Goal: Task Accomplishment & Management: Complete application form

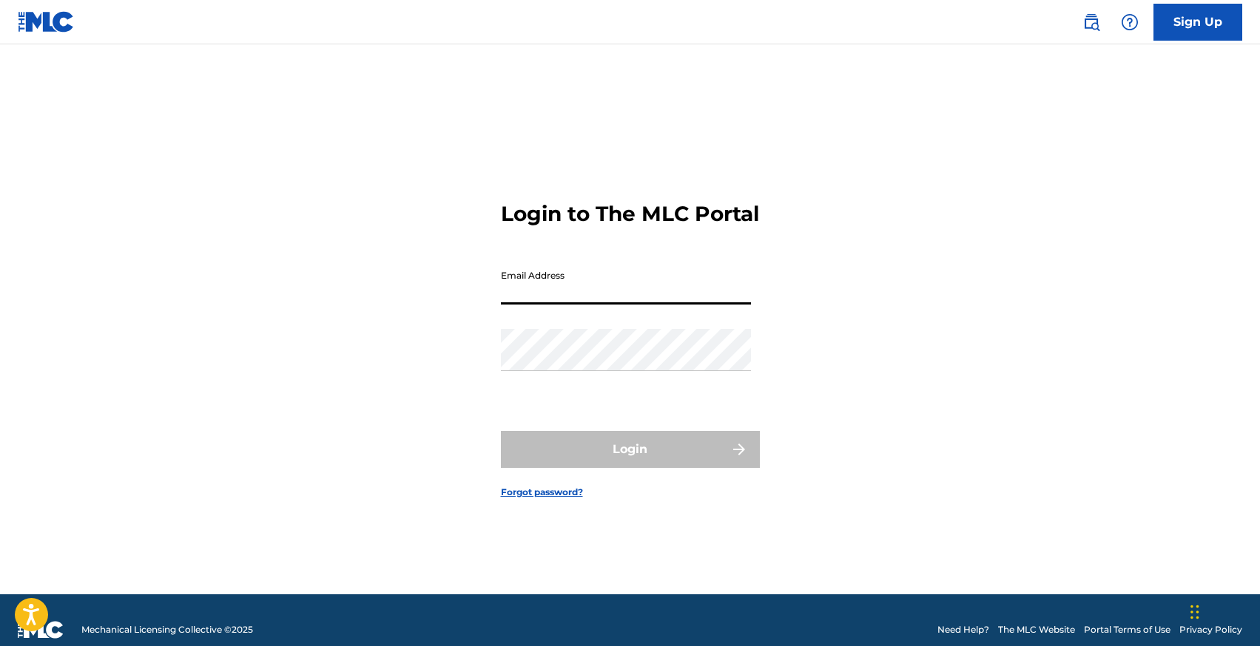
click at [557, 304] on input "Email Address" at bounding box center [626, 284] width 250 height 42
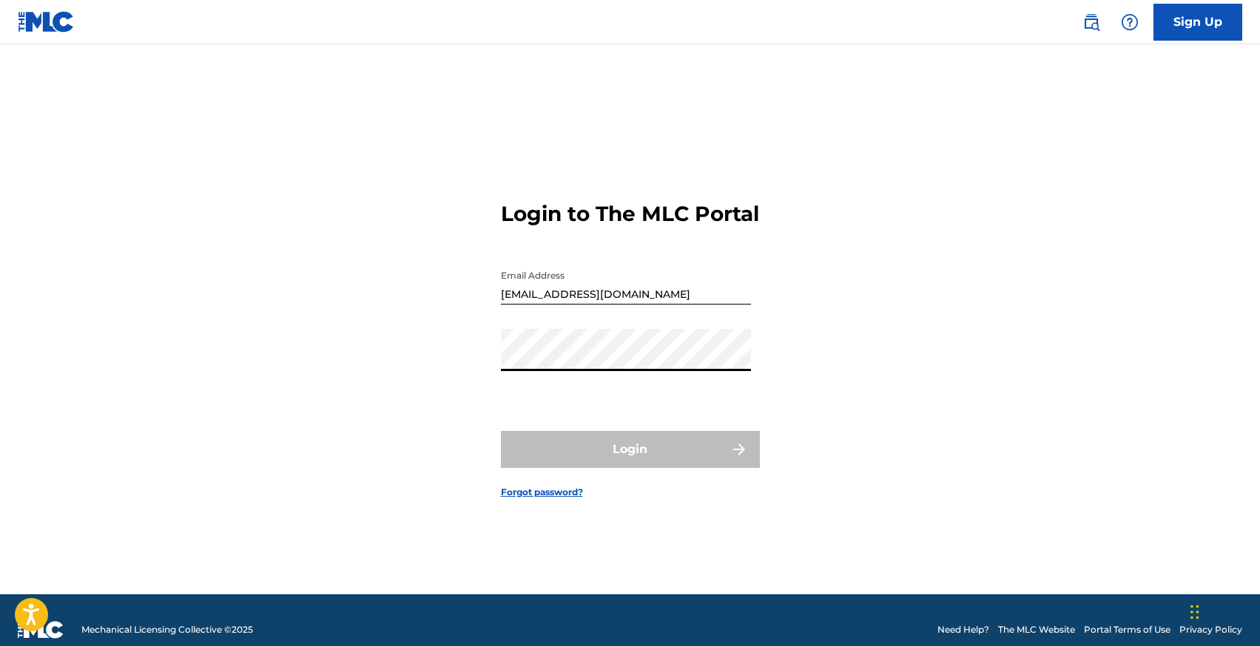
type input "[EMAIL_ADDRESS][DOMAIN_NAME]"
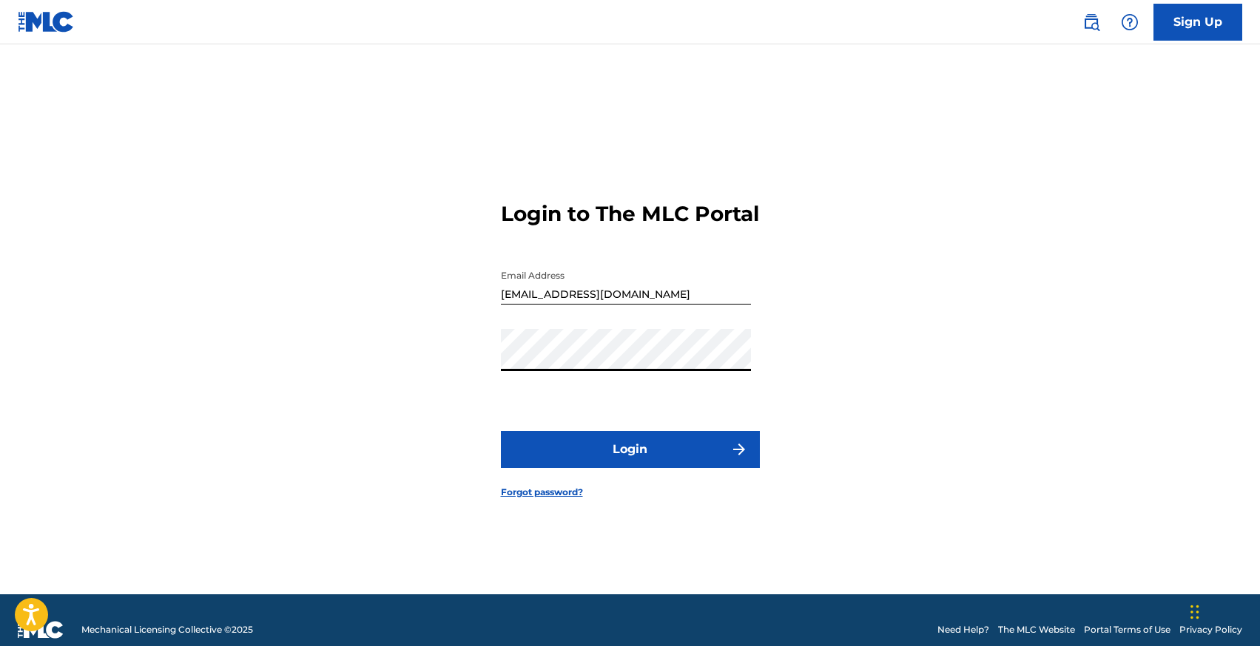
click at [643, 463] on button "Login" at bounding box center [630, 449] width 259 height 37
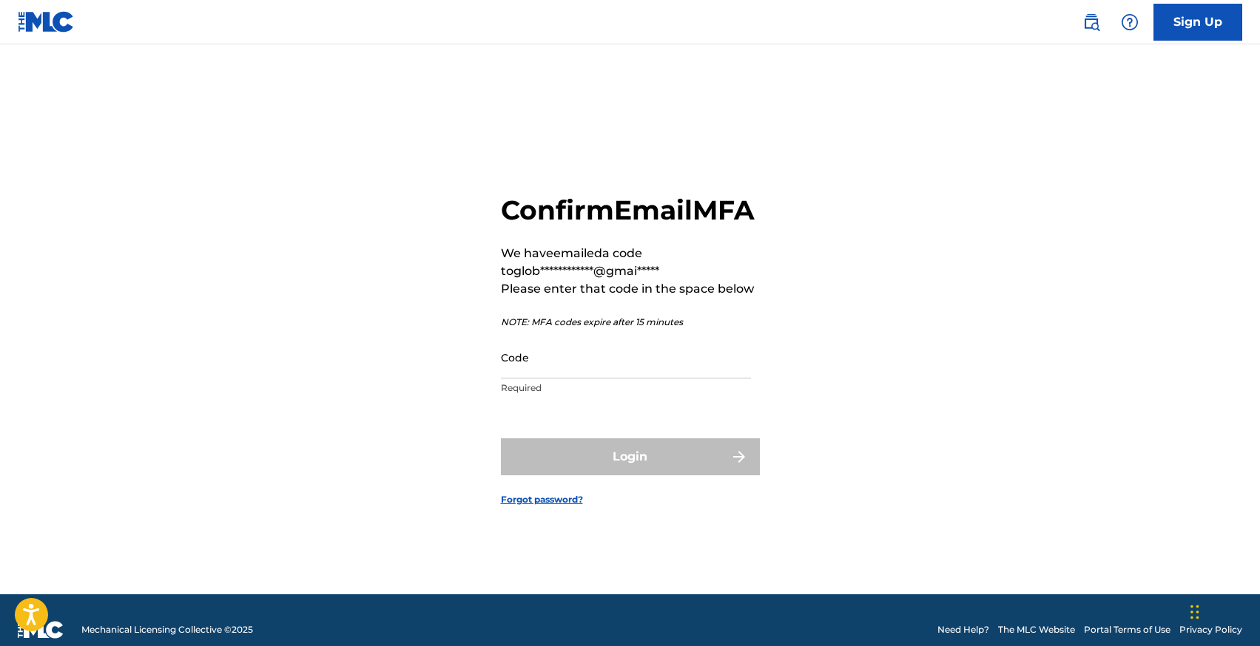
click at [572, 376] on input "Code" at bounding box center [626, 358] width 250 height 42
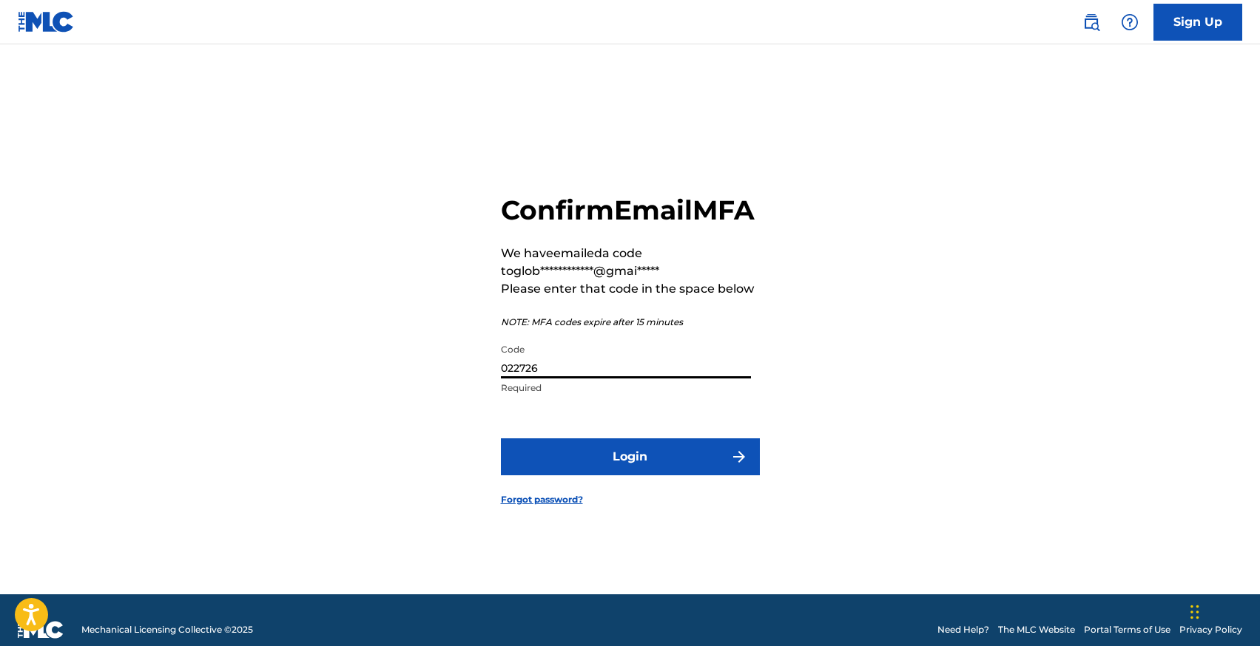
type input "022726"
click at [501, 439] on button "Login" at bounding box center [630, 457] width 259 height 37
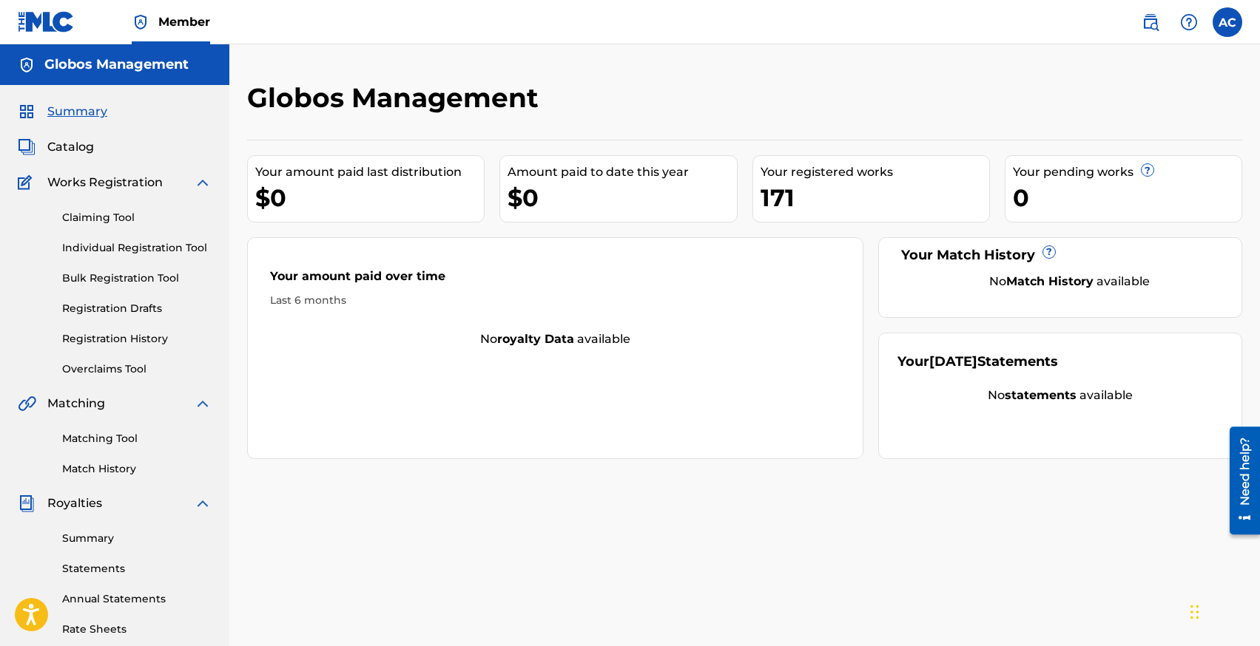
click at [99, 244] on link "Individual Registration Tool" at bounding box center [136, 248] width 149 height 16
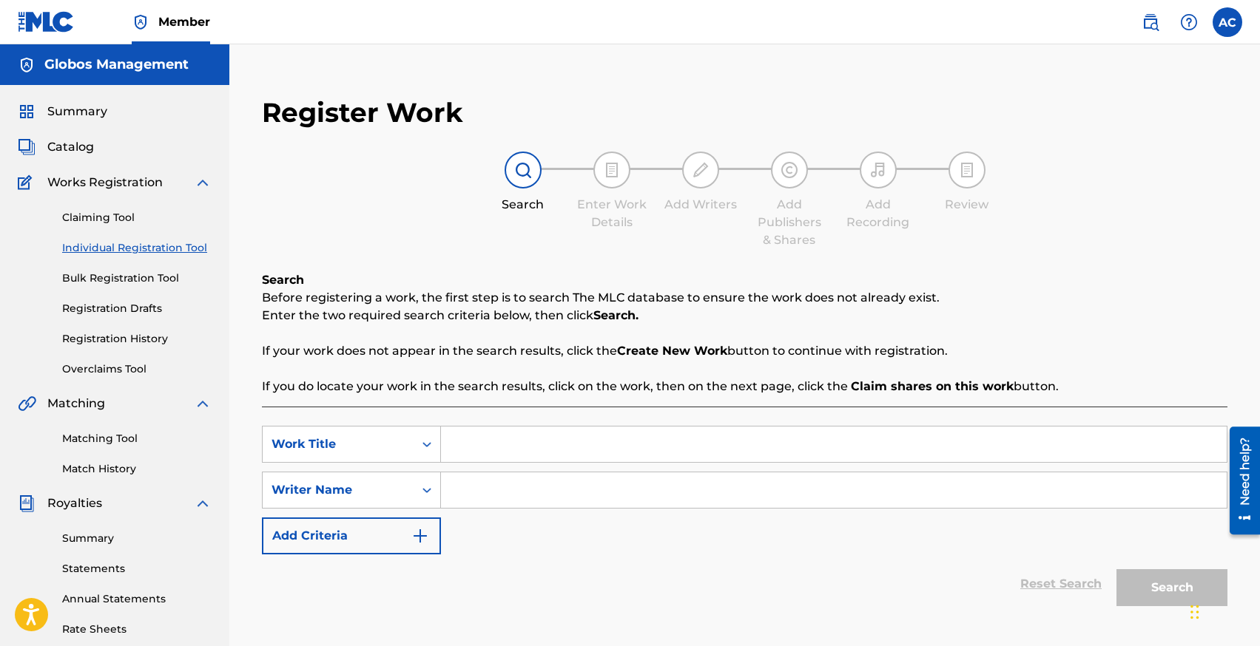
click at [476, 438] on input "Search Form" at bounding box center [833, 445] width 785 height 36
click at [466, 495] on input "Search Form" at bounding box center [833, 491] width 785 height 36
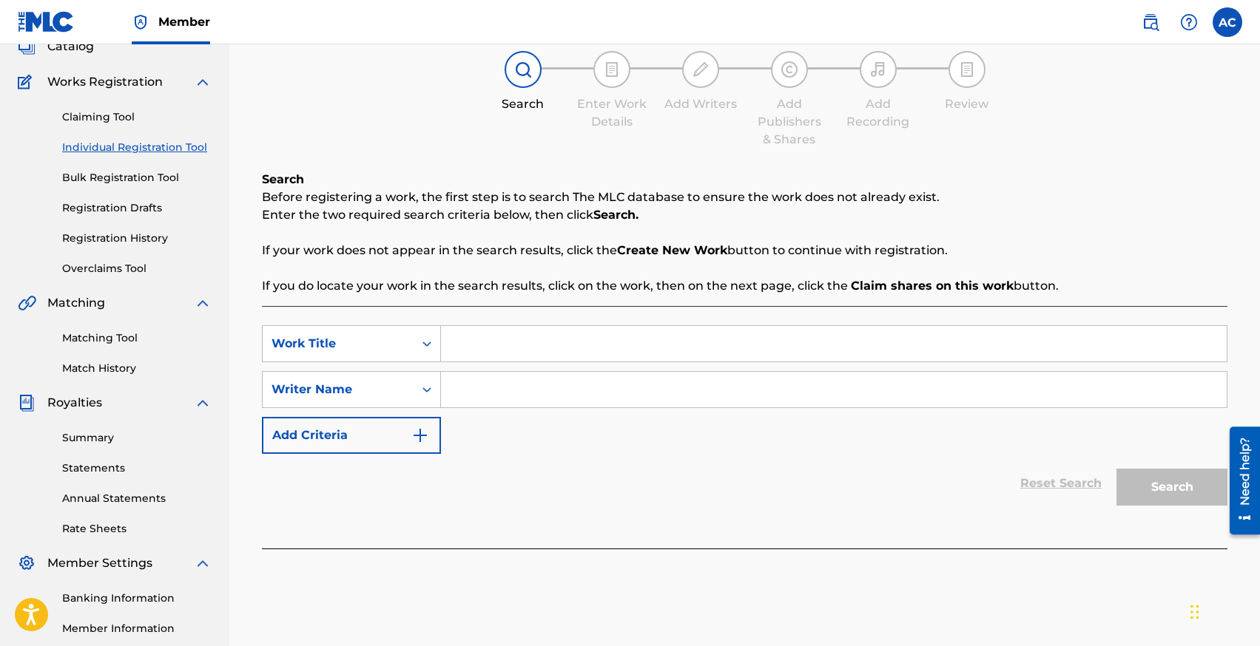
scroll to position [135, 0]
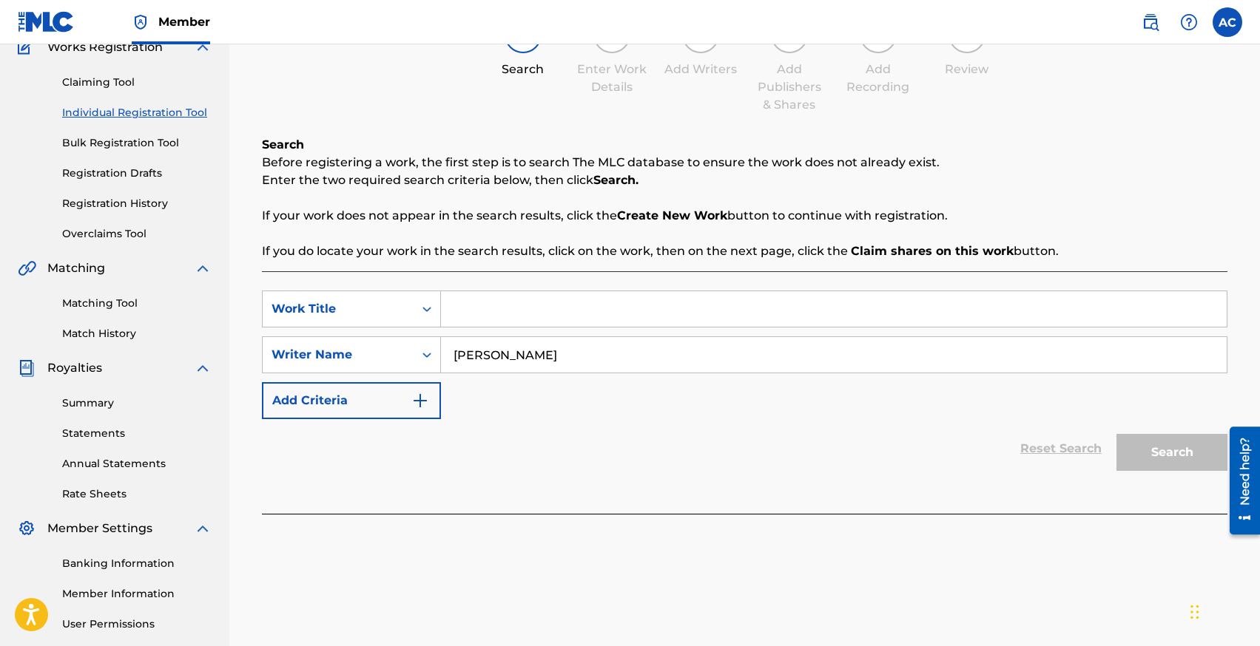
type input "[PERSON_NAME]"
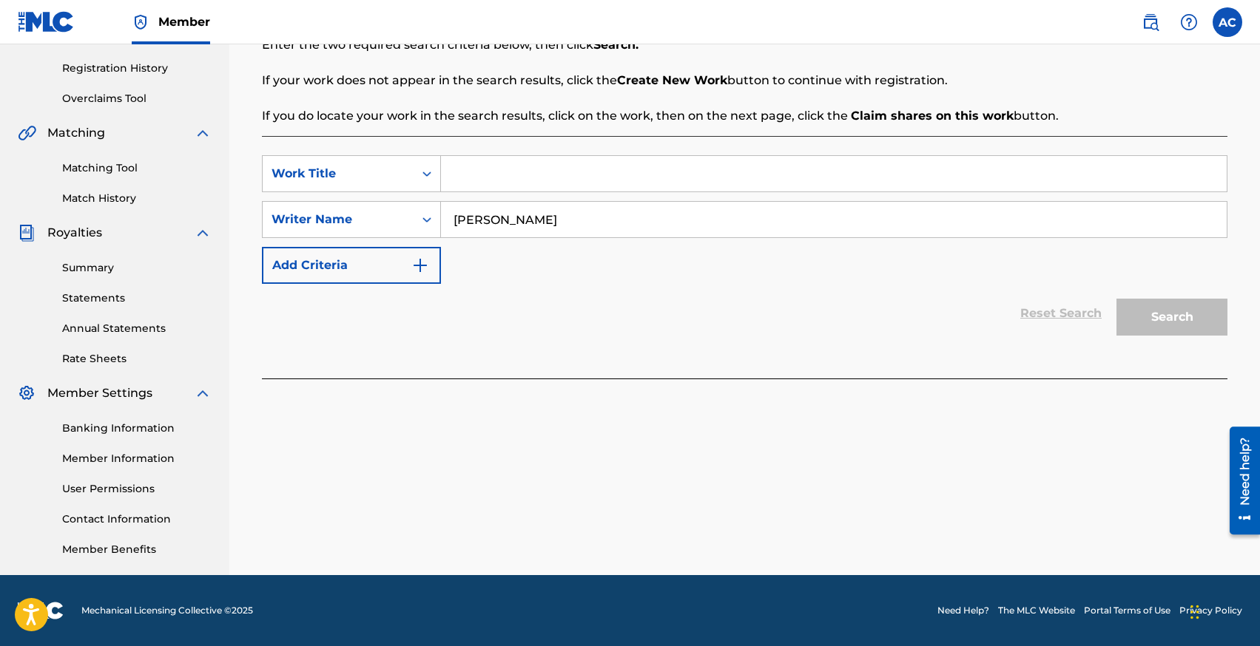
drag, startPoint x: 531, startPoint y: 231, endPoint x: 539, endPoint y: 231, distance: 8.2
click at [531, 231] on input "[PERSON_NAME]" at bounding box center [833, 220] width 785 height 36
click at [354, 165] on div "Work Title" at bounding box center [337, 174] width 133 height 18
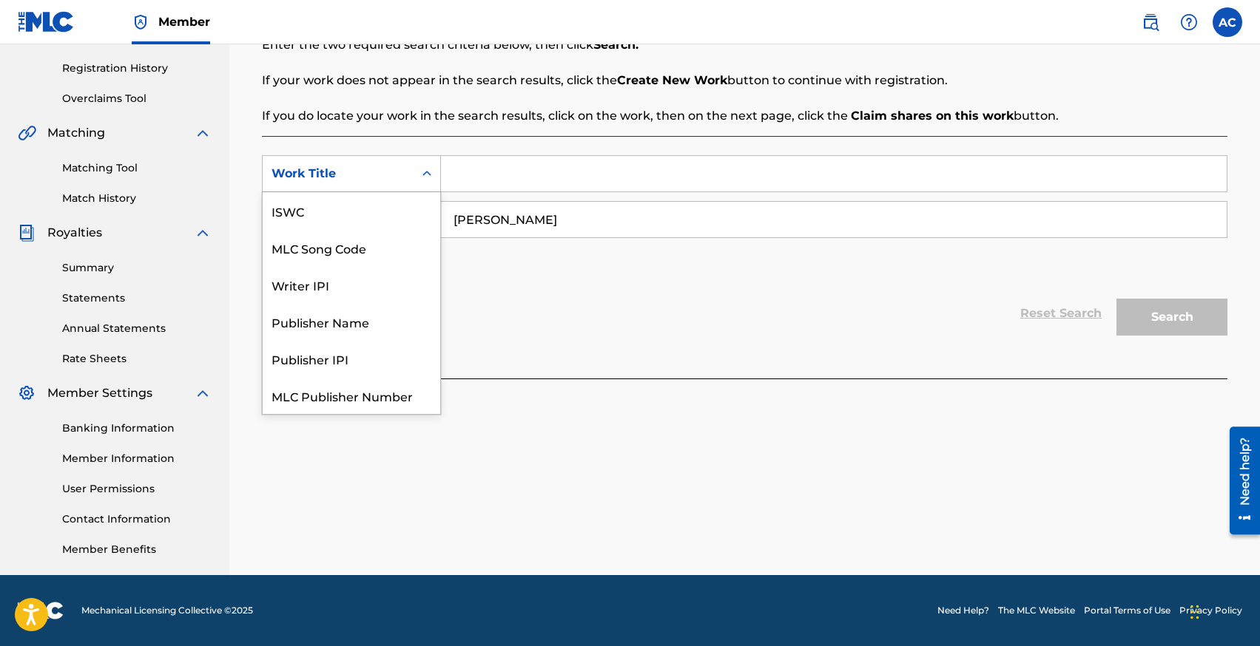
scroll to position [37, 0]
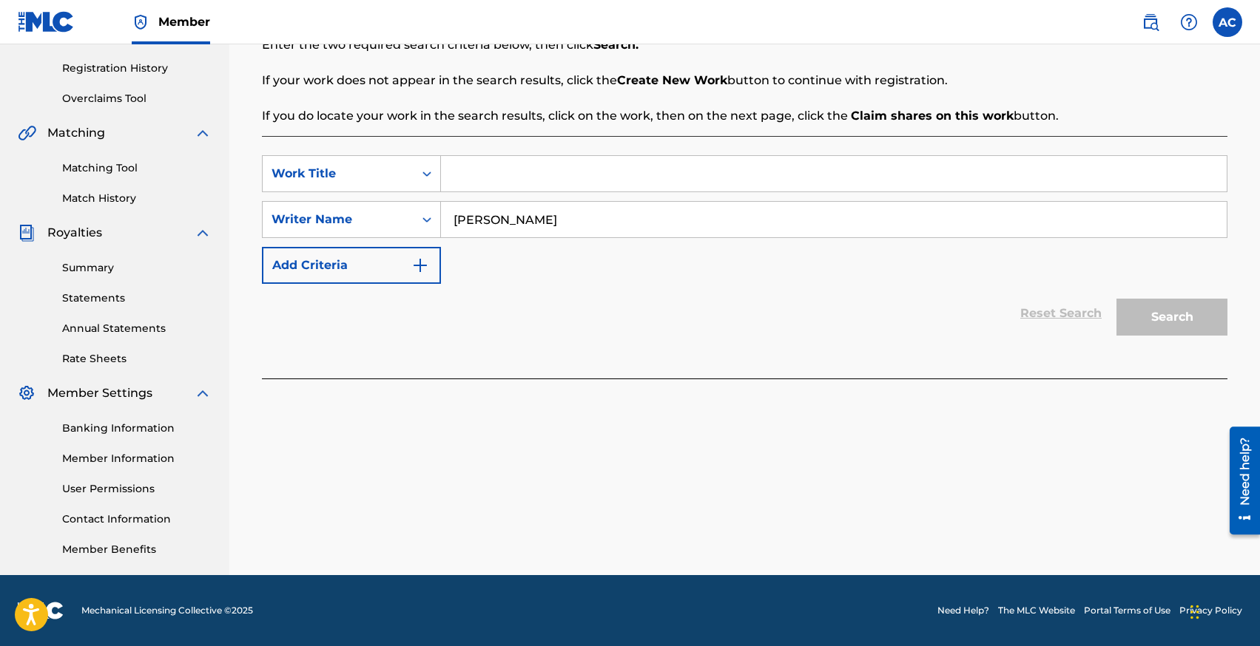
click at [530, 232] on input "[PERSON_NAME]" at bounding box center [833, 220] width 785 height 36
click at [535, 217] on input "[PERSON_NAME]" at bounding box center [833, 220] width 785 height 36
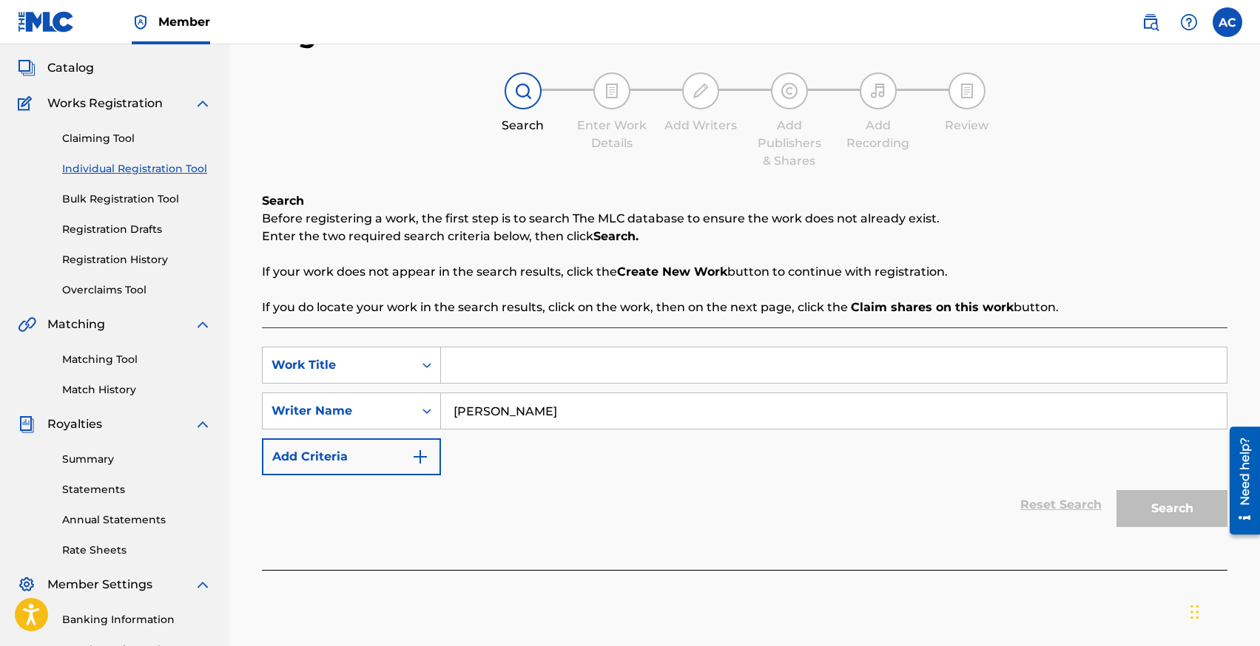
scroll to position [39, 0]
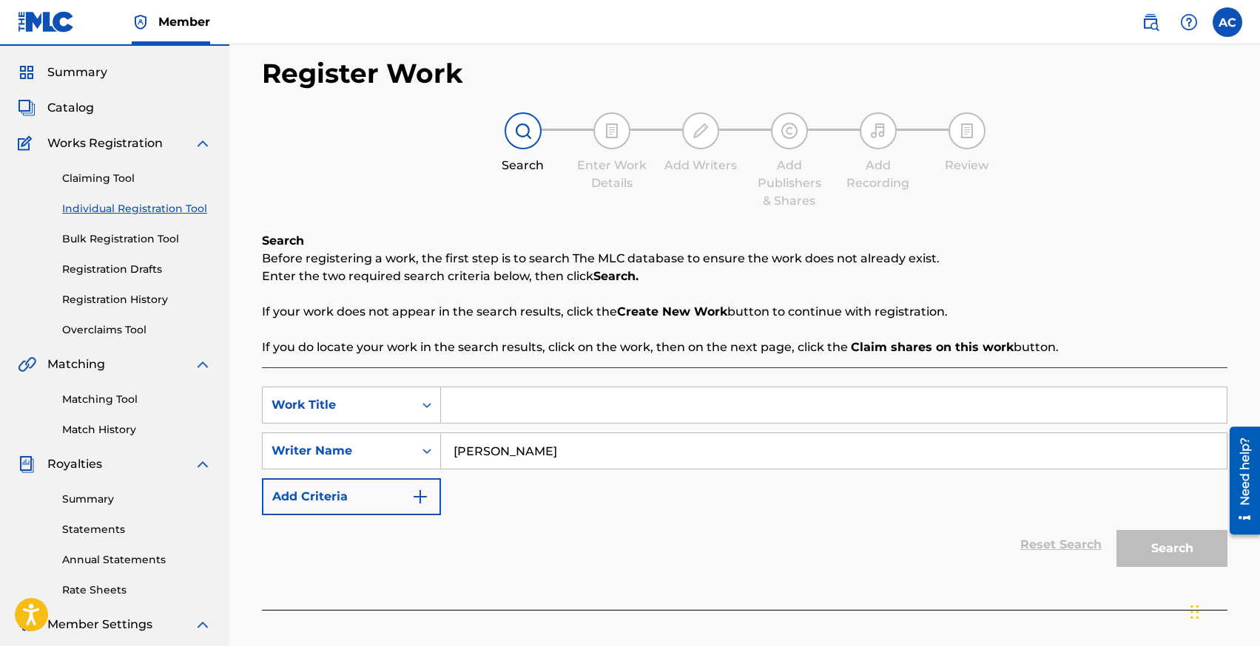
click at [94, 182] on link "Claiming Tool" at bounding box center [136, 179] width 149 height 16
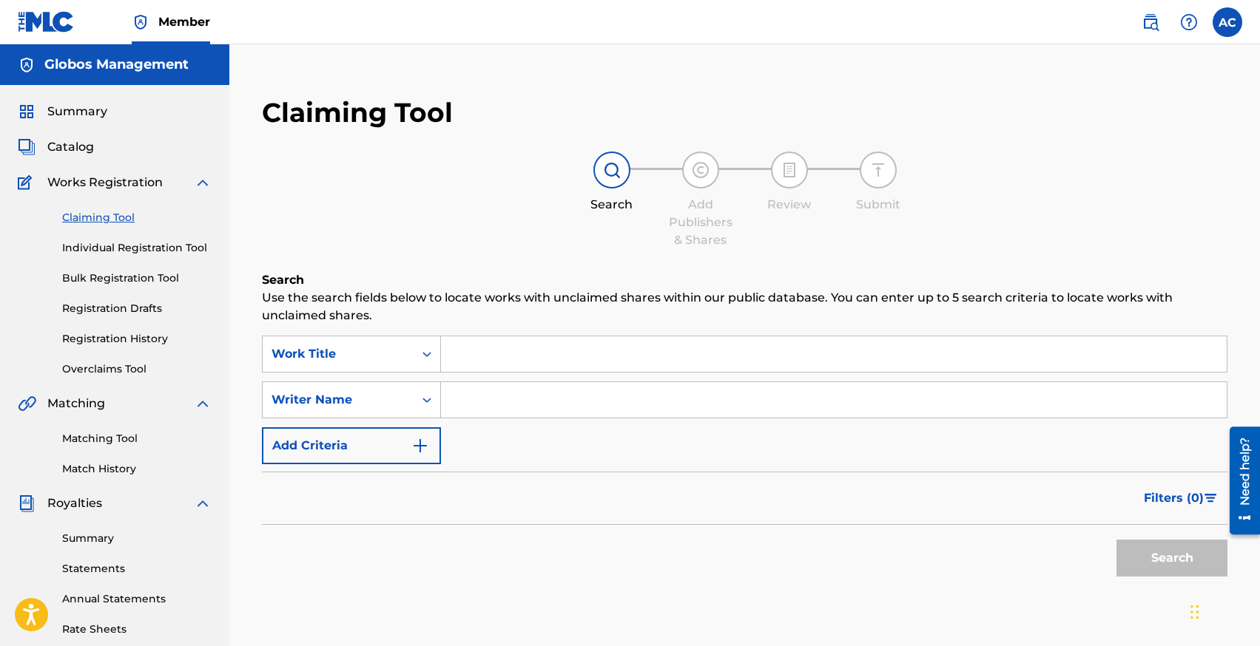
click at [463, 348] on input "Search Form" at bounding box center [833, 355] width 785 height 36
click at [375, 340] on div "Work Title" at bounding box center [338, 354] width 151 height 28
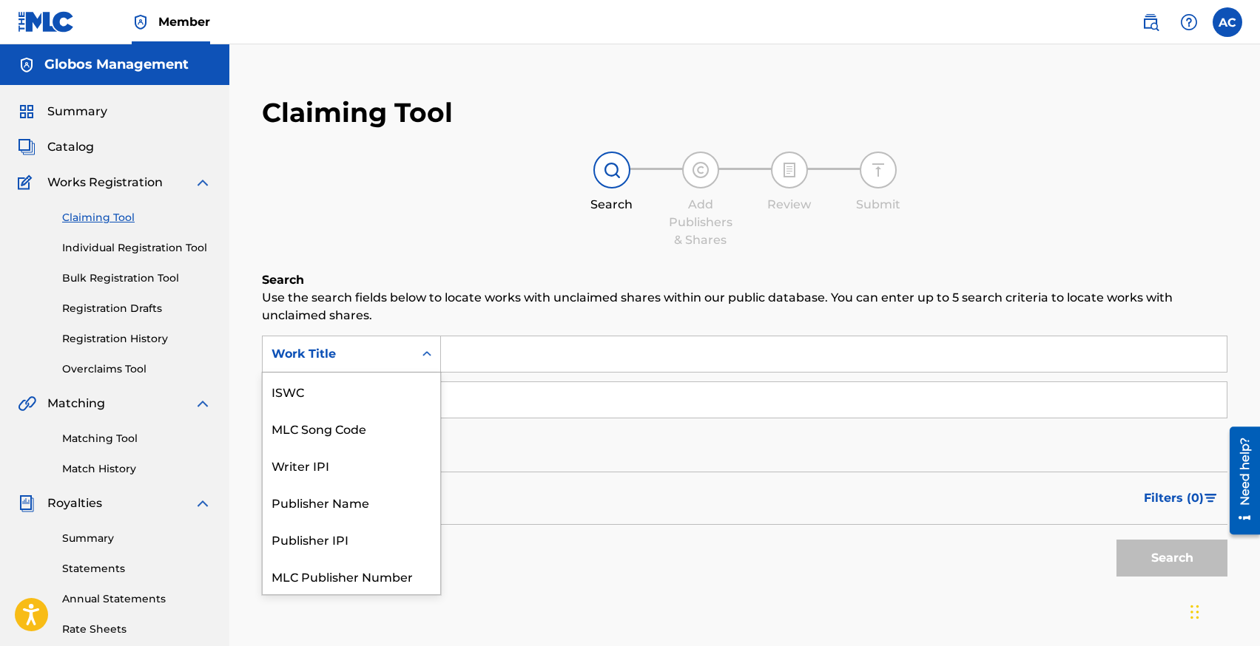
scroll to position [37, 0]
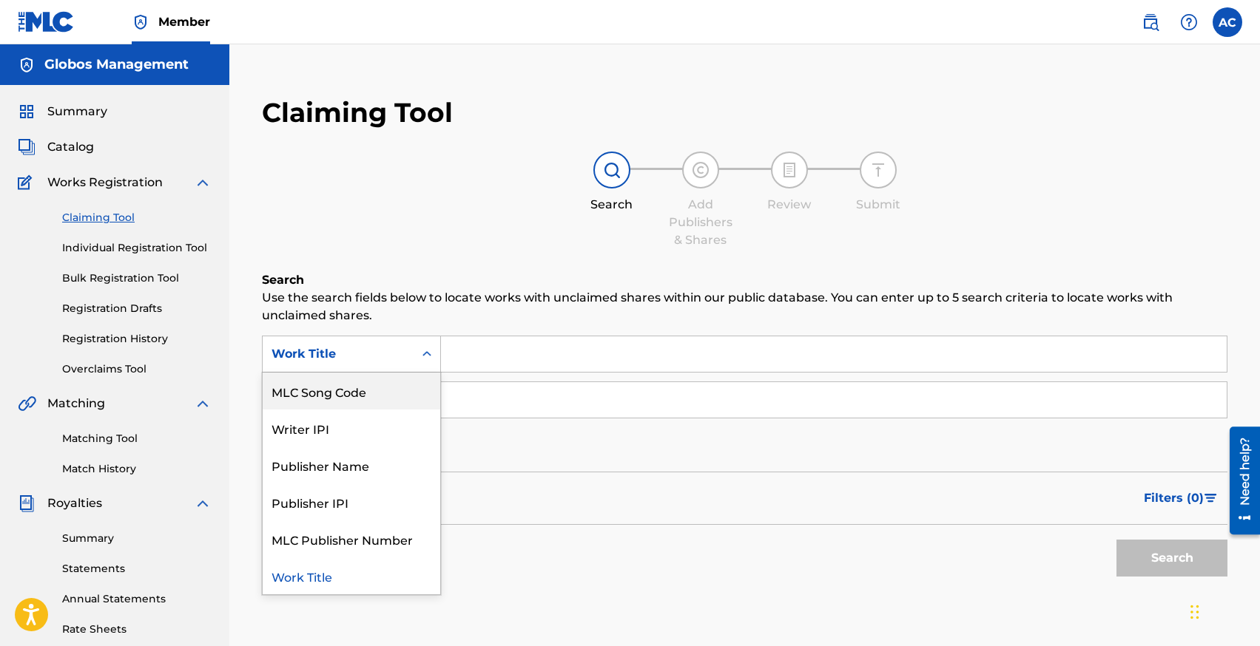
click at [518, 411] on input "Search Form" at bounding box center [833, 400] width 785 height 36
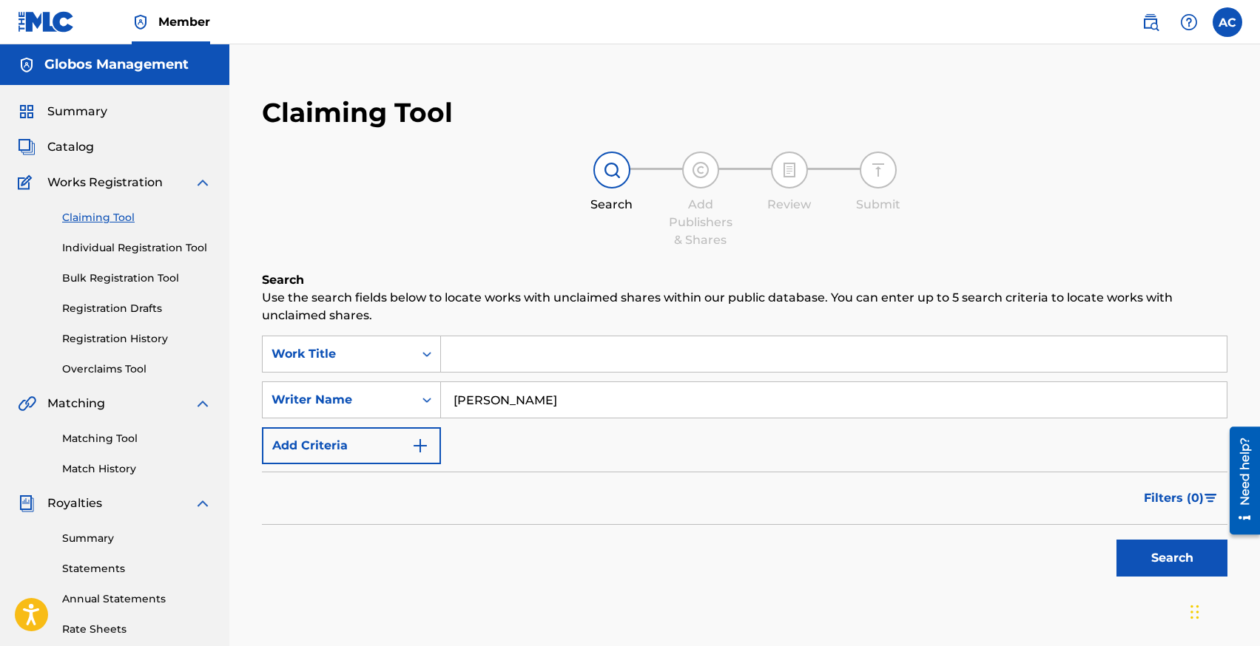
type input "[PERSON_NAME]"
click at [1116, 540] on button "Search" at bounding box center [1171, 558] width 111 height 37
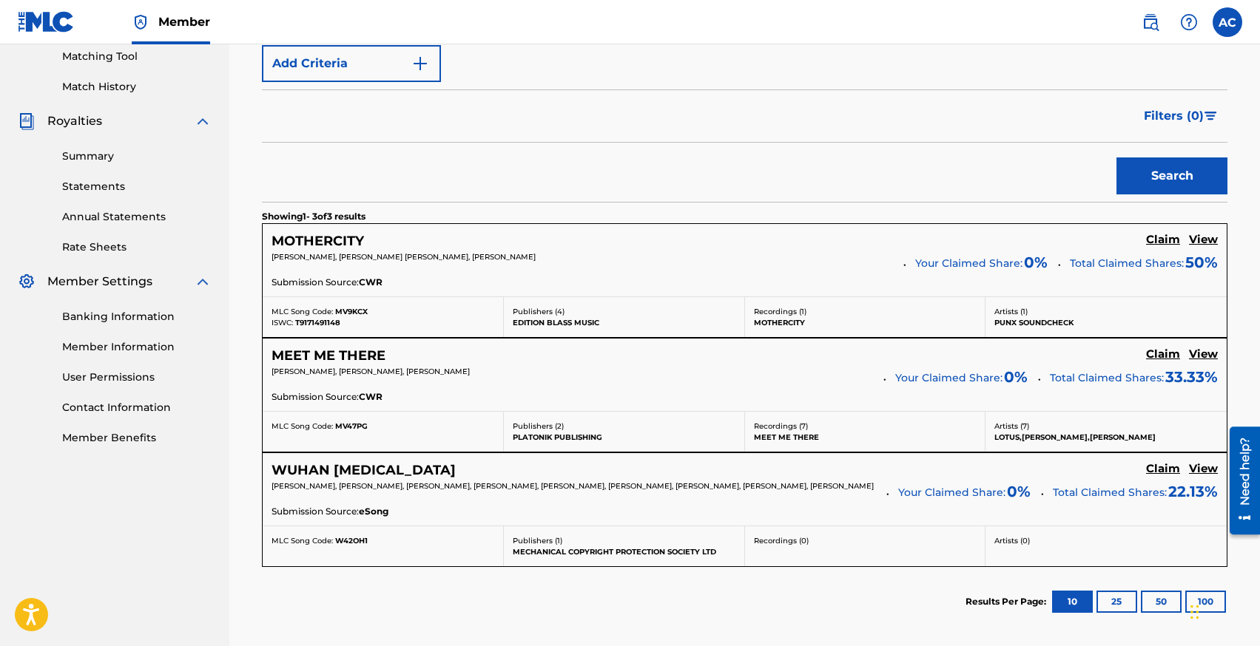
scroll to position [391, 0]
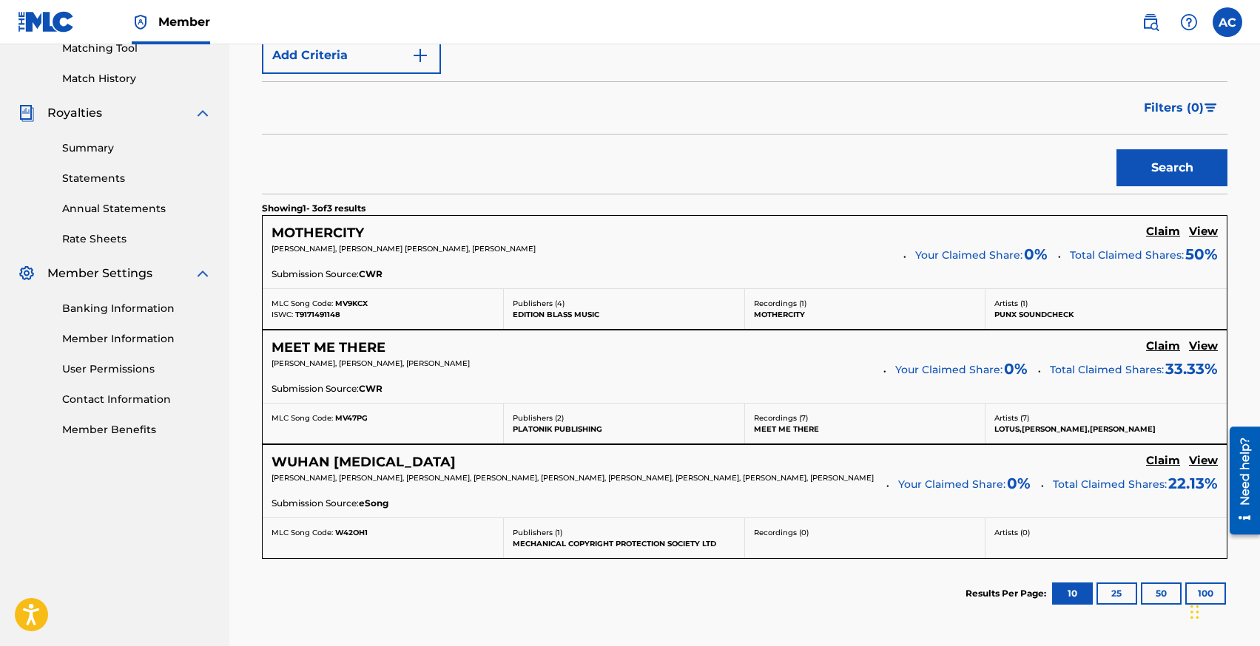
click at [351, 344] on h5 "MEET ME THERE" at bounding box center [328, 347] width 114 height 17
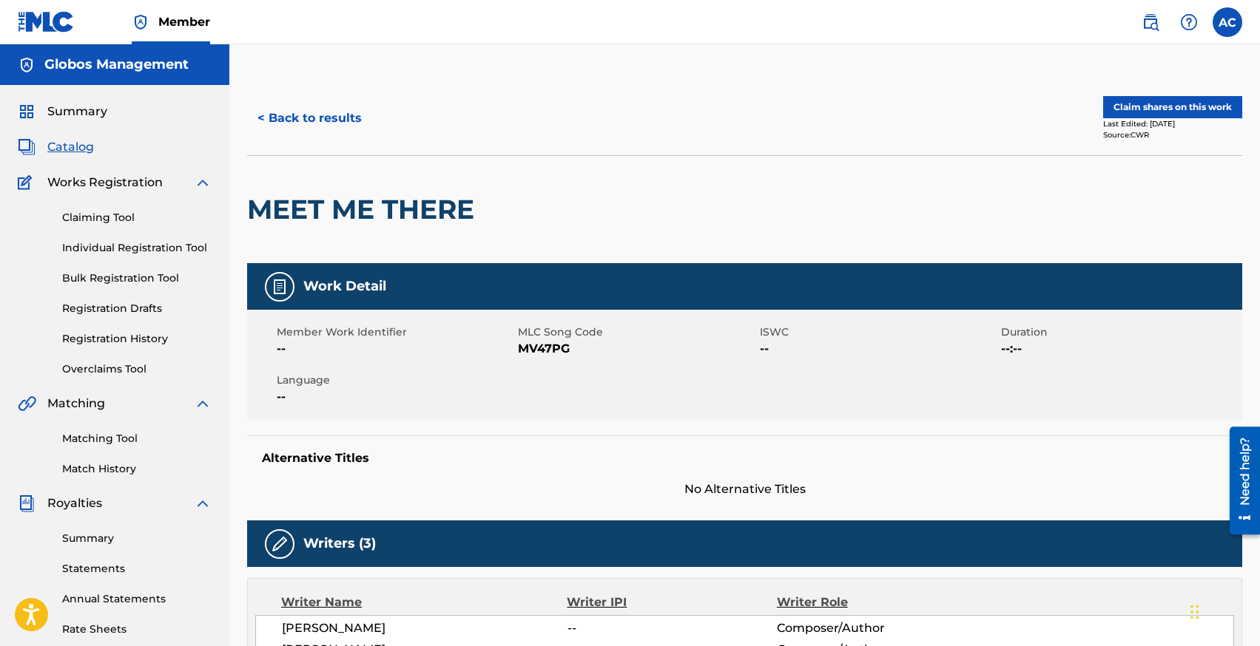
click at [1158, 115] on button "Claim shares on this work" at bounding box center [1172, 107] width 139 height 22
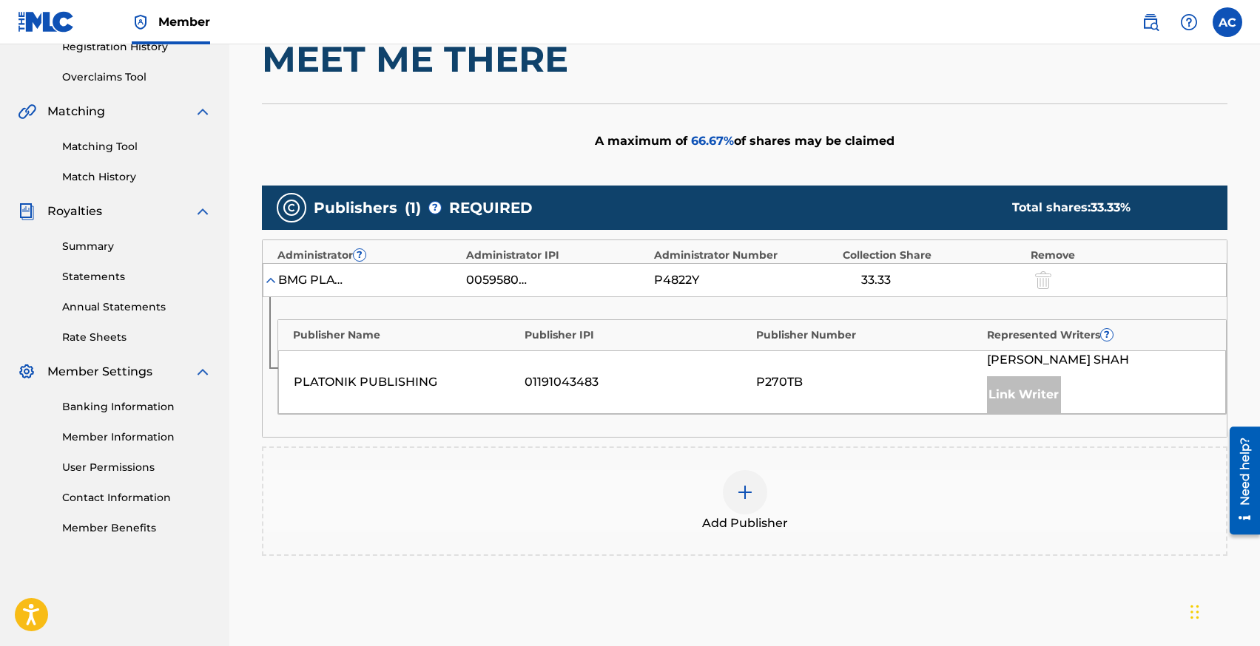
scroll to position [314, 0]
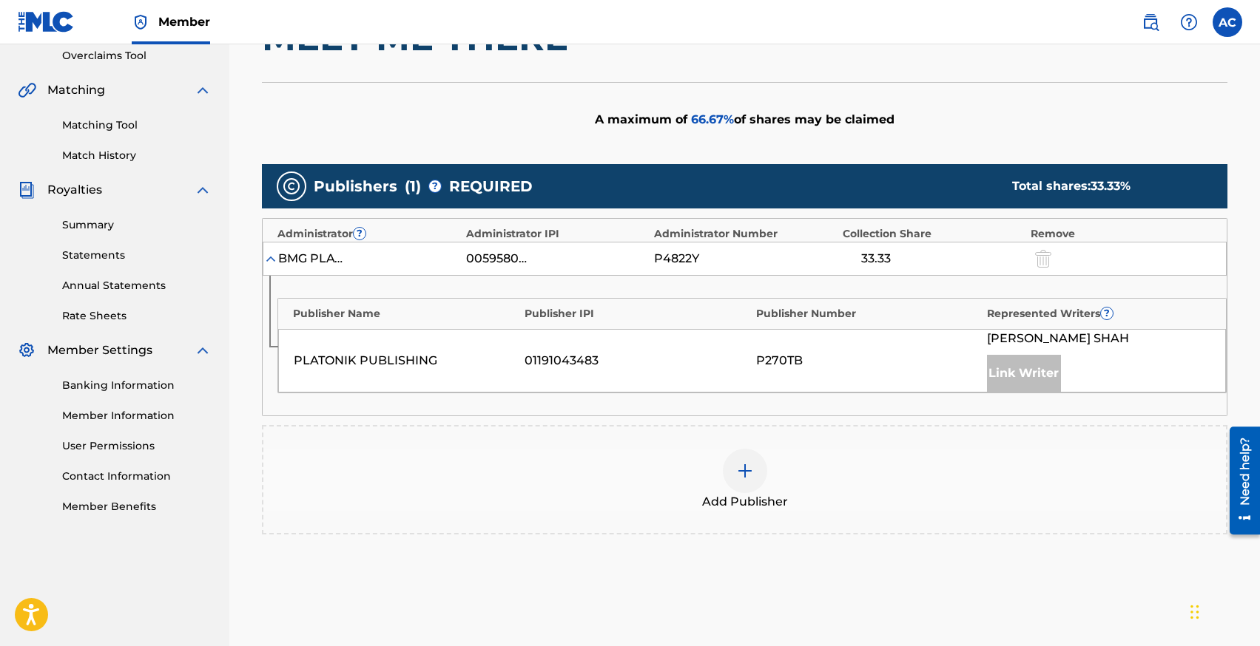
click at [729, 470] on div at bounding box center [745, 471] width 44 height 44
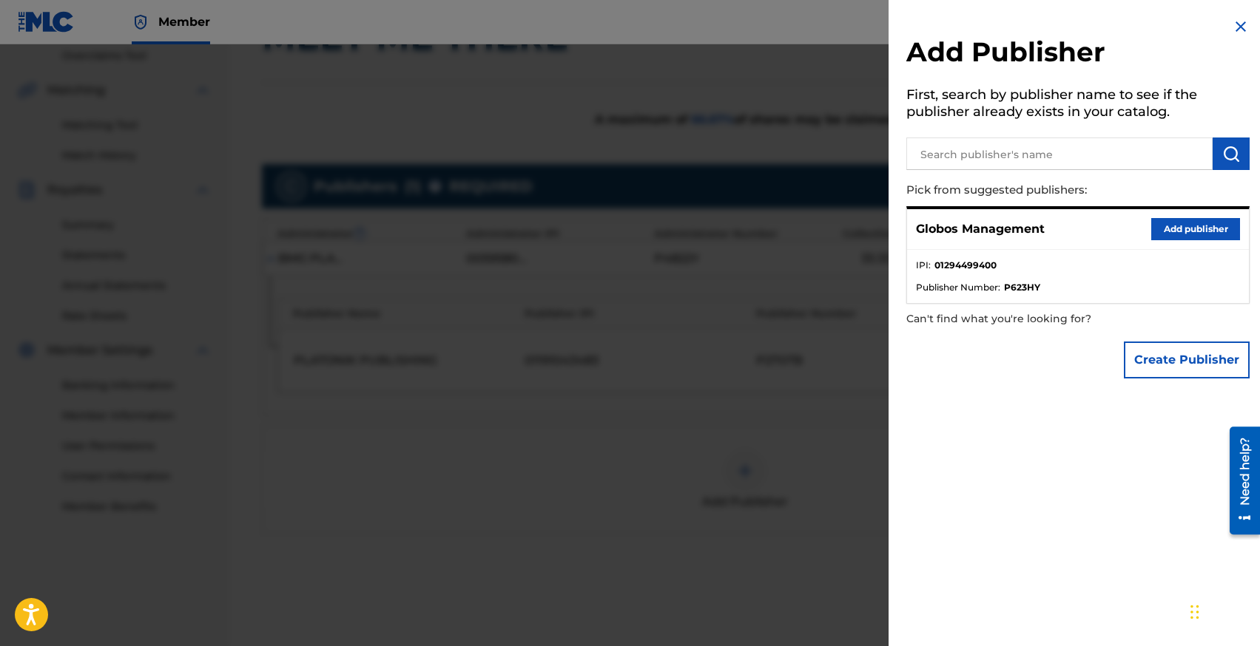
click at [1167, 223] on button "Add publisher" at bounding box center [1195, 229] width 89 height 22
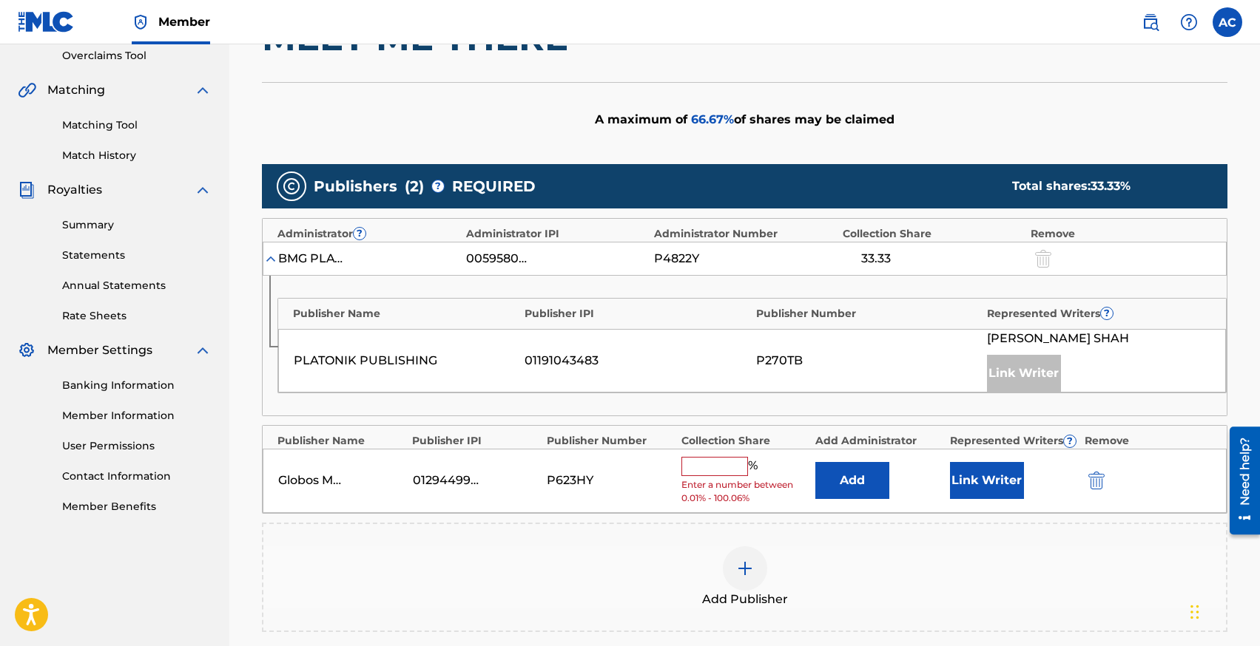
click at [966, 476] on button "Link Writer" at bounding box center [987, 480] width 74 height 37
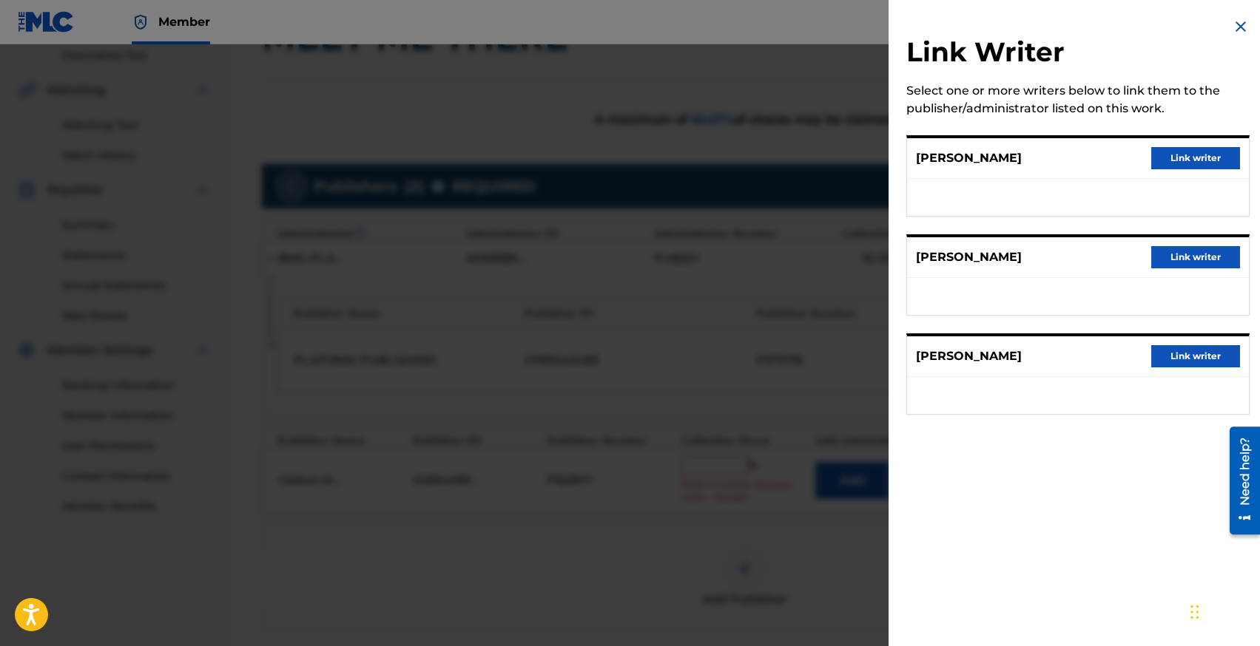
click at [1167, 257] on button "Link writer" at bounding box center [1195, 257] width 89 height 22
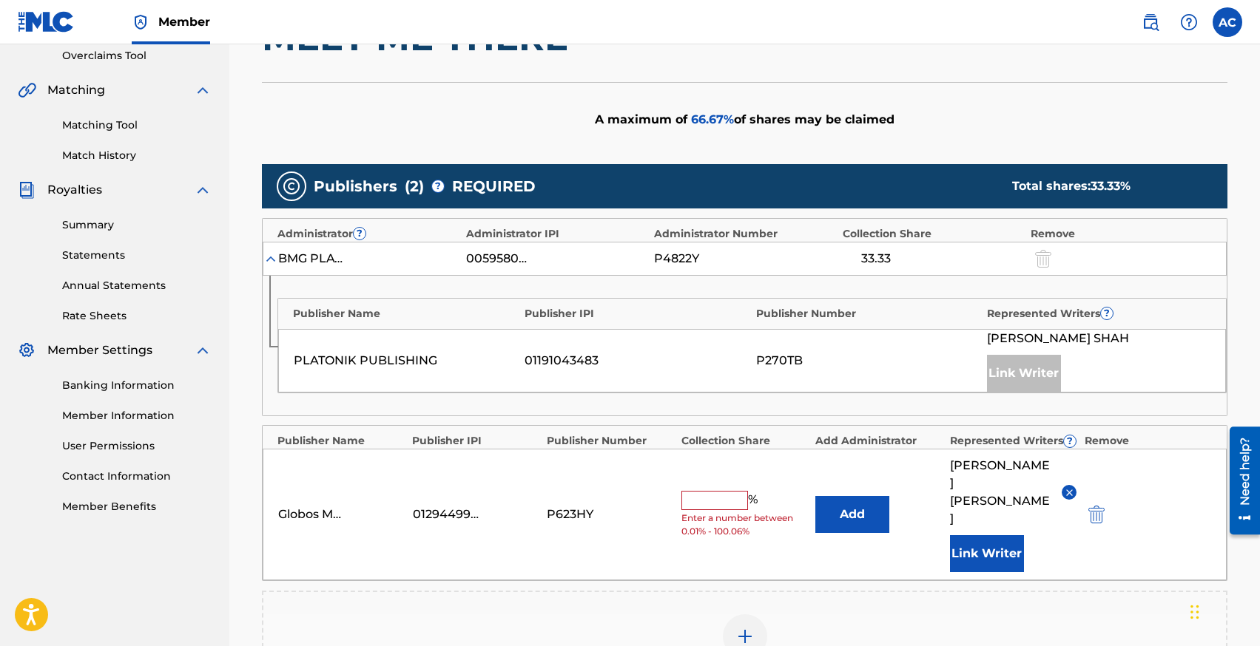
click at [737, 491] on input "text" at bounding box center [714, 500] width 67 height 19
type input "33.33"
click at [570, 615] on div "Add Publisher" at bounding box center [744, 646] width 962 height 62
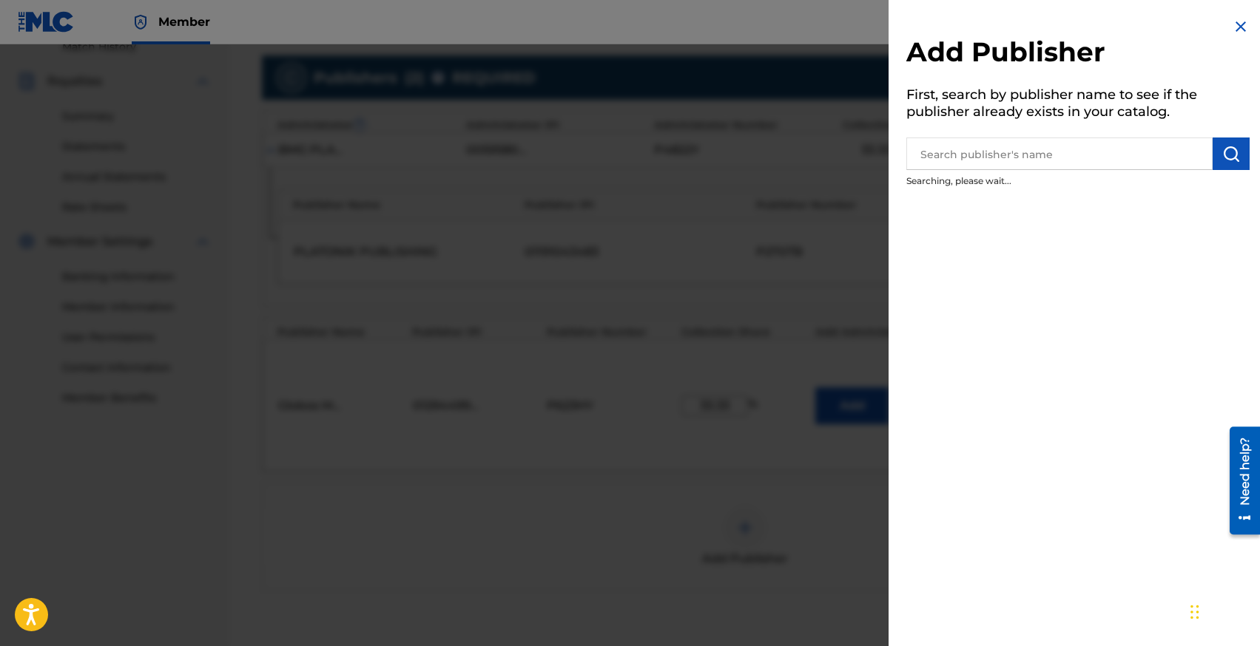
scroll to position [567, 0]
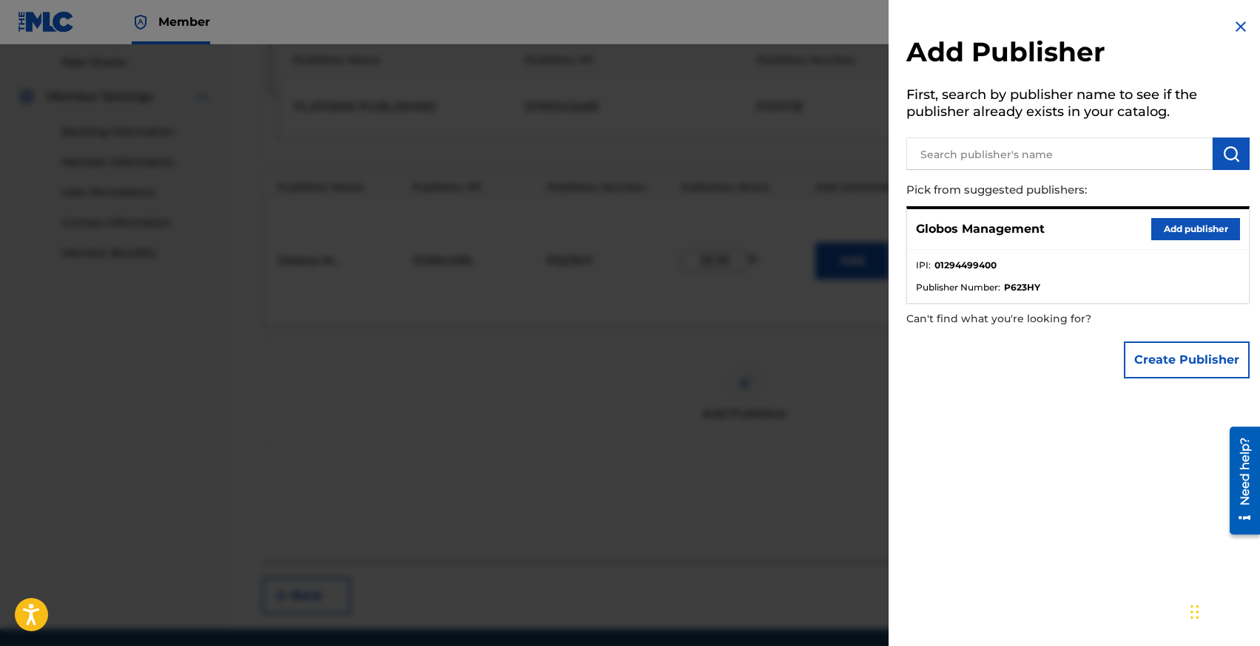
click at [649, 424] on div at bounding box center [630, 367] width 1260 height 646
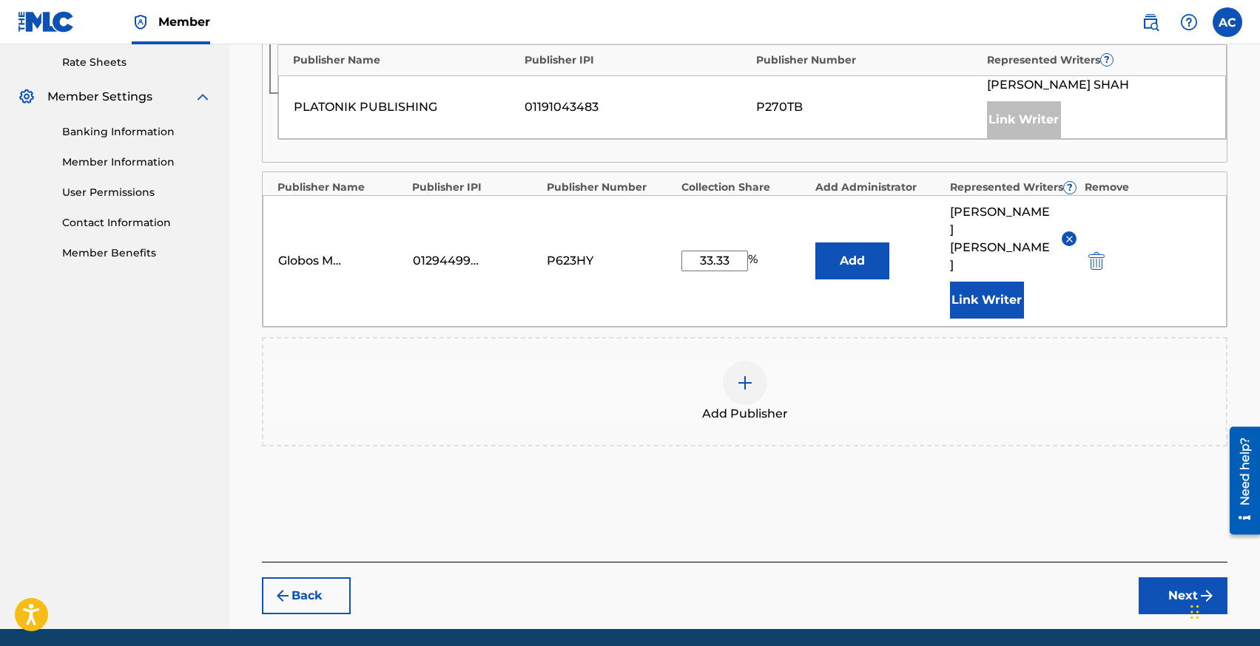
click at [1156, 578] on button "Next" at bounding box center [1182, 596] width 89 height 37
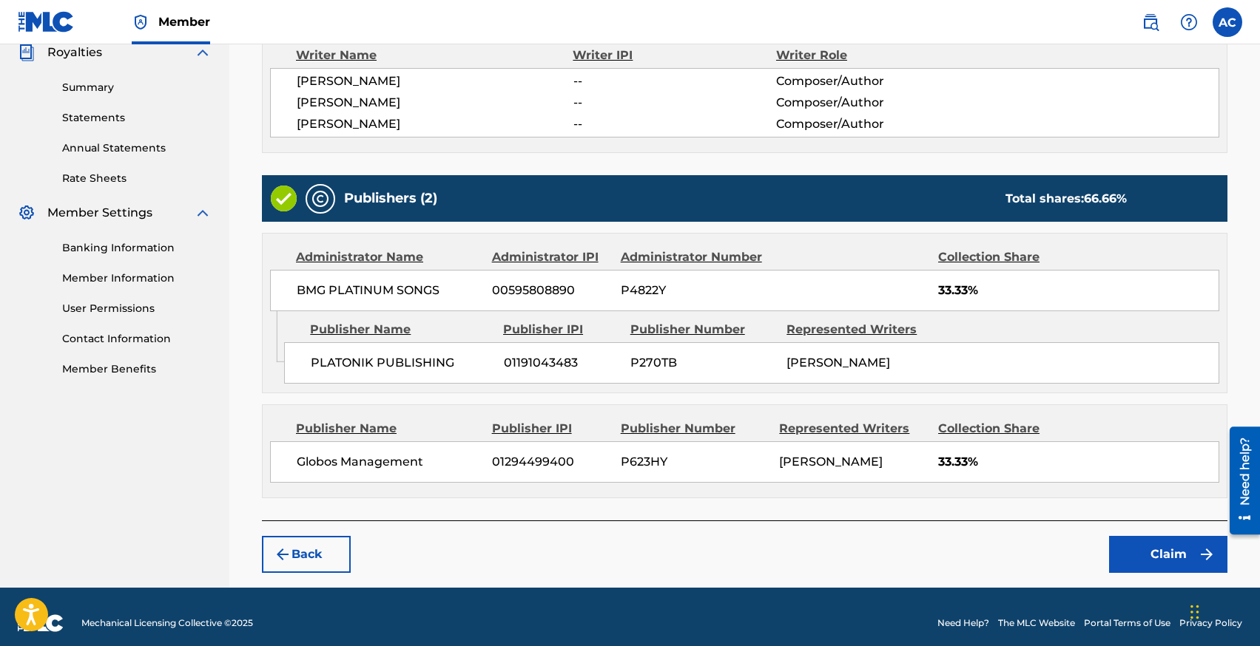
scroll to position [462, 0]
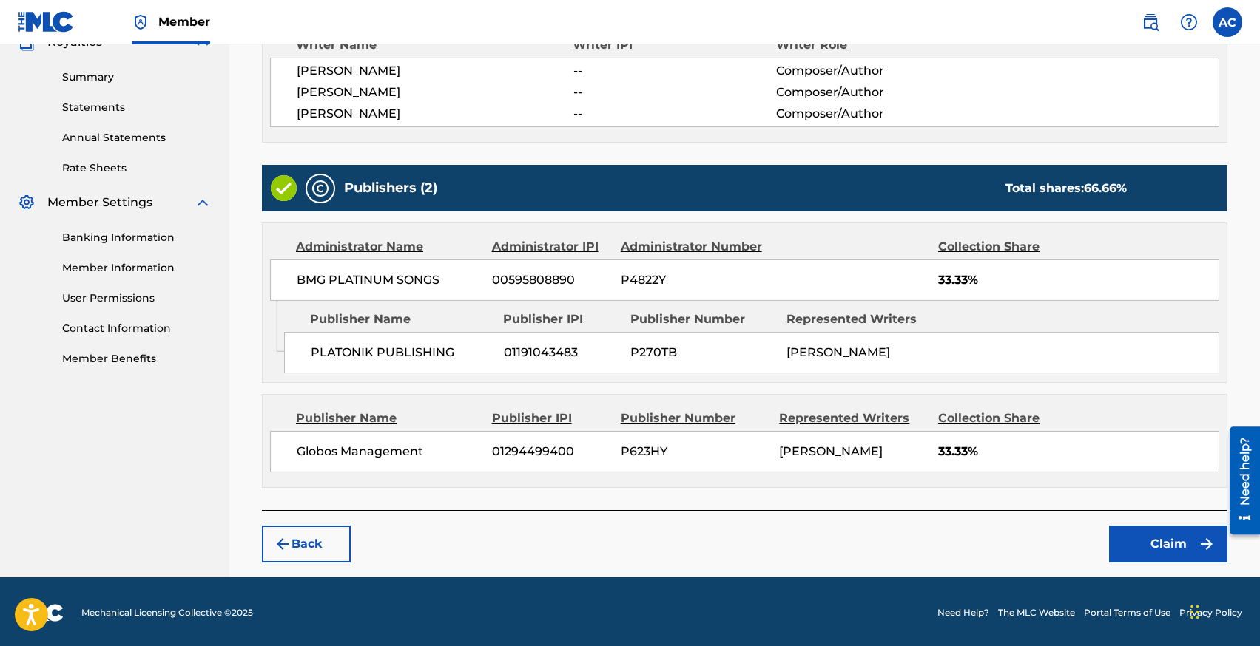
click at [1172, 549] on button "Claim" at bounding box center [1168, 544] width 118 height 37
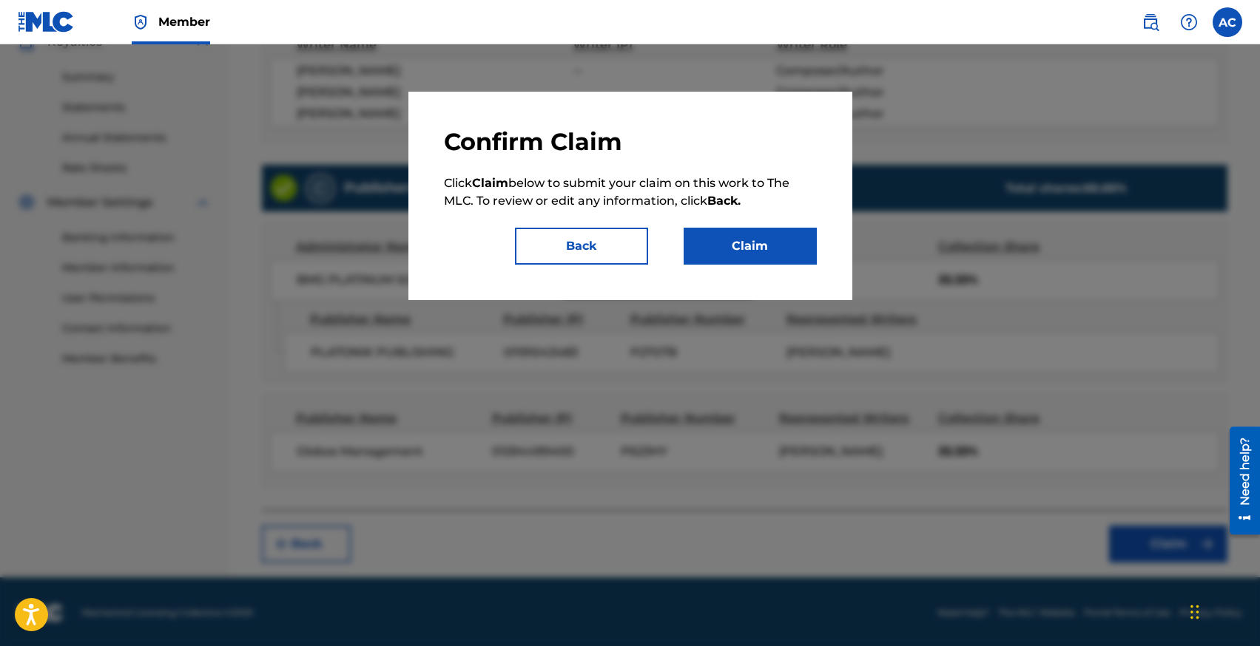
click at [737, 249] on button "Claim" at bounding box center [749, 246] width 133 height 37
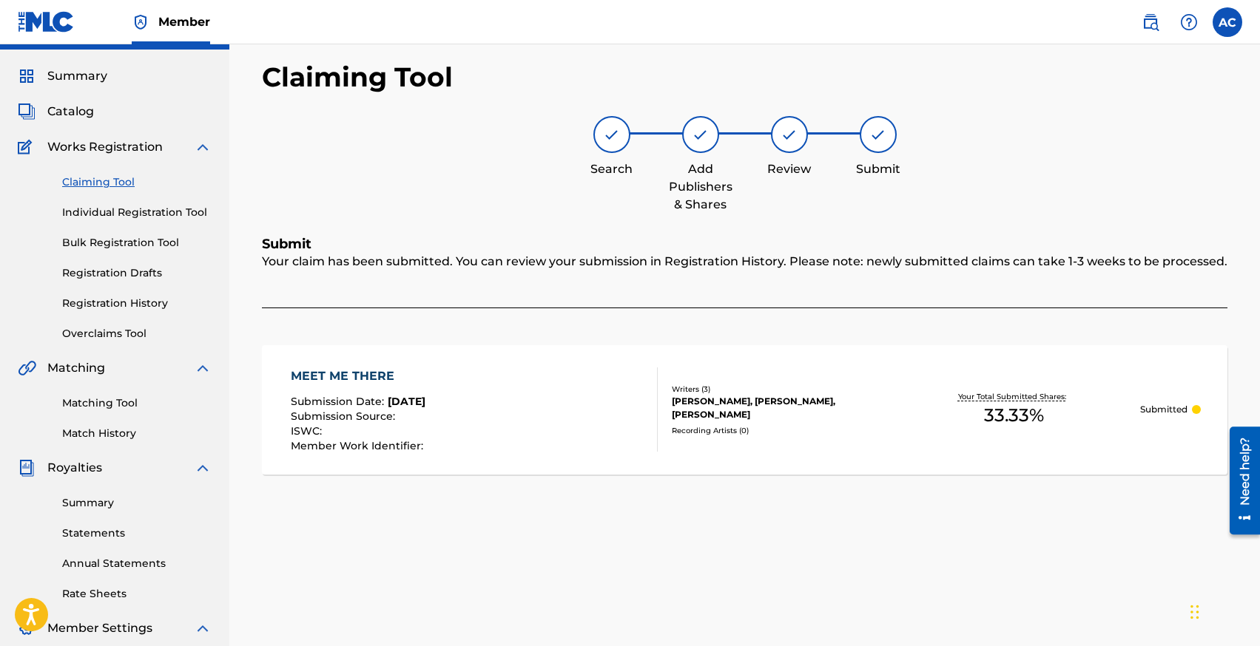
scroll to position [13, 0]
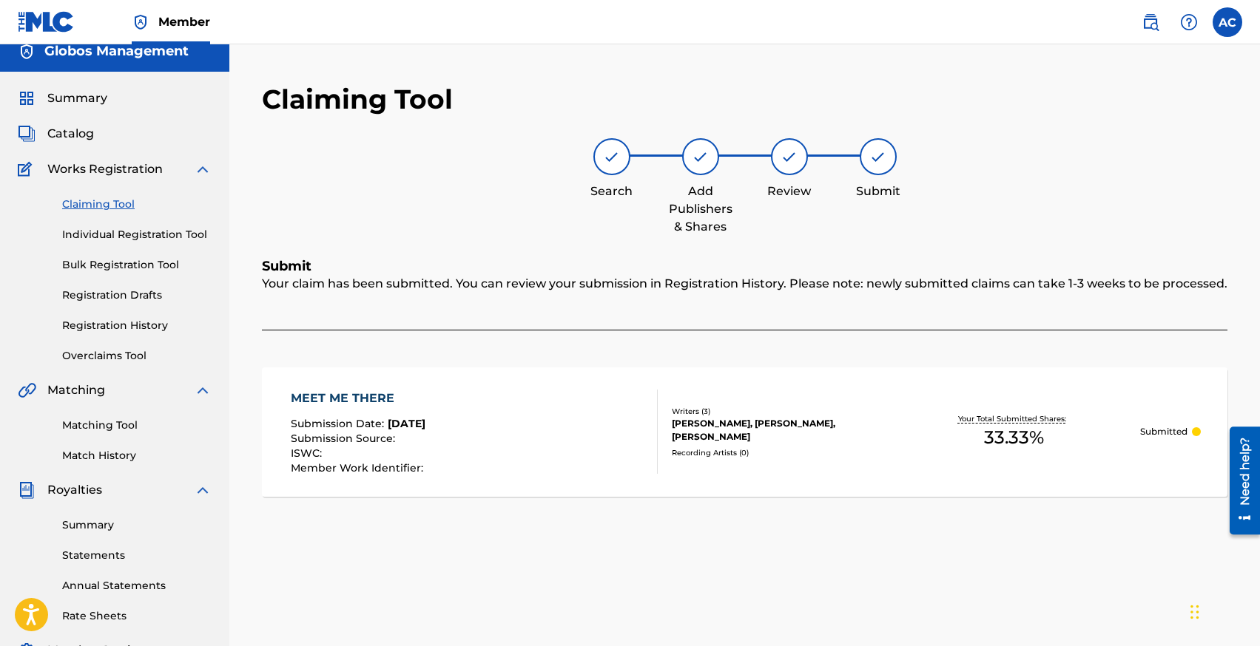
click at [98, 203] on link "Claiming Tool" at bounding box center [136, 205] width 149 height 16
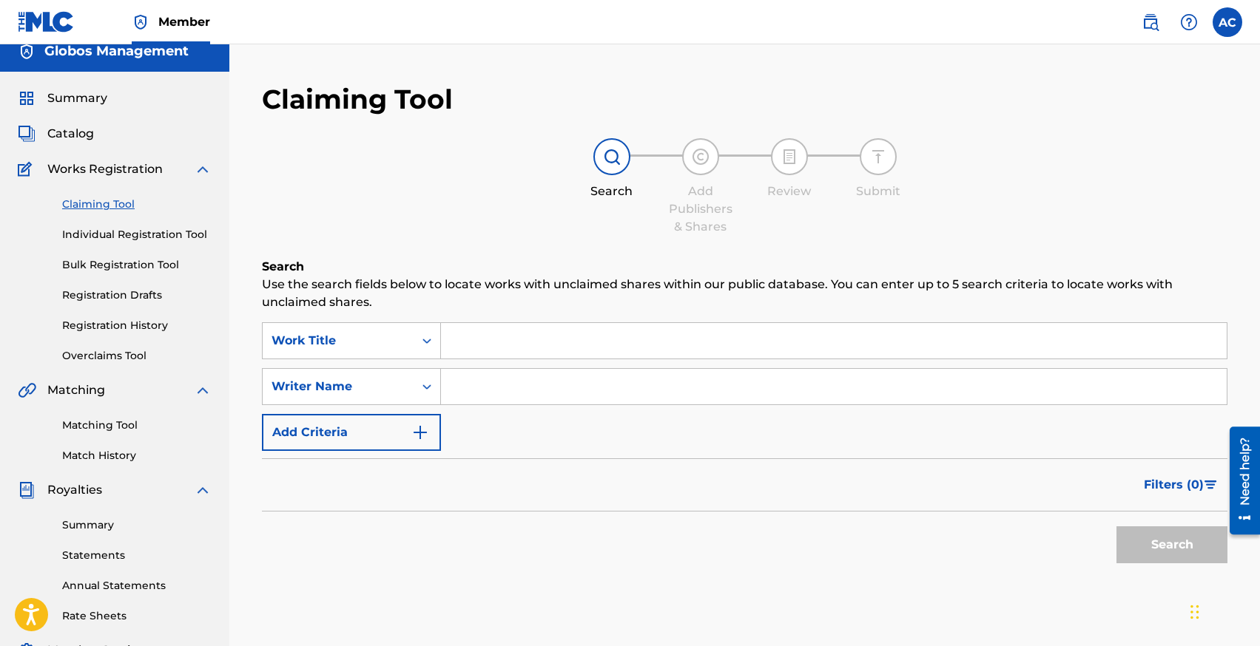
scroll to position [0, 0]
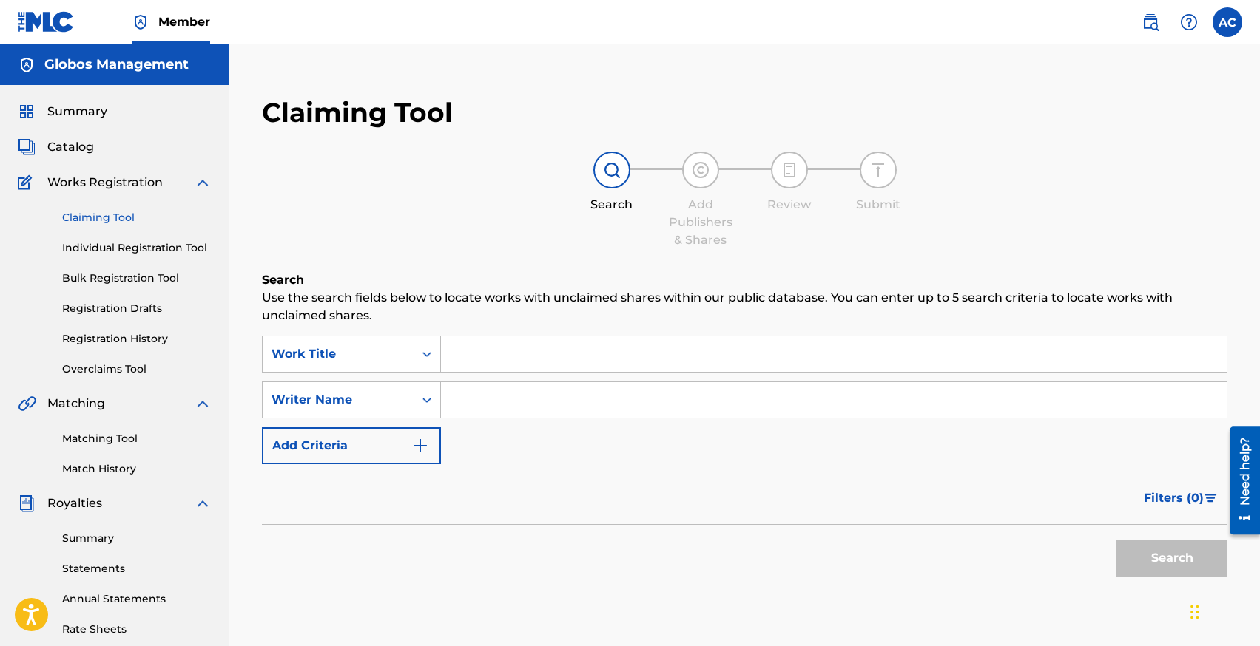
click at [533, 346] on input "Search Form" at bounding box center [833, 355] width 785 height 36
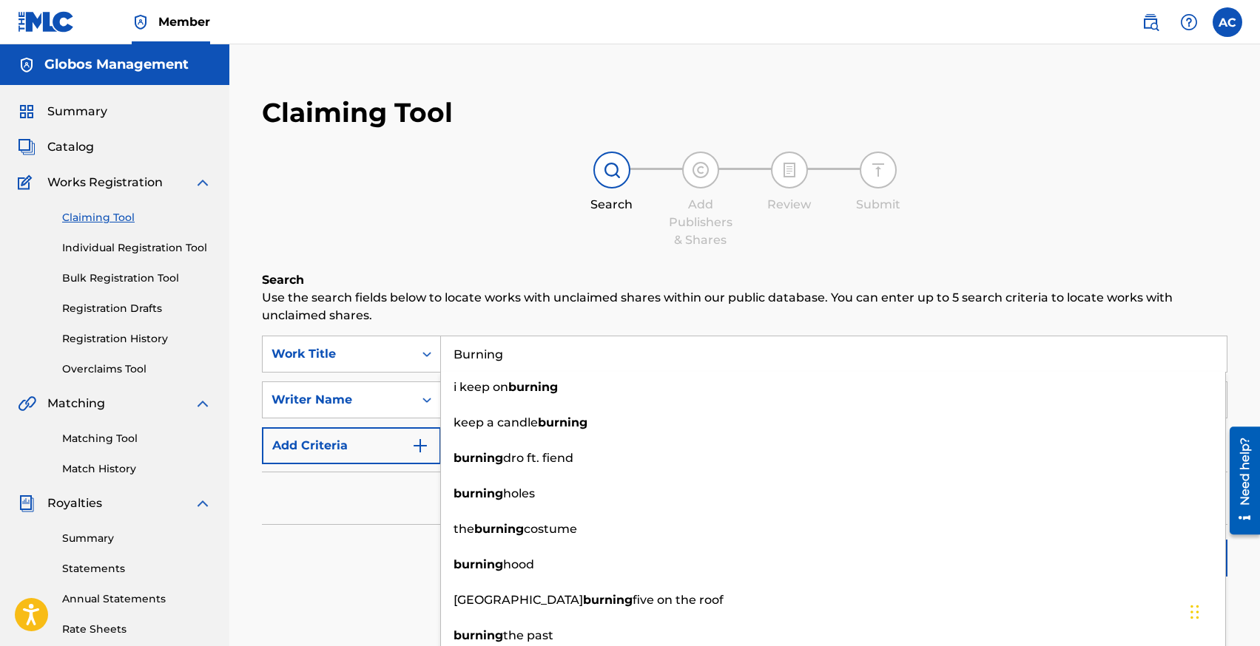
type input "Burning"
click at [382, 533] on div "Search" at bounding box center [744, 554] width 965 height 59
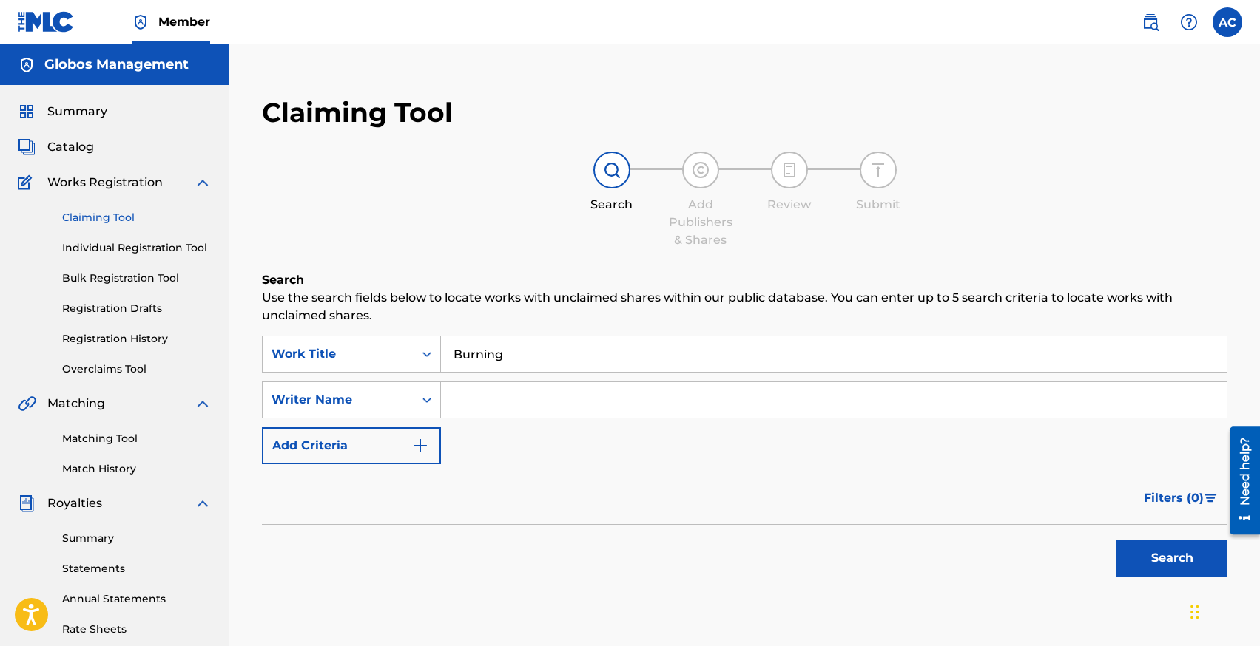
click at [476, 409] on input "Search Form" at bounding box center [833, 400] width 785 height 36
type input "[PERSON_NAME]"
click at [1116, 540] on button "Search" at bounding box center [1171, 558] width 111 height 37
click at [138, 244] on link "Individual Registration Tool" at bounding box center [136, 248] width 149 height 16
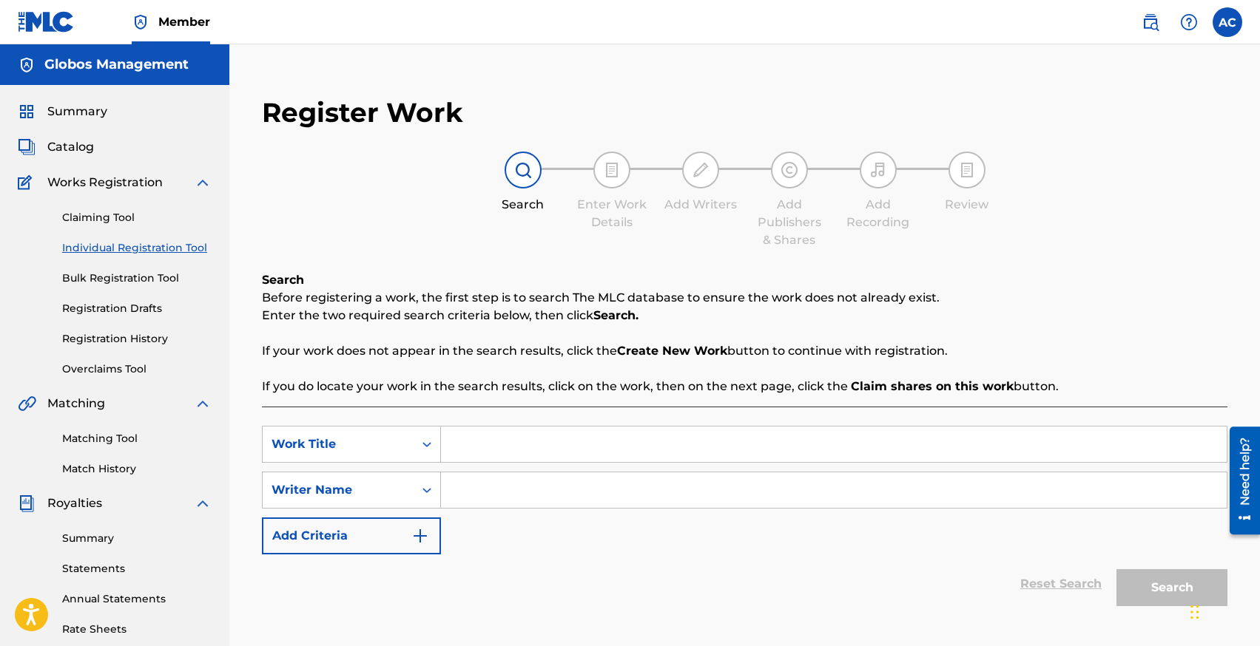
click at [514, 450] on input "Search Form" at bounding box center [833, 445] width 785 height 36
type input "Burning"
click at [528, 498] on input "Search Form" at bounding box center [833, 491] width 785 height 36
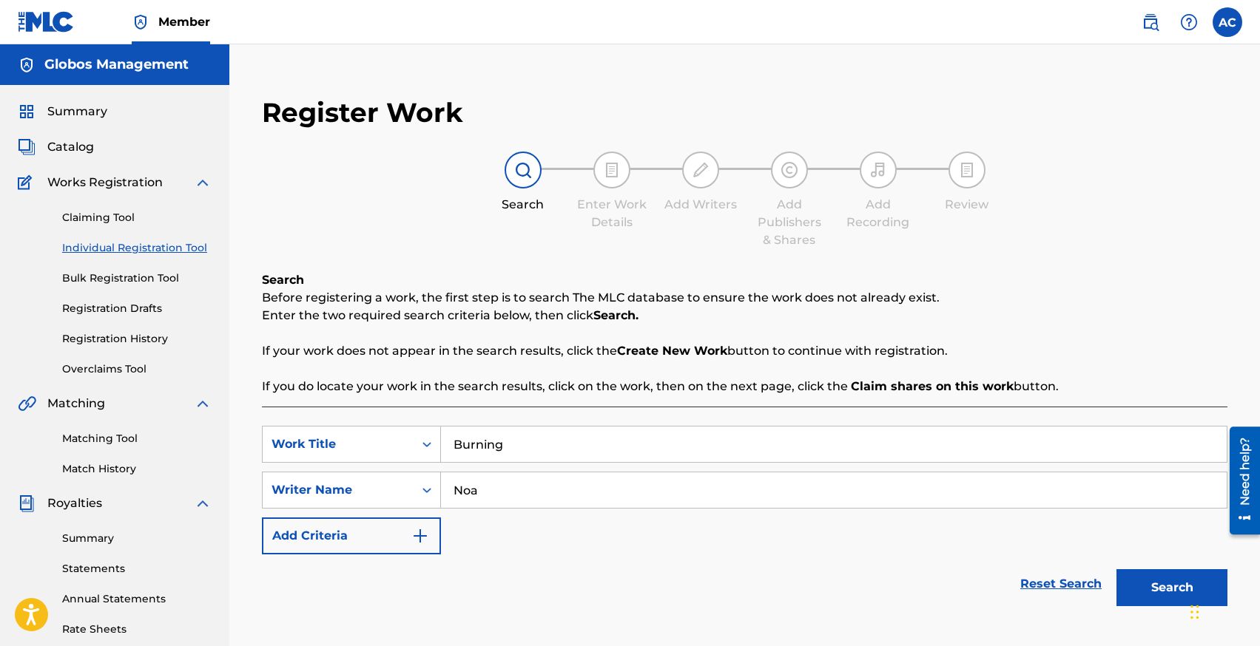
type input "[PERSON_NAME]"
click at [1116, 570] on button "Search" at bounding box center [1171, 588] width 111 height 37
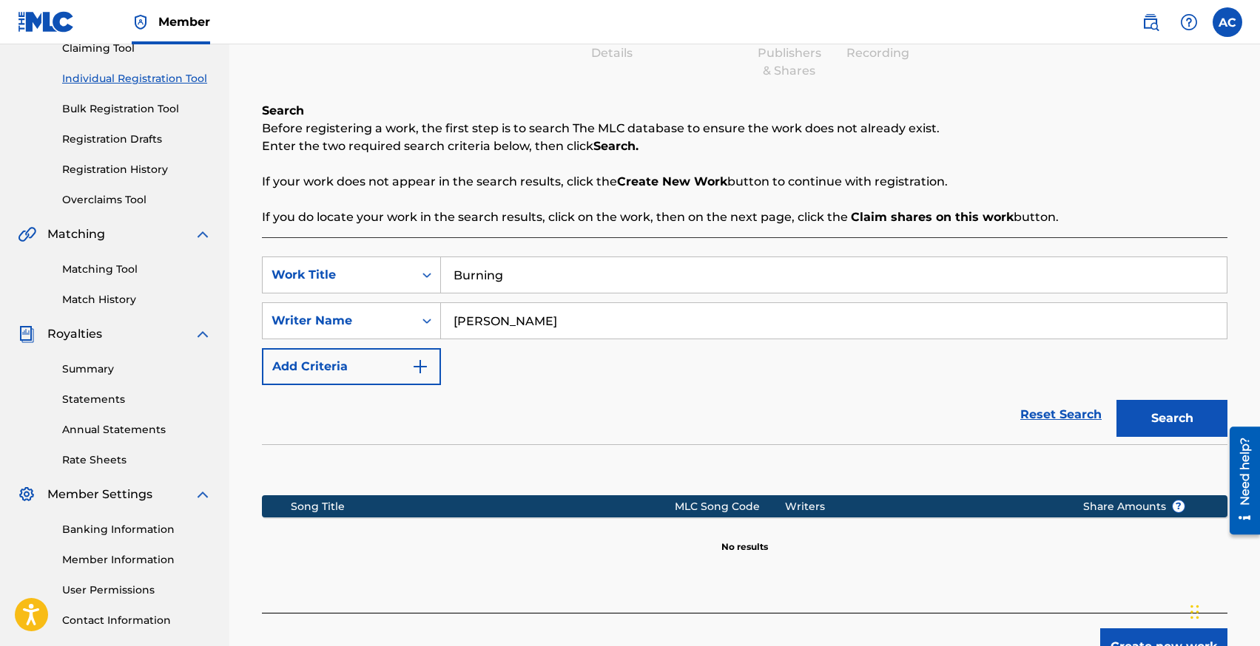
scroll to position [274, 0]
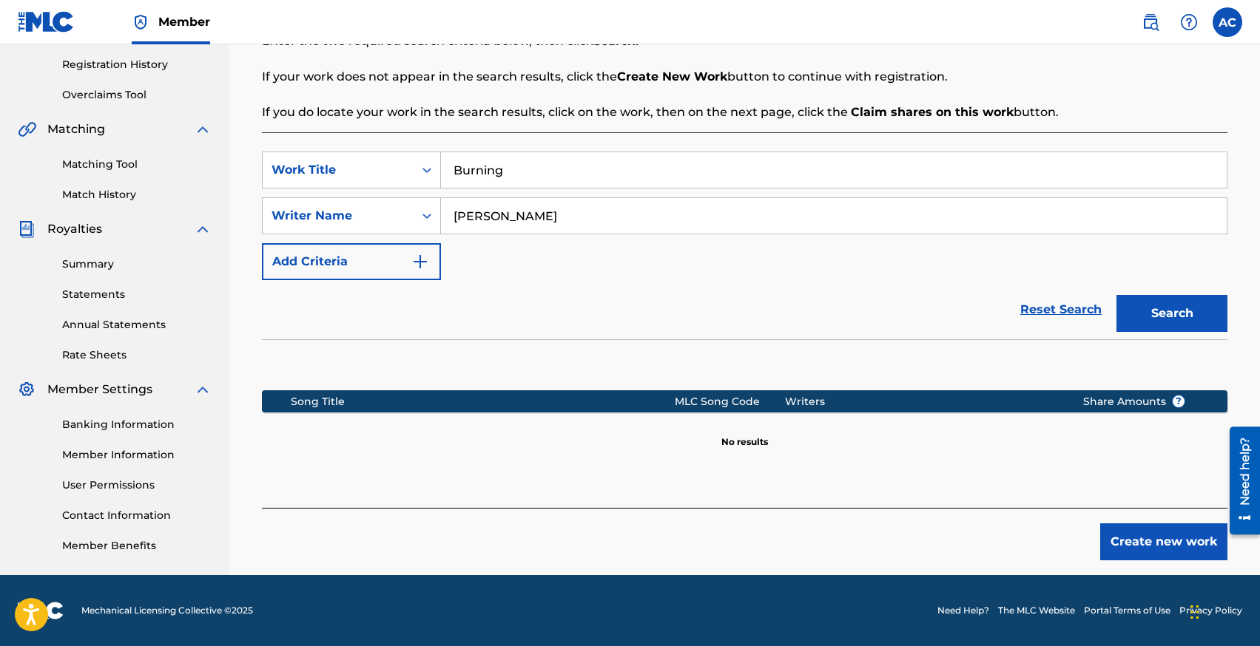
click at [1121, 539] on button "Create new work" at bounding box center [1163, 542] width 127 height 37
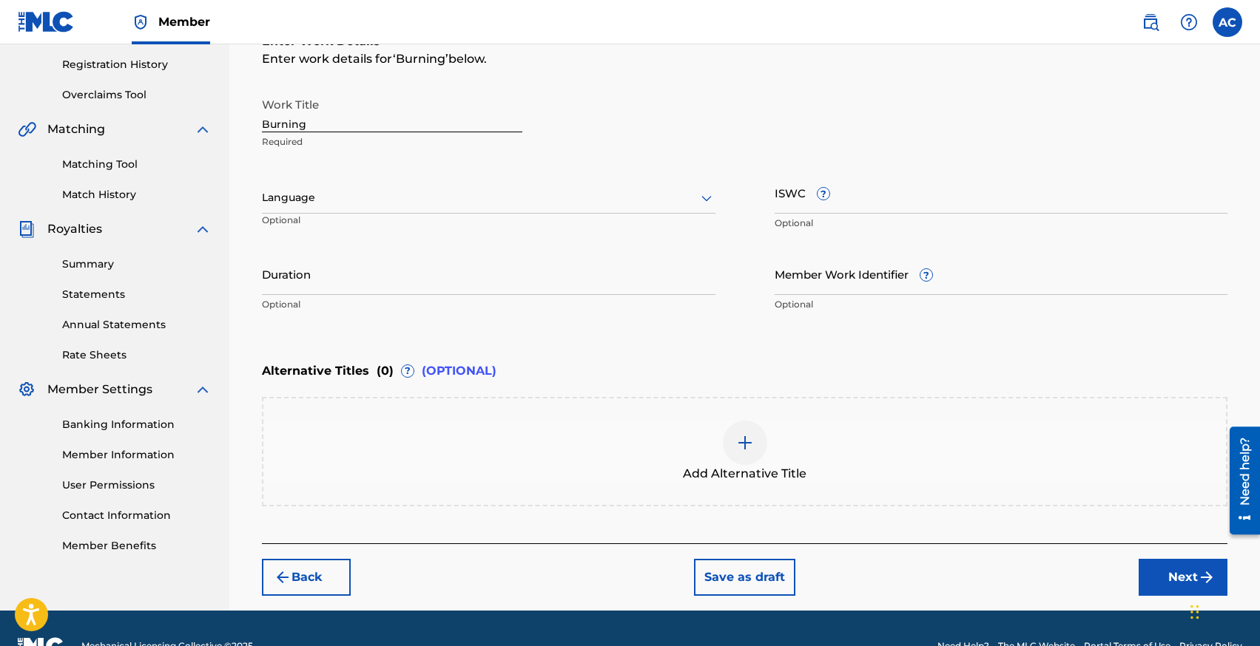
click at [297, 205] on div at bounding box center [488, 198] width 453 height 18
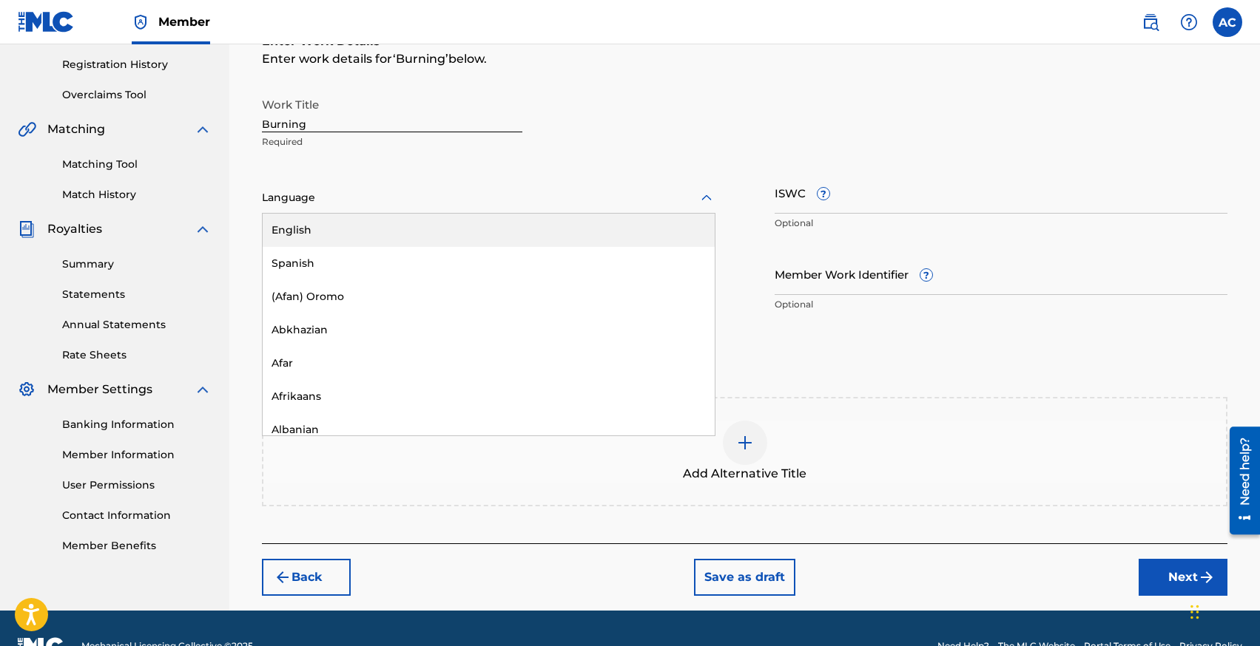
click at [304, 223] on div "English" at bounding box center [489, 230] width 452 height 33
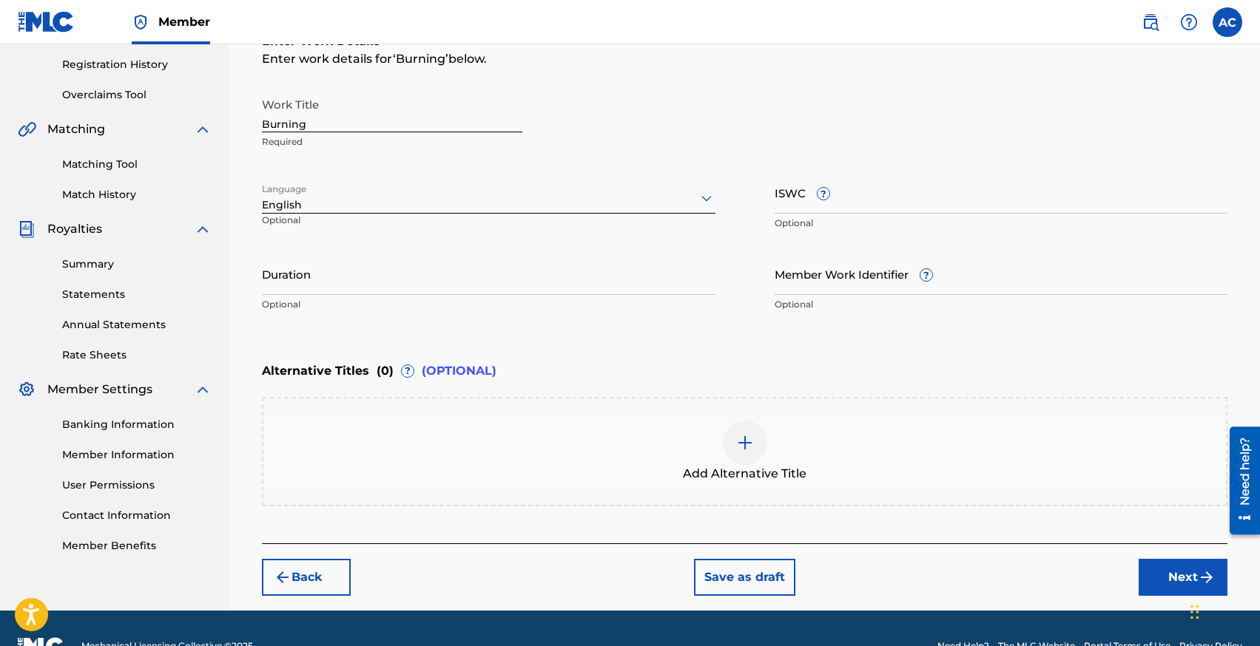
click at [328, 271] on input "Duration" at bounding box center [488, 274] width 453 height 42
type input "02:20"
click at [1162, 572] on button "Next" at bounding box center [1182, 577] width 89 height 37
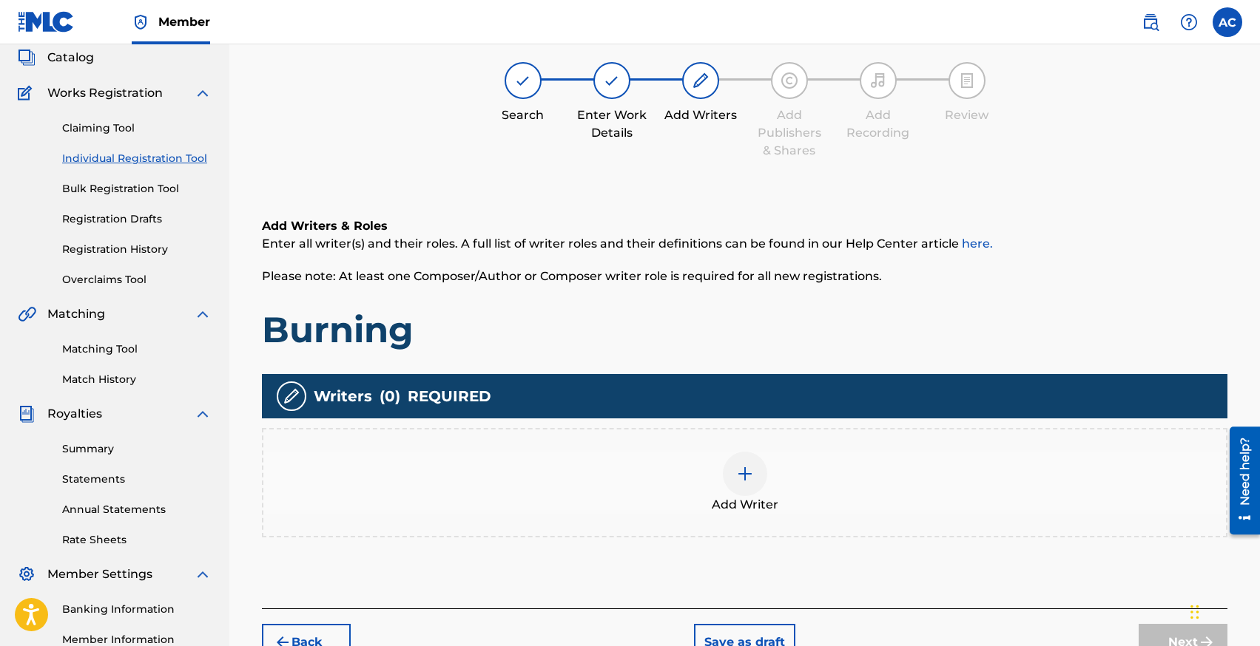
scroll to position [67, 0]
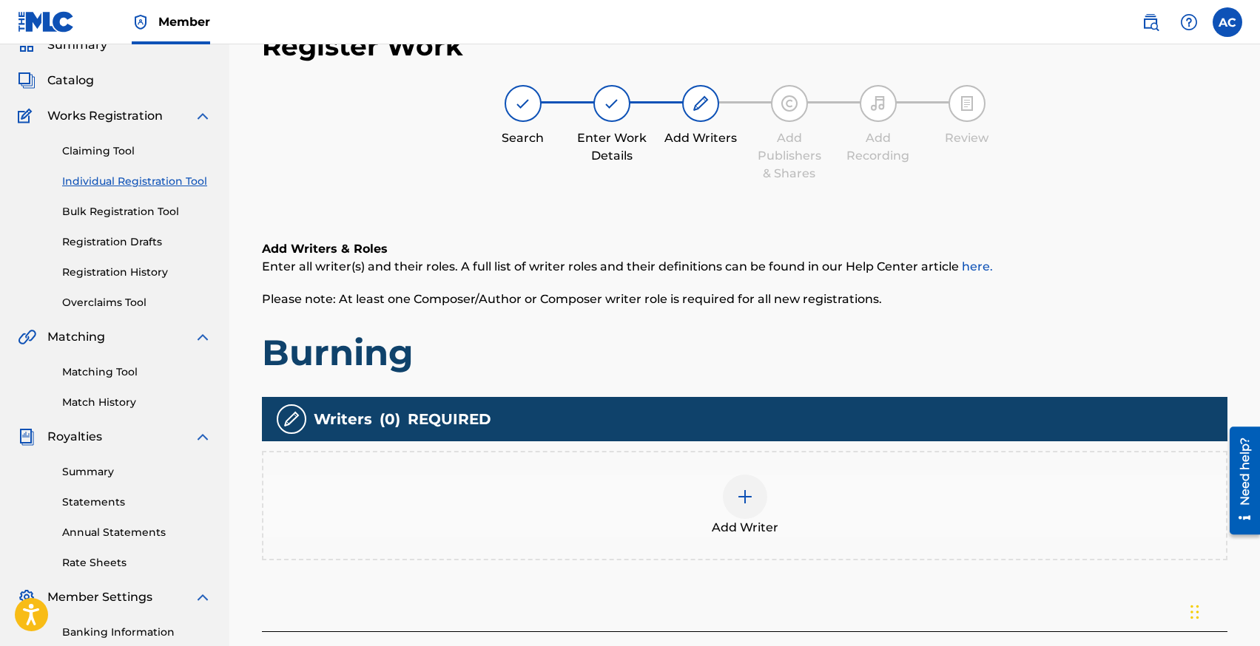
click at [726, 513] on div "Add Writer" at bounding box center [744, 506] width 962 height 62
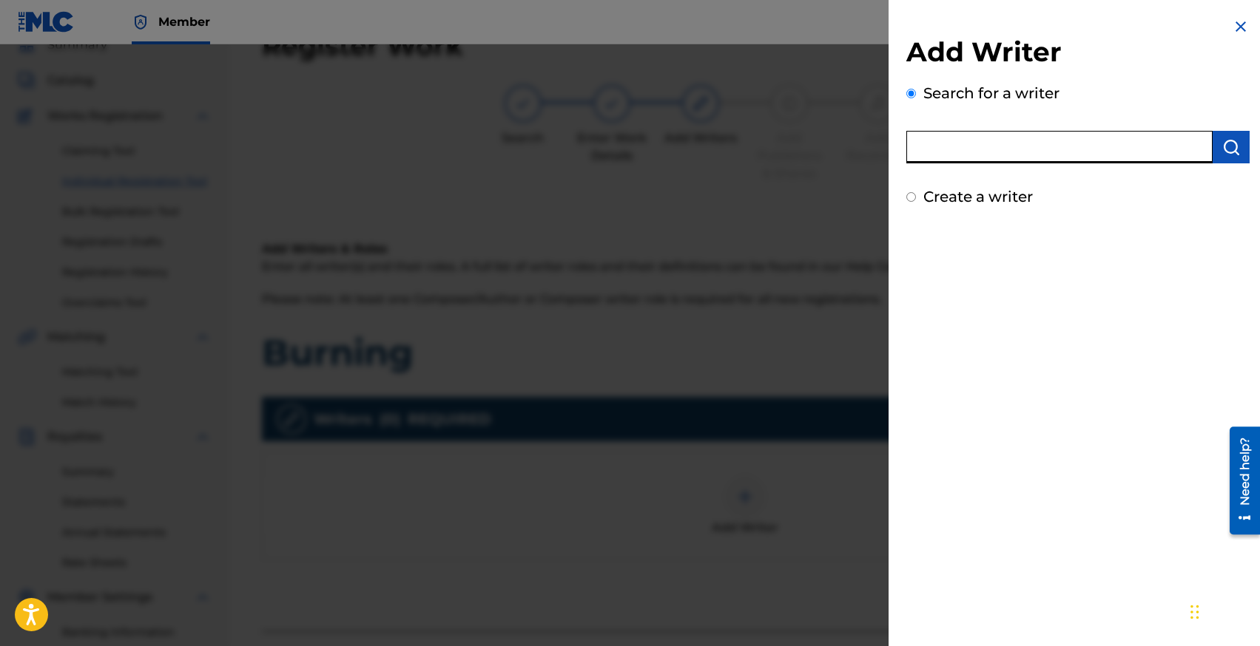
click at [994, 142] on input "text" at bounding box center [1059, 147] width 306 height 33
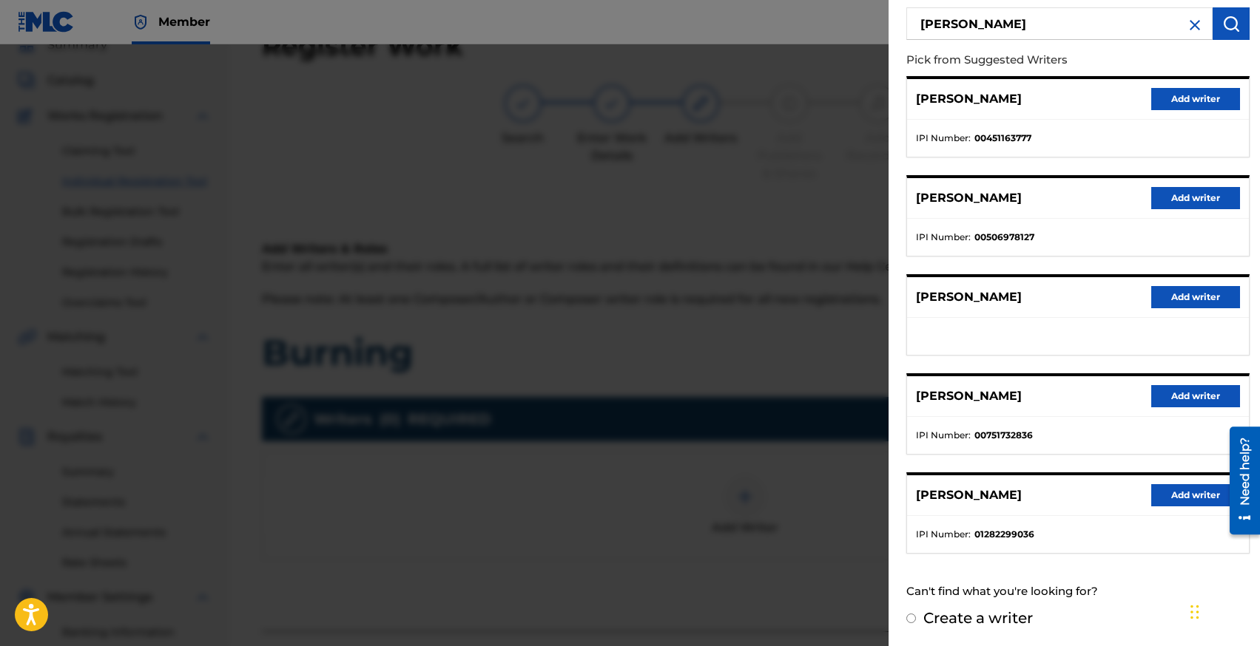
scroll to position [0, 0]
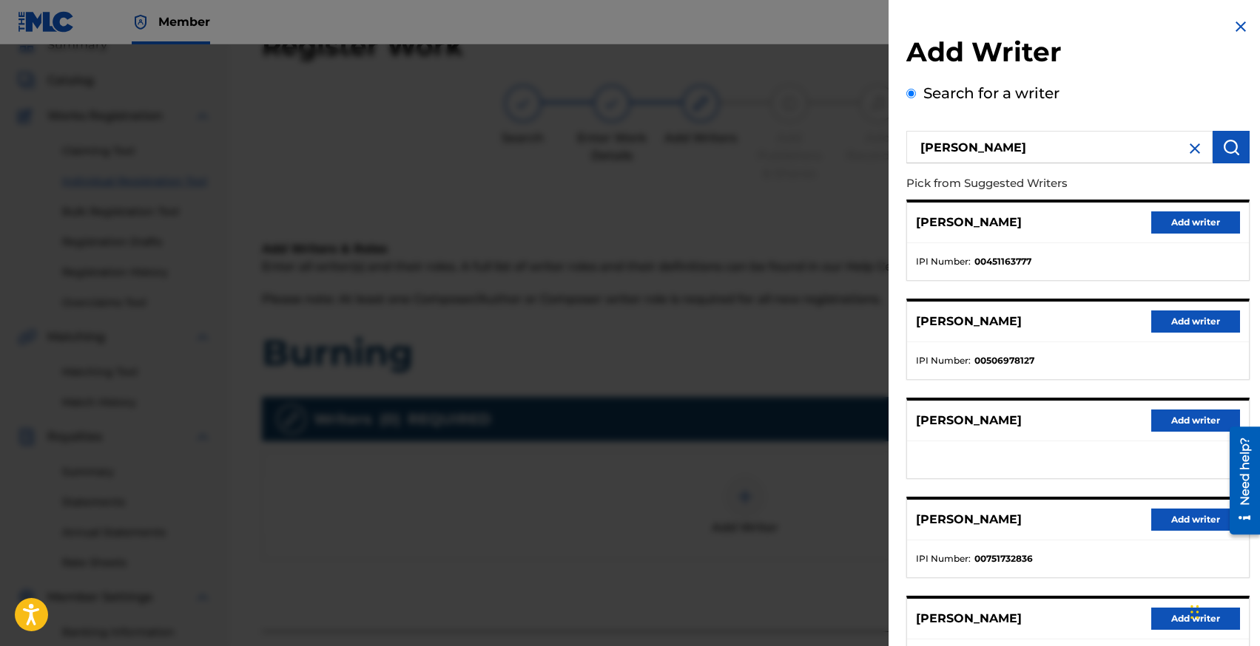
click at [981, 156] on input "[PERSON_NAME]" at bounding box center [1059, 147] width 306 height 33
paste input "1278713620"
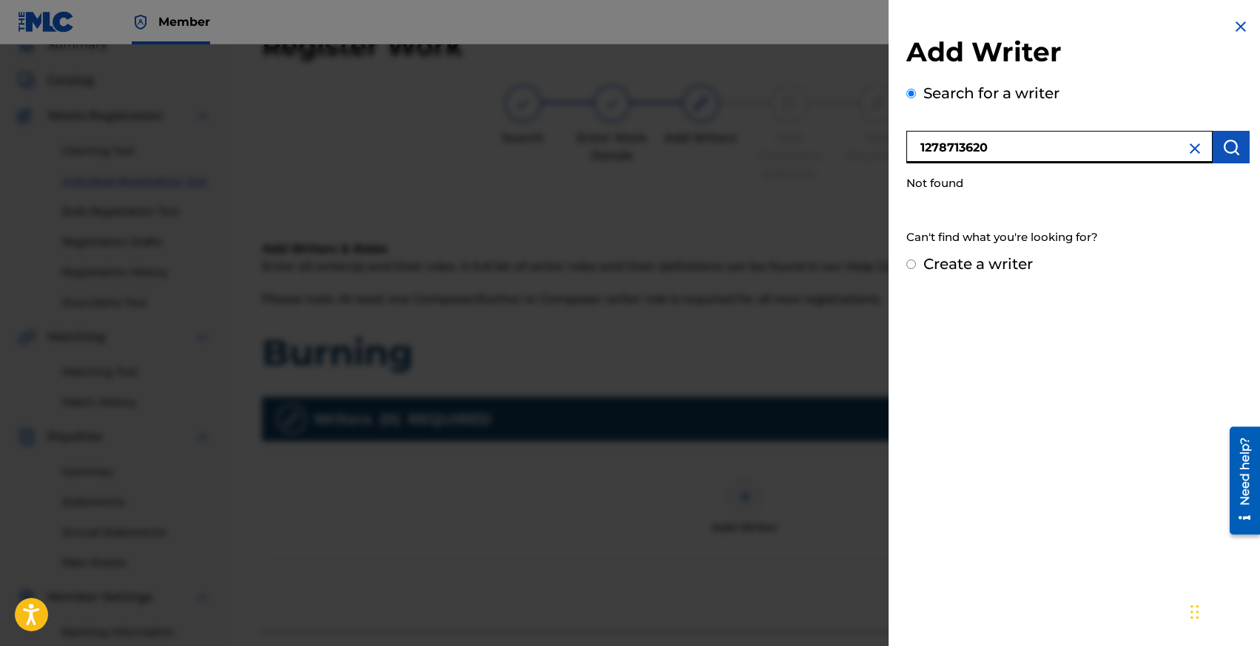
click at [919, 146] on input "1278713620" at bounding box center [1059, 147] width 306 height 33
click at [919, 148] on input "01278713620" at bounding box center [1059, 147] width 306 height 33
type input "001278713620"
click at [936, 148] on input "001278713620" at bounding box center [1059, 147] width 306 height 33
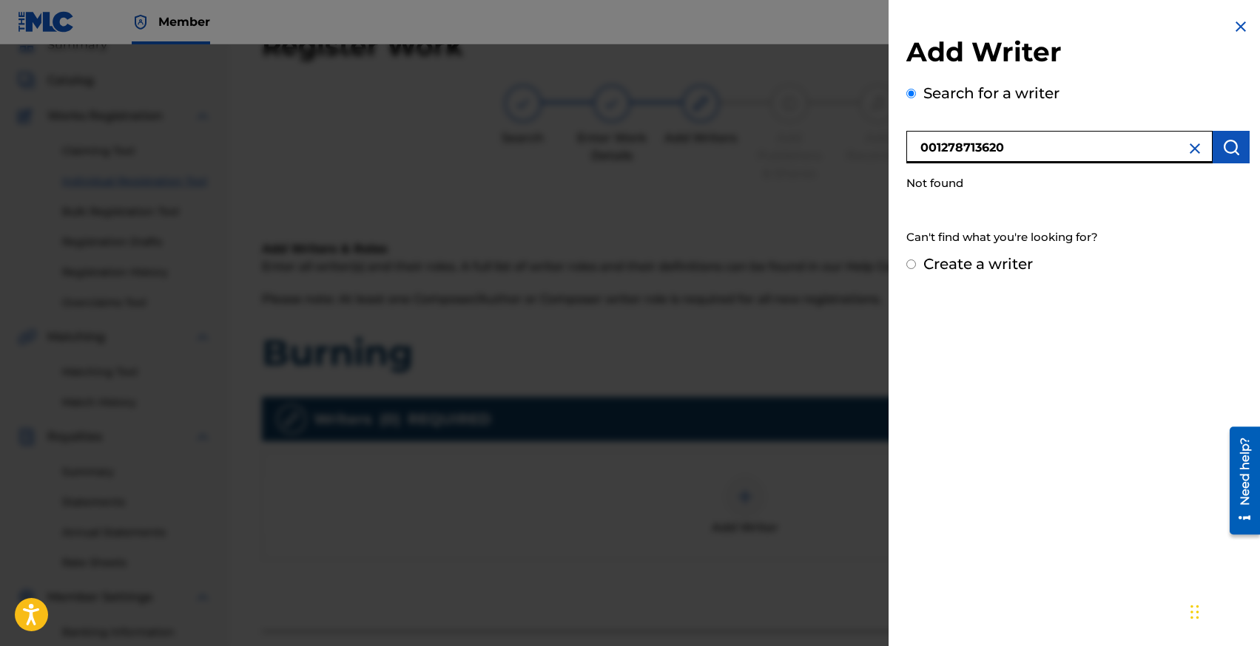
click at [936, 148] on input "001278713620" at bounding box center [1059, 147] width 306 height 33
type input "n"
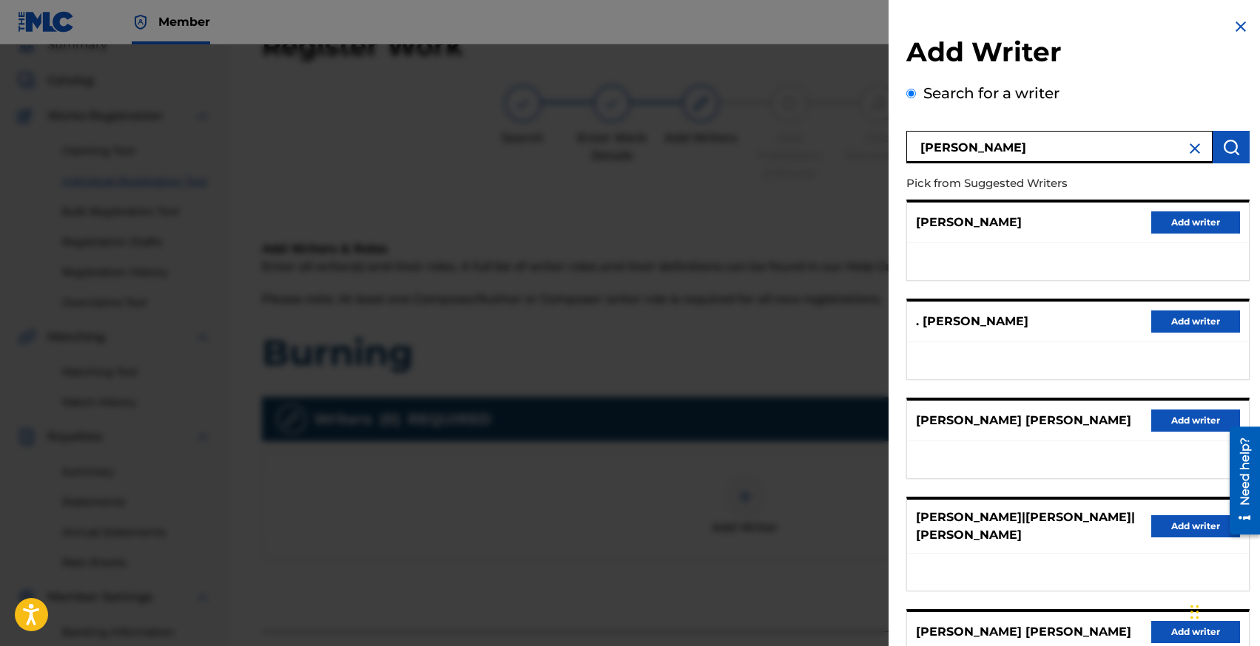
click at [947, 156] on input "[PERSON_NAME]" at bounding box center [1059, 147] width 306 height 33
type input "[PERSON_NAME]"
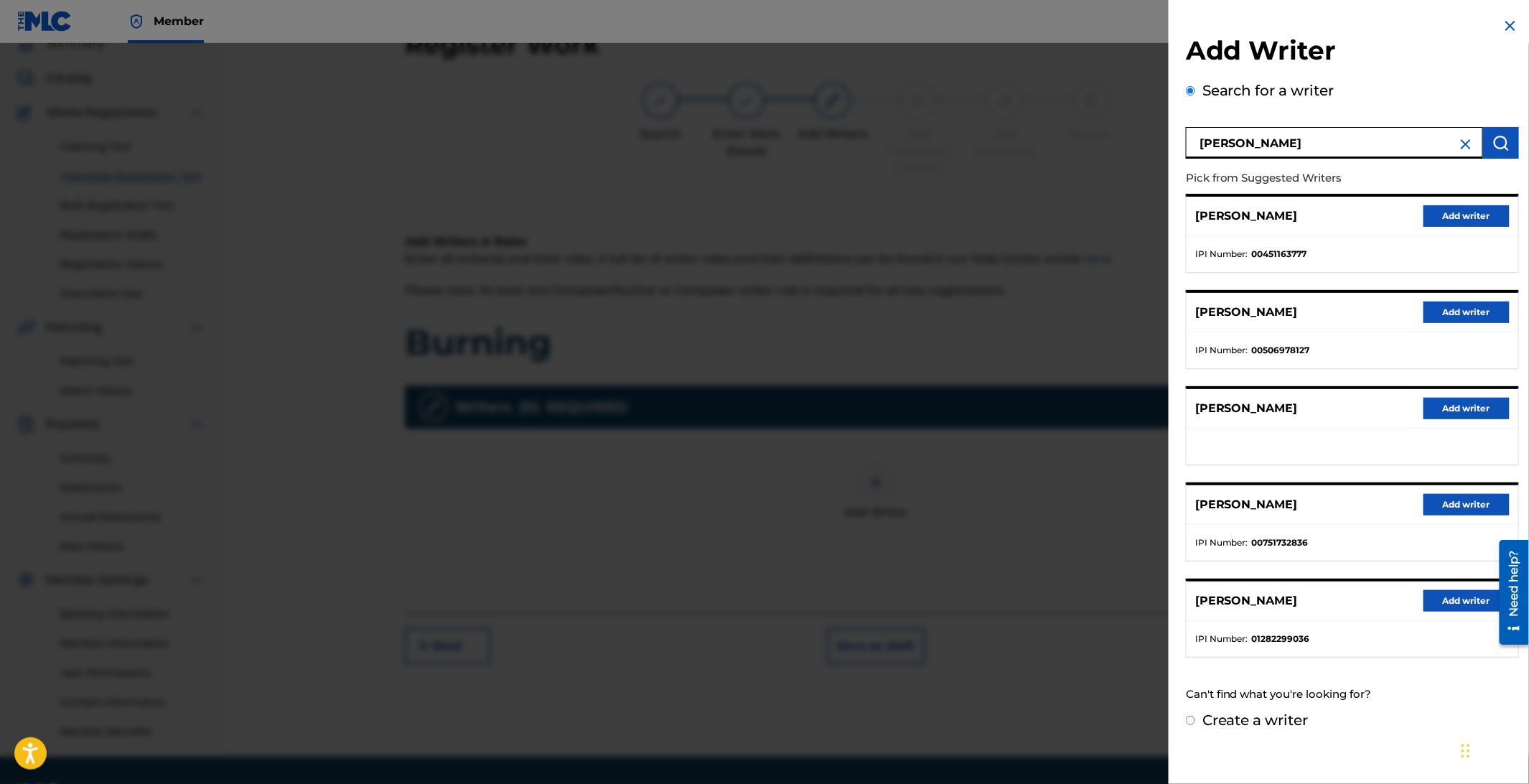
scroll to position [84, 0]
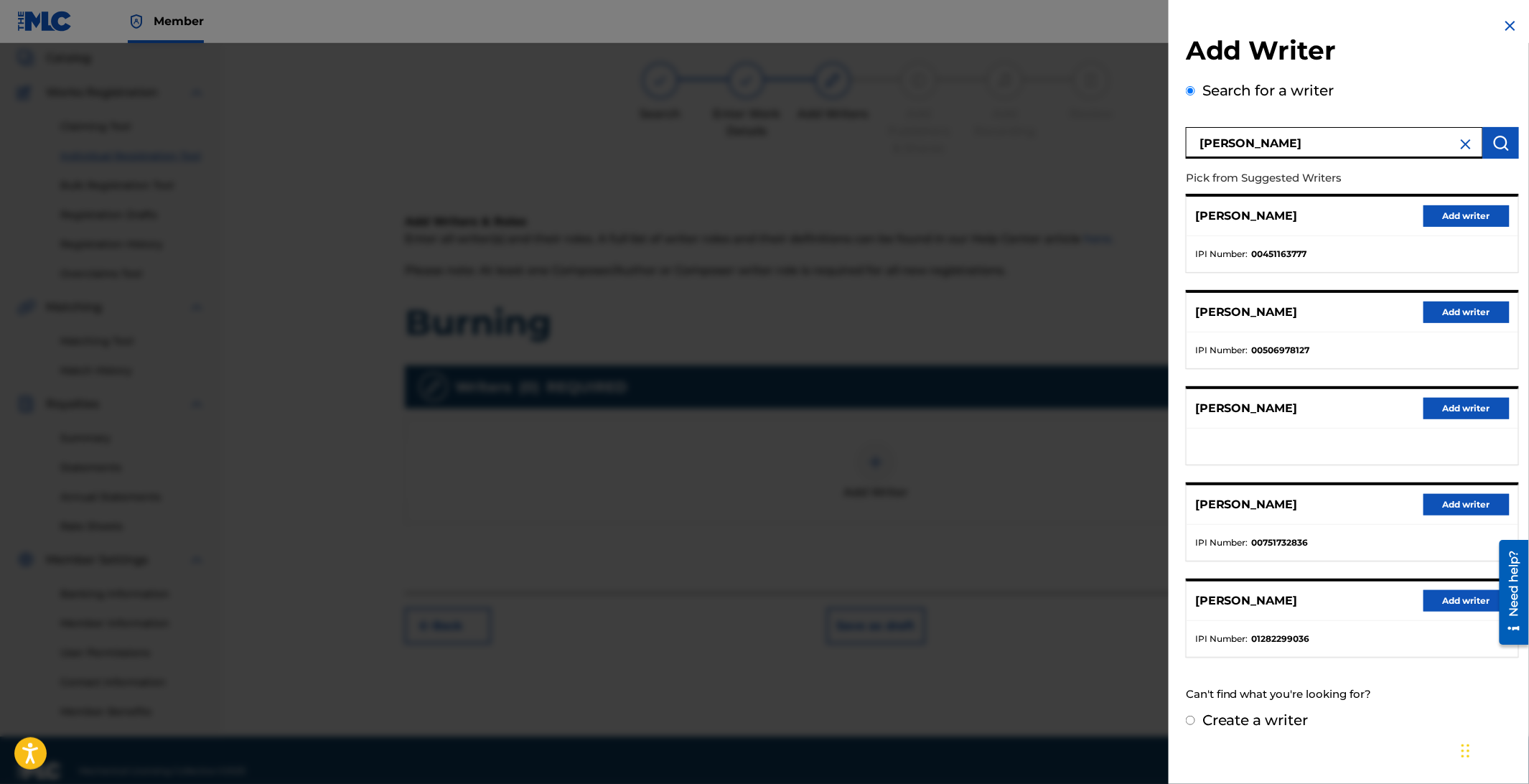
click at [1191, 627] on input "Create a writer" at bounding box center [1191, 720] width 10 height 10
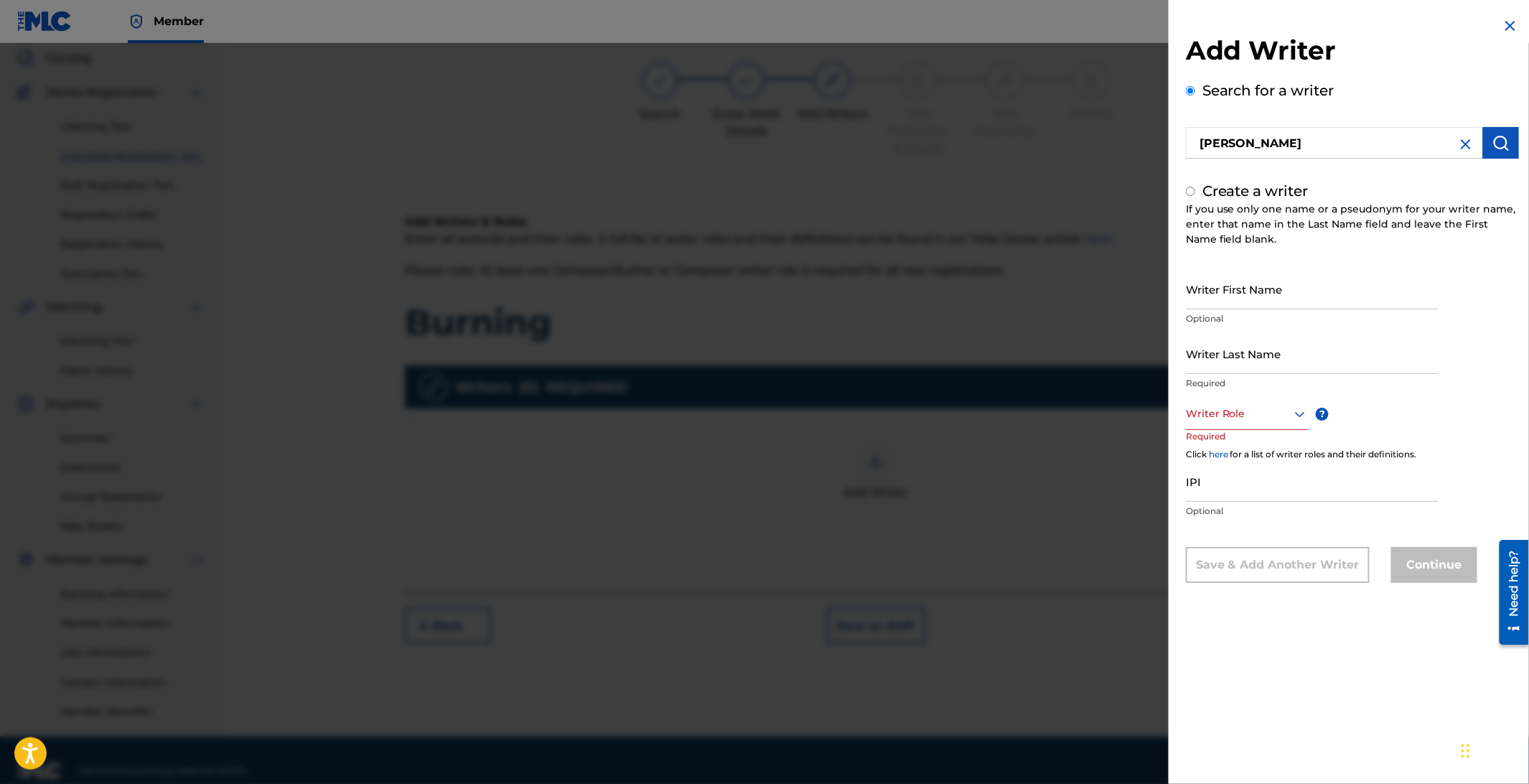
radio input "false"
radio input "true"
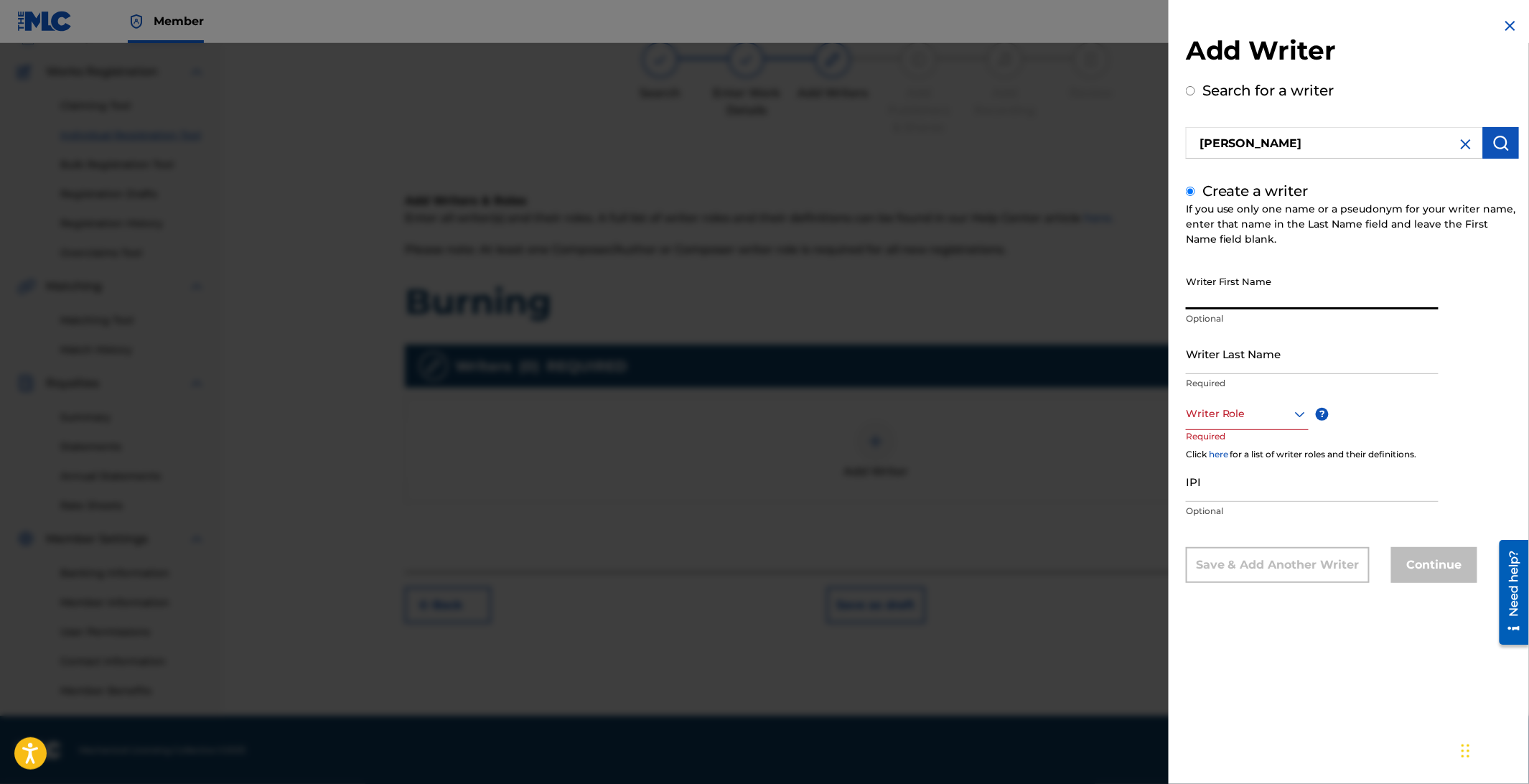
click at [1222, 299] on input "Writer First Name" at bounding box center [1313, 289] width 252 height 41
type input "[PERSON_NAME]"
click at [1214, 365] on input "Writer Last Name" at bounding box center [1313, 353] width 252 height 41
type input "O"
type input "[PERSON_NAME]"
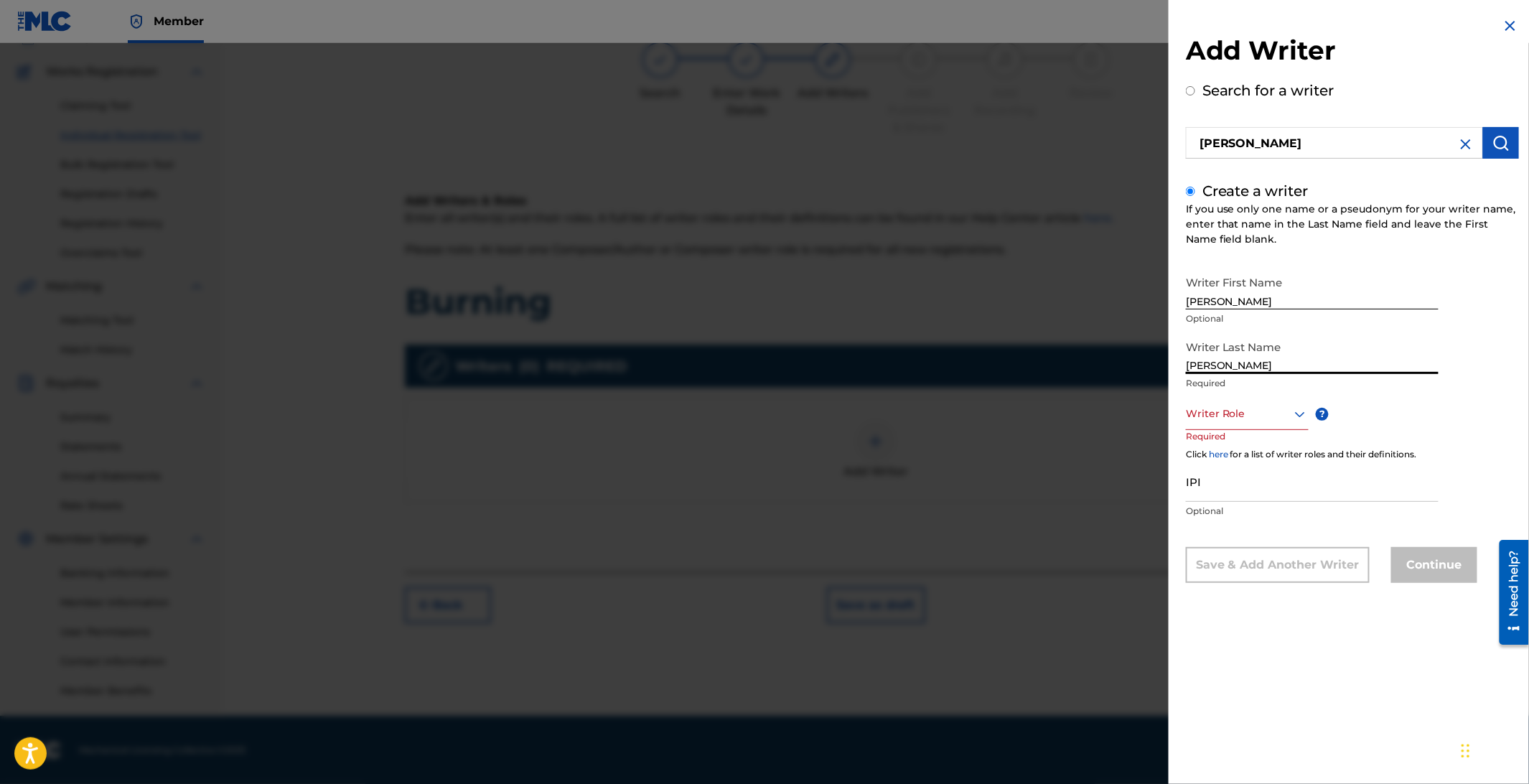
click at [1210, 421] on div at bounding box center [1247, 413] width 122 height 17
click at [1222, 566] on div "Composer" at bounding box center [1247, 574] width 121 height 32
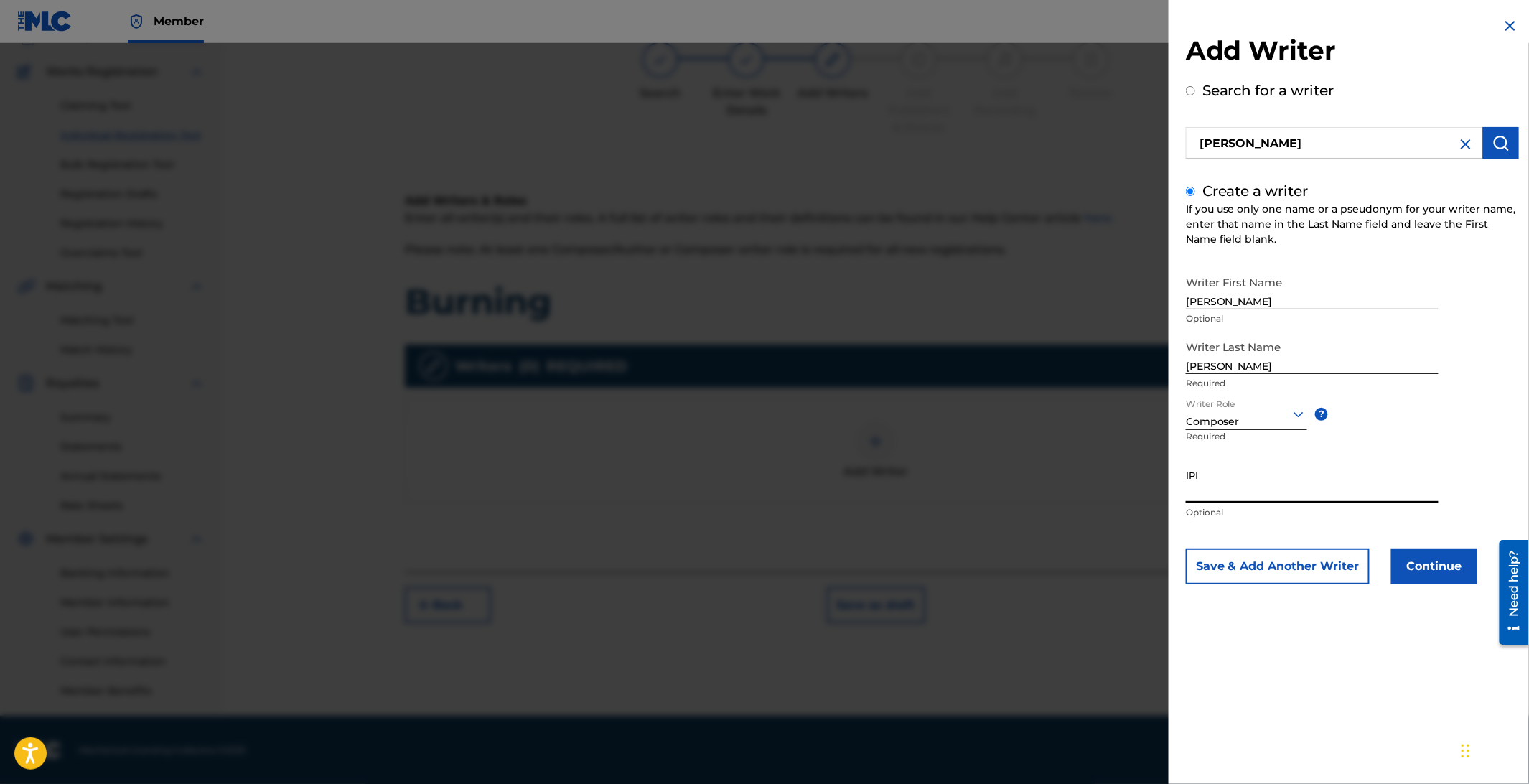
click at [1222, 483] on input "IPI" at bounding box center [1313, 482] width 252 height 41
paste input "1278713620"
click at [1187, 498] on input "1278713620" at bounding box center [1313, 482] width 252 height 41
type input "1278713620"
click at [1222, 561] on button "Continue" at bounding box center [1434, 566] width 86 height 36
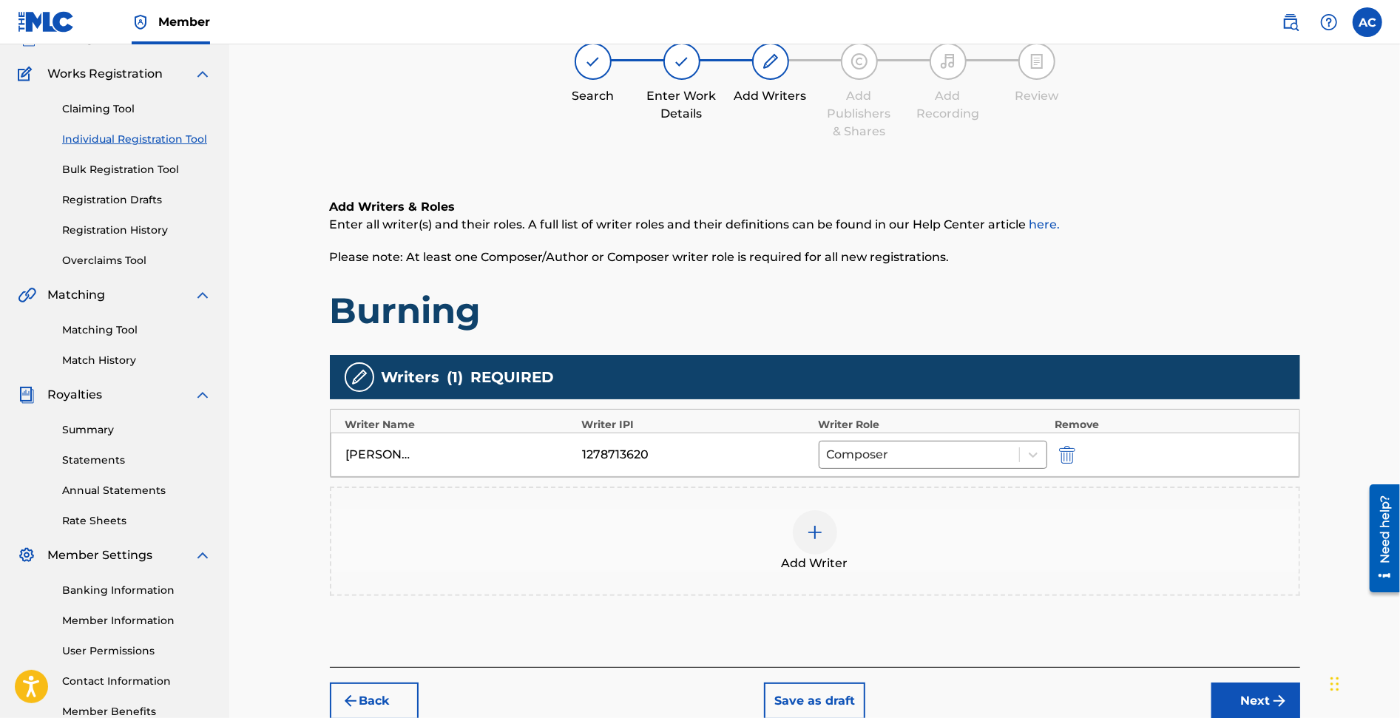
click at [1248, 646] on button "Next" at bounding box center [1255, 701] width 89 height 37
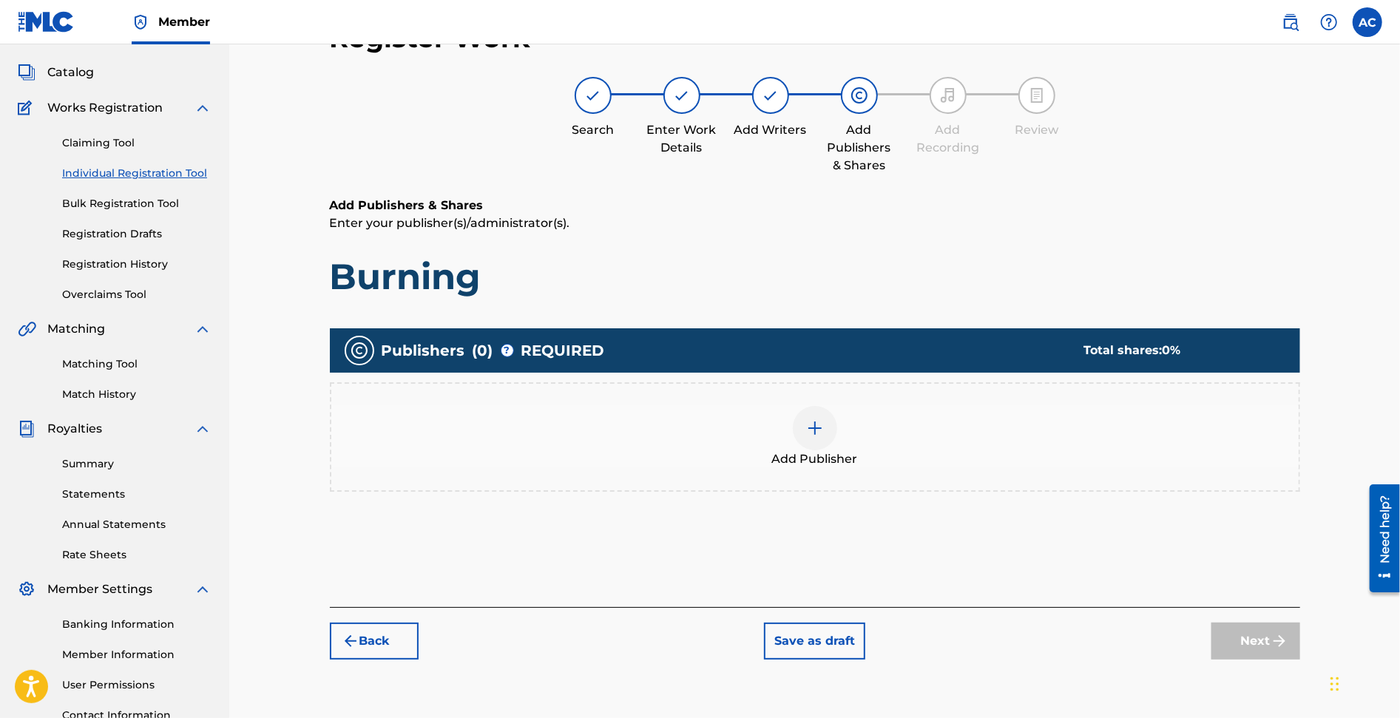
scroll to position [67, 0]
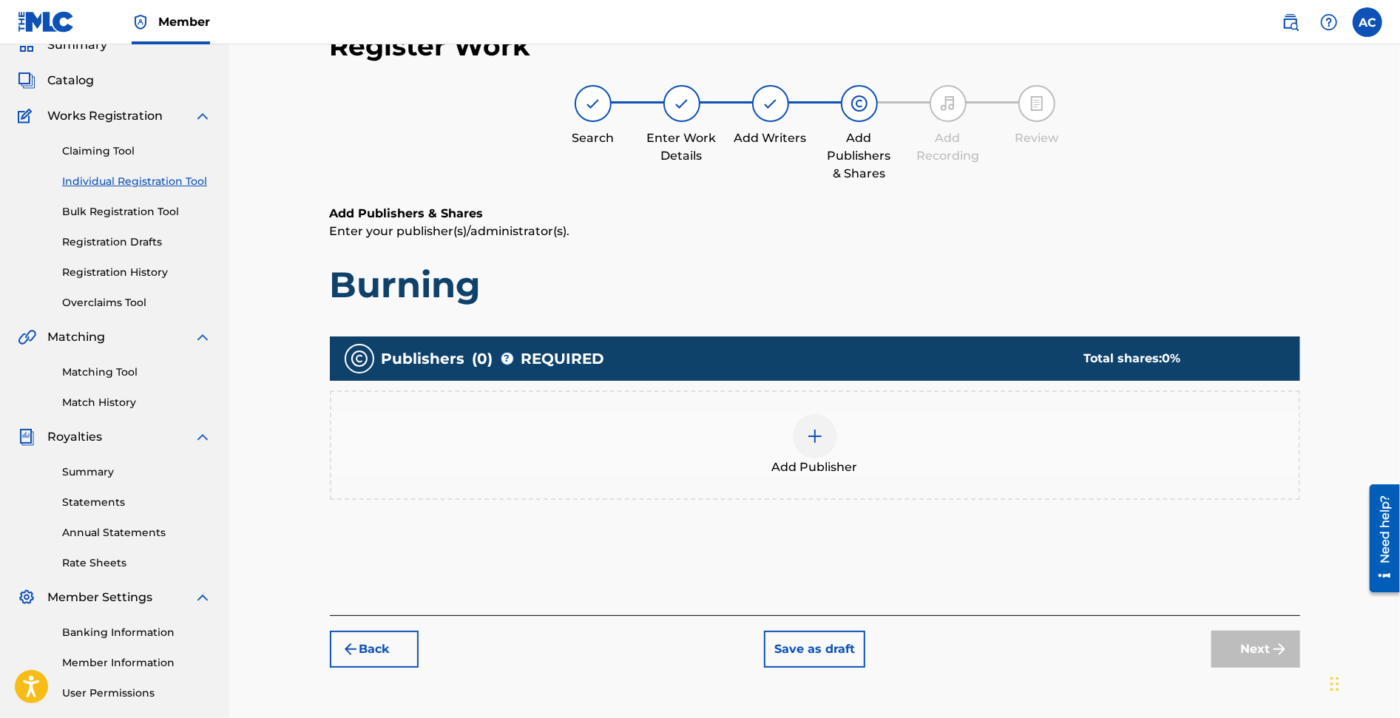
click at [802, 426] on div at bounding box center [815, 436] width 44 height 44
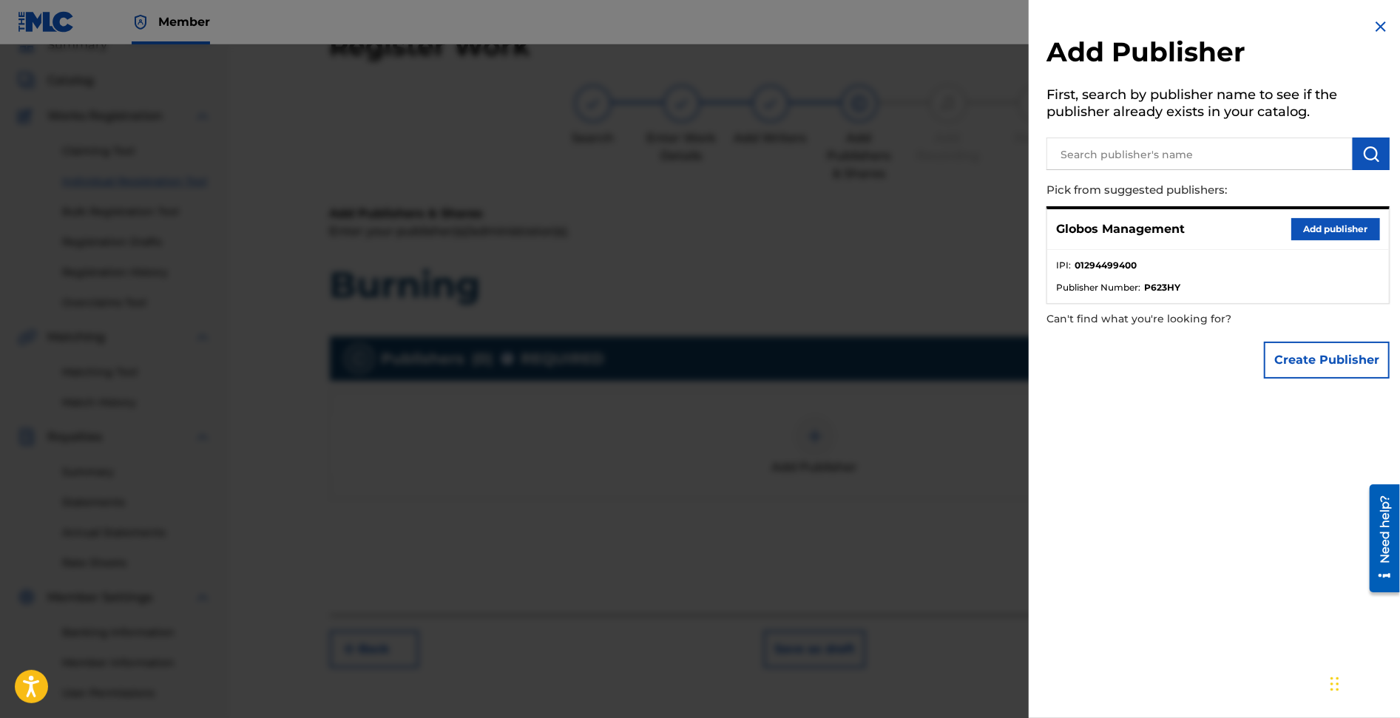
click at [1259, 226] on button "Add publisher" at bounding box center [1335, 229] width 89 height 22
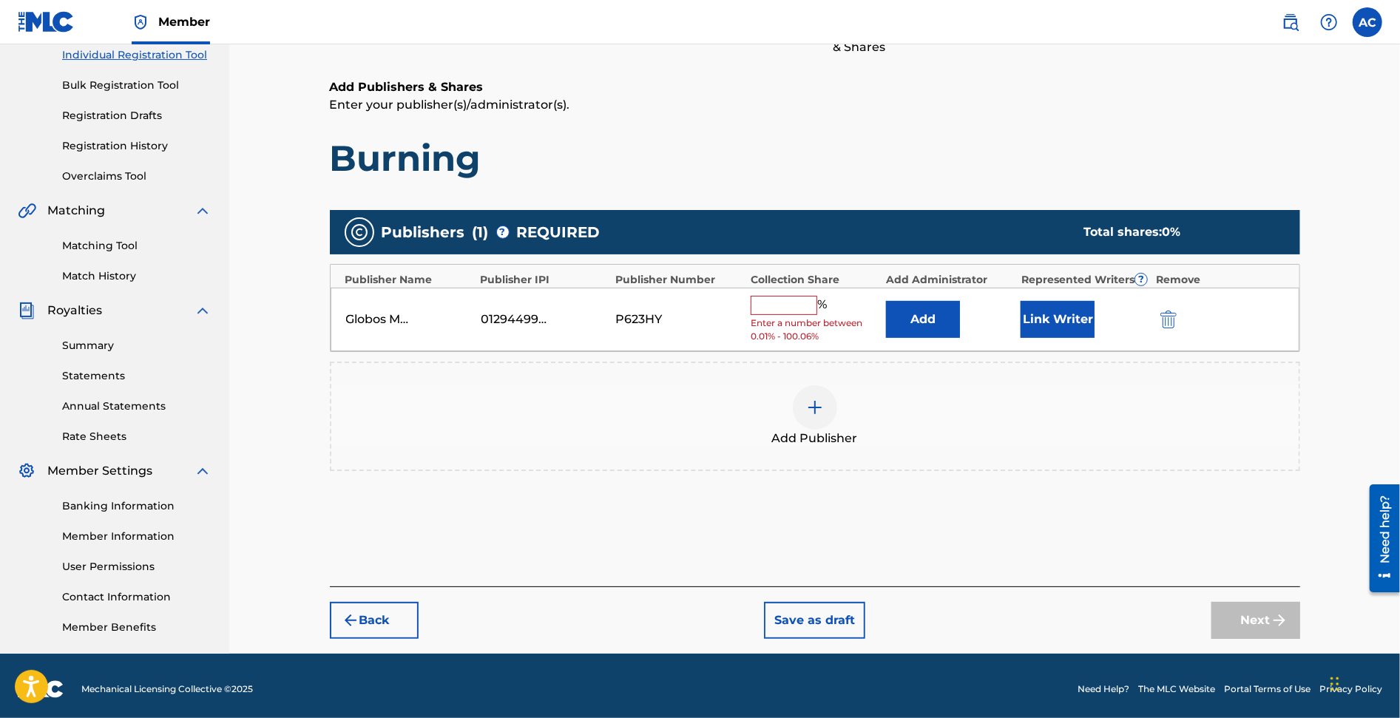
scroll to position [195, 0]
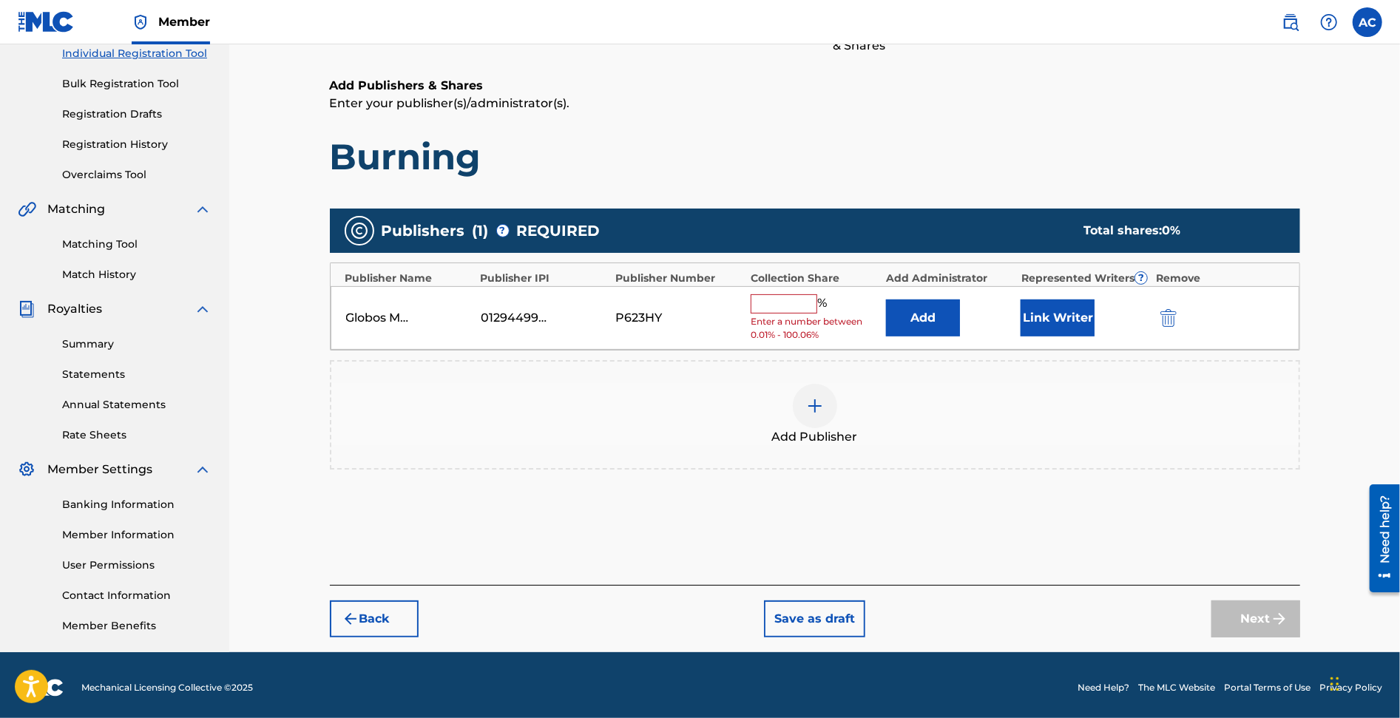
click at [780, 300] on input "text" at bounding box center [784, 303] width 67 height 19
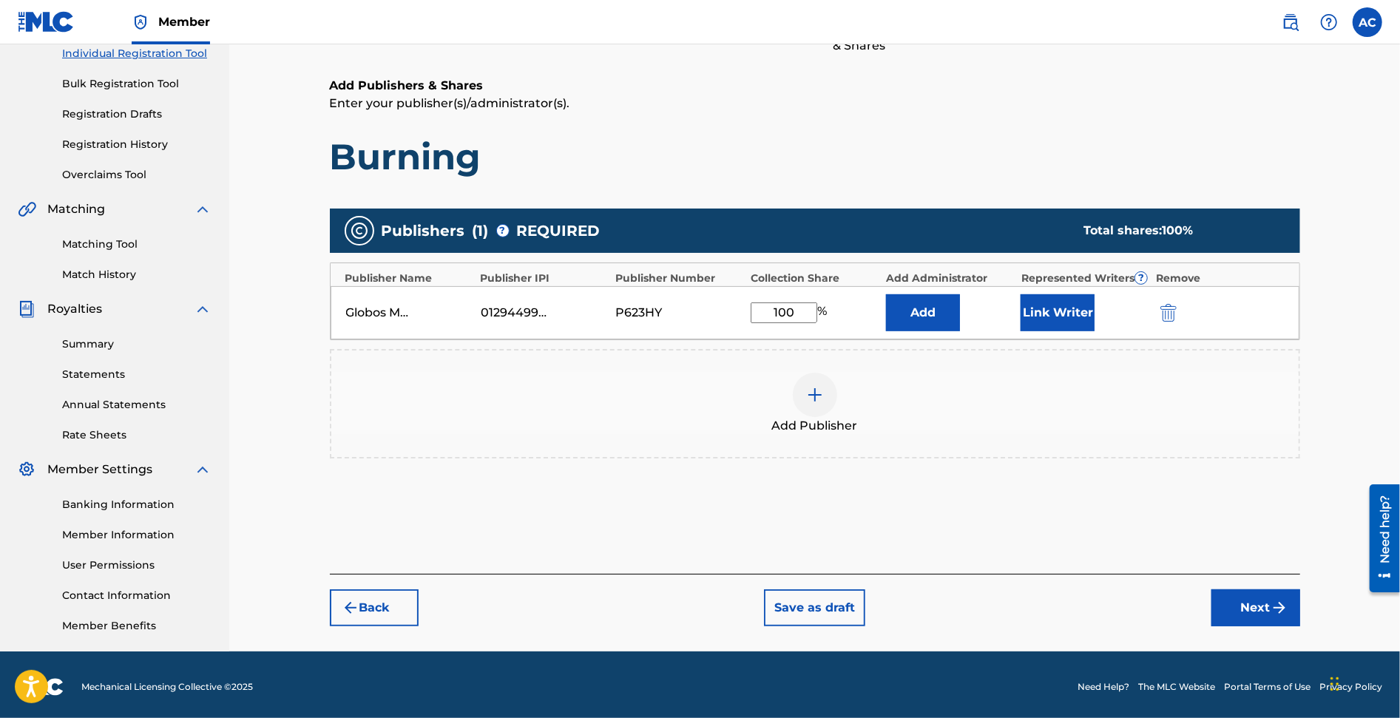
type input "100"
click at [1041, 304] on button "Link Writer" at bounding box center [1058, 312] width 74 height 37
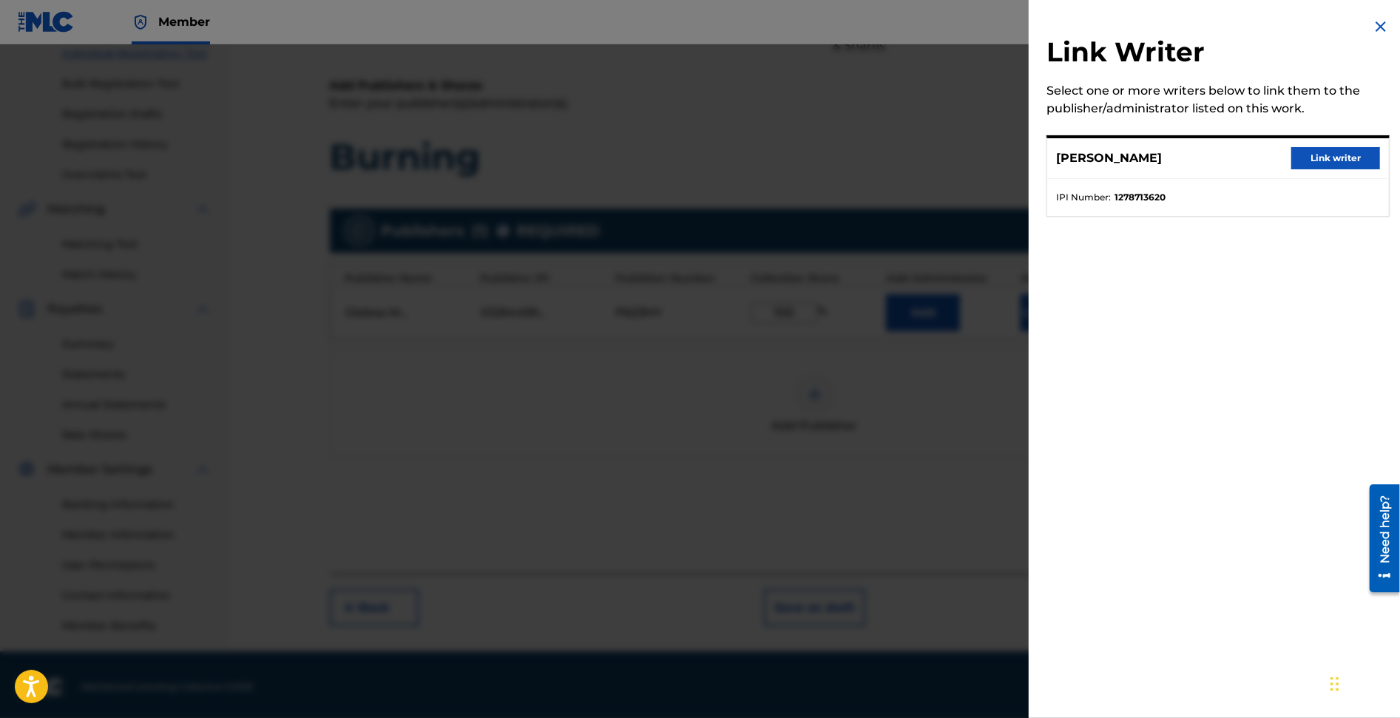
click at [1259, 150] on button "Link writer" at bounding box center [1335, 158] width 89 height 22
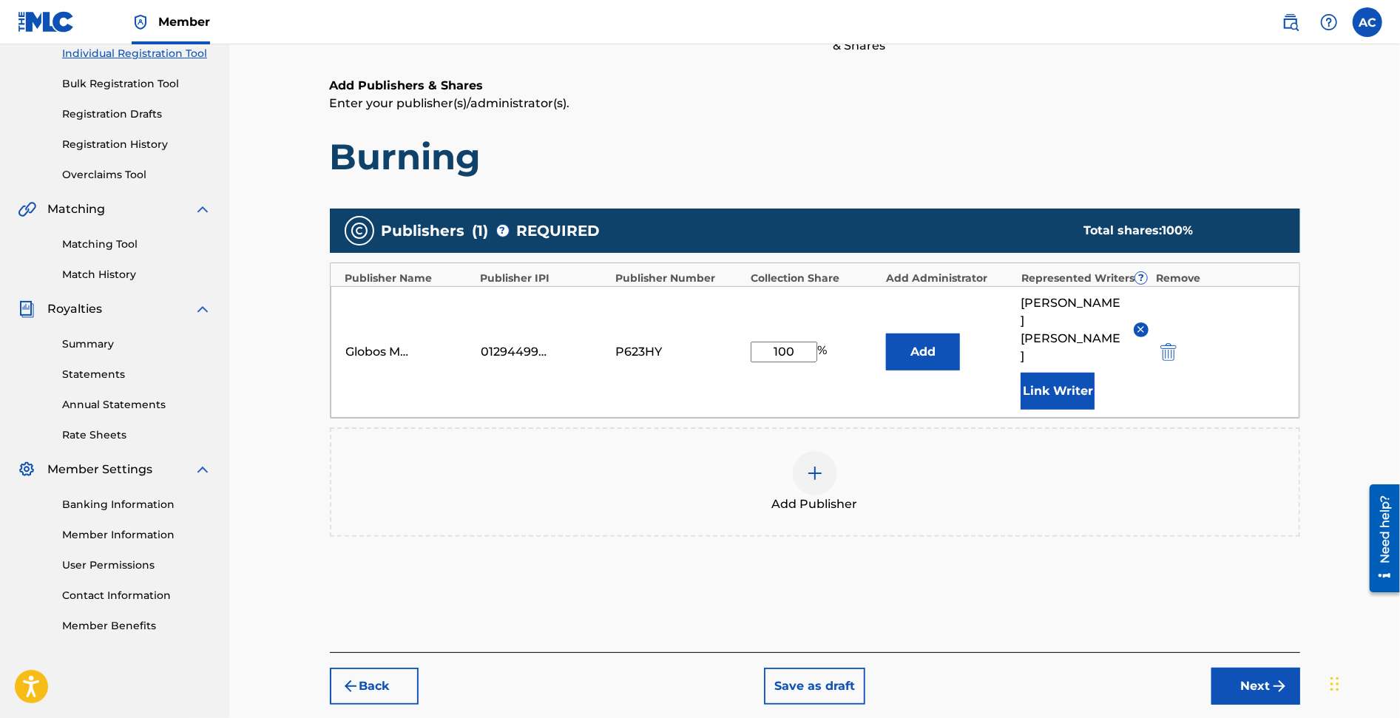
scroll to position [212, 0]
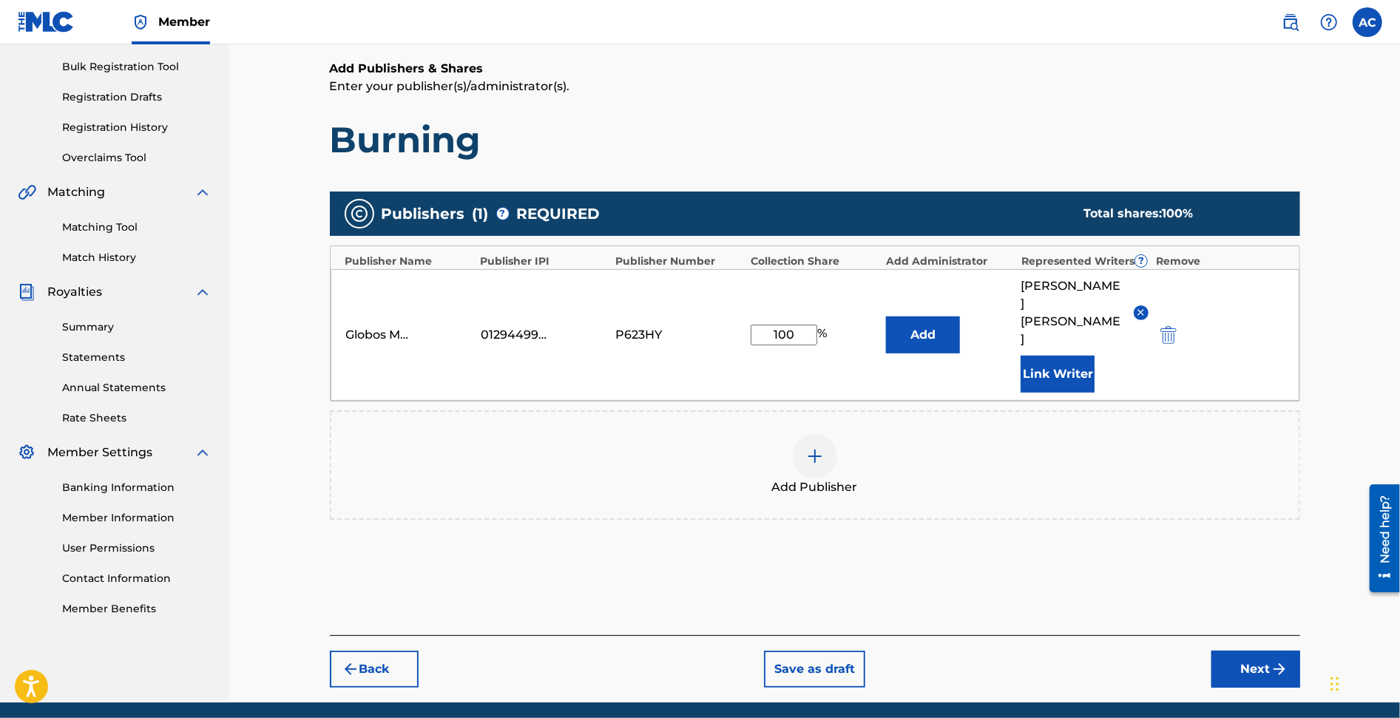
click at [1251, 646] on button "Next" at bounding box center [1255, 669] width 89 height 37
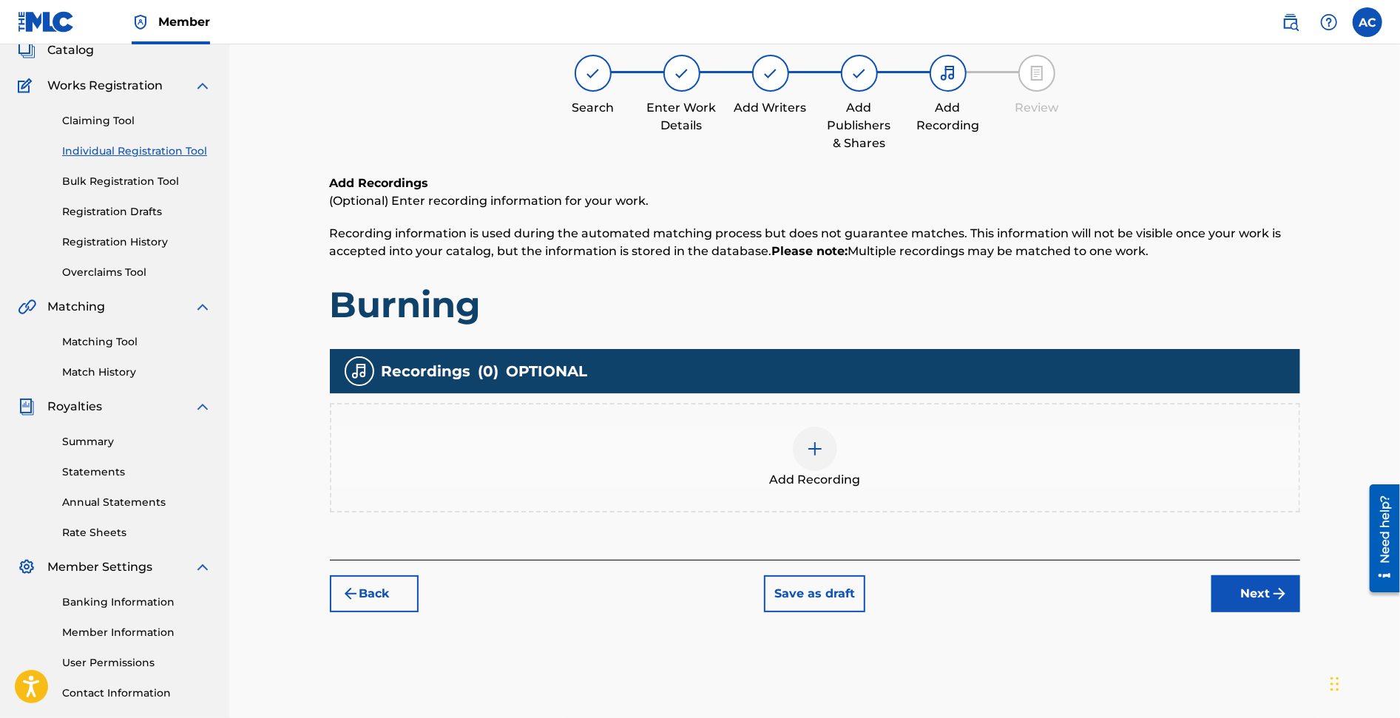
scroll to position [67, 0]
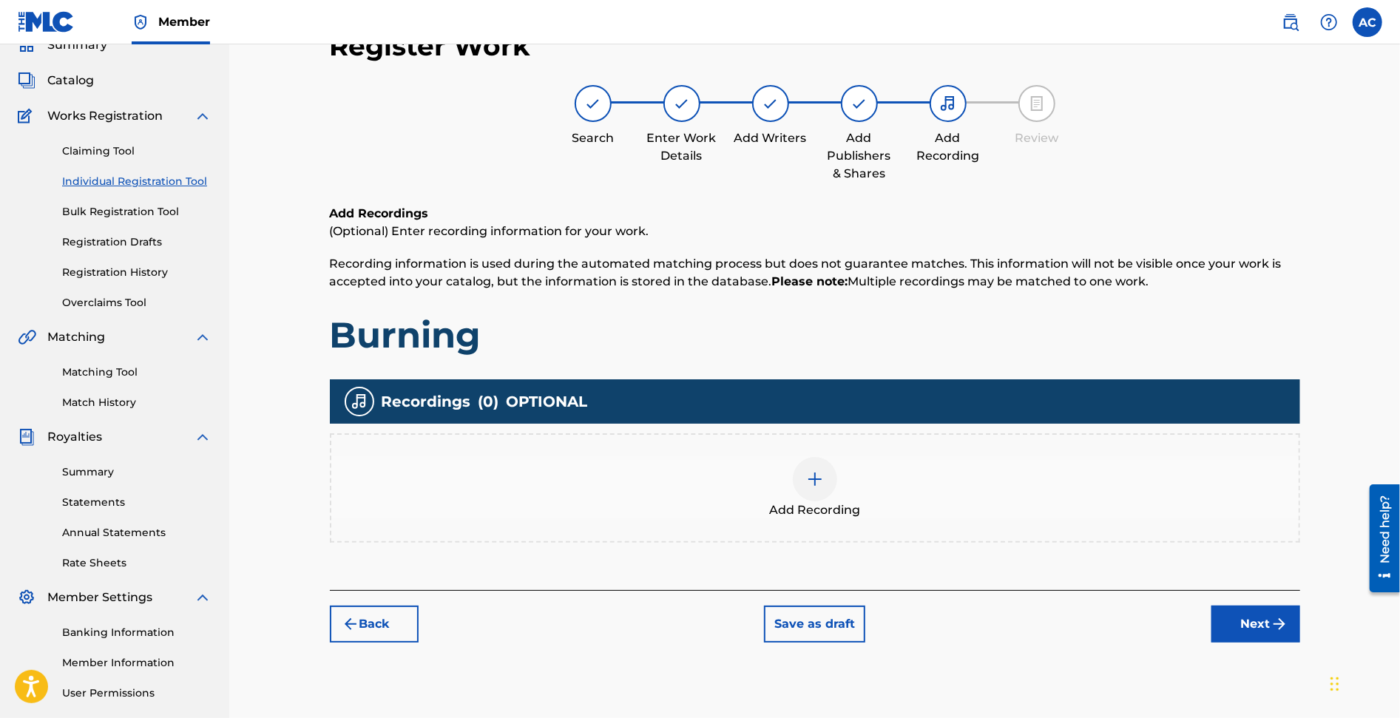
click at [784, 476] on div "Add Recording" at bounding box center [814, 488] width 967 height 62
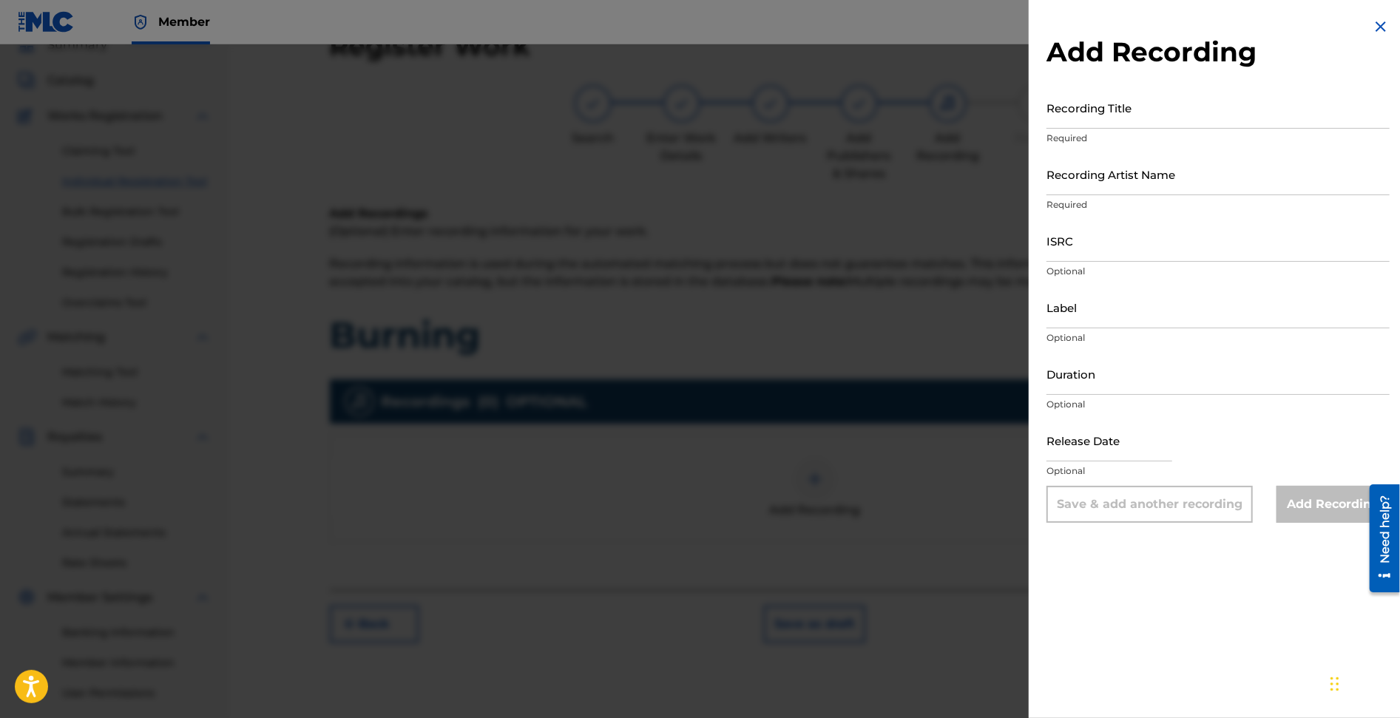
click at [1085, 118] on input "Recording Title" at bounding box center [1218, 108] width 343 height 42
type input "Burning"
click at [1127, 185] on input "Recording Artist Name" at bounding box center [1218, 174] width 343 height 42
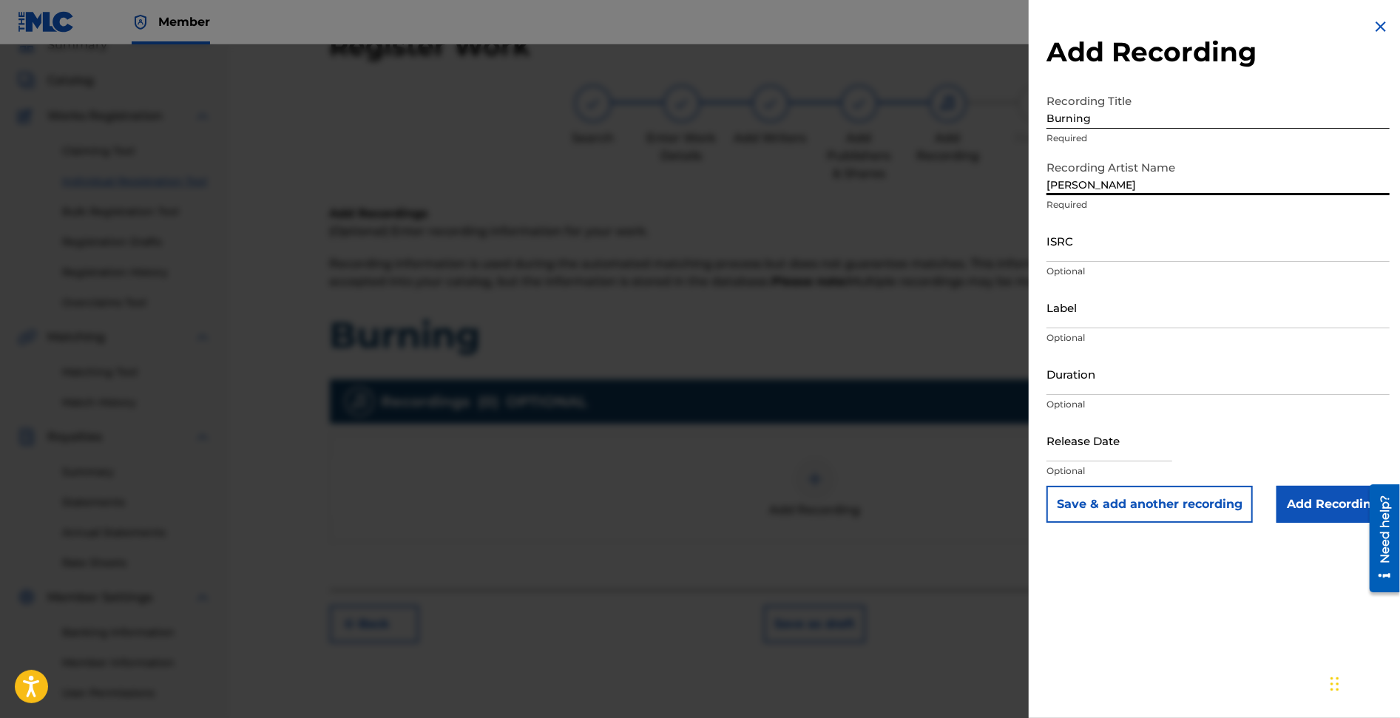
type input "[PERSON_NAME]"
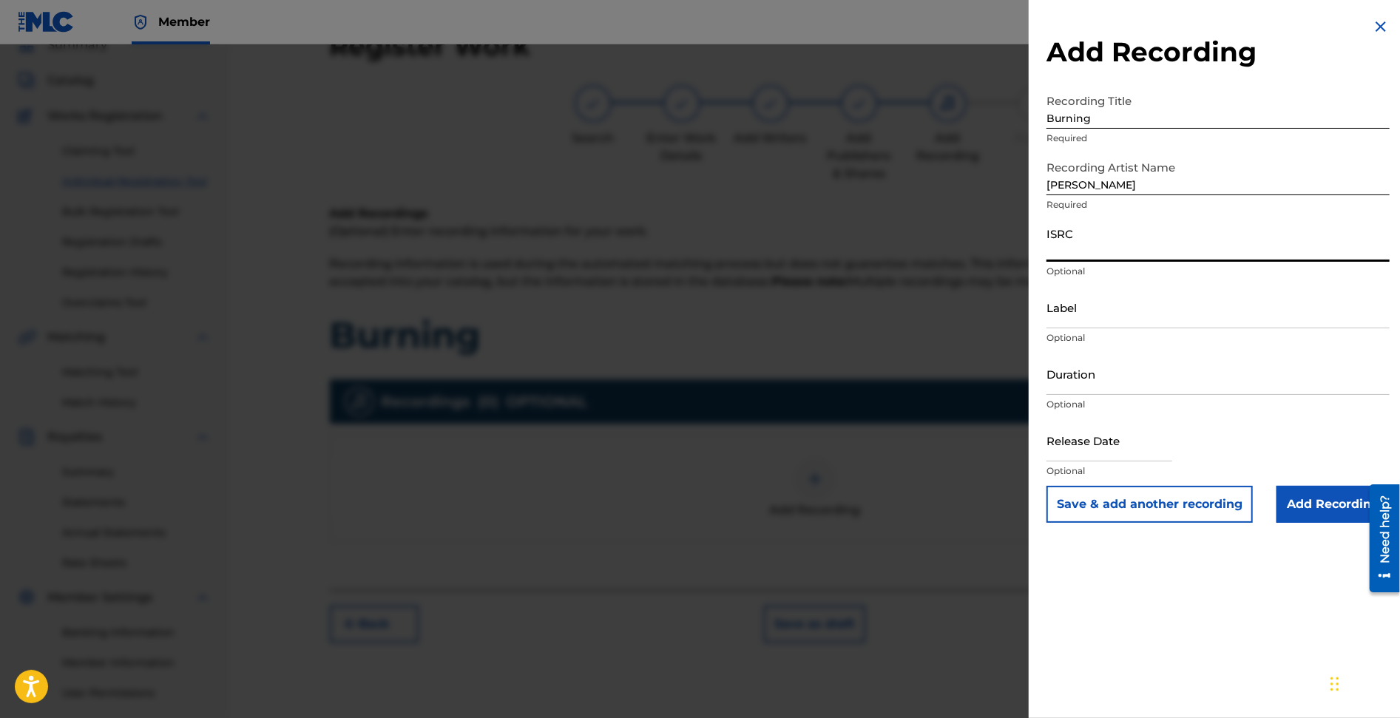
click at [1118, 236] on input "ISRC" at bounding box center [1218, 241] width 343 height 42
paste input "GBKQU2543391"
type input "GBKQU2543391"
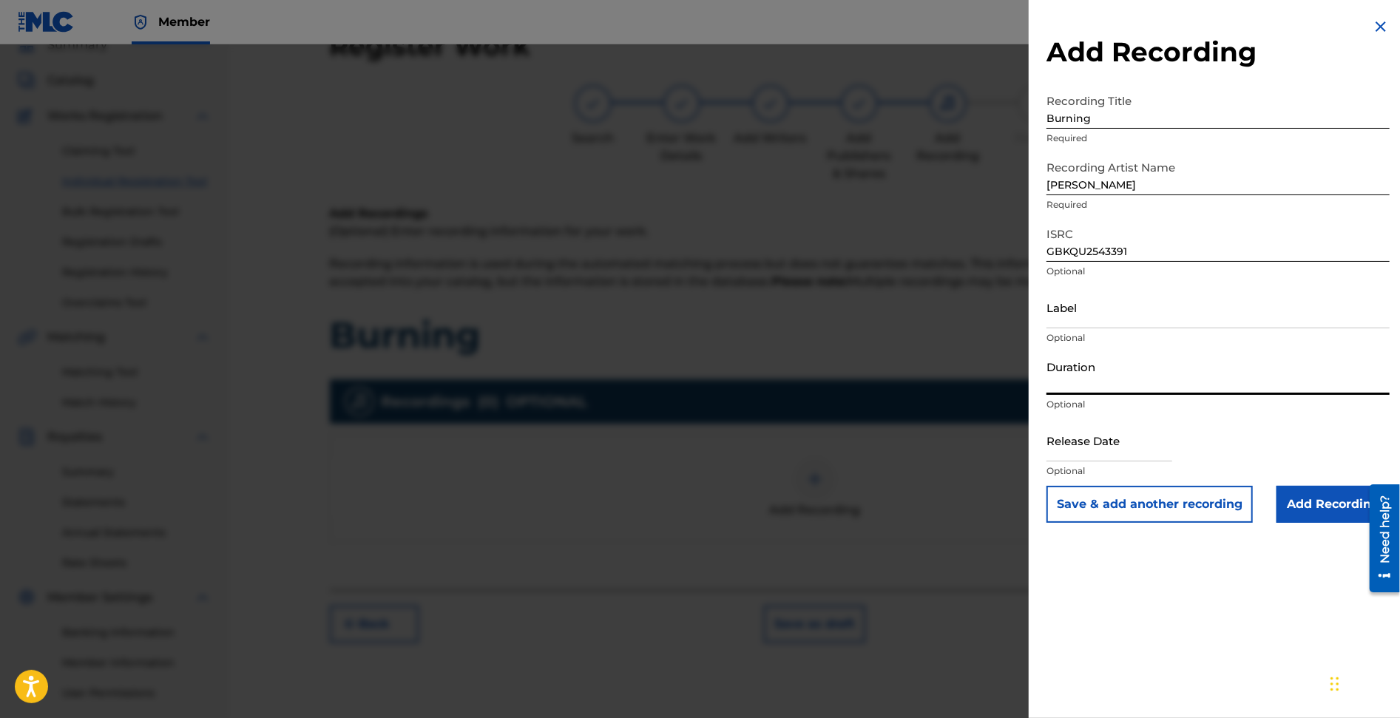
click at [1099, 378] on input "Duration" at bounding box center [1218, 374] width 343 height 42
click at [1081, 438] on input "text" at bounding box center [1110, 440] width 126 height 42
select select "7"
select select "2025"
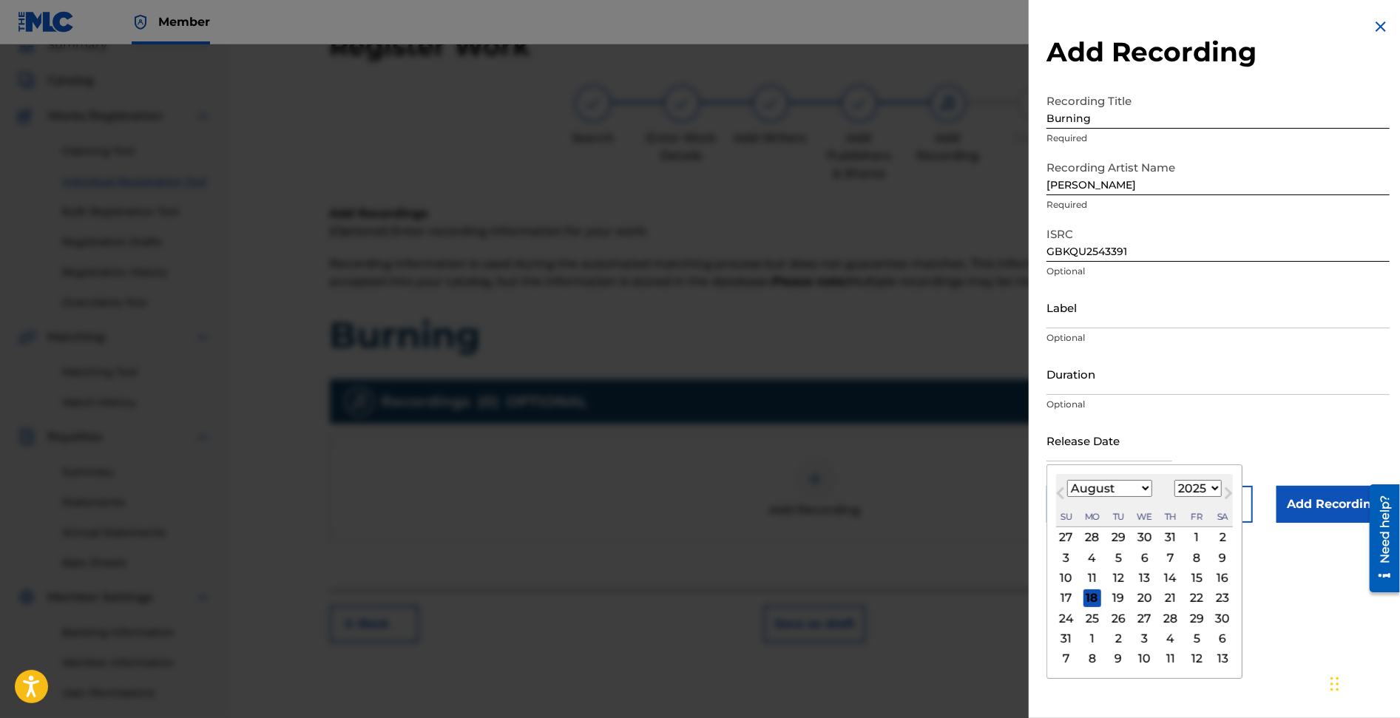
click at [1076, 484] on select "January February March April May June July August September October November De…" at bounding box center [1109, 488] width 85 height 17
select select "6"
click at [1180, 486] on select "1899 1900 1901 1902 1903 1904 1905 1906 1907 1908 1909 1910 1911 1912 1913 1914…" at bounding box center [1198, 488] width 47 height 17
click at [1197, 575] on div "18" at bounding box center [1197, 579] width 18 height 18
type input "[DATE]"
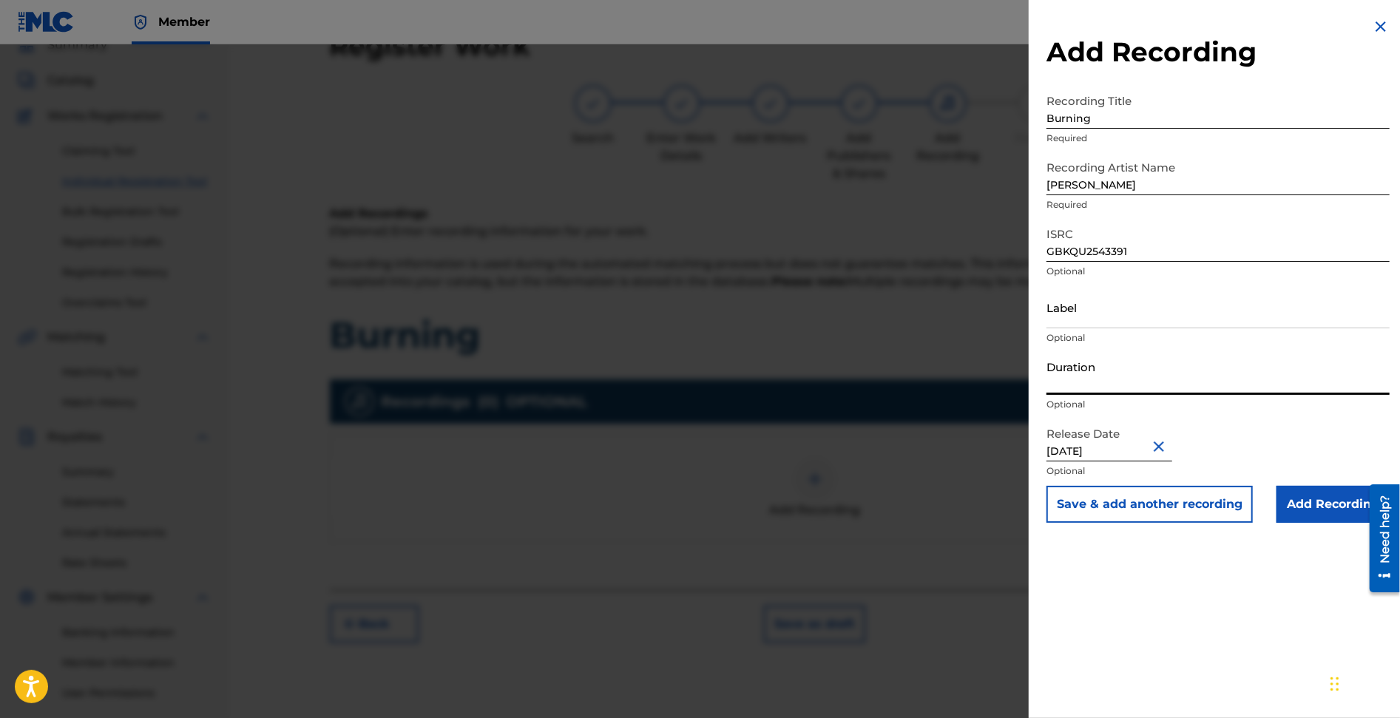
click at [1055, 374] on input "Duration" at bounding box center [1218, 374] width 343 height 42
type input "02:20"
click at [1259, 510] on input "Add Recording" at bounding box center [1333, 504] width 113 height 37
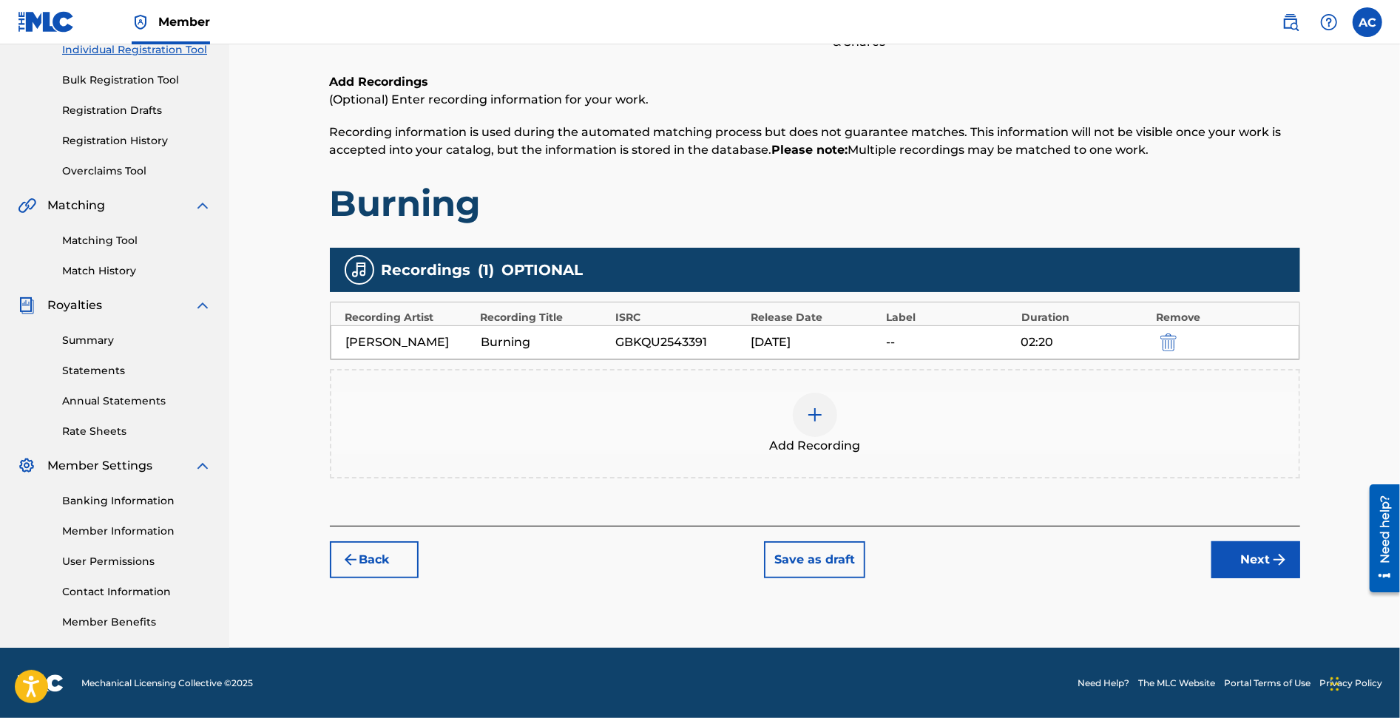
click at [1259, 554] on button "Next" at bounding box center [1255, 559] width 89 height 37
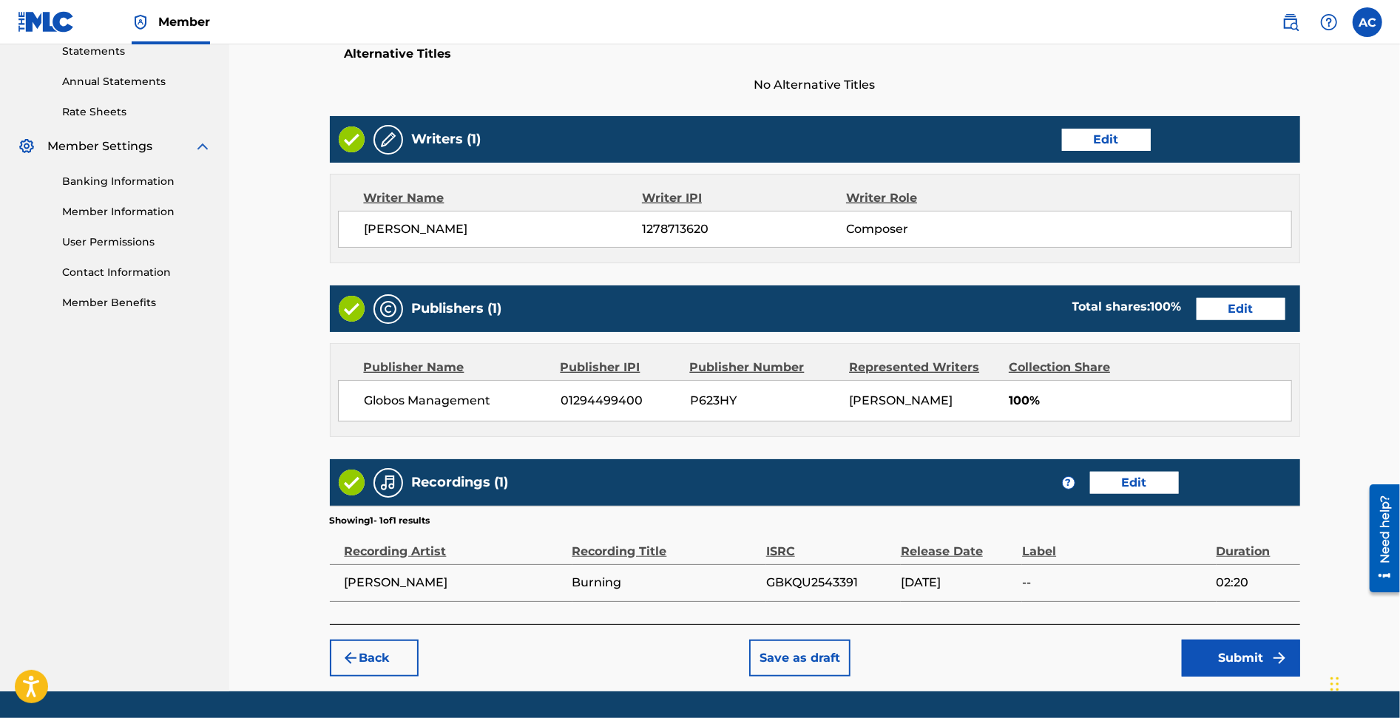
scroll to position [558, 0]
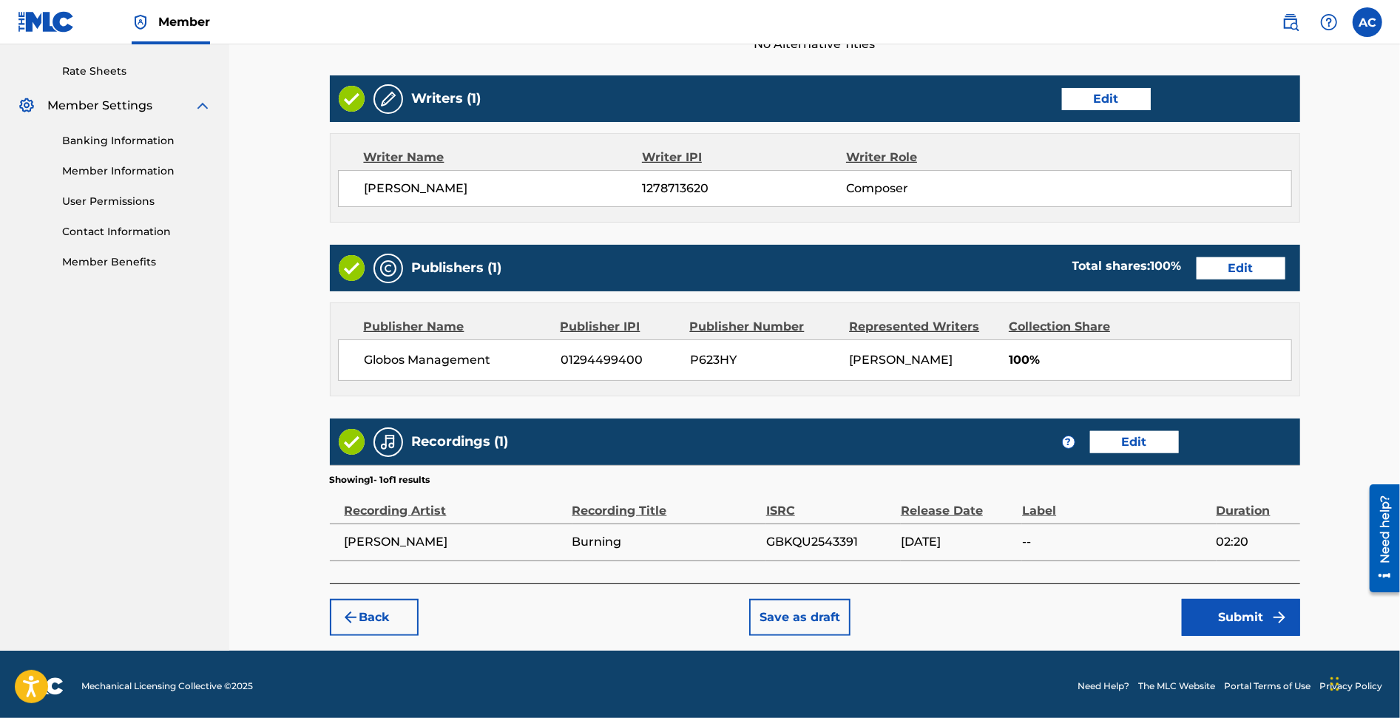
click at [1221, 610] on button "Submit" at bounding box center [1241, 617] width 118 height 37
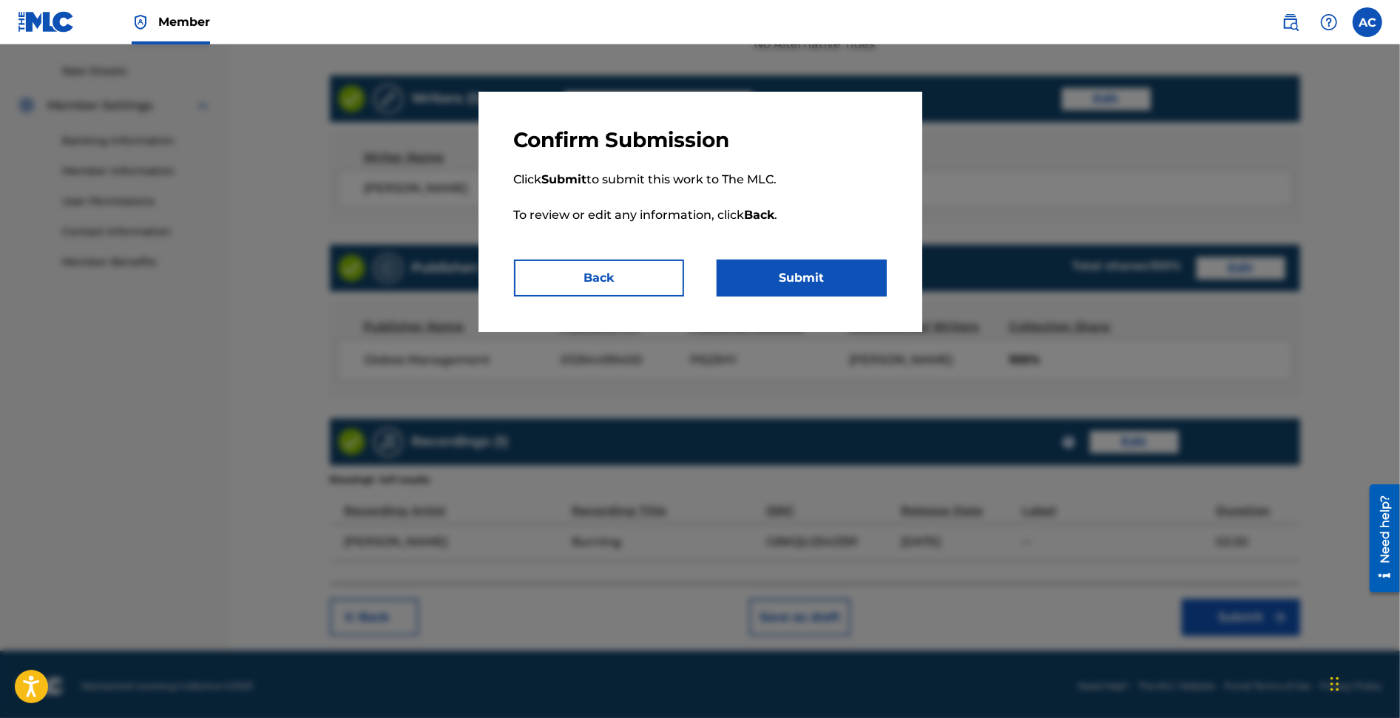
click at [786, 274] on button "Submit" at bounding box center [802, 278] width 170 height 37
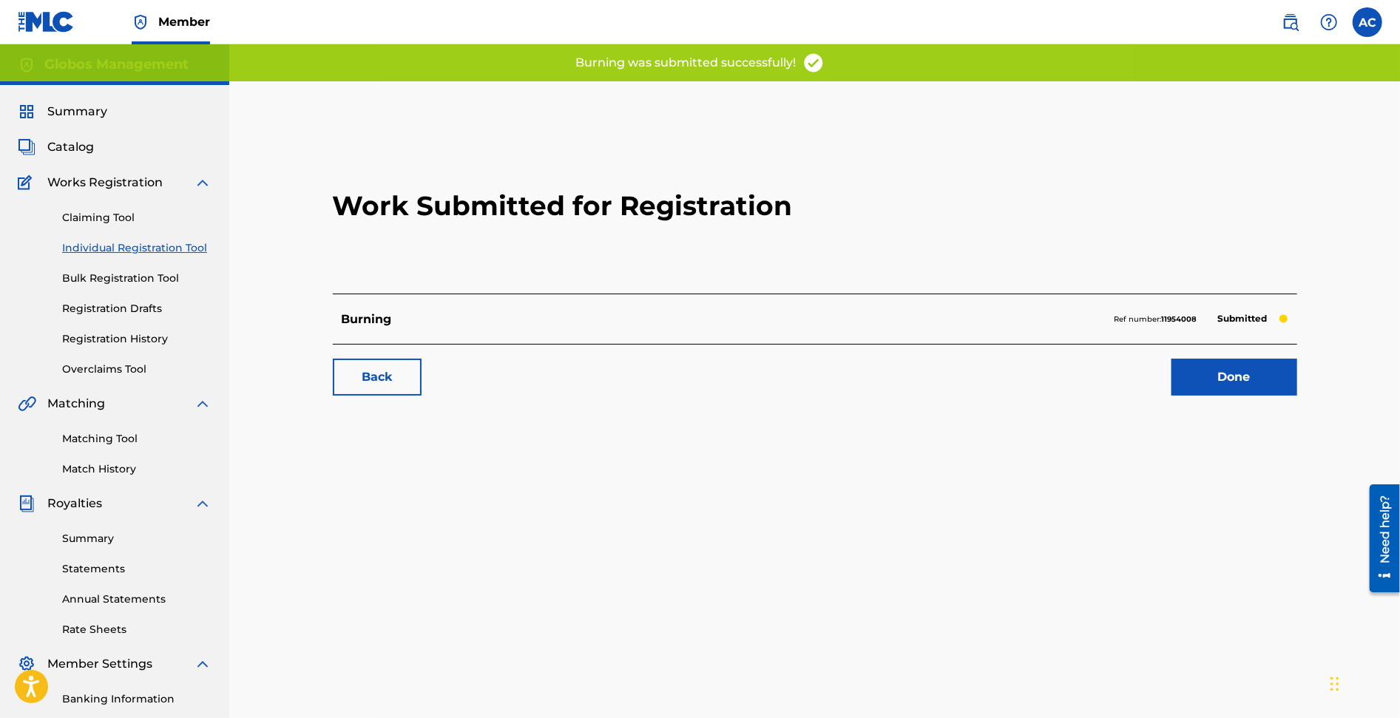
click at [98, 245] on link "Individual Registration Tool" at bounding box center [136, 248] width 149 height 16
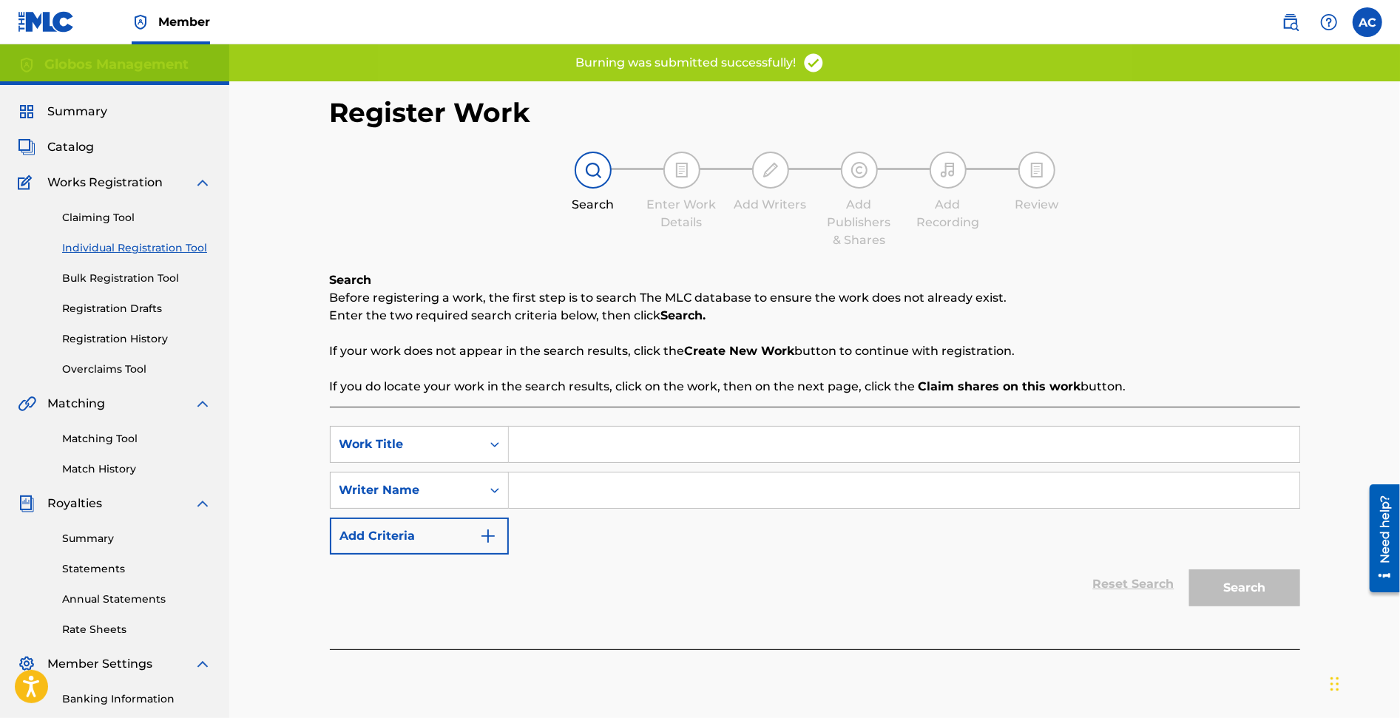
click at [575, 447] on input "Search Form" at bounding box center [904, 445] width 791 height 36
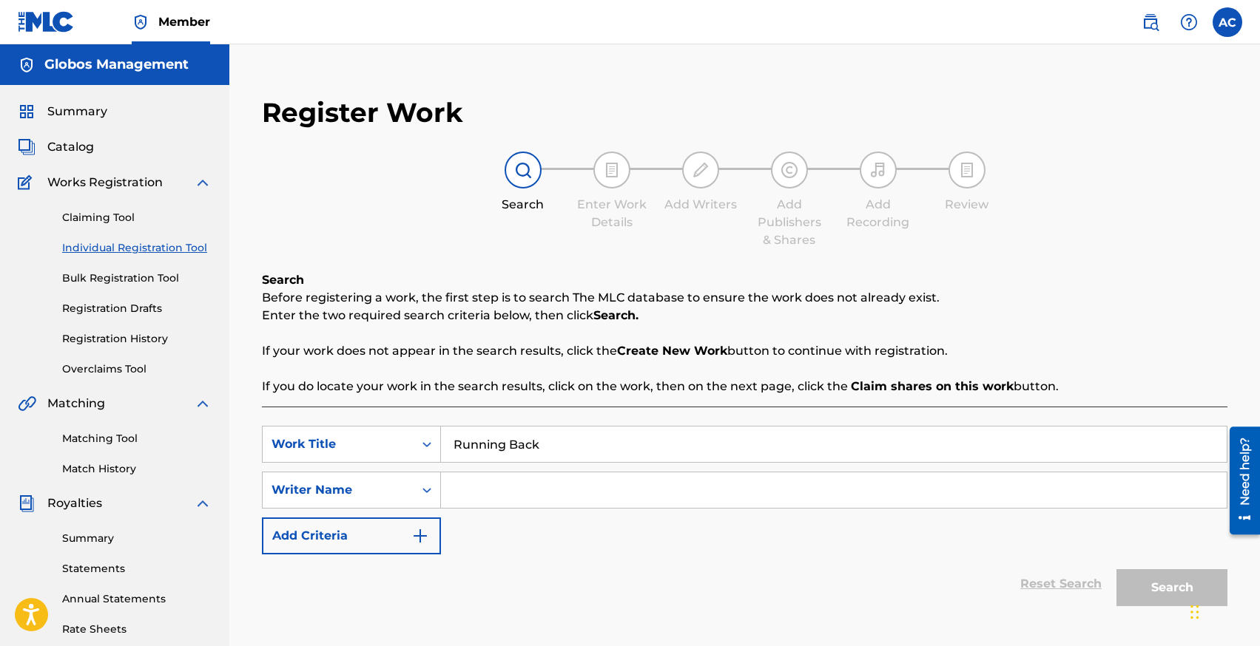
type input "Running Back"
click at [506, 498] on input "Search Form" at bounding box center [833, 491] width 785 height 36
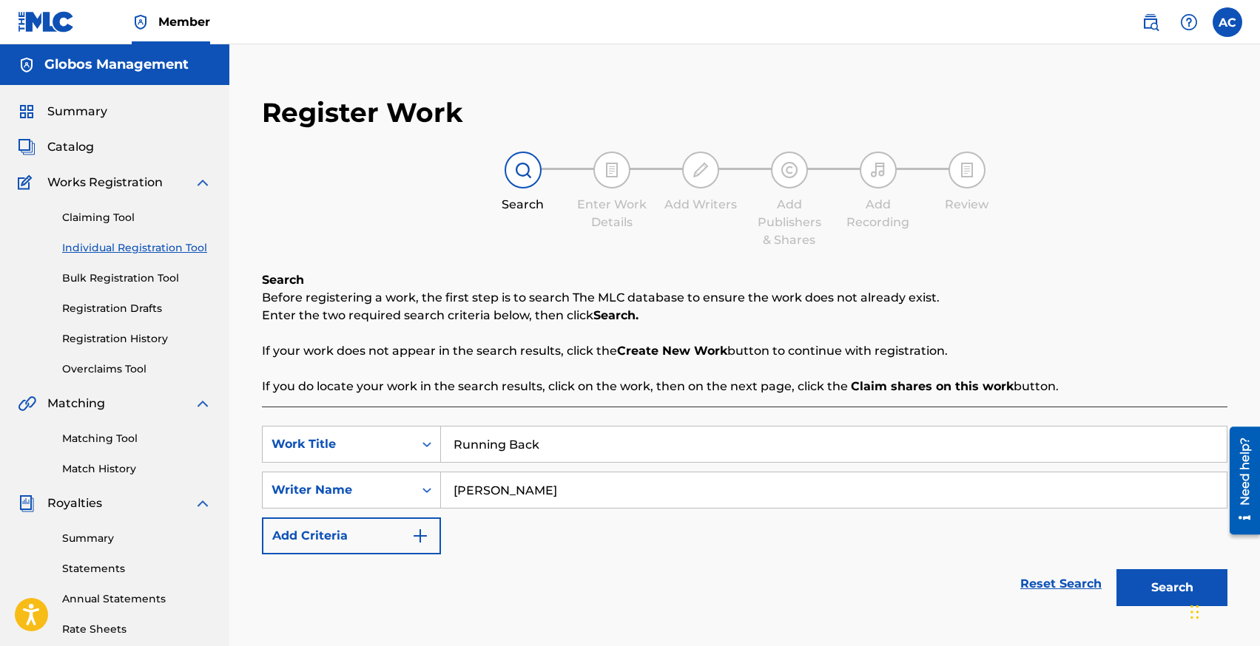
type input "[PERSON_NAME]"
click at [1116, 570] on button "Search" at bounding box center [1171, 588] width 111 height 37
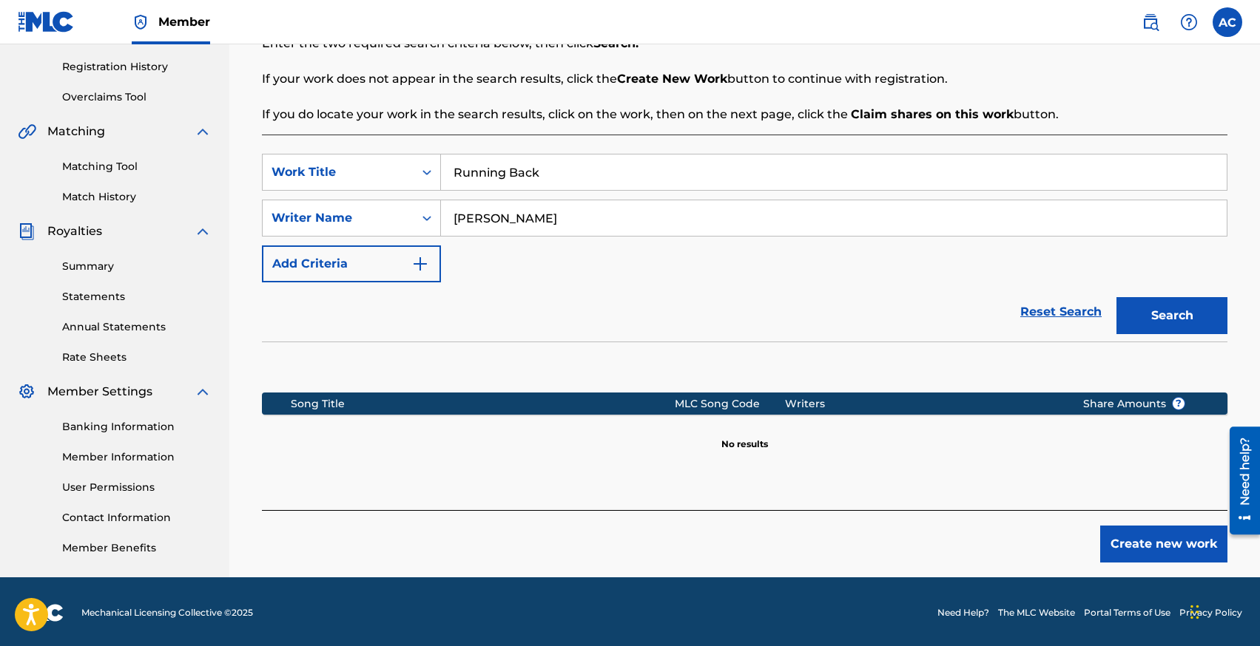
scroll to position [274, 0]
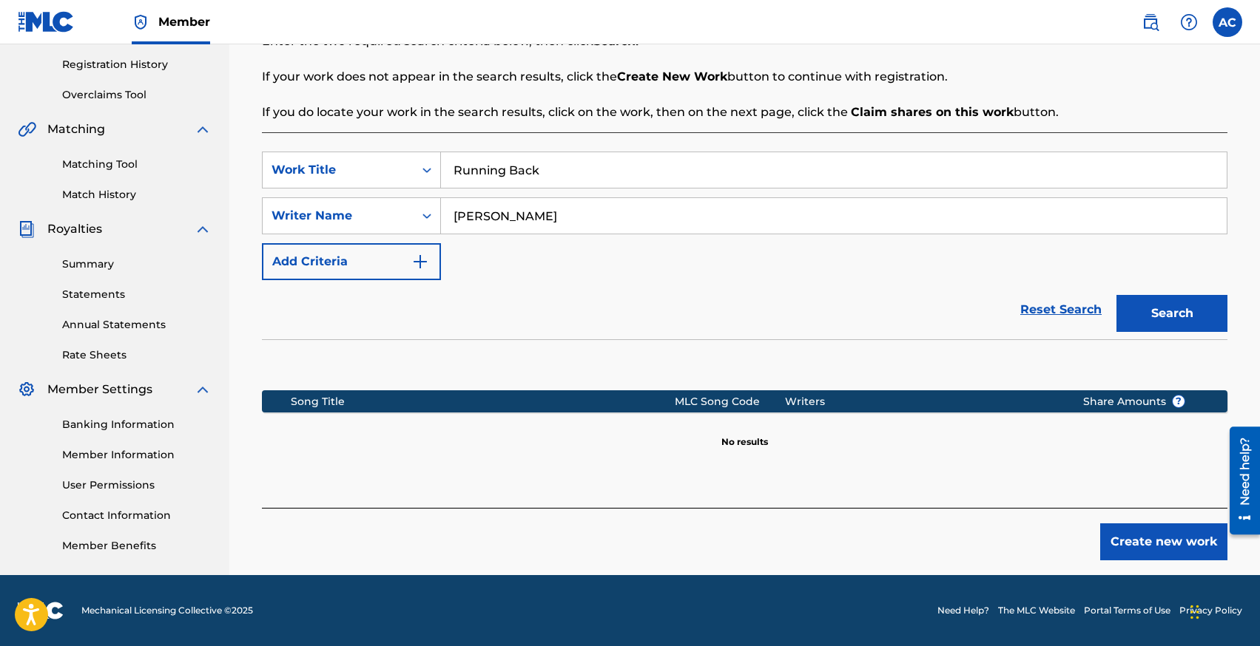
click at [1144, 536] on button "Create new work" at bounding box center [1163, 542] width 127 height 37
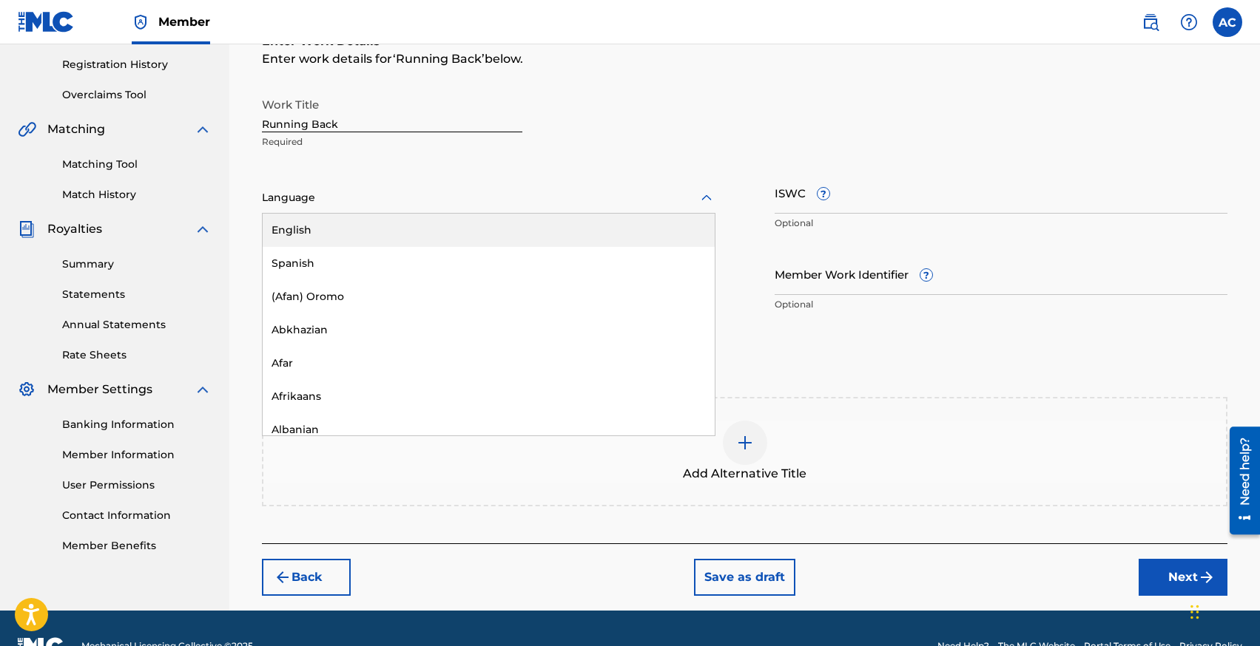
click at [302, 195] on div at bounding box center [488, 198] width 453 height 18
click at [314, 226] on div "English" at bounding box center [489, 230] width 452 height 33
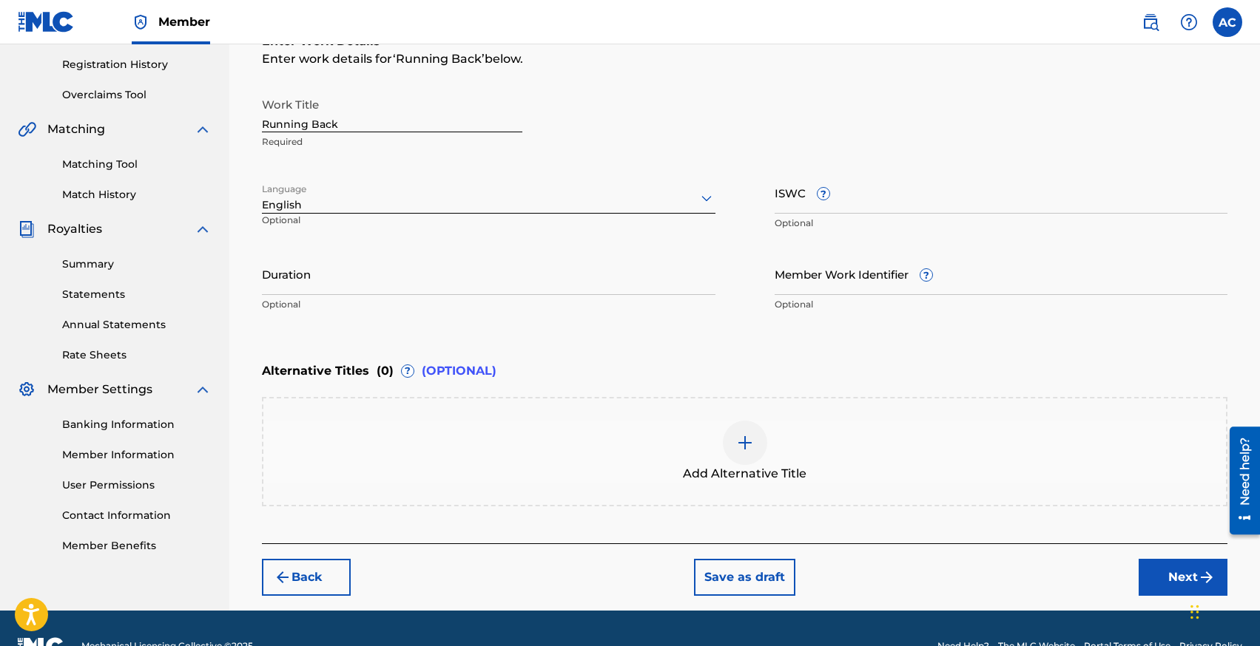
type input "0"
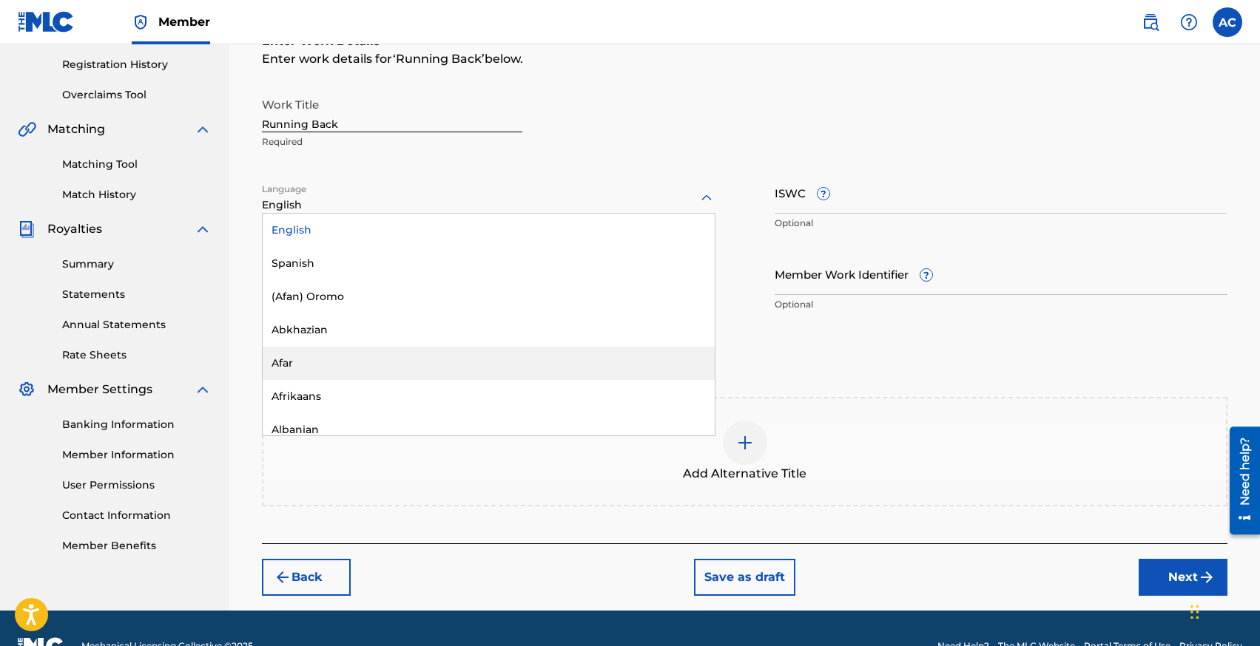
click at [235, 342] on div "Register Work Search Enter Work Details Add Writers Add Publishers & Shares Add…" at bounding box center [744, 209] width 1030 height 804
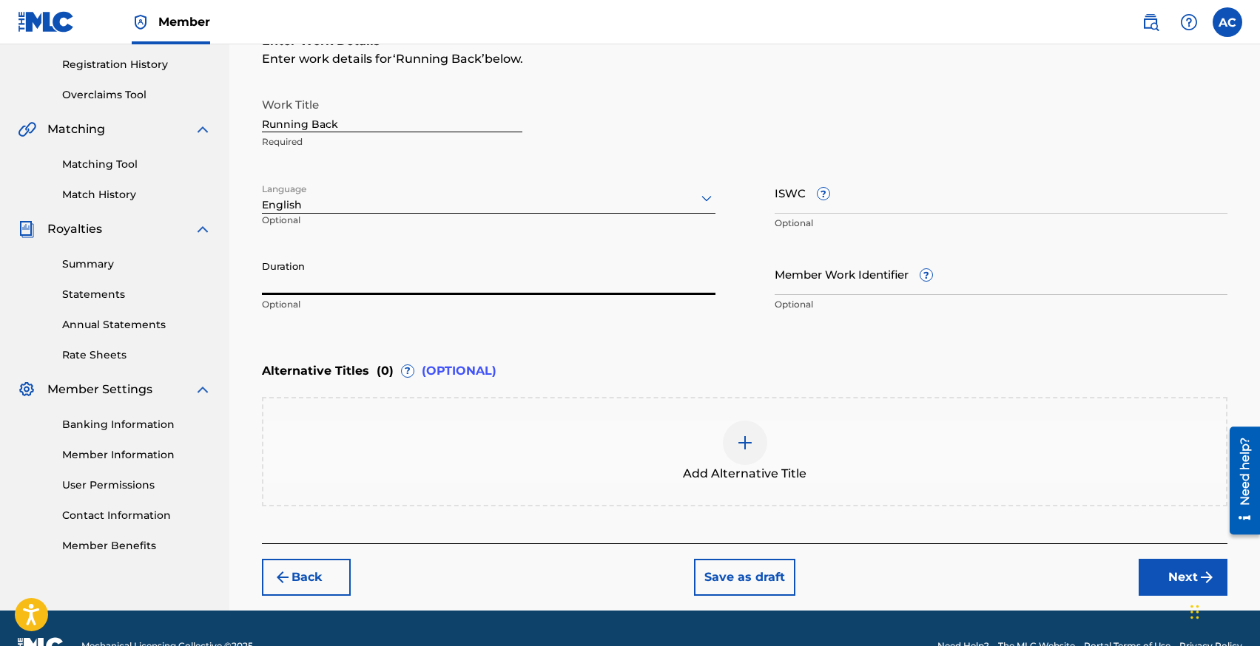
click at [309, 269] on input "Duration" at bounding box center [488, 274] width 453 height 42
type input "02:58"
click at [1154, 574] on button "Next" at bounding box center [1182, 577] width 89 height 37
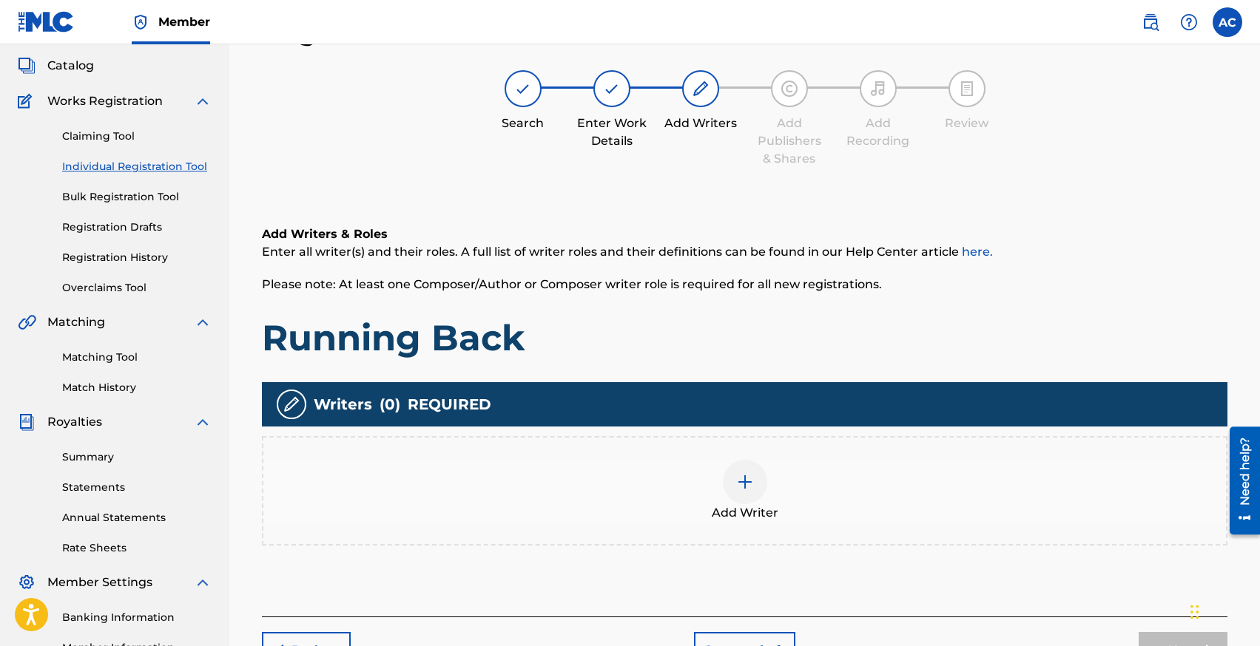
scroll to position [67, 0]
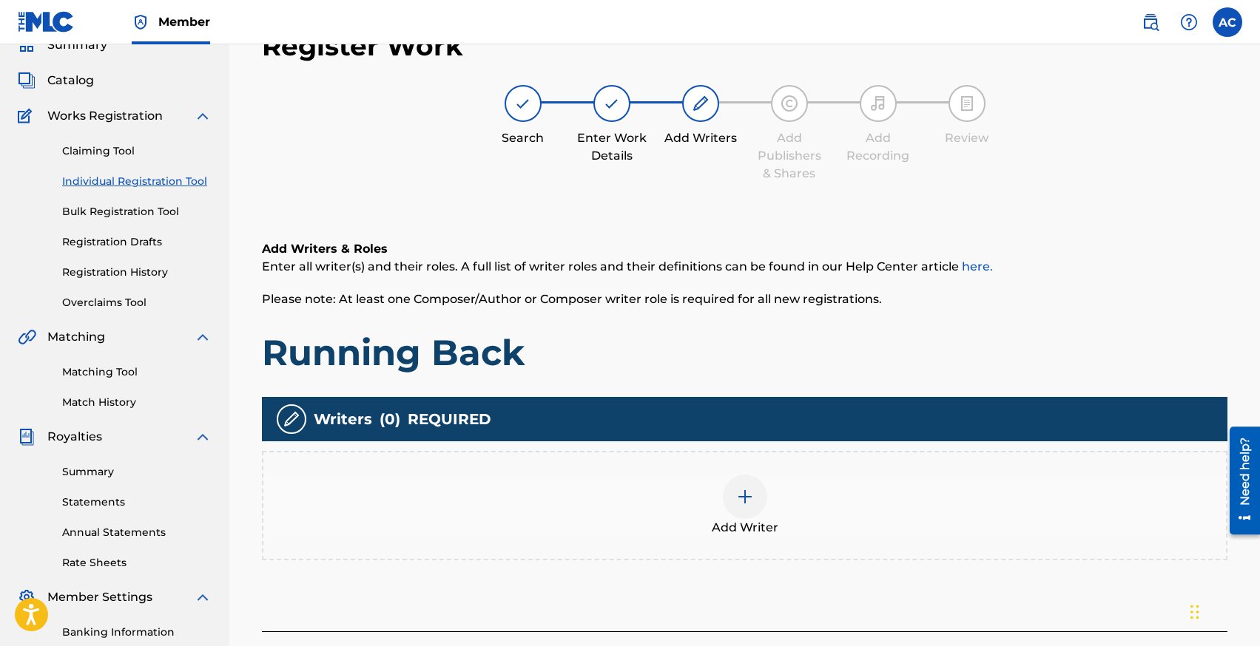
click at [723, 499] on div at bounding box center [745, 497] width 44 height 44
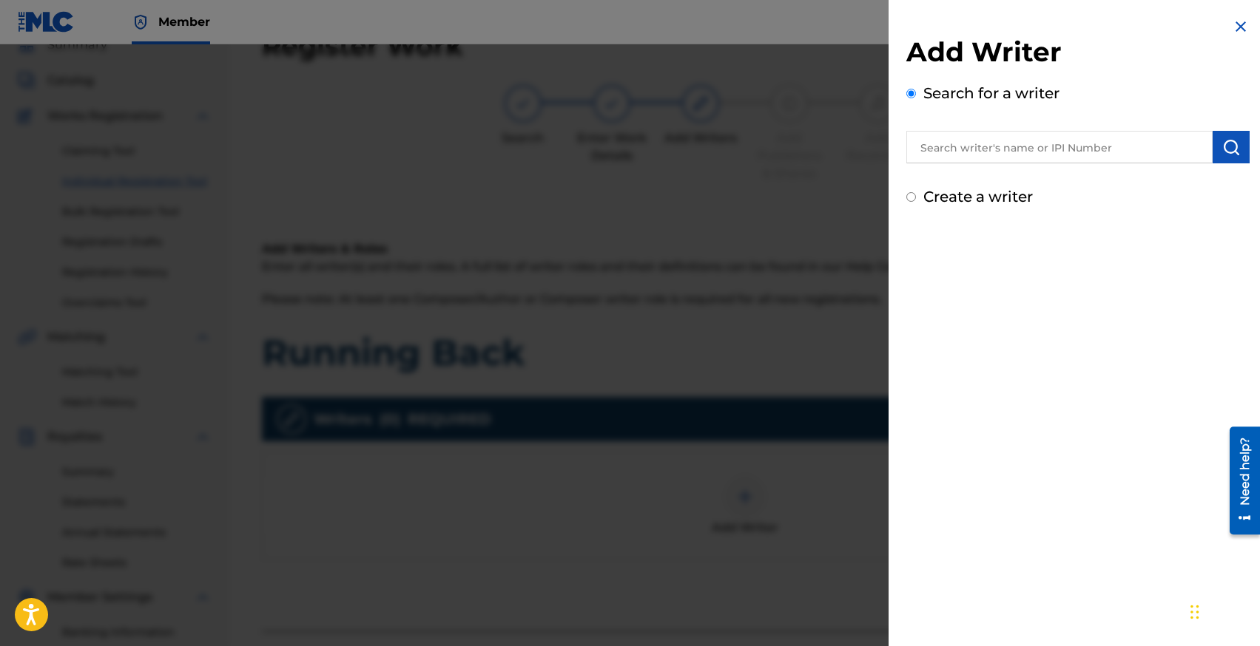
click at [985, 161] on input "text" at bounding box center [1059, 147] width 306 height 33
type input "[PERSON_NAME]"
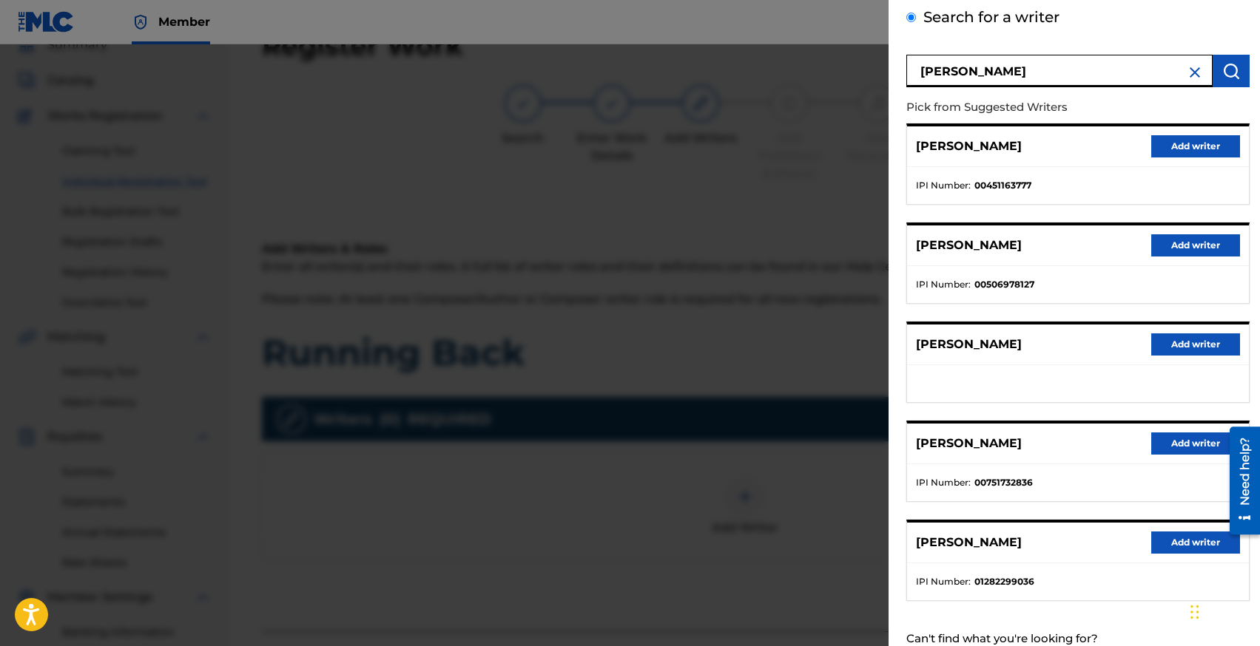
scroll to position [124, 0]
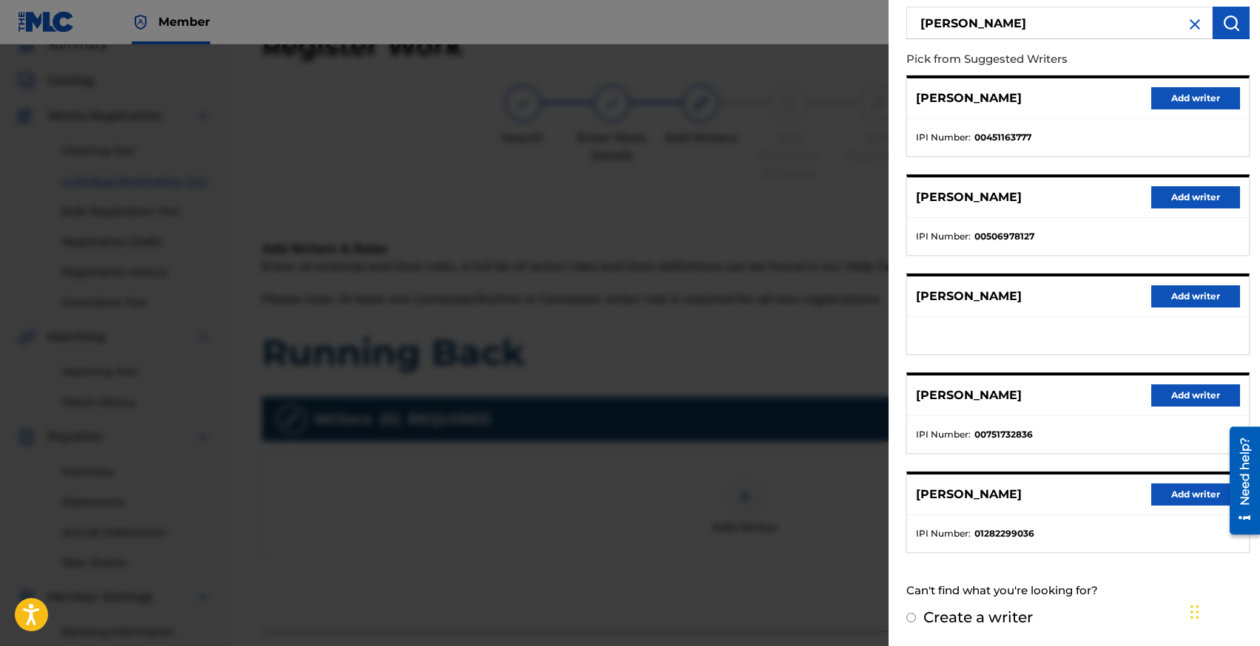
click at [539, 234] on div at bounding box center [630, 367] width 1260 height 646
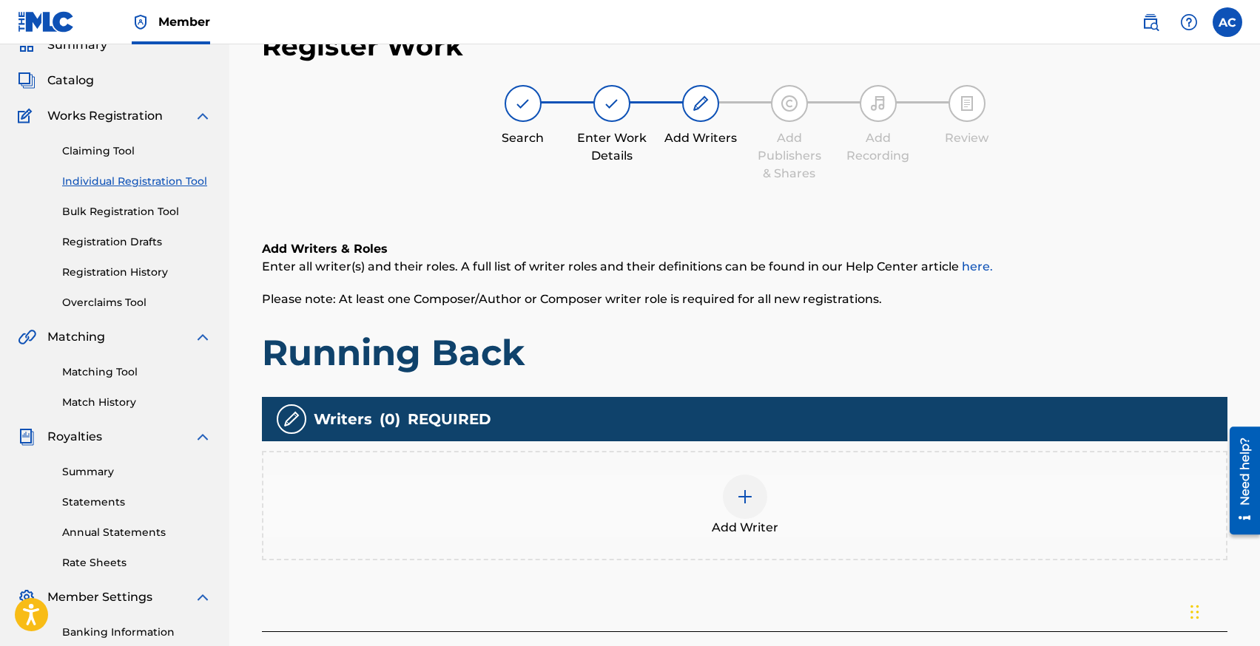
click at [107, 267] on link "Registration History" at bounding box center [136, 273] width 149 height 16
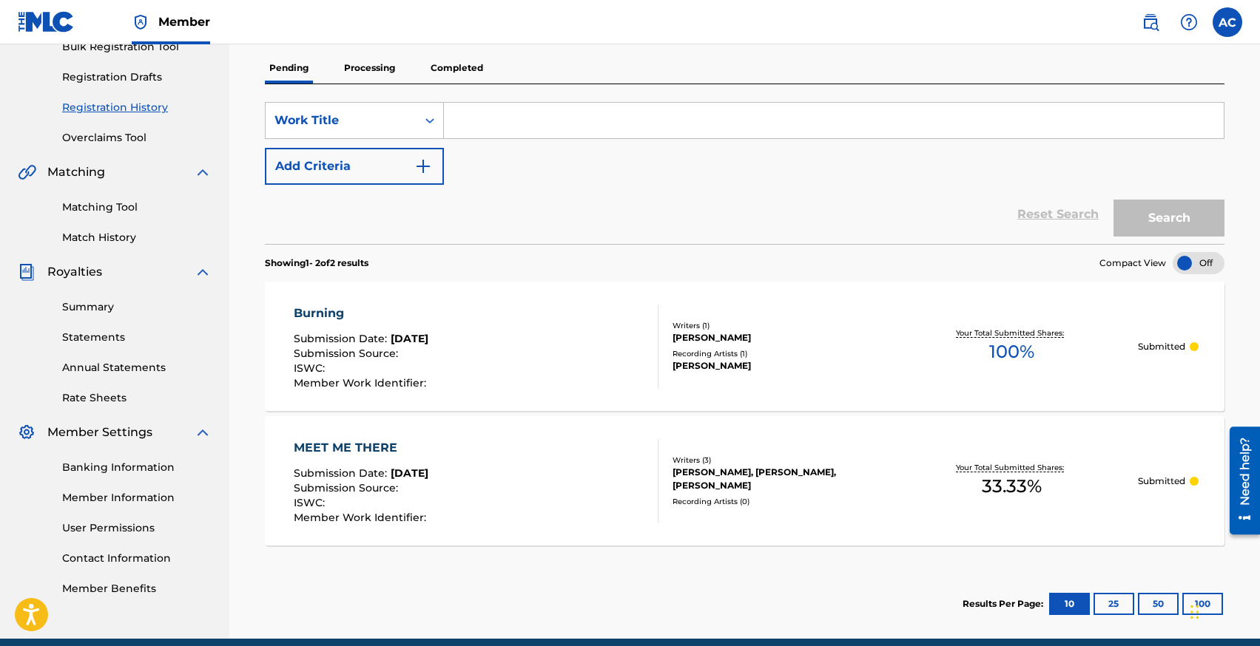
scroll to position [219, 0]
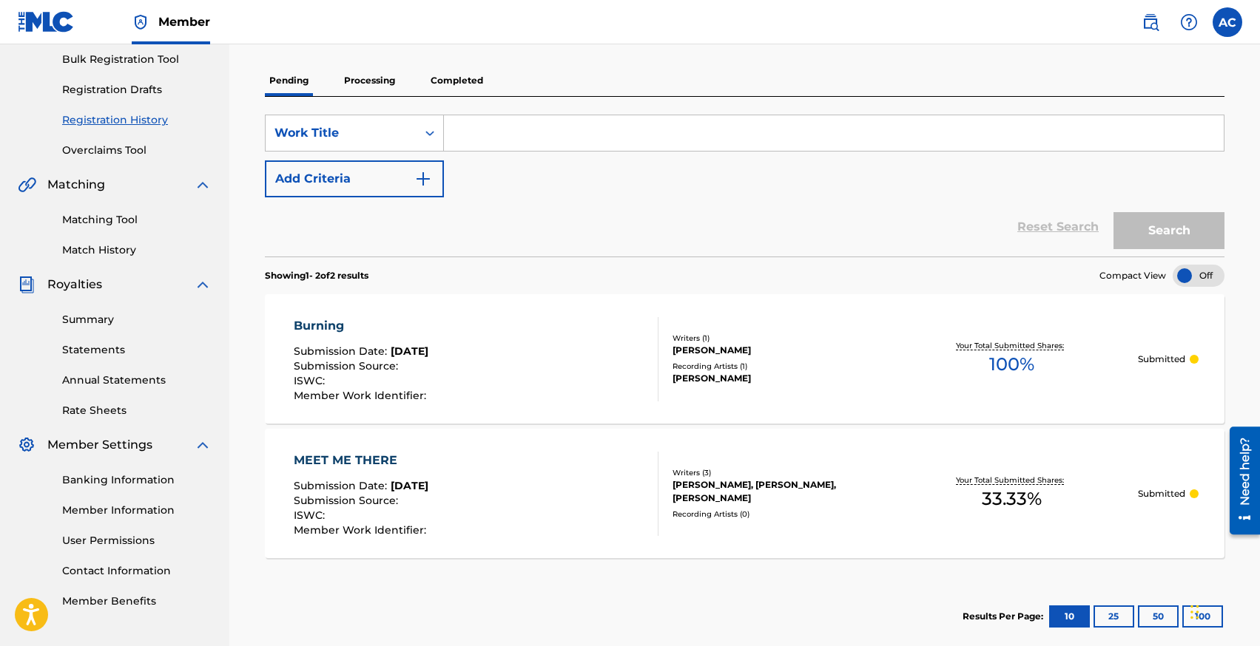
click at [344, 458] on div "MEET ME THERE" at bounding box center [362, 461] width 136 height 18
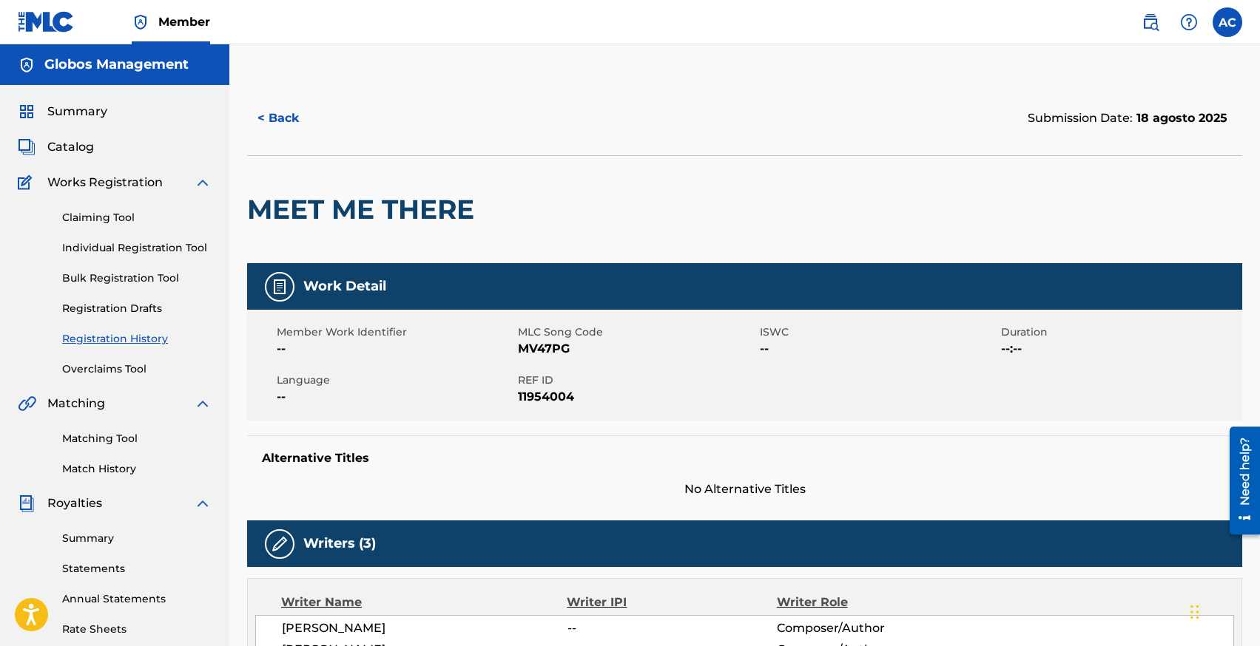
click at [292, 126] on button "< Back" at bounding box center [291, 118] width 89 height 37
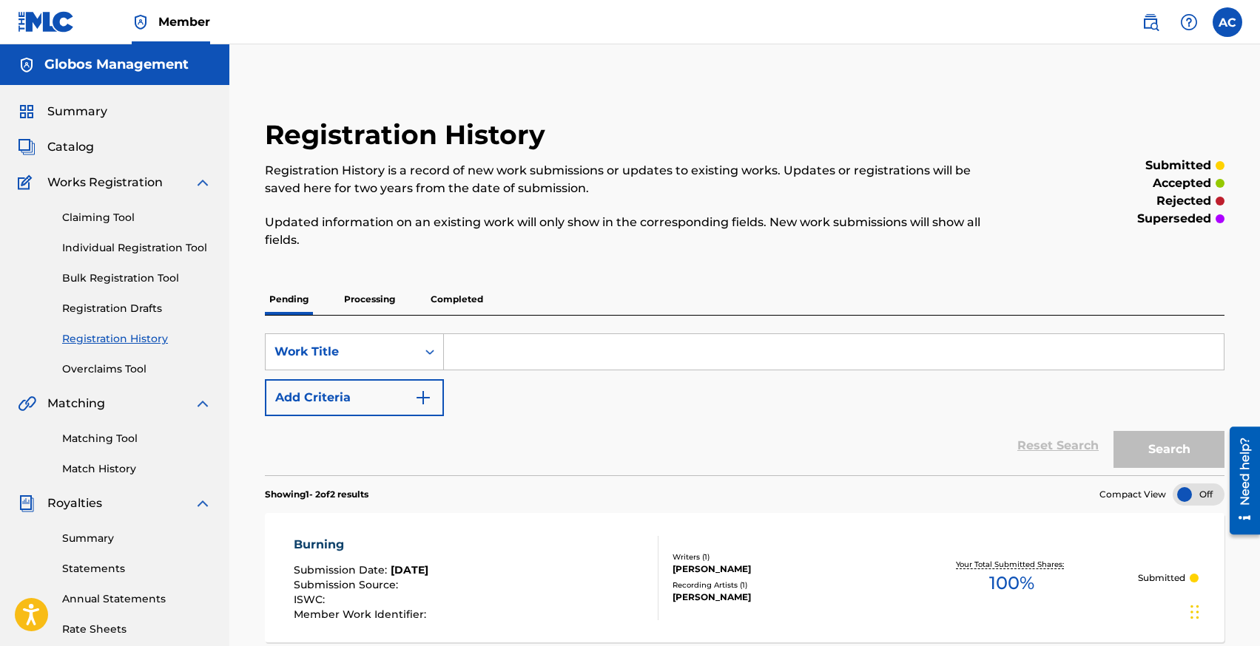
scroll to position [219, 0]
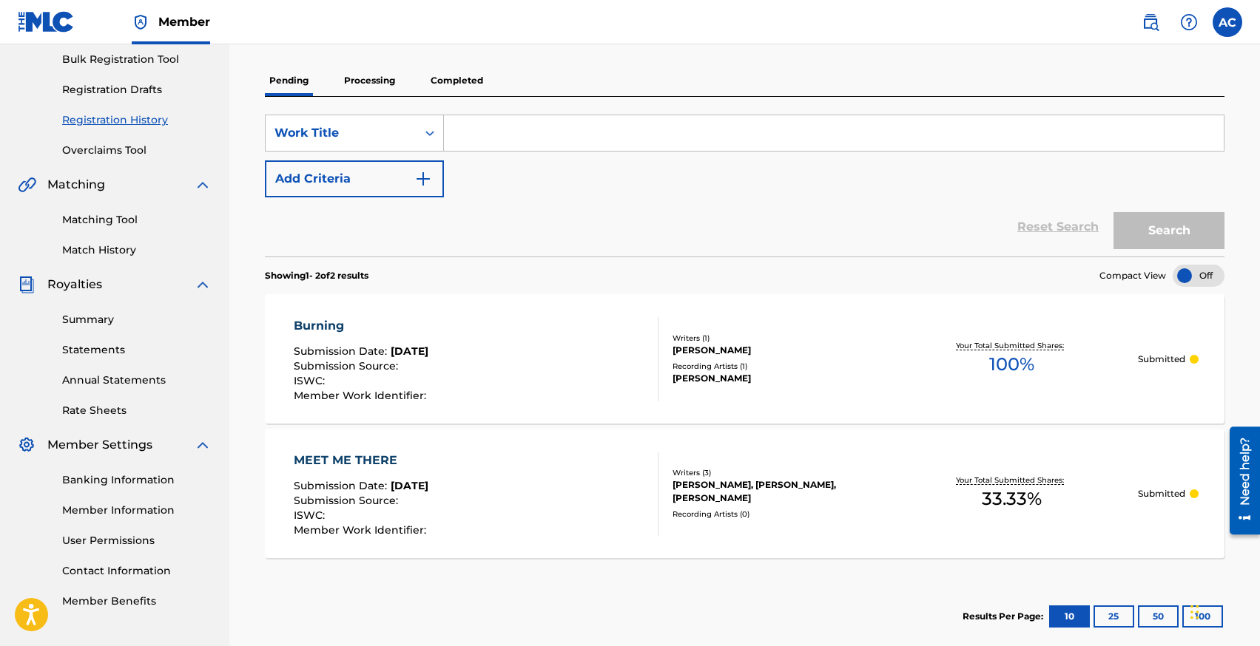
click at [324, 322] on div "Burning" at bounding box center [362, 326] width 136 height 18
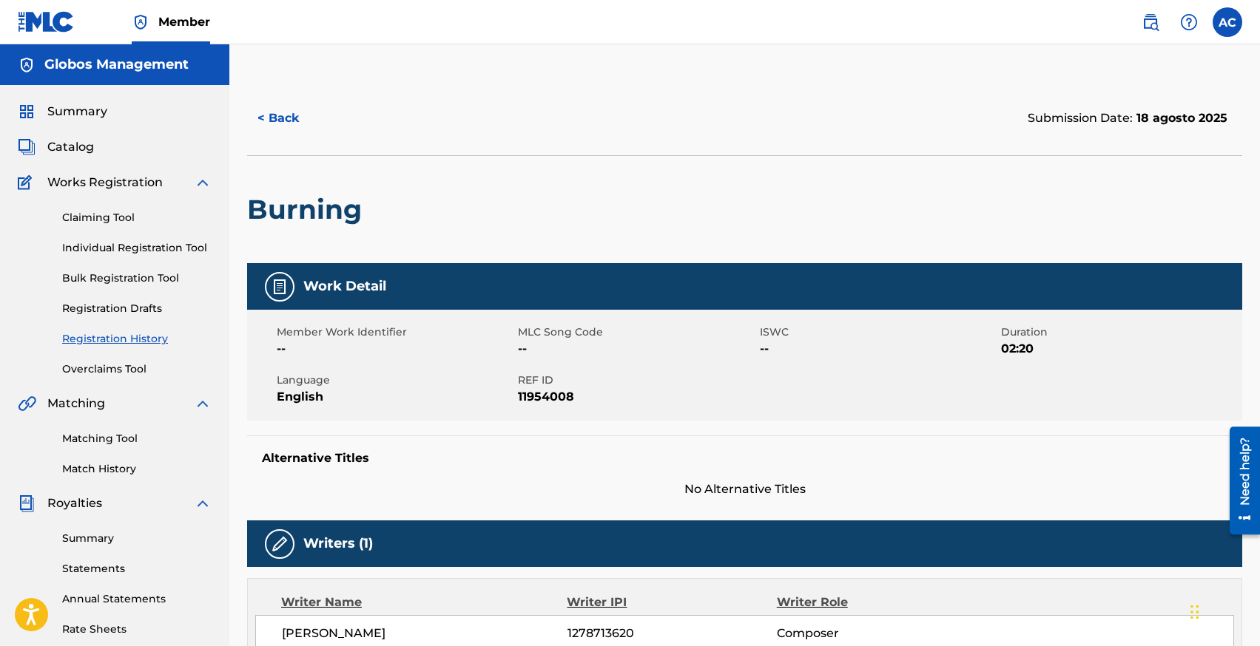
scroll to position [214, 0]
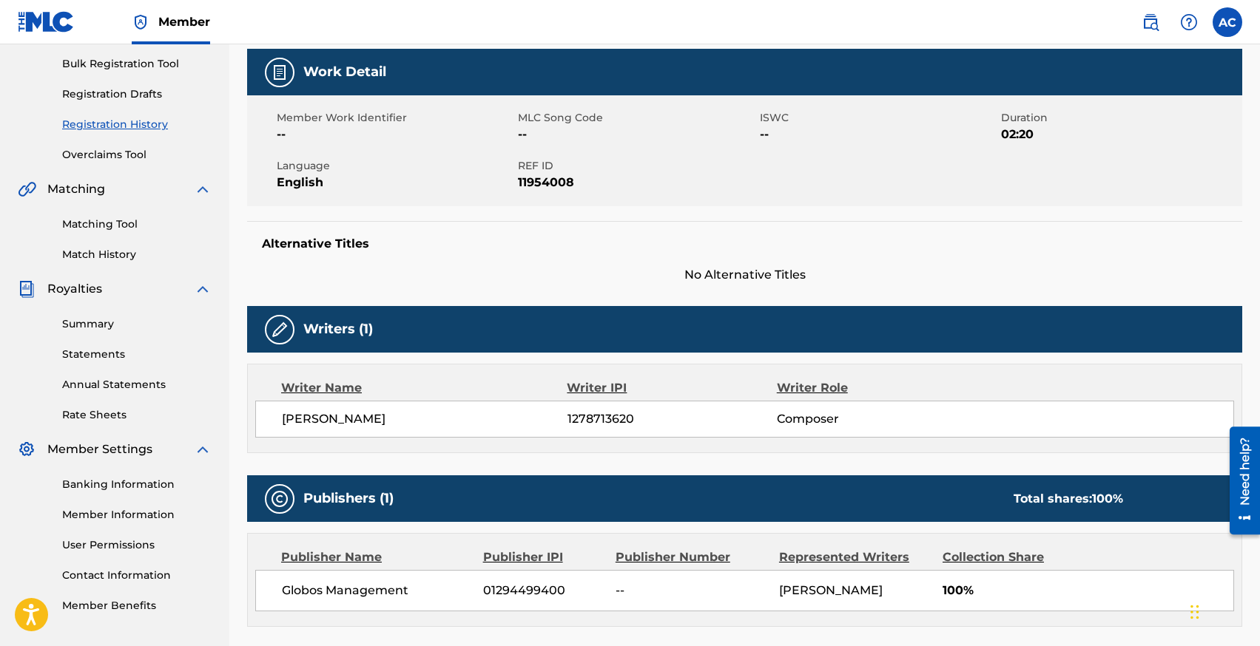
click at [600, 415] on span "1278713620" at bounding box center [671, 419] width 209 height 18
copy span "1278713620"
click at [91, 126] on link "Registration History" at bounding box center [136, 125] width 149 height 16
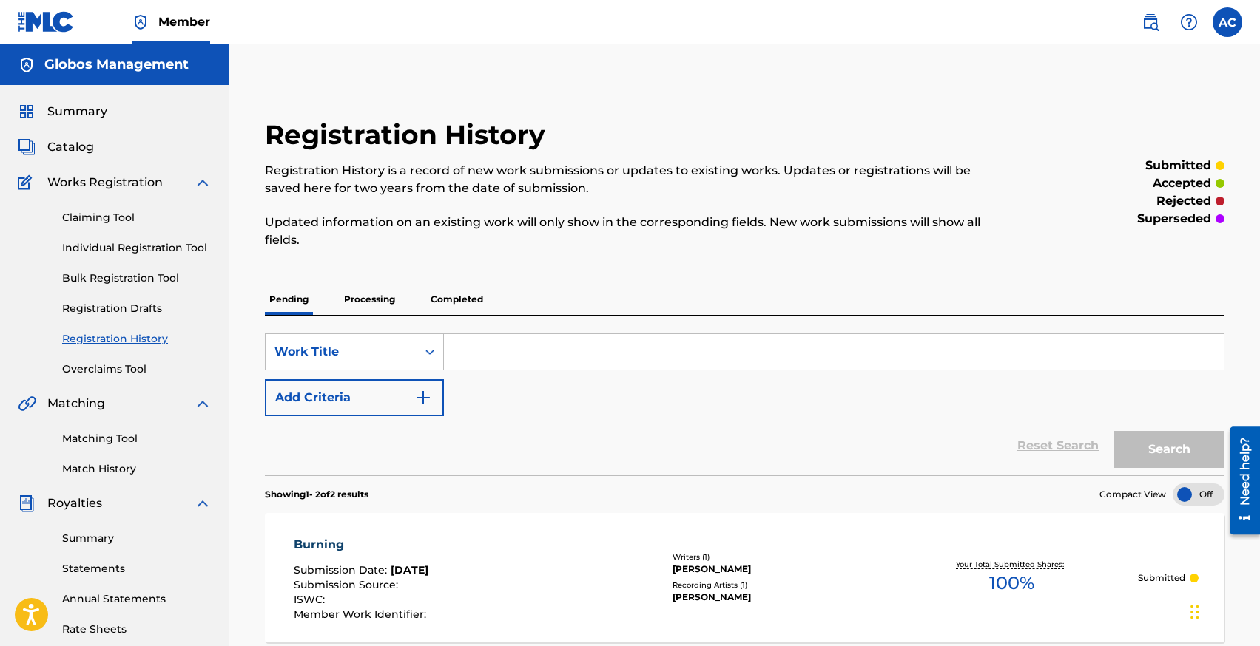
click at [71, 112] on span "Summary" at bounding box center [77, 112] width 60 height 18
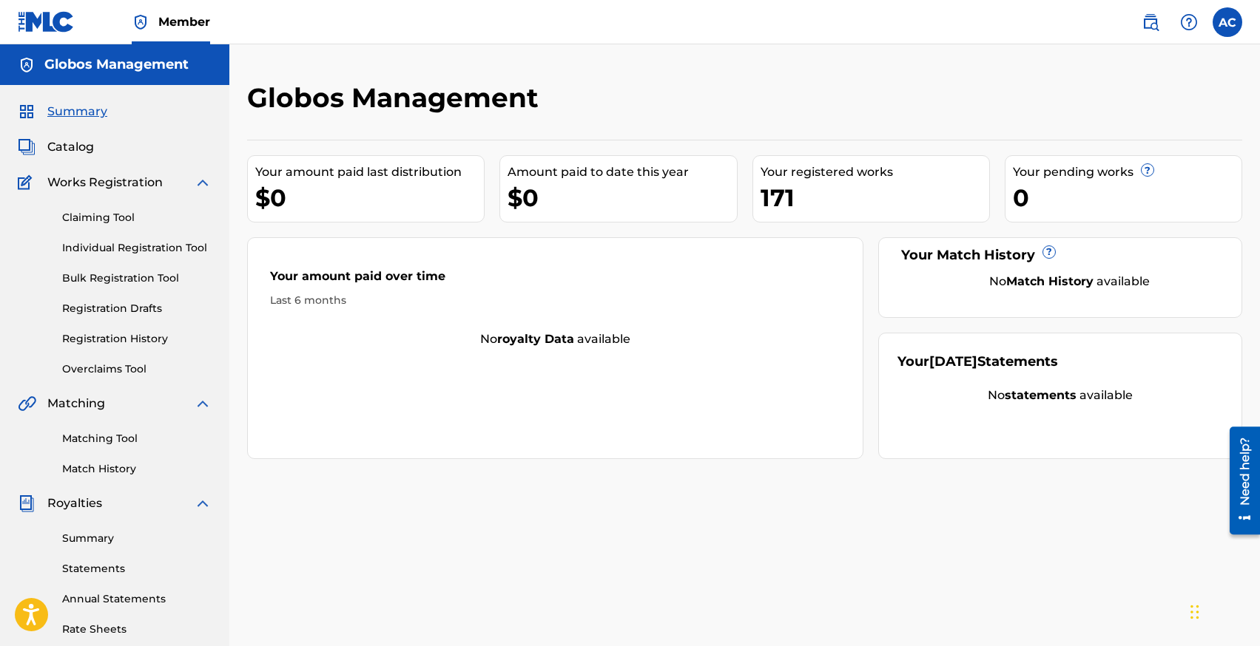
click at [102, 334] on link "Registration History" at bounding box center [136, 339] width 149 height 16
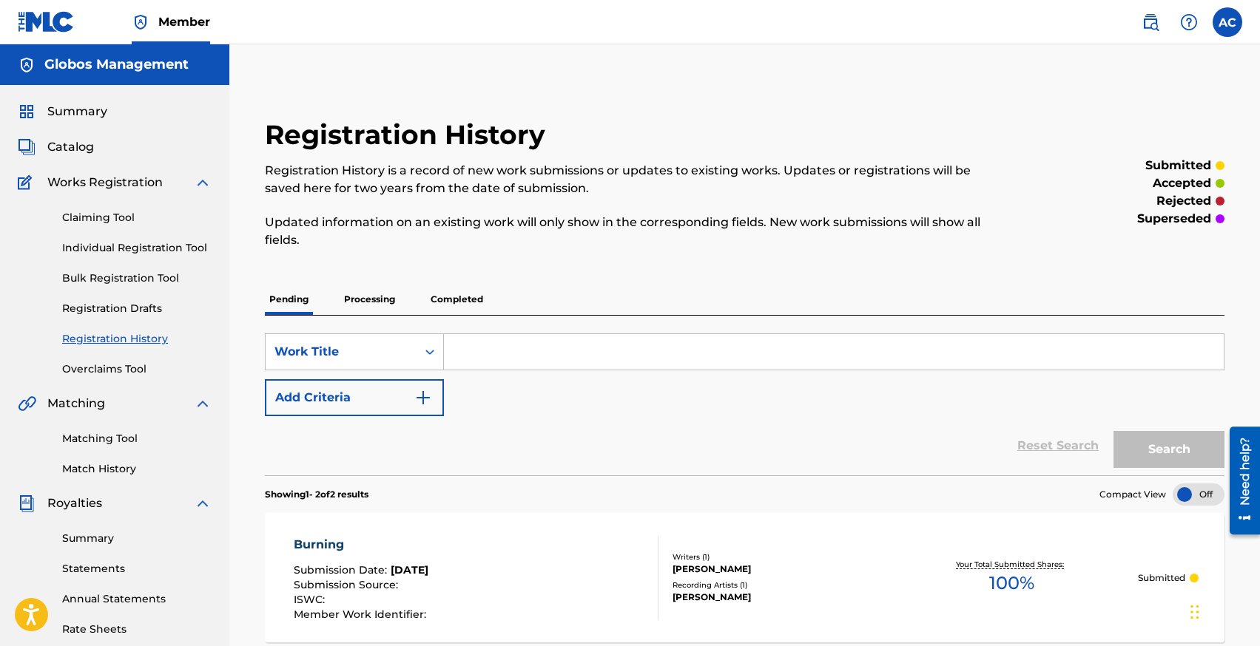
click at [466, 297] on p "Completed" at bounding box center [456, 299] width 61 height 31
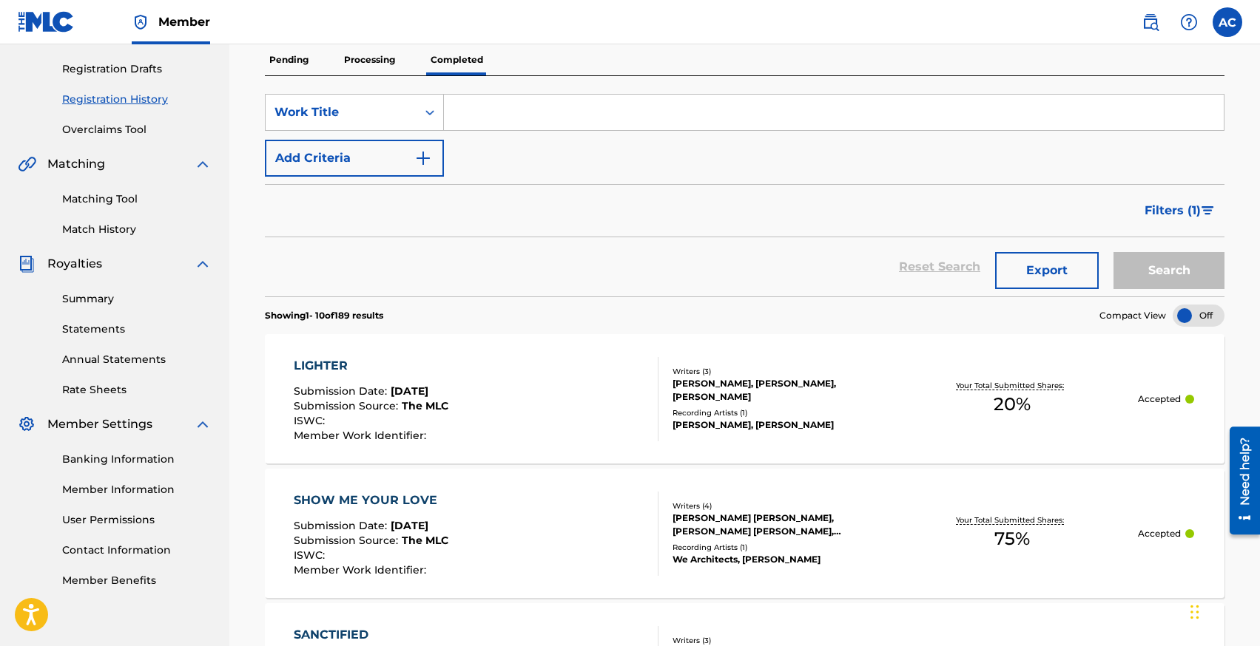
scroll to position [228, 0]
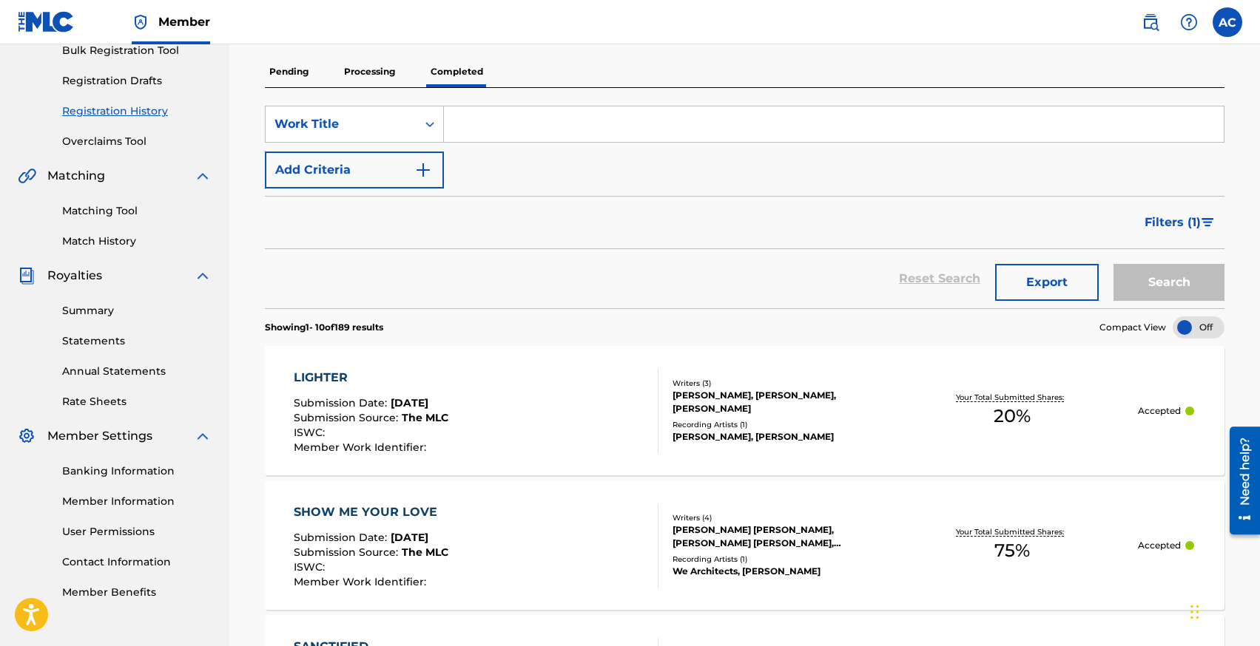
click at [1029, 283] on button "Export" at bounding box center [1047, 282] width 104 height 37
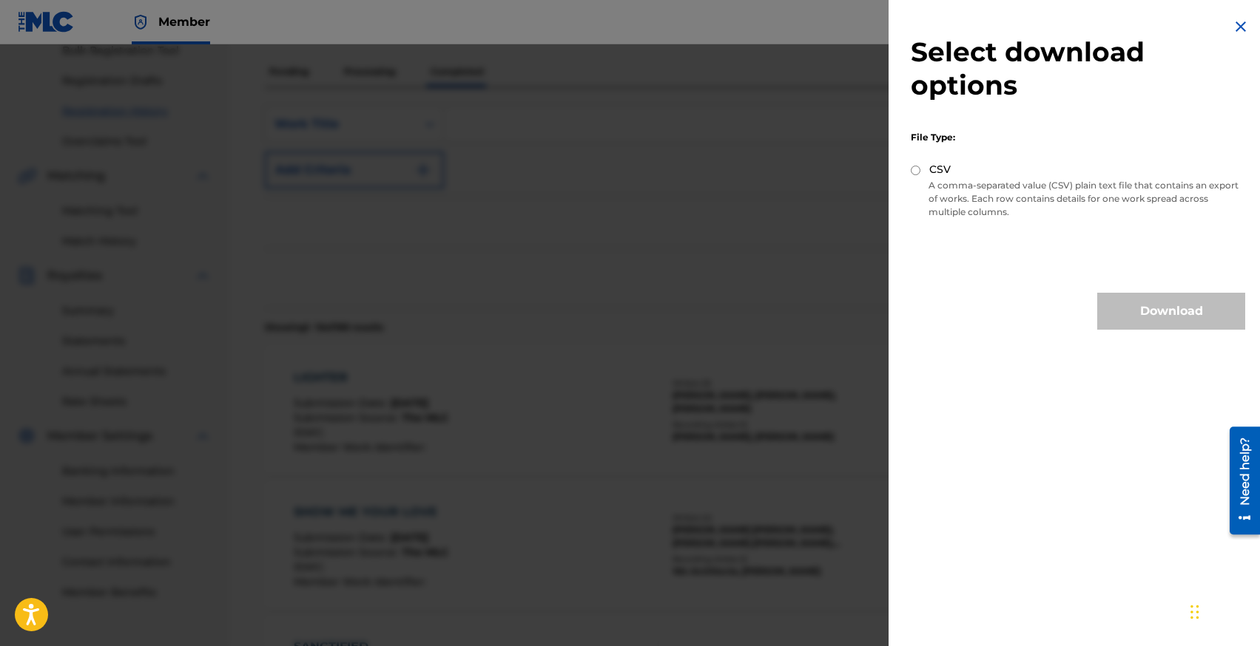
click at [913, 172] on input "CSV" at bounding box center [915, 171] width 10 height 10
radio input "true"
click at [1124, 311] on button "Download" at bounding box center [1171, 311] width 148 height 37
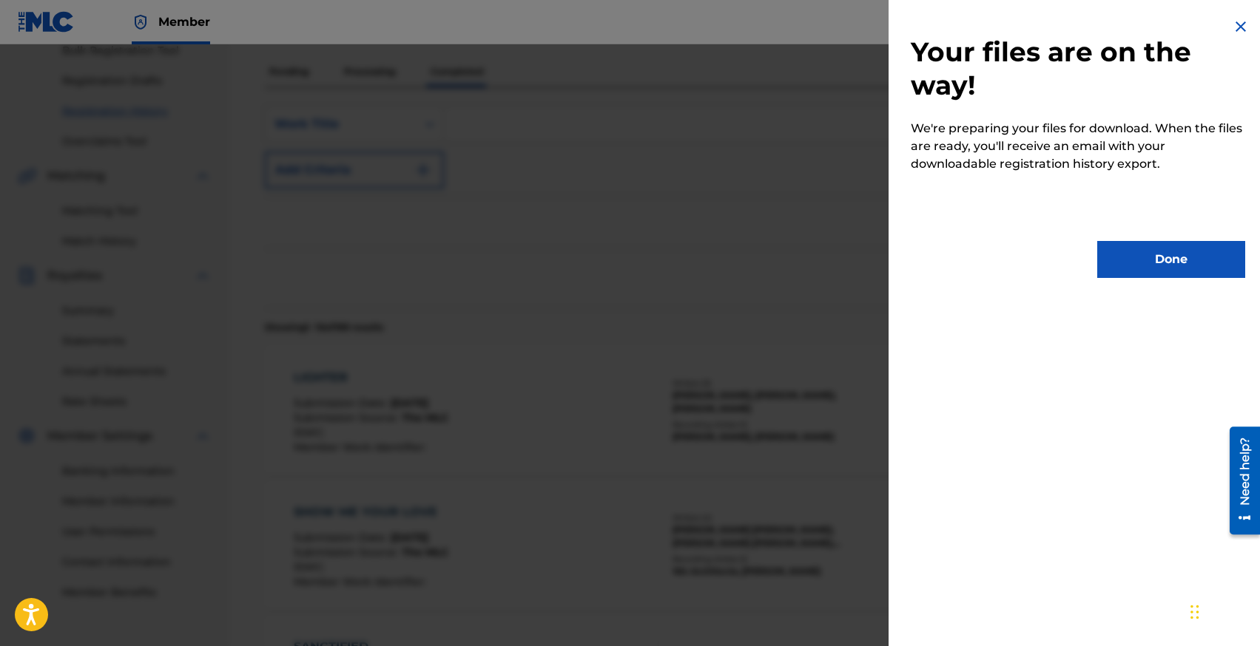
click at [1153, 254] on button "Done" at bounding box center [1171, 259] width 148 height 37
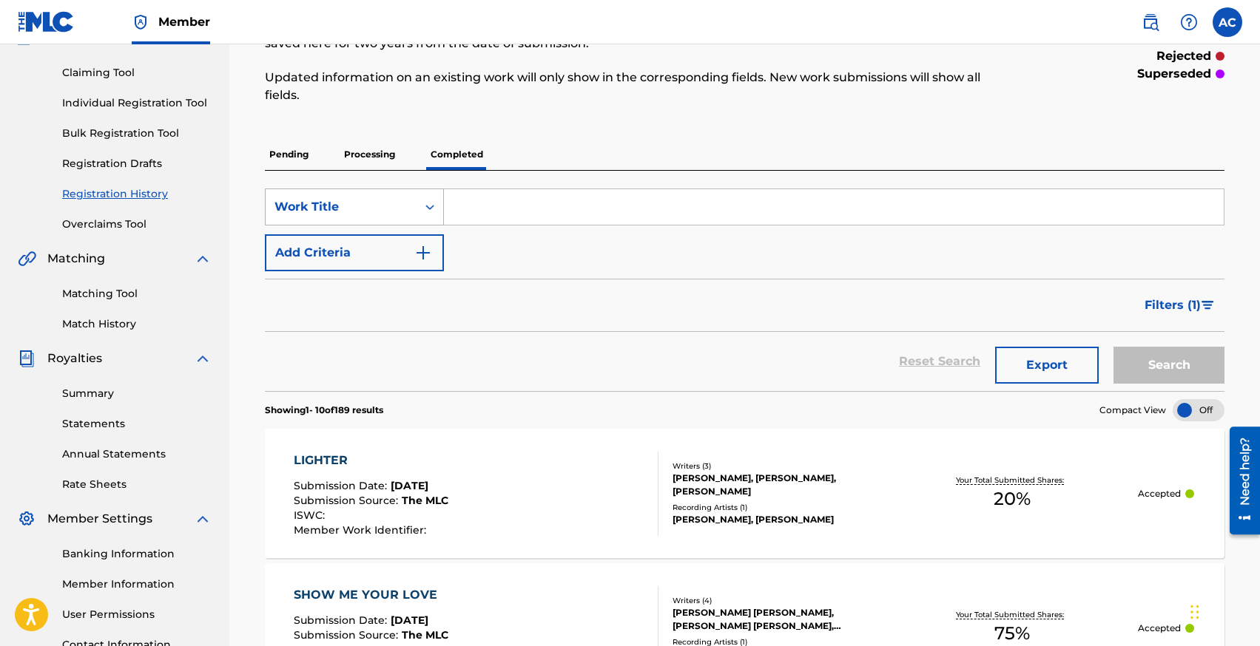
scroll to position [140, 0]
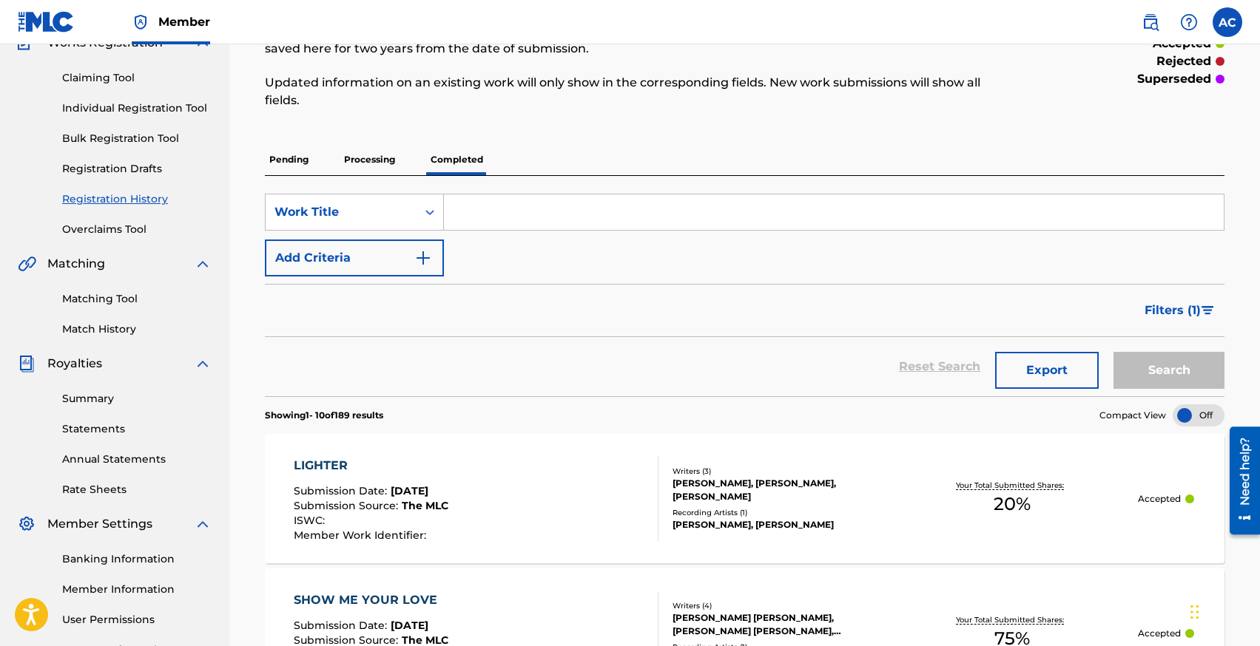
click at [363, 155] on p "Processing" at bounding box center [369, 159] width 60 height 31
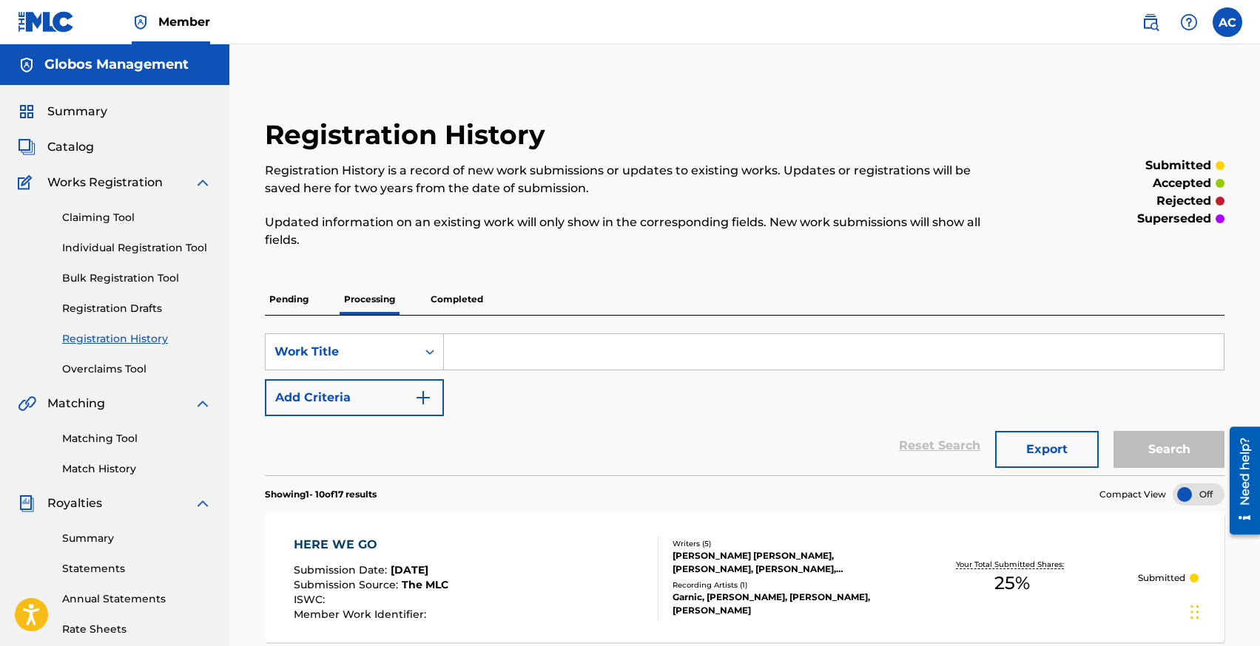
click at [109, 252] on link "Individual Registration Tool" at bounding box center [136, 248] width 149 height 16
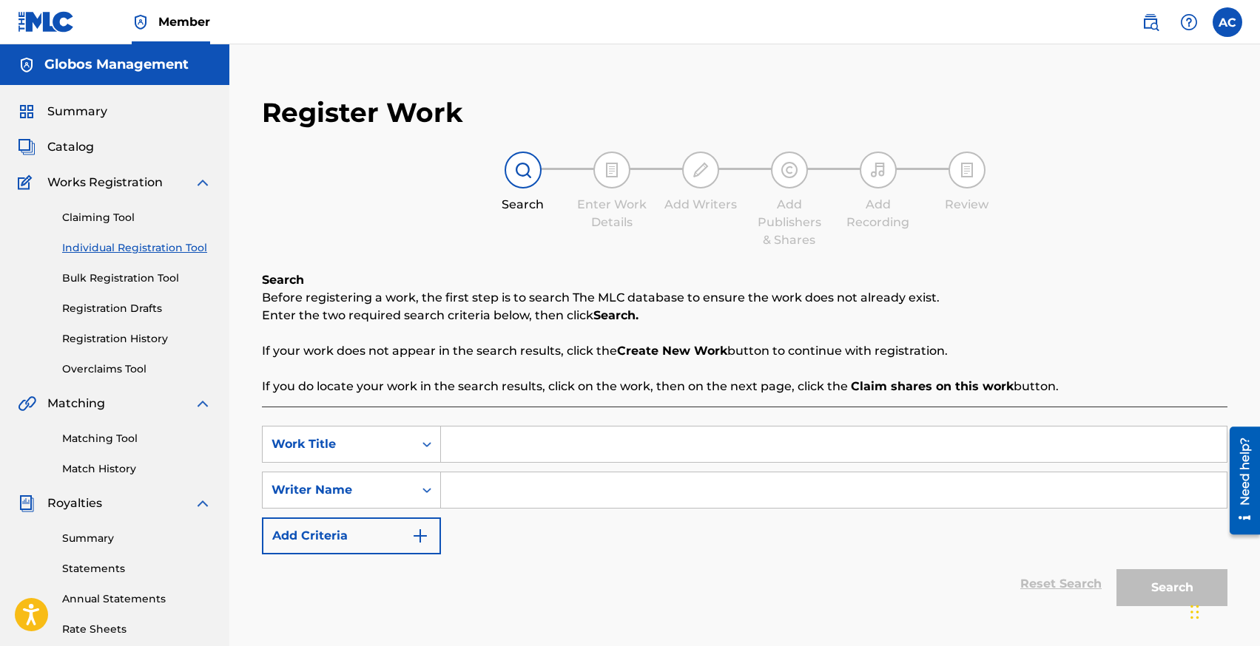
scroll to position [41, 0]
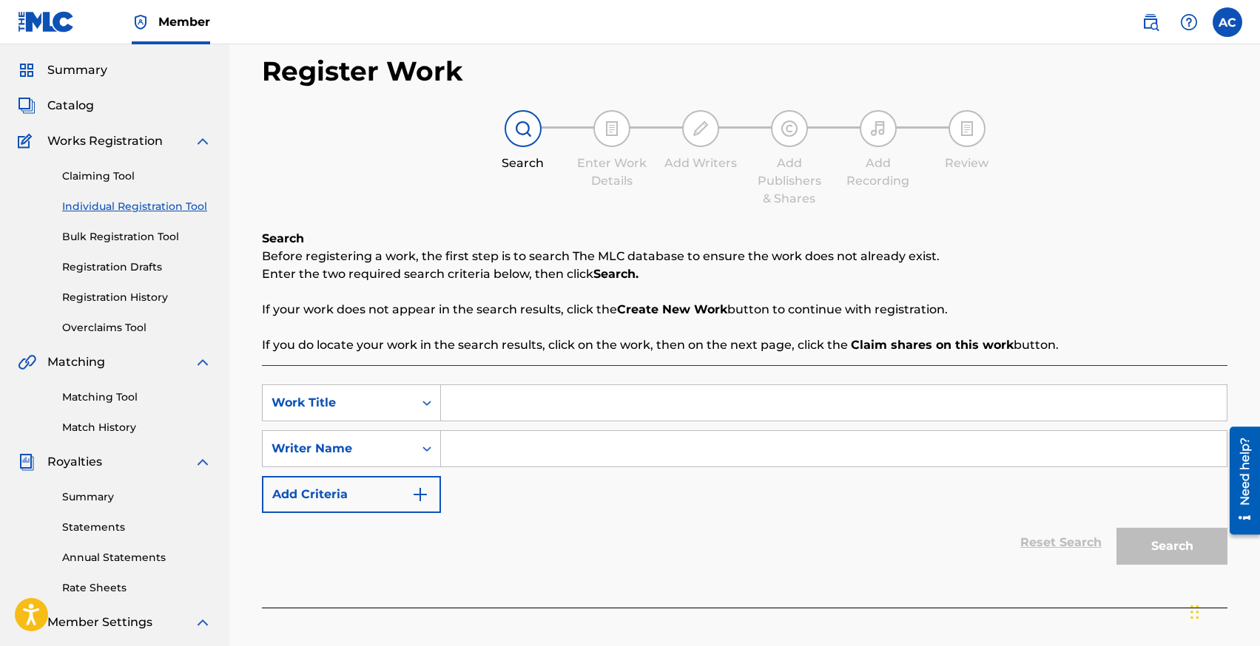
click at [118, 294] on link "Registration History" at bounding box center [136, 298] width 149 height 16
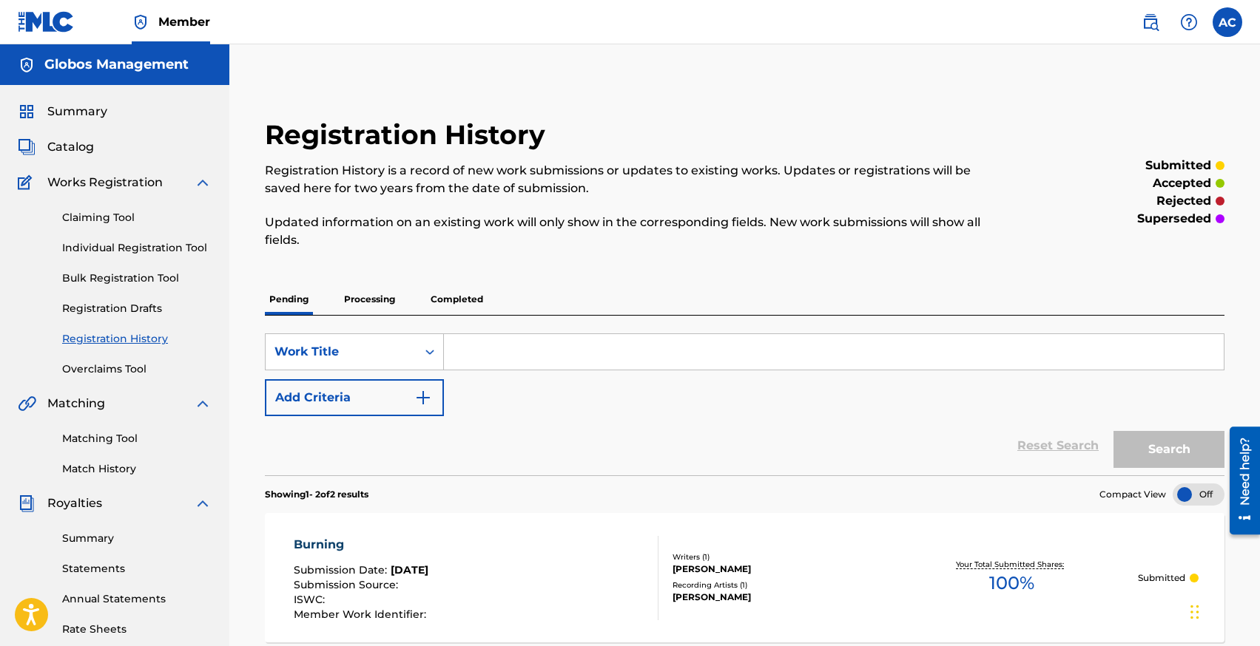
click at [466, 300] on p "Completed" at bounding box center [456, 299] width 61 height 31
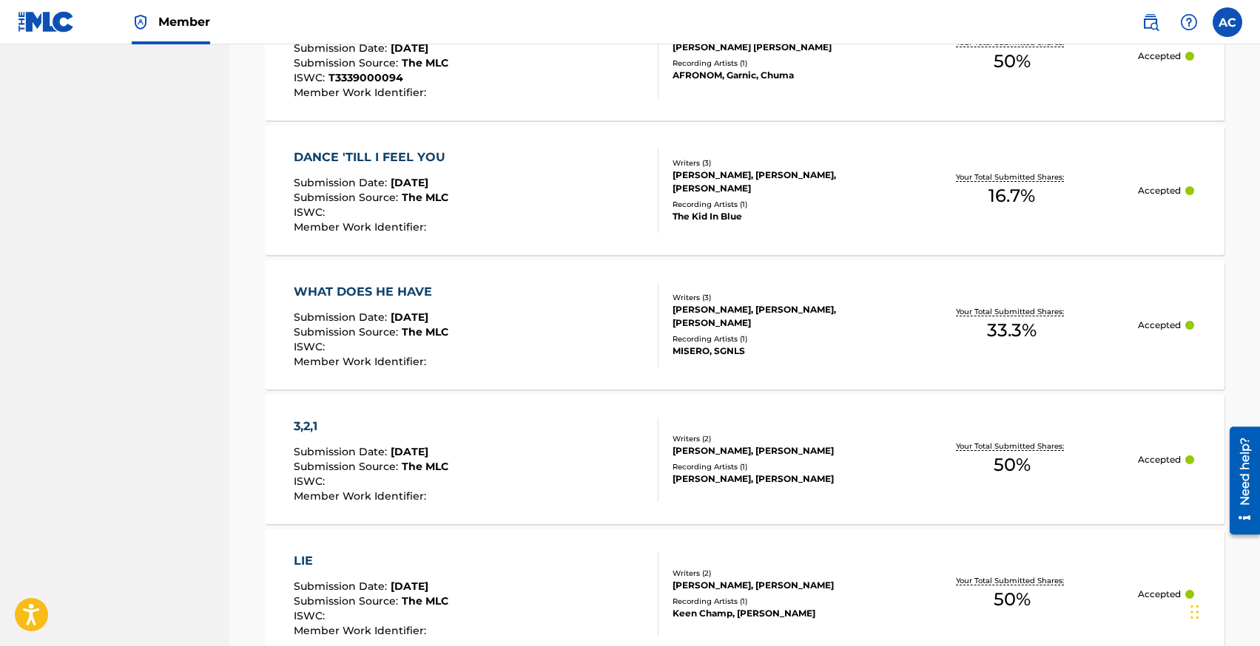
scroll to position [992, 0]
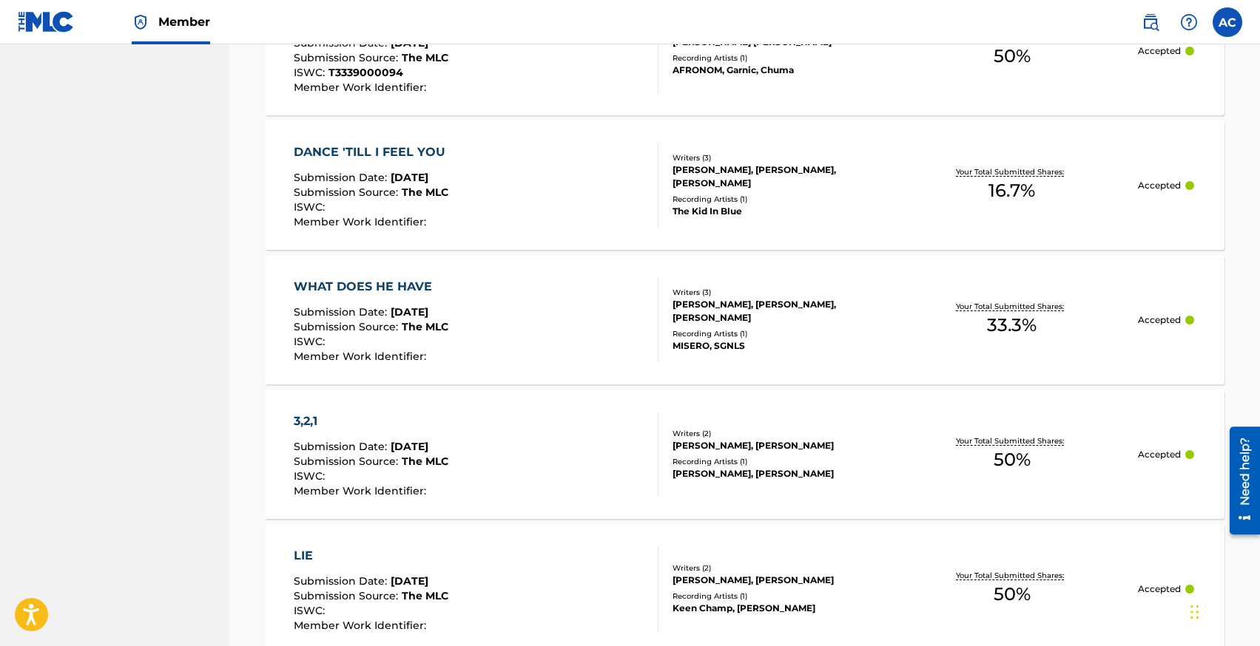
click at [341, 281] on div "WHAT DOES HE HAVE" at bounding box center [371, 287] width 155 height 18
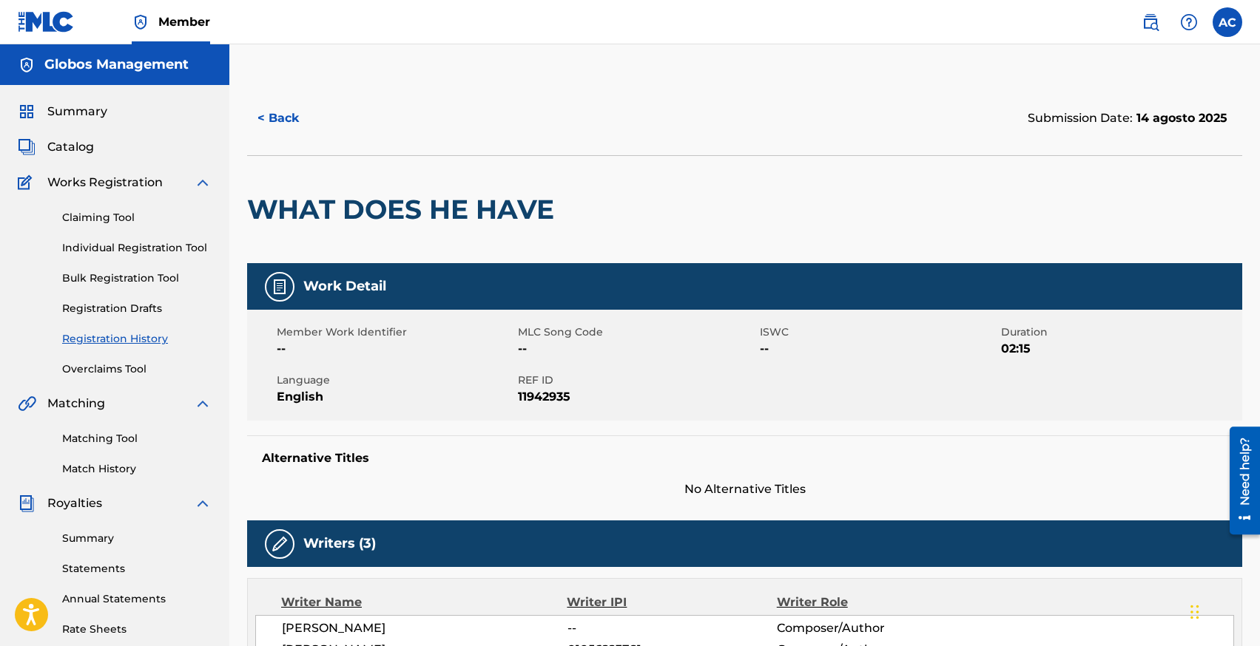
click at [70, 108] on span "Summary" at bounding box center [77, 112] width 60 height 18
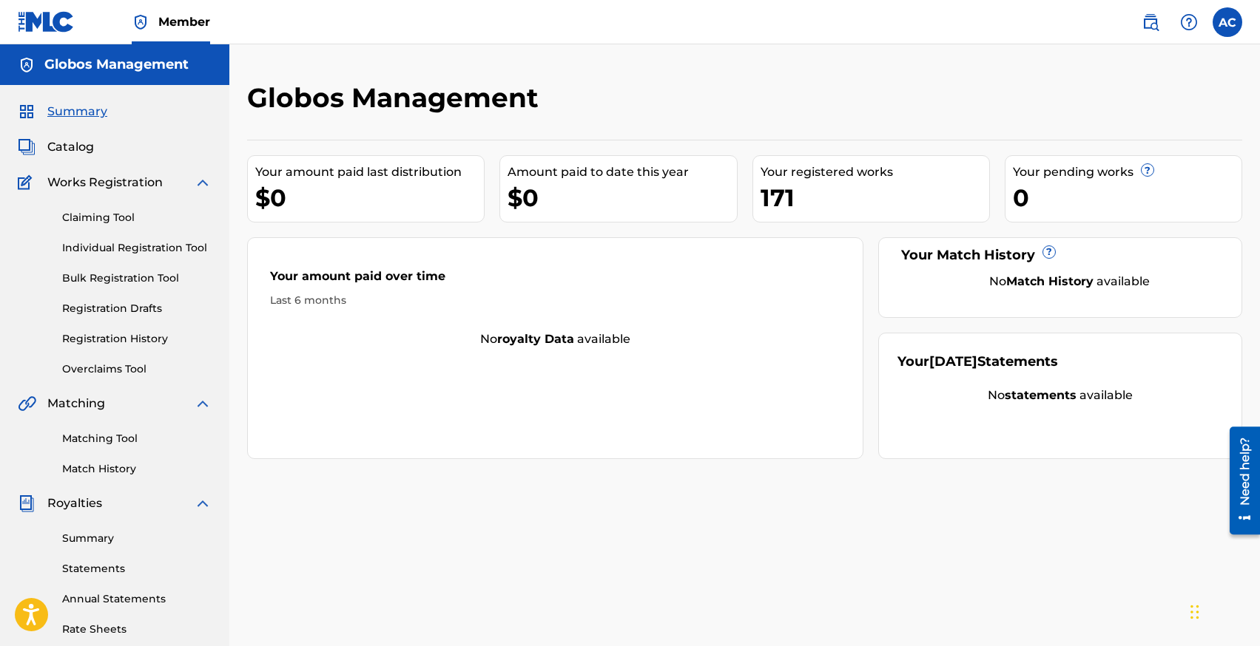
click at [94, 250] on link "Individual Registration Tool" at bounding box center [136, 248] width 149 height 16
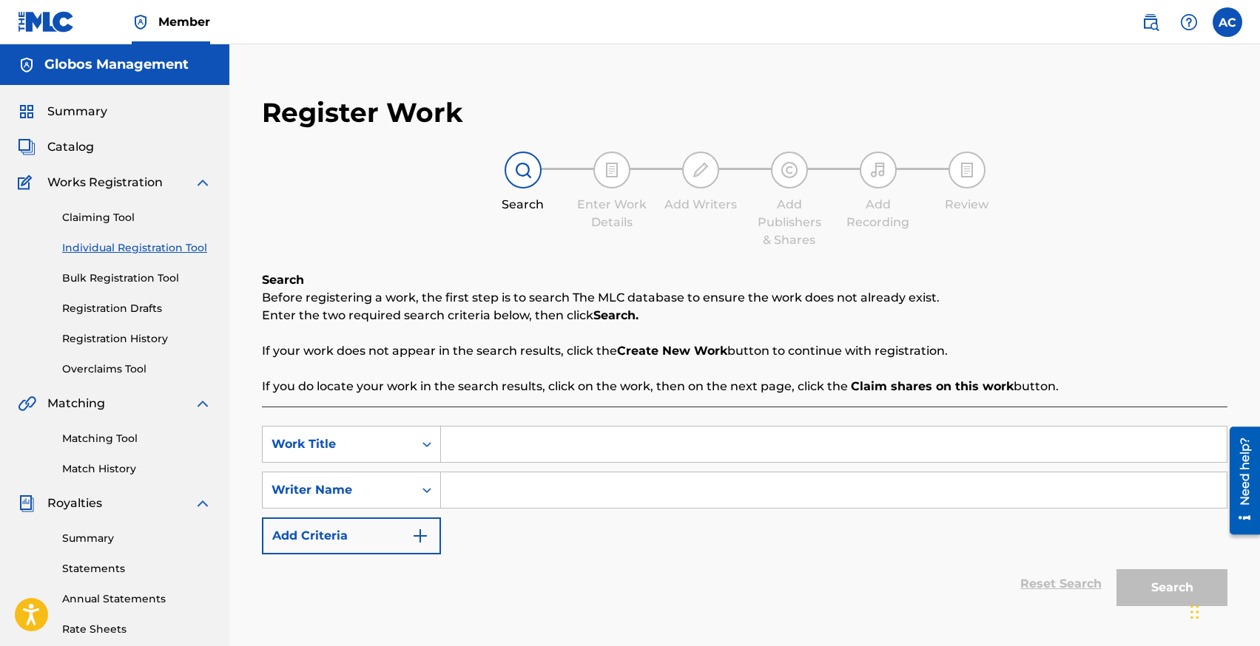
click at [535, 436] on input "Search Form" at bounding box center [833, 445] width 785 height 36
type input "Running Back"
click at [472, 487] on input "Search Form" at bounding box center [833, 491] width 785 height 36
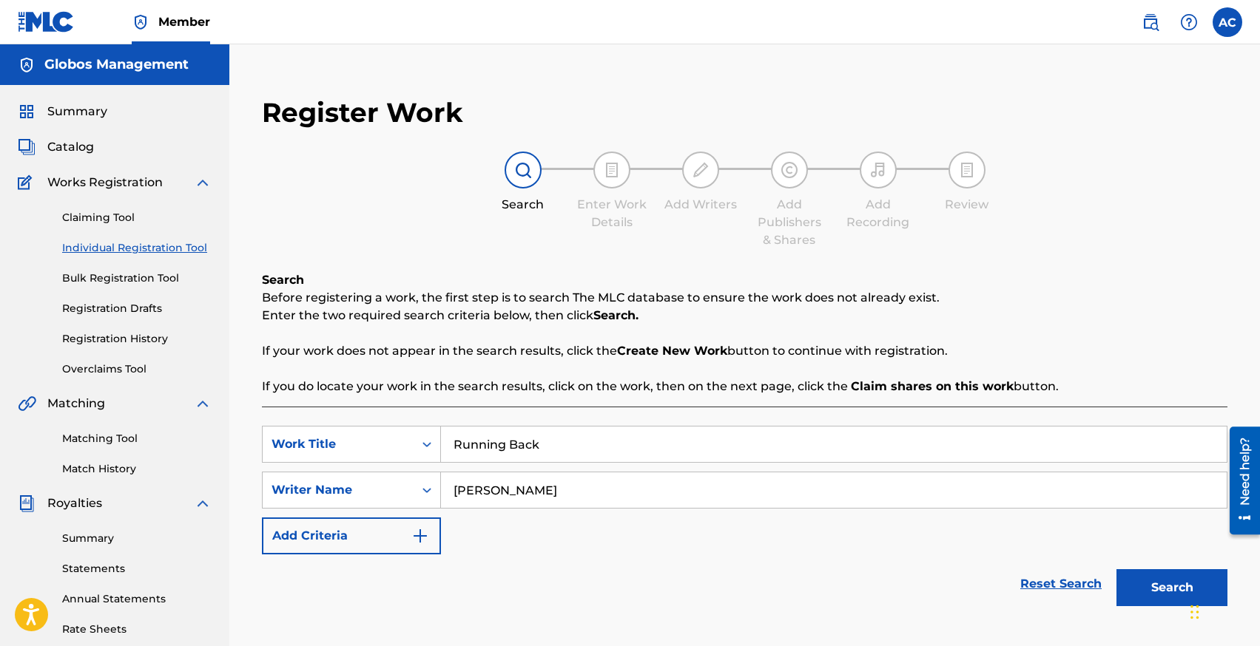
type input "[PERSON_NAME]"
click at [1116, 570] on button "Search" at bounding box center [1171, 588] width 111 height 37
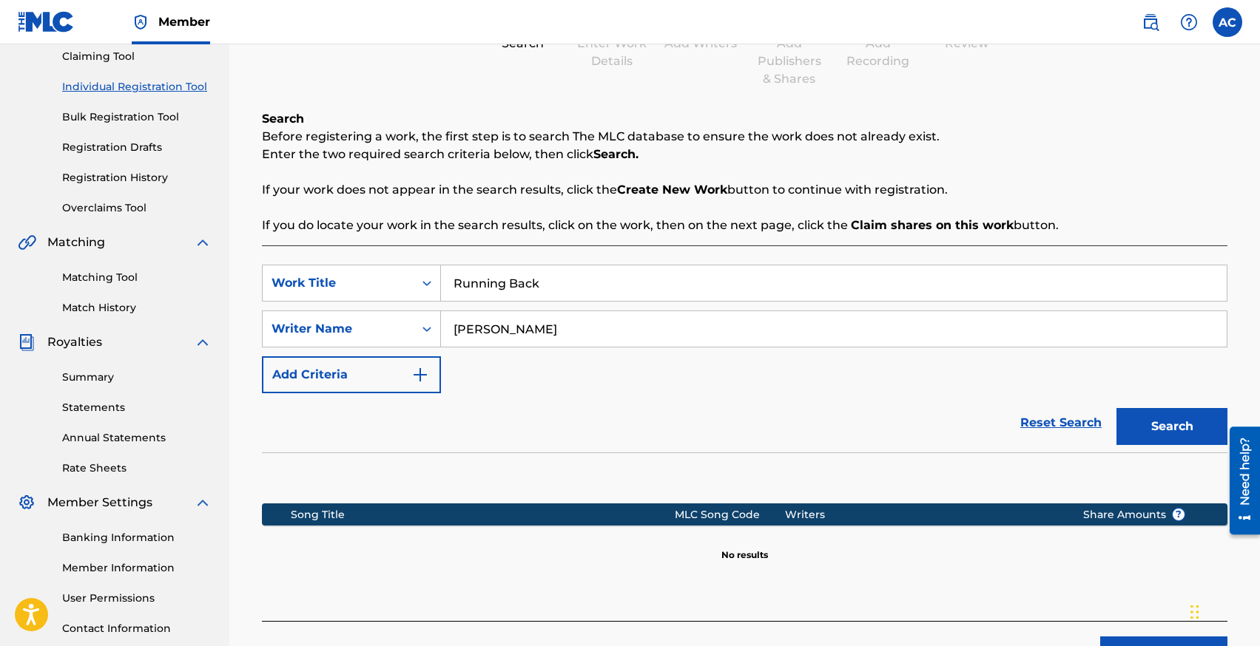
scroll to position [274, 0]
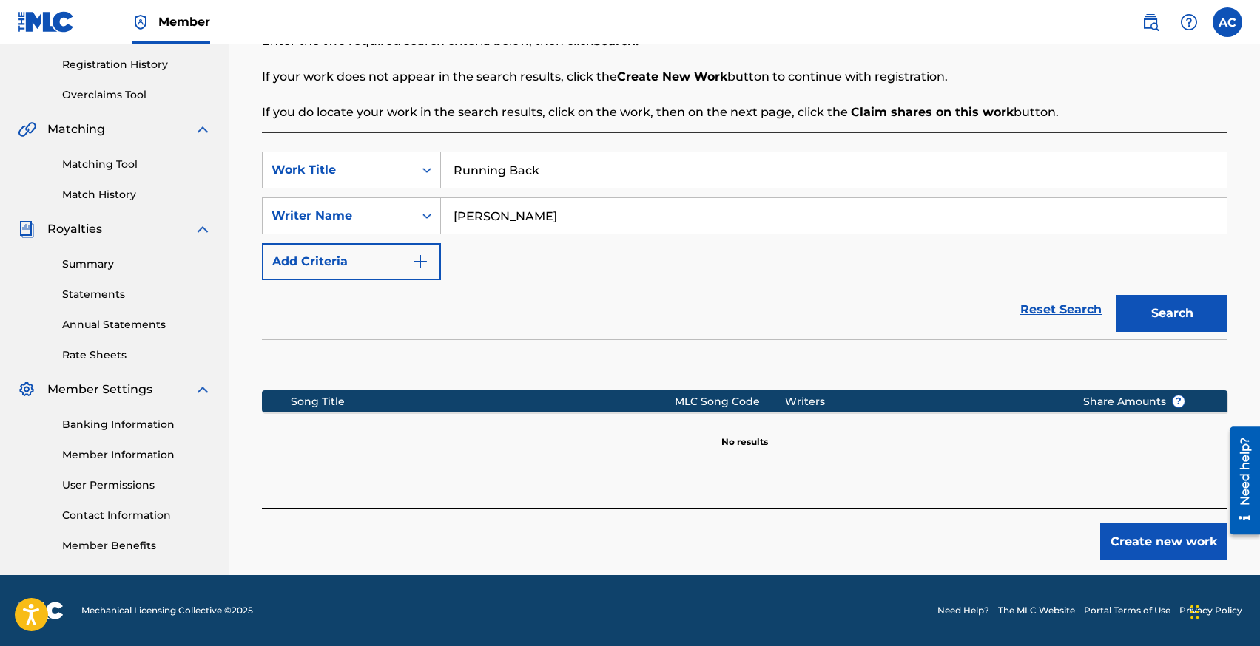
click at [1131, 541] on button "Create new work" at bounding box center [1163, 542] width 127 height 37
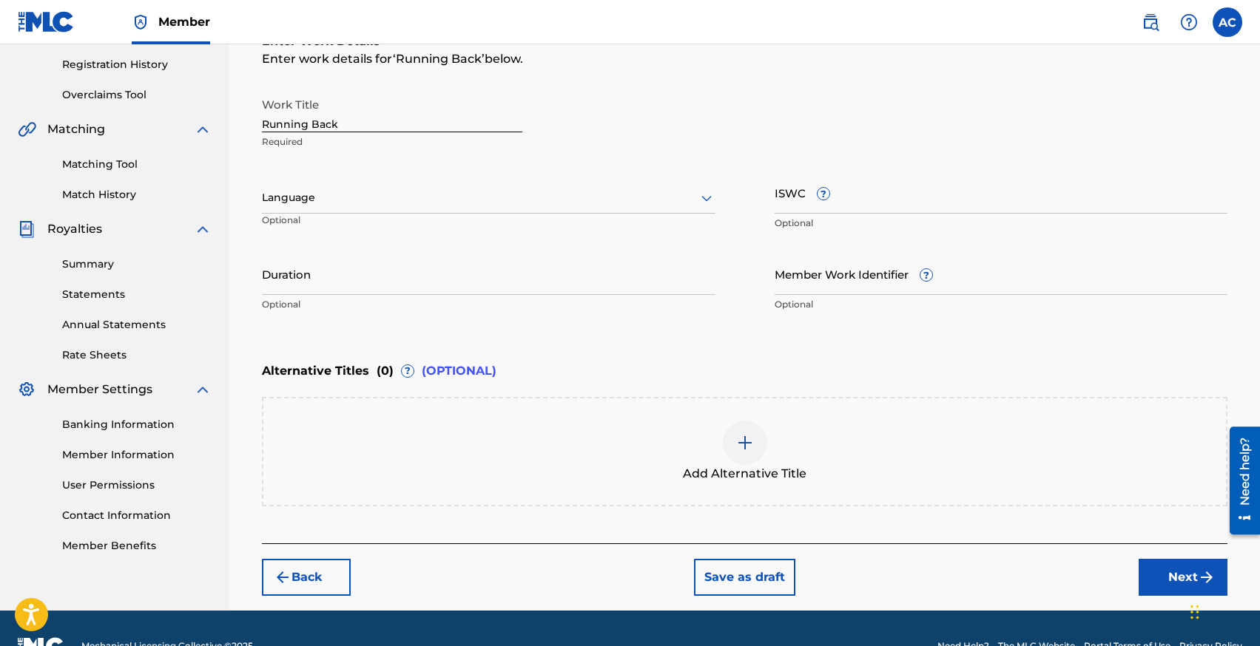
click at [379, 191] on div at bounding box center [488, 198] width 453 height 18
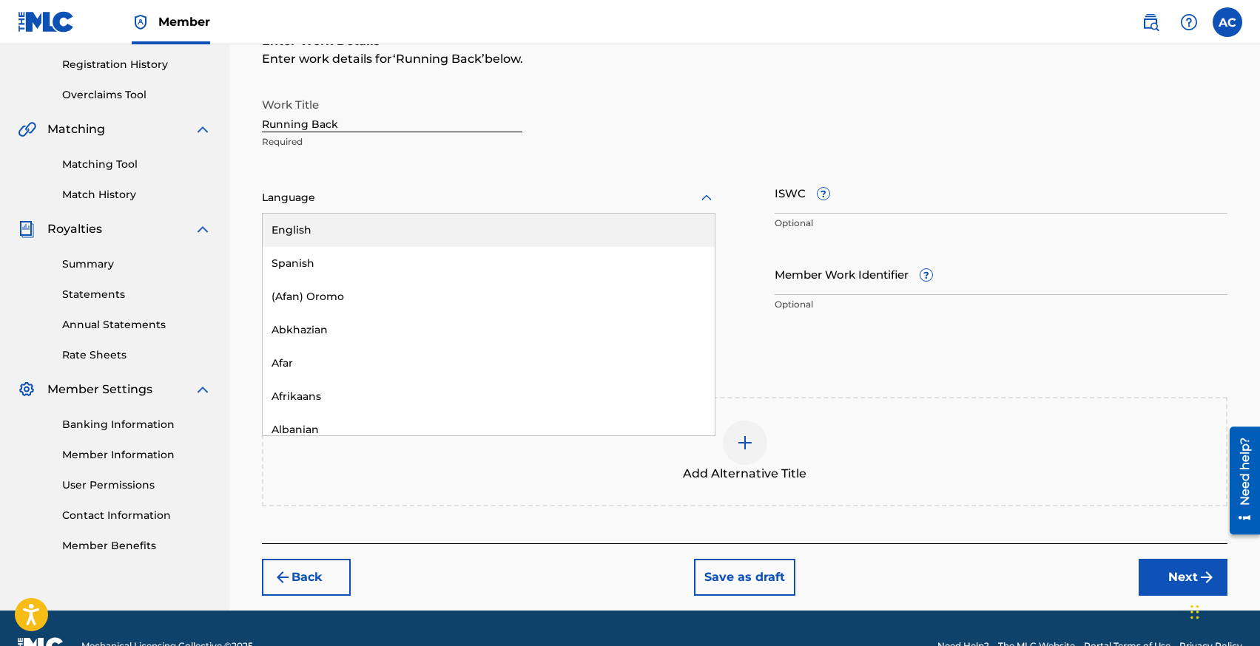
click at [362, 235] on div "English" at bounding box center [489, 230] width 452 height 33
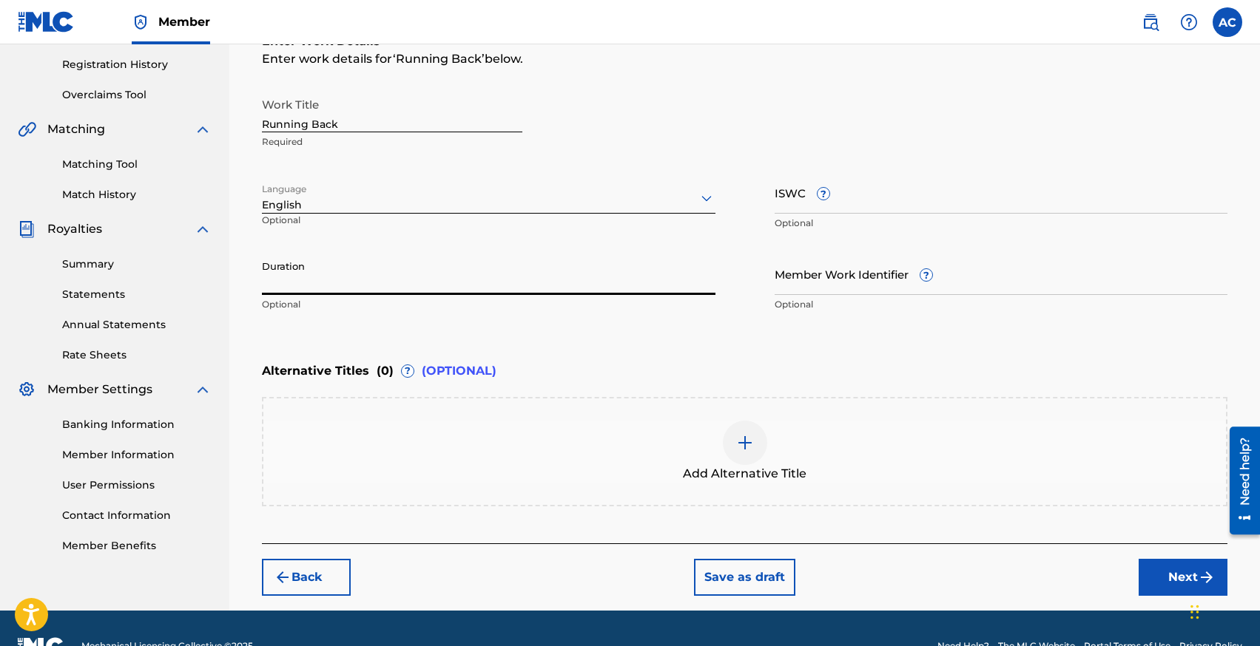
click at [348, 271] on input "Duration" at bounding box center [488, 274] width 453 height 42
type input "02:58"
click at [1156, 561] on button "Next" at bounding box center [1182, 577] width 89 height 37
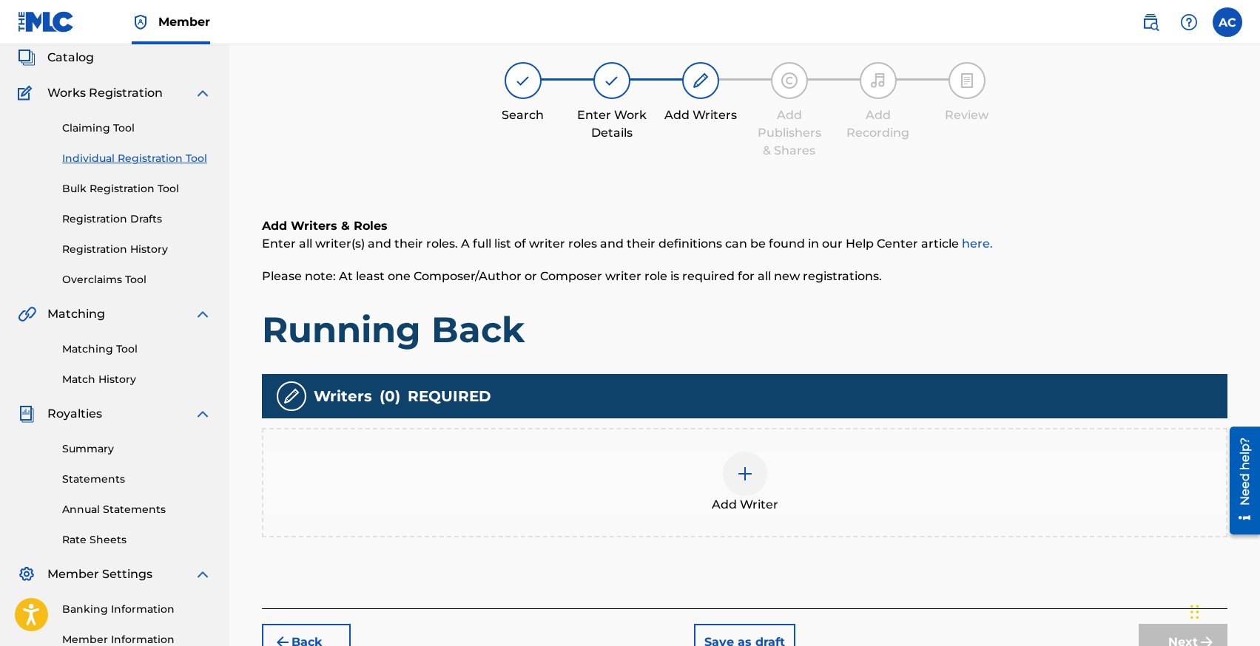
scroll to position [67, 0]
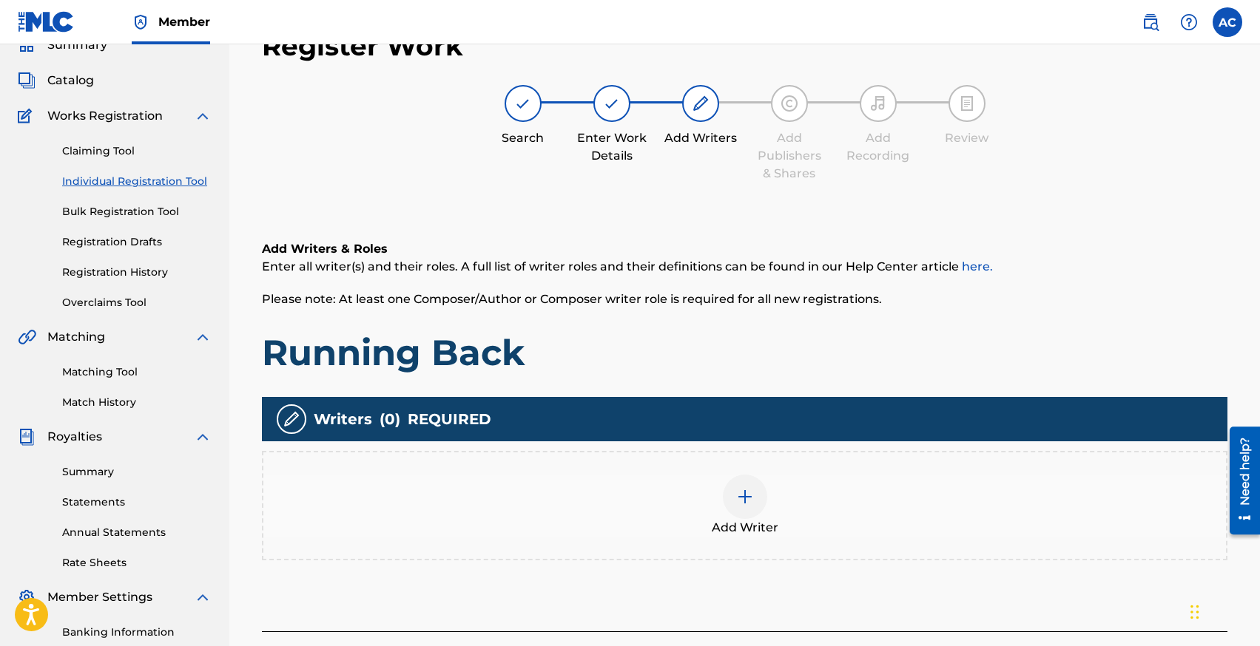
click at [683, 456] on div "Add Writer" at bounding box center [744, 505] width 965 height 109
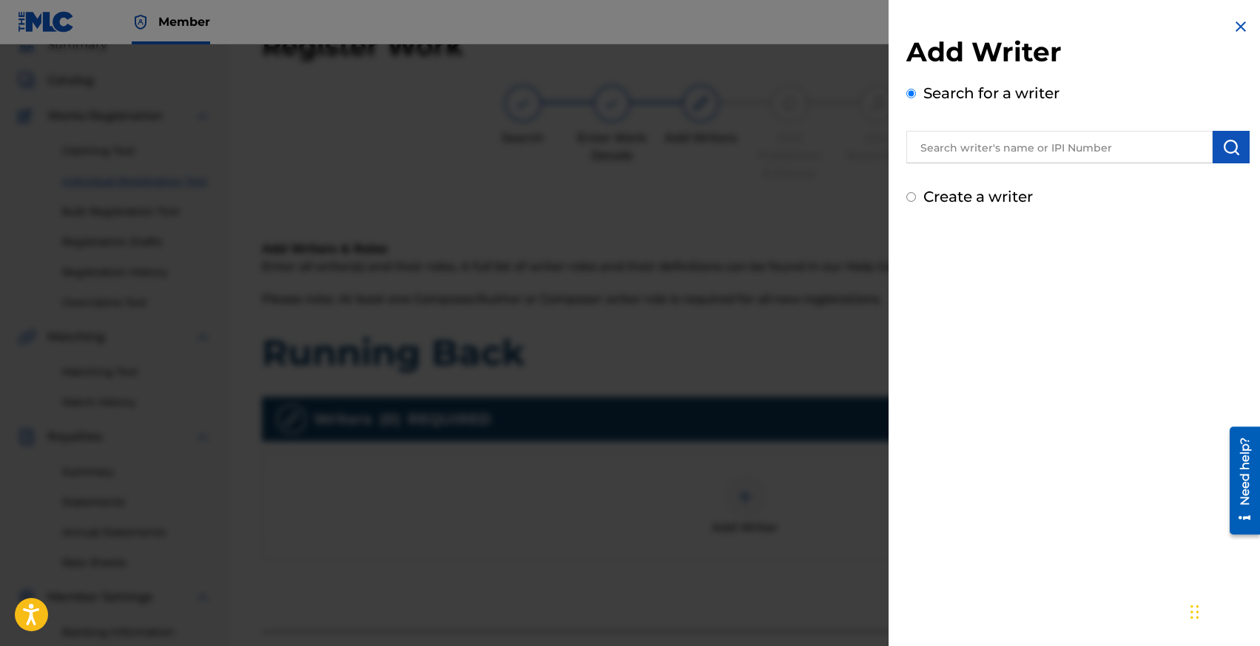
click at [975, 131] on input "text" at bounding box center [1059, 147] width 306 height 33
type input "N"
type input "[PERSON_NAME]"
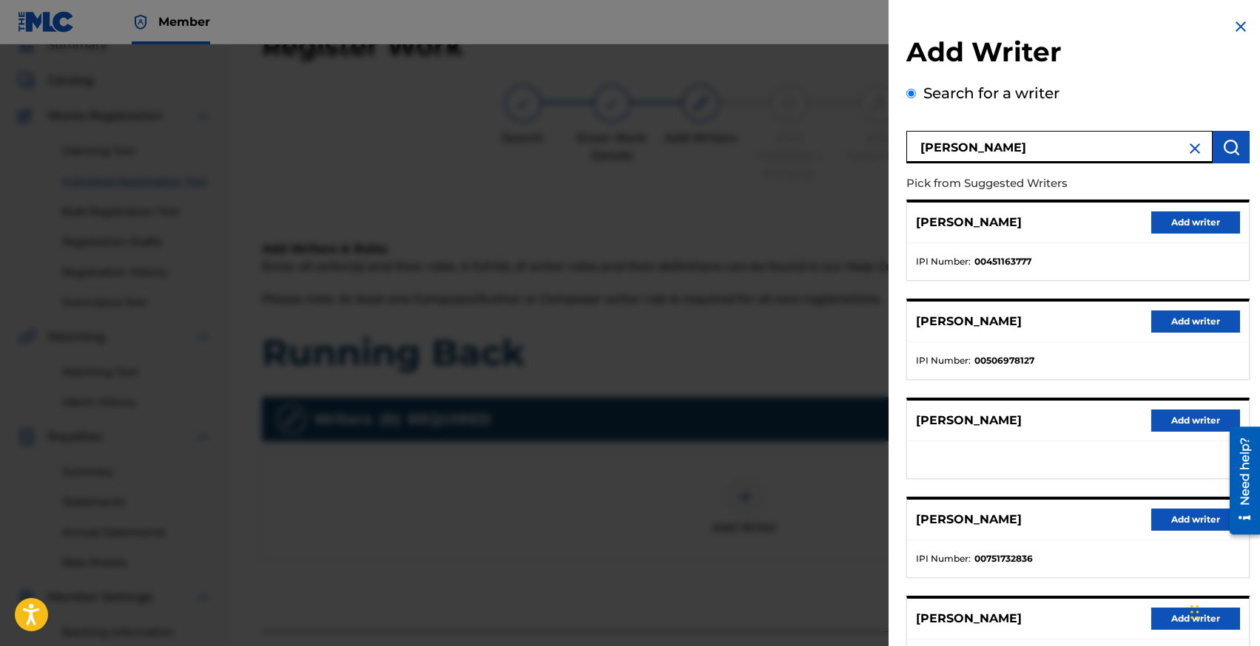
scroll to position [124, 0]
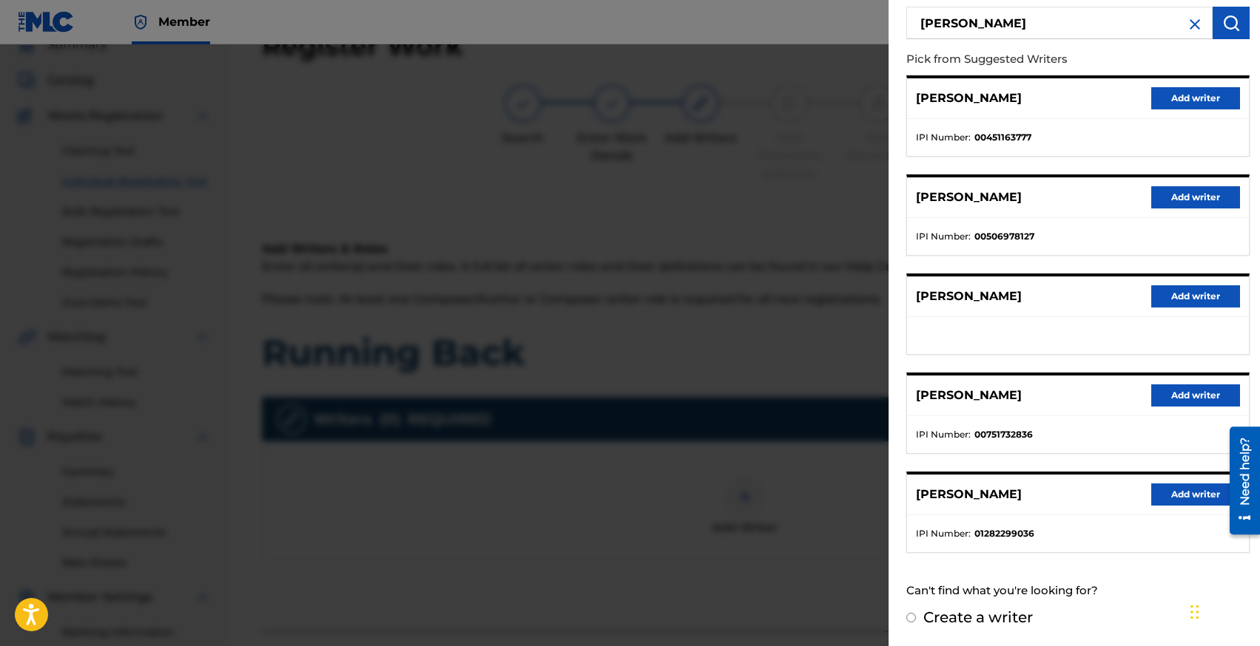
click at [1162, 298] on button "Add writer" at bounding box center [1195, 296] width 89 height 22
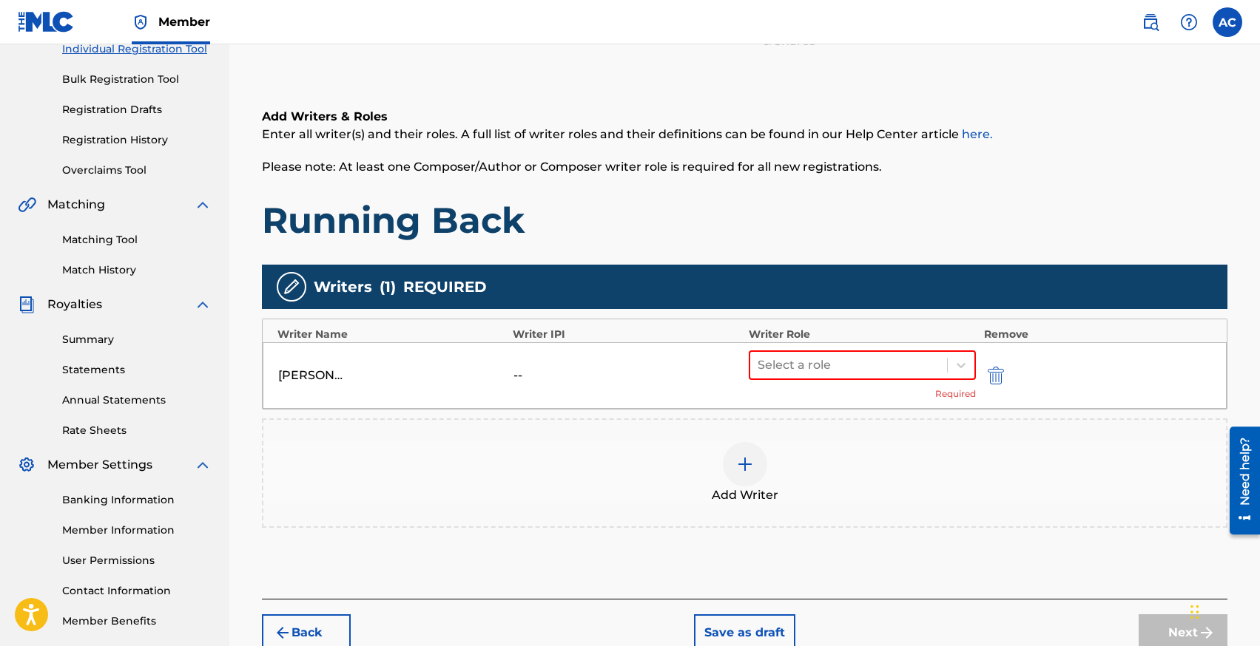
scroll to position [212, 0]
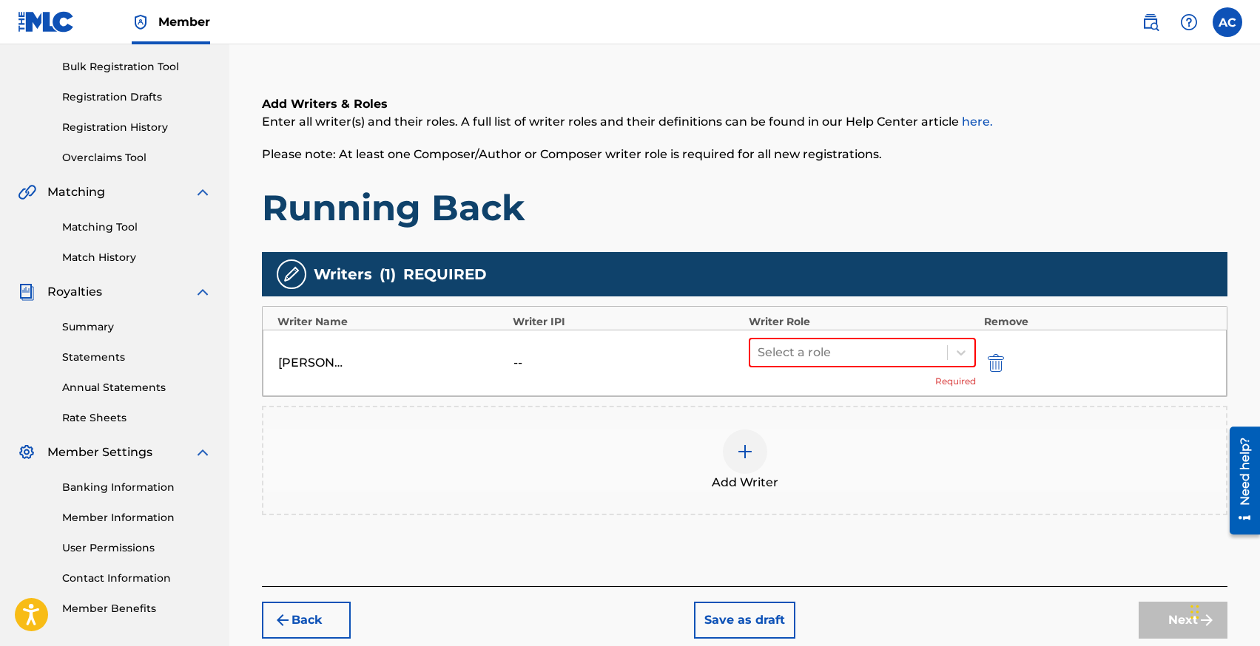
click at [724, 443] on div at bounding box center [745, 452] width 44 height 44
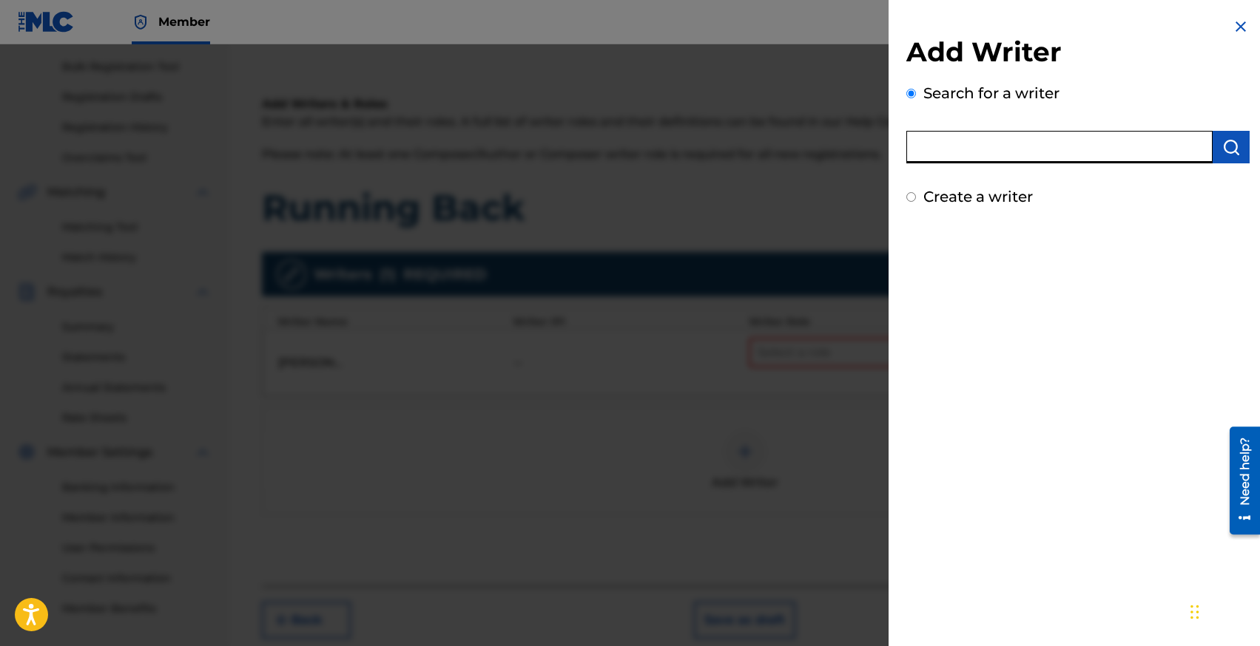
click at [936, 146] on input "text" at bounding box center [1059, 147] width 306 height 33
type input "[PERSON_NAME]"
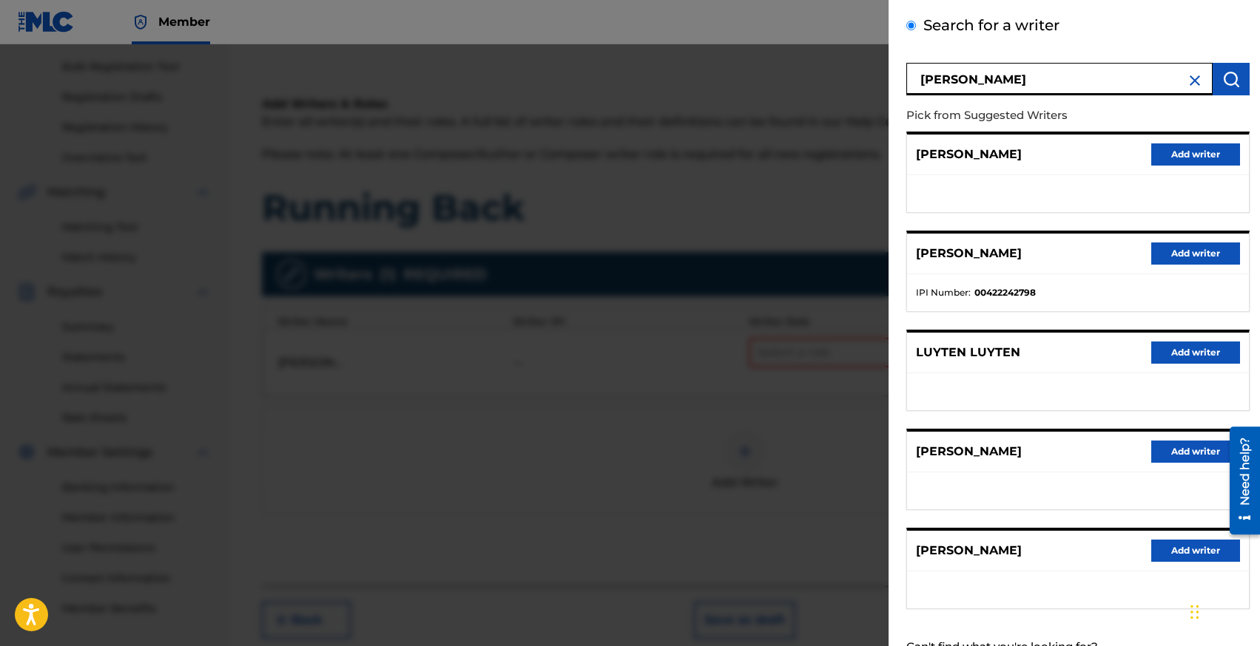
scroll to position [124, 0]
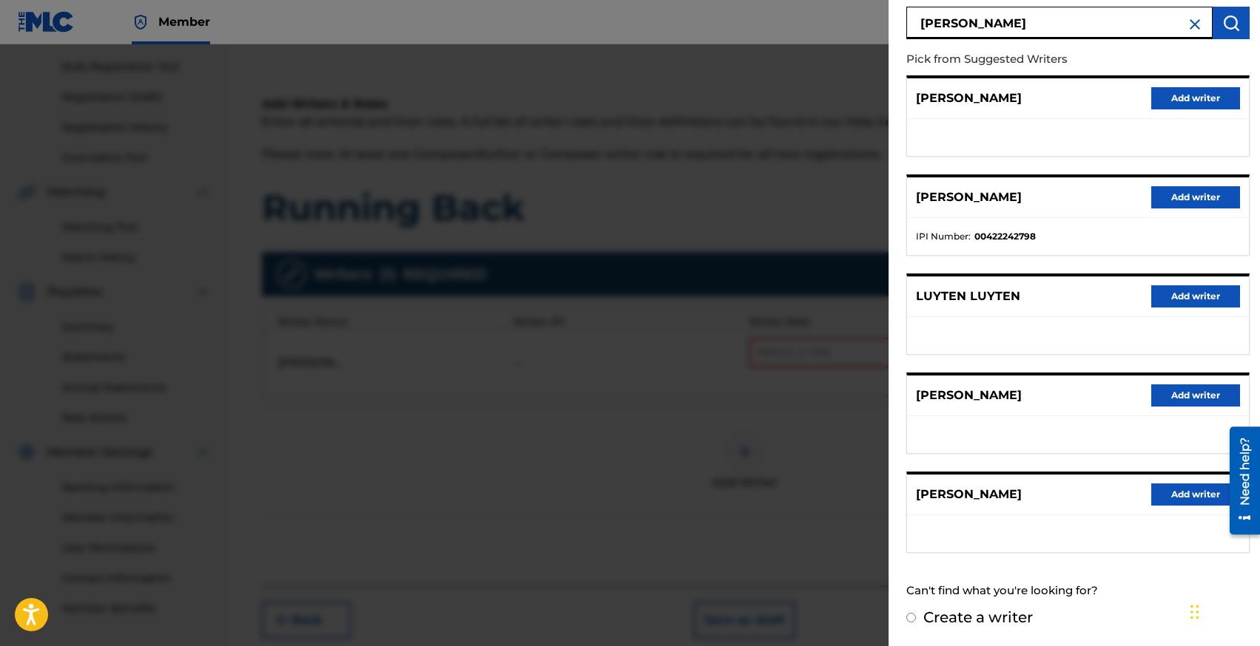
click at [968, 24] on input "[PERSON_NAME]" at bounding box center [1059, 23] width 306 height 33
click at [1175, 397] on button "Add writer" at bounding box center [1195, 396] width 89 height 22
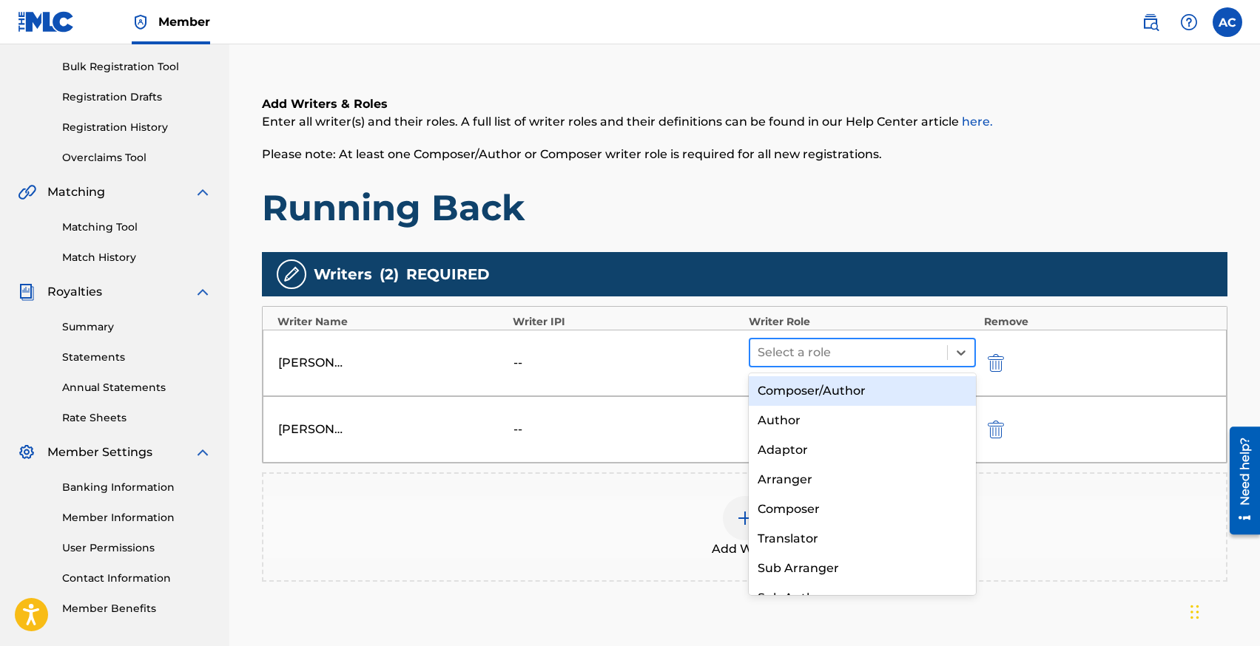
click at [797, 346] on div at bounding box center [848, 352] width 183 height 21
click at [797, 380] on div "Composer/Author" at bounding box center [862, 391] width 228 height 30
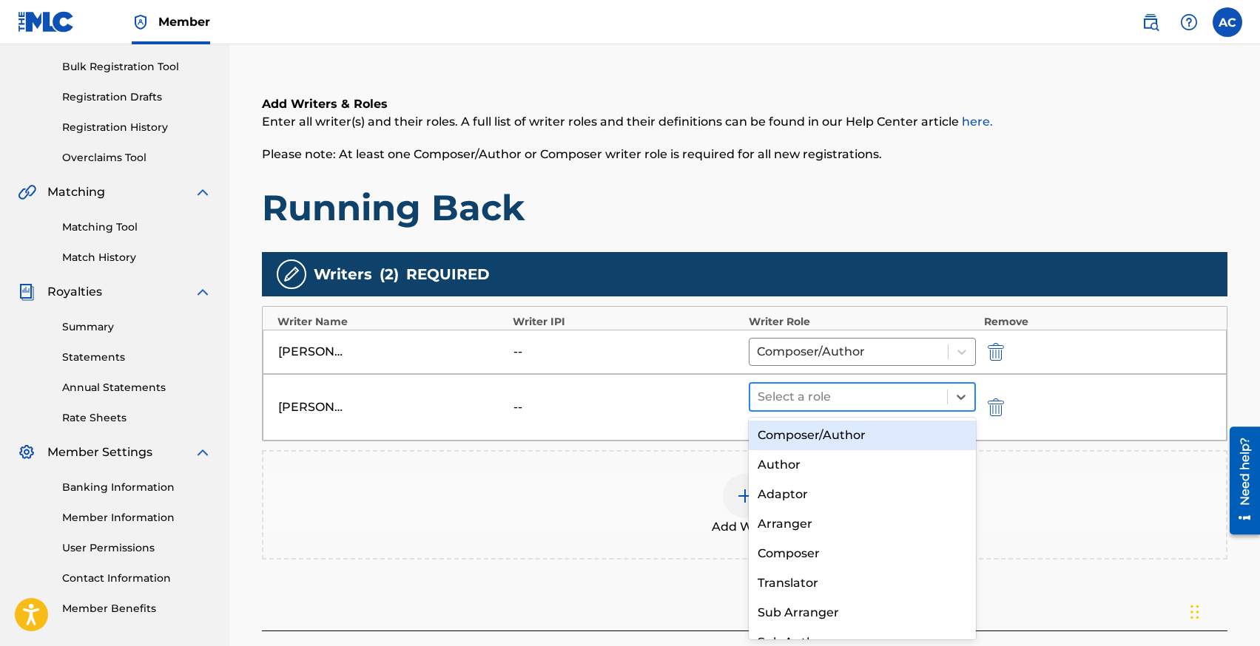
click at [800, 402] on div at bounding box center [848, 397] width 183 height 21
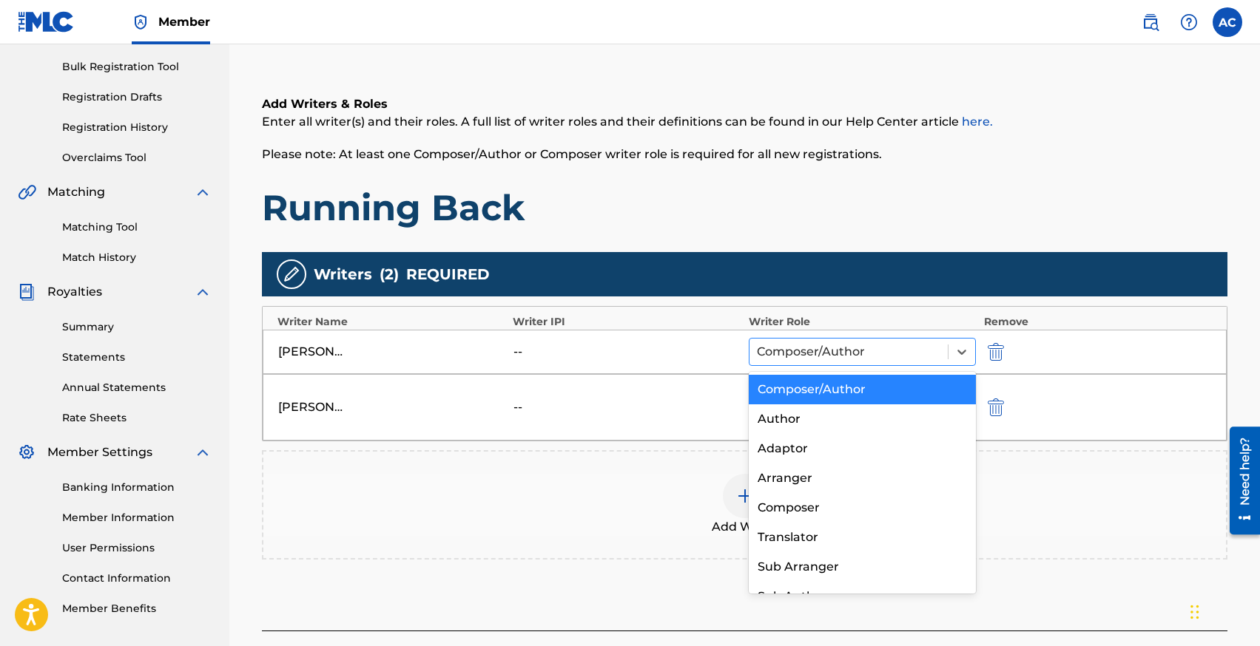
click at [788, 354] on div at bounding box center [849, 352] width 184 height 21
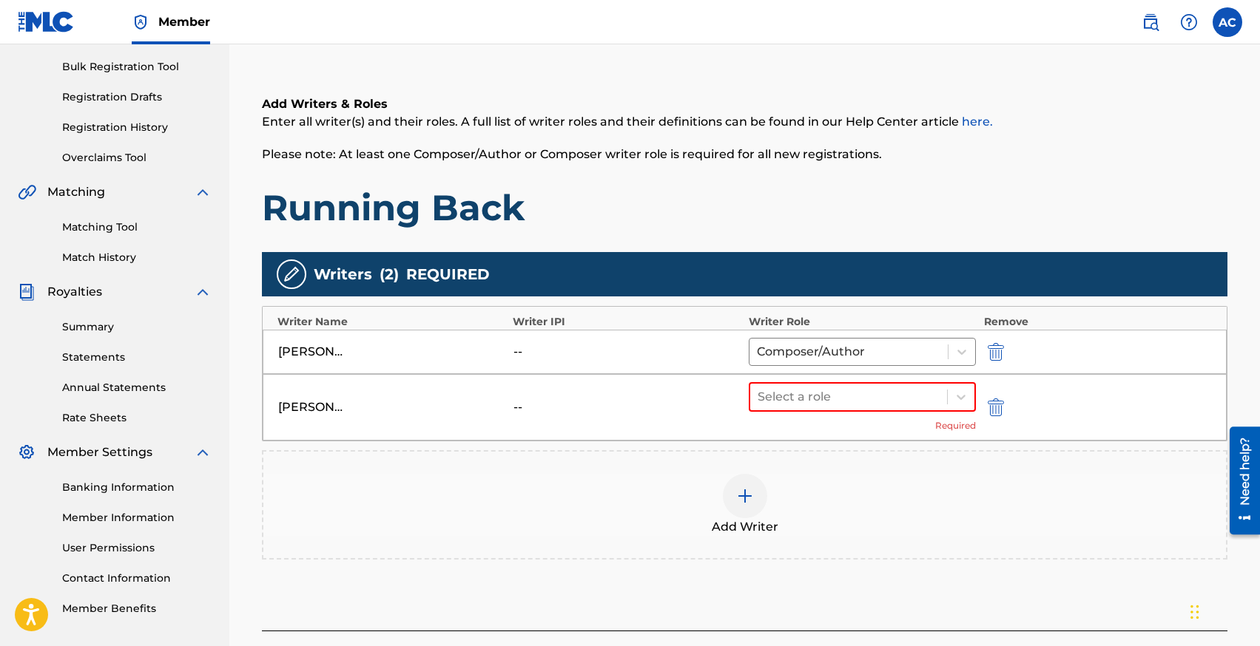
click at [694, 372] on div "[PERSON_NAME] -- Composer/Author" at bounding box center [745, 352] width 964 height 44
click at [815, 391] on div at bounding box center [848, 397] width 183 height 21
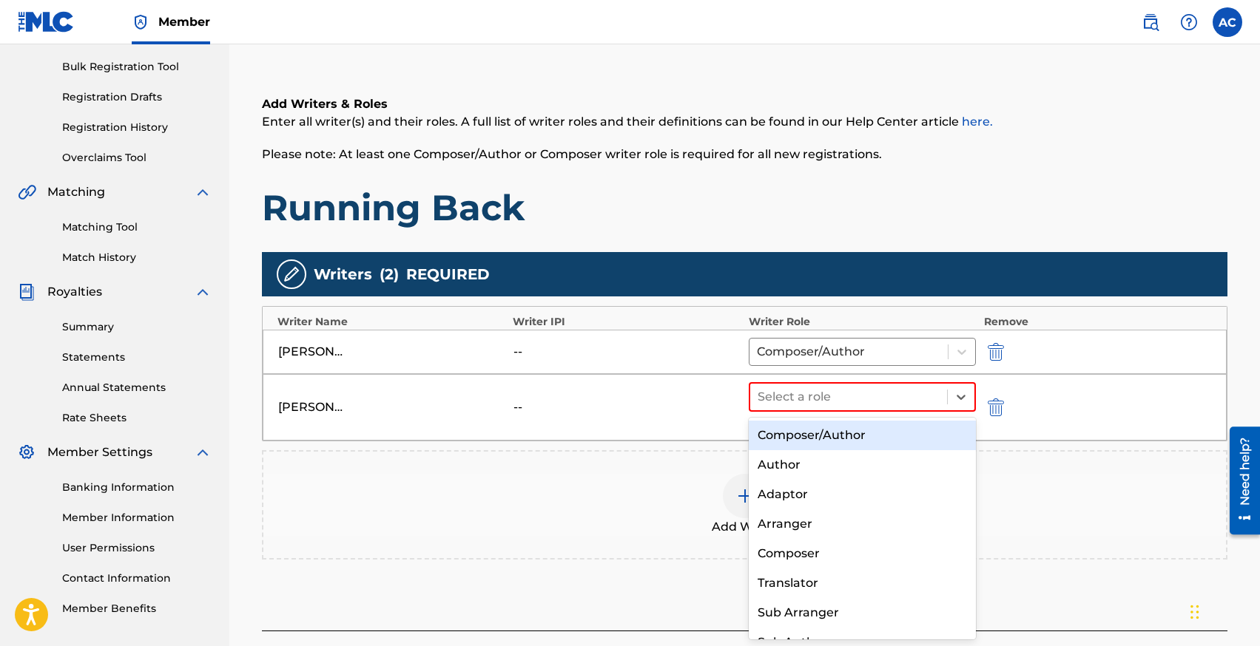
click at [817, 434] on div "Composer/Author" at bounding box center [862, 436] width 228 height 30
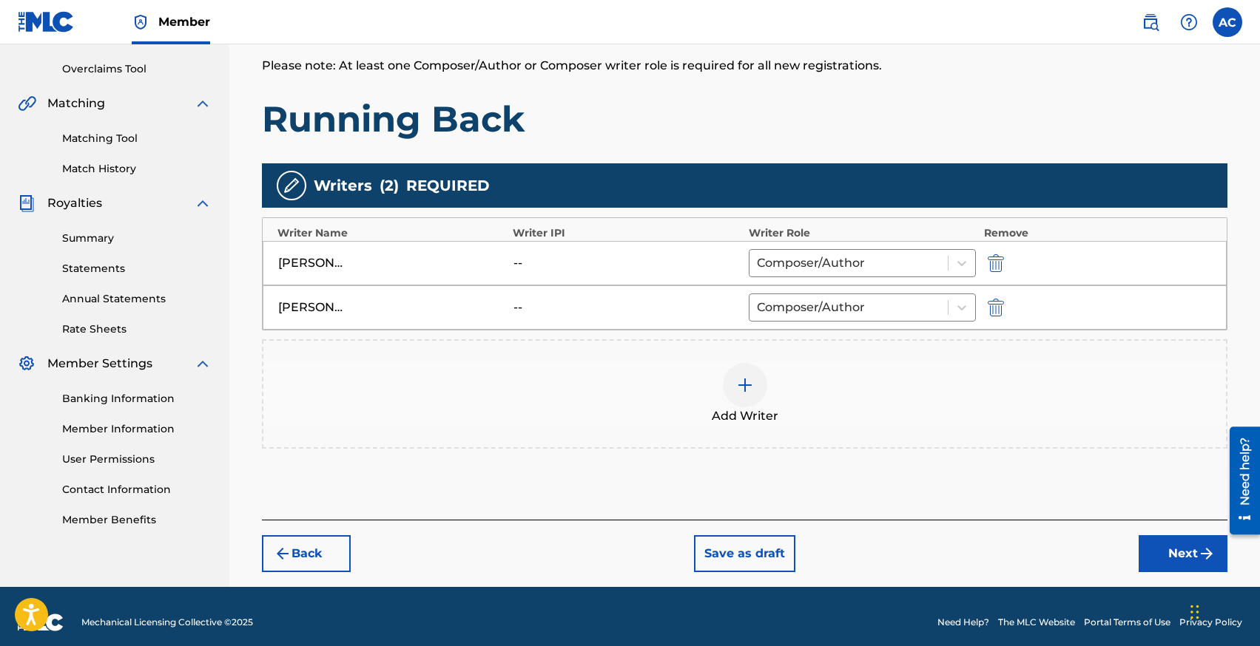
scroll to position [312, 0]
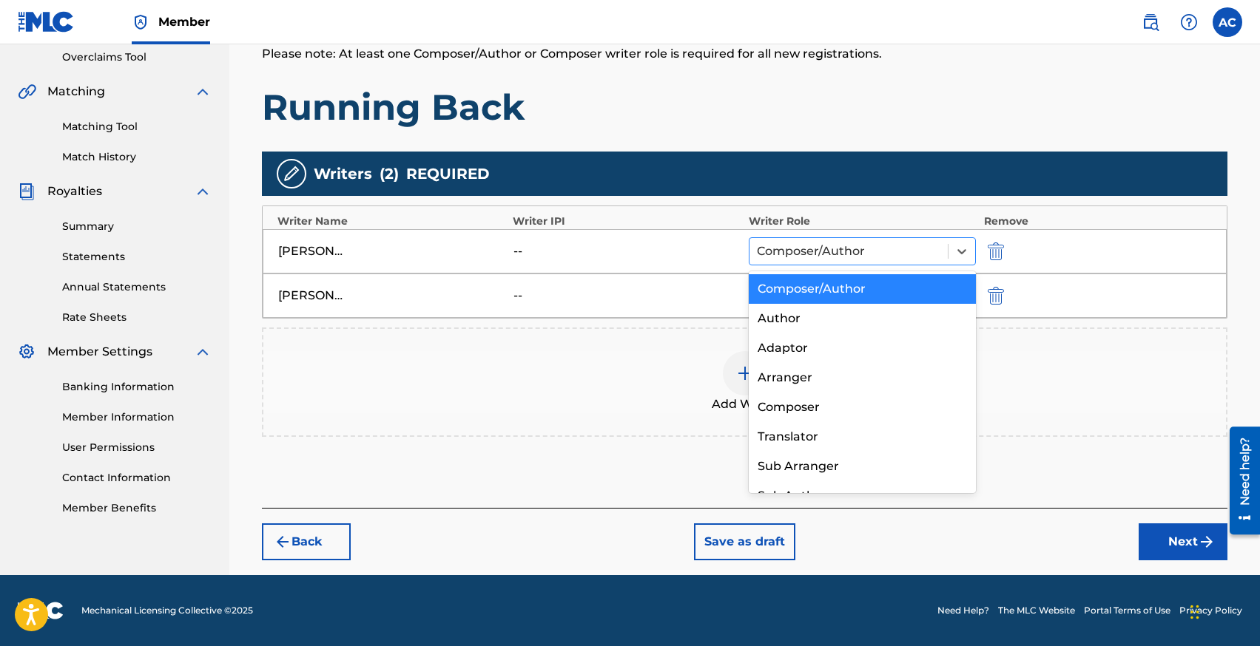
click at [781, 249] on div at bounding box center [849, 251] width 184 height 21
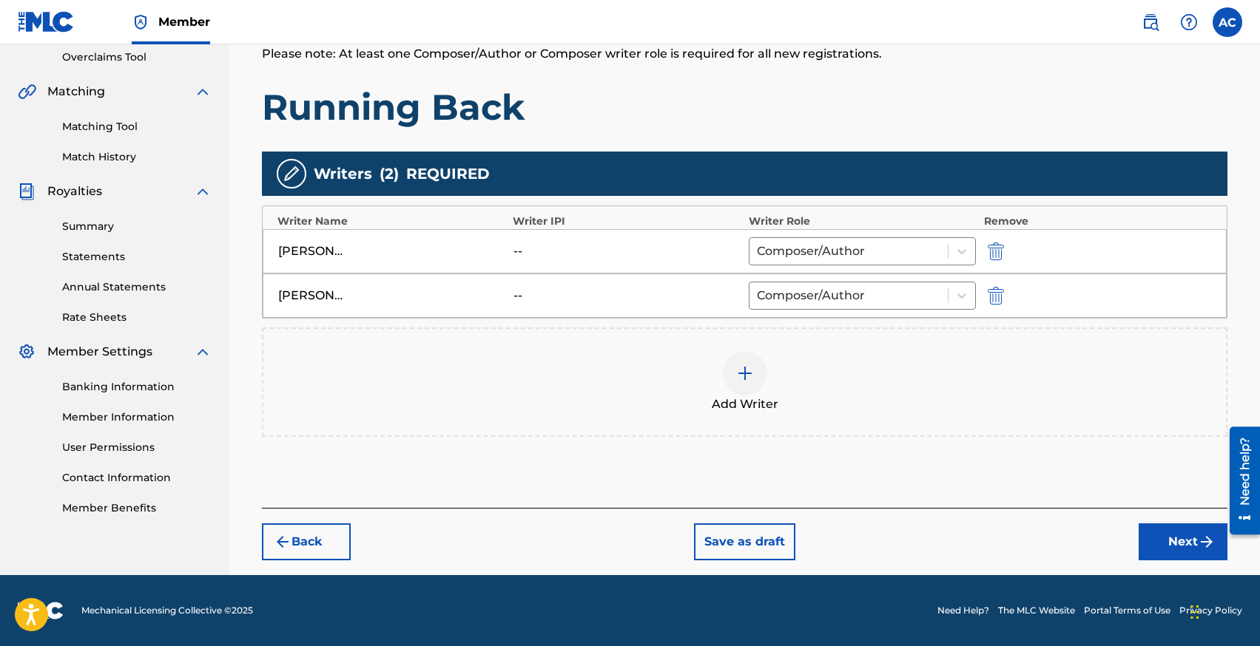
click at [1061, 414] on div "Add Writer" at bounding box center [744, 382] width 965 height 109
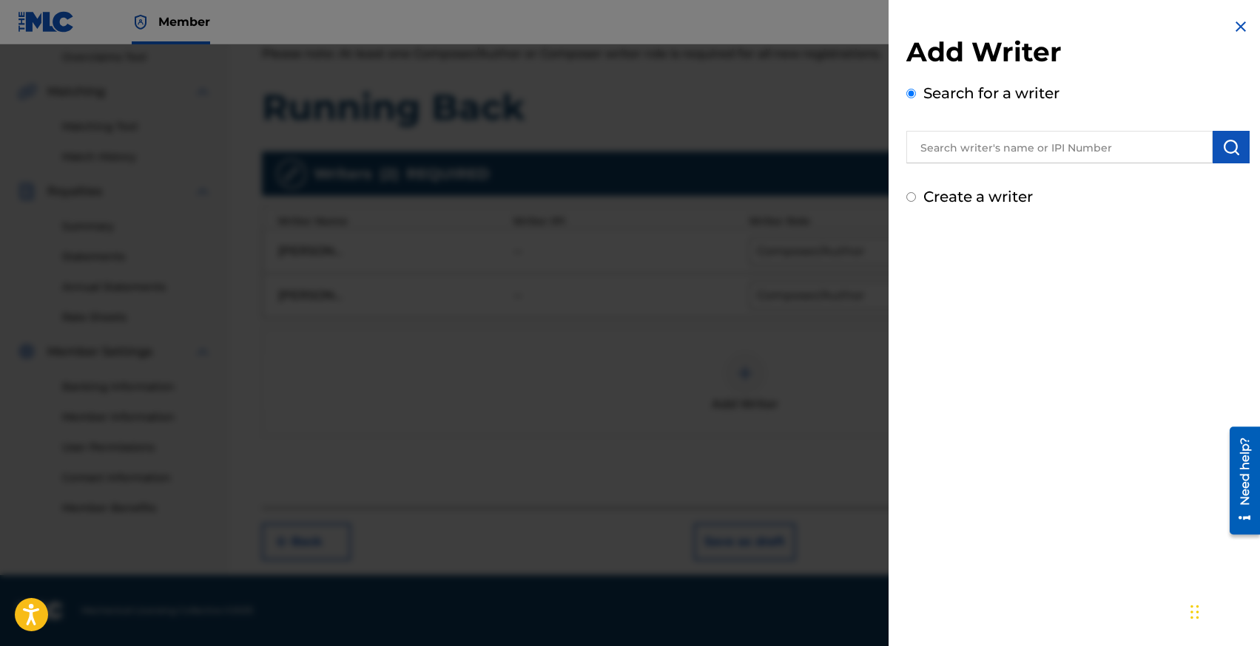
click at [817, 278] on div at bounding box center [630, 367] width 1260 height 646
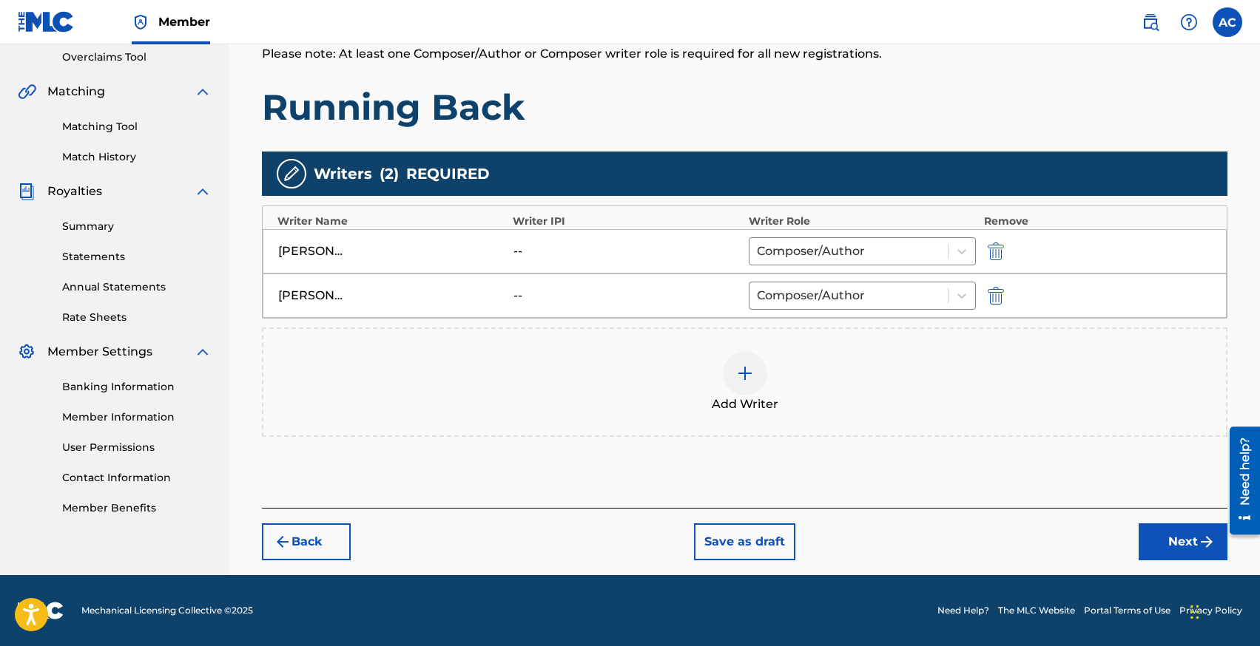
click at [1162, 550] on button "Next" at bounding box center [1182, 542] width 89 height 37
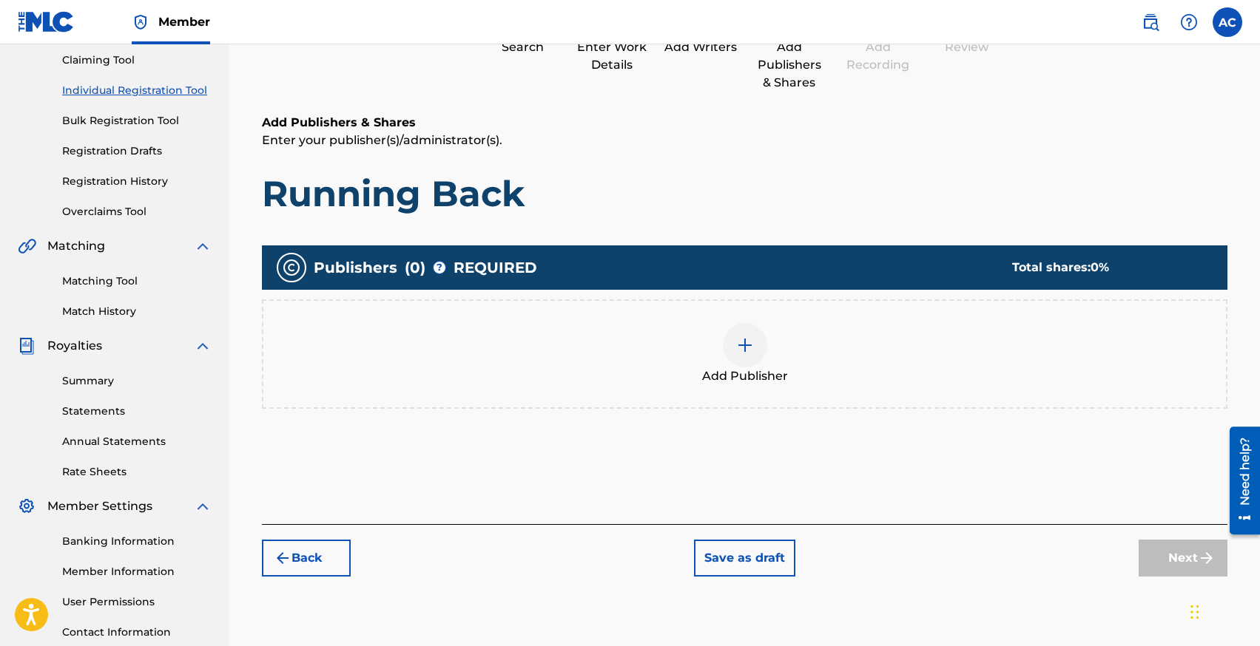
scroll to position [200, 0]
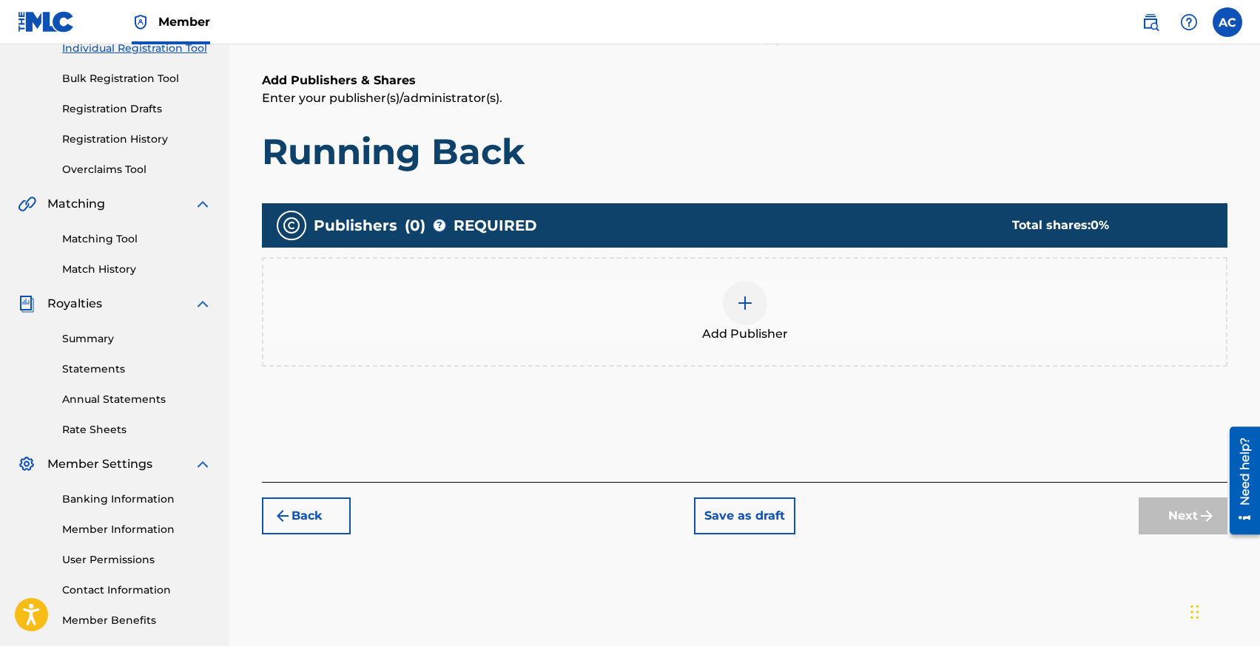
click at [303, 500] on button "Back" at bounding box center [306, 516] width 89 height 37
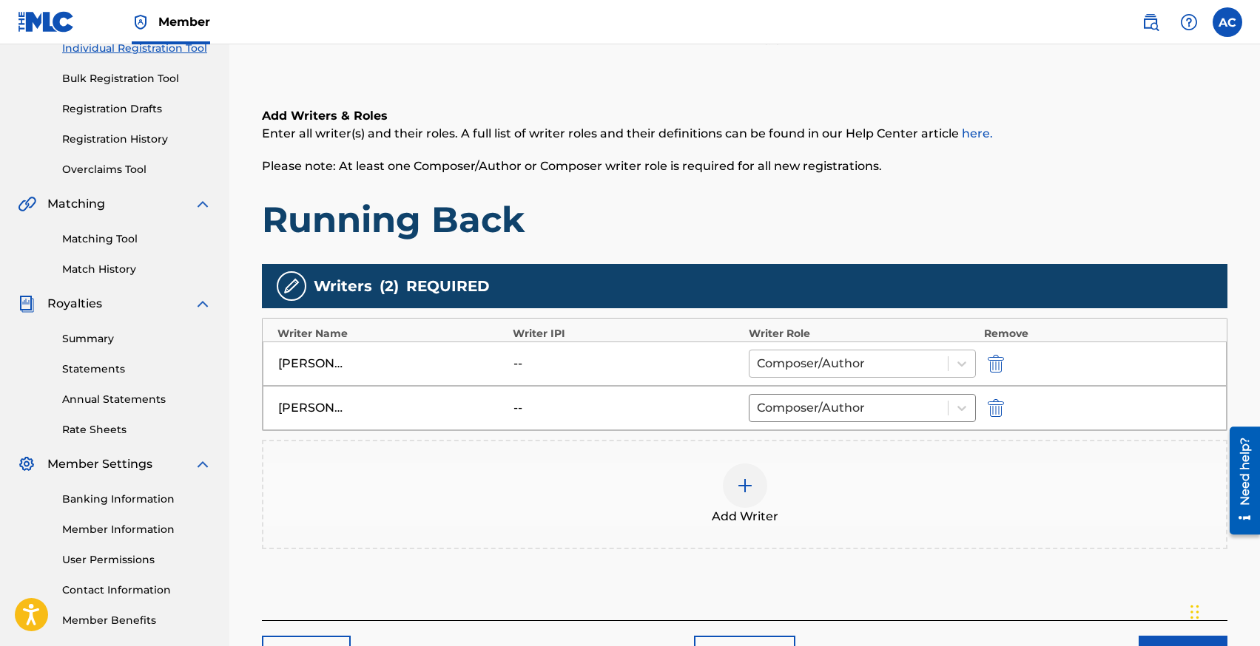
click at [794, 363] on div at bounding box center [849, 364] width 184 height 21
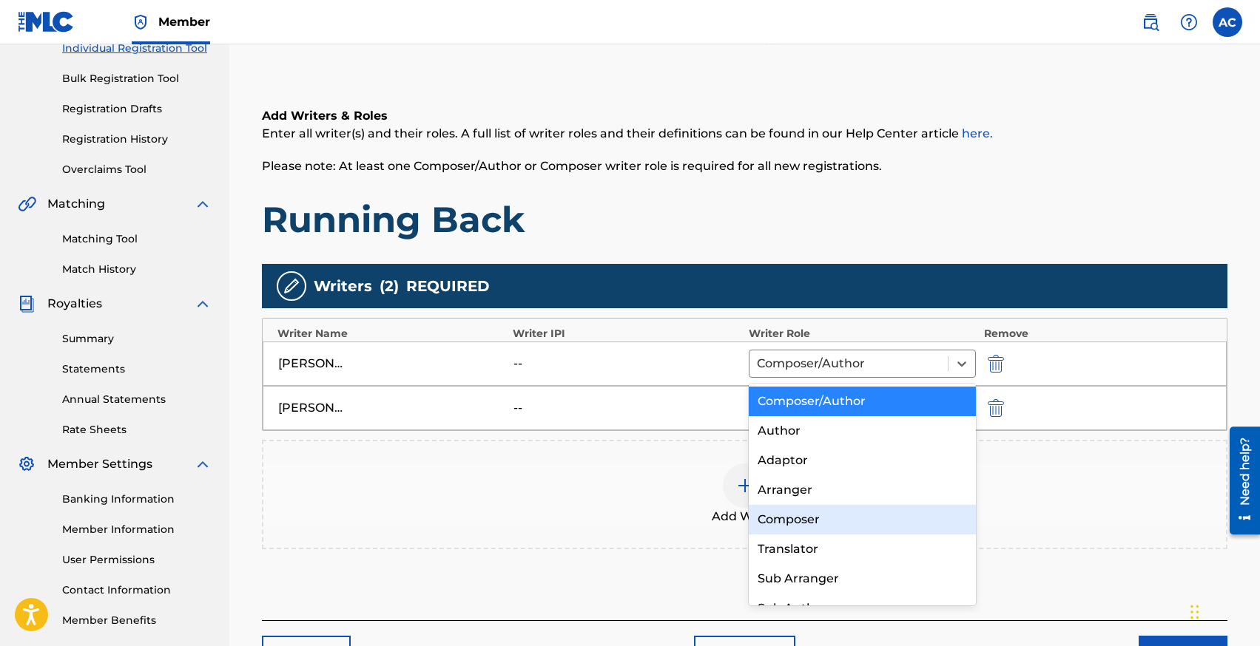
click at [792, 517] on div "Composer" at bounding box center [862, 520] width 228 height 30
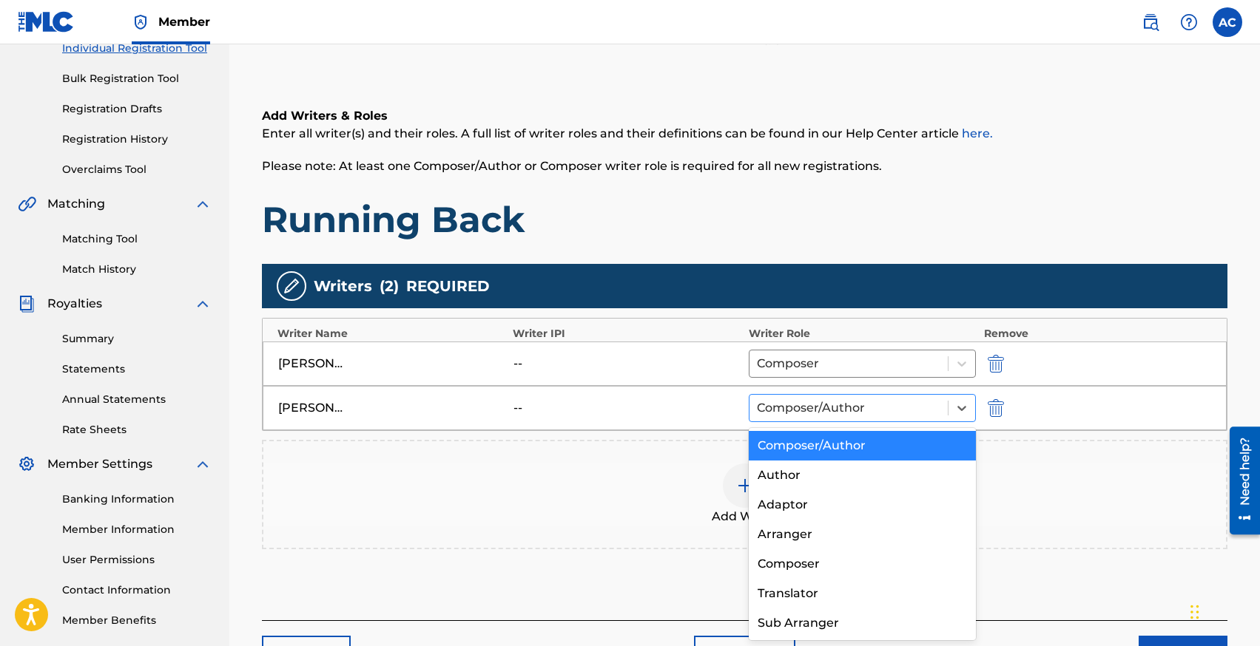
click at [814, 404] on div at bounding box center [849, 408] width 184 height 21
click at [795, 558] on div "Composer" at bounding box center [862, 565] width 228 height 30
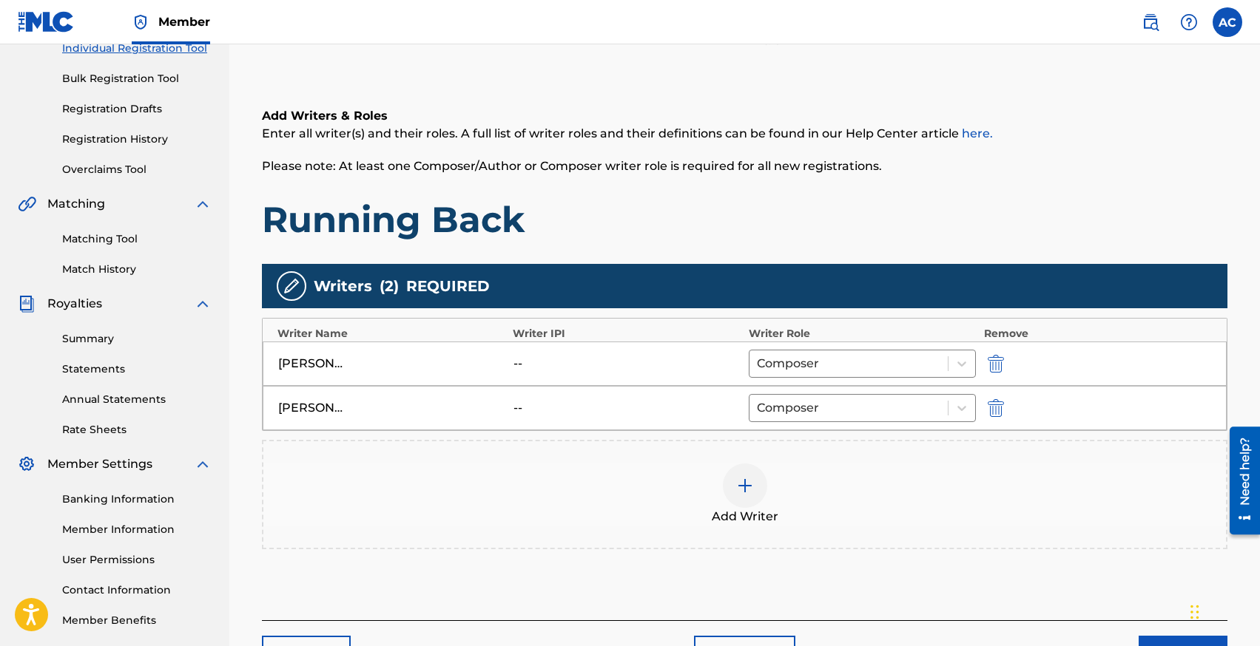
scroll to position [312, 0]
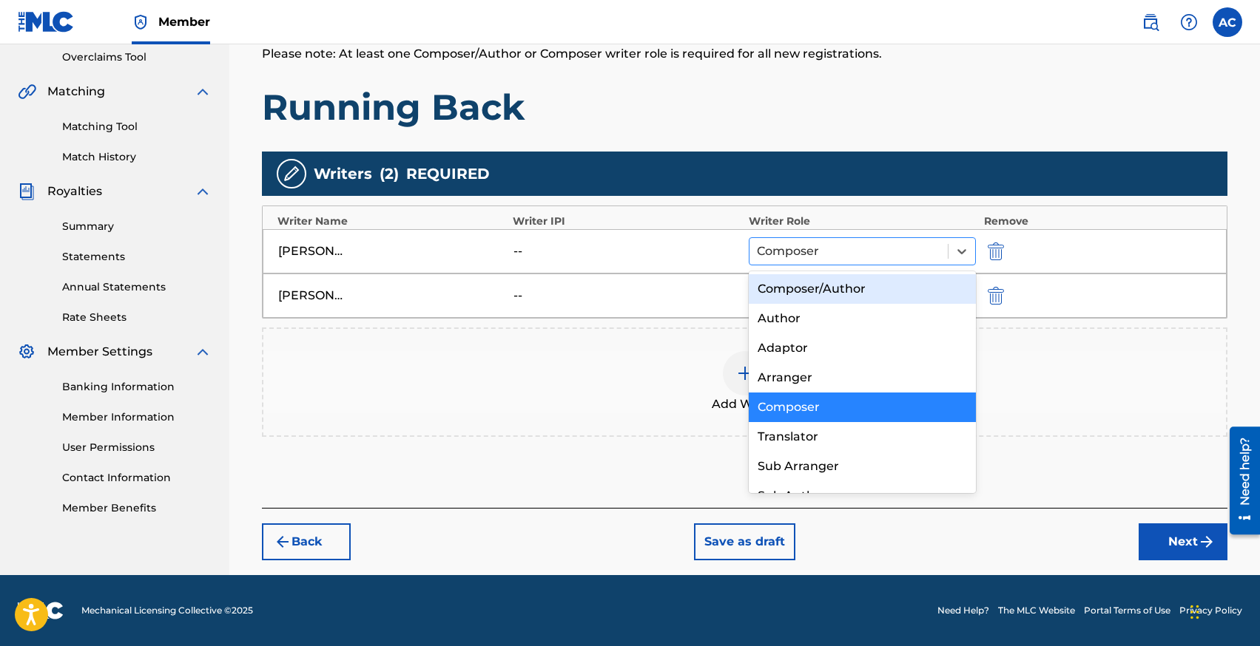
click at [842, 238] on div "Composer" at bounding box center [848, 251] width 199 height 27
click at [832, 282] on div "Composer/Author" at bounding box center [862, 289] width 228 height 30
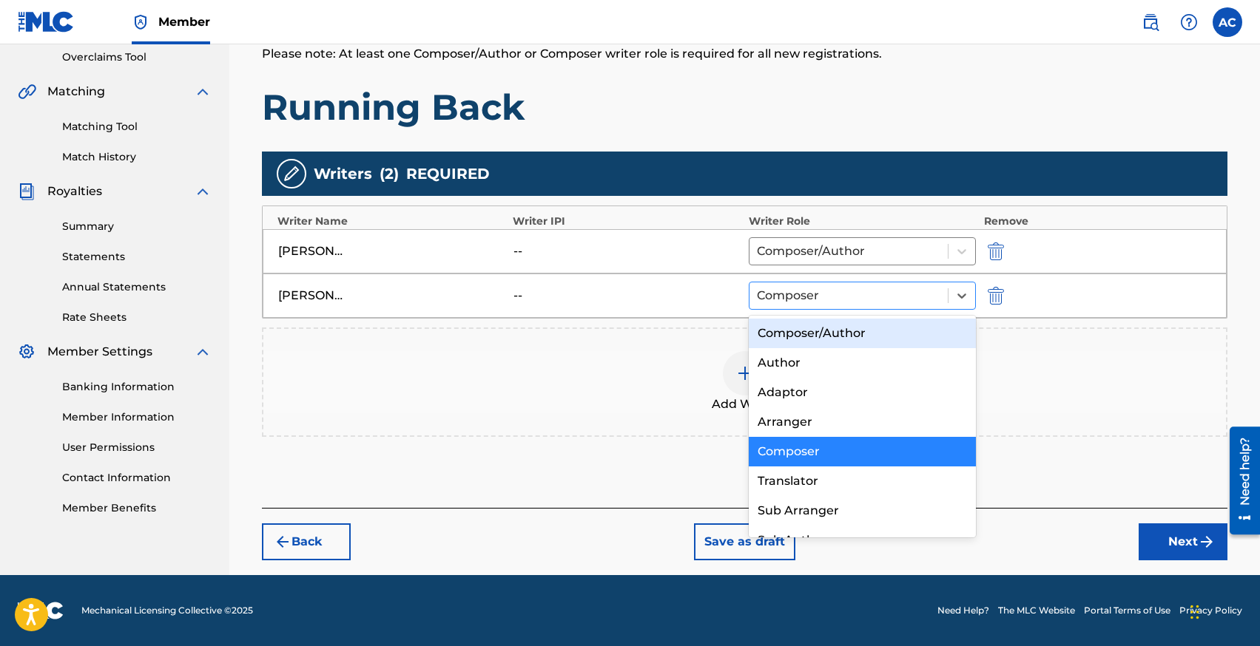
click at [828, 283] on div "Composer" at bounding box center [848, 296] width 199 height 27
click at [808, 325] on div "Composer/Author" at bounding box center [862, 334] width 228 height 30
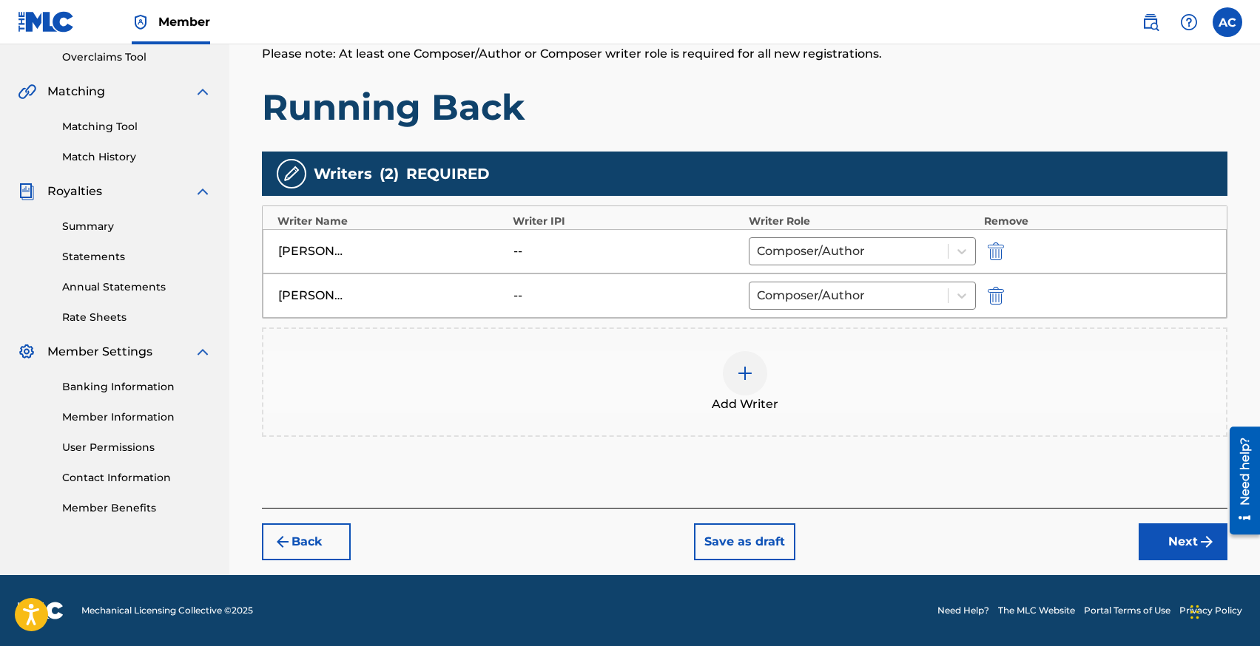
click at [1167, 544] on button "Next" at bounding box center [1182, 542] width 89 height 37
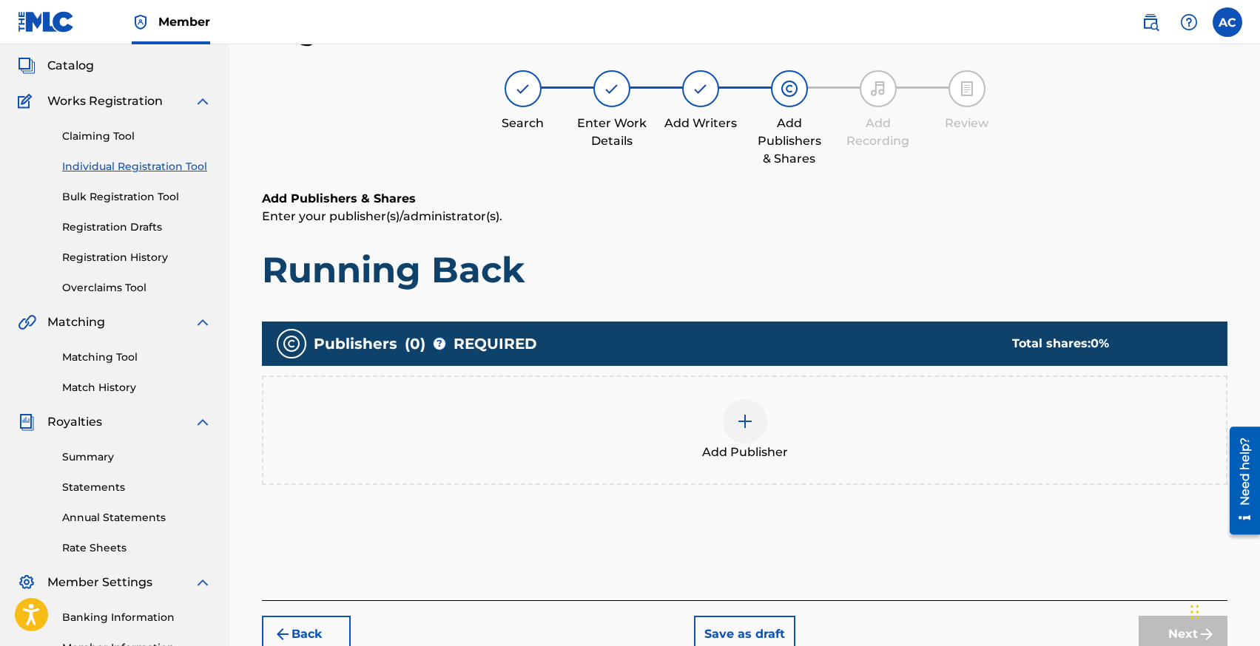
scroll to position [67, 0]
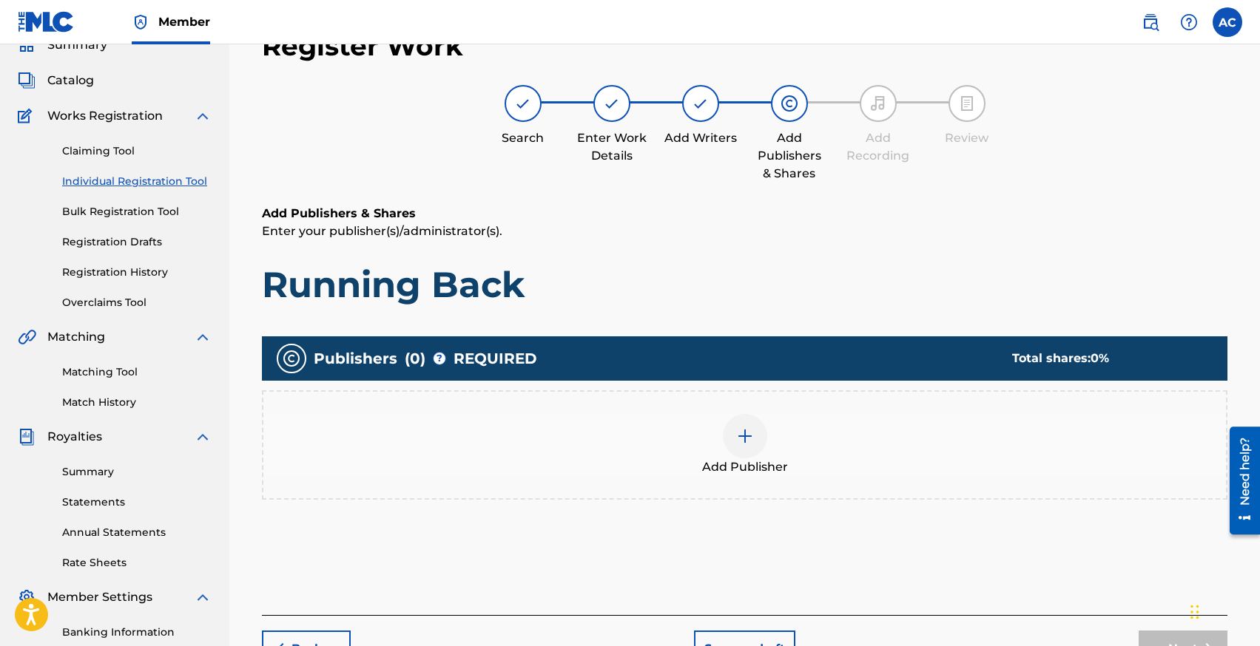
click at [754, 445] on div at bounding box center [745, 436] width 44 height 44
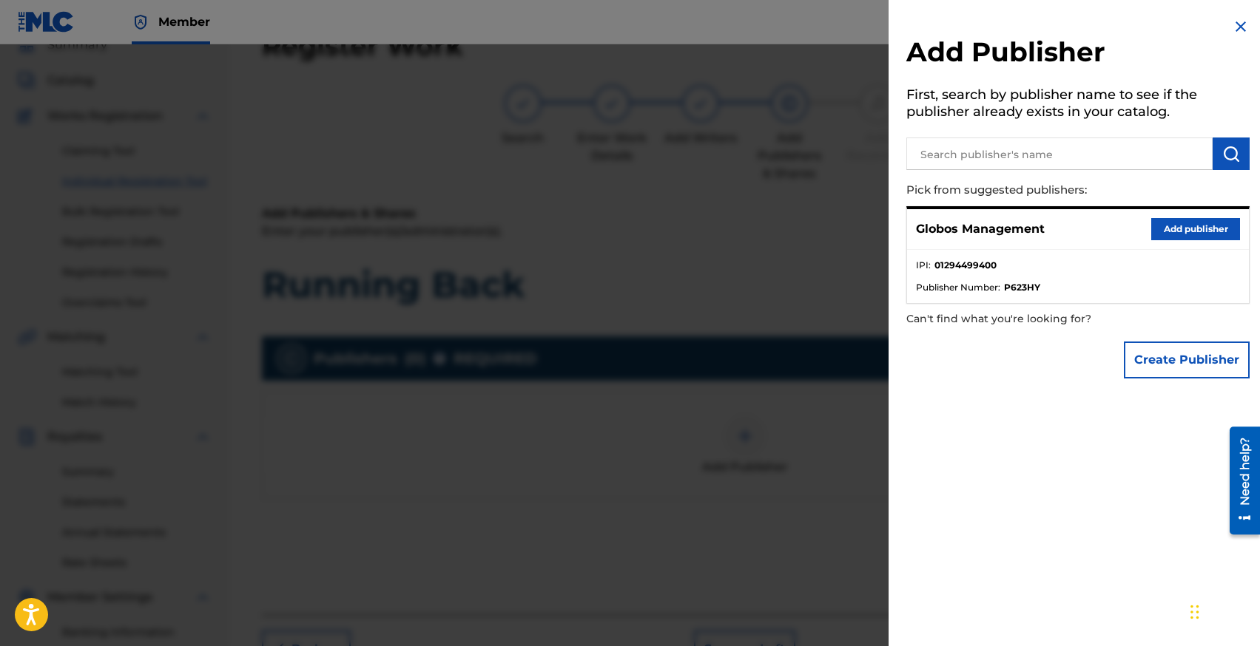
click at [1172, 223] on button "Add publisher" at bounding box center [1195, 229] width 89 height 22
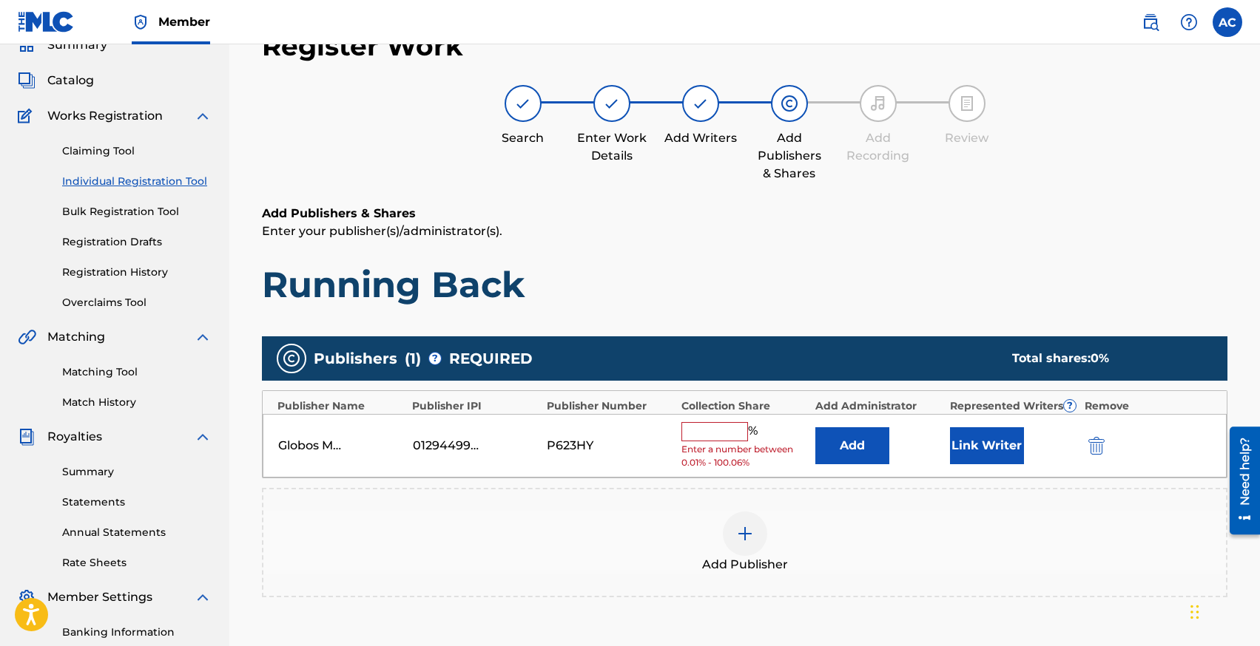
click at [719, 420] on div "Globos Management 01294499400 P623HY % Enter a number between 0.01% - 100.06% A…" at bounding box center [745, 446] width 964 height 64
click at [711, 432] on input "text" at bounding box center [714, 431] width 67 height 19
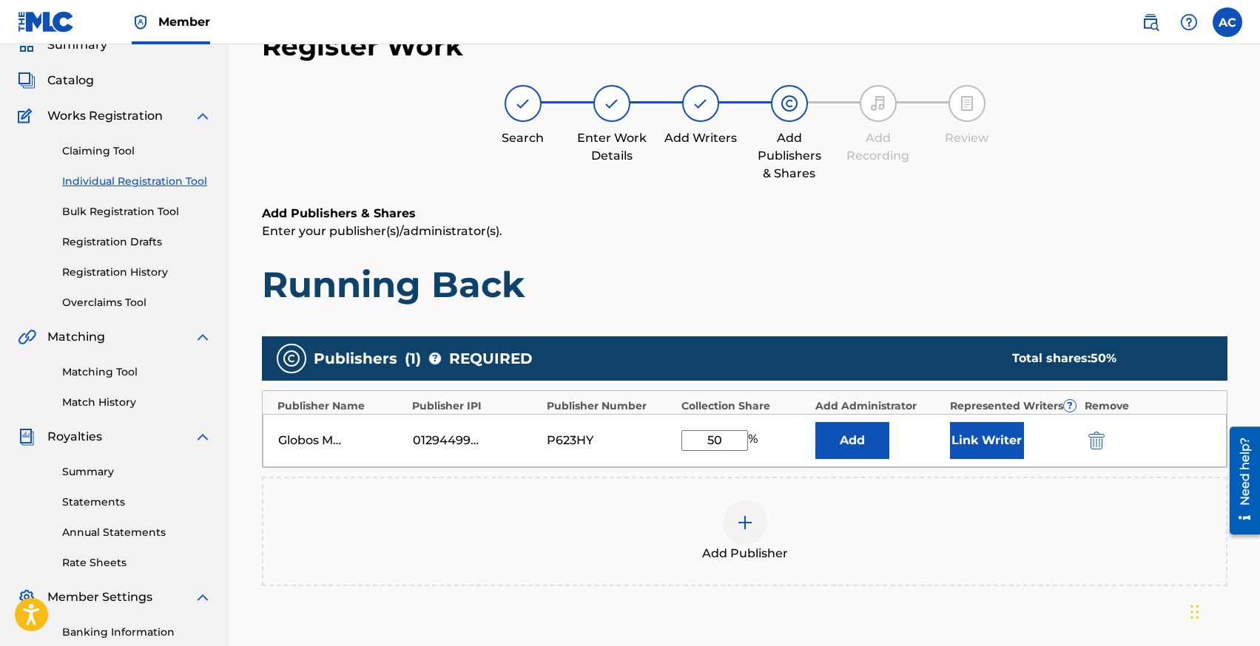
type input "50"
click at [960, 436] on button "Link Writer" at bounding box center [987, 440] width 74 height 37
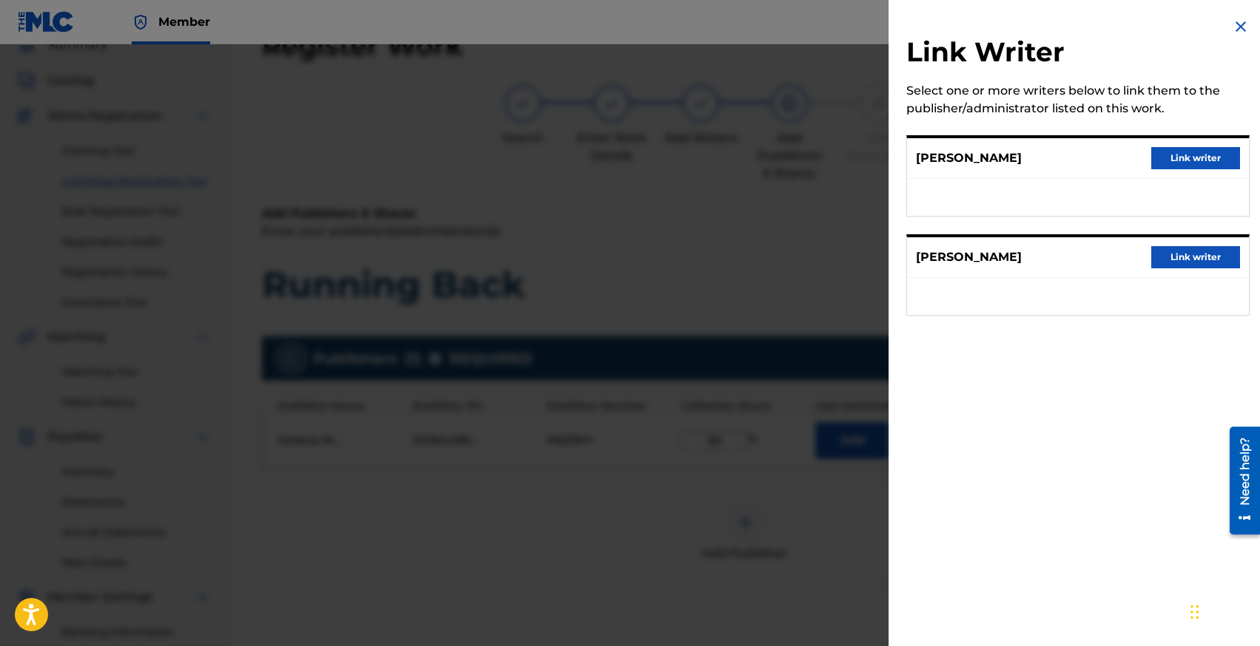
click at [1168, 158] on button "Link writer" at bounding box center [1195, 158] width 89 height 22
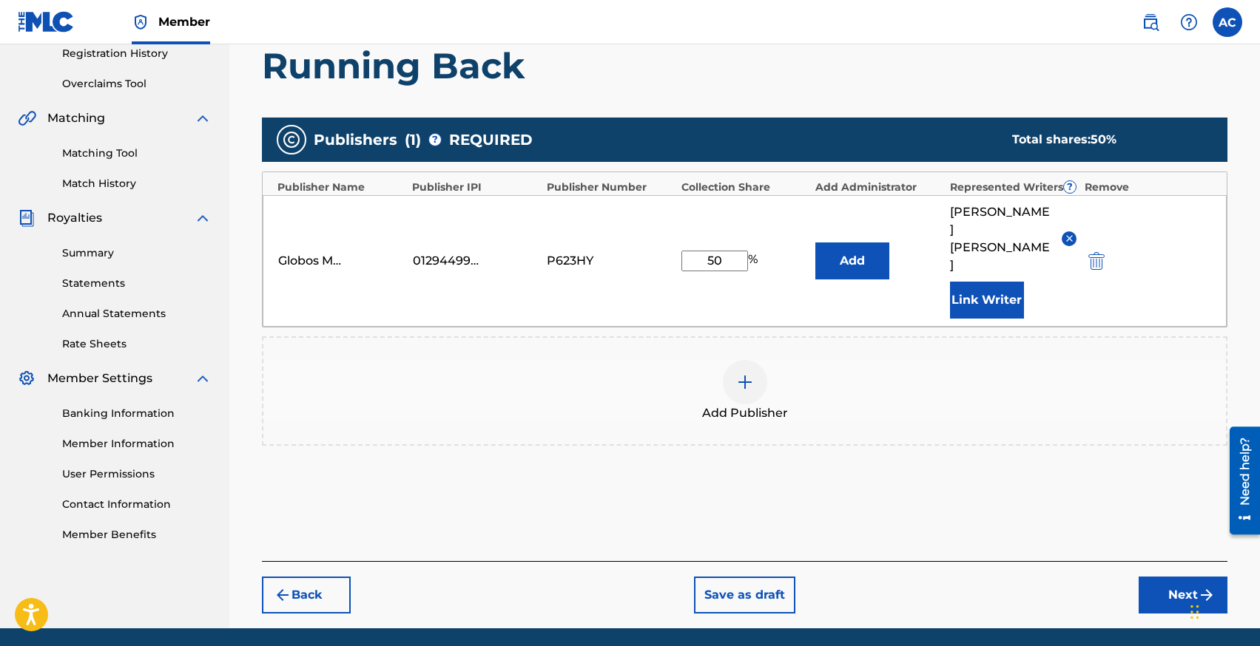
click at [1151, 577] on button "Next" at bounding box center [1182, 595] width 89 height 37
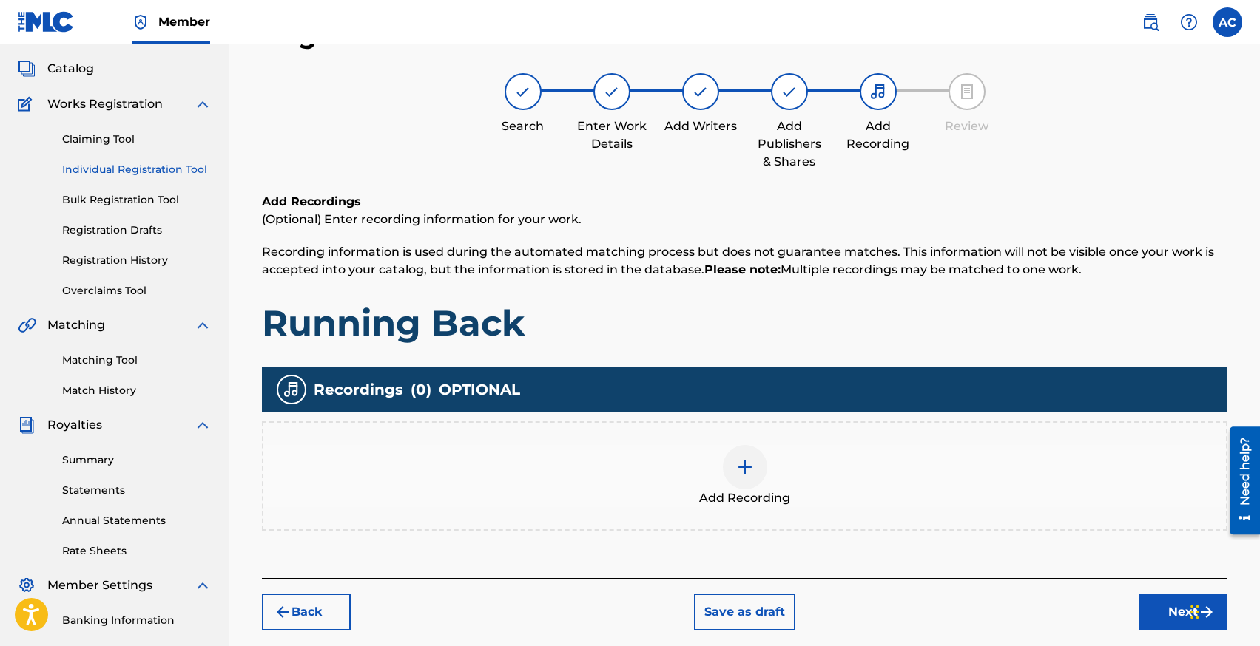
scroll to position [271, 0]
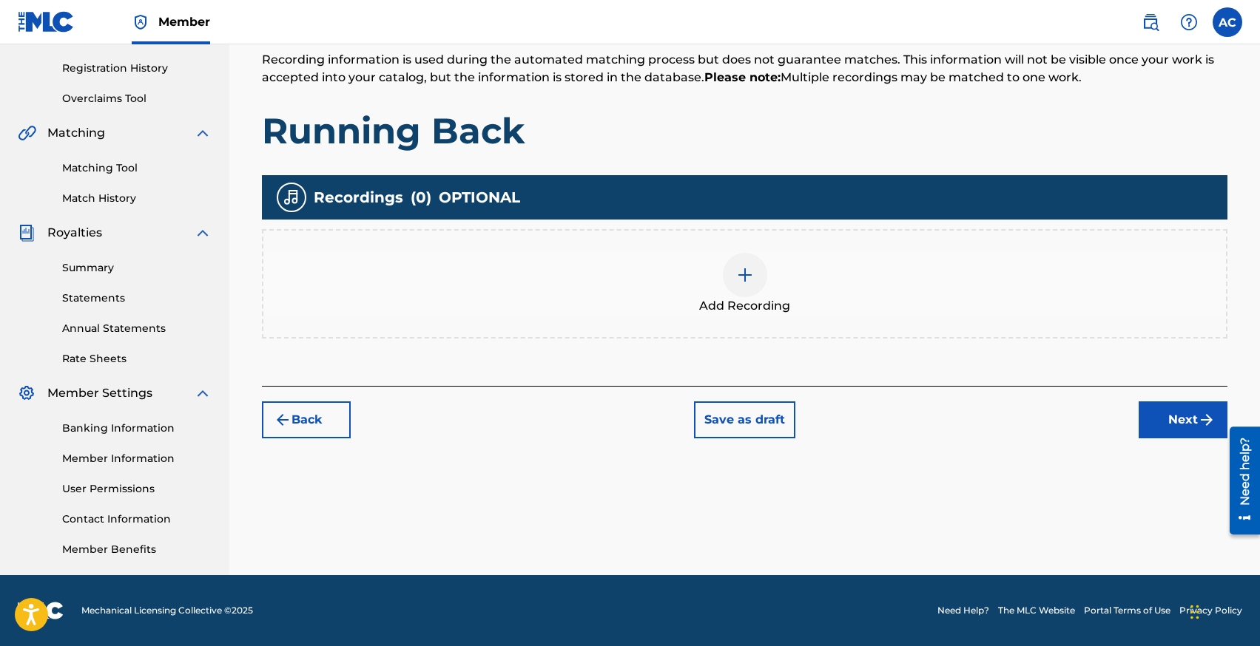
click at [751, 271] on img at bounding box center [745, 275] width 18 height 18
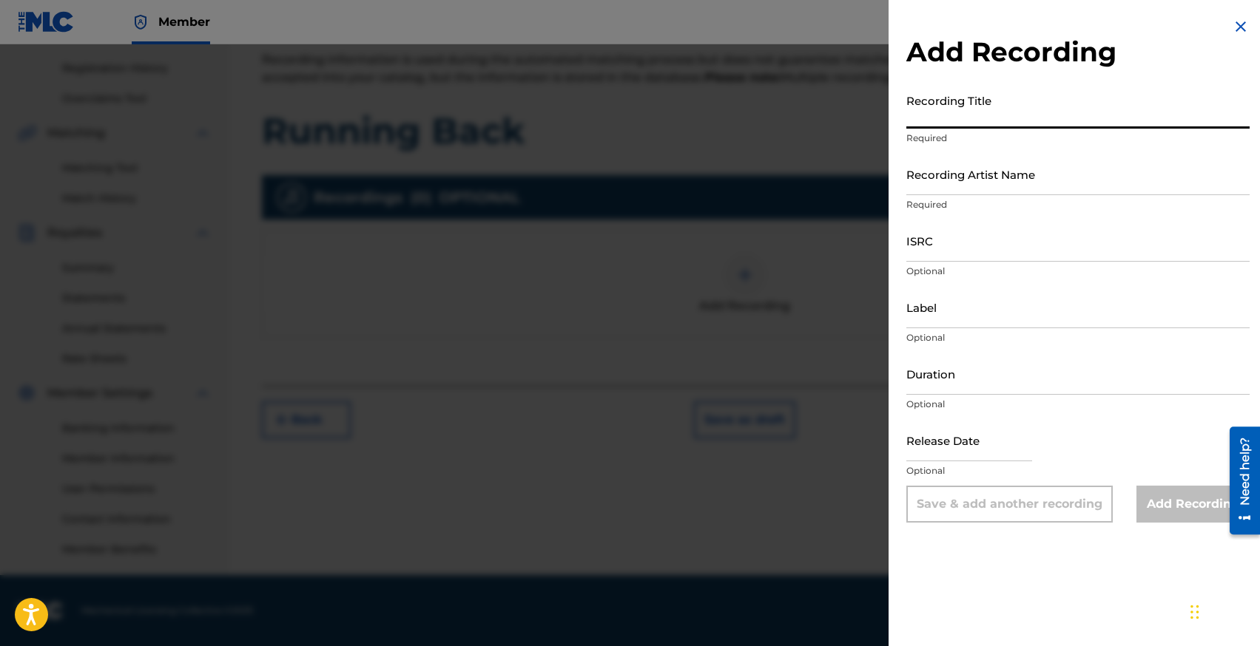
click at [971, 116] on input "Recording Title" at bounding box center [1077, 108] width 343 height 42
type input "Running Back"
click at [964, 192] on input "Recording Artist Name" at bounding box center [1077, 174] width 343 height 42
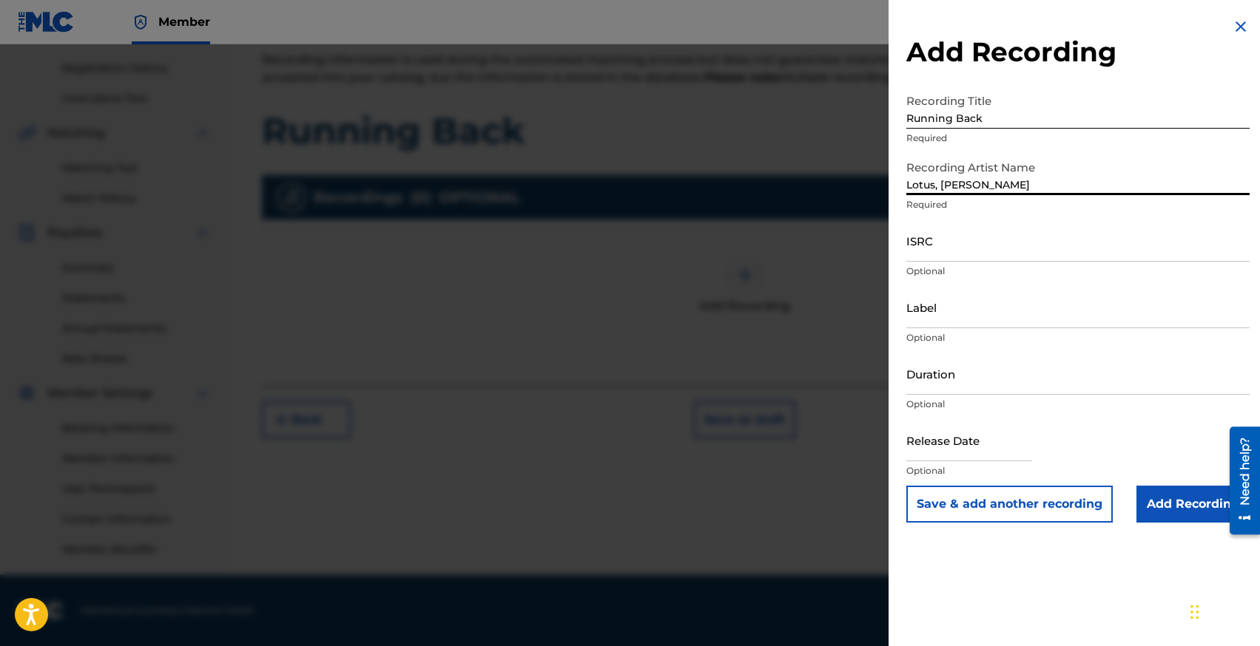
type input "Lotus, [PERSON_NAME]"
click at [936, 250] on input "ISRC" at bounding box center [1077, 241] width 343 height 42
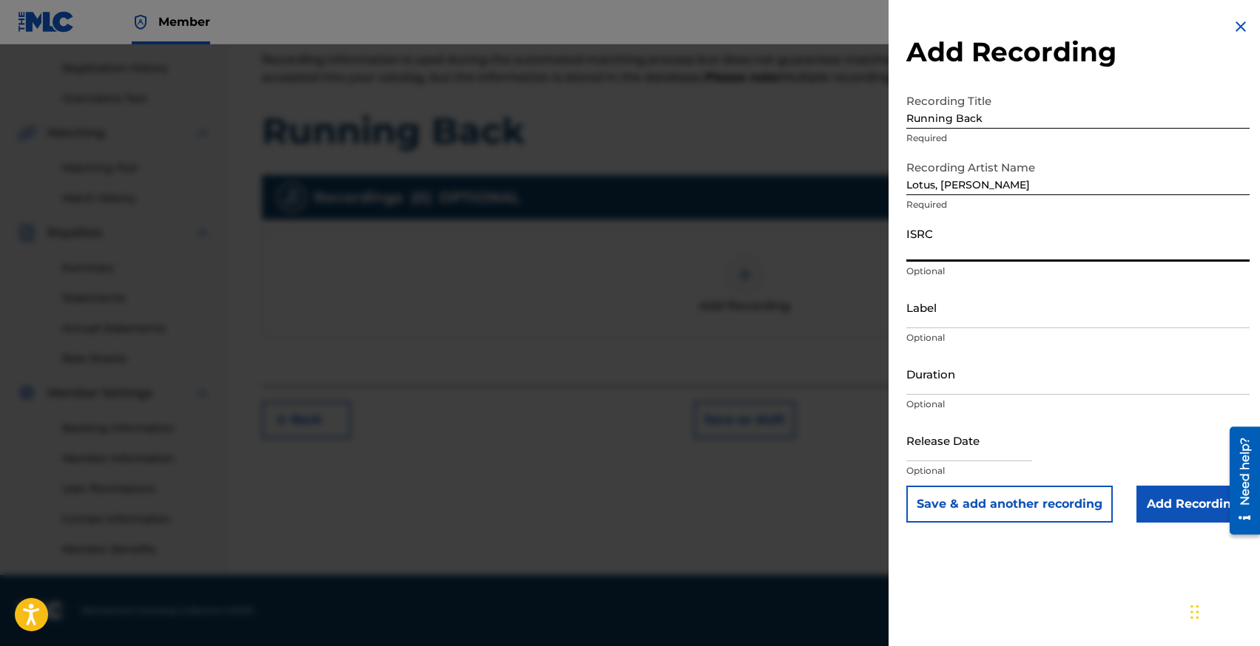
paste input "GBKQU2477921"
type input "GBKQU2477921"
click at [937, 385] on input "Duration" at bounding box center [1077, 374] width 343 height 42
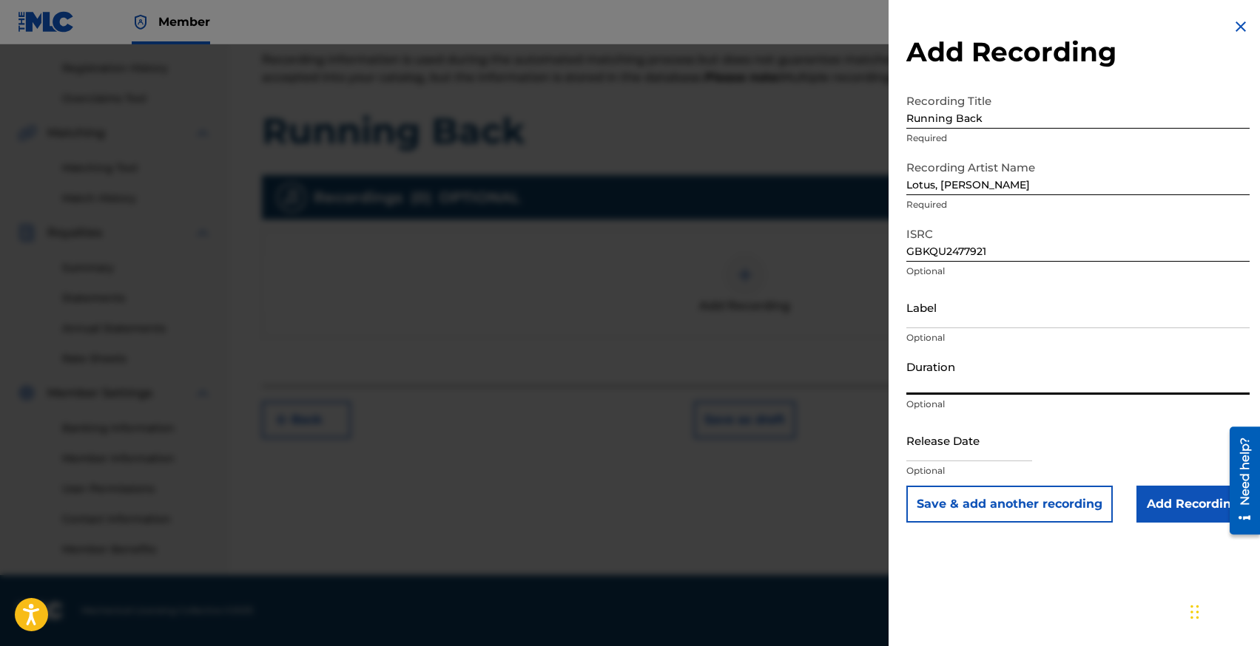
click at [928, 459] on input "text" at bounding box center [969, 440] width 126 height 42
select select "7"
select select "2025"
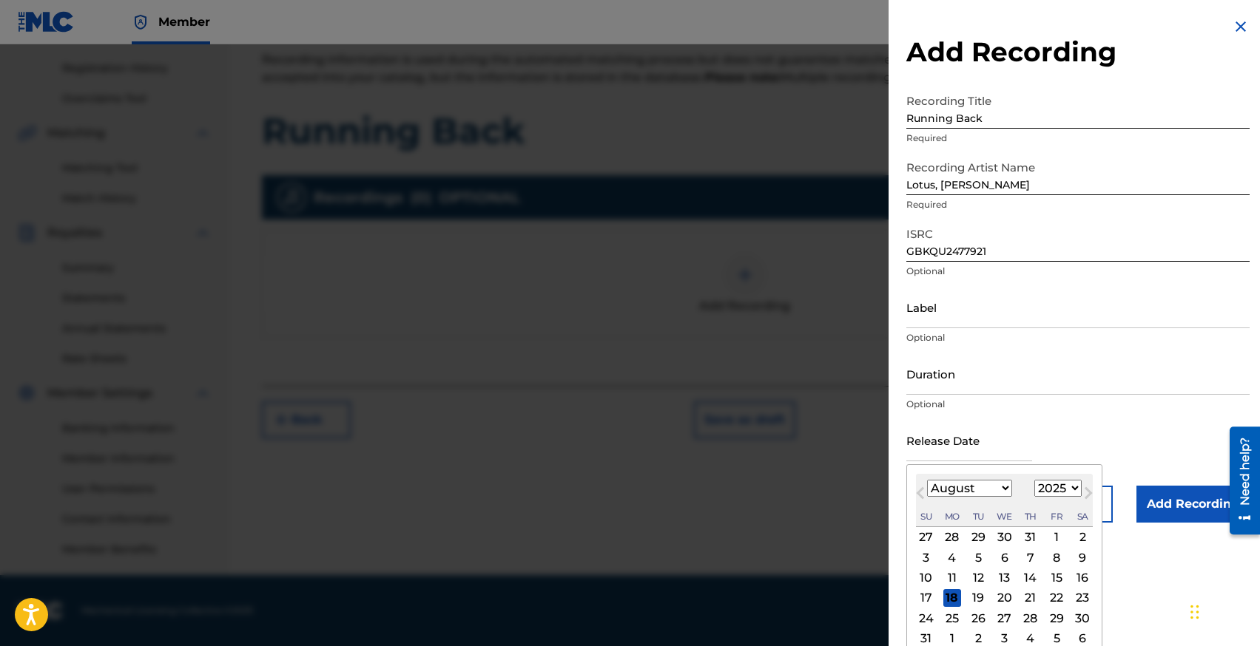
click at [1078, 490] on button "Next Month" at bounding box center [1088, 496] width 24 height 24
select select "8"
click at [1067, 490] on select "1899 1900 1901 1902 1903 1904 1905 1906 1907 1908 1909 1910 1911 1912 1913 1914…" at bounding box center [1057, 488] width 47 height 17
select select "2024"
click at [973, 498] on div "[DATE] January February March April May June July August September October Nove…" at bounding box center [1004, 500] width 177 height 53
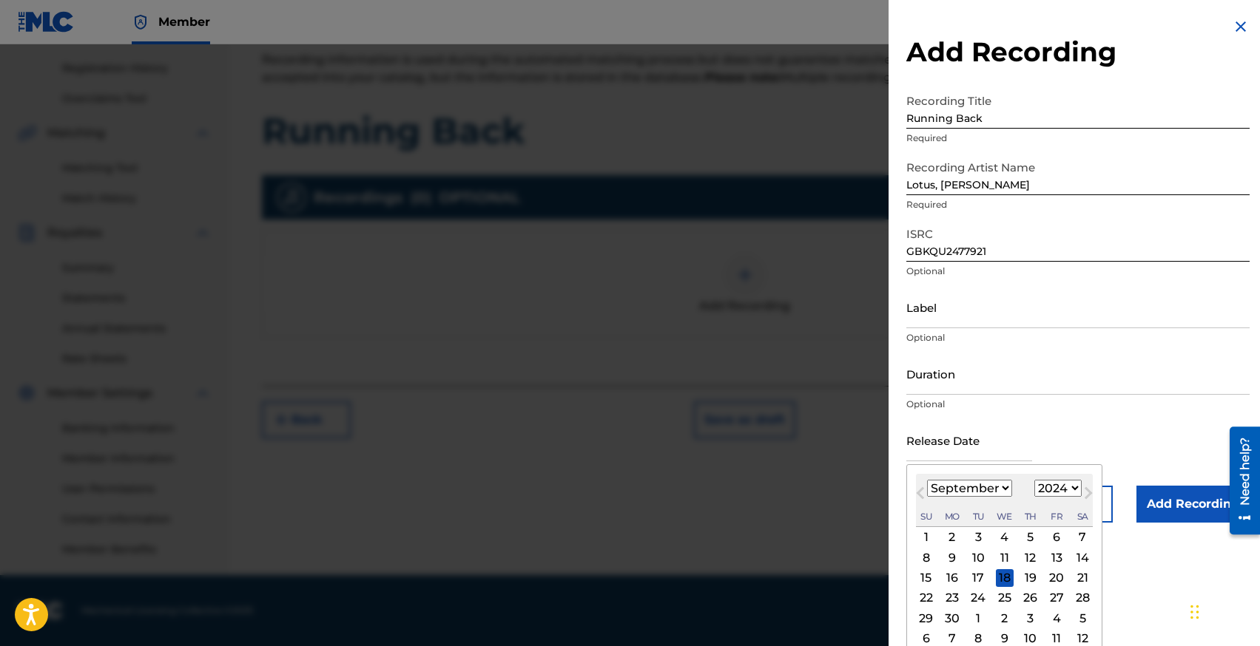
click at [973, 491] on select "January February March April May June July August September October November De…" at bounding box center [969, 488] width 85 height 17
select select "9"
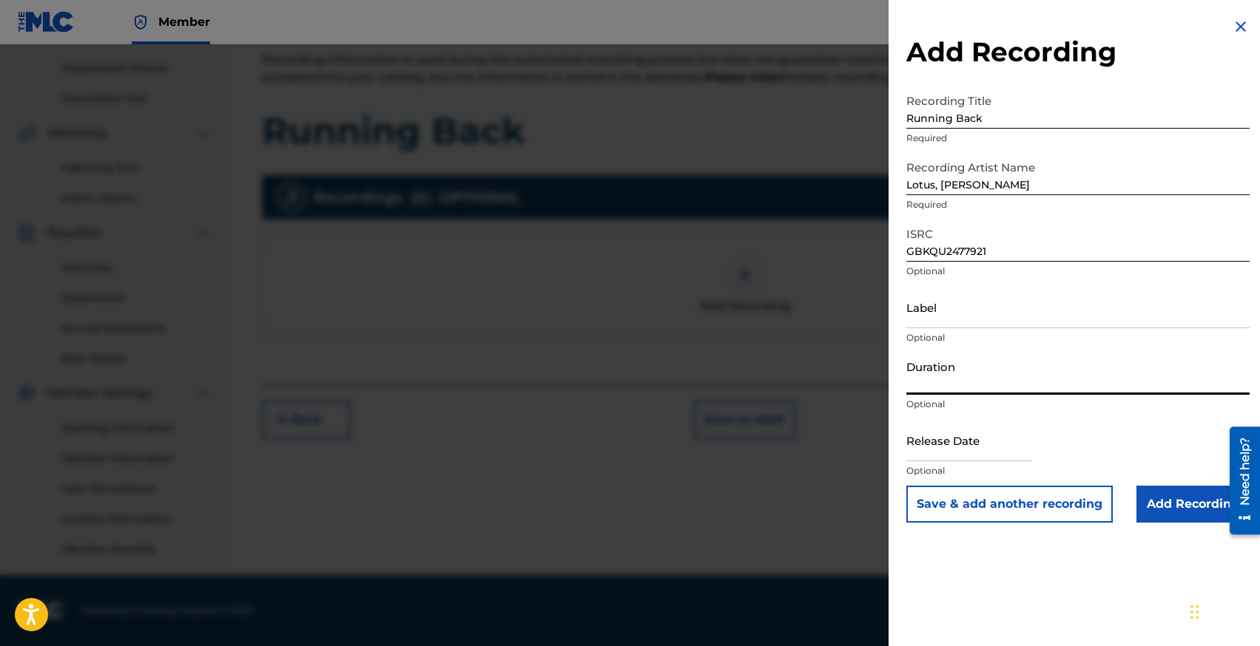
click at [947, 372] on input "Duration" at bounding box center [1077, 374] width 343 height 42
type input "02:58"
click at [1183, 496] on input "Add Recording" at bounding box center [1192, 504] width 113 height 37
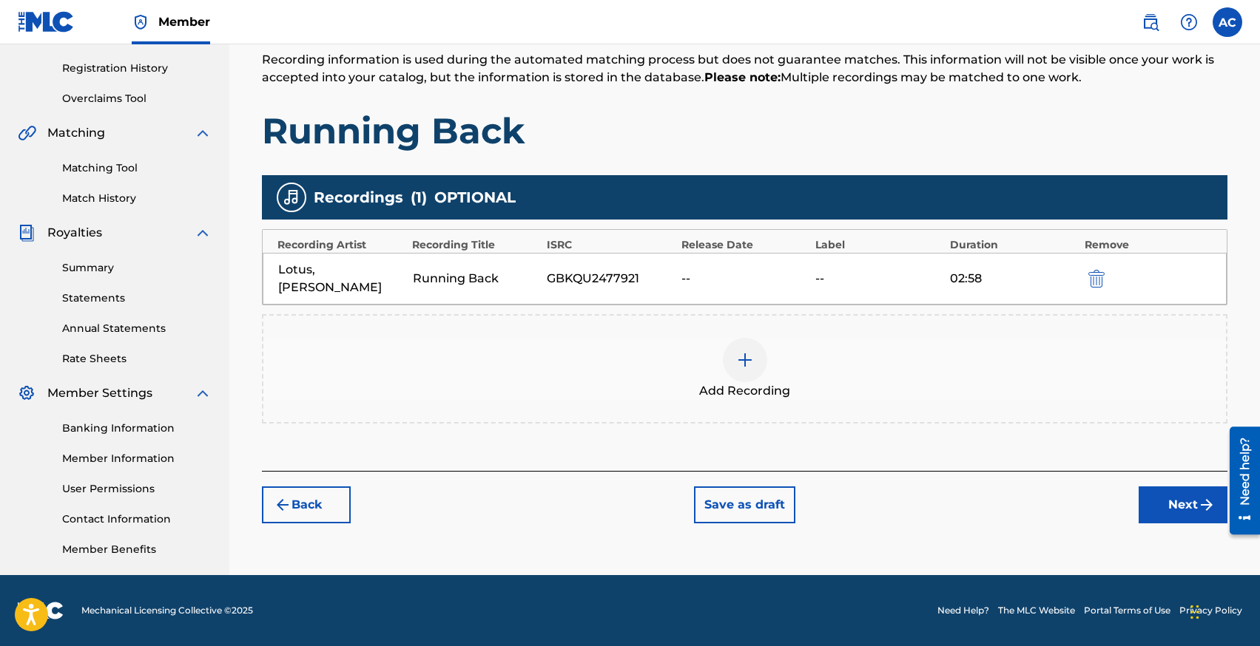
click at [1173, 487] on button "Next" at bounding box center [1182, 505] width 89 height 37
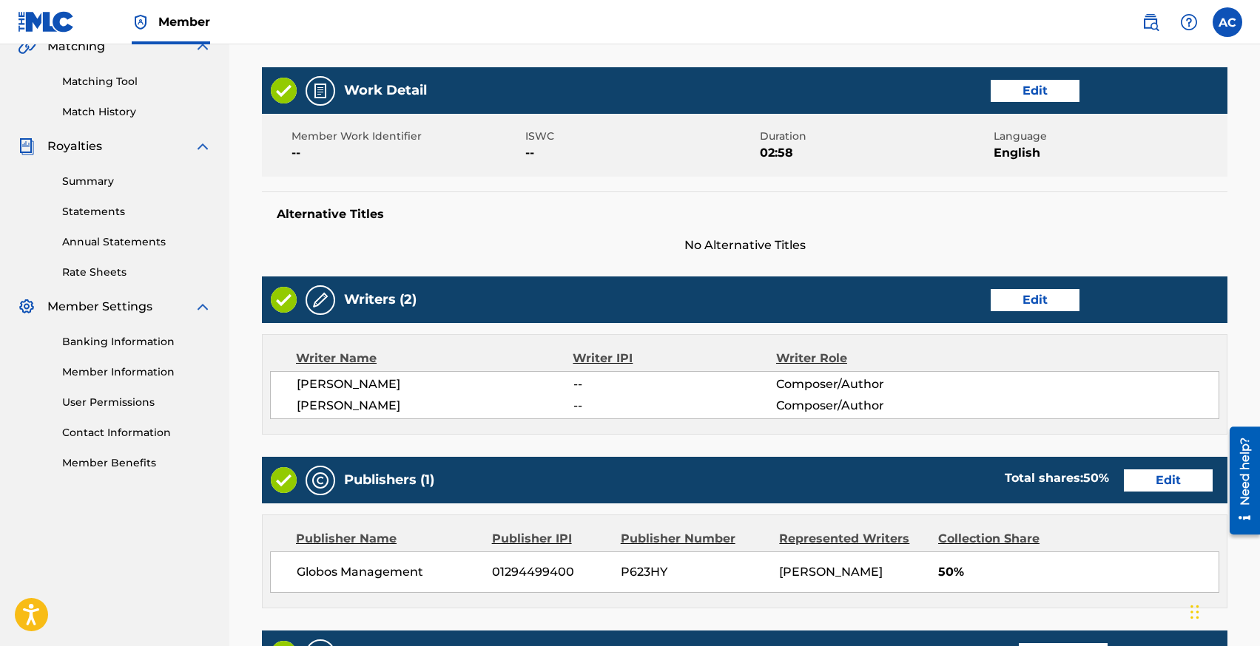
scroll to position [643, 0]
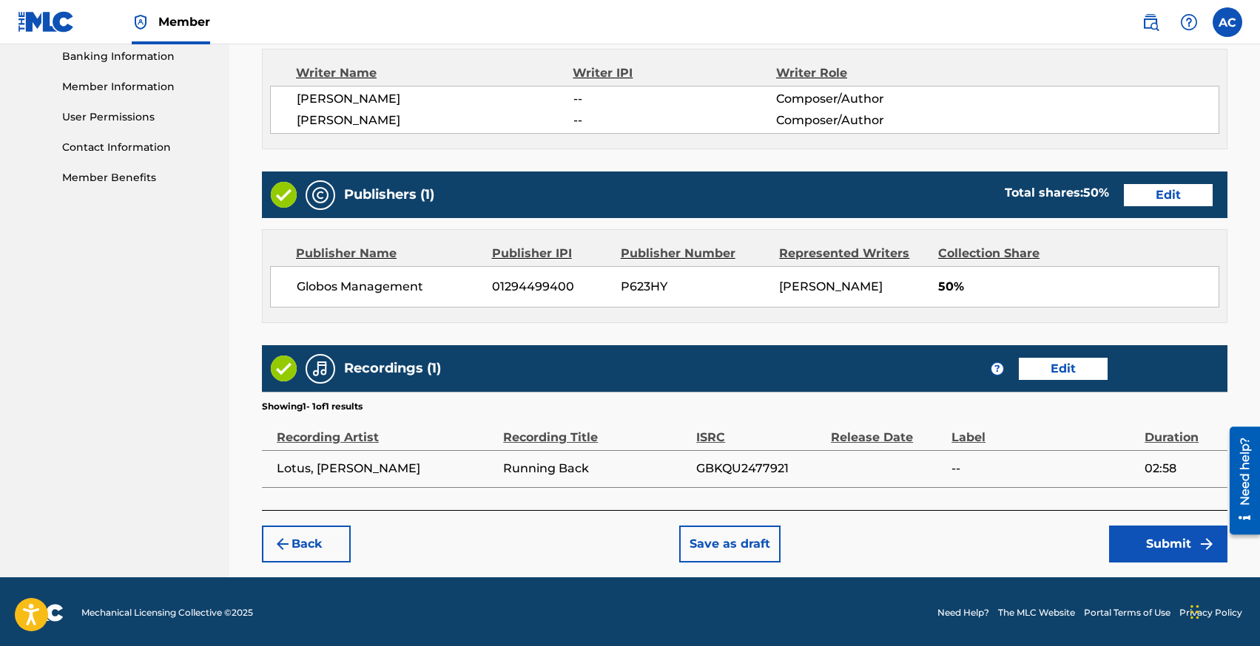
click at [1129, 535] on button "Submit" at bounding box center [1168, 544] width 118 height 37
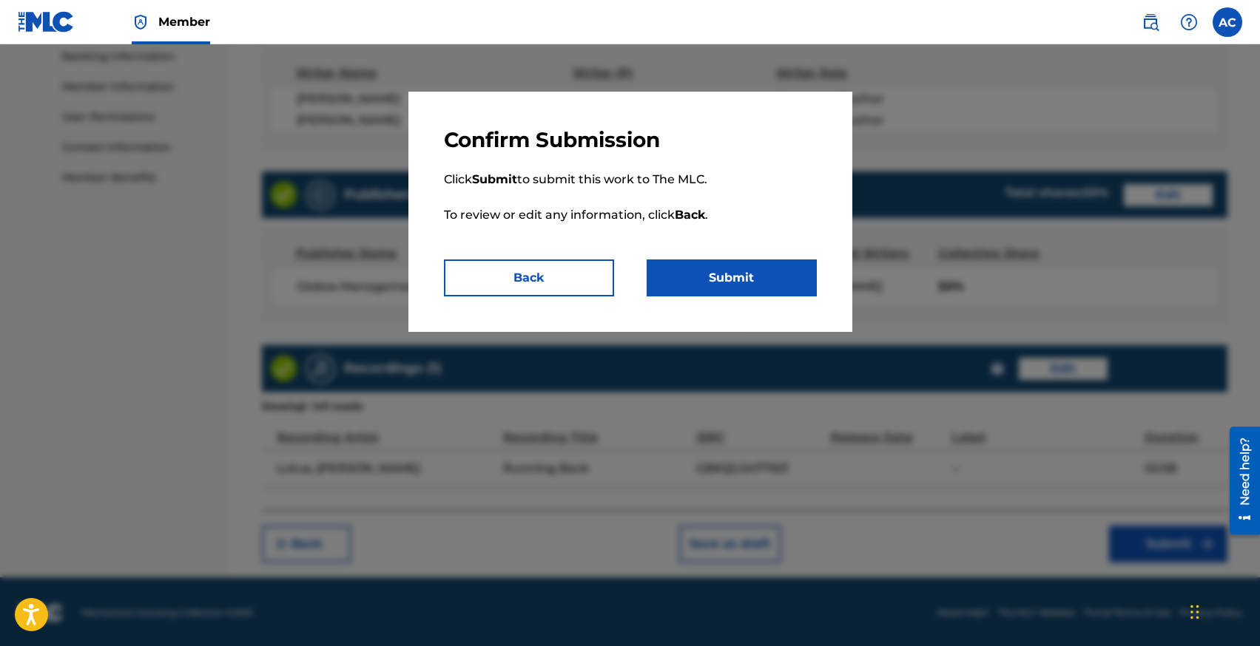
click at [722, 272] on button "Submit" at bounding box center [731, 278] width 170 height 37
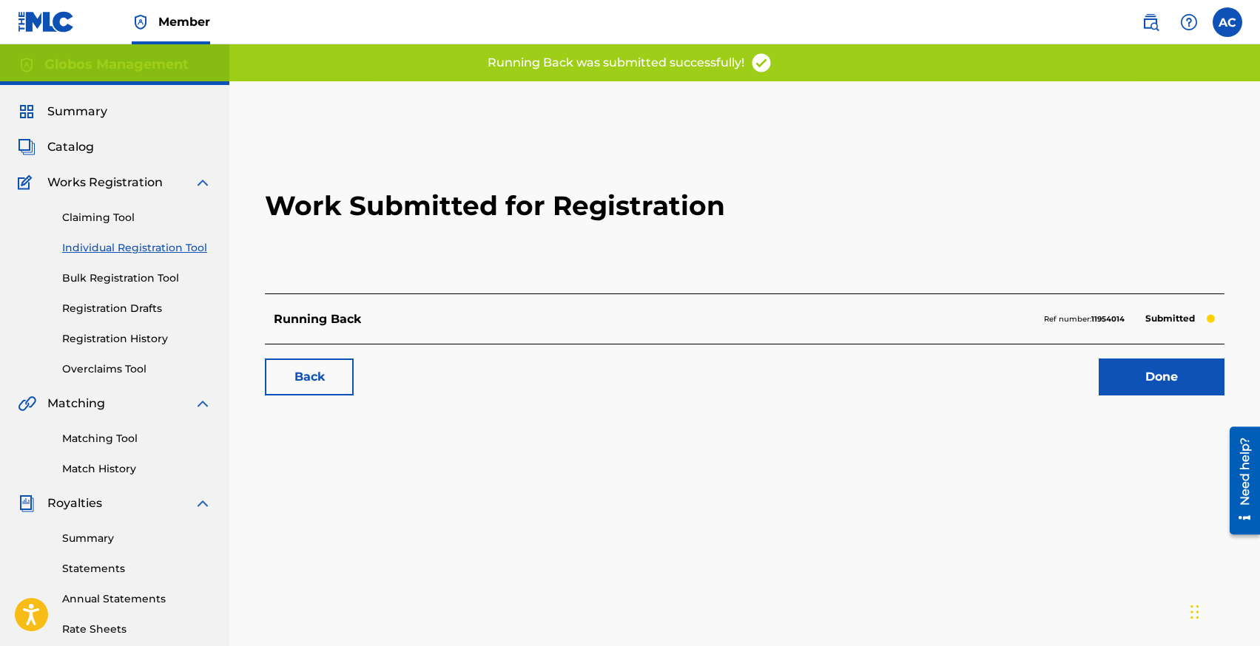
click at [98, 245] on link "Individual Registration Tool" at bounding box center [136, 248] width 149 height 16
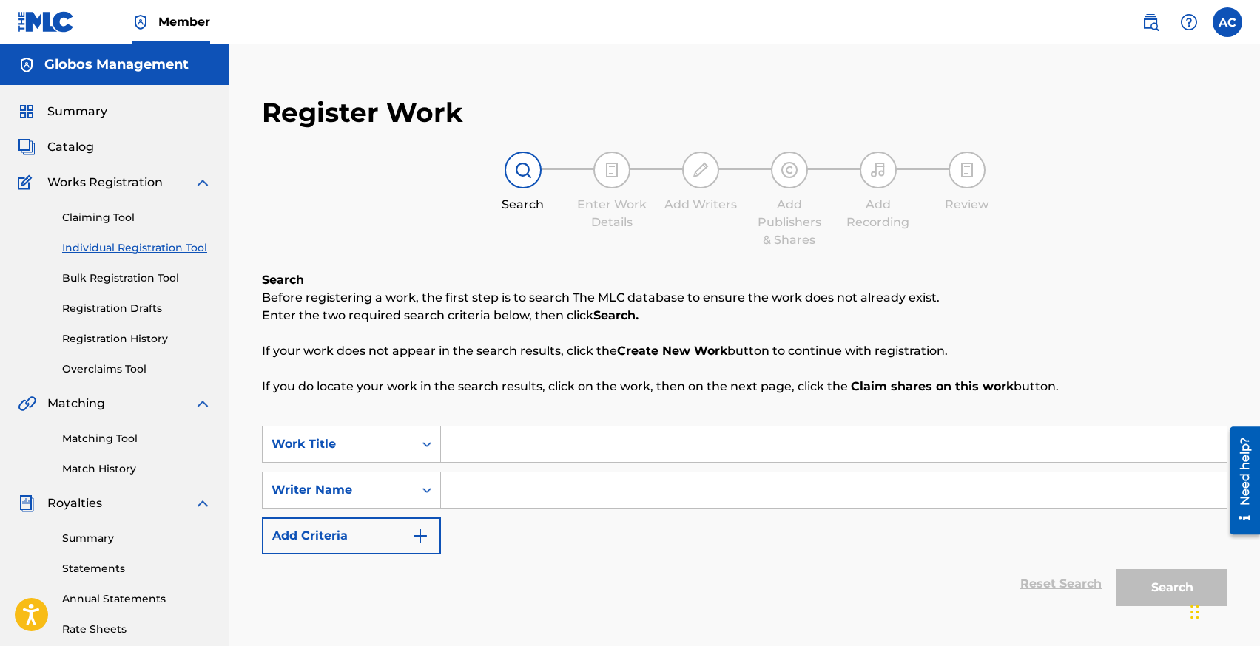
click at [450, 444] on input "Search Form" at bounding box center [833, 445] width 785 height 36
type input "Colourful"
click at [459, 494] on input "Search Form" at bounding box center [833, 491] width 785 height 36
type input "C"
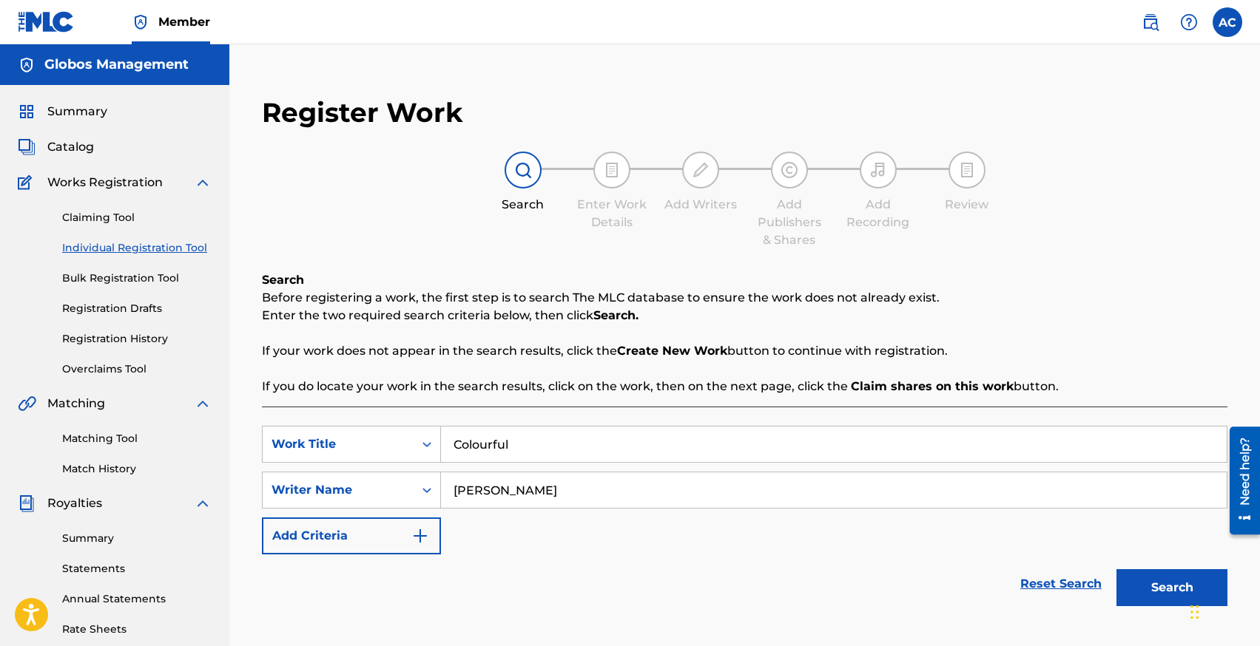
type input "[PERSON_NAME]"
click at [1116, 570] on button "Search" at bounding box center [1171, 588] width 111 height 37
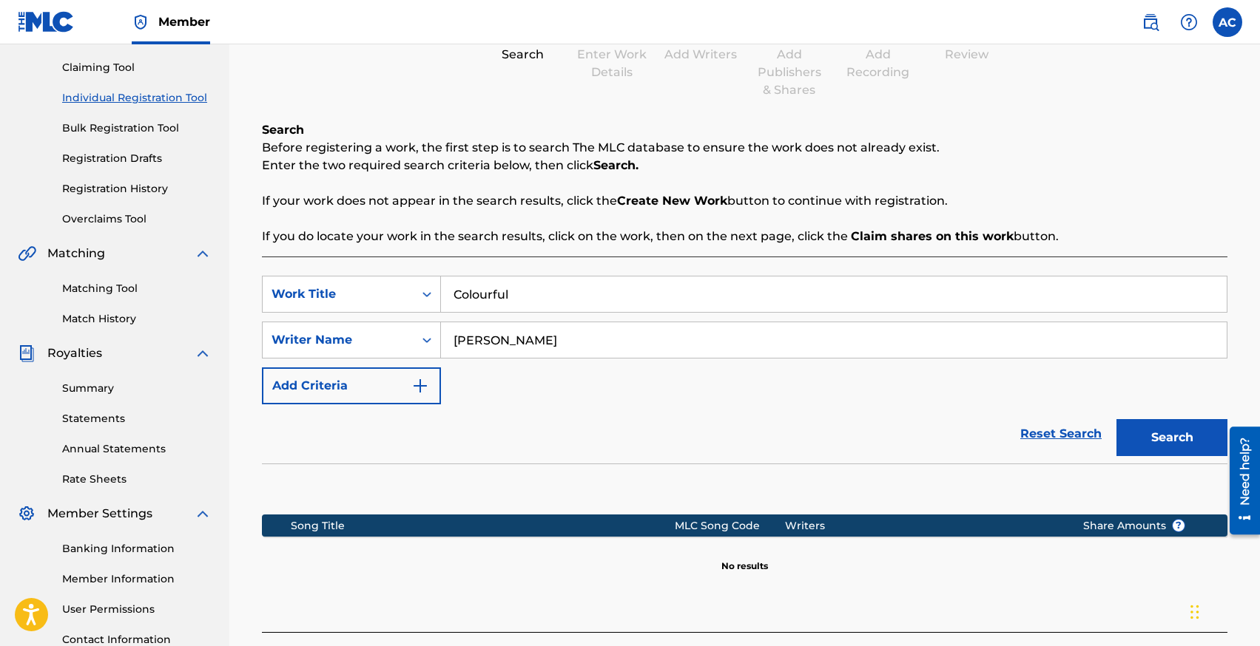
scroll to position [274, 0]
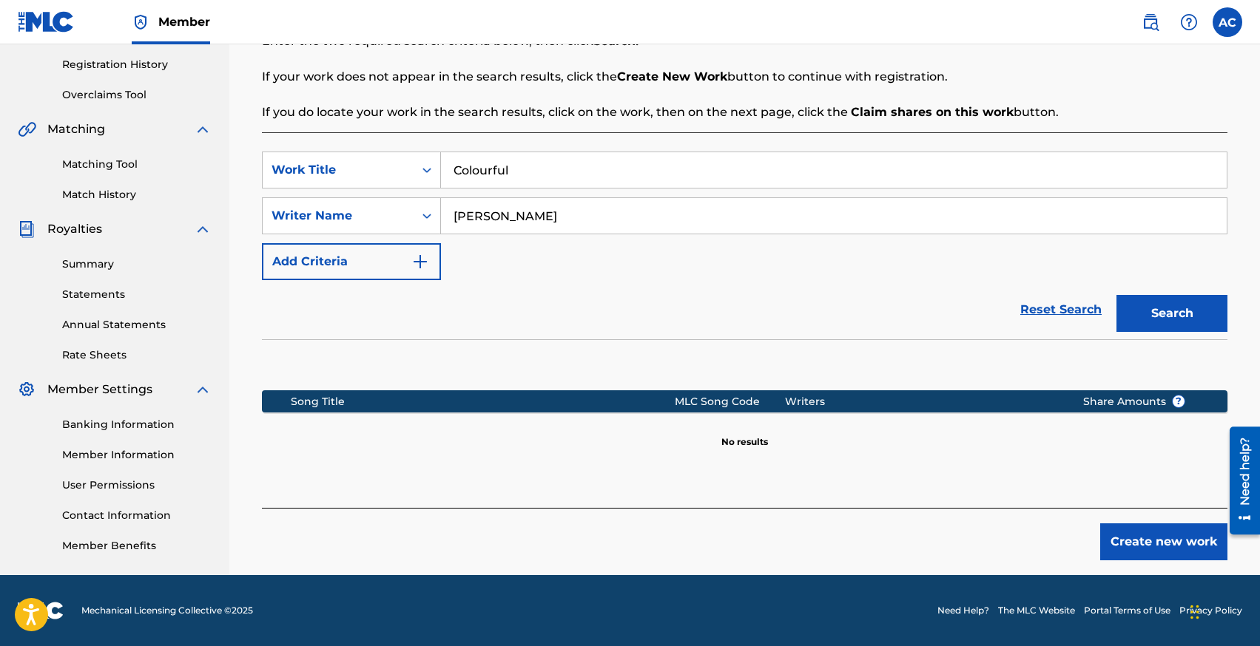
click at [1149, 546] on button "Create new work" at bounding box center [1163, 542] width 127 height 37
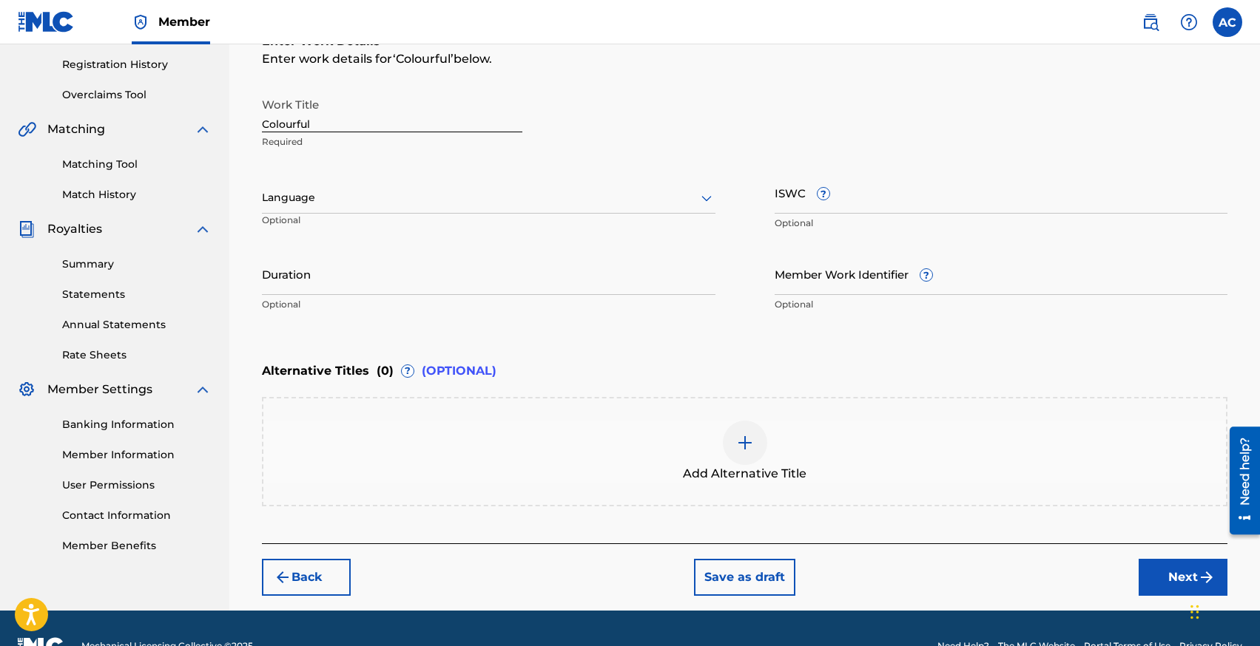
click at [334, 196] on div at bounding box center [488, 198] width 453 height 18
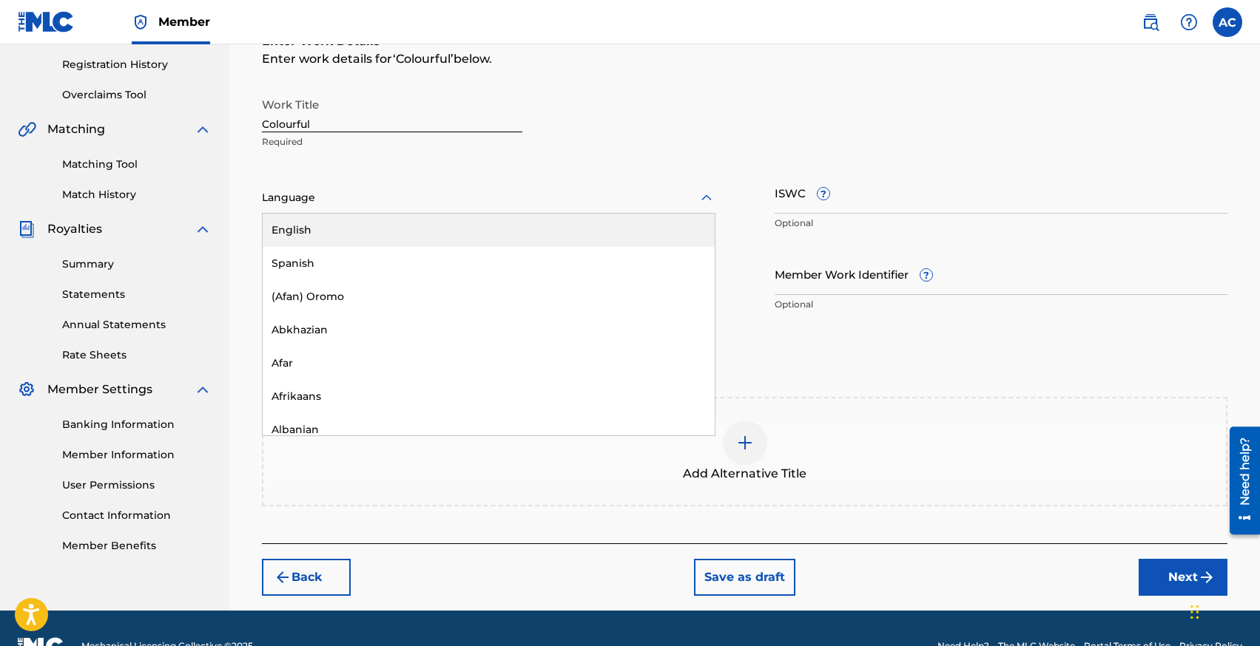
click at [334, 216] on div "English" at bounding box center [489, 230] width 452 height 33
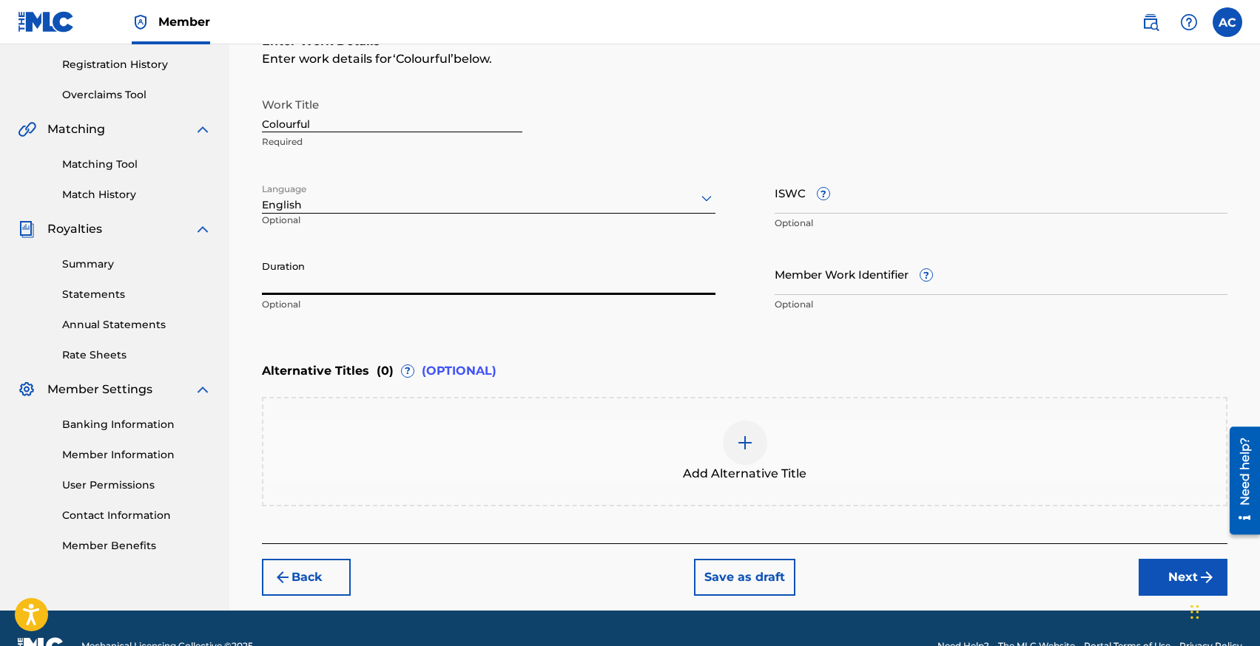
click at [413, 281] on input "Duration" at bounding box center [488, 274] width 453 height 42
type input "02:28"
click at [1157, 558] on div "Back Save as draft Next" at bounding box center [744, 570] width 965 height 53
click at [1159, 564] on button "Next" at bounding box center [1182, 577] width 89 height 37
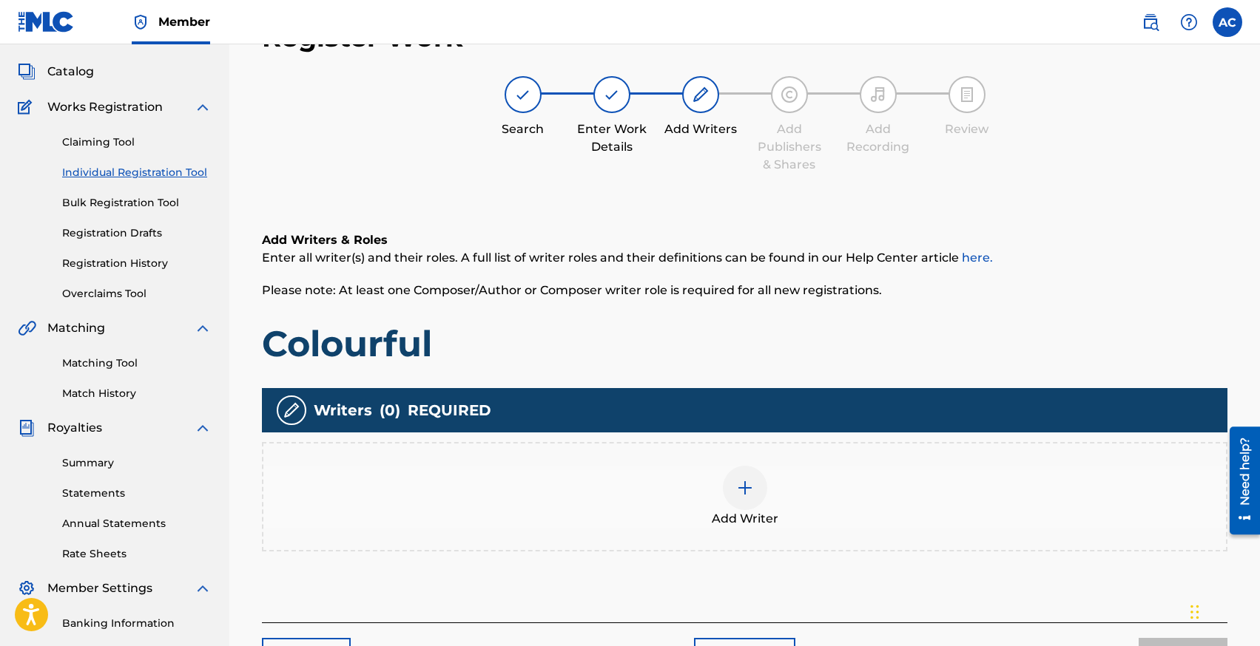
scroll to position [67, 0]
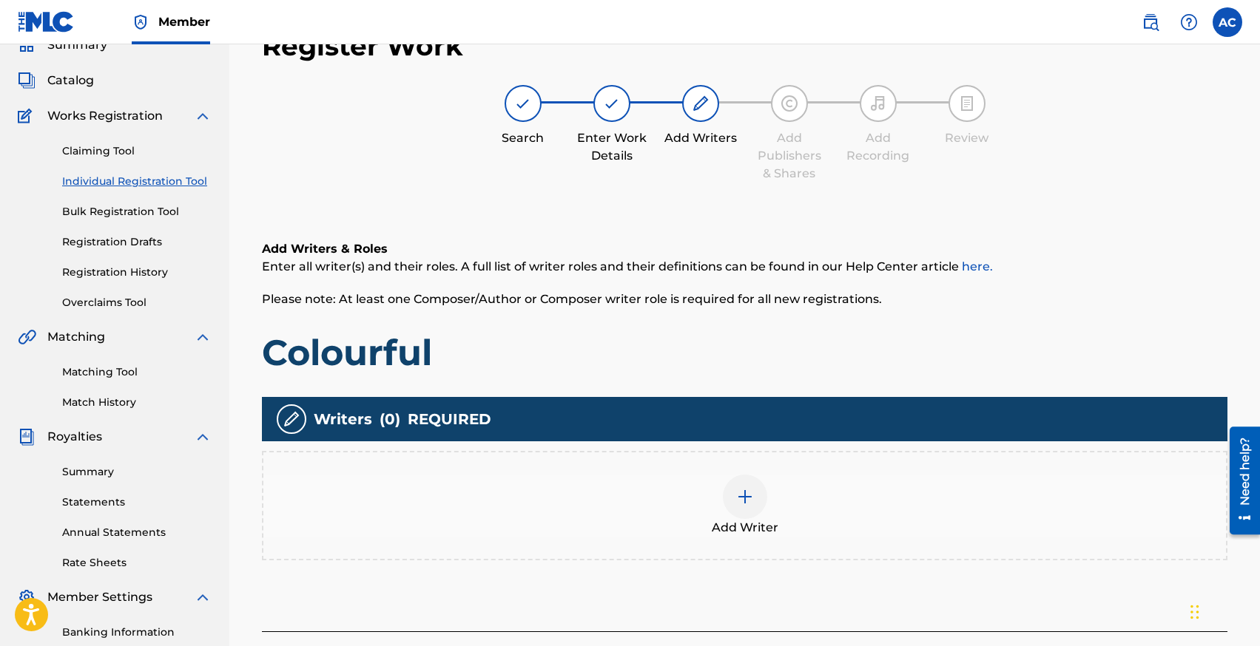
click at [709, 499] on div "Add Writer" at bounding box center [744, 506] width 962 height 62
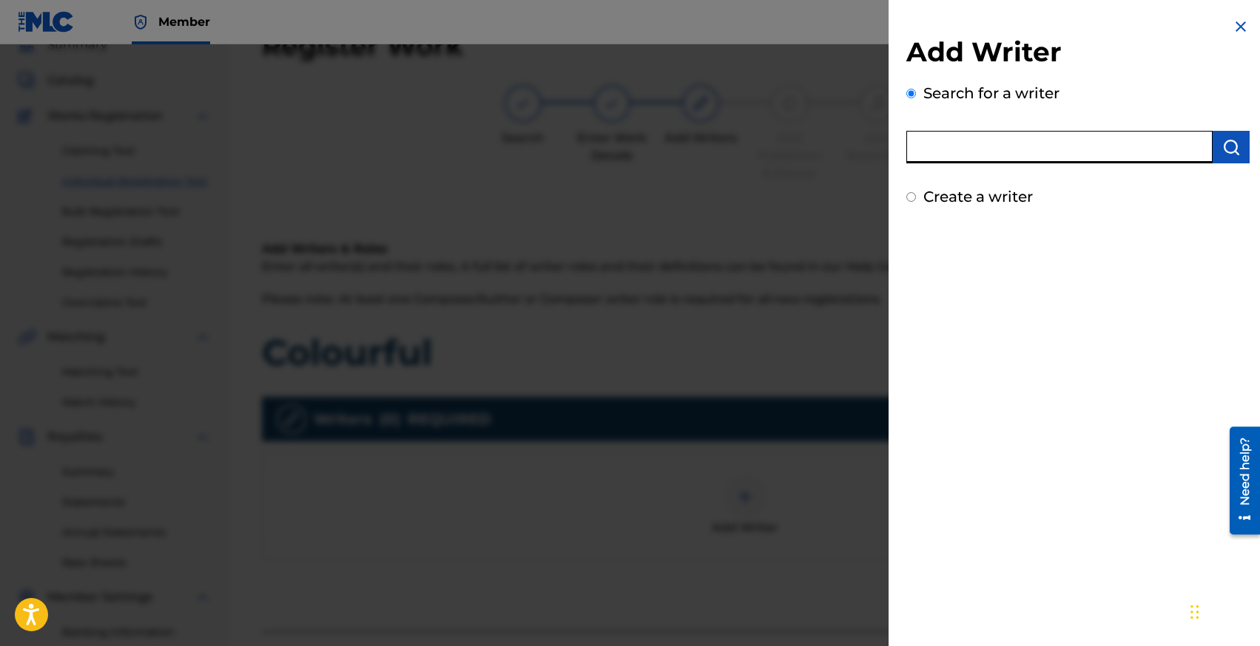
click at [1010, 141] on input "text" at bounding box center [1059, 147] width 306 height 33
type input "G"
type input "N"
type input "C"
type input "[PERSON_NAME]"
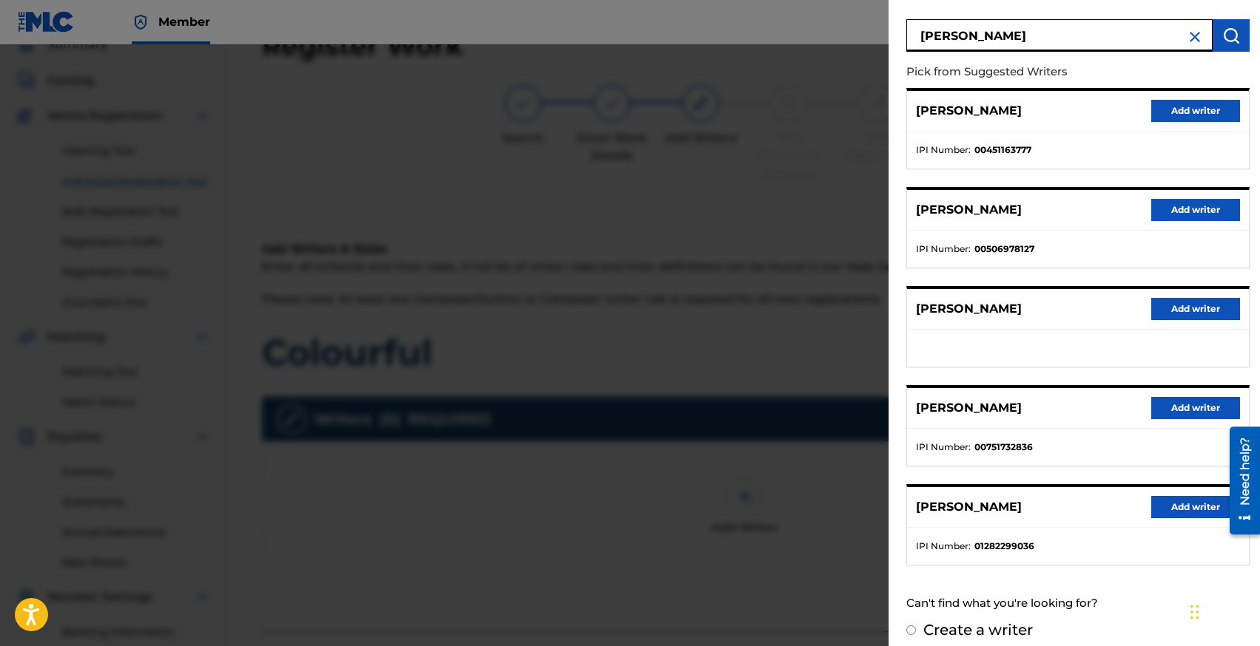
scroll to position [112, 0]
click at [1183, 305] on button "Add writer" at bounding box center [1195, 308] width 89 height 22
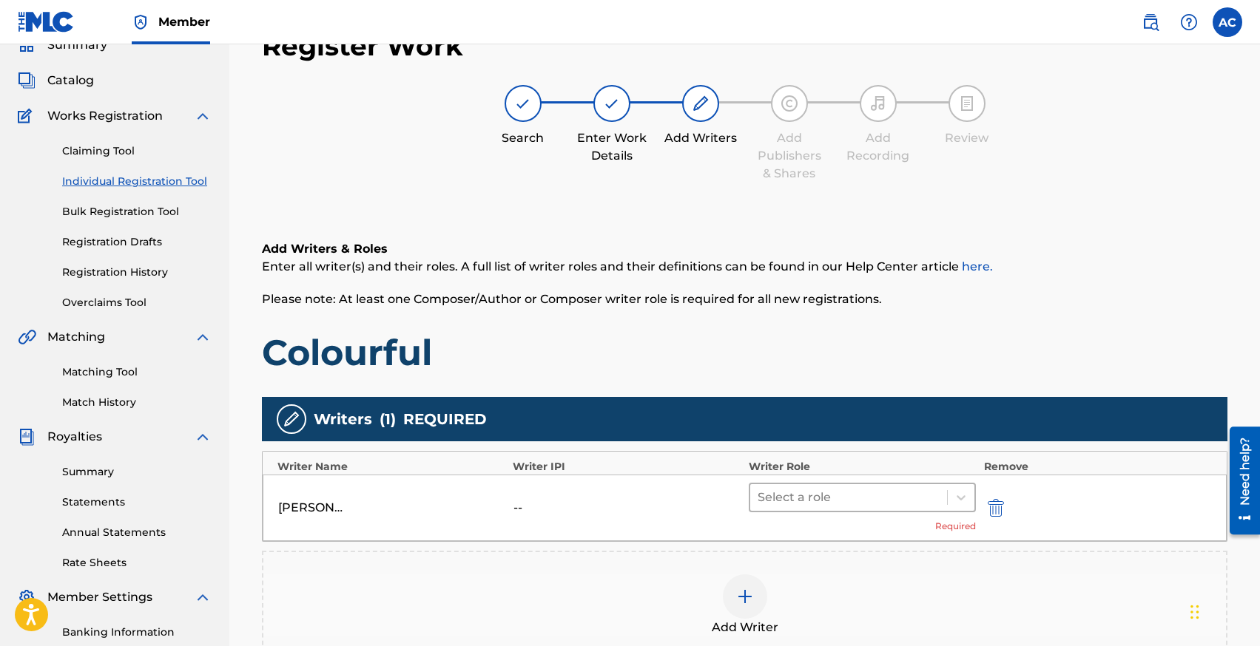
click at [797, 501] on div at bounding box center [848, 497] width 183 height 21
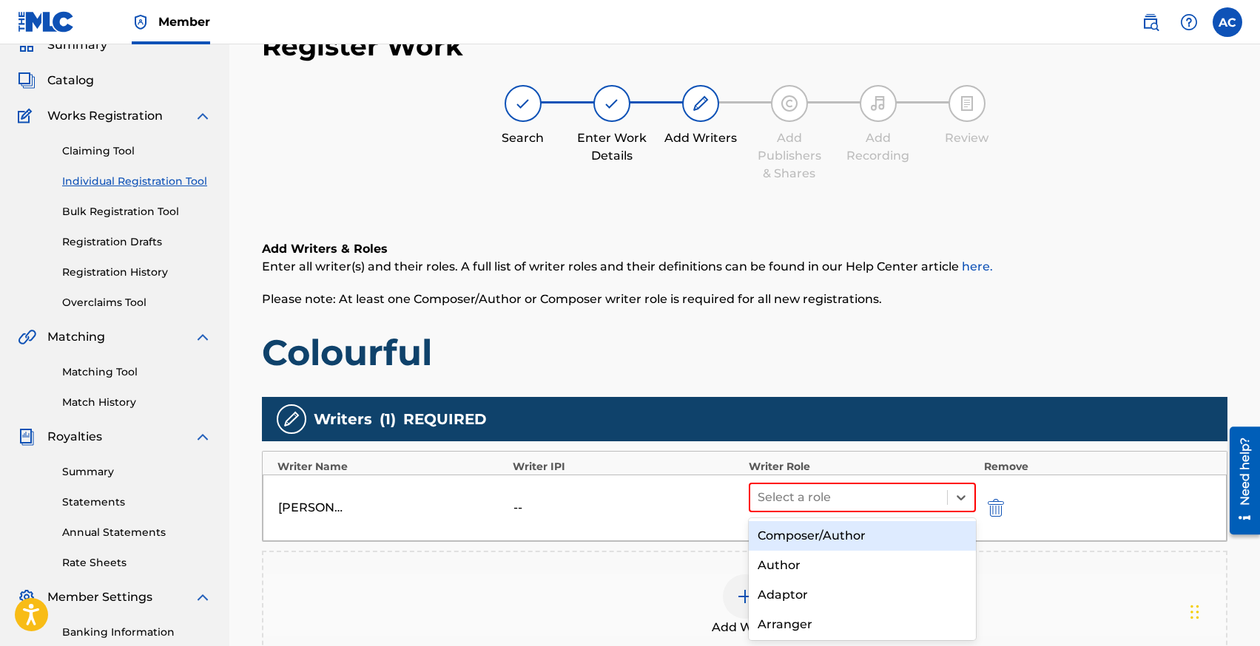
click at [796, 532] on div "Composer/Author" at bounding box center [862, 536] width 228 height 30
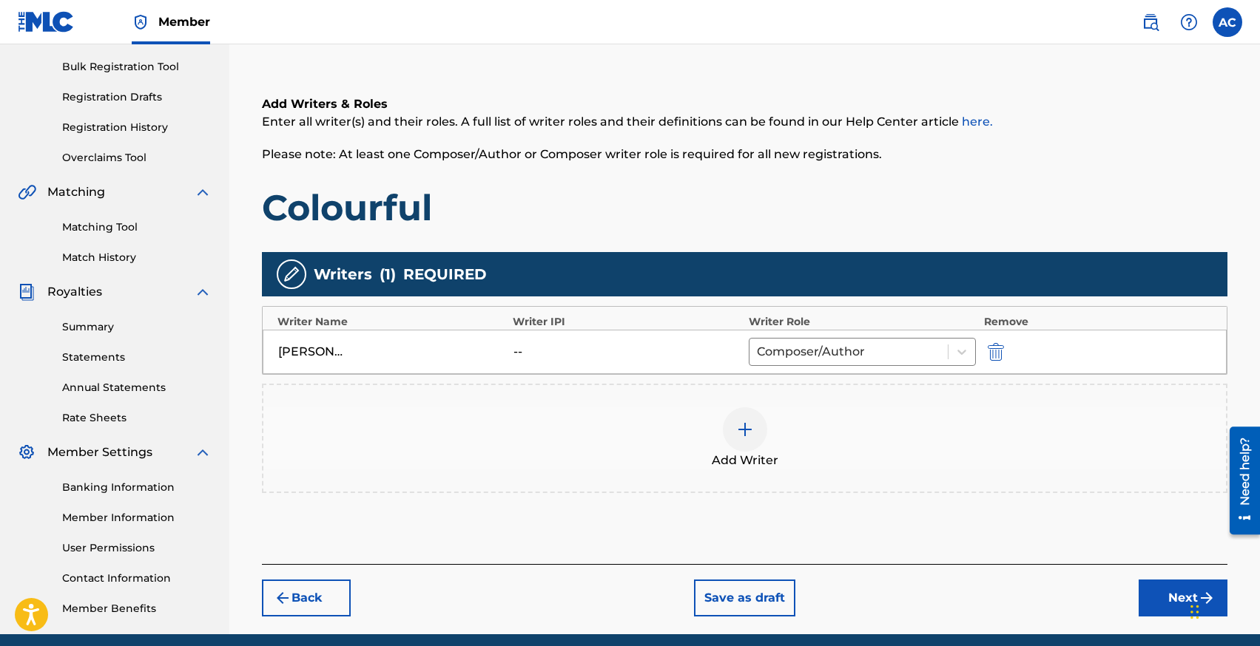
scroll to position [211, 0]
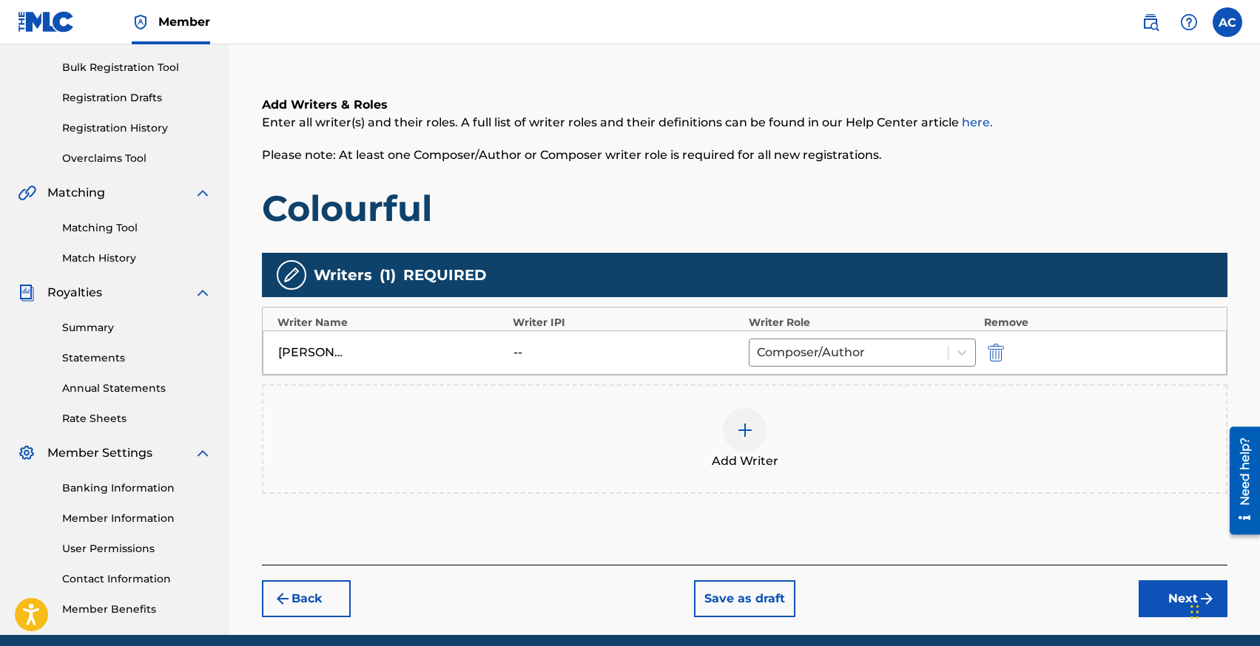
click at [744, 417] on div at bounding box center [745, 430] width 44 height 44
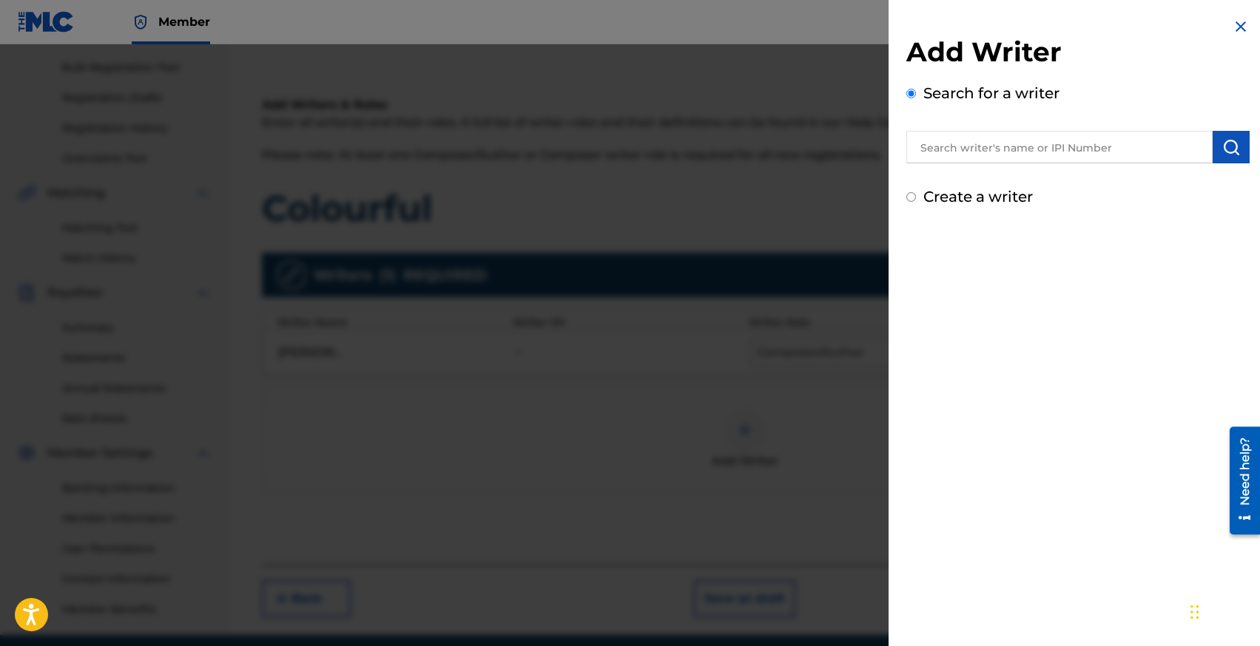
click at [939, 152] on input "text" at bounding box center [1059, 147] width 306 height 33
type input "[PERSON_NAME]"
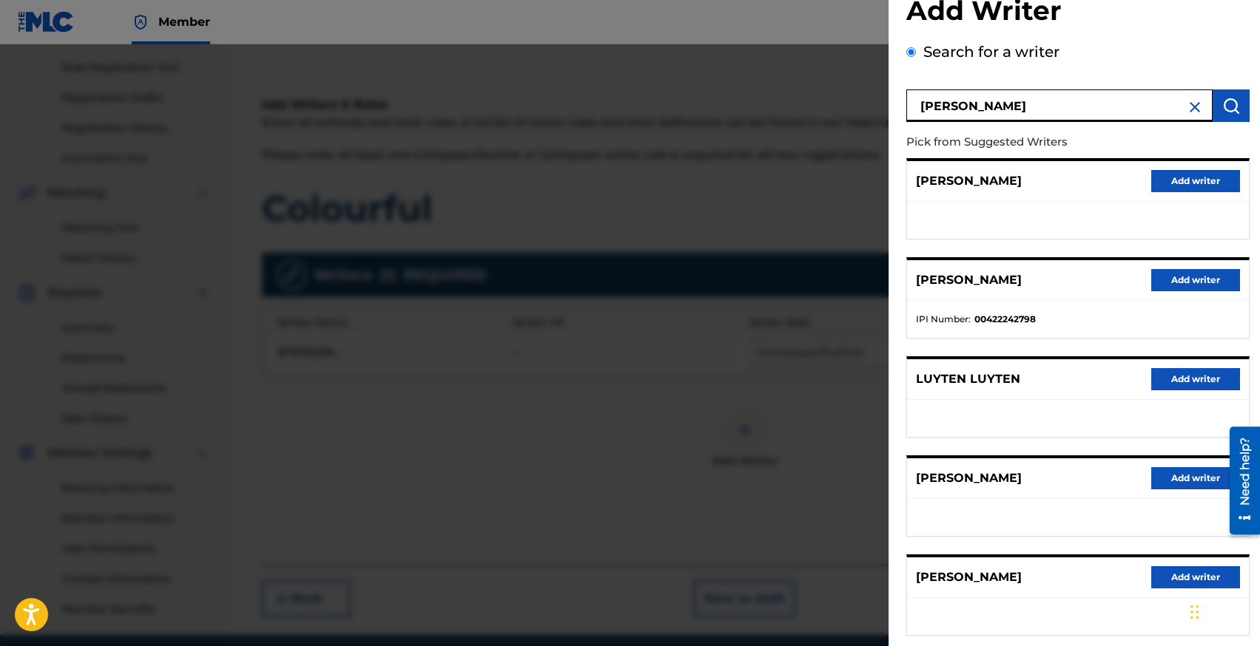
scroll to position [87, 0]
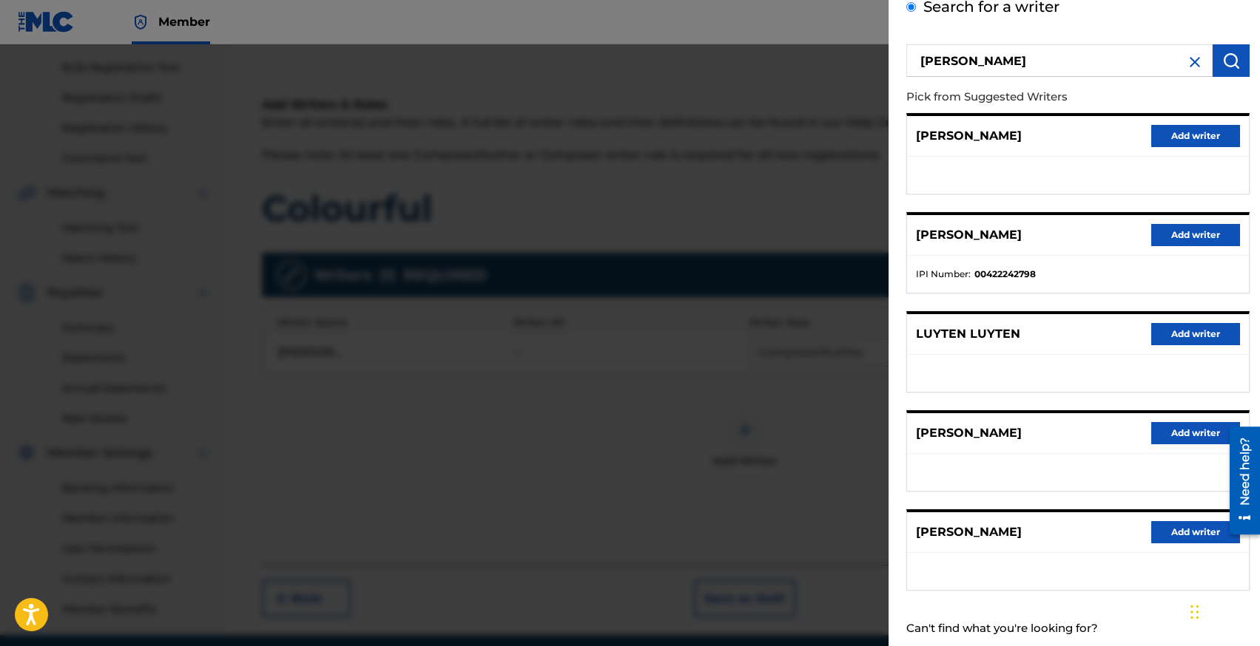
click at [1160, 435] on button "Add writer" at bounding box center [1195, 433] width 89 height 22
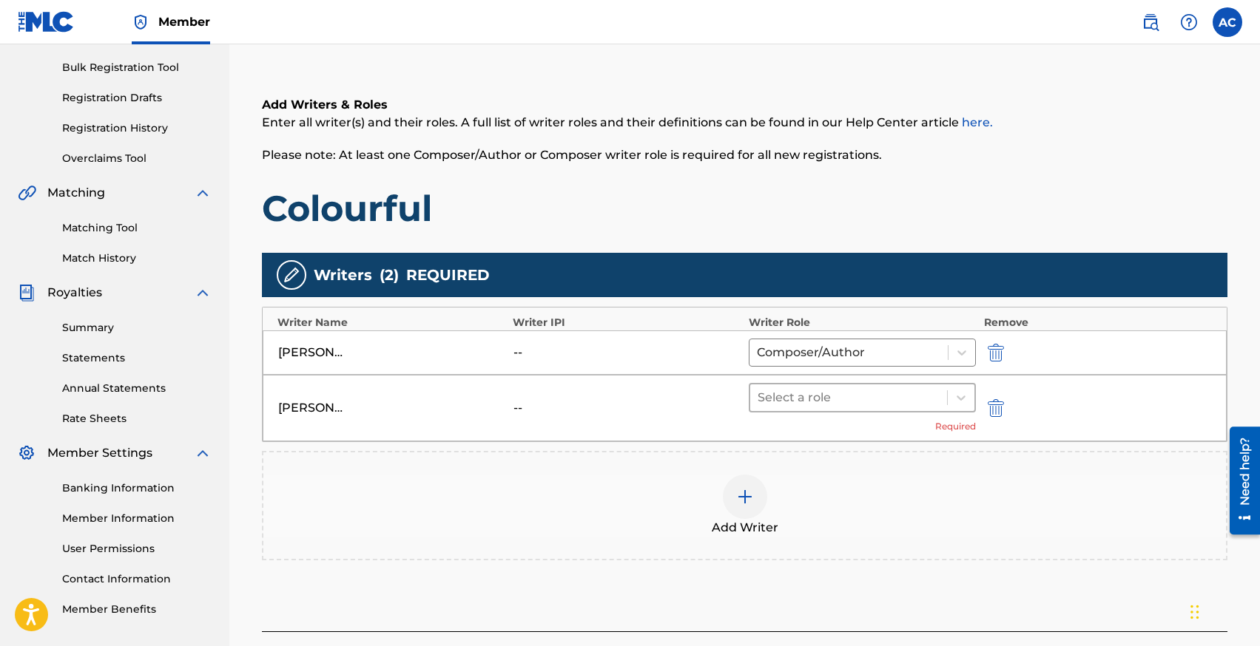
click at [771, 402] on div at bounding box center [848, 398] width 183 height 21
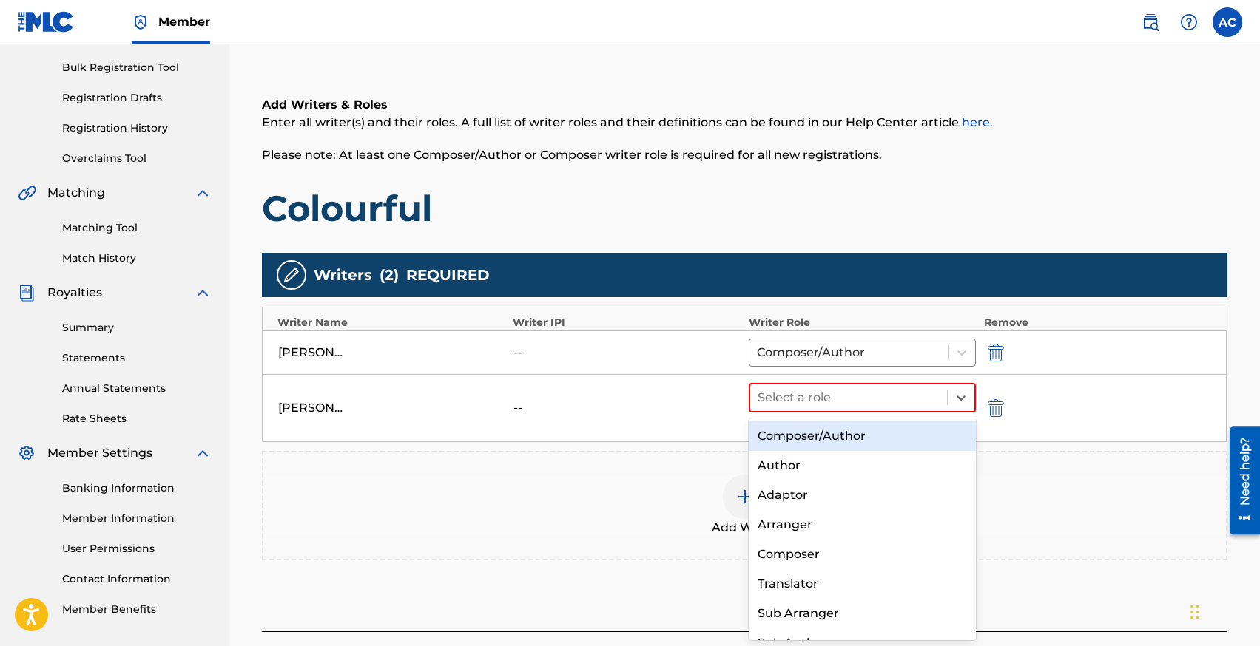
click at [786, 430] on div "Composer/Author" at bounding box center [862, 437] width 228 height 30
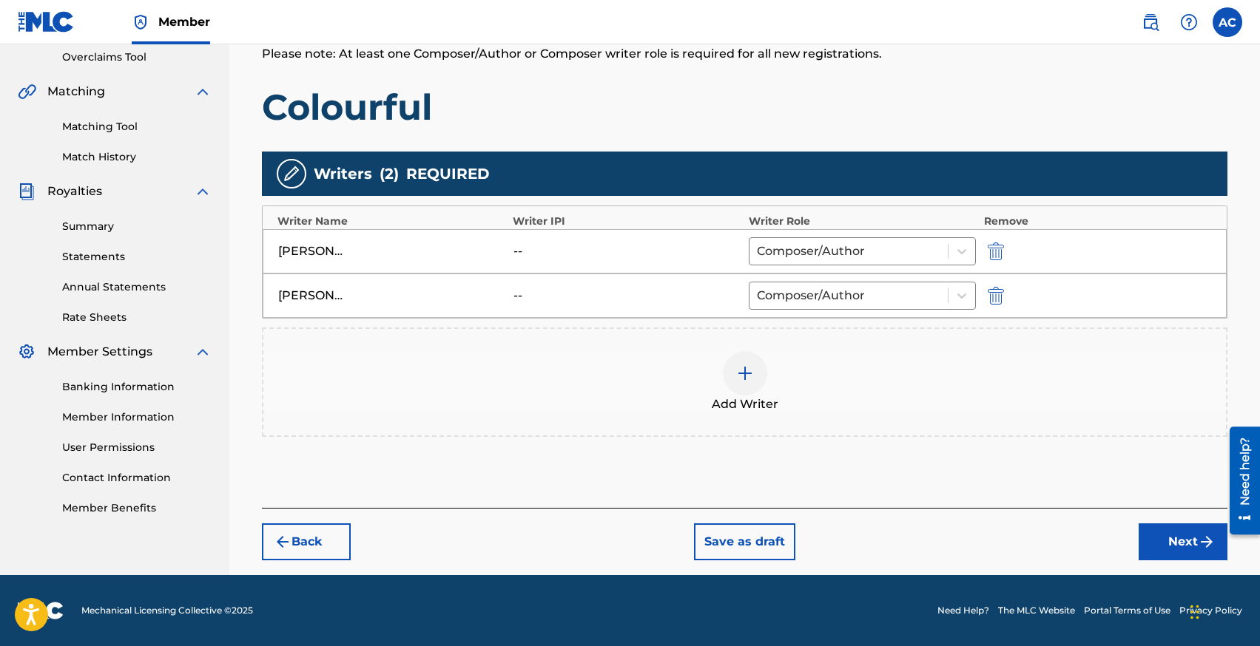
click at [1154, 527] on button "Next" at bounding box center [1182, 542] width 89 height 37
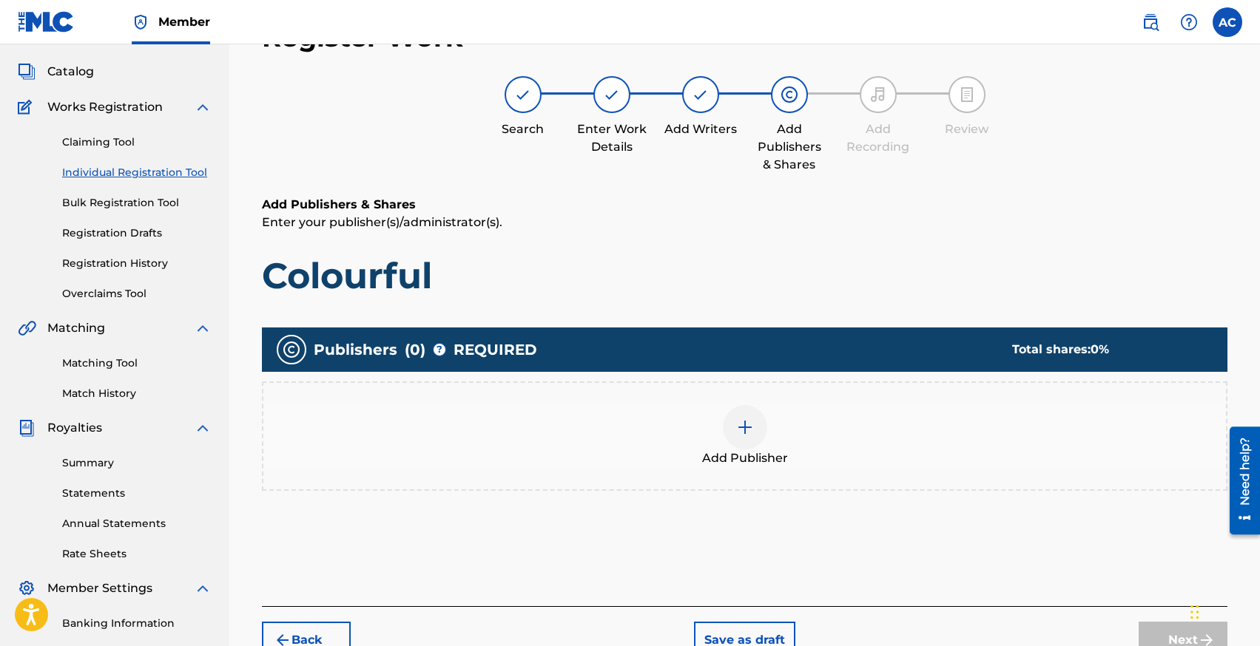
scroll to position [67, 0]
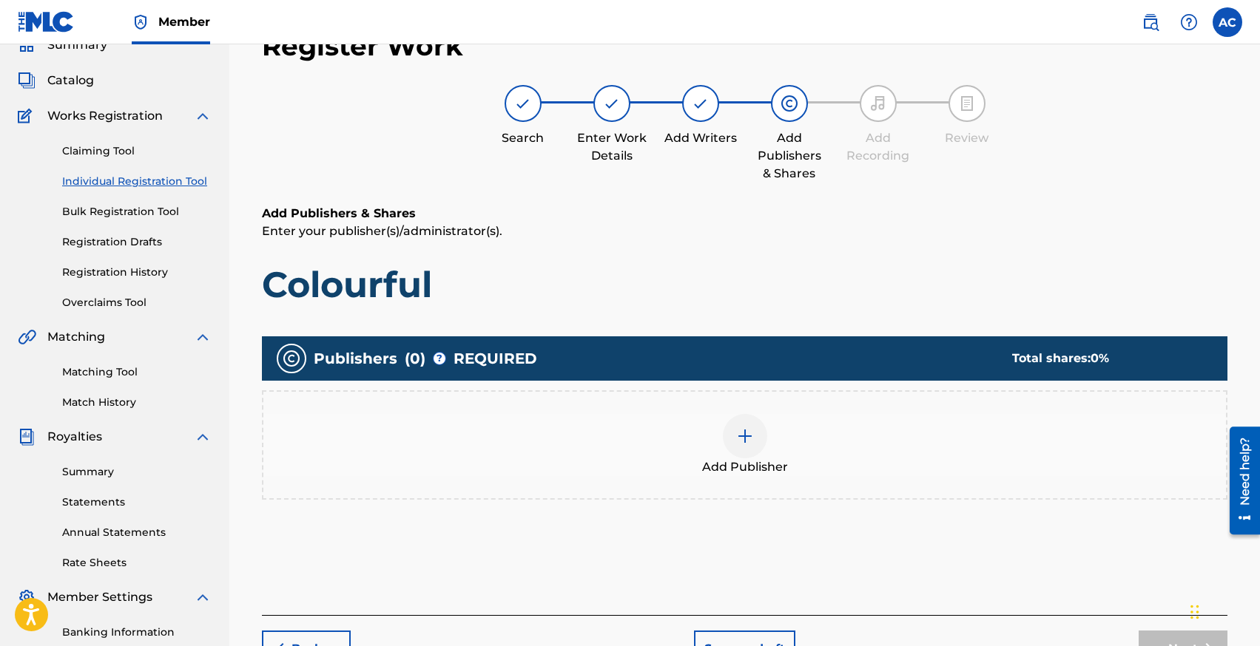
click at [743, 433] on img at bounding box center [745, 436] width 18 height 18
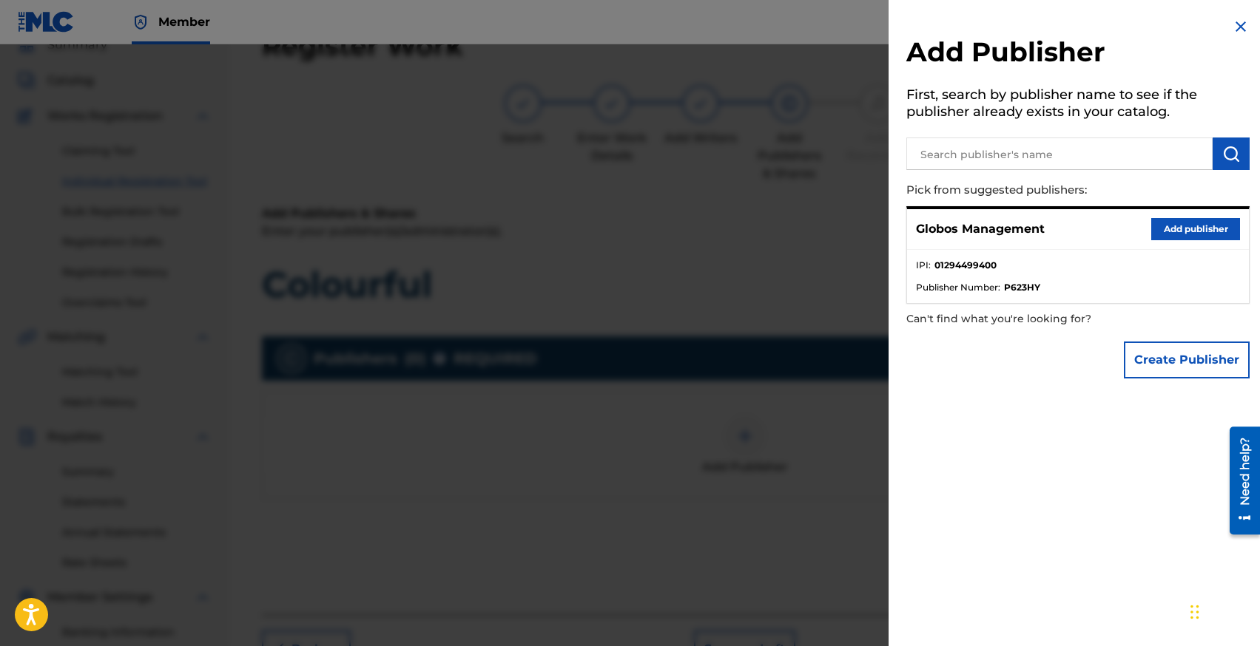
click at [1161, 240] on div "Globos Management Add publisher" at bounding box center [1078, 229] width 342 height 41
click at [1164, 227] on button "Add publisher" at bounding box center [1195, 229] width 89 height 22
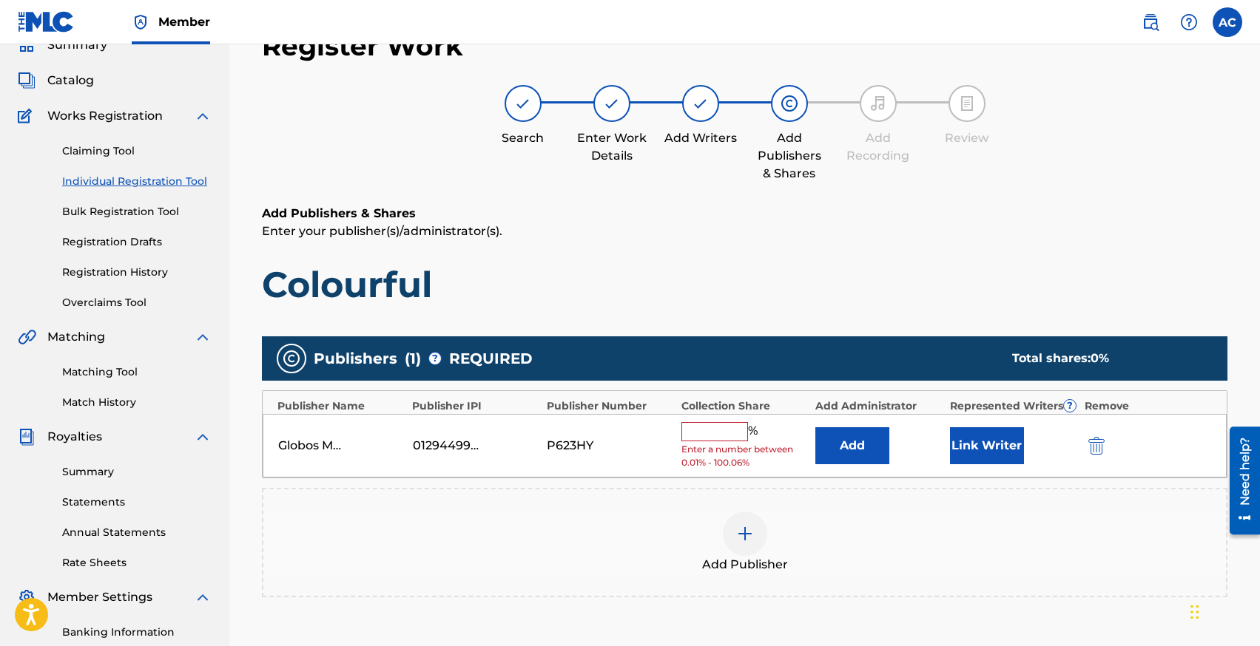
click at [709, 420] on div "Globos Management 01294499400 P623HY % Enter a number between 0.01% - 100.06% A…" at bounding box center [745, 446] width 964 height 64
click at [709, 422] on input "text" at bounding box center [714, 431] width 67 height 19
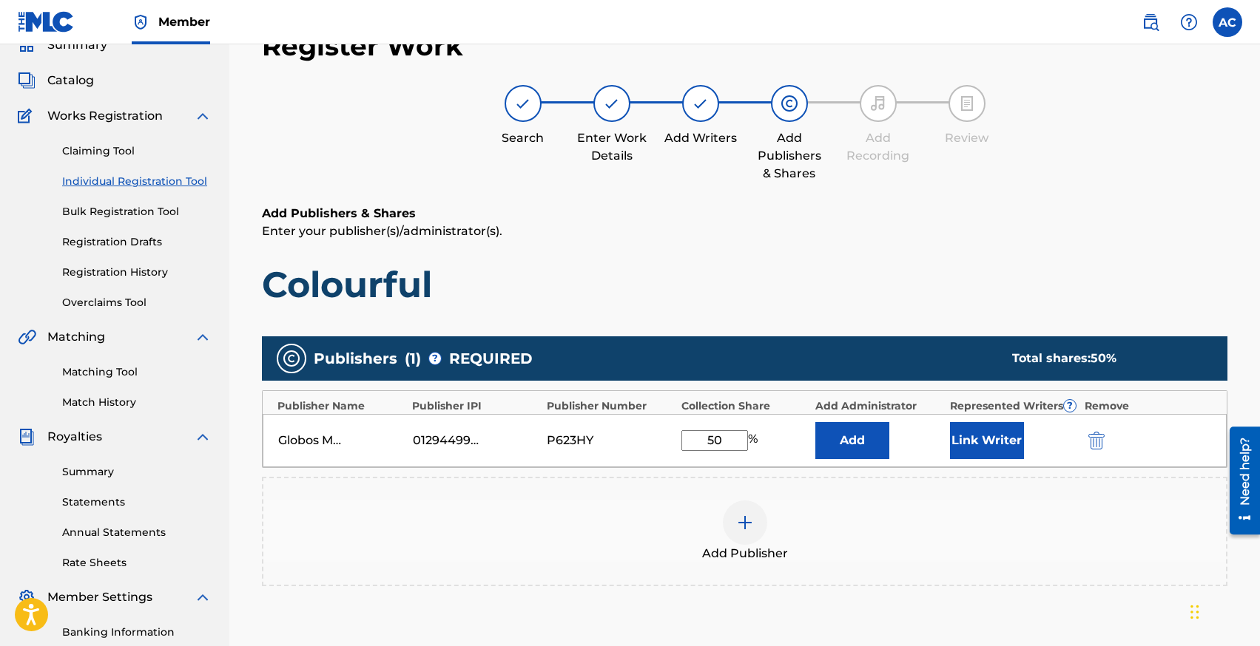
type input "50"
click at [975, 445] on button "Link Writer" at bounding box center [987, 440] width 74 height 37
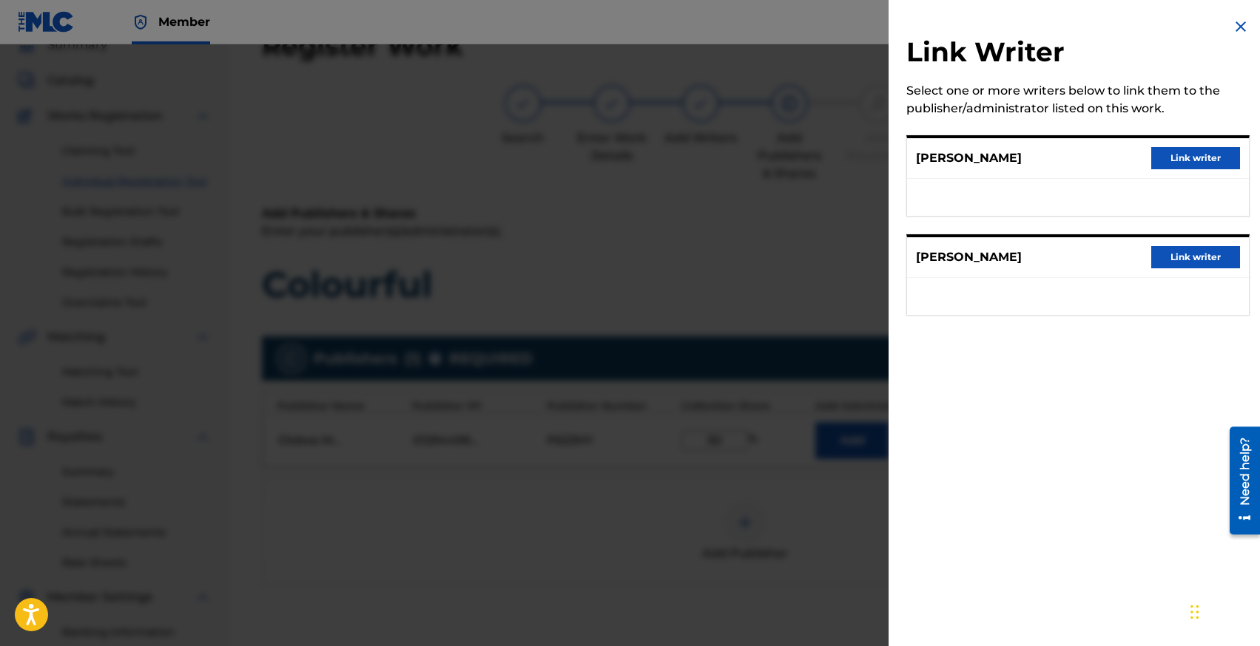
click at [1161, 152] on button "Link writer" at bounding box center [1195, 158] width 89 height 22
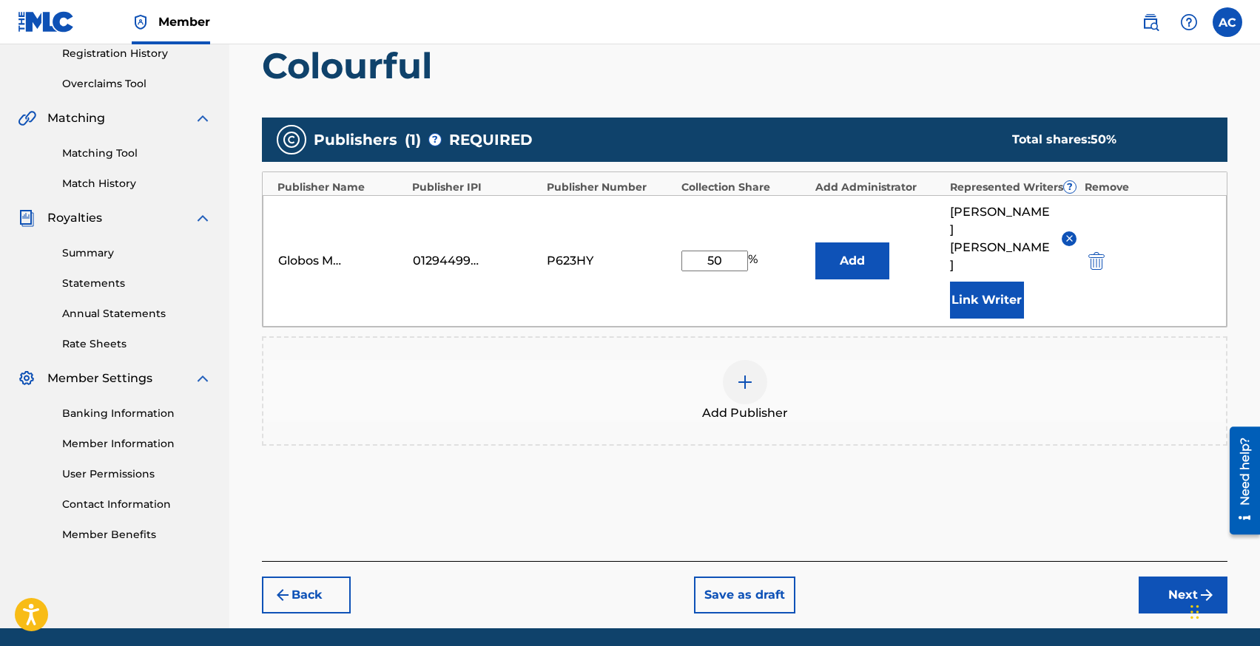
click at [1147, 577] on button "Next" at bounding box center [1182, 595] width 89 height 37
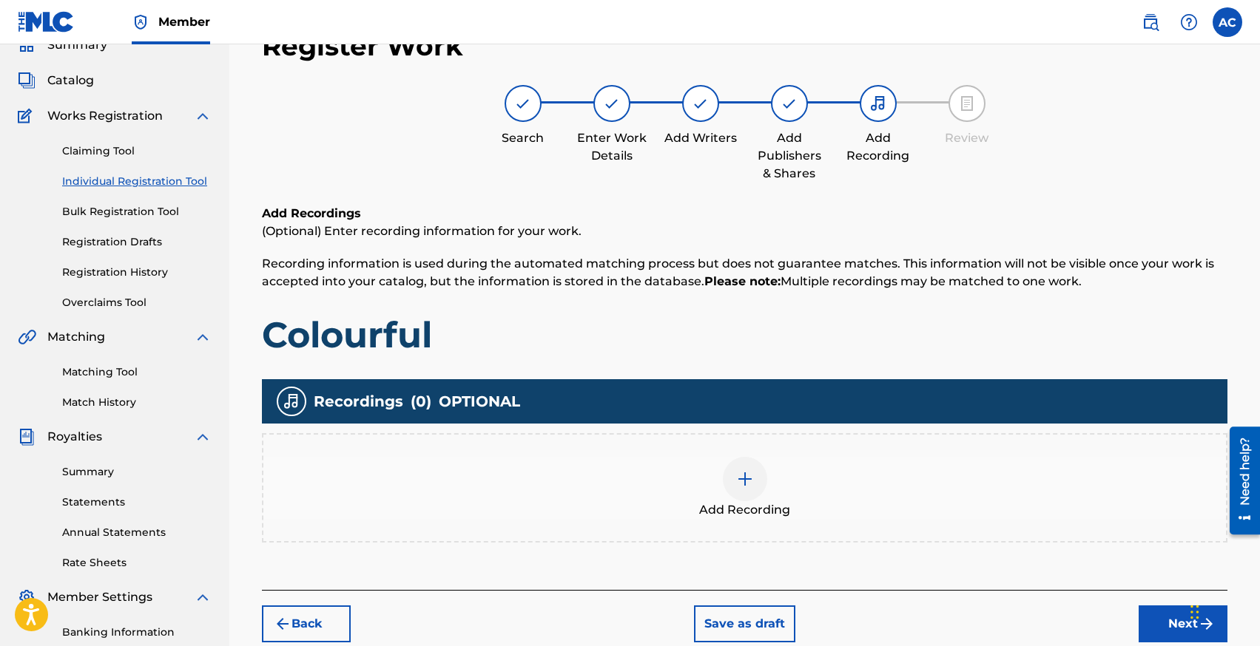
click at [714, 464] on div "Add Recording" at bounding box center [744, 488] width 962 height 62
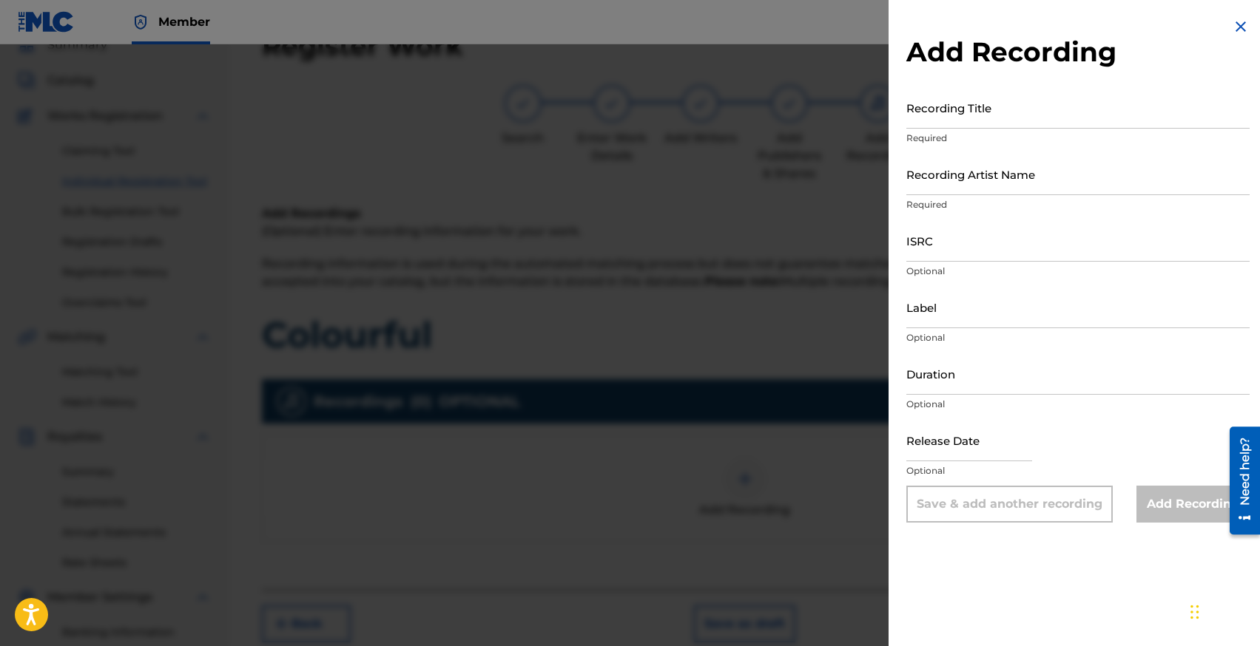
click at [948, 257] on input "ISRC" at bounding box center [1077, 241] width 343 height 42
paste input "GBKQU2484043"
type input "GBKQU2484043"
click at [963, 192] on input "Recording Artist Name" at bounding box center [1077, 174] width 343 height 42
type input "[PERSON_NAME], Lotus"
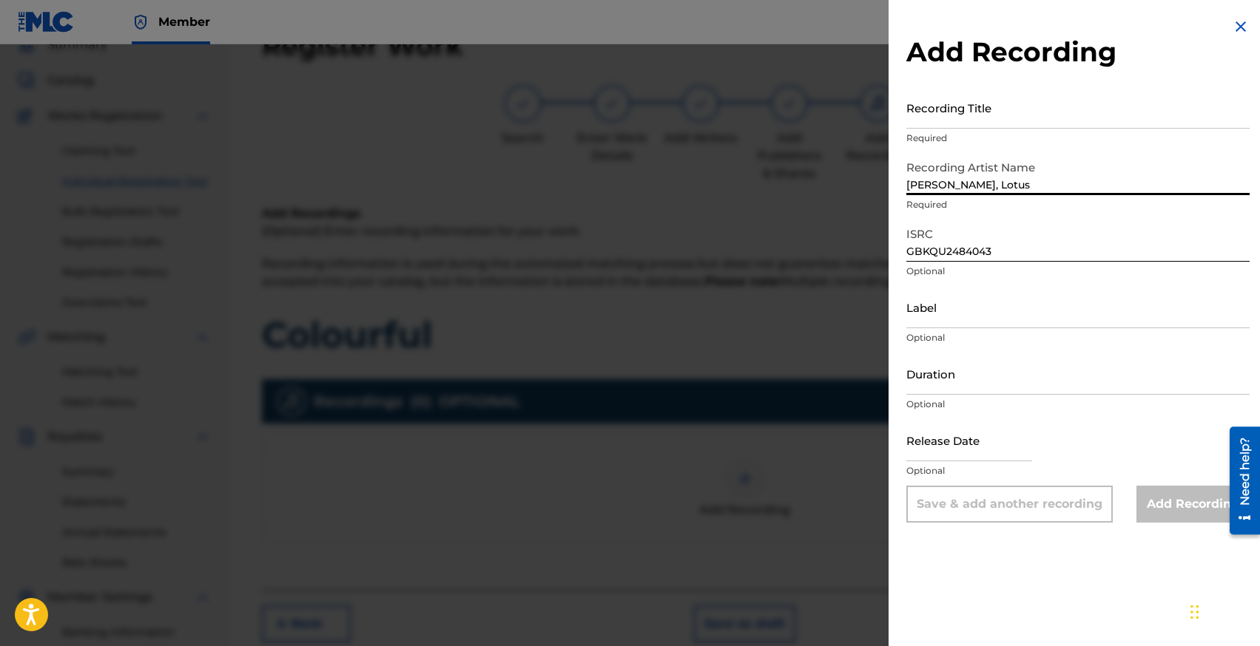
click at [938, 121] on input "Recording Title" at bounding box center [1077, 108] width 343 height 42
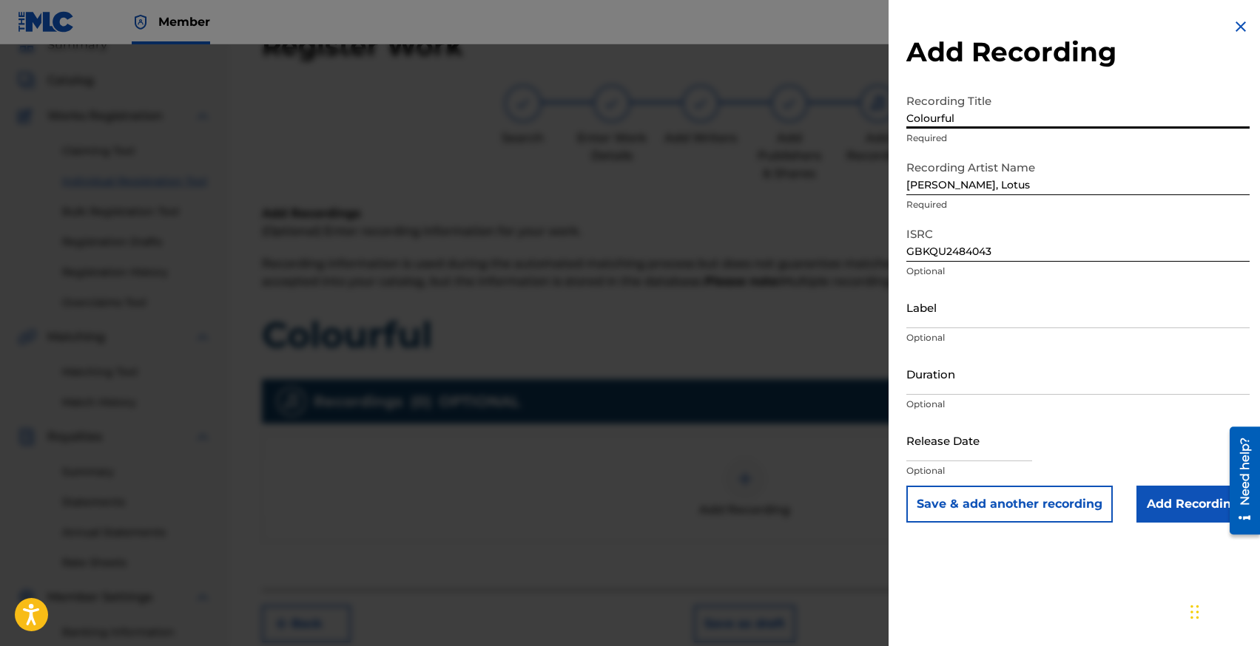
type input "Colourful"
click at [973, 440] on input "text" at bounding box center [969, 440] width 126 height 42
select select "7"
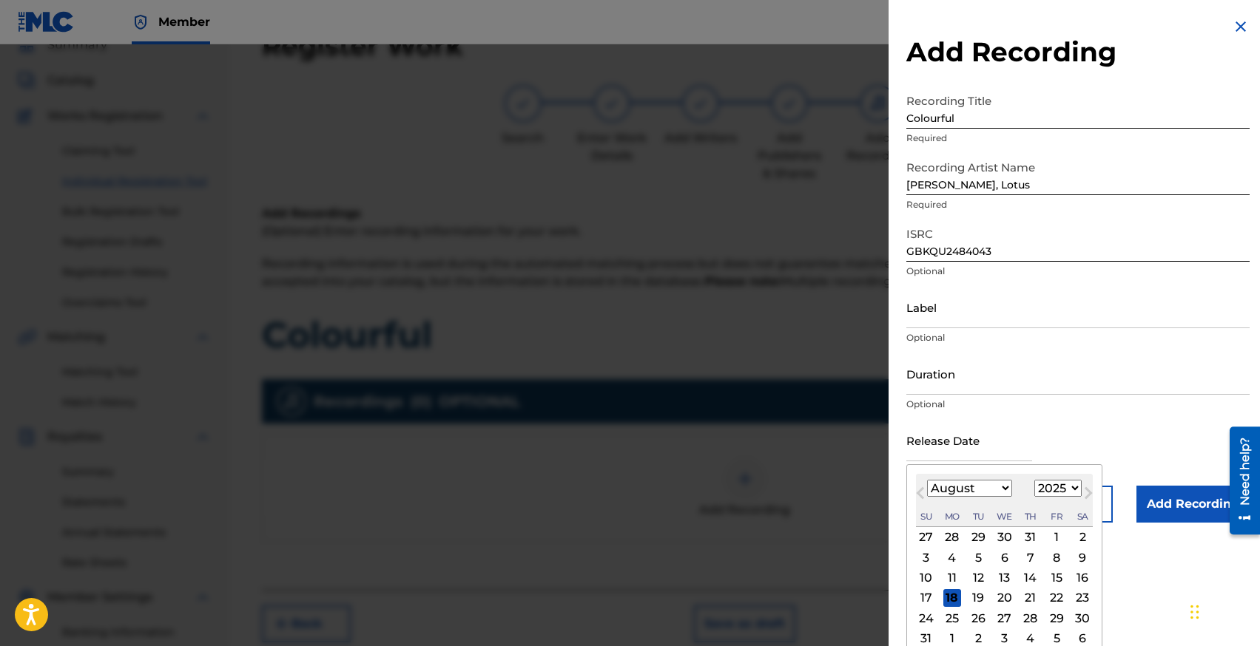
click at [933, 486] on select "January February March April May June July August September October November De…" at bounding box center [969, 488] width 85 height 17
click at [1052, 485] on select "1899 1900 1901 1902 1903 1904 1905 1906 1907 1908 1909 1910 1911 1912 1913 1914…" at bounding box center [1057, 488] width 47 height 17
select select "2024"
click at [968, 484] on select "January February March April May June July August September October November De…" at bounding box center [969, 488] width 85 height 17
select select "9"
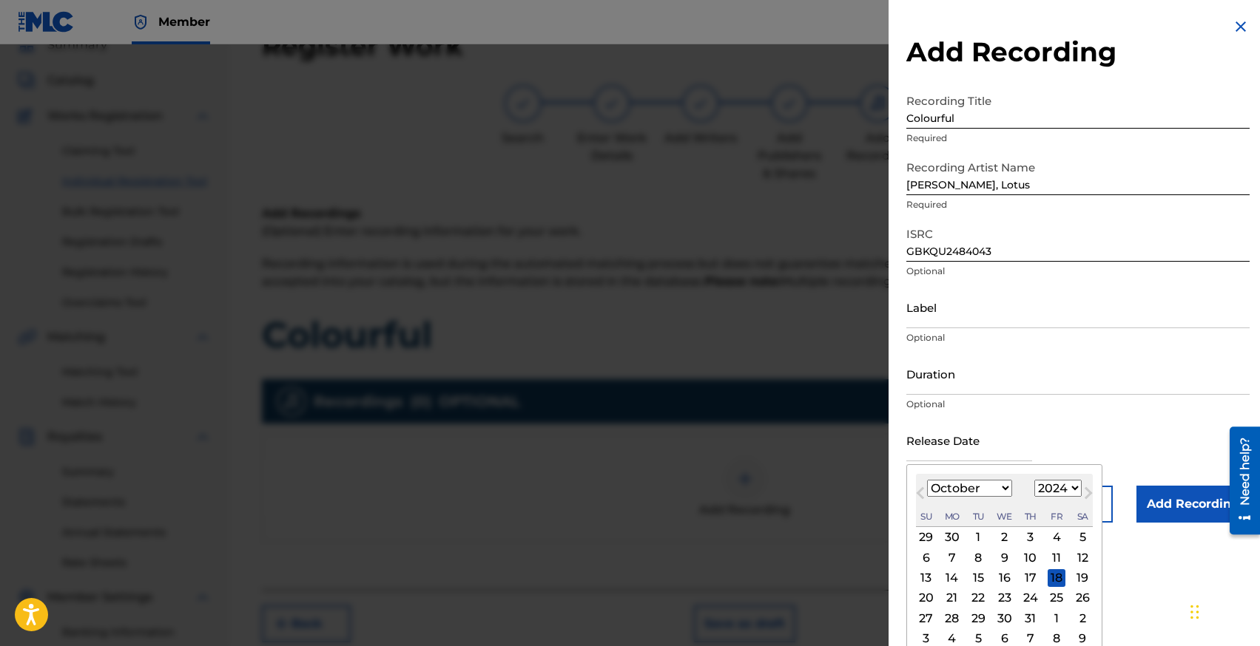
click at [1052, 557] on div "11" at bounding box center [1056, 558] width 18 height 18
type input "[DATE]"
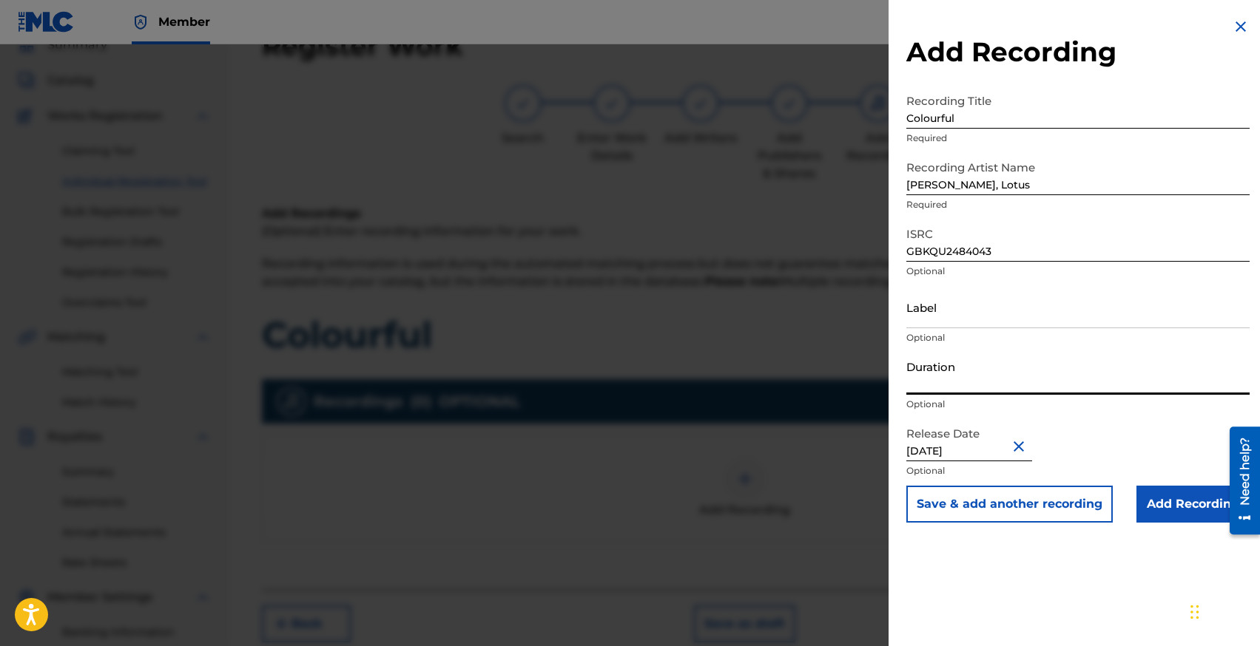
click at [938, 373] on input "Duration" at bounding box center [1077, 374] width 343 height 42
type input "02:28"
click at [1157, 501] on input "Add Recording" at bounding box center [1192, 504] width 113 height 37
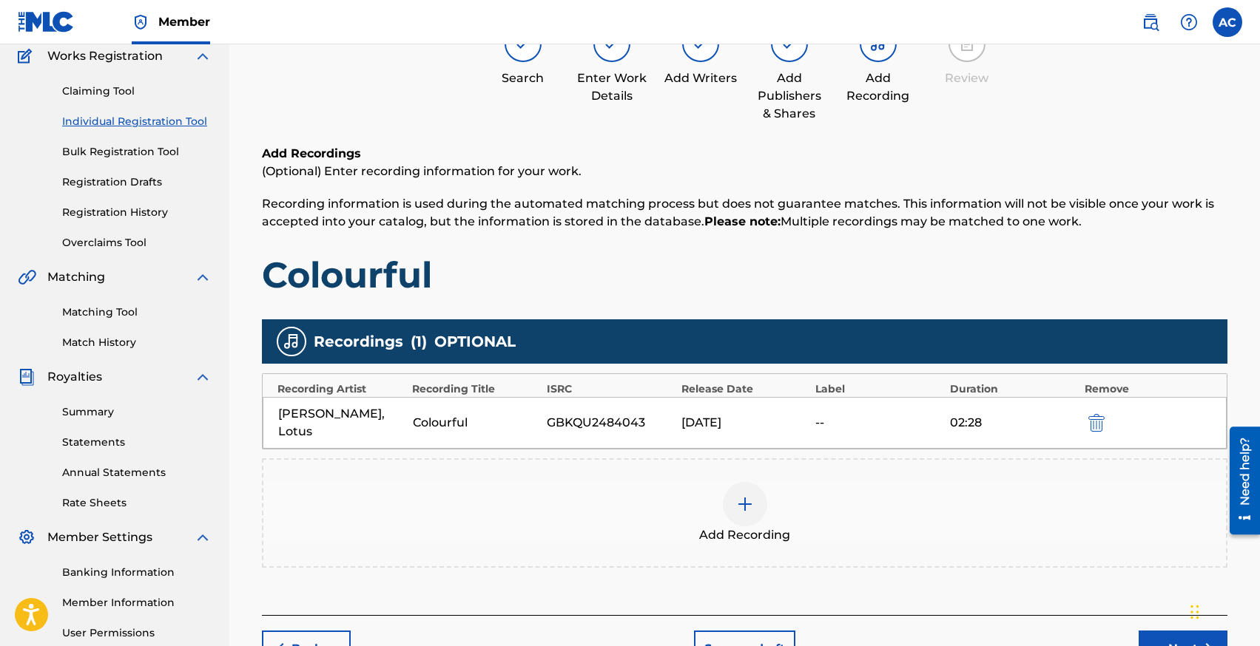
scroll to position [132, 0]
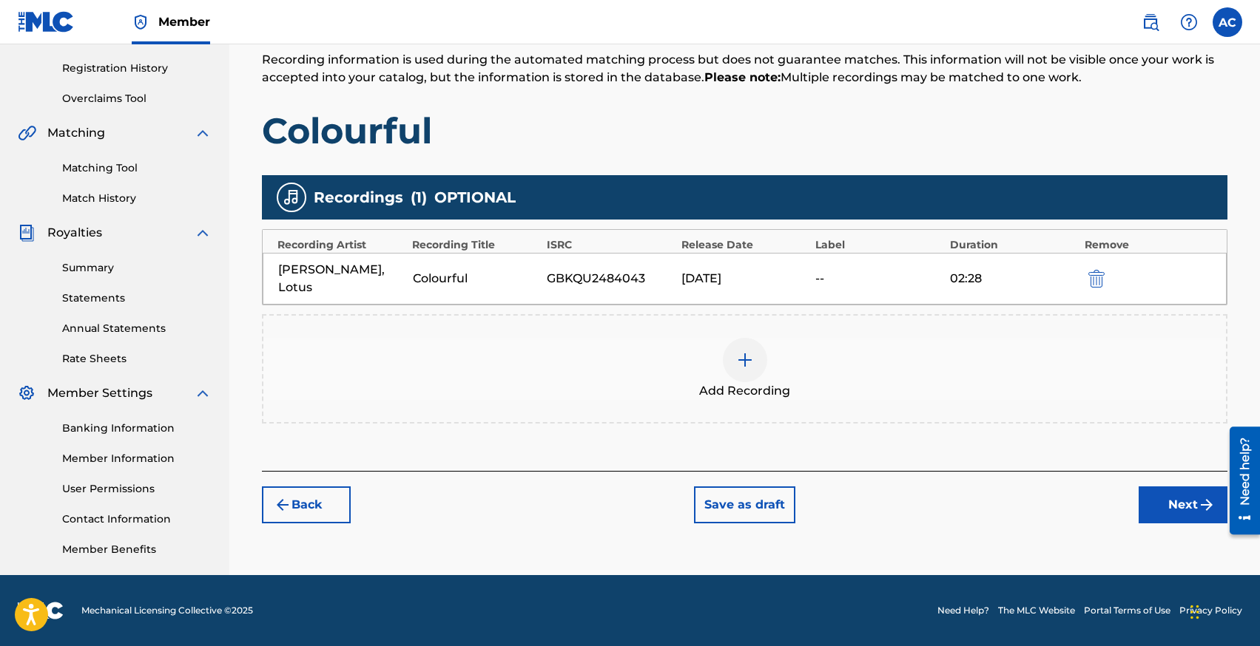
click at [1181, 487] on button "Next" at bounding box center [1182, 505] width 89 height 37
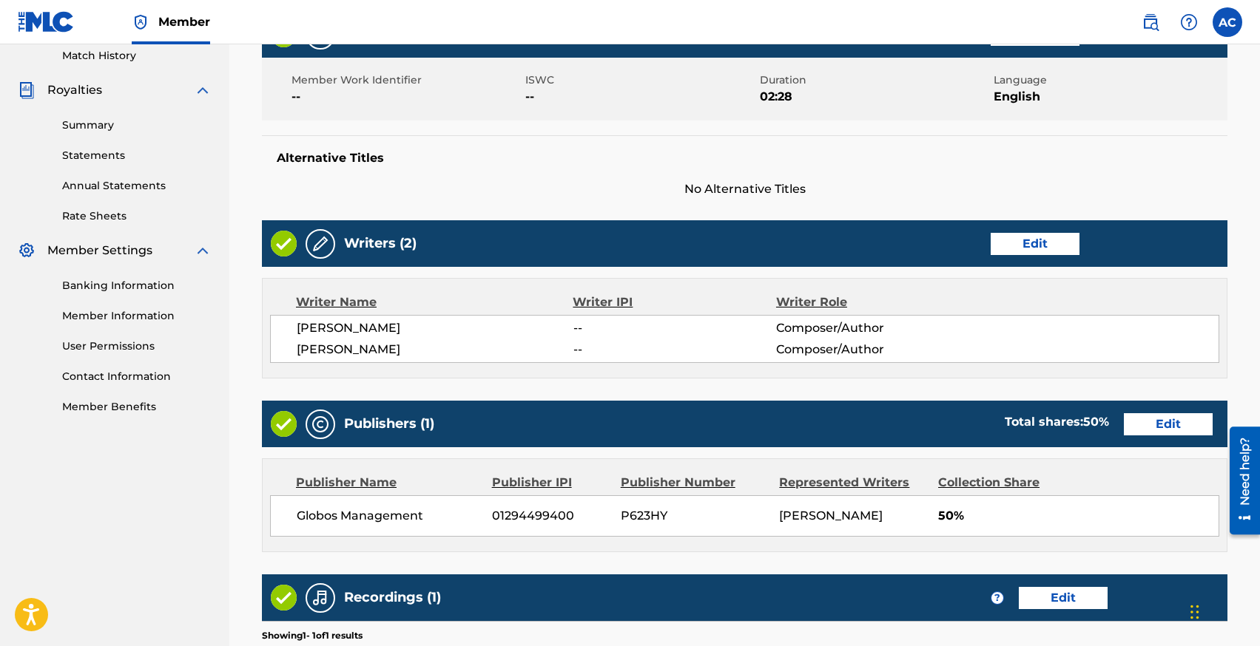
scroll to position [643, 0]
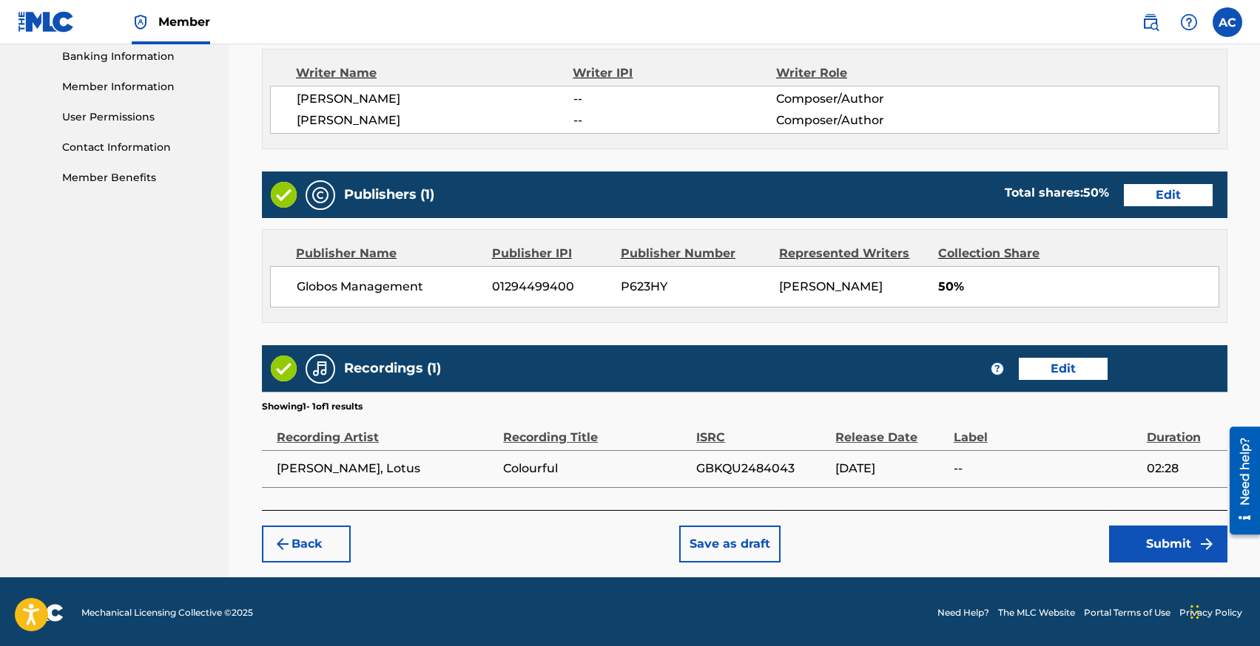
click at [1141, 526] on button "Submit" at bounding box center [1168, 544] width 118 height 37
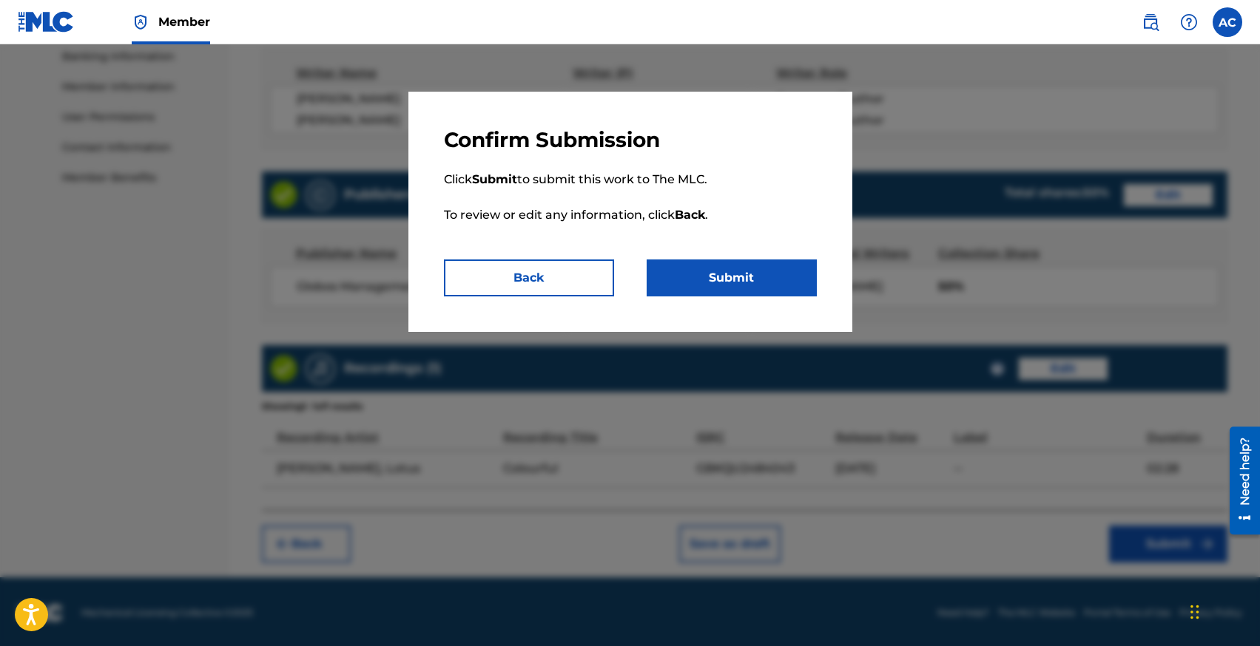
click at [758, 280] on button "Submit" at bounding box center [731, 278] width 170 height 37
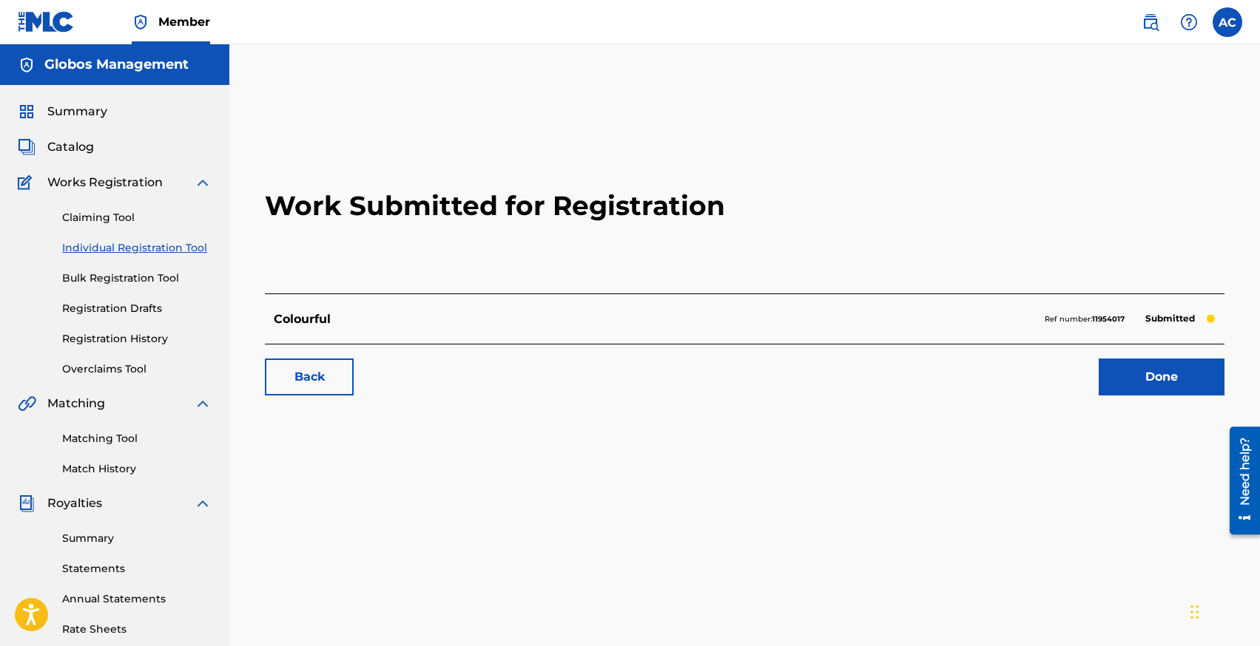
click at [95, 249] on link "Individual Registration Tool" at bounding box center [136, 248] width 149 height 16
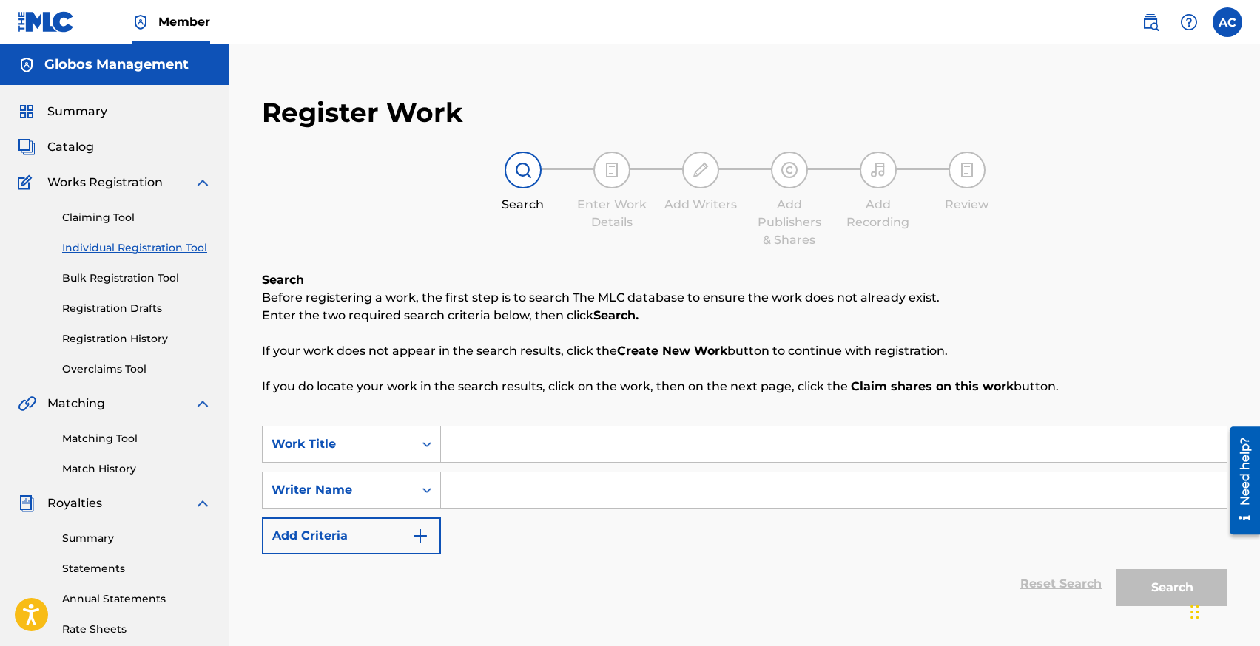
click at [484, 444] on input "Search Form" at bounding box center [833, 445] width 785 height 36
type input "Tell Me"
click at [508, 604] on div "Reset Search Search" at bounding box center [744, 584] width 965 height 59
click at [511, 492] on input "Search Form" at bounding box center [833, 491] width 785 height 36
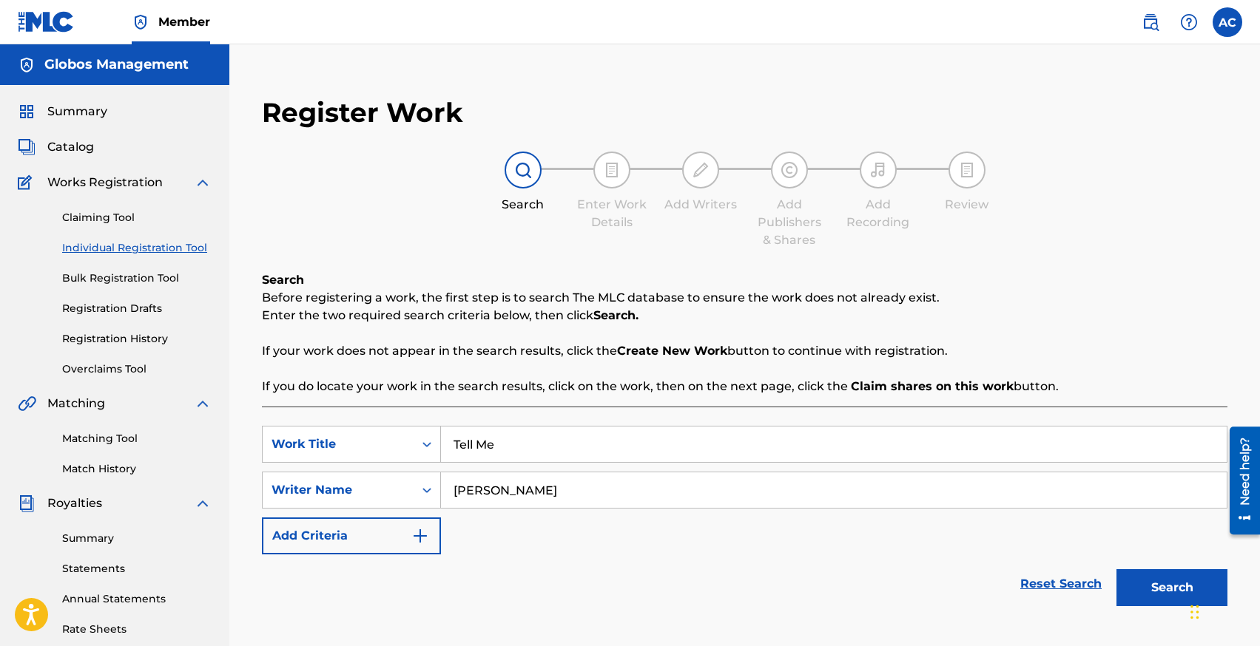
type input "[PERSON_NAME]"
click at [1116, 570] on button "Search" at bounding box center [1171, 588] width 111 height 37
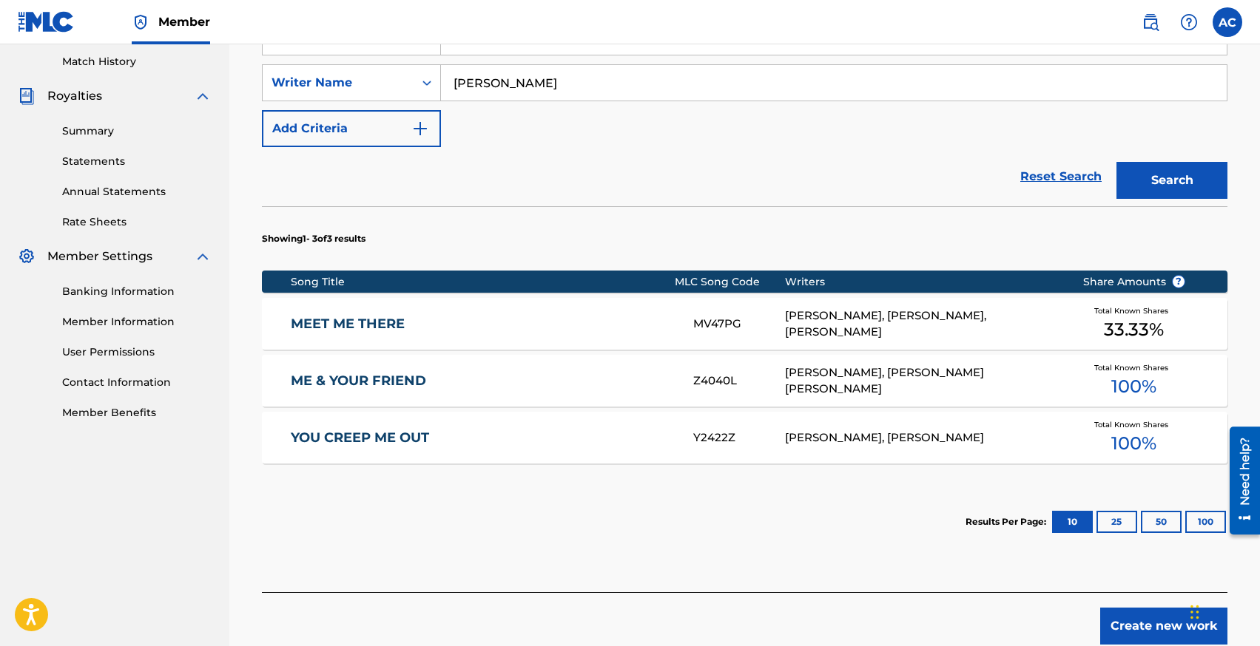
scroll to position [407, 0]
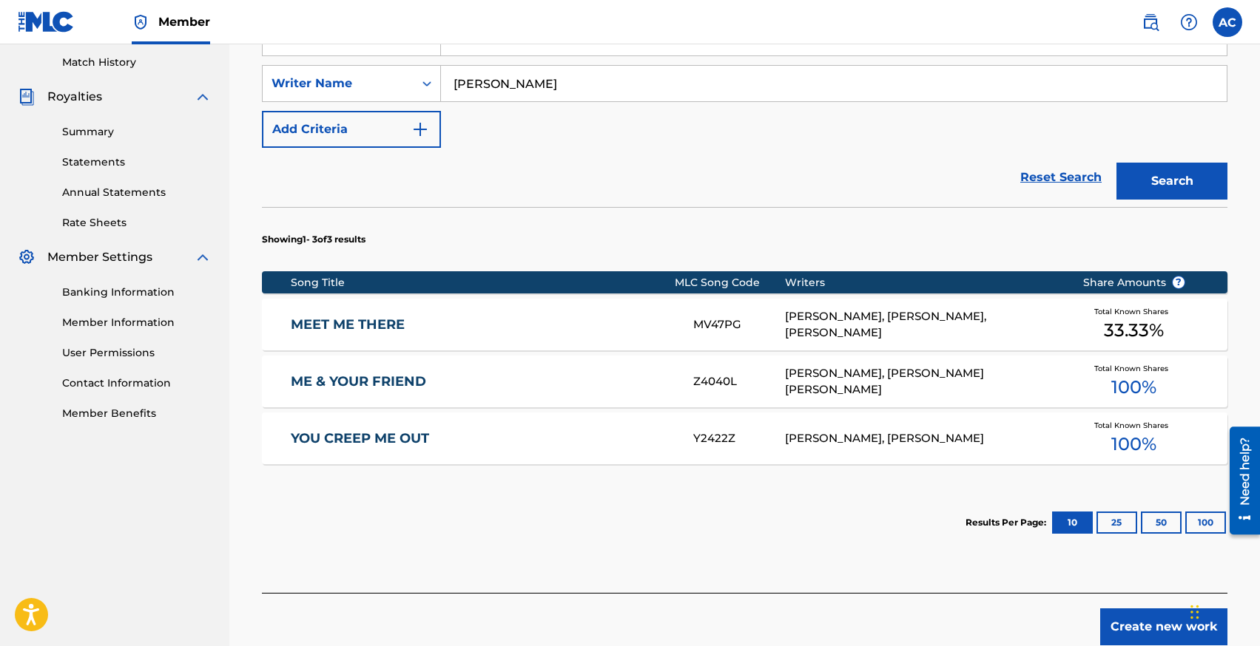
click at [365, 317] on link "MEET ME THERE" at bounding box center [482, 325] width 382 height 17
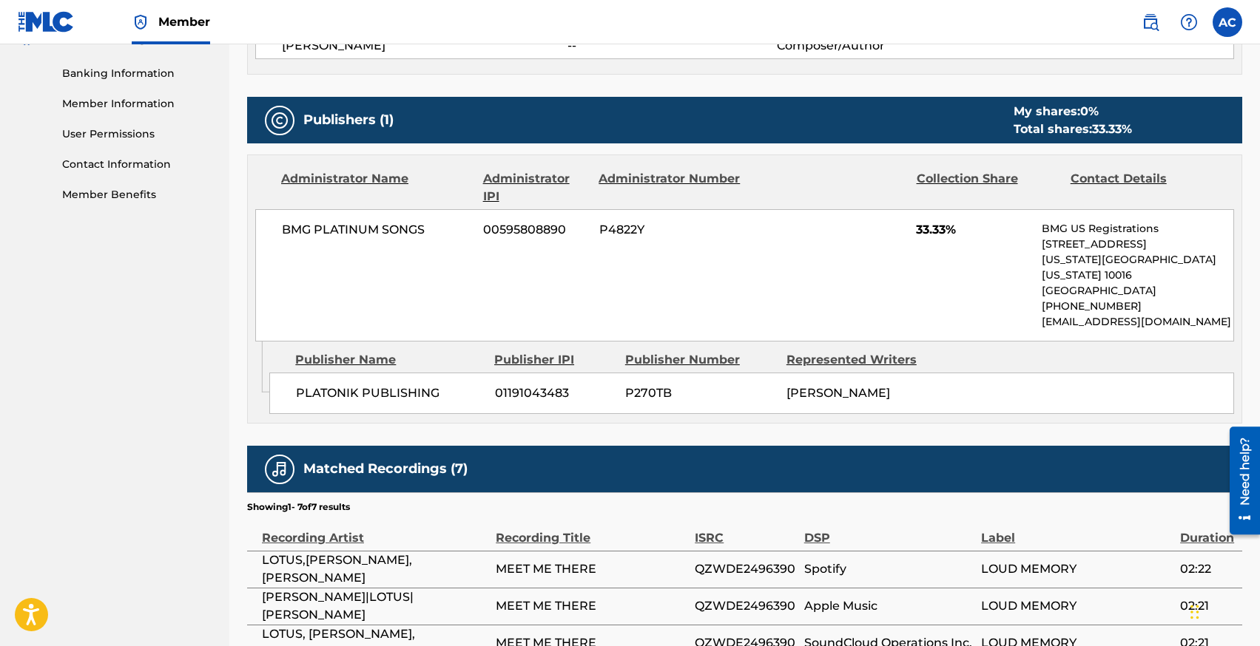
scroll to position [902, 0]
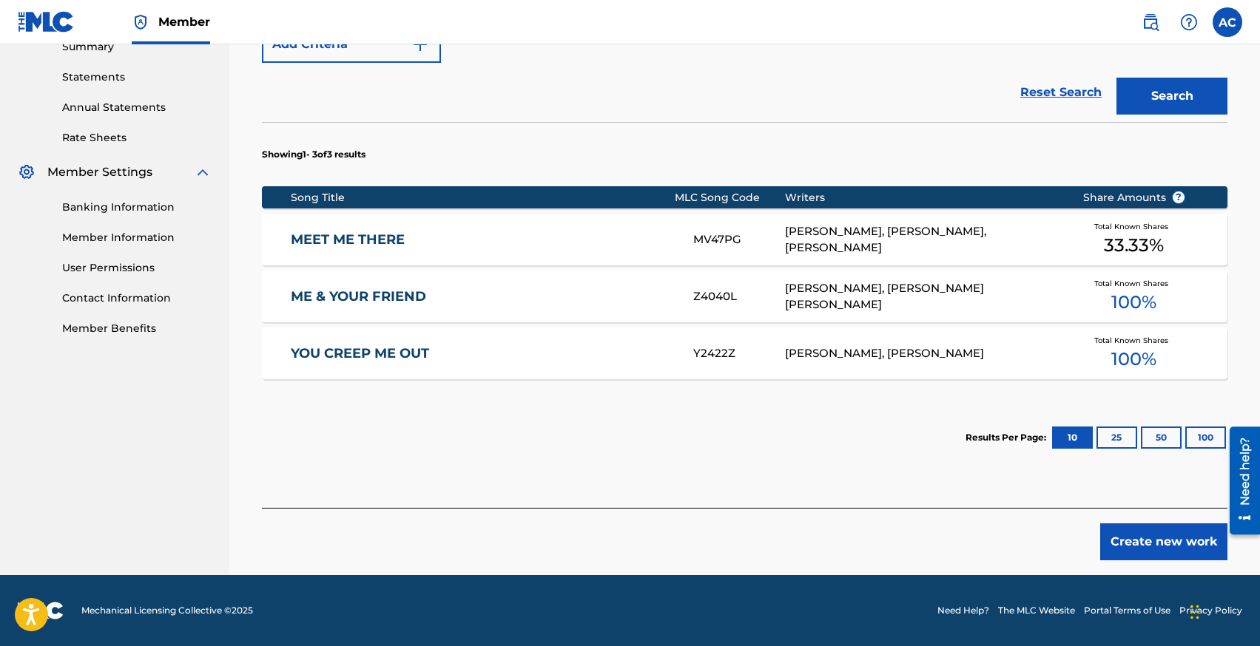
click at [1136, 547] on button "Create new work" at bounding box center [1163, 542] width 127 height 37
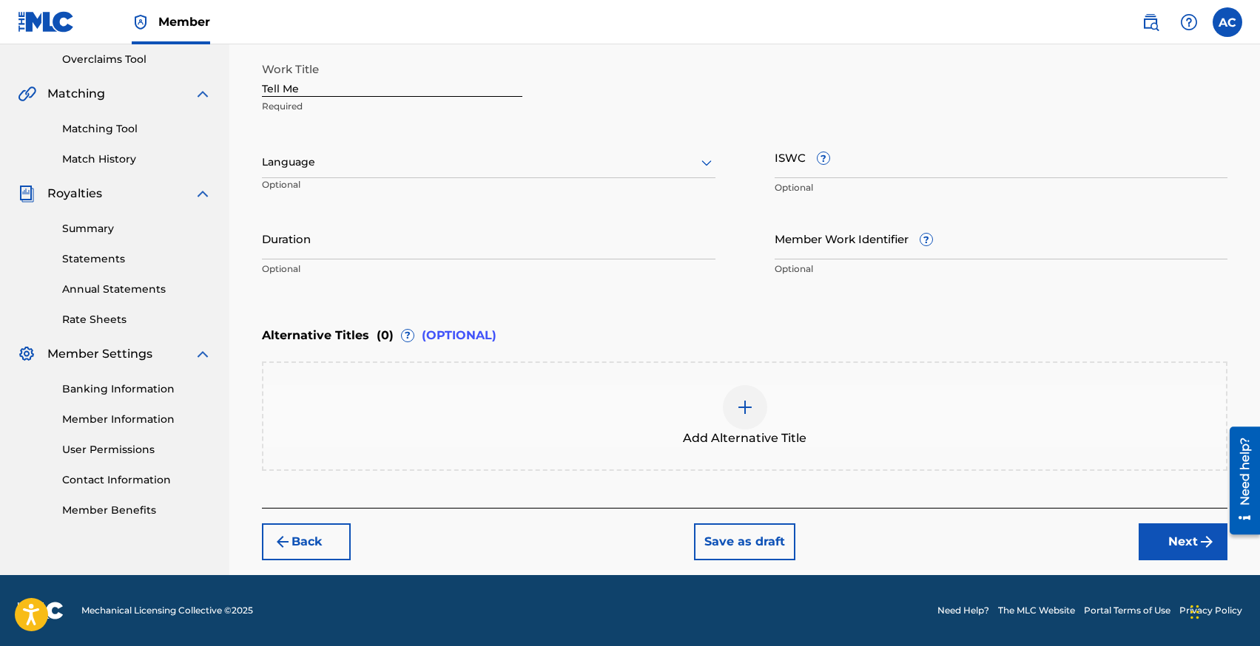
scroll to position [309, 0]
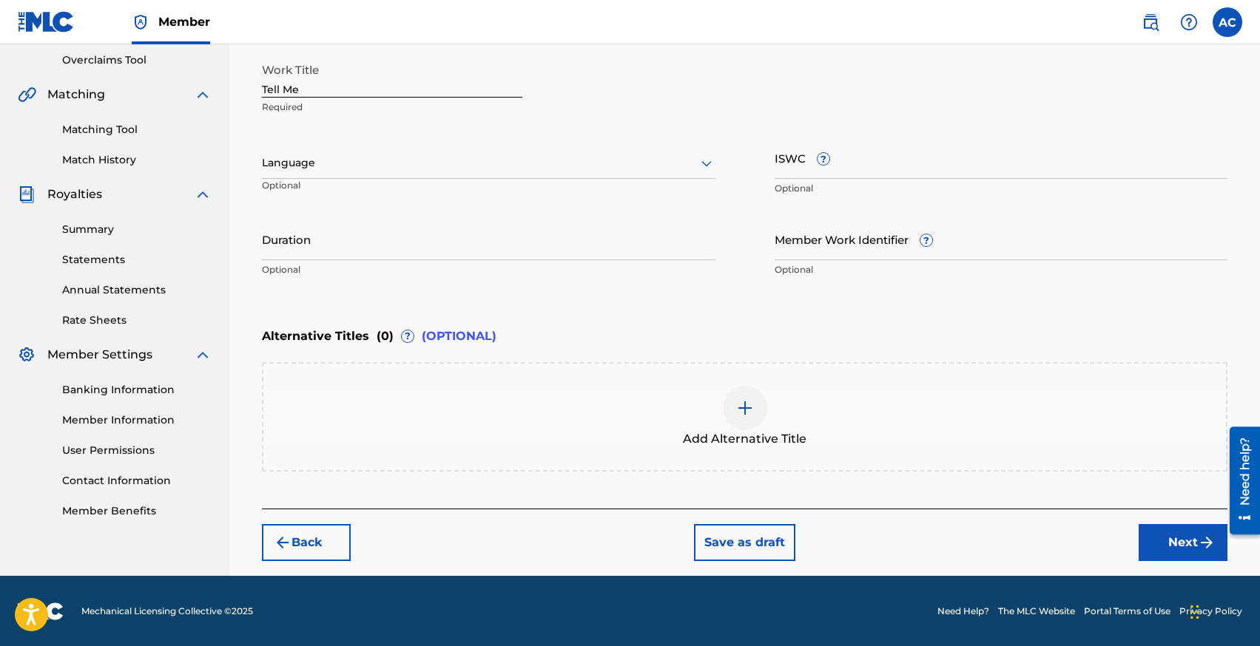
click at [302, 168] on div at bounding box center [488, 163] width 453 height 18
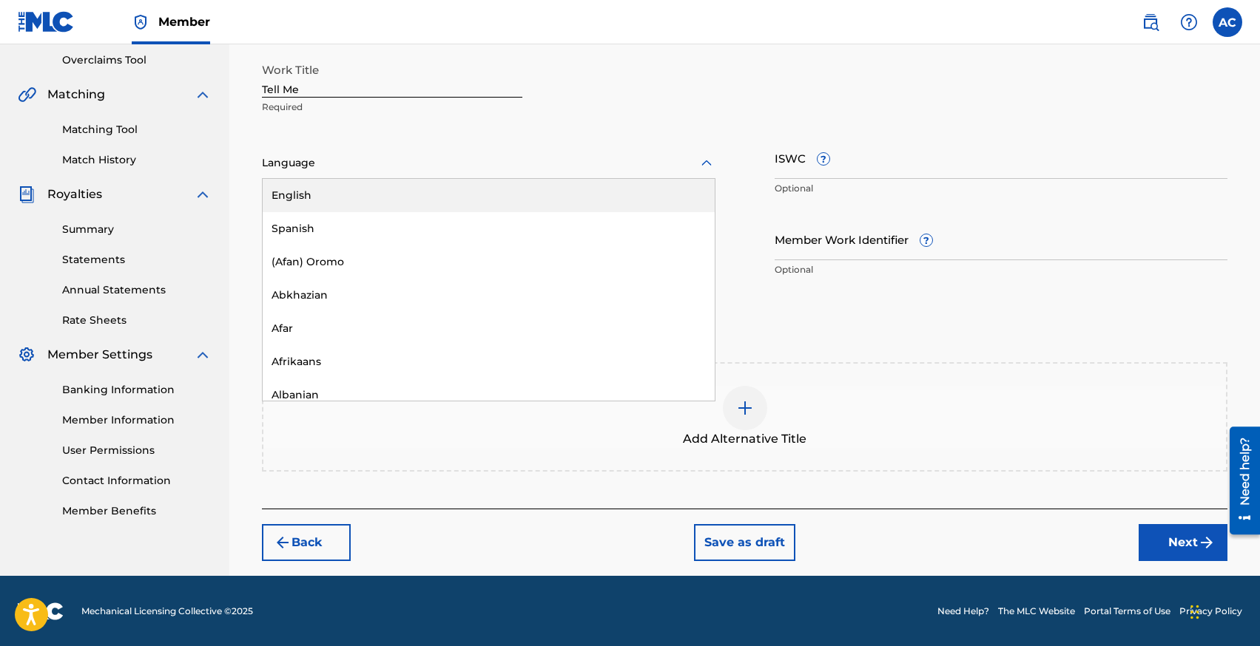
click at [305, 191] on div "English" at bounding box center [489, 195] width 452 height 33
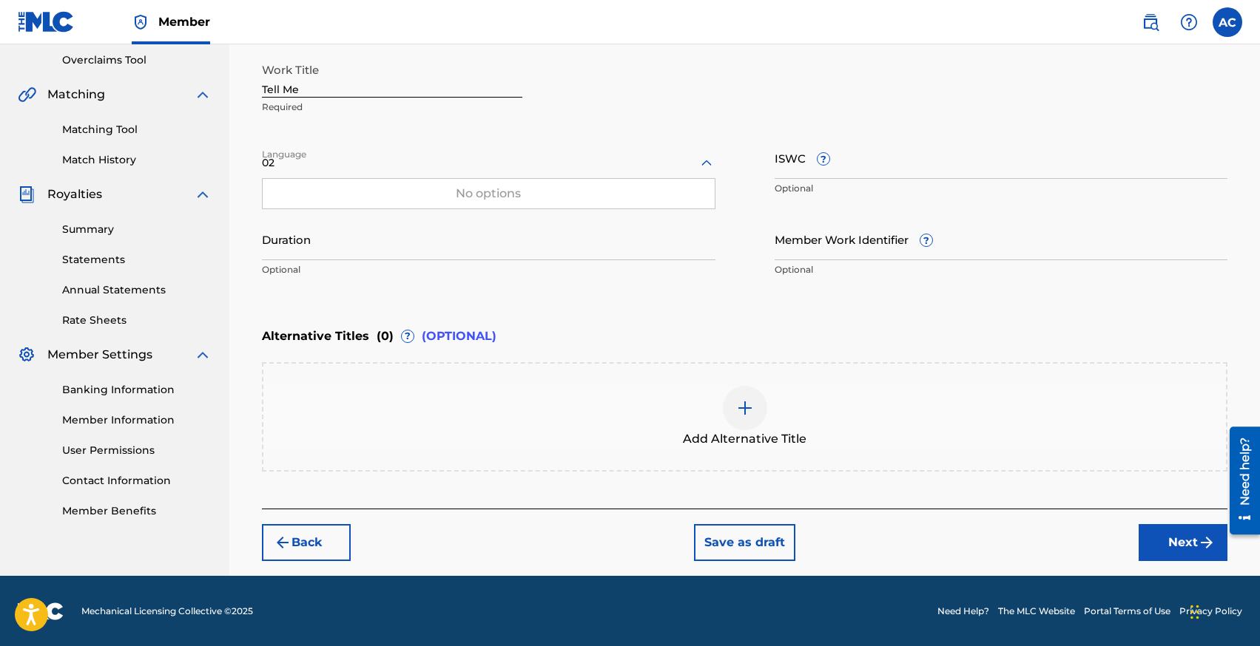
type input "0"
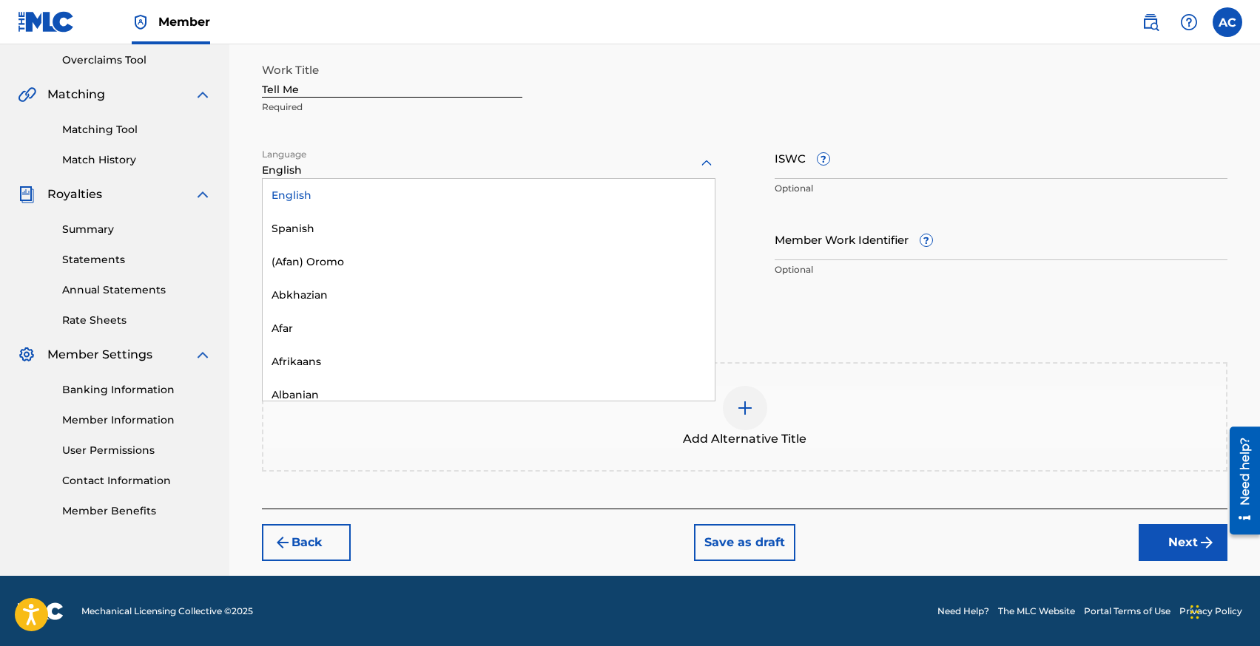
click at [308, 203] on div "English" at bounding box center [489, 195] width 452 height 33
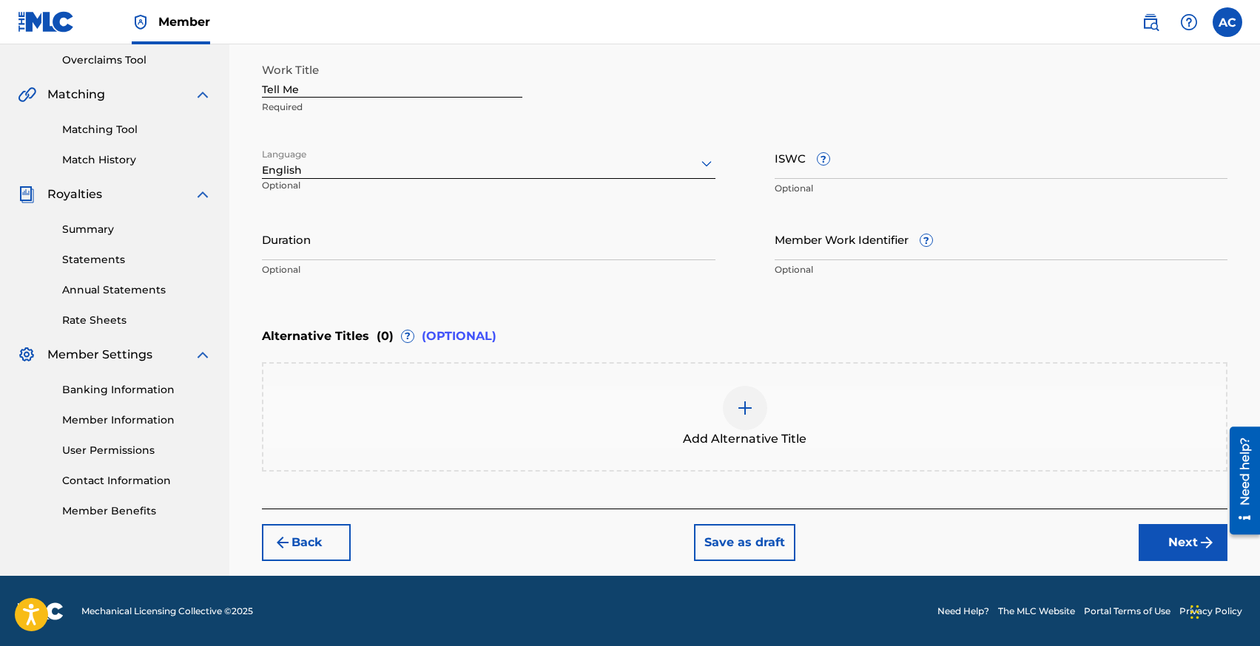
click at [309, 229] on input "Duration" at bounding box center [488, 239] width 453 height 42
type input "02:31"
click at [1164, 548] on button "Next" at bounding box center [1182, 542] width 89 height 37
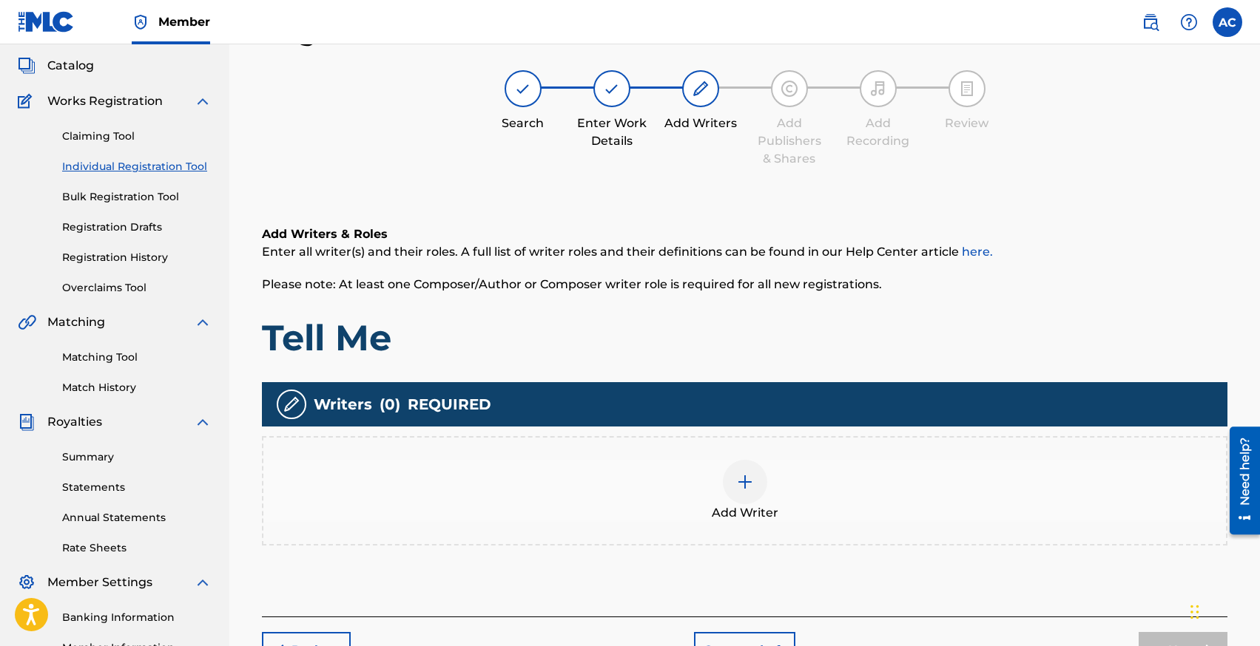
scroll to position [67, 0]
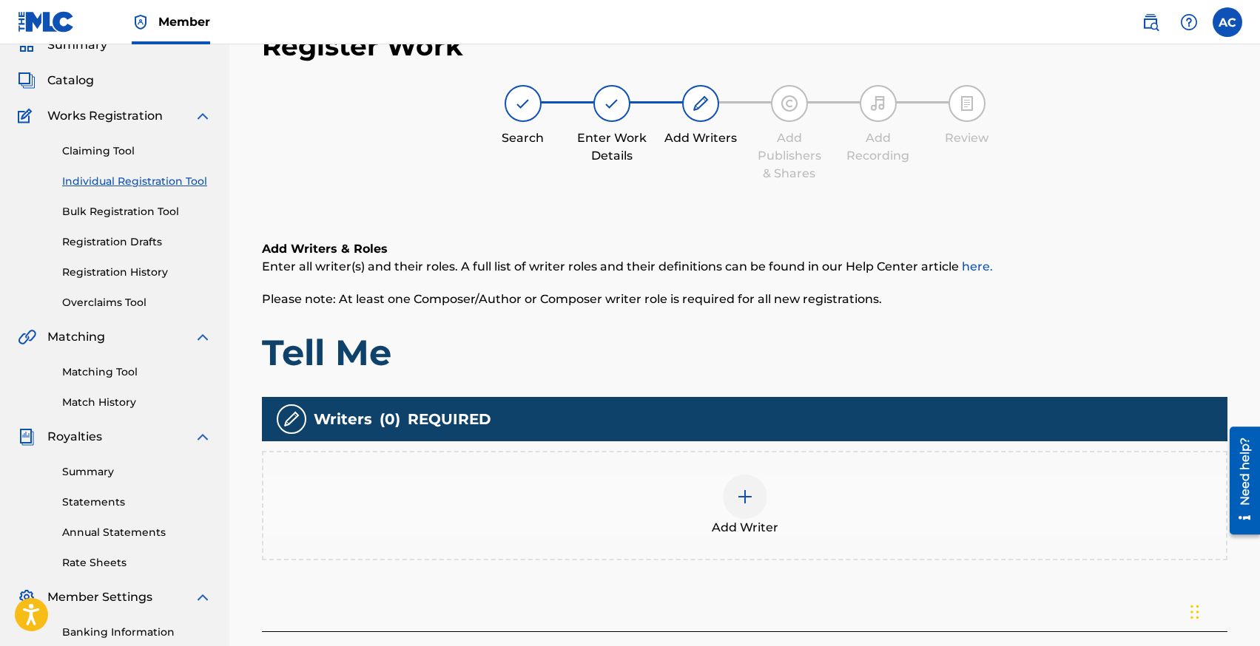
click at [689, 479] on div "Add Writer" at bounding box center [744, 506] width 962 height 62
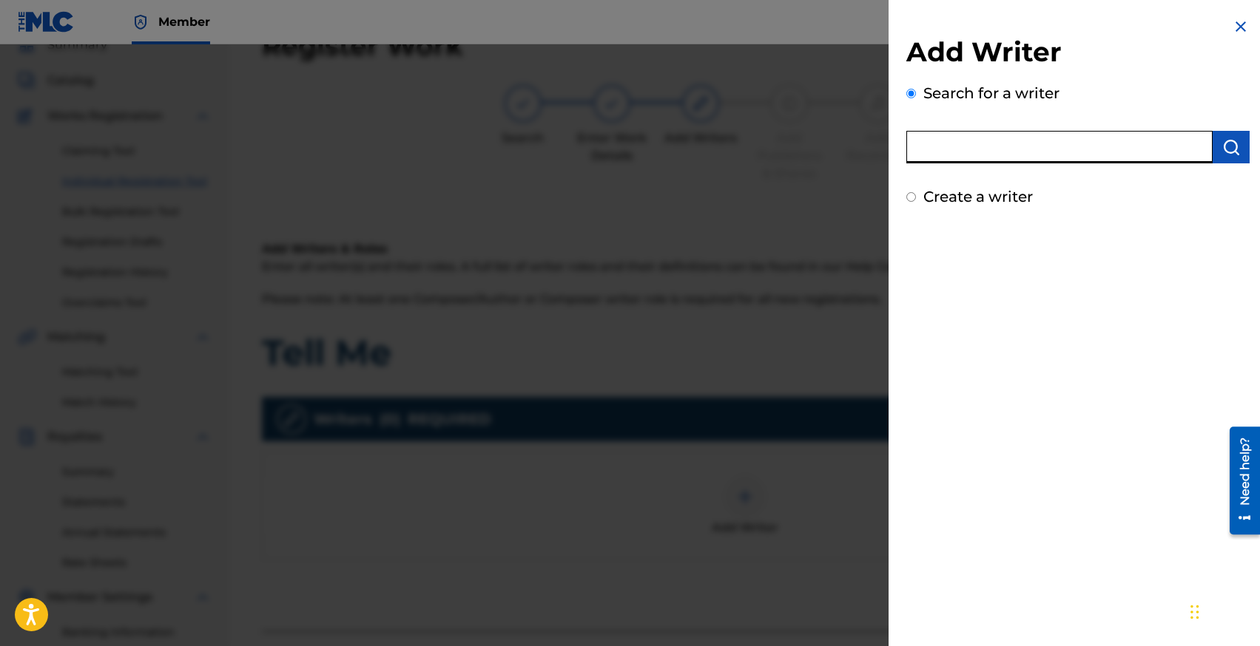
click at [998, 141] on input "text" at bounding box center [1059, 147] width 306 height 33
type input "n"
type input "c"
type input "[PERSON_NAME]"
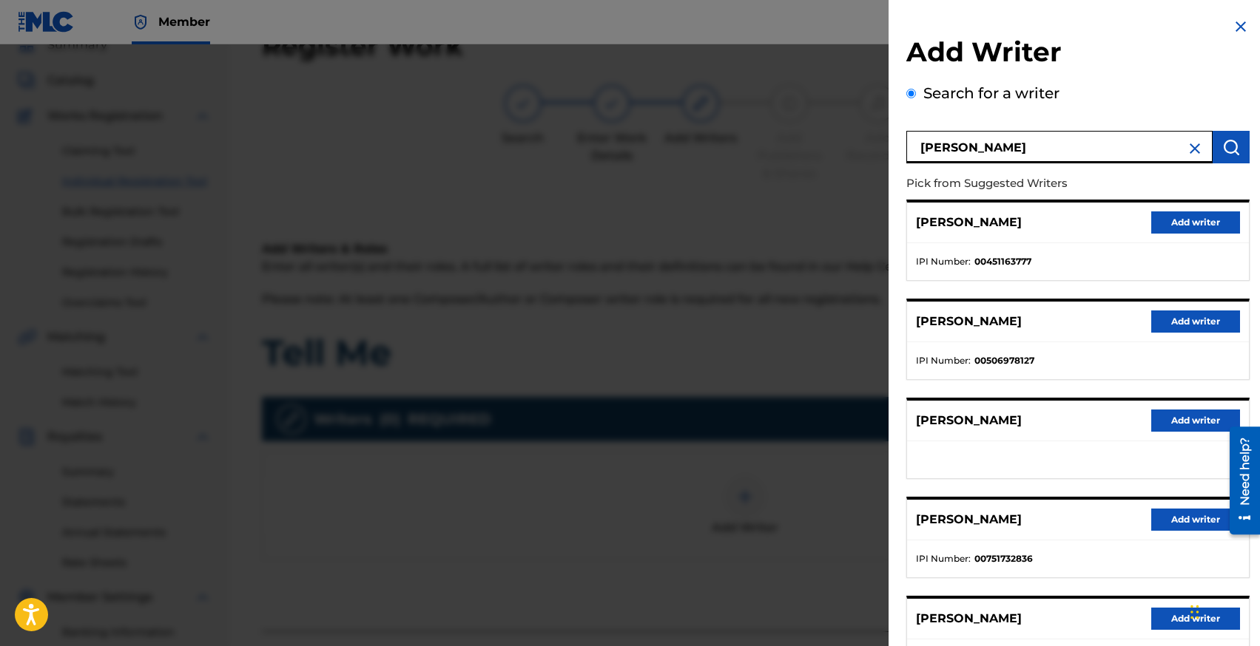
scroll to position [124, 0]
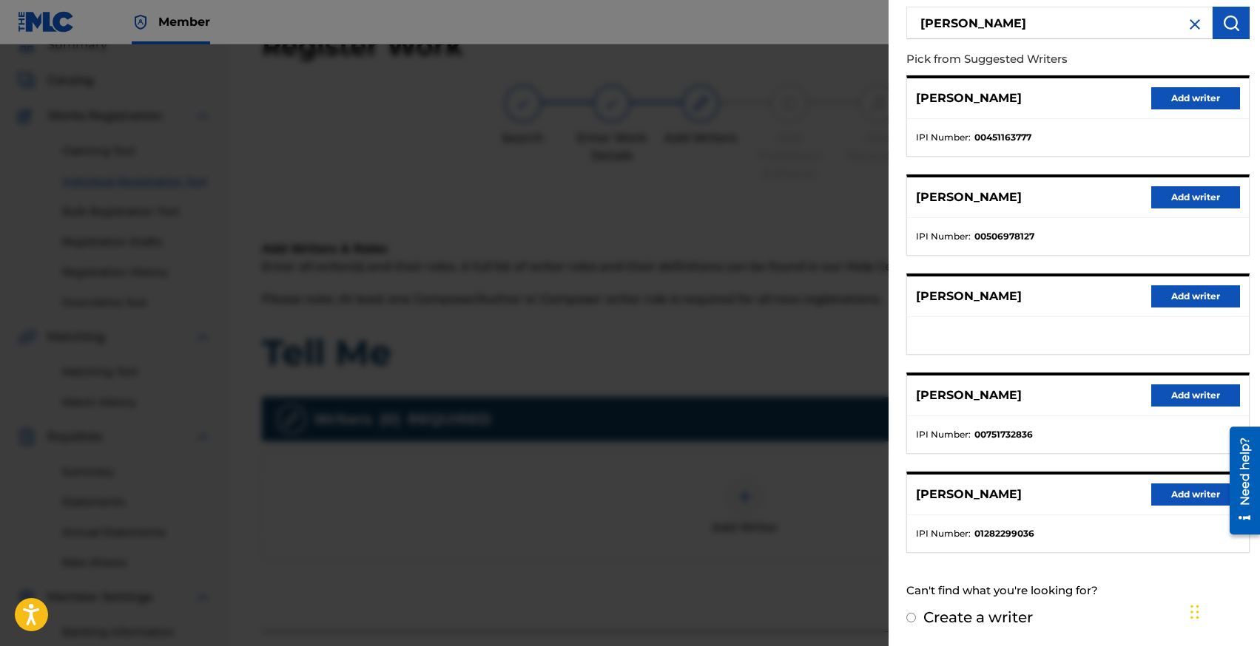
click at [1171, 294] on button "Add writer" at bounding box center [1195, 296] width 89 height 22
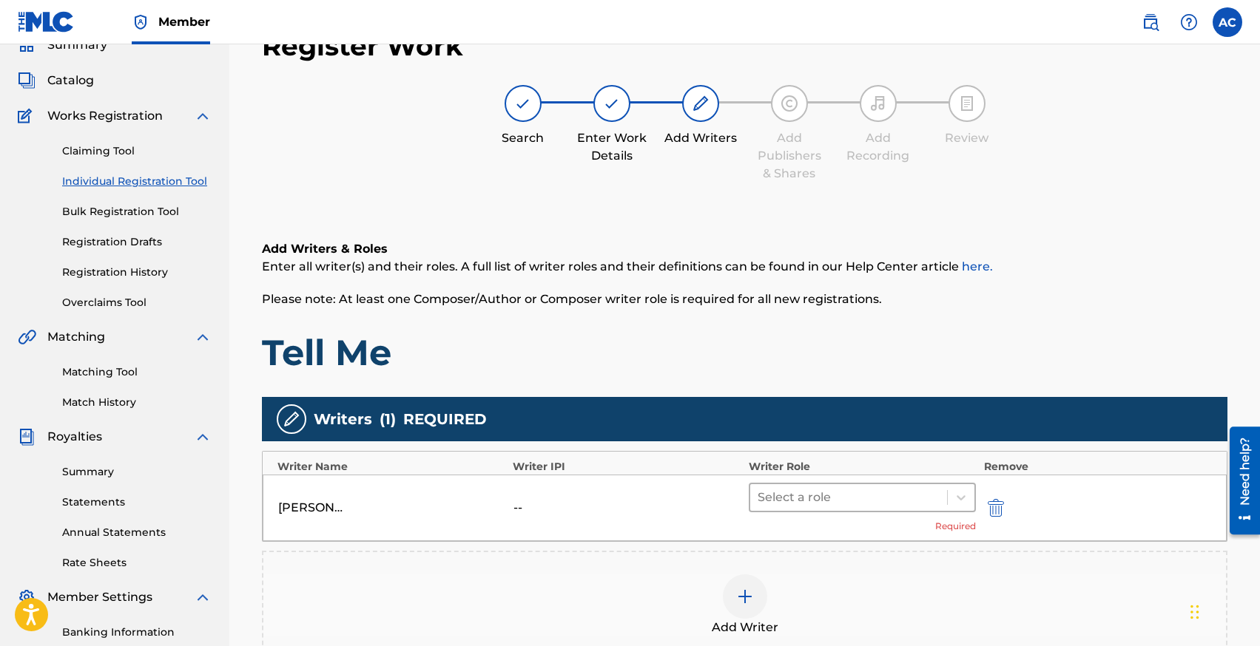
click at [757, 491] on input "text" at bounding box center [758, 498] width 3 height 18
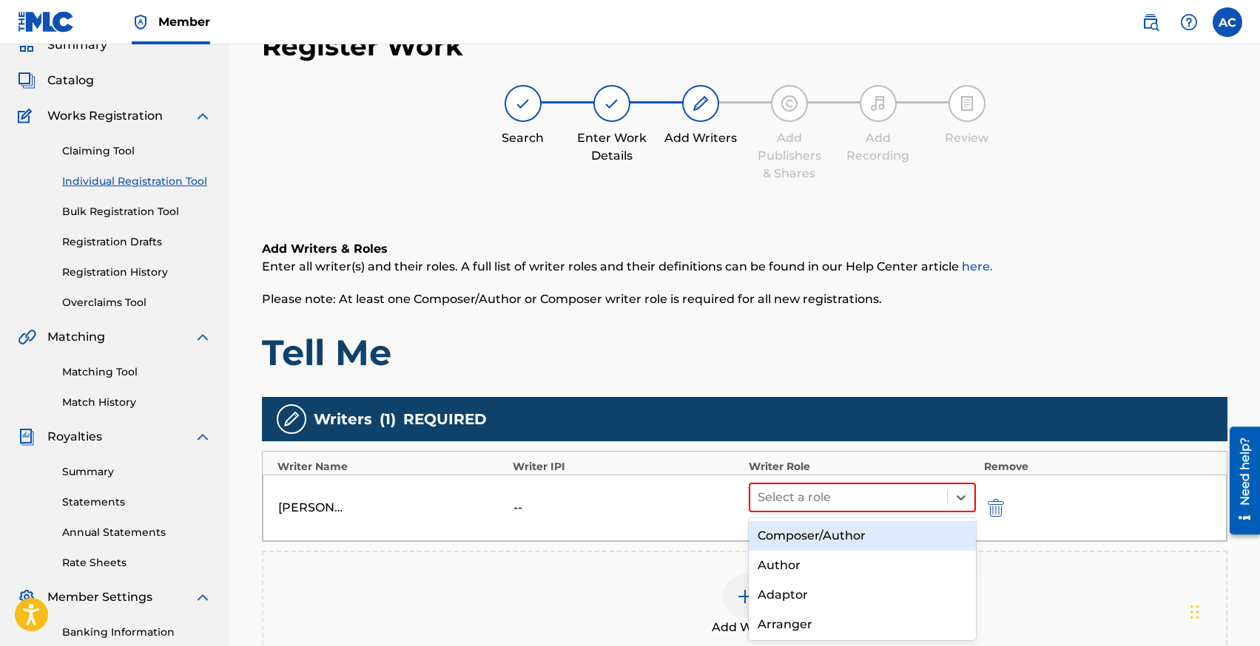
click at [777, 533] on div "Composer/Author" at bounding box center [862, 536] width 228 height 30
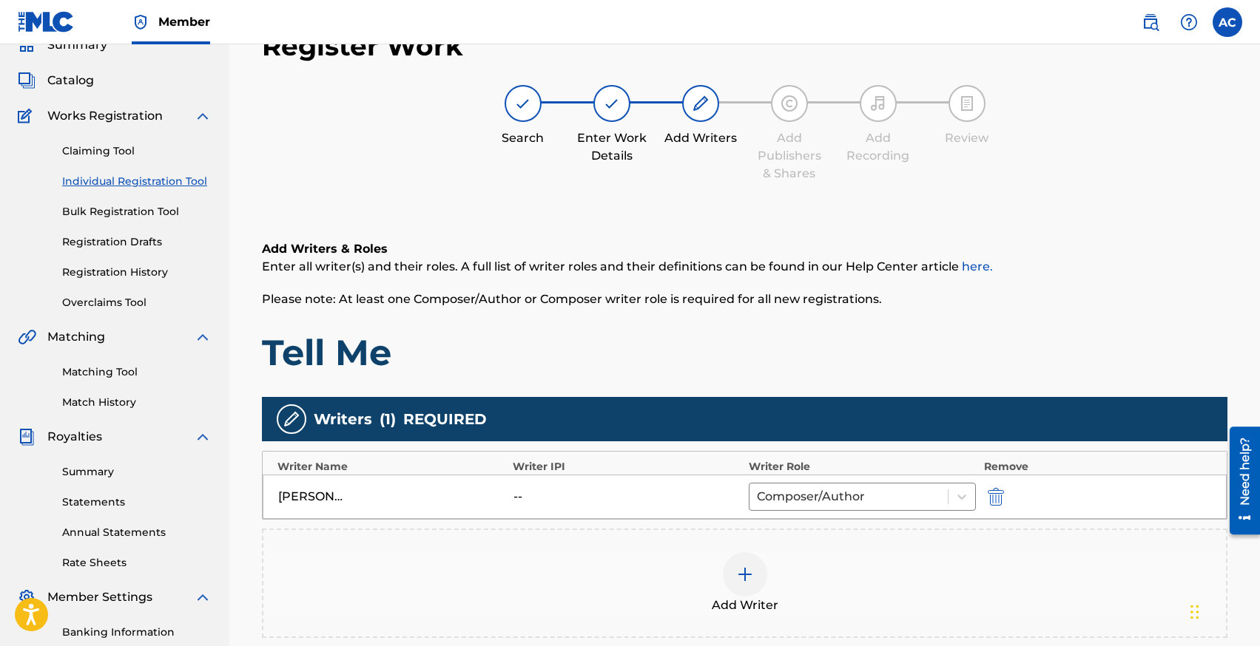
click at [742, 575] on img at bounding box center [745, 575] width 18 height 18
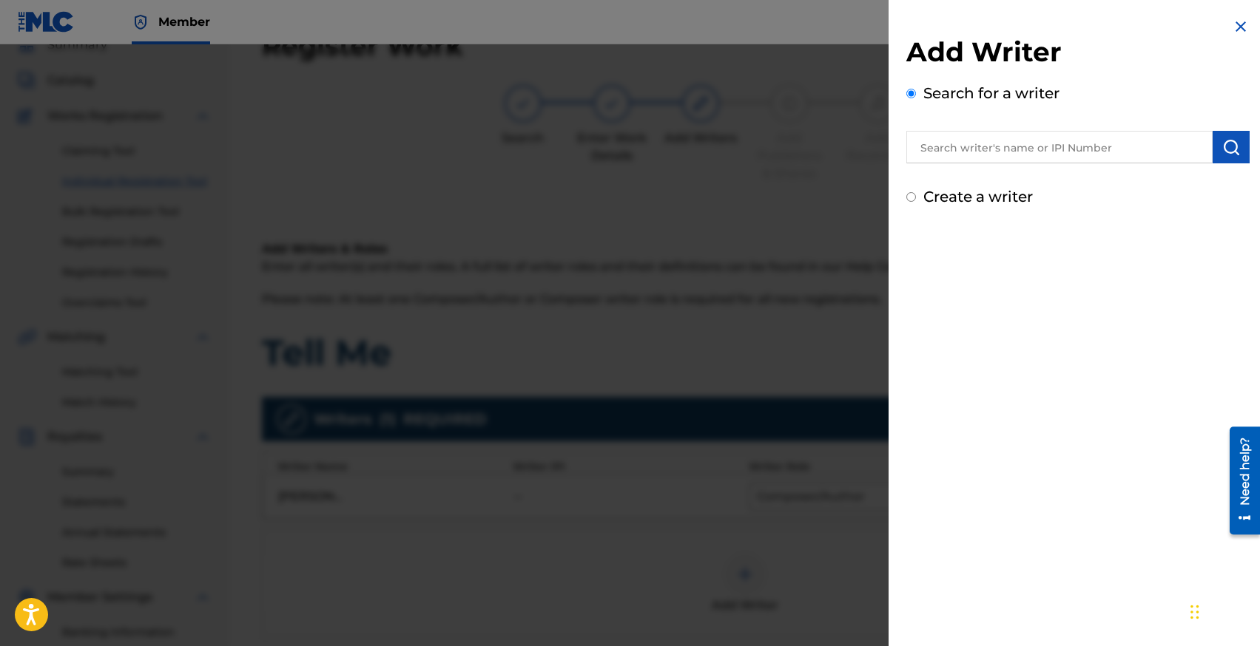
click at [961, 151] on input "text" at bounding box center [1059, 147] width 306 height 33
type input "[PERSON_NAME]"
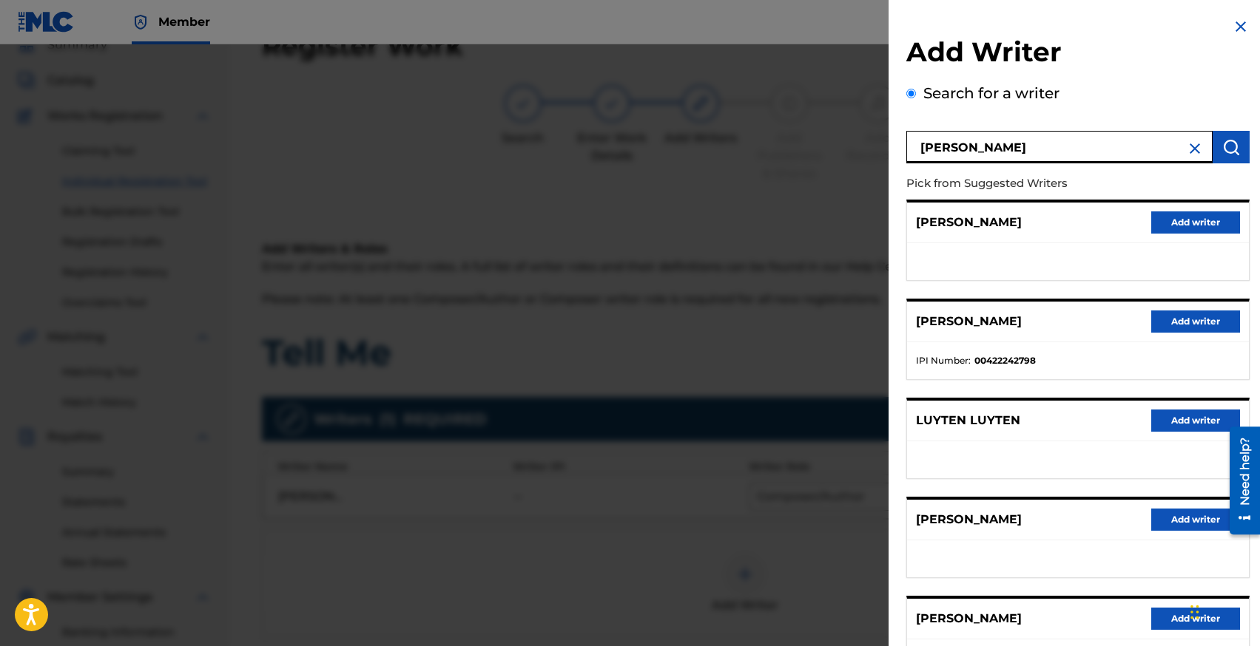
scroll to position [43, 0]
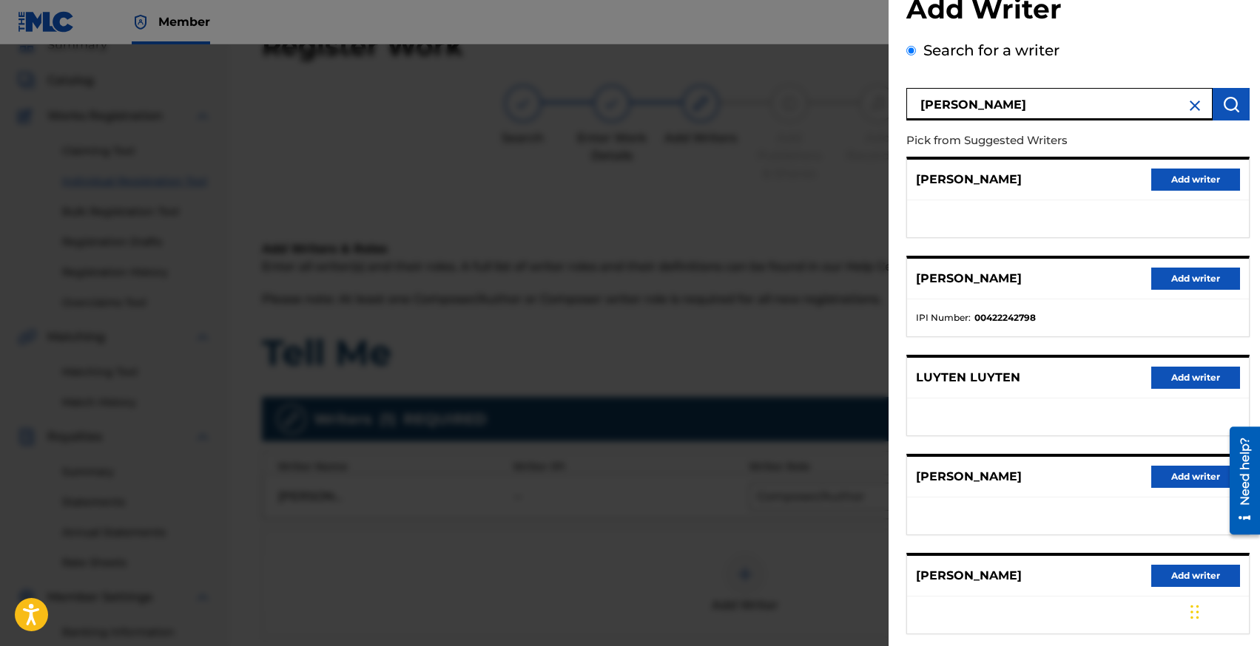
click at [1176, 477] on button "Add writer" at bounding box center [1195, 477] width 89 height 22
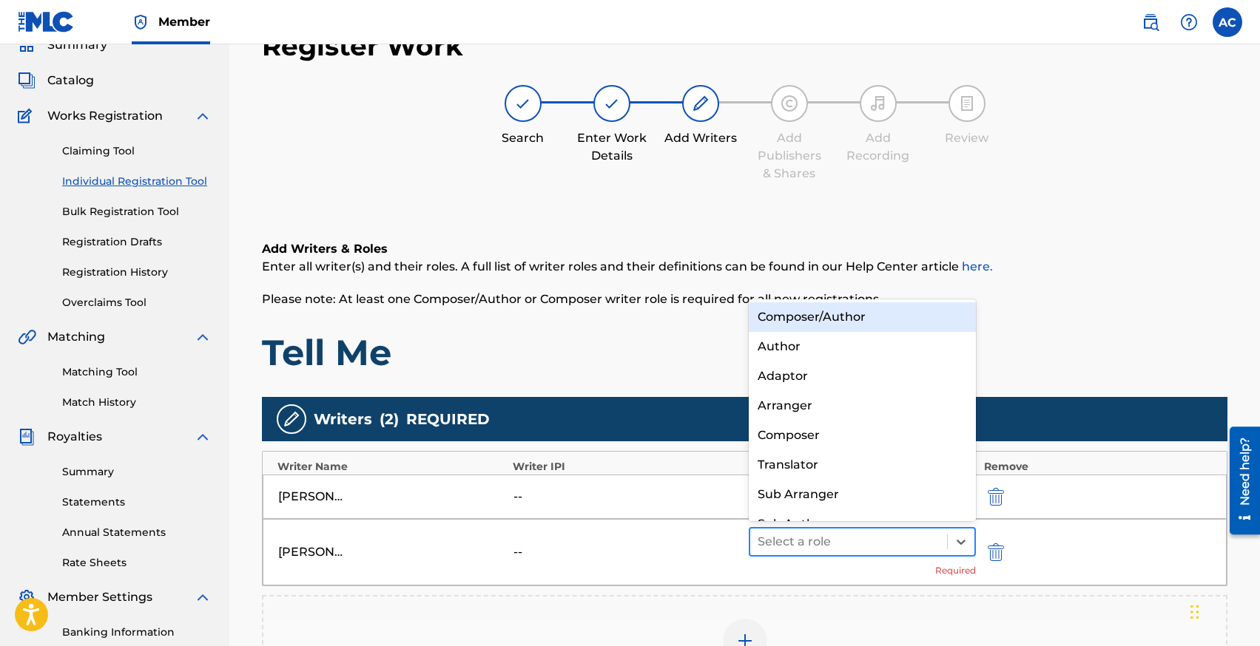
click at [768, 534] on div at bounding box center [848, 542] width 183 height 21
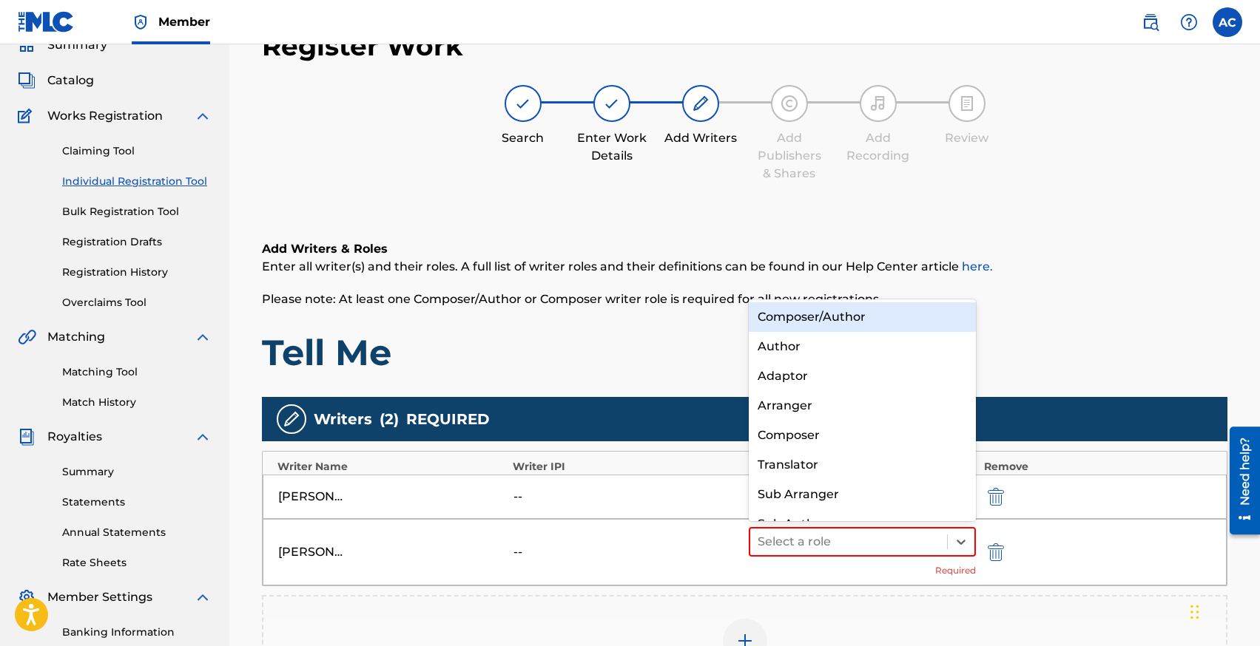
click at [780, 312] on div "Composer/Author" at bounding box center [862, 318] width 228 height 30
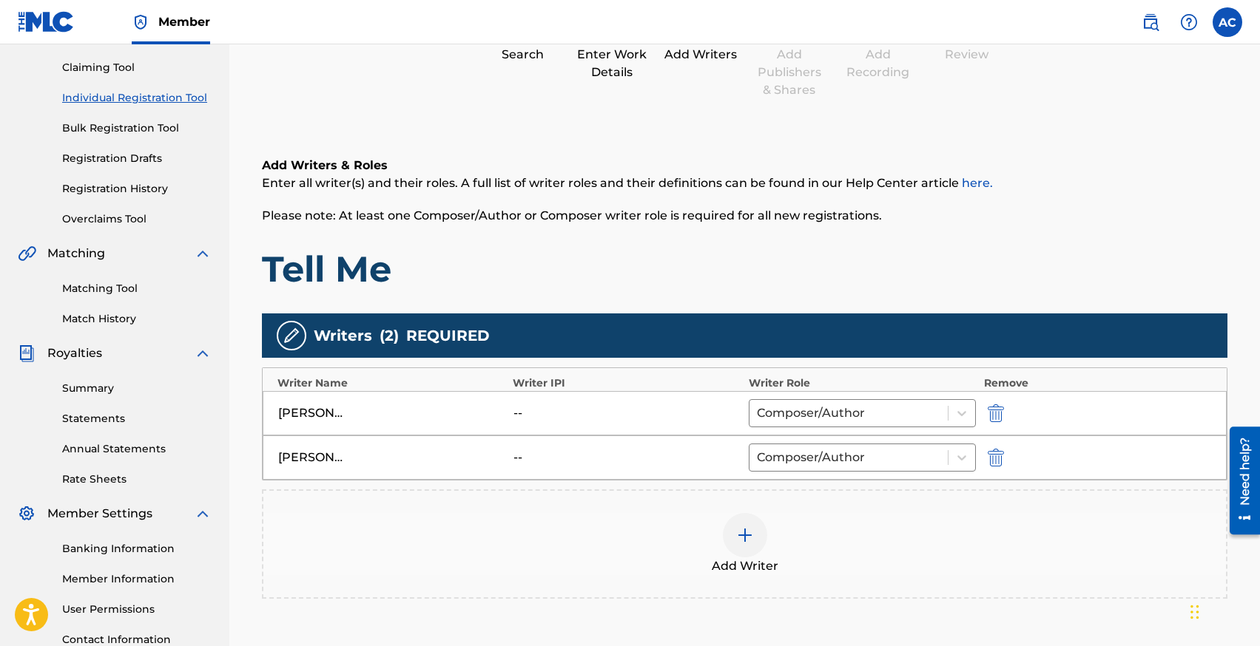
scroll to position [161, 0]
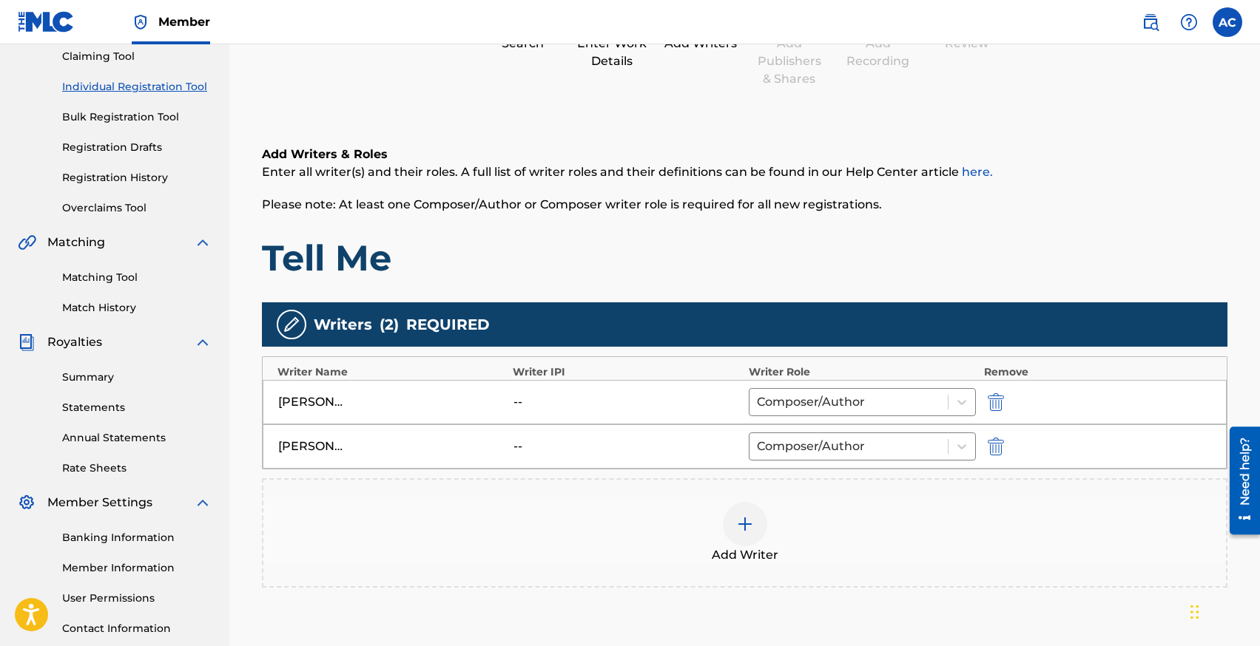
click at [735, 537] on div at bounding box center [745, 524] width 44 height 44
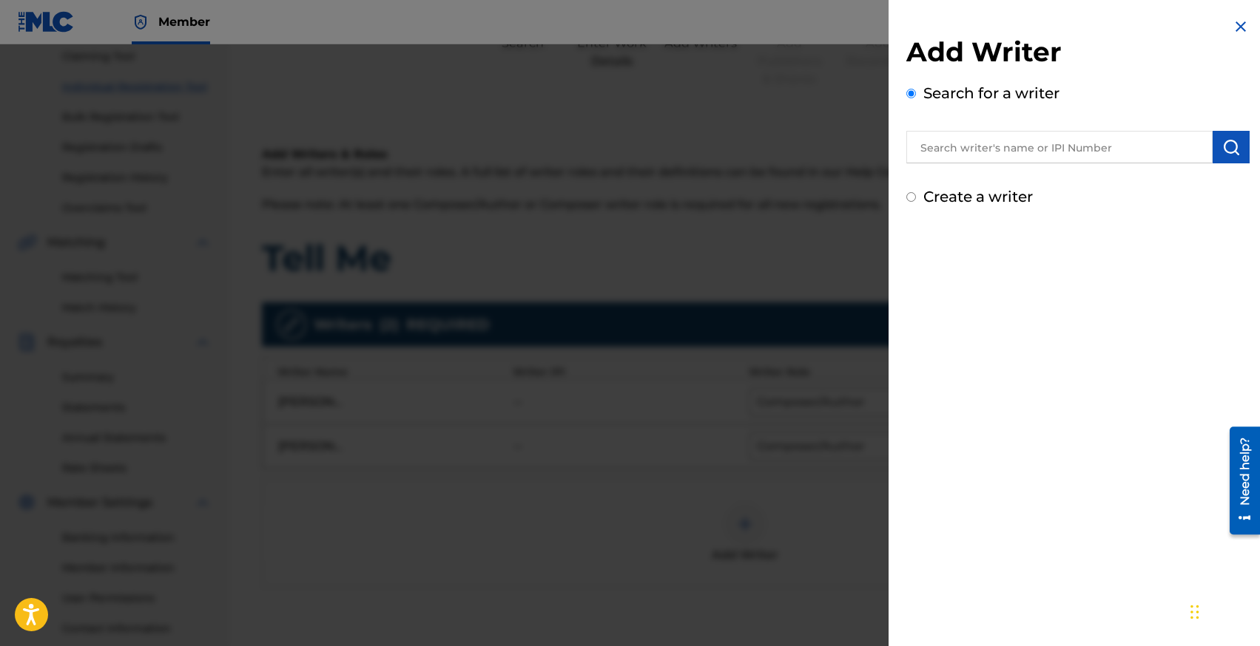
click at [950, 151] on input "text" at bounding box center [1059, 147] width 306 height 33
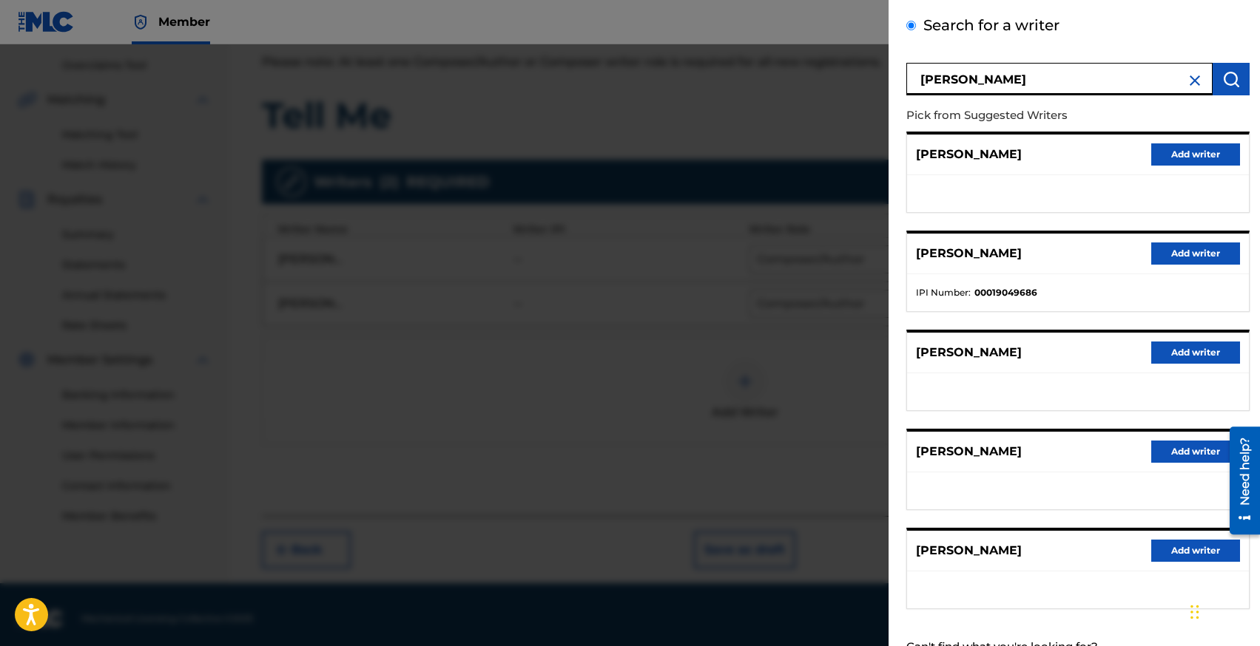
scroll to position [63, 0]
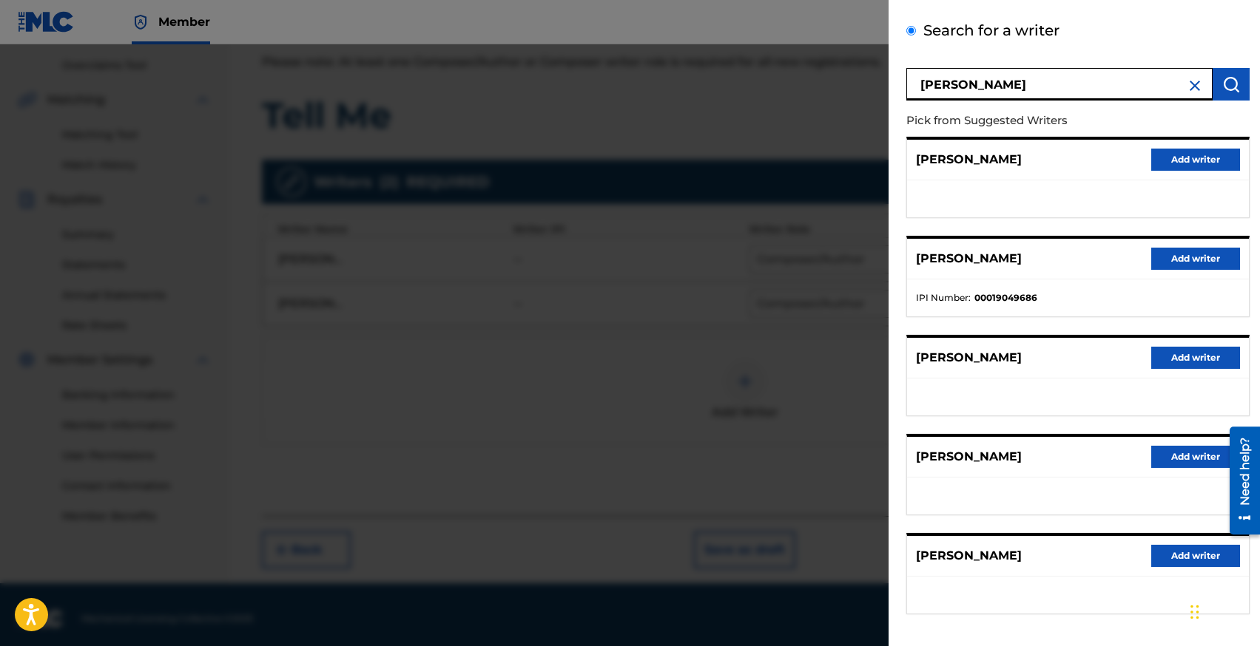
click at [1010, 83] on input "[PERSON_NAME]" at bounding box center [1059, 84] width 306 height 33
click at [990, 85] on input "[PERSON_NAME]" at bounding box center [1059, 84] width 306 height 33
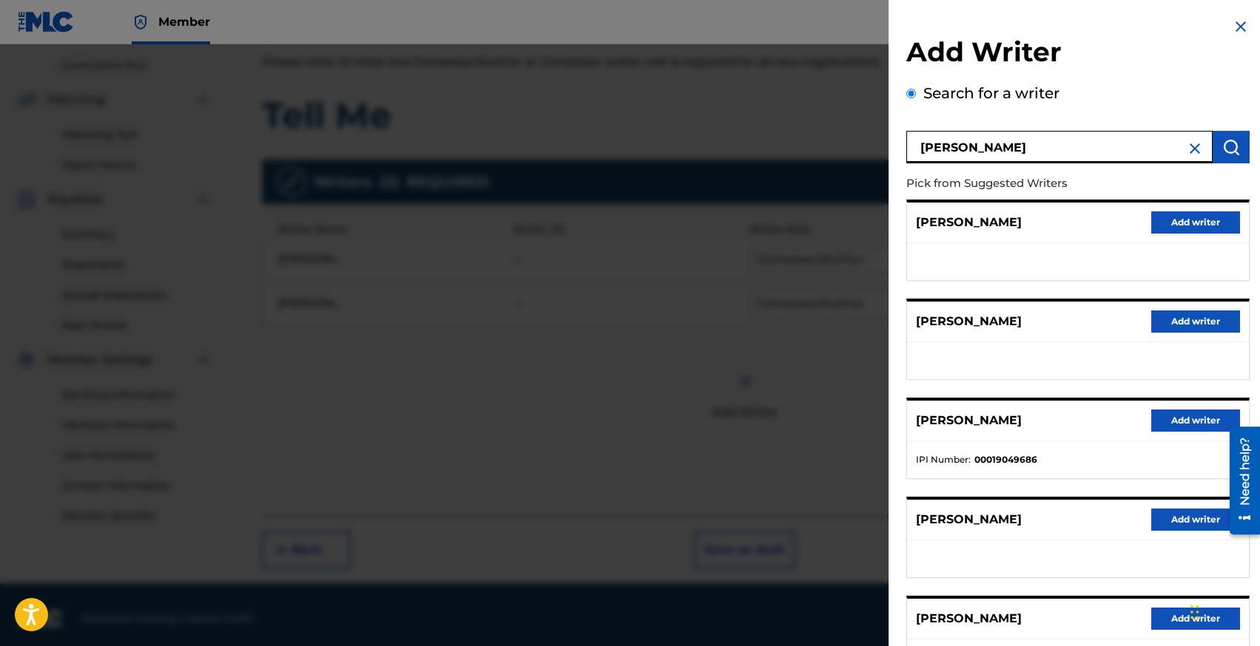
scroll to position [124, 0]
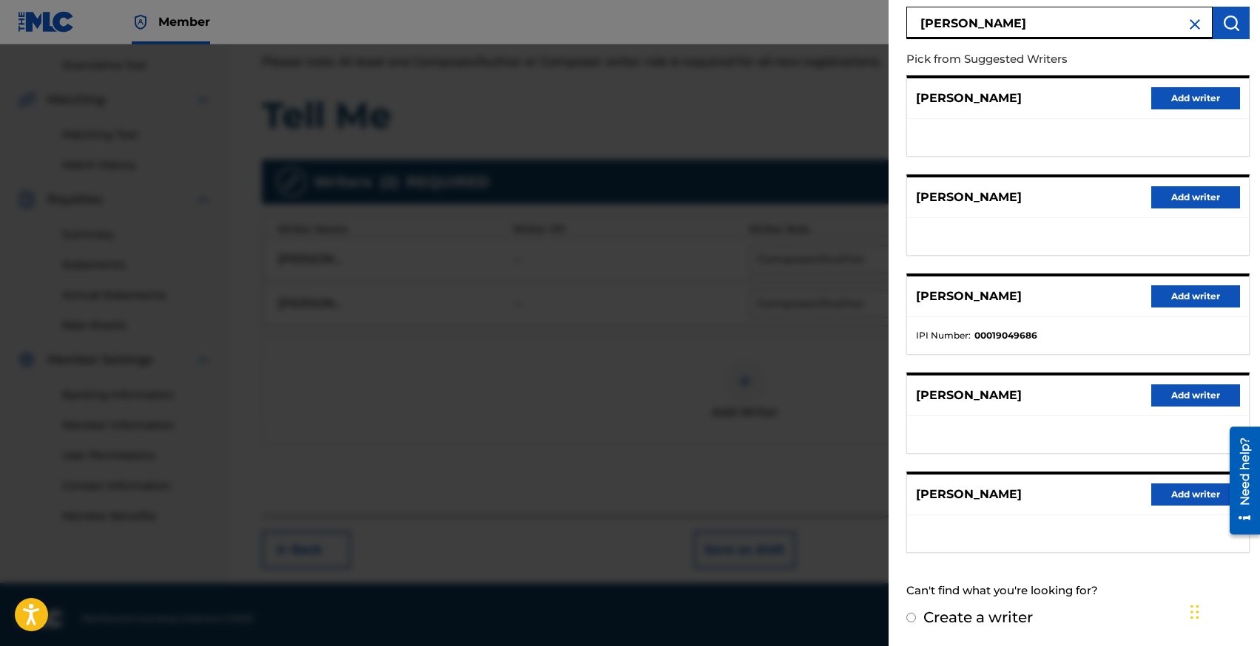
type input "[PERSON_NAME]"
click at [1161, 498] on button "Add writer" at bounding box center [1195, 495] width 89 height 22
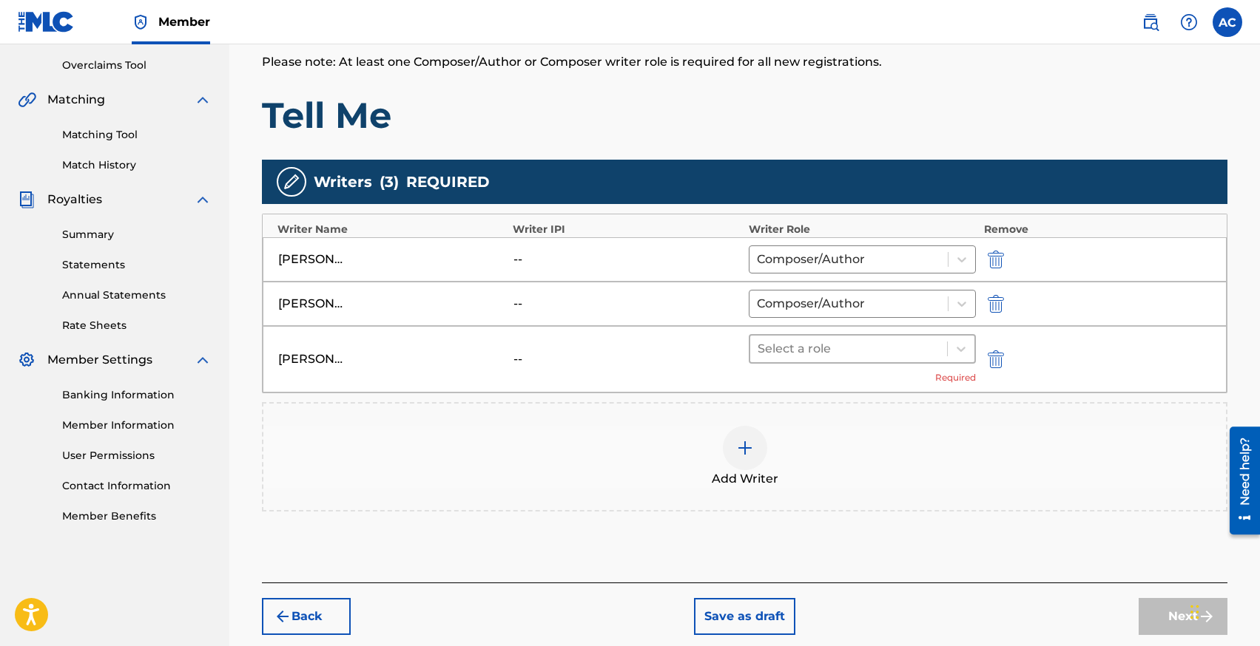
click at [794, 353] on div at bounding box center [848, 349] width 183 height 21
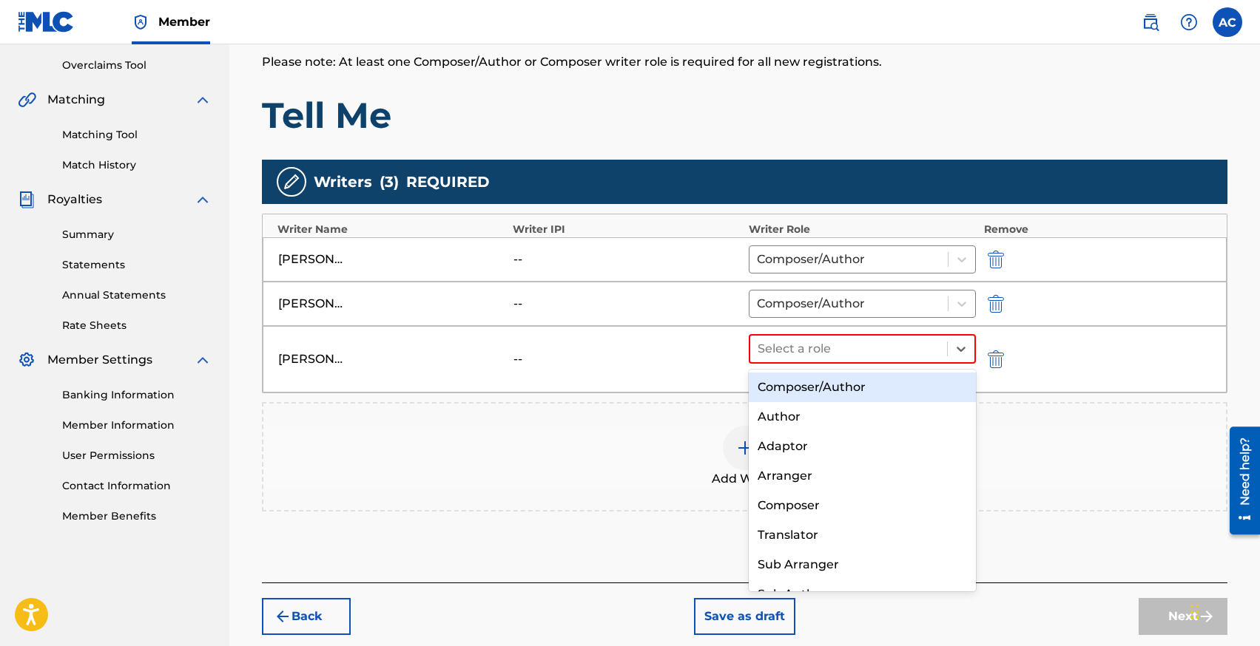
click at [807, 385] on div "Composer/Author" at bounding box center [862, 388] width 228 height 30
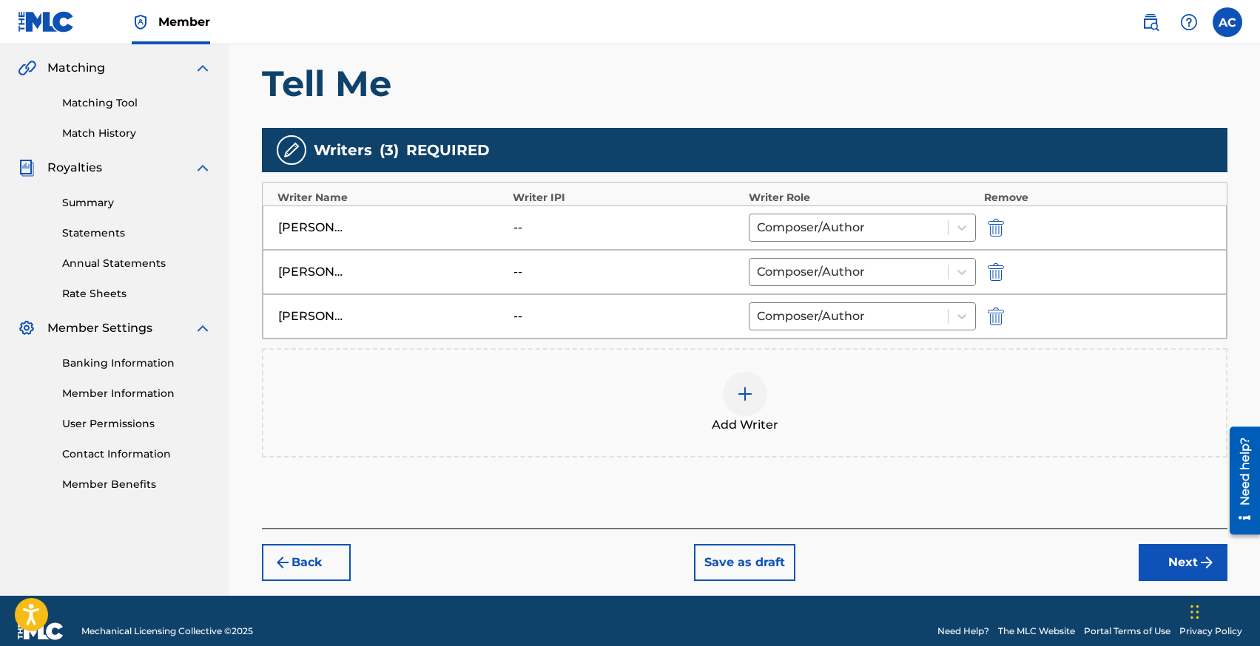
scroll to position [337, 0]
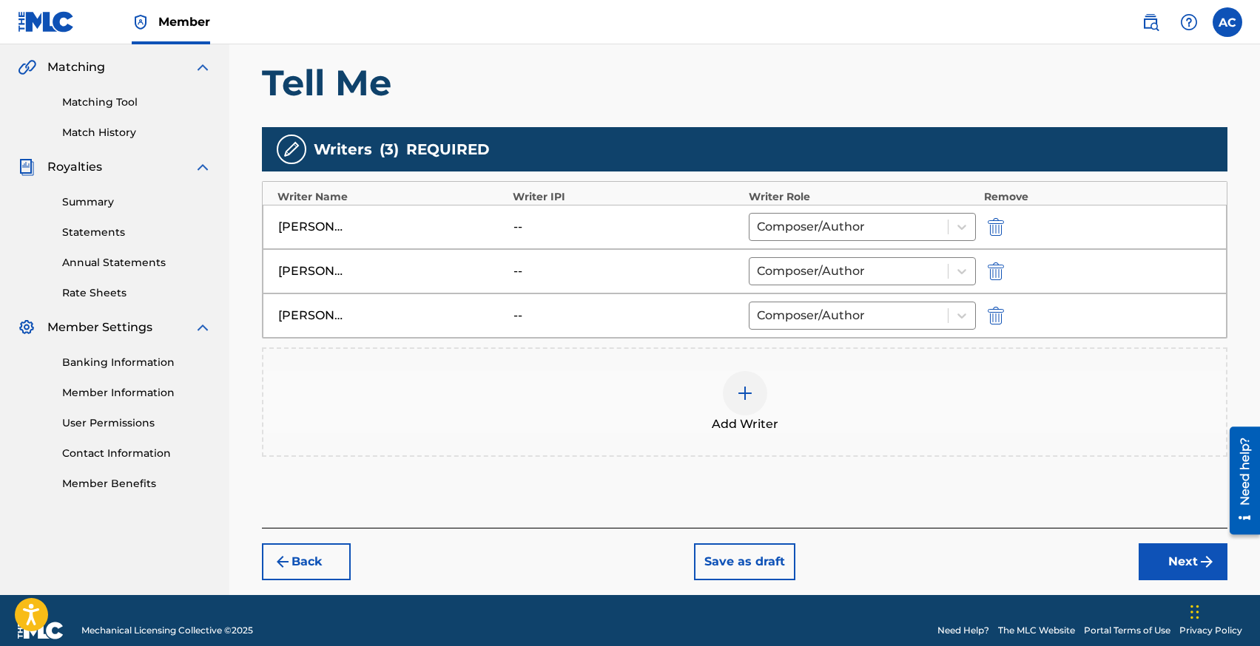
click at [1151, 558] on button "Next" at bounding box center [1182, 562] width 89 height 37
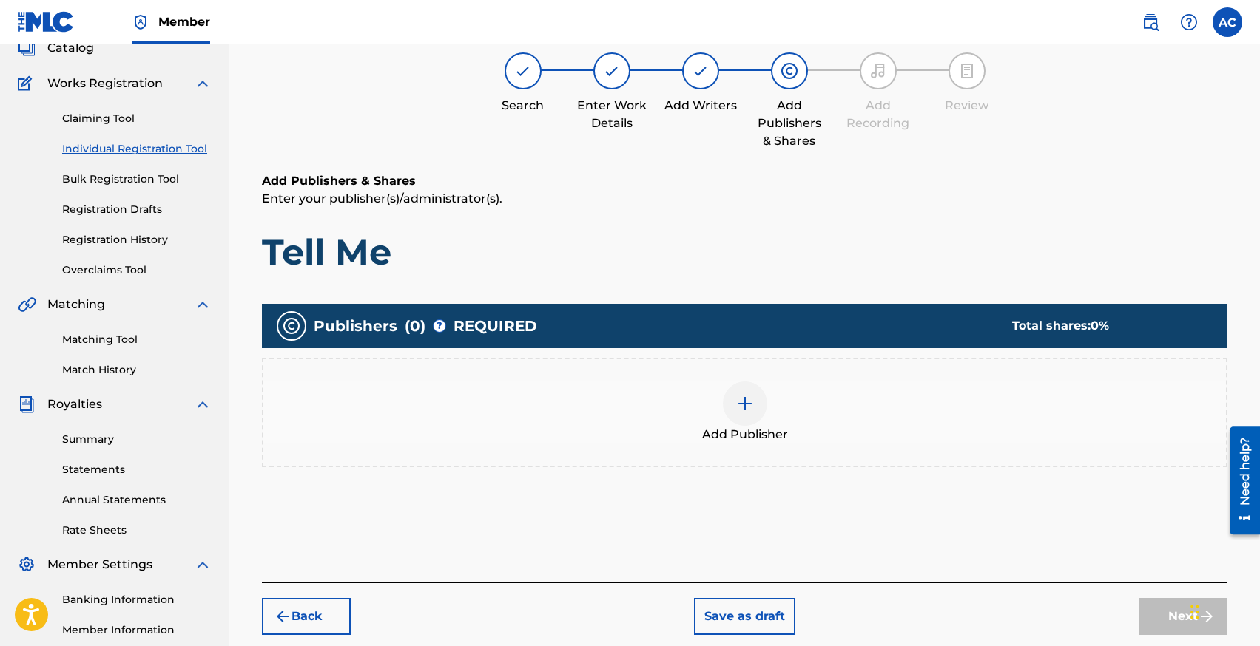
scroll to position [67, 0]
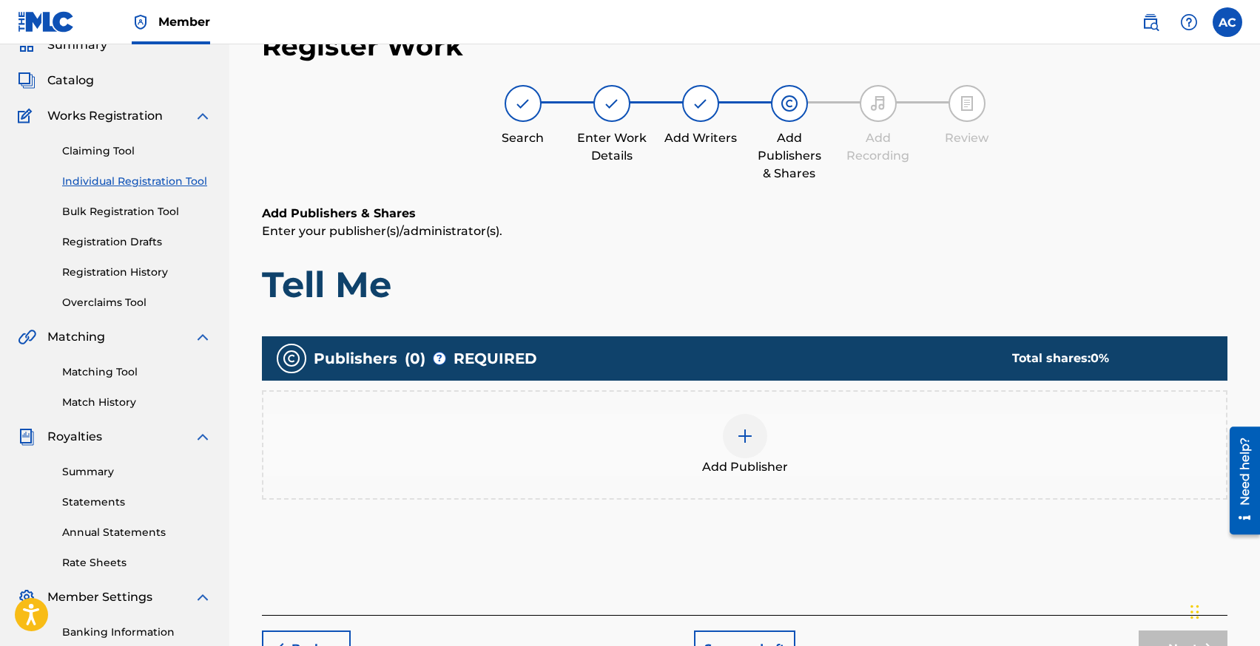
click at [743, 402] on div "Add Publisher" at bounding box center [744, 445] width 965 height 109
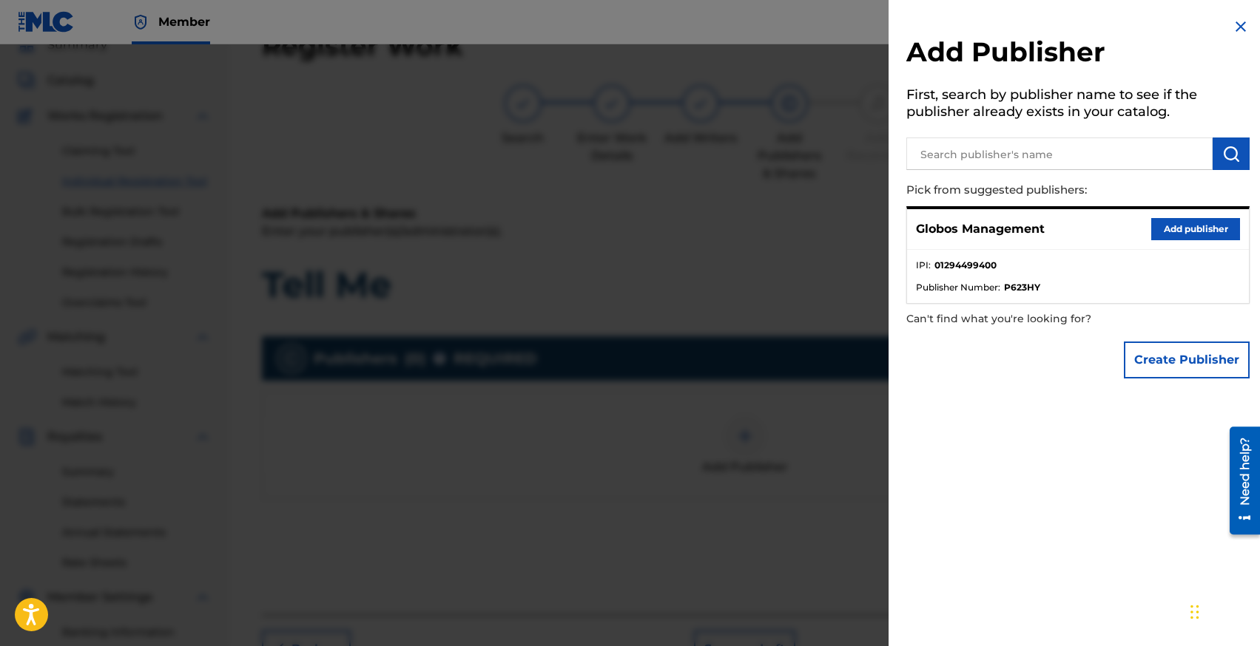
click at [1160, 226] on button "Add publisher" at bounding box center [1195, 229] width 89 height 22
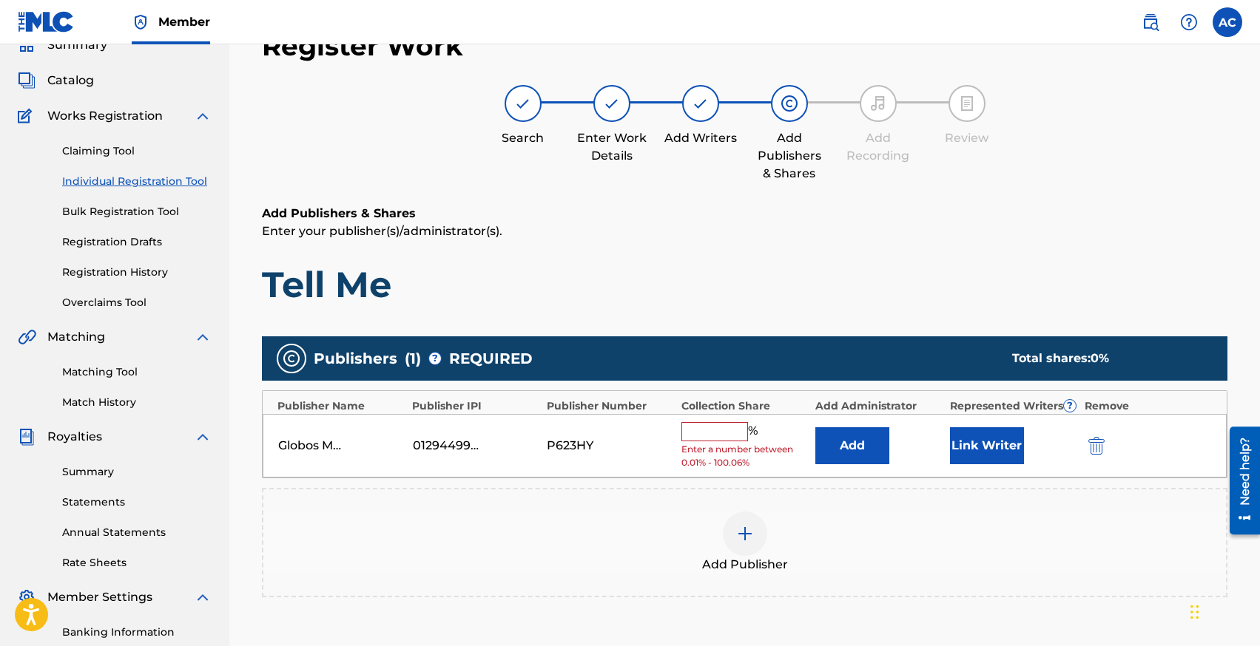
click at [729, 420] on div "Globos Management 01294499400 P623HY % Enter a number between 0.01% - 100.06% A…" at bounding box center [745, 446] width 964 height 64
click at [722, 428] on input "text" at bounding box center [714, 431] width 67 height 19
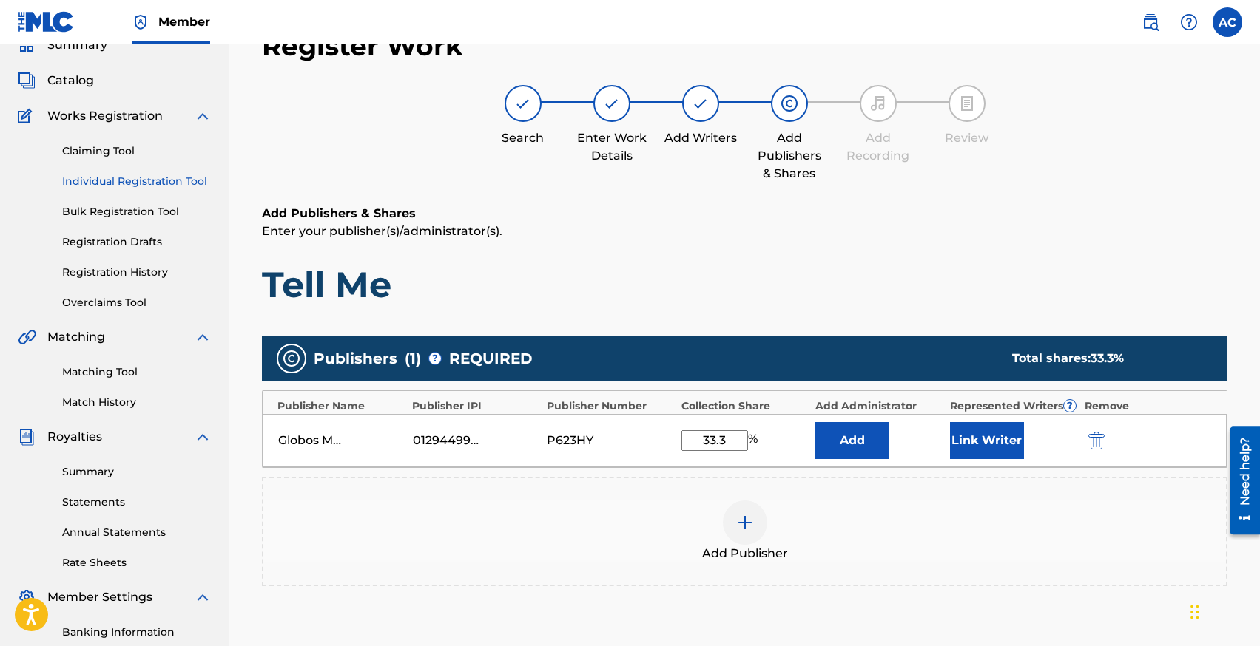
type input "33.3"
click at [993, 428] on button "Link Writer" at bounding box center [987, 440] width 74 height 37
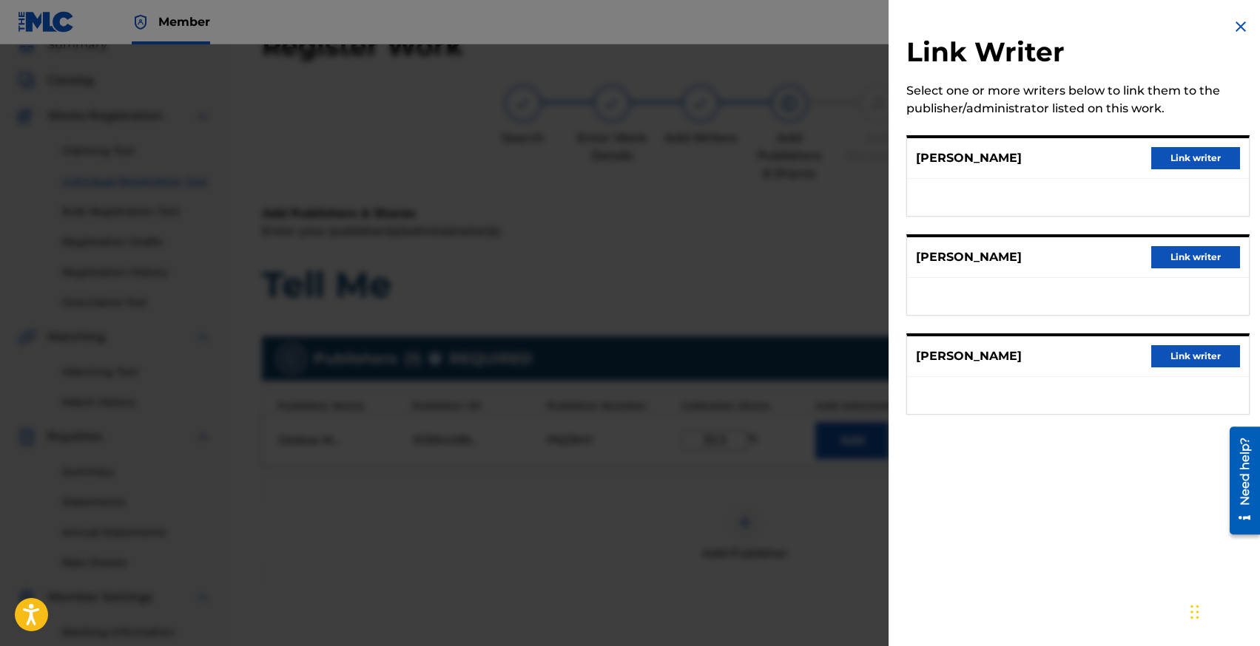
click at [1156, 155] on button "Link writer" at bounding box center [1195, 158] width 89 height 22
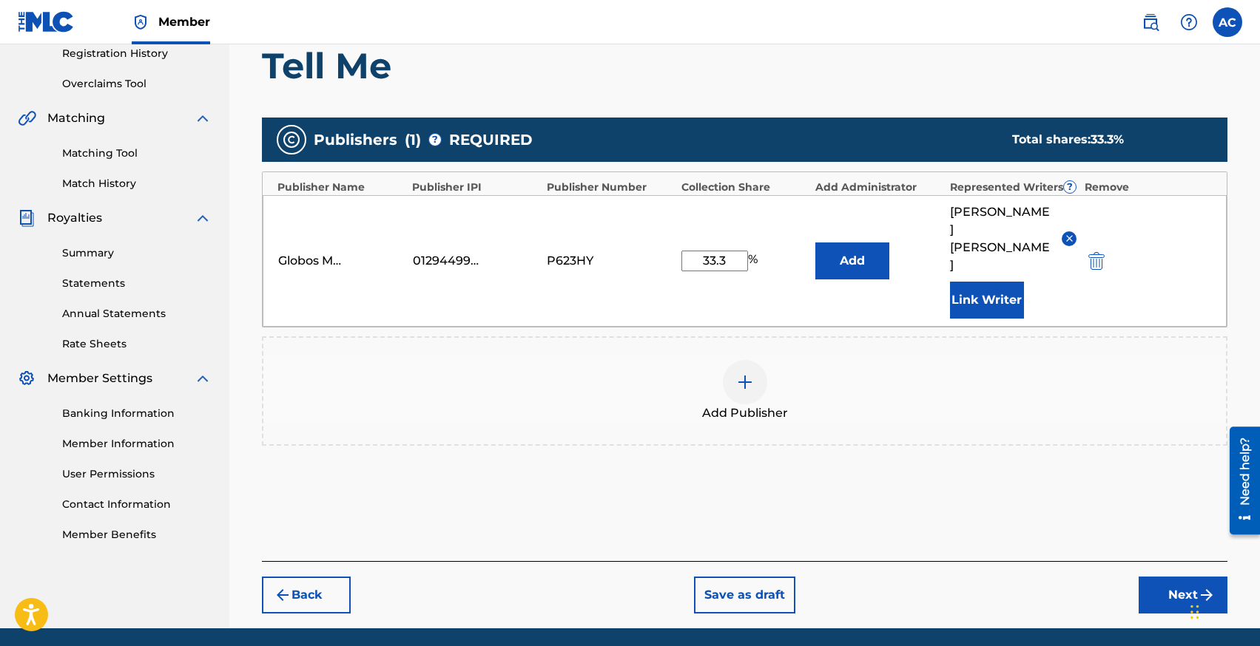
click at [1163, 577] on button "Next" at bounding box center [1182, 595] width 89 height 37
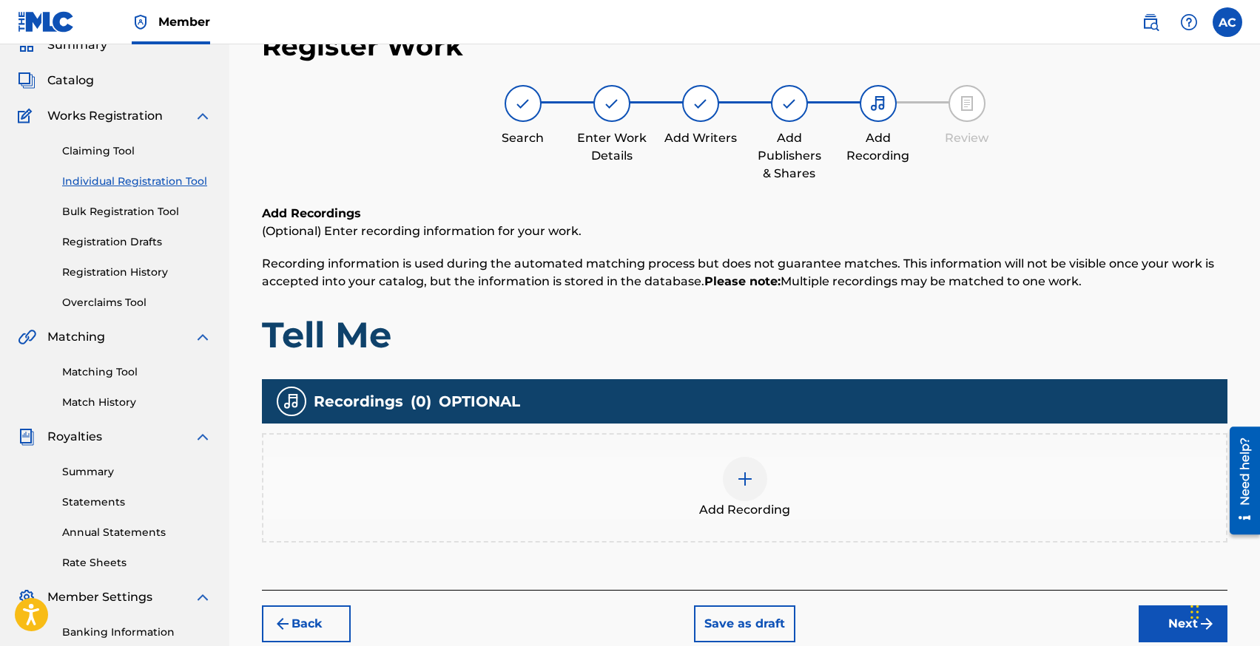
scroll to position [75, 0]
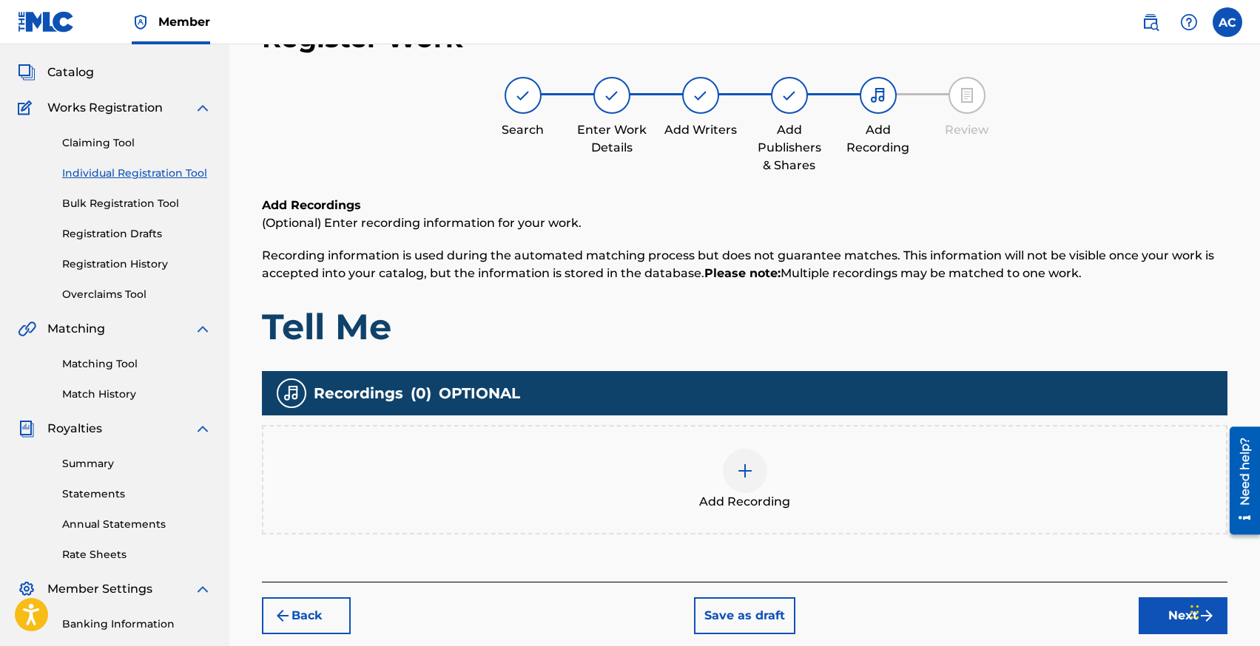
click at [739, 474] on img at bounding box center [745, 471] width 18 height 18
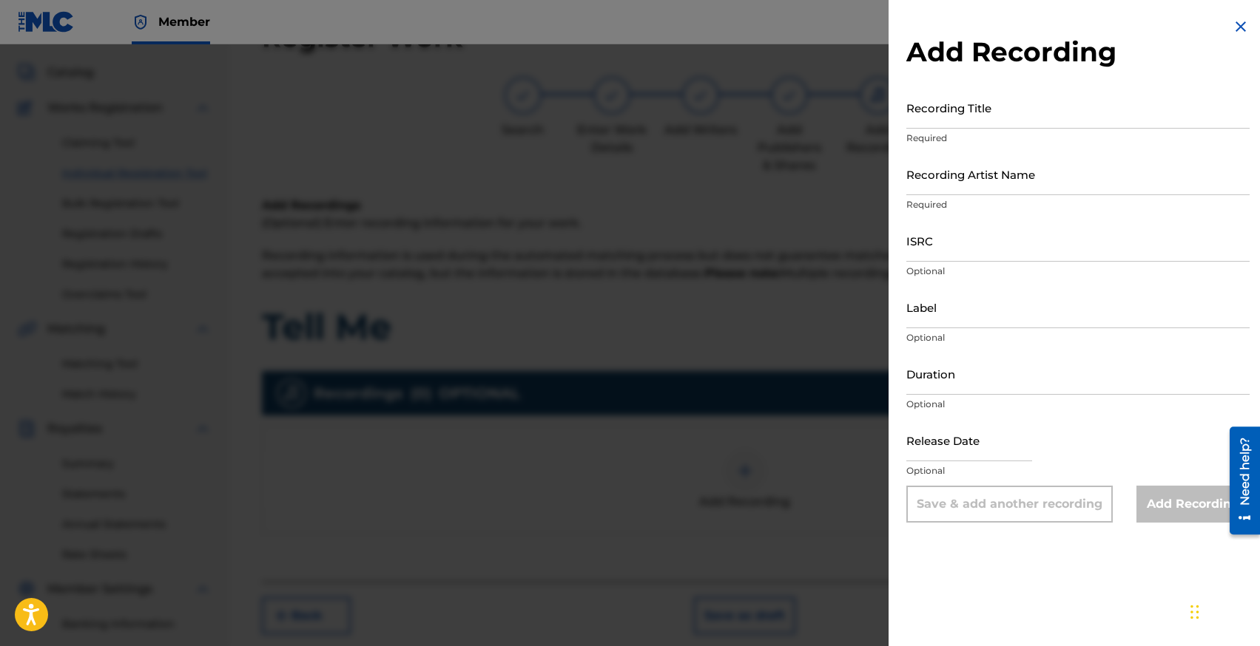
click at [996, 122] on input "Recording Title" at bounding box center [1077, 108] width 343 height 42
type input "Tell Me"
click at [946, 195] on div "Recording Artist Name Required" at bounding box center [1077, 186] width 343 height 67
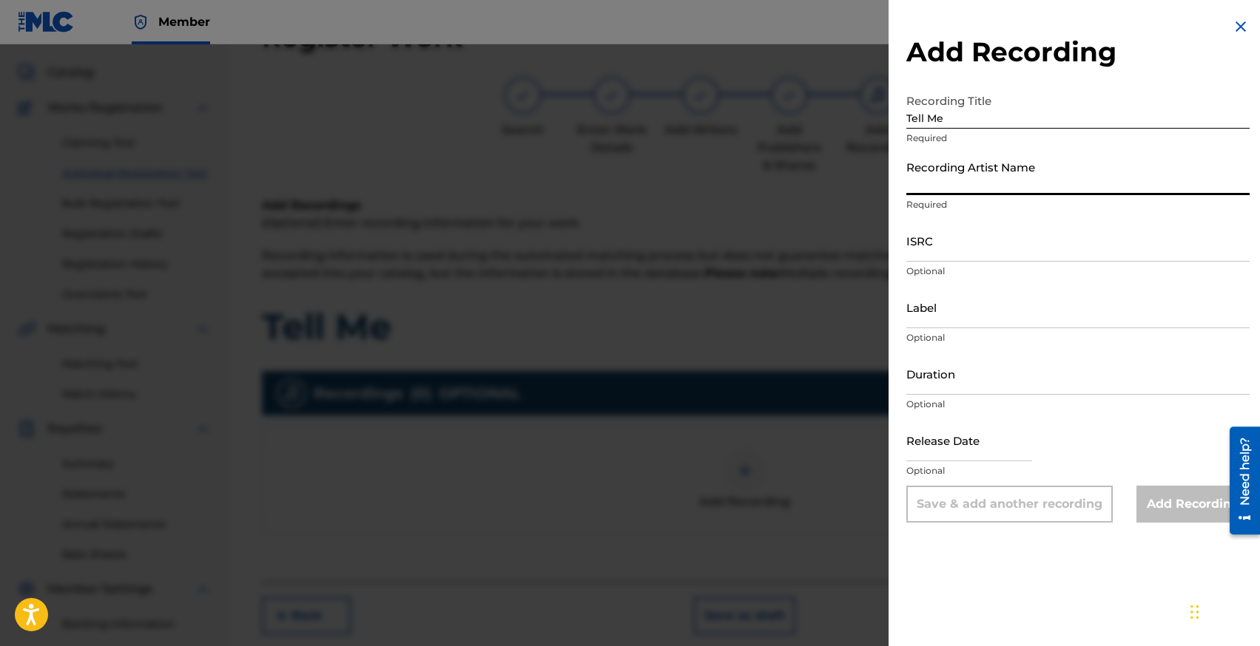
click at [929, 178] on input "Recording Artist Name" at bounding box center [1077, 174] width 343 height 42
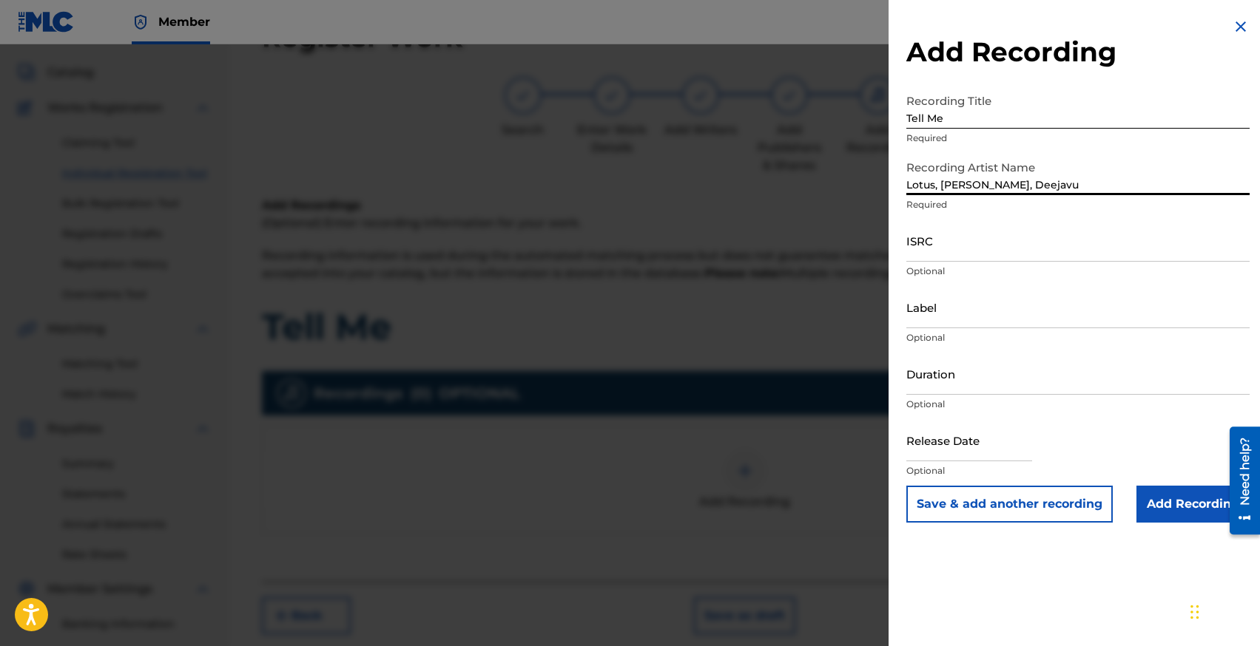
type input "Lotus, [PERSON_NAME], Deejavu"
click at [927, 248] on input "ISRC" at bounding box center [1077, 241] width 343 height 42
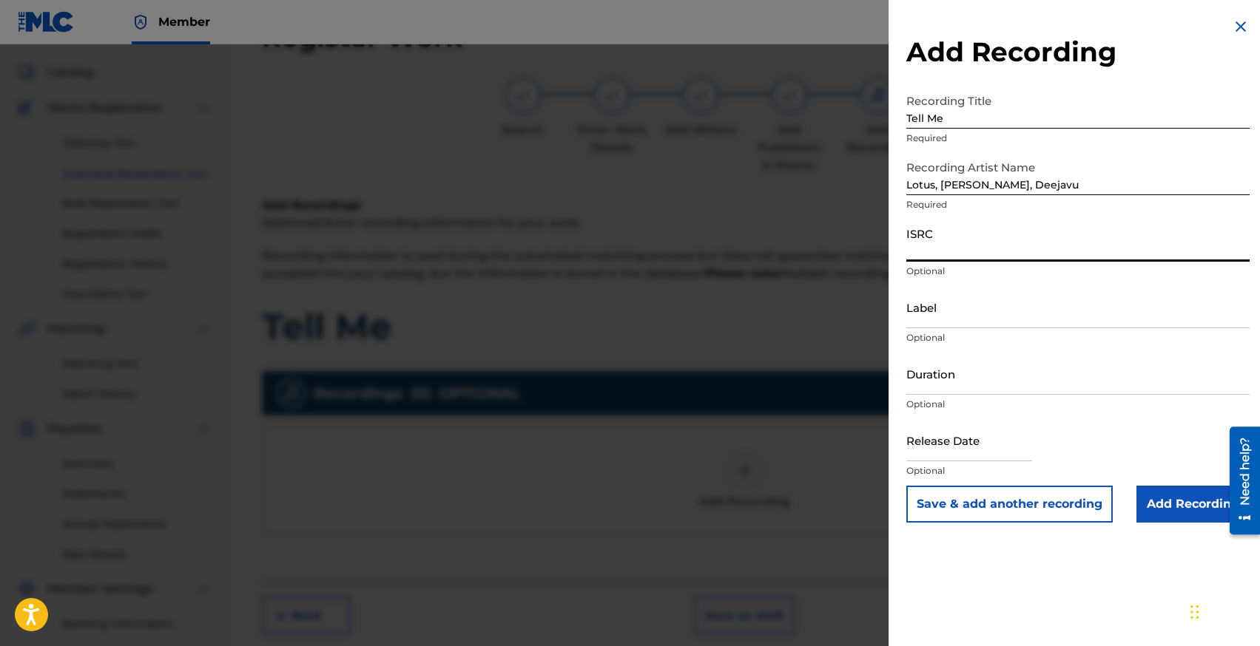
paste input "NLT2H2401481"
type input "NLT2H2401481"
click at [953, 386] on input "Duration" at bounding box center [1077, 374] width 343 height 42
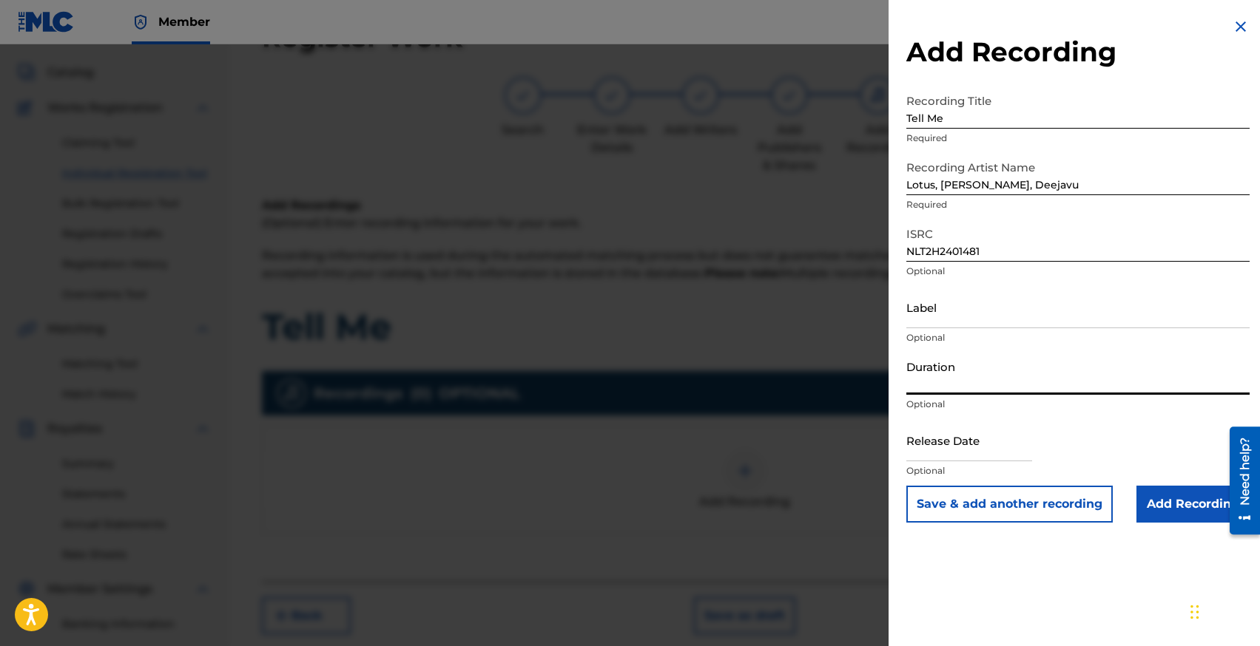
click at [947, 456] on input "text" at bounding box center [969, 440] width 126 height 42
select select "7"
select select "2025"
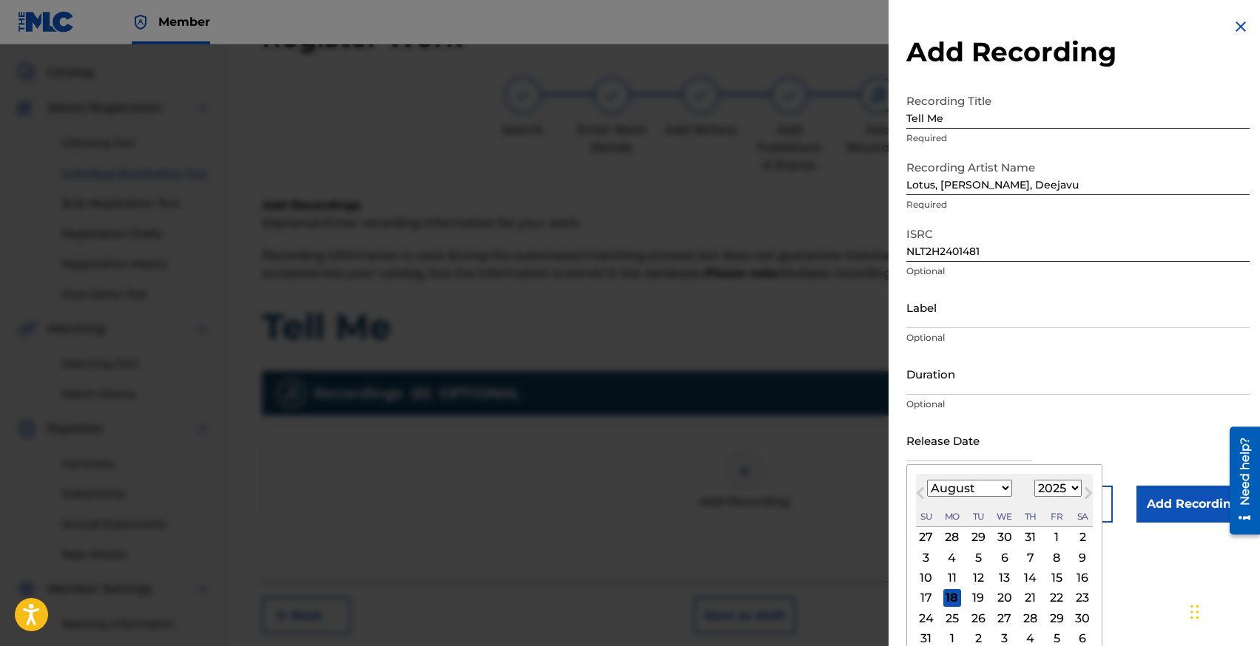
click at [938, 487] on select "January February March April May June July August September October November De…" at bounding box center [969, 488] width 85 height 17
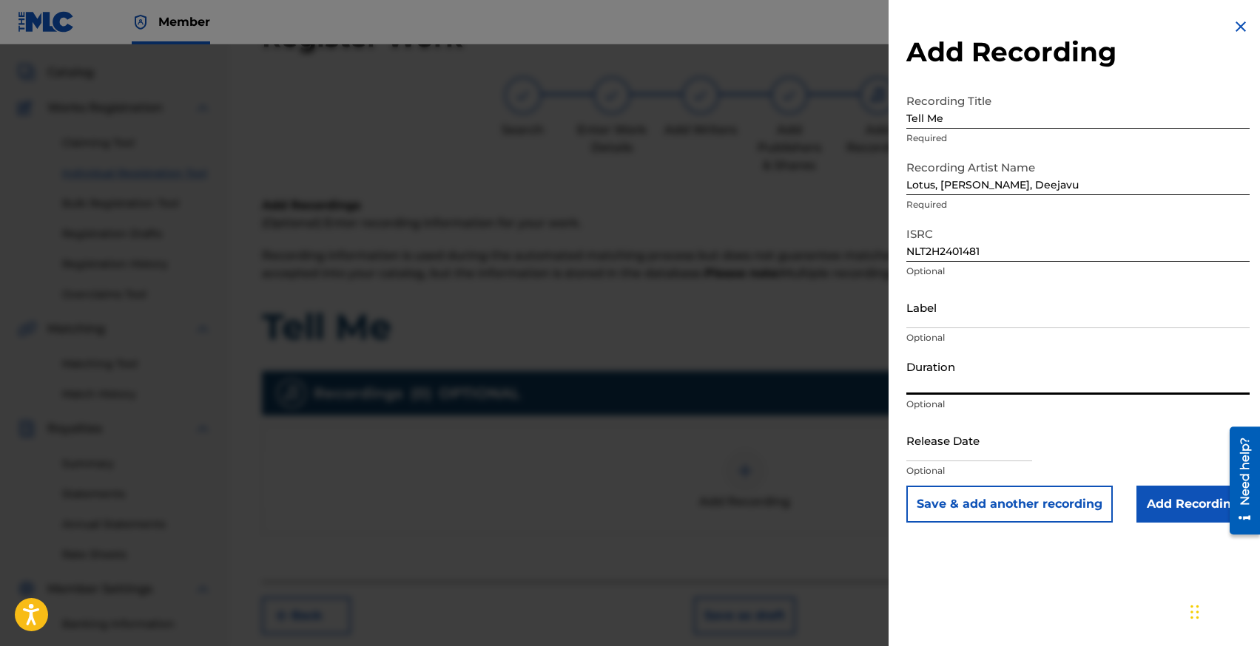
click at [910, 386] on input "Duration" at bounding box center [1077, 374] width 343 height 42
type input "02:31"
select select "7"
select select "2025"
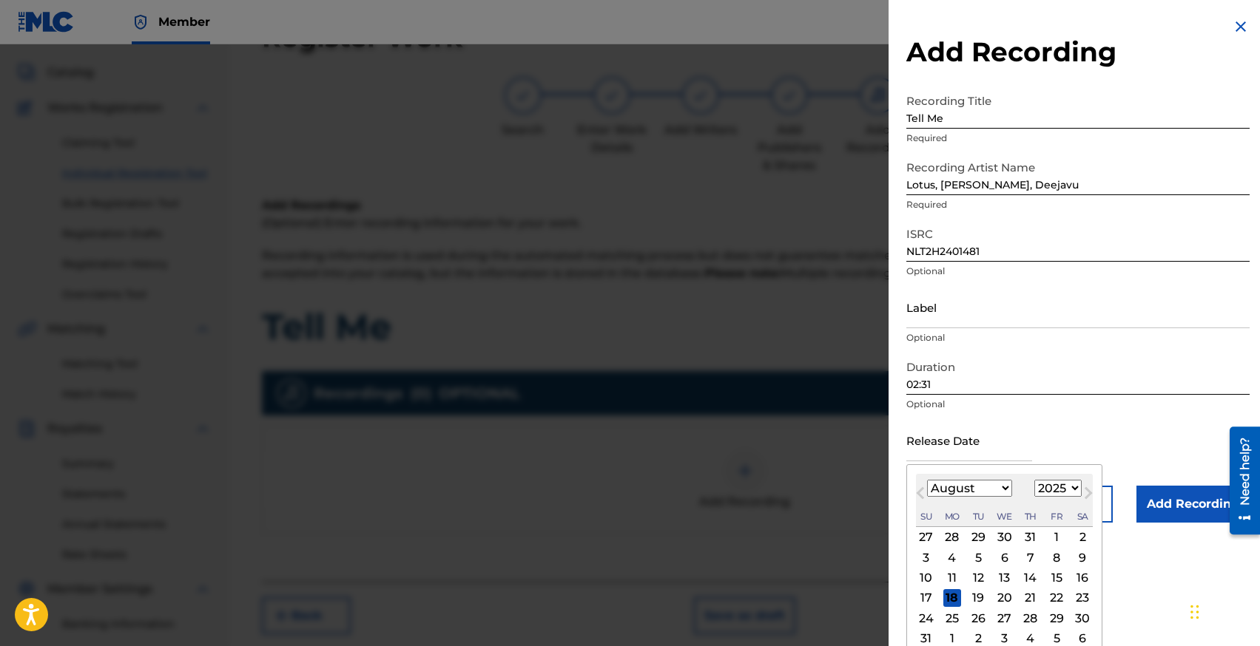
click at [942, 450] on input "text" at bounding box center [969, 440] width 126 height 42
click at [932, 487] on select "January February March April May June July August September October November De…" at bounding box center [969, 488] width 85 height 17
select select "10"
click at [1038, 493] on select "1899 1900 1901 1902 1903 1904 1905 1906 1907 1908 1909 1910 1911 1912 1913 1914…" at bounding box center [1057, 488] width 47 height 17
select select "2024"
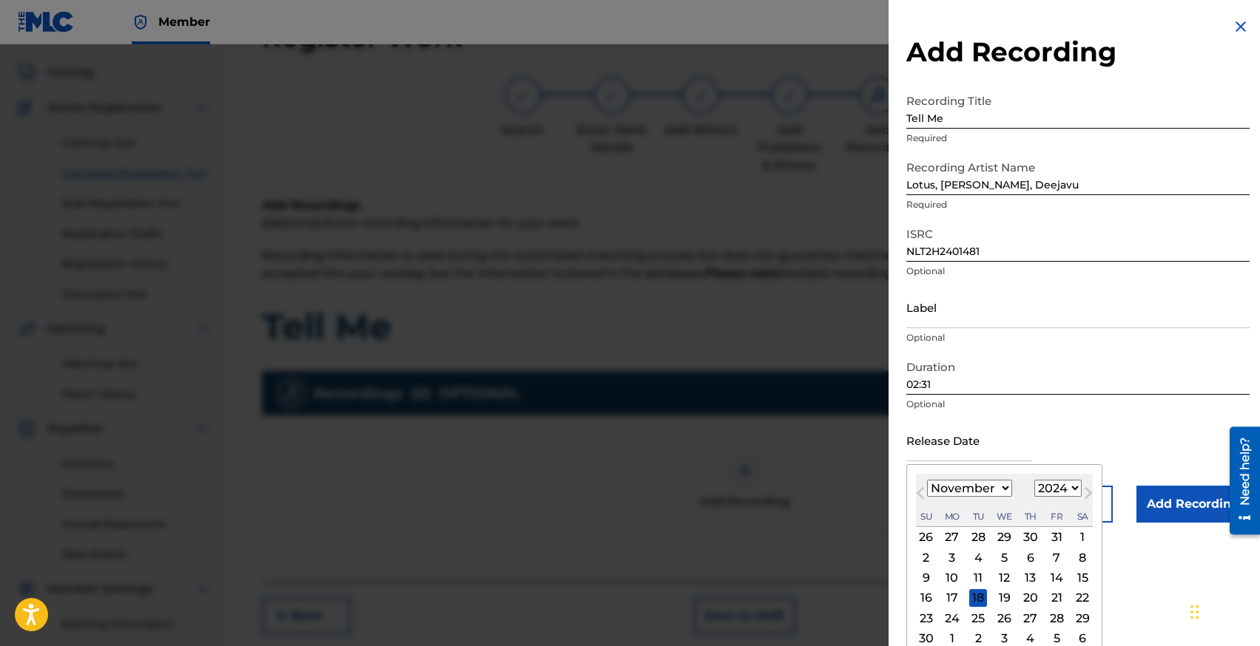
scroll to position [12, 0]
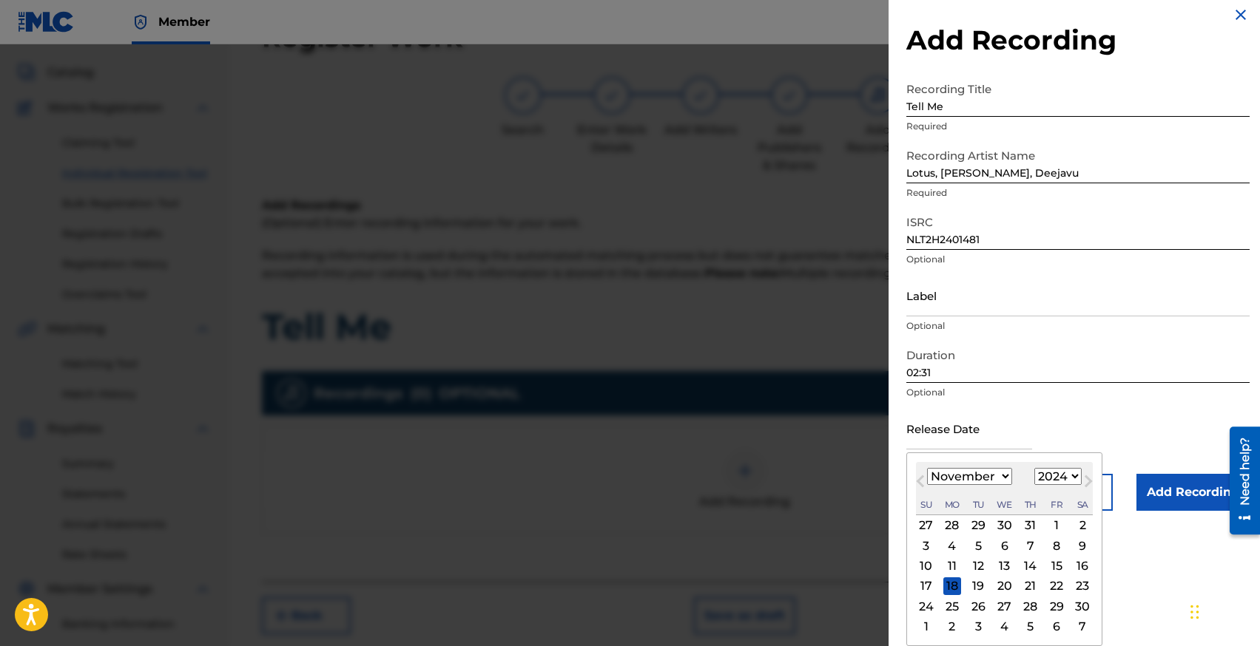
click at [1052, 600] on div "29" at bounding box center [1056, 607] width 18 height 18
type input "[DATE]"
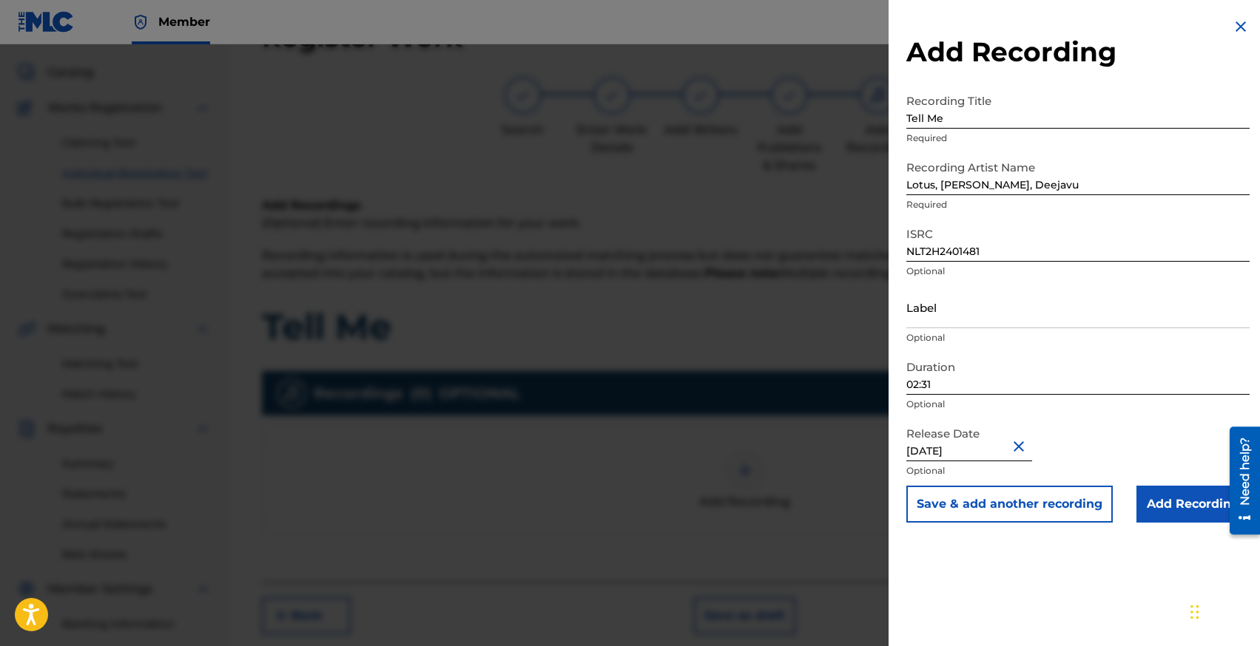
select select "10"
select select "2024"
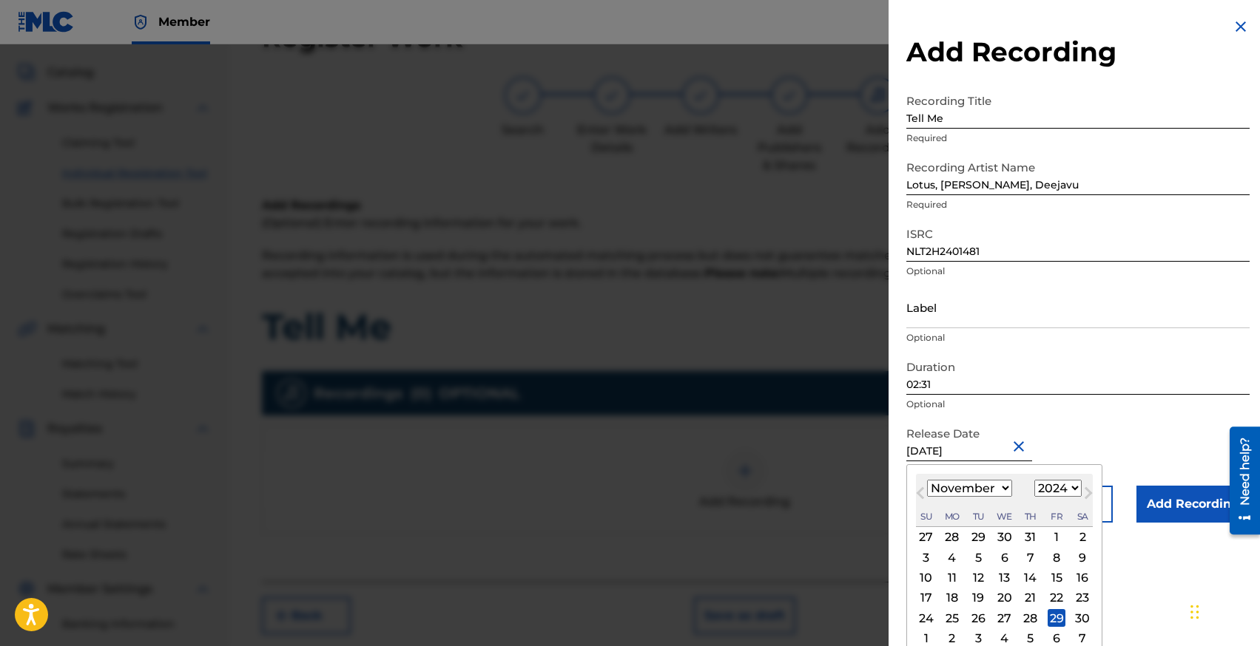
click at [1095, 386] on input "02:31" at bounding box center [1077, 374] width 343 height 42
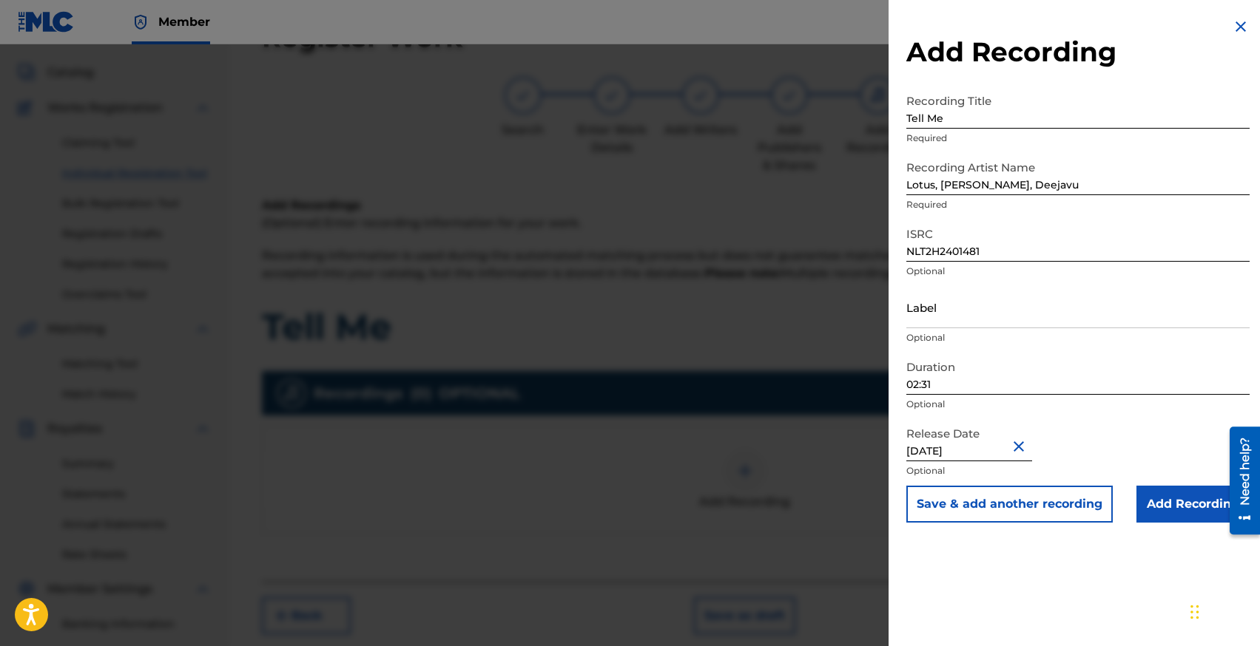
click at [1169, 501] on input "Add Recording" at bounding box center [1192, 504] width 113 height 37
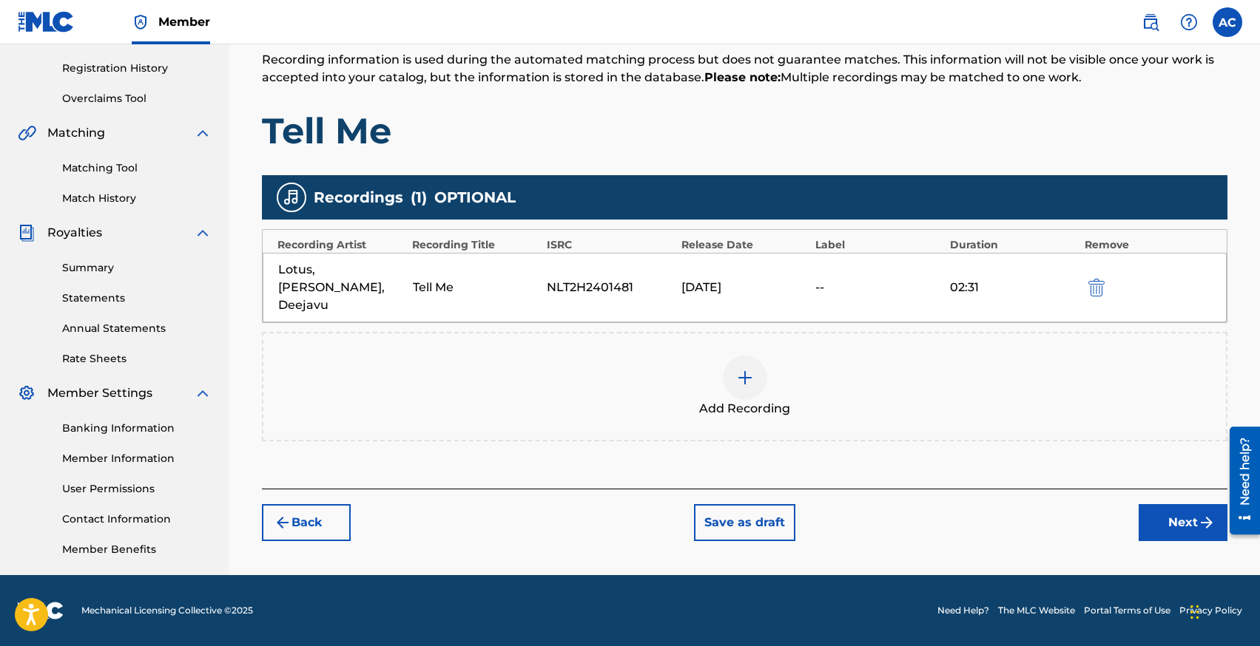
click at [1163, 504] on button "Next" at bounding box center [1182, 522] width 89 height 37
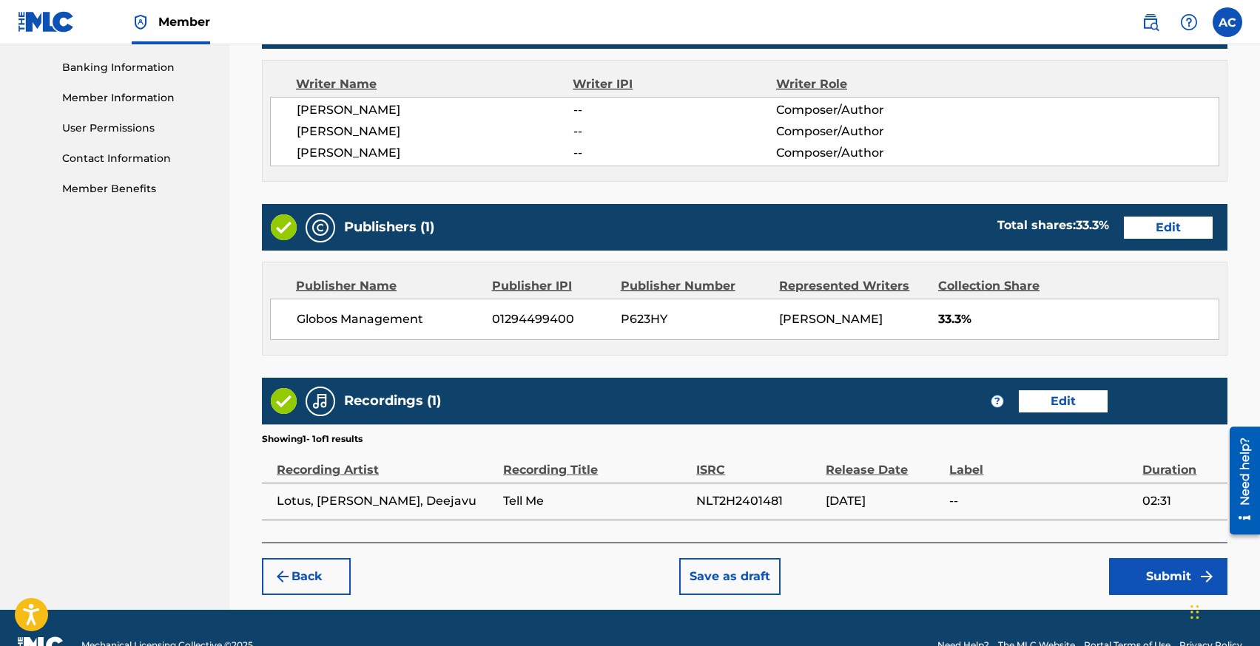
scroll to position [664, 0]
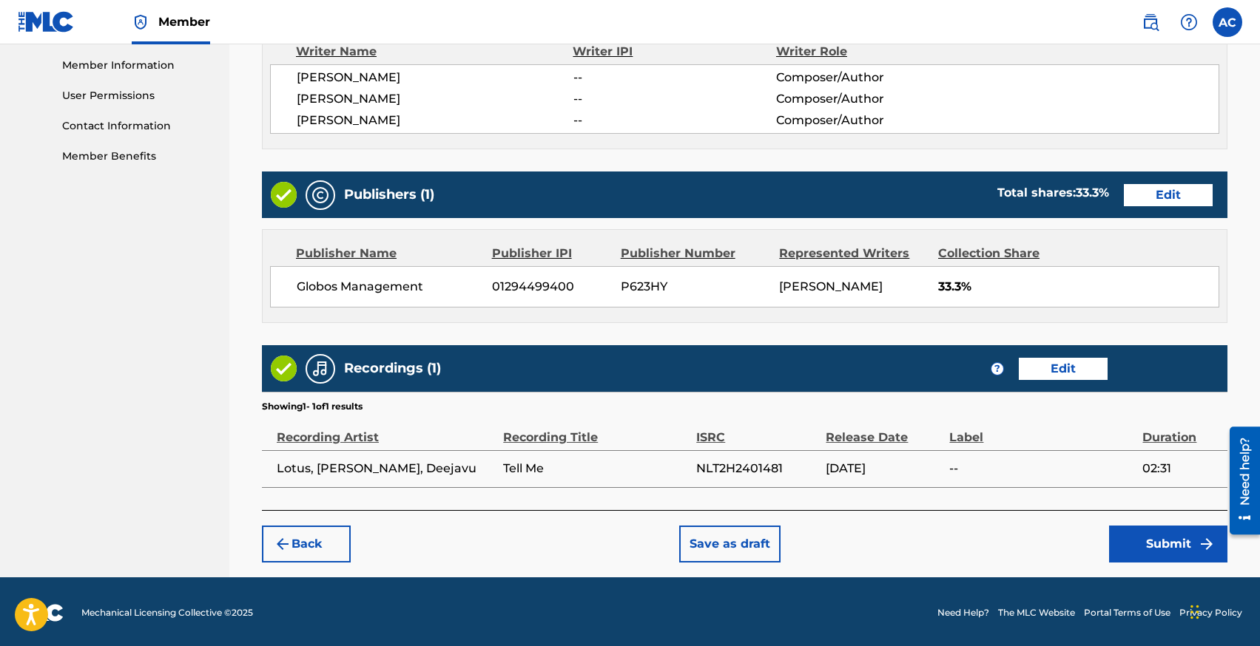
click at [1129, 549] on button "Submit" at bounding box center [1168, 544] width 118 height 37
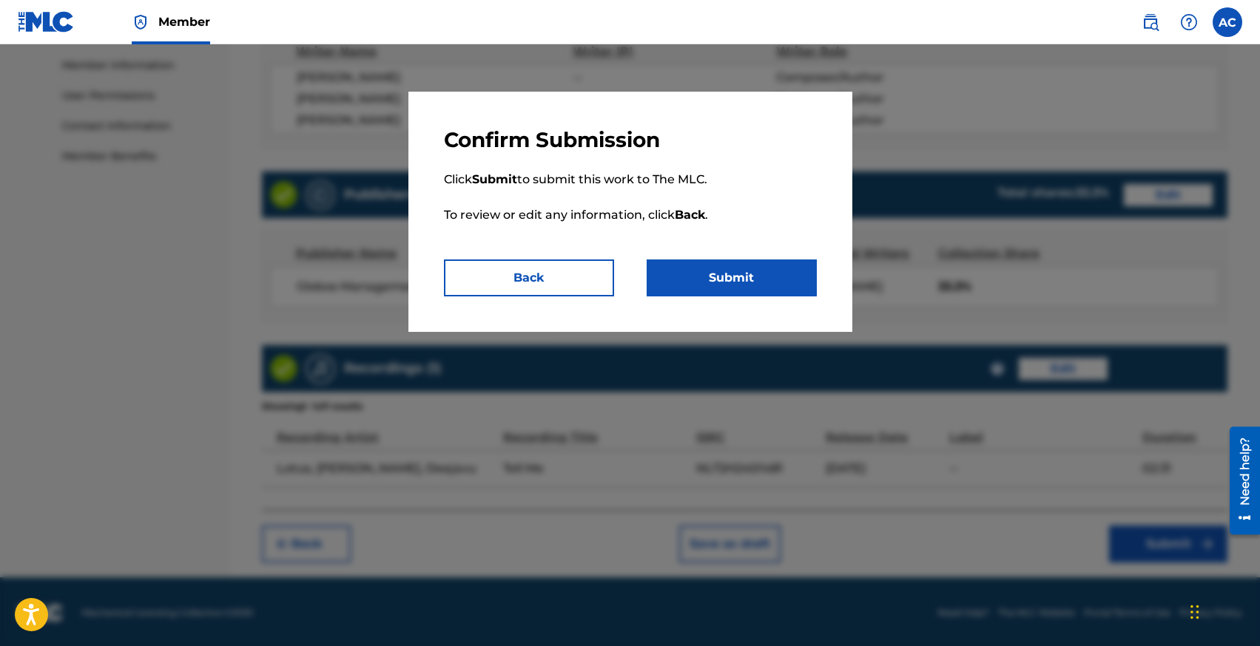
click at [750, 279] on button "Submit" at bounding box center [731, 278] width 170 height 37
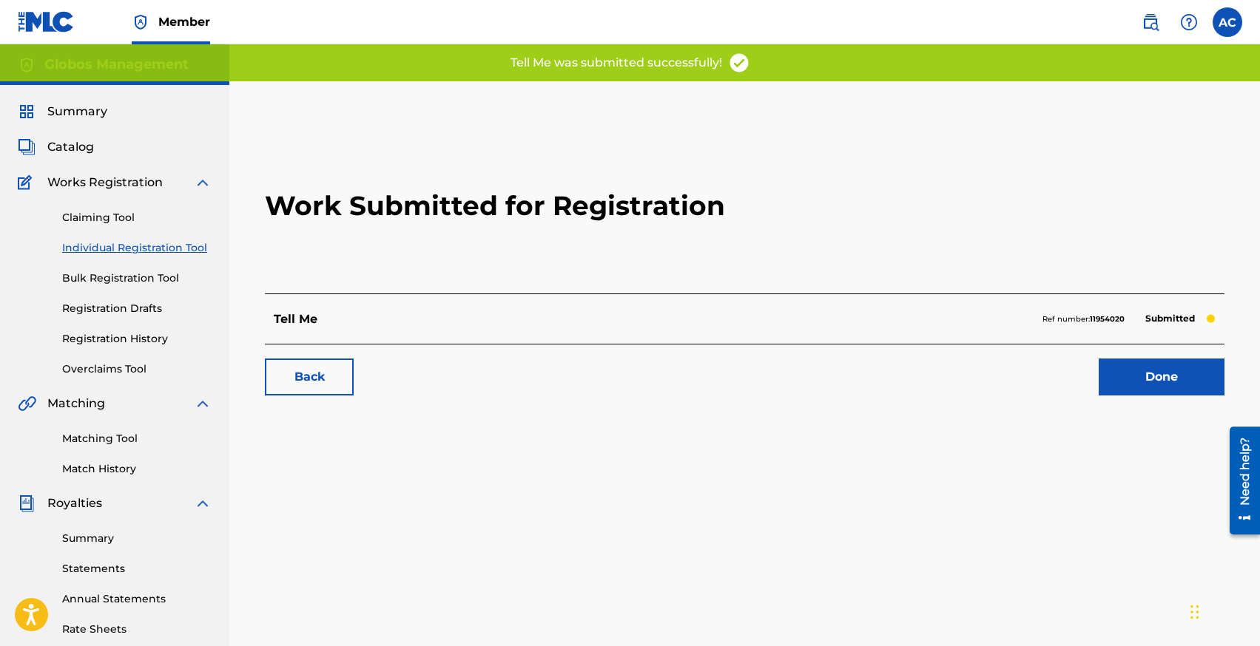
click at [92, 246] on link "Individual Registration Tool" at bounding box center [136, 248] width 149 height 16
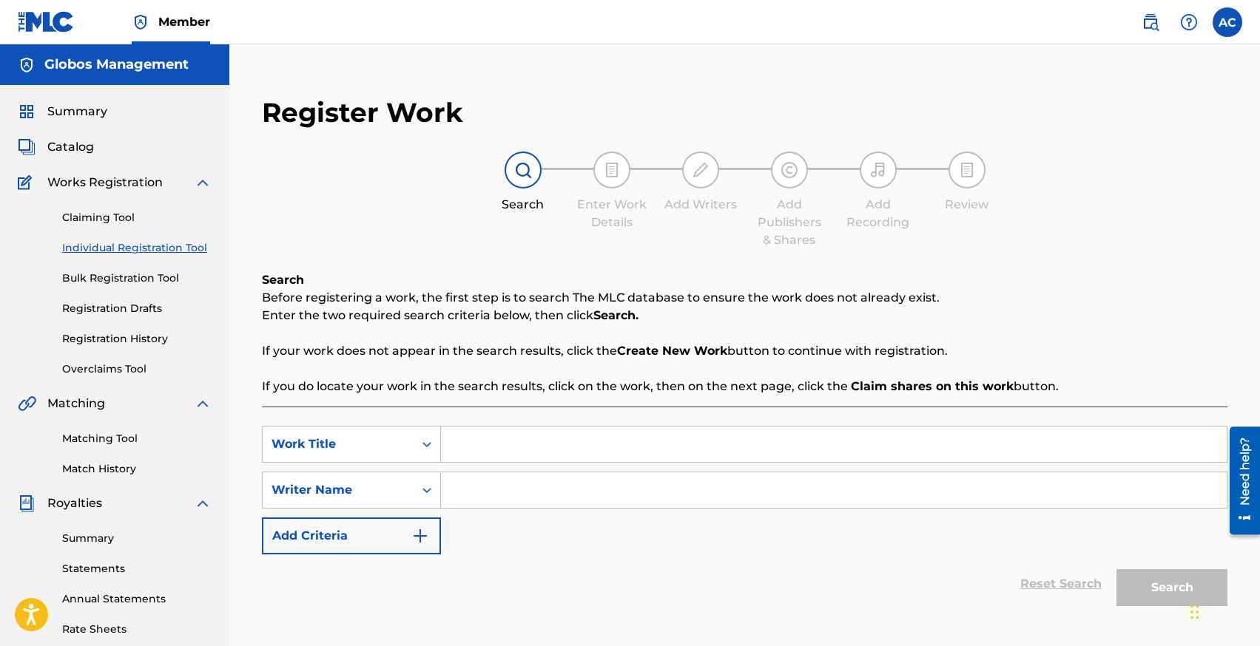
click at [487, 460] on input "Search Form" at bounding box center [833, 445] width 785 height 36
type input "Lego"
click at [468, 483] on input "Search Form" at bounding box center [833, 491] width 785 height 36
type input "[PERSON_NAME]"
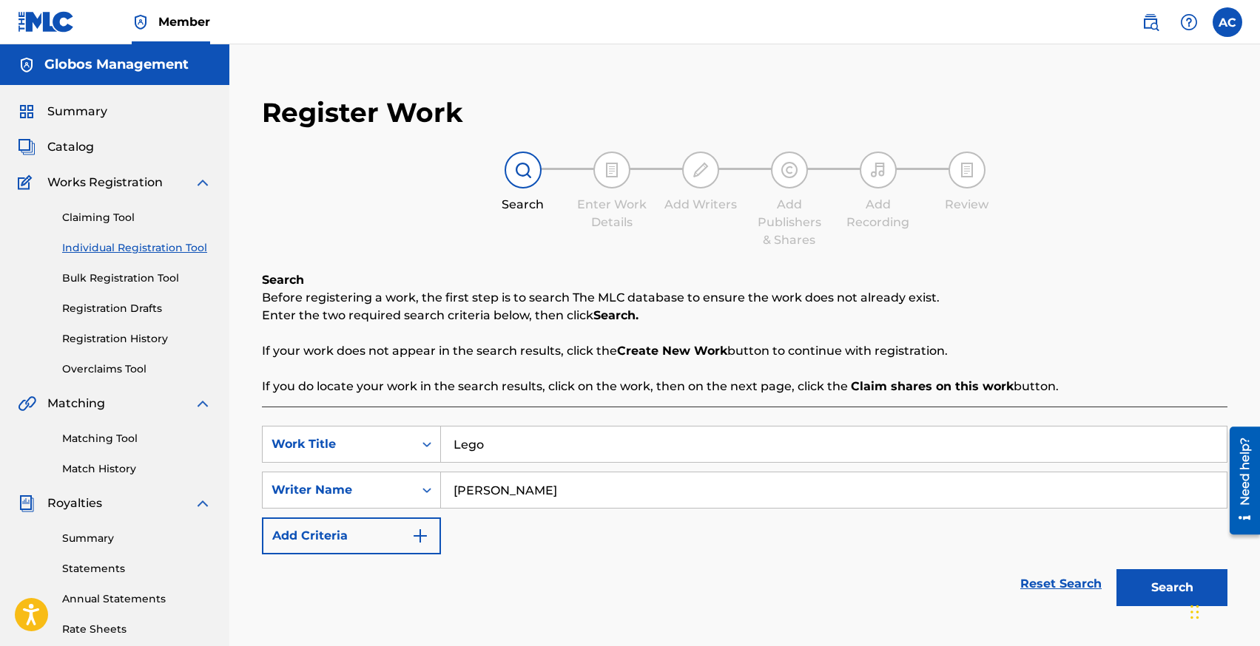
click at [1116, 570] on button "Search" at bounding box center [1171, 588] width 111 height 37
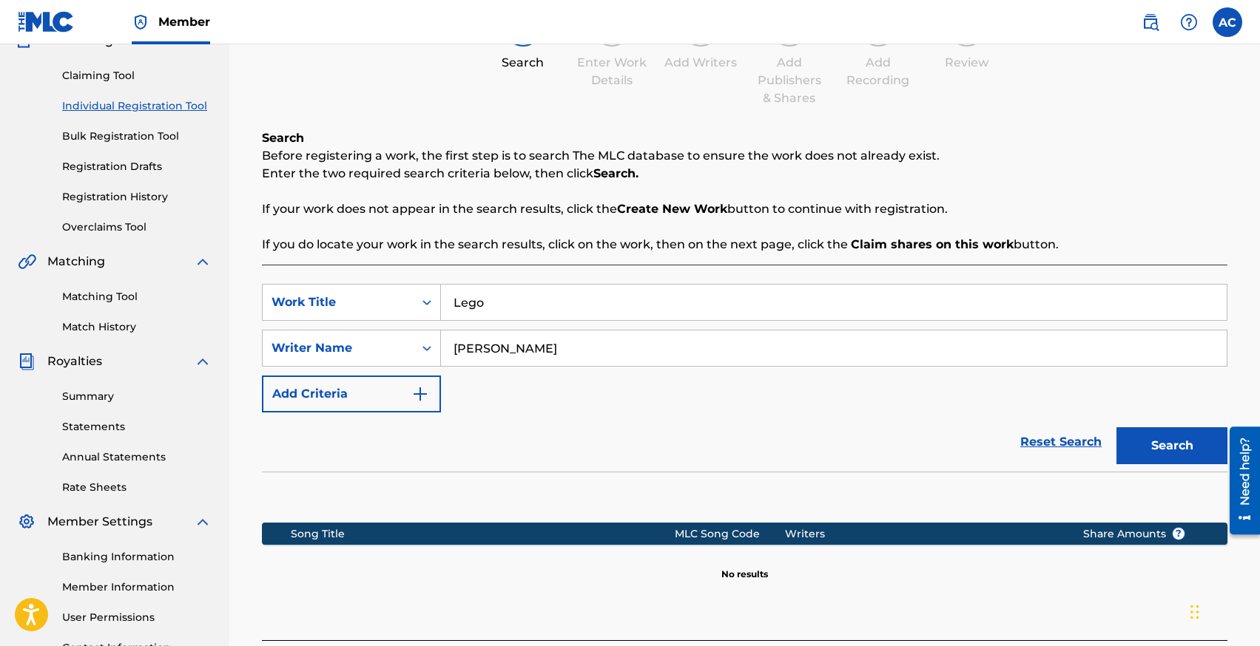
scroll to position [274, 0]
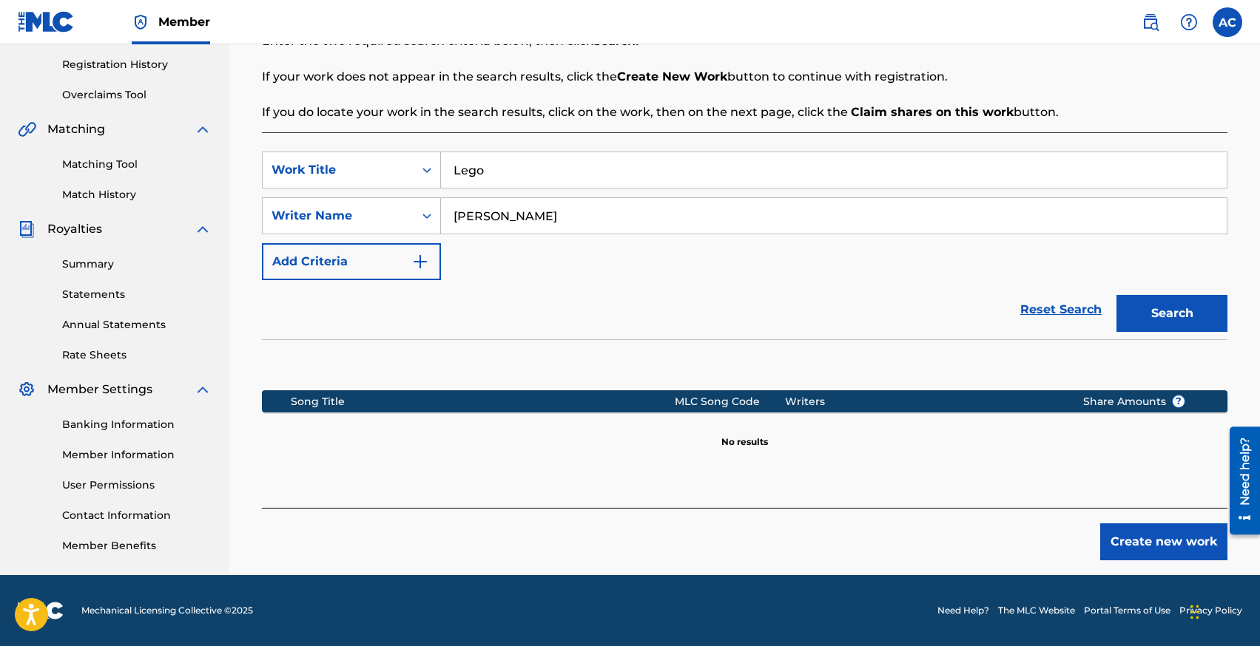
click at [1127, 544] on button "Create new work" at bounding box center [1163, 542] width 127 height 37
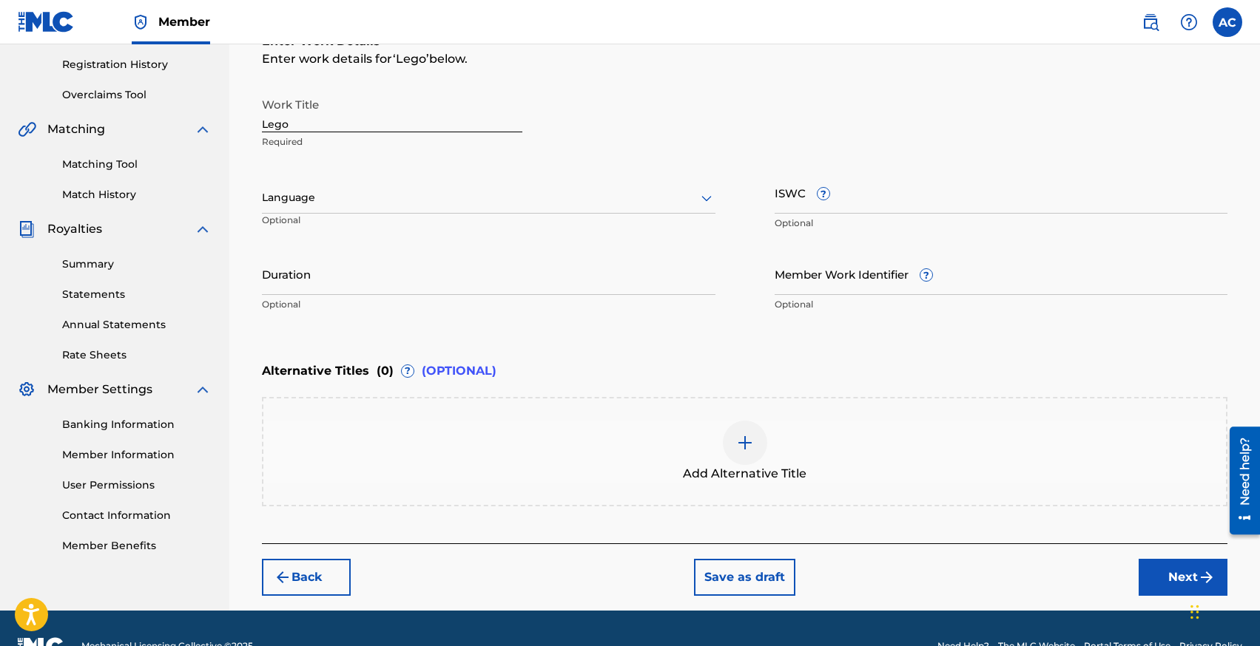
click at [348, 209] on div "Language" at bounding box center [488, 198] width 453 height 31
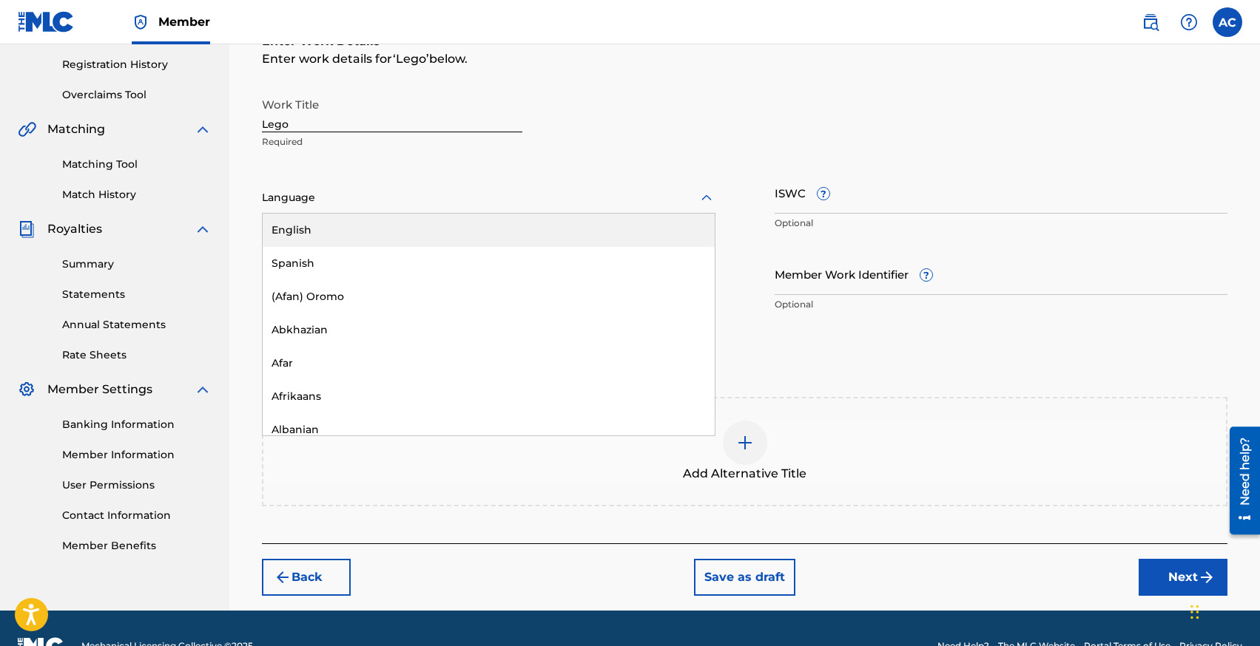
click at [348, 230] on div "English" at bounding box center [489, 230] width 452 height 33
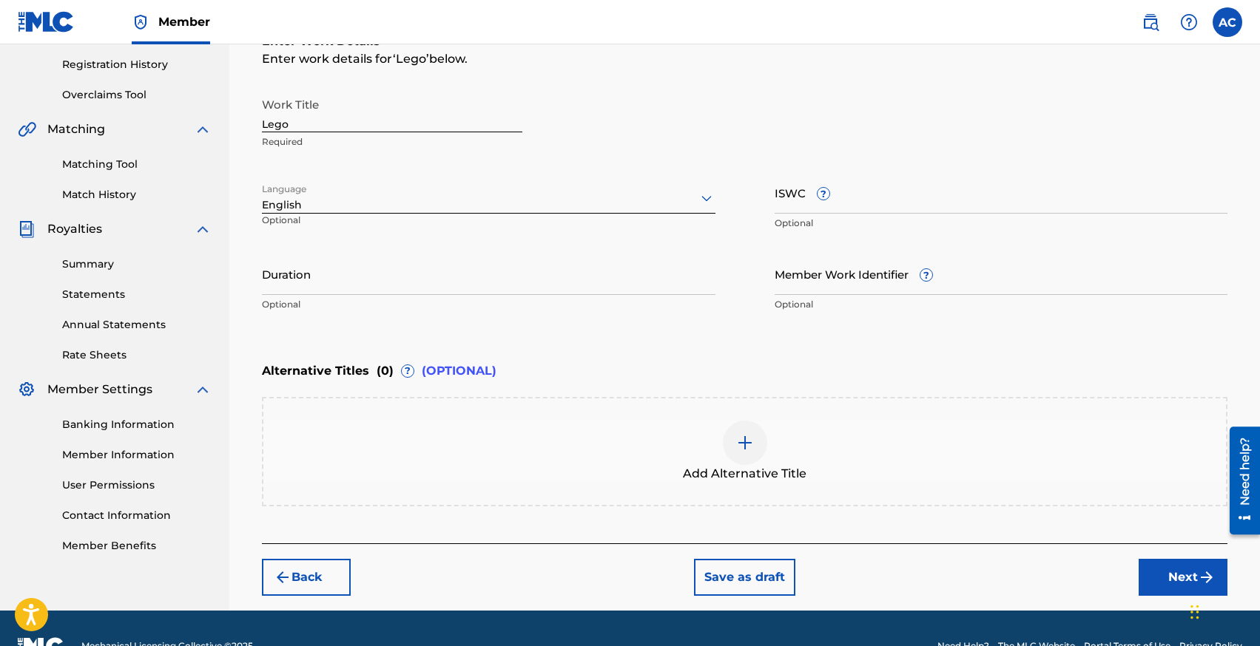
click at [399, 283] on input "Duration" at bounding box center [488, 274] width 453 height 42
type input "02:21"
click at [1169, 572] on button "Next" at bounding box center [1182, 577] width 89 height 37
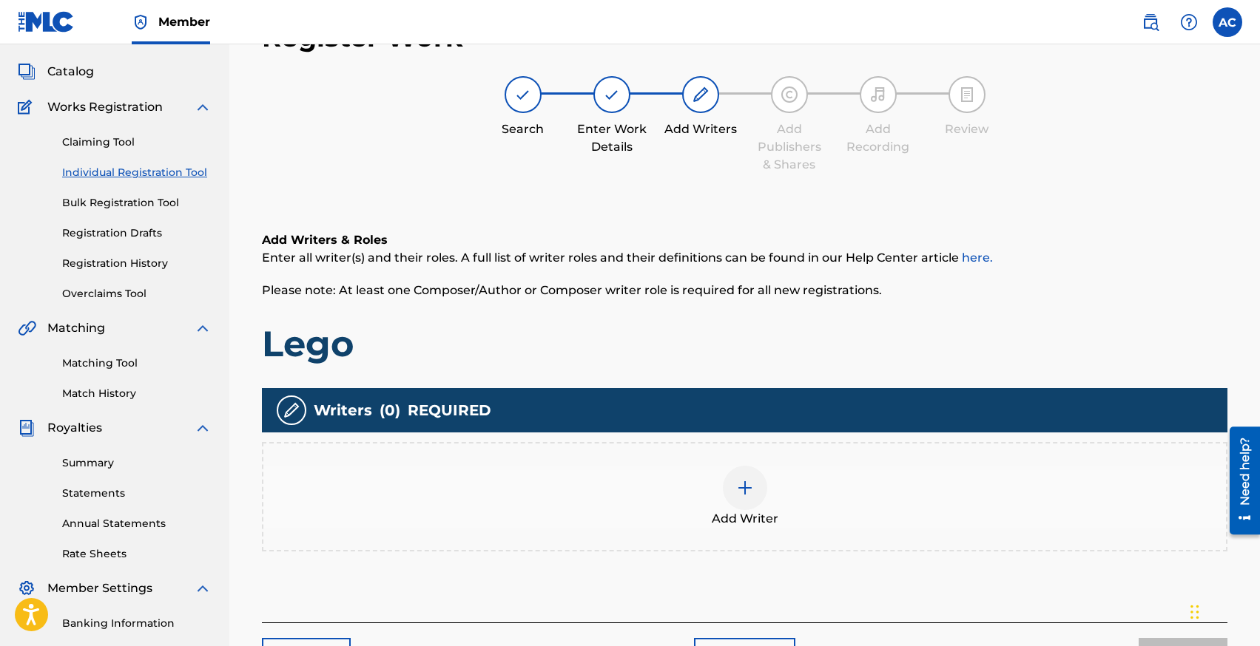
scroll to position [67, 0]
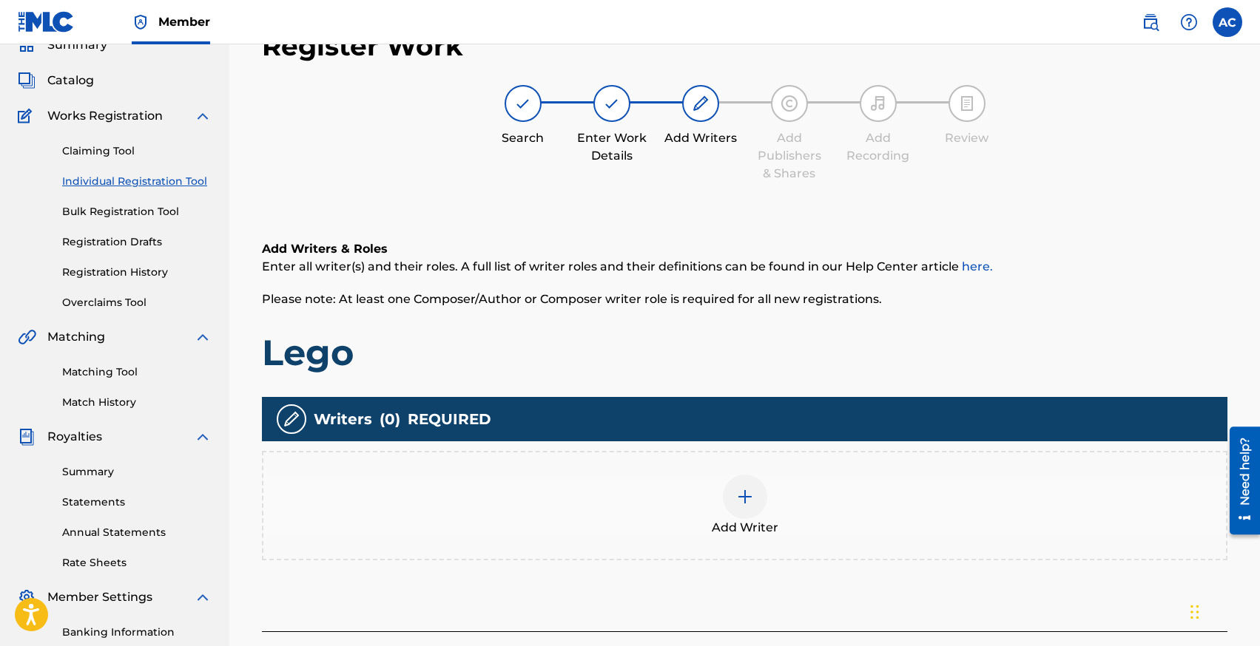
click at [765, 486] on div "Add Writer" at bounding box center [744, 506] width 962 height 62
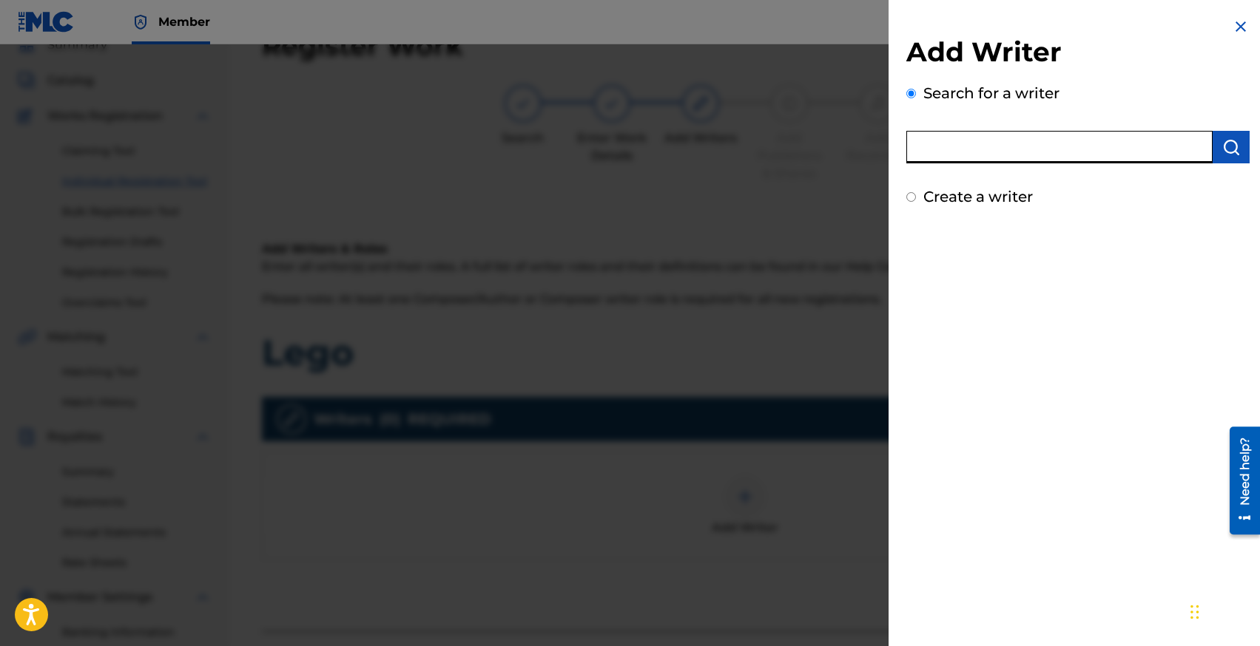
click at [981, 149] on input "text" at bounding box center [1059, 147] width 306 height 33
type input "[PERSON_NAME]"
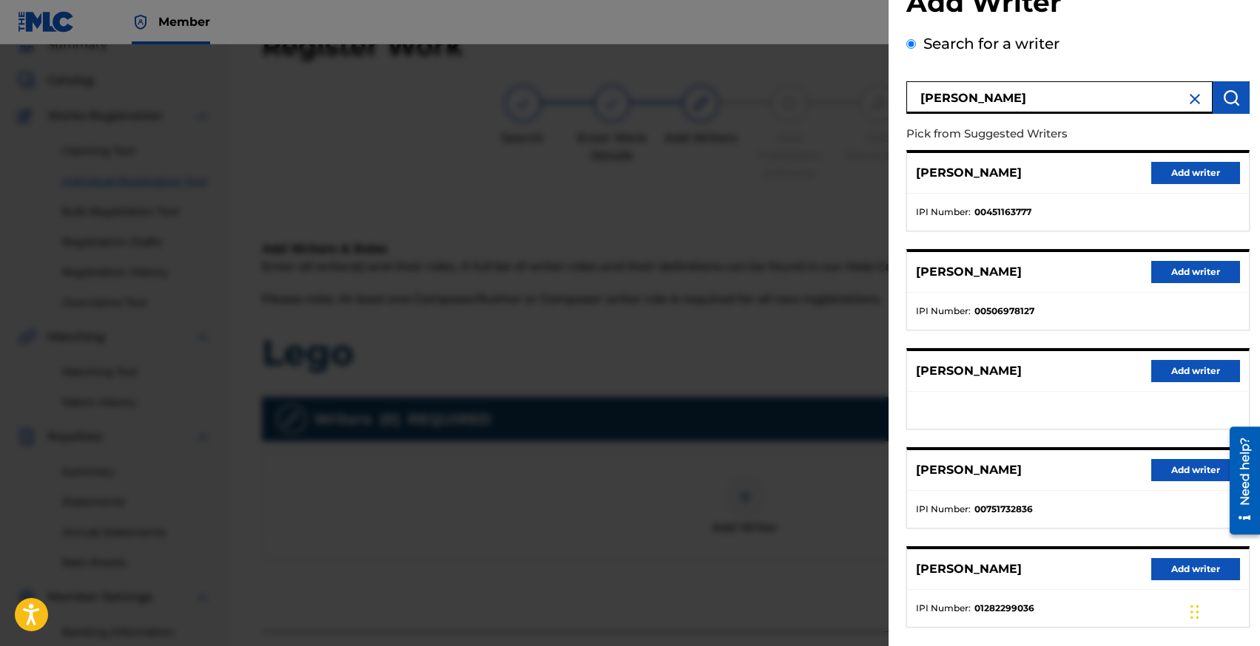
scroll to position [49, 0]
click at [1167, 376] on button "Add writer" at bounding box center [1195, 372] width 89 height 22
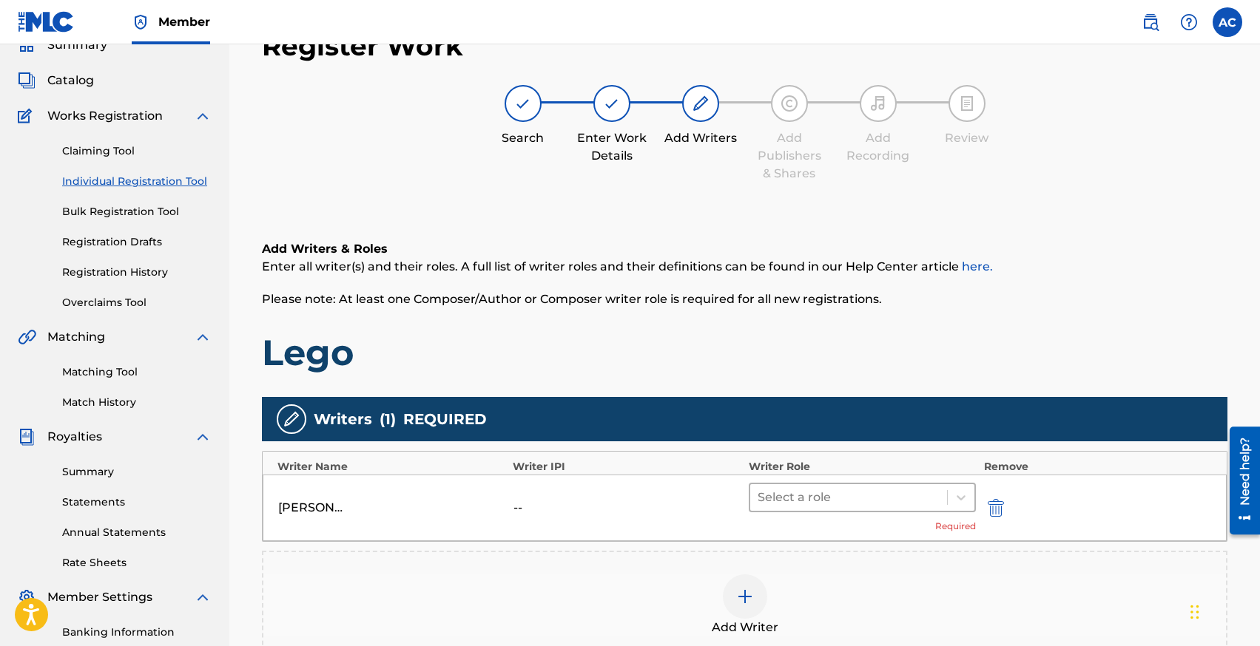
click at [786, 502] on div at bounding box center [848, 497] width 183 height 21
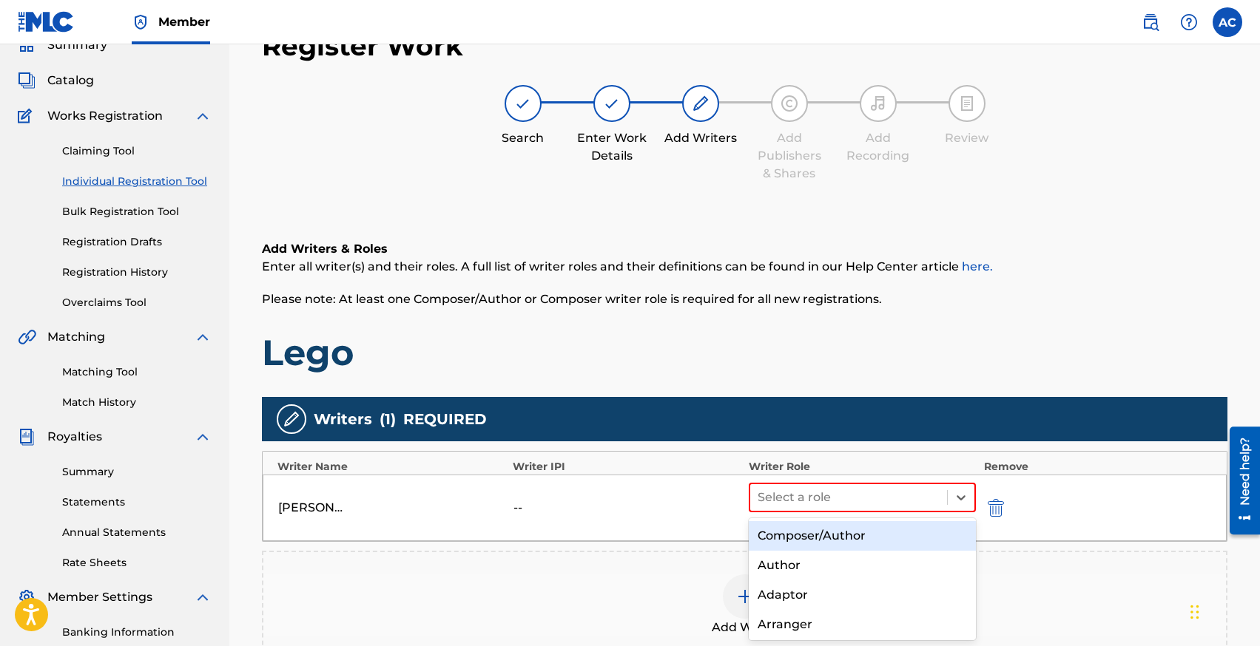
click at [779, 533] on div "Composer/Author" at bounding box center [862, 536] width 228 height 30
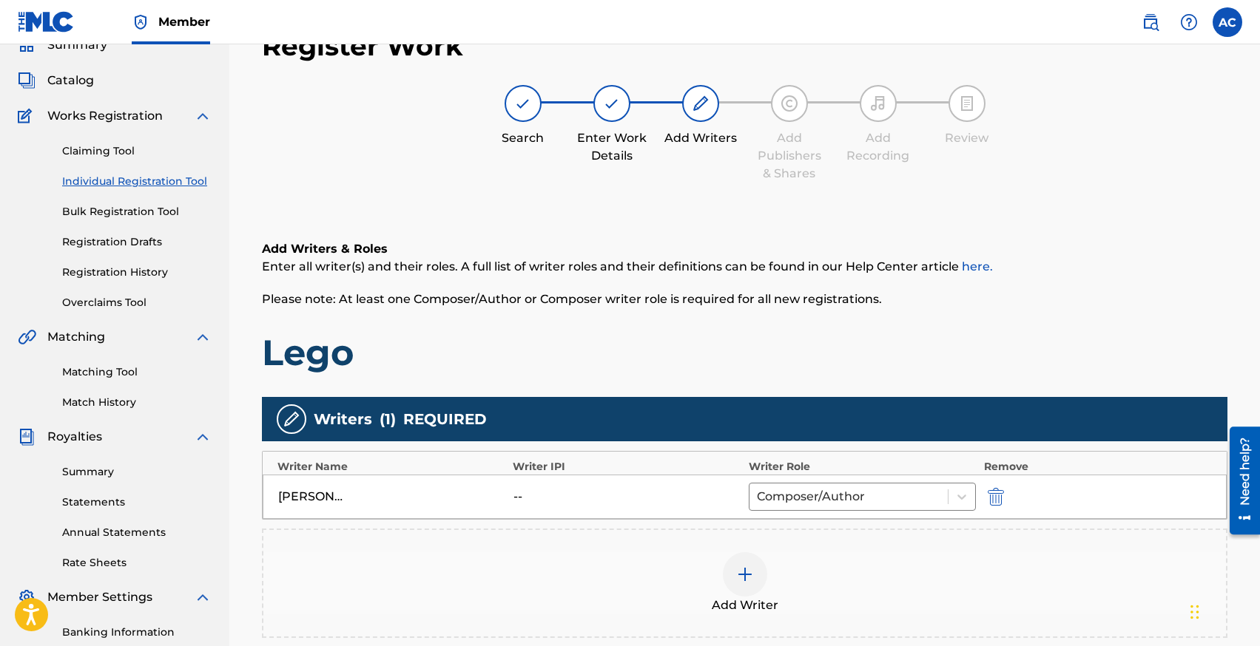
click at [756, 570] on div at bounding box center [745, 574] width 44 height 44
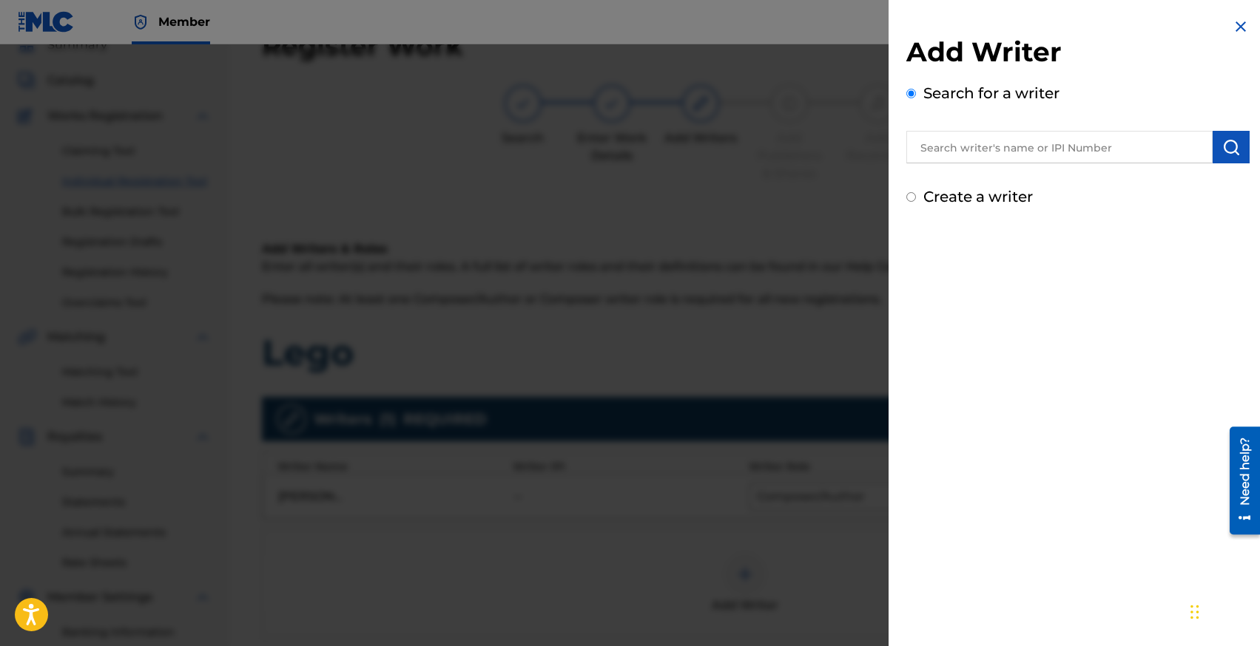
click at [947, 137] on input "text" at bounding box center [1059, 147] width 306 height 33
type input "[PERSON_NAME]"
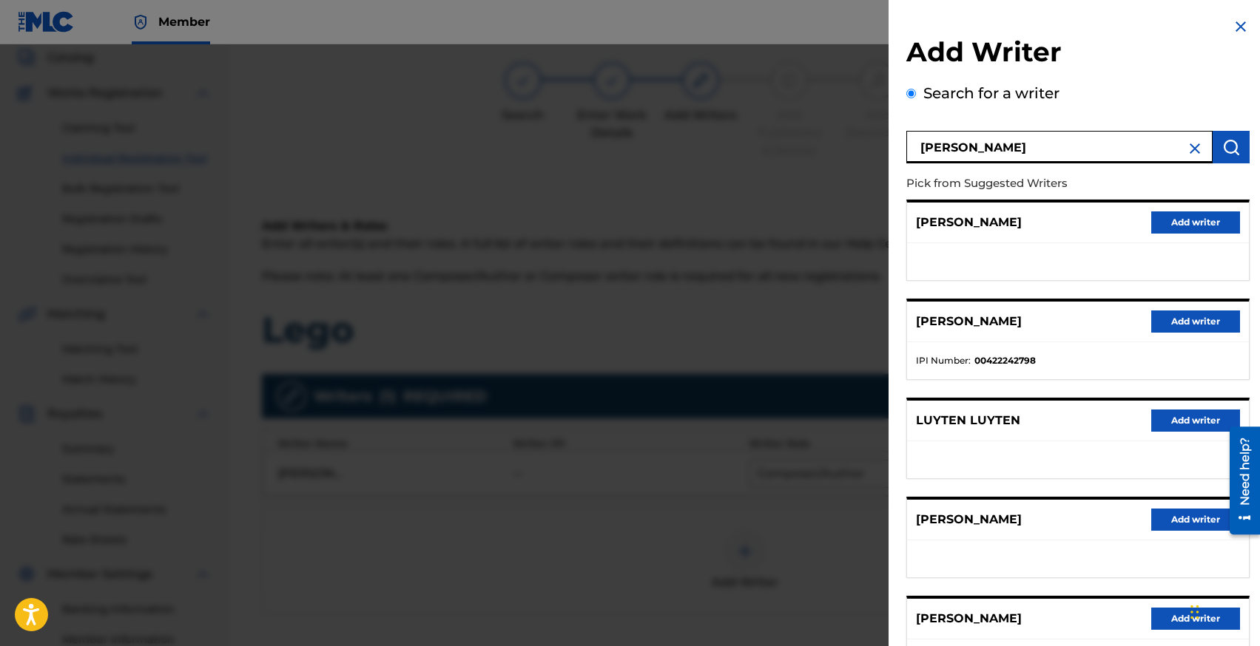
scroll to position [92, 0]
click at [1172, 524] on button "Add writer" at bounding box center [1195, 520] width 89 height 22
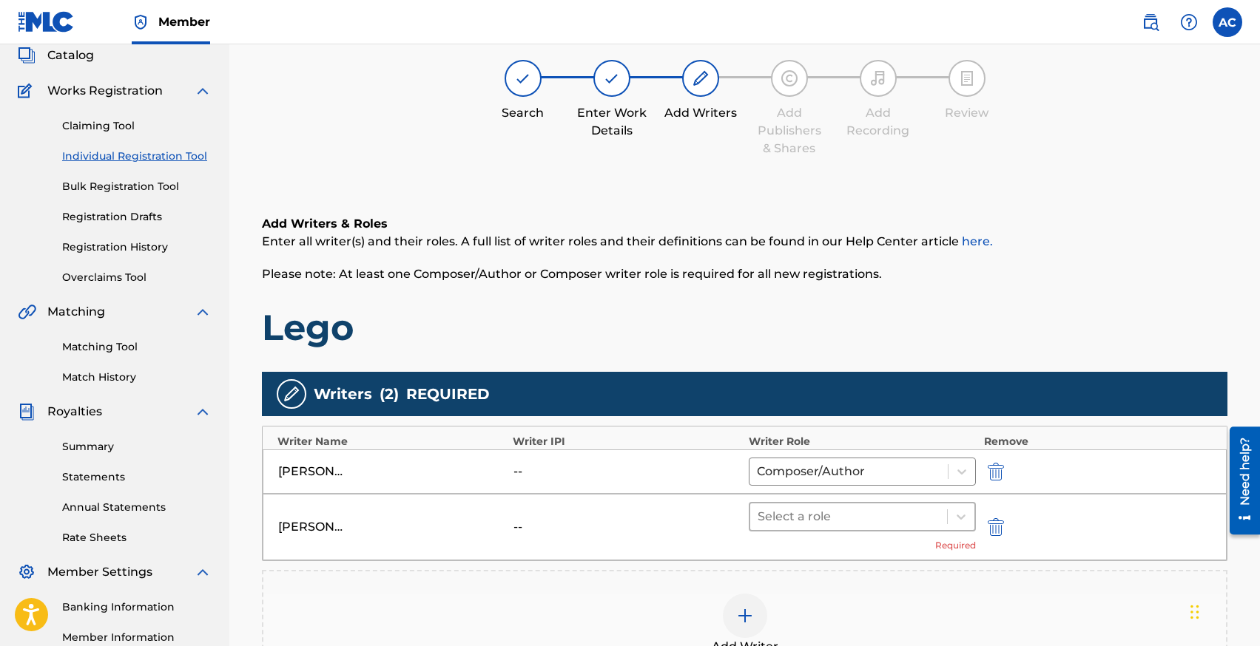
click at [784, 517] on div at bounding box center [848, 517] width 183 height 21
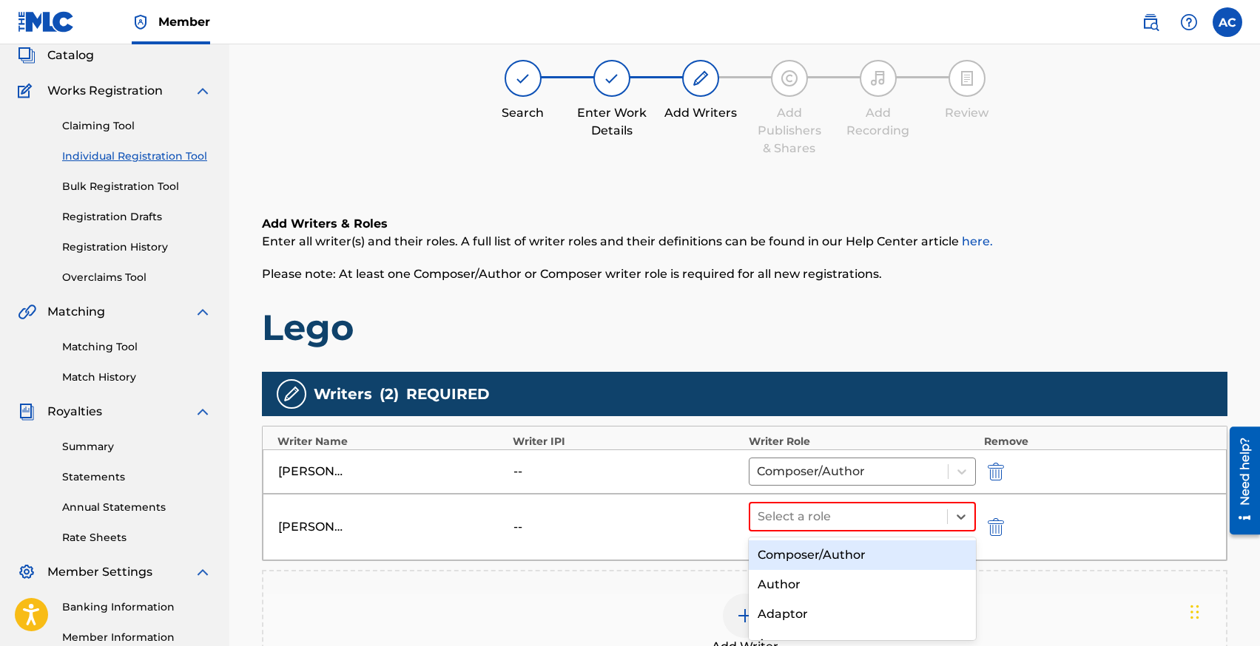
click at [794, 558] on div "Composer/Author" at bounding box center [862, 556] width 228 height 30
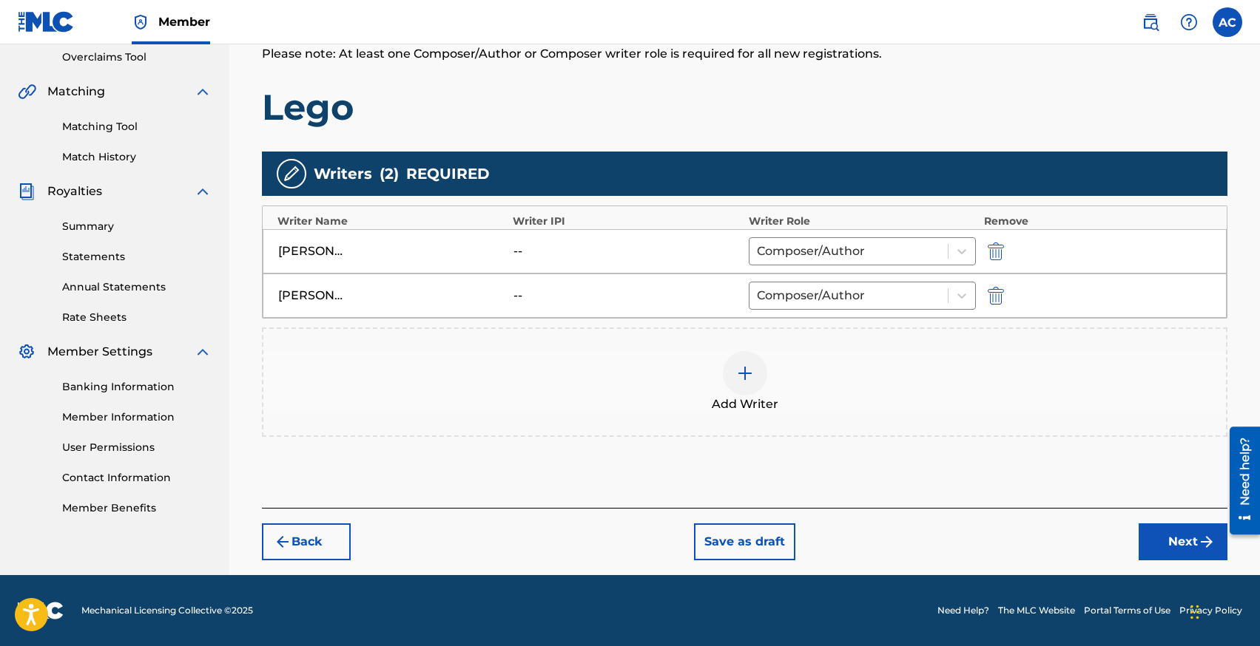
click at [1162, 547] on button "Next" at bounding box center [1182, 542] width 89 height 37
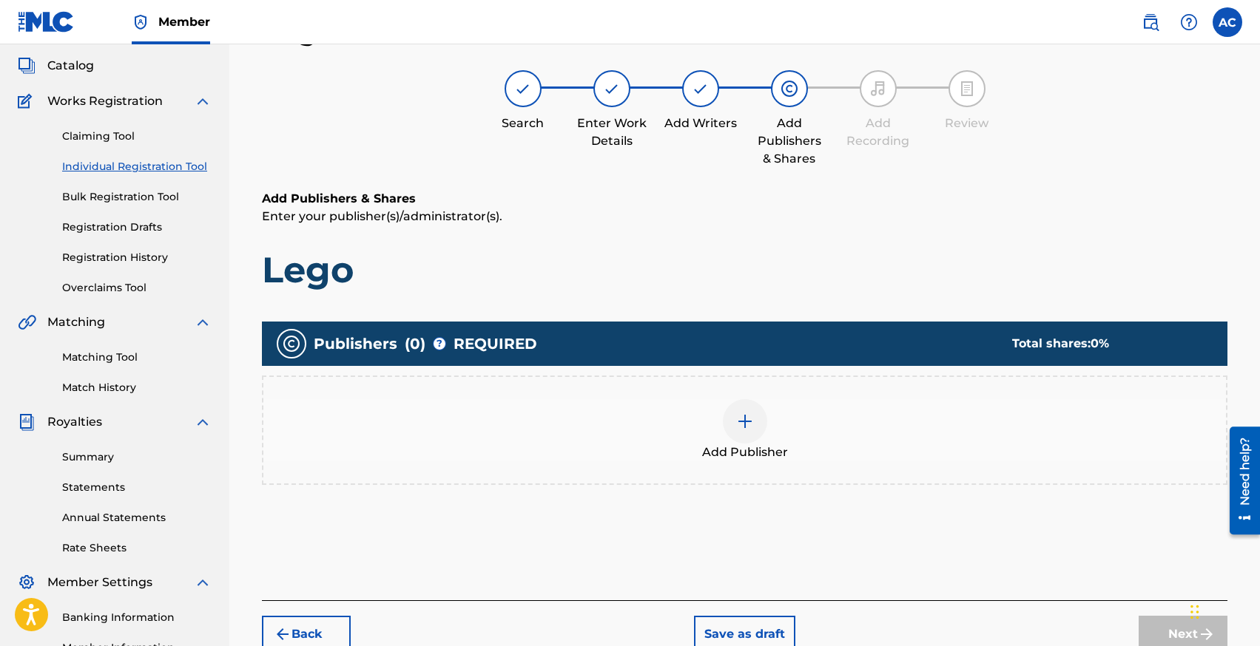
scroll to position [67, 0]
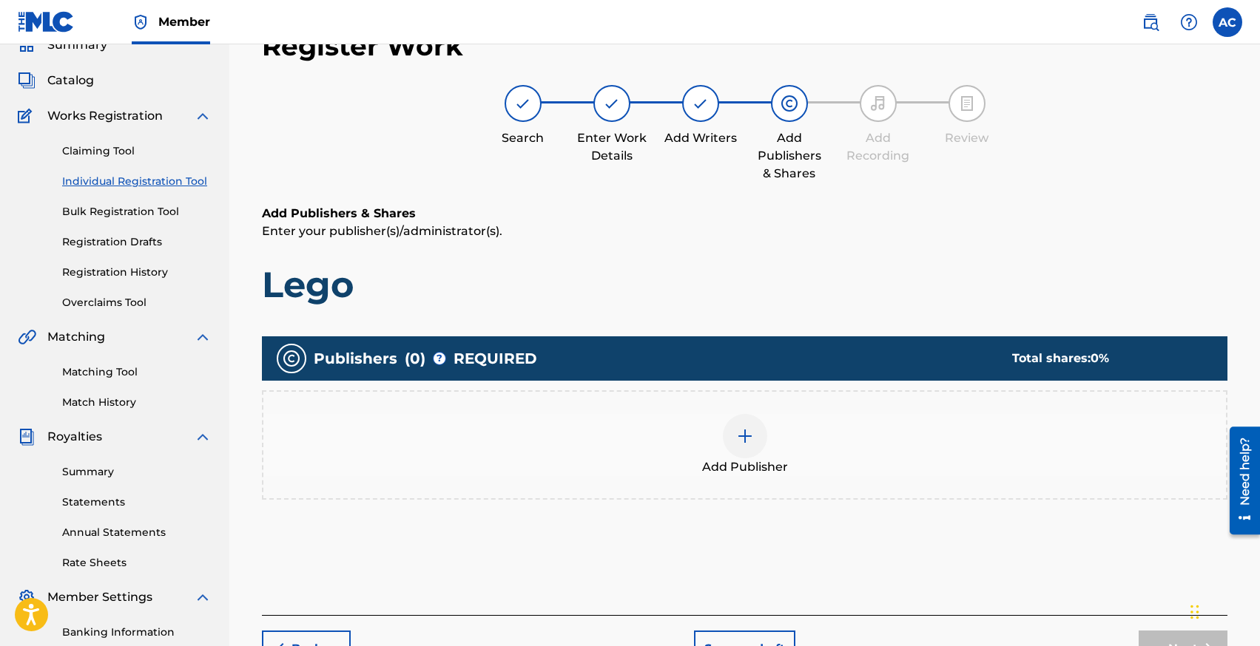
click at [713, 430] on div "Add Publisher" at bounding box center [744, 445] width 962 height 62
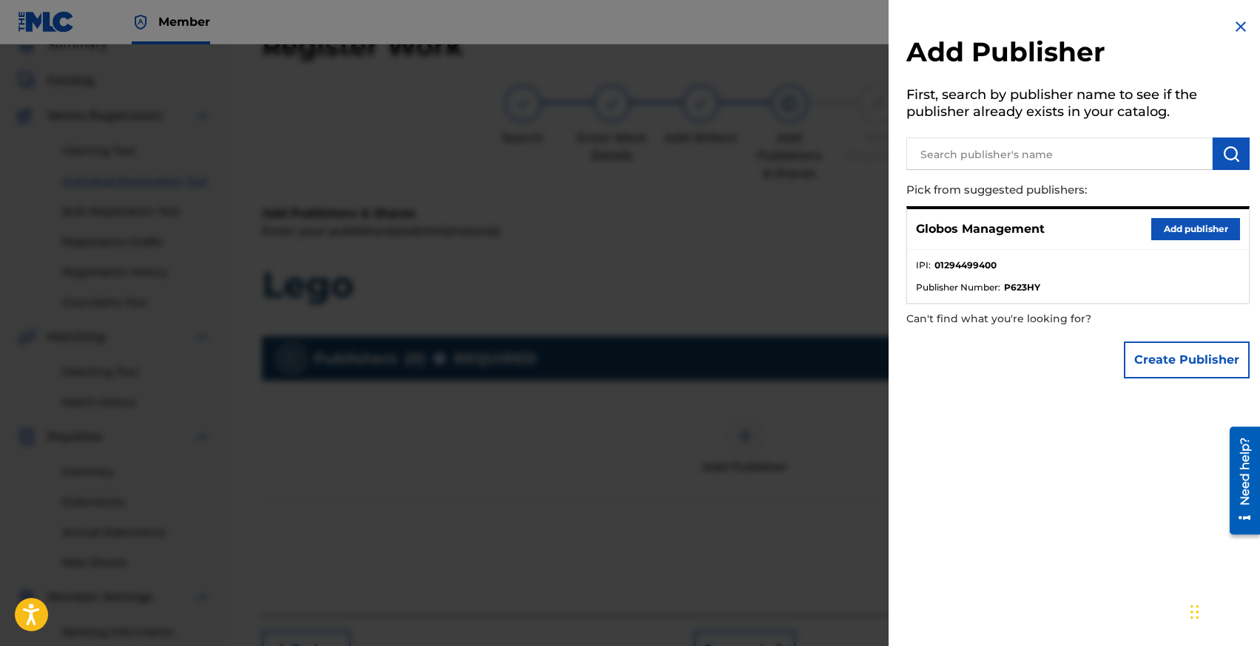
click at [1177, 223] on button "Add publisher" at bounding box center [1195, 229] width 89 height 22
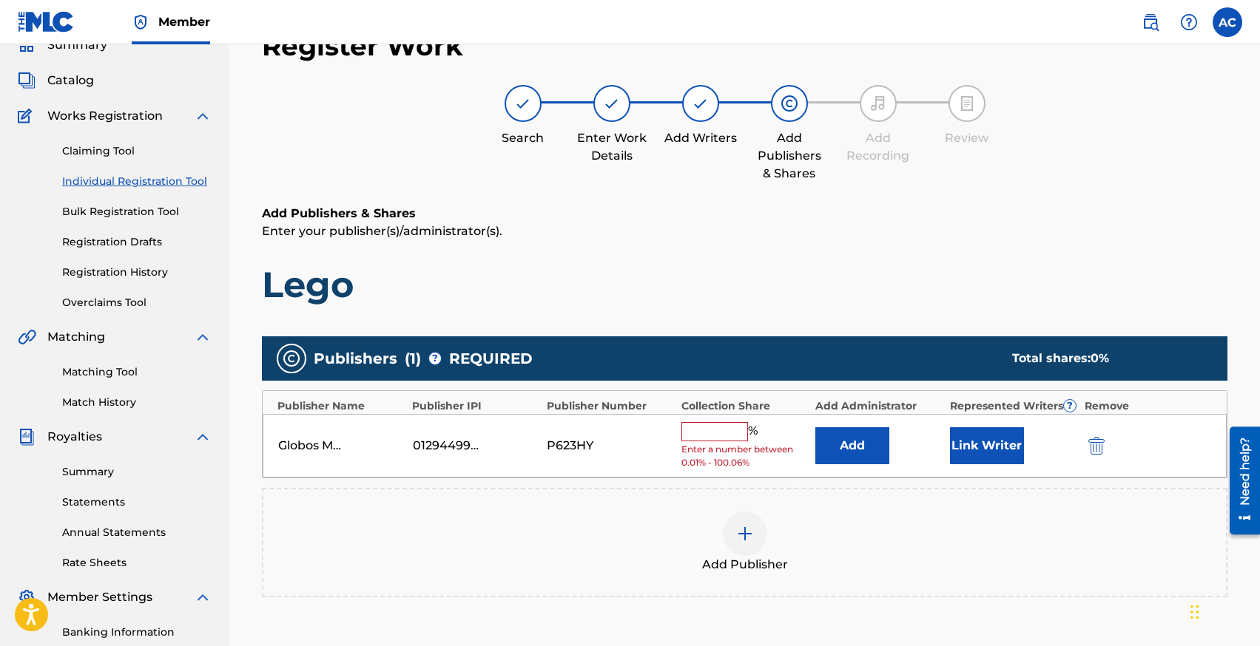
click at [710, 432] on input "text" at bounding box center [714, 431] width 67 height 19
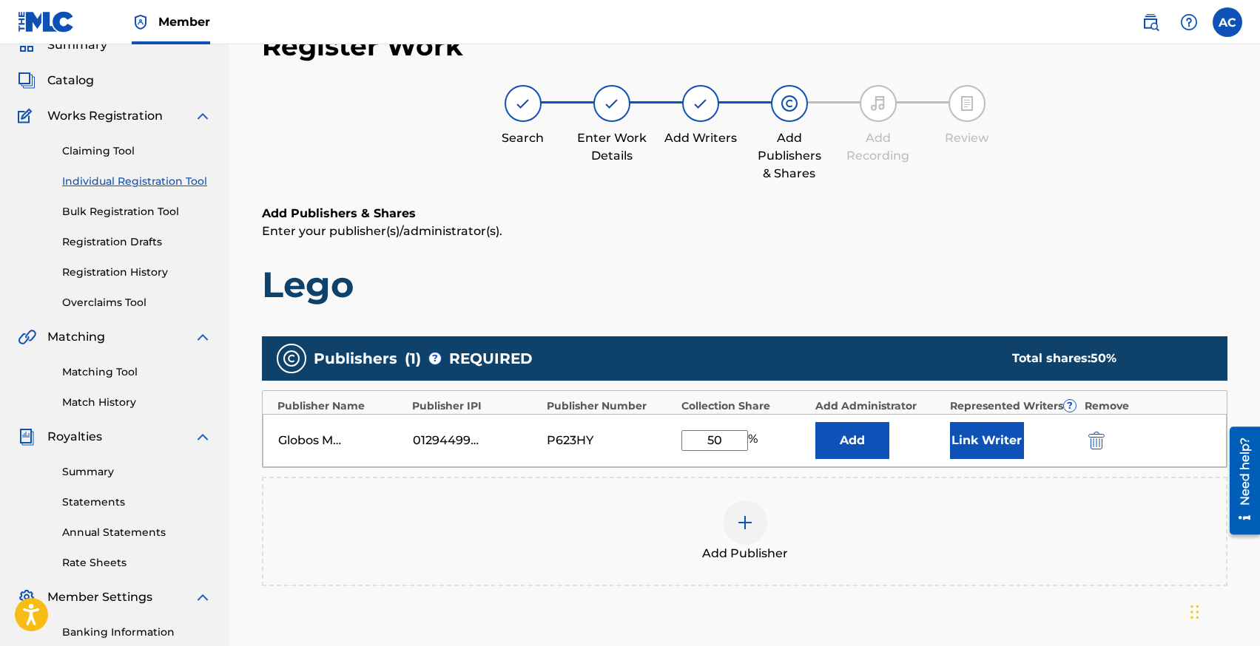
type input "50"
click at [976, 437] on button "Link Writer" at bounding box center [987, 440] width 74 height 37
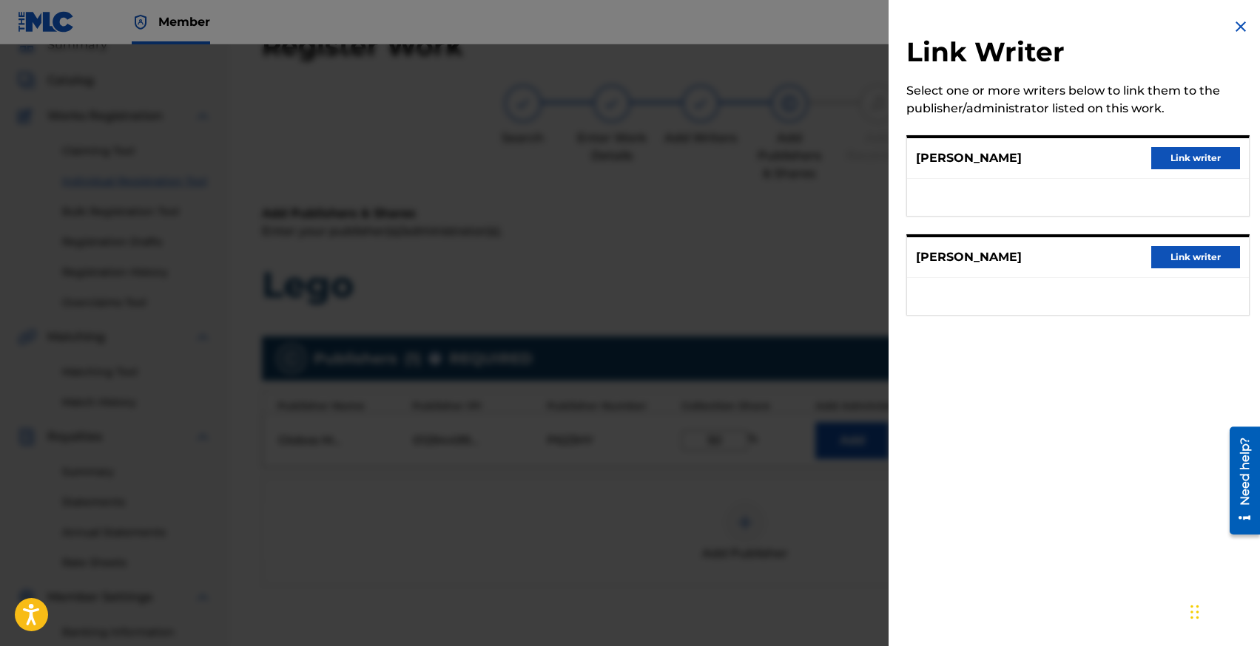
click at [1173, 158] on button "Link writer" at bounding box center [1195, 158] width 89 height 22
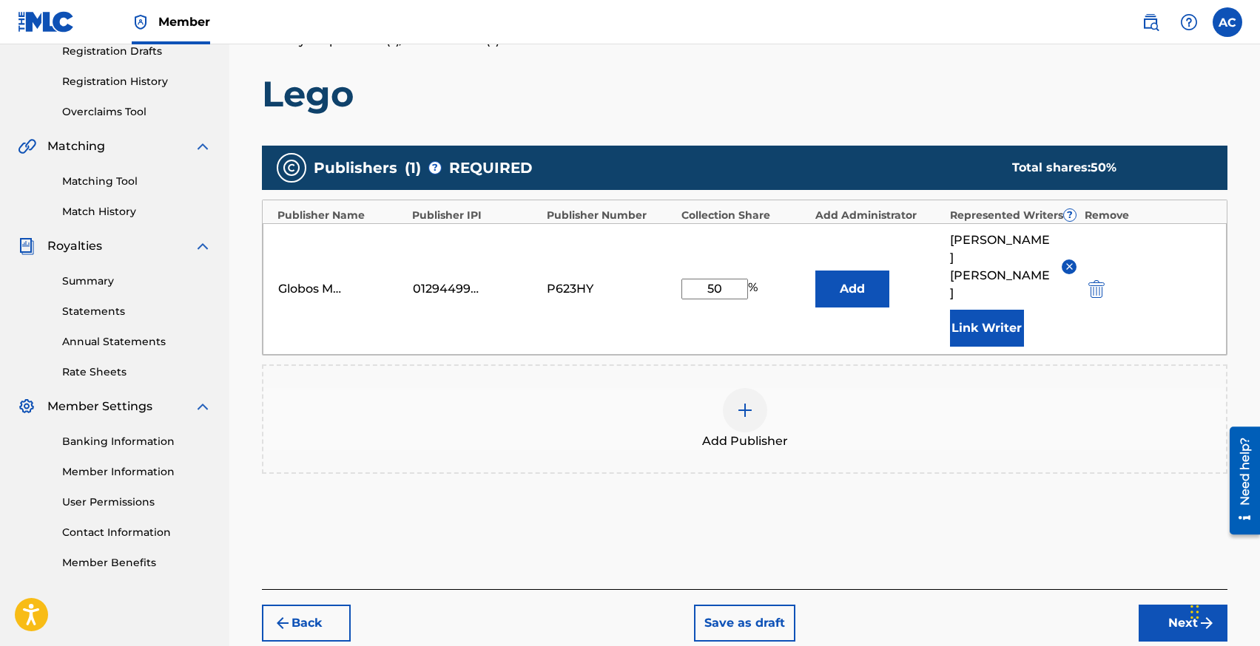
scroll to position [267, 0]
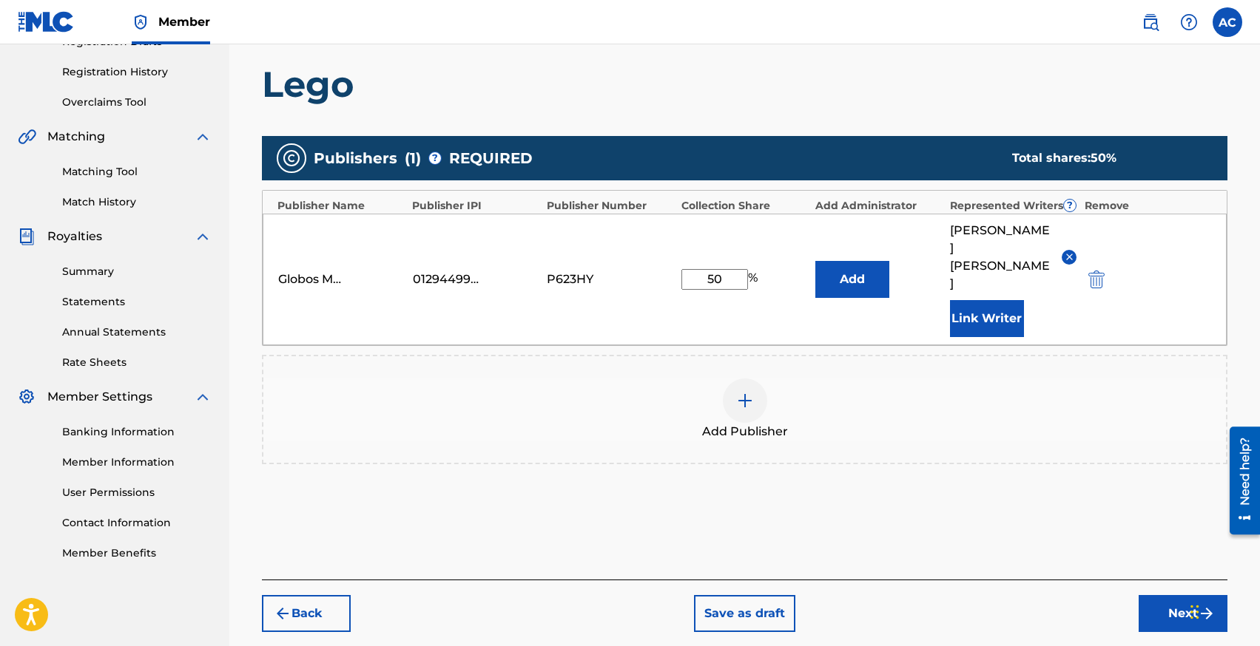
click at [1180, 595] on button "Next" at bounding box center [1182, 613] width 89 height 37
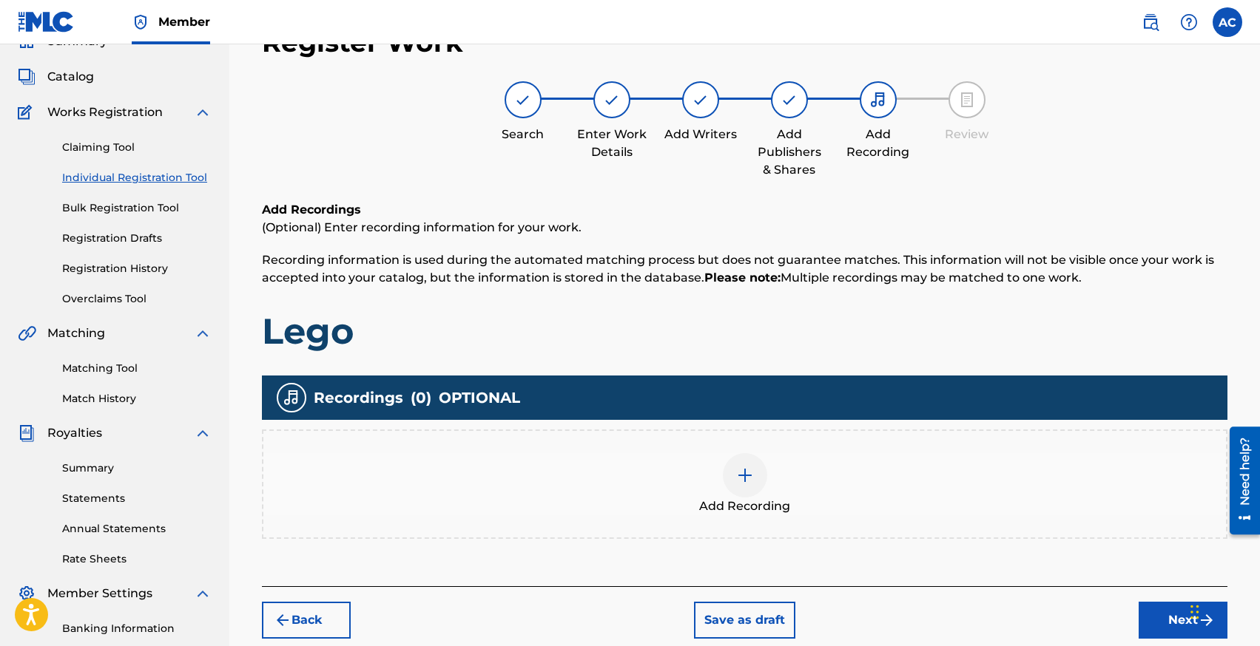
scroll to position [67, 0]
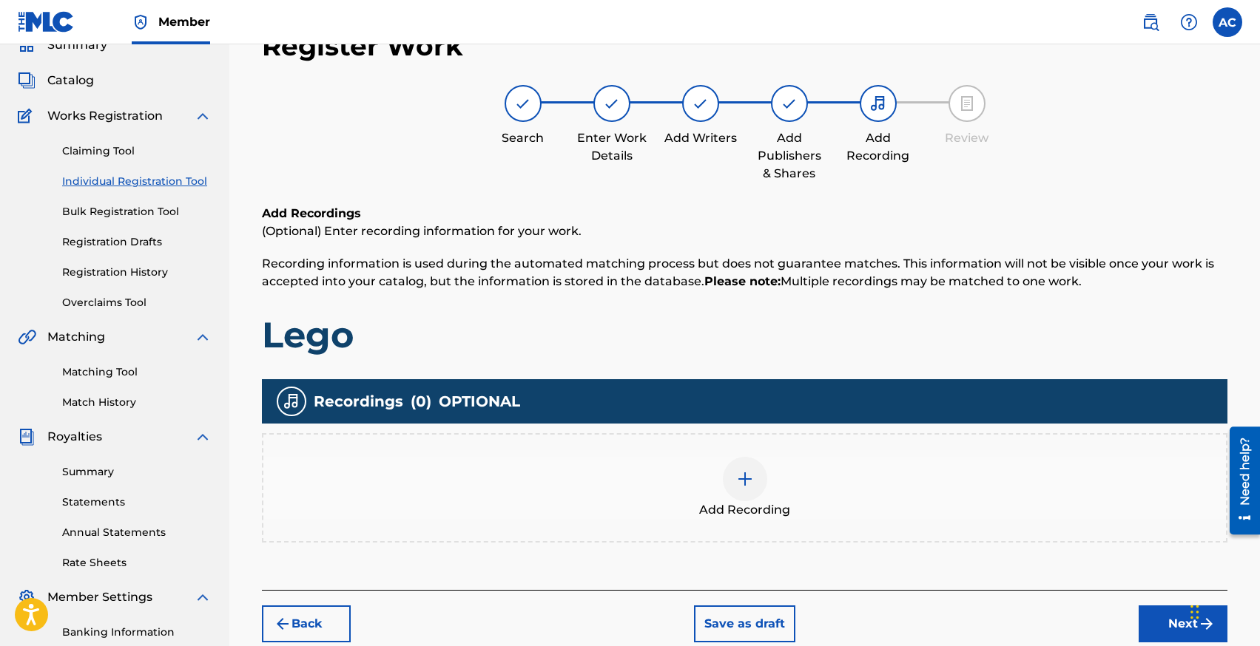
click at [755, 459] on div "Add Recording" at bounding box center [744, 488] width 962 height 62
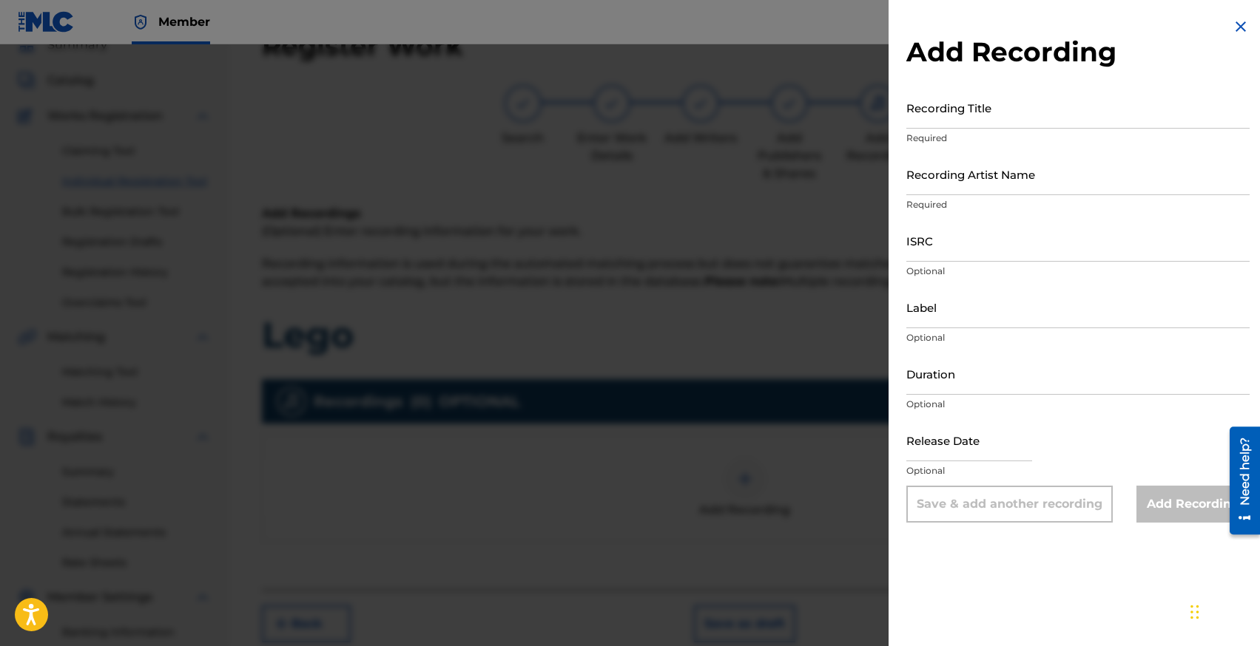
click at [932, 252] on input "ISRC" at bounding box center [1077, 241] width 343 height 42
paste input "SE6SA2427411"
type input "SE6SA2427411"
click at [947, 189] on input "Recording Artist Name" at bounding box center [1077, 174] width 343 height 42
type input "Lotus, [PERSON_NAME]"
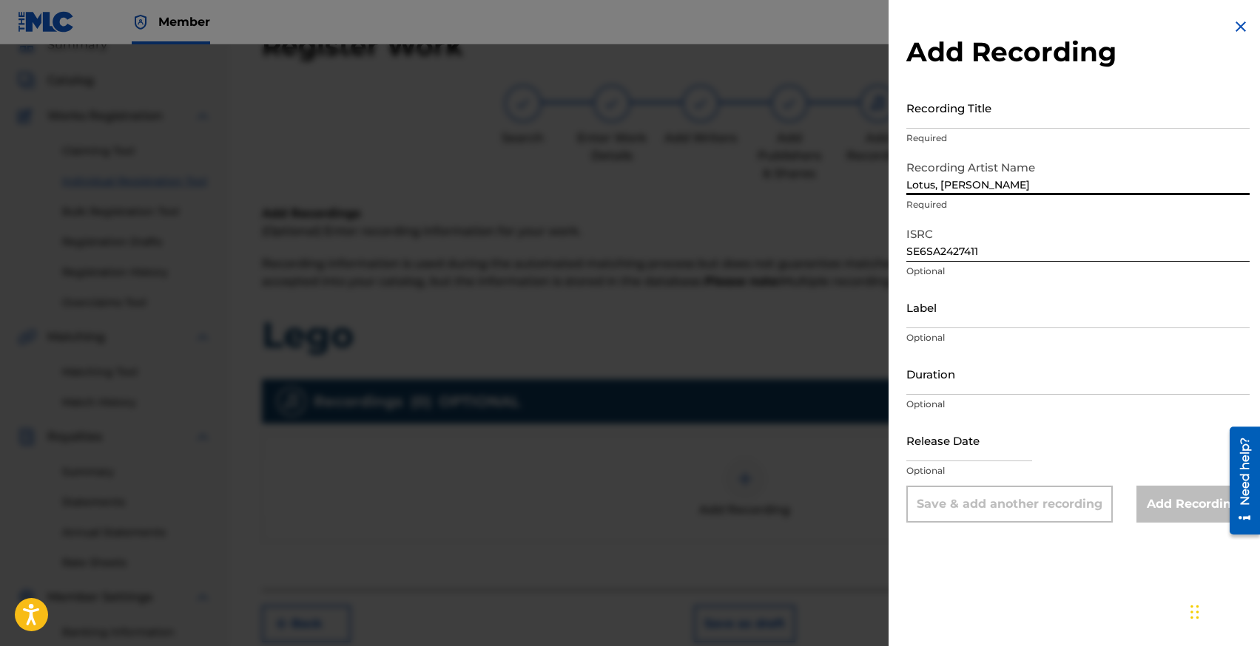
drag, startPoint x: 935, startPoint y: 121, endPoint x: 929, endPoint y: 115, distance: 7.9
click at [935, 121] on input "Recording Title" at bounding box center [1077, 108] width 343 height 42
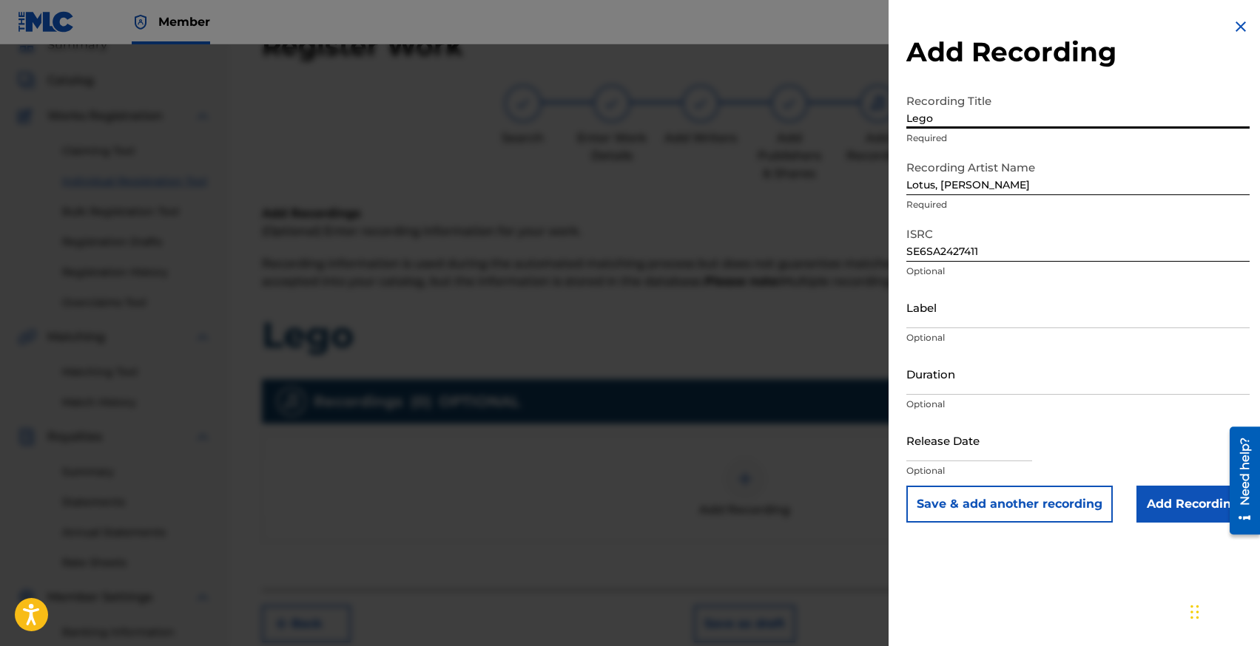
type input "Lego"
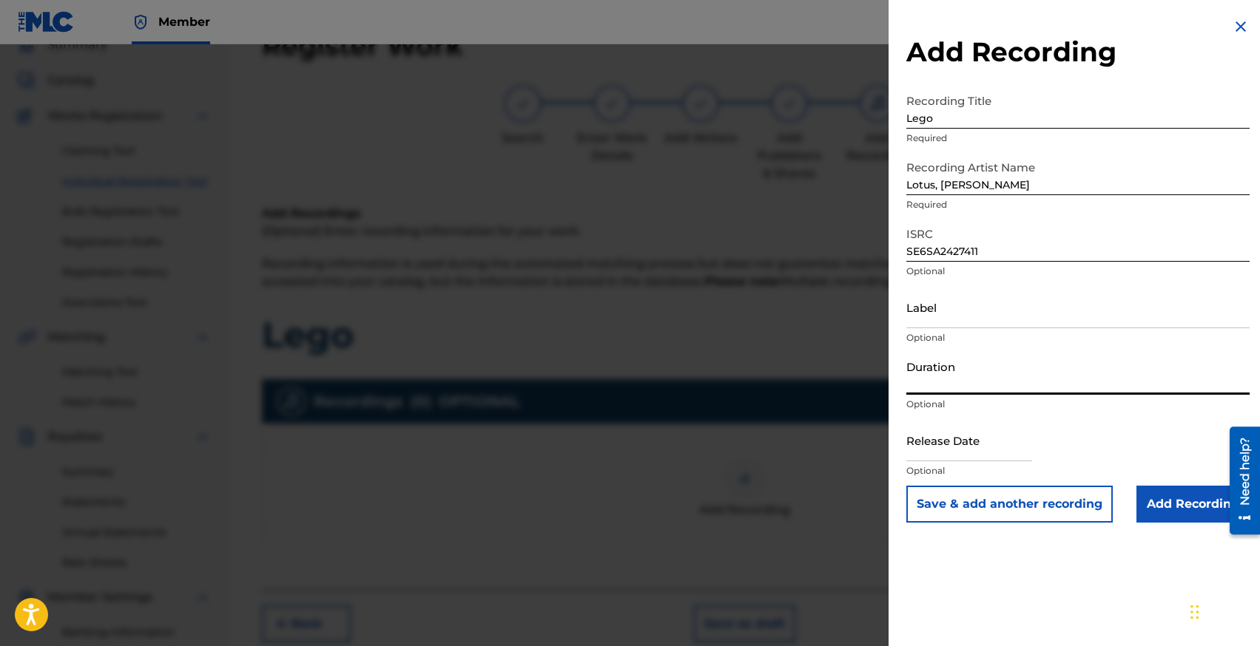
click at [922, 388] on input "Duration" at bounding box center [1077, 374] width 343 height 42
type input "02:21"
click at [967, 454] on input "text" at bounding box center [969, 440] width 126 height 42
select select "7"
select select "2025"
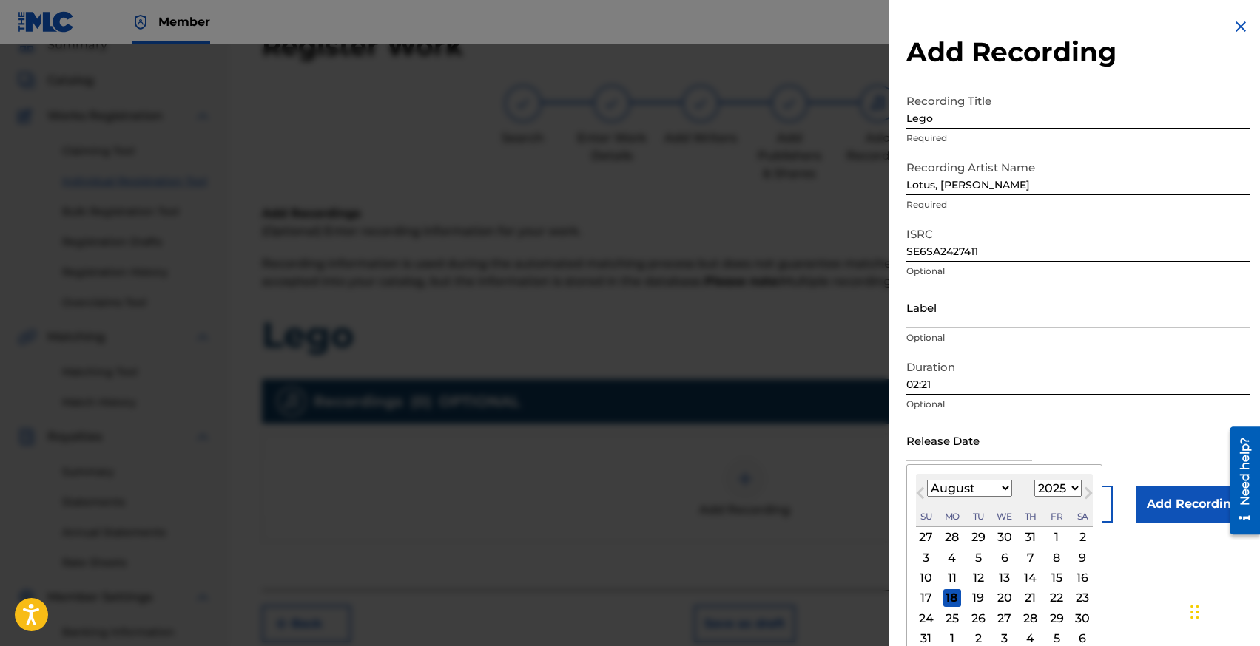
click at [936, 490] on select "January February March April May June July August September October November De…" at bounding box center [969, 488] width 85 height 17
select select "11"
click at [1047, 487] on select "1899 1900 1901 1902 1903 1904 1905 1906 1907 1908 1909 1910 1911 1912 1913 1914…" at bounding box center [1057, 488] width 47 height 17
select select "2024"
click at [1058, 537] on div "6" at bounding box center [1056, 538] width 18 height 18
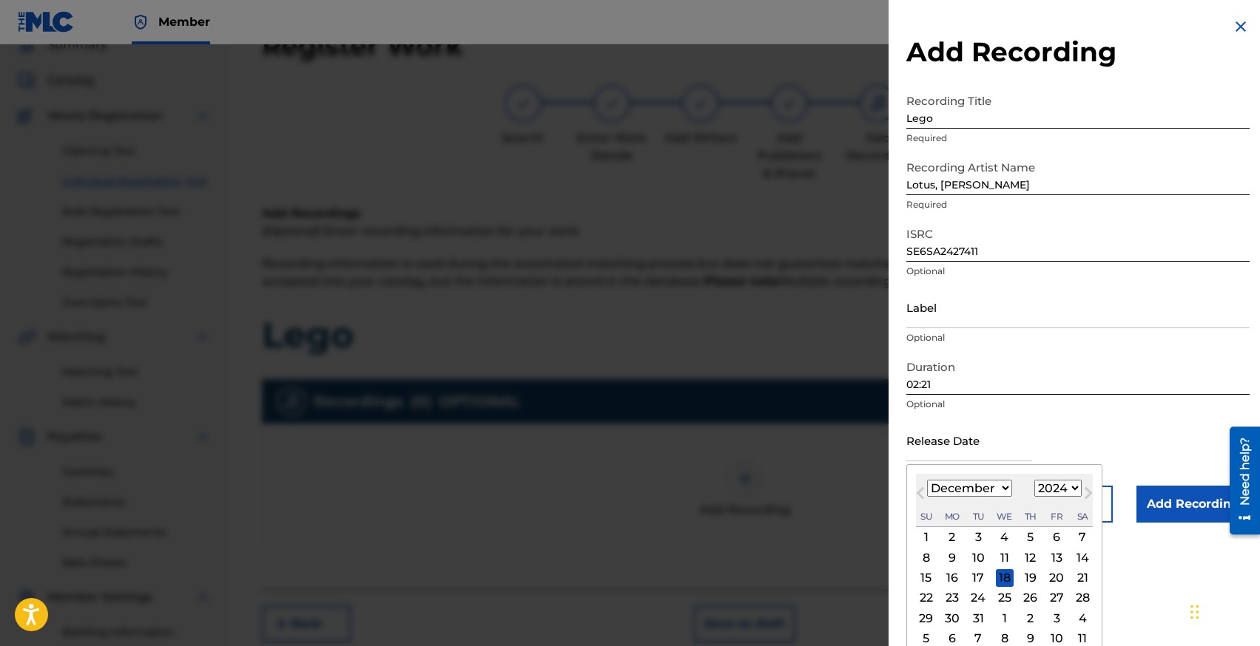
type input "[DATE]"
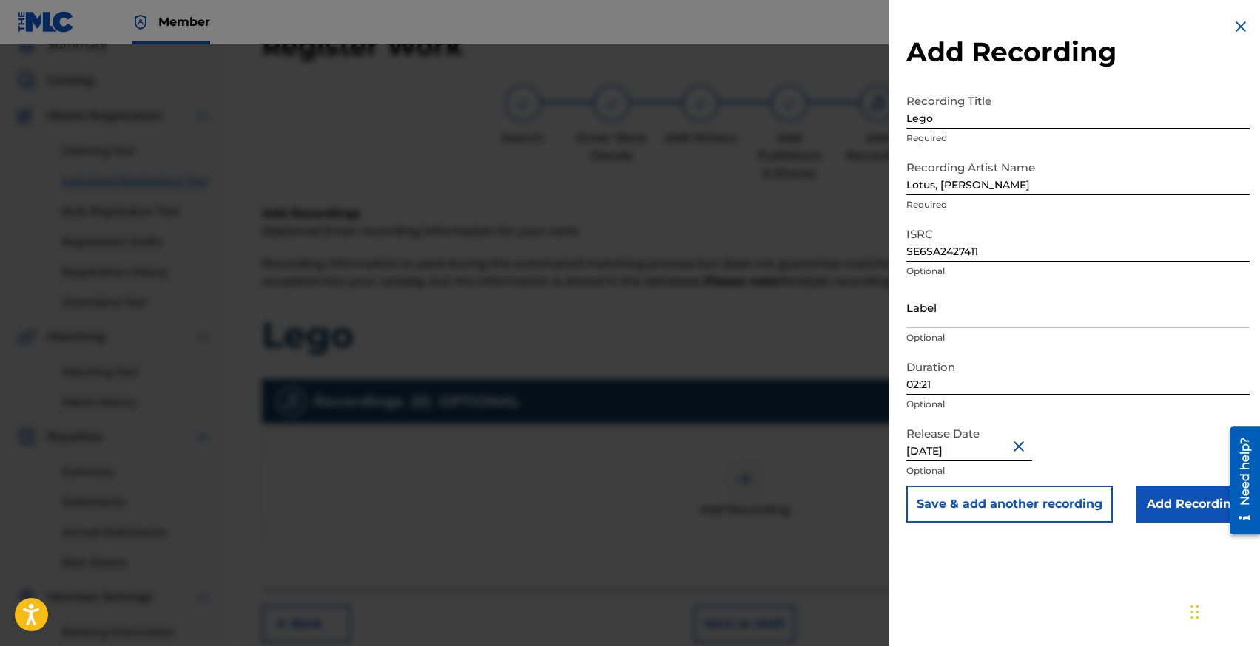
scroll to position [218, 0]
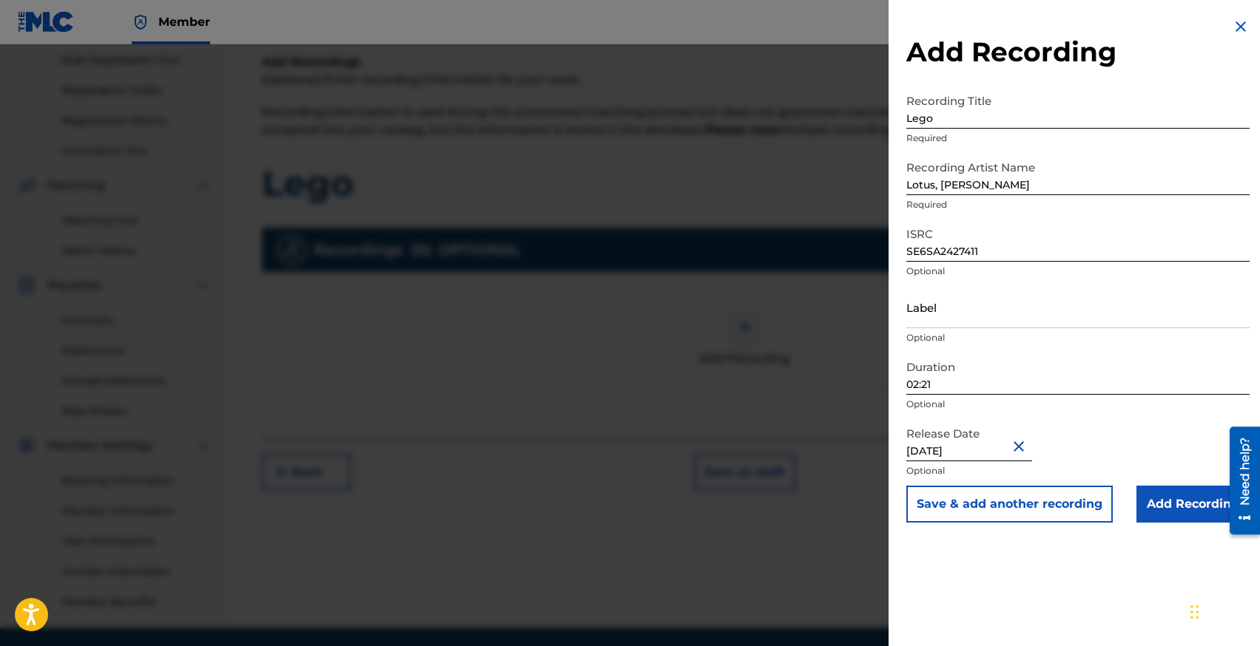
click at [1163, 500] on input "Add Recording" at bounding box center [1192, 504] width 113 height 37
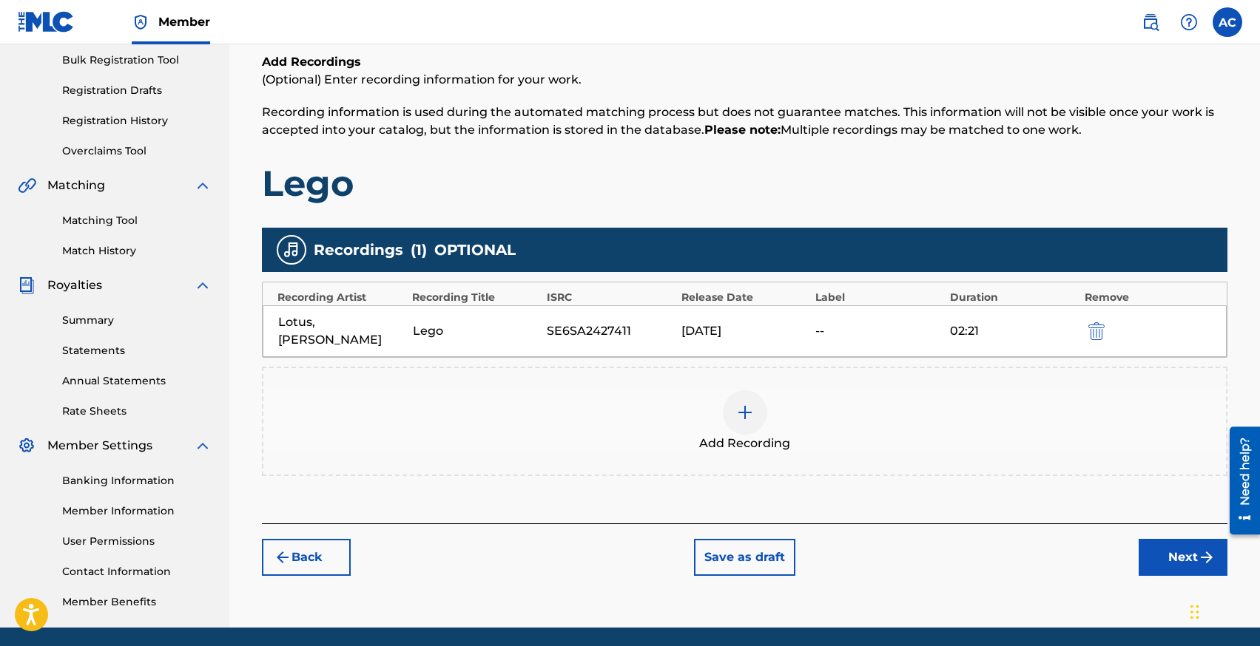
click at [1155, 549] on button "Next" at bounding box center [1182, 557] width 89 height 37
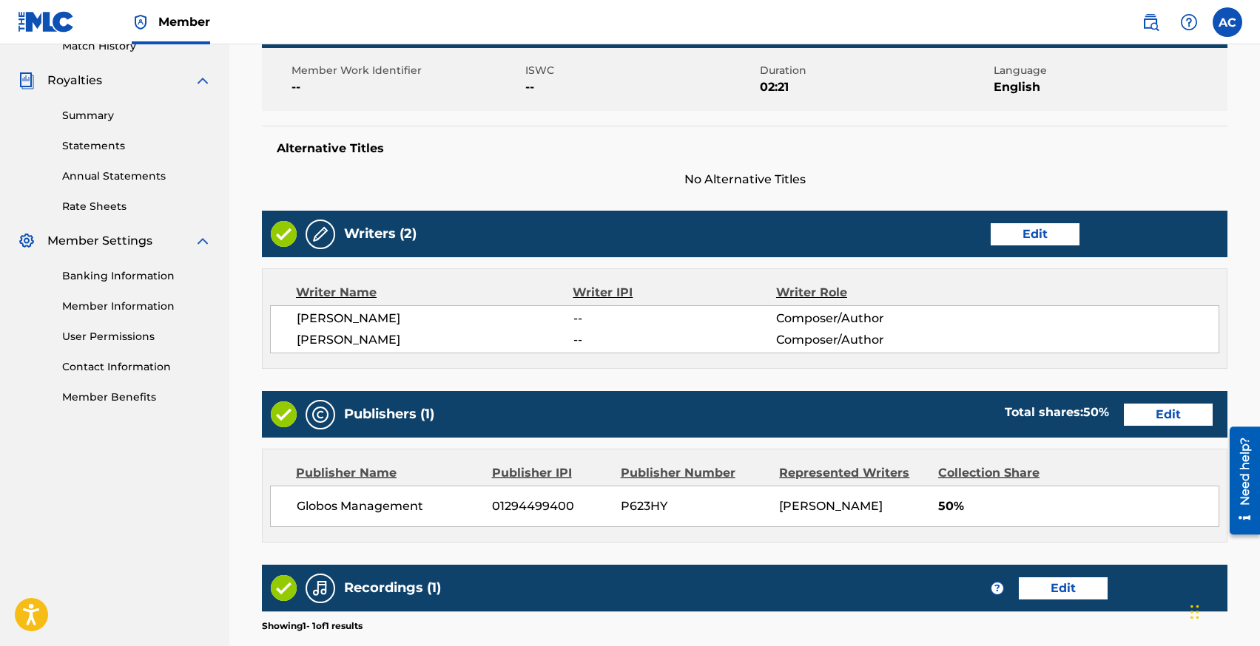
scroll to position [643, 0]
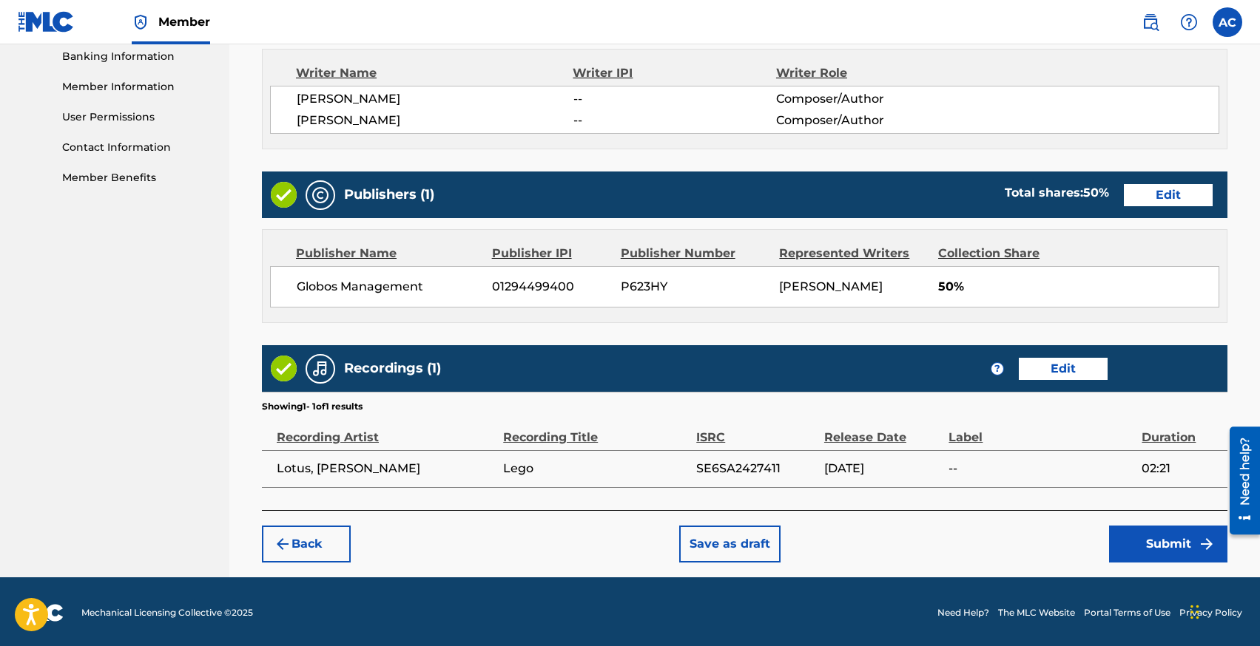
click at [1138, 537] on button "Submit" at bounding box center [1168, 544] width 118 height 37
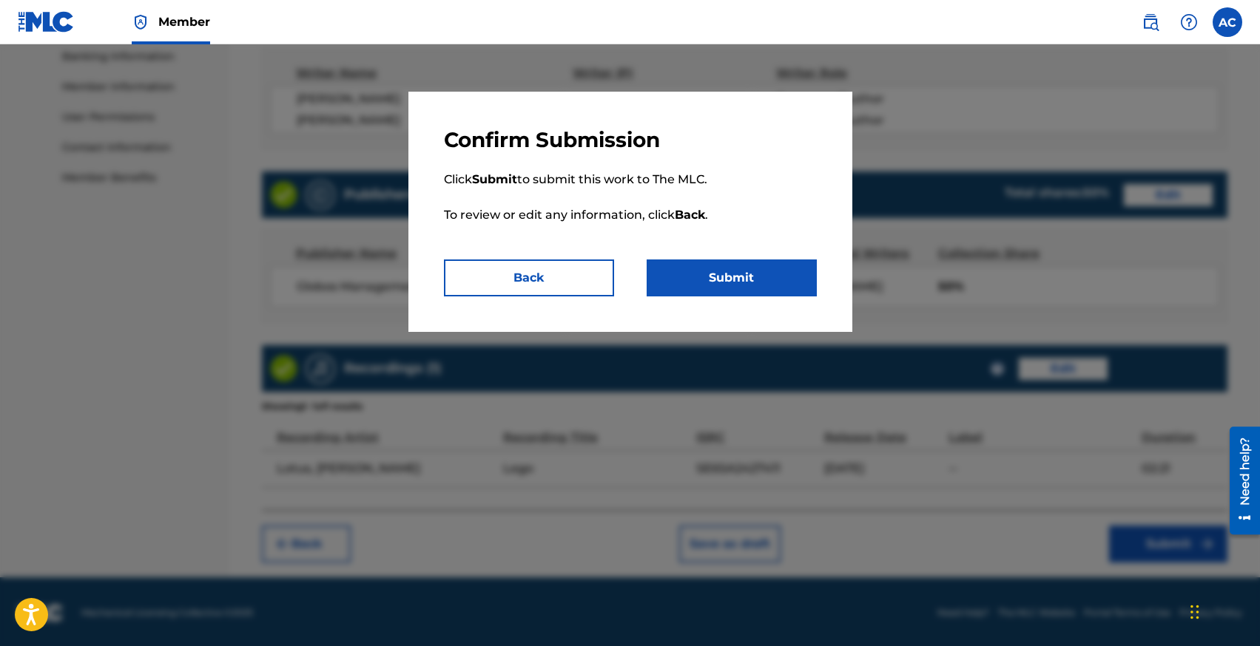
click at [759, 269] on button "Submit" at bounding box center [731, 278] width 170 height 37
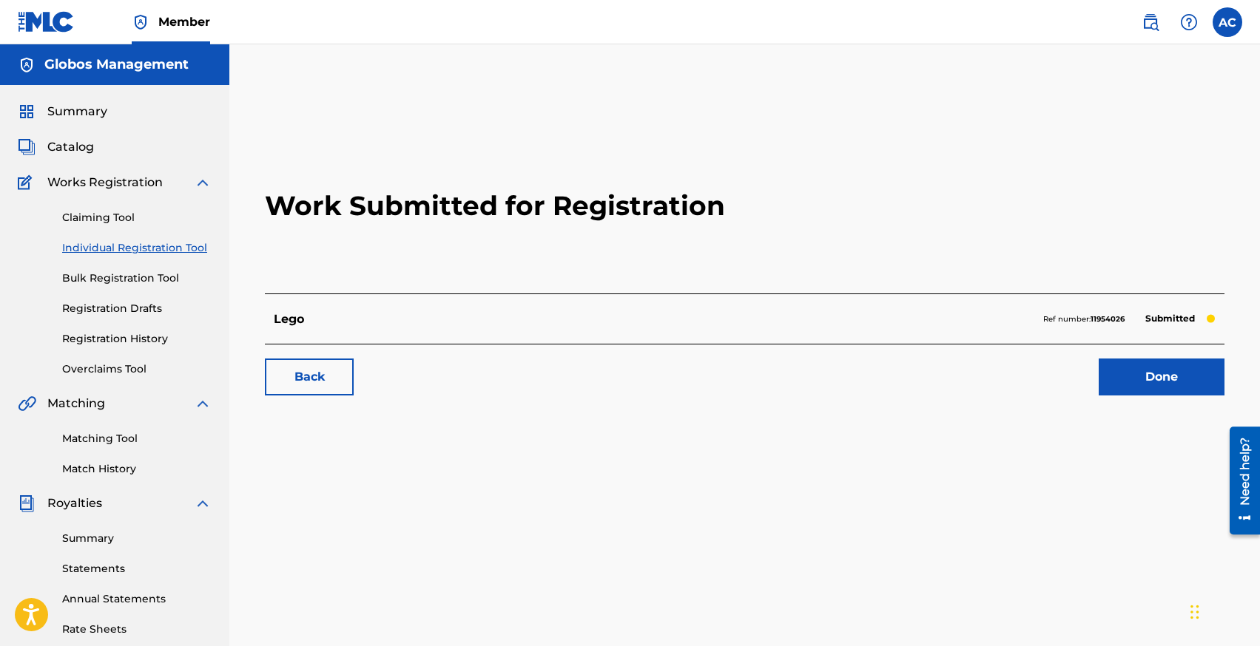
click at [109, 254] on link "Individual Registration Tool" at bounding box center [136, 248] width 149 height 16
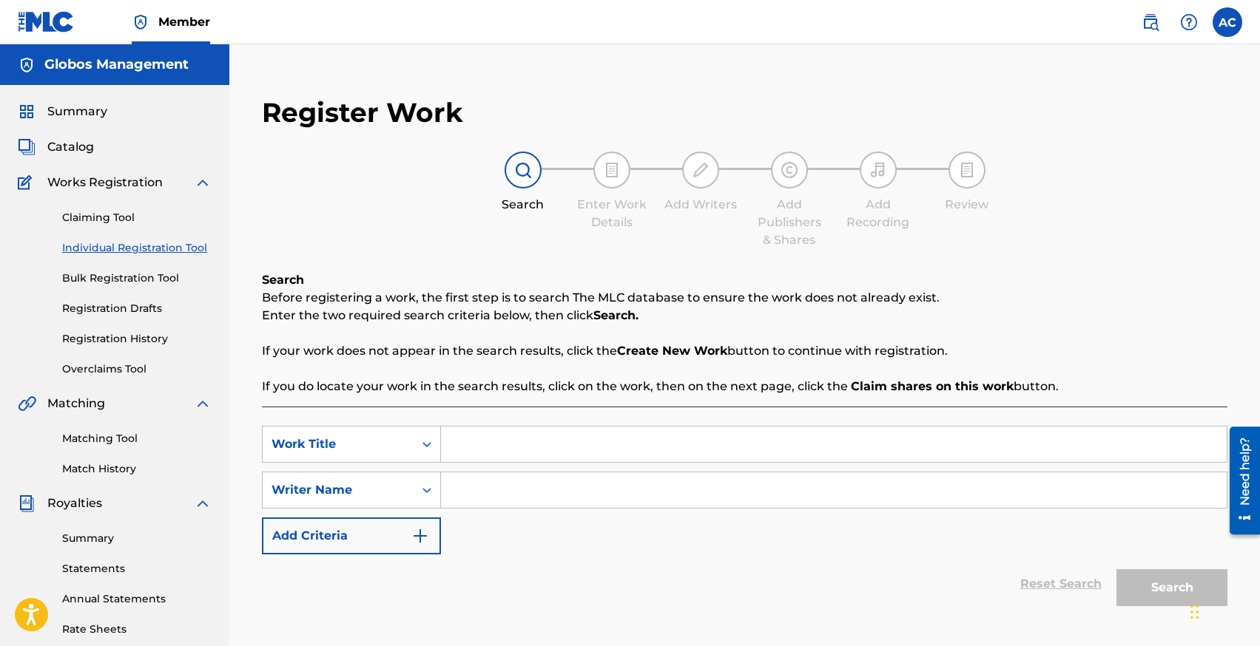
click at [456, 455] on input "Search Form" at bounding box center [833, 445] width 785 height 36
type input "anymore"
click at [470, 484] on input "Search Form" at bounding box center [833, 491] width 785 height 36
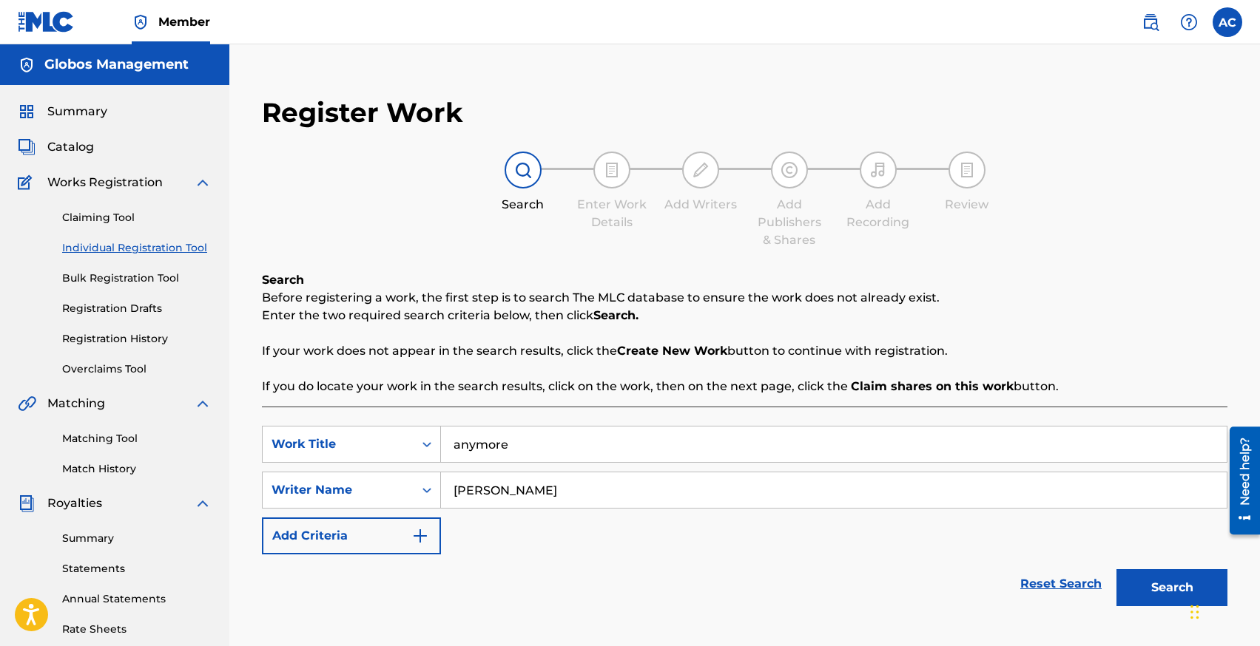
type input "[PERSON_NAME]"
click at [1116, 570] on button "Search" at bounding box center [1171, 588] width 111 height 37
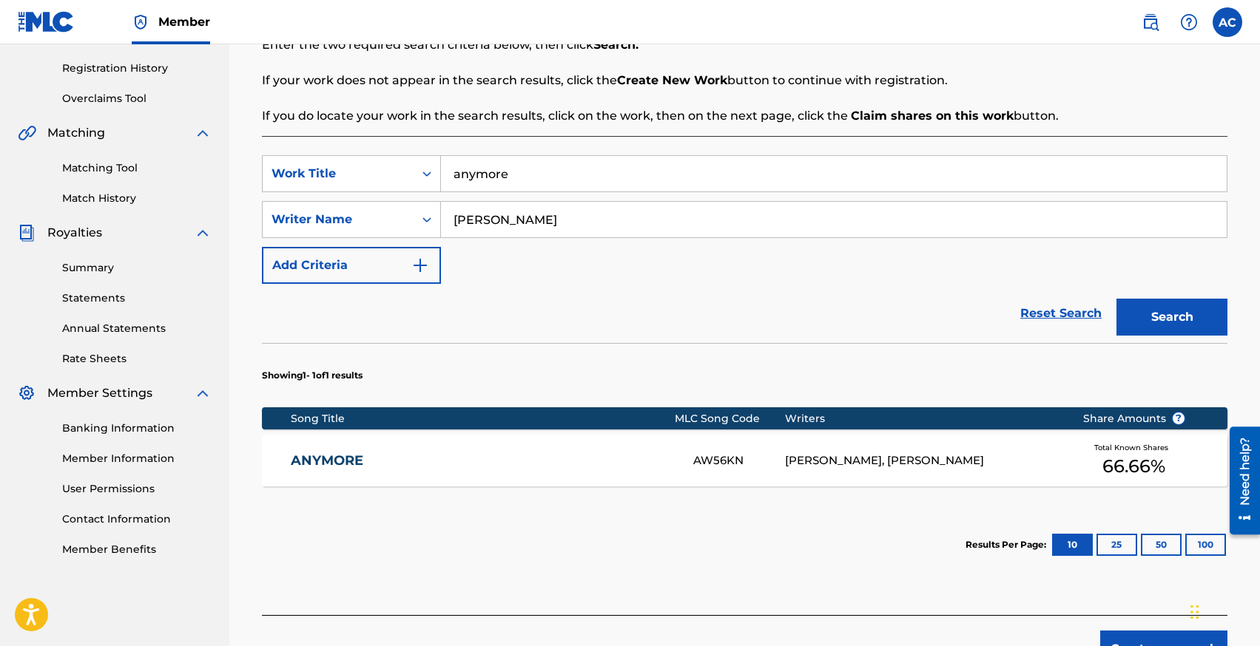
scroll to position [378, 0]
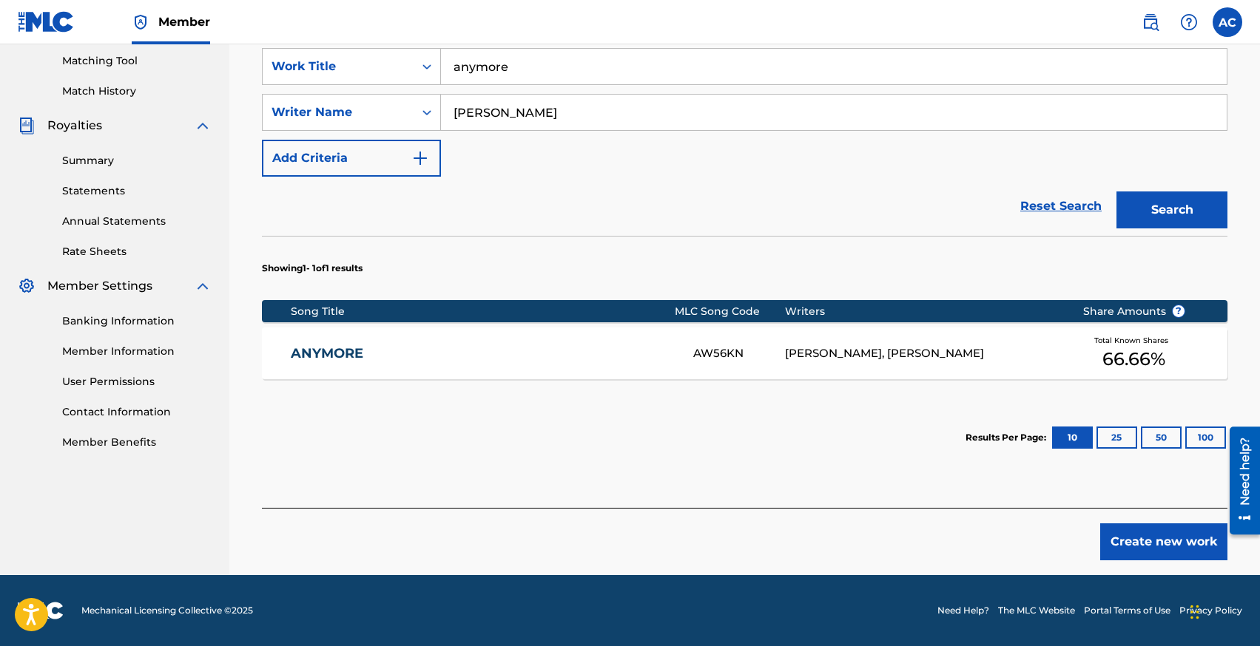
click at [342, 348] on link "ANYMORE" at bounding box center [482, 353] width 382 height 17
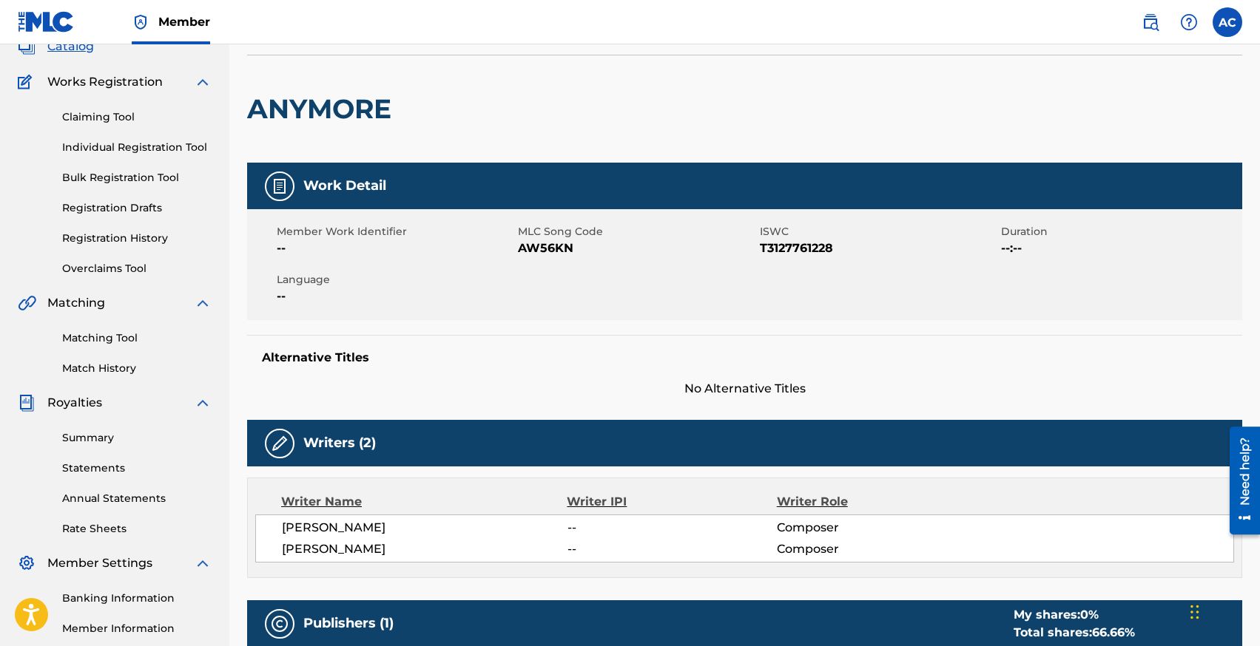
scroll to position [100, 0]
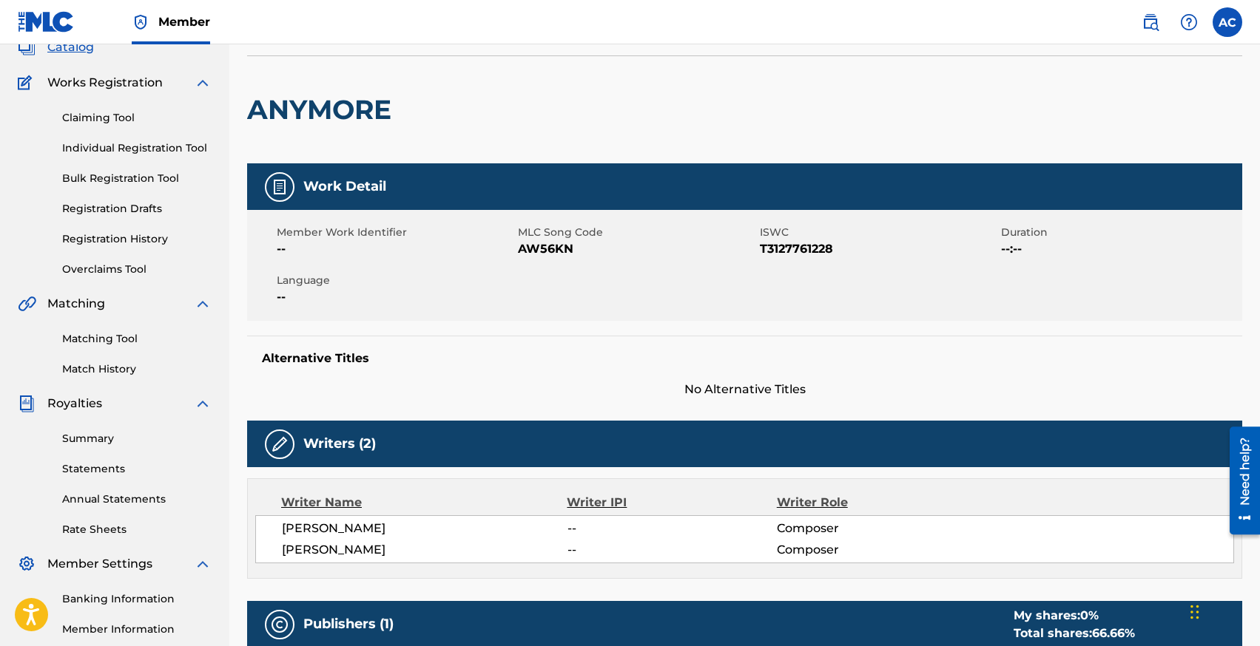
click at [115, 143] on link "Individual Registration Tool" at bounding box center [136, 149] width 149 height 16
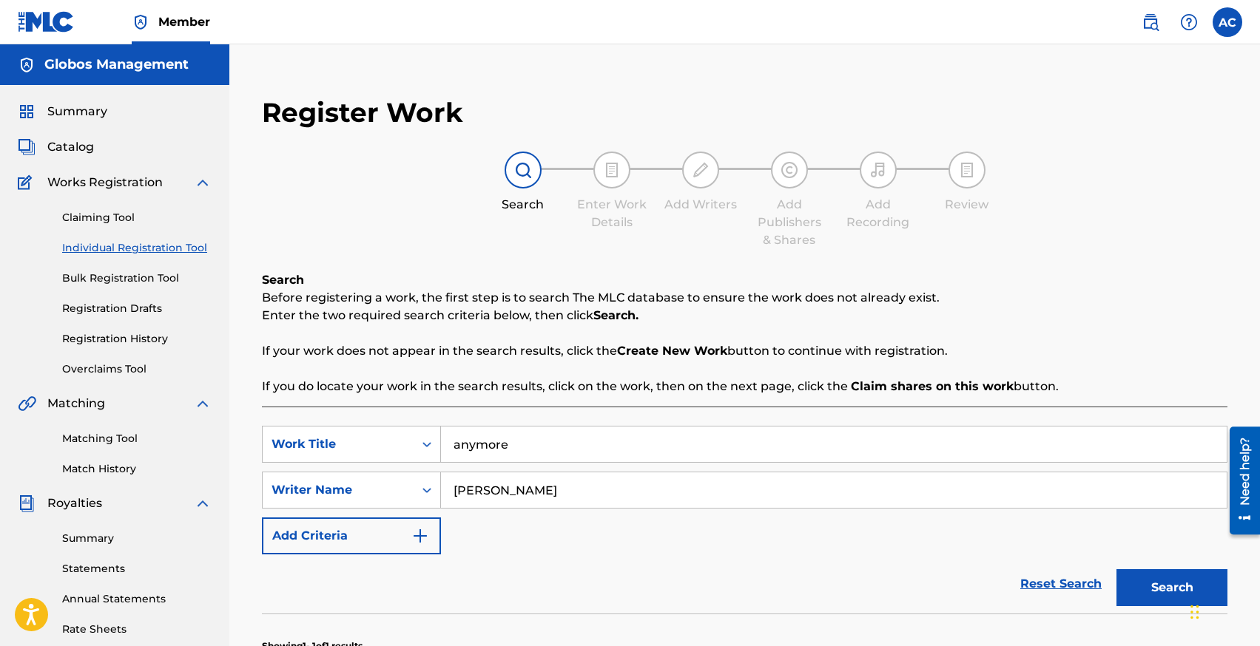
click at [470, 451] on input "anymore" at bounding box center [833, 445] width 785 height 36
click at [495, 485] on input "[PERSON_NAME]" at bounding box center [833, 491] width 785 height 36
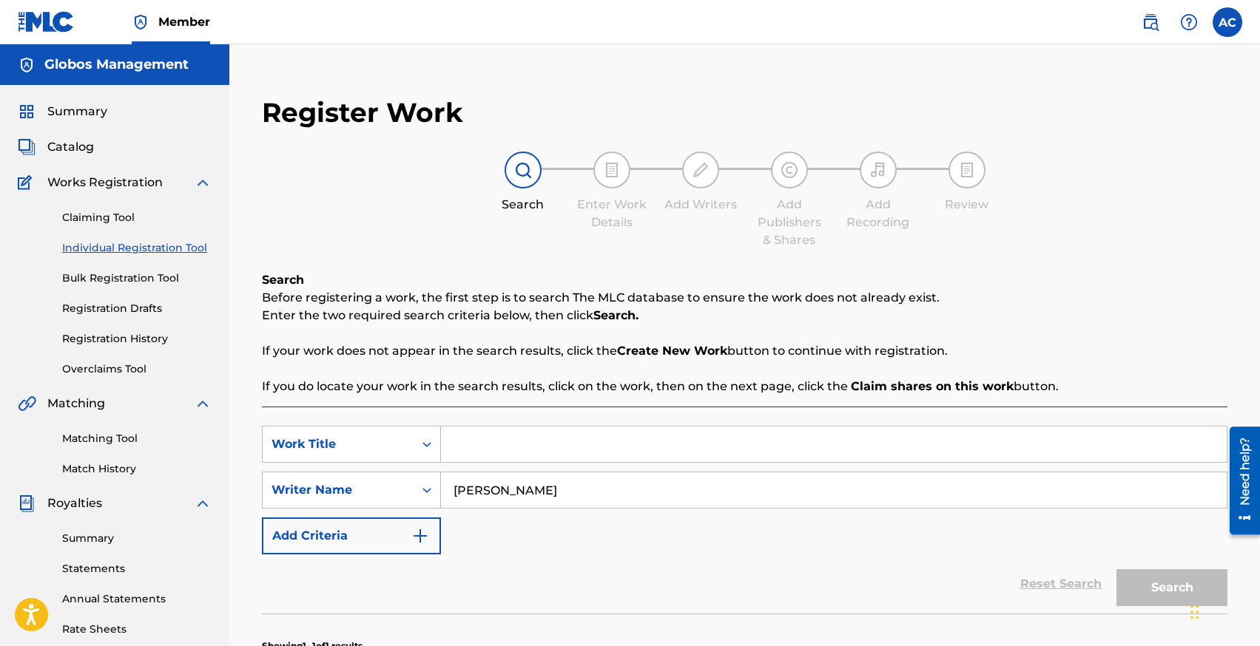
click at [495, 485] on input "[PERSON_NAME]" at bounding box center [833, 491] width 785 height 36
click at [64, 114] on span "Summary" at bounding box center [77, 112] width 60 height 18
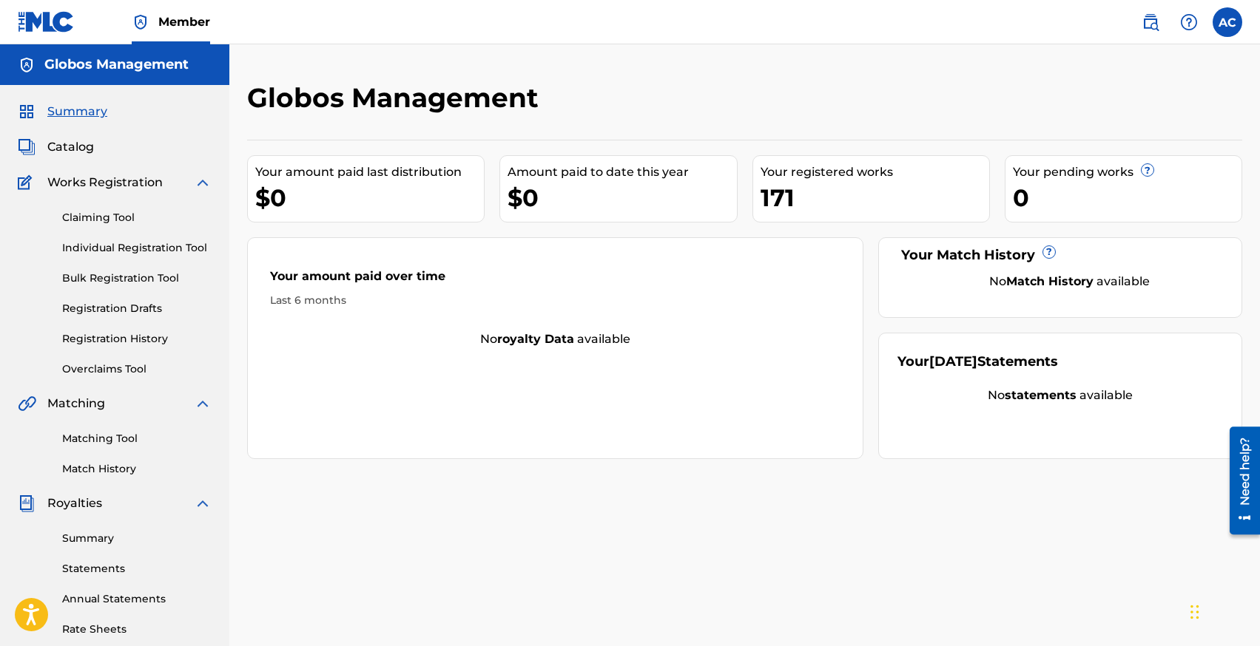
click at [72, 143] on span "Catalog" at bounding box center [70, 147] width 47 height 18
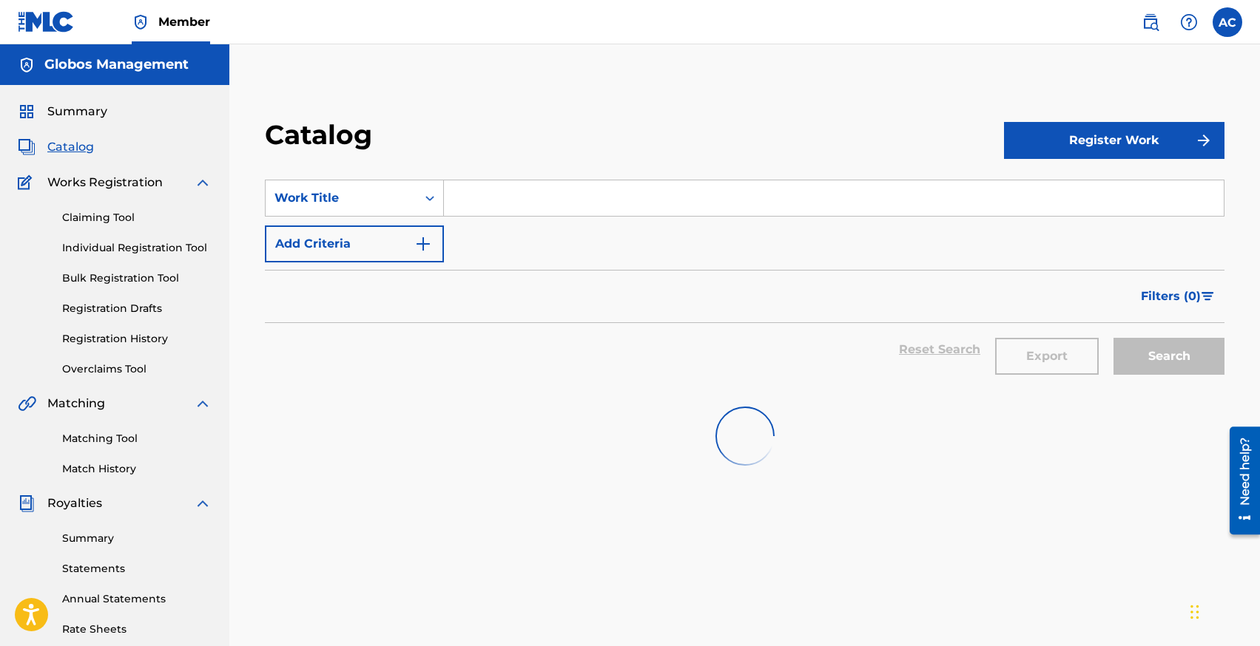
click at [499, 209] on input "Search Form" at bounding box center [834, 198] width 780 height 36
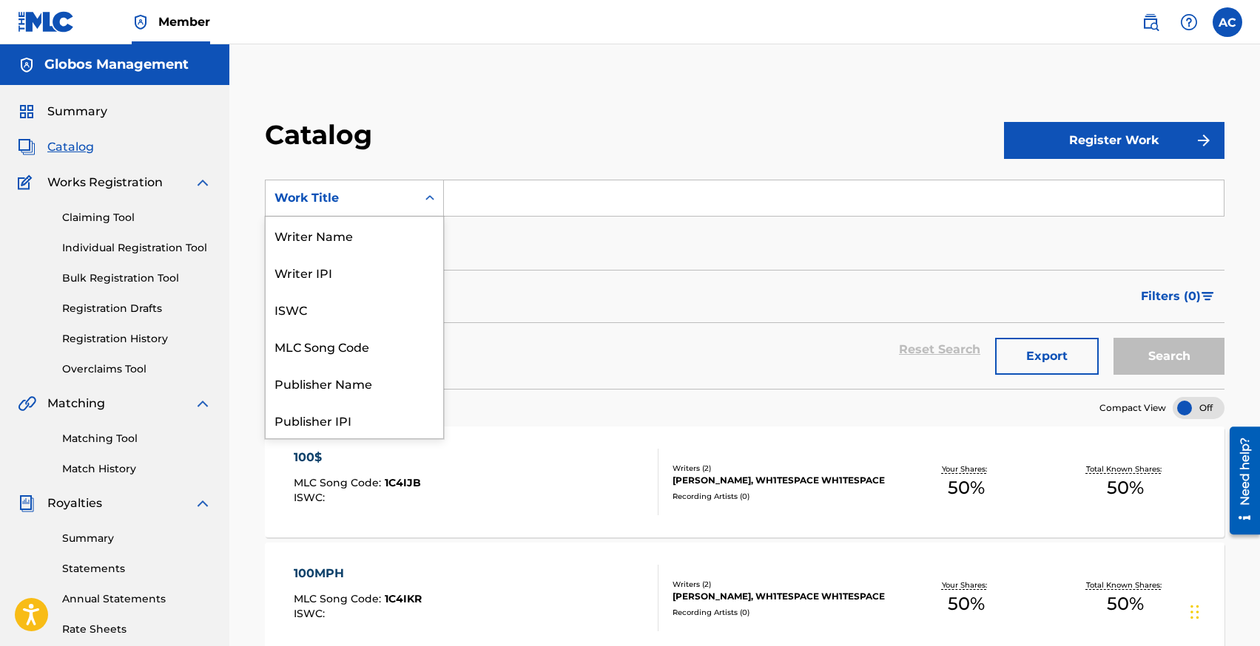
click at [327, 208] on div "Work Title" at bounding box center [341, 198] width 151 height 28
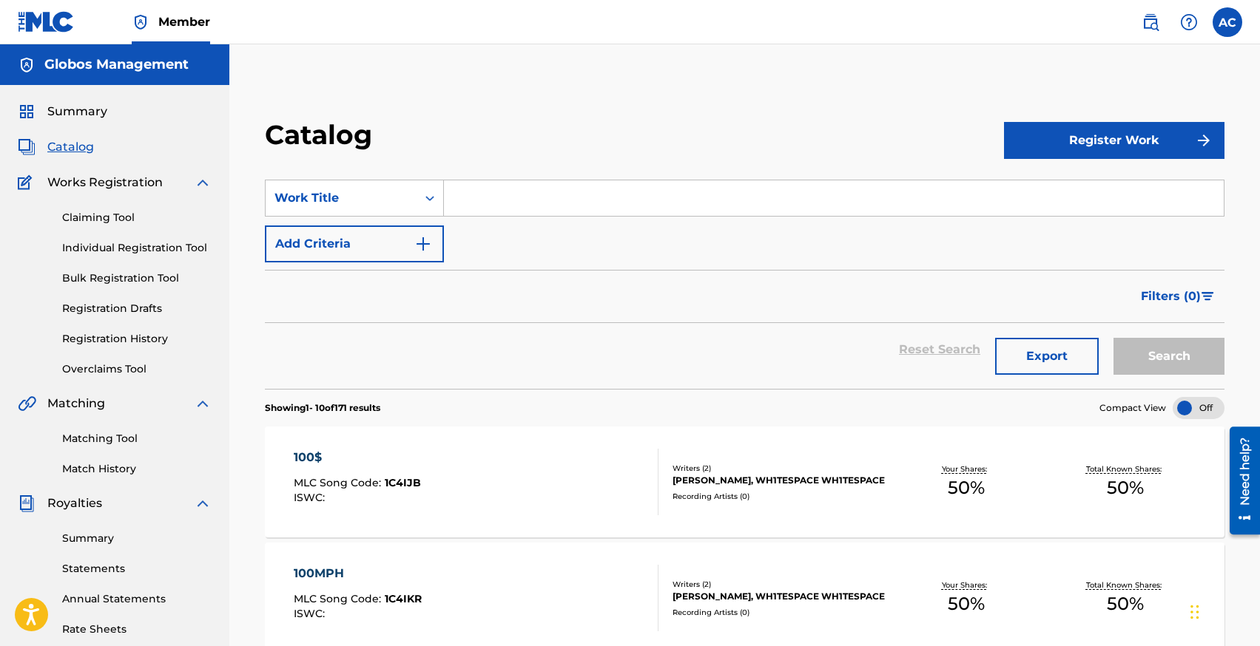
click at [504, 209] on input "Search Form" at bounding box center [834, 198] width 780 height 36
click at [481, 209] on input "[PERSON_NAME]" at bounding box center [834, 198] width 780 height 36
click at [479, 205] on input "[PERSON_NAME]" at bounding box center [834, 198] width 780 height 36
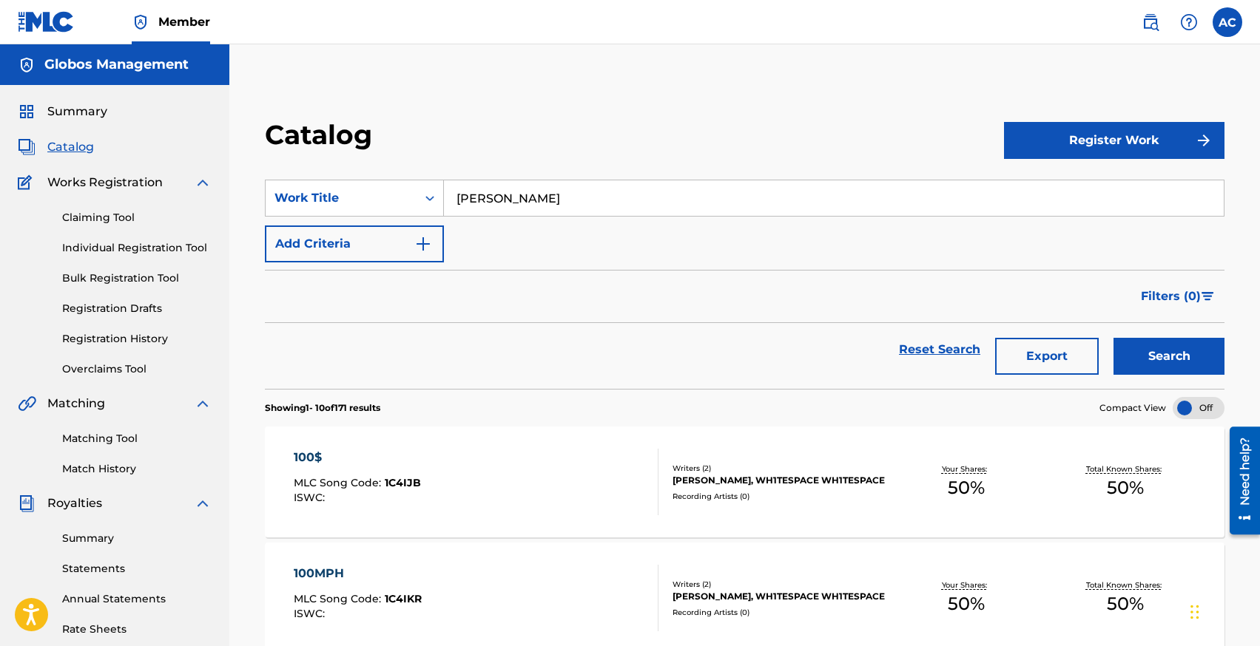
click at [479, 205] on input "[PERSON_NAME]" at bounding box center [834, 198] width 780 height 36
type input "anymore"
click at [1113, 338] on button "Search" at bounding box center [1168, 356] width 111 height 37
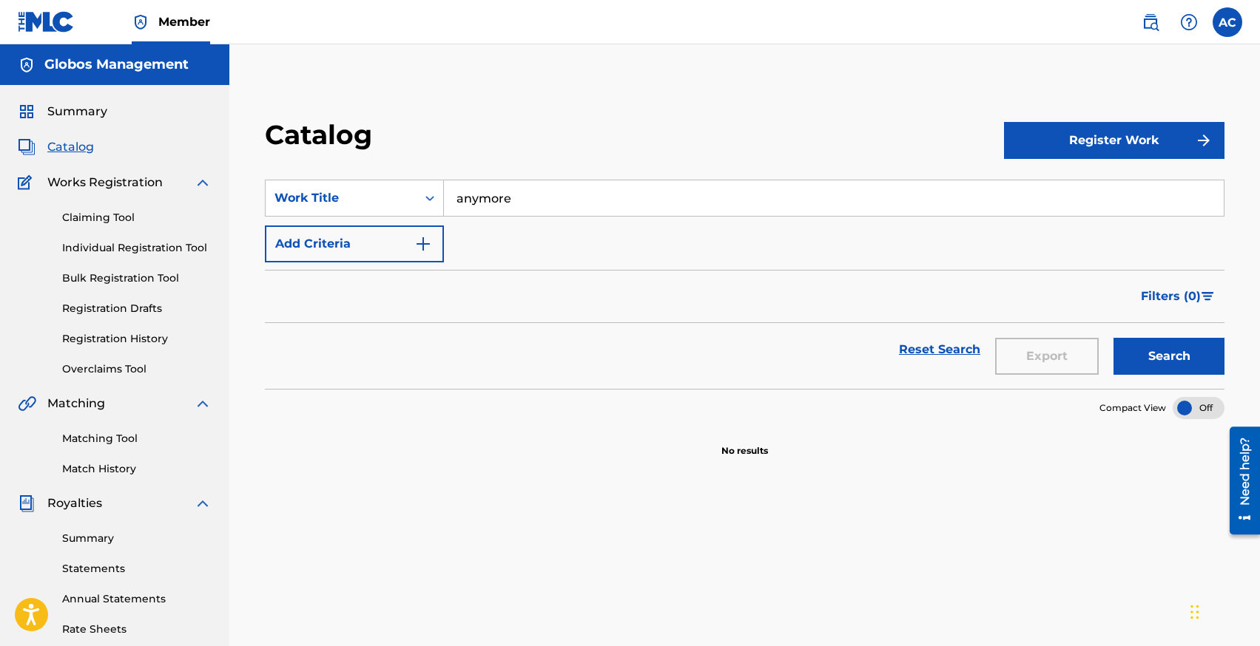
click at [504, 196] on input "anymore" at bounding box center [834, 198] width 780 height 36
click at [468, 123] on div "Catalog" at bounding box center [634, 140] width 739 height 44
click at [118, 243] on link "Individual Registration Tool" at bounding box center [136, 248] width 149 height 16
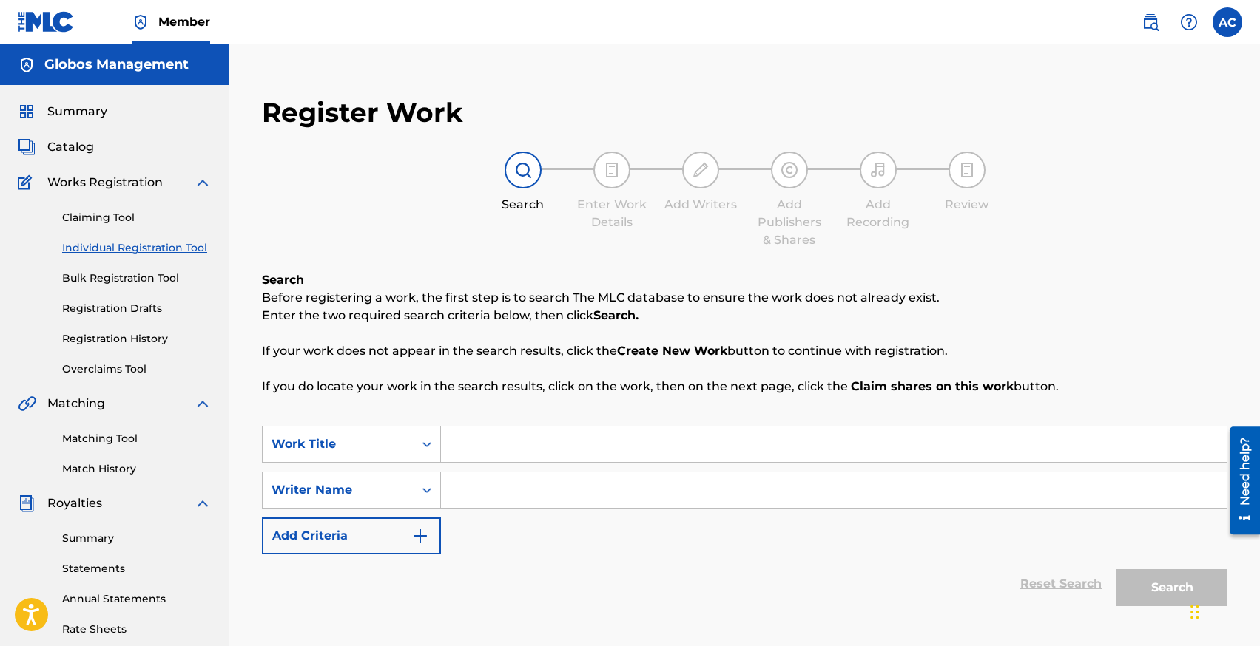
click at [468, 438] on input "Search Form" at bounding box center [833, 445] width 785 height 36
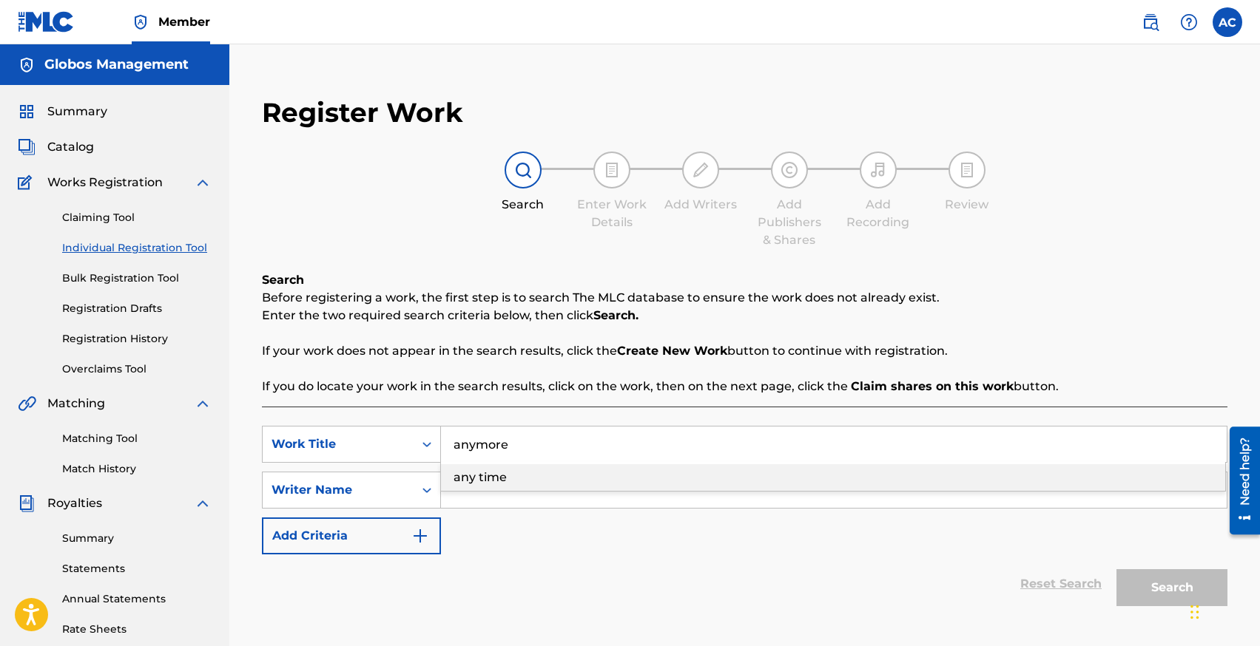
type input "anymore"
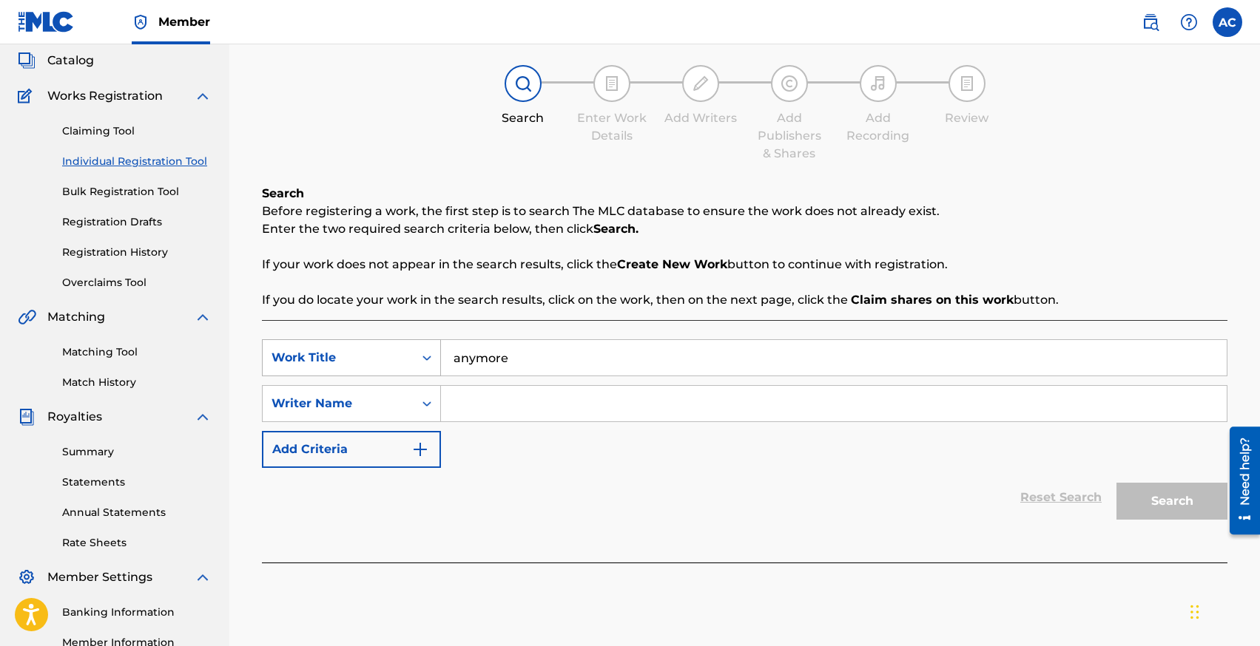
scroll to position [102, 0]
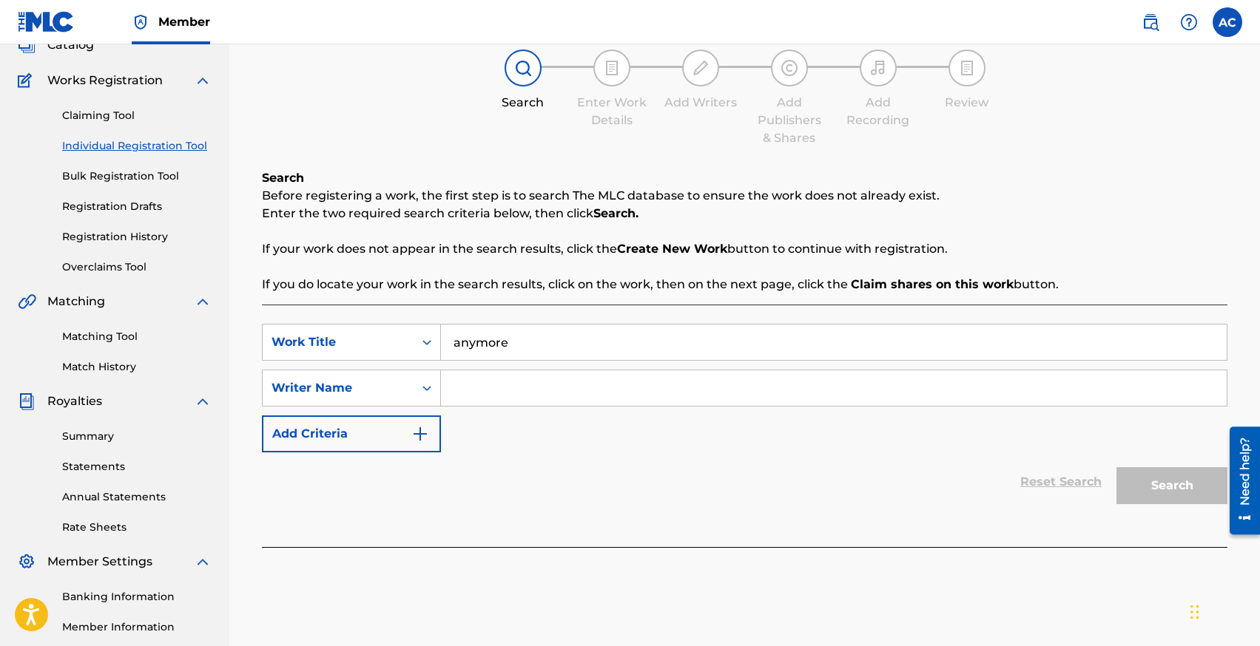
click at [509, 336] on input "anymore" at bounding box center [833, 343] width 785 height 36
type input "Anymore"
click at [521, 379] on input "Search Form" at bounding box center [833, 389] width 785 height 36
click at [1116, 467] on button "Search" at bounding box center [1171, 485] width 111 height 37
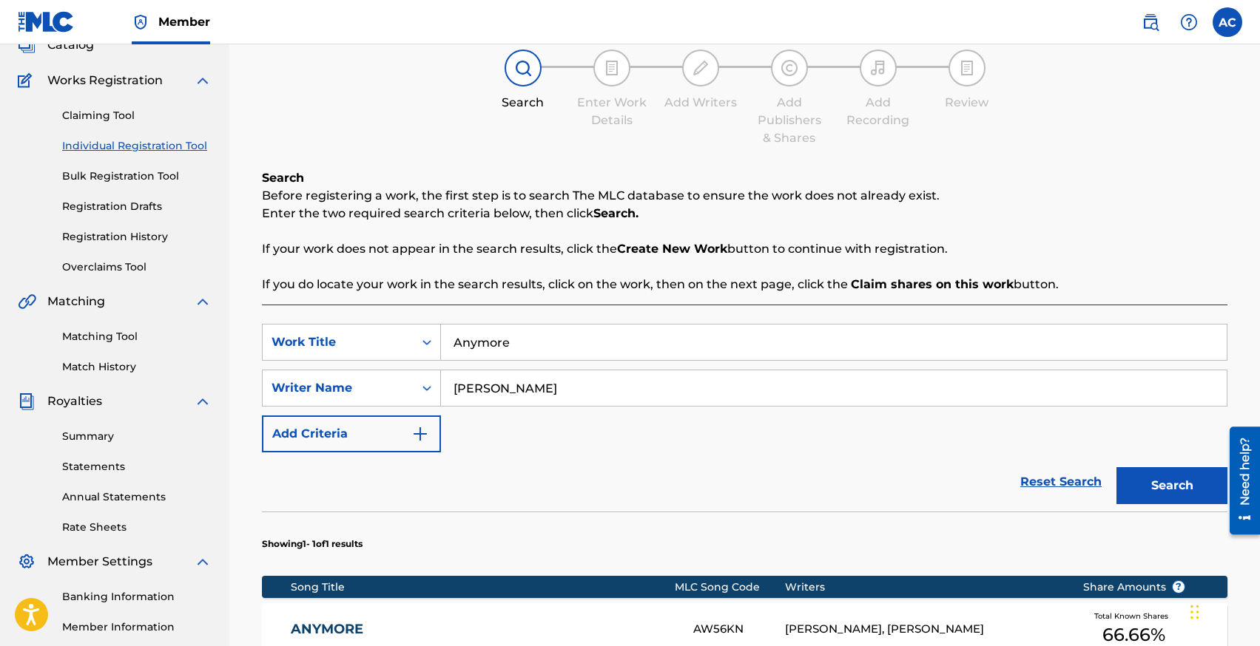
scroll to position [215, 0]
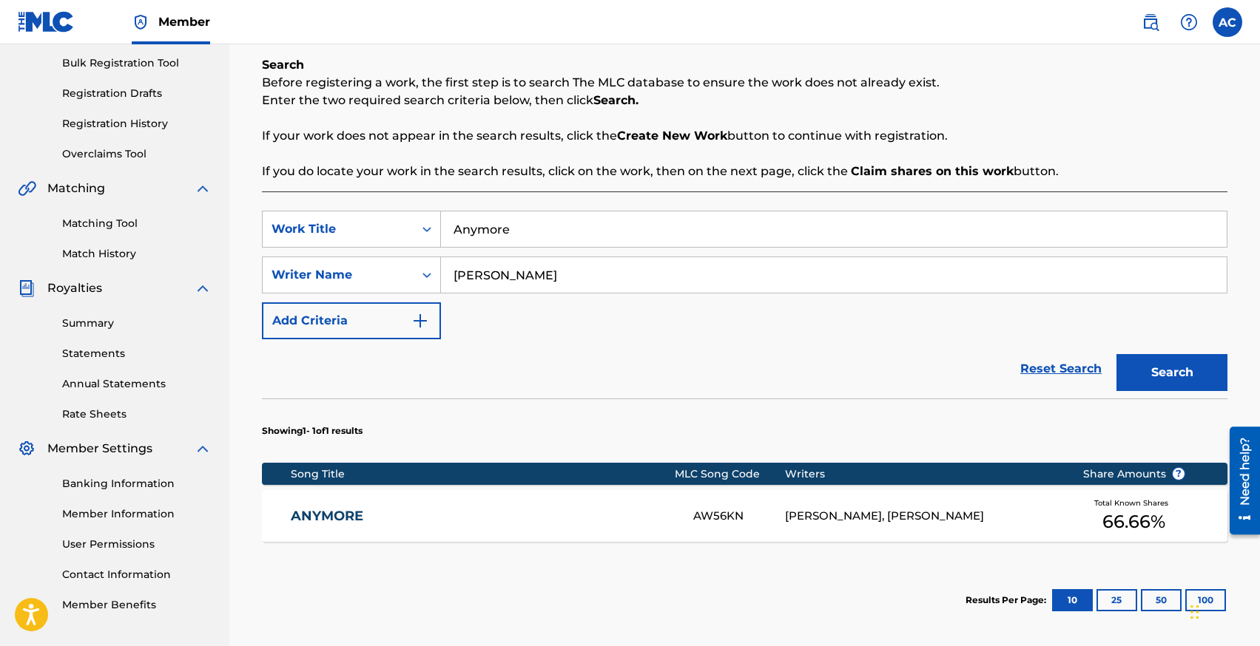
click at [530, 285] on input "[PERSON_NAME]" at bounding box center [833, 275] width 785 height 36
click at [1116, 354] on button "Search" at bounding box center [1171, 372] width 111 height 37
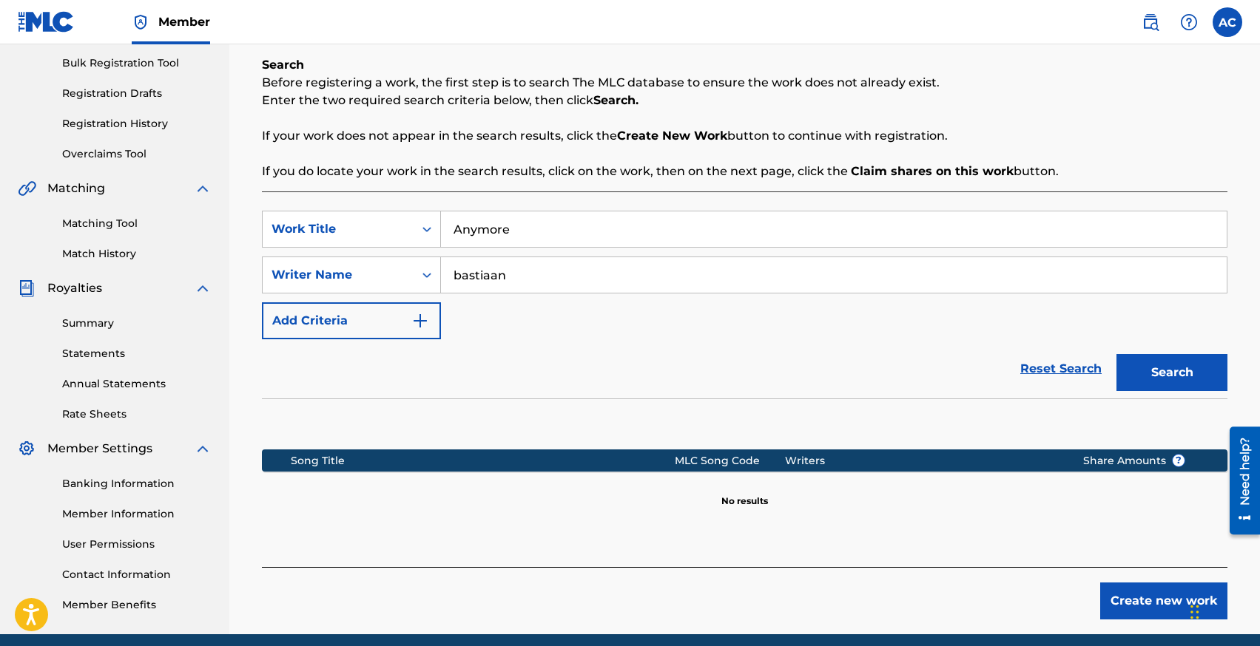
click at [526, 263] on input "bastiaan" at bounding box center [833, 275] width 785 height 36
type input "[PERSON_NAME]"
click at [1116, 354] on button "Search" at bounding box center [1171, 372] width 111 height 37
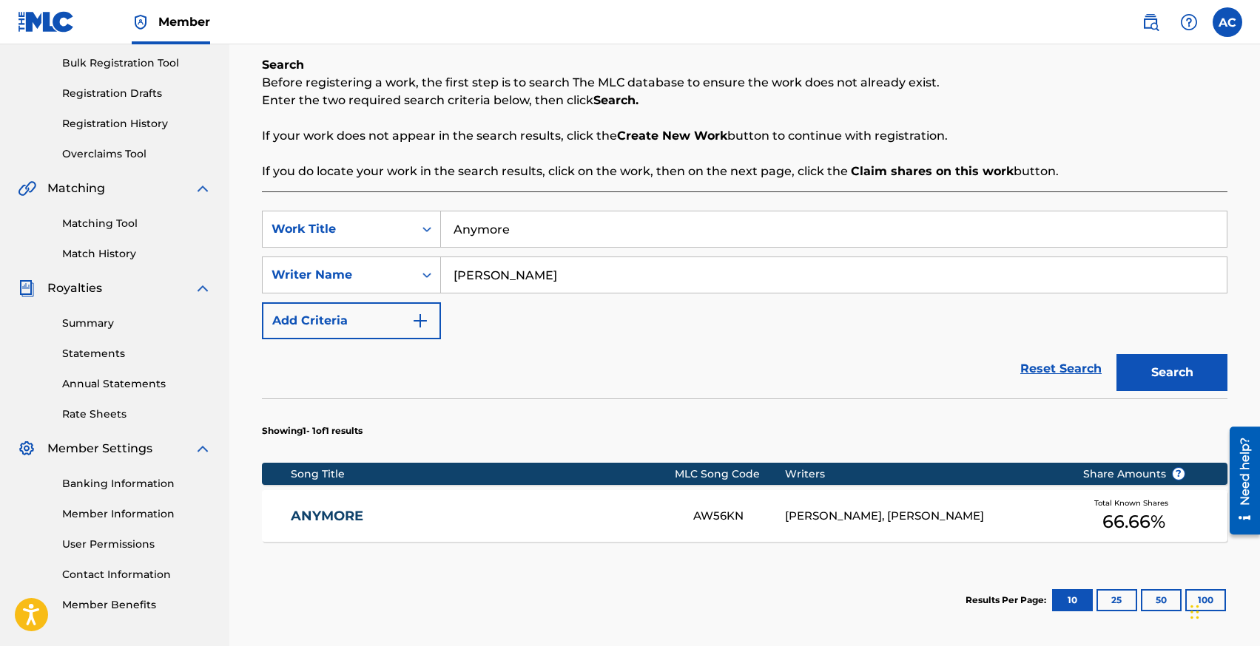
scroll to position [268, 0]
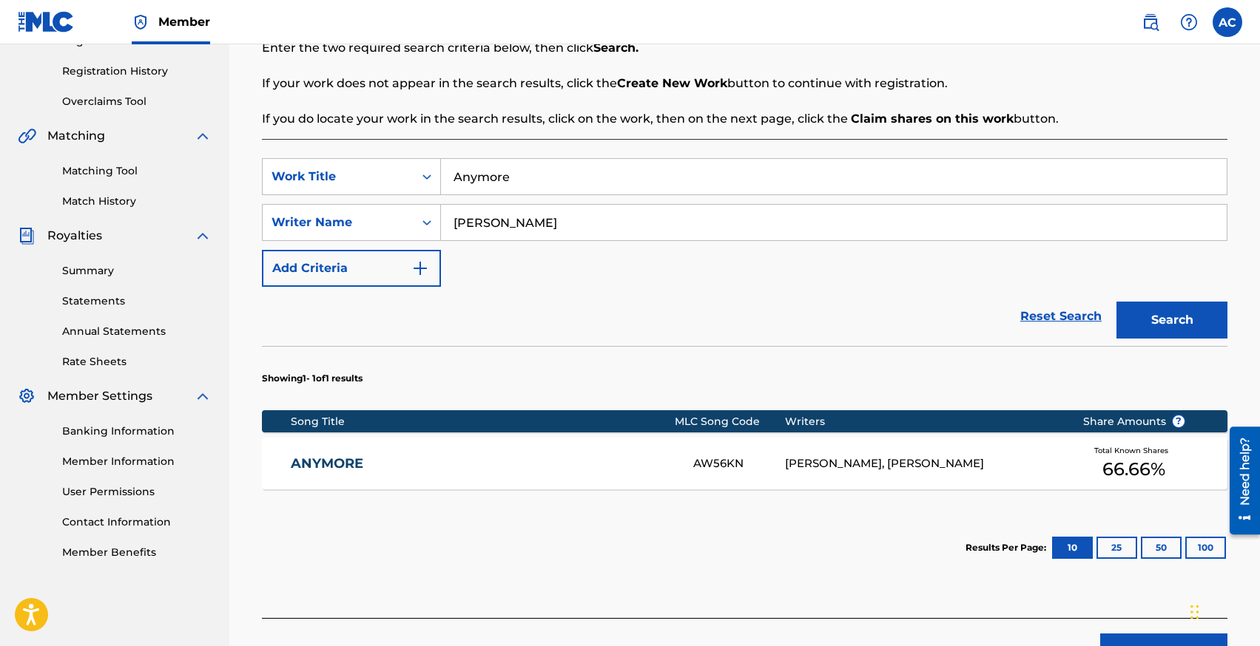
click at [601, 478] on div "ANYMORE AW56KN [PERSON_NAME], [PERSON_NAME] Total Known Shares 66.66 %" at bounding box center [744, 464] width 965 height 52
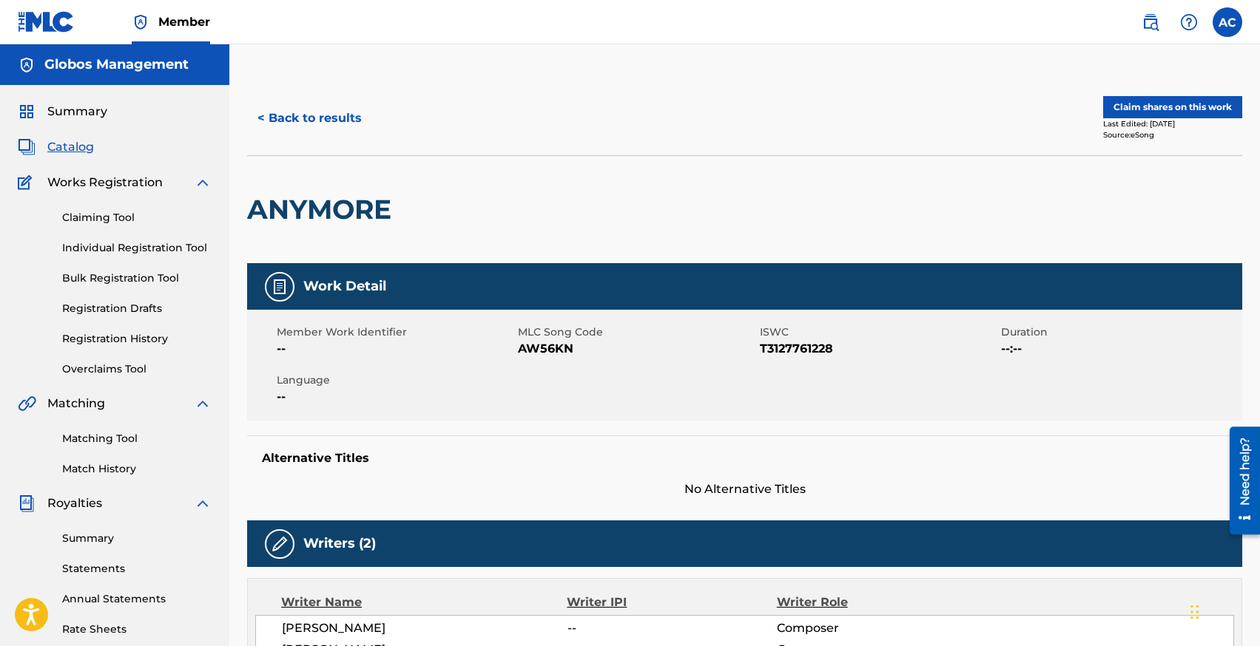
click at [1144, 105] on button "Claim shares on this work" at bounding box center [1172, 107] width 139 height 22
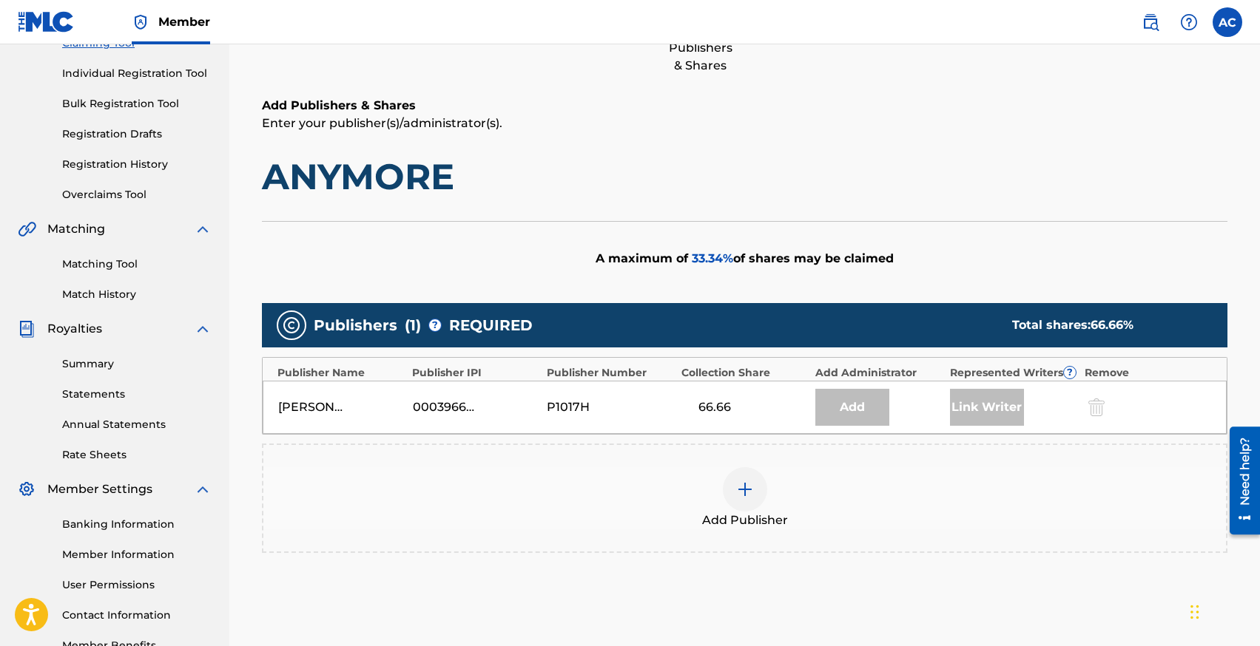
scroll to position [176, 0]
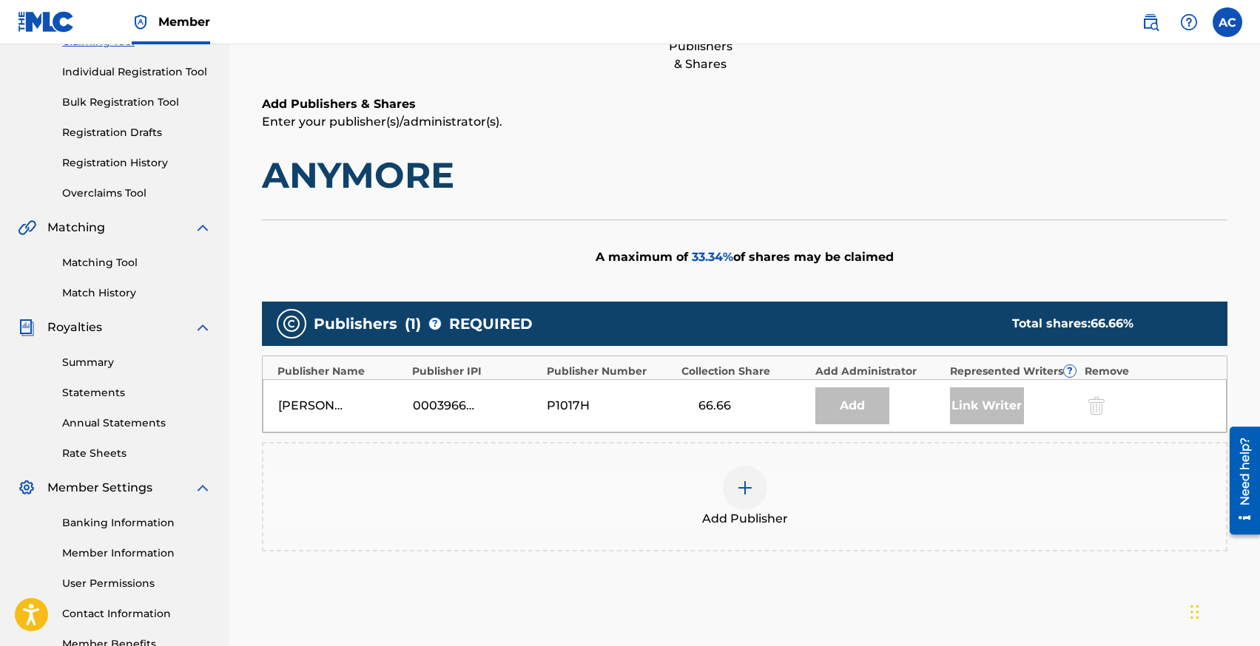
click at [743, 489] on img at bounding box center [745, 488] width 18 height 18
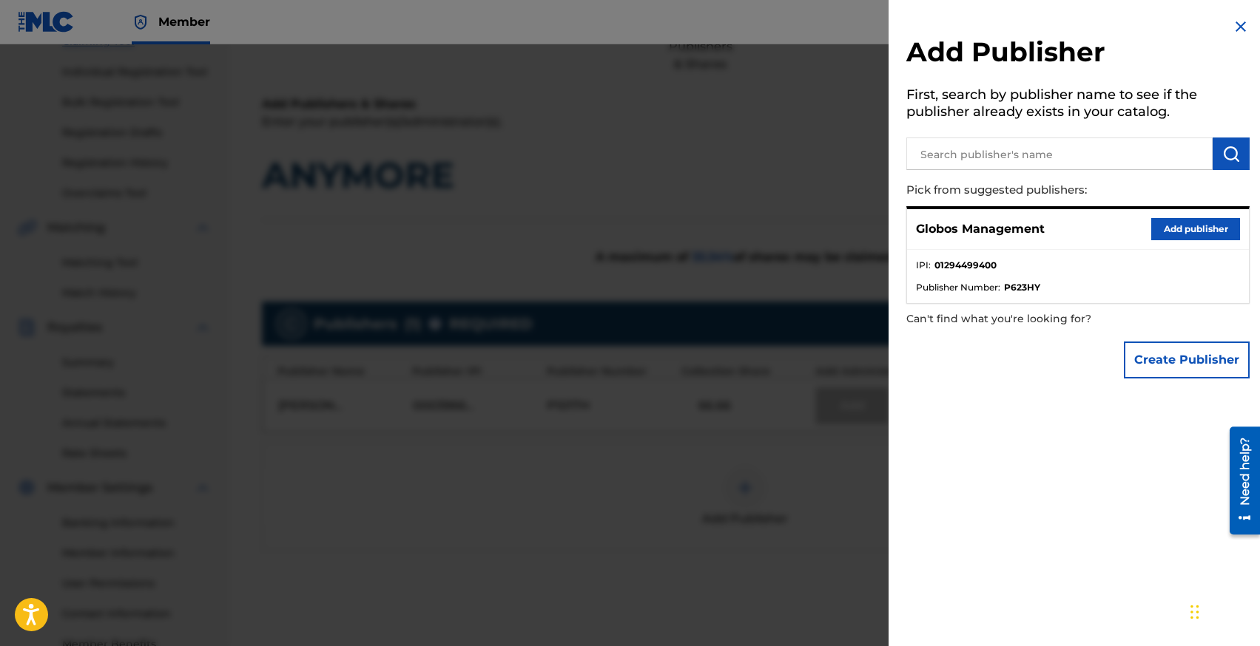
click at [1174, 228] on button "Add publisher" at bounding box center [1195, 229] width 89 height 22
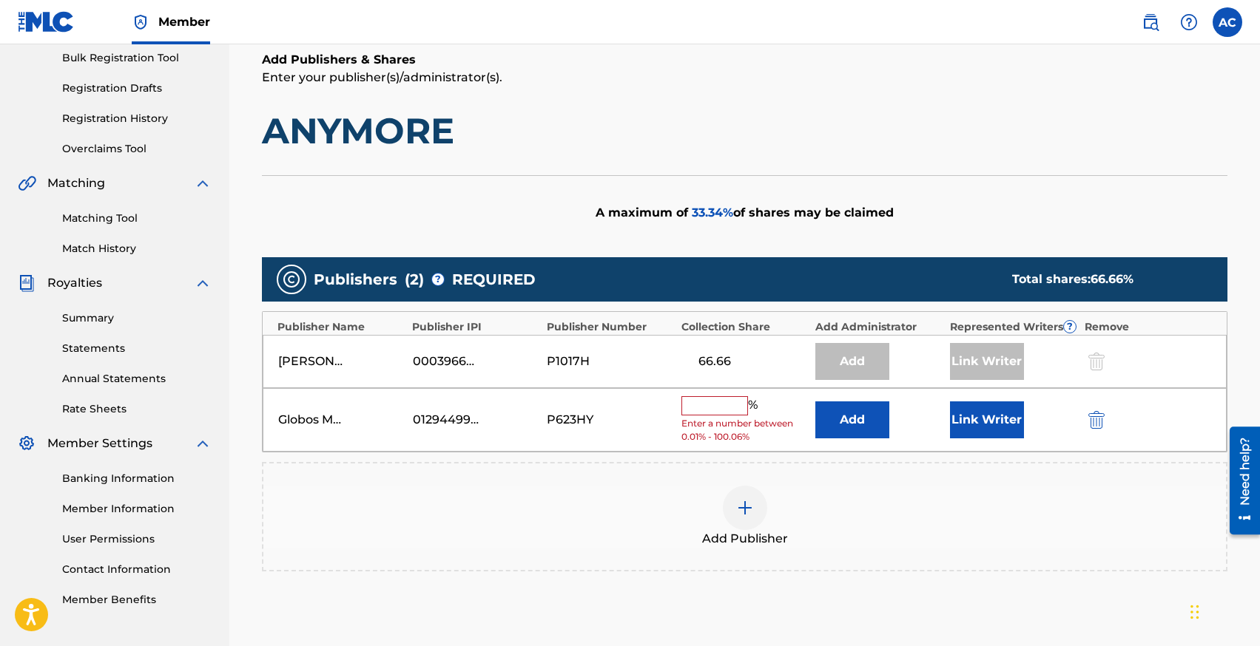
scroll to position [229, 0]
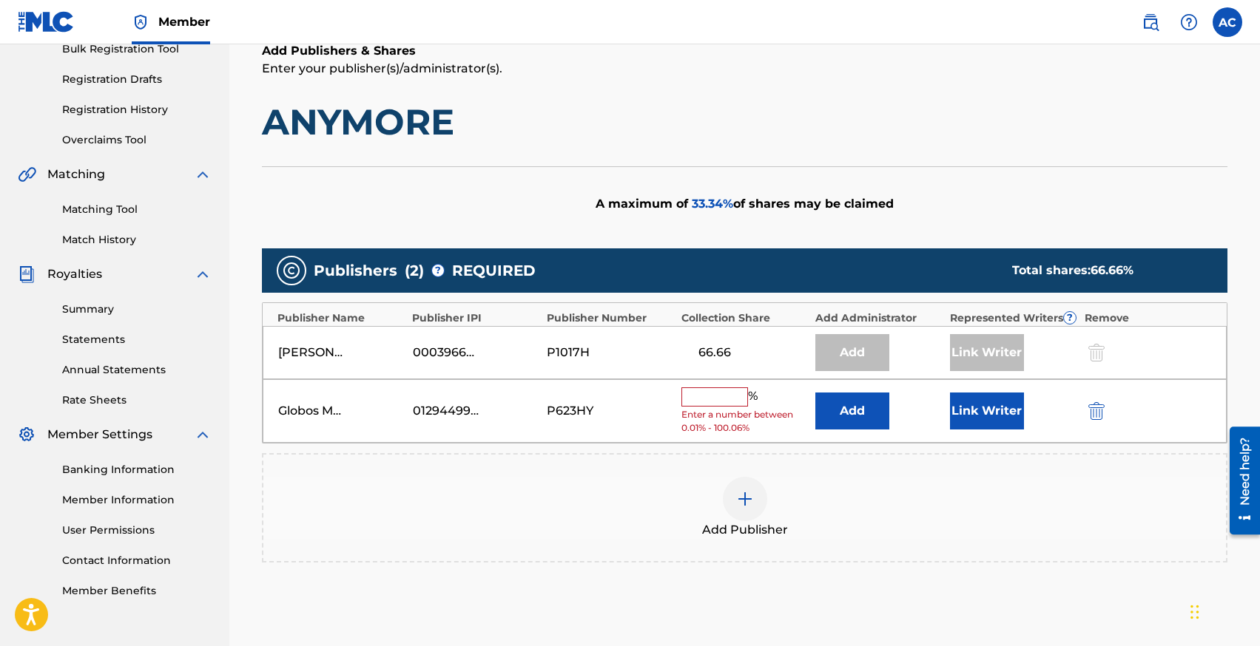
click at [717, 394] on input "text" at bounding box center [714, 397] width 67 height 19
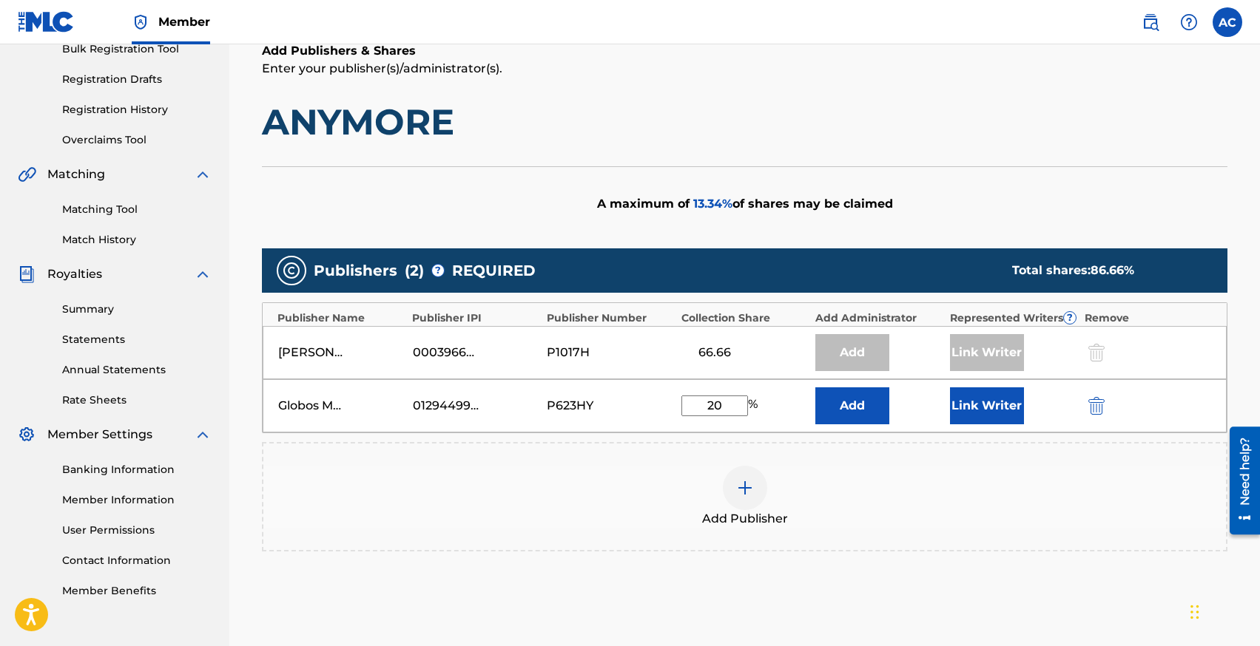
type input "20"
click at [968, 394] on button "Link Writer" at bounding box center [987, 406] width 74 height 37
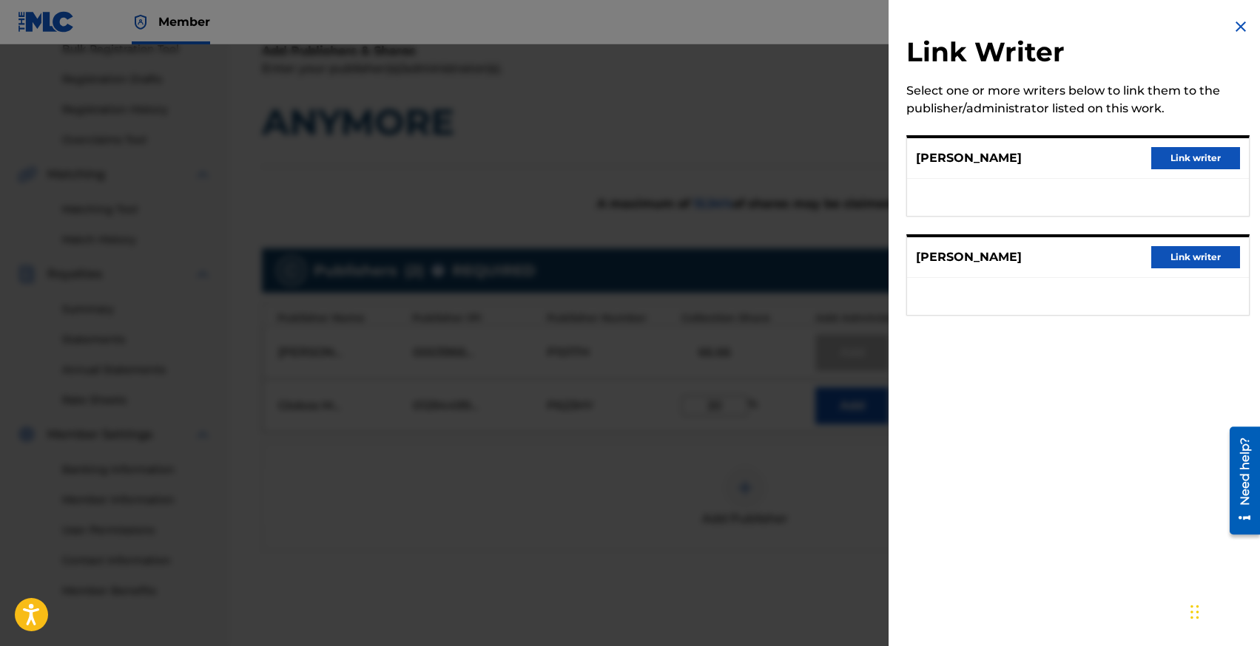
click at [819, 136] on div at bounding box center [630, 367] width 1260 height 646
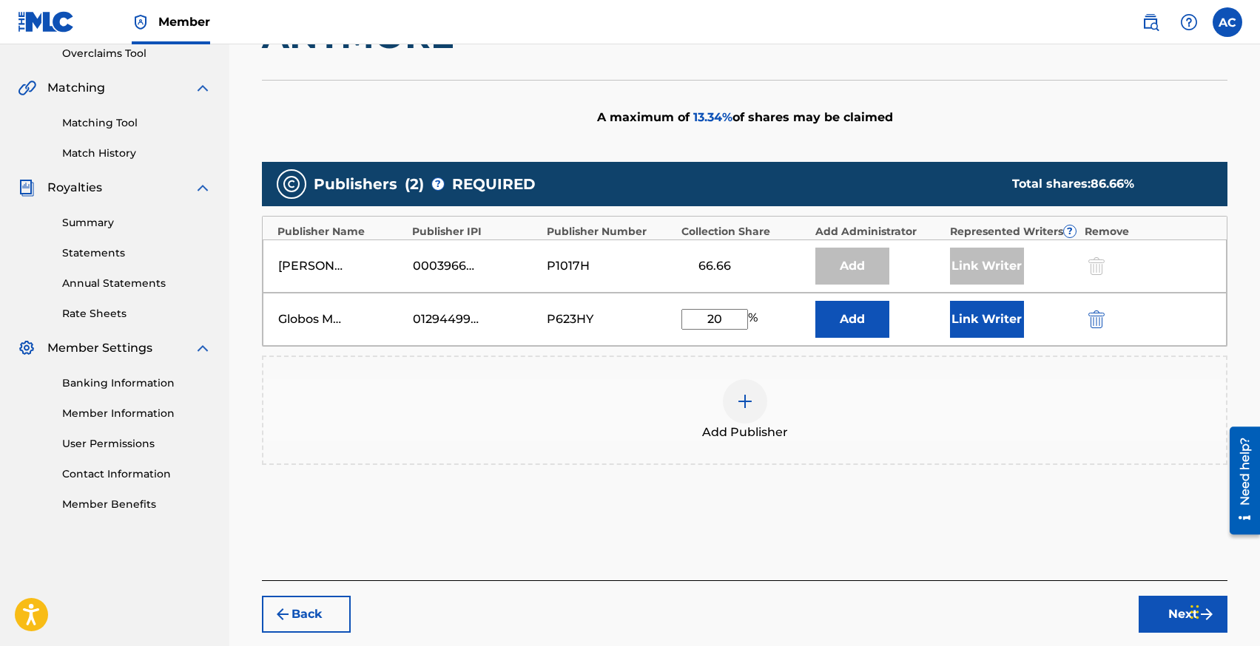
scroll to position [337, 0]
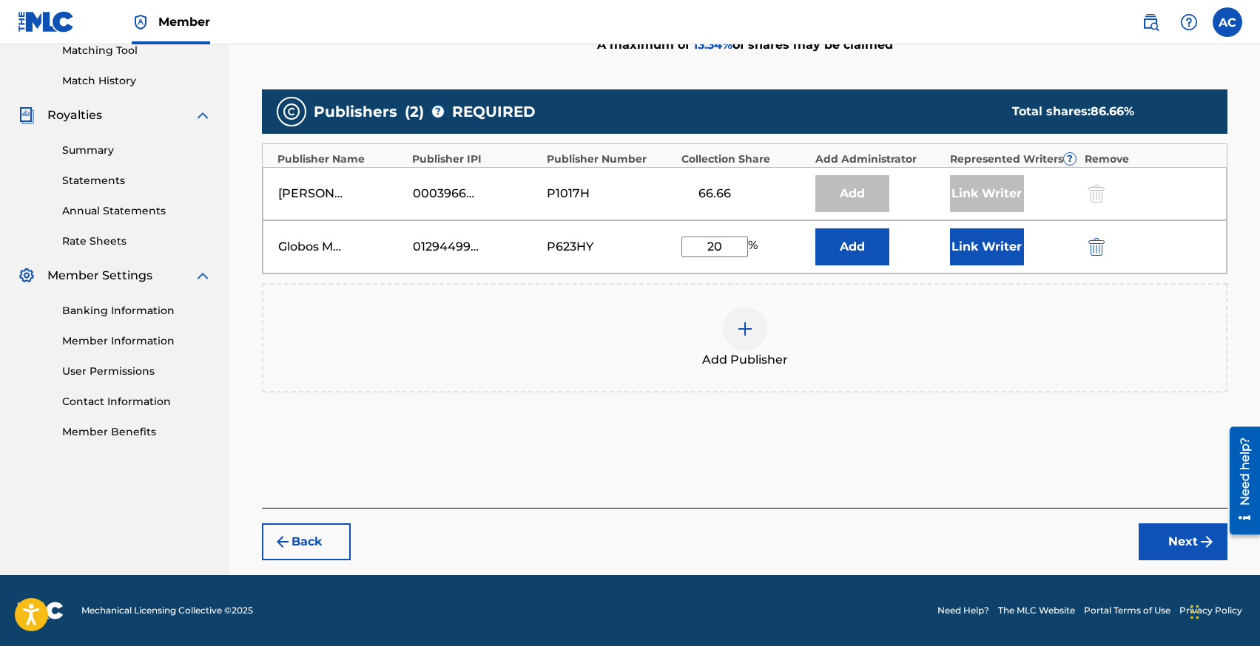
click at [1186, 545] on button "Next" at bounding box center [1182, 542] width 89 height 37
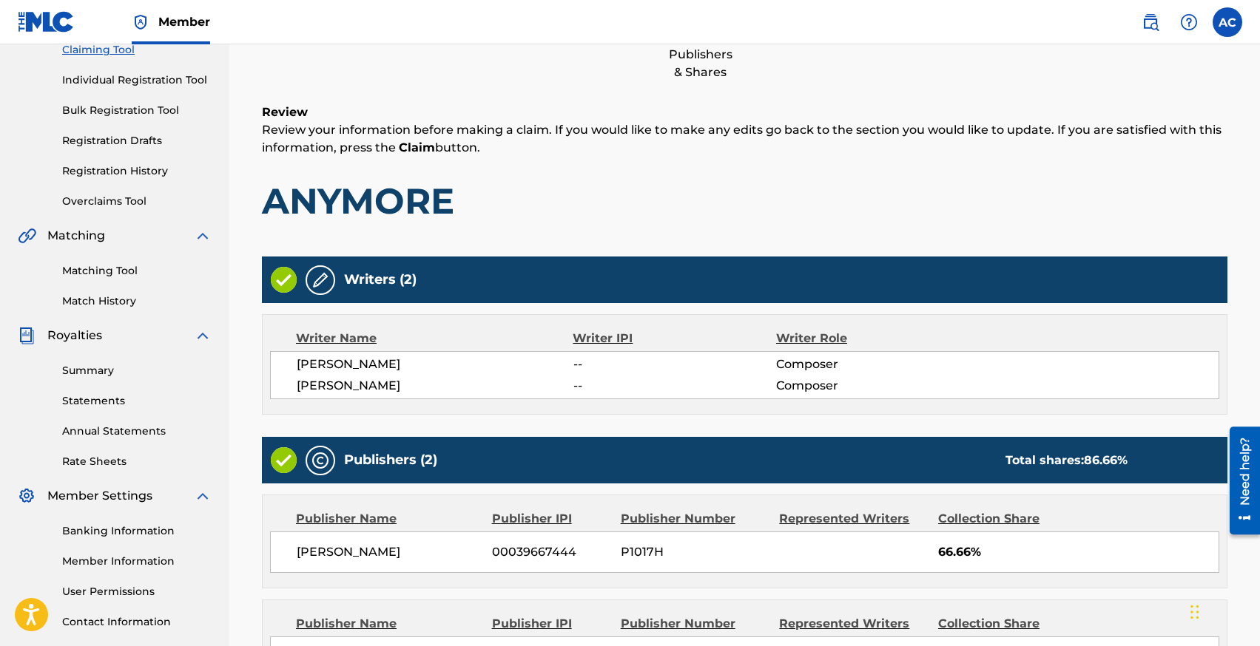
scroll to position [374, 0]
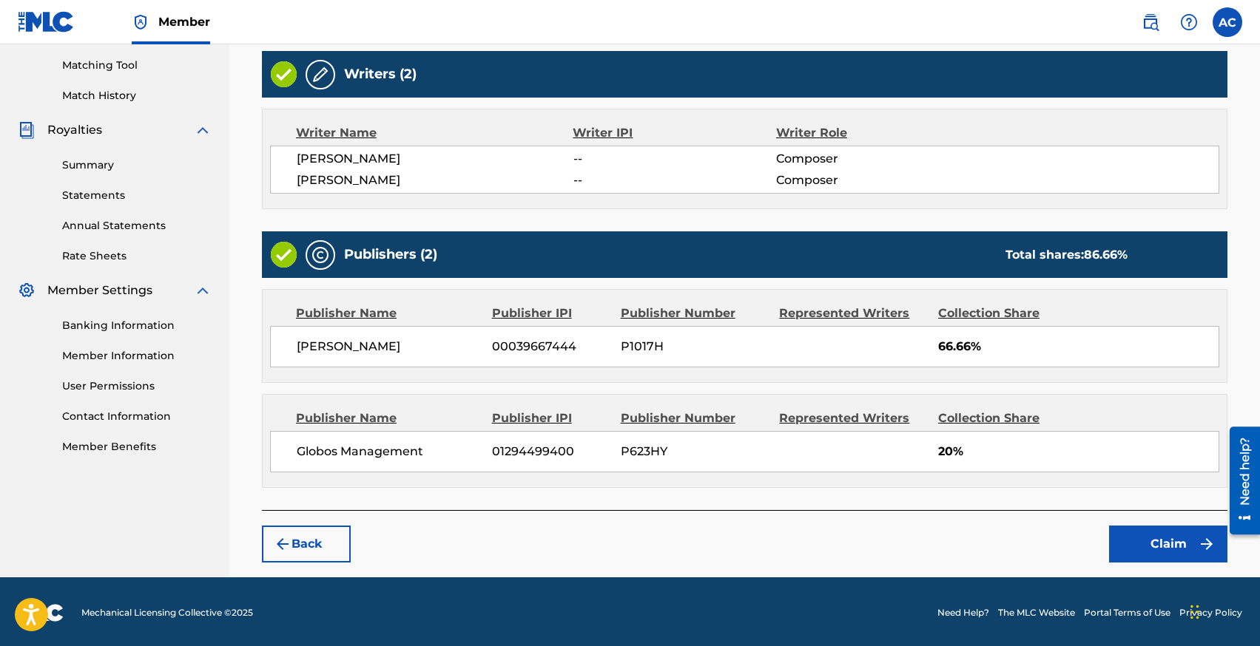
click at [328, 540] on button "Back" at bounding box center [306, 544] width 89 height 37
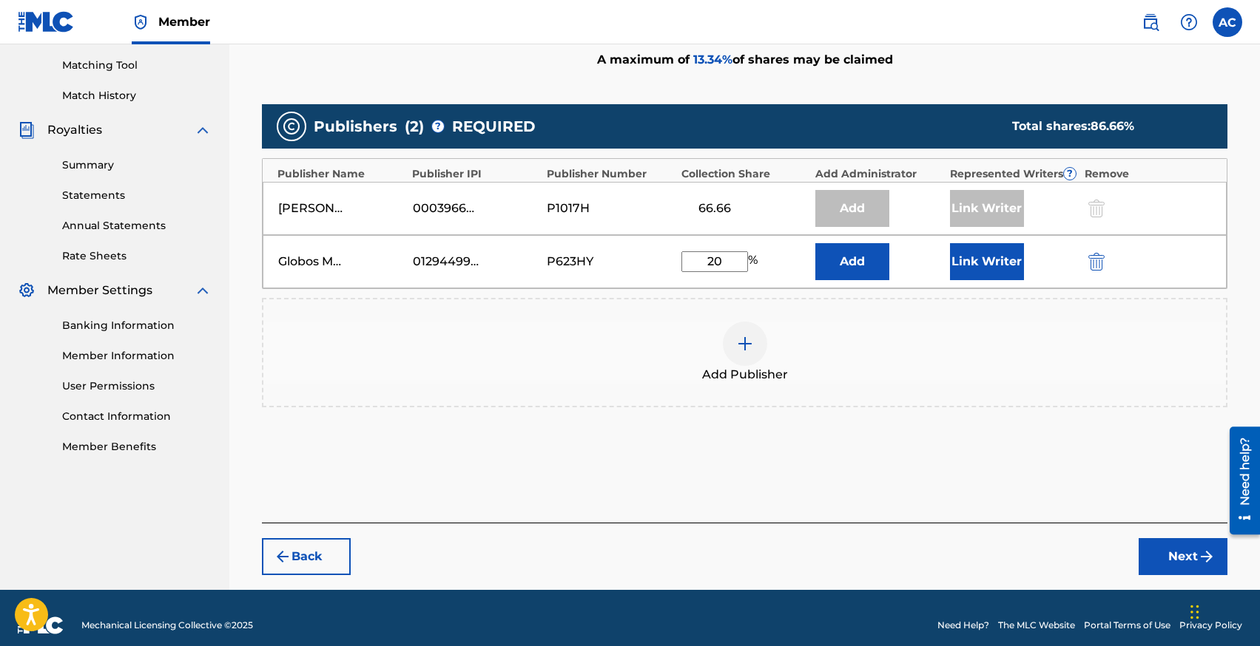
click at [717, 259] on input "20" at bounding box center [714, 261] width 67 height 21
click at [627, 350] on div "Add Publisher" at bounding box center [744, 353] width 962 height 62
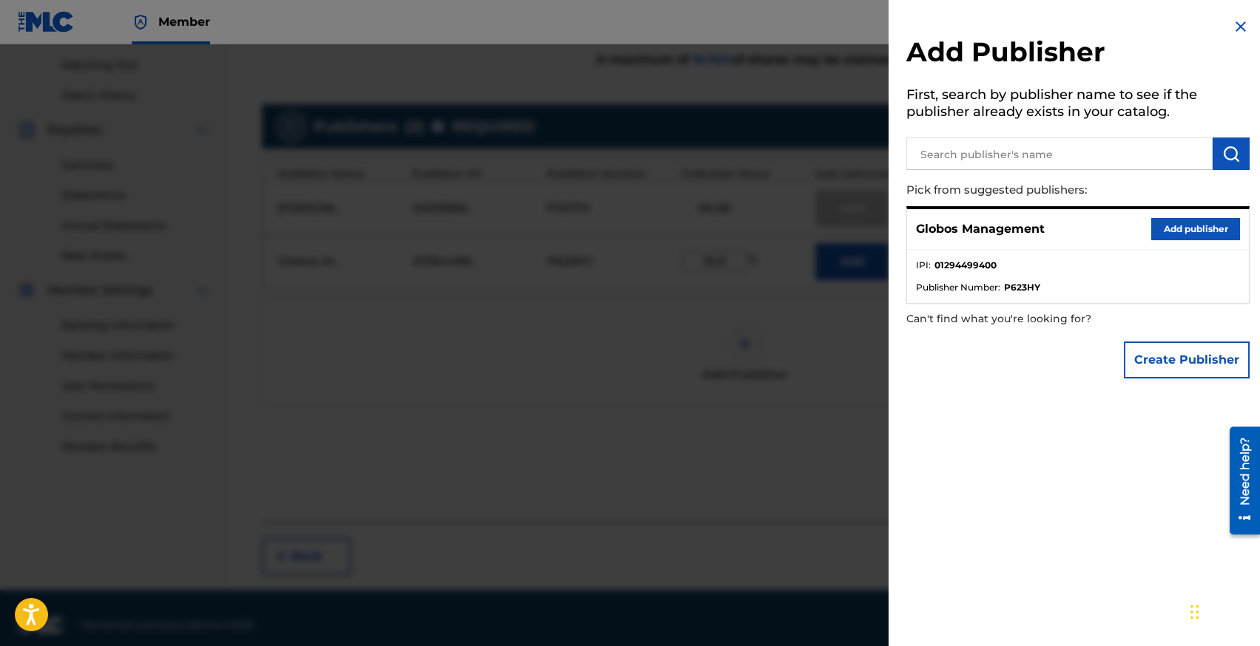
click at [626, 370] on div at bounding box center [630, 367] width 1260 height 646
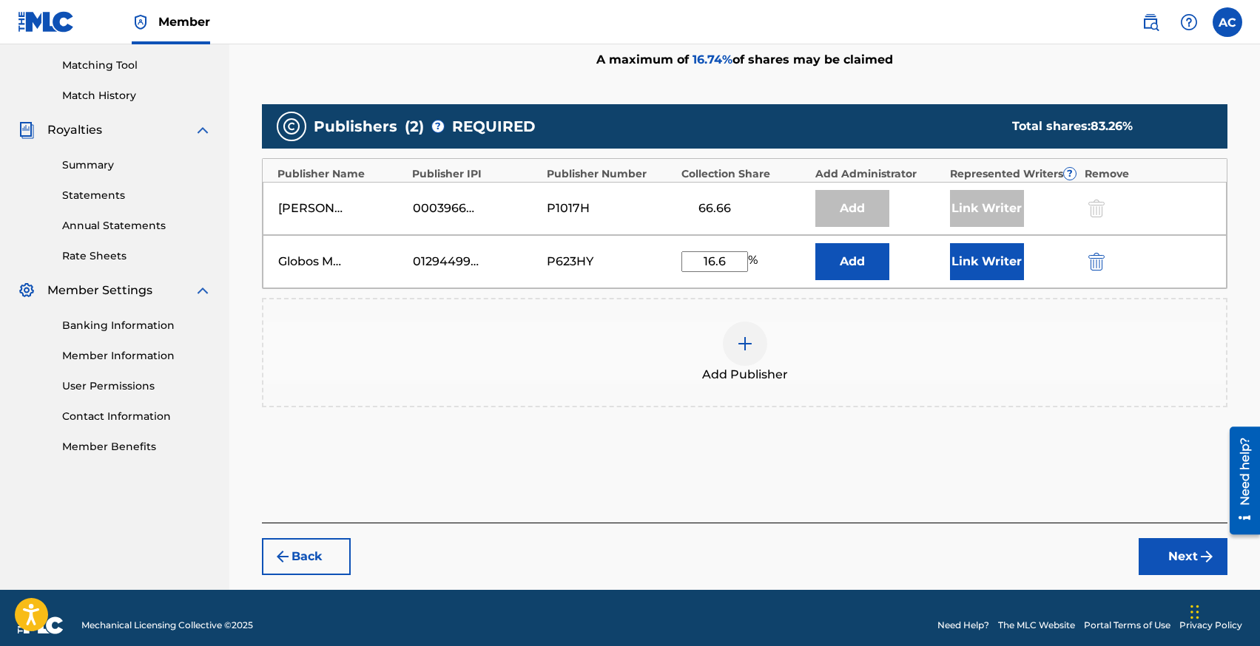
click at [726, 261] on input "16.6" at bounding box center [714, 261] width 67 height 21
click at [601, 345] on div "Add Publisher" at bounding box center [744, 353] width 962 height 62
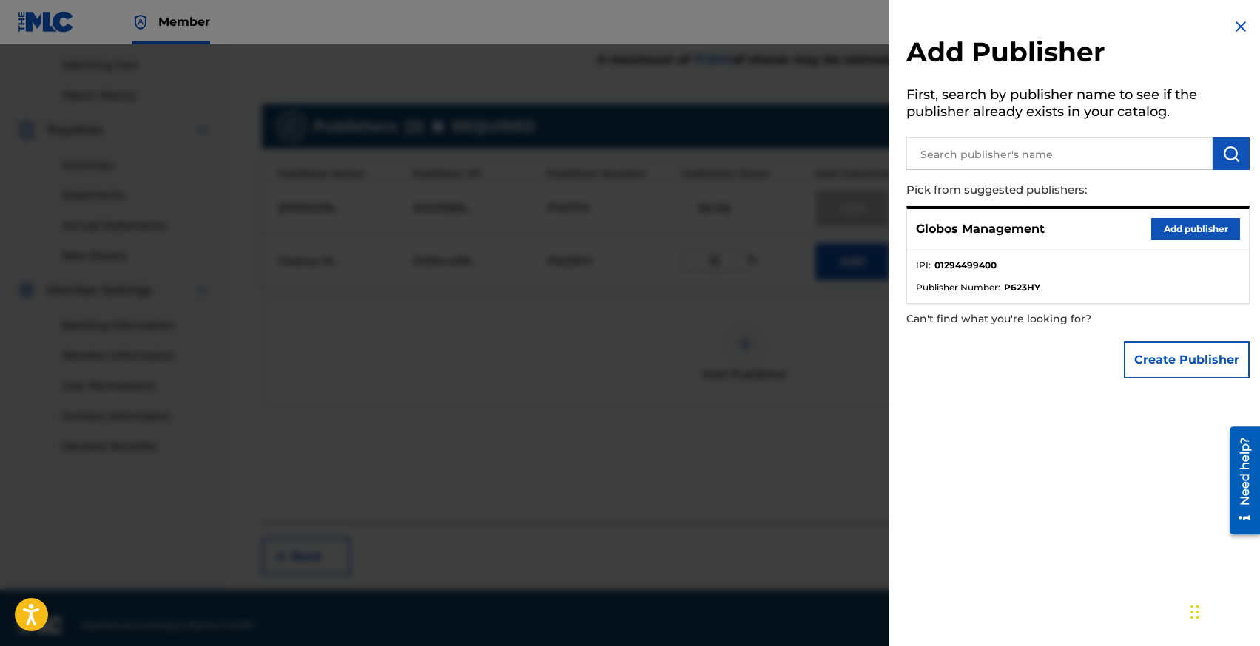
click at [618, 371] on div at bounding box center [630, 367] width 1260 height 646
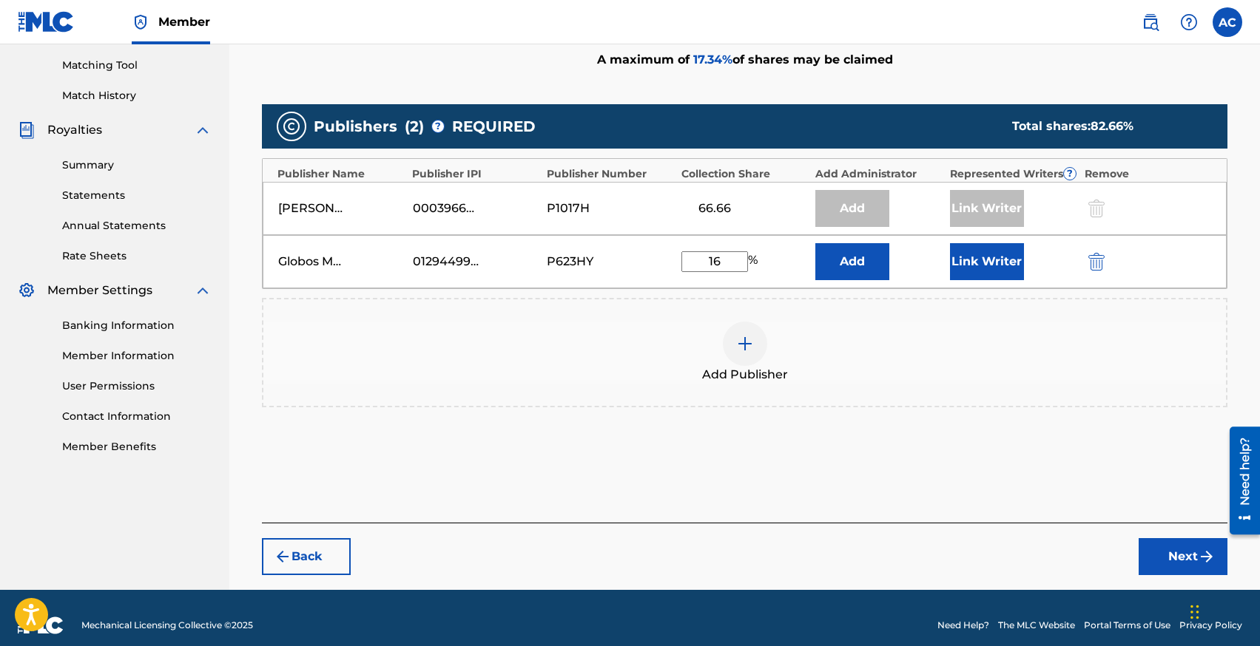
click at [727, 264] on input "16" at bounding box center [714, 261] width 67 height 21
click at [617, 340] on div "Add Publisher" at bounding box center [744, 353] width 962 height 62
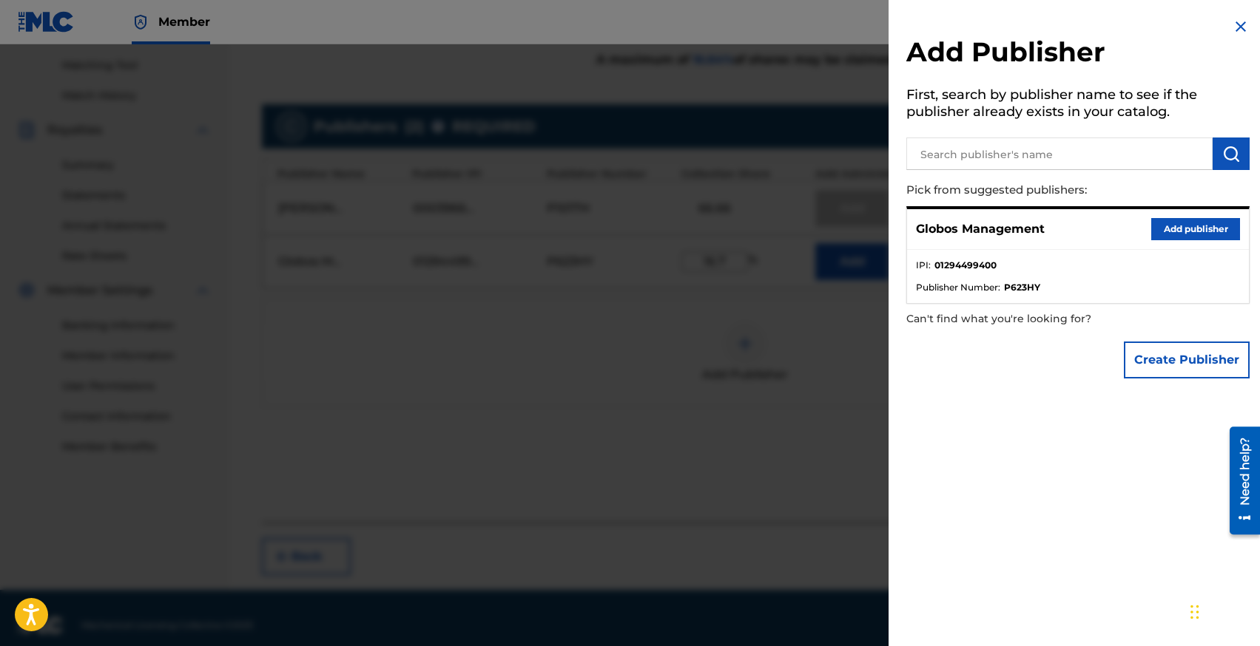
click at [1155, 229] on button "Add publisher" at bounding box center [1195, 229] width 89 height 22
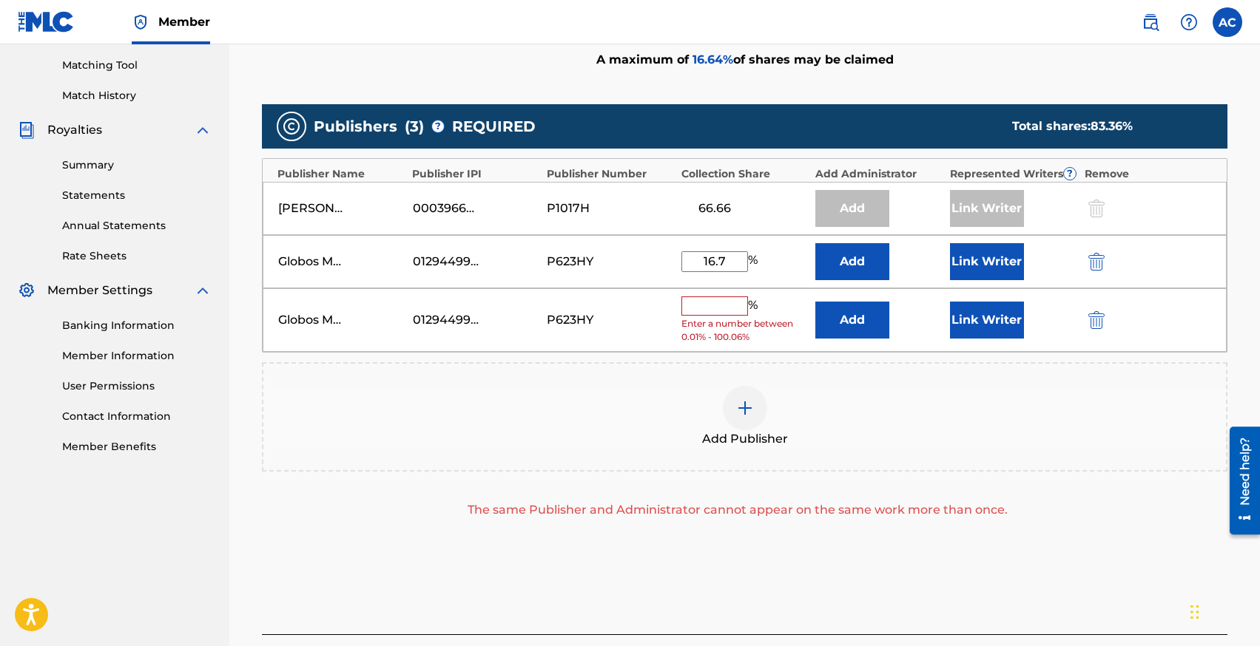
click at [1096, 319] on img "submit" at bounding box center [1096, 320] width 16 height 18
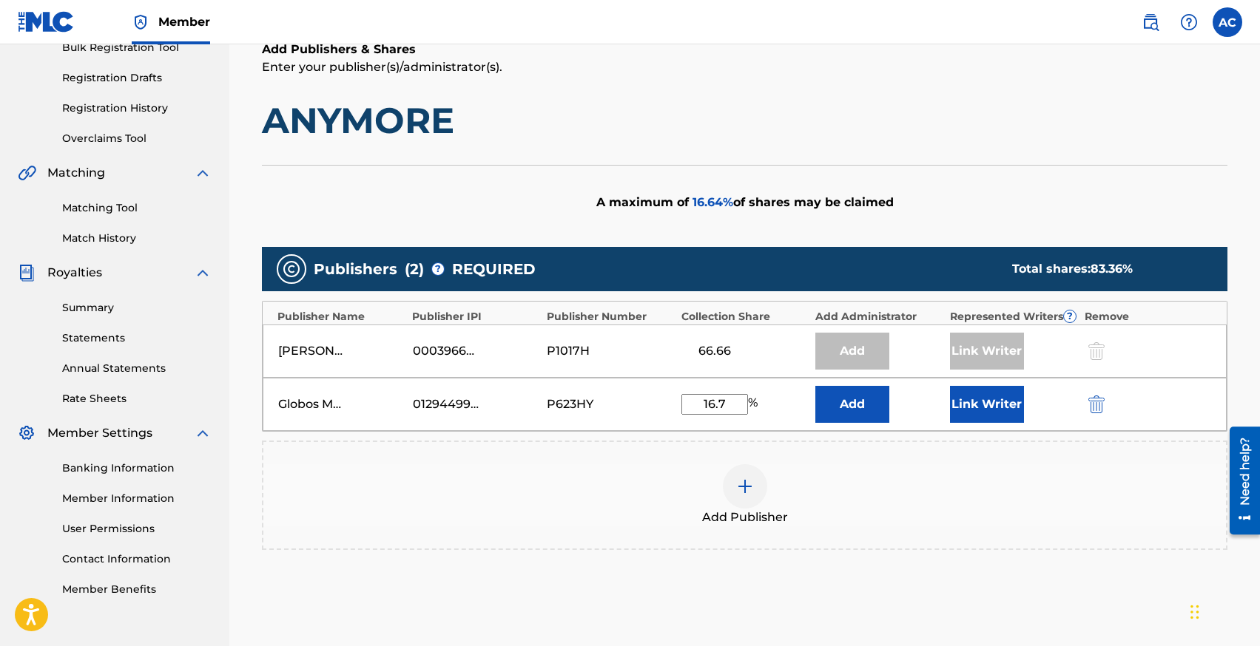
scroll to position [234, 0]
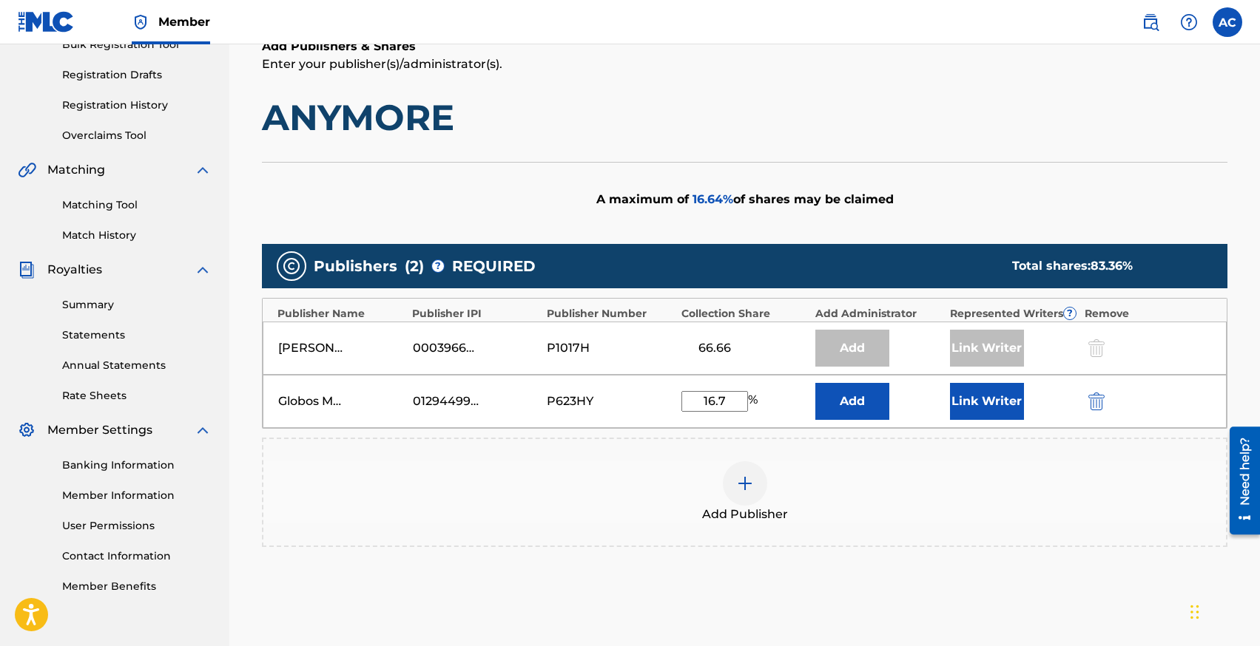
click at [703, 402] on input "16.7" at bounding box center [714, 401] width 67 height 21
click at [579, 493] on div "Add Publisher" at bounding box center [744, 493] width 962 height 62
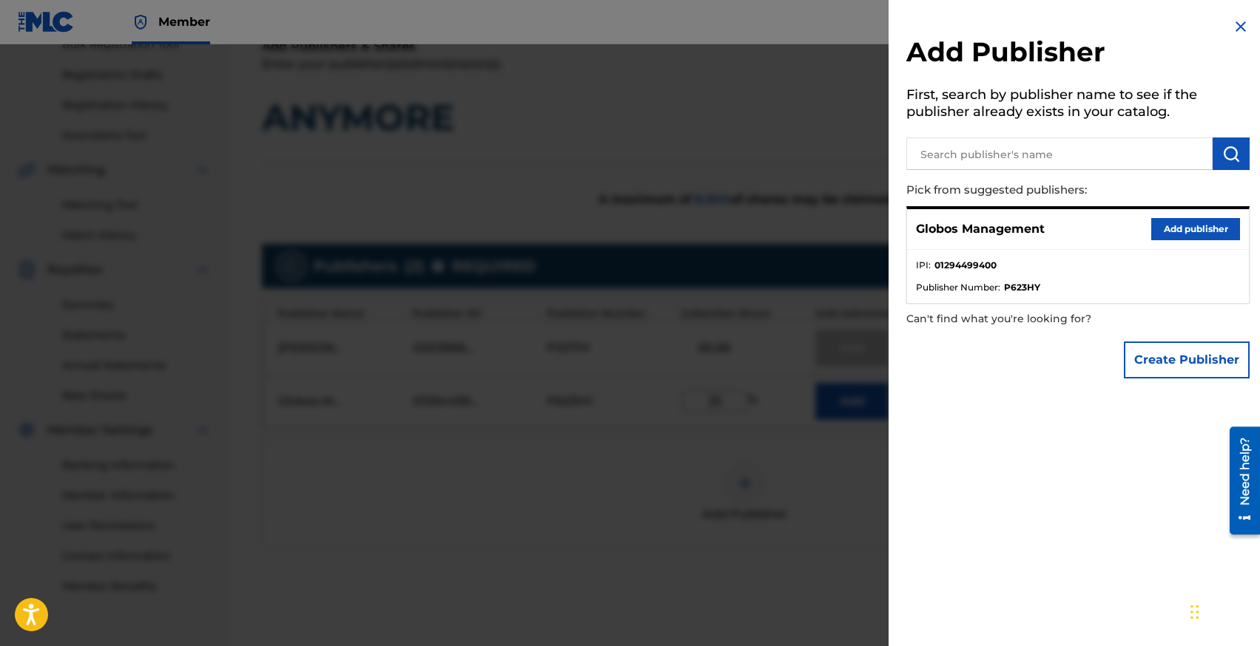
click at [581, 474] on div at bounding box center [630, 367] width 1260 height 646
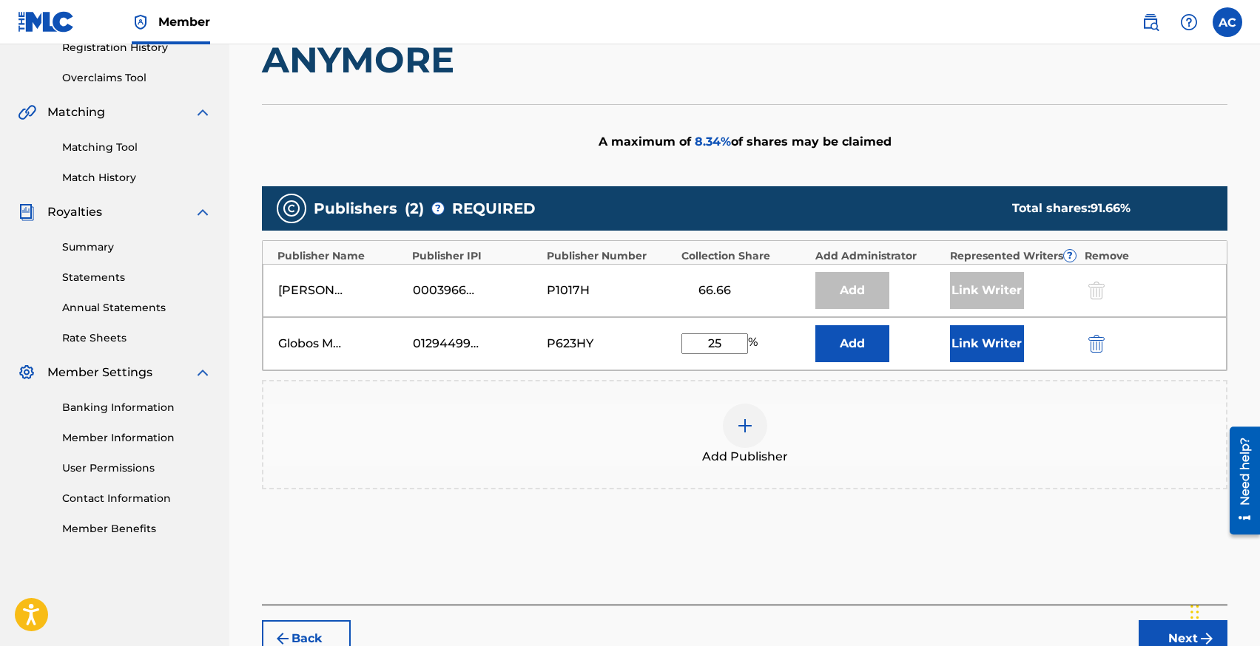
scroll to position [290, 0]
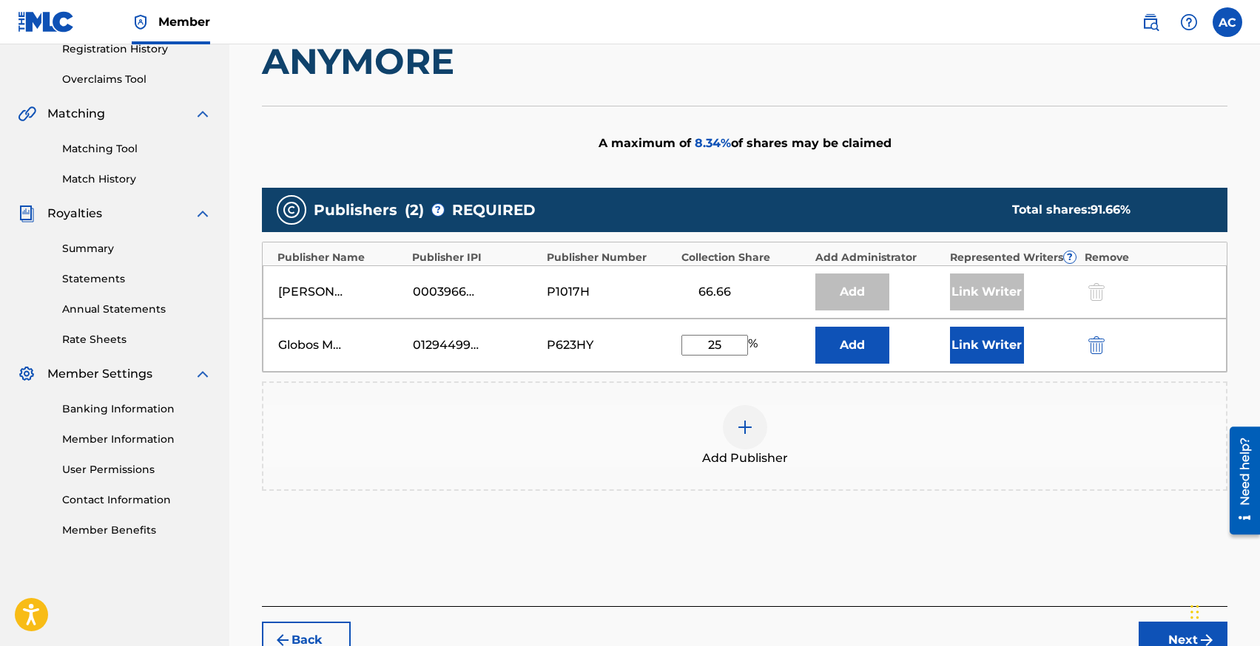
click at [719, 349] on input "25" at bounding box center [714, 345] width 67 height 21
click at [611, 403] on div "Add Publisher" at bounding box center [744, 436] width 965 height 109
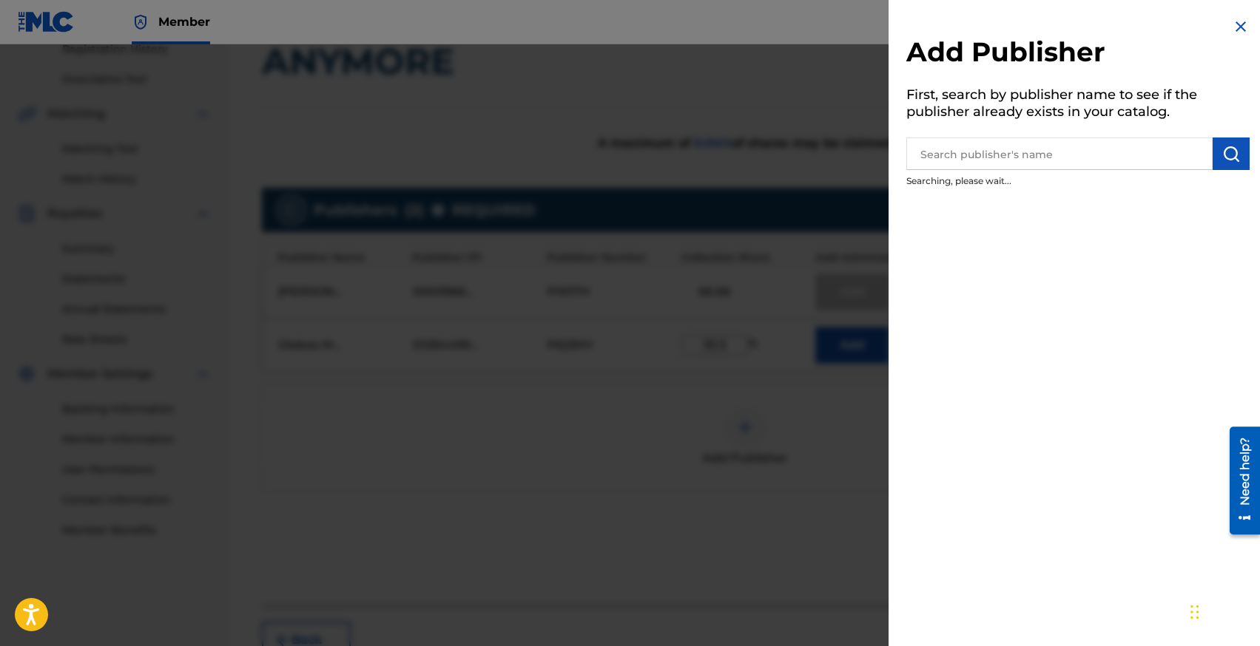
click at [655, 433] on div at bounding box center [630, 367] width 1260 height 646
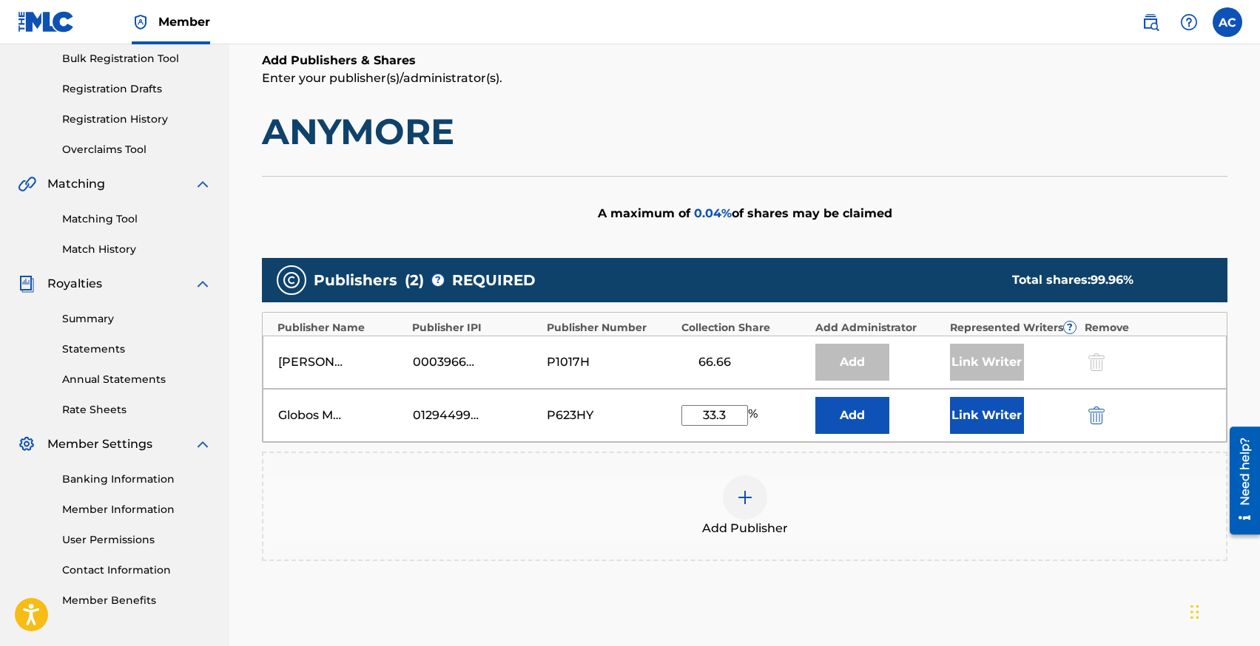
scroll to position [219, 0]
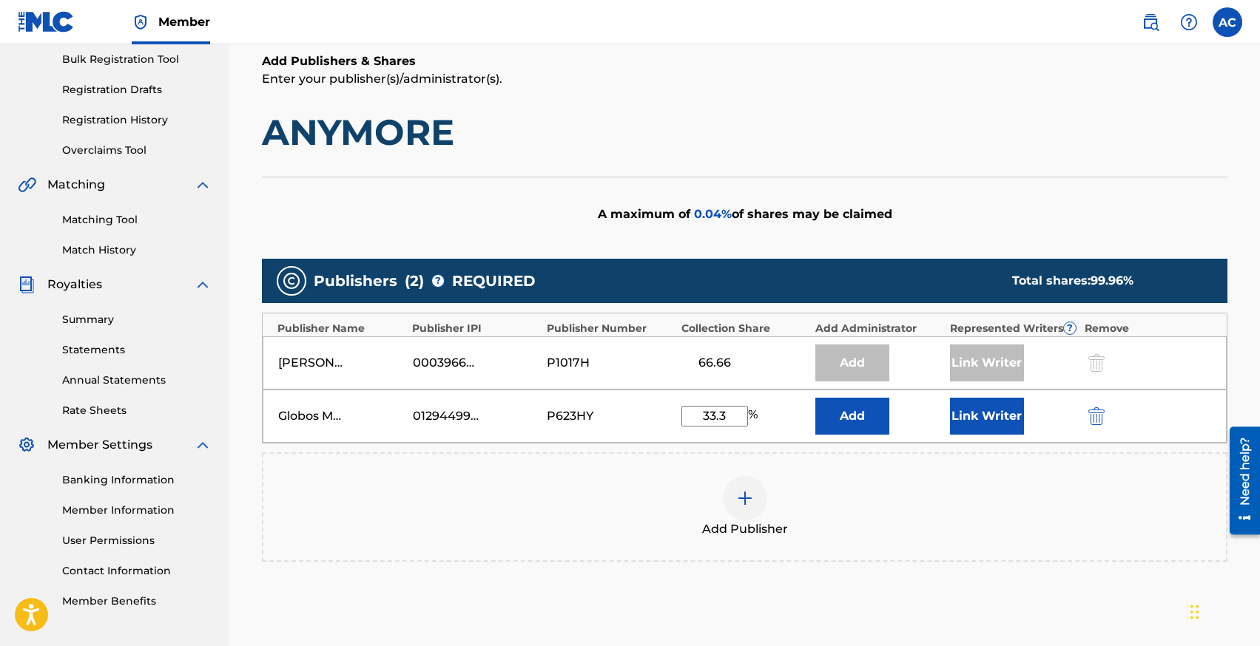
click at [731, 421] on input "33.3" at bounding box center [714, 416] width 67 height 21
type input "33.33"
click at [626, 479] on div "Add Publisher" at bounding box center [744, 507] width 962 height 62
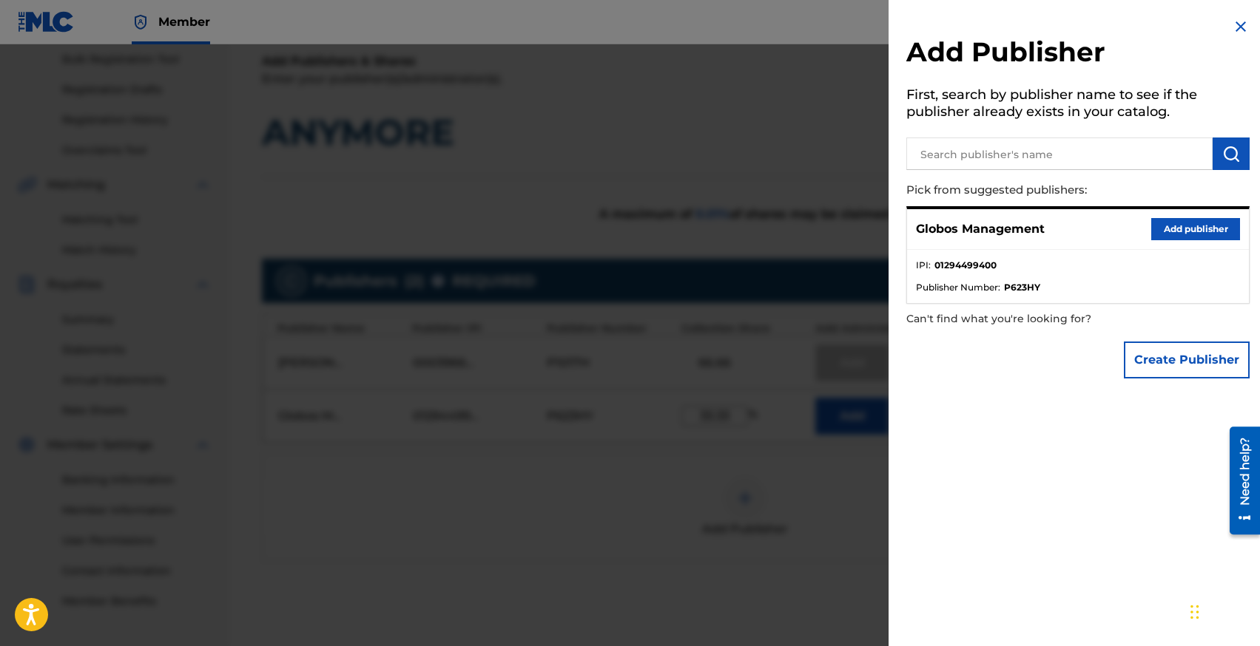
click at [1232, 29] on img at bounding box center [1240, 27] width 18 height 18
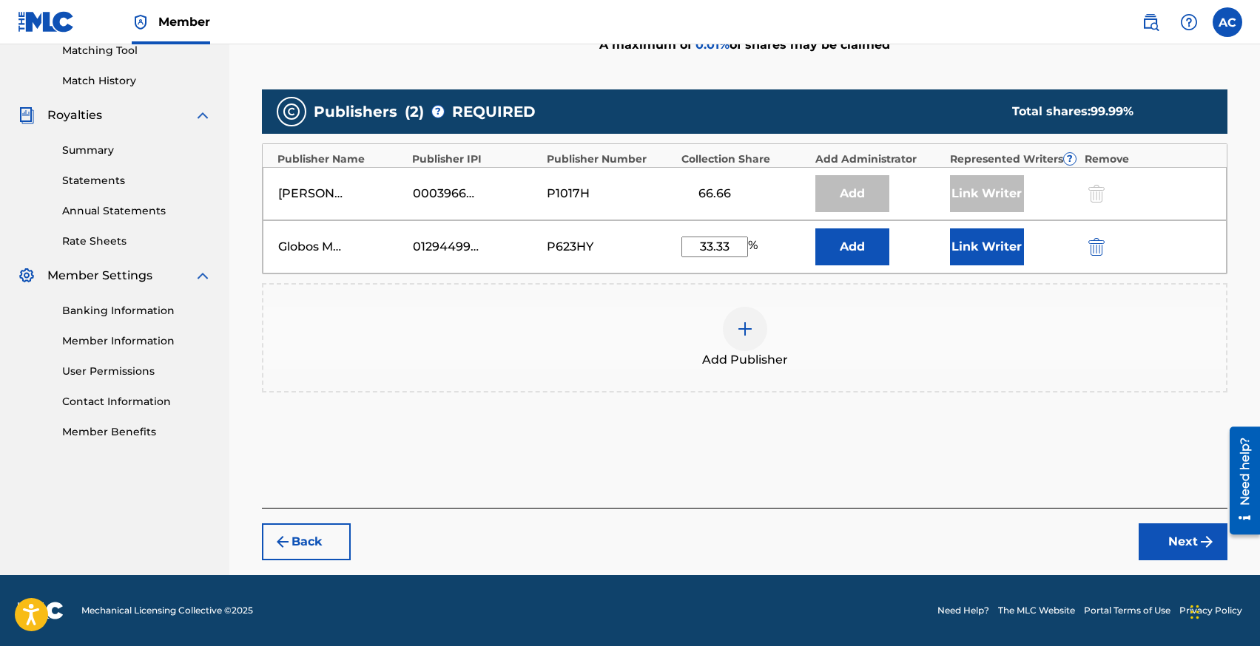
click at [1189, 541] on button "Next" at bounding box center [1182, 542] width 89 height 37
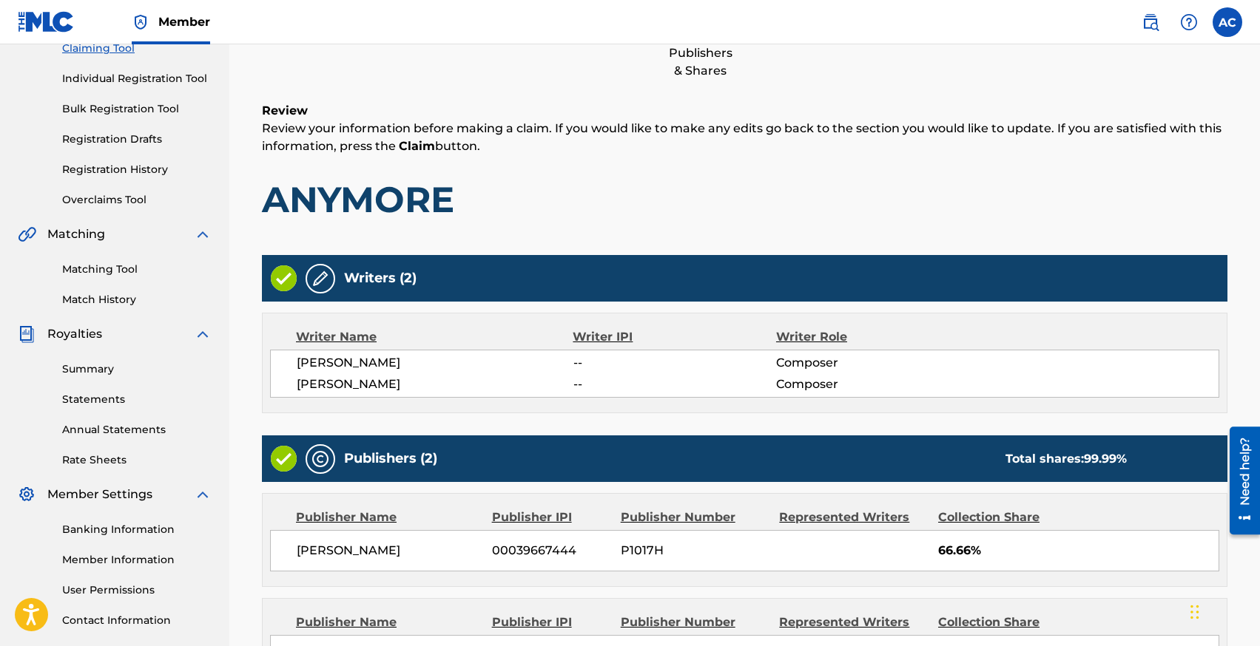
scroll to position [374, 0]
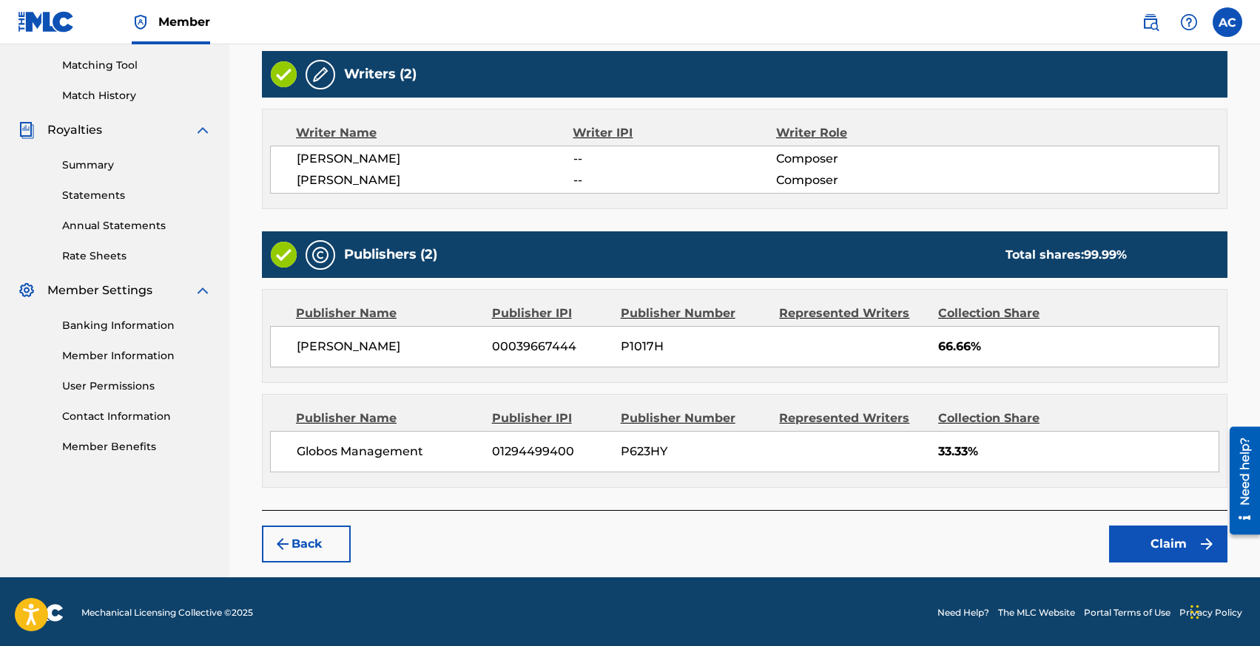
click at [1146, 537] on button "Claim" at bounding box center [1168, 544] width 118 height 37
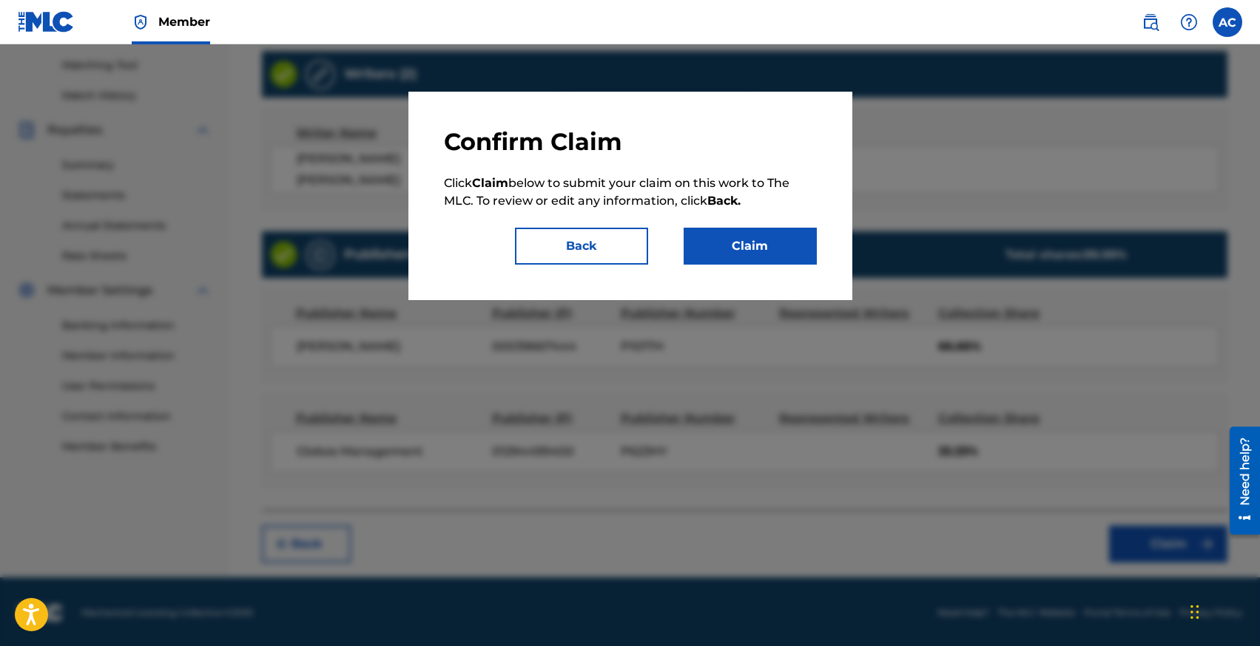
click at [759, 243] on button "Claim" at bounding box center [749, 246] width 133 height 37
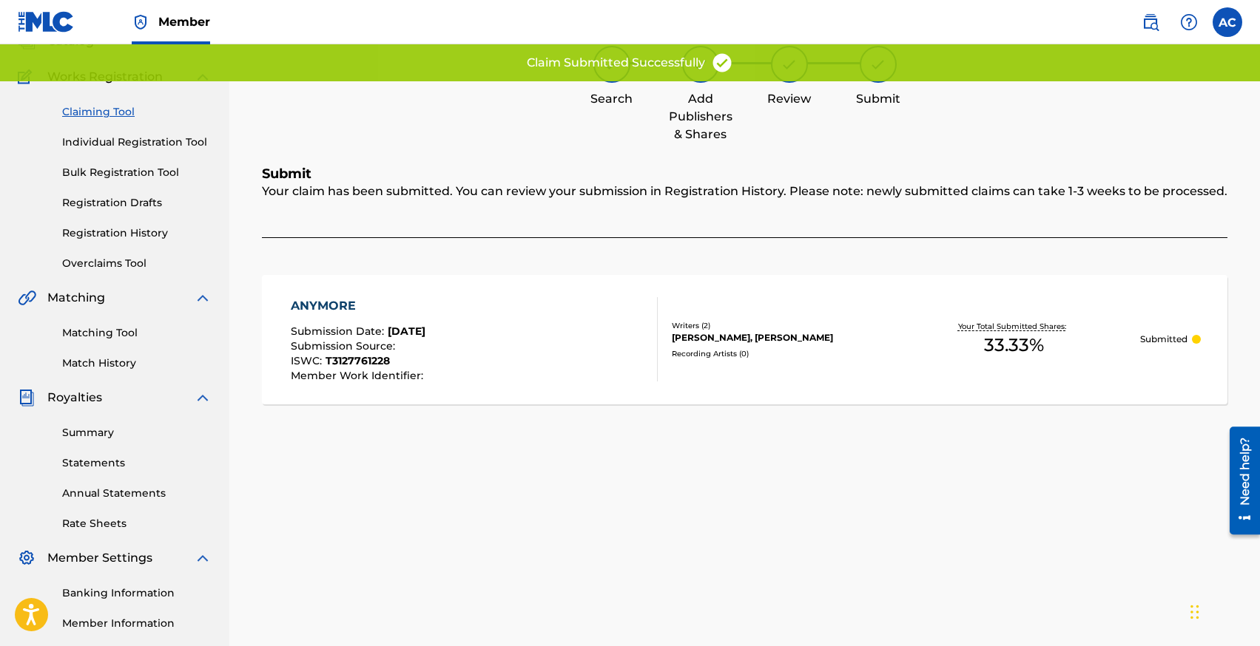
scroll to position [67, 0]
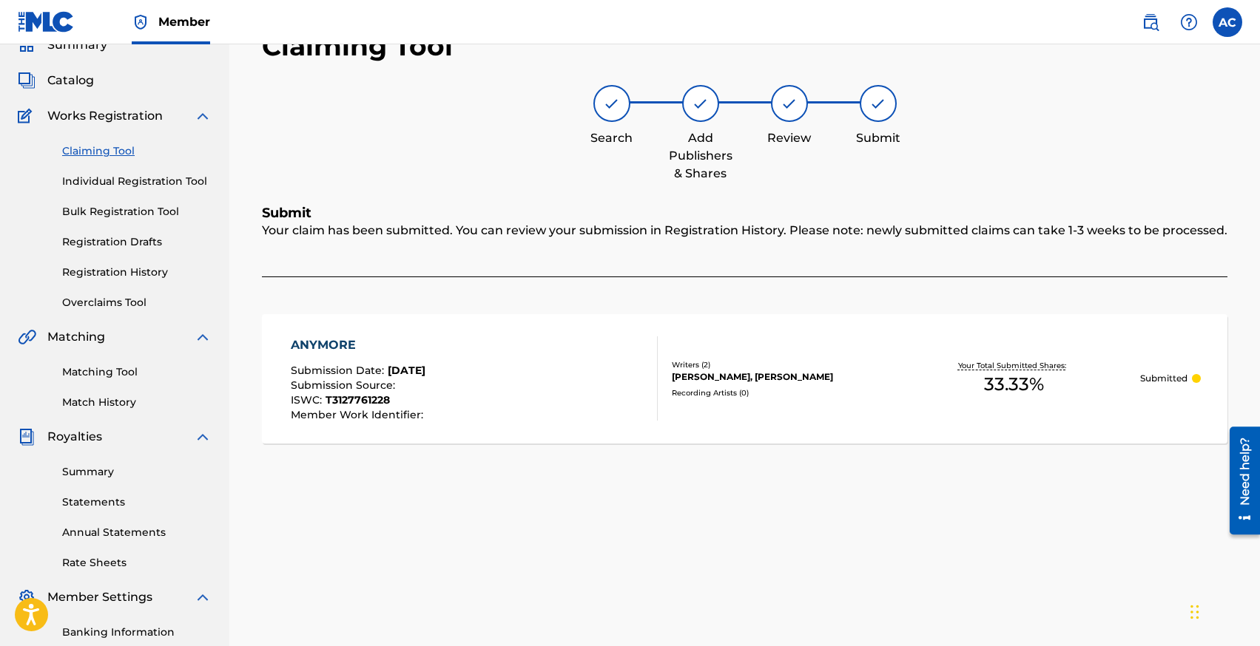
click at [91, 150] on link "Claiming Tool" at bounding box center [136, 151] width 149 height 16
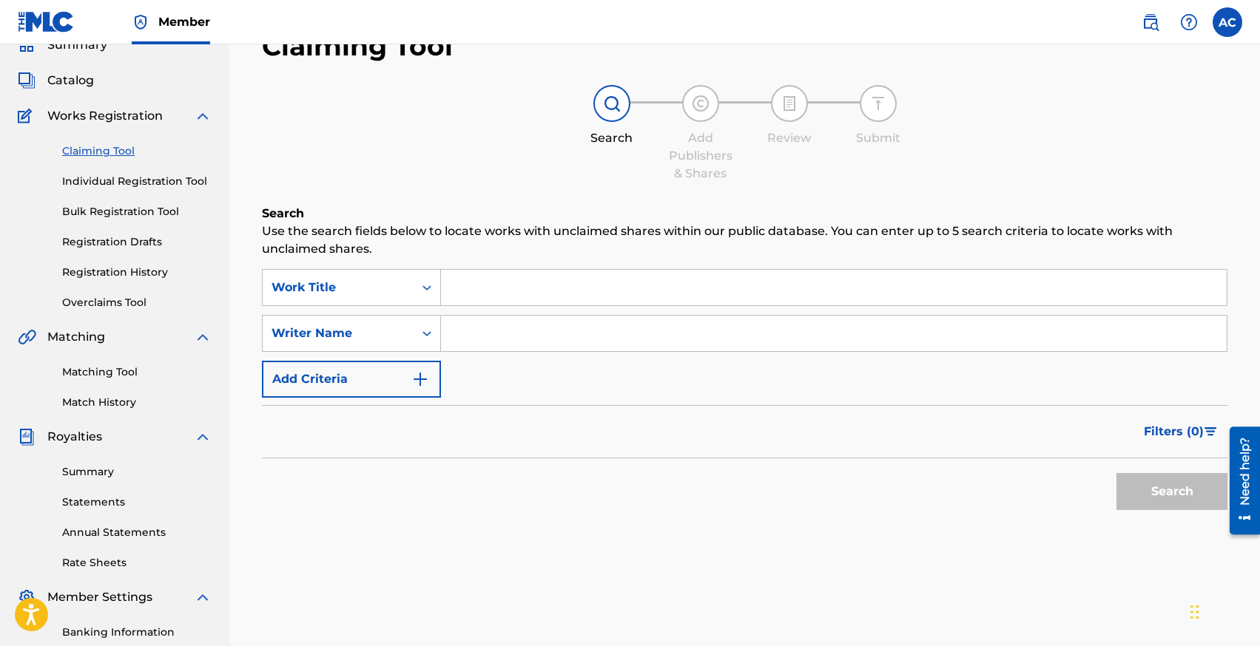
scroll to position [0, 0]
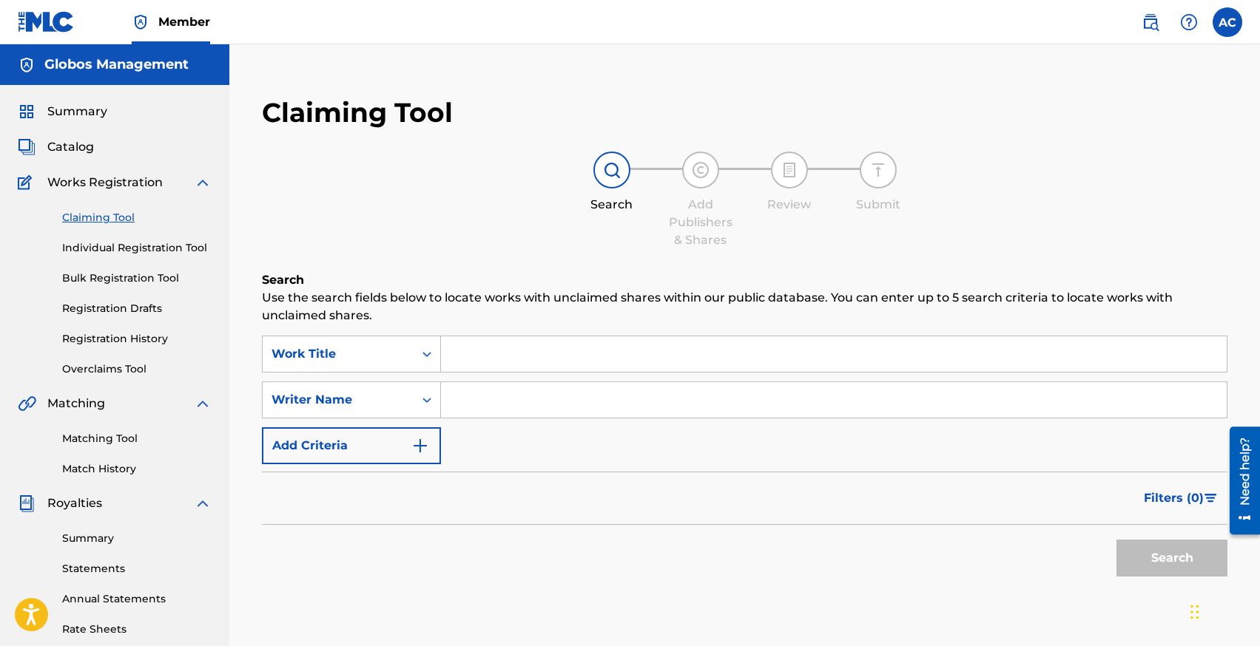
click at [107, 249] on link "Individual Registration Tool" at bounding box center [136, 248] width 149 height 16
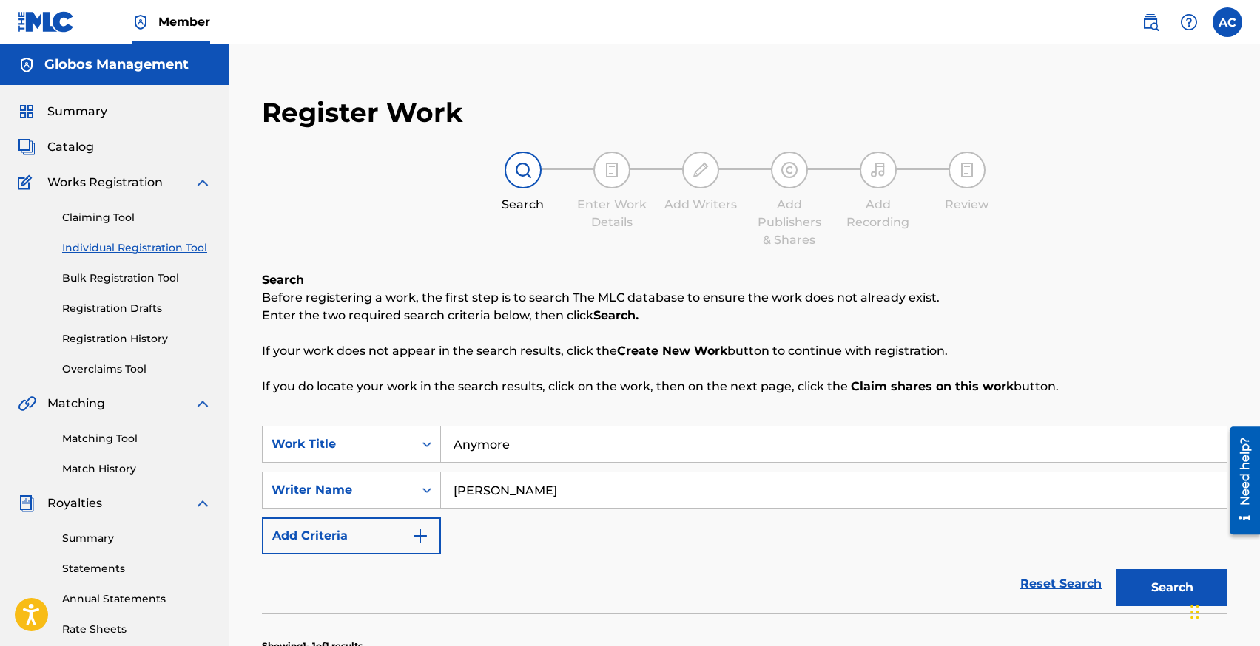
click at [84, 214] on link "Claiming Tool" at bounding box center [136, 218] width 149 height 16
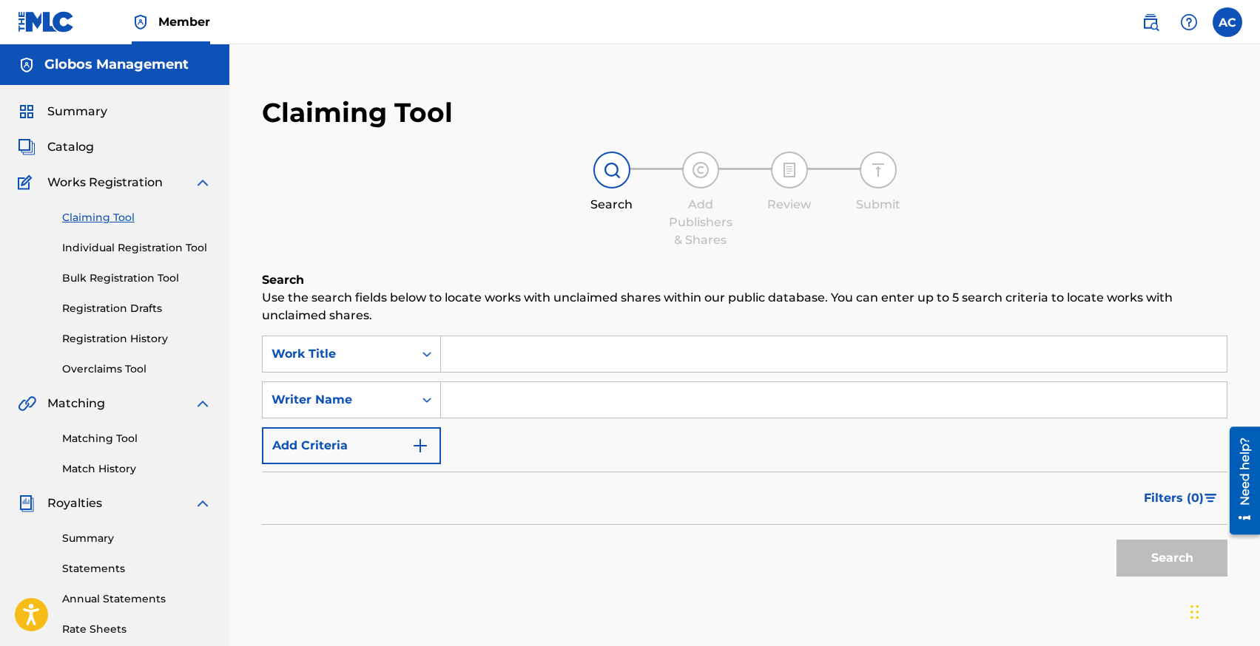
click at [463, 342] on input "Search Form" at bounding box center [833, 355] width 785 height 36
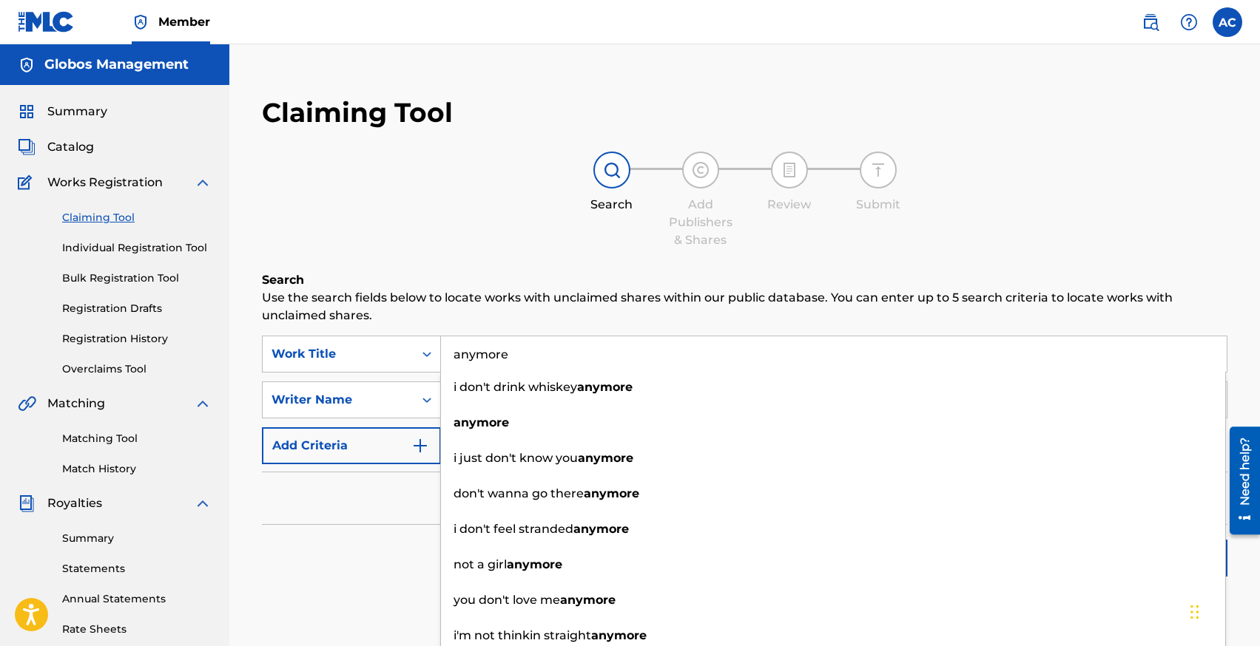
type input "anymore"
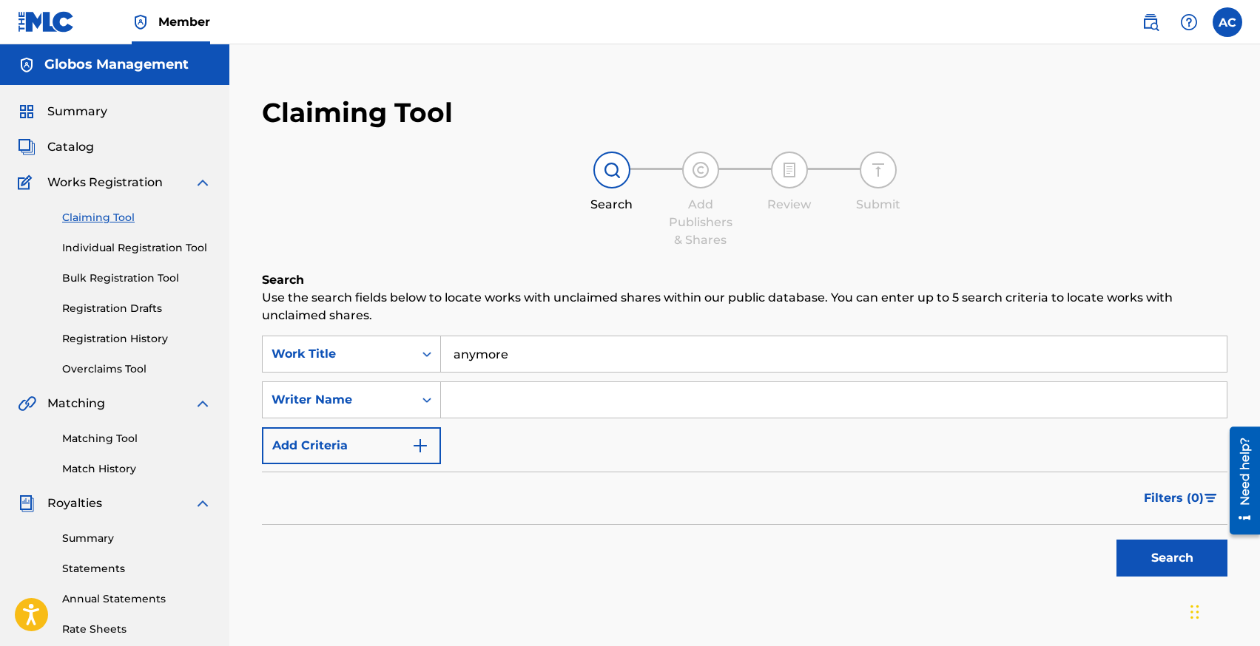
click at [377, 511] on div "Filters ( 0 )" at bounding box center [744, 498] width 965 height 53
click at [498, 402] on input "Search Form" at bounding box center [833, 400] width 785 height 36
type input "[PERSON_NAME]"
click at [1116, 540] on button "Search" at bounding box center [1171, 558] width 111 height 37
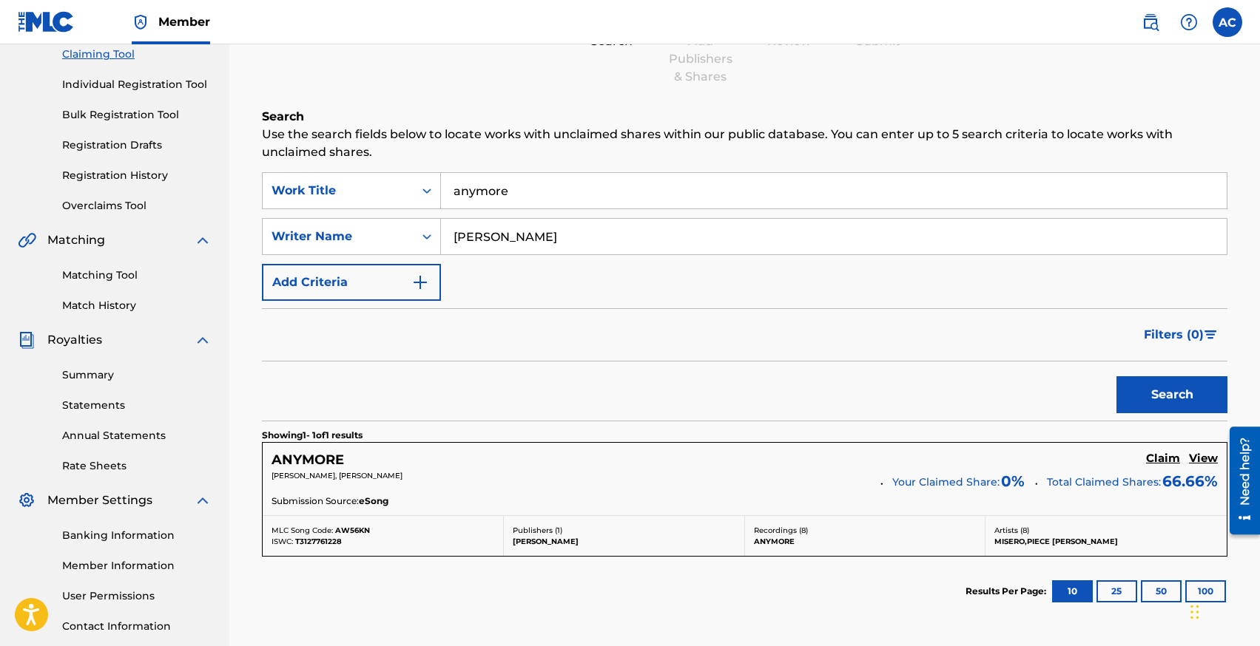
scroll to position [199, 0]
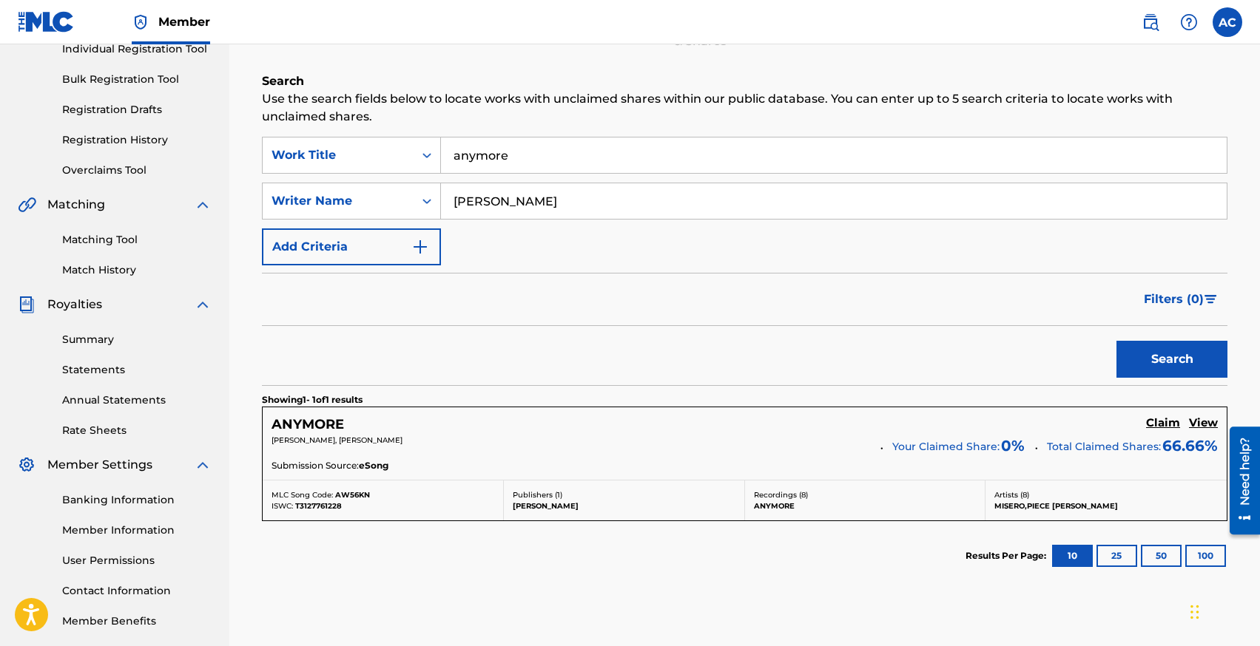
click at [314, 425] on h5 "ANYMORE" at bounding box center [307, 424] width 72 height 17
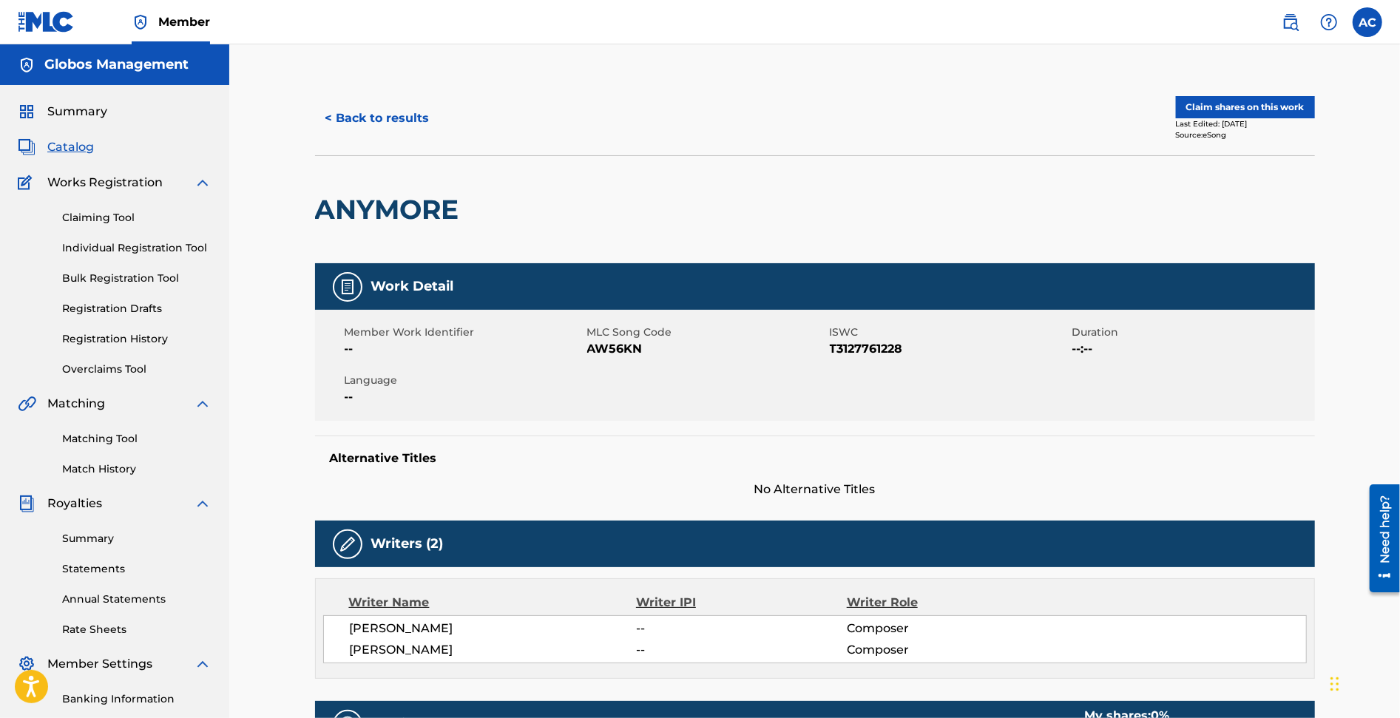
click at [103, 249] on link "Individual Registration Tool" at bounding box center [136, 248] width 149 height 16
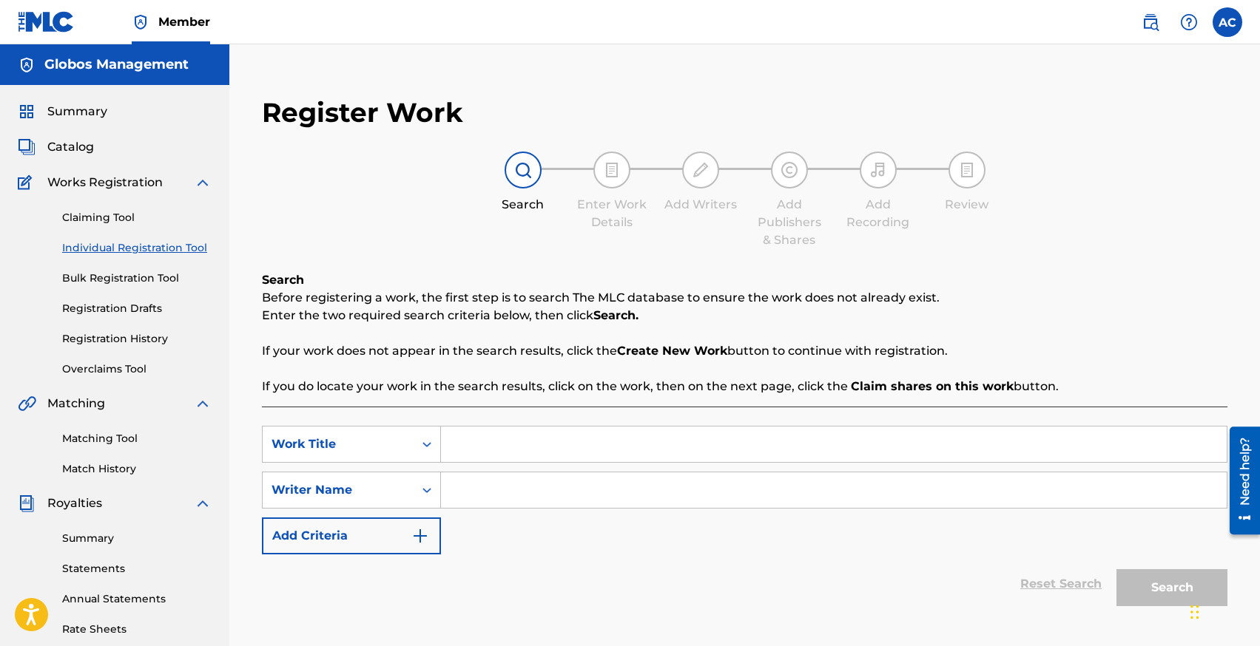
click at [133, 338] on link "Registration History" at bounding box center [136, 339] width 149 height 16
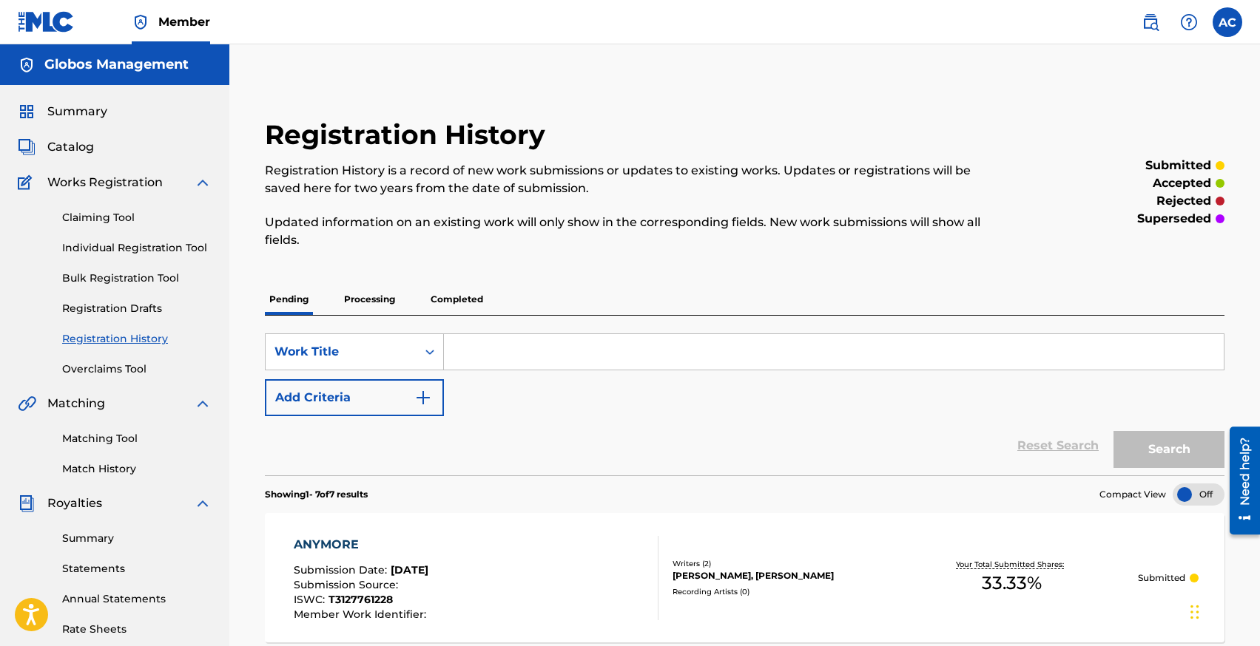
click at [104, 247] on link "Individual Registration Tool" at bounding box center [136, 248] width 149 height 16
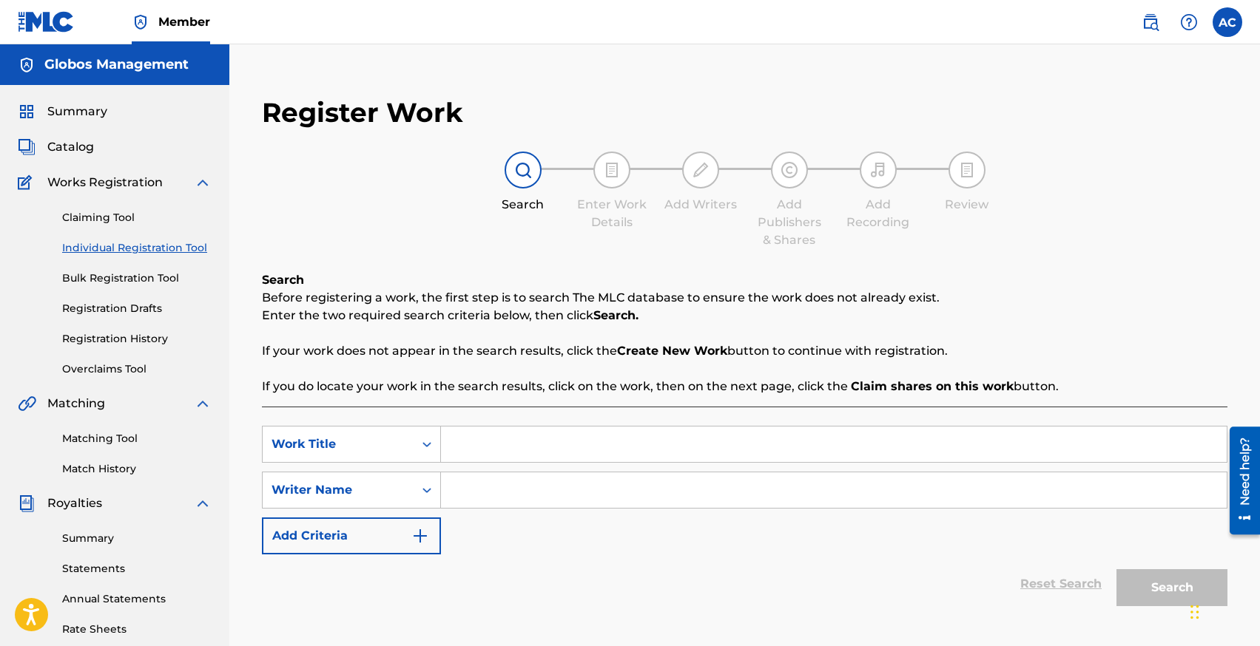
click at [512, 442] on input "Search Form" at bounding box center [833, 445] width 785 height 36
type input "My World"
click at [518, 503] on input "Search Form" at bounding box center [833, 491] width 785 height 36
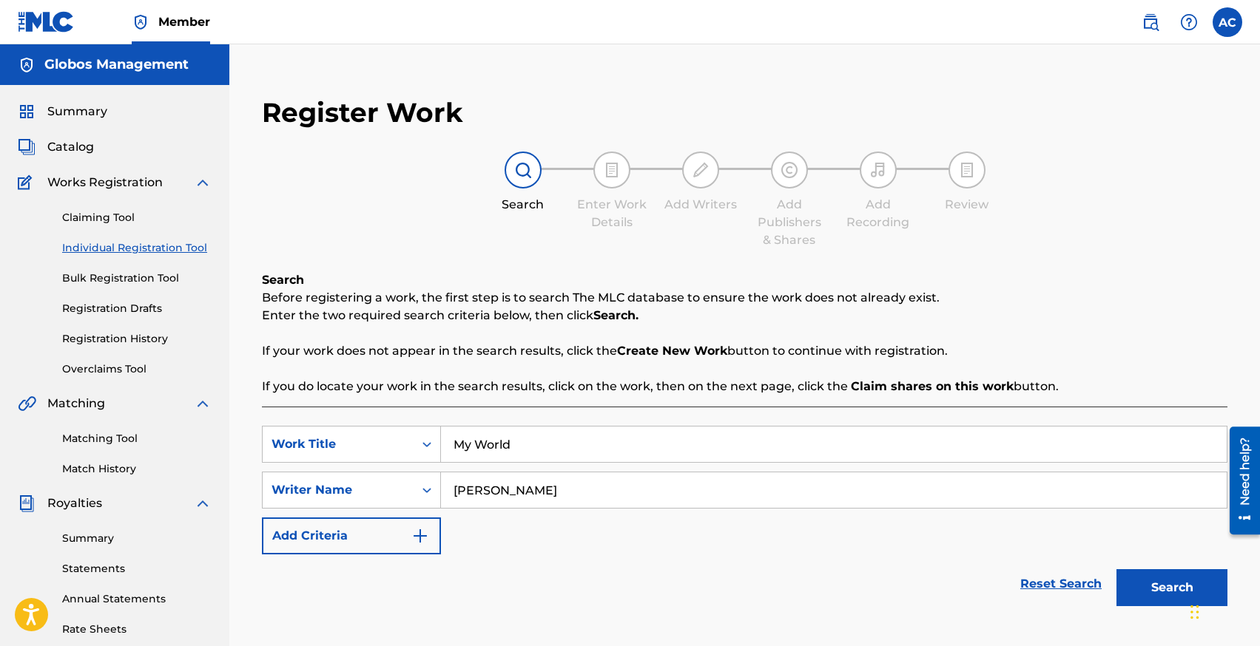
type input "[PERSON_NAME]"
click at [1116, 570] on button "Search" at bounding box center [1171, 588] width 111 height 37
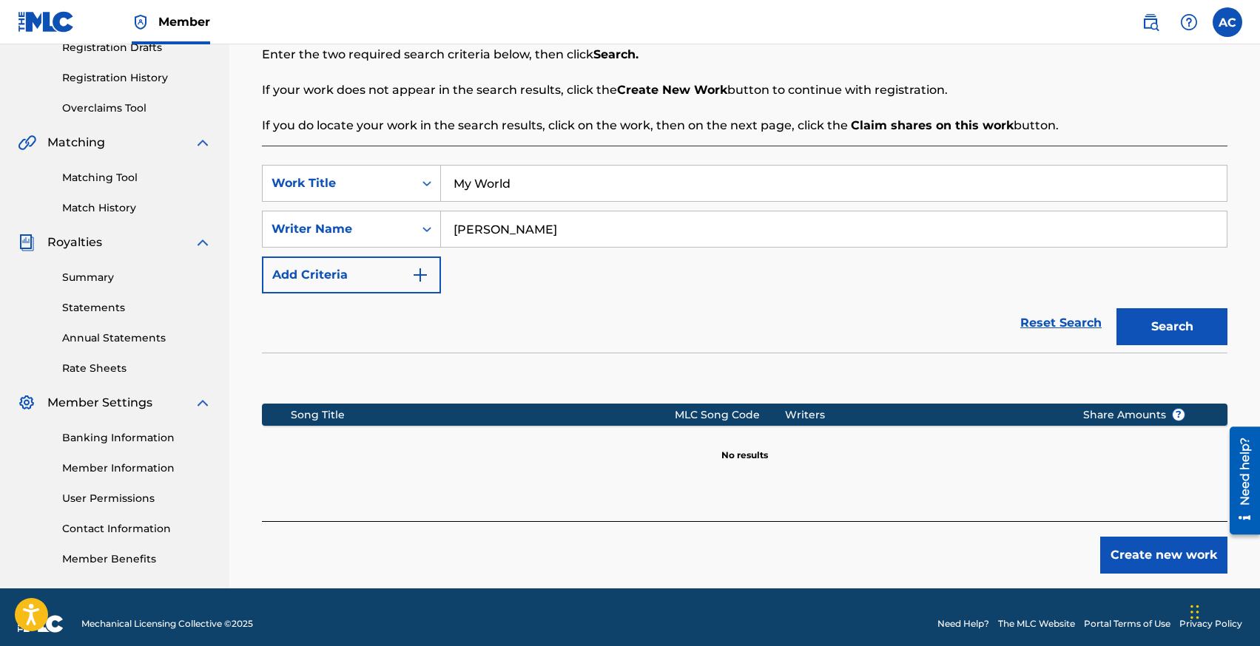
scroll to position [274, 0]
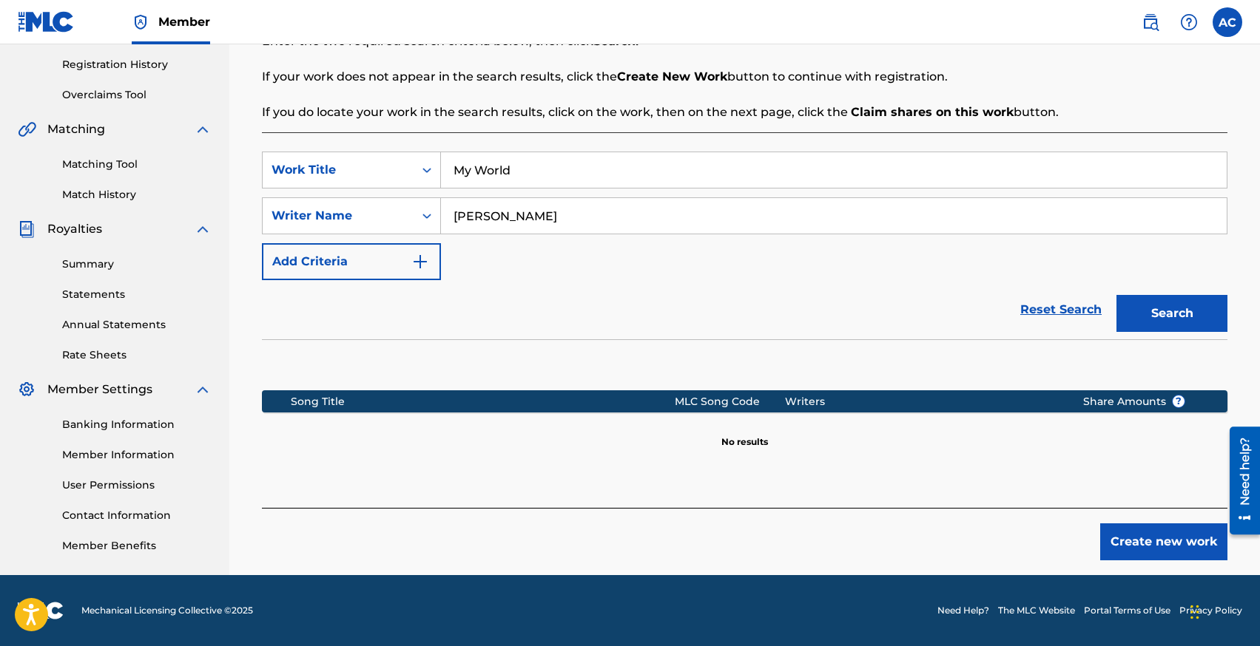
click at [1141, 547] on button "Create new work" at bounding box center [1163, 542] width 127 height 37
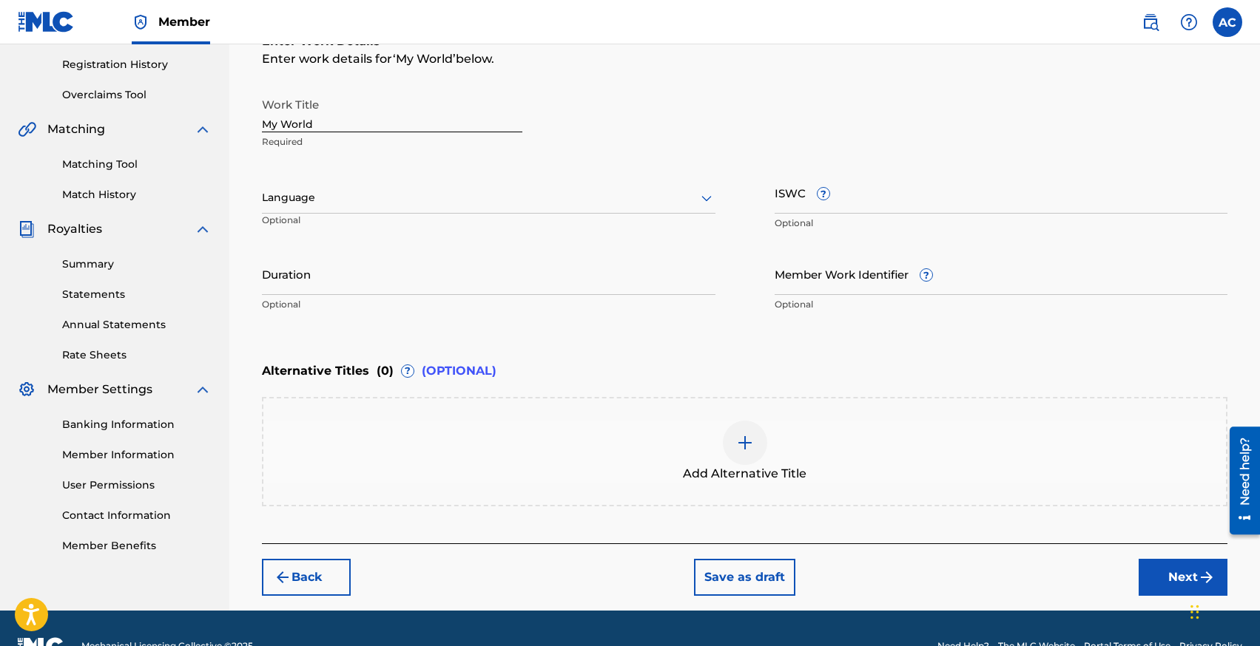
click at [381, 187] on div "Language" at bounding box center [488, 198] width 453 height 31
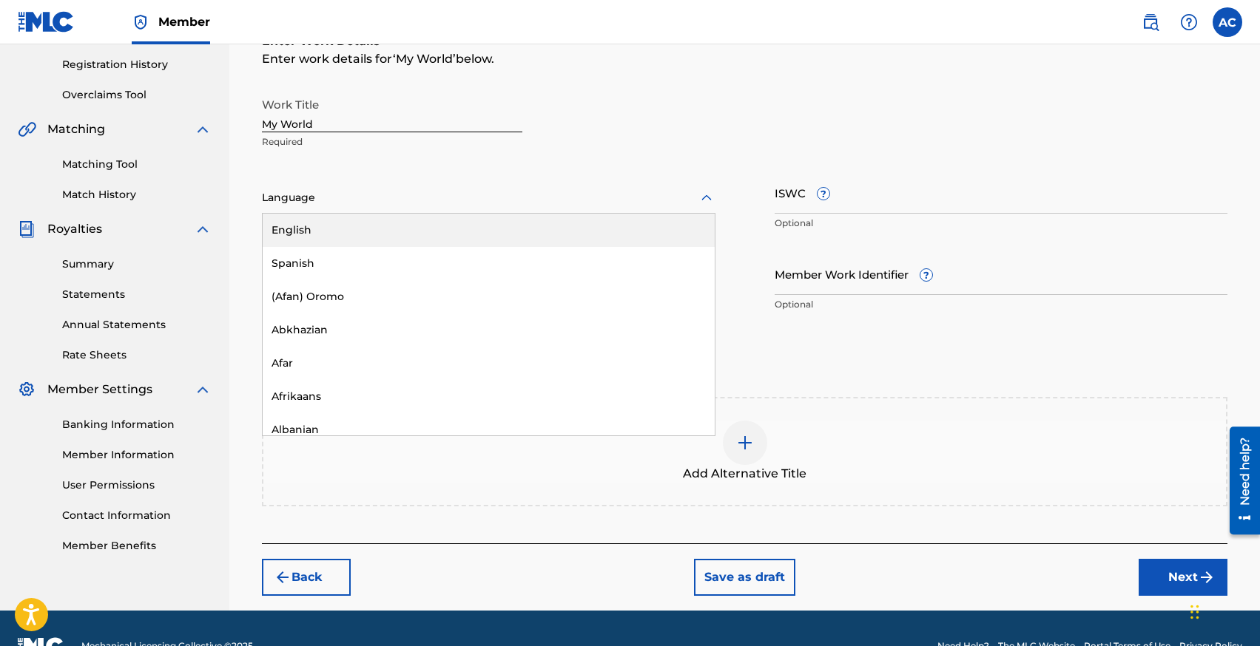
click at [380, 224] on div "English" at bounding box center [489, 230] width 452 height 33
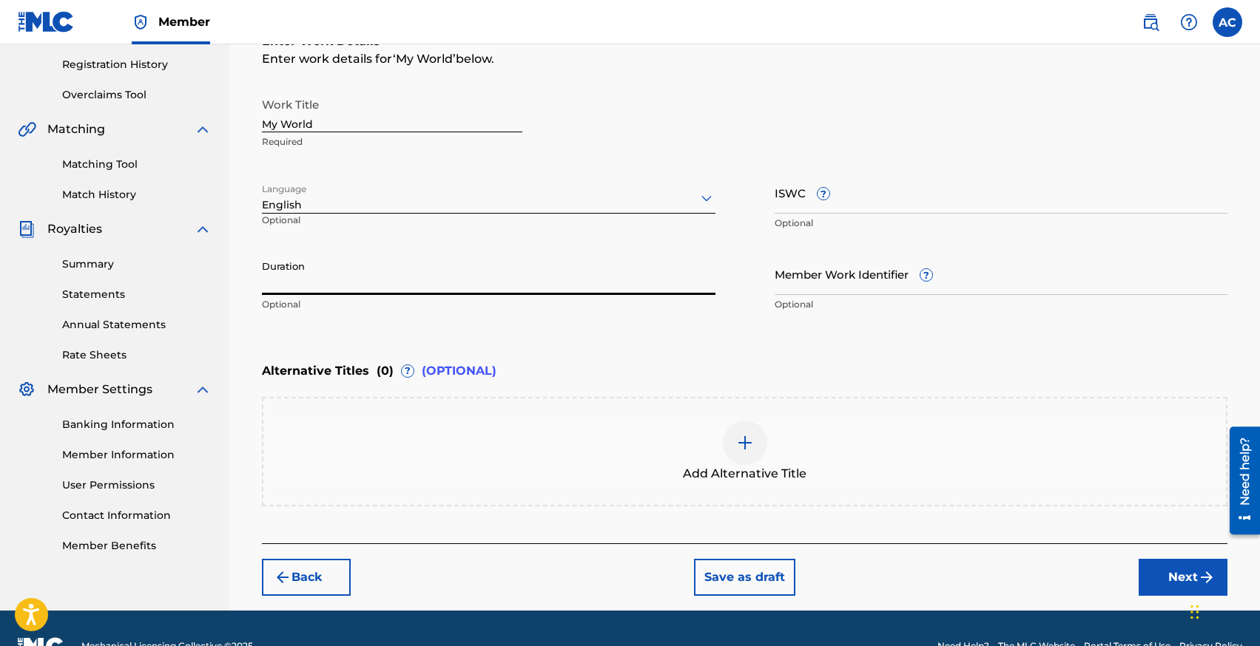
click at [368, 261] on input "Duration" at bounding box center [488, 274] width 453 height 42
type input "02:16"
click at [1165, 572] on button "Next" at bounding box center [1182, 577] width 89 height 37
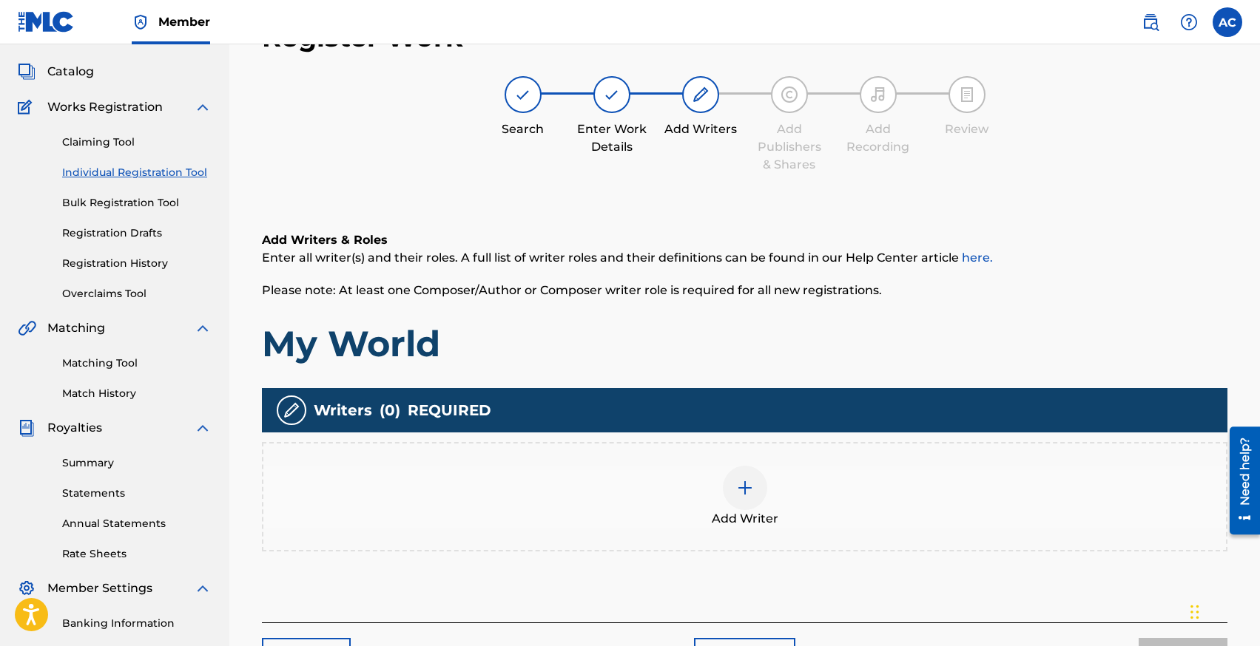
scroll to position [67, 0]
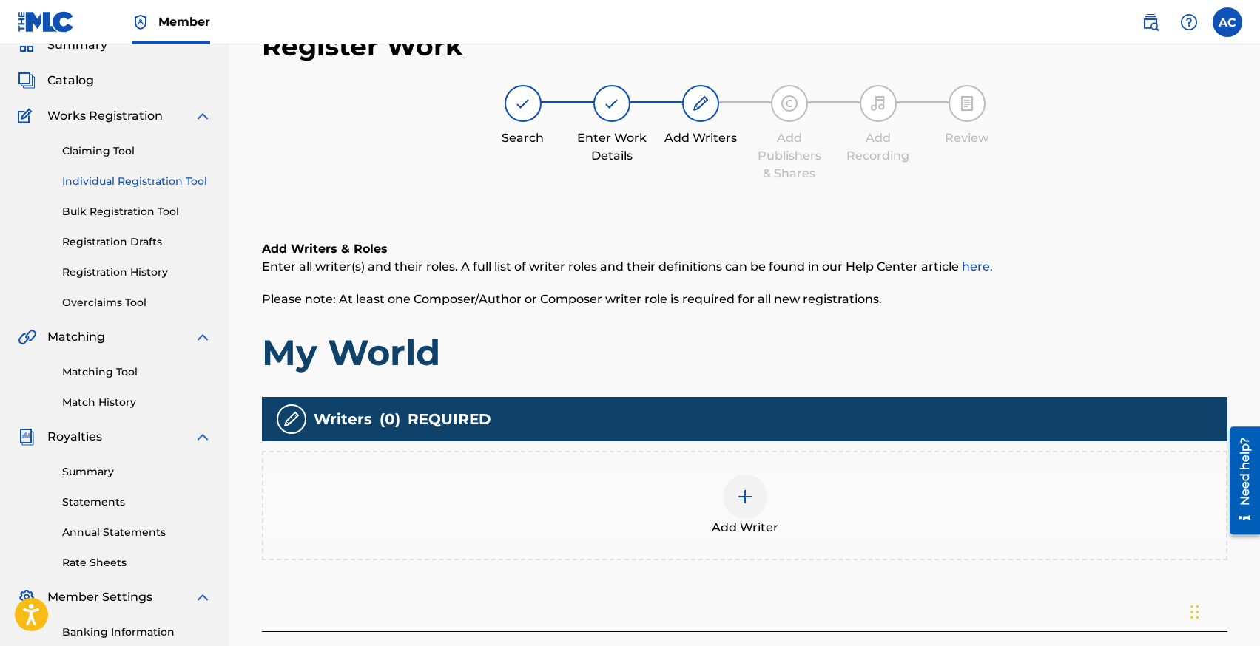
click at [685, 522] on div "Add Writer" at bounding box center [744, 506] width 962 height 62
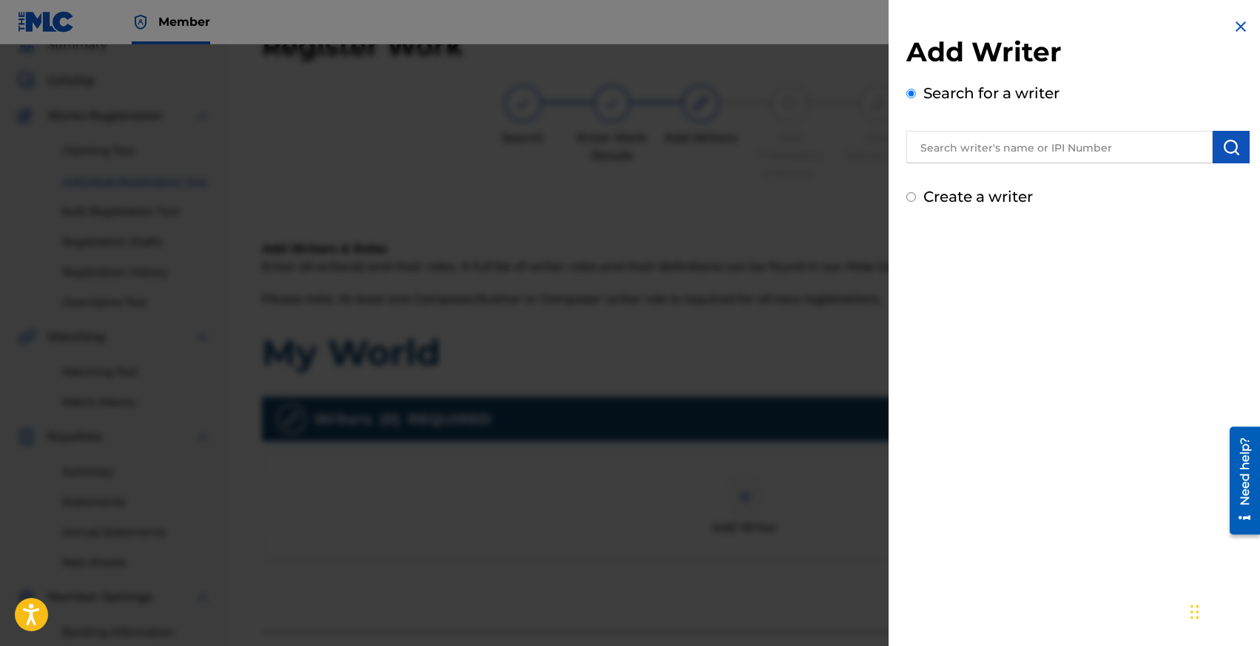
click at [955, 146] on input "text" at bounding box center [1059, 147] width 306 height 33
type input "[PERSON_NAME]"
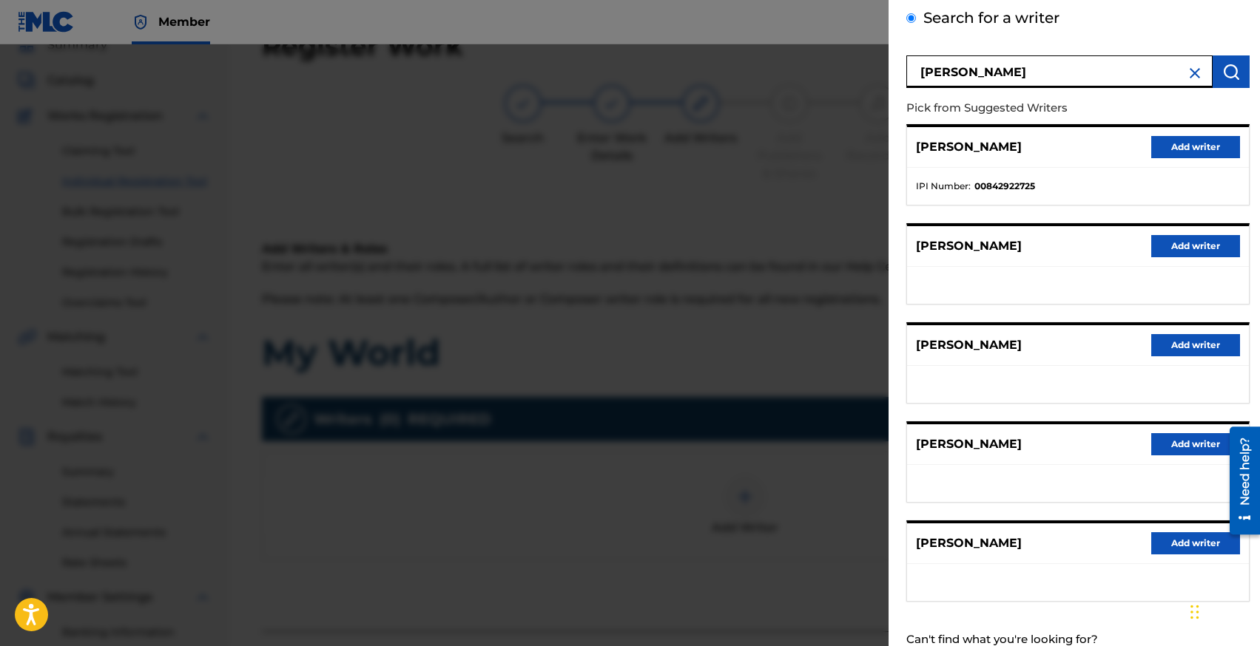
scroll to position [74, 0]
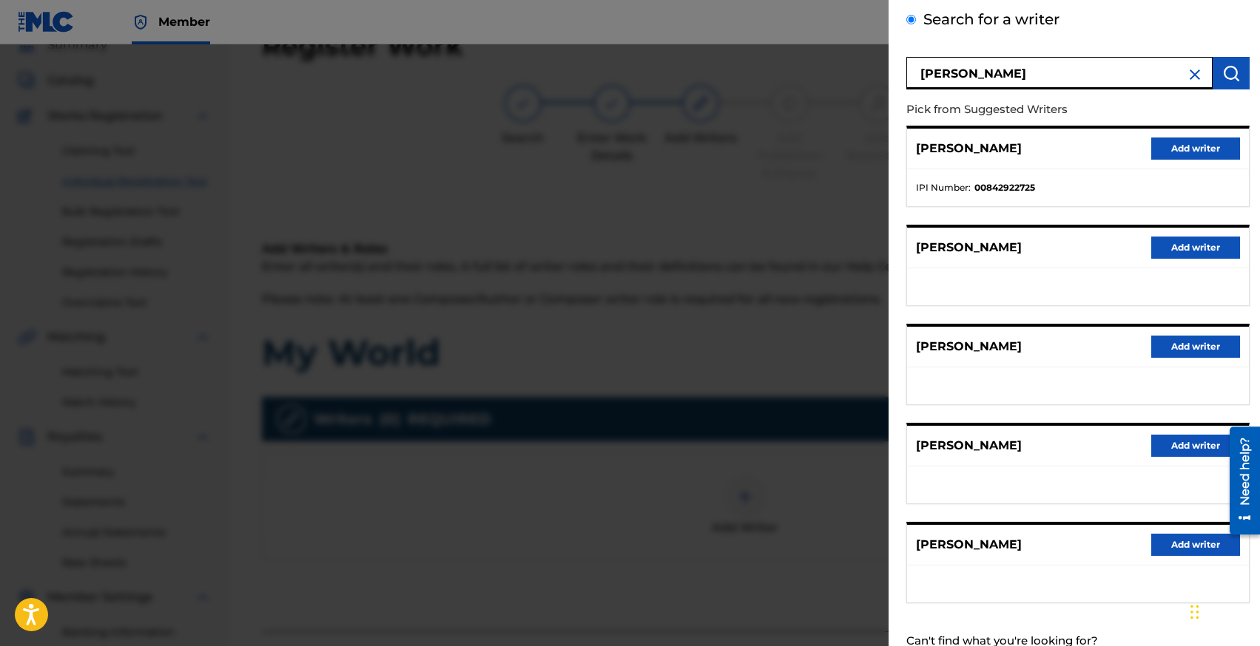
click at [1177, 144] on button "Add writer" at bounding box center [1195, 149] width 89 height 22
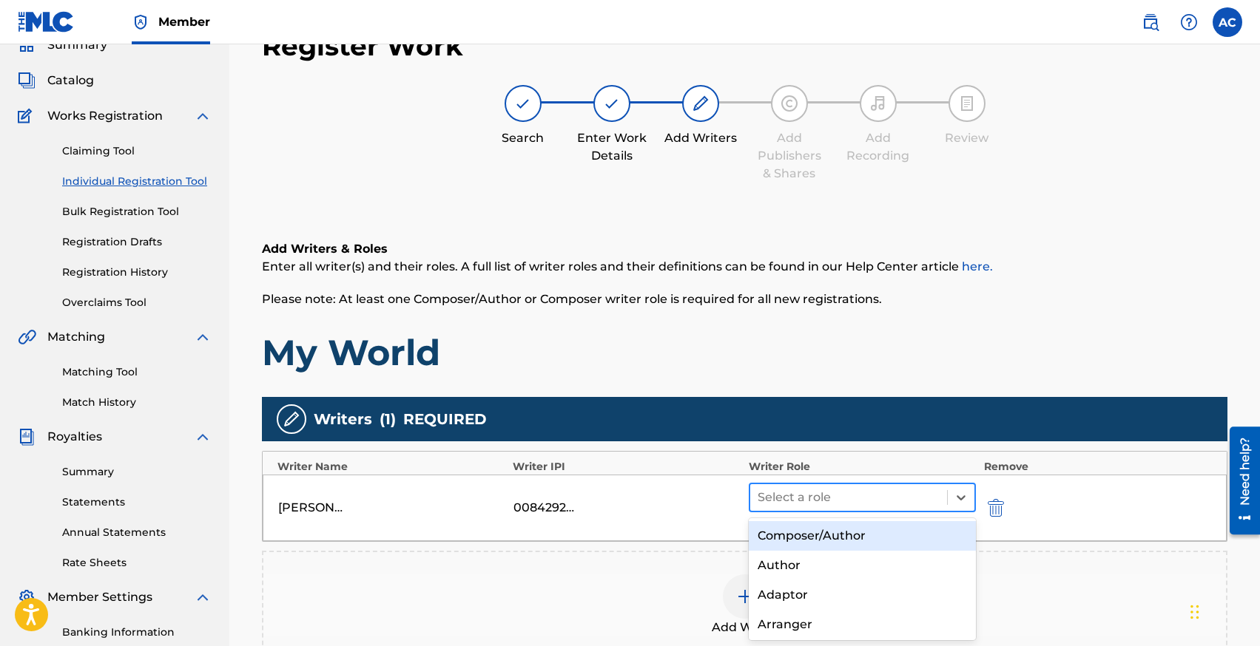
click at [813, 498] on div at bounding box center [848, 497] width 183 height 21
click at [782, 536] on div "Composer/Author" at bounding box center [862, 536] width 228 height 30
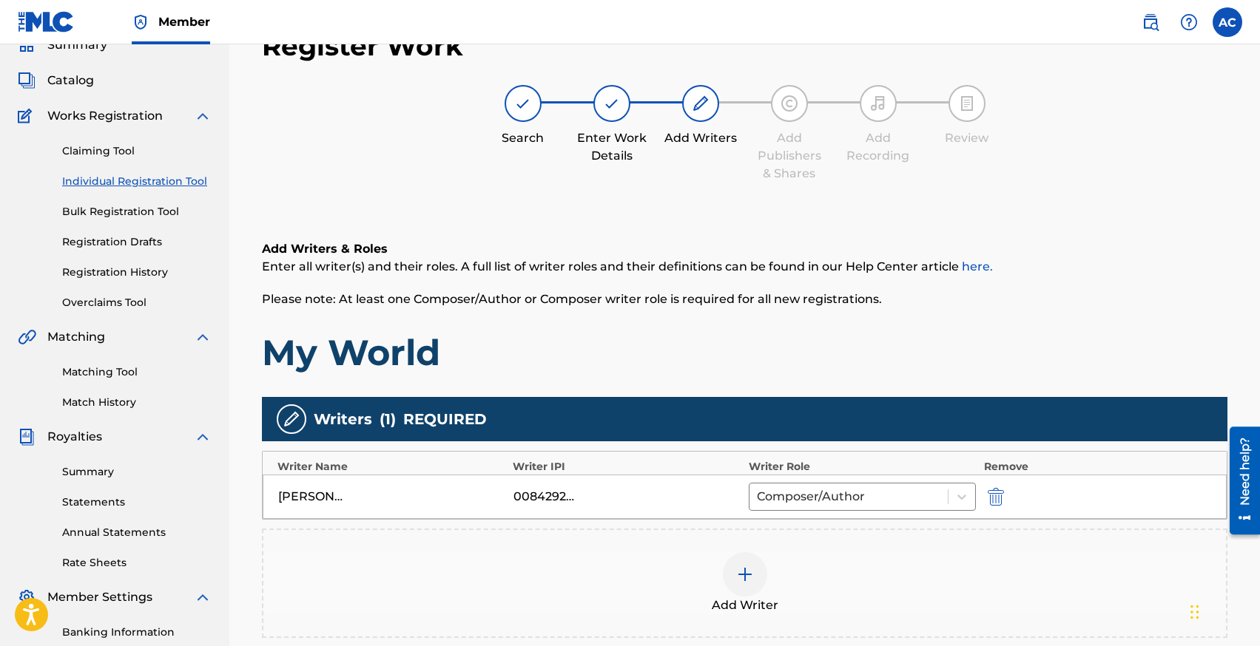
click at [747, 579] on img at bounding box center [745, 575] width 18 height 18
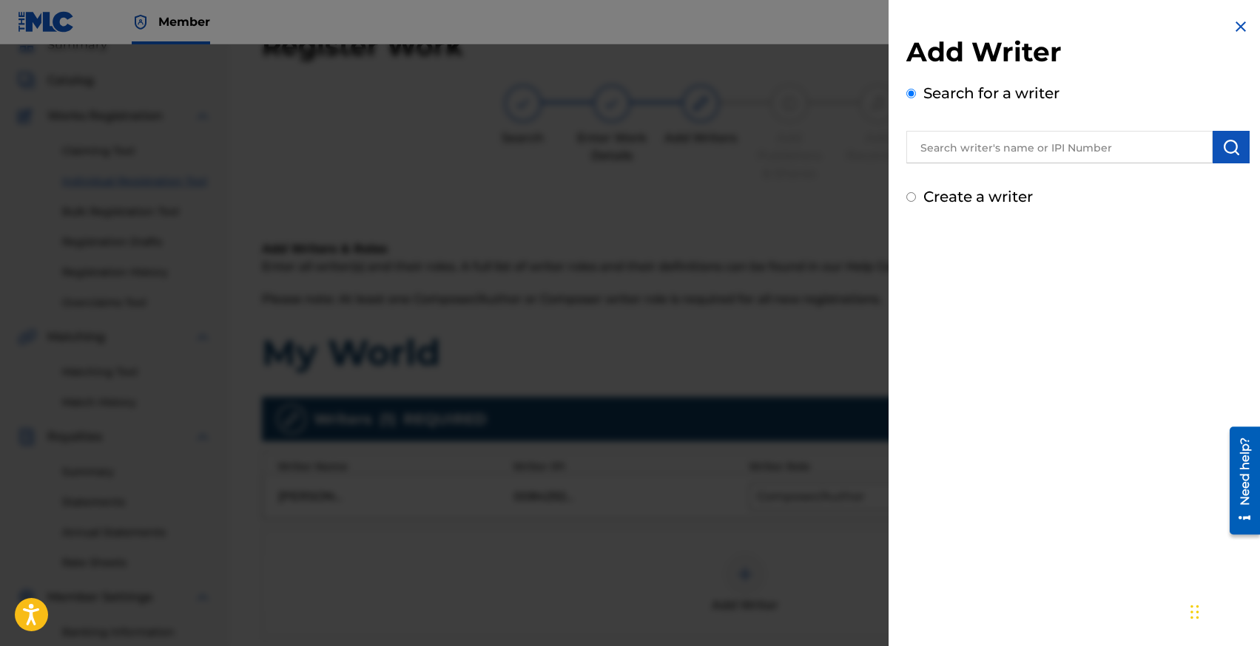
click at [967, 155] on input "text" at bounding box center [1059, 147] width 306 height 33
type input "[PERSON_NAME]"
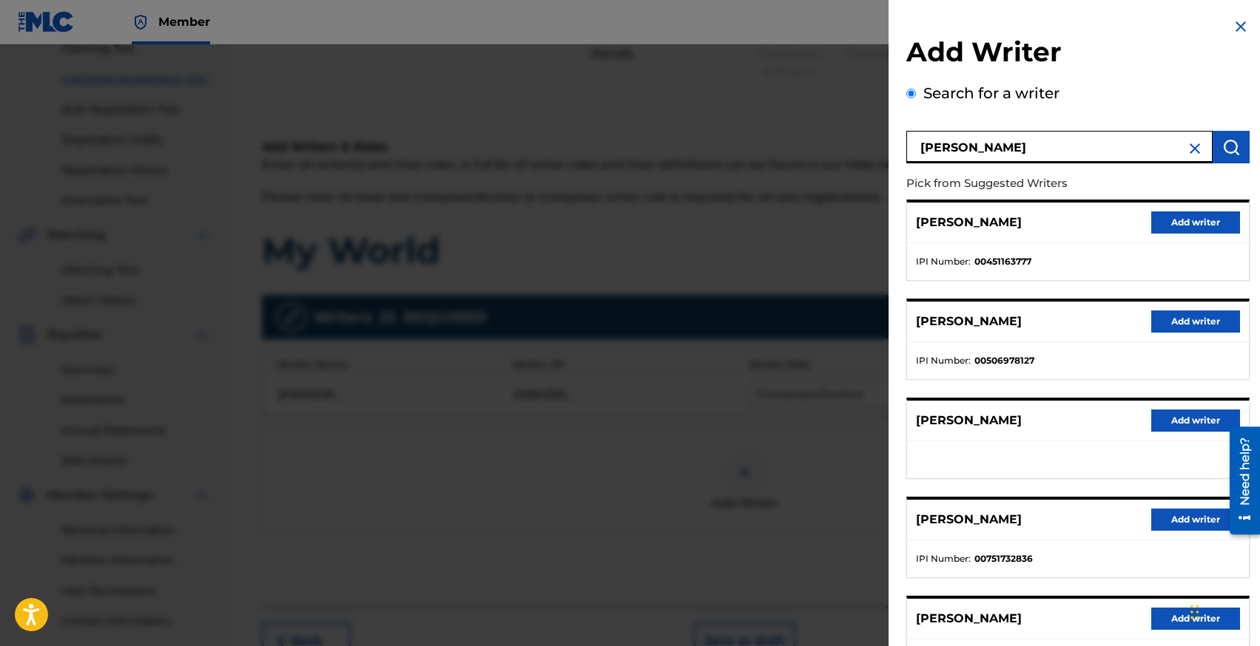
scroll to position [124, 0]
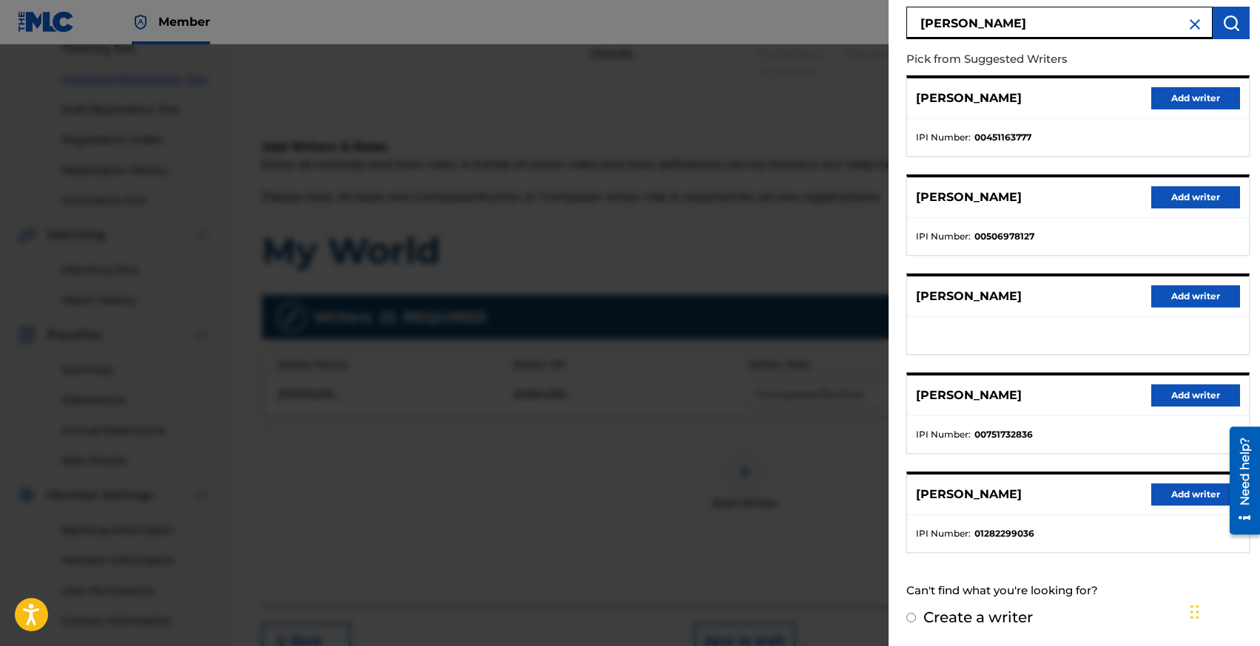
click at [1166, 301] on button "Add writer" at bounding box center [1195, 296] width 89 height 22
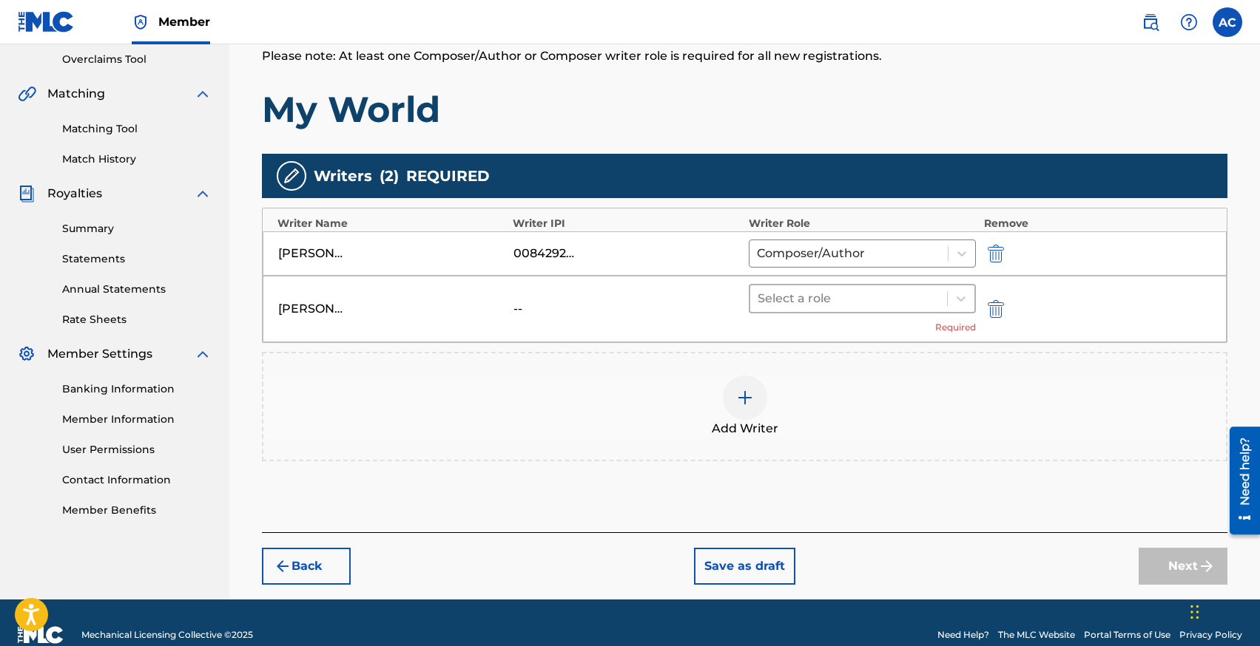
scroll to position [312, 0]
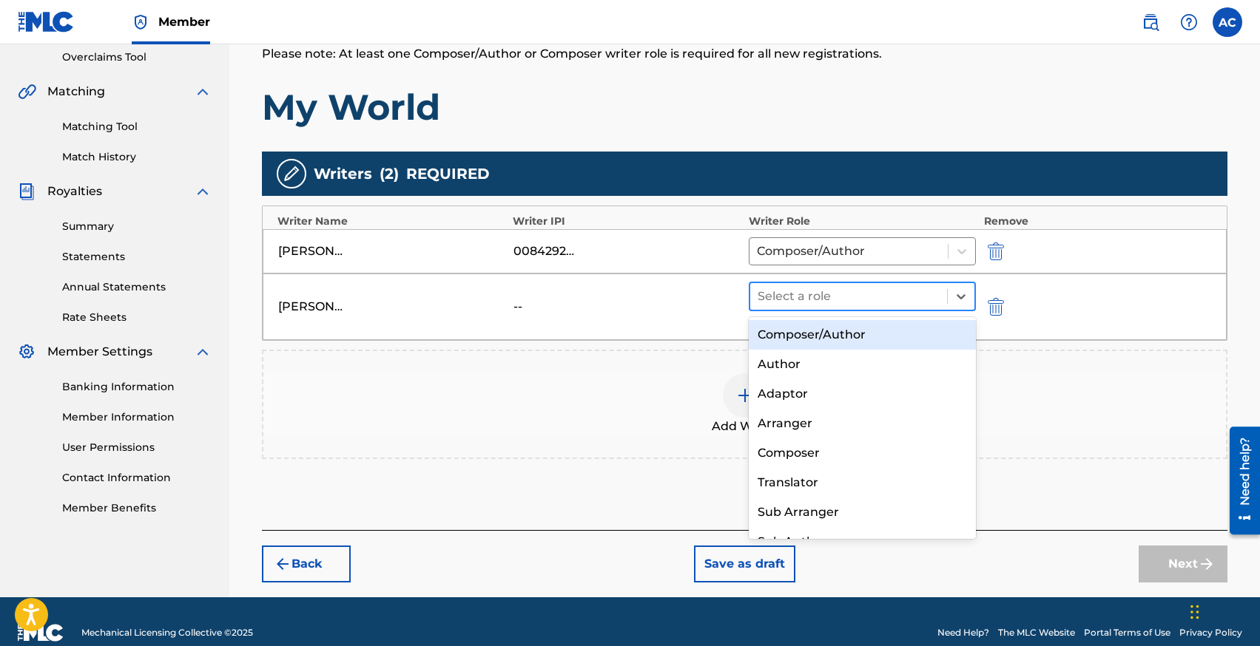
click at [809, 294] on div at bounding box center [848, 296] width 183 height 21
click at [811, 329] on div "Composer/Author" at bounding box center [862, 335] width 228 height 30
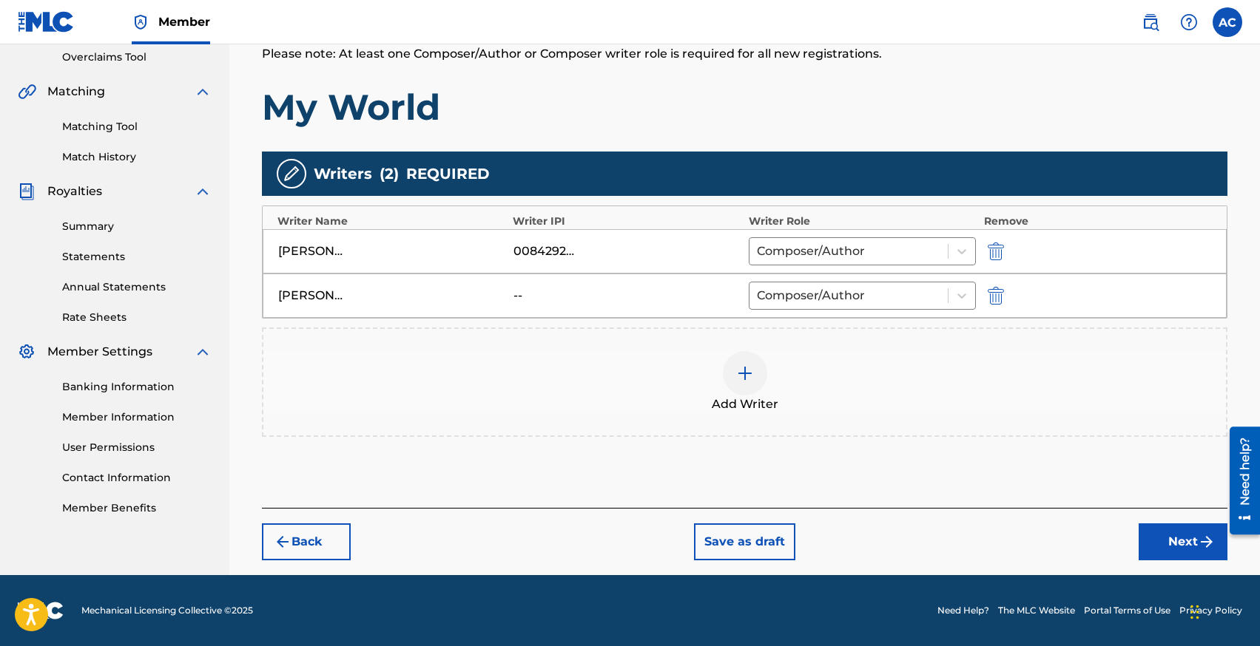
click at [1152, 545] on button "Next" at bounding box center [1182, 542] width 89 height 37
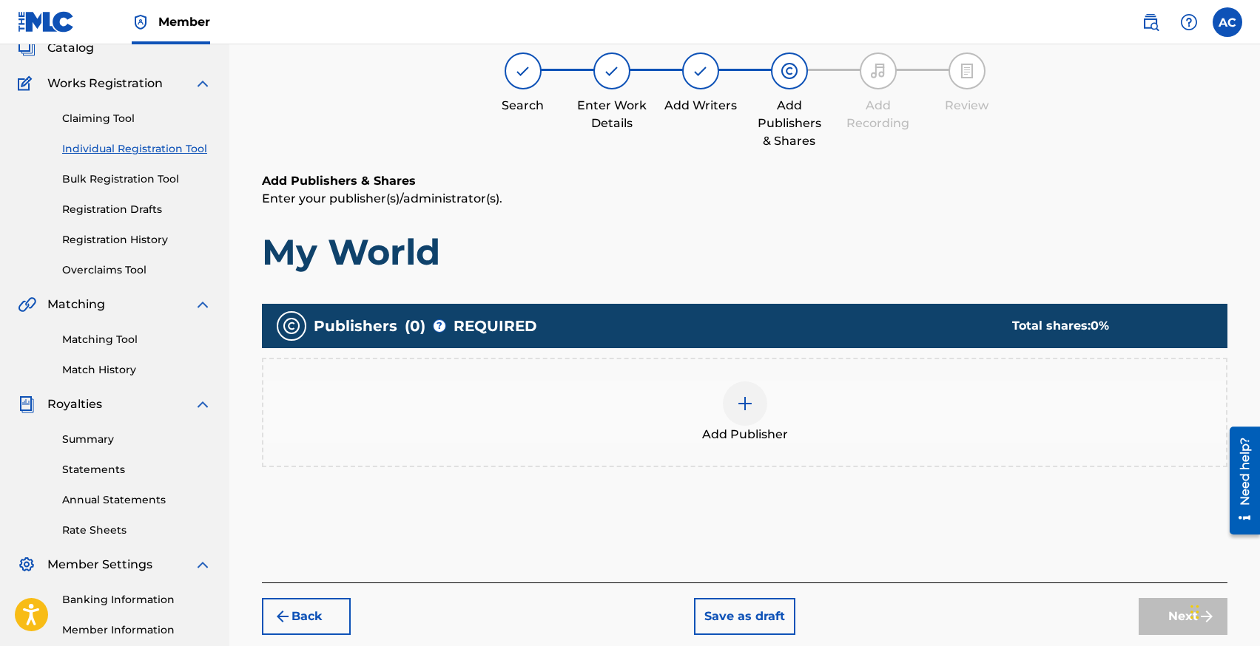
scroll to position [67, 0]
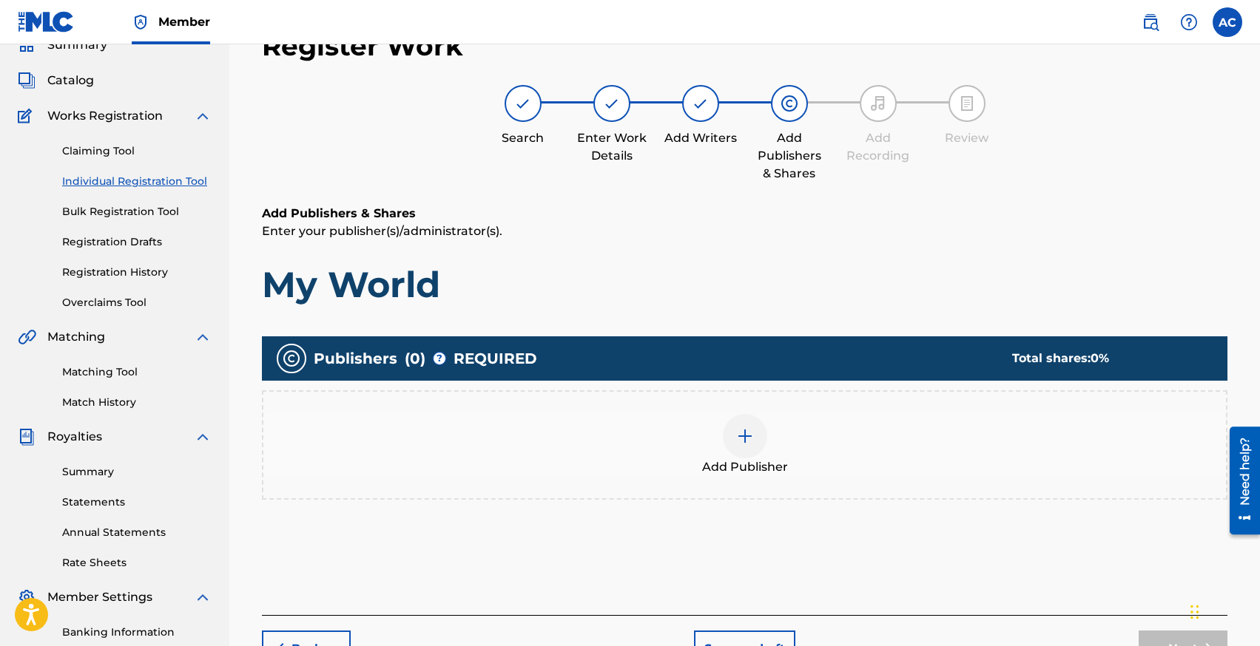
click at [754, 440] on div at bounding box center [745, 436] width 44 height 44
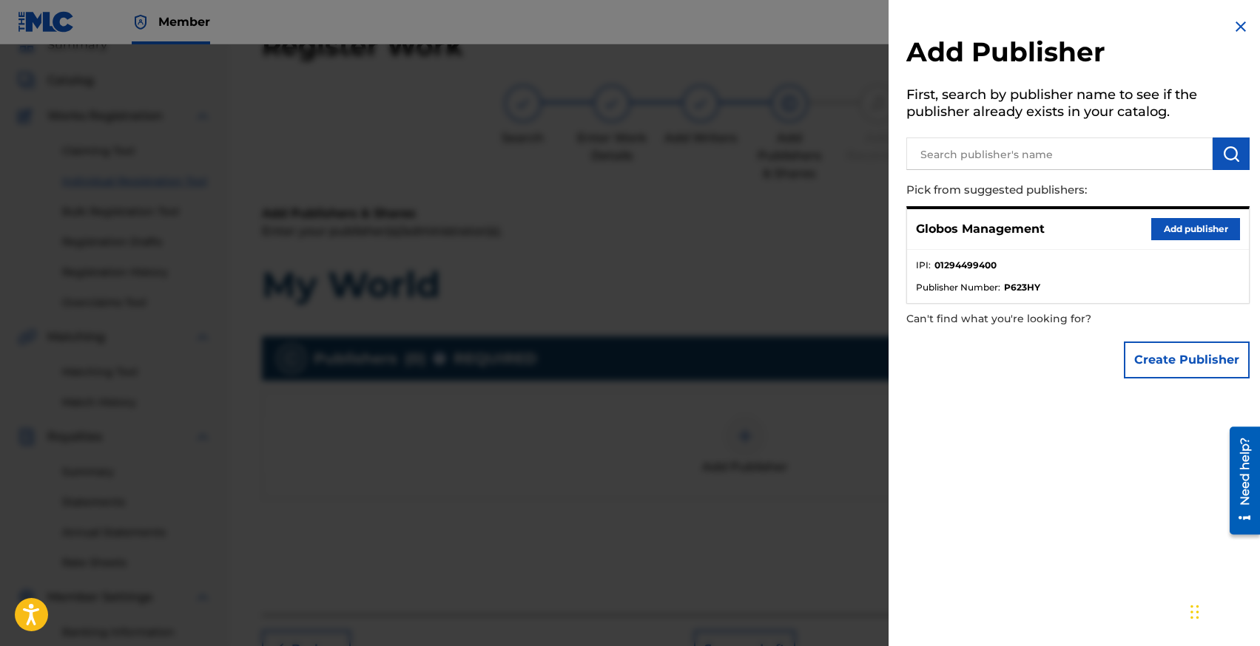
click at [1171, 226] on button "Add publisher" at bounding box center [1195, 229] width 89 height 22
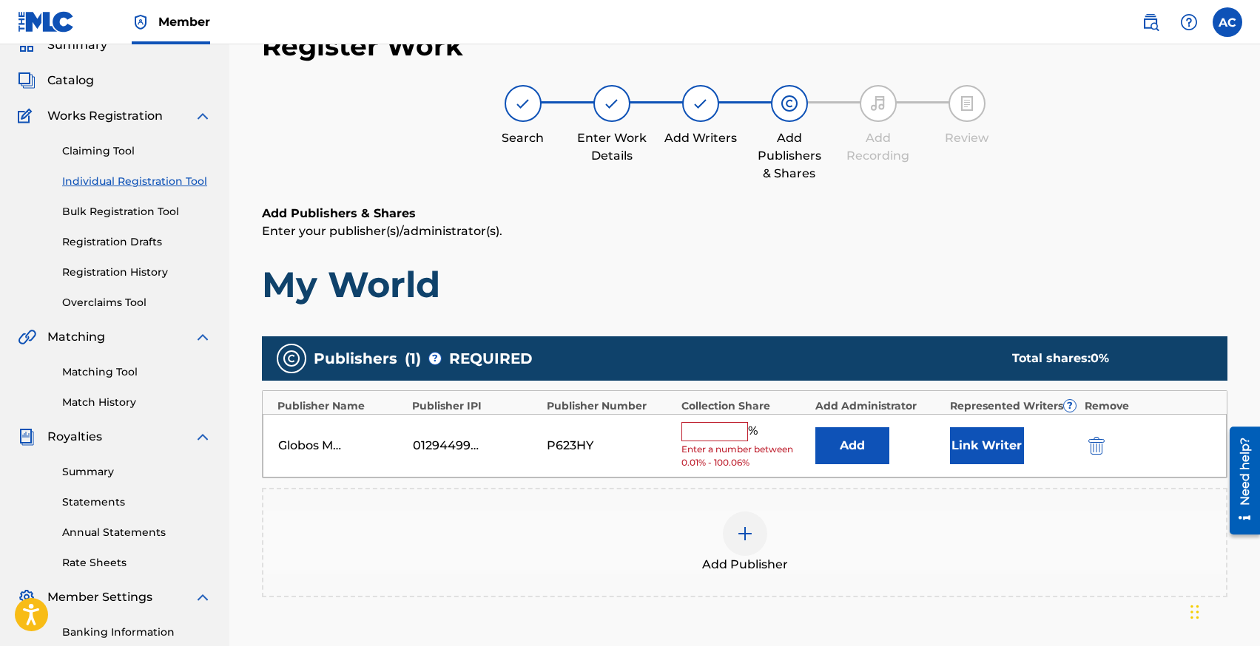
click at [729, 438] on input "text" at bounding box center [714, 431] width 67 height 19
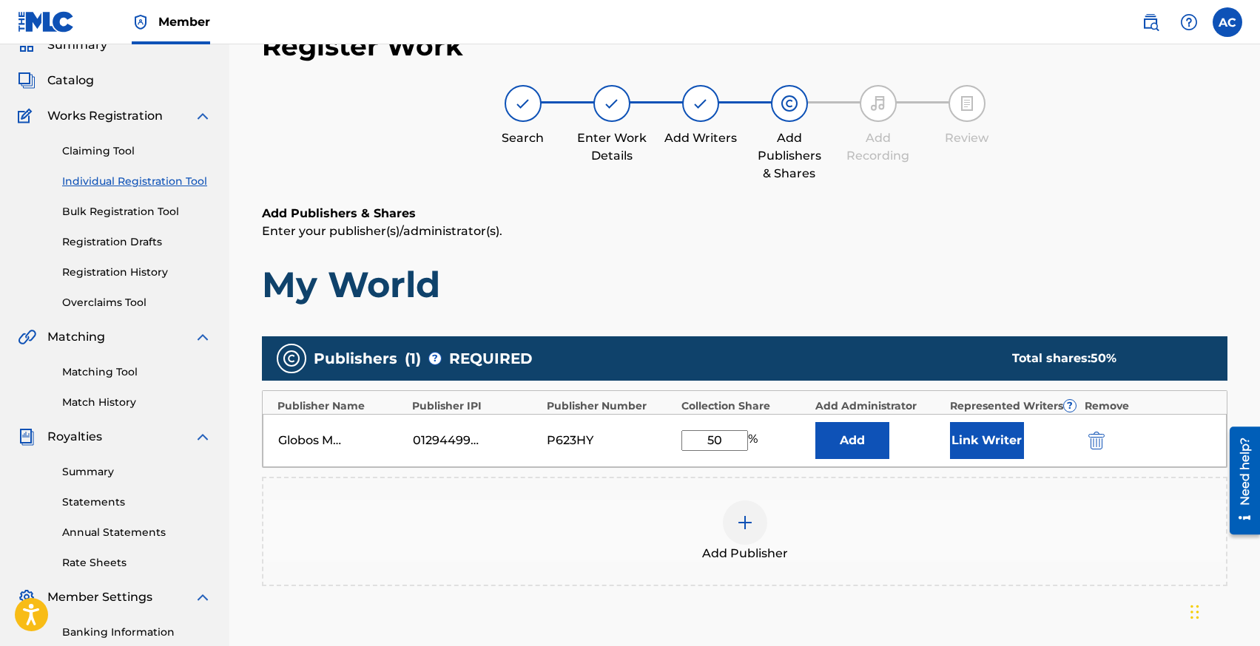
type input "50"
click at [974, 434] on button "Link Writer" at bounding box center [987, 440] width 74 height 37
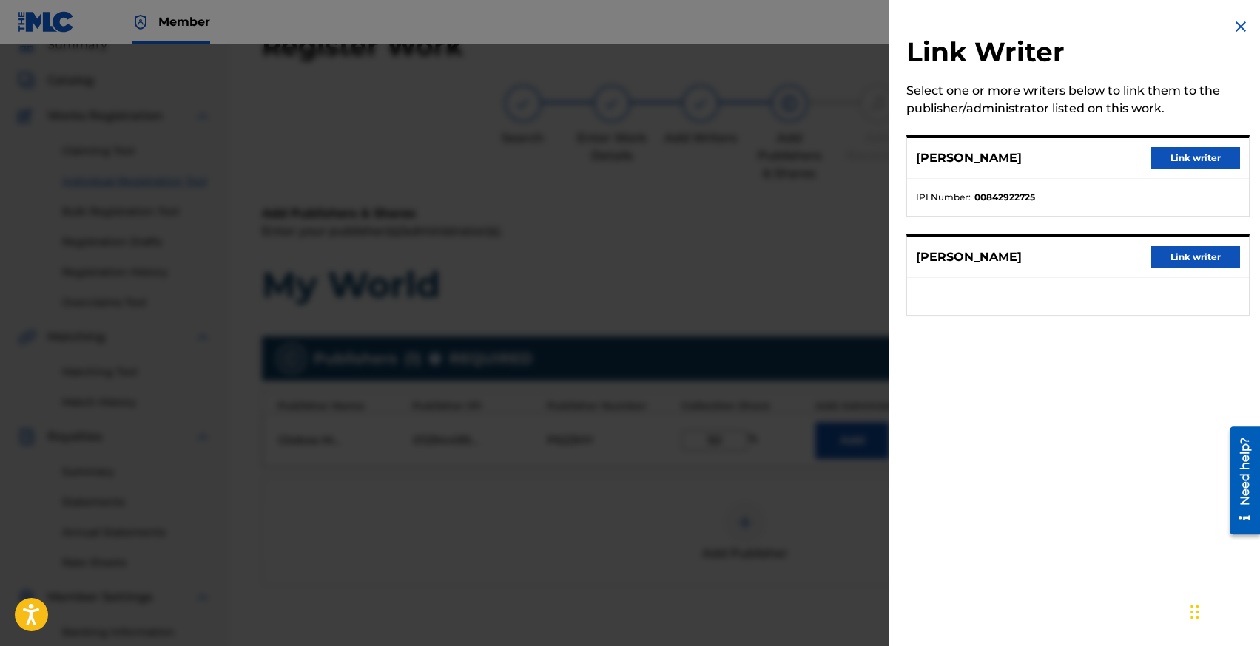
click at [1178, 256] on button "Link writer" at bounding box center [1195, 257] width 89 height 22
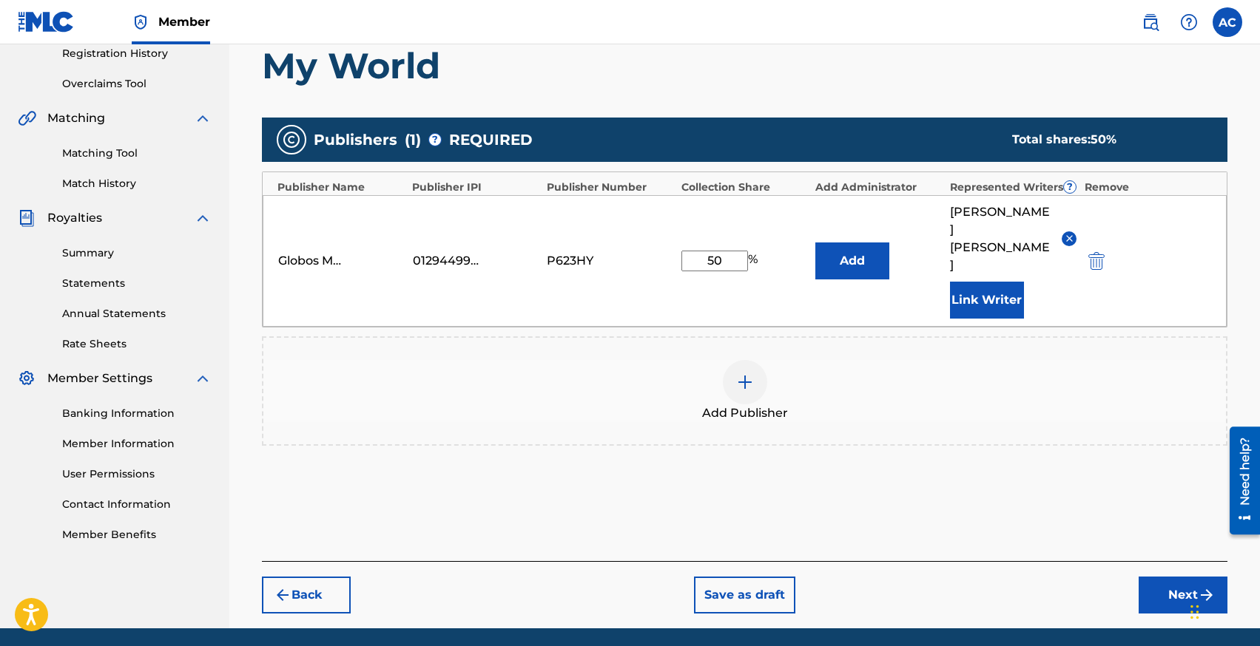
click at [1146, 577] on button "Next" at bounding box center [1182, 595] width 89 height 37
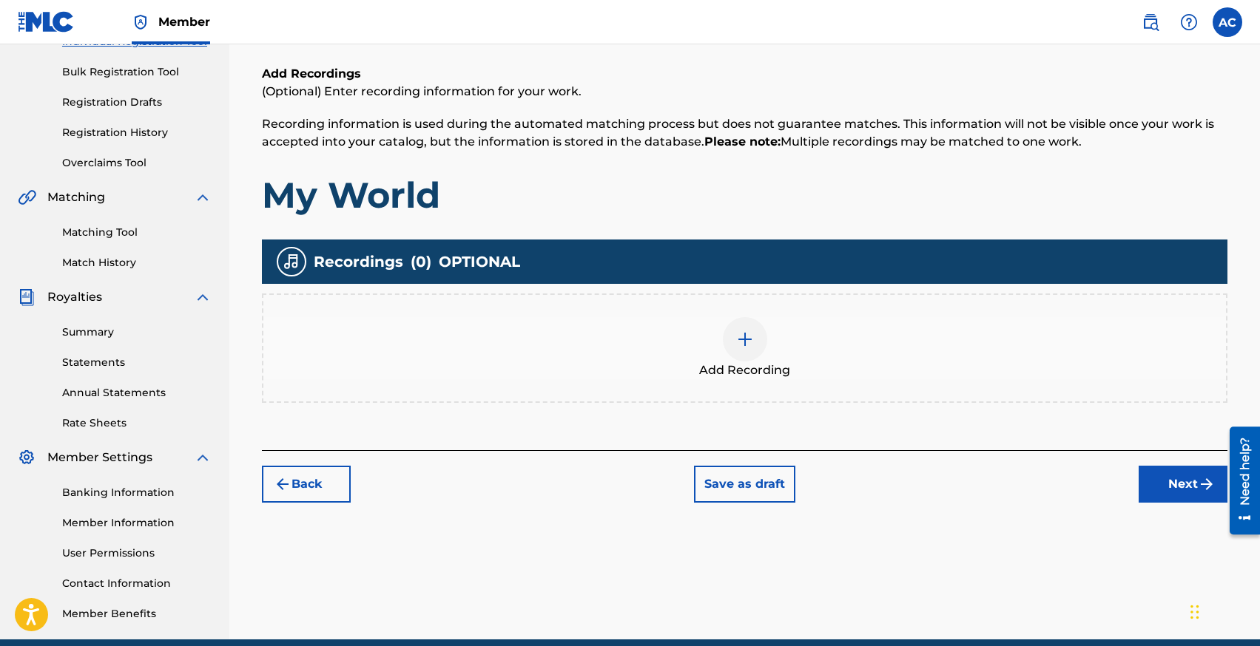
scroll to position [271, 0]
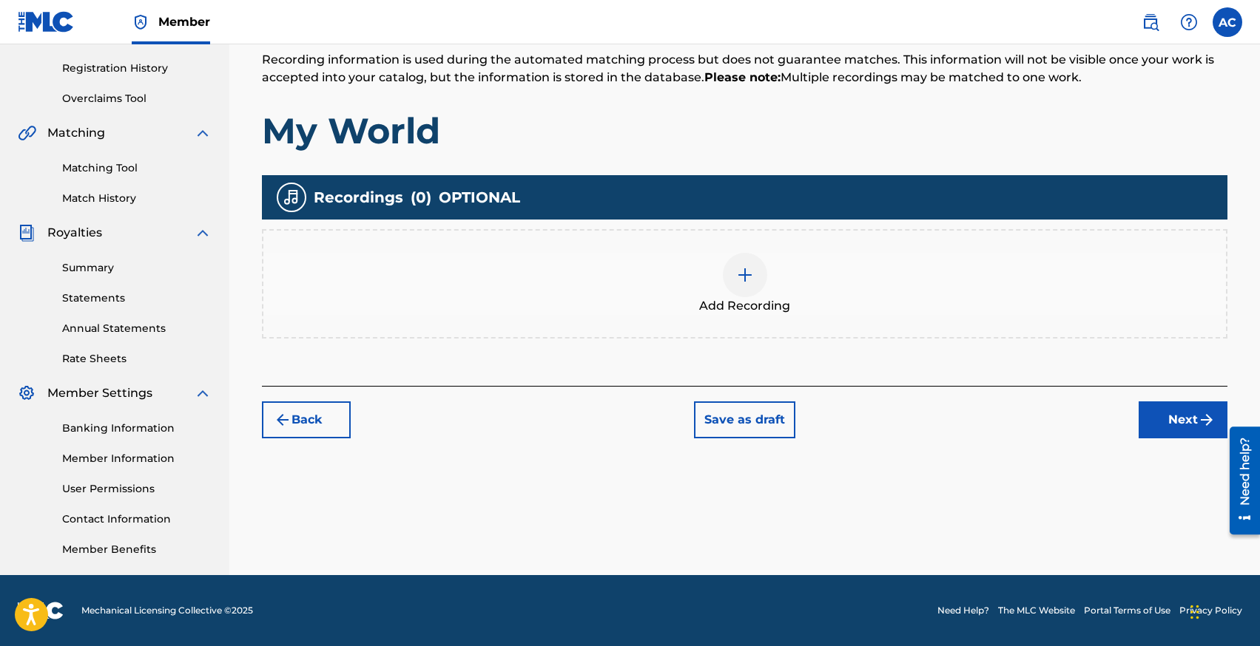
click at [747, 260] on div at bounding box center [745, 275] width 44 height 44
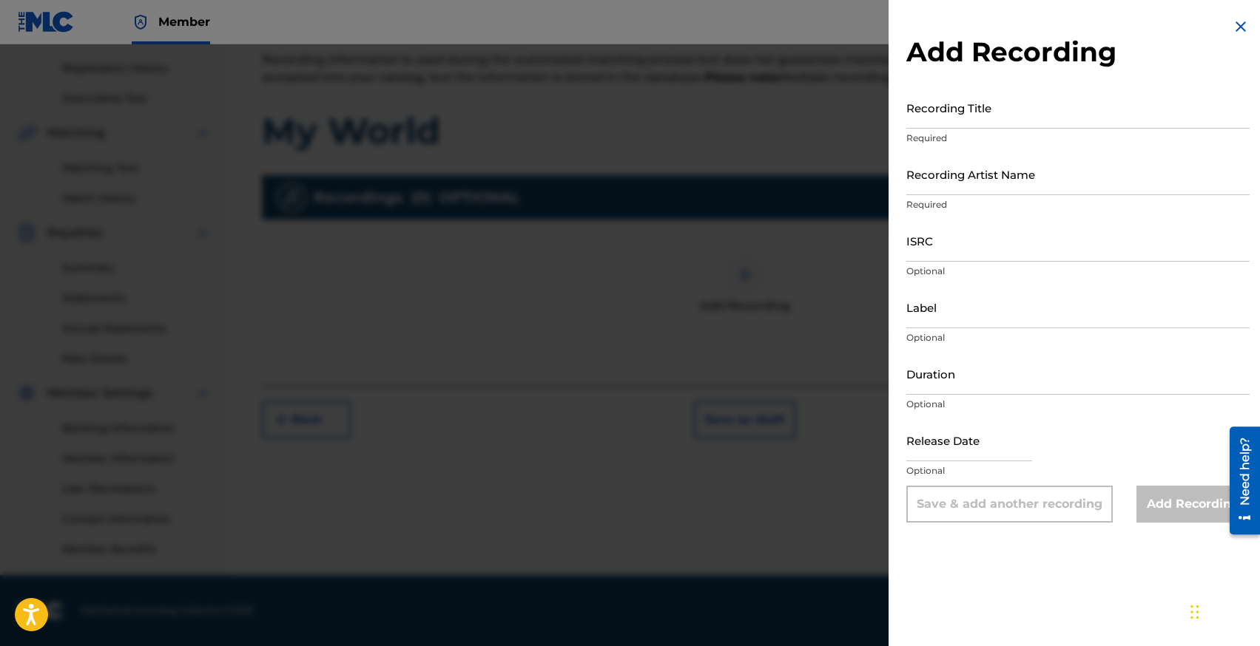
click at [947, 261] on input "ISRC" at bounding box center [1077, 241] width 343 height 42
paste input "SE5BU2513815"
type input "SE5BU2513815"
click at [957, 456] on input "text" at bounding box center [969, 440] width 126 height 42
select select "7"
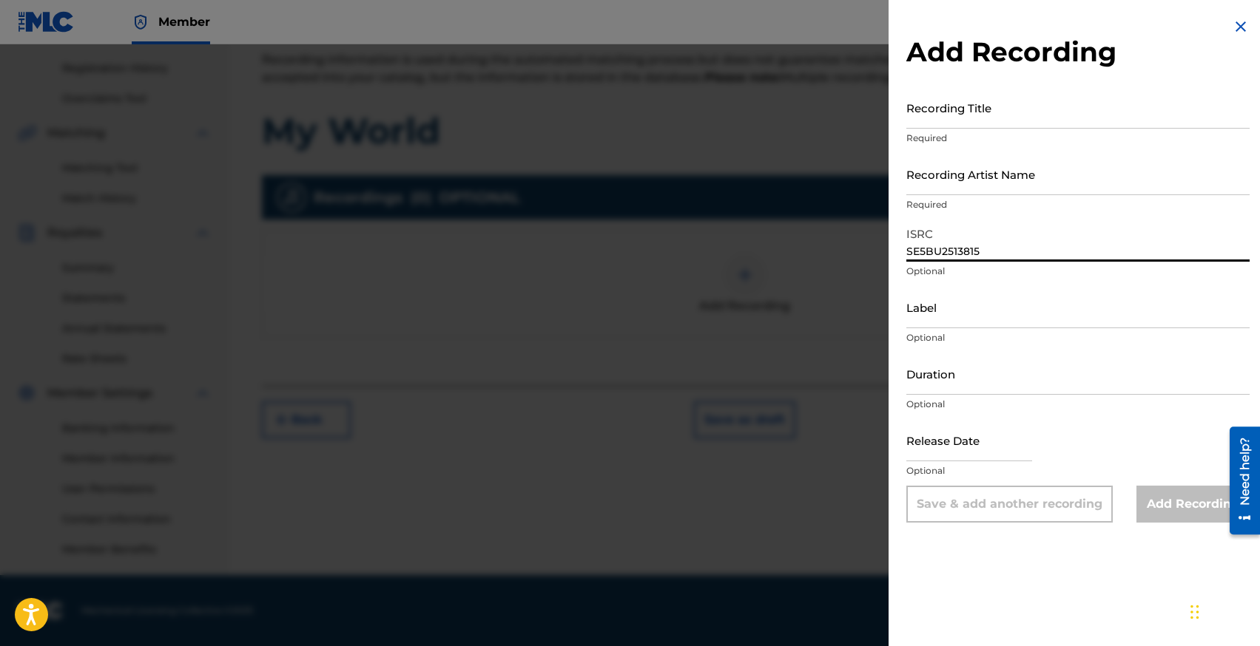
select select "2025"
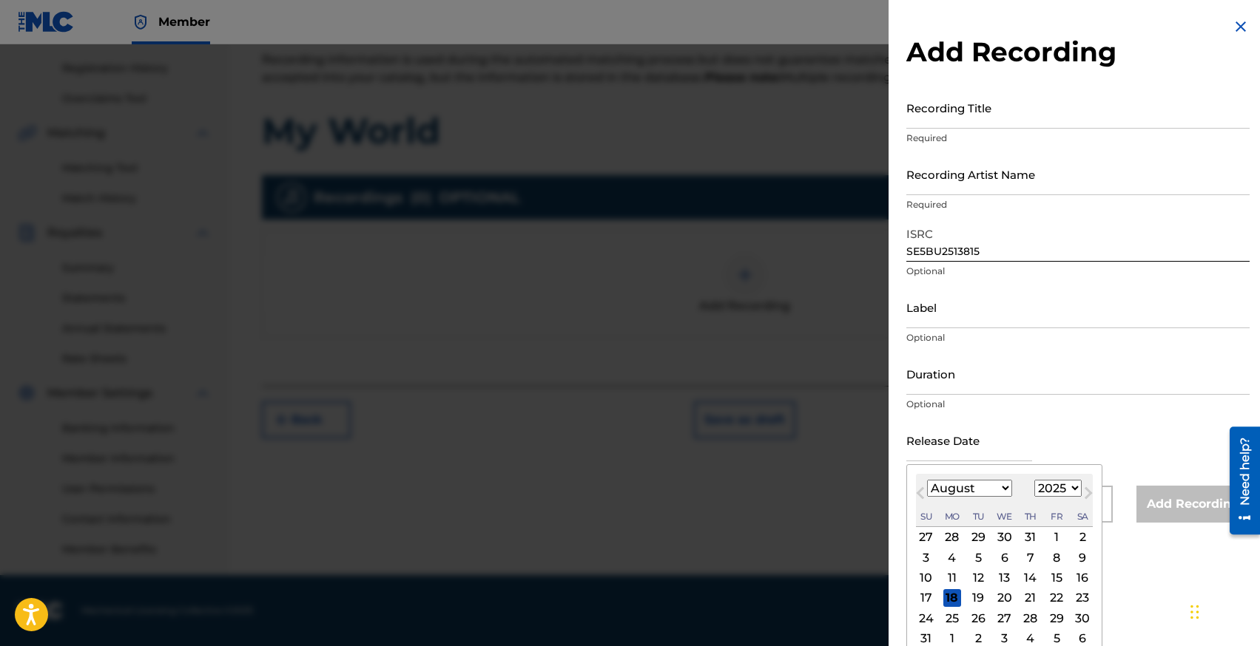
click at [936, 388] on input "Duration" at bounding box center [1077, 374] width 343 height 42
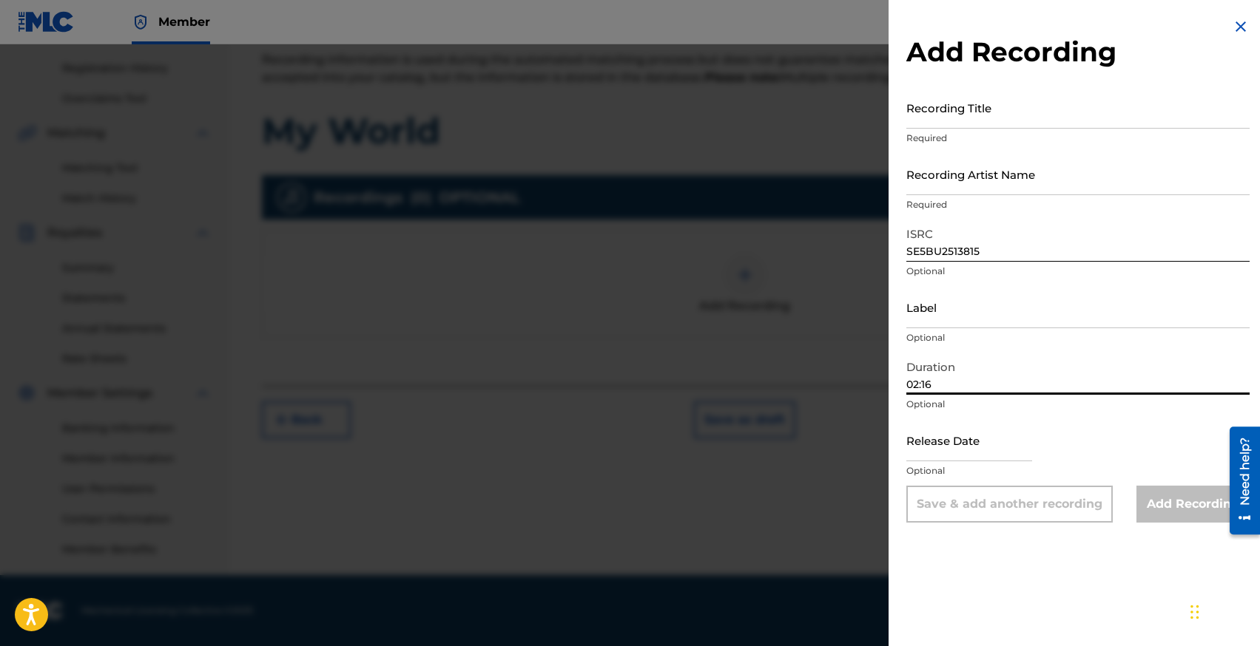
type input "02:16"
click at [943, 456] on input "text" at bounding box center [969, 440] width 126 height 42
select select "7"
select select "2025"
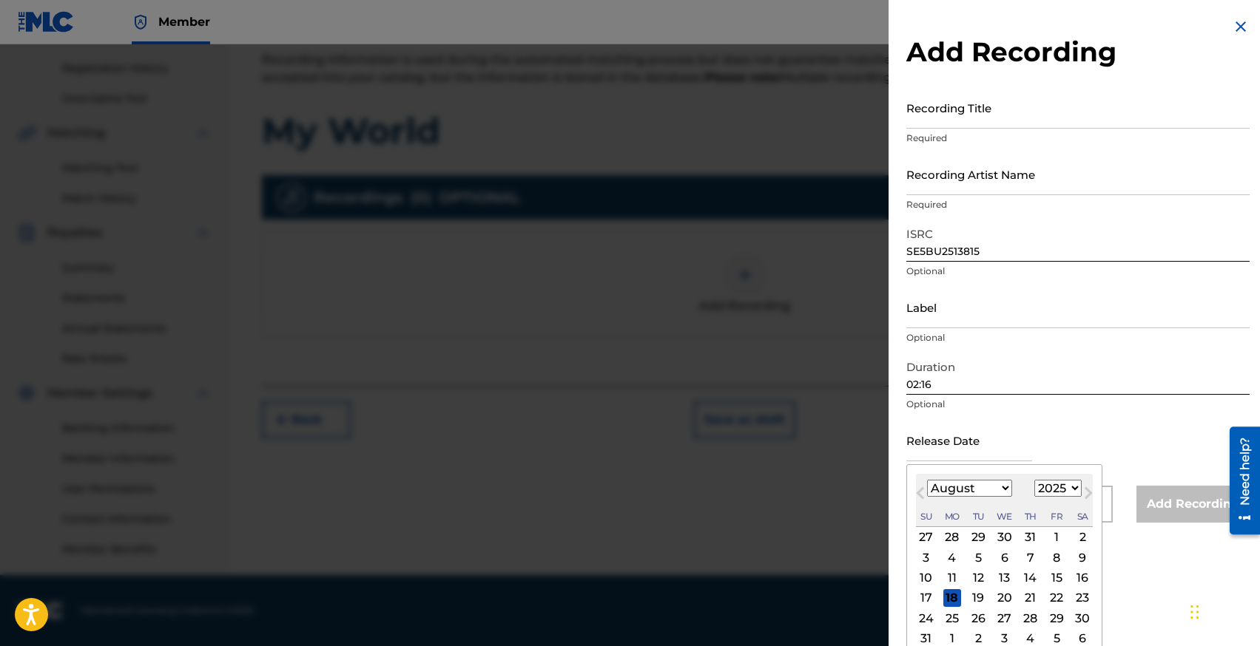
click at [940, 490] on select "January February March April May June July August September October November De…" at bounding box center [969, 488] width 85 height 17
select select "1"
click at [1056, 558] on div "7" at bounding box center [1056, 558] width 18 height 18
type input "[DATE]"
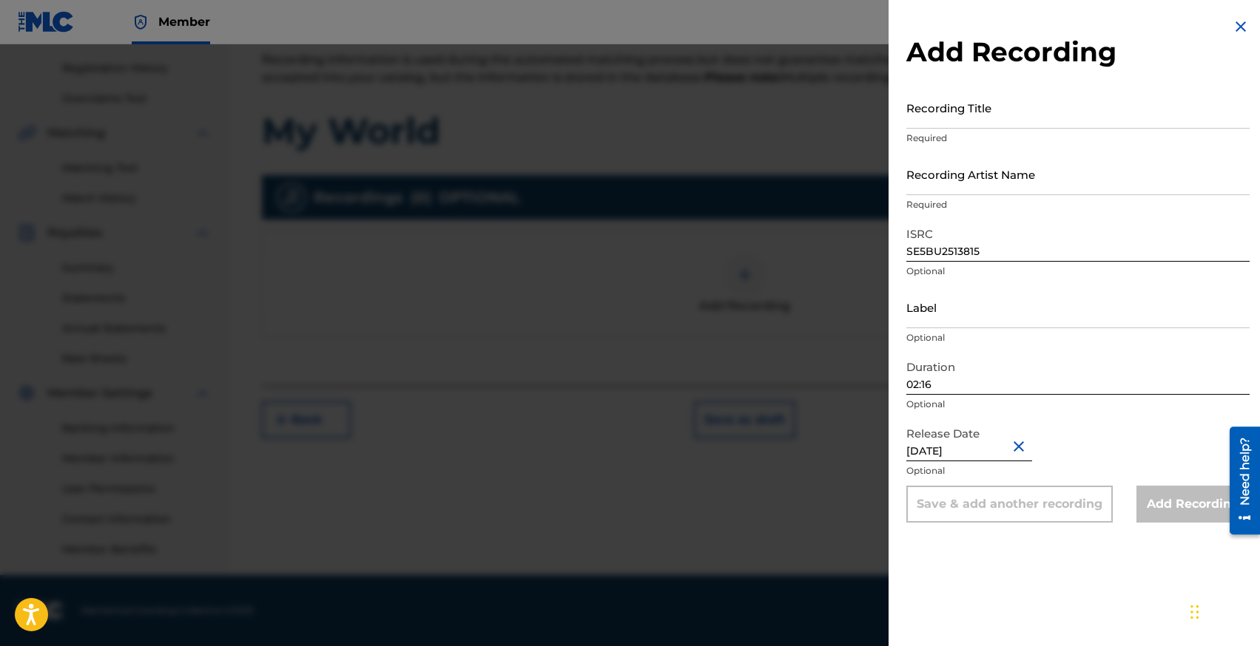
scroll to position [242, 0]
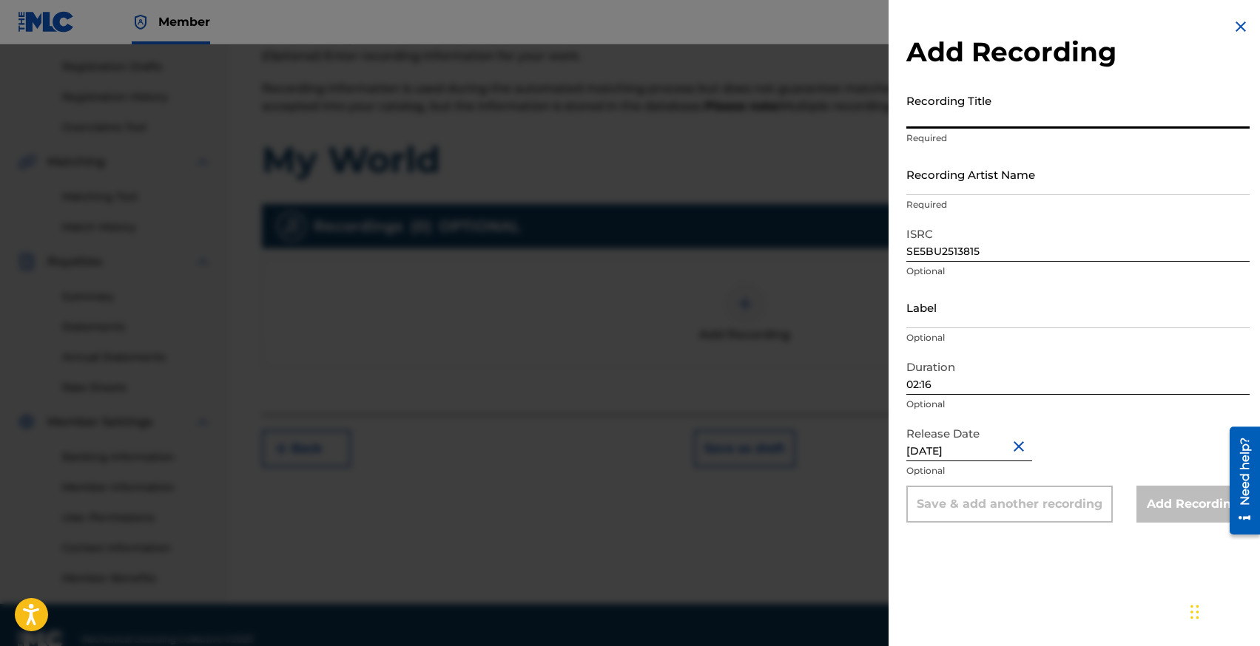
click at [959, 121] on input "Recording Title" at bounding box center [1077, 108] width 343 height 42
type input "My World"
click at [959, 184] on input "Recording Artist Name" at bounding box center [1077, 174] width 343 height 42
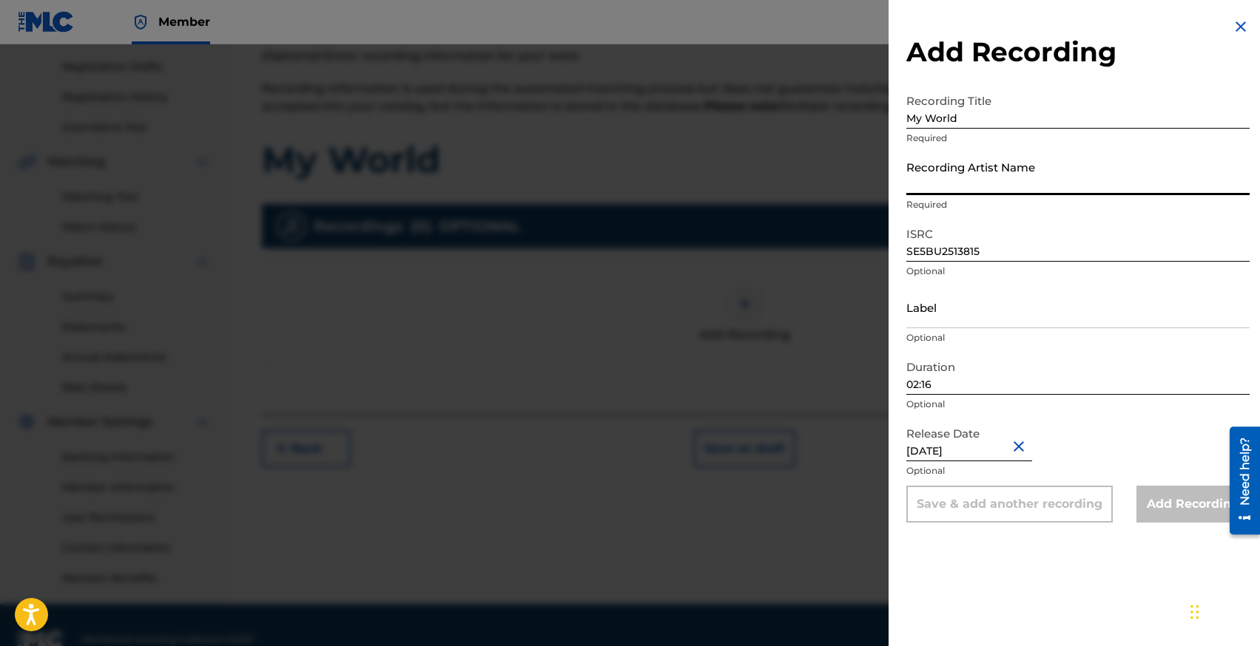
paste input "Bayshore Court, [GEOGRAPHIC_DATA]"
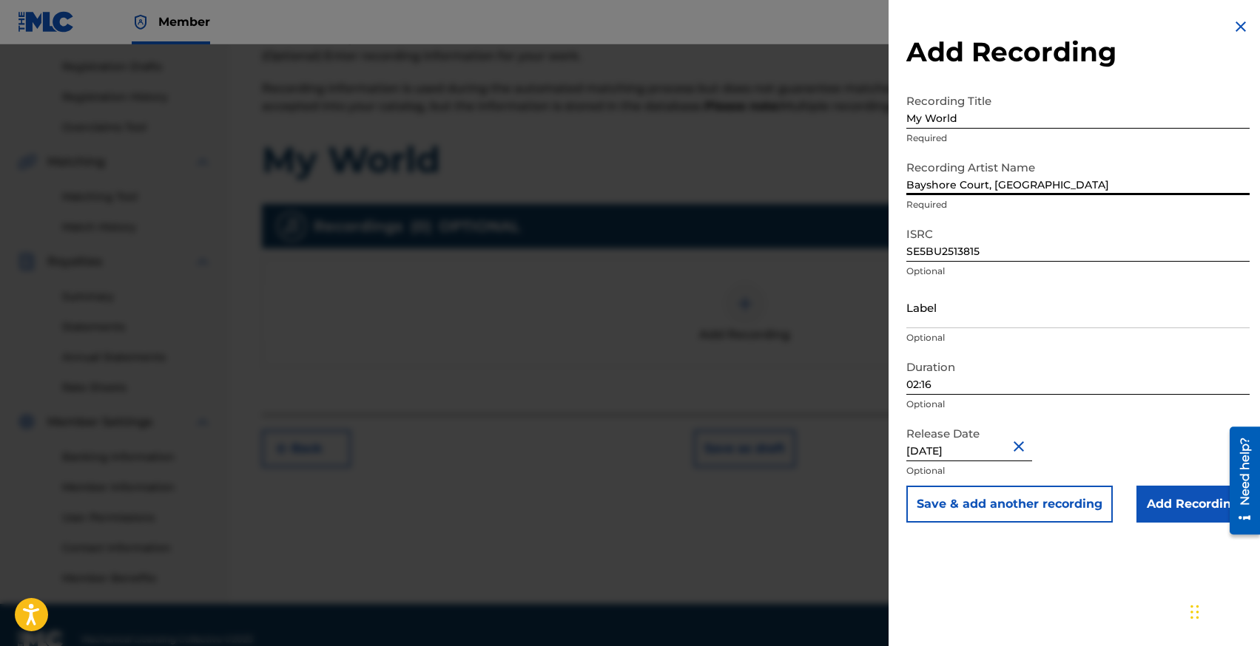
type input "Bayshore Court, [GEOGRAPHIC_DATA]"
click at [1158, 507] on input "Add Recording" at bounding box center [1192, 504] width 113 height 37
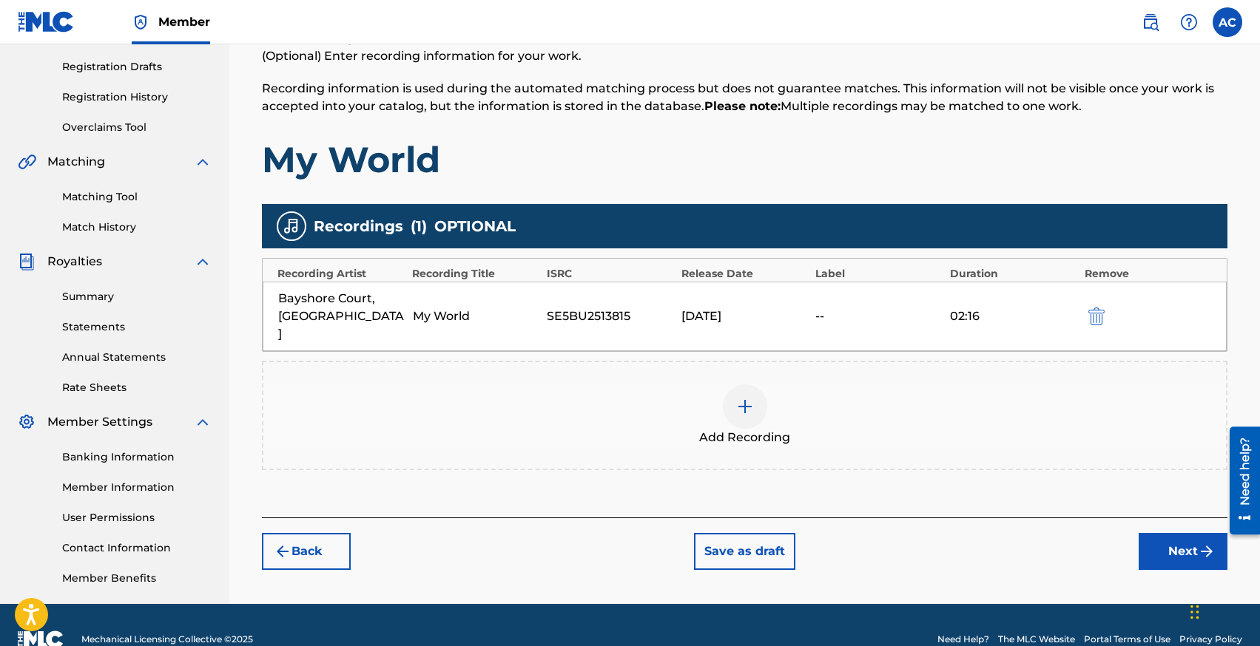
click at [1160, 533] on button "Next" at bounding box center [1182, 551] width 89 height 37
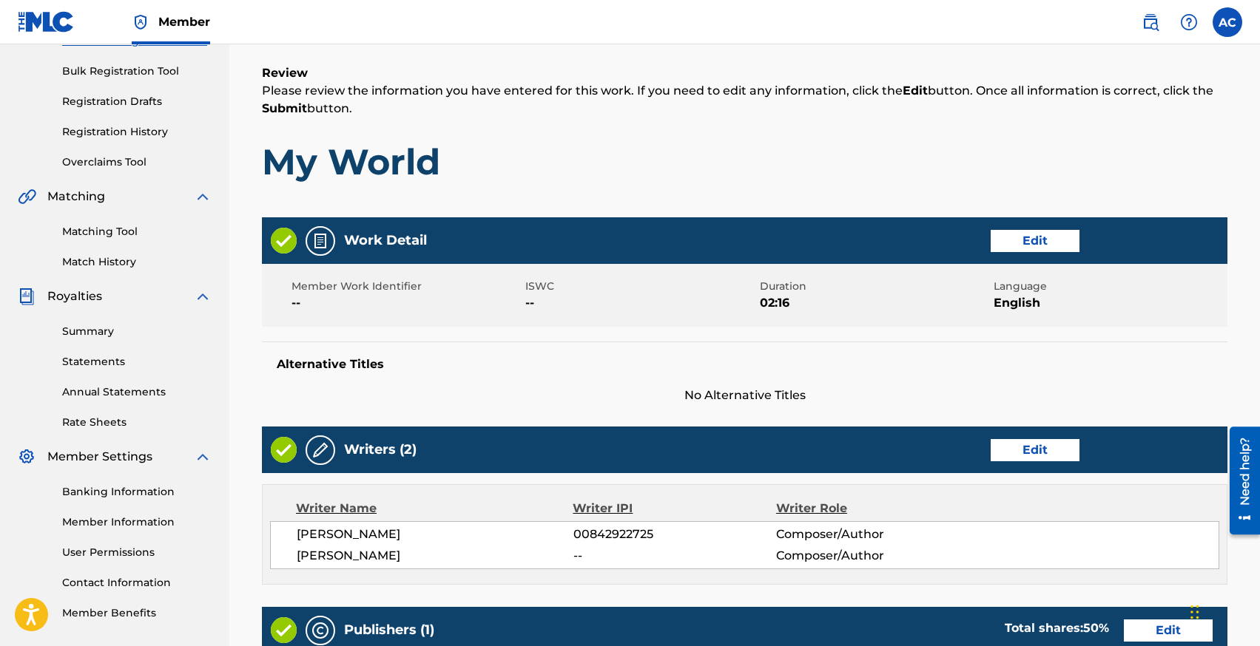
scroll to position [643, 0]
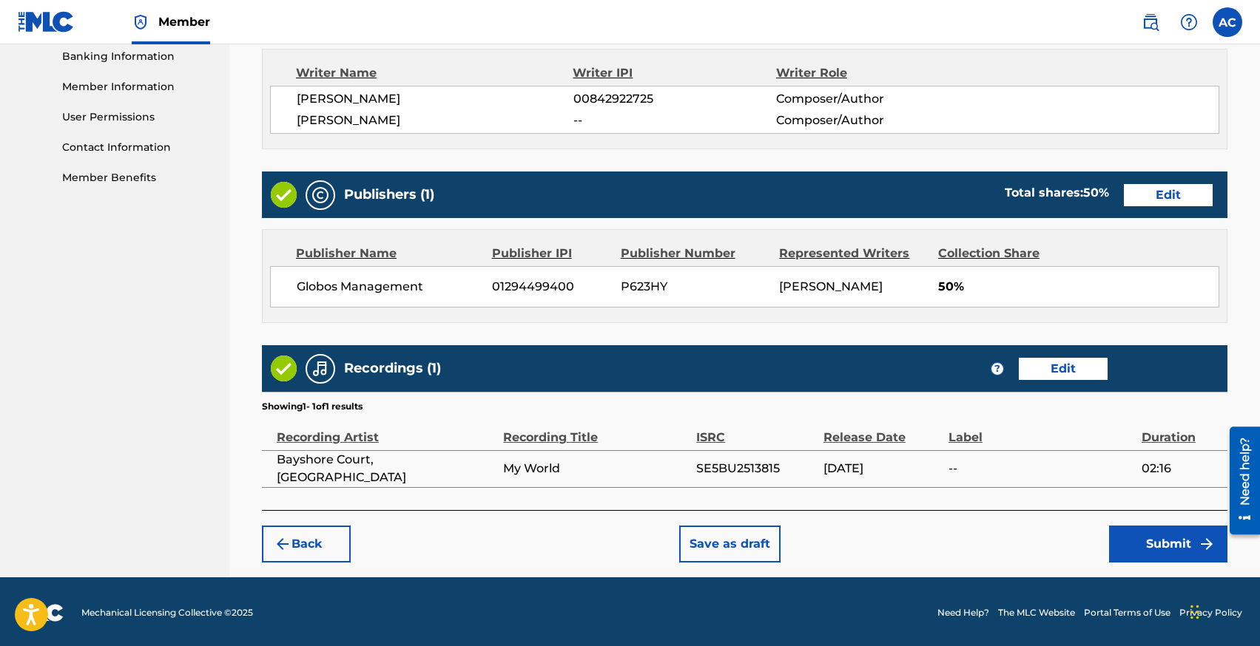
click at [1170, 552] on button "Submit" at bounding box center [1168, 544] width 118 height 37
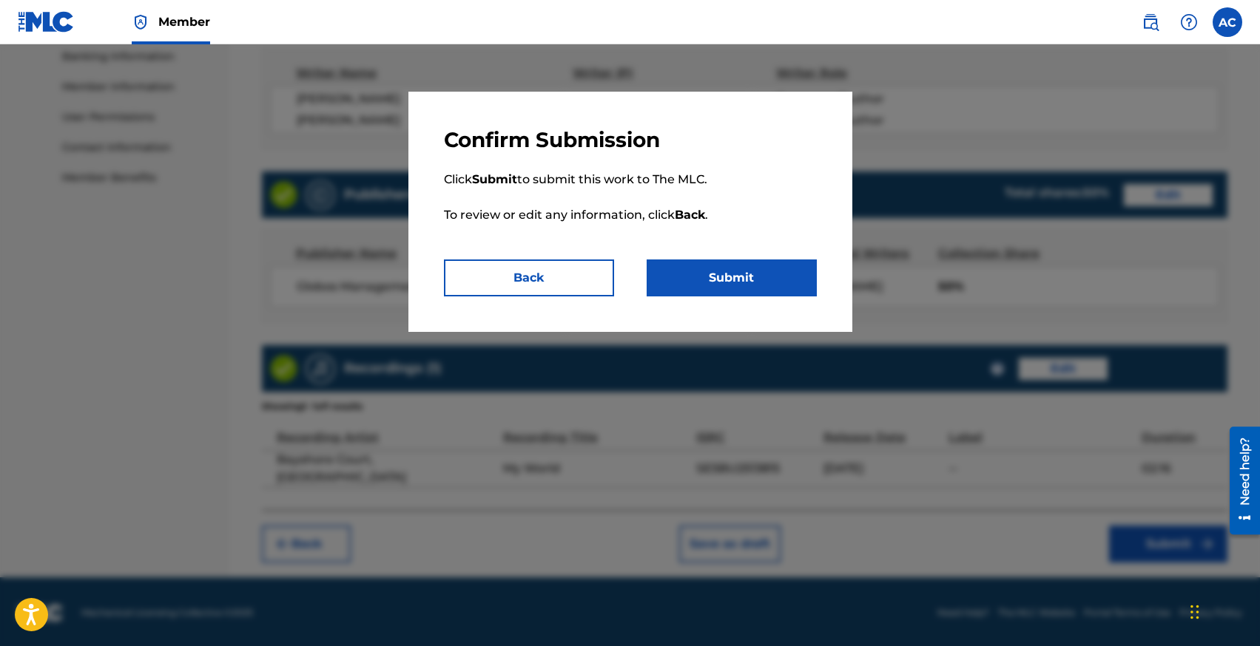
click at [746, 266] on button "Submit" at bounding box center [731, 278] width 170 height 37
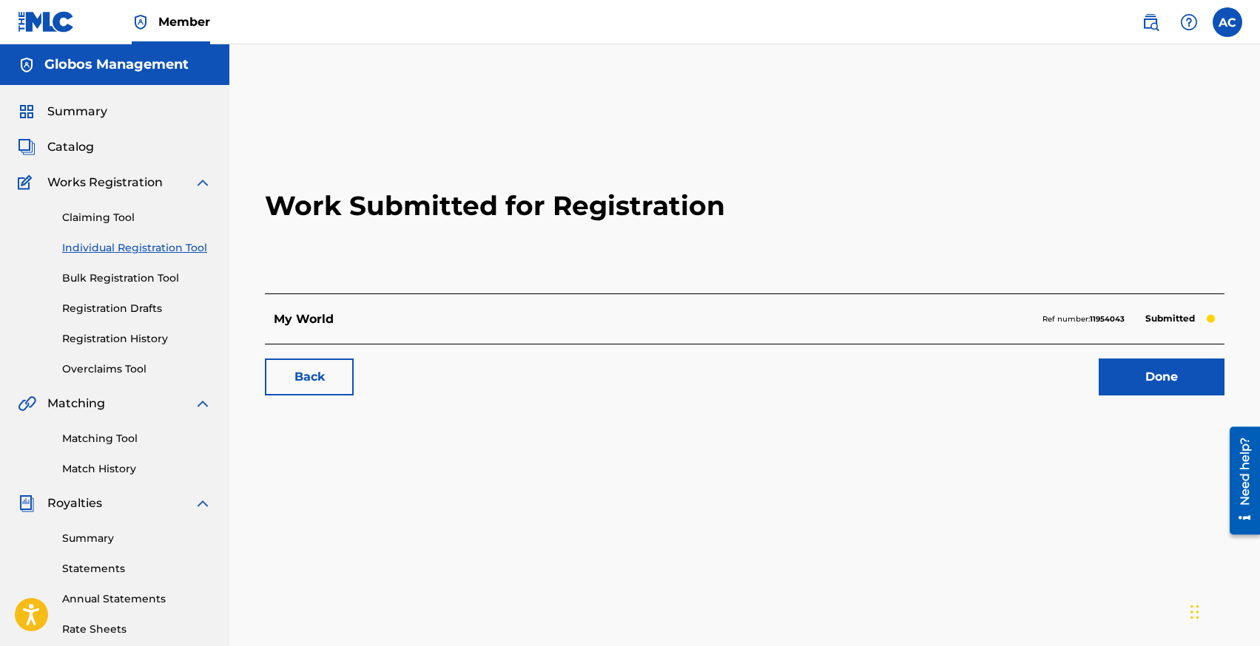
click at [101, 246] on link "Individual Registration Tool" at bounding box center [136, 248] width 149 height 16
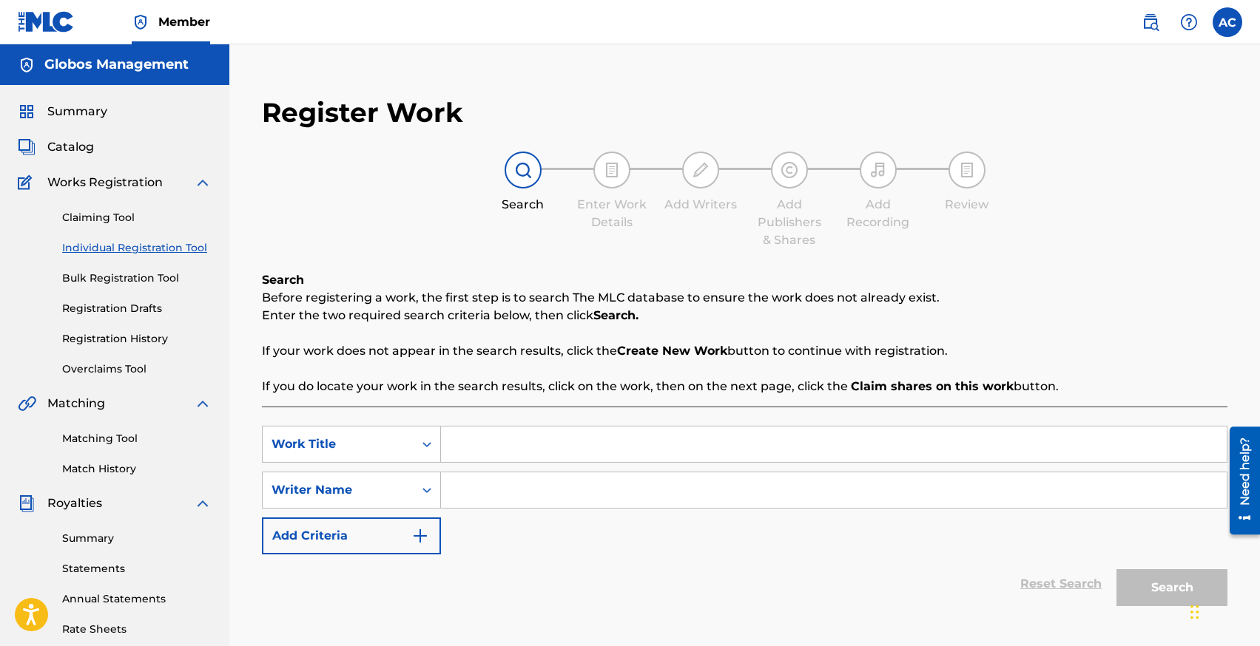
click at [466, 447] on input "Search Form" at bounding box center [833, 445] width 785 height 36
type input "I Wish You"
click at [486, 489] on input "Search Form" at bounding box center [833, 491] width 785 height 36
type input "c"
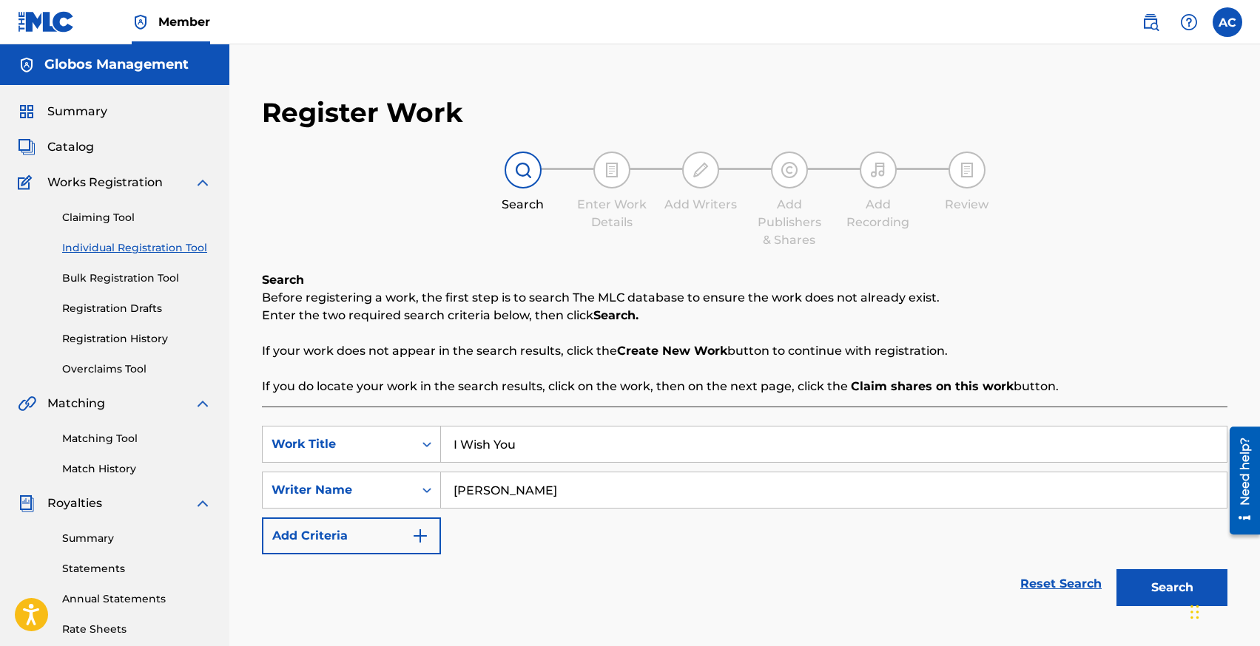
type input "[PERSON_NAME]"
click at [1116, 570] on button "Search" at bounding box center [1171, 588] width 111 height 37
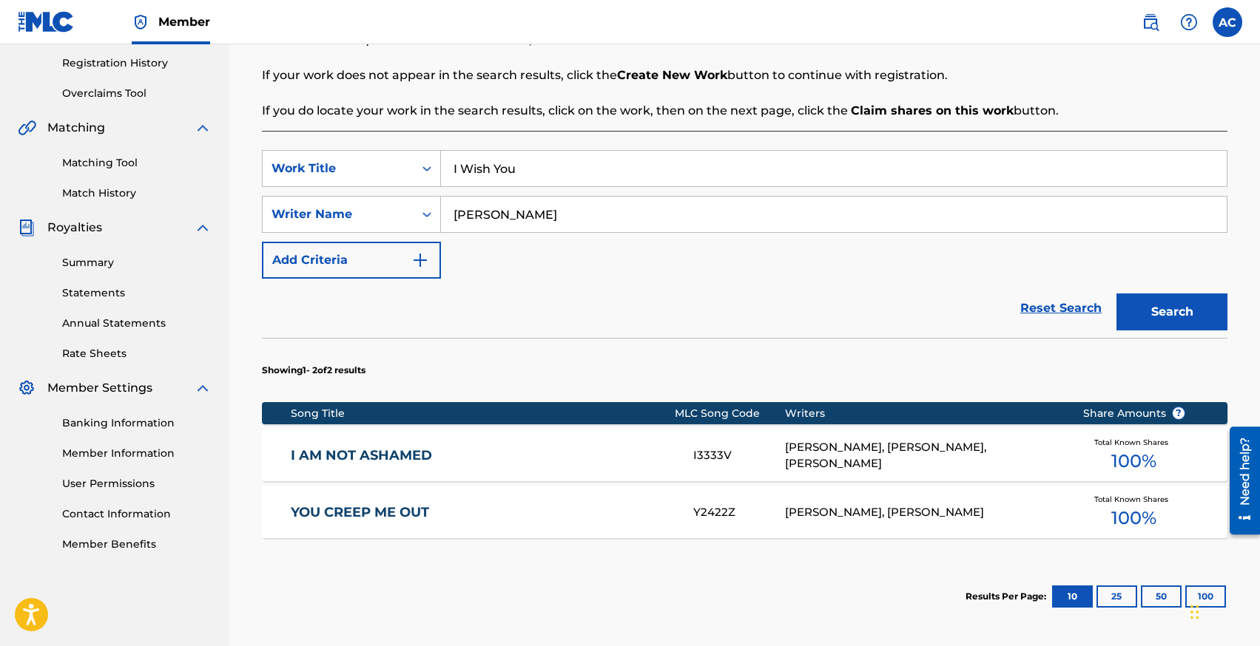
scroll to position [297, 0]
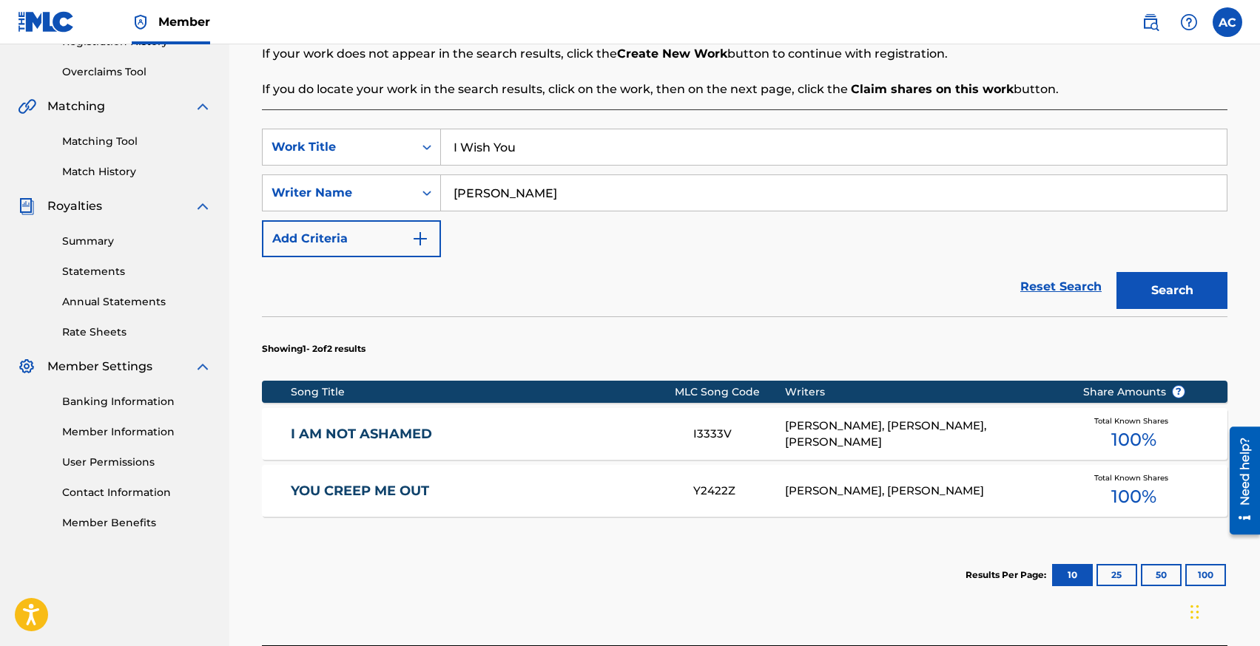
click at [336, 490] on link "YOU CREEP ME OUT" at bounding box center [482, 491] width 382 height 17
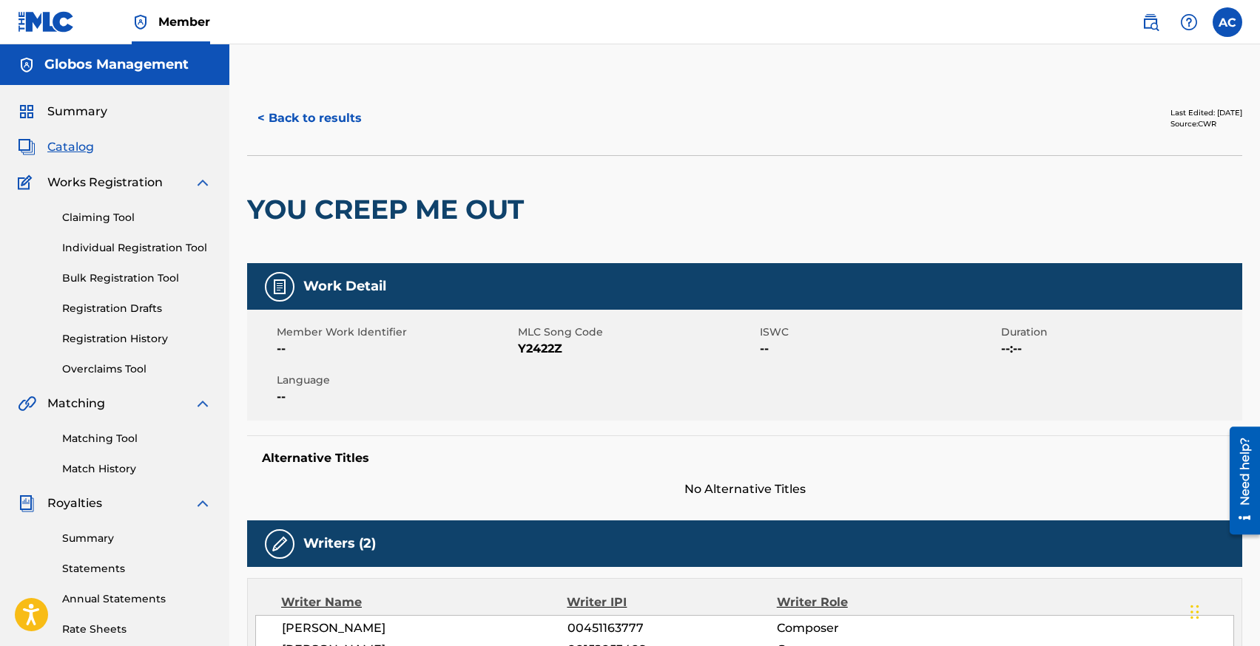
click at [283, 96] on div "< Back to results Last Edited: [DATE] Source: CWR" at bounding box center [744, 118] width 995 height 74
click at [291, 116] on button "< Back to results" at bounding box center [309, 118] width 125 height 37
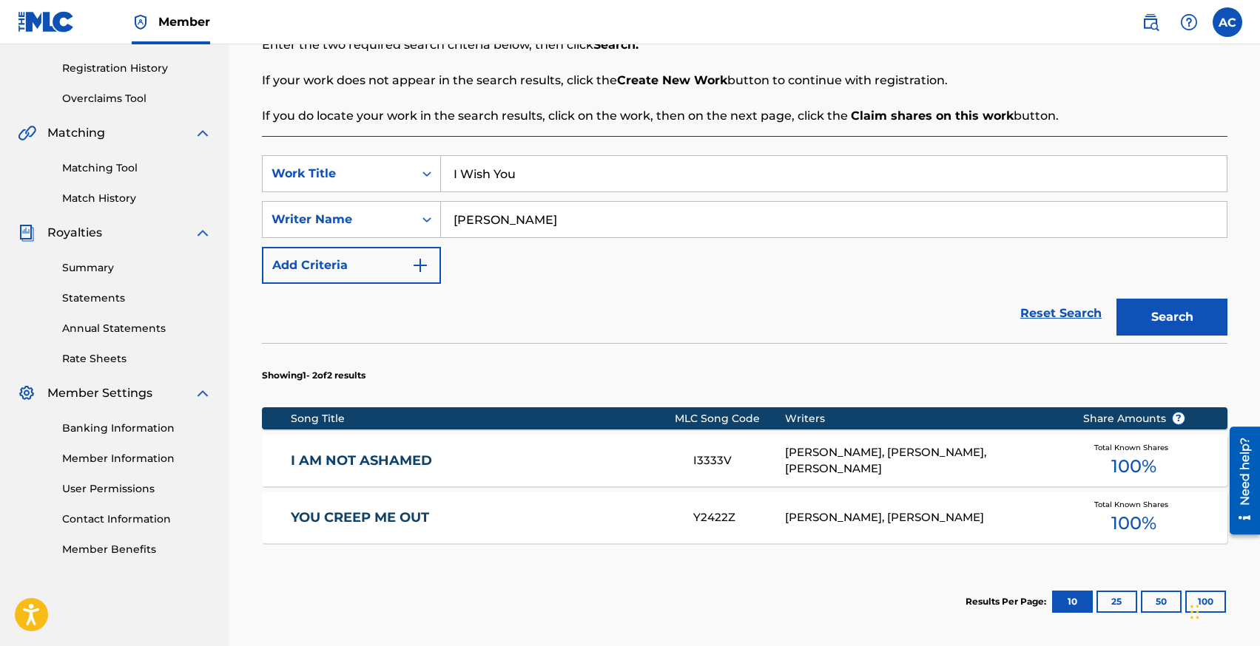
click at [380, 462] on link "I AM NOT ASHAMED" at bounding box center [482, 461] width 382 height 17
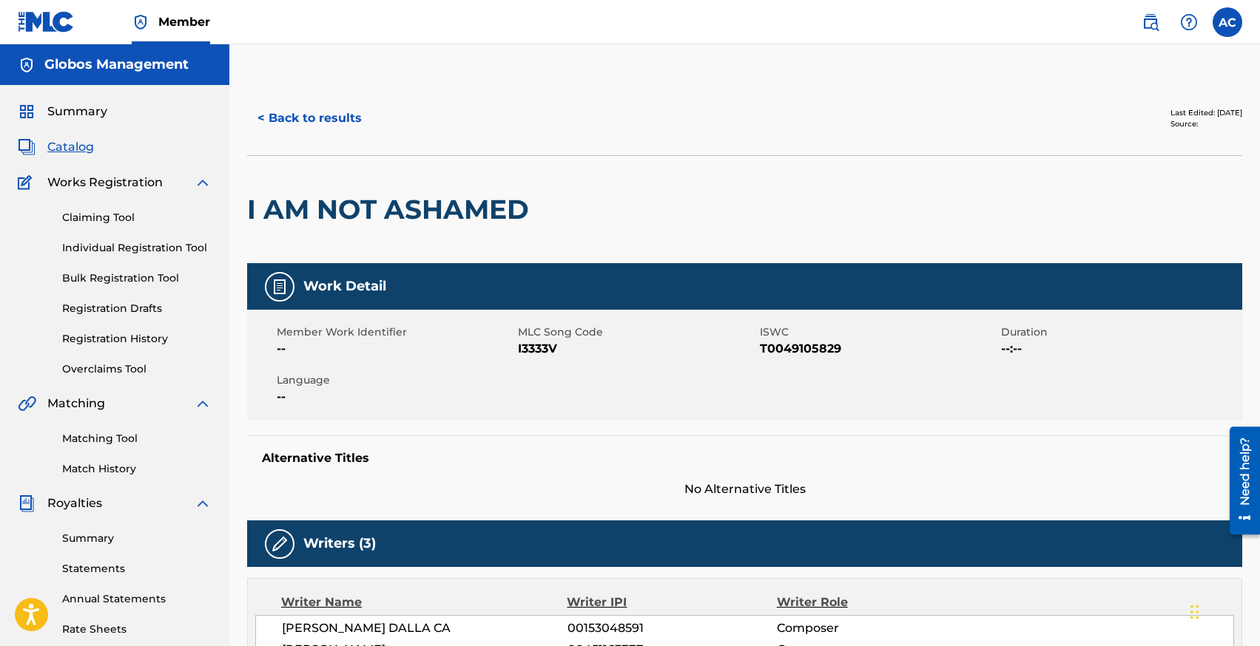
click at [310, 96] on div "< Back to results Last Edited: [DATE] Source:" at bounding box center [744, 118] width 995 height 74
click at [310, 115] on button "< Back to results" at bounding box center [309, 118] width 125 height 37
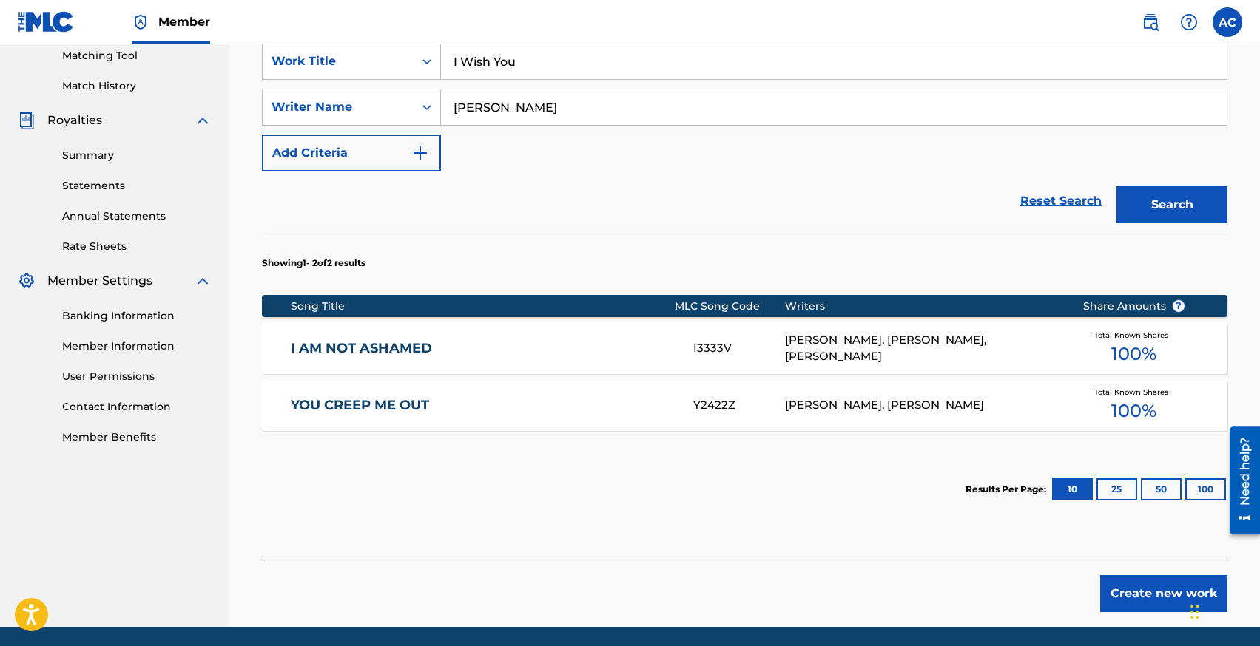
scroll to position [435, 0]
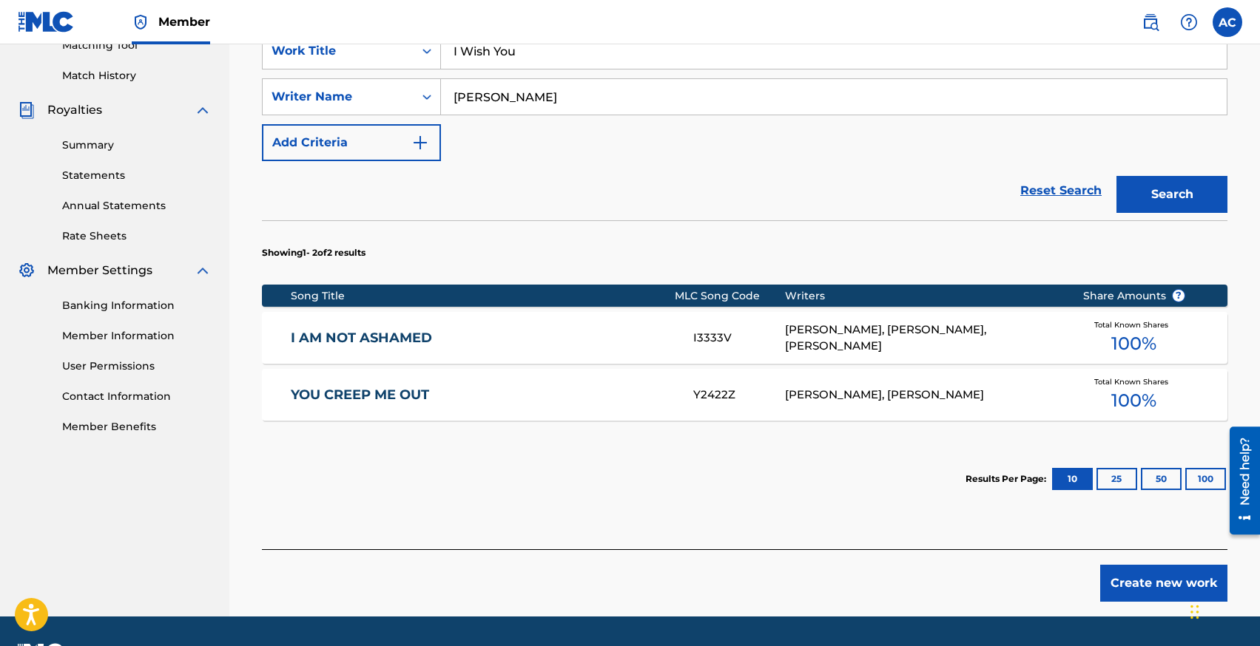
click at [1150, 578] on button "Create new work" at bounding box center [1163, 583] width 127 height 37
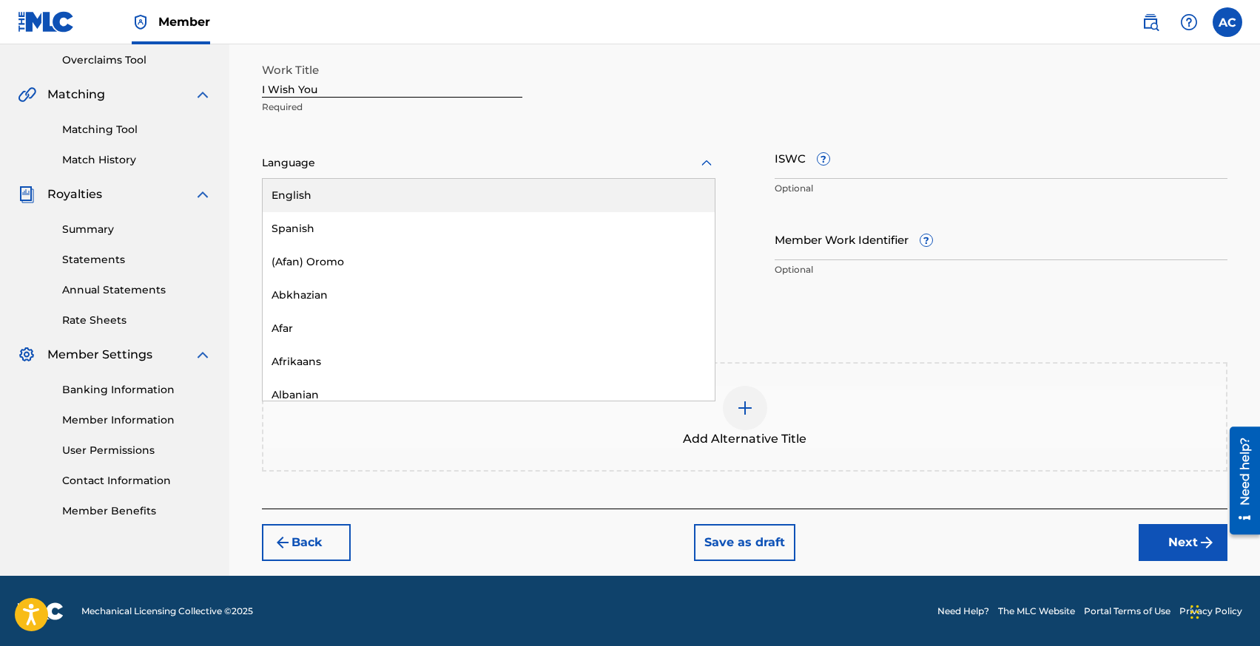
click at [404, 155] on div at bounding box center [488, 163] width 453 height 18
click at [405, 191] on div "English" at bounding box center [489, 195] width 452 height 33
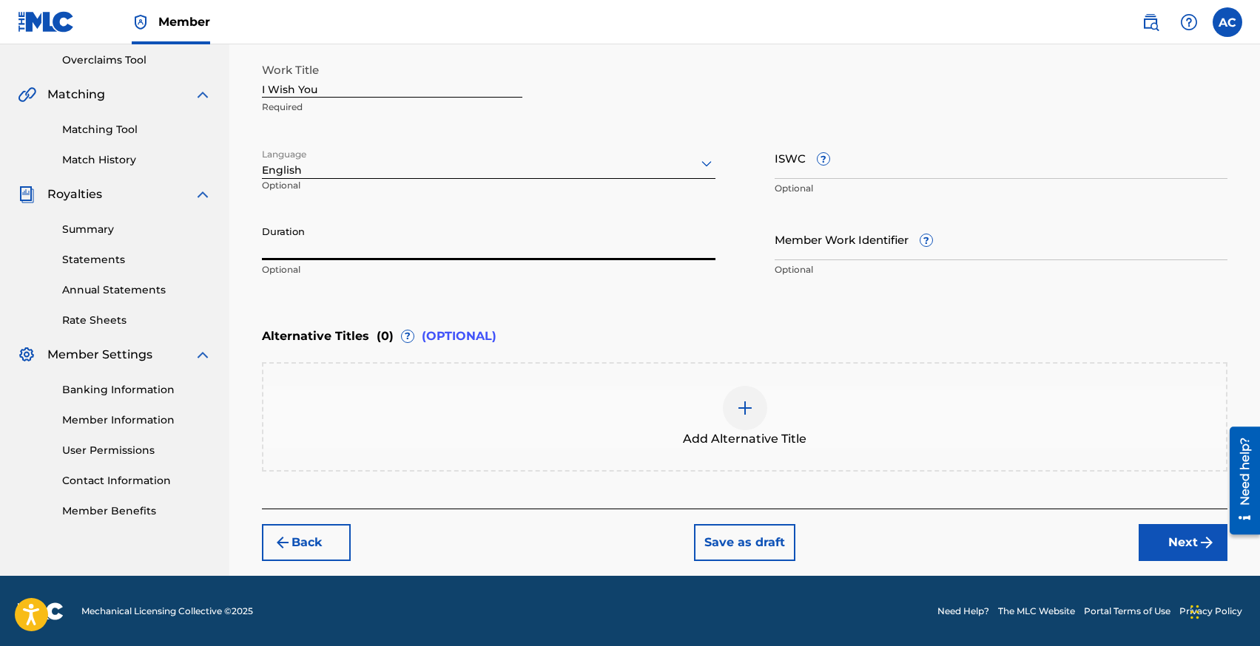
click at [473, 243] on input "Duration" at bounding box center [488, 239] width 453 height 42
type input "02:13"
click at [1185, 539] on button "Next" at bounding box center [1182, 542] width 89 height 37
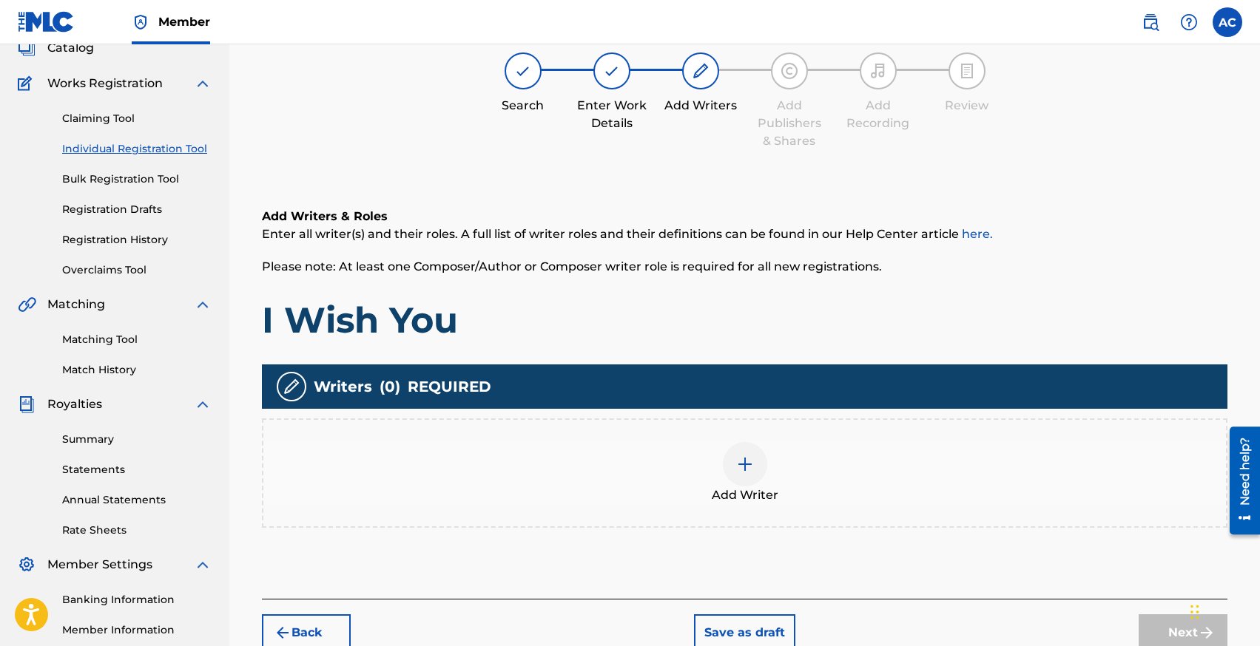
scroll to position [67, 0]
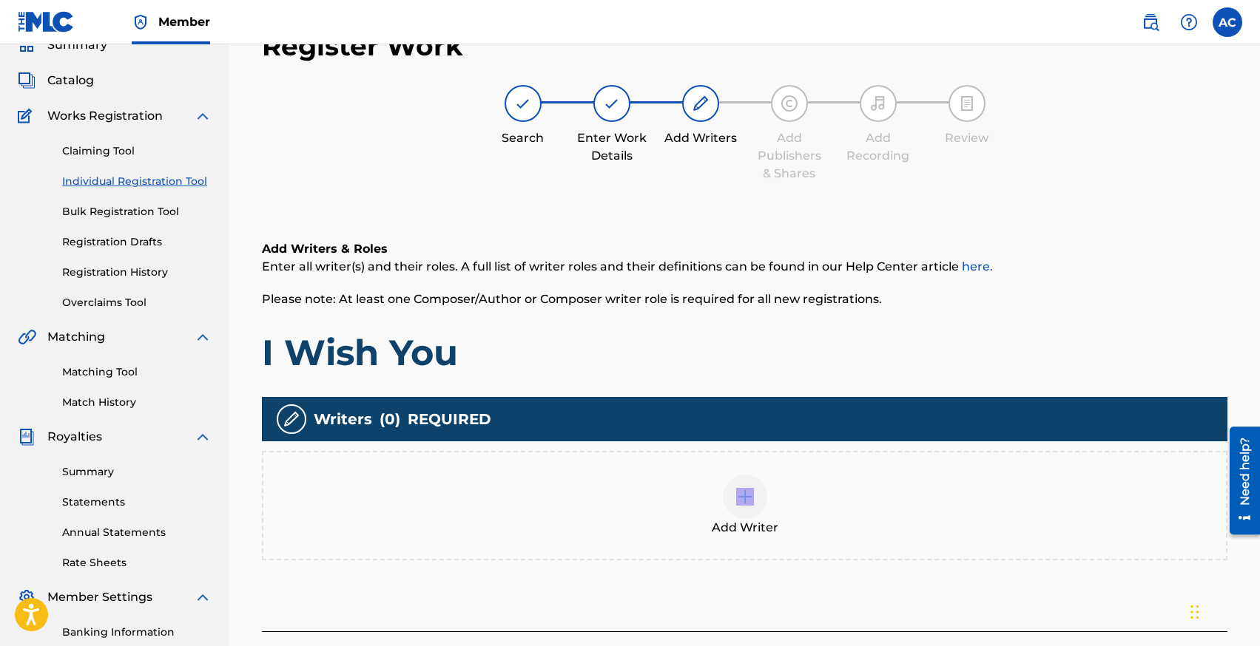
click at [706, 503] on div "Add Writer" at bounding box center [744, 506] width 962 height 62
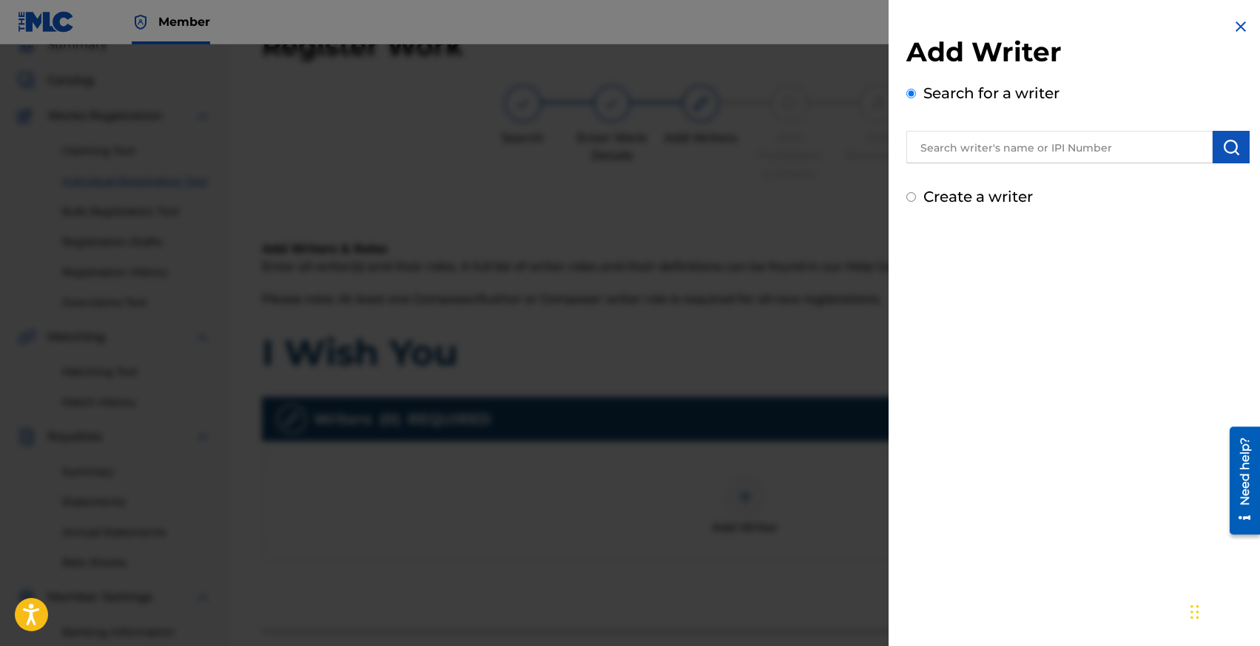
click at [976, 152] on input "text" at bounding box center [1059, 147] width 306 height 33
type input "[PERSON_NAME]"
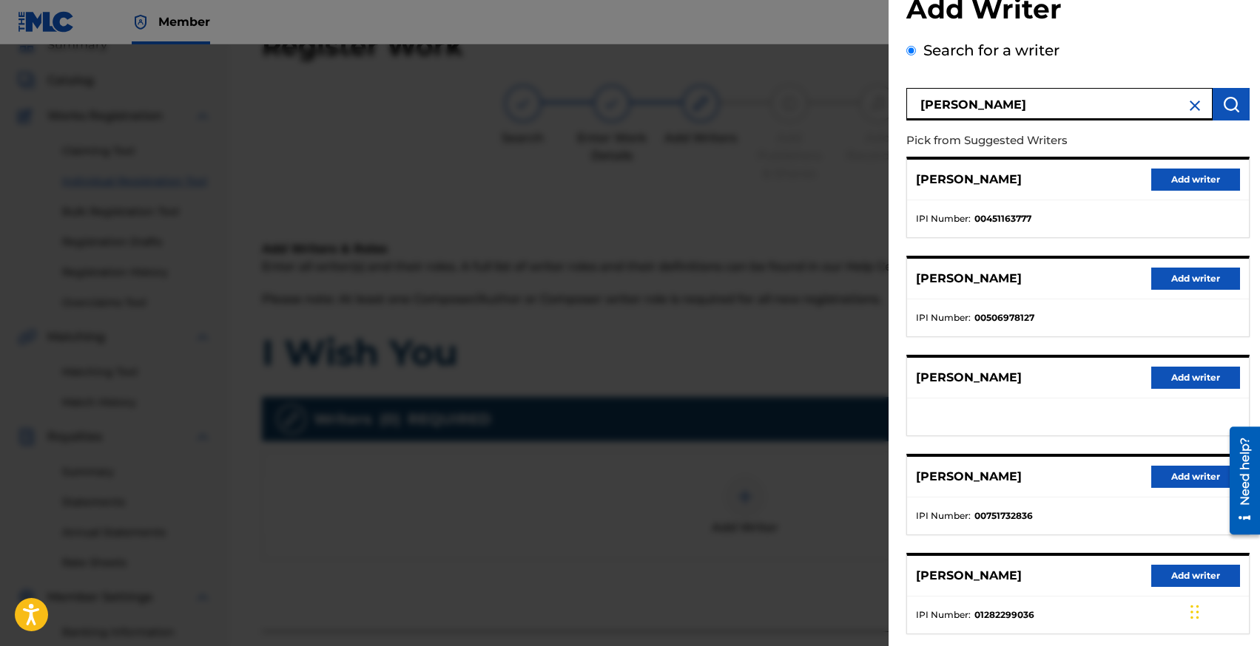
scroll to position [47, 0]
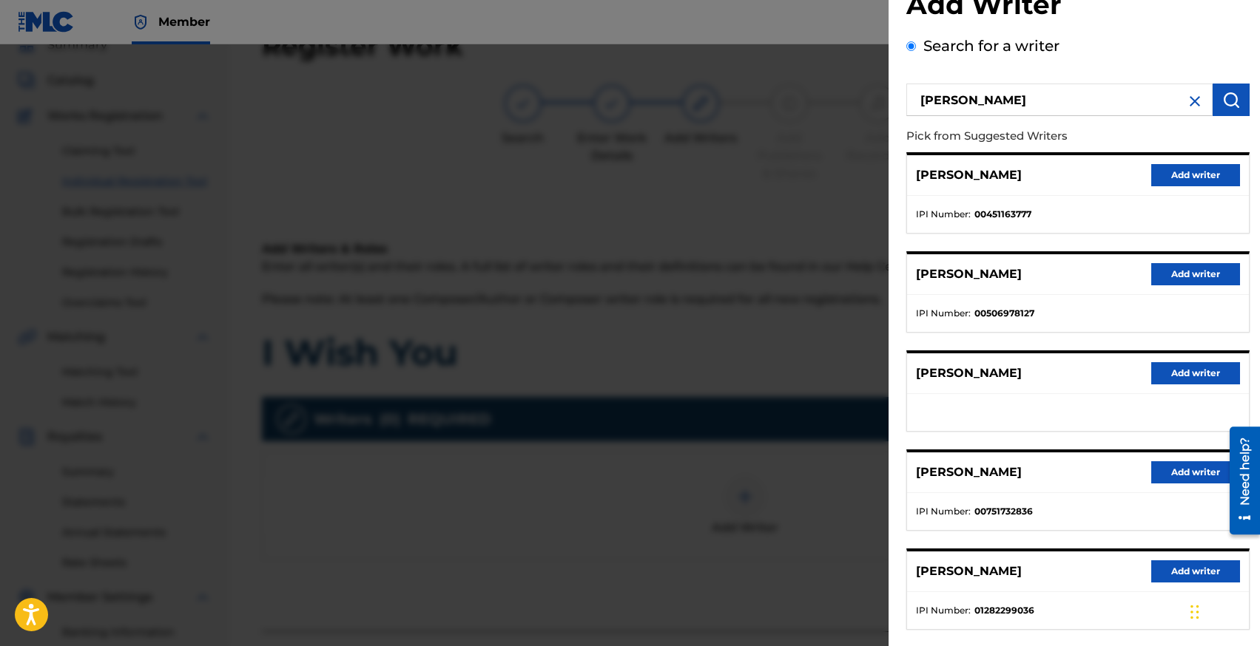
click at [1166, 370] on button "Add writer" at bounding box center [1195, 373] width 89 height 22
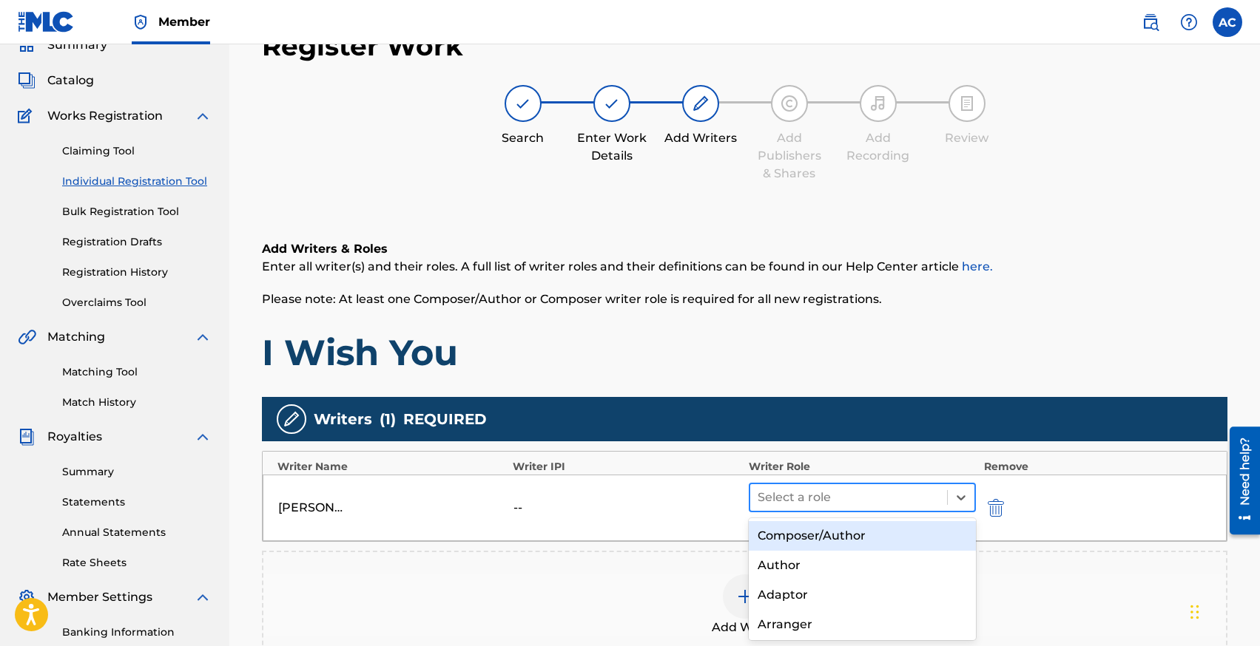
click at [788, 496] on div at bounding box center [848, 497] width 183 height 21
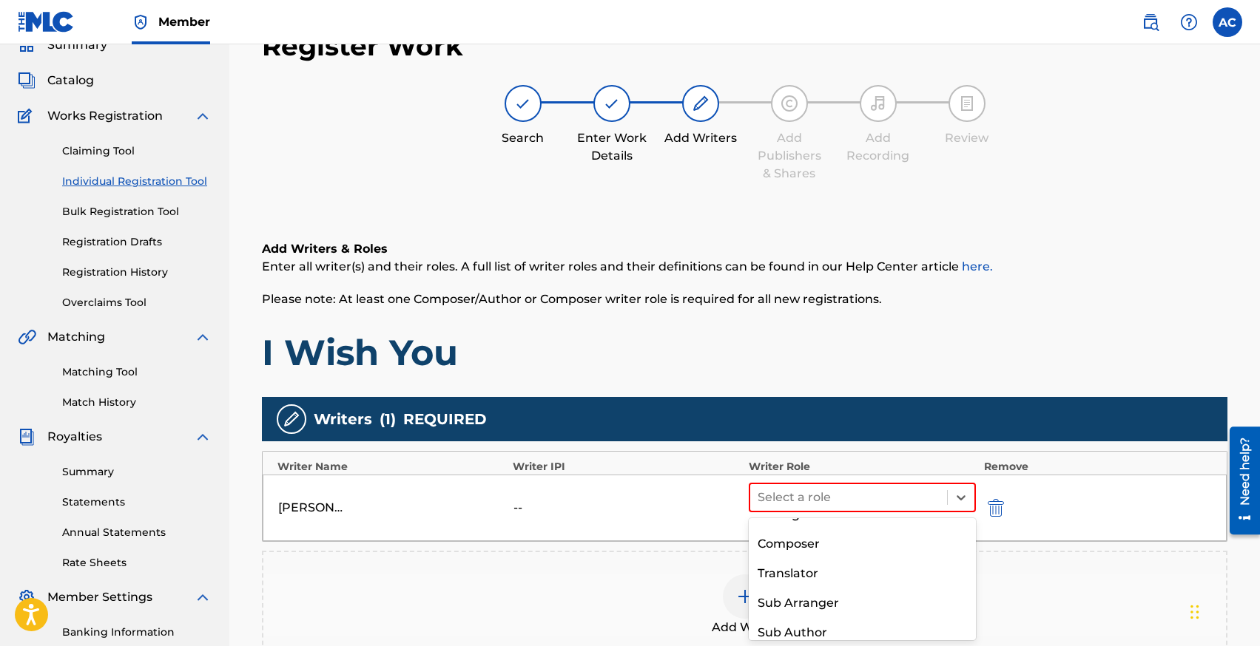
scroll to position [0, 0]
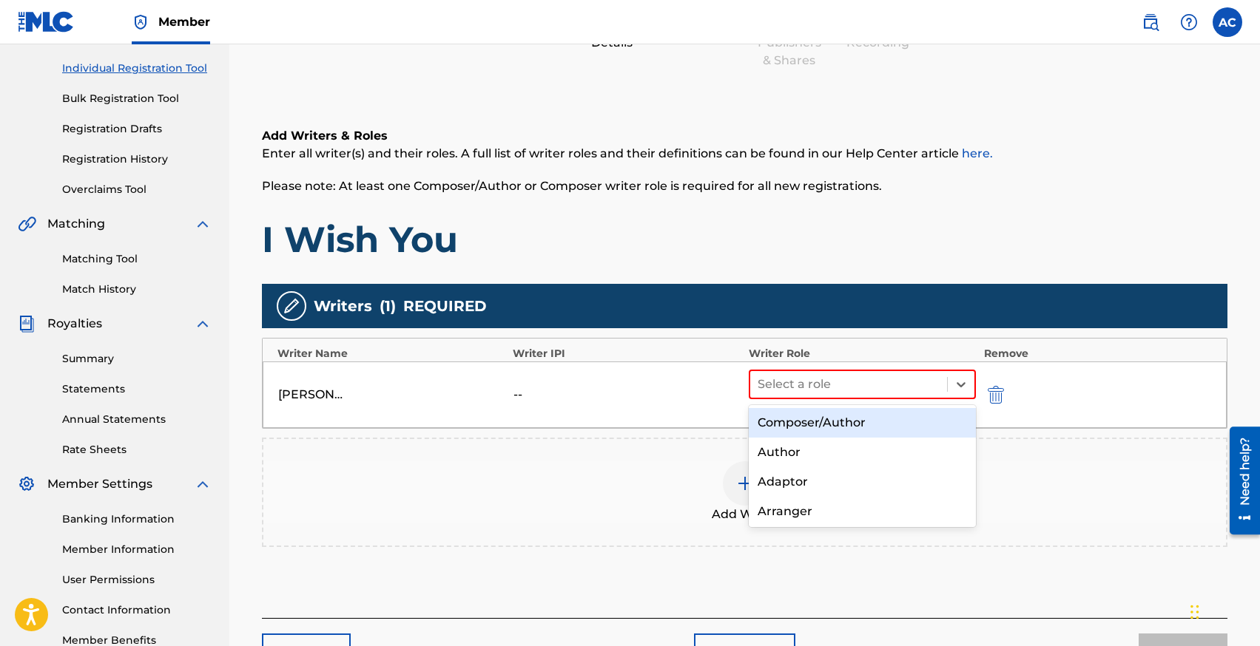
click at [828, 426] on div "Composer/Author" at bounding box center [862, 423] width 228 height 30
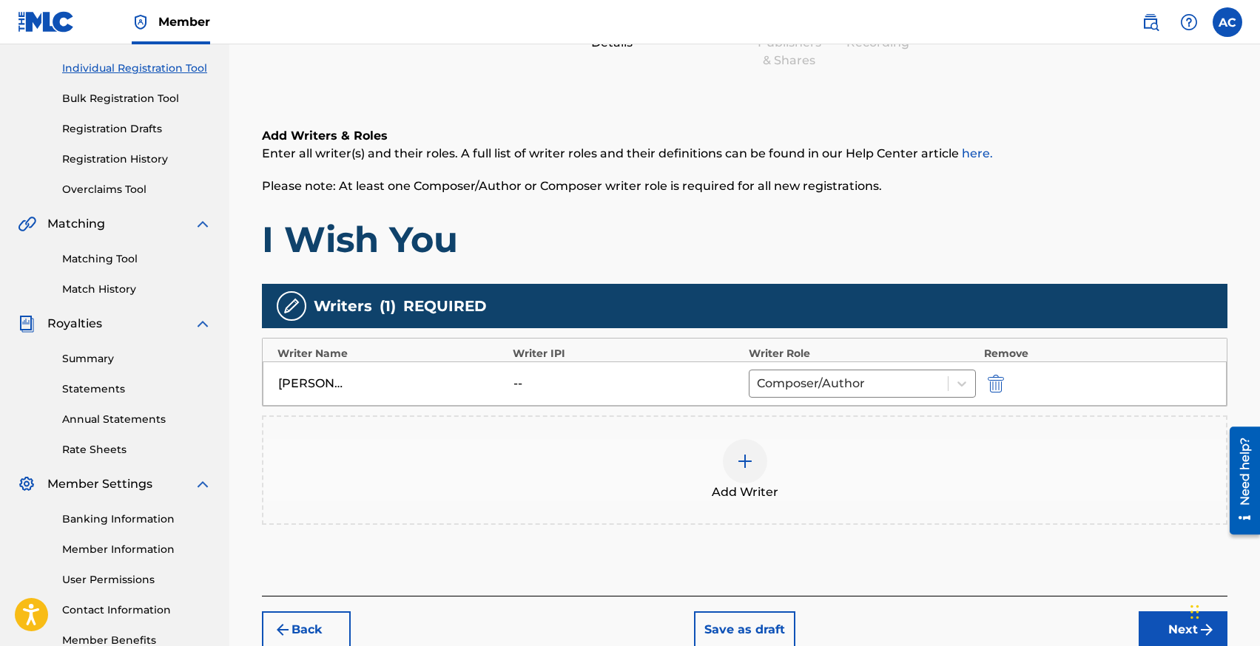
scroll to position [271, 0]
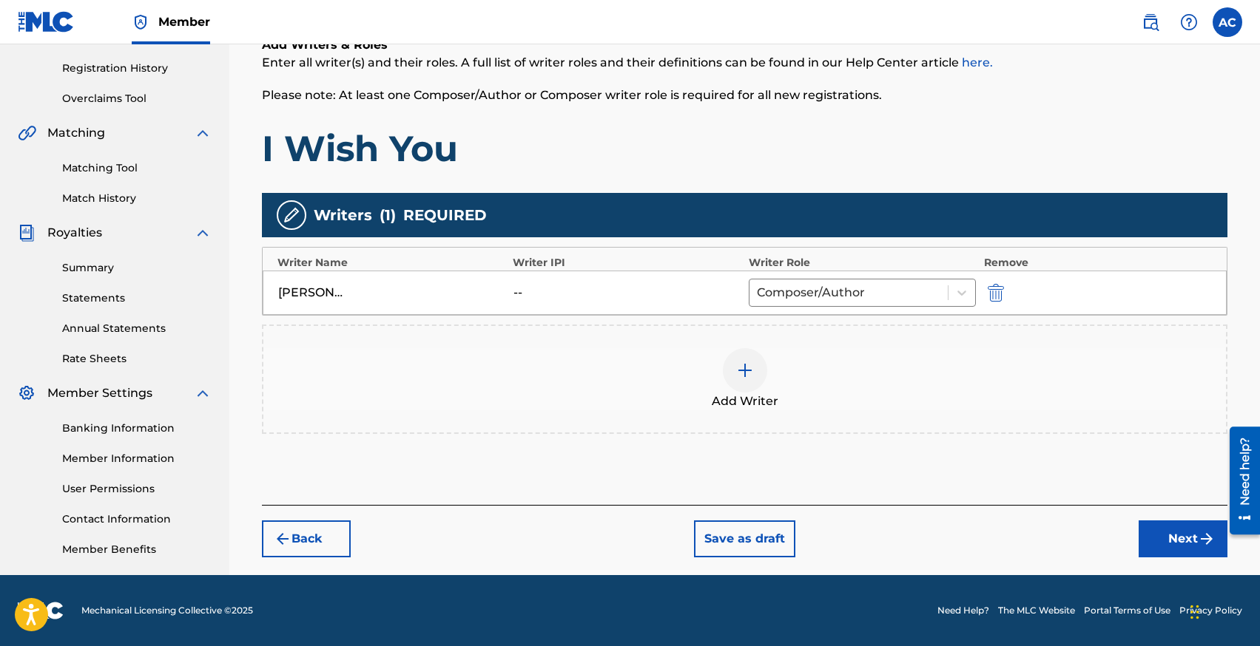
click at [1165, 541] on button "Next" at bounding box center [1182, 539] width 89 height 37
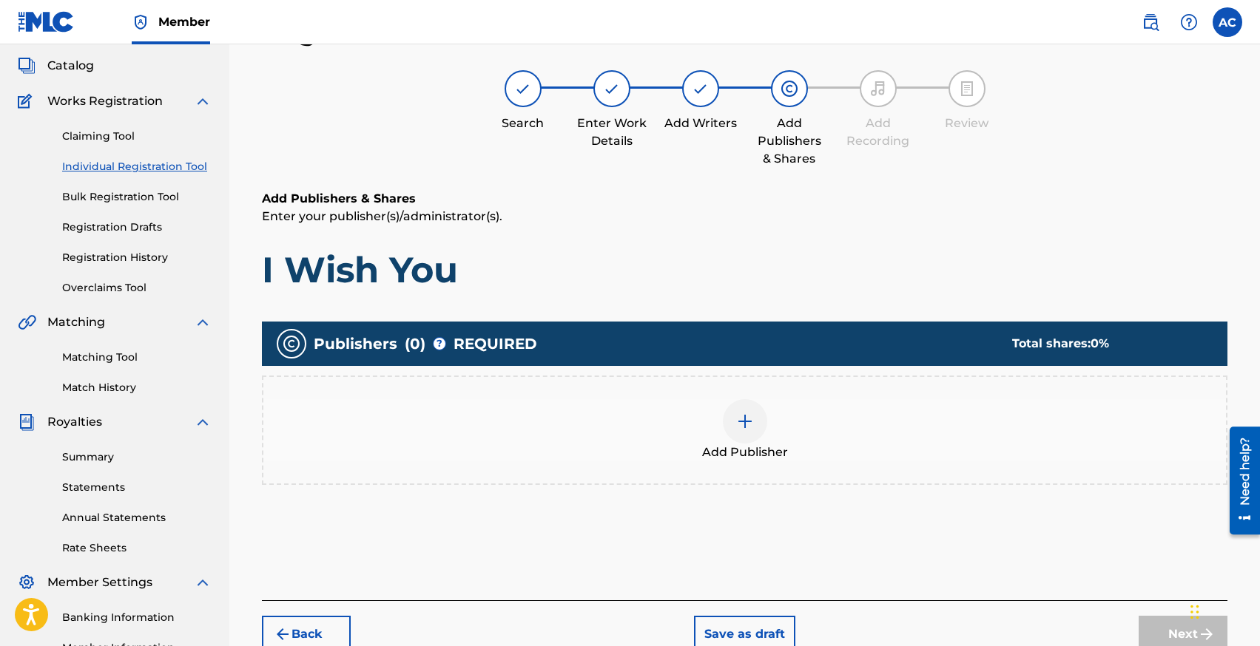
scroll to position [67, 0]
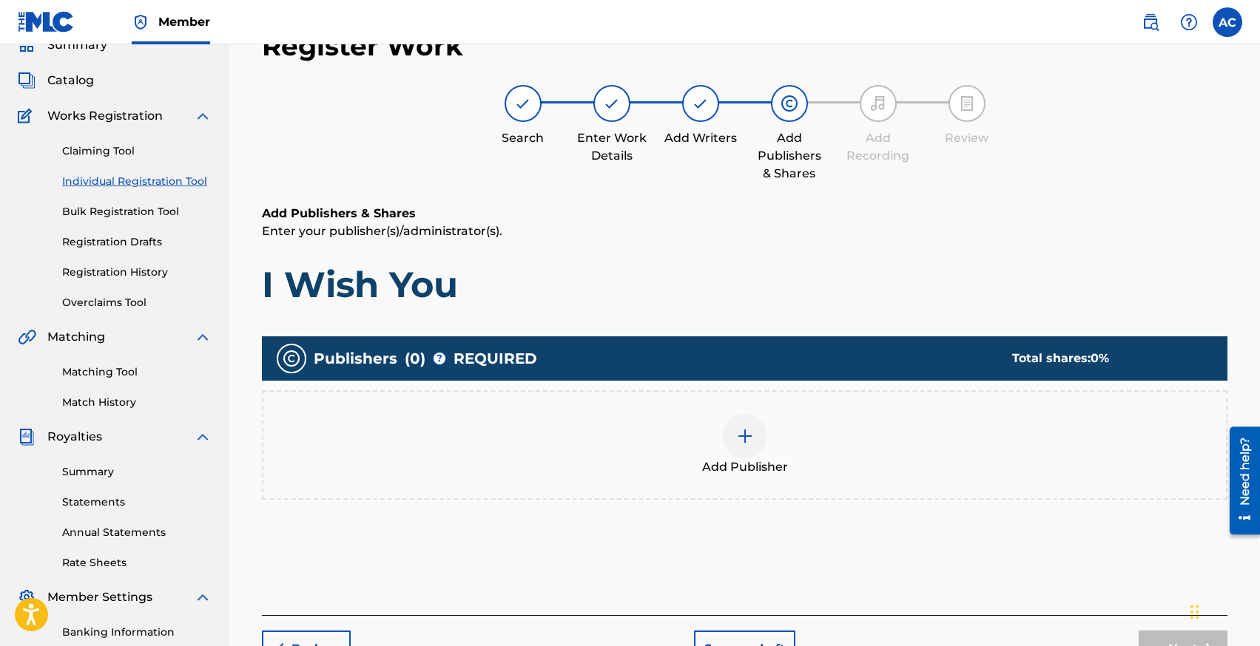
click at [734, 434] on div at bounding box center [745, 436] width 44 height 44
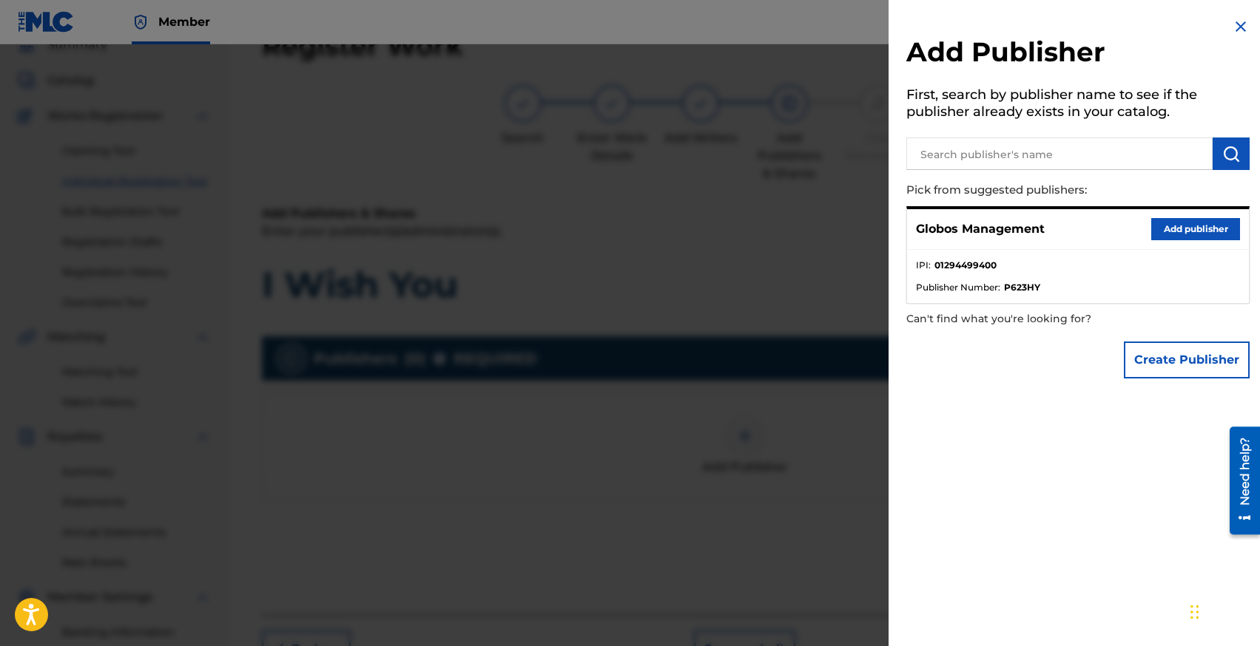
click at [1160, 222] on button "Add publisher" at bounding box center [1195, 229] width 89 height 22
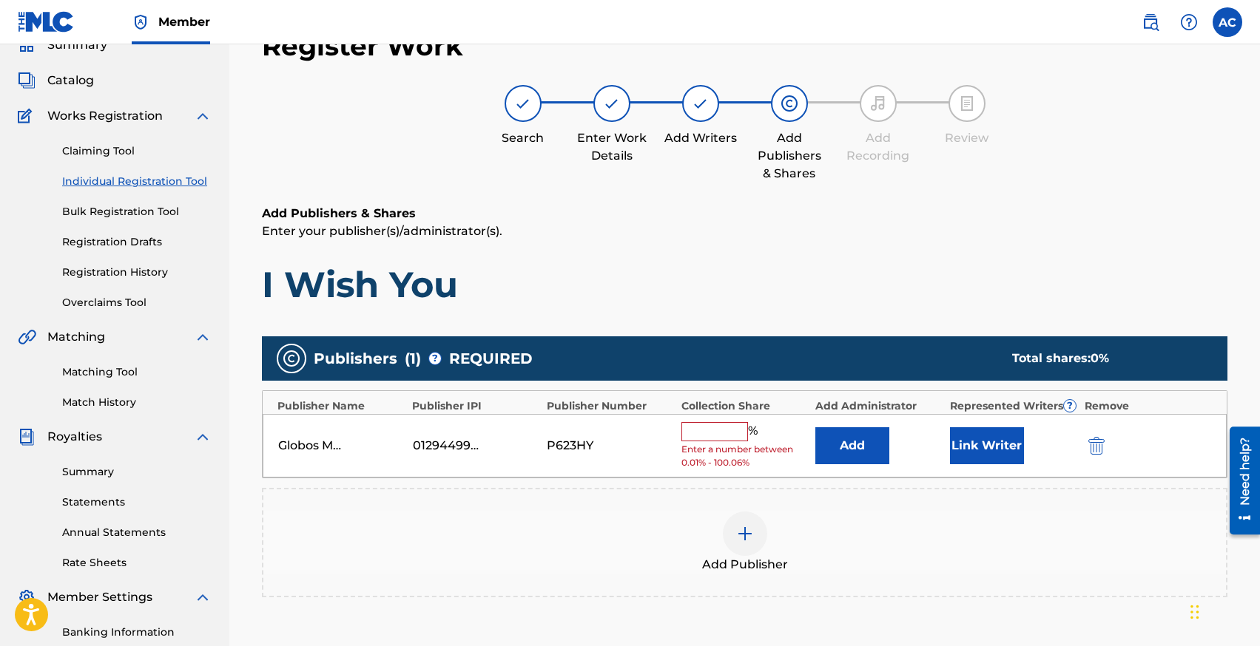
click at [734, 427] on input "text" at bounding box center [714, 431] width 67 height 19
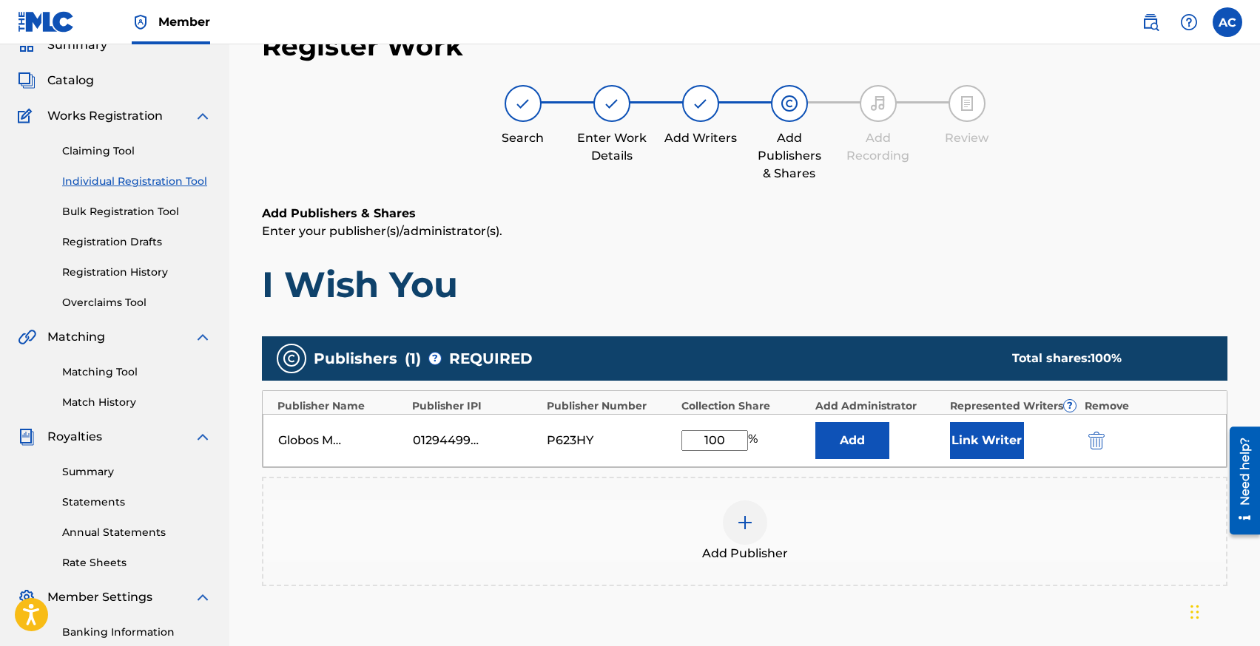
type input "100"
click at [1004, 435] on button "Link Writer" at bounding box center [987, 440] width 74 height 37
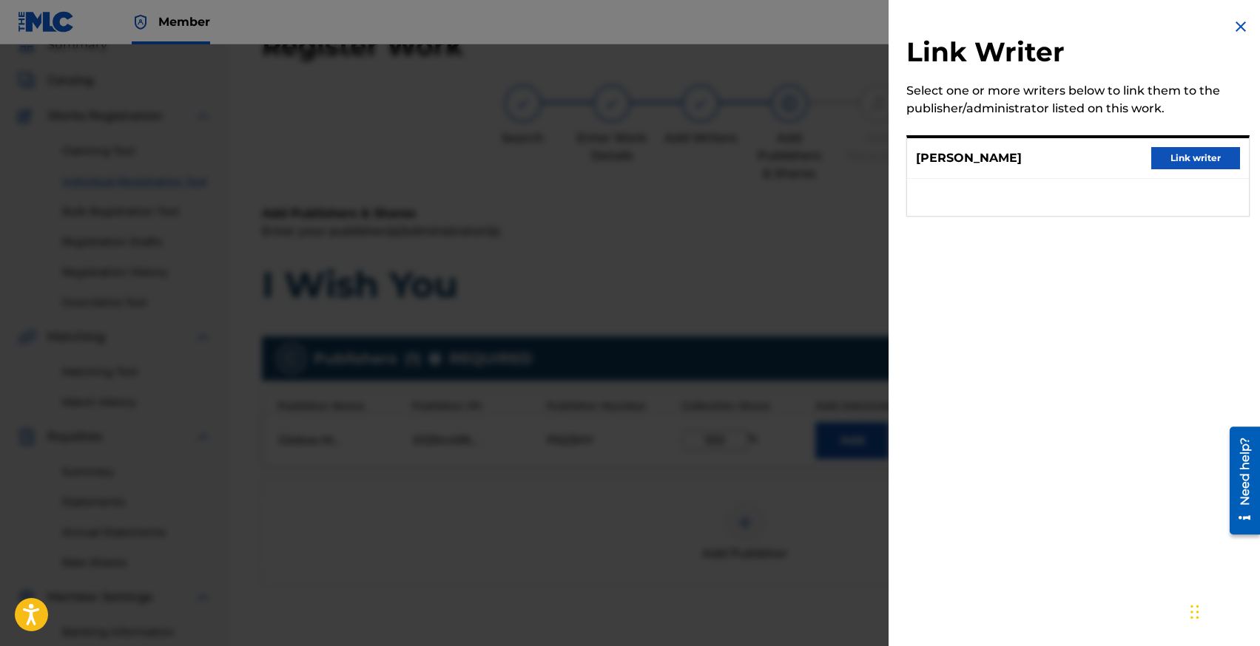
click at [1180, 155] on button "Link writer" at bounding box center [1195, 158] width 89 height 22
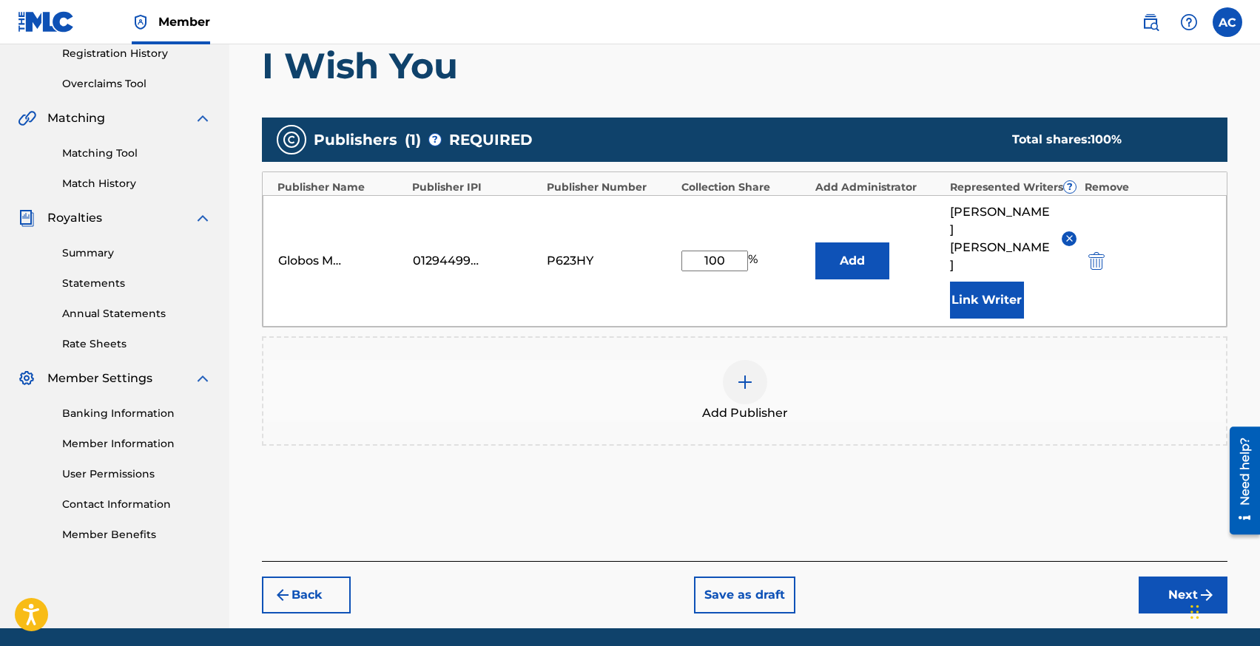
click at [1158, 577] on button "Next" at bounding box center [1182, 595] width 89 height 37
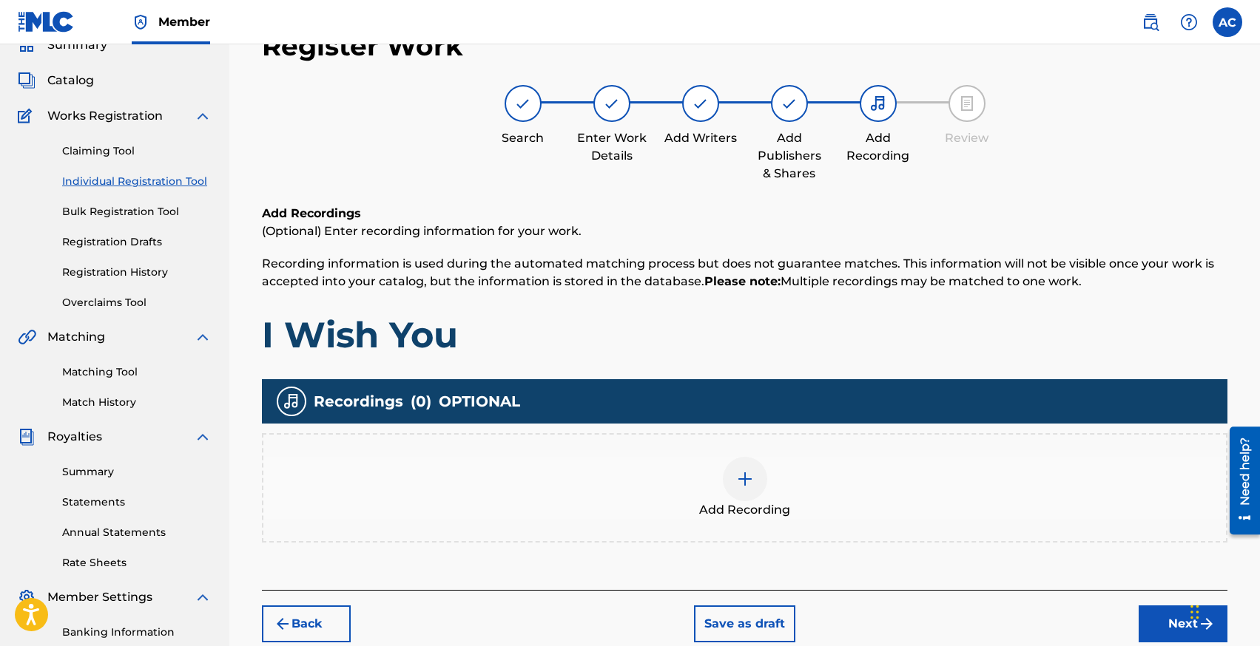
click at [729, 484] on div at bounding box center [745, 479] width 44 height 44
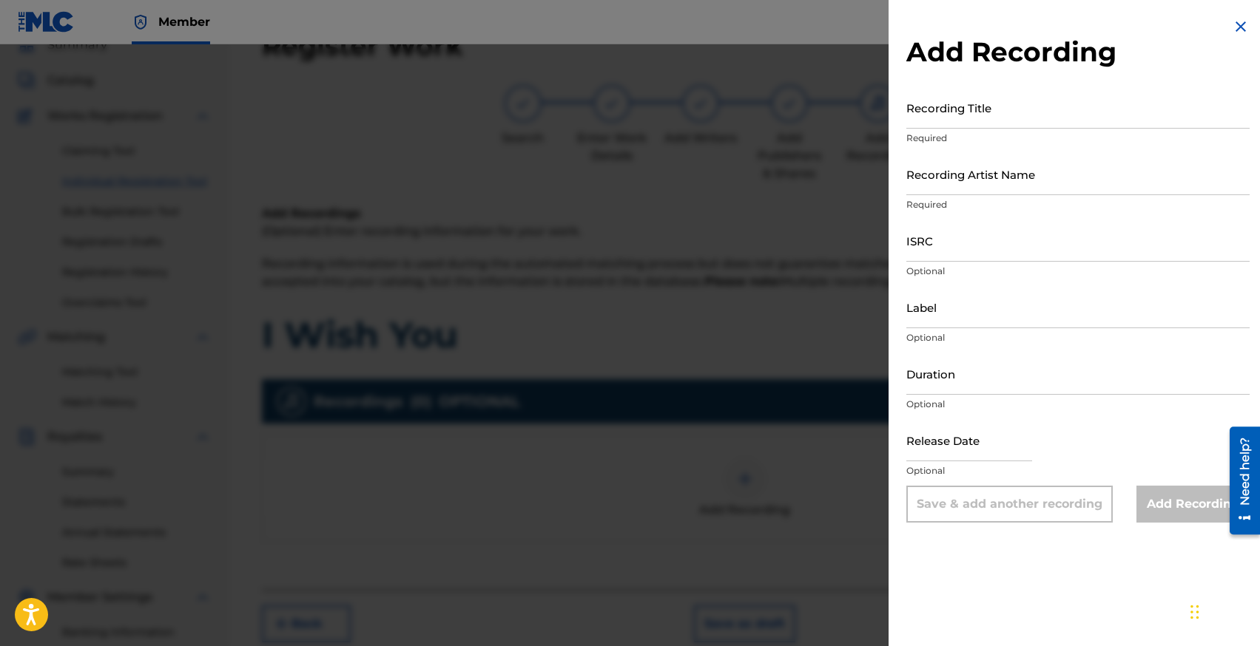
click at [981, 112] on input "Recording Title" at bounding box center [1077, 108] width 343 height 42
click at [973, 257] on input "ISRC" at bounding box center [1077, 241] width 343 height 42
paste input "USLZJ2507603"
type input "USLZJ2507603"
click at [942, 183] on input "Recording Artist Name" at bounding box center [1077, 174] width 343 height 42
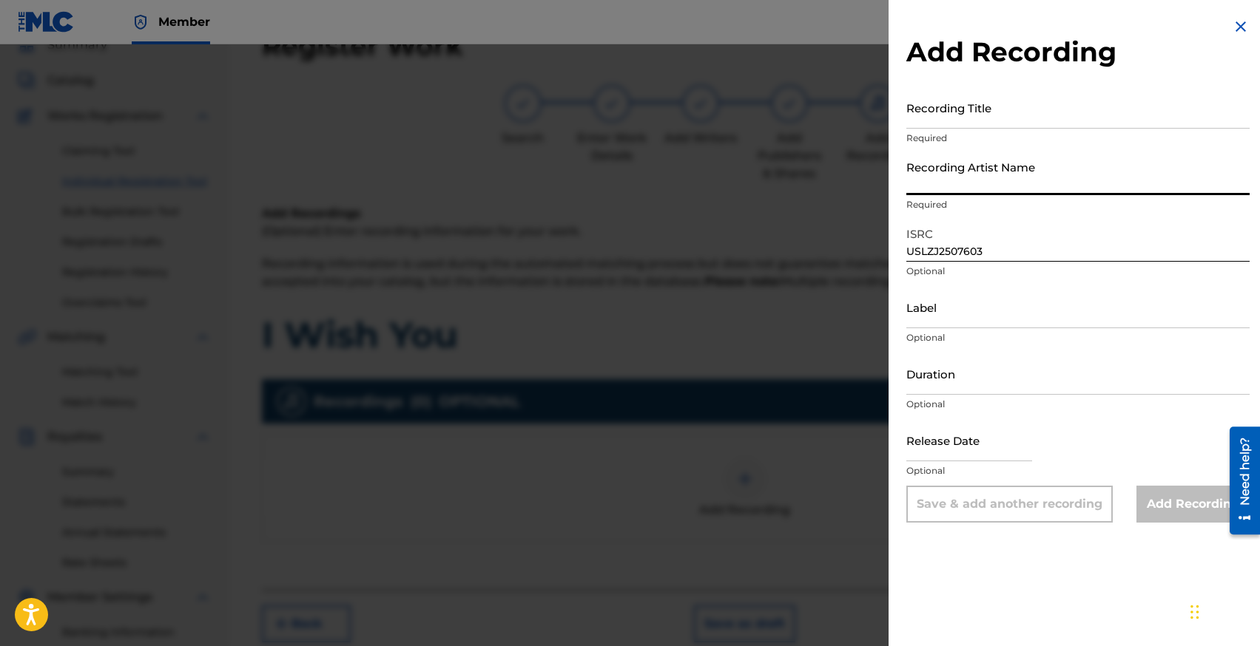
paste input "[PERSON_NAME], Twin Parrots"
type input "[PERSON_NAME], Twin Parrots"
click at [927, 124] on input "Recording Title" at bounding box center [1077, 108] width 343 height 42
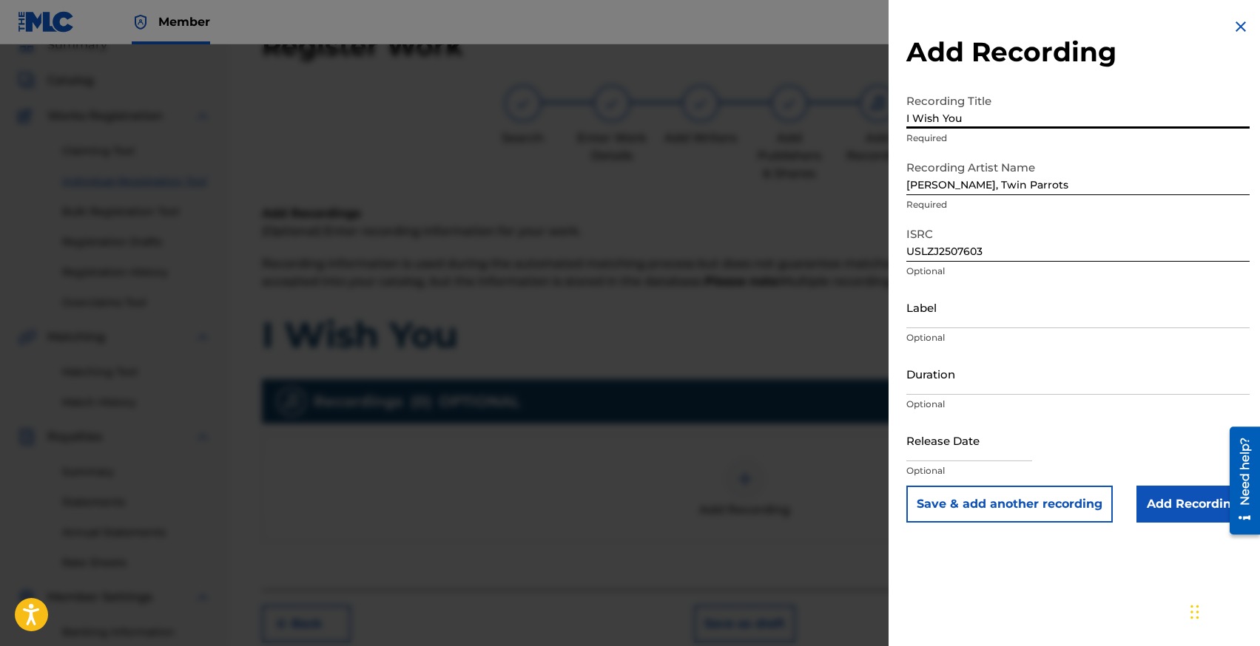
type input "I Wish You"
click at [944, 379] on input "Duration" at bounding box center [1077, 374] width 343 height 42
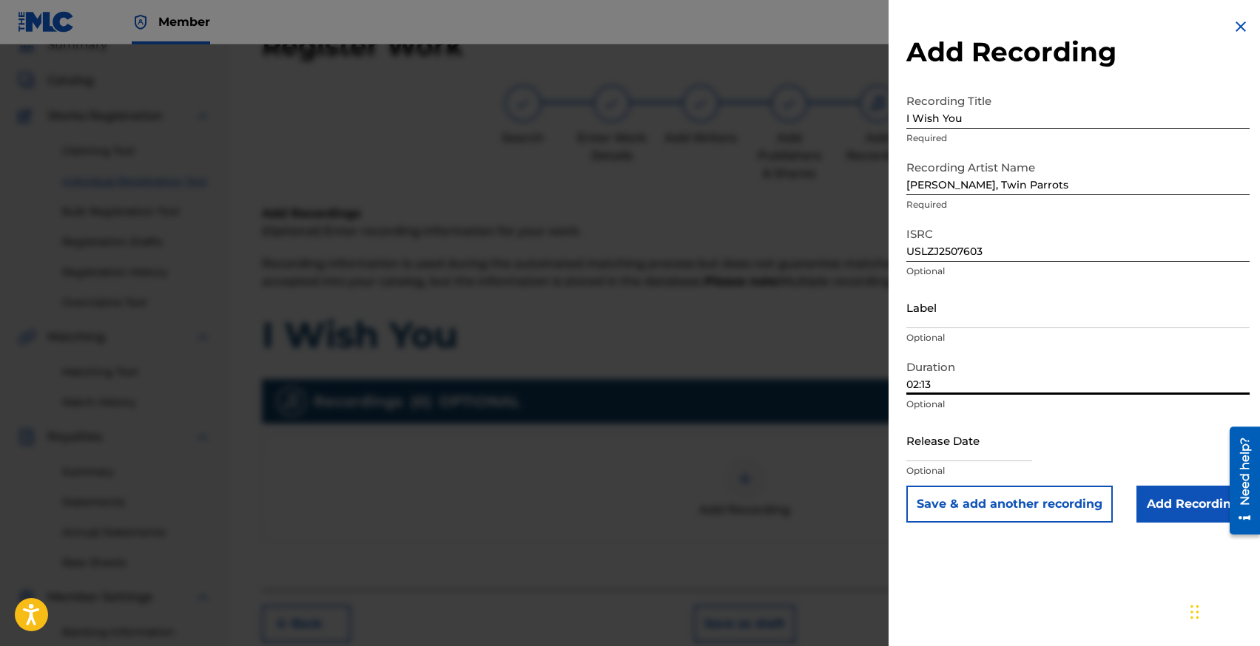
type input "02:13"
click at [936, 456] on input "text" at bounding box center [969, 440] width 126 height 42
select select "7"
select select "2025"
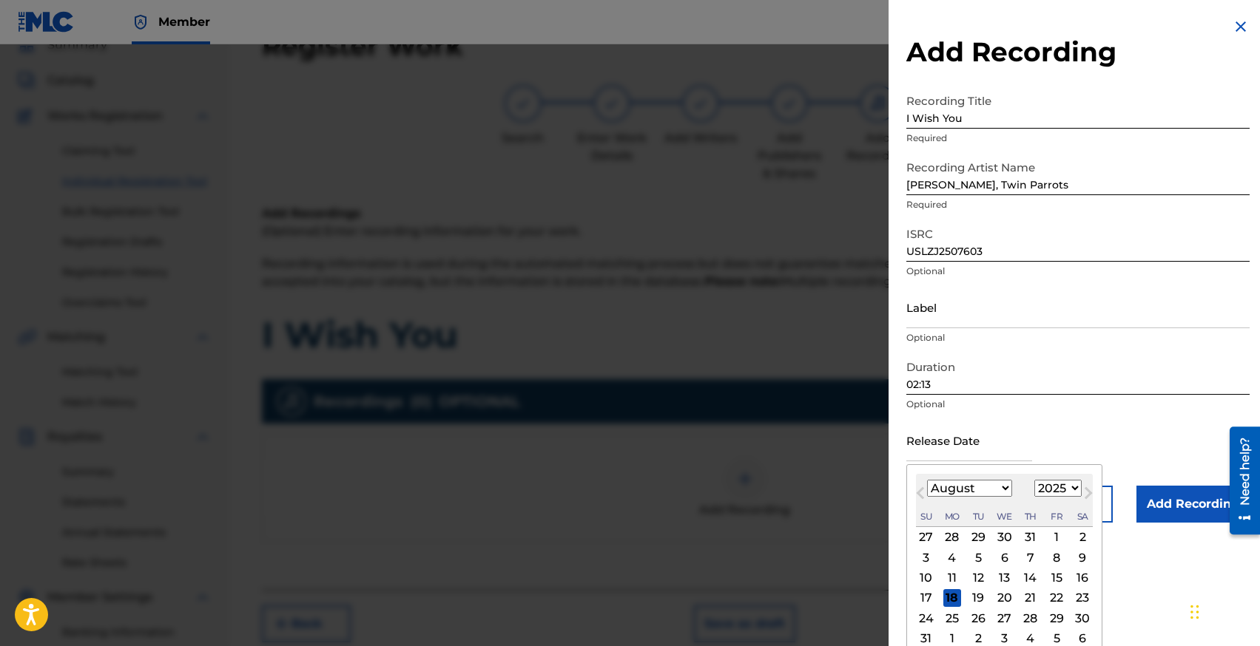
click at [936, 496] on select "January February March April May June July August September October November De…" at bounding box center [969, 488] width 85 height 17
select select "2"
click at [1055, 579] on div "14" at bounding box center [1056, 579] width 18 height 18
type input "[DATE]"
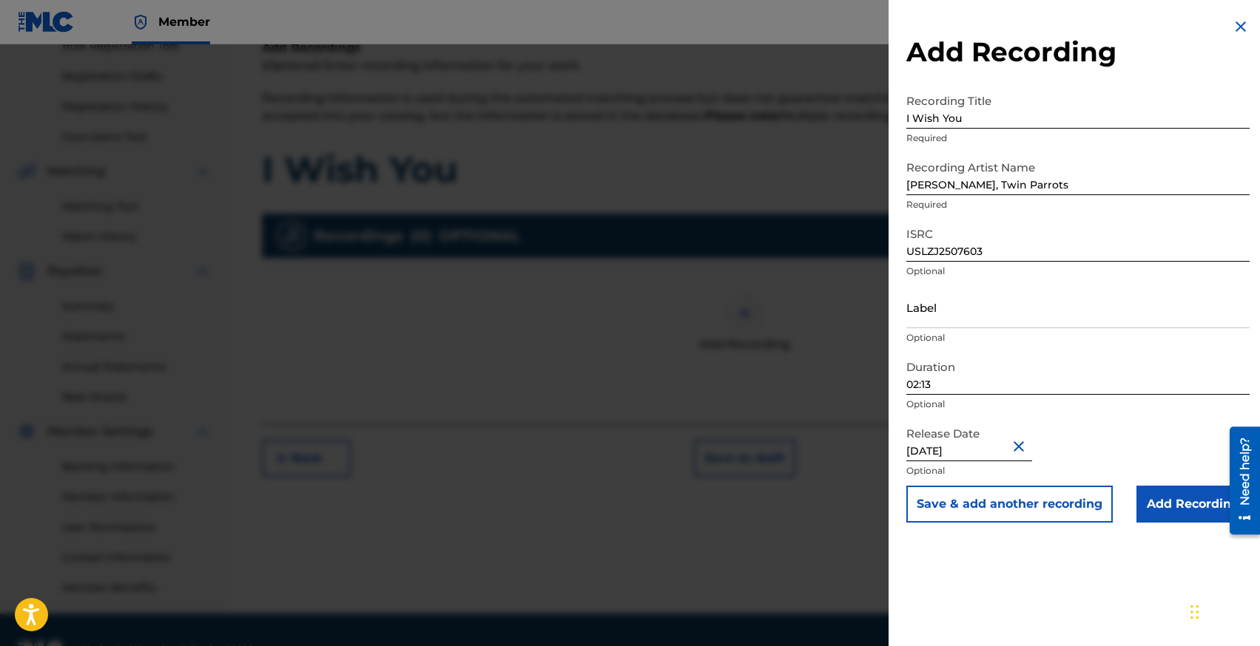
scroll to position [271, 0]
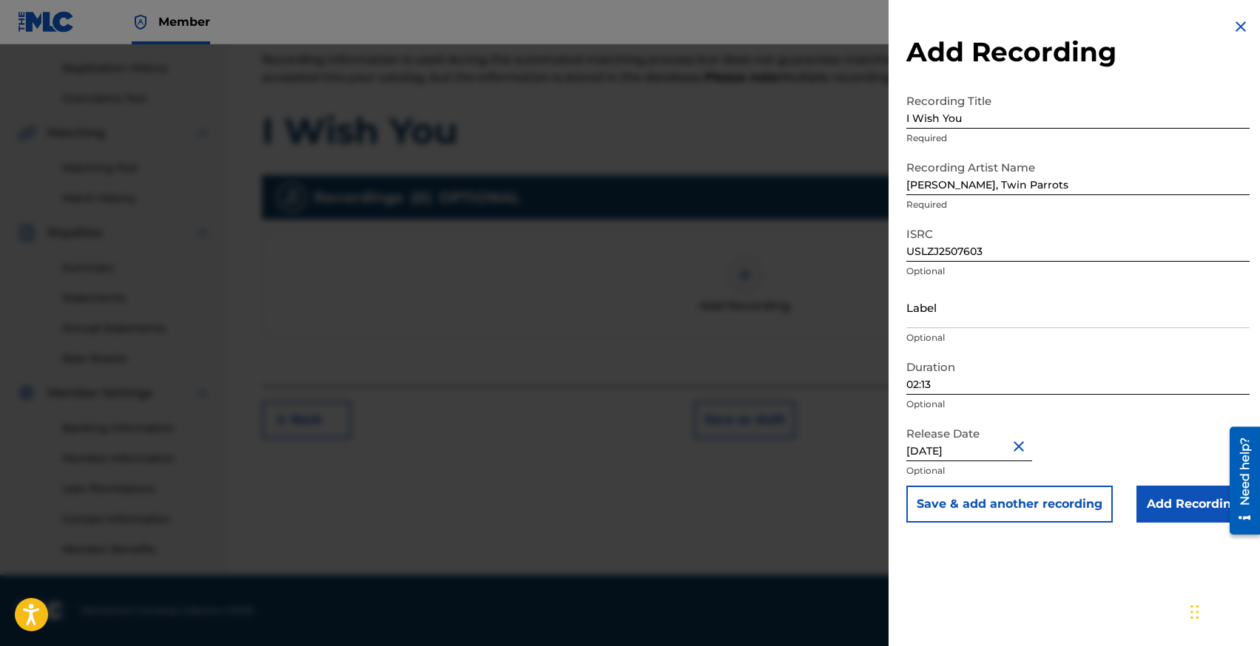
click at [1167, 498] on input "Add Recording" at bounding box center [1192, 504] width 113 height 37
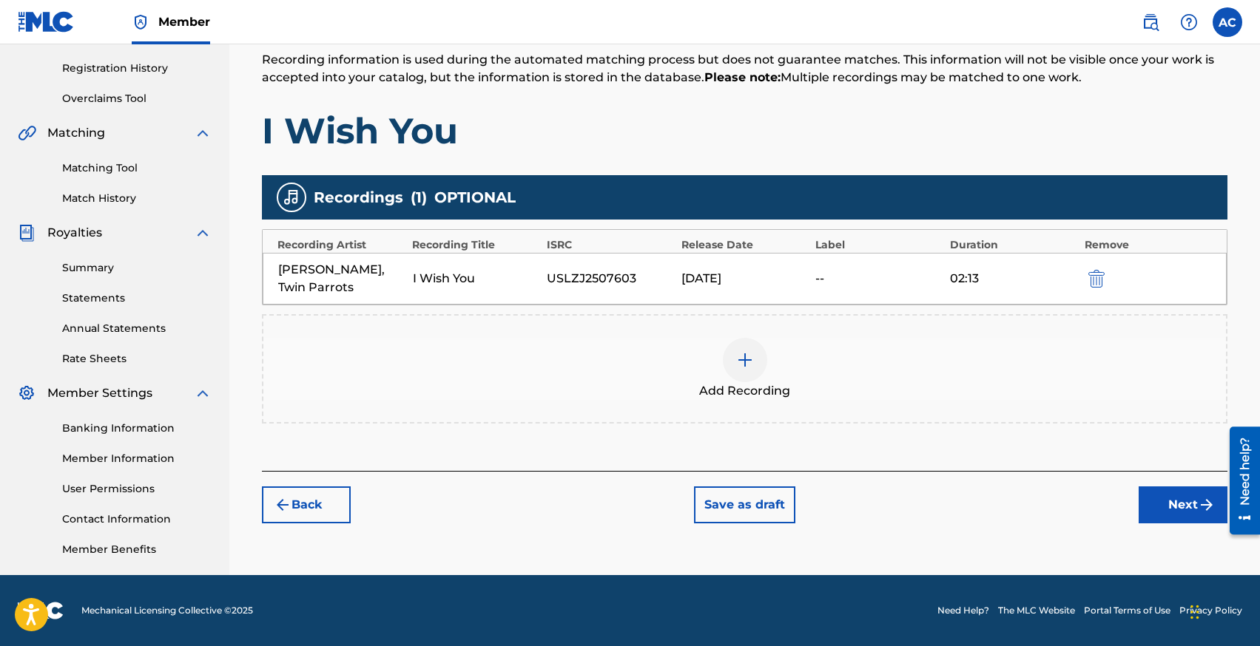
click at [1161, 498] on button "Next" at bounding box center [1182, 505] width 89 height 37
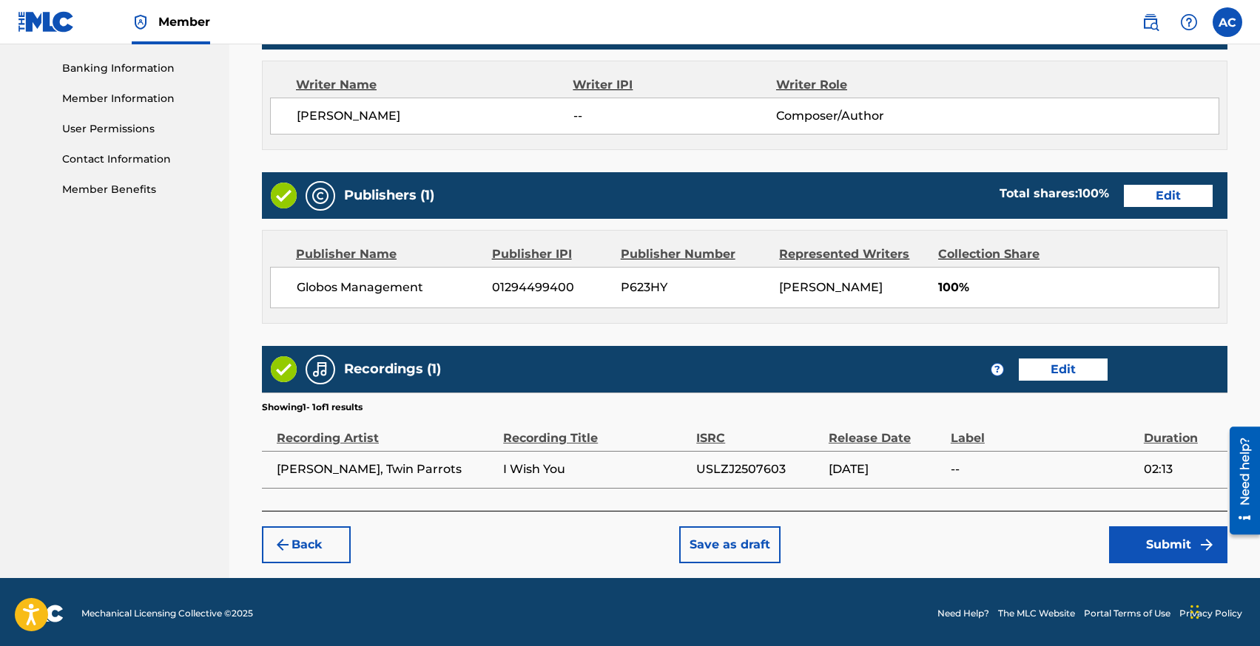
scroll to position [632, 0]
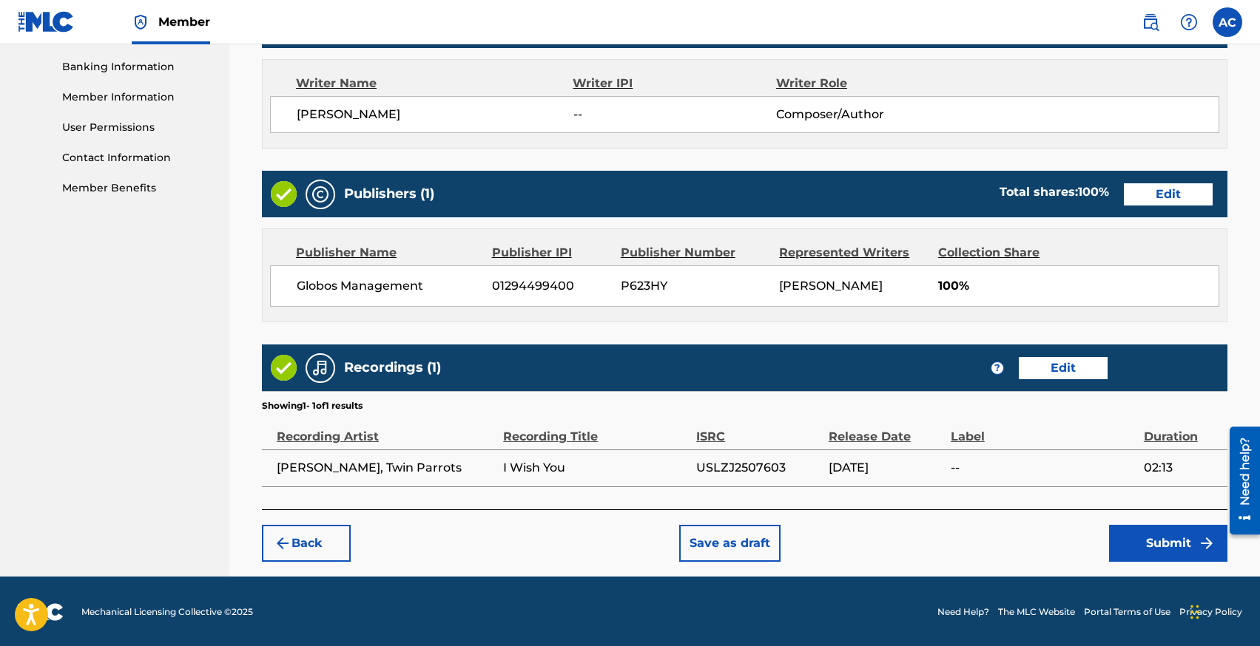
click at [1164, 539] on button "Submit" at bounding box center [1168, 543] width 118 height 37
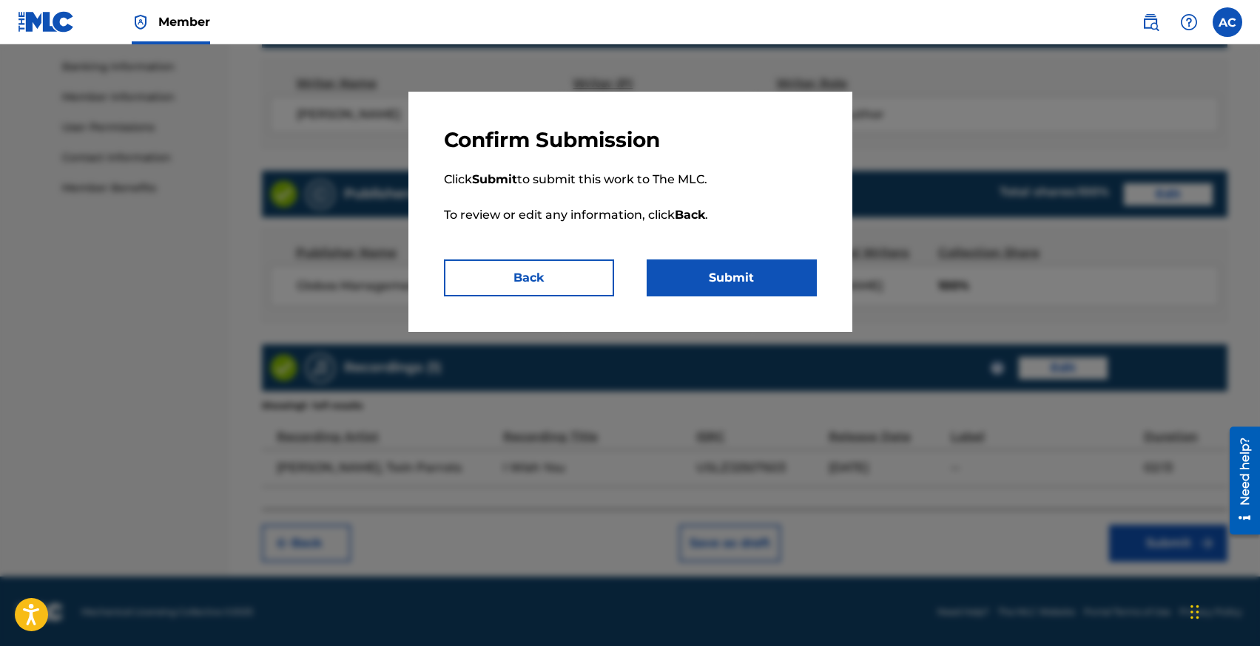
click at [732, 261] on button "Submit" at bounding box center [731, 278] width 170 height 37
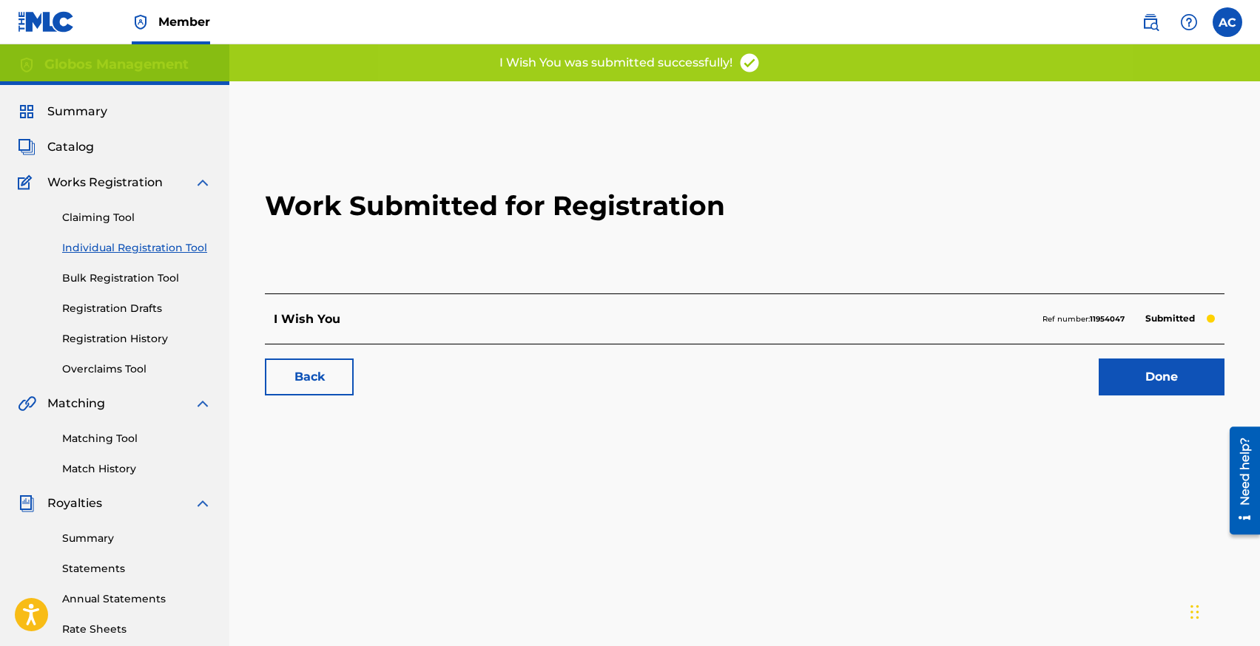
click at [118, 249] on link "Individual Registration Tool" at bounding box center [136, 248] width 149 height 16
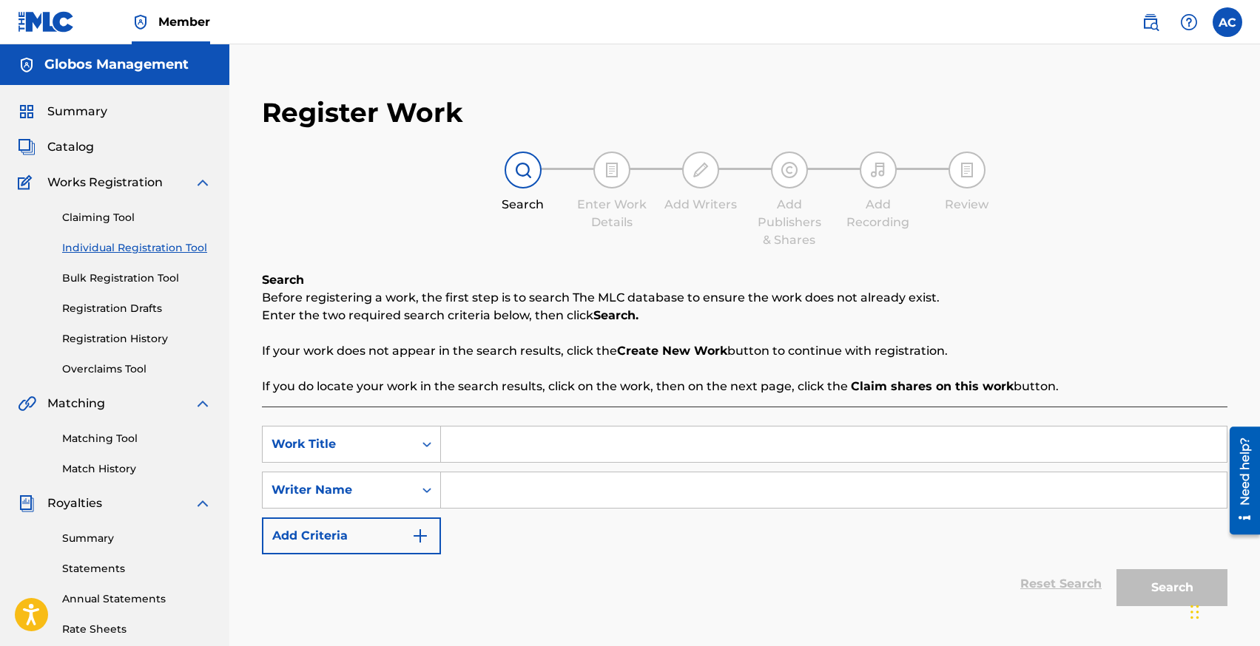
click at [483, 454] on input "Search Form" at bounding box center [833, 445] width 785 height 36
type input "Heaven"
click at [467, 495] on input "Search Form" at bounding box center [833, 491] width 785 height 36
type input "c"
type input "n"
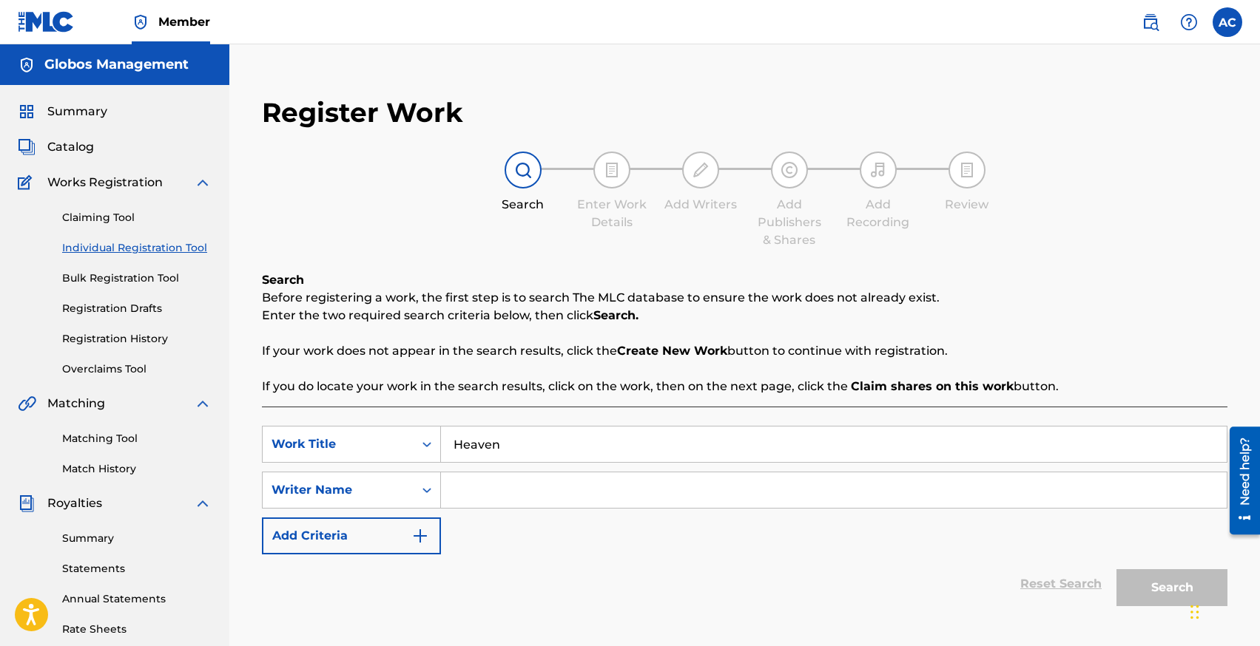
click at [516, 493] on input "Search Form" at bounding box center [833, 491] width 785 height 36
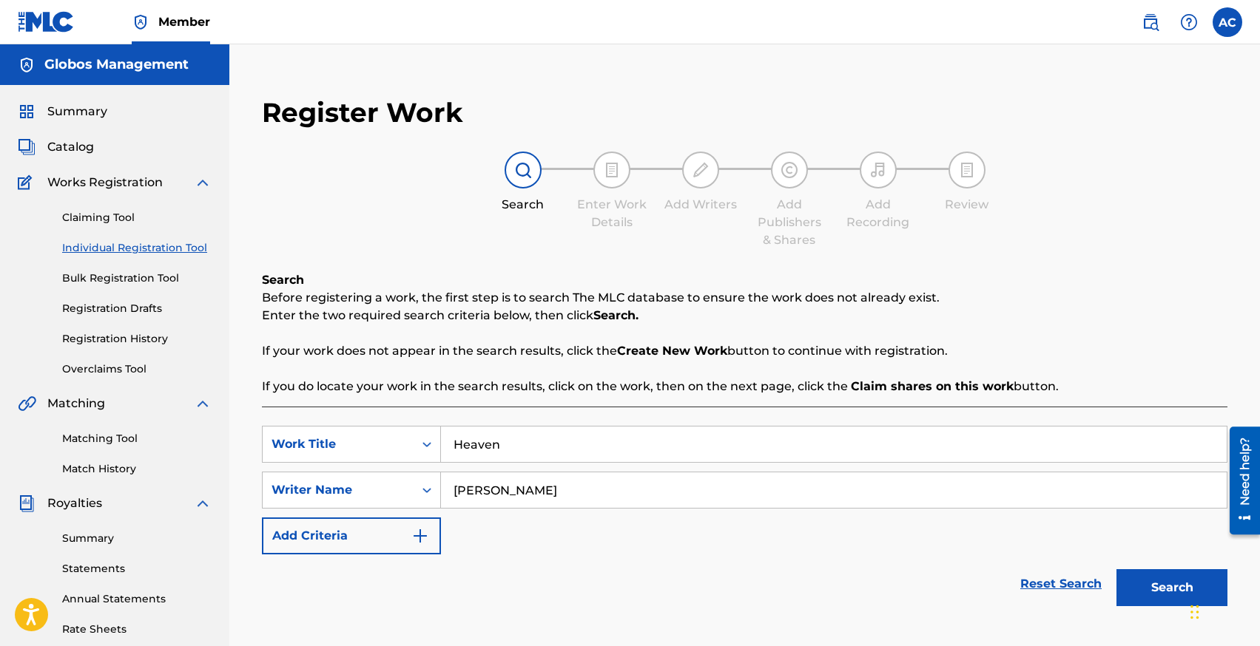
type input "[PERSON_NAME]"
click at [1116, 570] on button "Search" at bounding box center [1171, 588] width 111 height 37
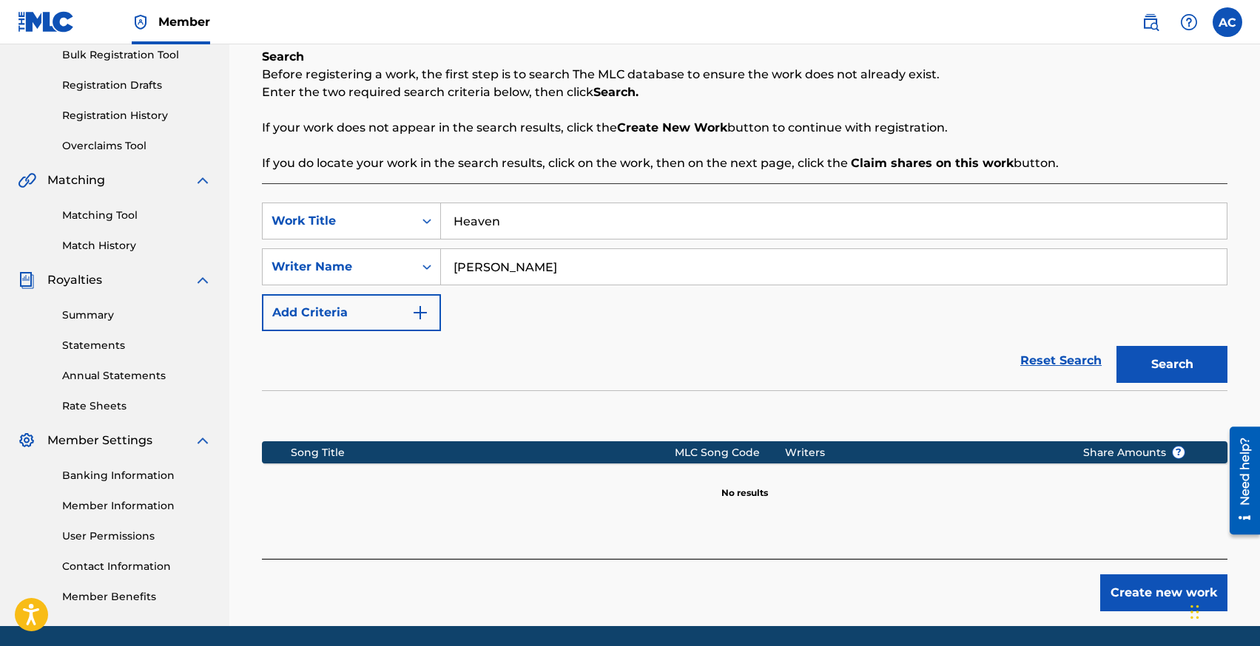
scroll to position [274, 0]
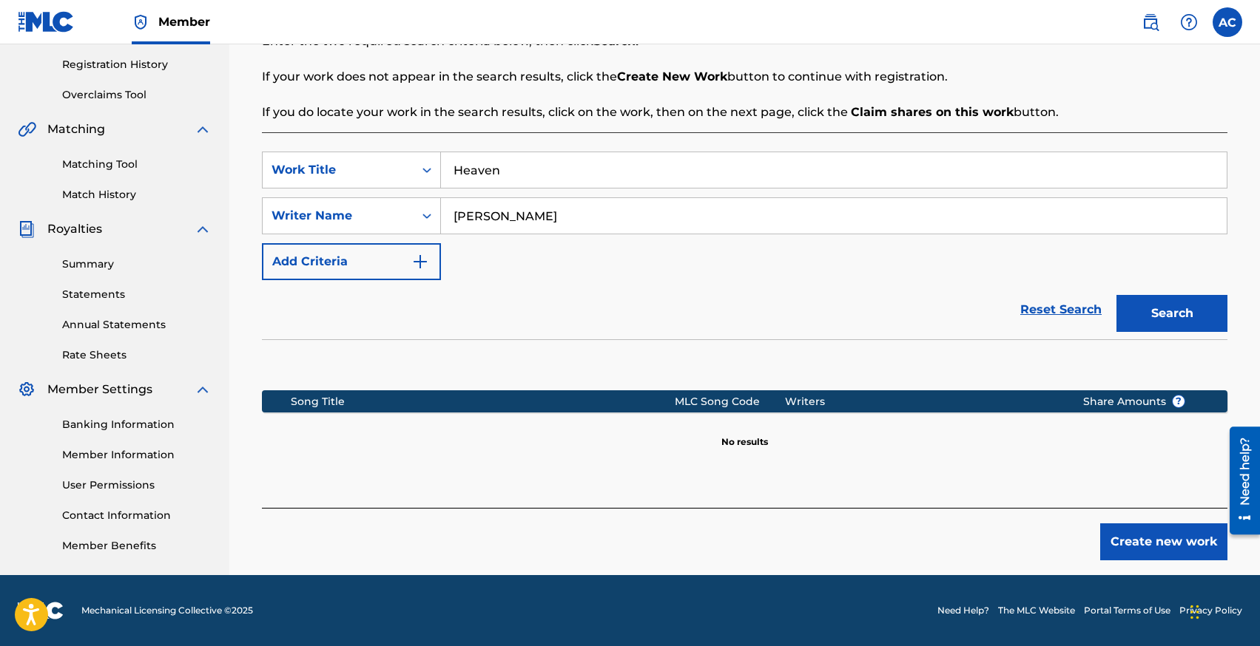
click at [1140, 536] on button "Create new work" at bounding box center [1163, 542] width 127 height 37
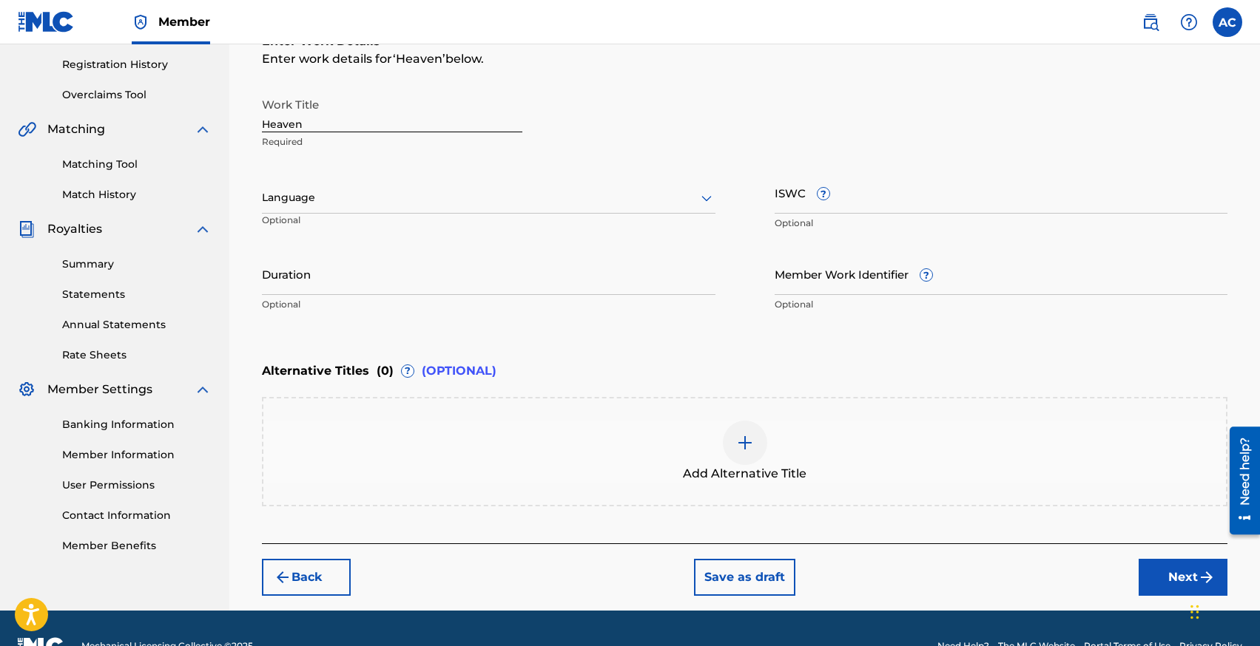
click at [300, 193] on div at bounding box center [488, 198] width 453 height 18
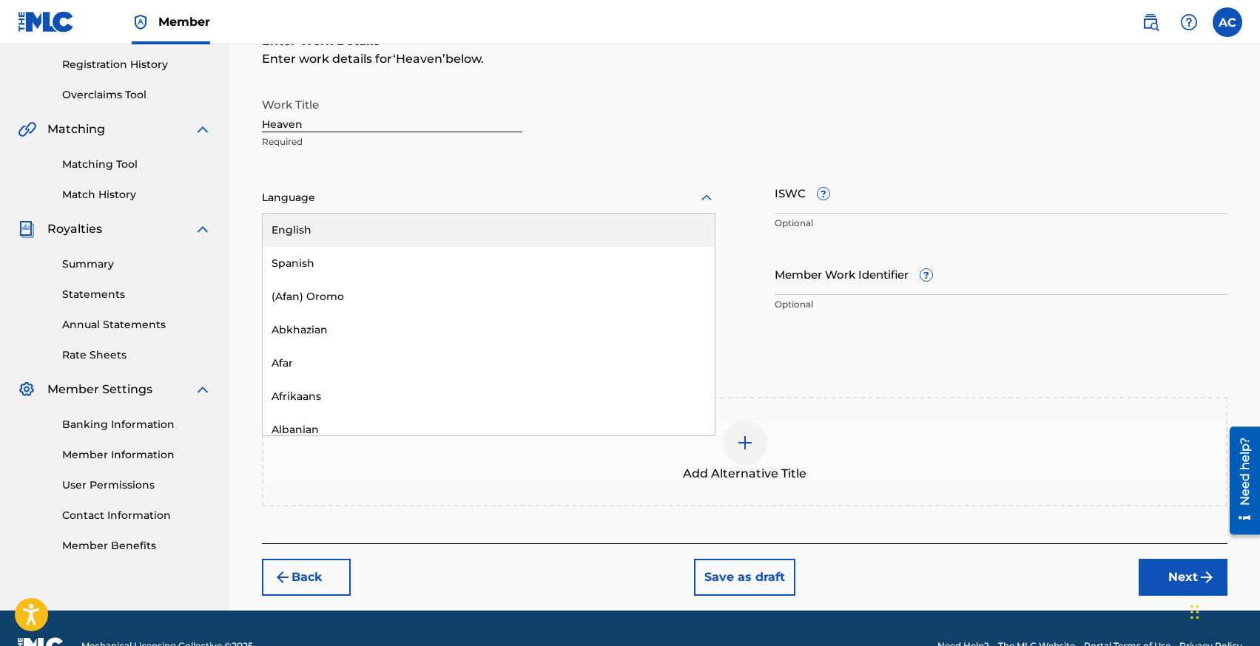
click at [313, 226] on div "English" at bounding box center [489, 230] width 452 height 33
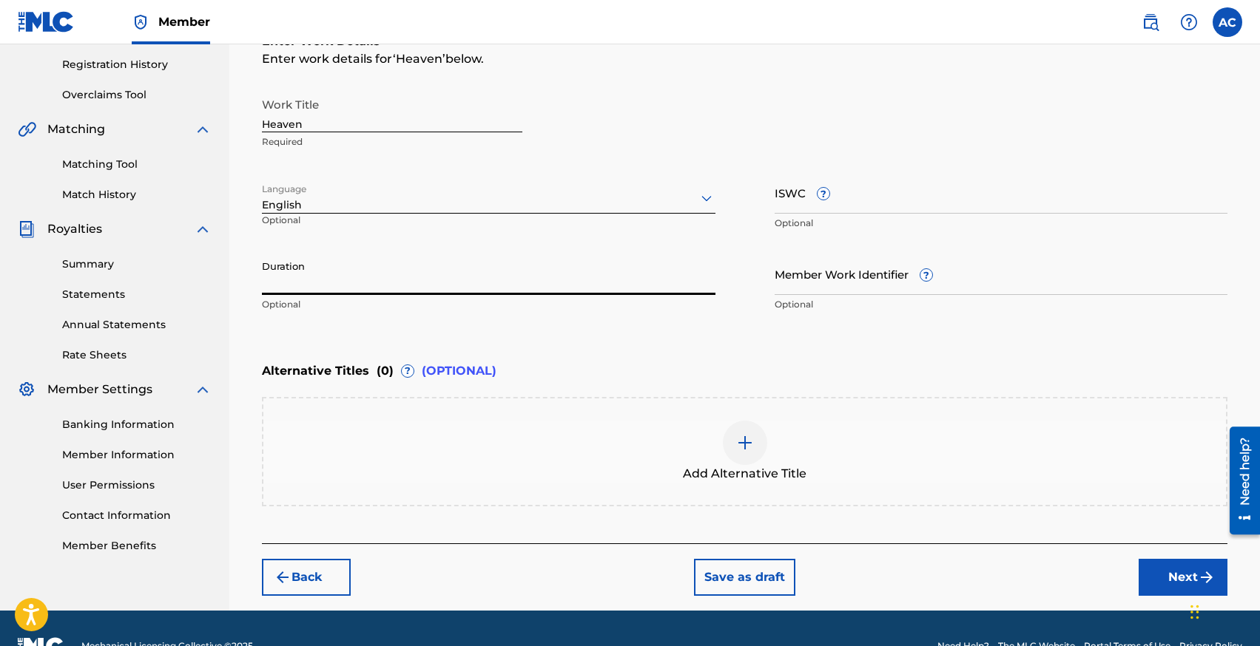
click at [318, 268] on input "Duration" at bounding box center [488, 274] width 453 height 42
type input "02:36"
click at [1152, 580] on button "Next" at bounding box center [1182, 577] width 89 height 37
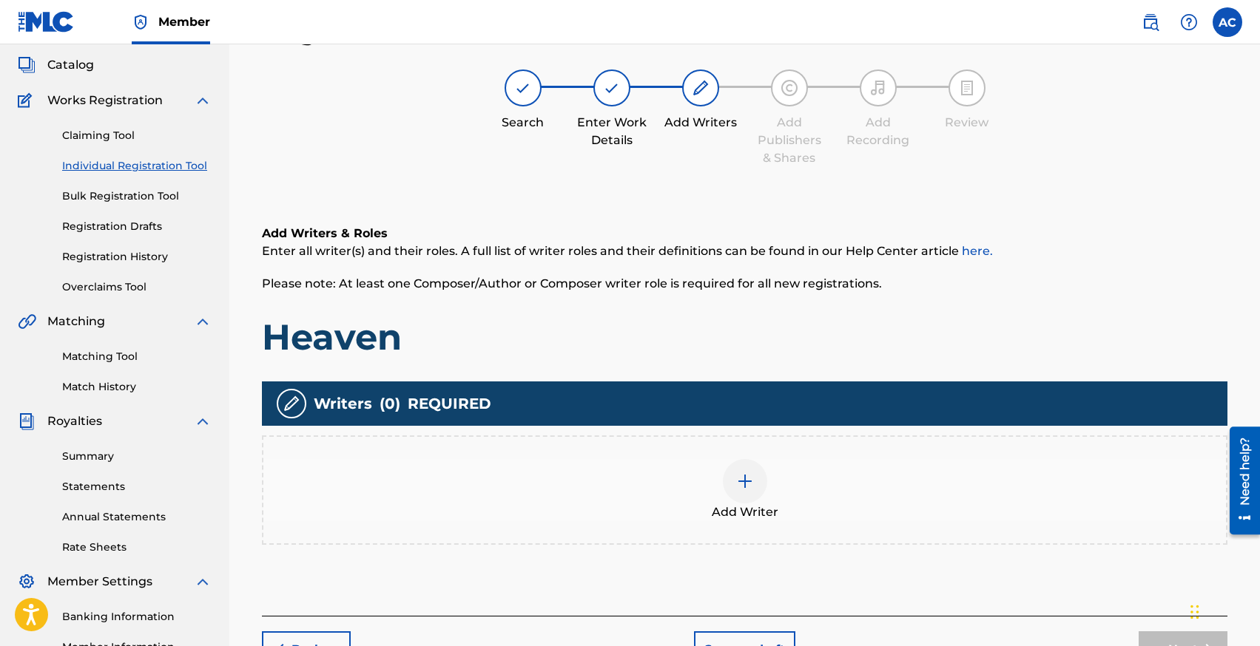
scroll to position [67, 0]
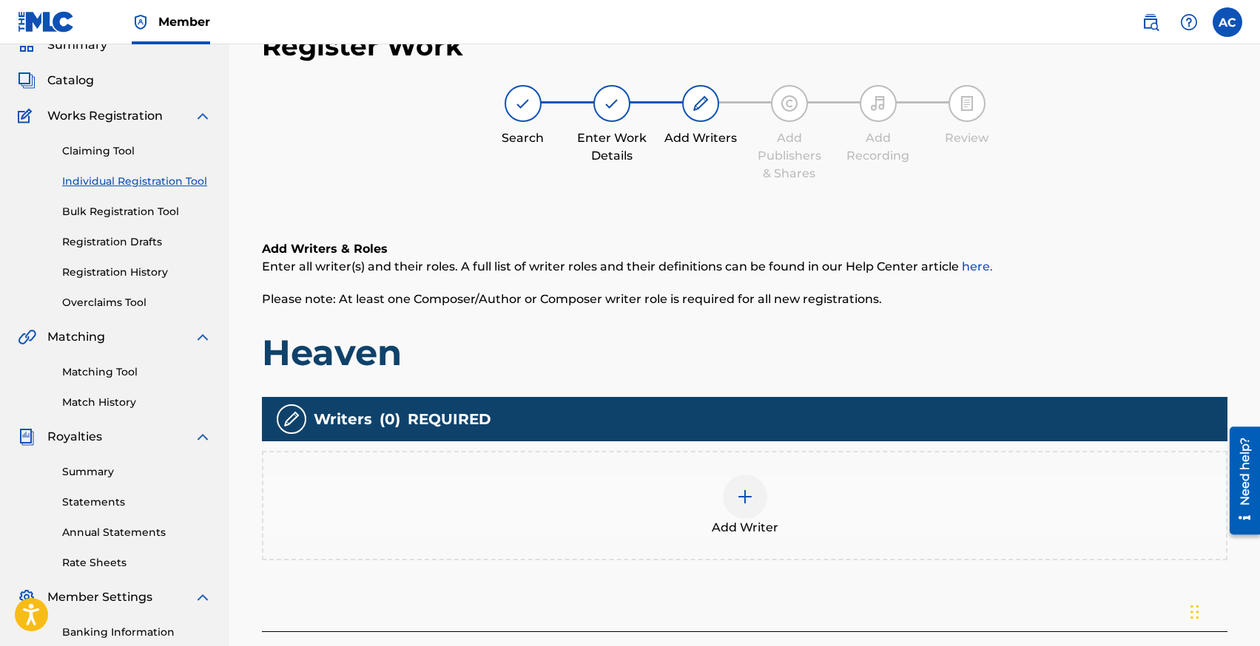
click at [776, 495] on div "Add Writer" at bounding box center [744, 506] width 962 height 62
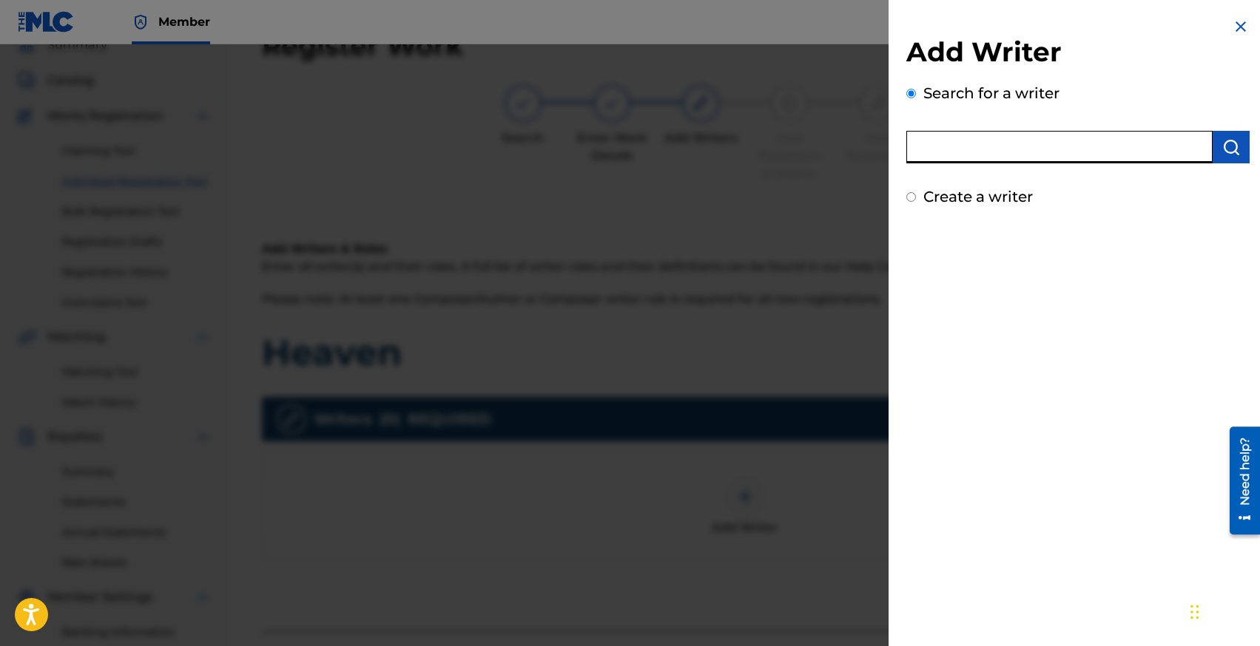
click at [956, 135] on input "text" at bounding box center [1059, 147] width 306 height 33
type input "[PERSON_NAME]"
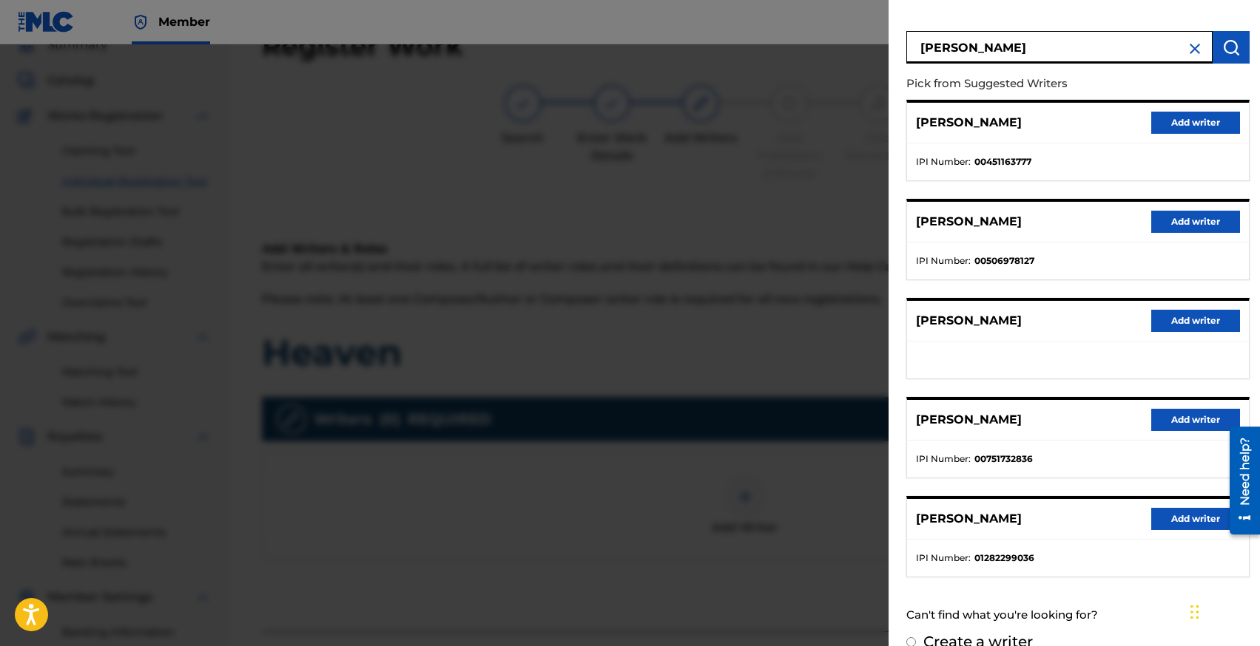
scroll to position [95, 0]
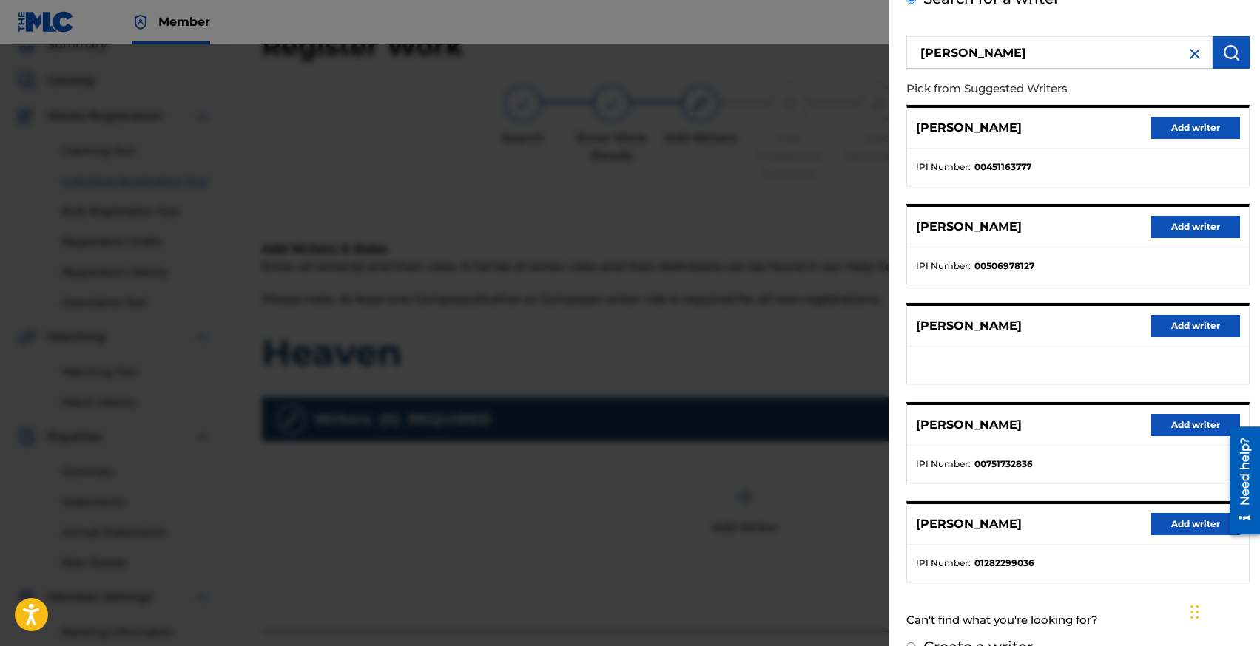
click at [1155, 327] on button "Add writer" at bounding box center [1195, 326] width 89 height 22
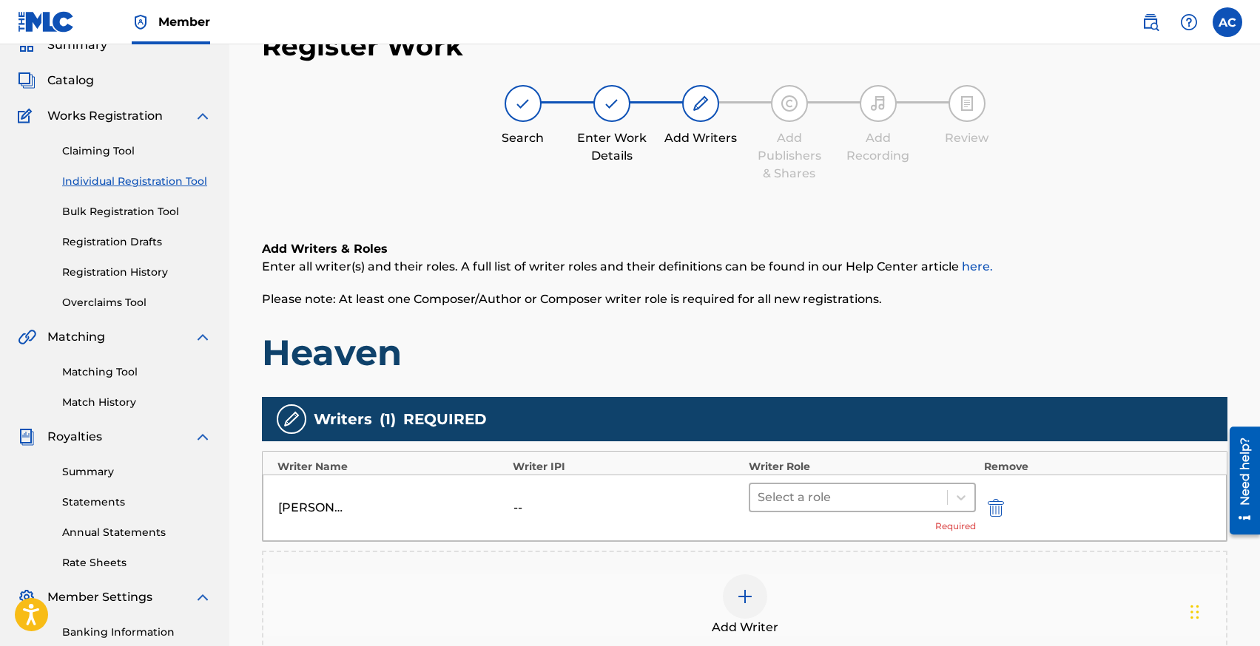
click at [798, 497] on div at bounding box center [848, 497] width 183 height 21
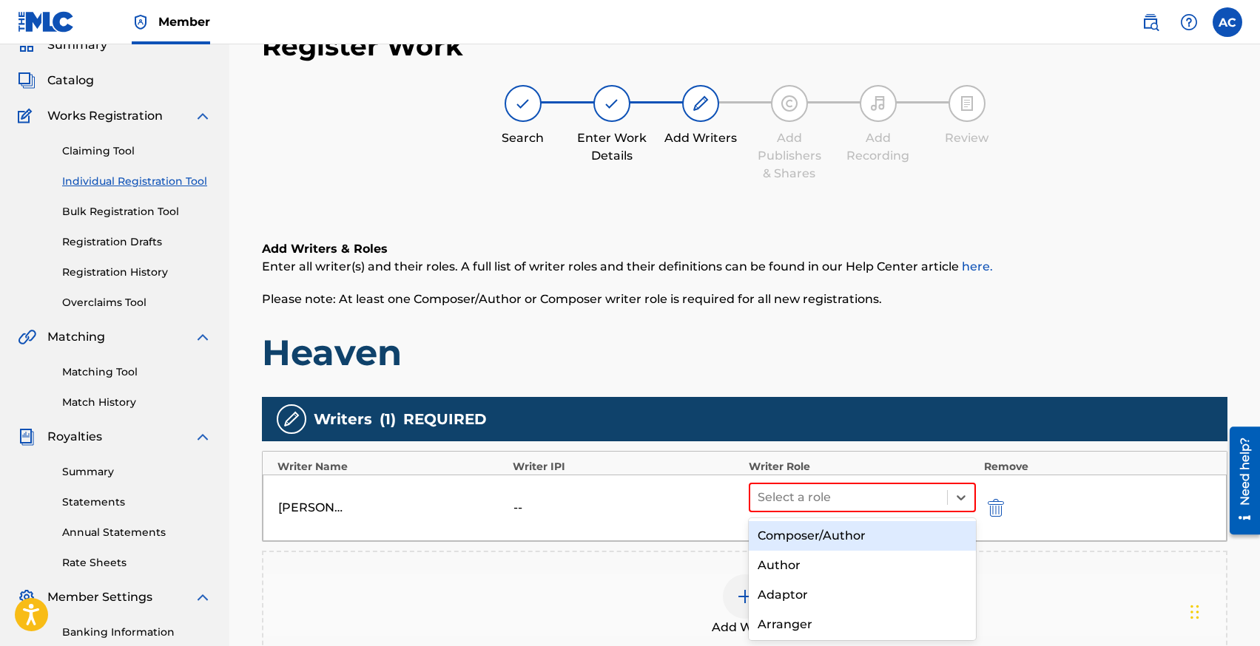
click at [796, 522] on div "Composer/Author" at bounding box center [862, 536] width 228 height 30
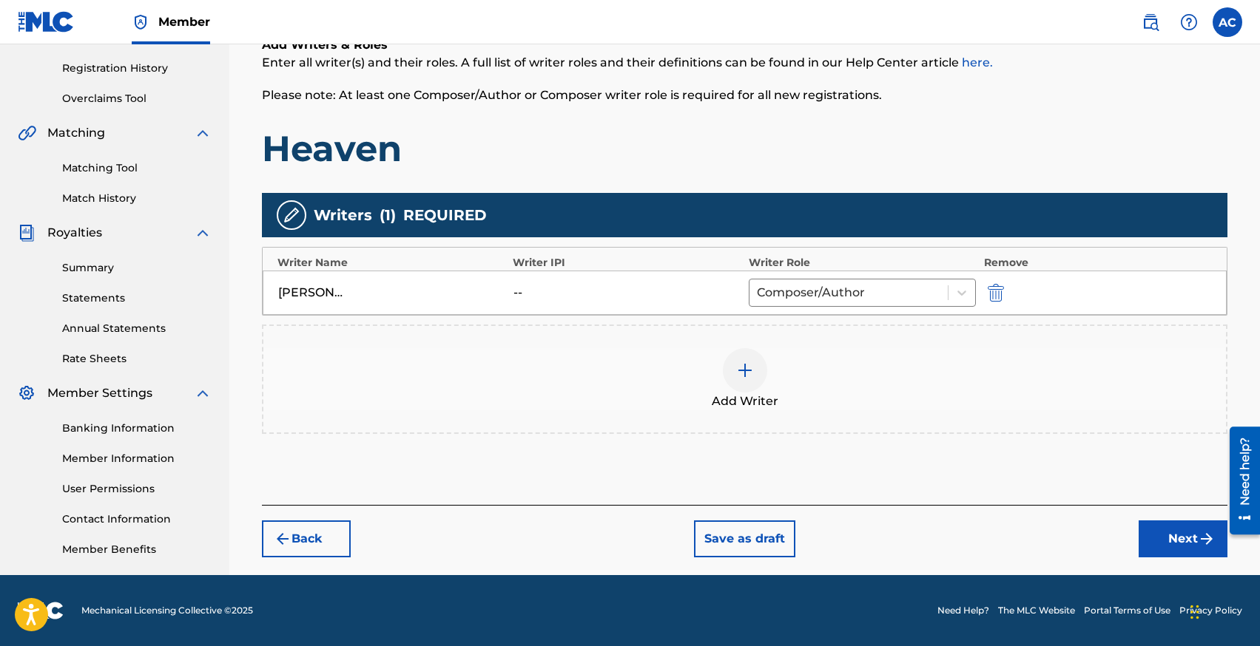
click at [1155, 538] on button "Next" at bounding box center [1182, 539] width 89 height 37
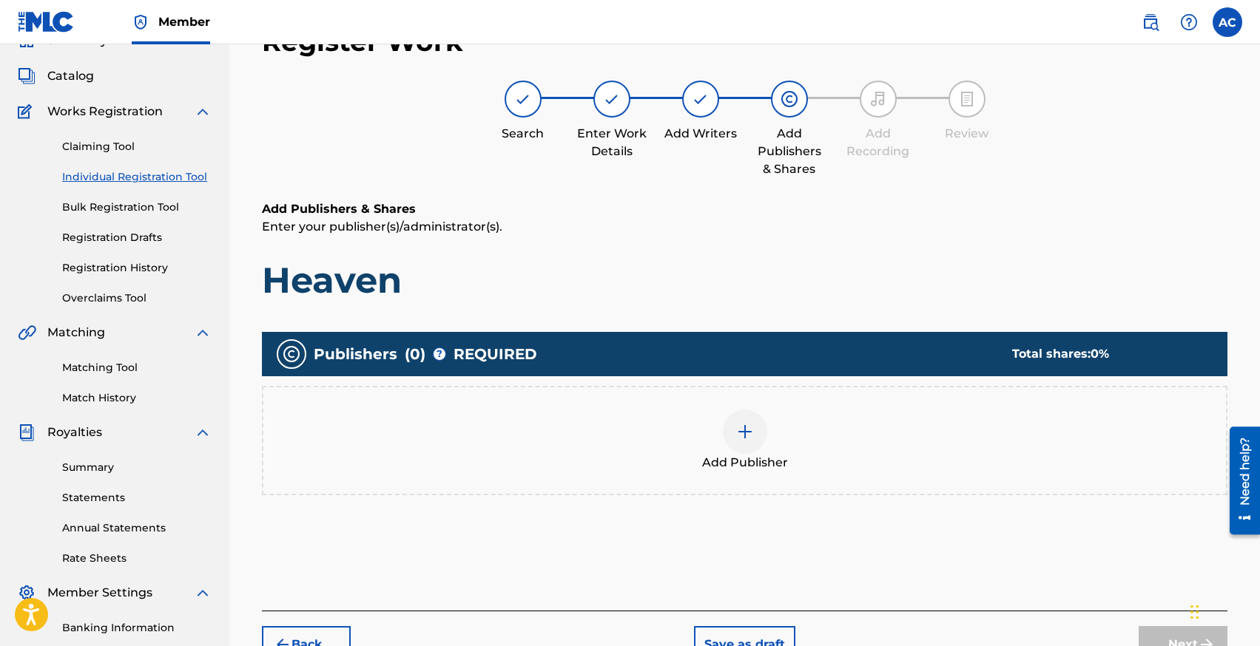
scroll to position [67, 0]
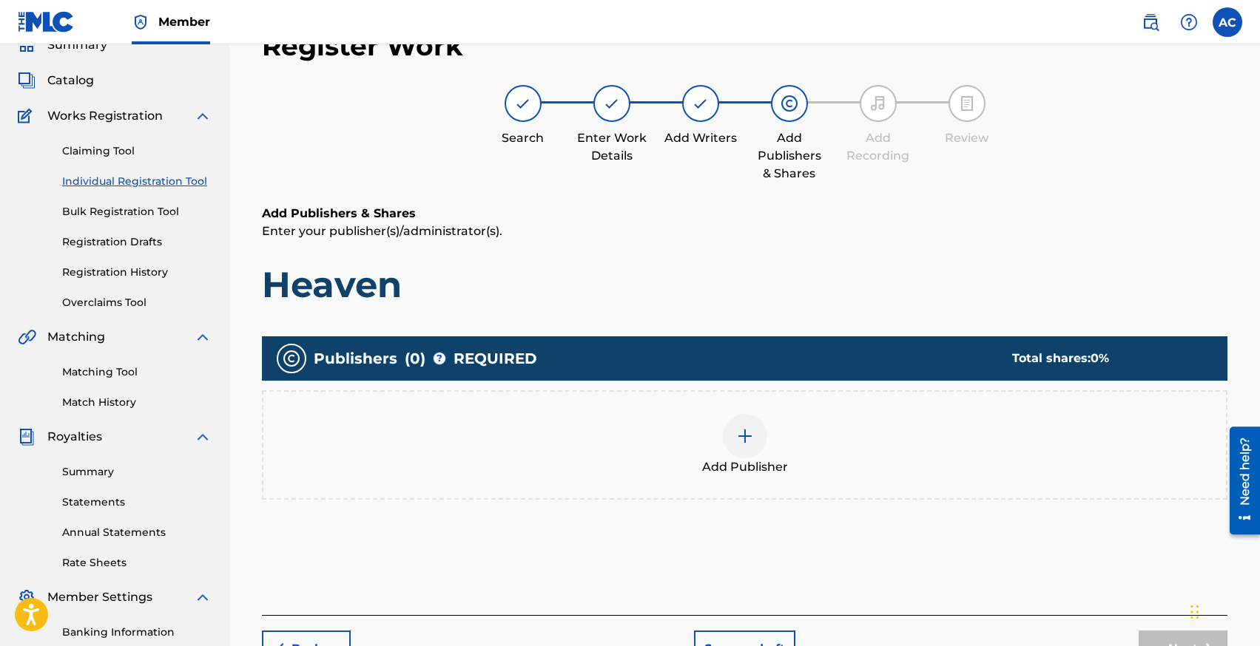
click at [774, 433] on div "Add Publisher" at bounding box center [744, 445] width 962 height 62
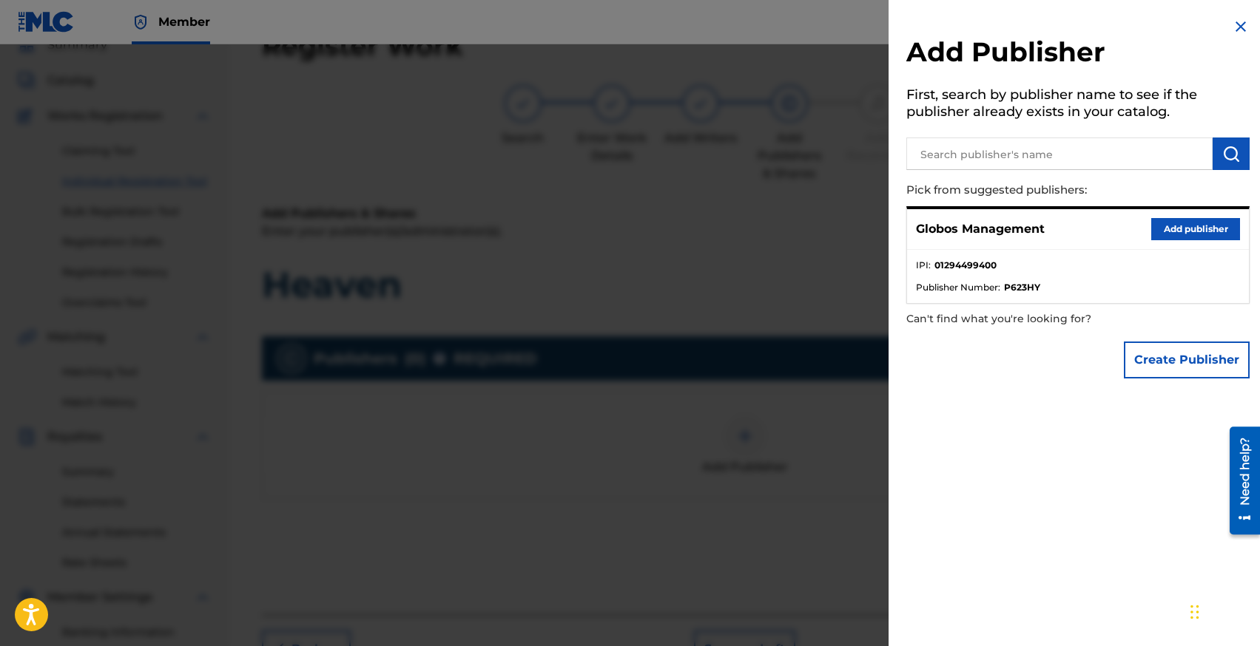
click at [1163, 220] on button "Add publisher" at bounding box center [1195, 229] width 89 height 22
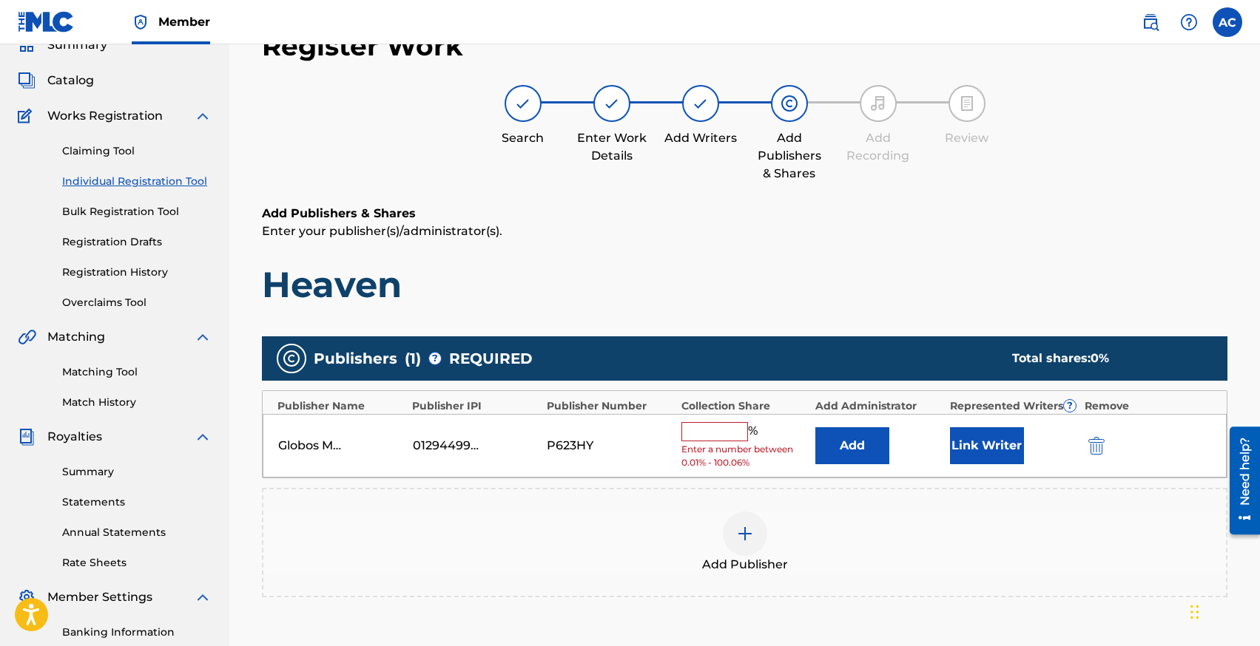
click at [702, 433] on input "text" at bounding box center [714, 431] width 67 height 19
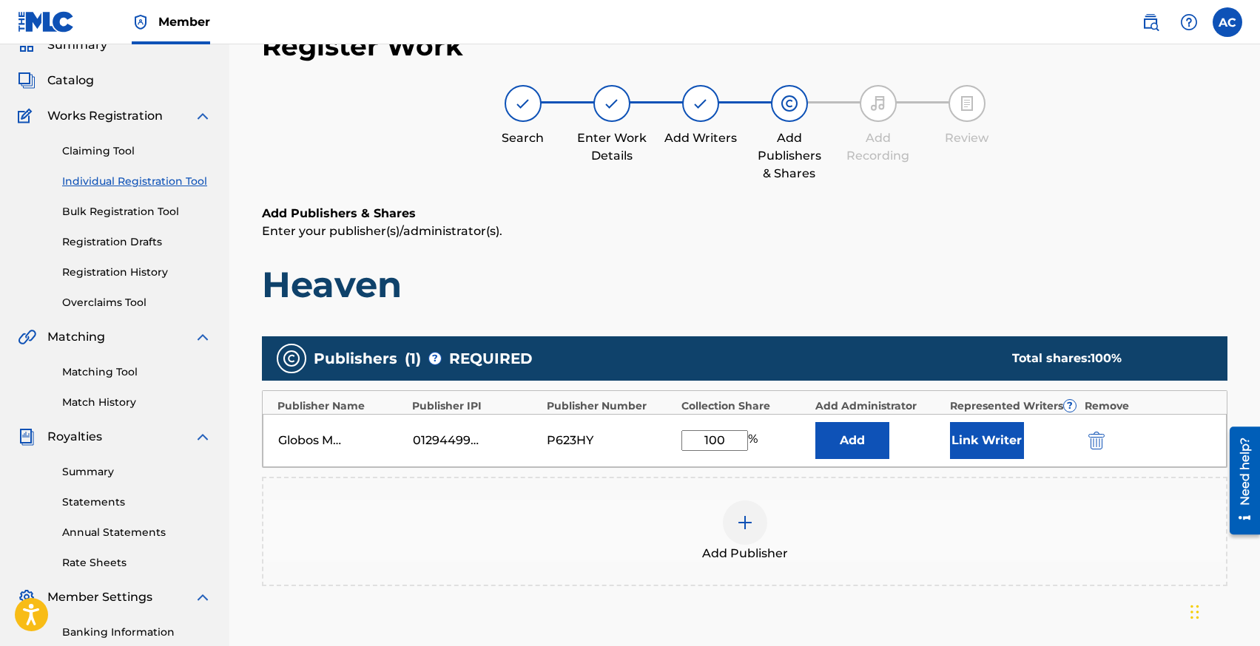
type input "100"
click at [963, 433] on button "Link Writer" at bounding box center [987, 440] width 74 height 37
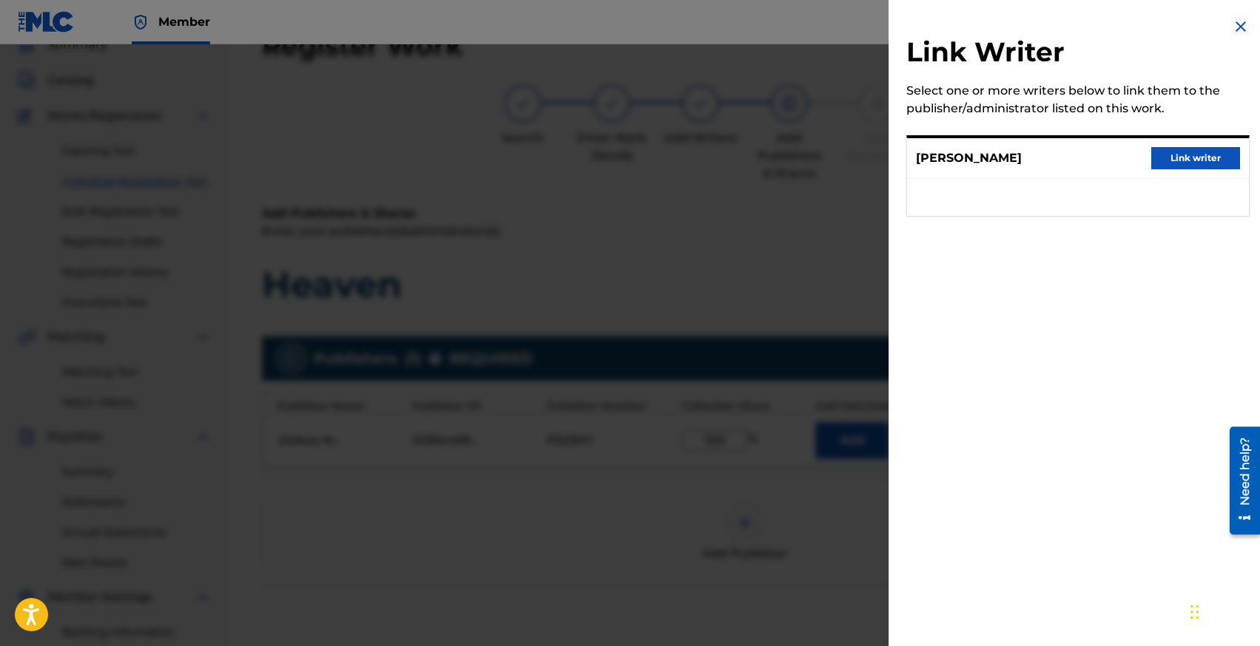
click at [1166, 161] on button "Link writer" at bounding box center [1195, 158] width 89 height 22
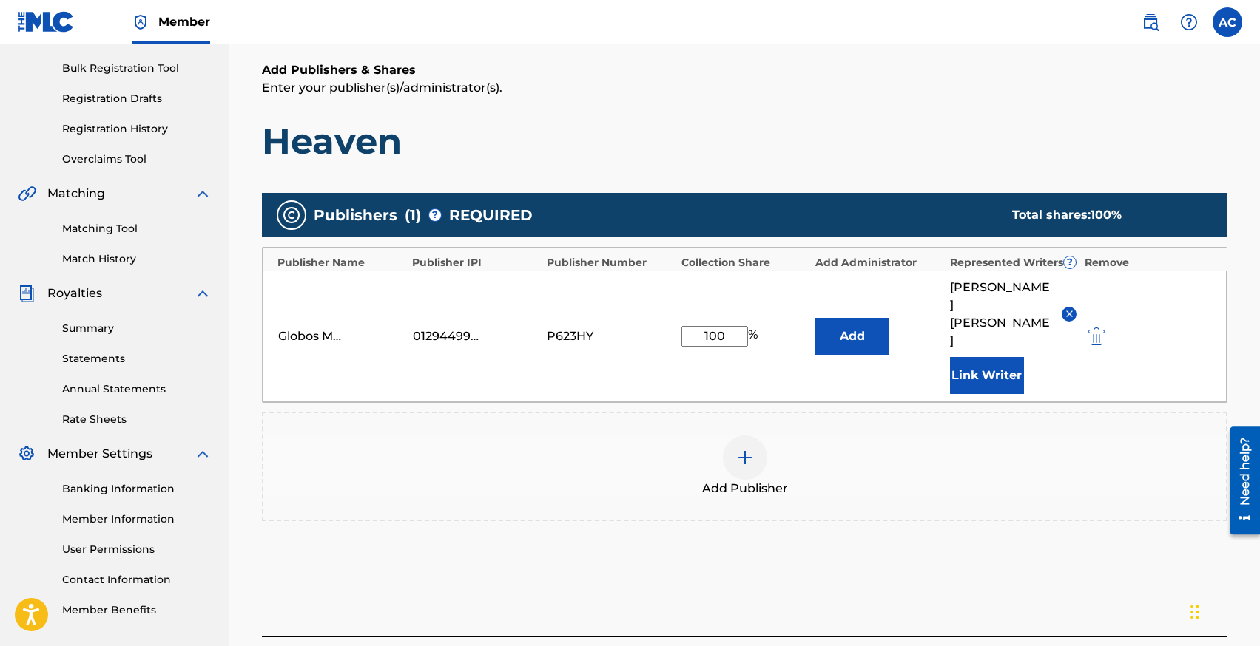
scroll to position [285, 0]
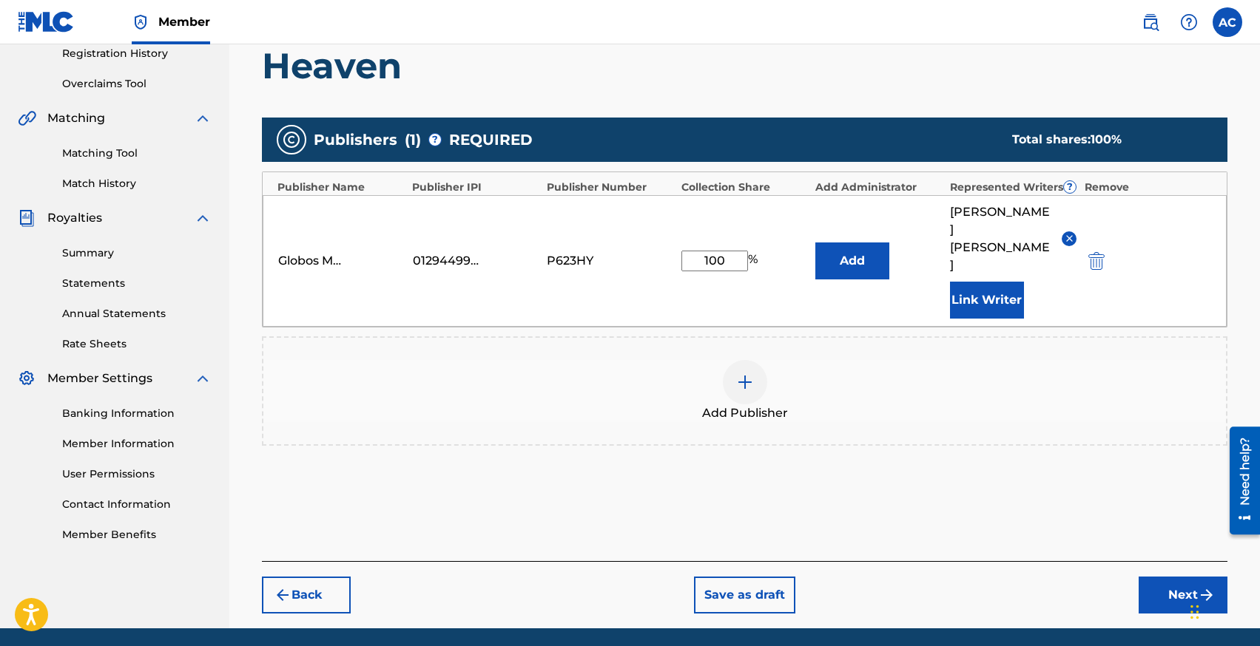
click at [1066, 233] on img at bounding box center [1069, 238] width 11 height 11
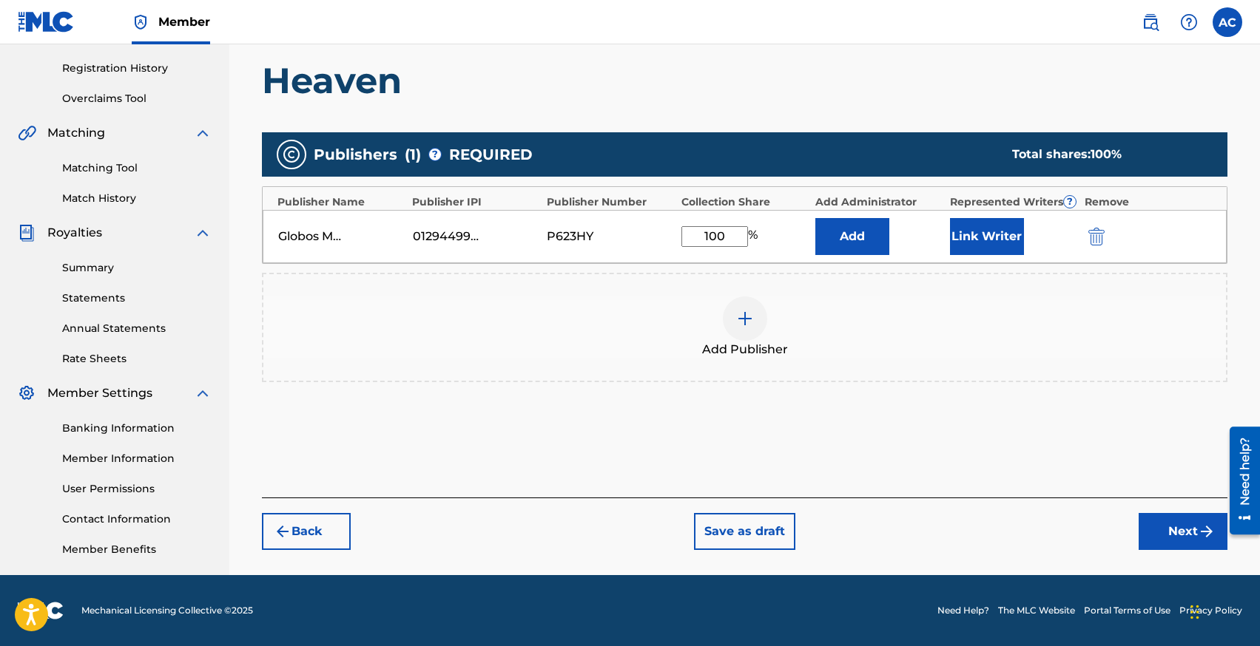
click at [1167, 524] on button "Next" at bounding box center [1182, 531] width 89 height 37
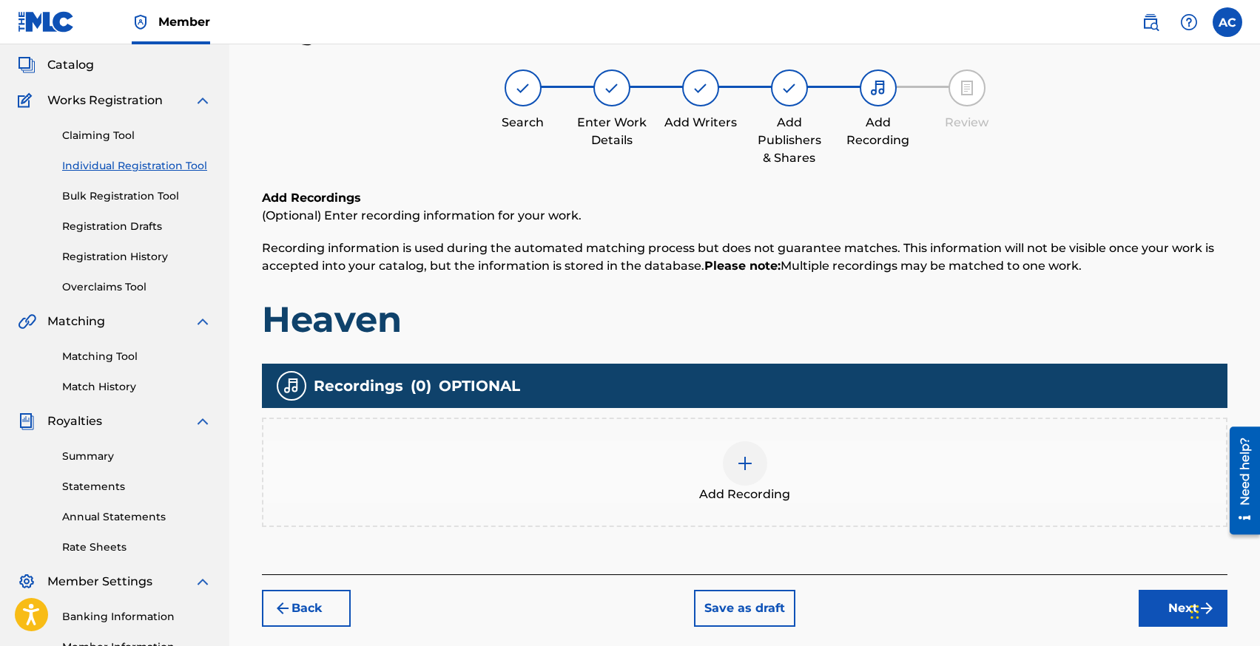
scroll to position [67, 0]
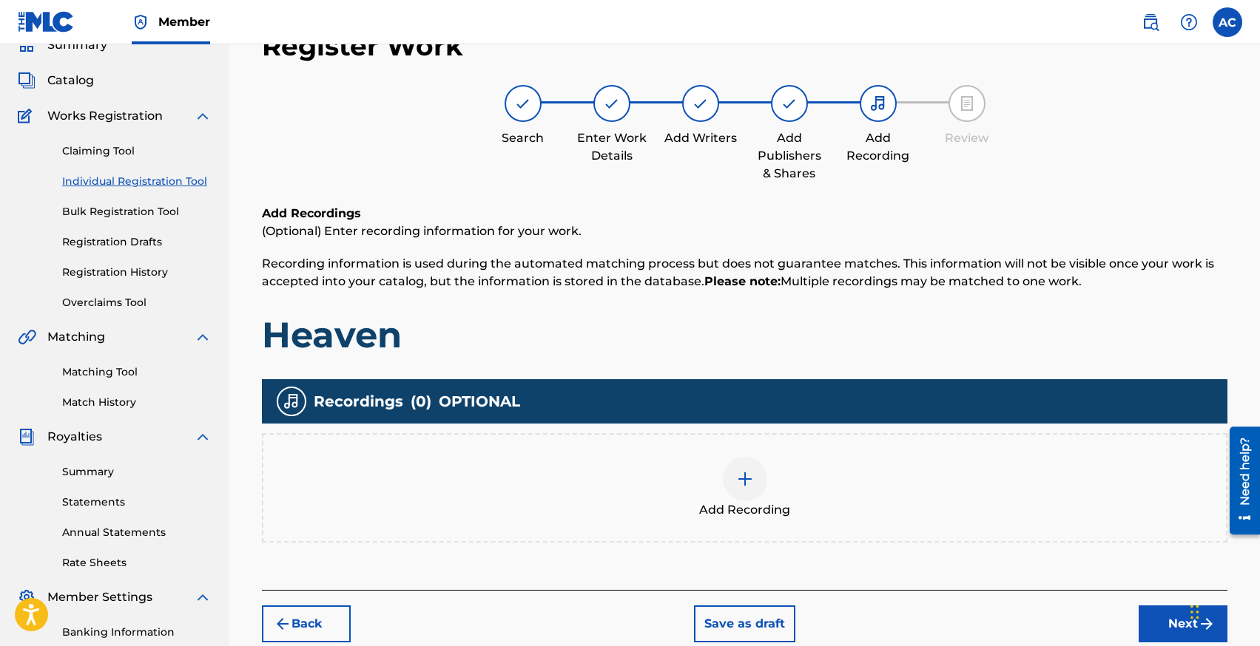
click at [737, 469] on div at bounding box center [745, 479] width 44 height 44
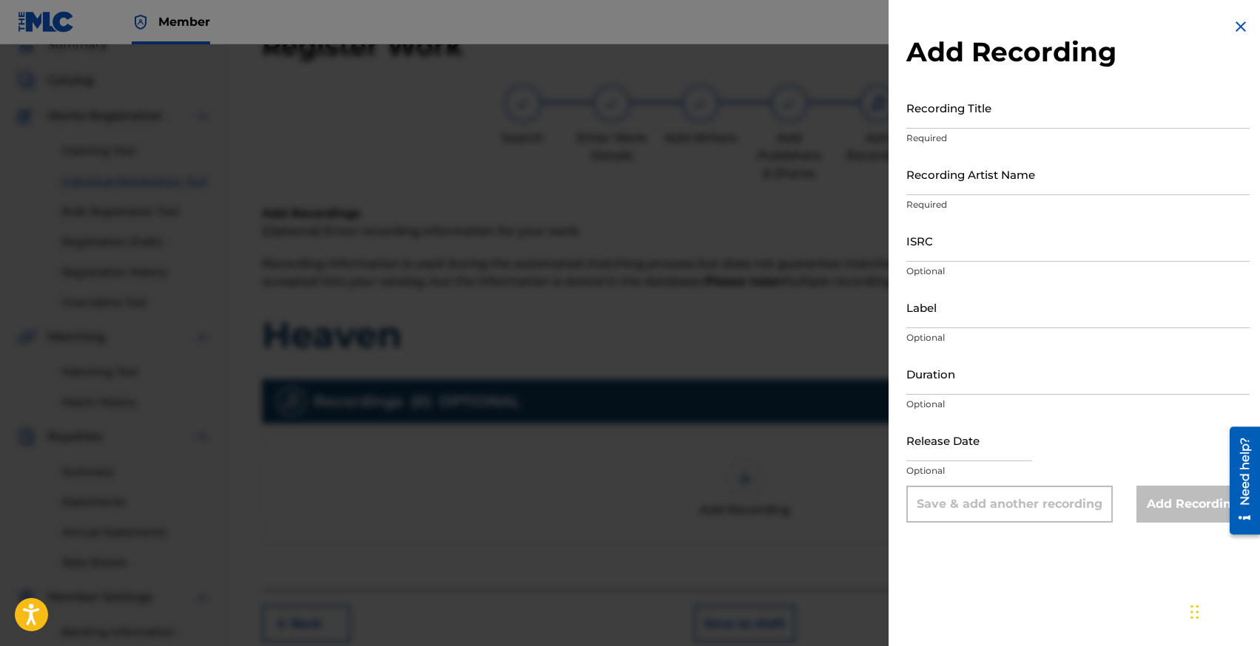
click at [957, 129] on div "Recording Title Required" at bounding box center [1077, 120] width 343 height 67
click at [956, 127] on div "Recording Title Required" at bounding box center [1077, 120] width 343 height 67
click at [955, 120] on input "Recording Title" at bounding box center [1077, 108] width 343 height 42
type input "Heaven"
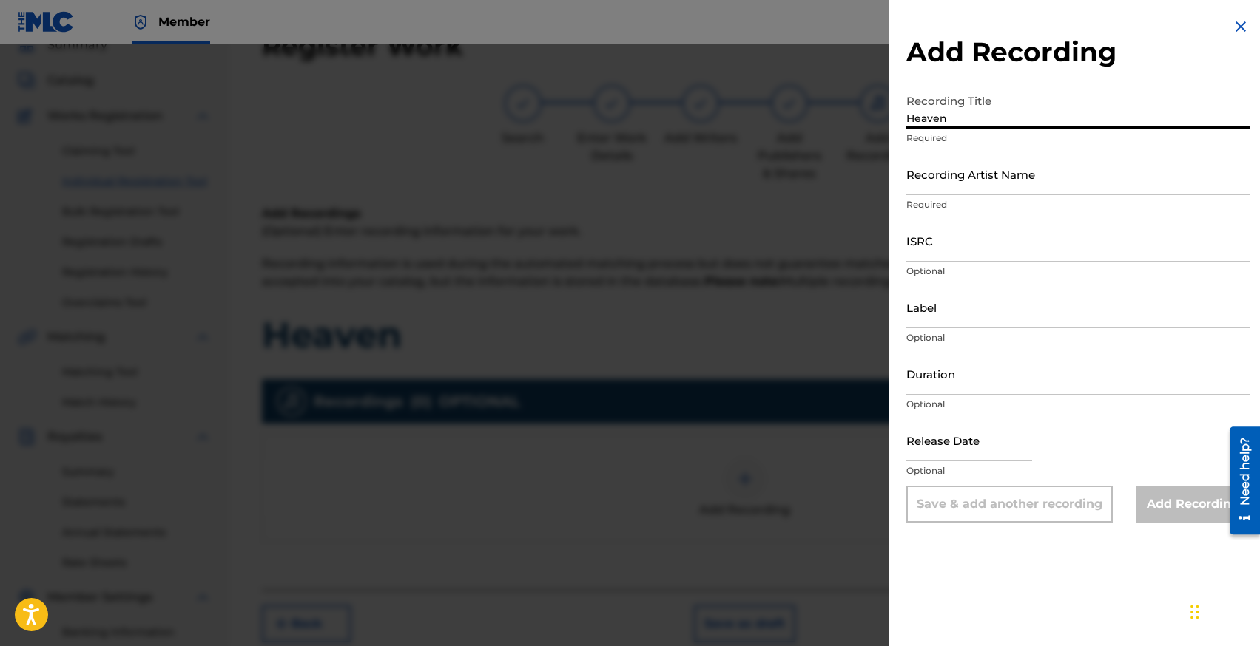
click at [981, 455] on input "text" at bounding box center [969, 440] width 126 height 42
select select "7"
select select "2025"
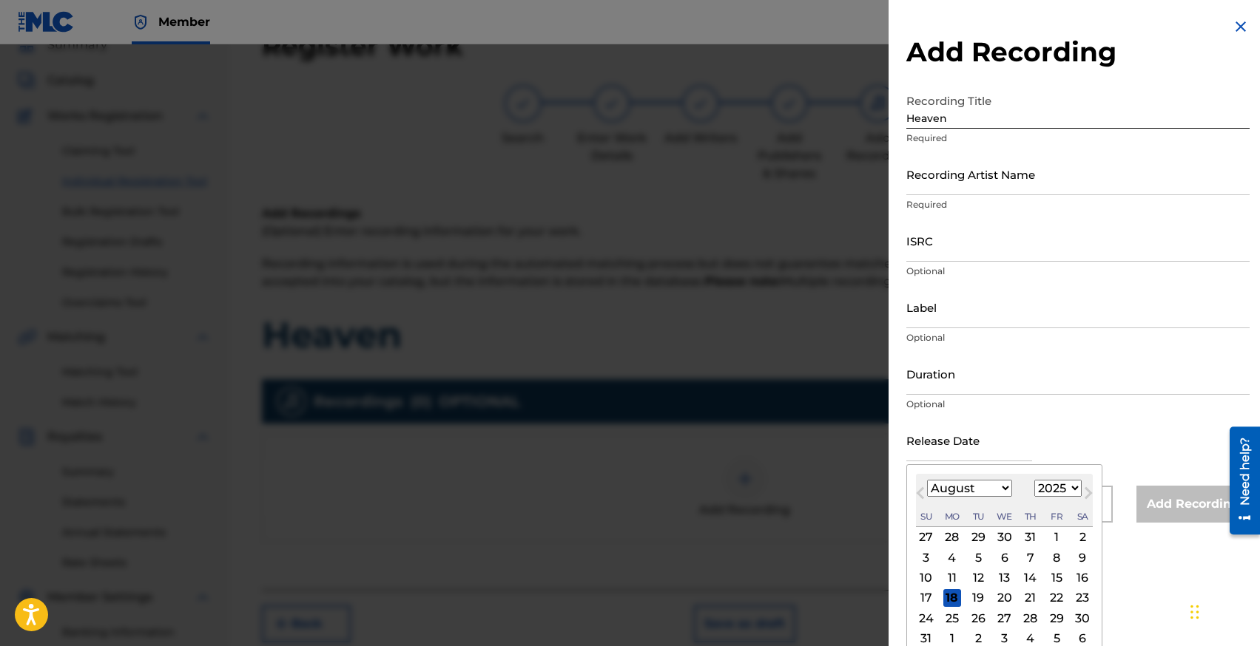
click at [937, 491] on select "January February March April May June July August September October November De…" at bounding box center [969, 488] width 85 height 17
select select "3"
click at [1052, 576] on div "18" at bounding box center [1056, 579] width 18 height 18
type input "[DATE]"
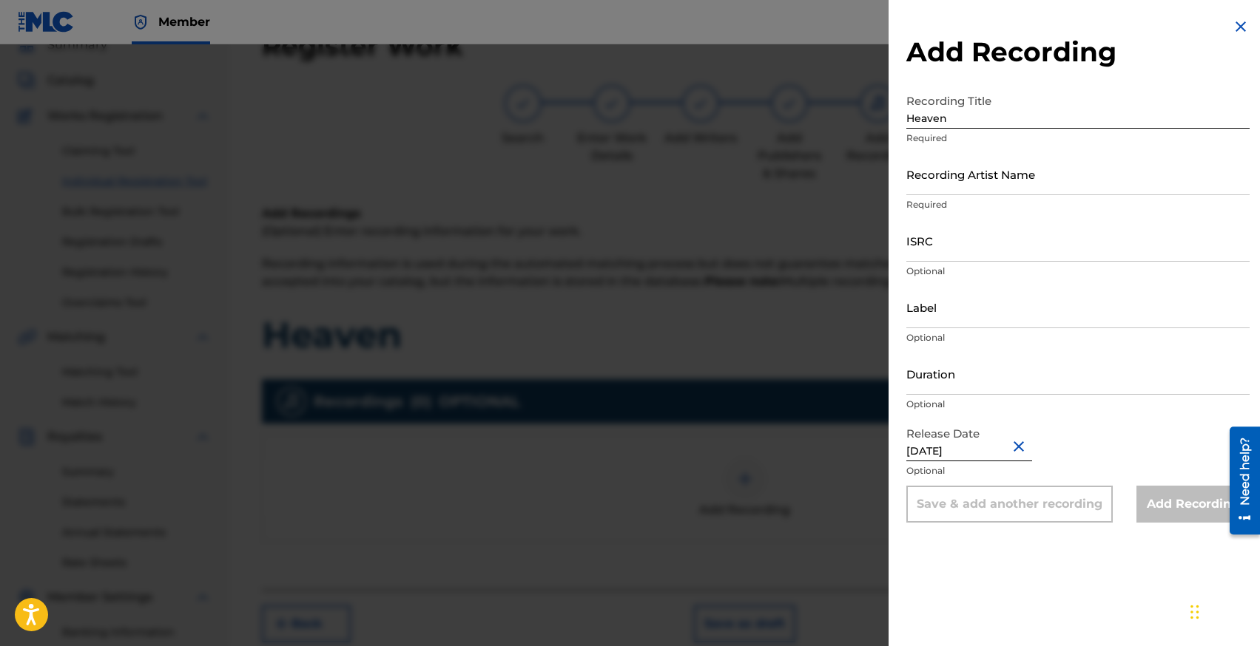
click at [939, 393] on input "Duration" at bounding box center [1077, 374] width 343 height 42
type input "02:36"
click at [929, 263] on div "ISRC Optional" at bounding box center [1077, 253] width 343 height 67
click at [930, 251] on input "ISRC" at bounding box center [1077, 241] width 343 height 42
paste input "QZTRX2542362"
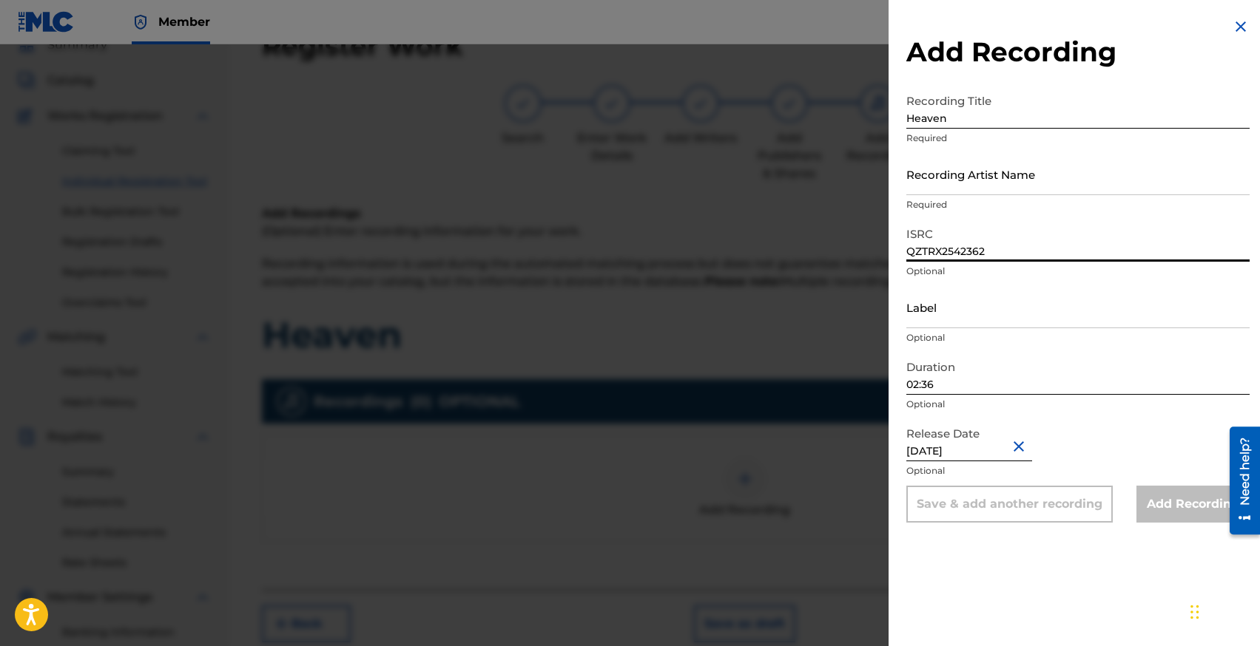
type input "QZTRX2542362"
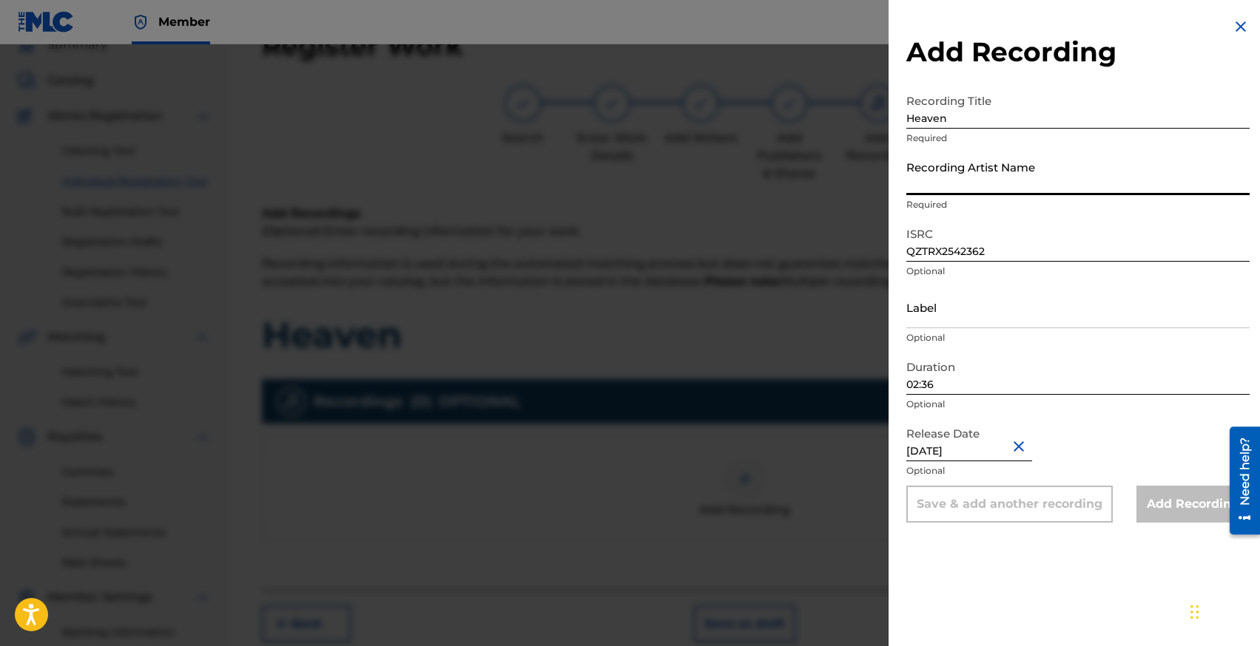
click at [935, 182] on input "Recording Artist Name" at bounding box center [1077, 174] width 343 height 42
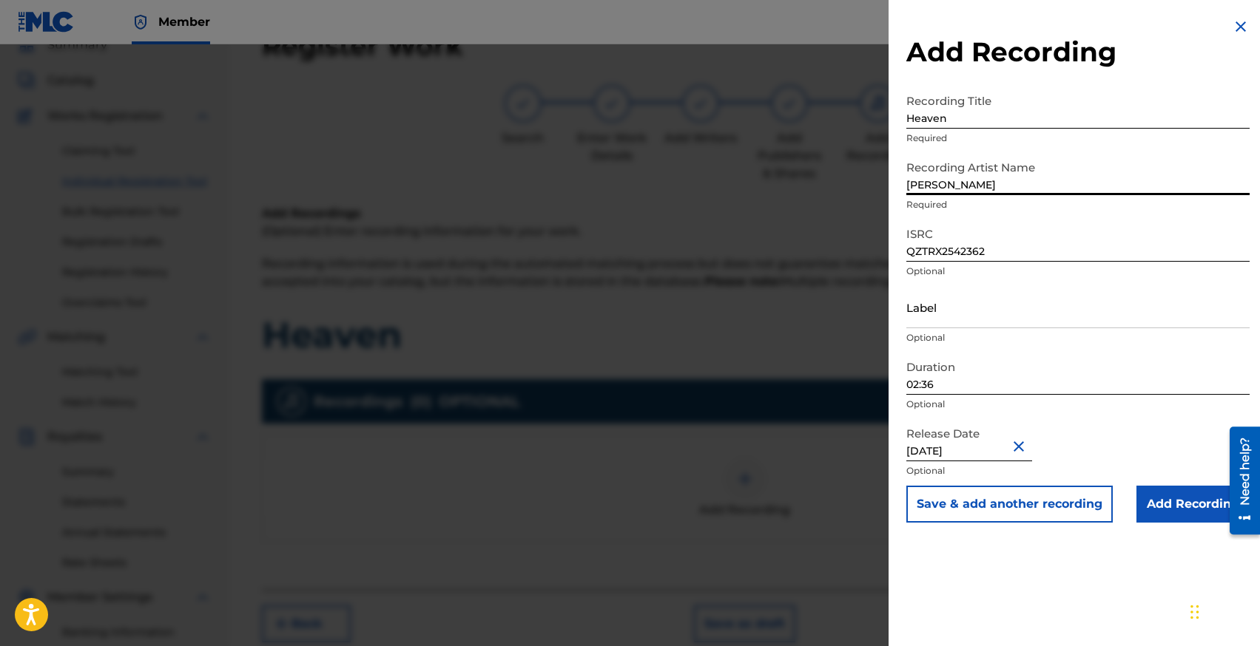
type input "[PERSON_NAME]"
click at [1181, 510] on input "Add Recording" at bounding box center [1192, 504] width 113 height 37
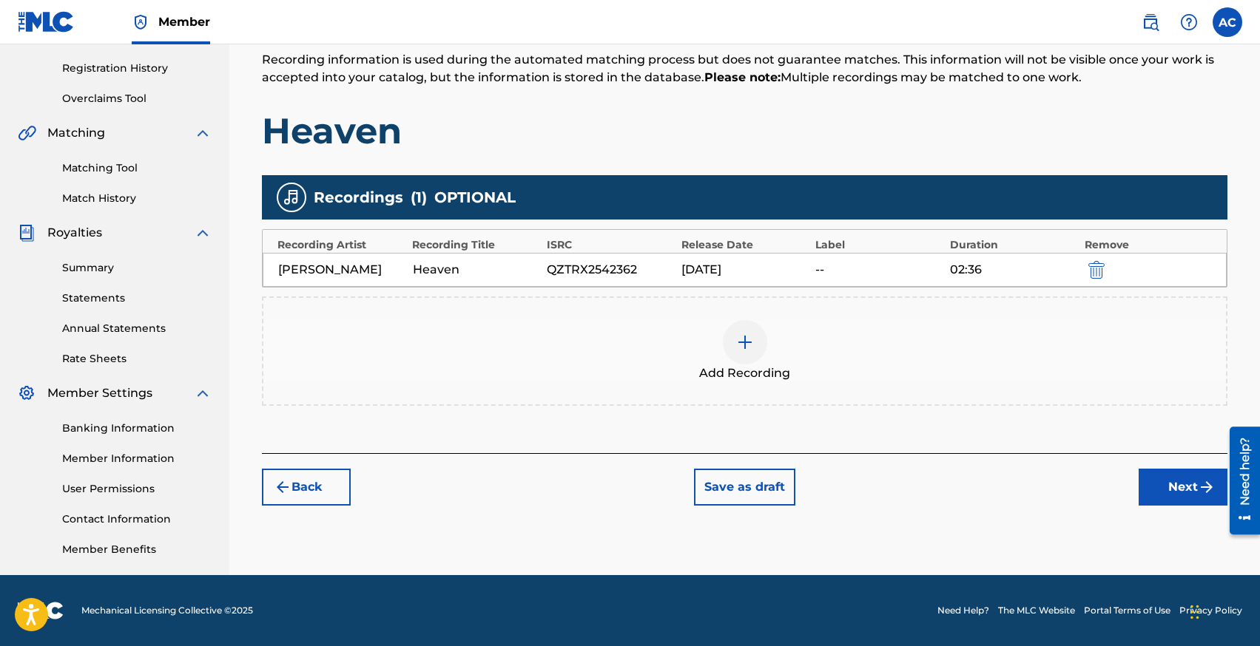
click at [1152, 492] on button "Next" at bounding box center [1182, 487] width 89 height 37
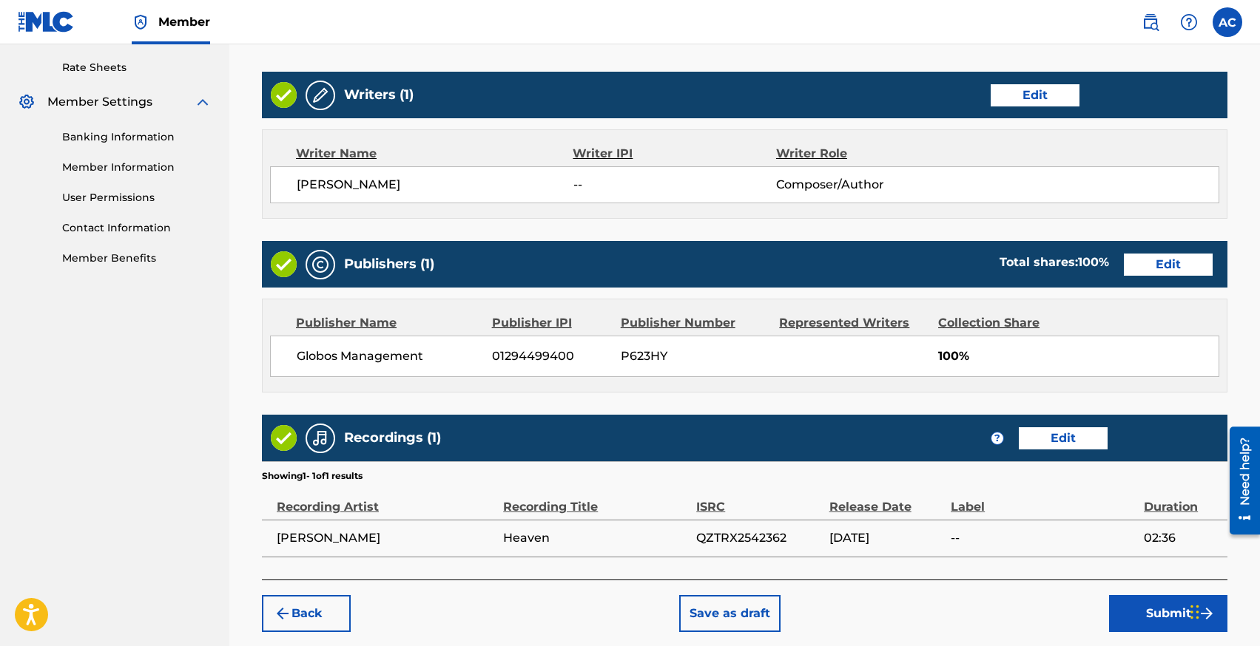
scroll to position [632, 0]
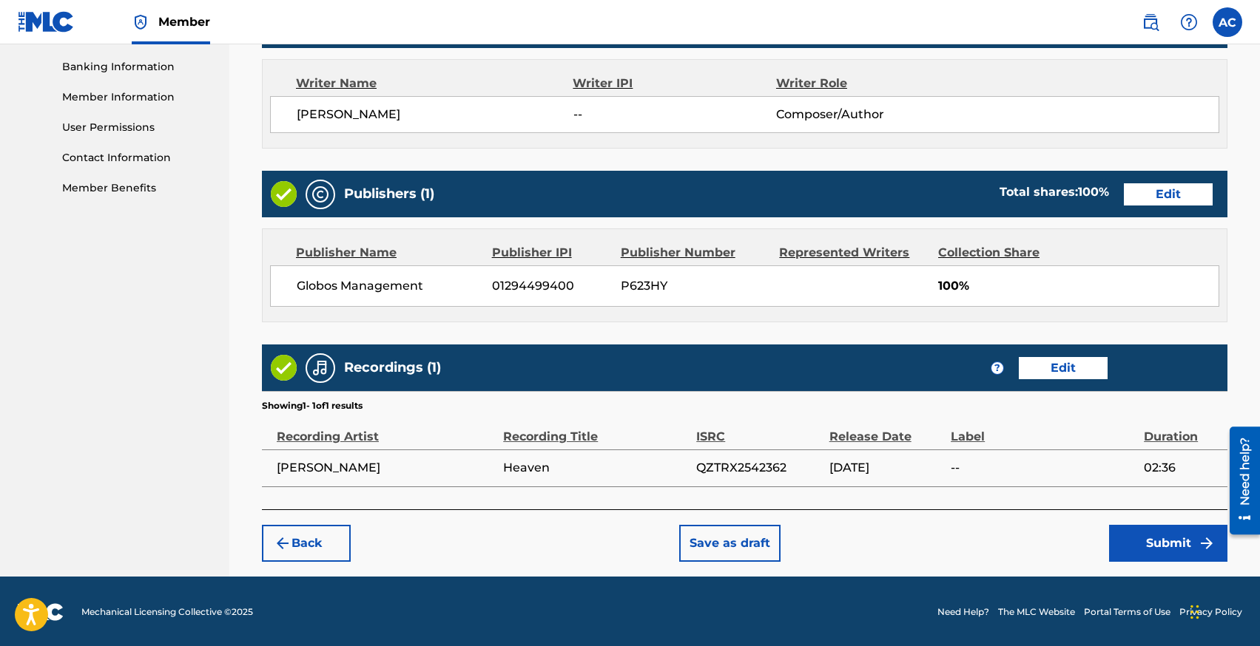
click at [1146, 541] on button "Submit" at bounding box center [1168, 543] width 118 height 37
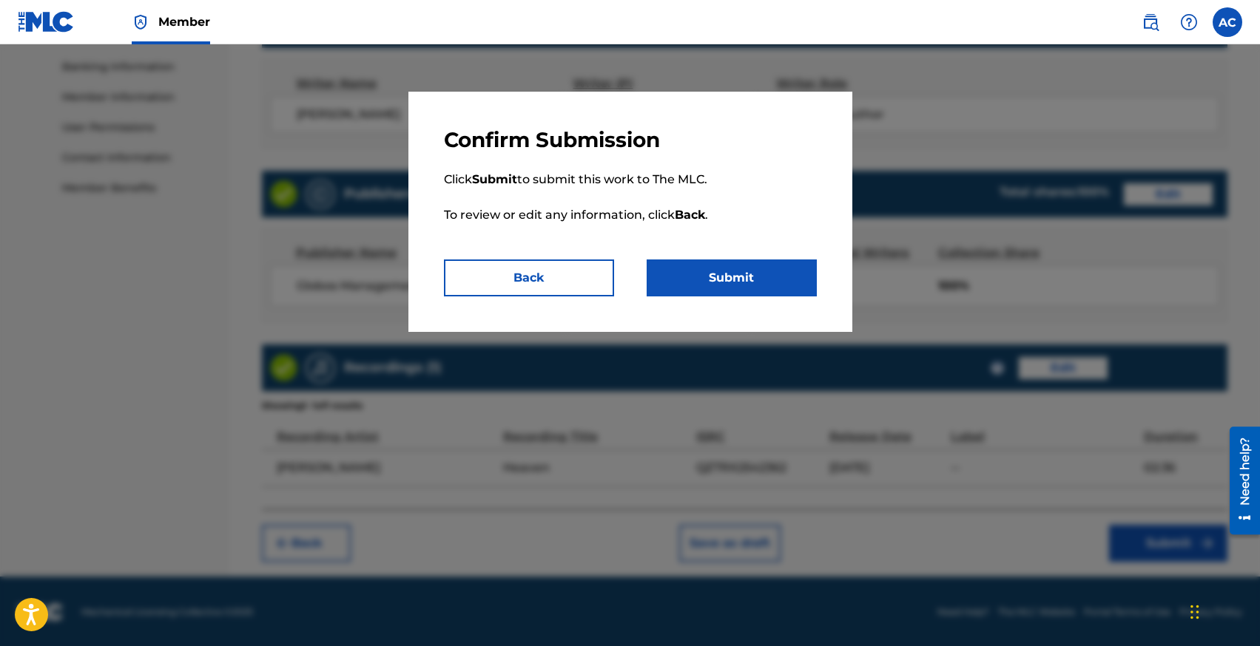
click at [726, 268] on button "Submit" at bounding box center [731, 278] width 170 height 37
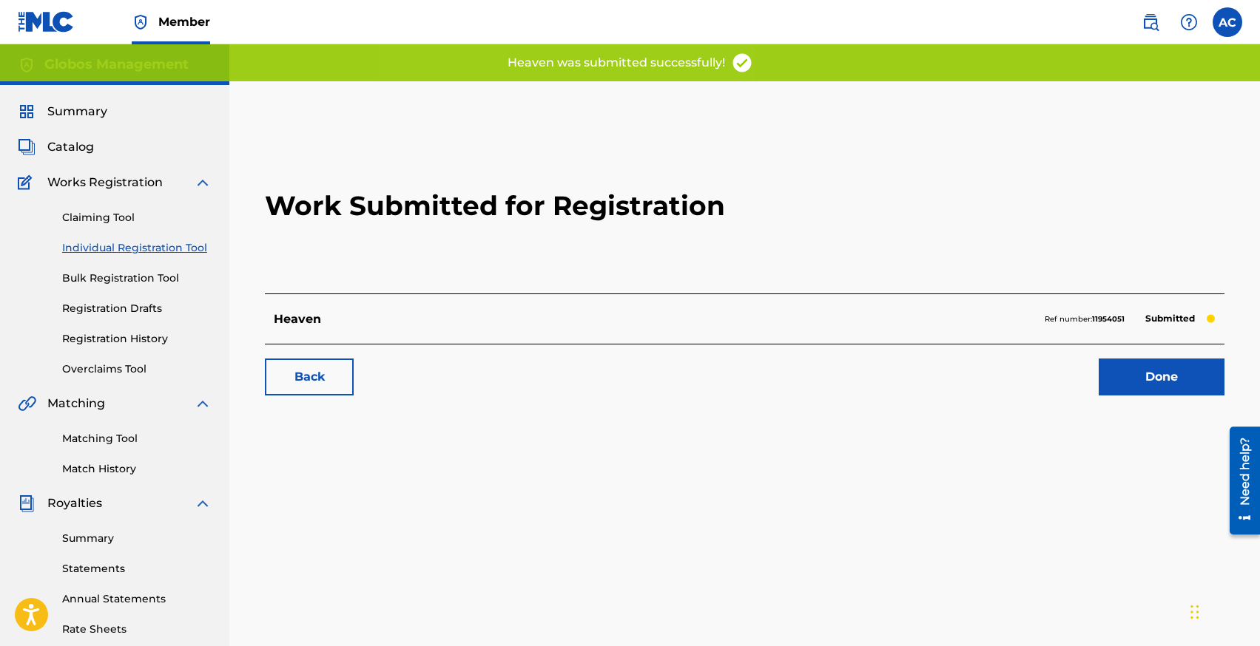
click at [141, 244] on link "Individual Registration Tool" at bounding box center [136, 248] width 149 height 16
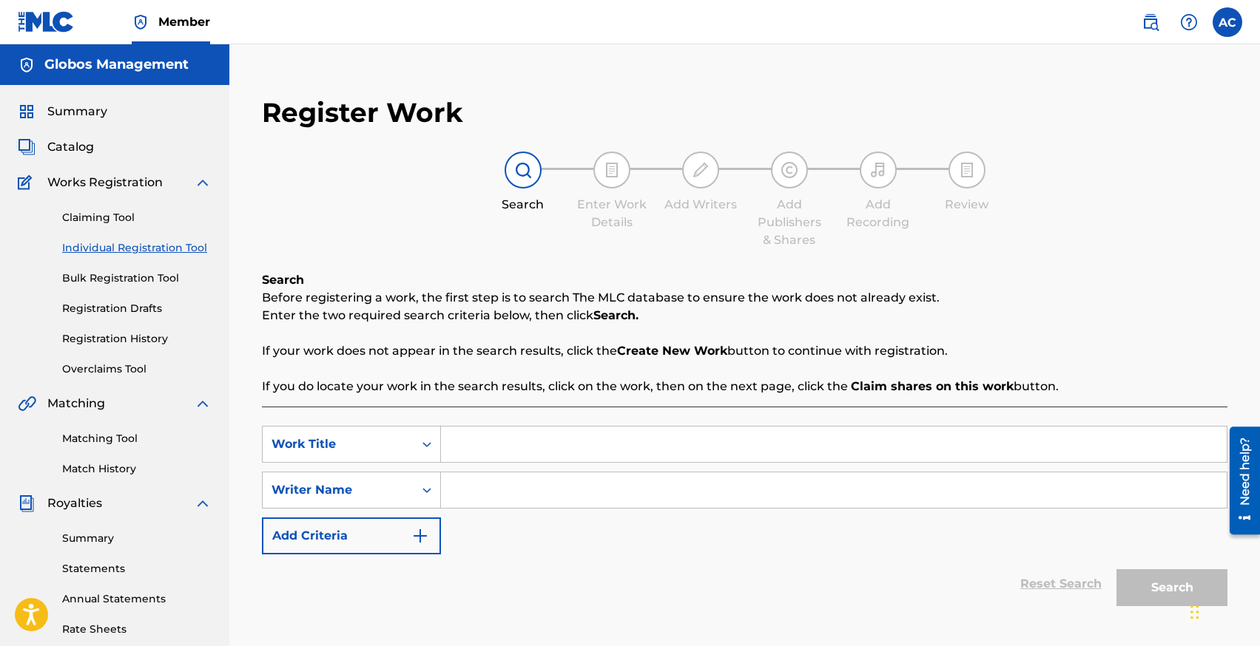
click at [477, 441] on input "Search Form" at bounding box center [833, 445] width 785 height 36
click at [500, 496] on input "Search Form" at bounding box center [833, 491] width 785 height 36
click at [532, 447] on input "Lost in Deep" at bounding box center [833, 445] width 785 height 36
type input "Lost in time"
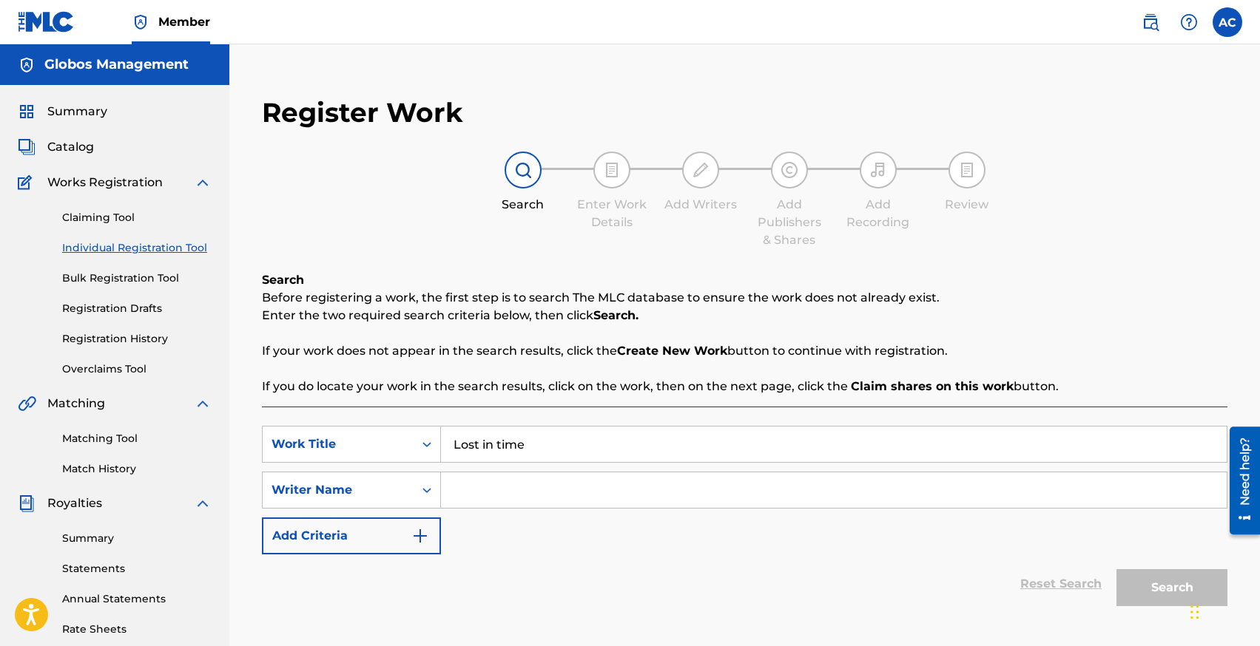
click at [515, 479] on input "Search Form" at bounding box center [833, 491] width 785 height 36
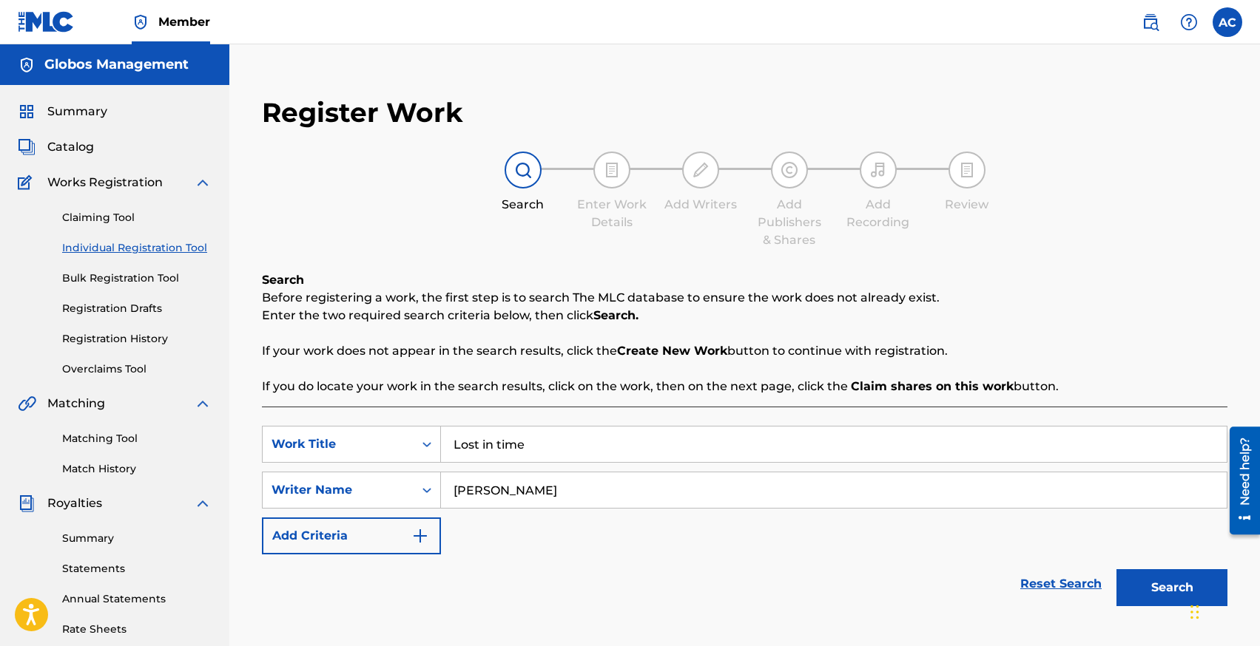
type input "[PERSON_NAME]"
click at [1116, 570] on button "Search" at bounding box center [1171, 588] width 111 height 37
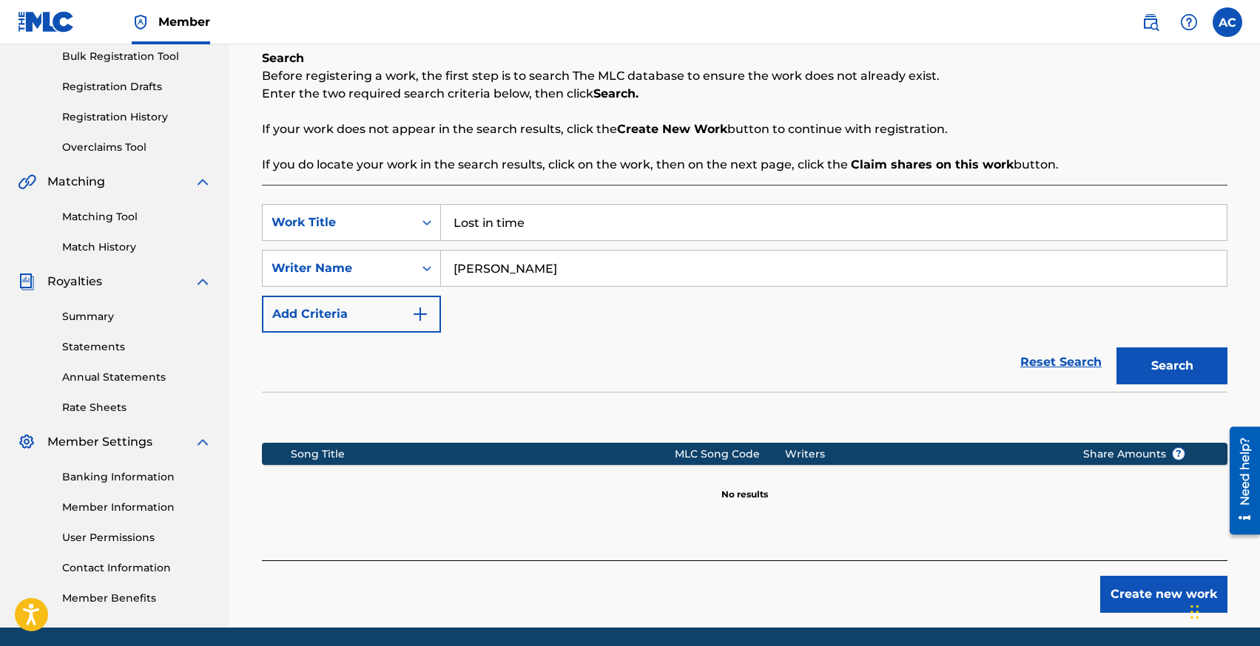
scroll to position [274, 0]
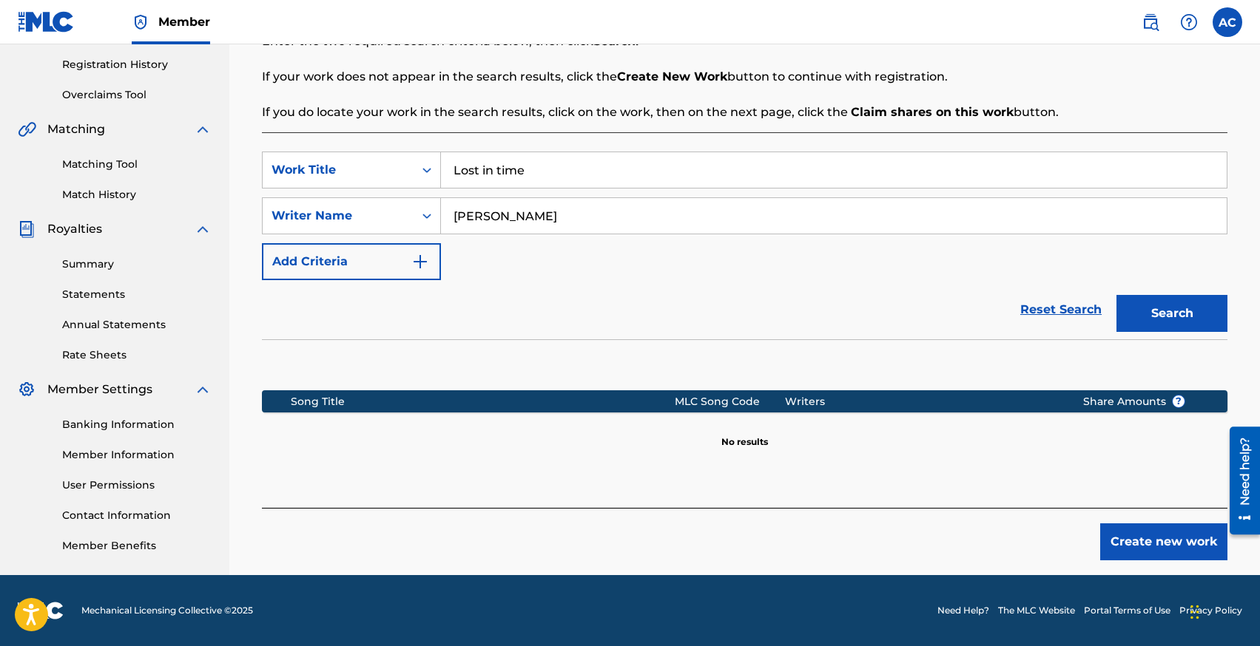
click at [1121, 537] on button "Create new work" at bounding box center [1163, 542] width 127 height 37
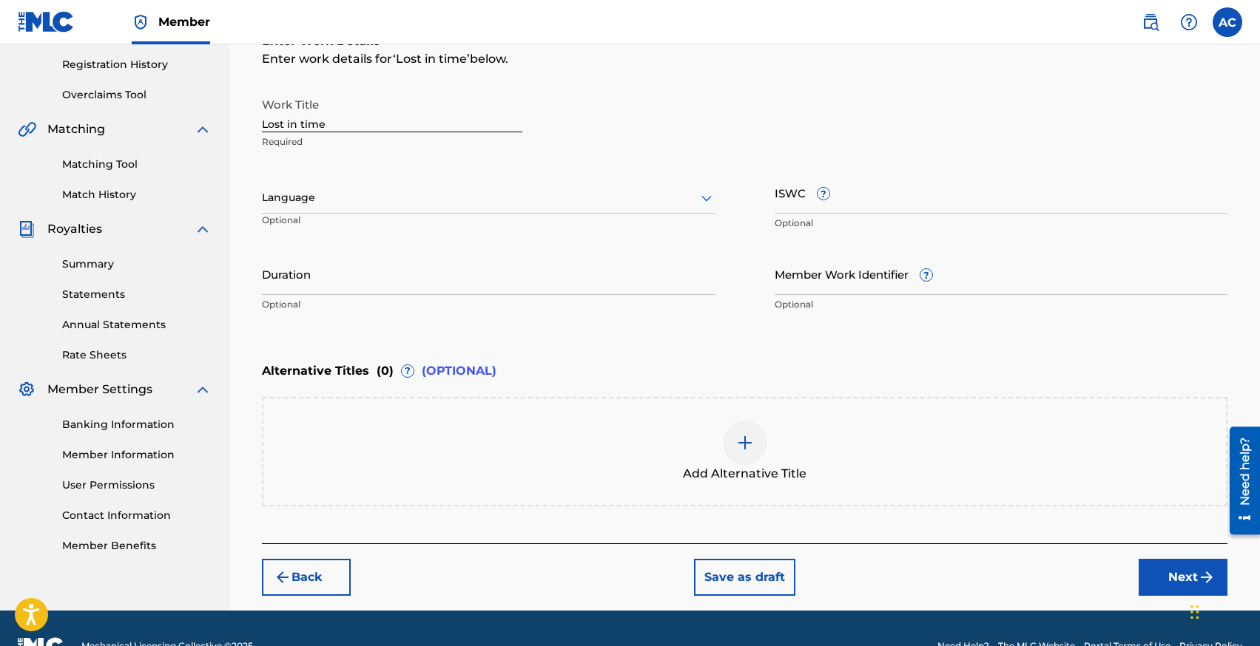
click at [343, 129] on input "Lost in time" at bounding box center [392, 111] width 260 height 42
type input "Lost in Time"
click at [327, 199] on div at bounding box center [488, 198] width 453 height 18
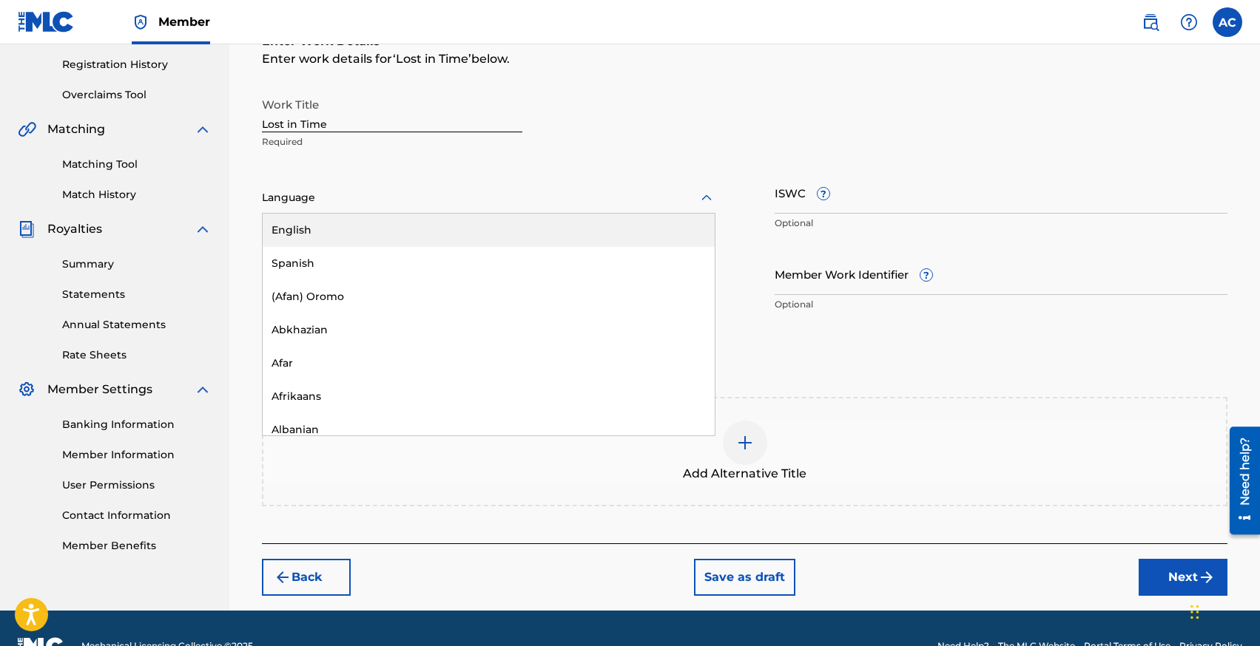
click at [327, 233] on div "English" at bounding box center [489, 230] width 452 height 33
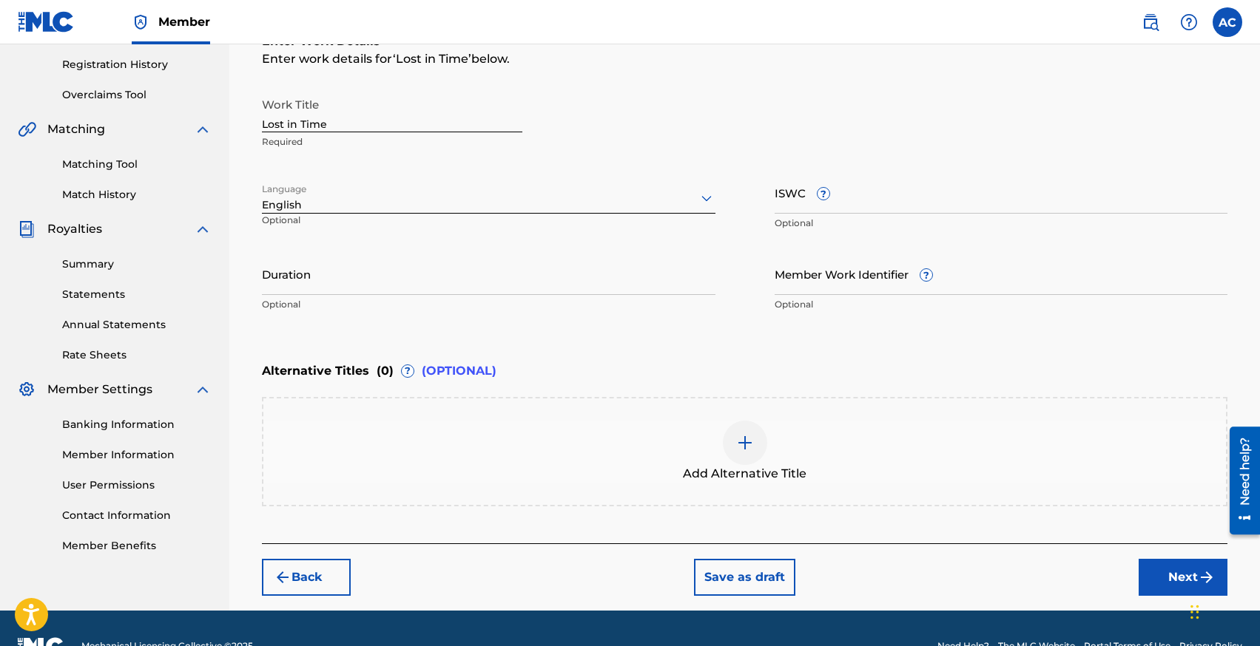
type input "0"
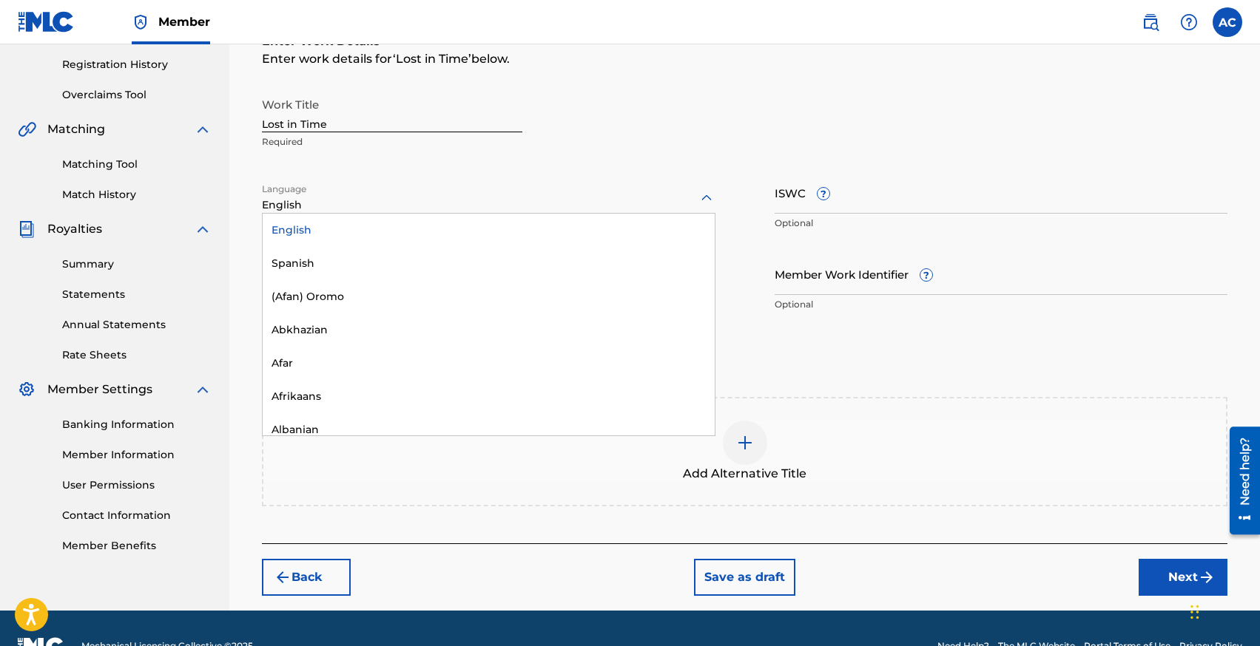
drag, startPoint x: 294, startPoint y: 273, endPoint x: 317, endPoint y: 217, distance: 60.3
click at [317, 217] on div "English Spanish (Afan) Oromo Abkhazian Afar Afrikaans Albanian Amharic Arabic A…" at bounding box center [489, 325] width 452 height 222
click at [315, 227] on div "English" at bounding box center [489, 230] width 452 height 33
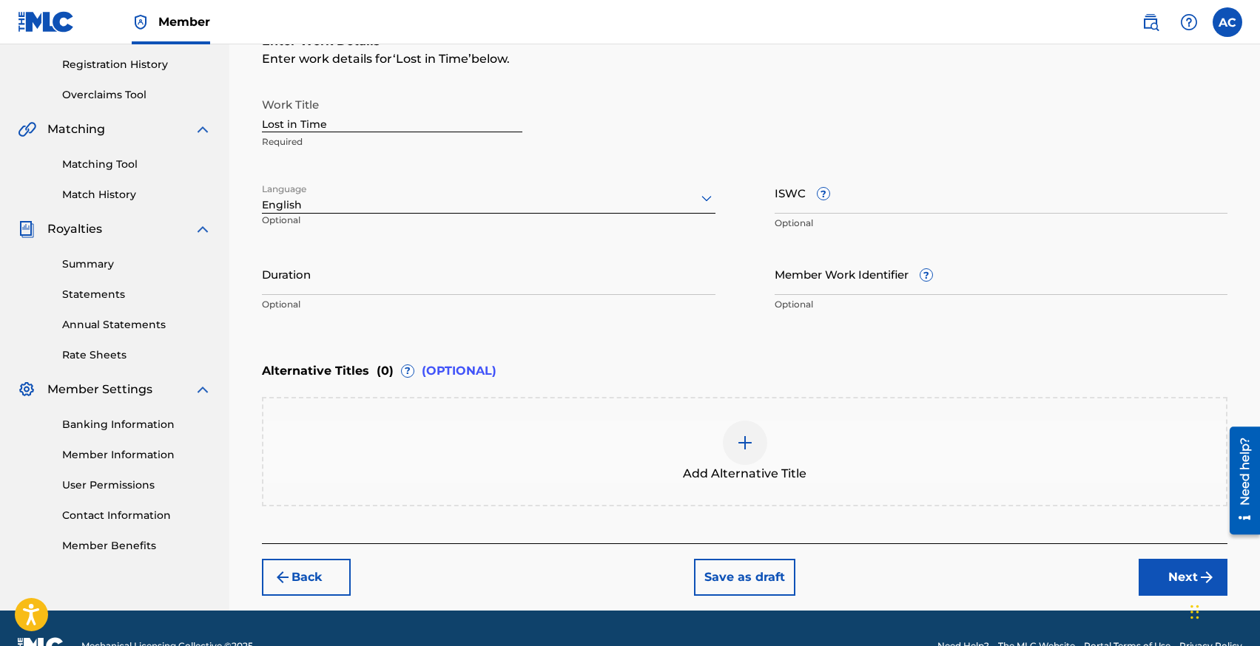
click at [315, 266] on input "Duration" at bounding box center [488, 274] width 453 height 42
type input "02:59"
click at [1136, 570] on div "Back Save as draft Next" at bounding box center [744, 570] width 965 height 53
click at [1152, 564] on button "Next" at bounding box center [1182, 577] width 89 height 37
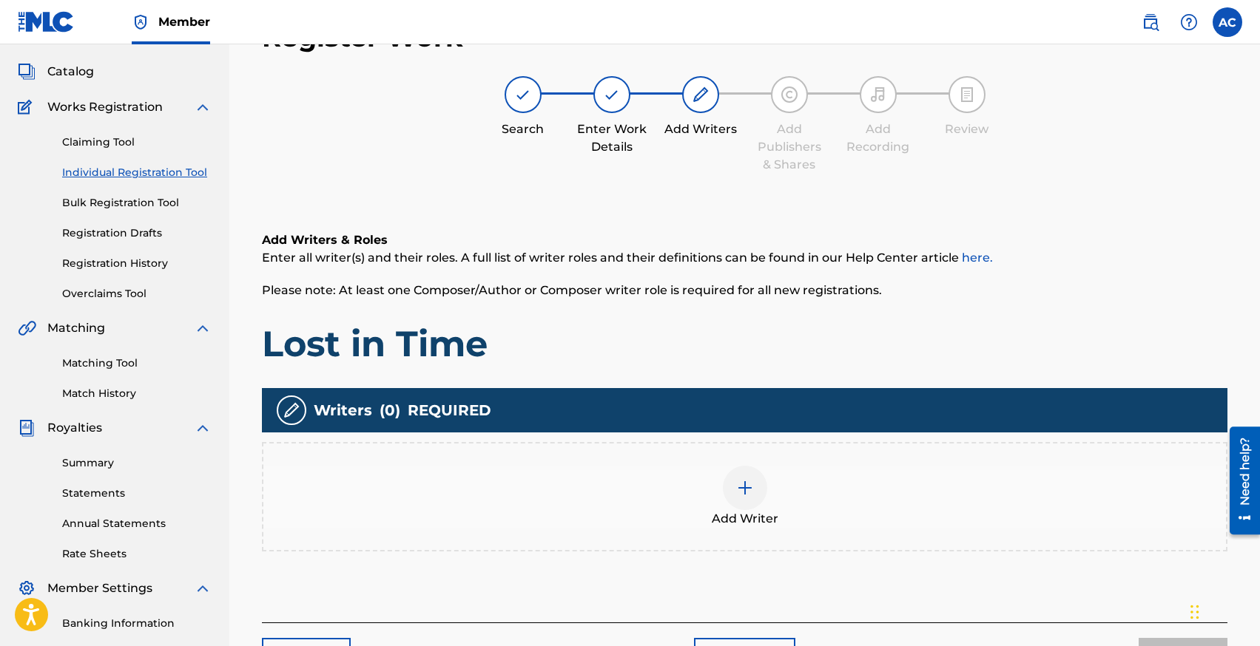
scroll to position [67, 0]
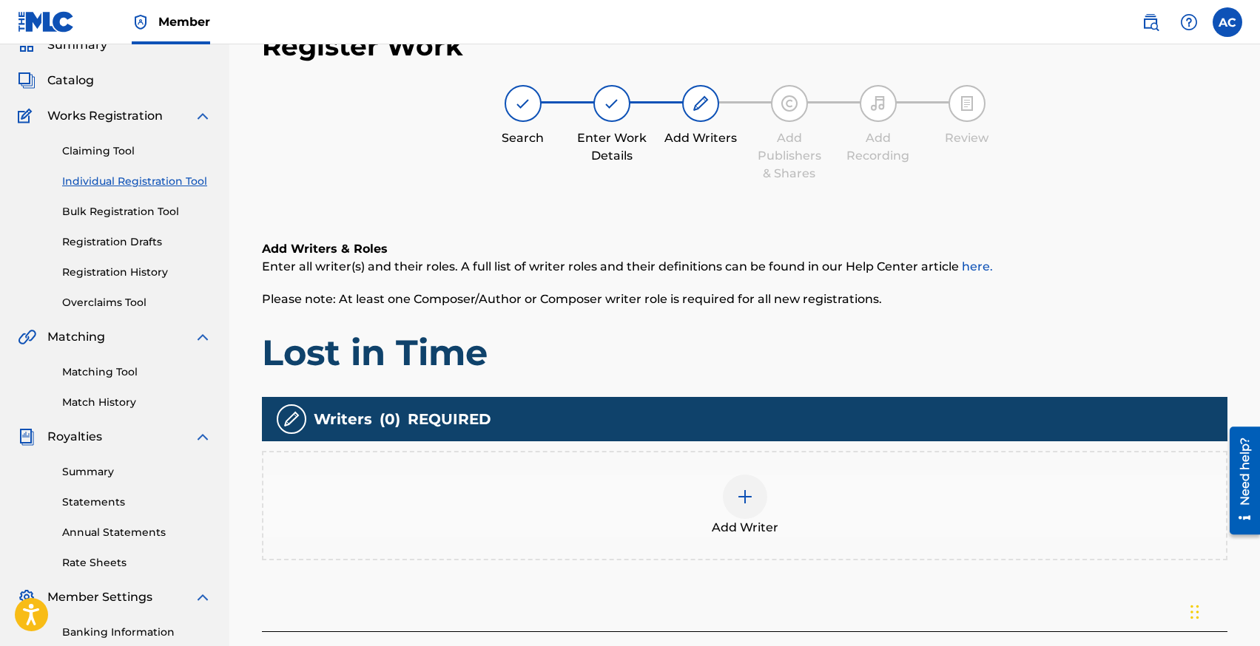
click at [781, 467] on div "Add Writer" at bounding box center [744, 505] width 965 height 109
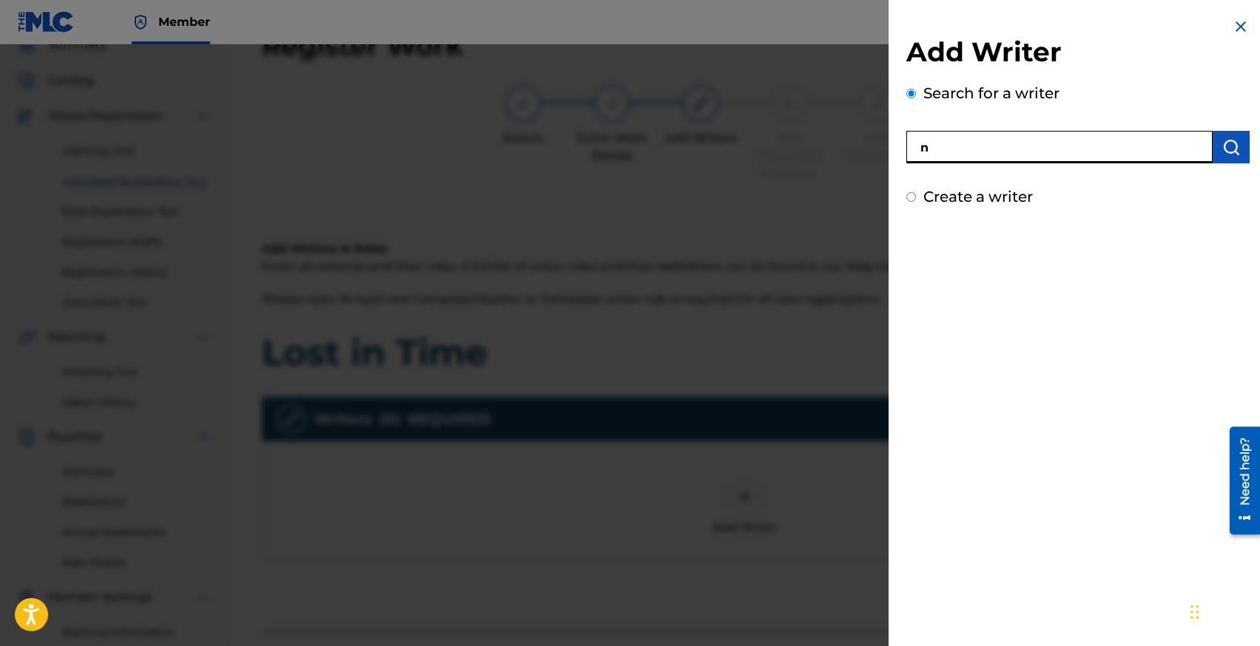
click at [972, 154] on input "n" at bounding box center [1059, 147] width 306 height 33
type input "[PERSON_NAME]"
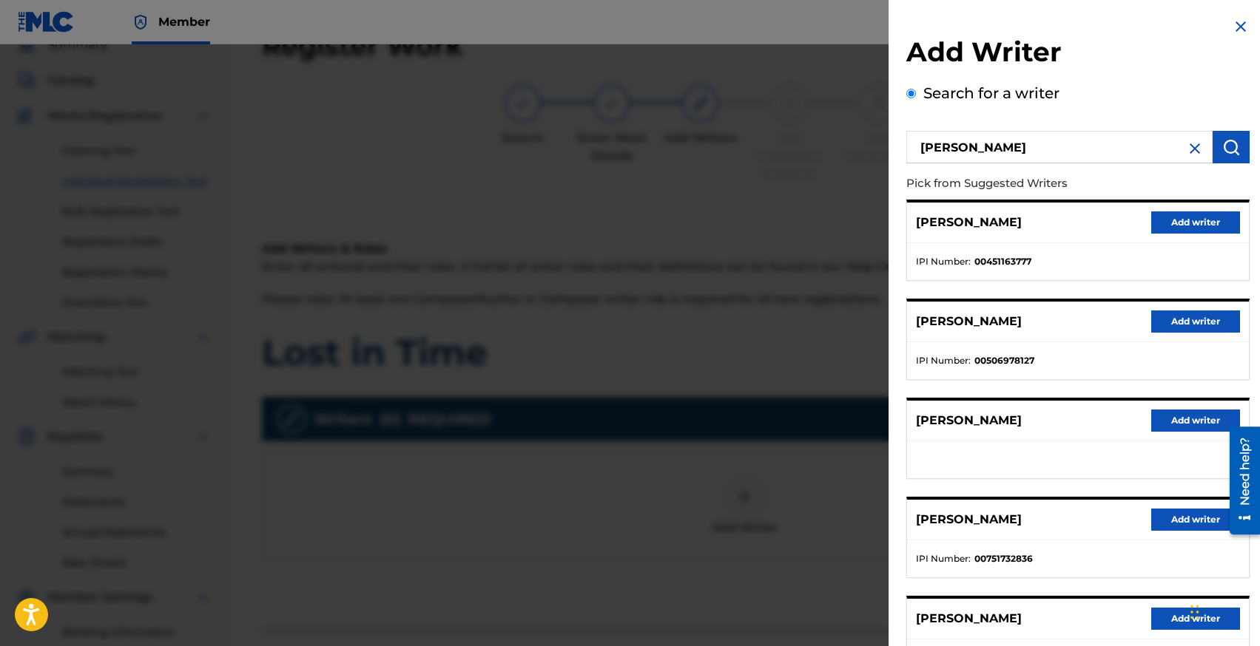
click at [1165, 416] on button "Add writer" at bounding box center [1195, 421] width 89 height 22
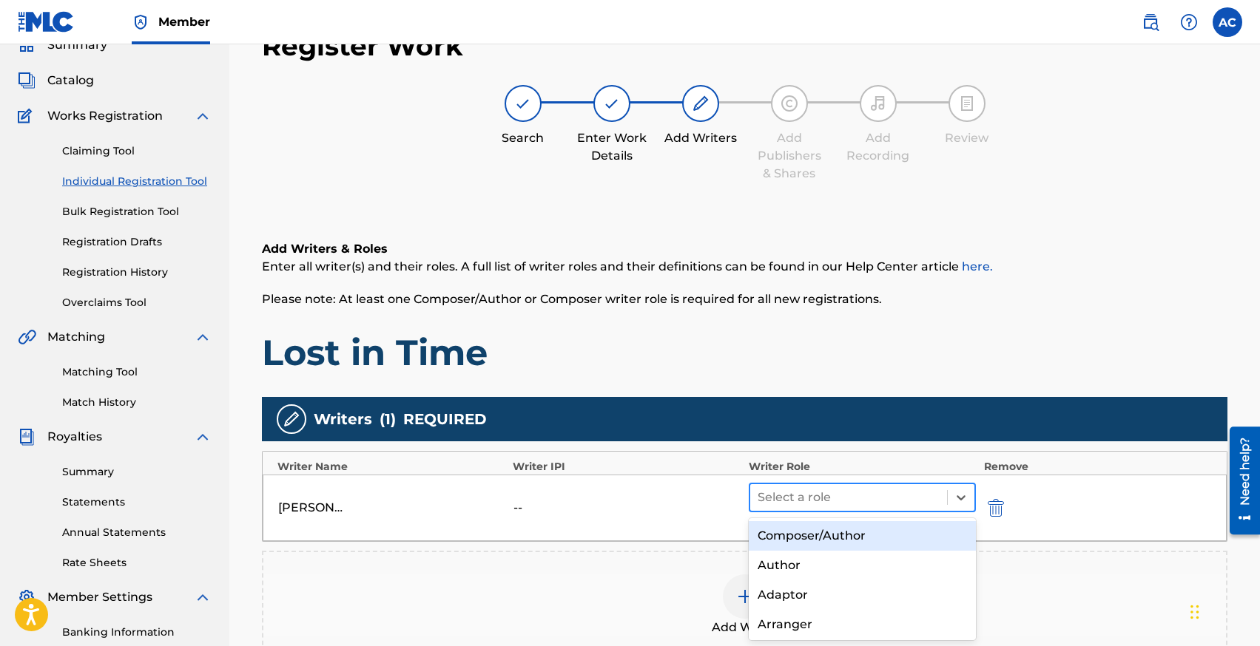
click at [775, 484] on div "Select a role" at bounding box center [862, 498] width 228 height 30
click at [792, 524] on div "Composer/Author" at bounding box center [862, 536] width 228 height 30
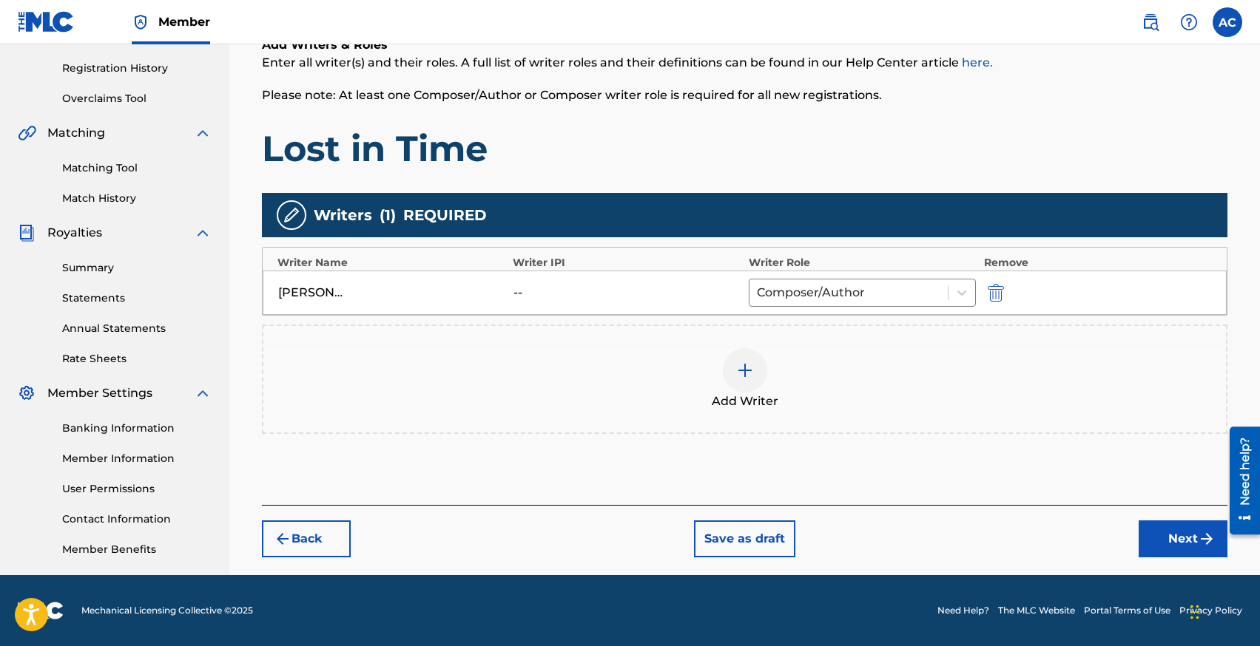
click at [1173, 531] on button "Next" at bounding box center [1182, 539] width 89 height 37
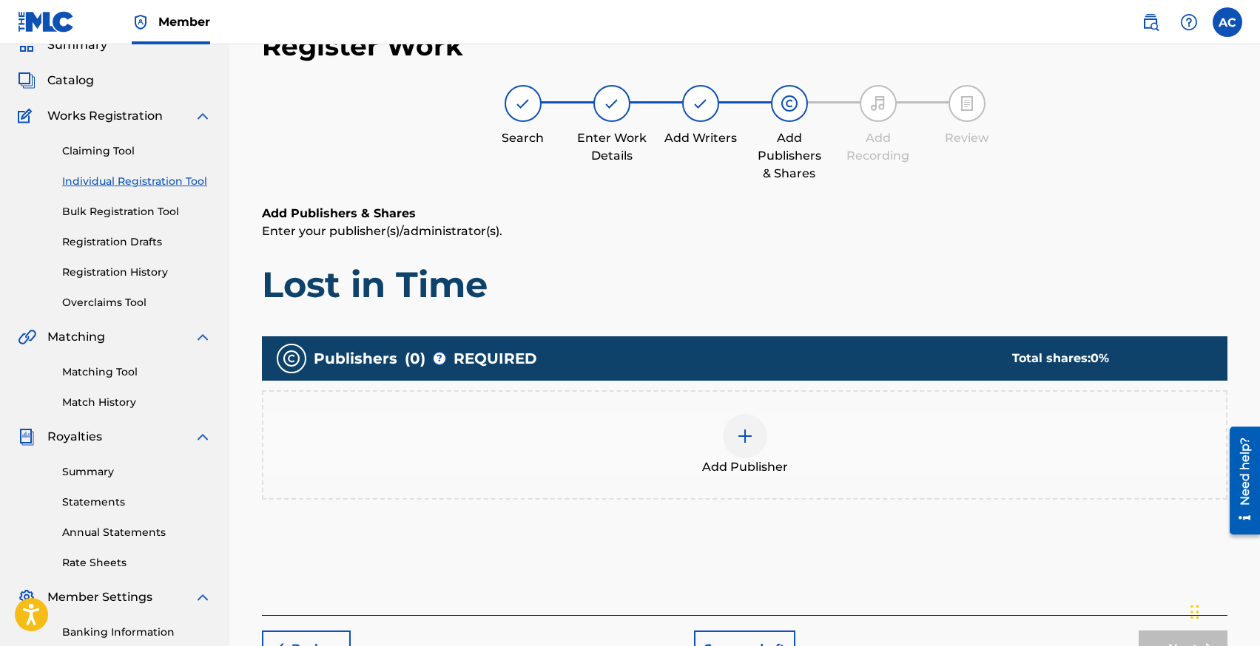
click at [732, 430] on div at bounding box center [745, 436] width 44 height 44
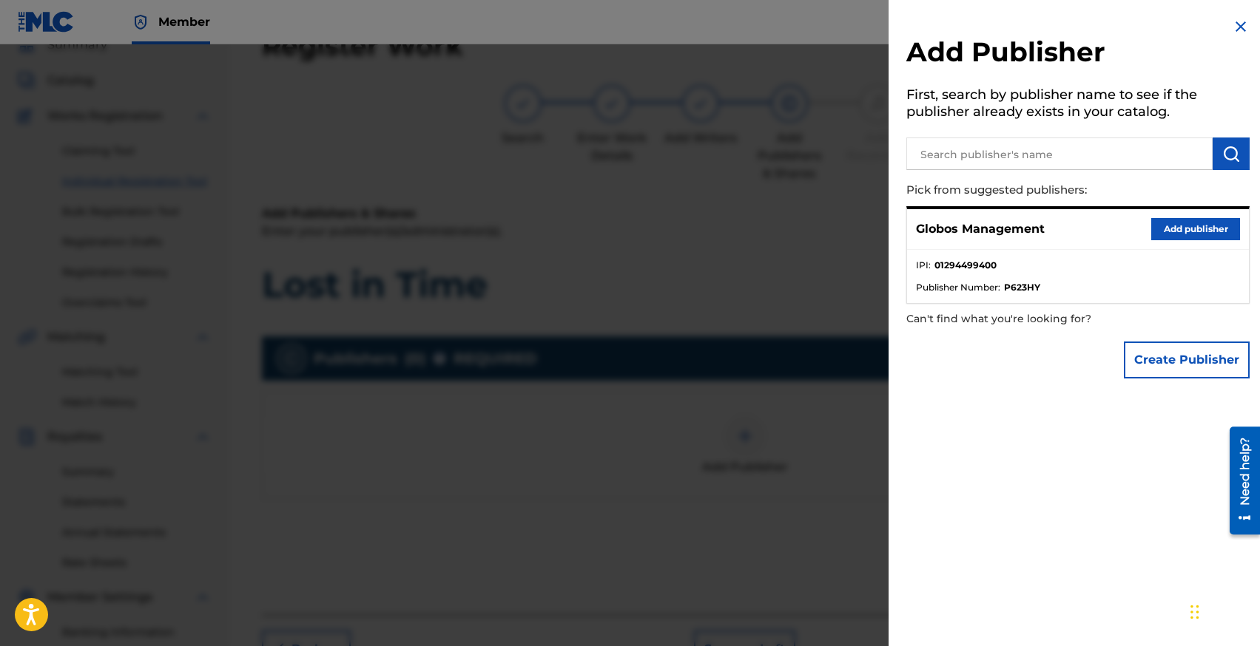
click at [1196, 228] on button "Add publisher" at bounding box center [1195, 229] width 89 height 22
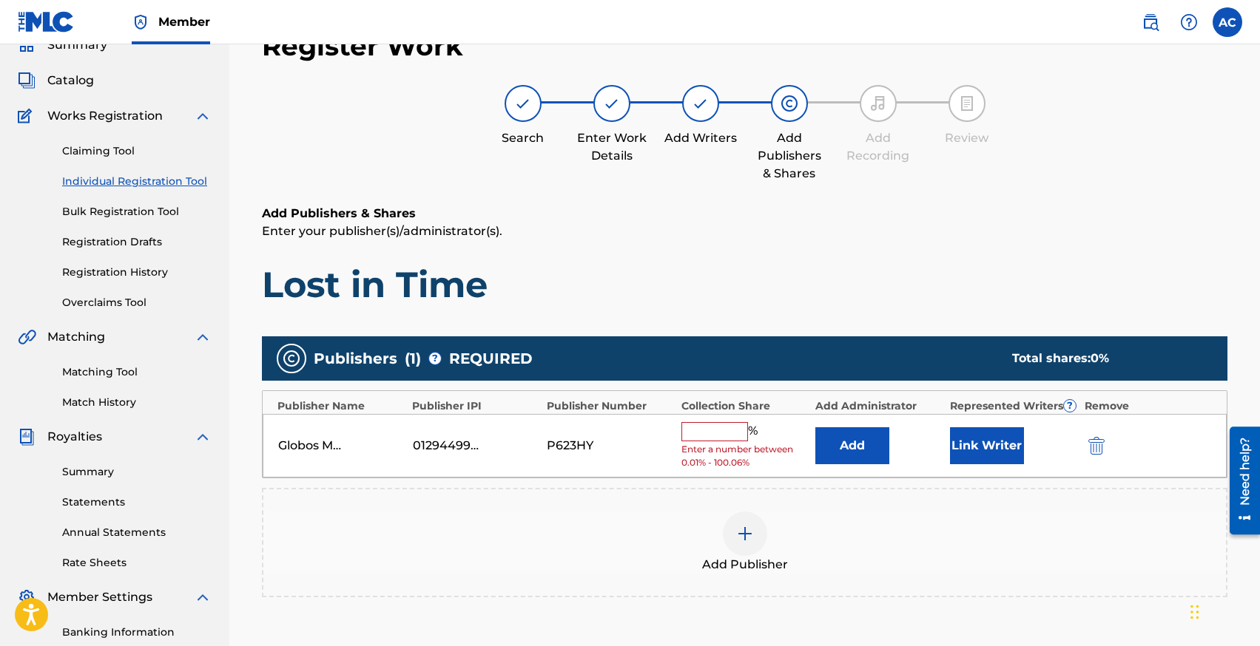
click at [712, 428] on input "text" at bounding box center [714, 431] width 67 height 19
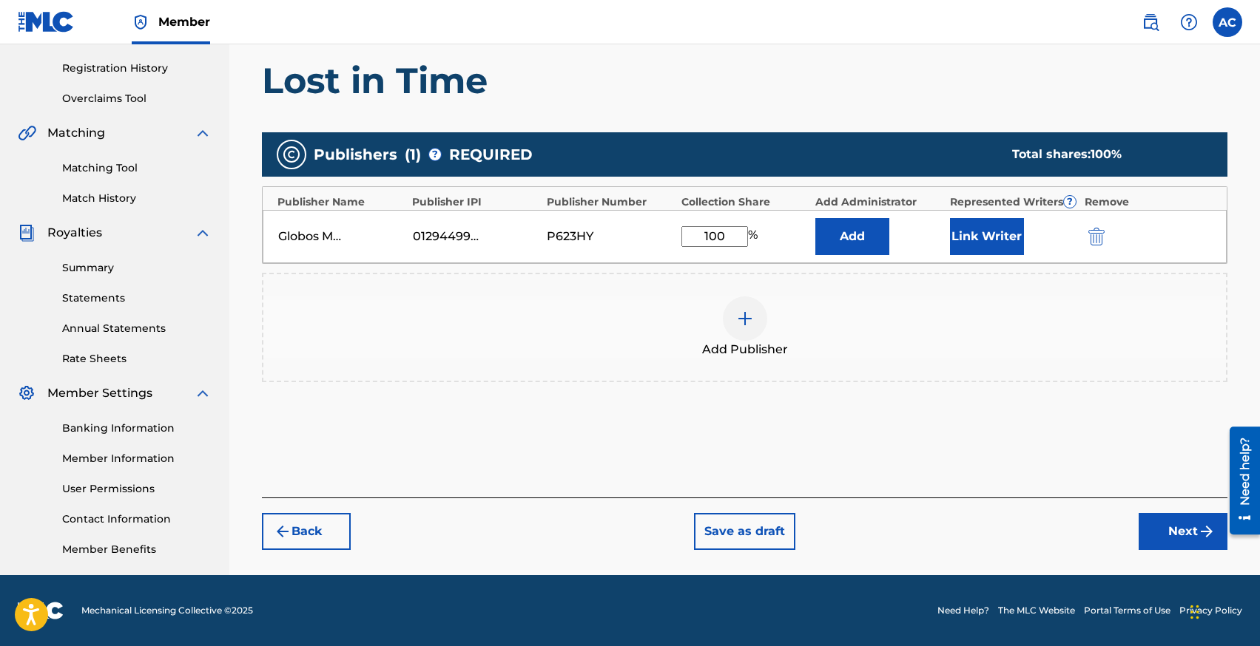
type input "100"
click at [1200, 538] on img "submit" at bounding box center [1206, 532] width 18 height 18
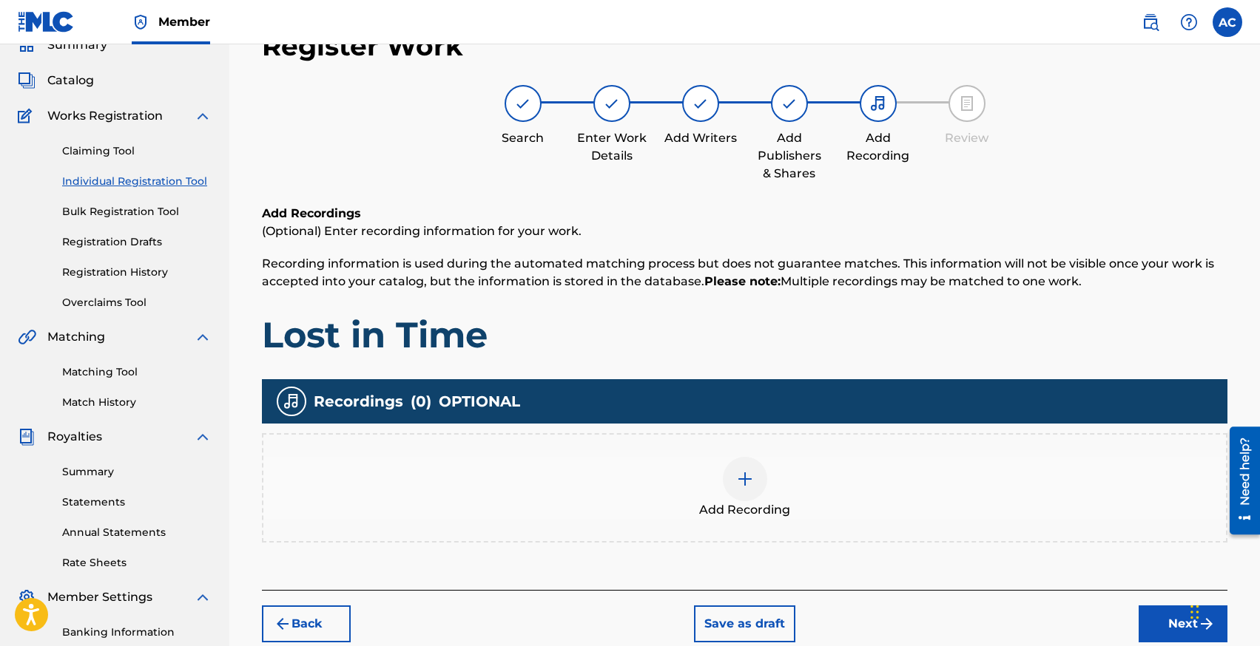
click at [752, 470] on img at bounding box center [745, 479] width 18 height 18
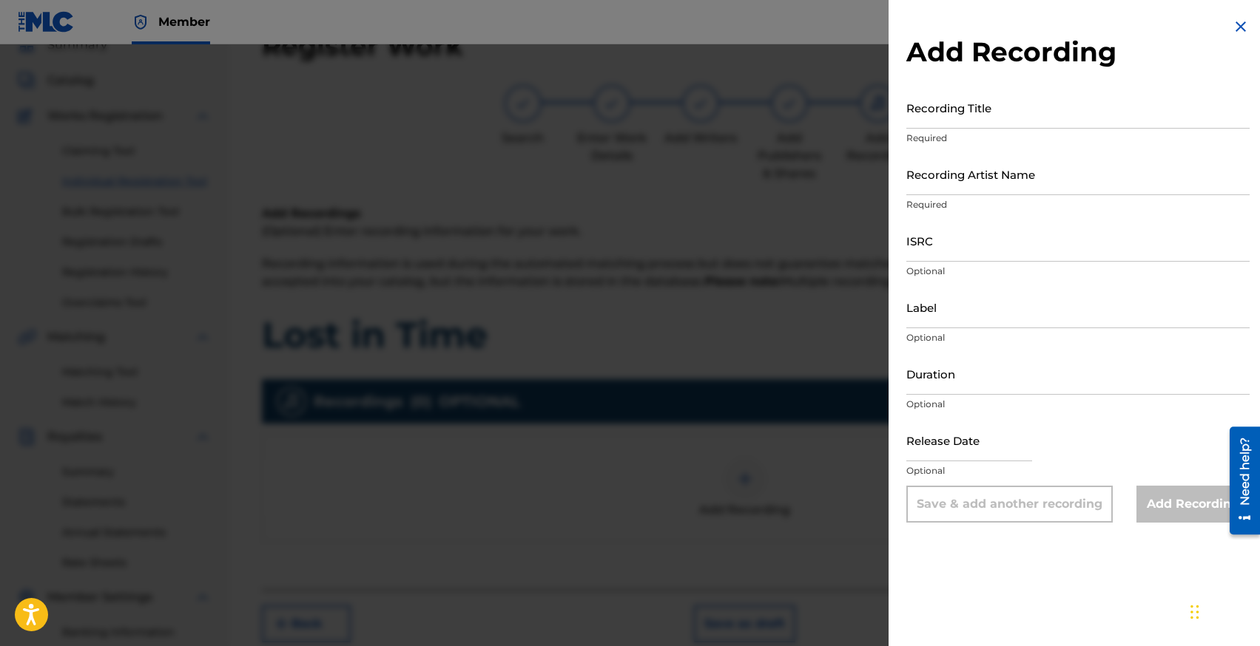
click at [956, 119] on input "Recording Title" at bounding box center [1077, 108] width 343 height 42
type input "Lost In Time"
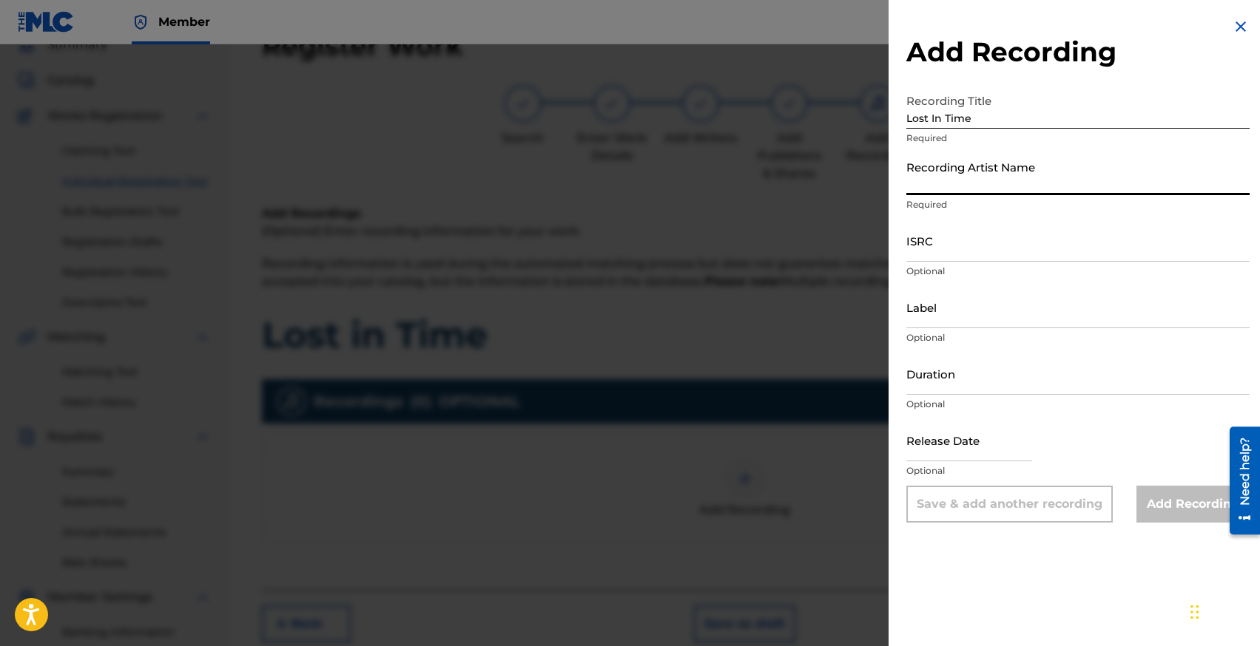
click at [937, 187] on input "Recording Artist Name" at bounding box center [1077, 174] width 343 height 42
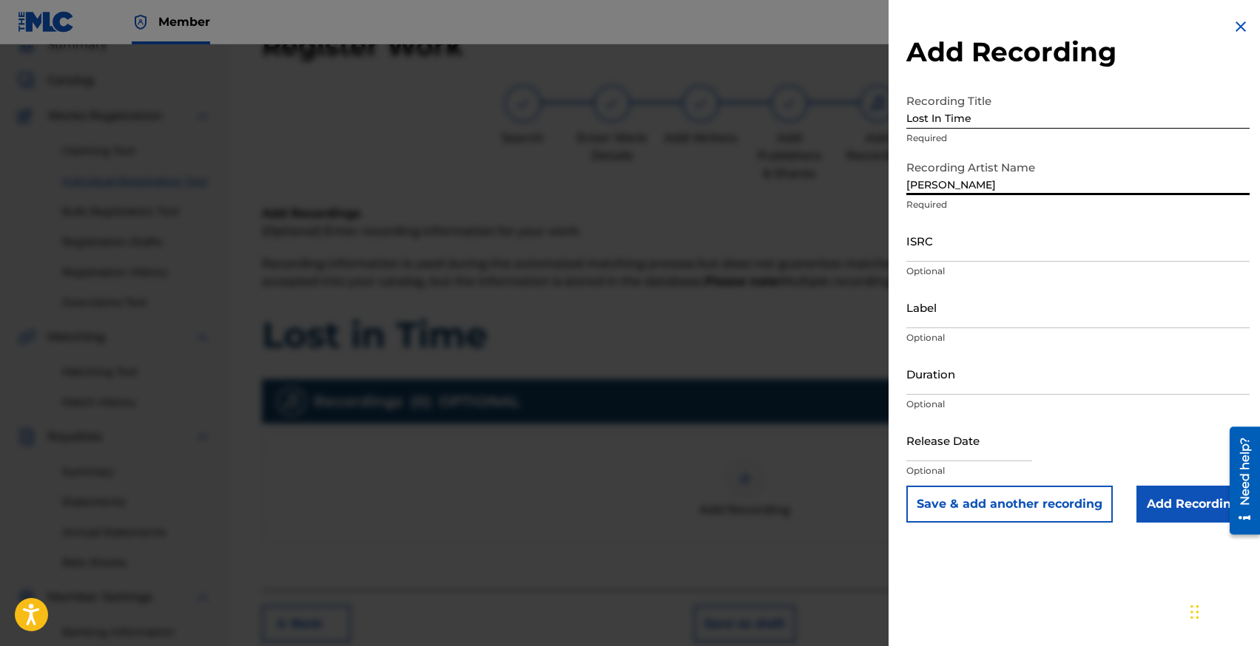
type input "[PERSON_NAME]"
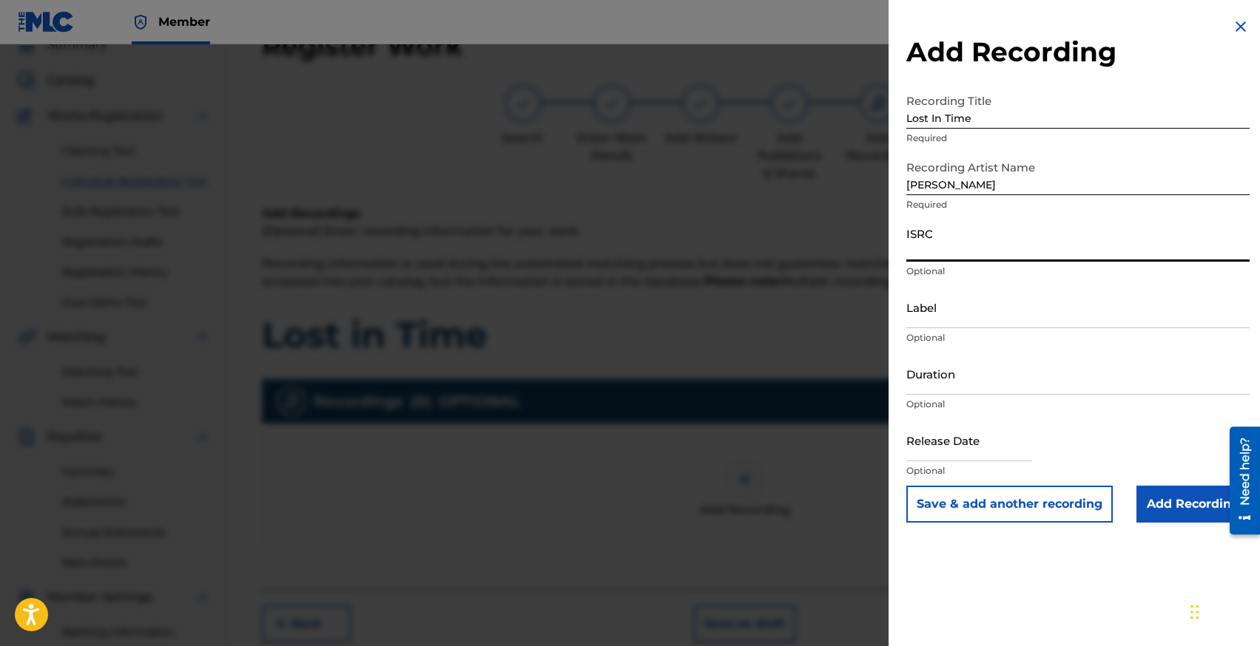
click at [930, 258] on input "ISRC" at bounding box center [1077, 241] width 343 height 42
paste input "QZTV32569885"
type input "QZTV32569885"
click at [936, 447] on input "text" at bounding box center [969, 440] width 126 height 42
select select "7"
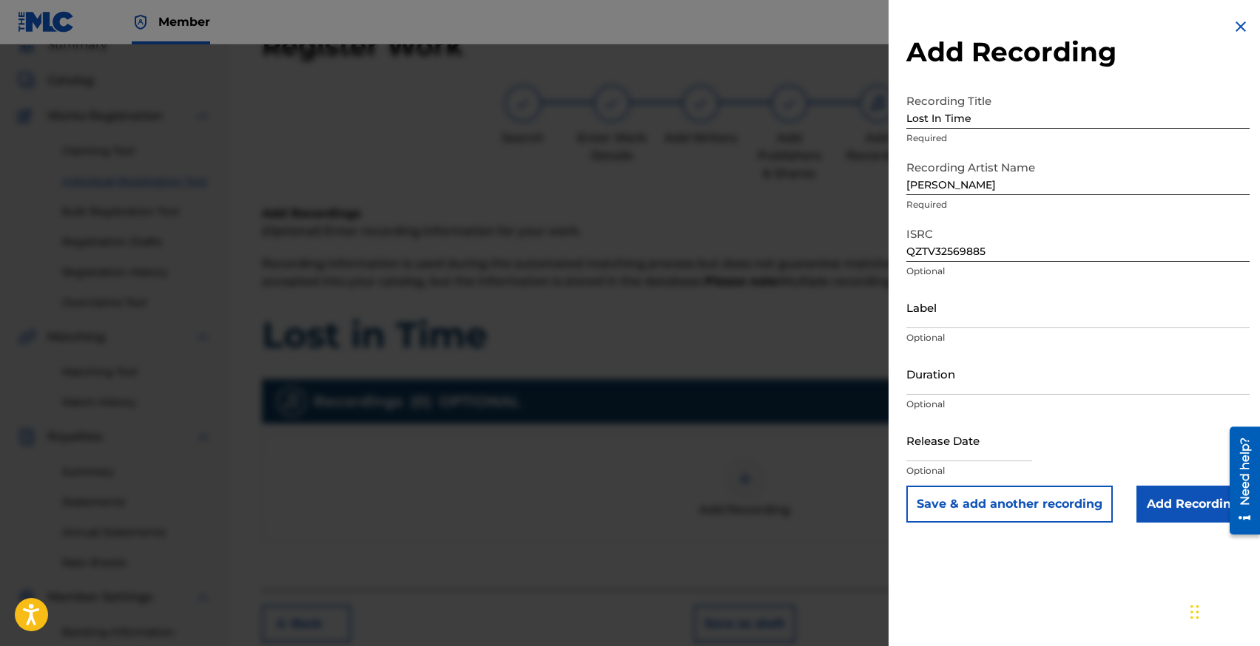
select select "2025"
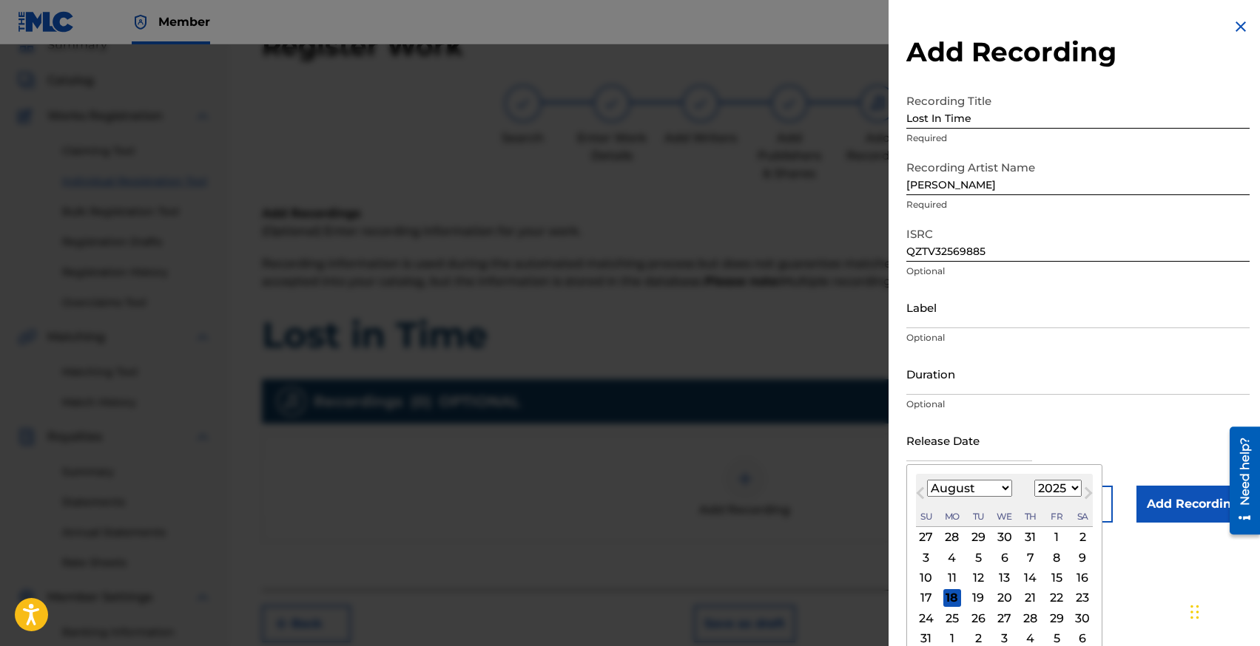
click at [954, 491] on select "January February March April May June July August September October November De…" at bounding box center [969, 488] width 85 height 17
select select "4"
click at [1055, 541] on div "2" at bounding box center [1056, 538] width 18 height 18
type input "[DATE]"
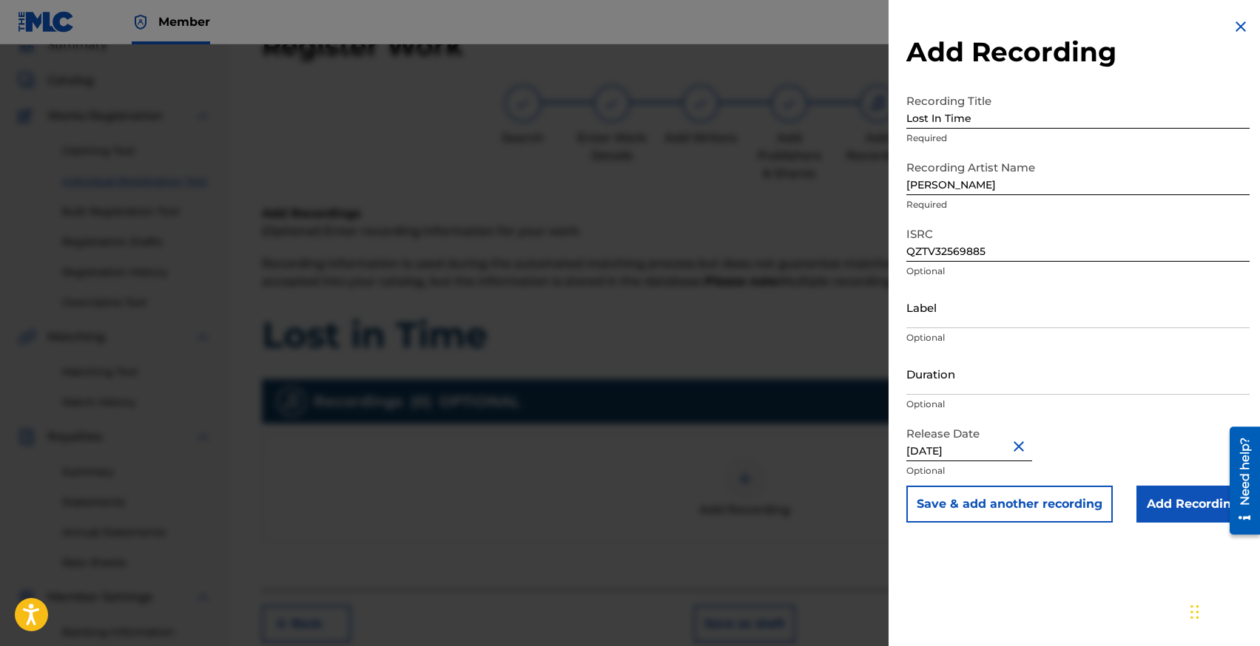
click at [1165, 497] on input "Add Recording" at bounding box center [1192, 504] width 113 height 37
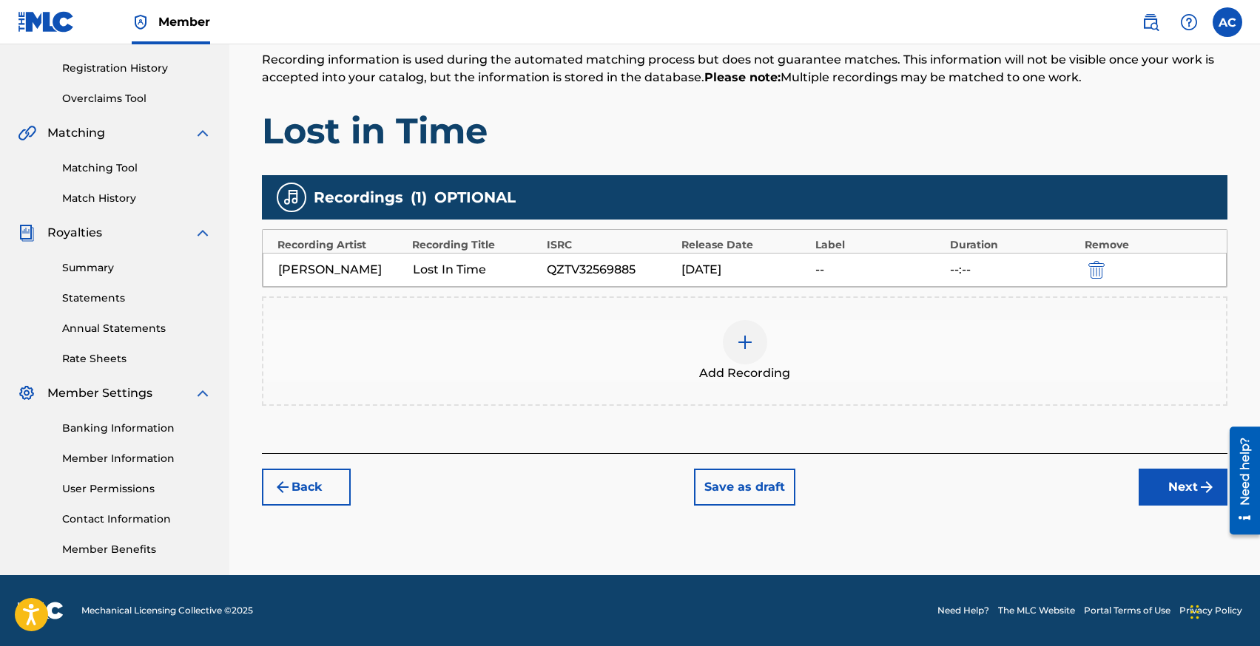
click at [1181, 493] on button "Next" at bounding box center [1182, 487] width 89 height 37
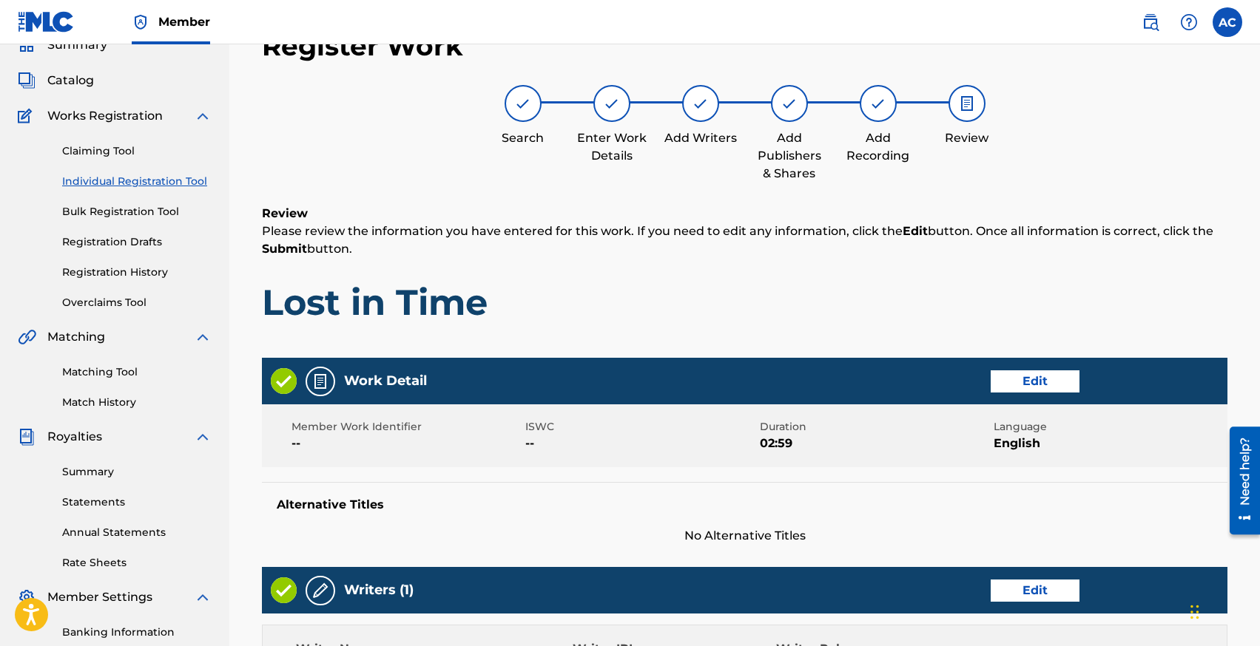
scroll to position [632, 0]
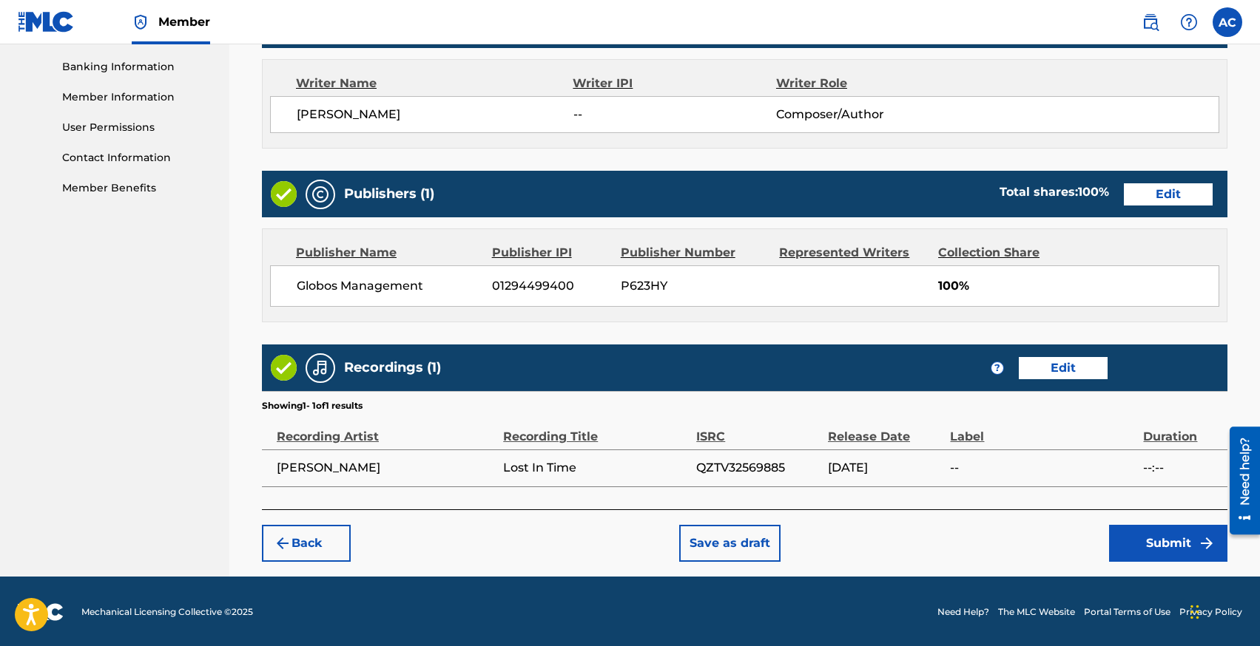
click at [1147, 554] on button "Submit" at bounding box center [1168, 543] width 118 height 37
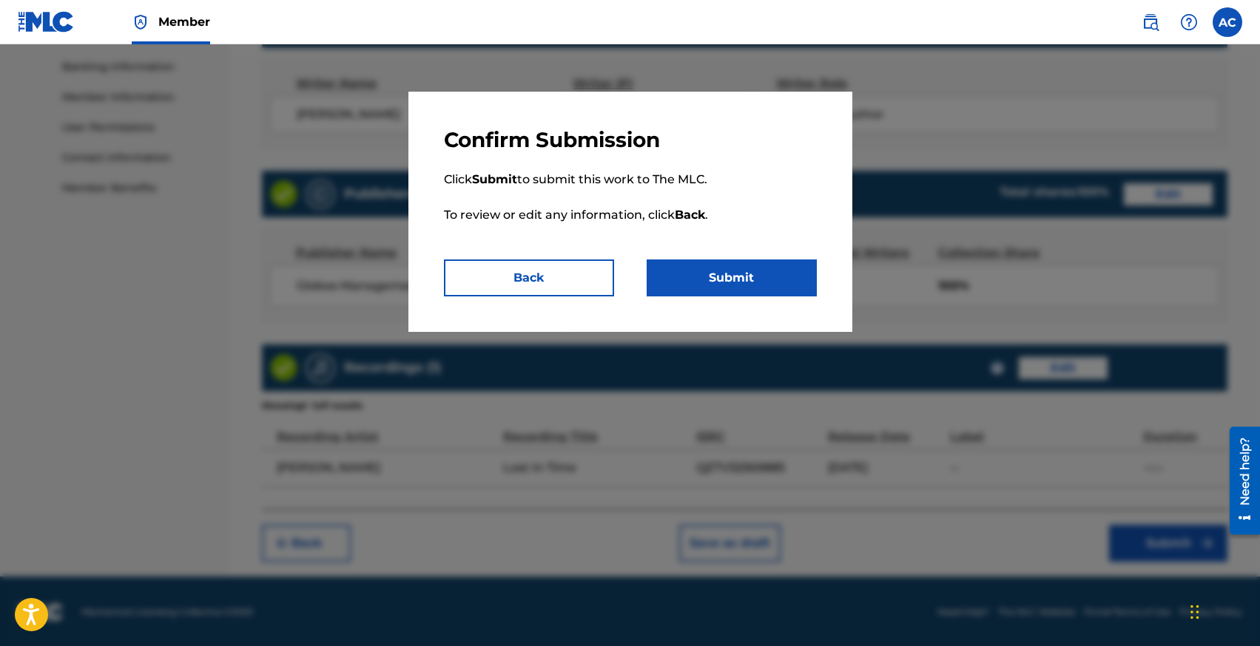
click at [748, 280] on button "Submit" at bounding box center [731, 278] width 170 height 37
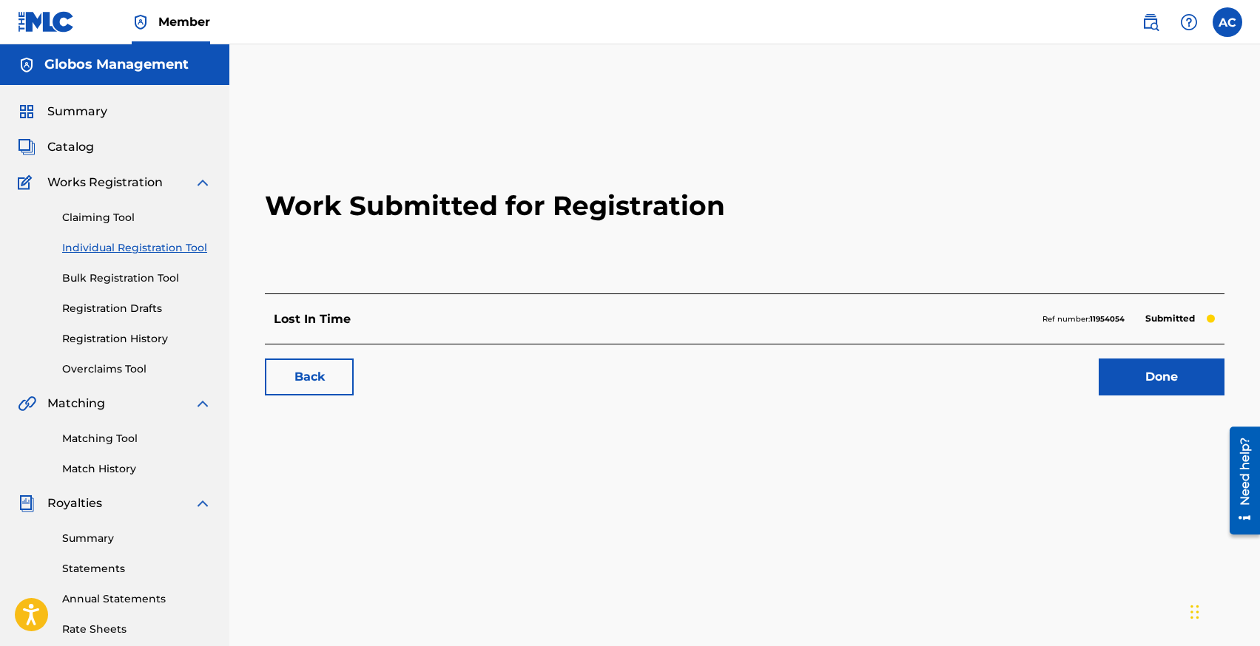
click at [102, 246] on link "Individual Registration Tool" at bounding box center [136, 248] width 149 height 16
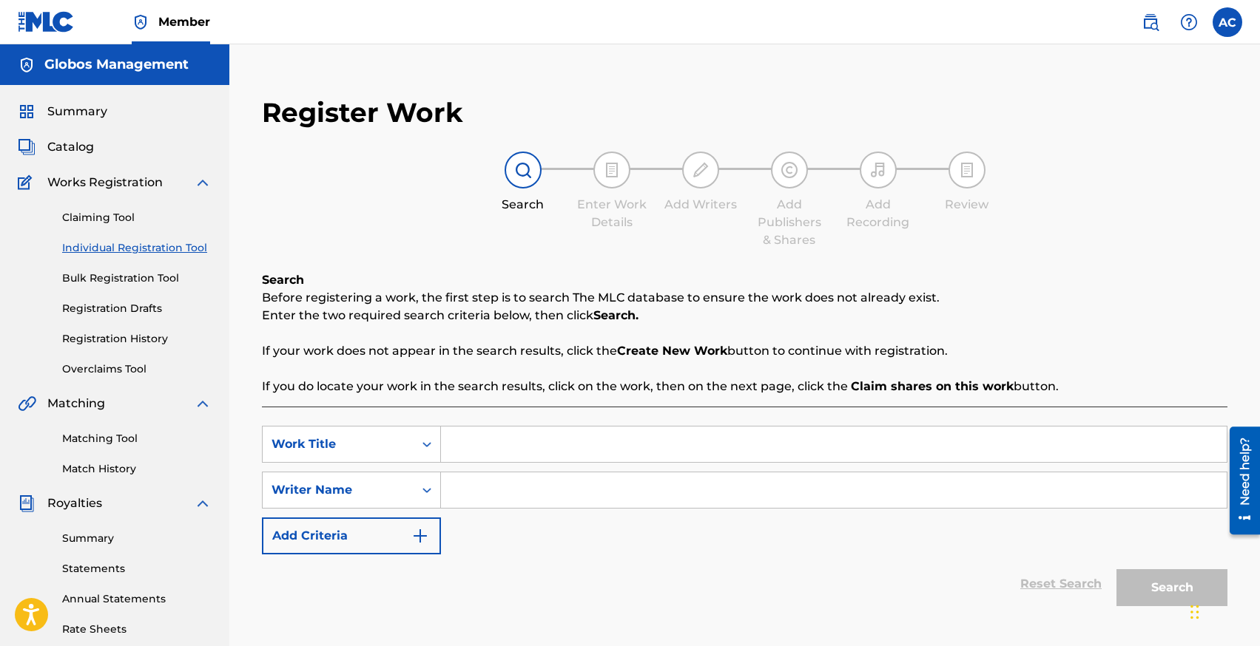
click at [494, 459] on input "Search Form" at bounding box center [833, 445] width 785 height 36
type input "<"
type input "I Wouldn't Lie"
click at [495, 501] on input "Search Form" at bounding box center [833, 491] width 785 height 36
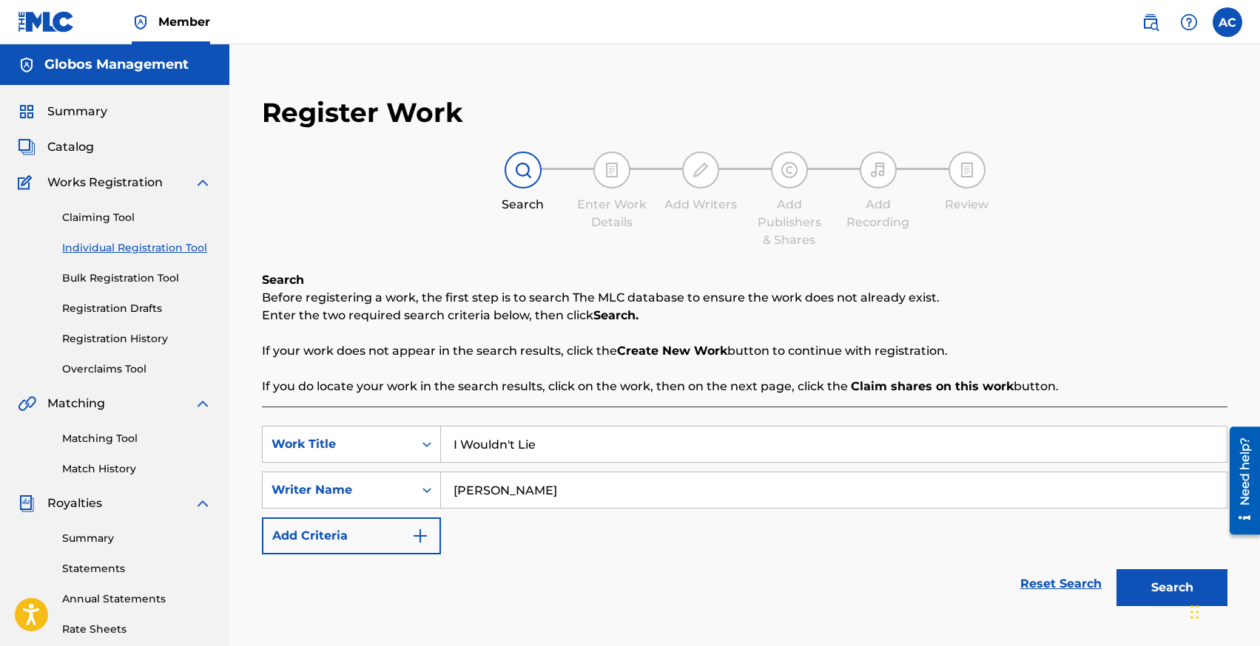
click at [1116, 570] on button "Search" at bounding box center [1171, 588] width 111 height 37
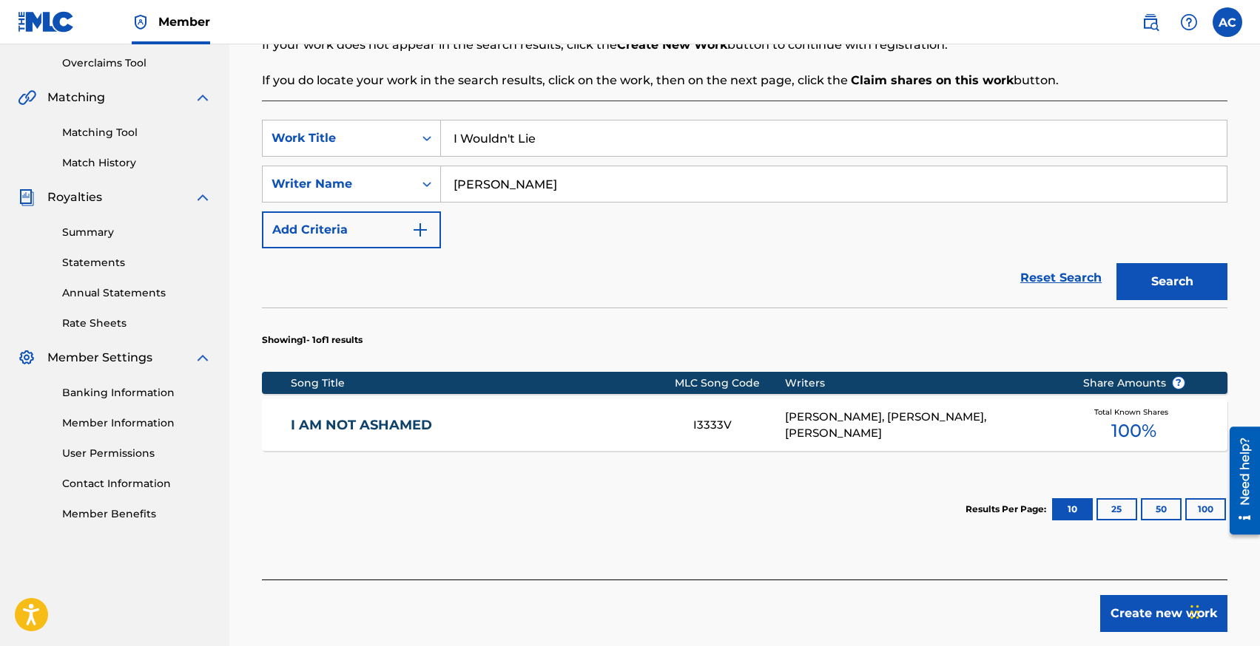
scroll to position [303, 0]
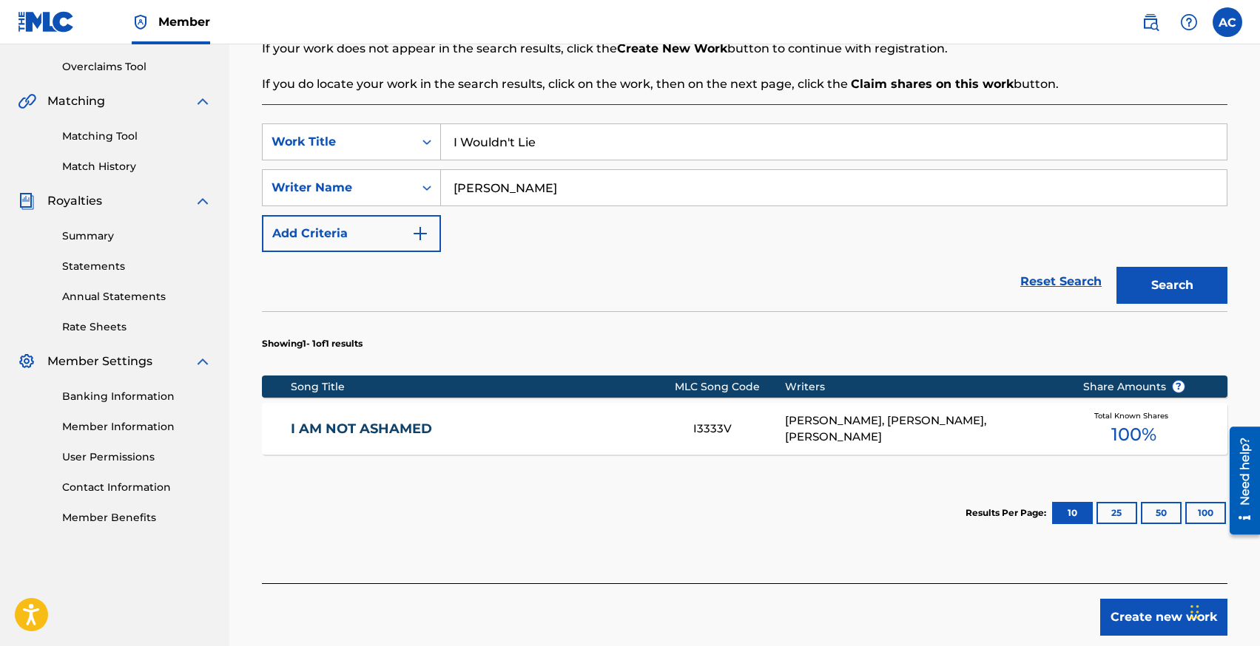
click at [512, 187] on input "[PERSON_NAME]" at bounding box center [833, 188] width 785 height 36
click at [536, 185] on input "[PERSON_NAME]" at bounding box center [833, 188] width 785 height 36
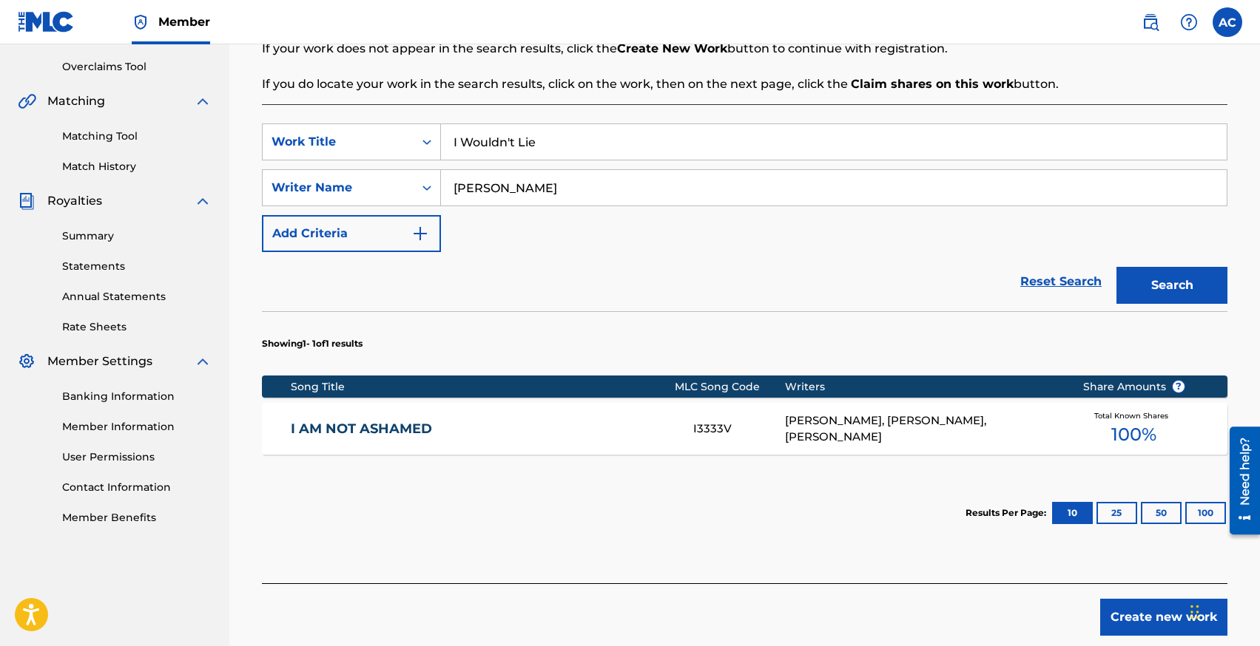
click at [536, 185] on input "[PERSON_NAME]" at bounding box center [833, 188] width 785 height 36
click at [1116, 267] on button "Search" at bounding box center [1171, 285] width 111 height 37
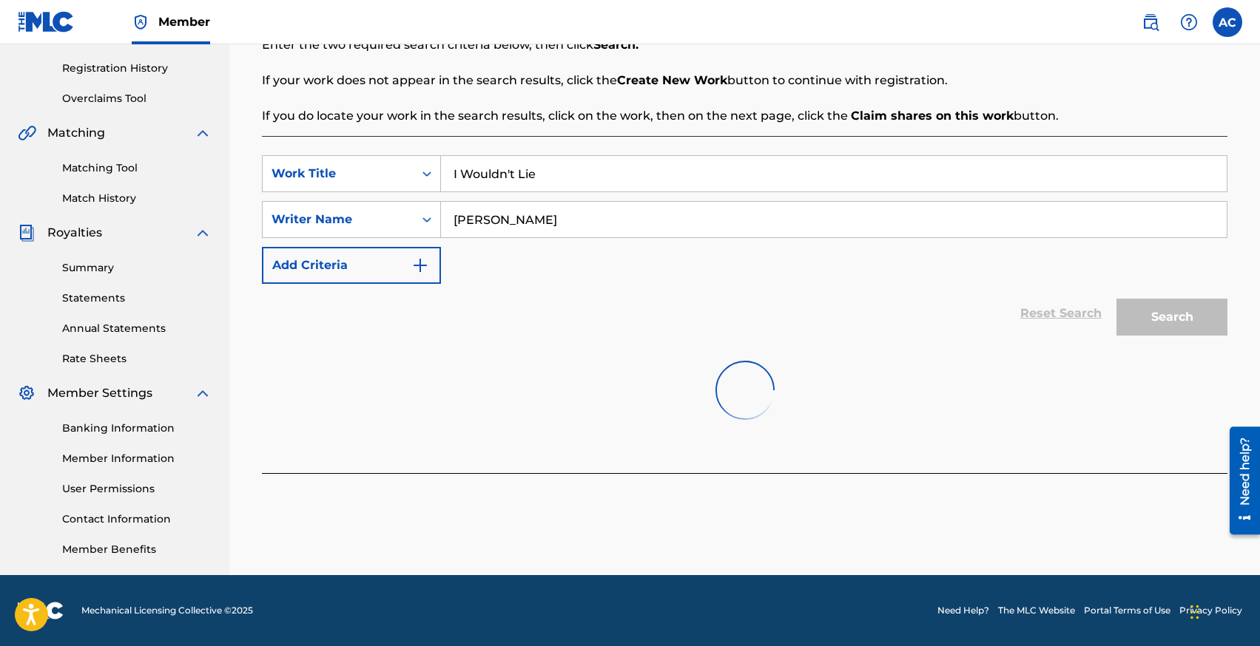
scroll to position [274, 0]
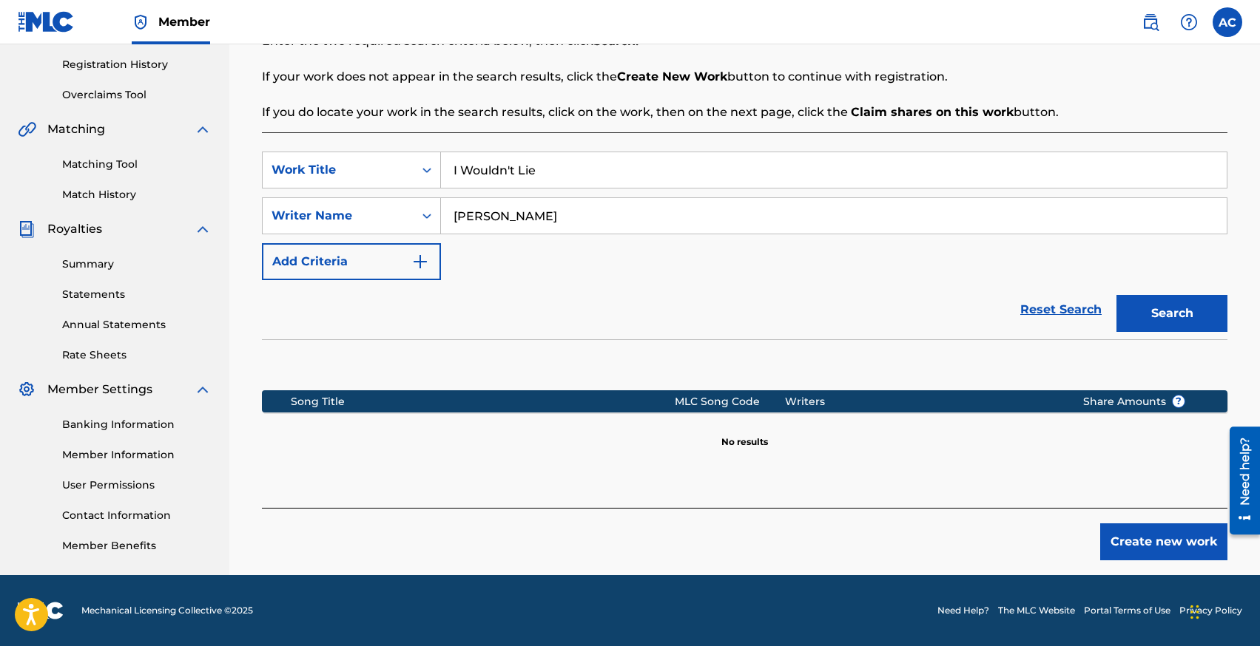
click at [615, 218] on input "[PERSON_NAME]" at bounding box center [833, 216] width 785 height 36
type input "[PERSON_NAME]"
click at [1116, 295] on button "Search" at bounding box center [1171, 313] width 111 height 37
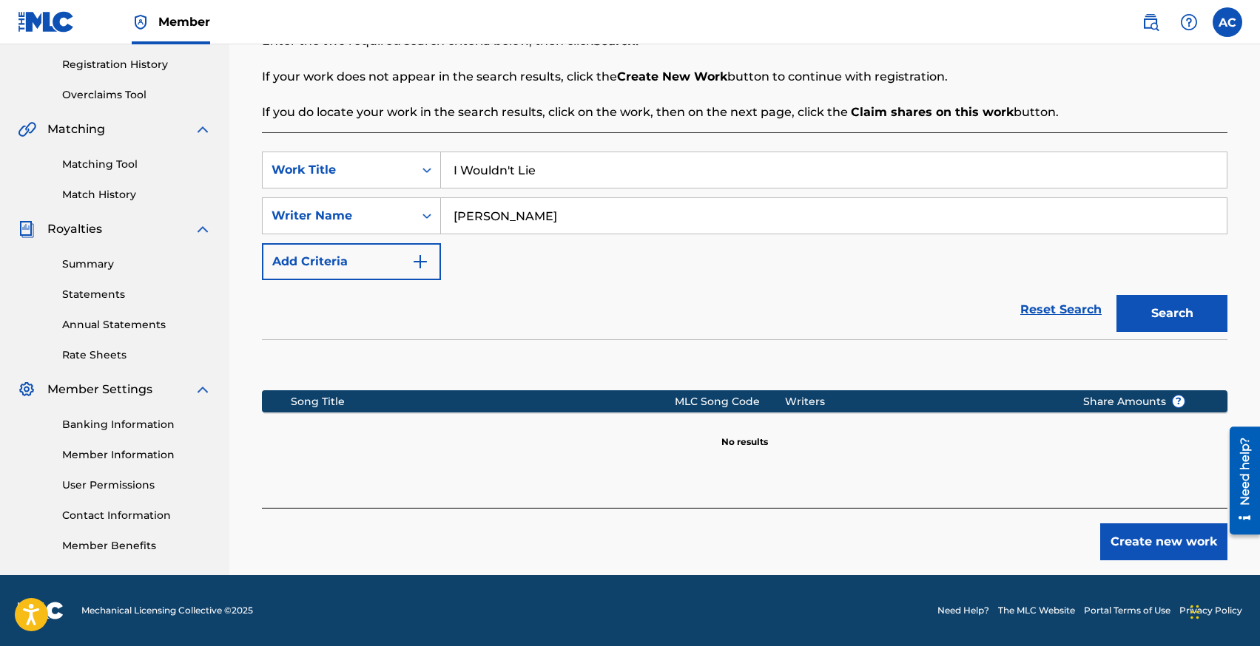
click at [524, 216] on input "[PERSON_NAME]" at bounding box center [833, 216] width 785 height 36
type input "[PERSON_NAME]"
click at [1116, 295] on button "Search" at bounding box center [1171, 313] width 111 height 37
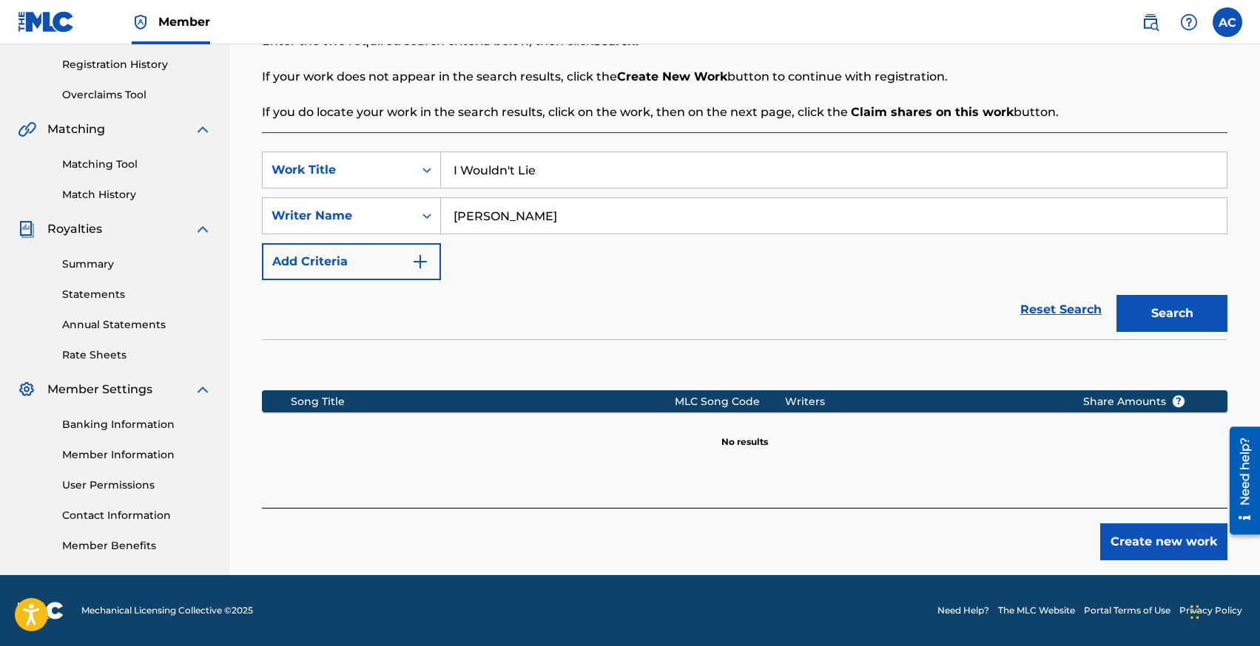
click at [1150, 537] on button "Create new work" at bounding box center [1163, 542] width 127 height 37
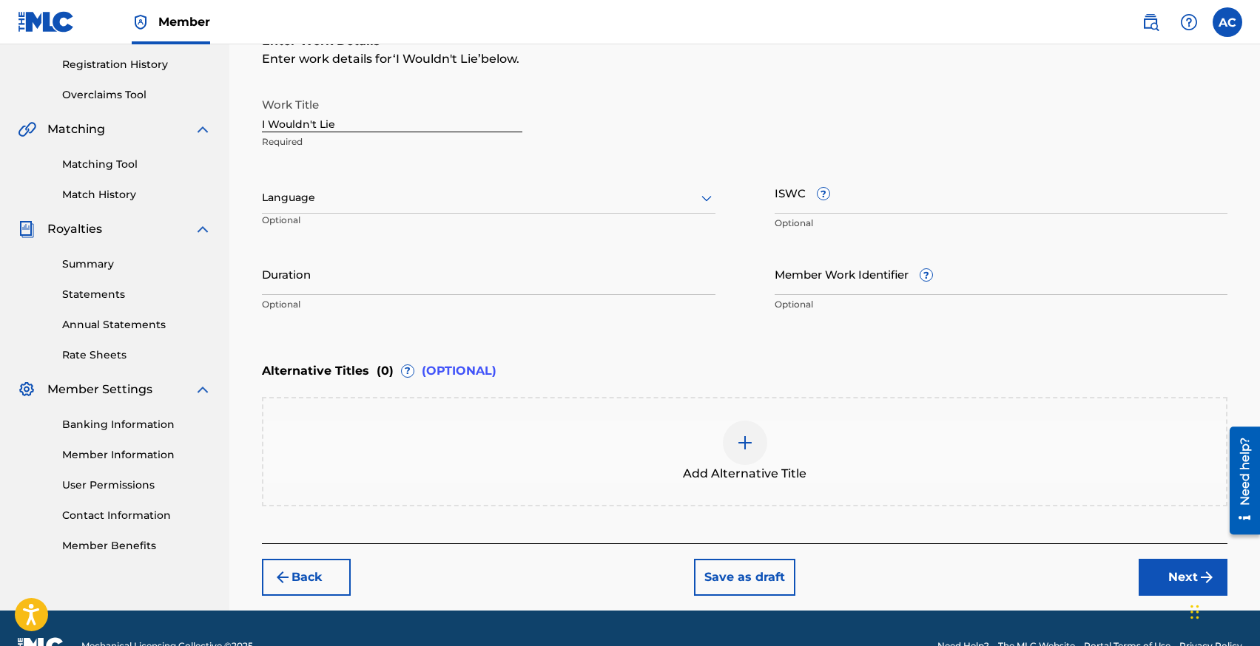
click at [375, 194] on div at bounding box center [488, 198] width 453 height 18
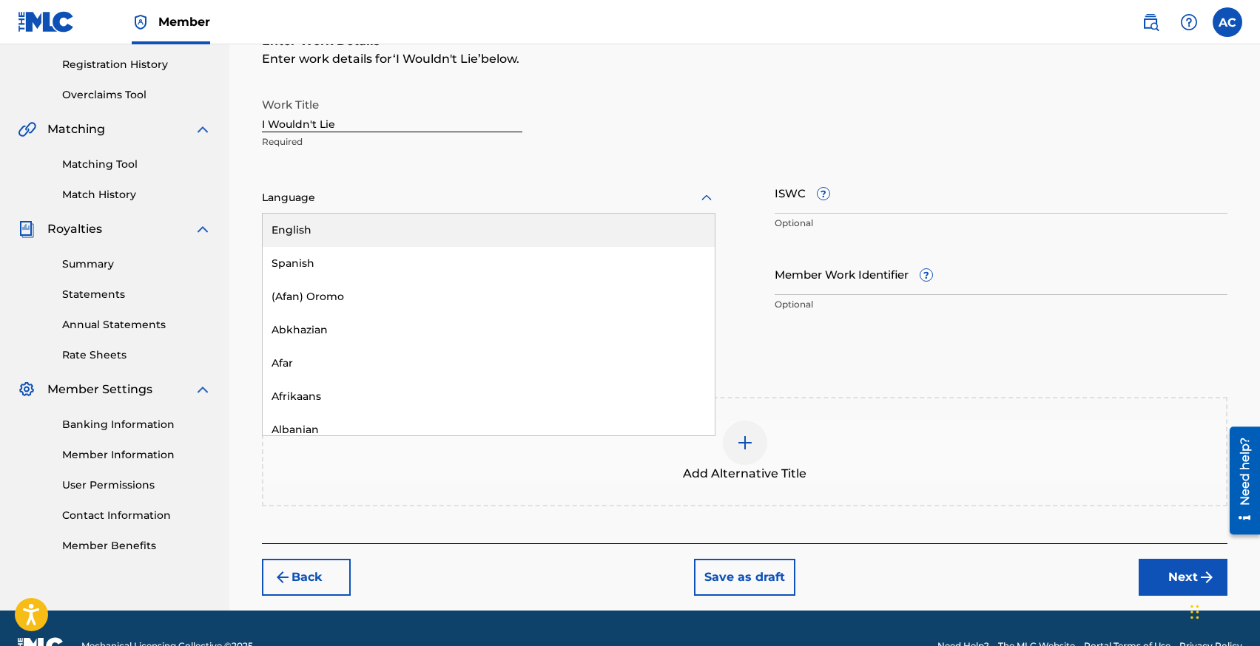
click at [365, 229] on div "English" at bounding box center [489, 230] width 452 height 33
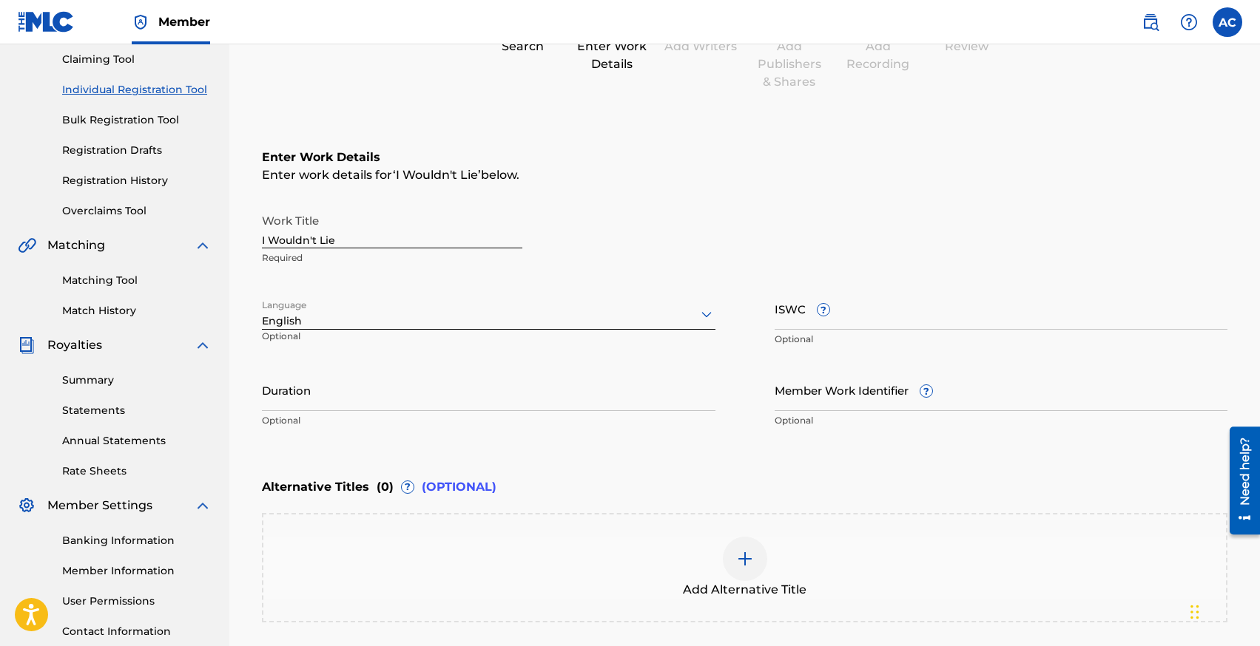
scroll to position [309, 0]
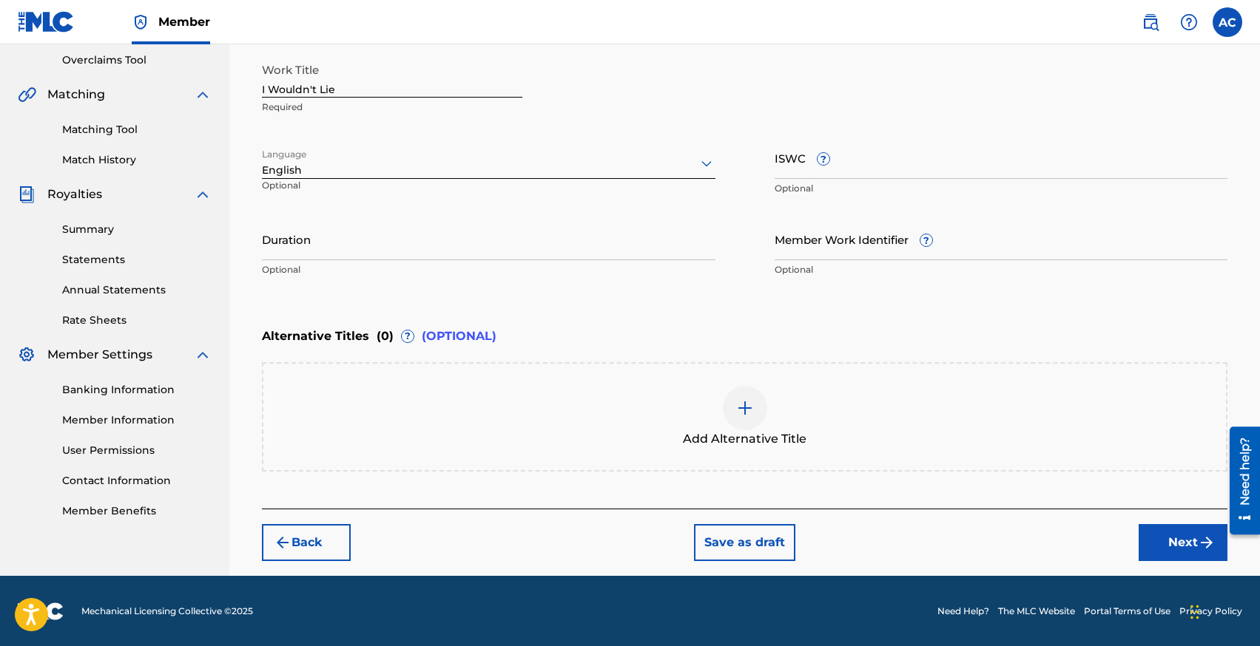
click at [419, 260] on div "Duration Optional" at bounding box center [488, 251] width 453 height 67
click at [291, 251] on input "Duration" at bounding box center [488, 239] width 453 height 42
type input "02:14"
click at [1182, 544] on button "Next" at bounding box center [1182, 542] width 89 height 37
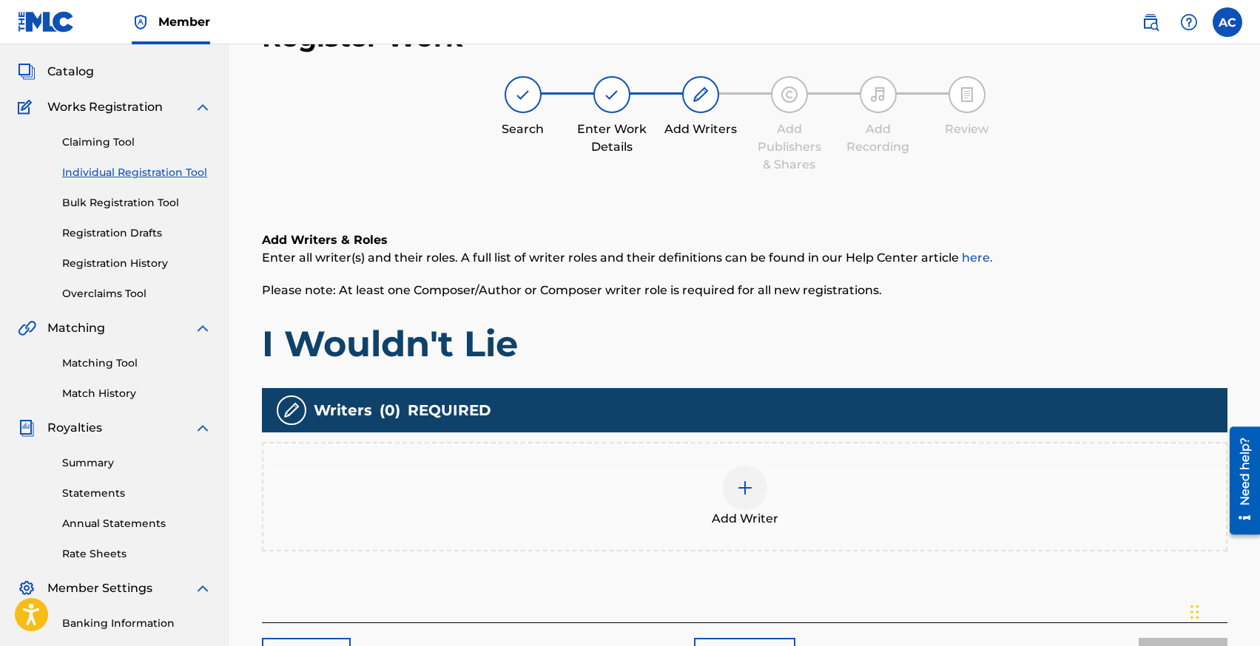
scroll to position [67, 0]
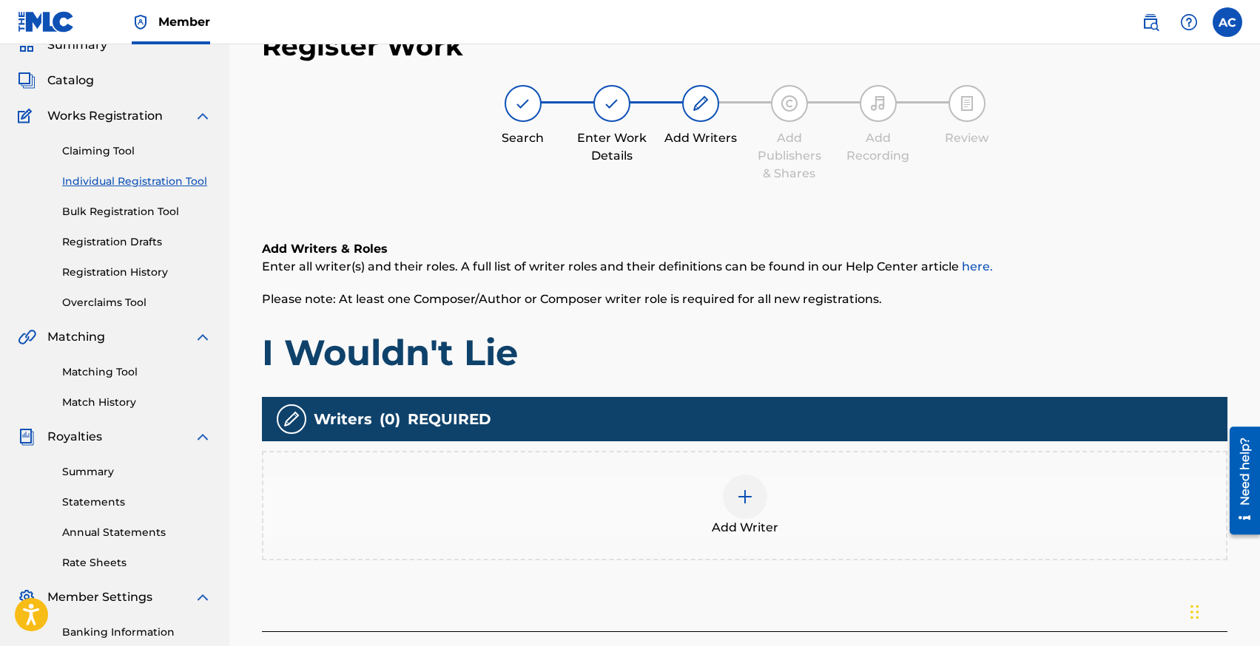
click at [710, 483] on div "Add Writer" at bounding box center [744, 506] width 962 height 62
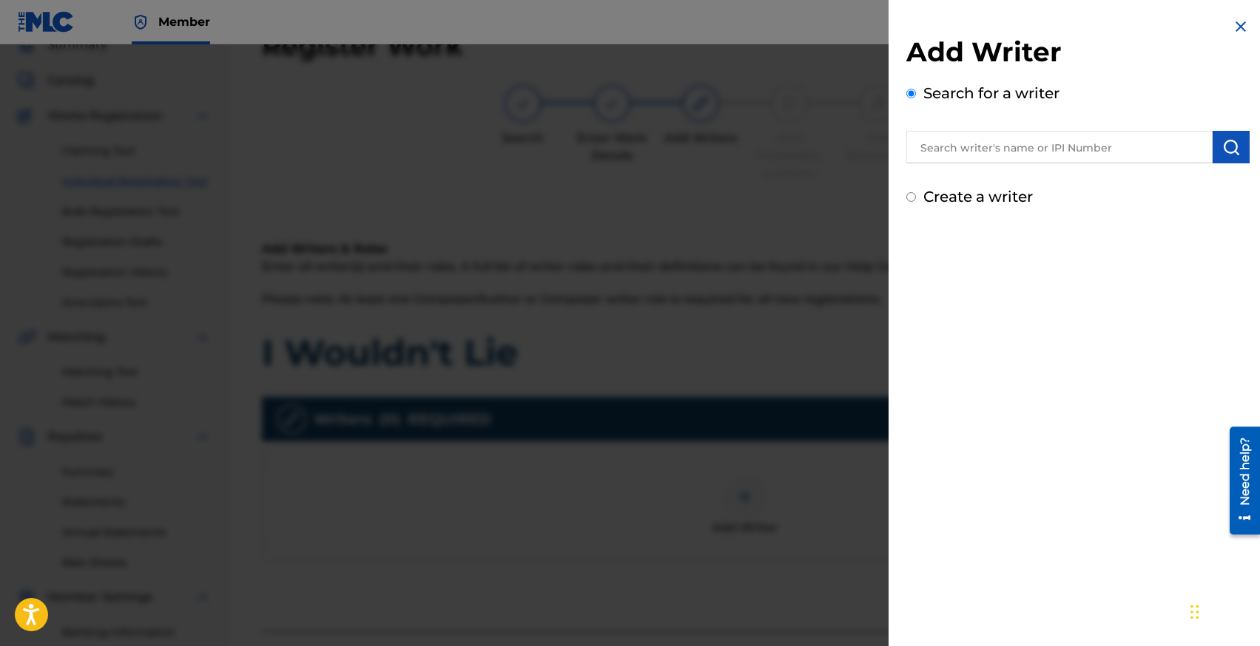
click at [970, 151] on input "text" at bounding box center [1059, 147] width 306 height 33
type input "[PERSON_NAME]"
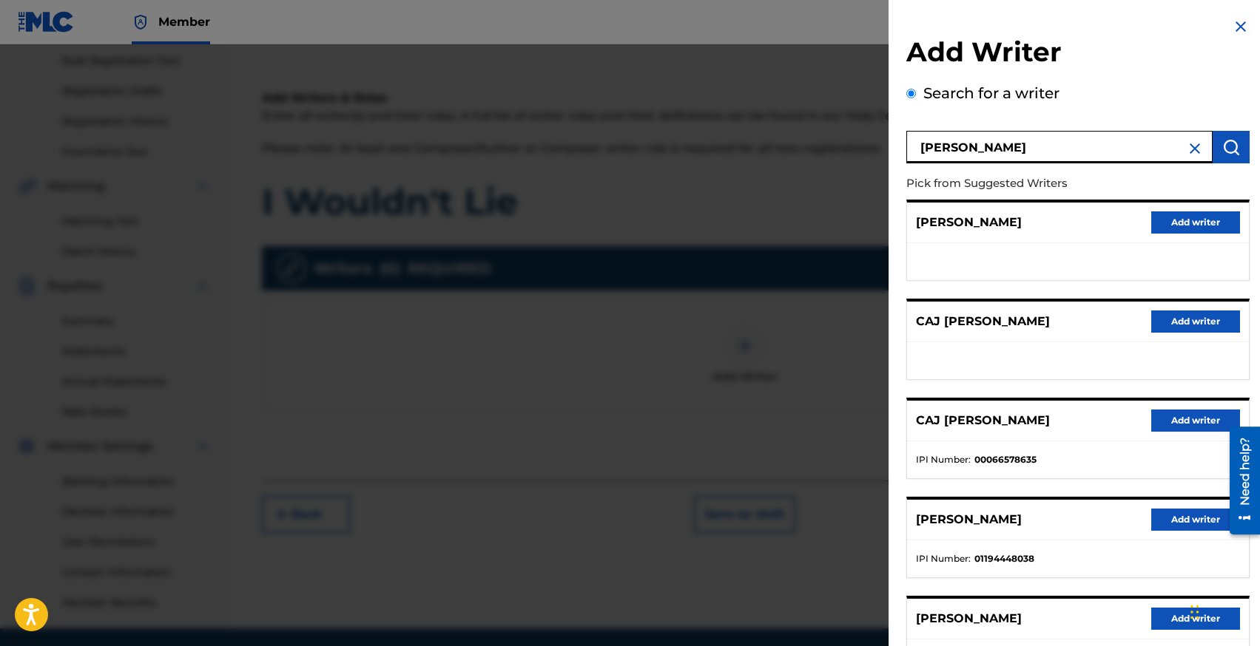
scroll to position [124, 0]
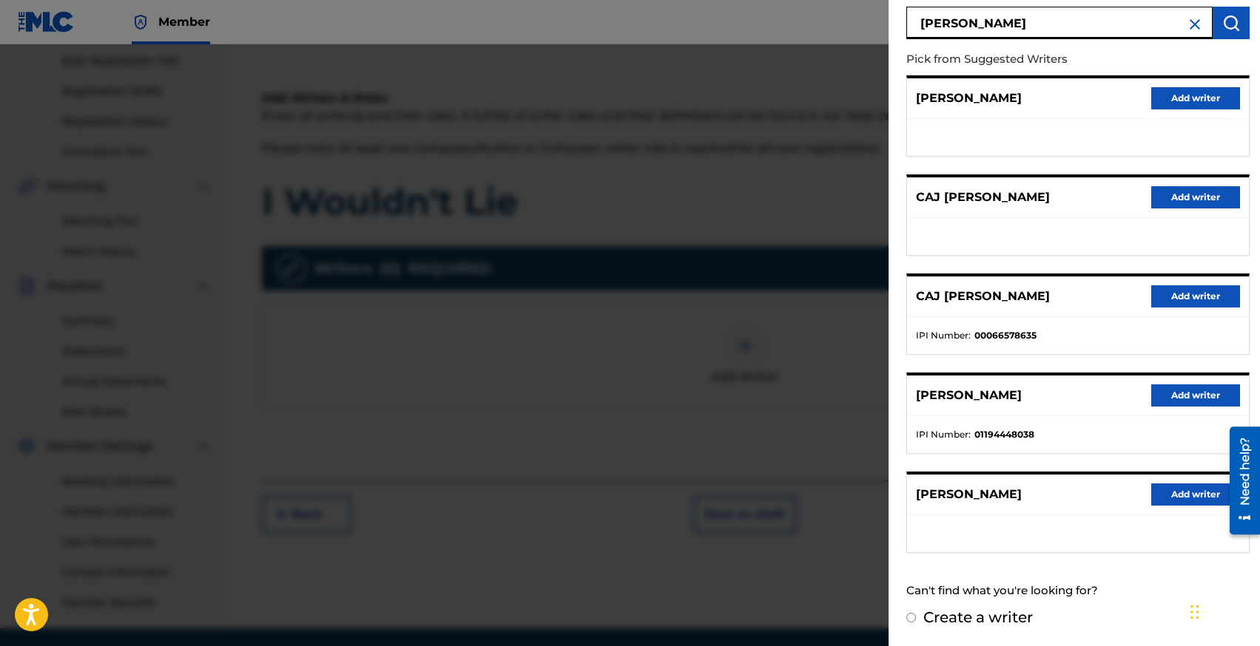
click at [1179, 498] on button "Add writer" at bounding box center [1195, 495] width 89 height 22
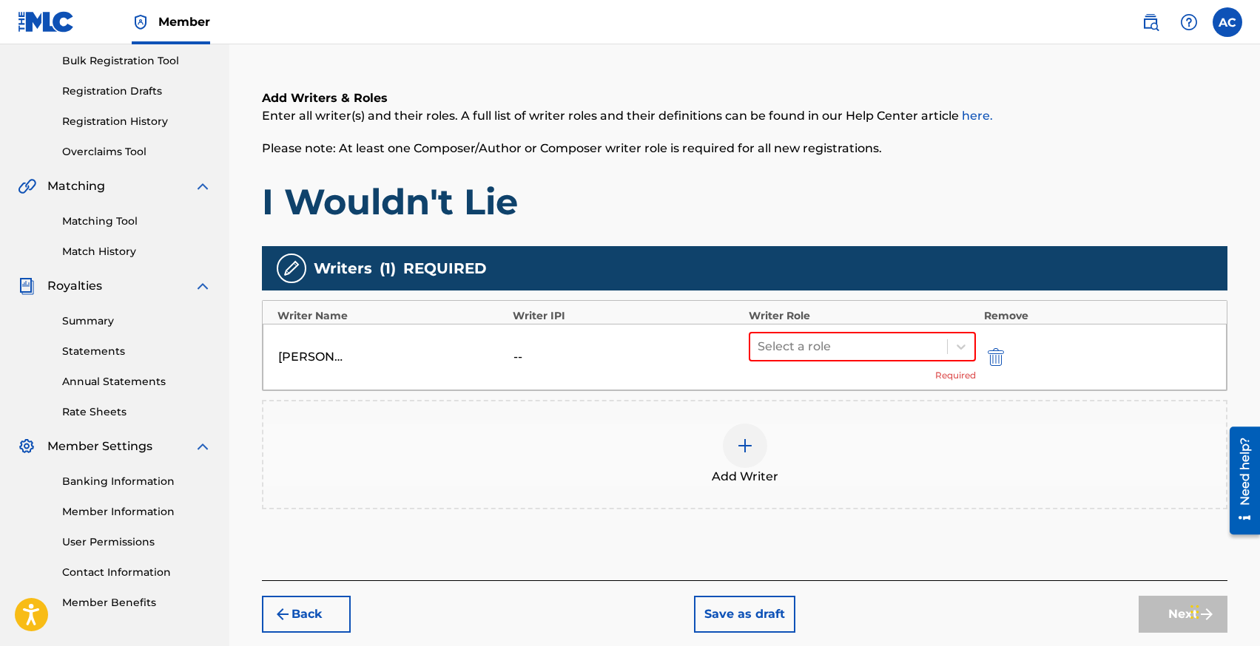
click at [996, 351] on img "submit" at bounding box center [995, 357] width 16 height 18
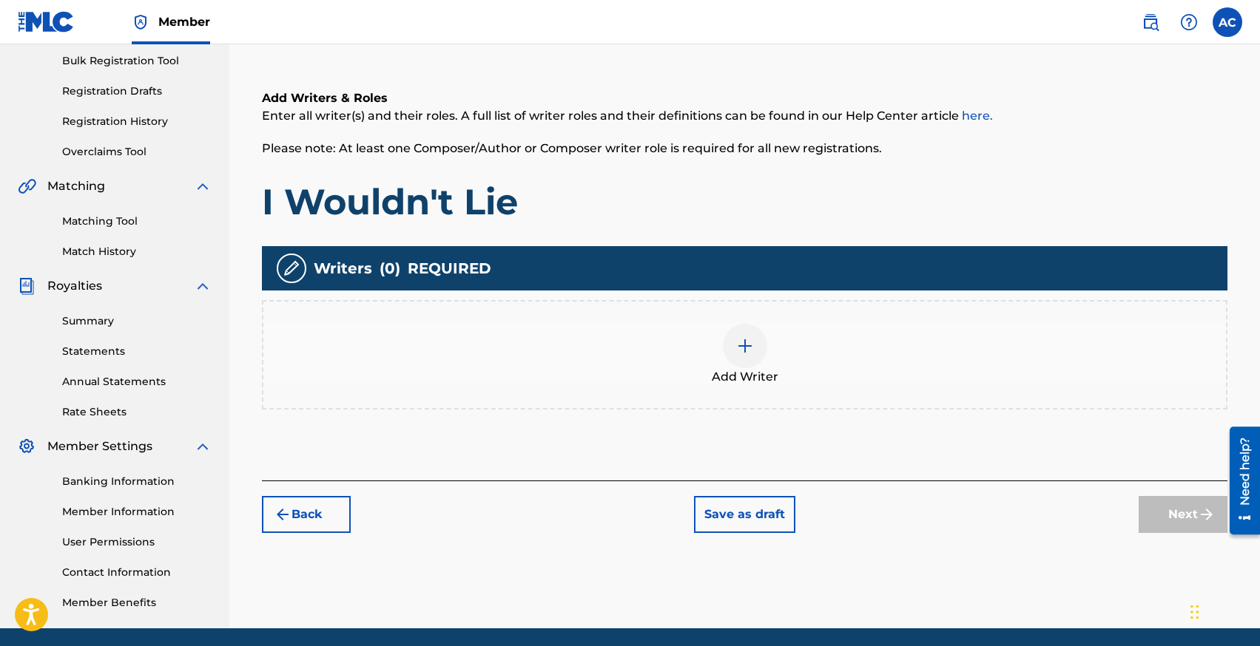
click at [744, 349] on img at bounding box center [745, 346] width 18 height 18
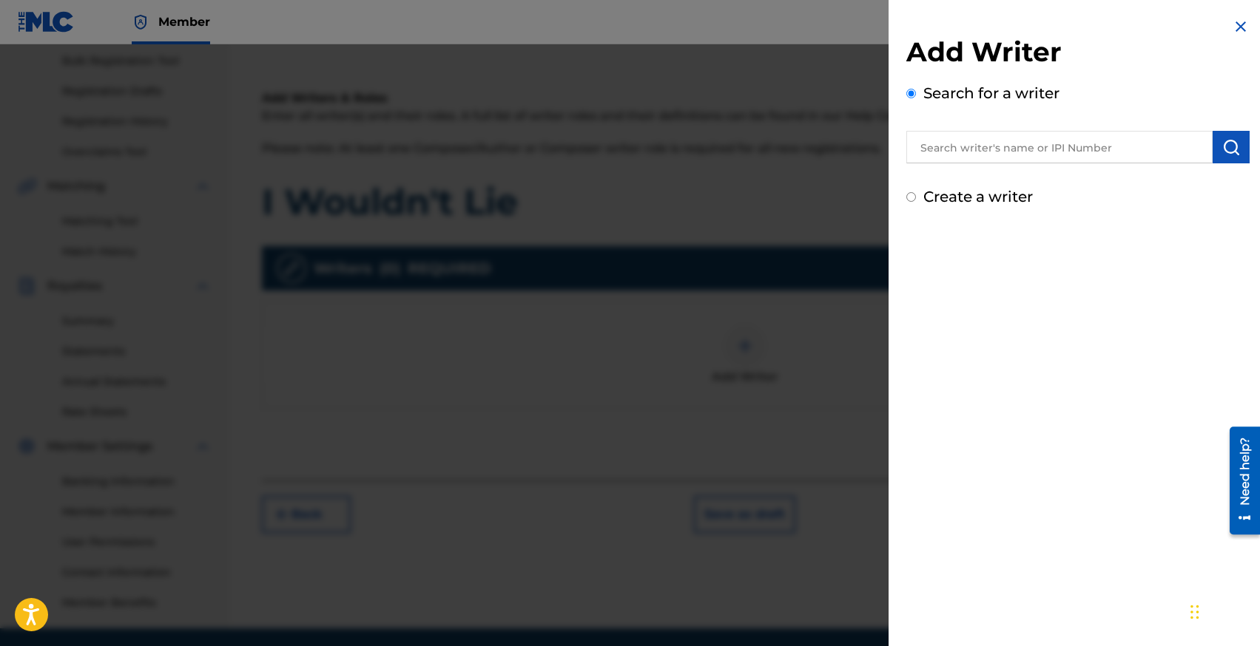
click at [950, 143] on input "text" at bounding box center [1059, 147] width 306 height 33
paste input "01002894681"
type input "01002894681"
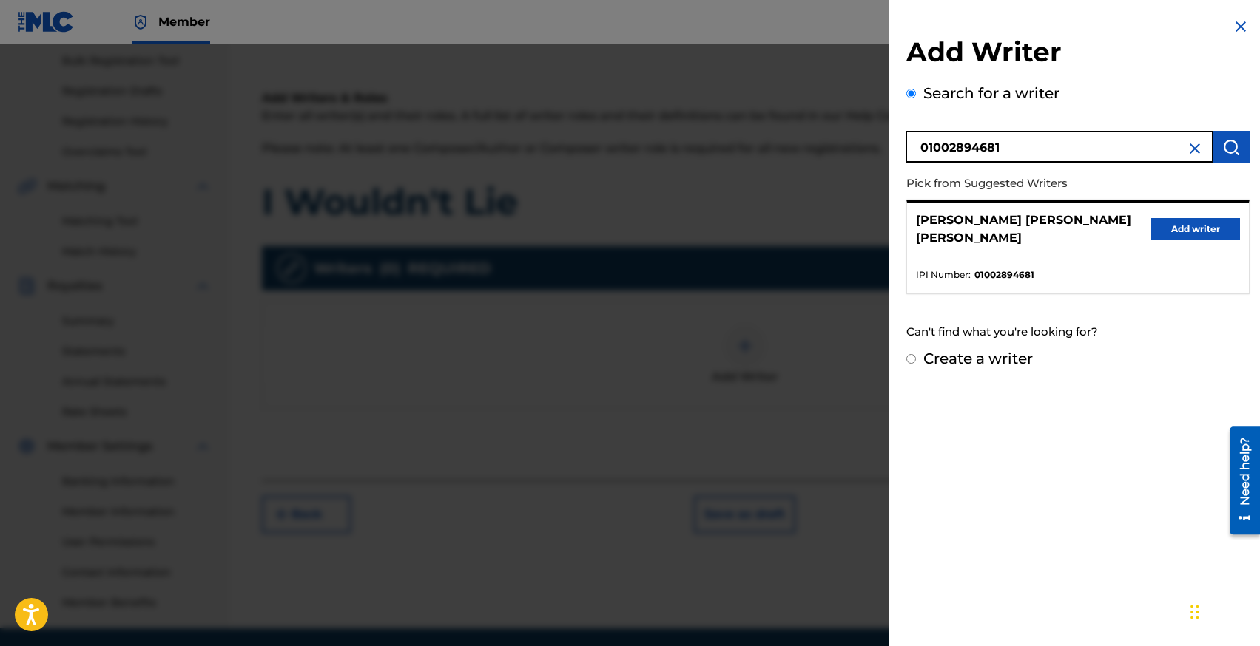
click at [1169, 226] on button "Add writer" at bounding box center [1195, 229] width 89 height 22
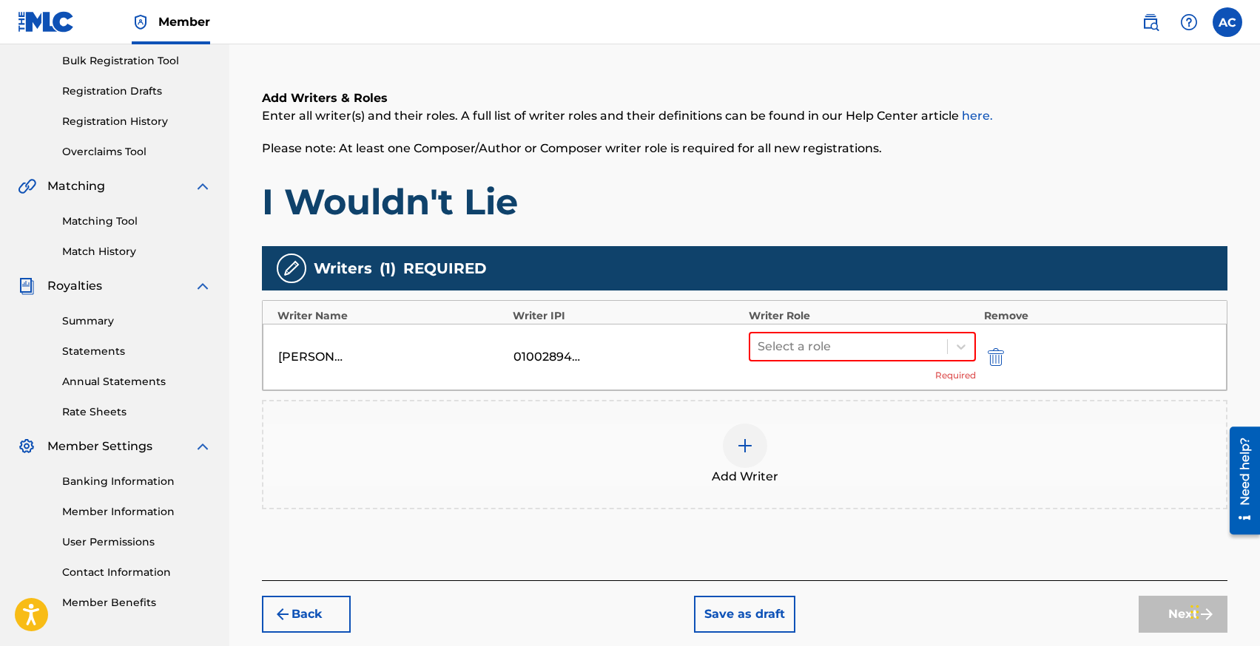
click at [749, 458] on div at bounding box center [745, 446] width 44 height 44
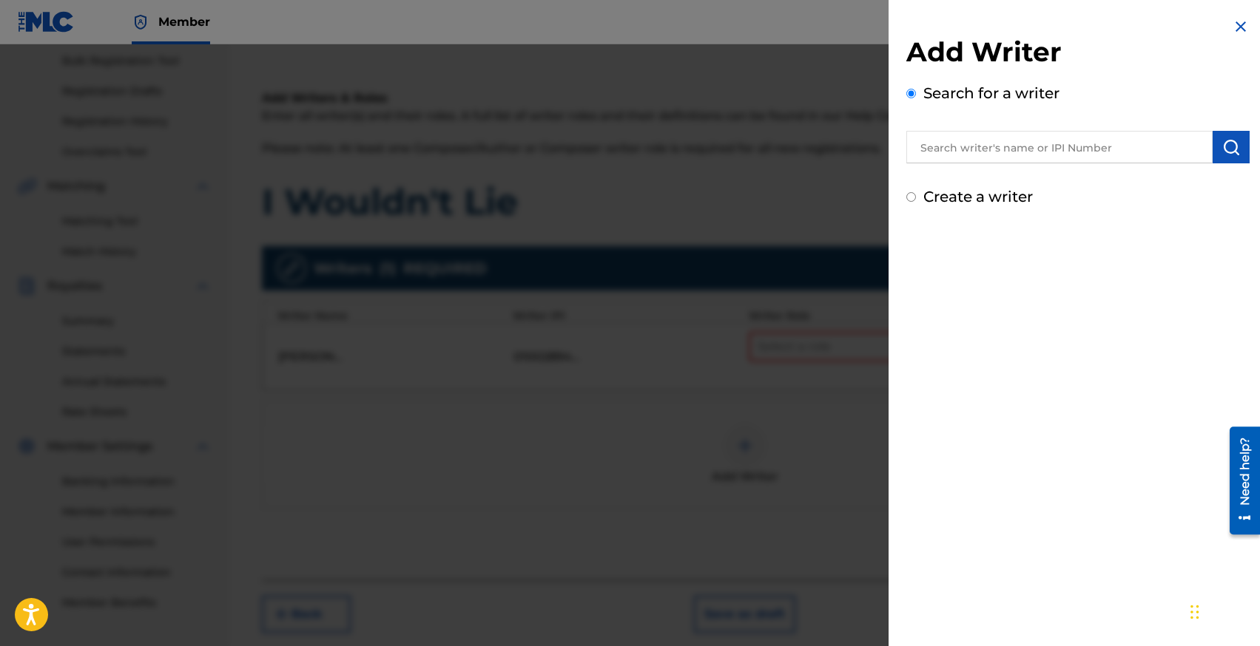
click at [981, 154] on input "text" at bounding box center [1059, 147] width 306 height 33
type input "[PERSON_NAME]"
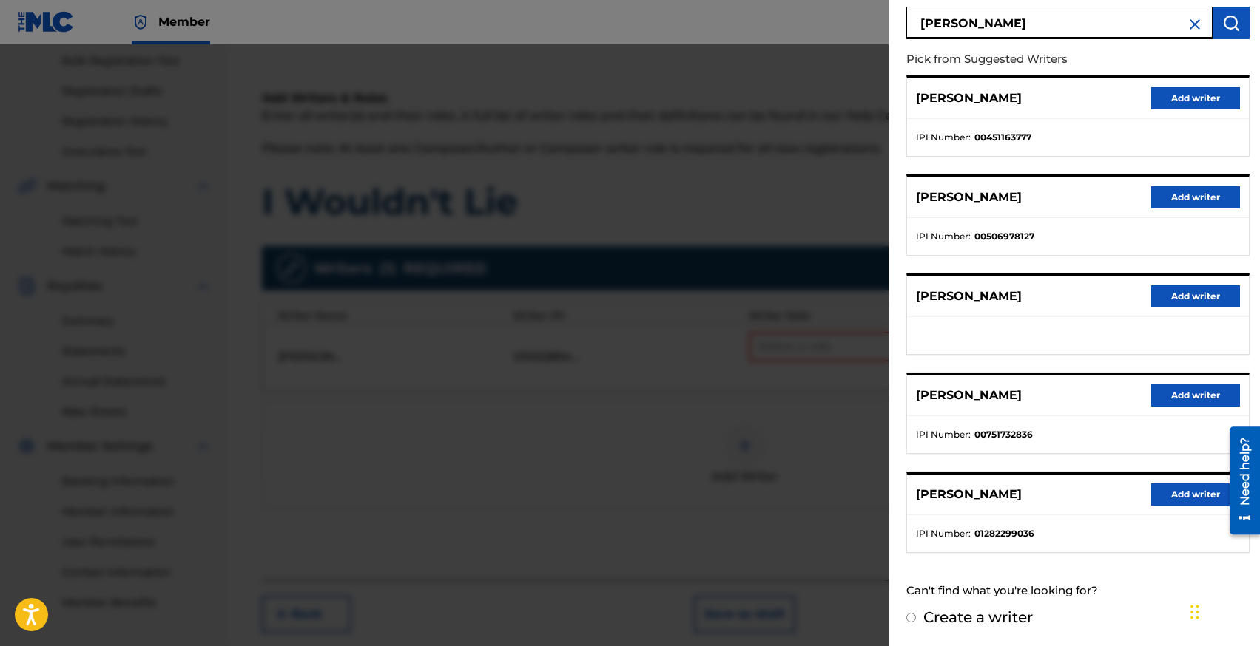
click at [1180, 296] on button "Add writer" at bounding box center [1195, 296] width 89 height 22
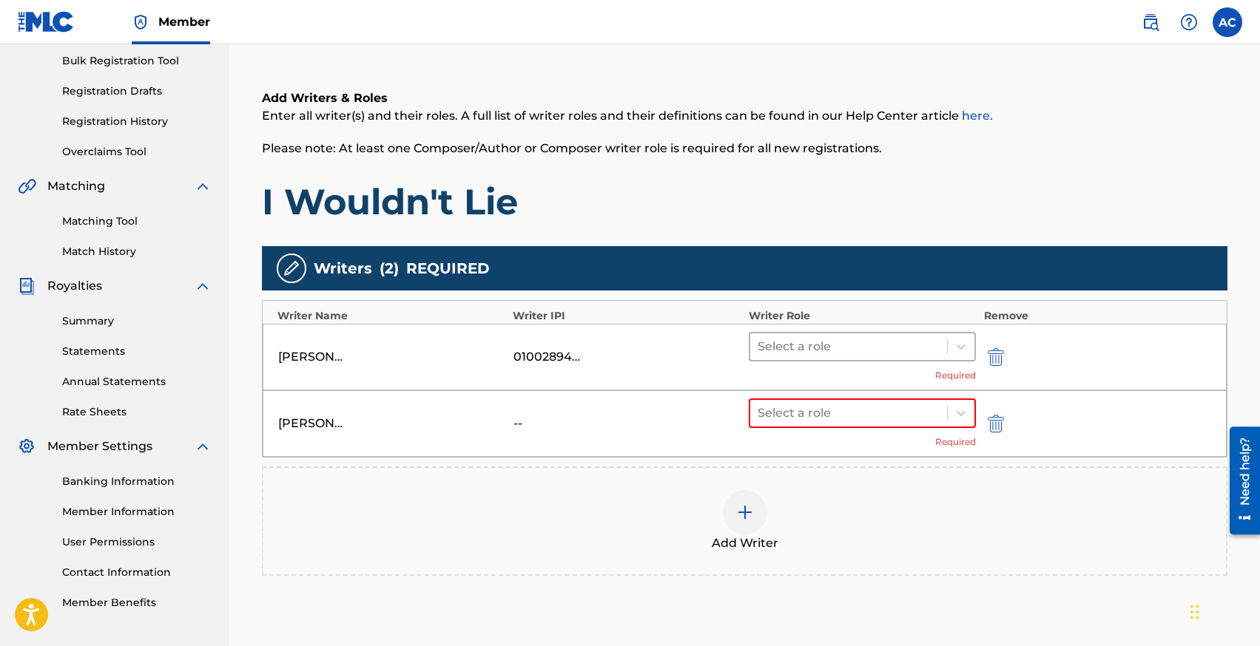
click at [830, 350] on div at bounding box center [848, 347] width 183 height 21
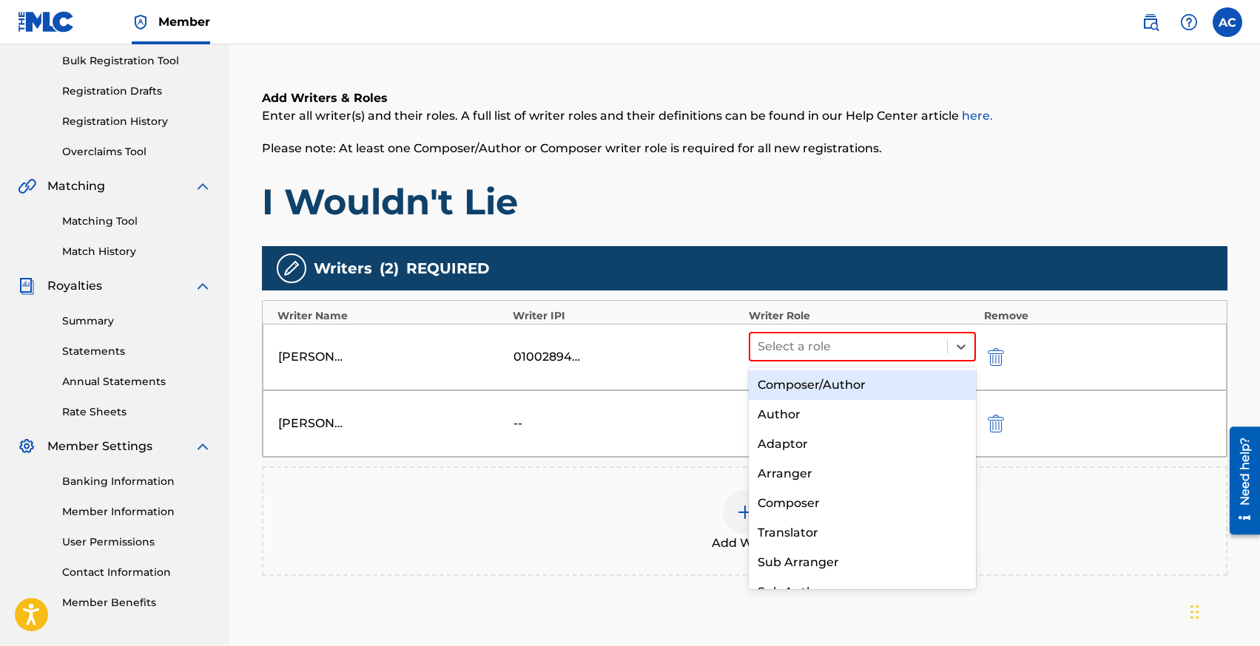
click at [828, 374] on div "Composer/Author" at bounding box center [862, 386] width 228 height 30
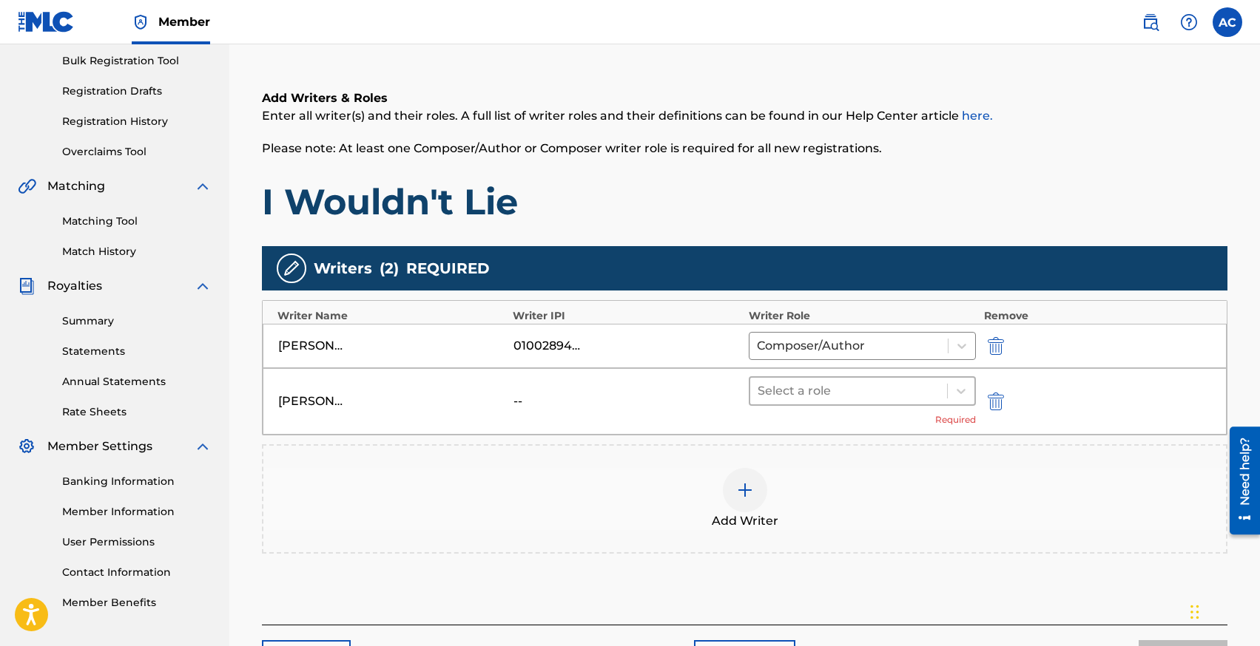
click at [828, 393] on div at bounding box center [848, 391] width 183 height 21
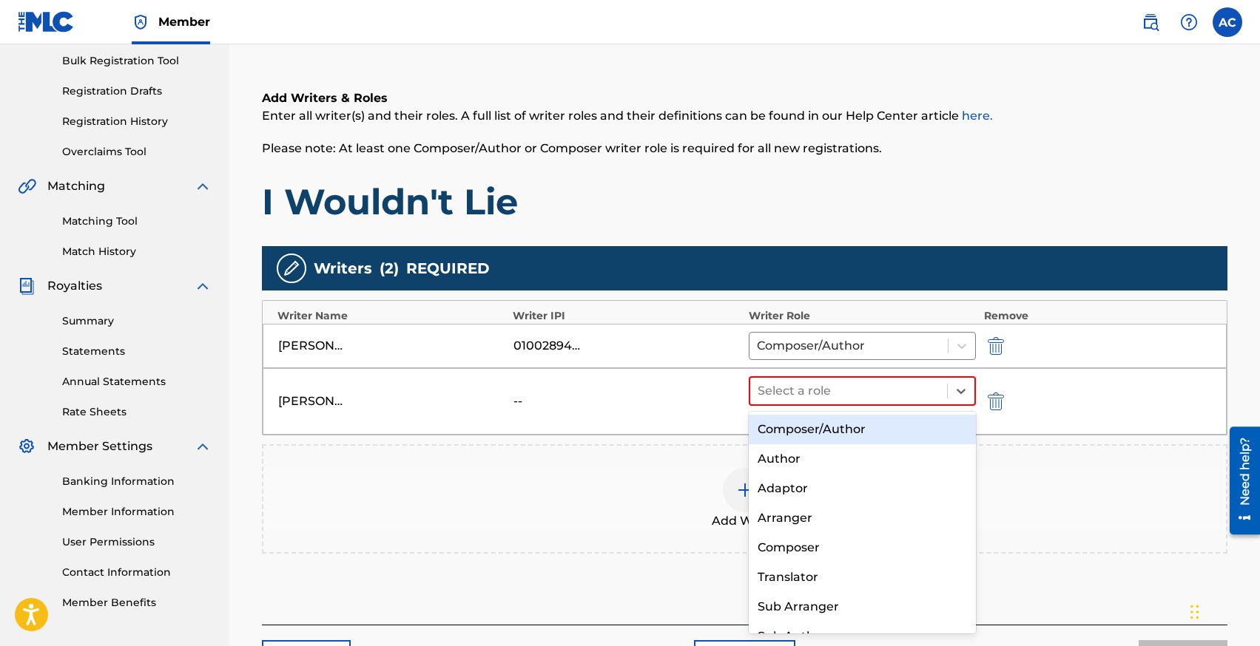
click at [828, 416] on div "Composer/Author" at bounding box center [862, 430] width 228 height 30
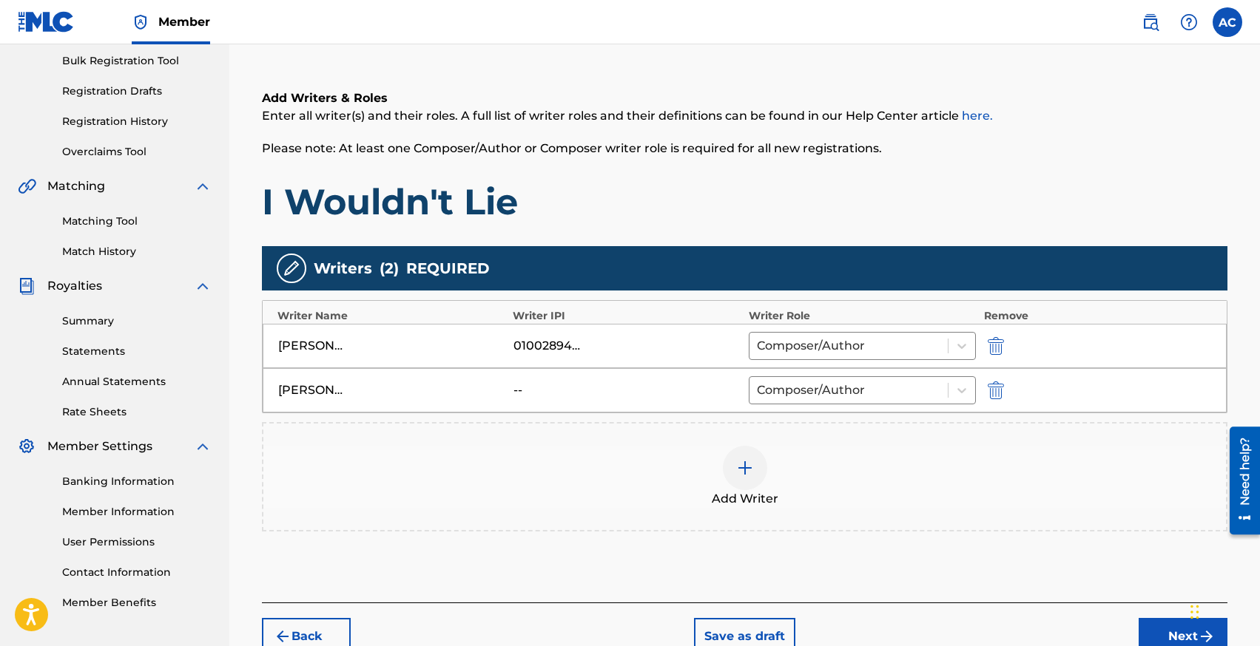
scroll to position [312, 0]
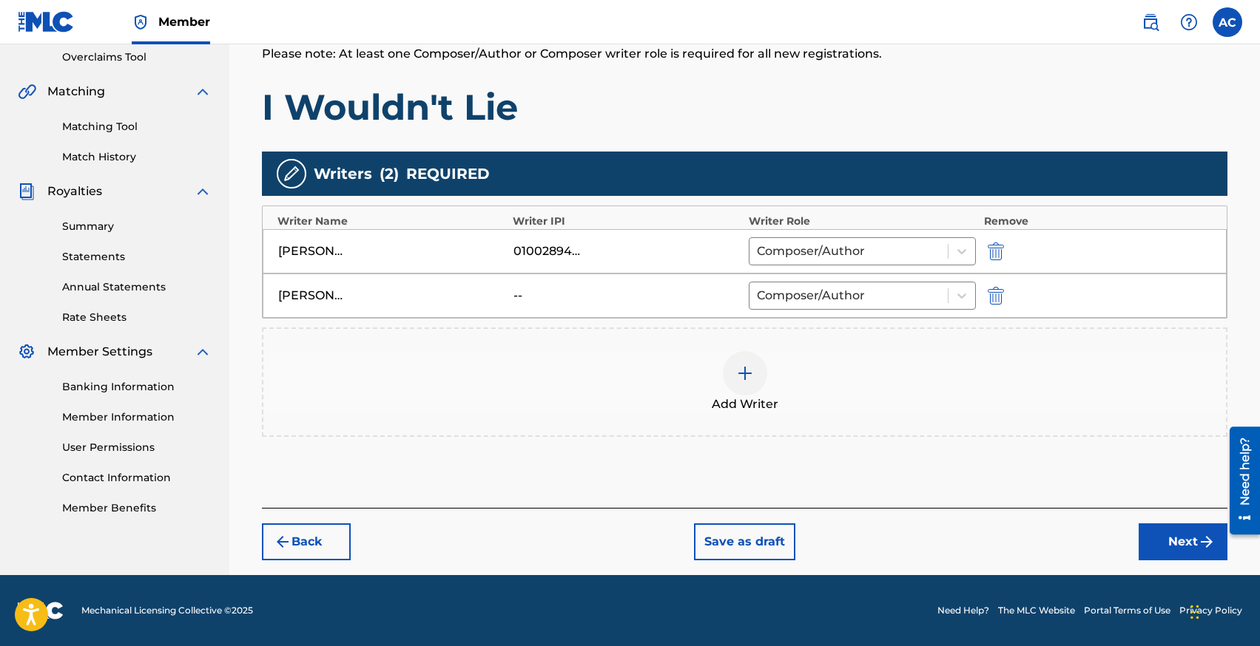
click at [1163, 546] on button "Next" at bounding box center [1182, 542] width 89 height 37
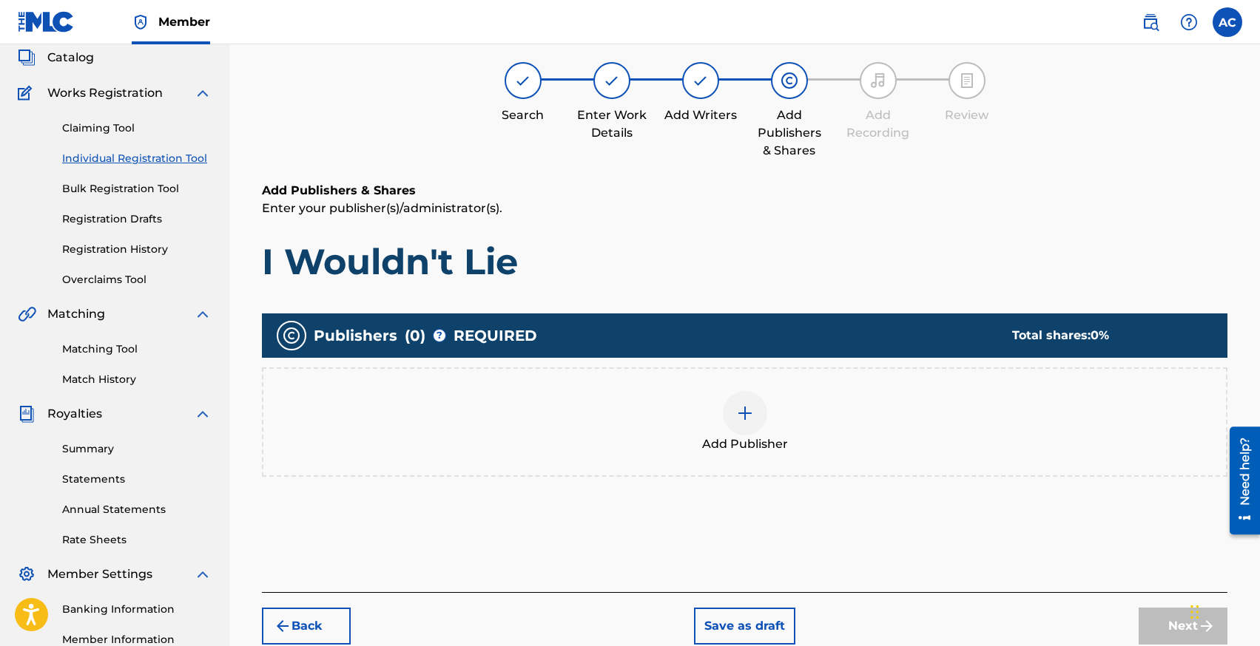
scroll to position [67, 0]
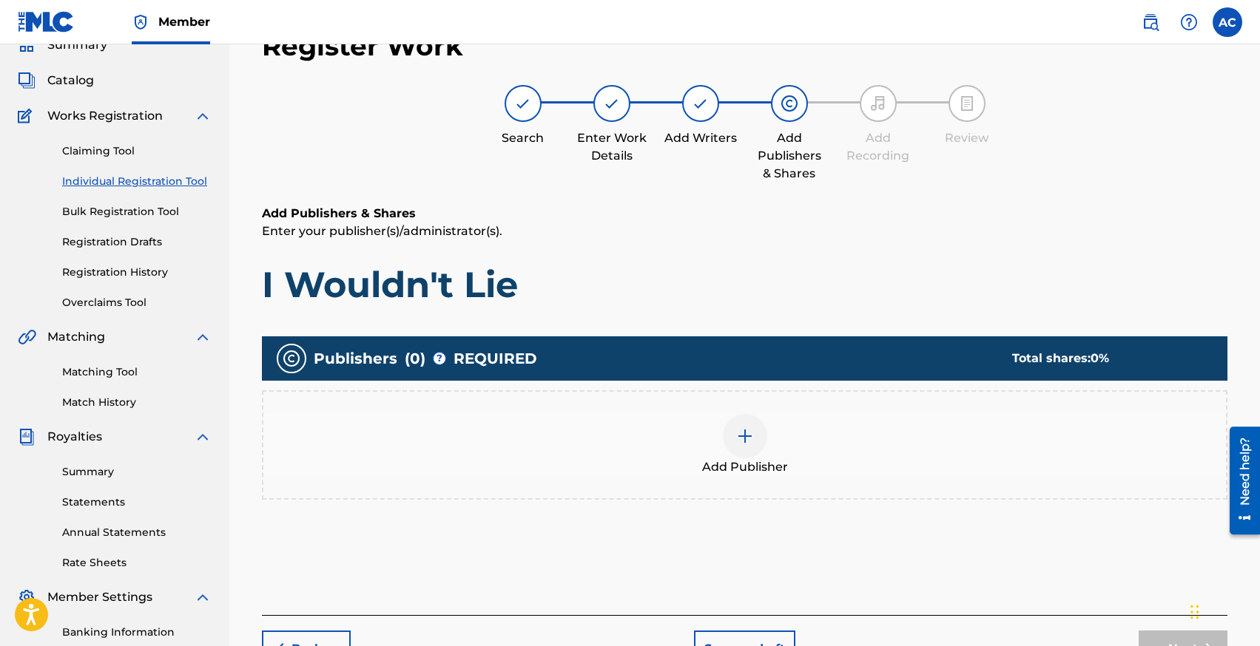
click at [767, 409] on div "Add Publisher" at bounding box center [744, 445] width 965 height 109
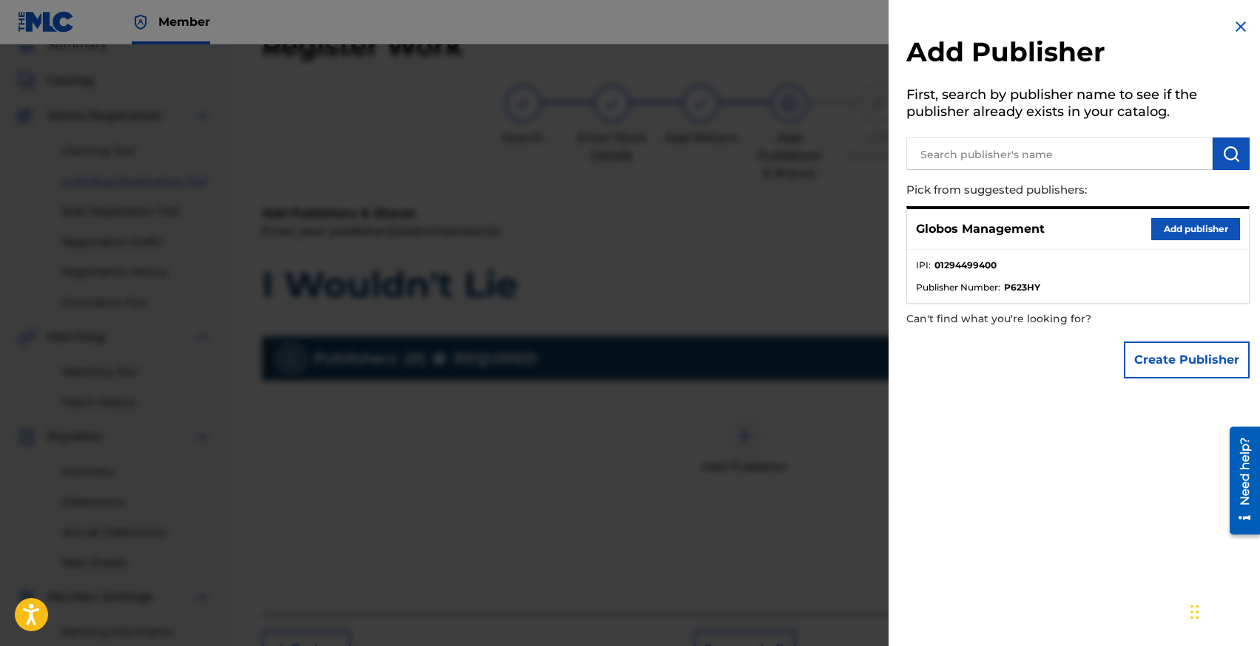
click at [1166, 225] on button "Add publisher" at bounding box center [1195, 229] width 89 height 22
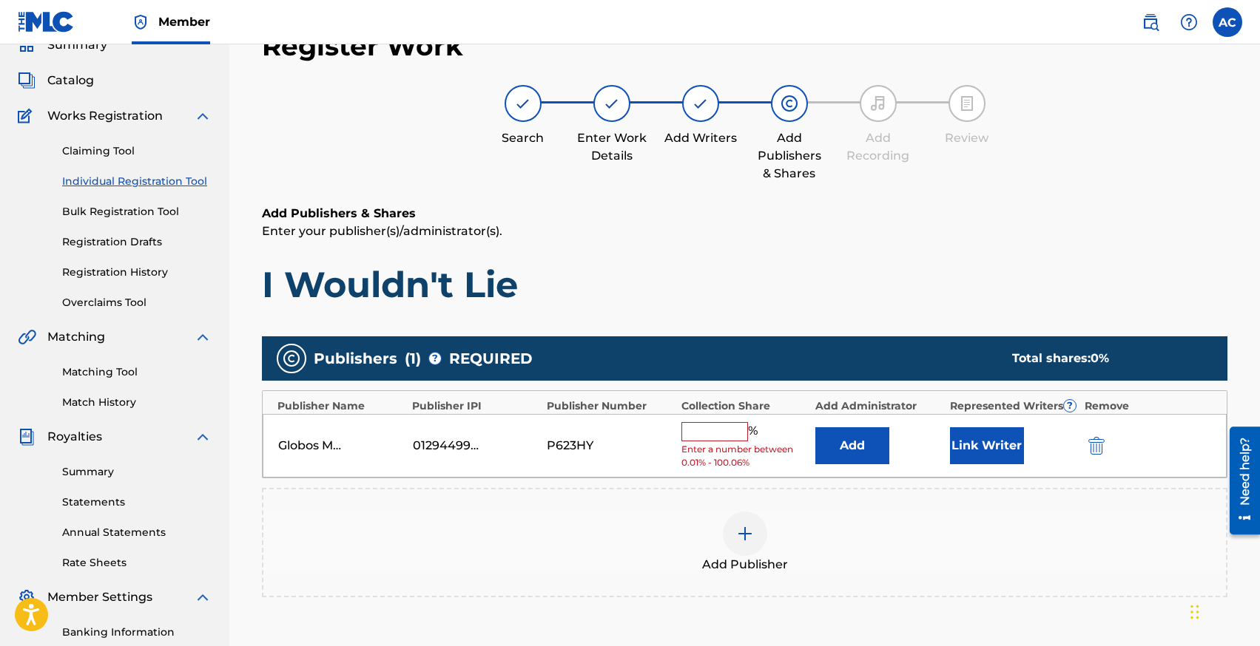
click at [720, 427] on input "text" at bounding box center [714, 431] width 67 height 19
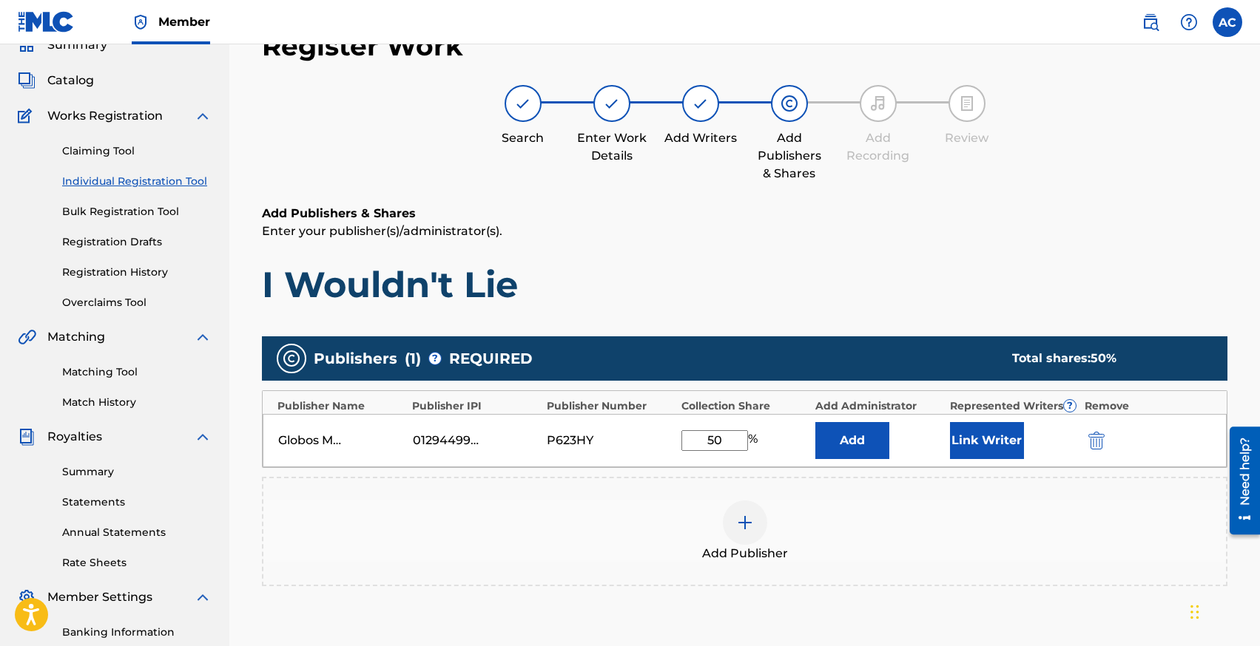
type input "50"
click at [984, 442] on button "Link Writer" at bounding box center [987, 440] width 74 height 37
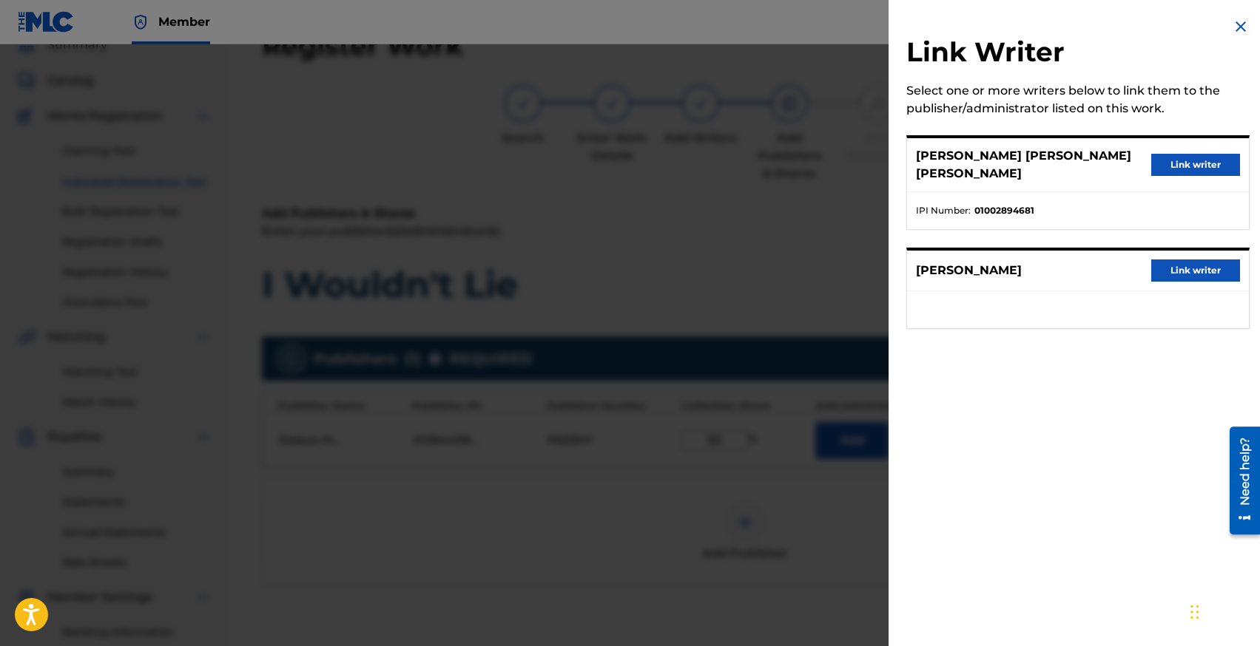
click at [1180, 267] on button "Link writer" at bounding box center [1195, 271] width 89 height 22
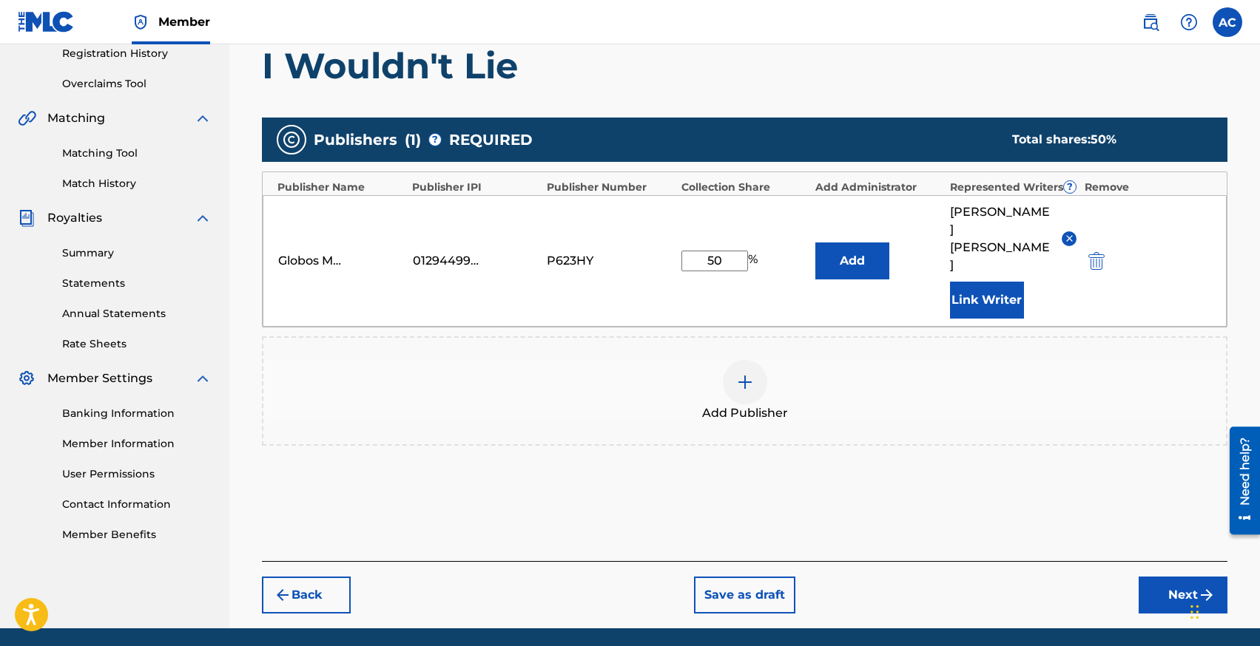
click at [1177, 577] on button "Next" at bounding box center [1182, 595] width 89 height 37
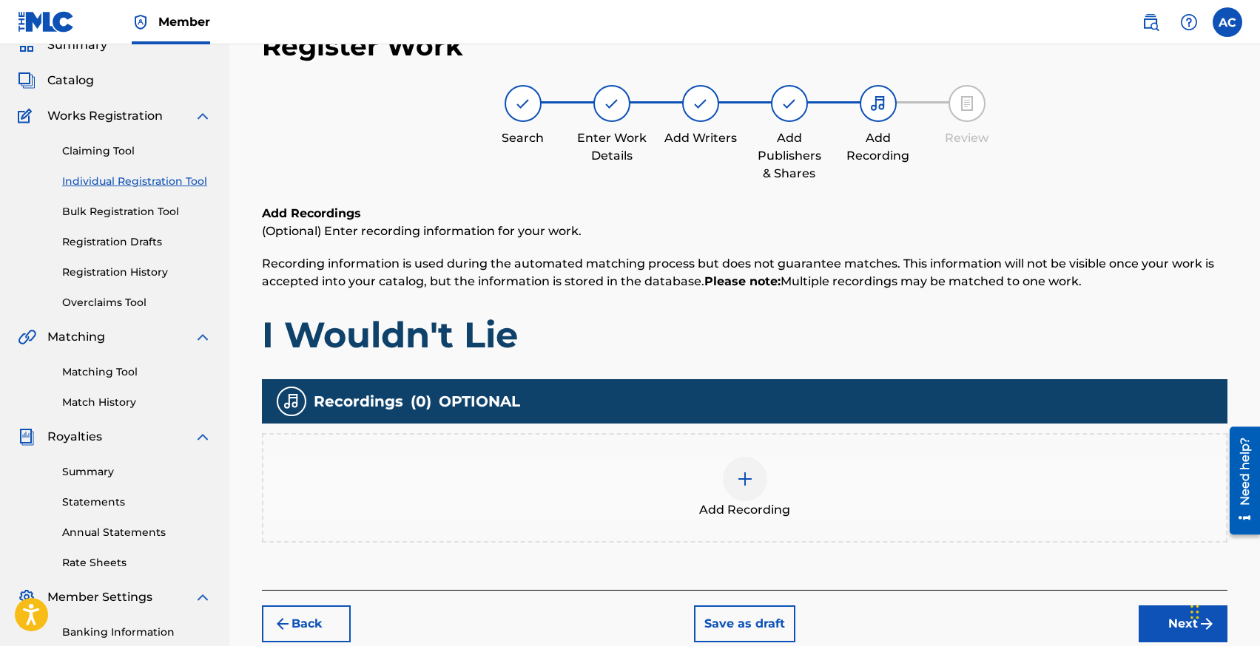
click at [743, 487] on img at bounding box center [745, 479] width 18 height 18
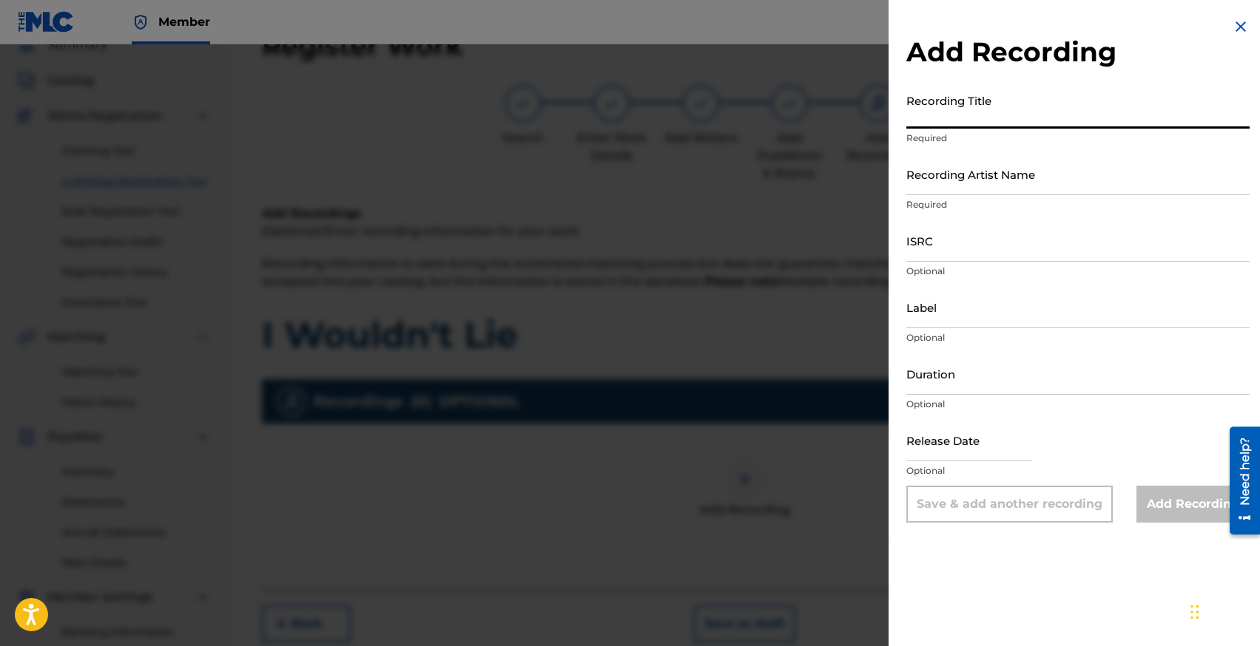
click at [964, 117] on input "Recording Title" at bounding box center [1077, 108] width 343 height 42
click at [929, 113] on input "Recording Title" at bounding box center [1077, 108] width 343 height 42
type input "I Wouldn't Lie"
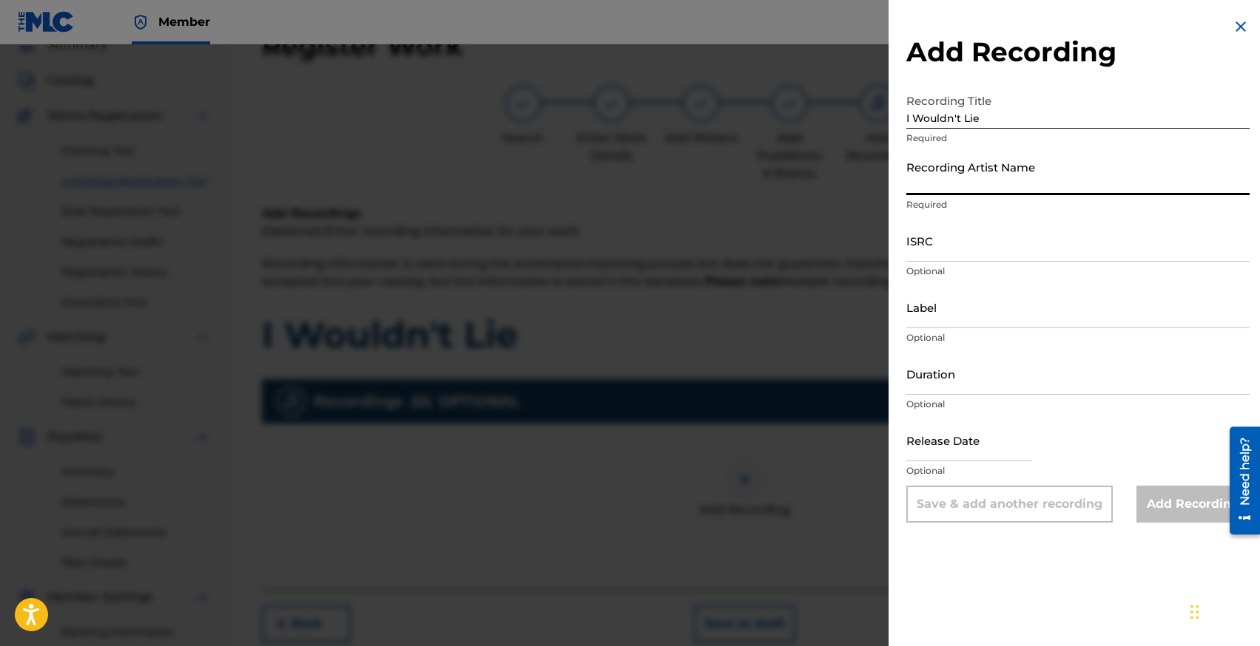
click at [959, 185] on input "Recording Artist Name" at bounding box center [1077, 174] width 343 height 42
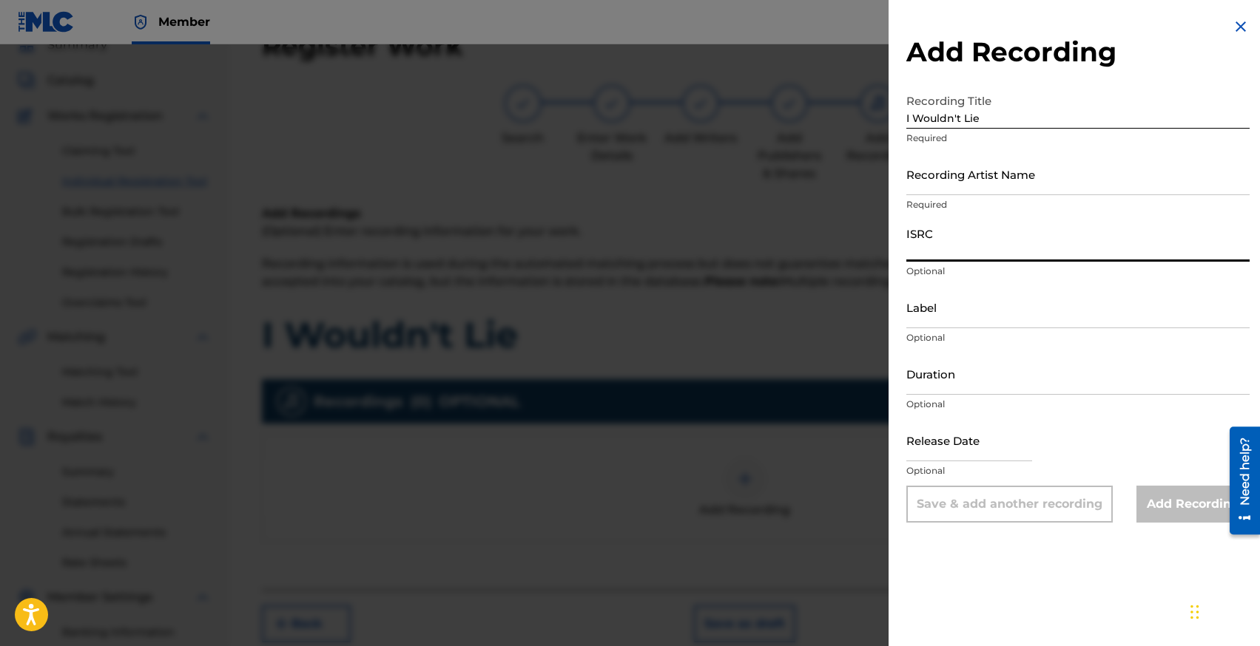
click at [955, 246] on input "ISRC" at bounding box center [1077, 241] width 343 height 42
paste input "SE6XY2582850"
type input "SE6XY2582850"
click at [944, 443] on input "text" at bounding box center [969, 440] width 126 height 42
select select "7"
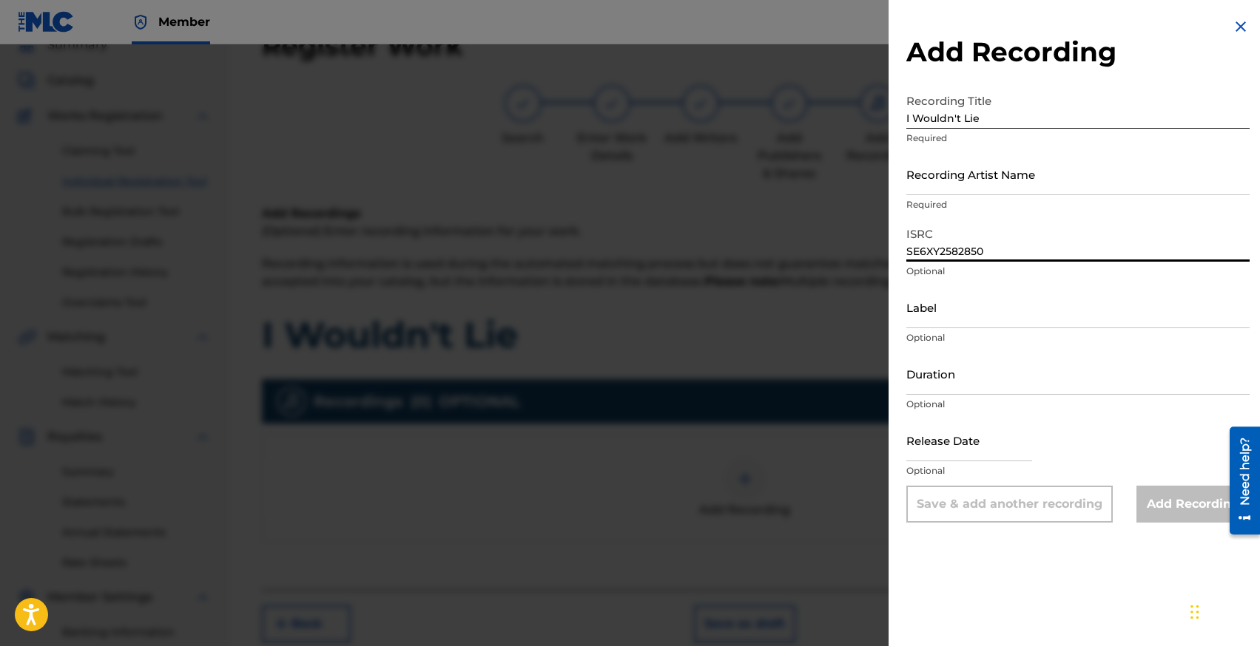
select select "2025"
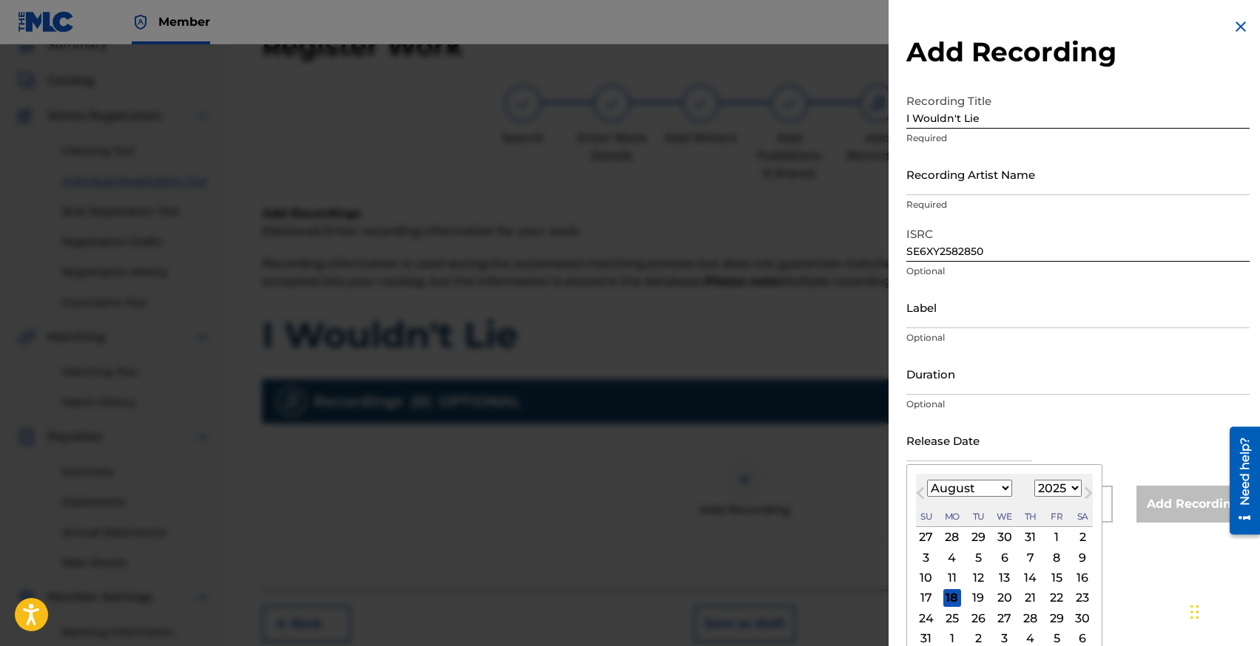
click at [990, 501] on div "August [DATE] February March April May June July August September October Novem…" at bounding box center [1004, 500] width 177 height 53
click at [990, 490] on select "January February March April May June July August September October November De…" at bounding box center [969, 488] width 85 height 17
select select "4"
click at [1053, 558] on div "9" at bounding box center [1056, 558] width 18 height 18
type input "[DATE]"
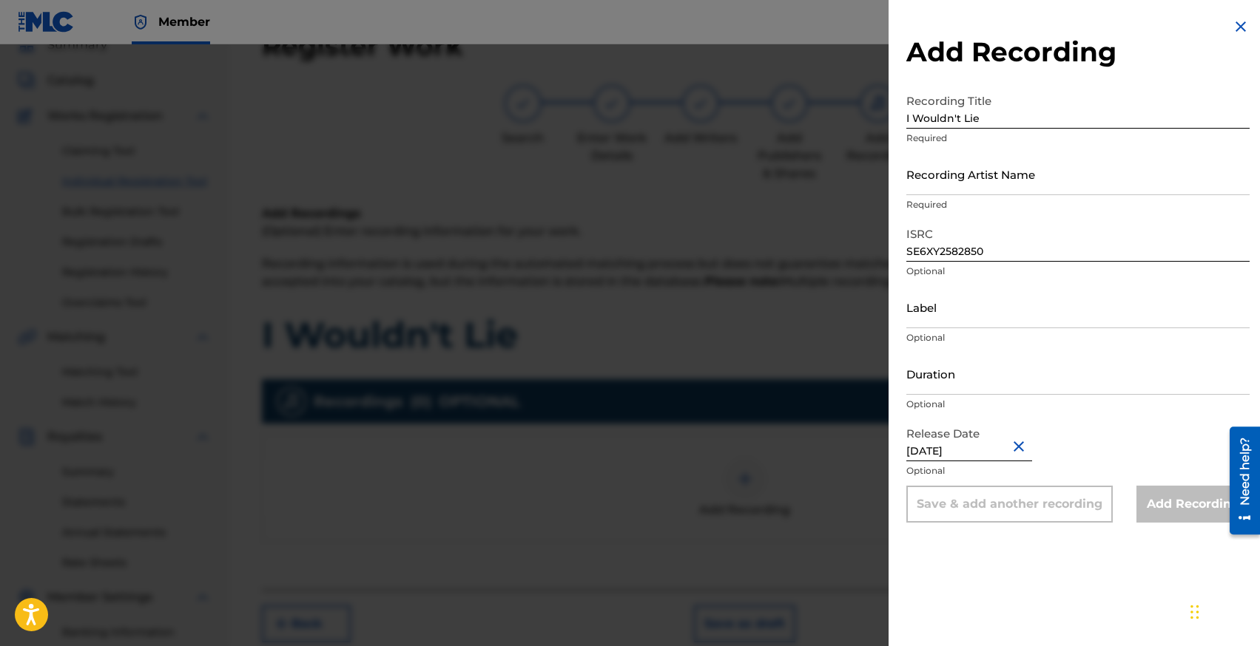
drag, startPoint x: 942, startPoint y: 393, endPoint x: 942, endPoint y: 453, distance: 59.2
click at [942, 393] on input "Duration" at bounding box center [1077, 374] width 343 height 42
type input "02:14"
click at [944, 185] on input "Recording Artist Name" at bounding box center [1077, 174] width 343 height 42
paste input "ay-Mill, [PERSON_NAME], [PERSON_NAME]"
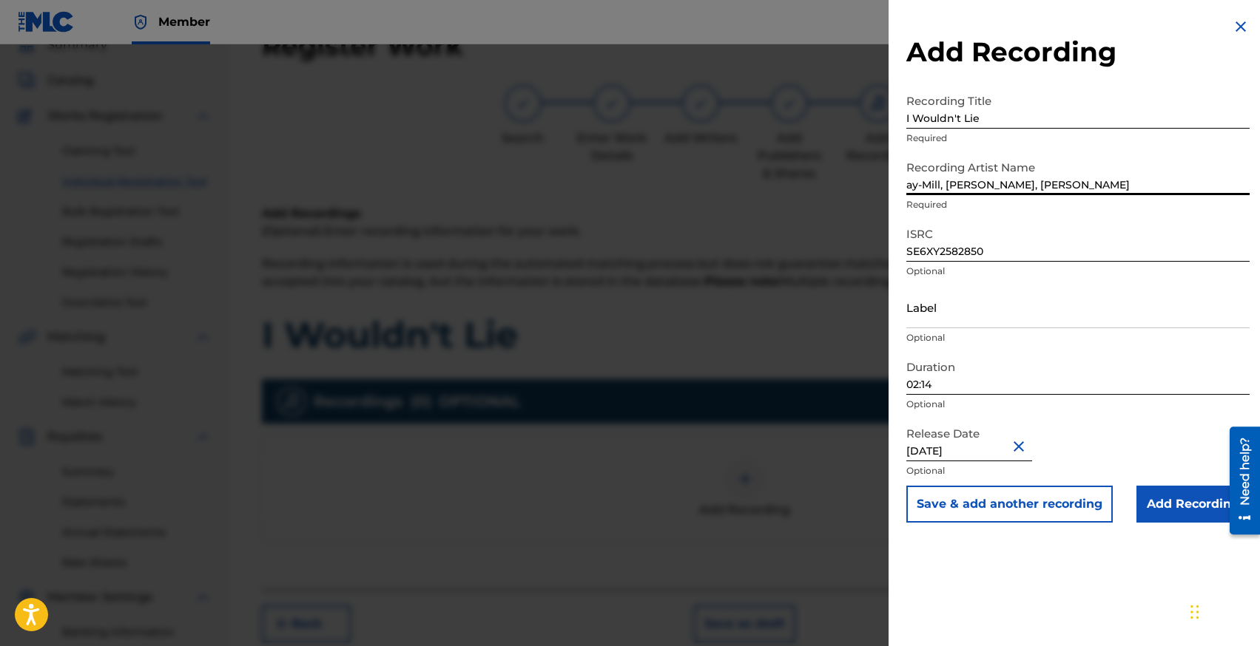
type input "ay-Mill, [PERSON_NAME], [PERSON_NAME]"
click at [1164, 501] on input "Add Recording" at bounding box center [1192, 504] width 113 height 37
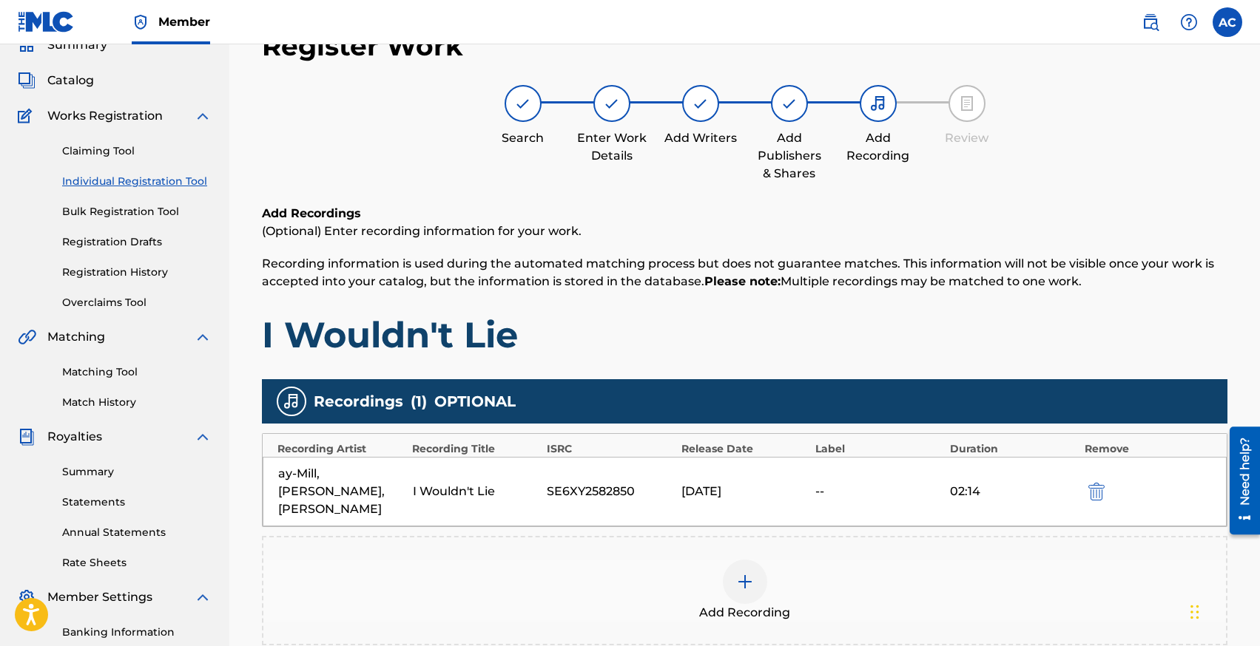
scroll to position [271, 0]
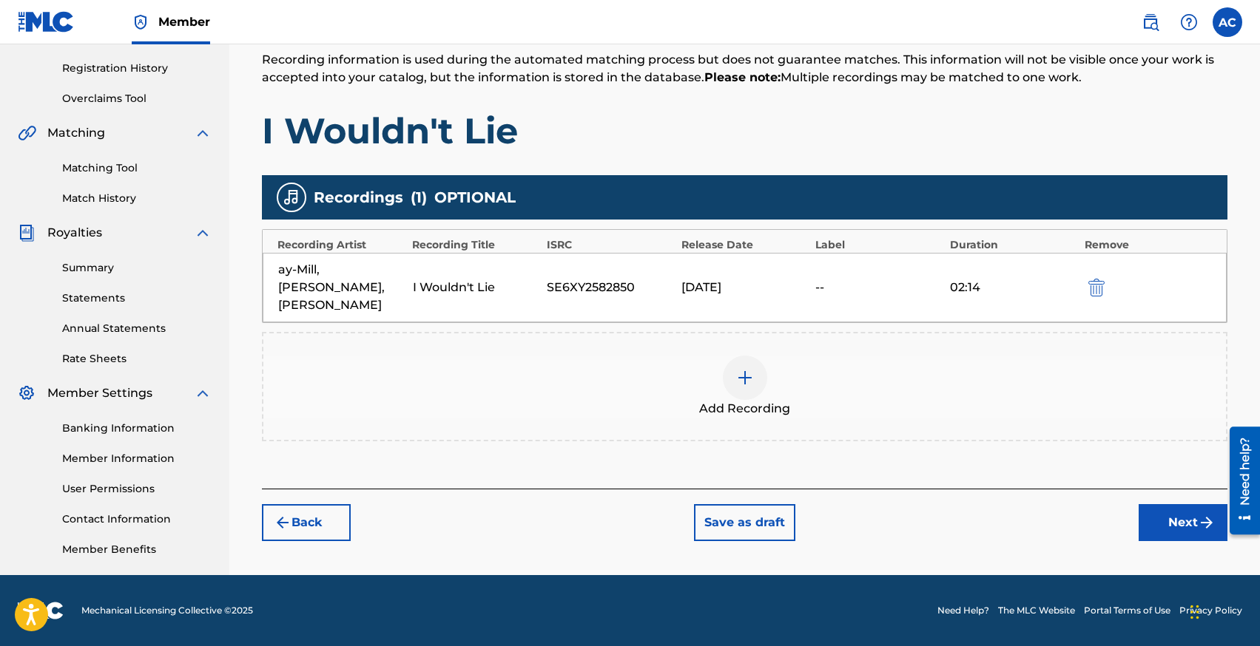
click at [310, 504] on button "Back" at bounding box center [306, 522] width 89 height 37
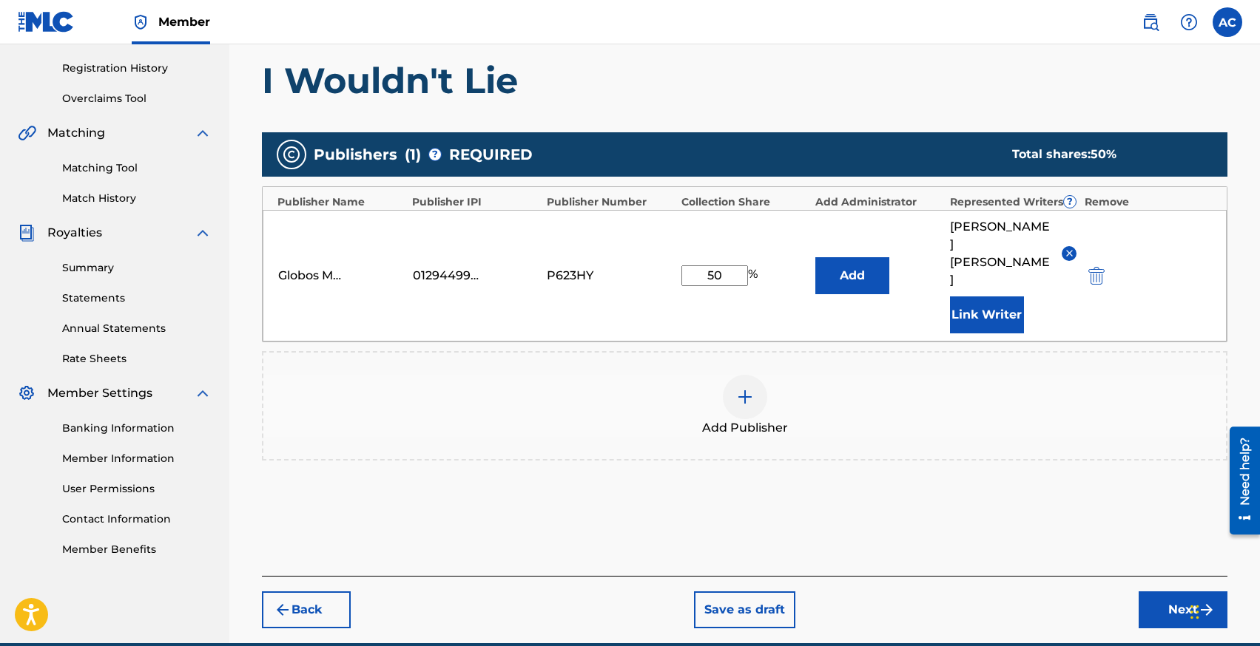
click at [1152, 592] on button "Next" at bounding box center [1182, 610] width 89 height 37
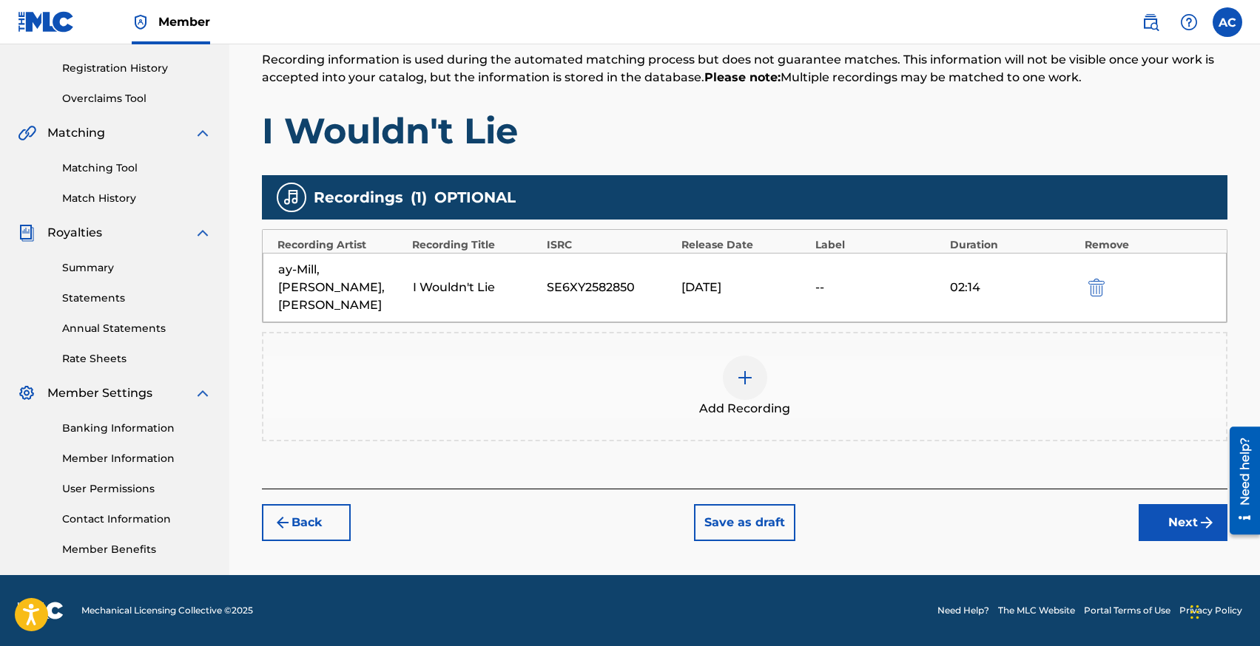
click at [1158, 504] on button "Next" at bounding box center [1182, 522] width 89 height 37
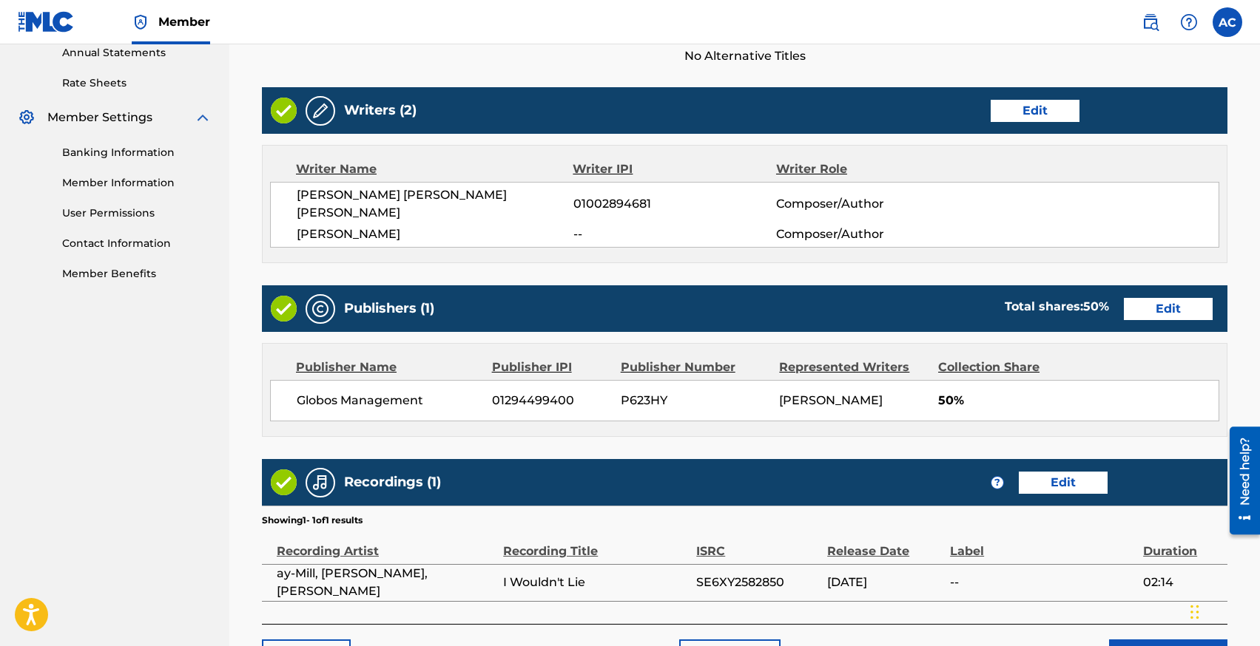
scroll to position [643, 0]
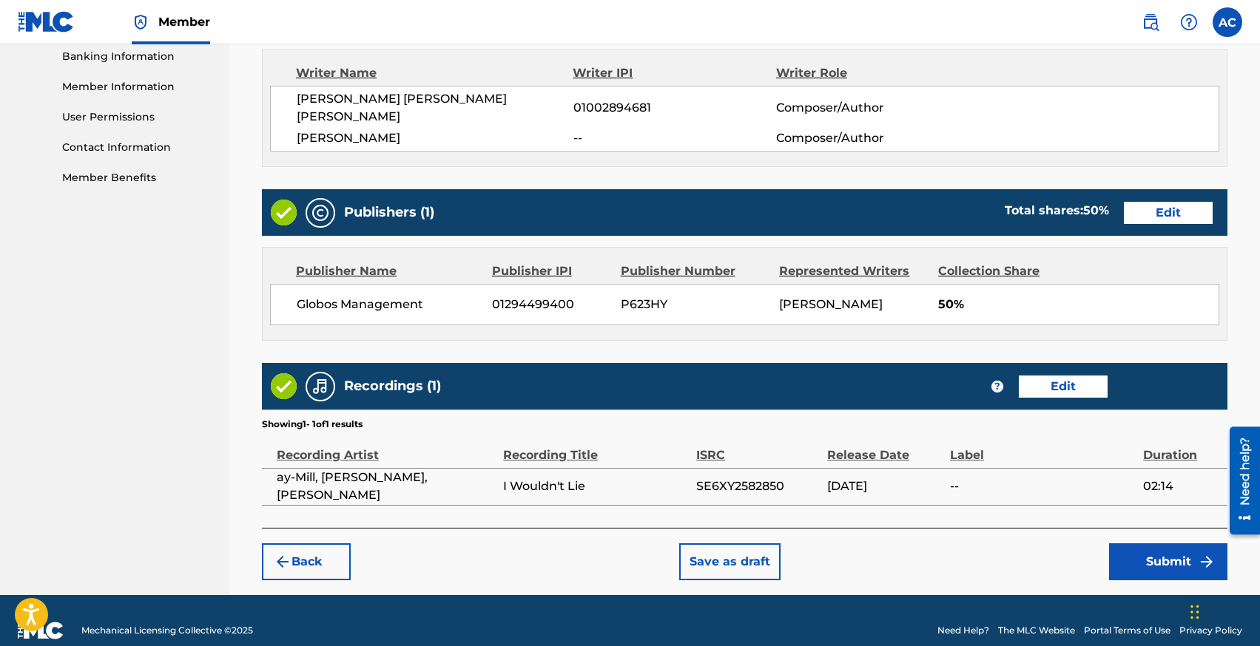
click at [1127, 544] on button "Submit" at bounding box center [1168, 562] width 118 height 37
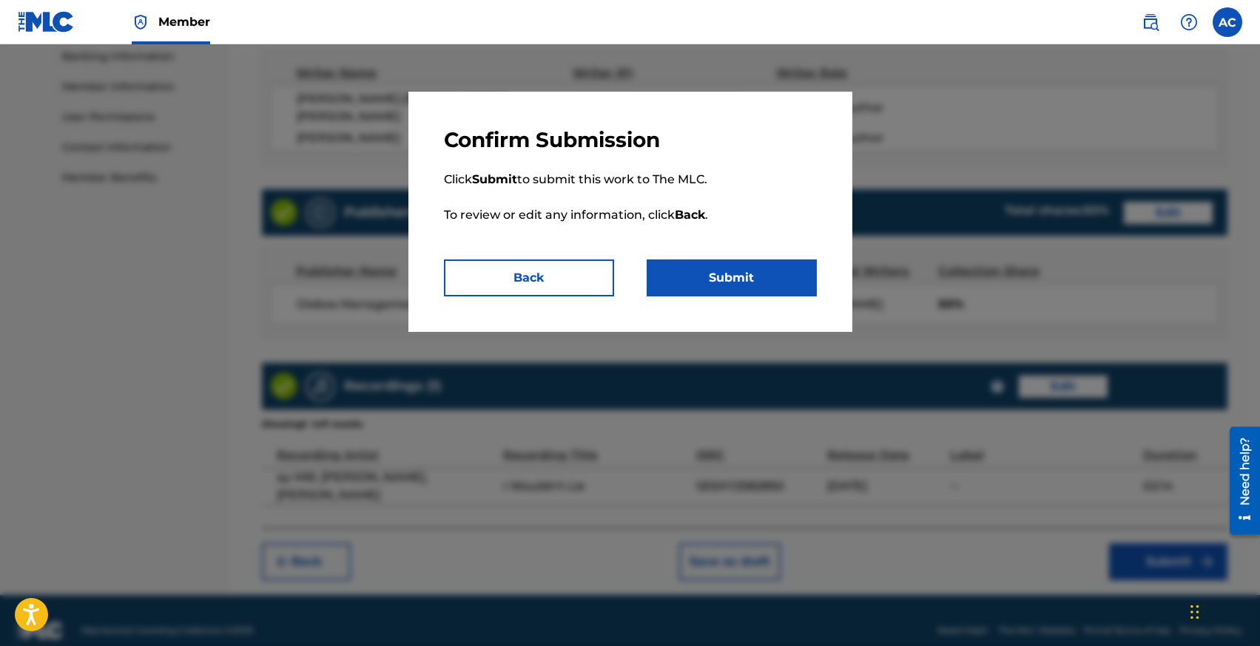
click at [765, 277] on button "Submit" at bounding box center [731, 278] width 170 height 37
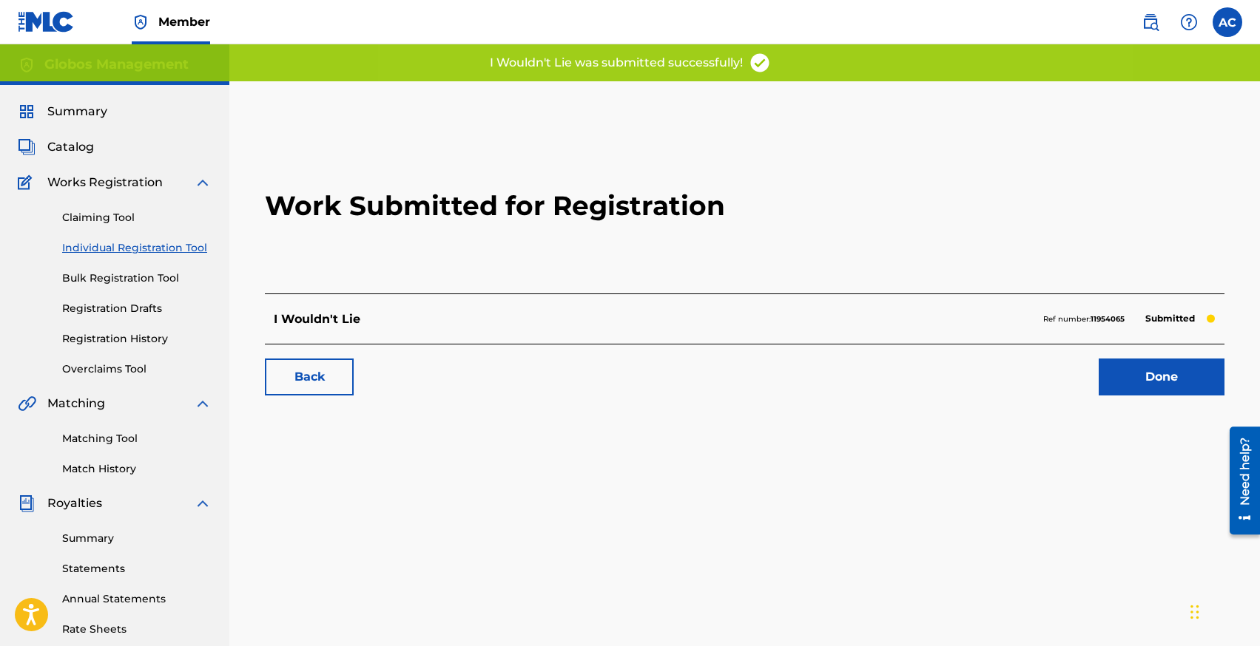
click at [112, 244] on link "Individual Registration Tool" at bounding box center [136, 248] width 149 height 16
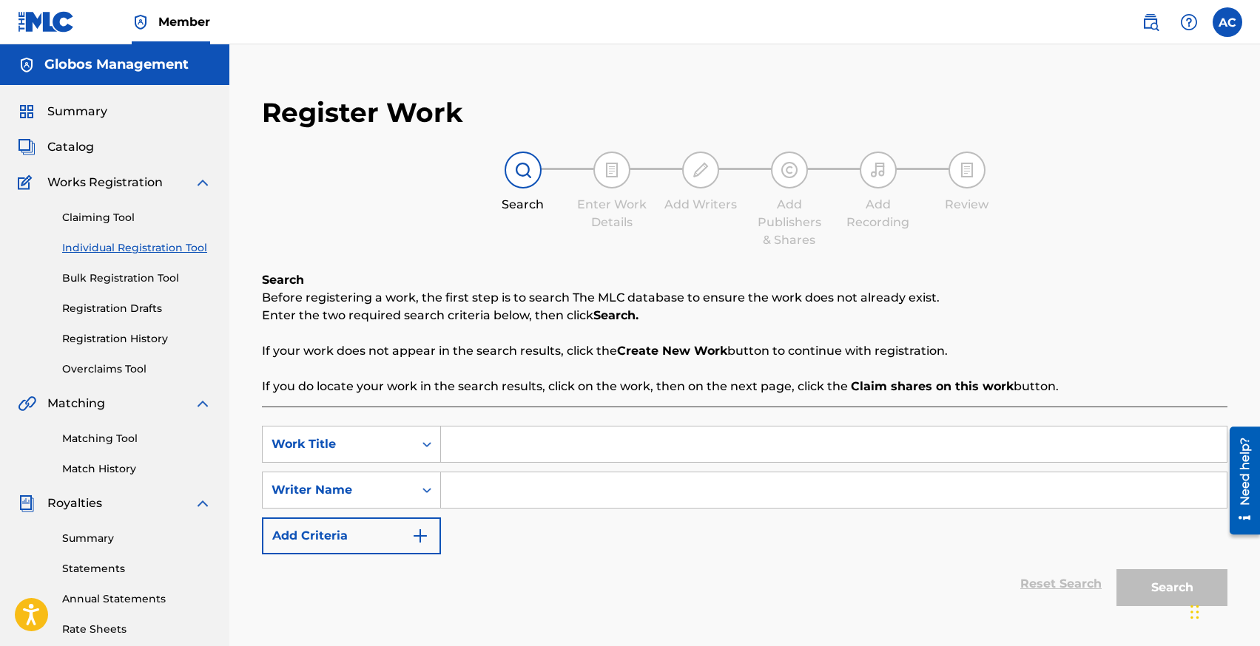
click at [379, 112] on h2 "Register Work" at bounding box center [362, 112] width 201 height 33
click at [462, 112] on h2 "Register Work" at bounding box center [362, 112] width 201 height 33
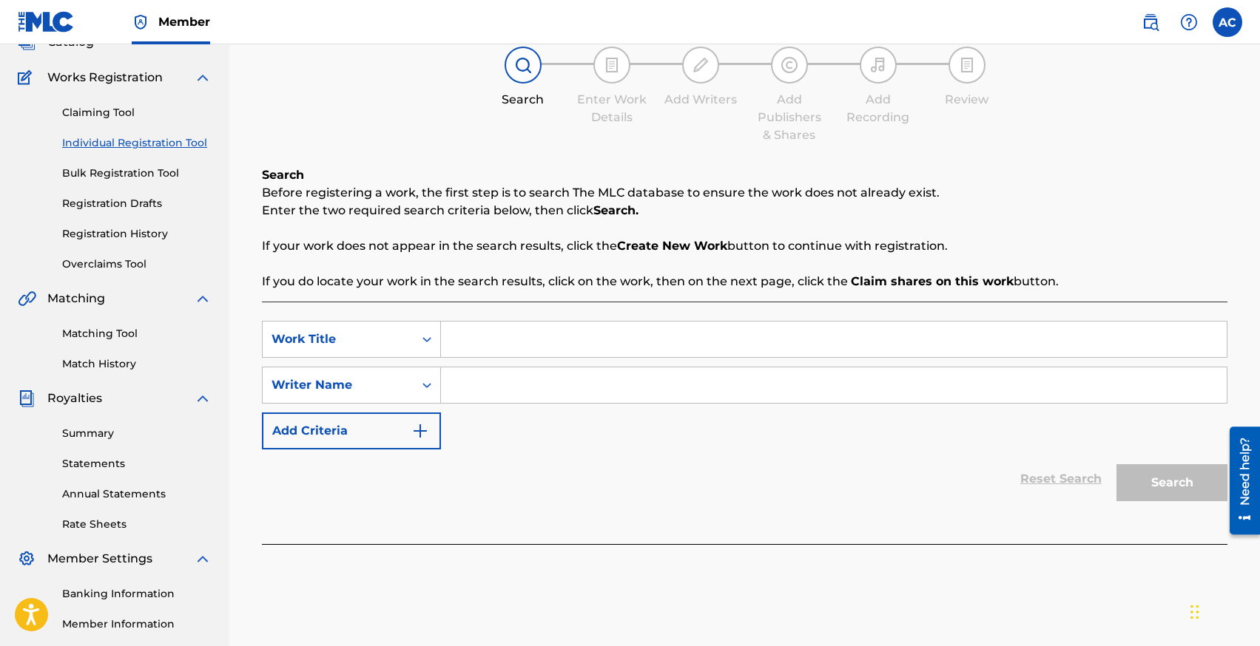
scroll to position [108, 0]
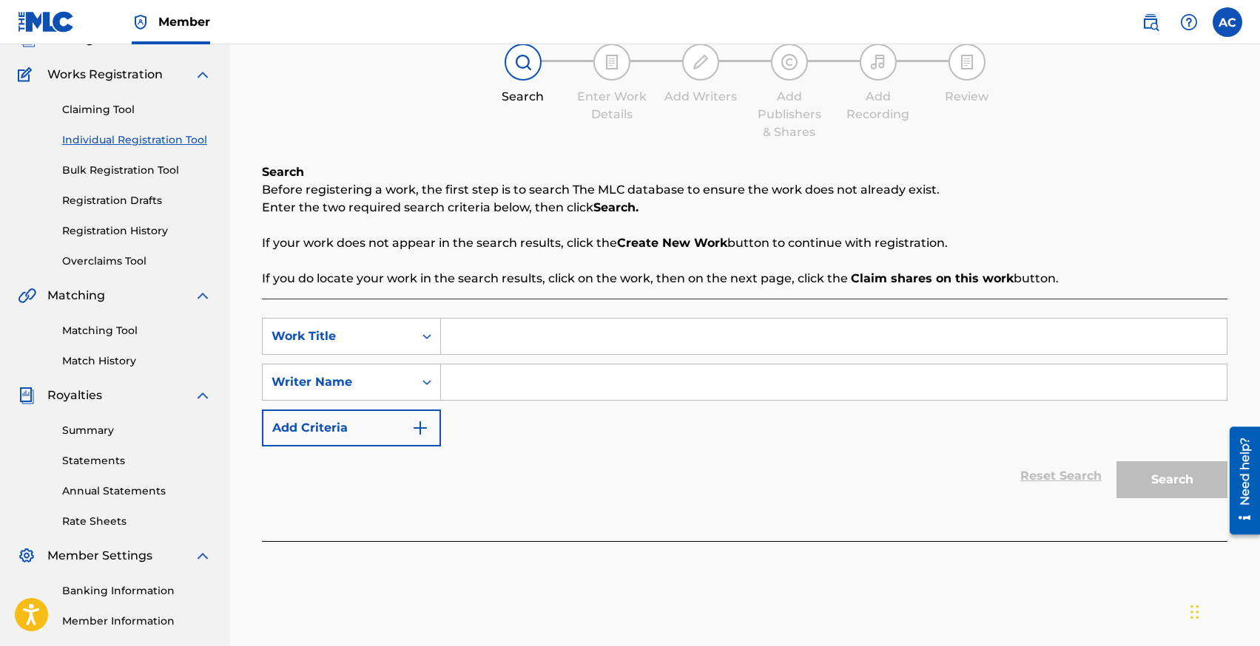
click at [142, 138] on link "Individual Registration Tool" at bounding box center [136, 140] width 149 height 16
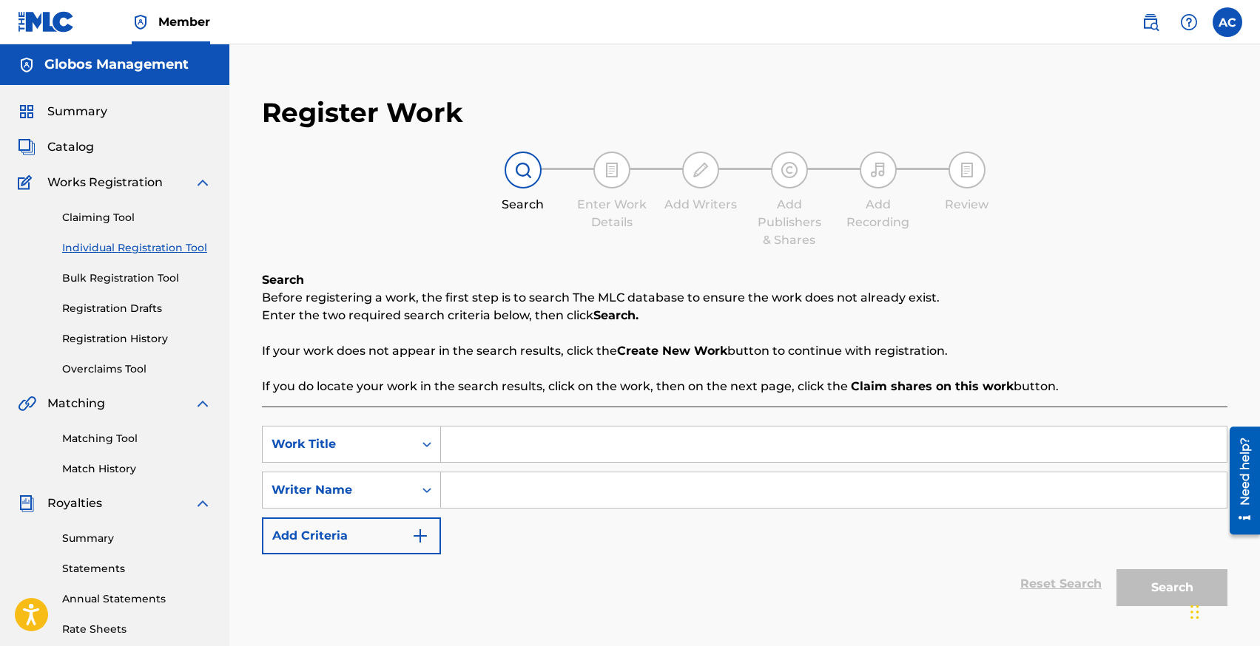
click at [488, 455] on input "Search Form" at bounding box center [833, 445] width 785 height 36
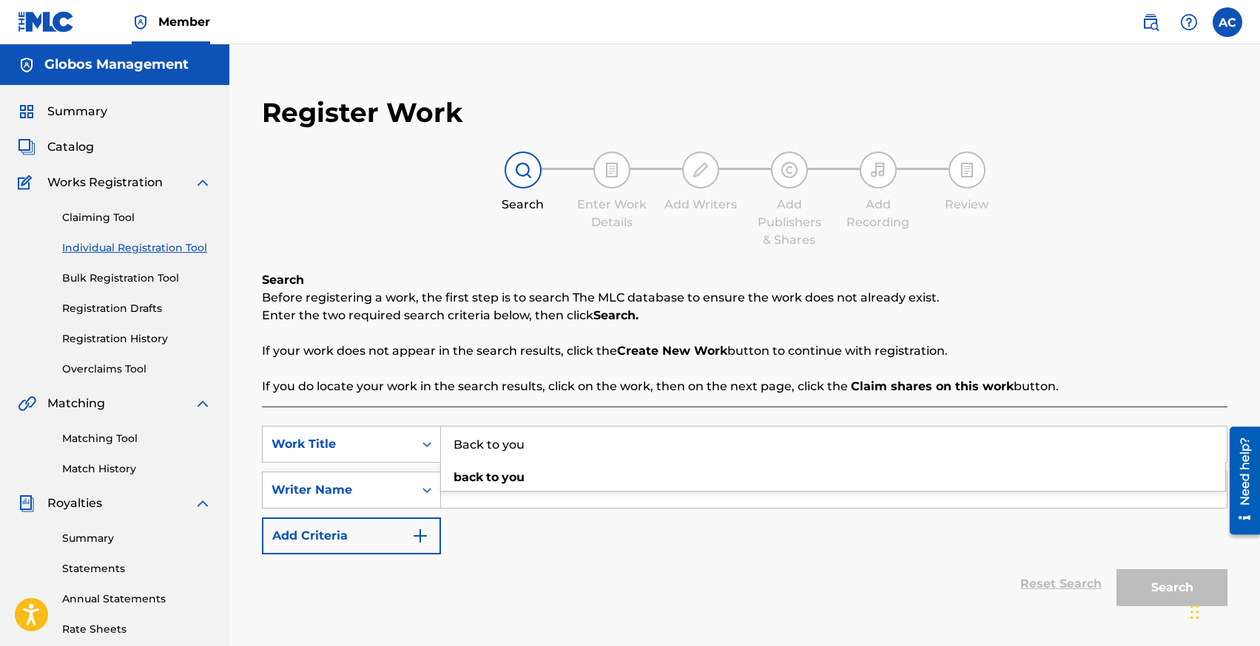
type input "Back to you"
click at [490, 514] on div "SearchWithCriteriaccd932ce-5d7a-4615-bf98-933767527165 Work Title Back to you b…" at bounding box center [744, 490] width 965 height 129
click at [490, 500] on input "Search Form" at bounding box center [833, 491] width 785 height 36
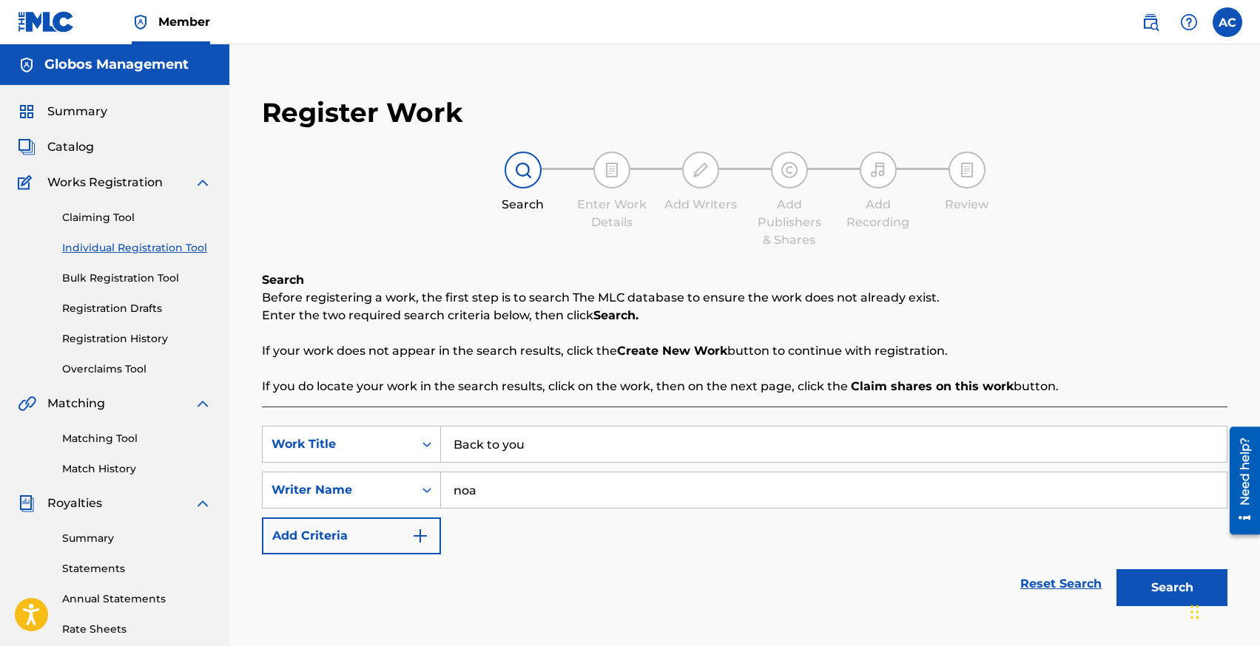
type input "[PERSON_NAME]"
click at [1116, 570] on button "Search" at bounding box center [1171, 588] width 111 height 37
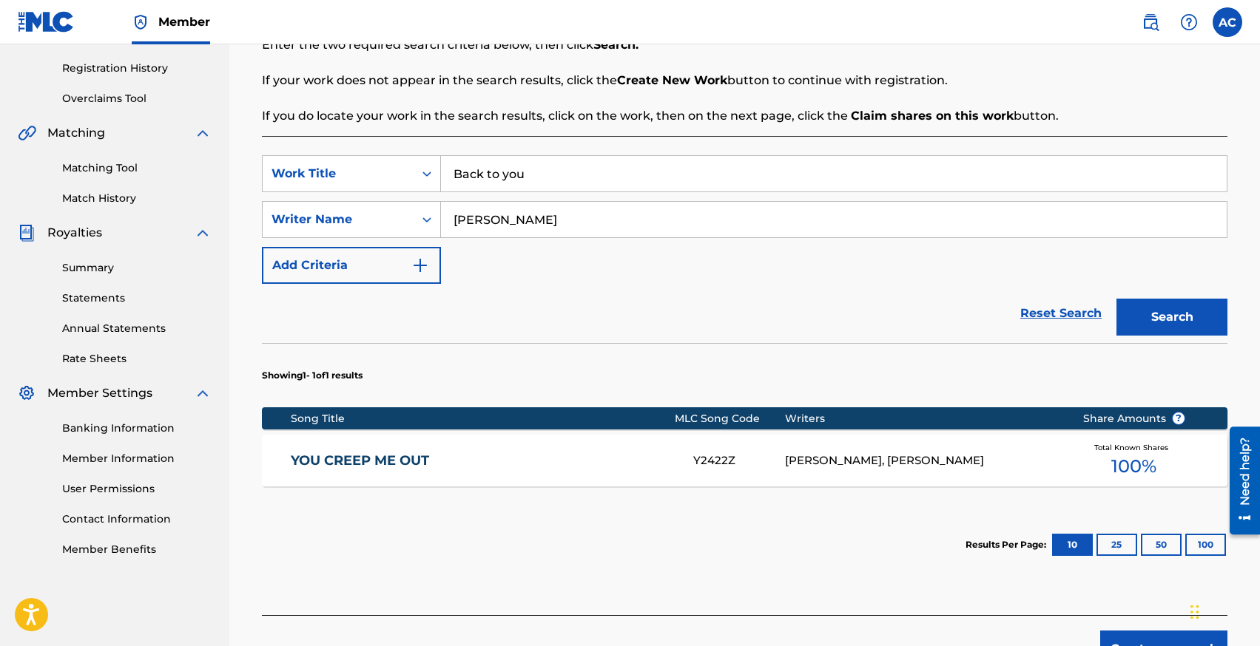
scroll to position [378, 0]
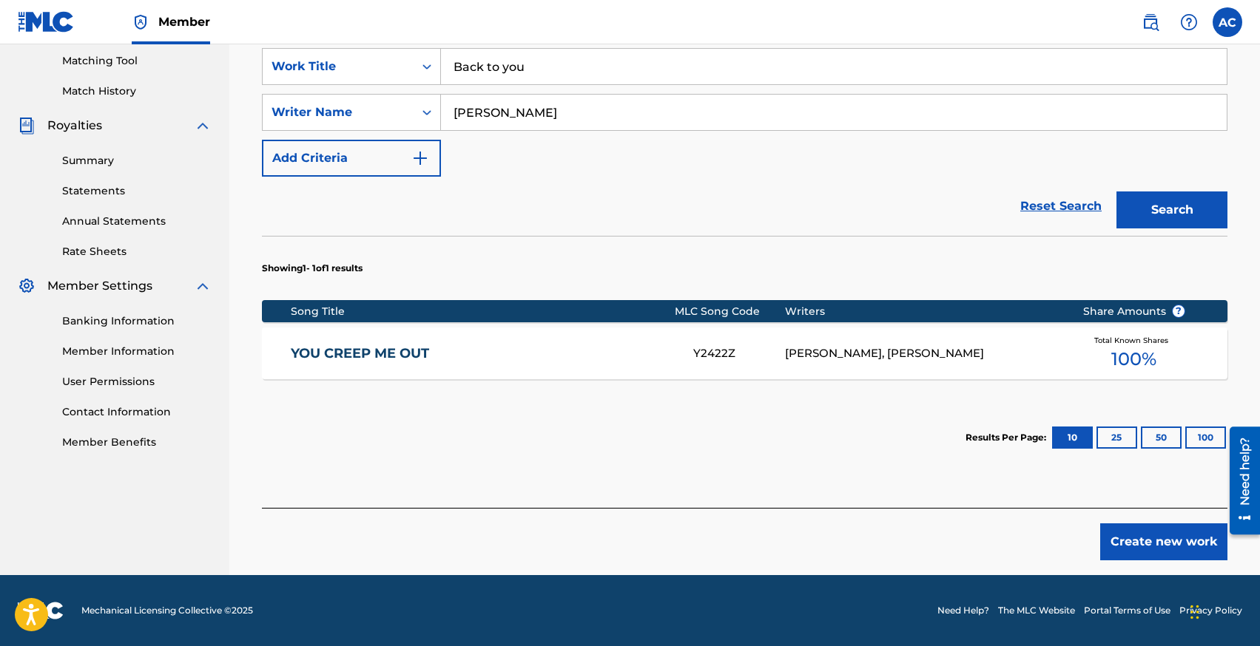
click at [397, 362] on div "YOU CREEP ME OUT Y2422Z [PERSON_NAME], [PERSON_NAME] Total Known Shares 100 %" at bounding box center [744, 354] width 965 height 52
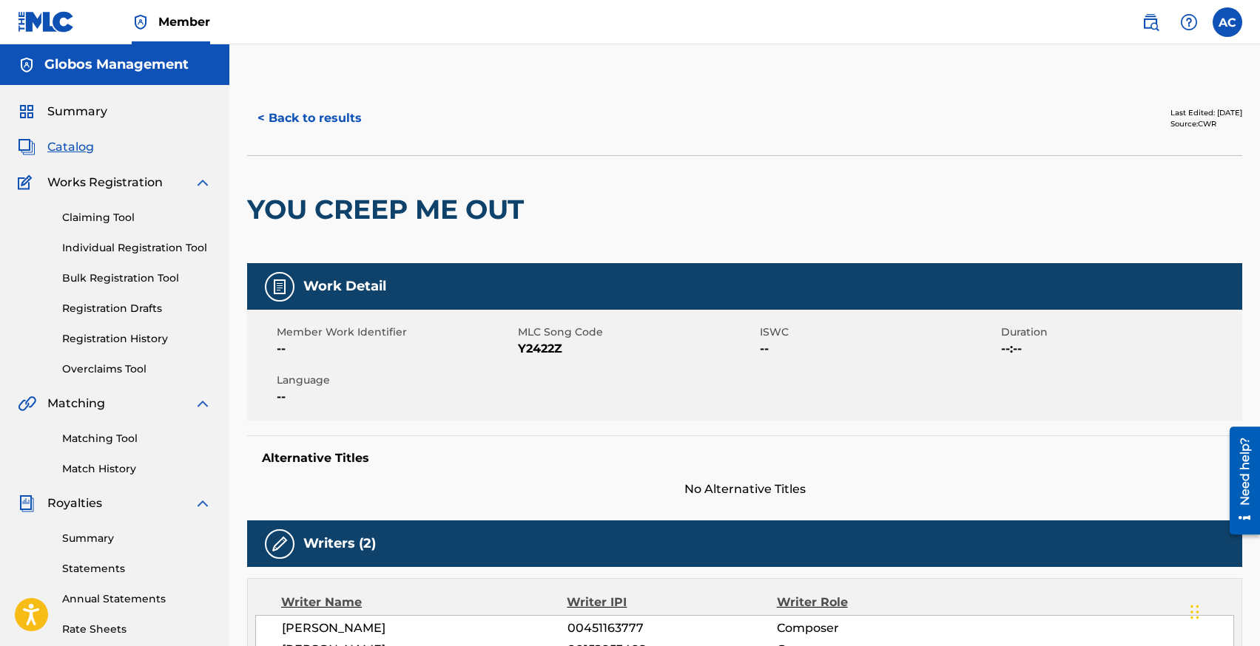
click at [266, 122] on button "< Back to results" at bounding box center [309, 118] width 125 height 37
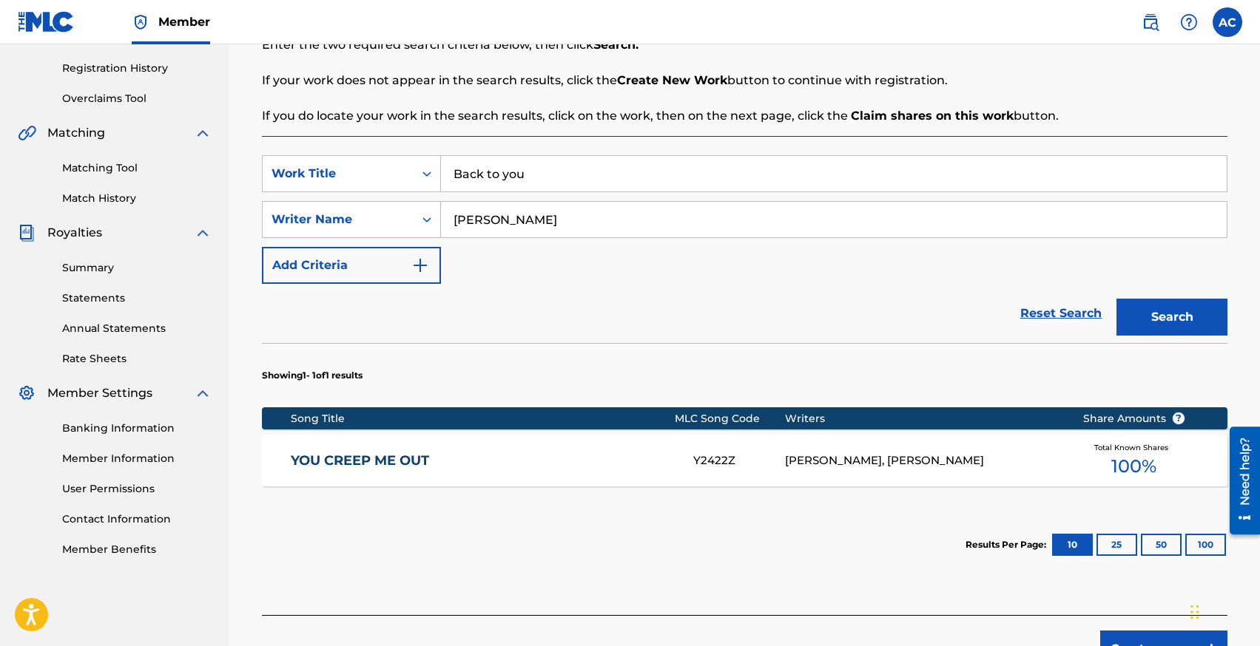
click at [525, 214] on input "[PERSON_NAME]" at bounding box center [833, 220] width 785 height 36
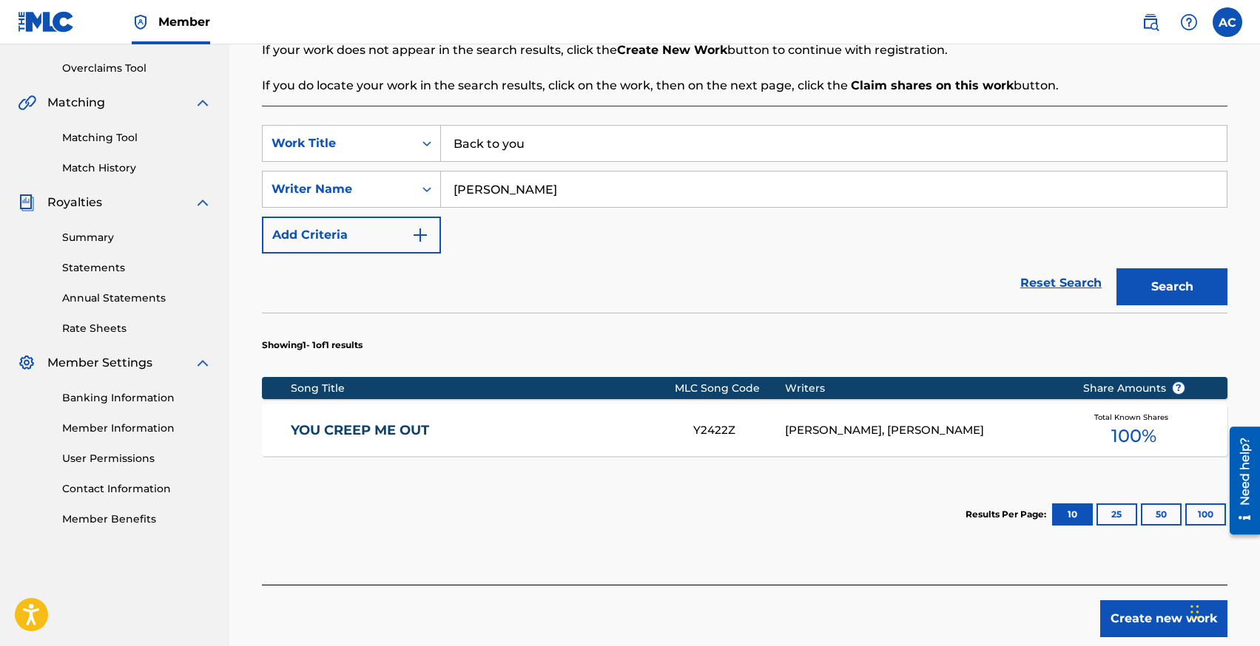
click at [1132, 614] on button "Create new work" at bounding box center [1163, 619] width 127 height 37
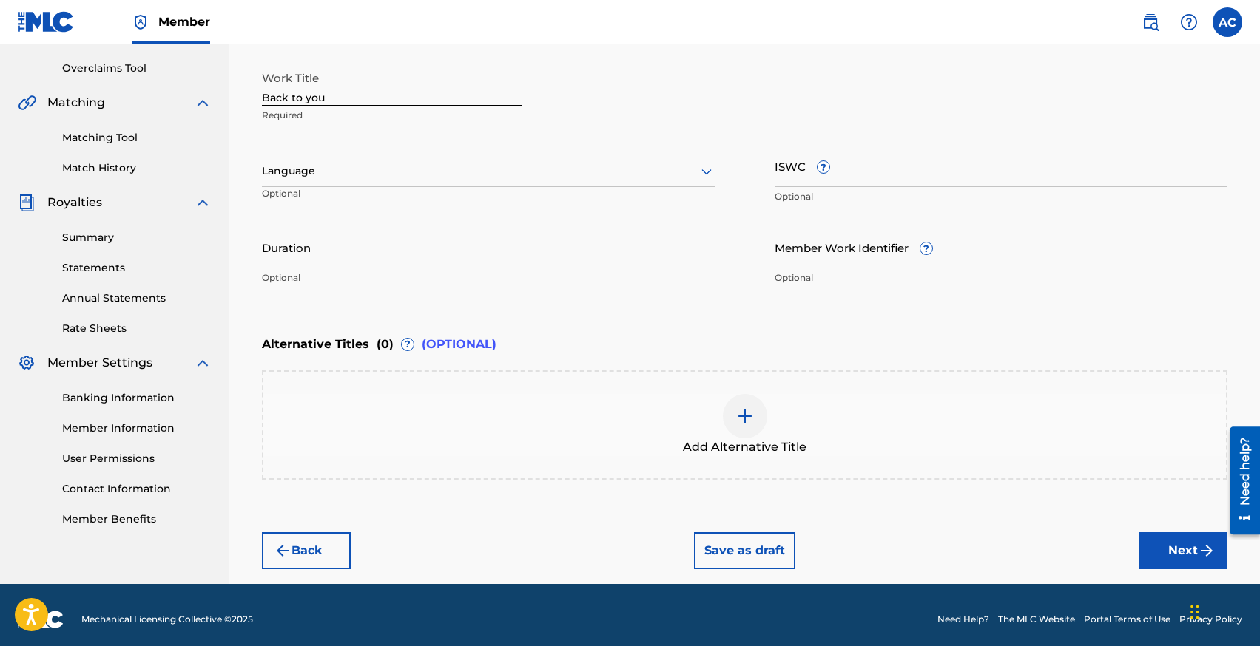
click at [341, 180] on div "Language" at bounding box center [488, 171] width 453 height 31
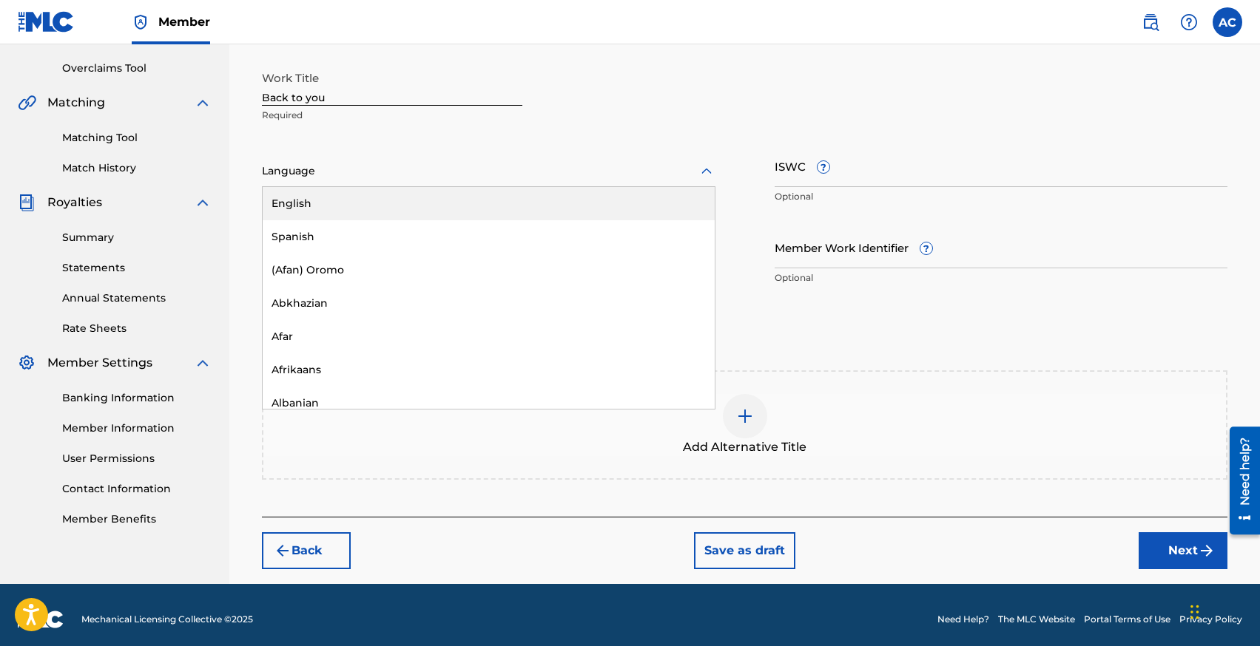
click at [342, 200] on div "English" at bounding box center [489, 203] width 452 height 33
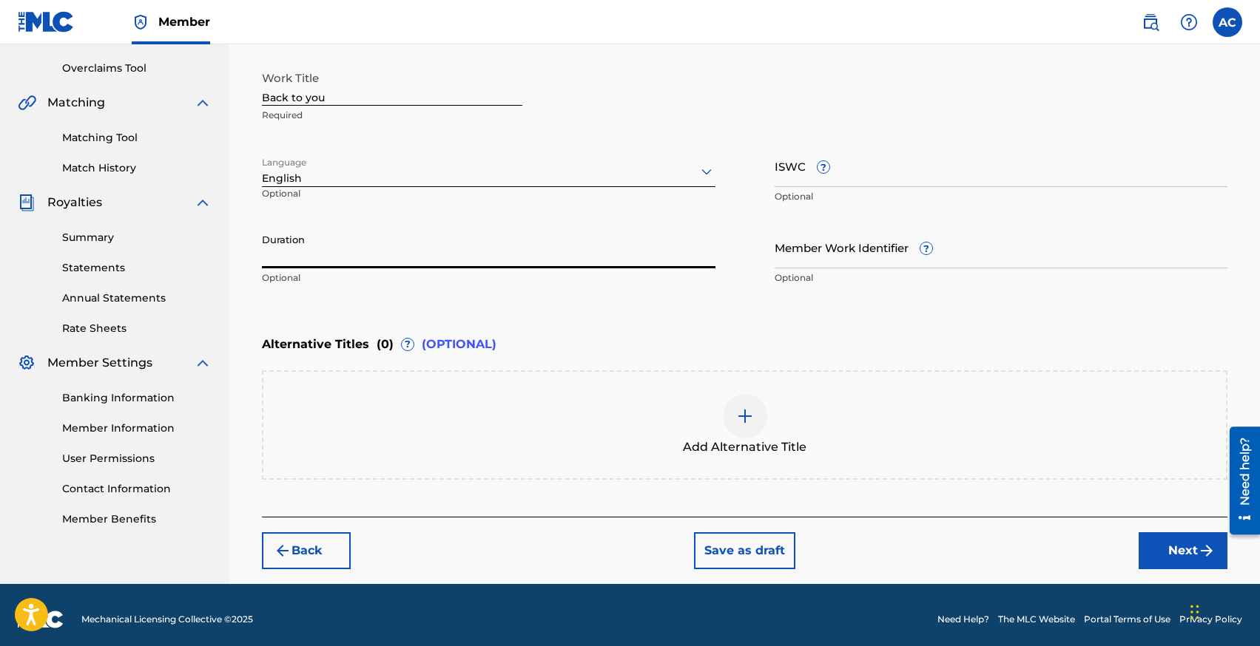
click at [339, 254] on input "Duration" at bounding box center [488, 247] width 453 height 42
click at [1150, 552] on button "Next" at bounding box center [1182, 551] width 89 height 37
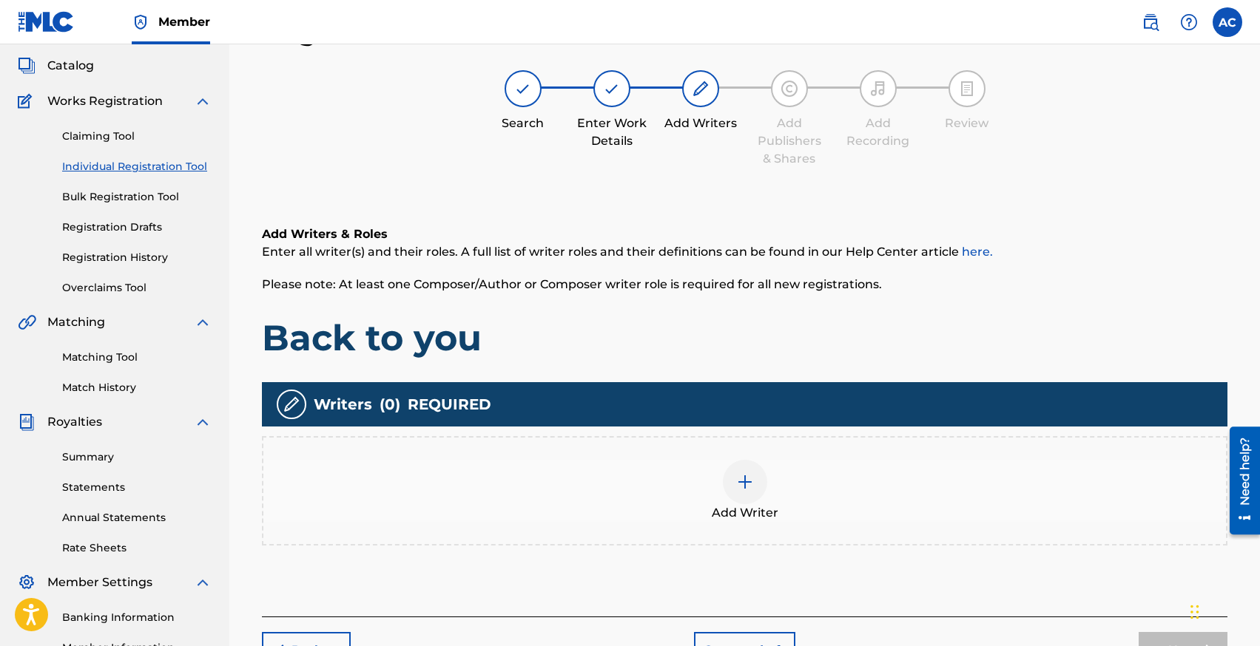
scroll to position [67, 0]
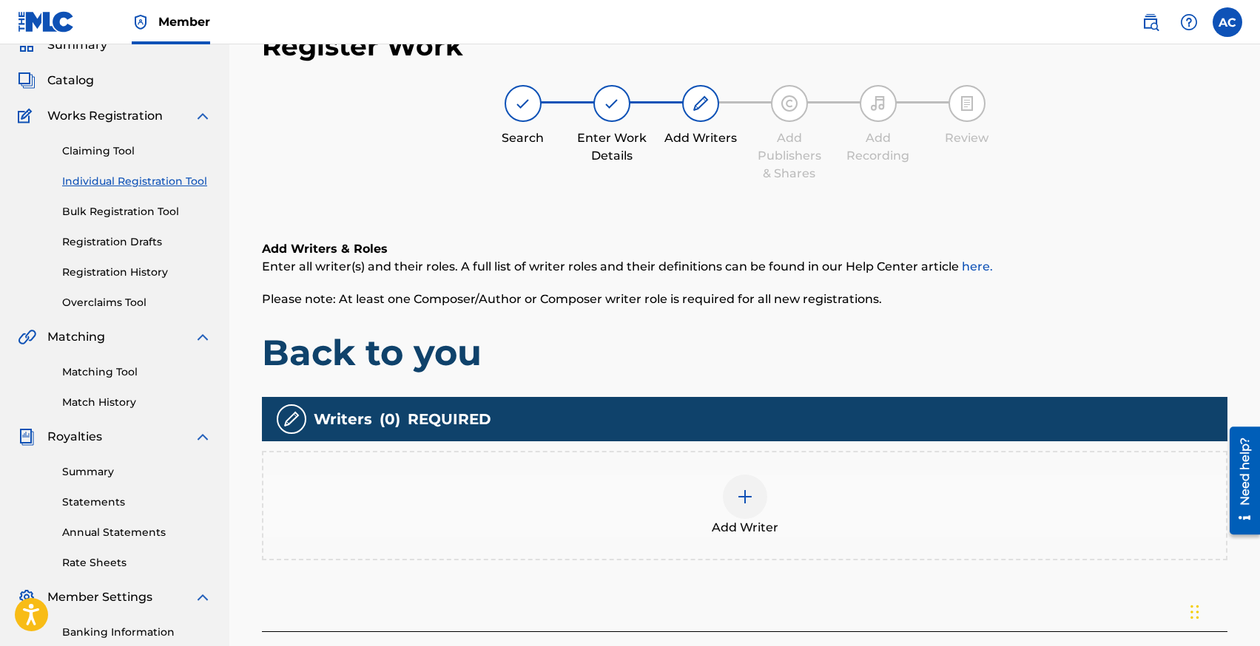
click at [743, 482] on div at bounding box center [745, 497] width 44 height 44
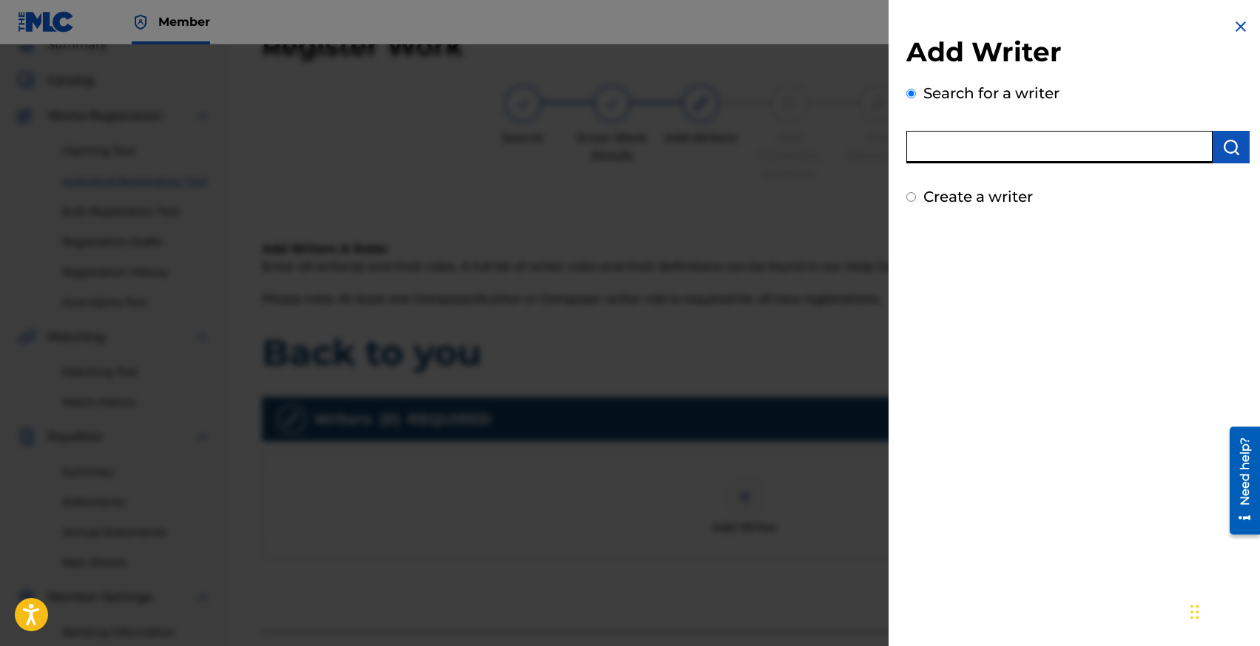
click at [956, 138] on input "text" at bounding box center [1059, 147] width 306 height 33
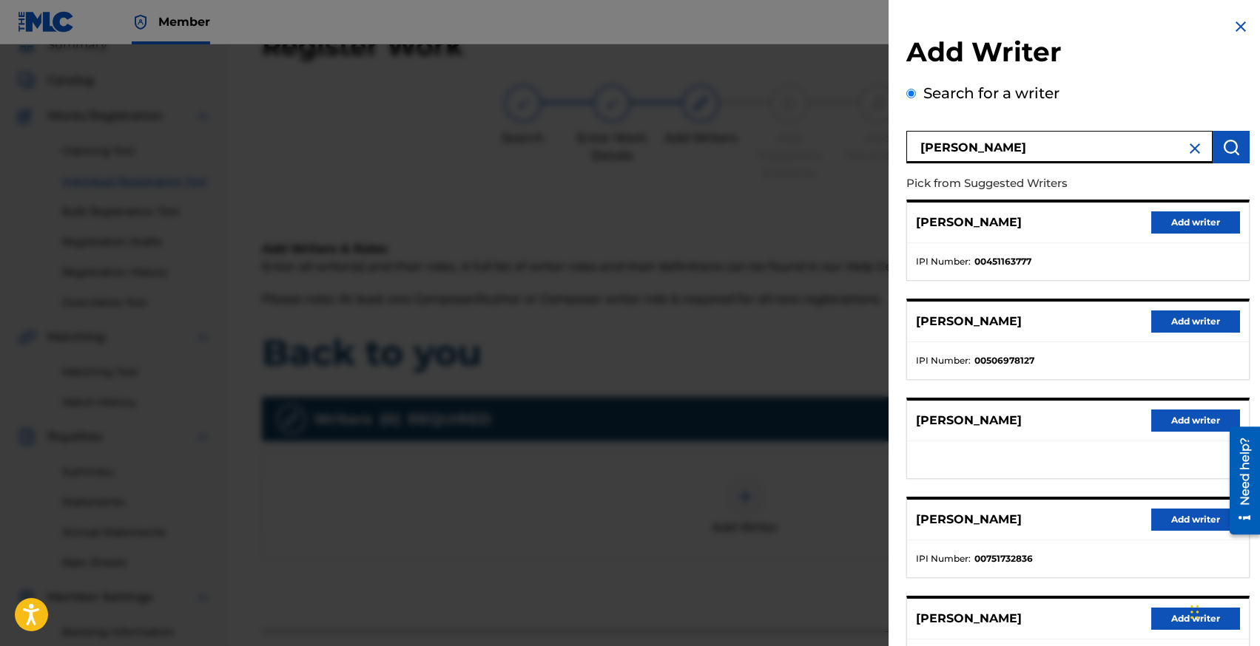
scroll to position [121, 0]
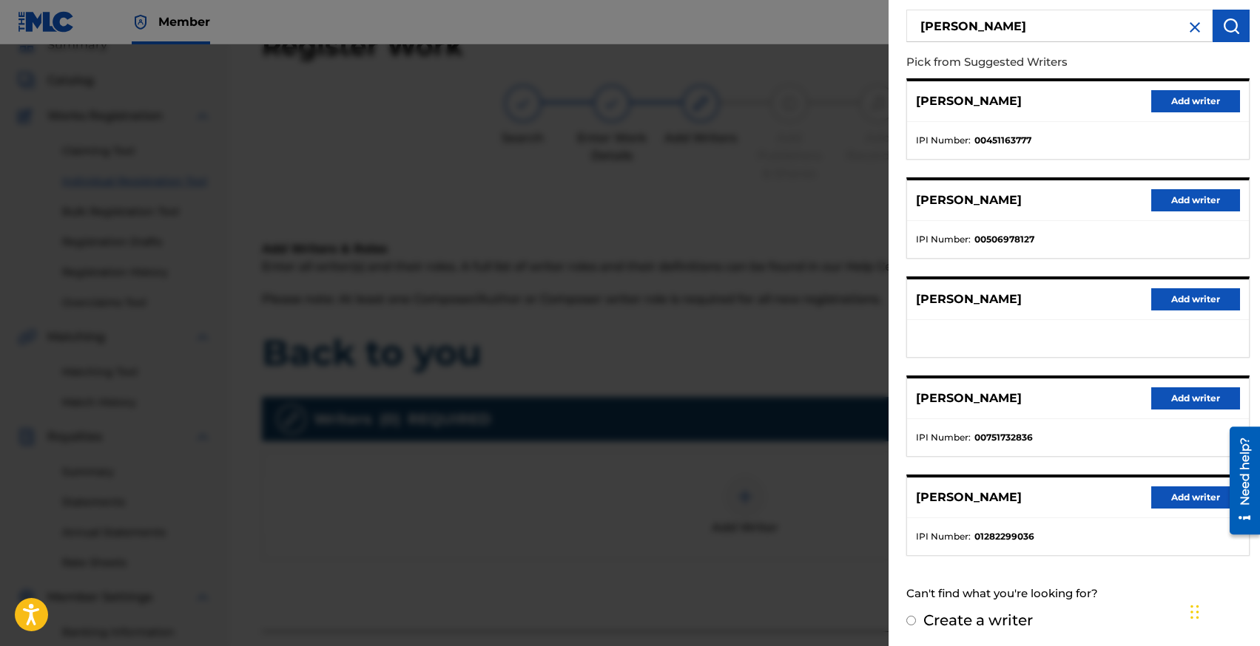
click at [1155, 299] on button "Add writer" at bounding box center [1195, 299] width 89 height 22
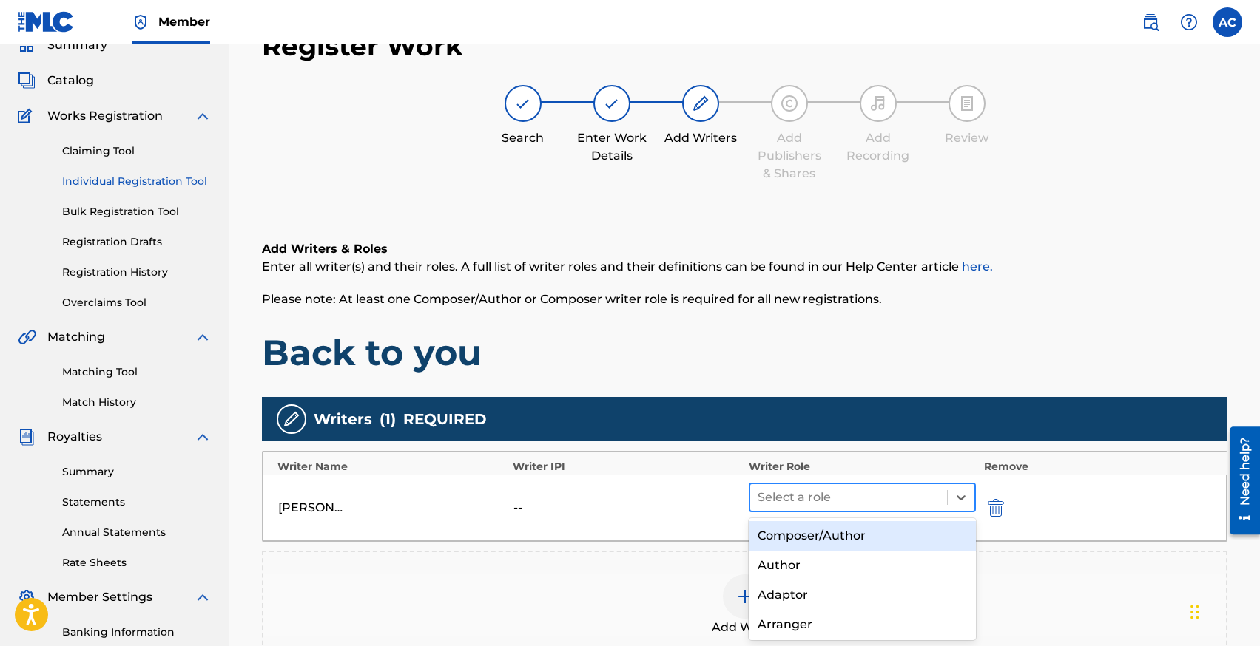
click at [832, 507] on div at bounding box center [848, 497] width 183 height 21
click at [813, 529] on div "Composer/Author" at bounding box center [862, 536] width 228 height 30
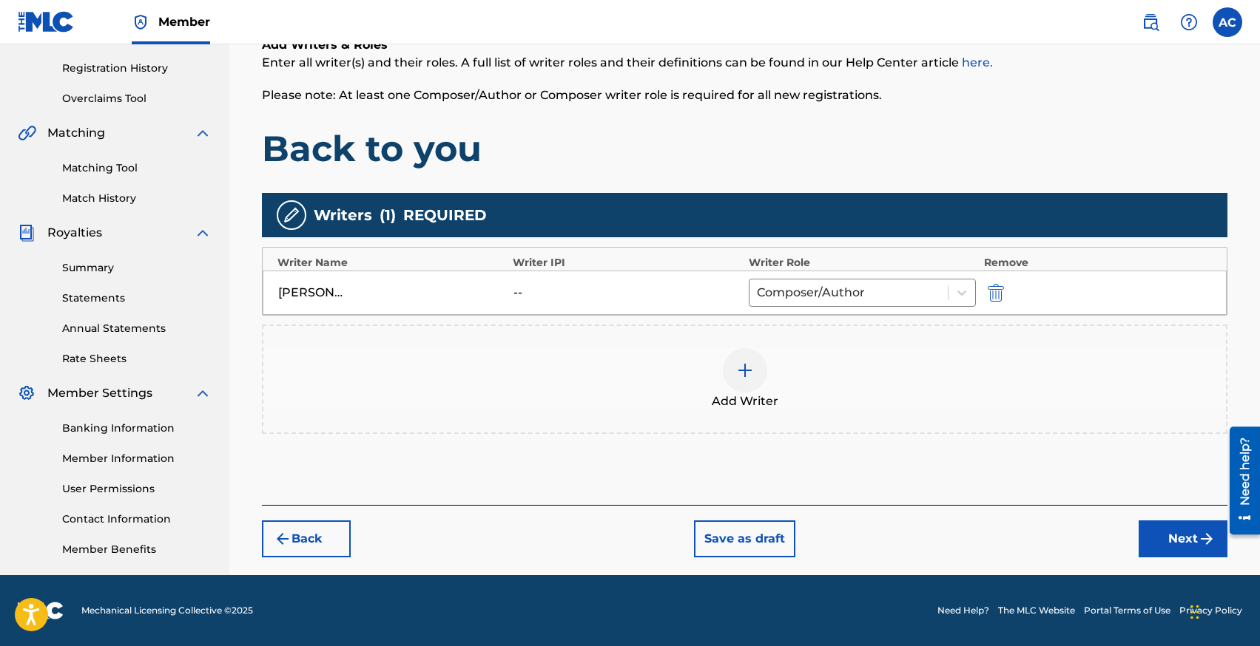
click at [1164, 547] on button "Next" at bounding box center [1182, 539] width 89 height 37
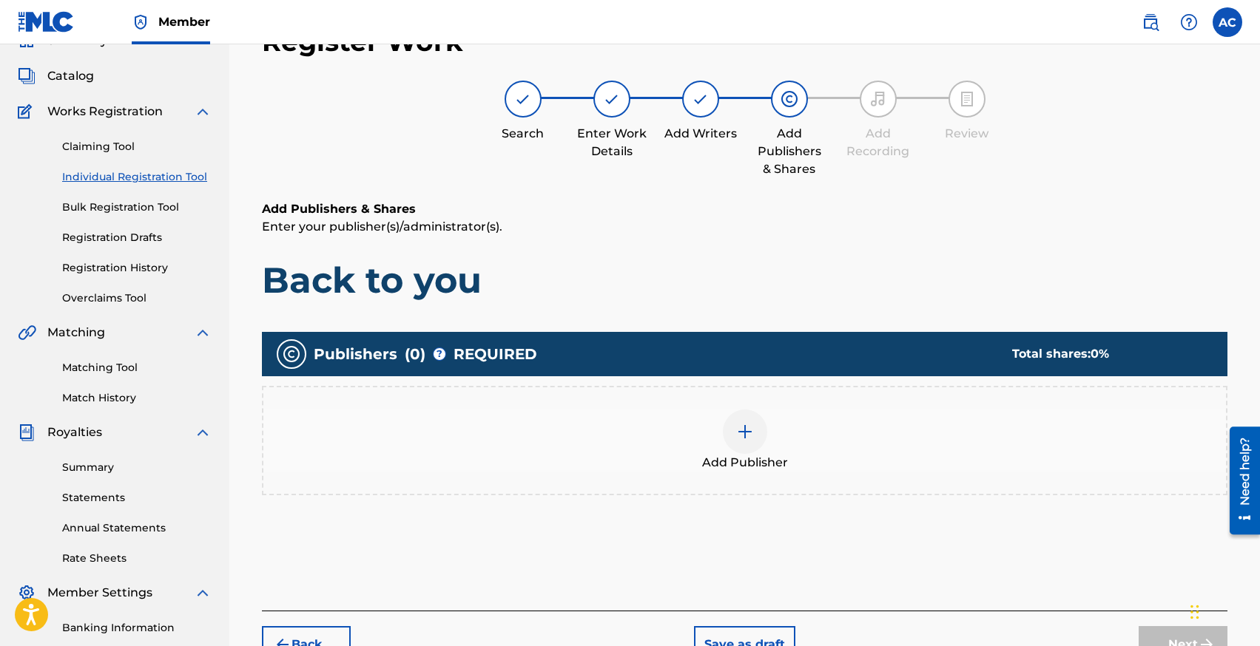
scroll to position [67, 0]
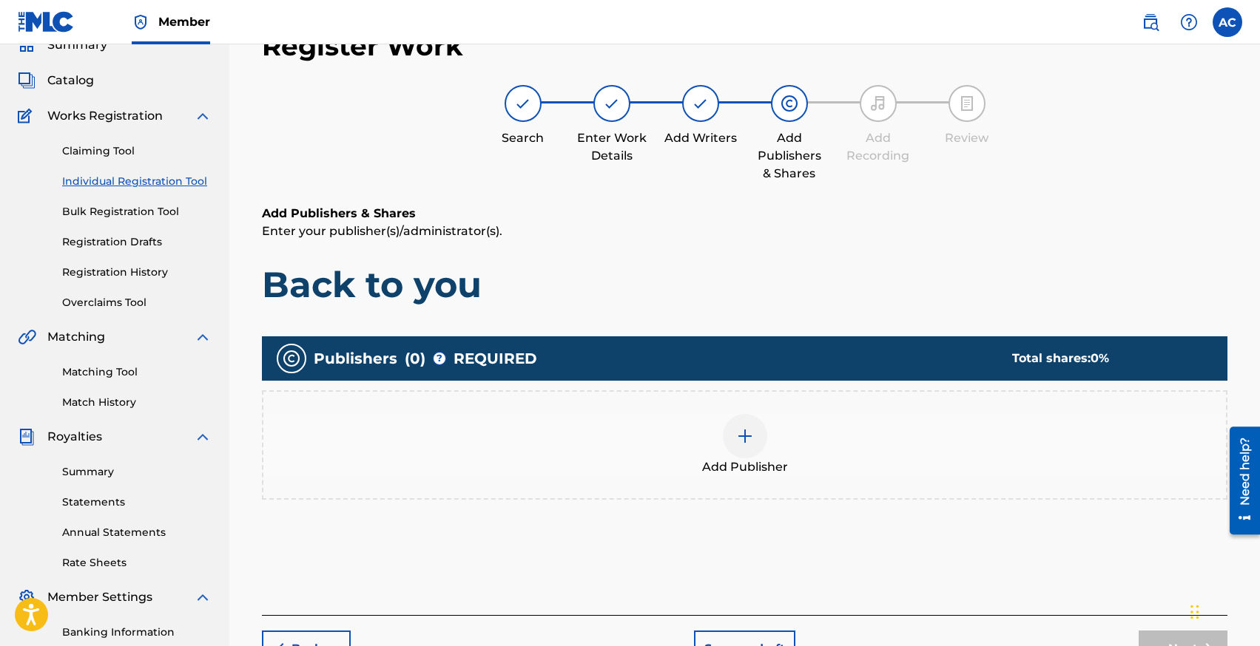
click at [756, 421] on div at bounding box center [745, 436] width 44 height 44
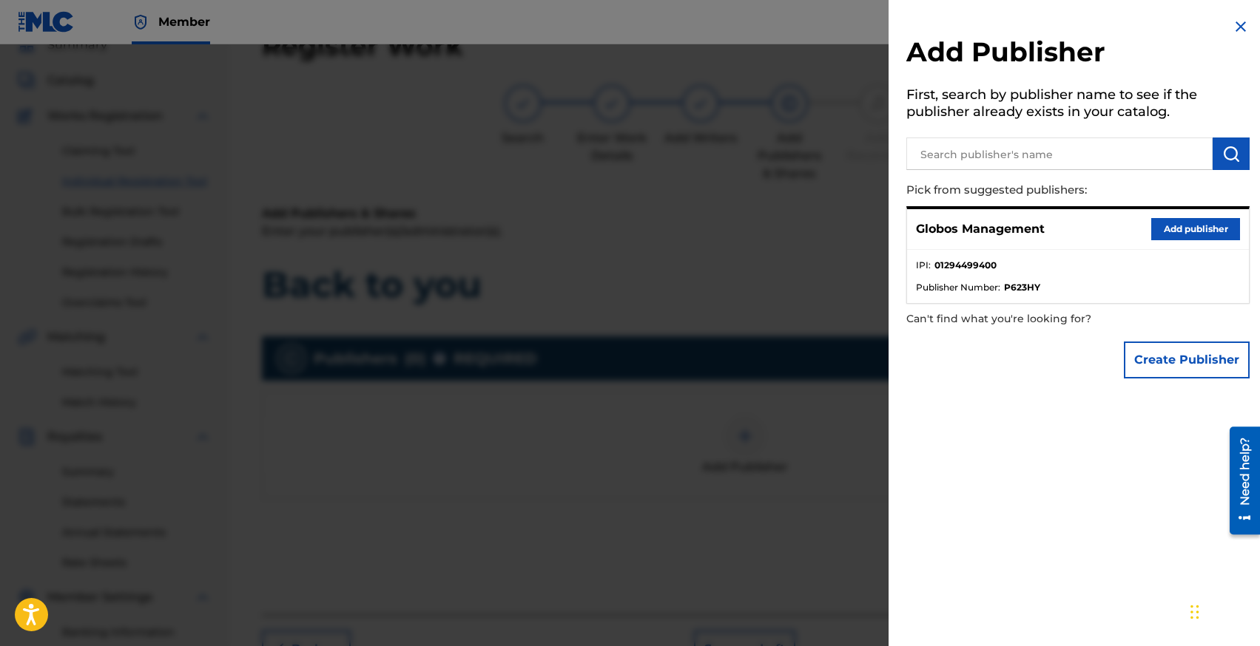
click at [1192, 230] on button "Add publisher" at bounding box center [1195, 229] width 89 height 22
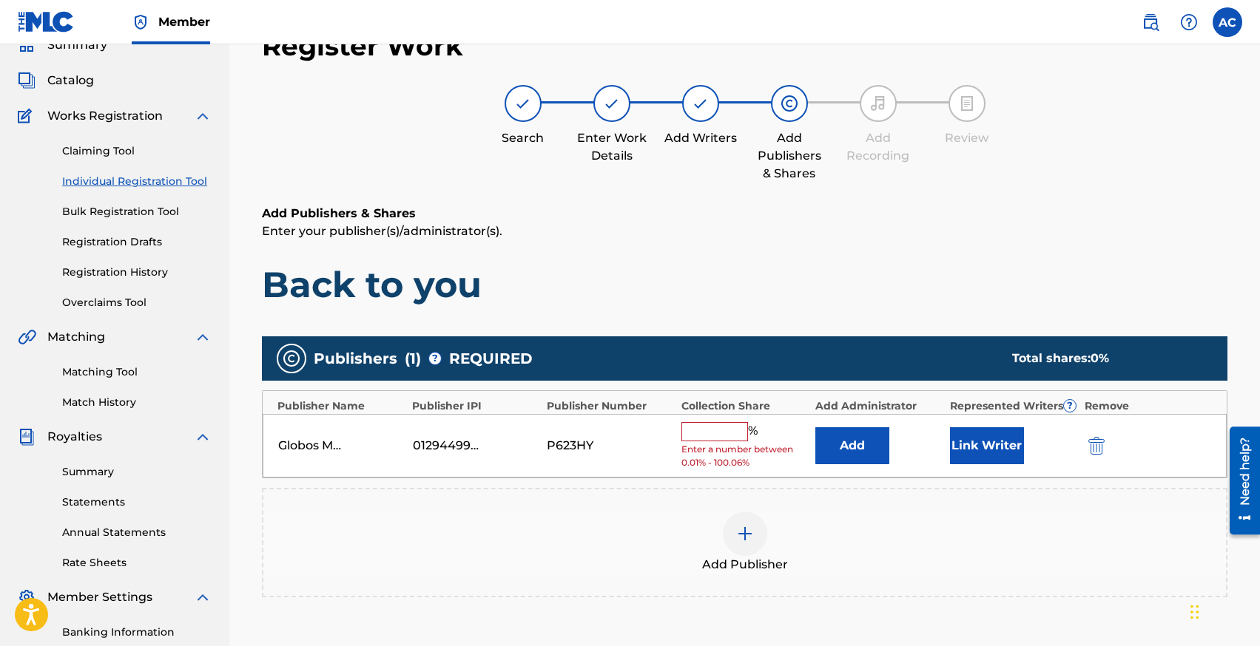
click at [709, 429] on input "text" at bounding box center [714, 431] width 67 height 19
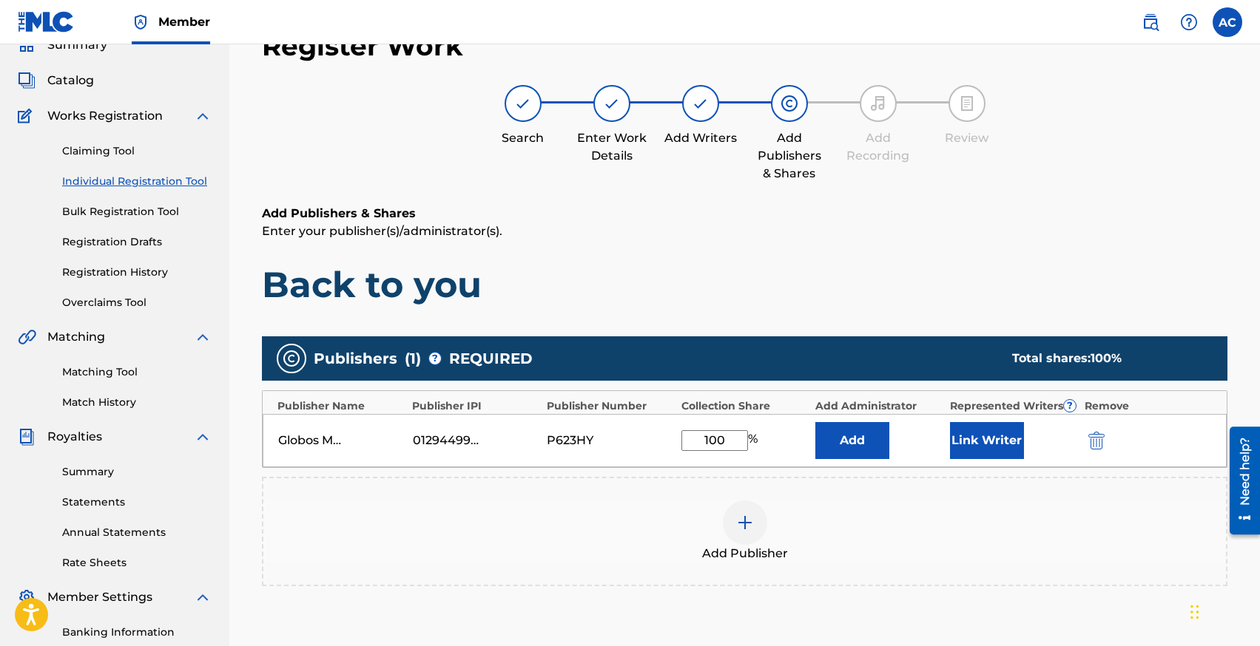
click at [990, 437] on button "Link Writer" at bounding box center [987, 440] width 74 height 37
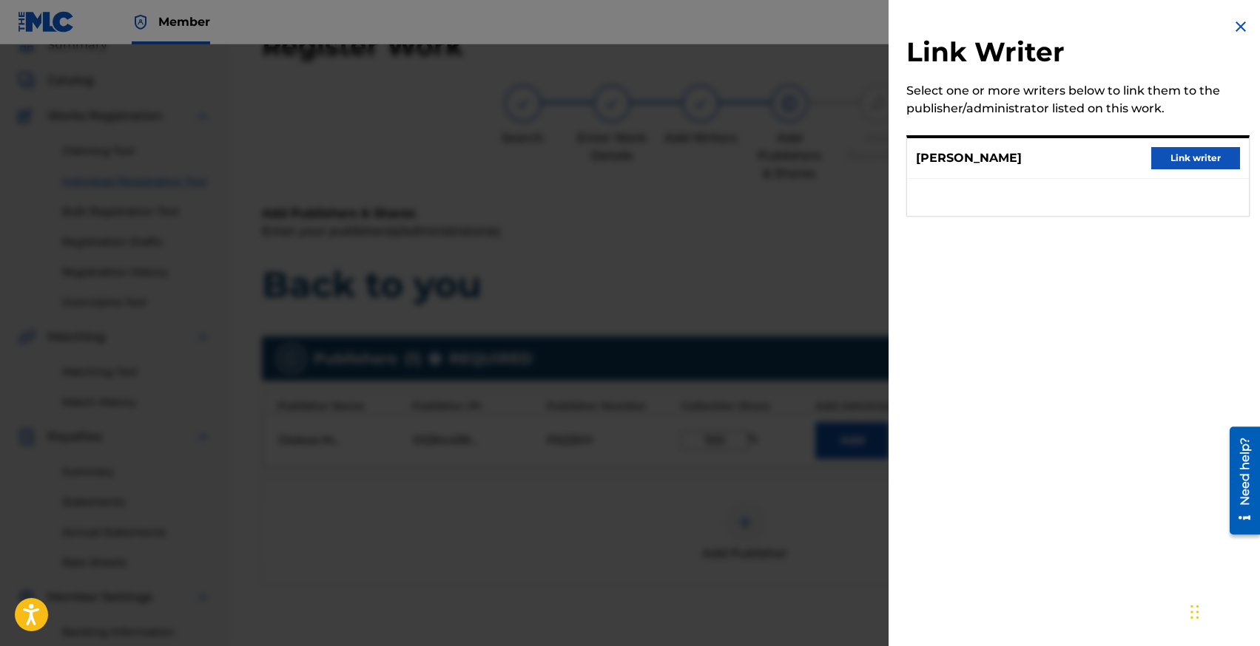
click at [754, 229] on div at bounding box center [630, 367] width 1260 height 646
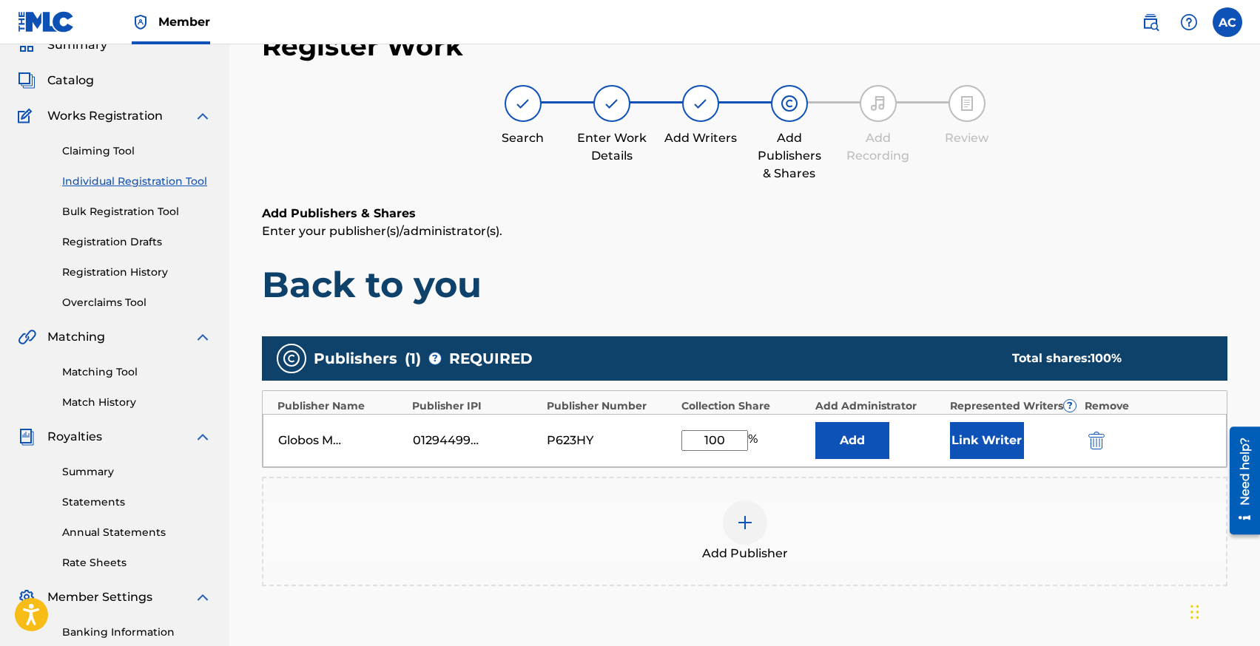
scroll to position [271, 0]
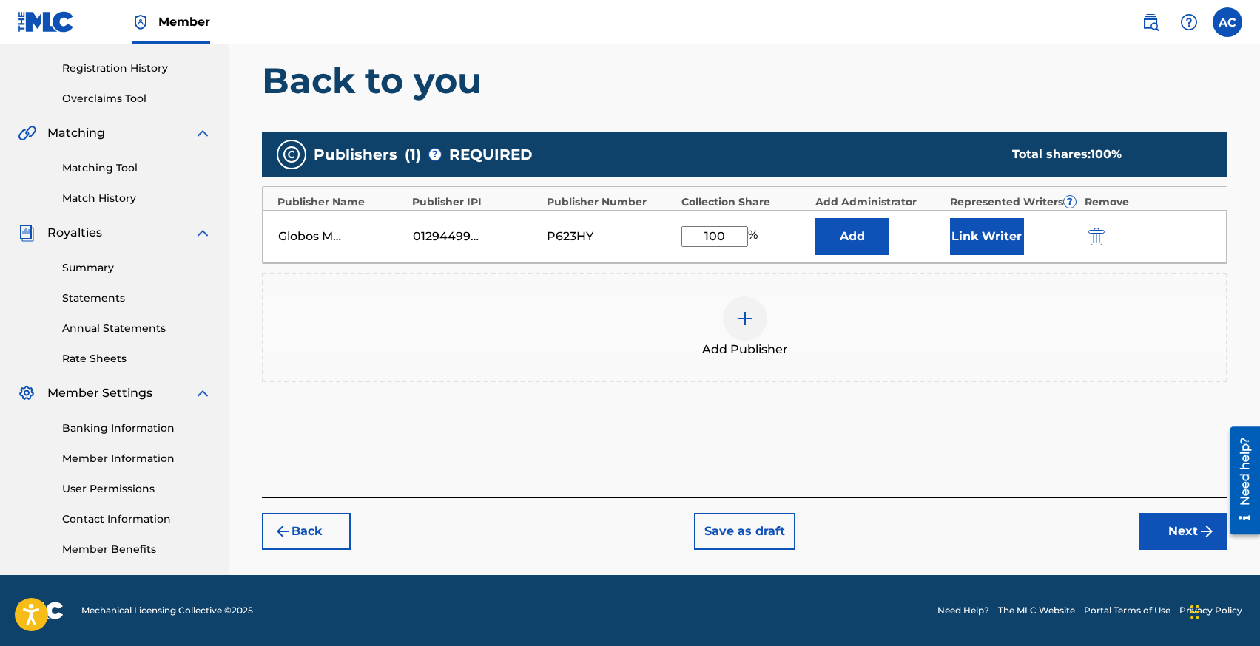
click at [1161, 523] on button "Next" at bounding box center [1182, 531] width 89 height 37
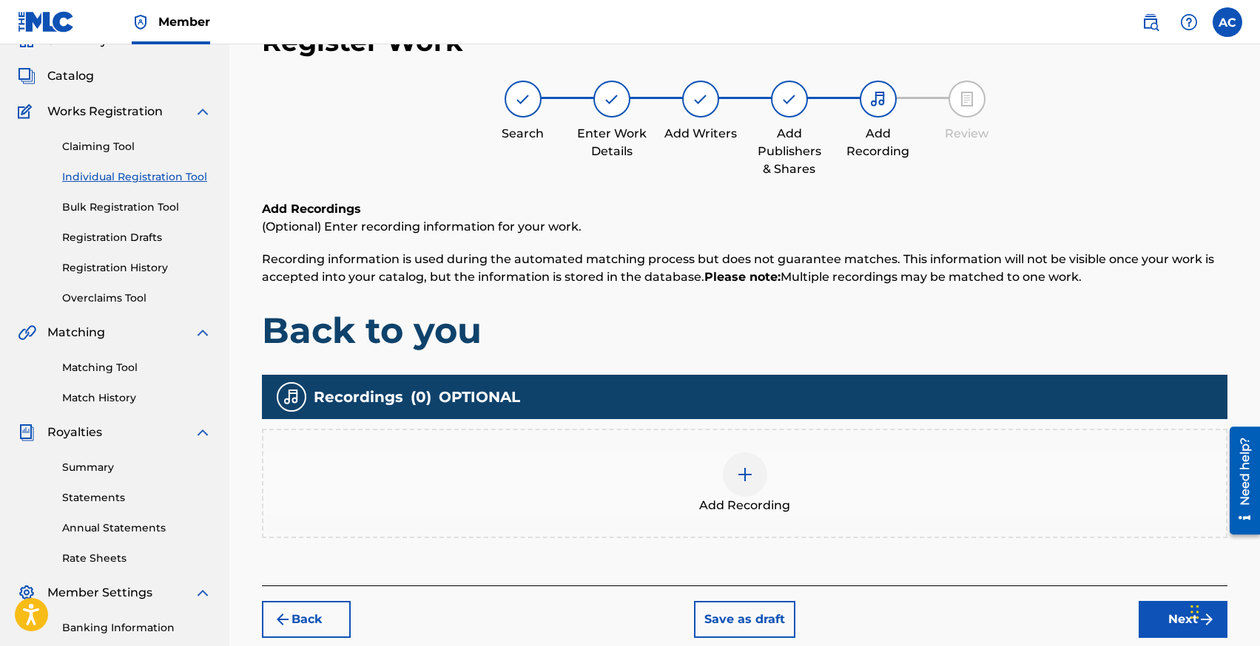
scroll to position [67, 0]
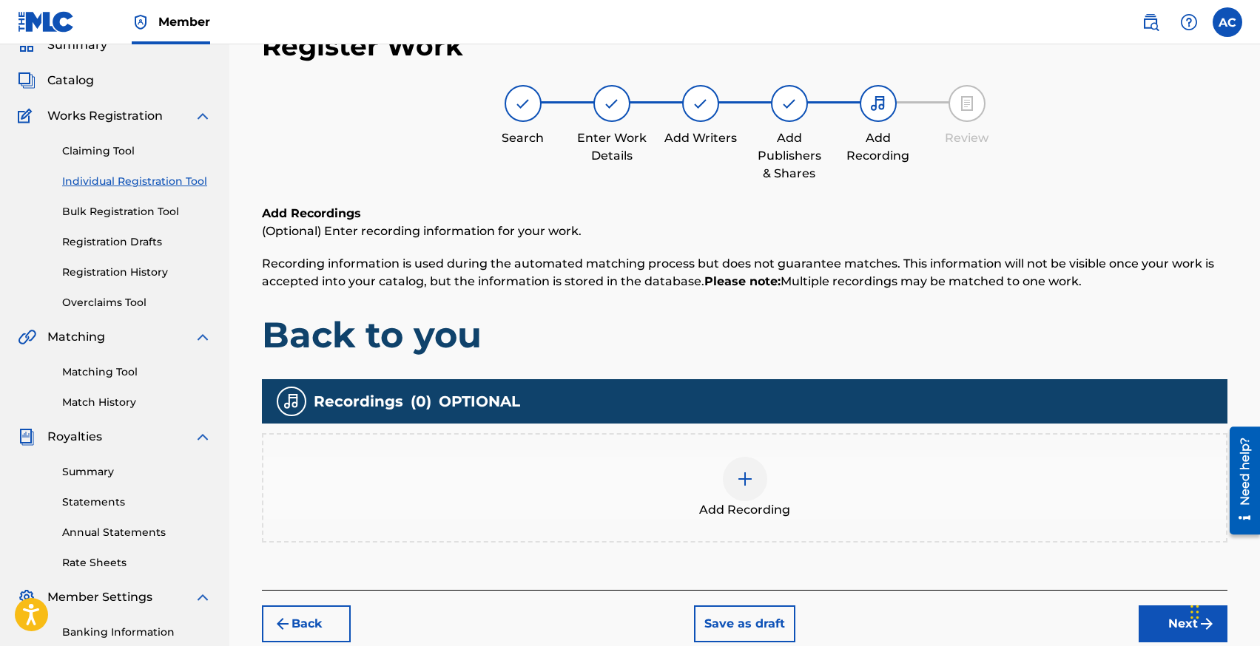
click at [749, 498] on div at bounding box center [745, 479] width 44 height 44
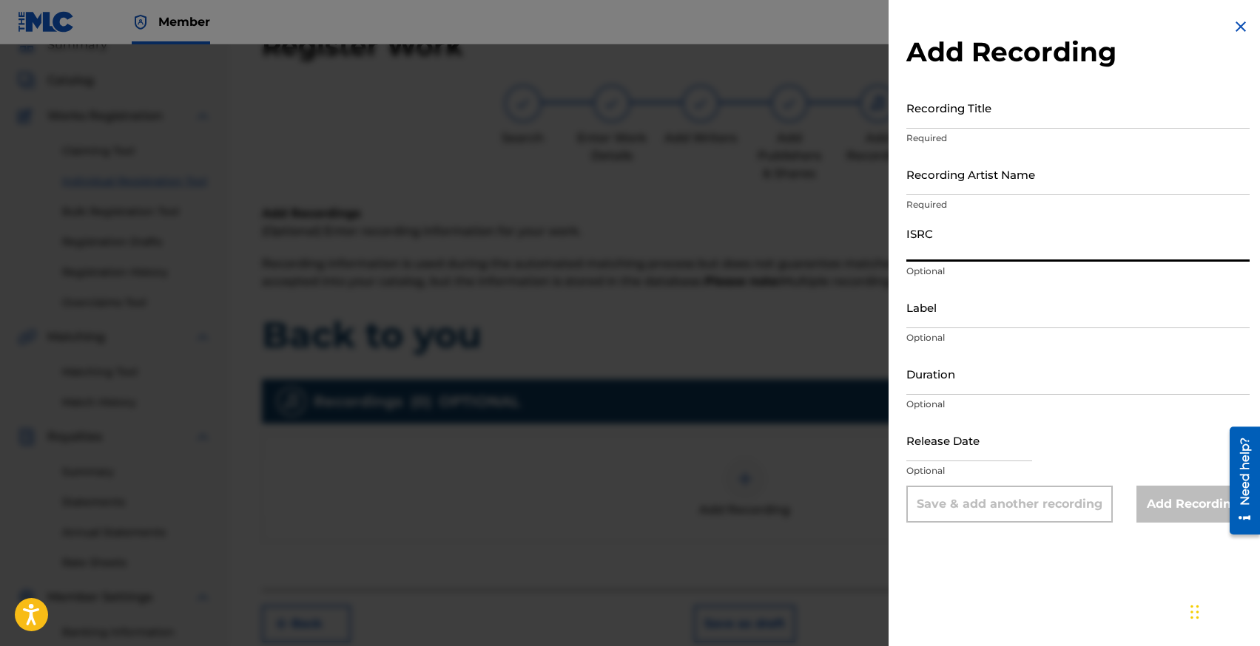
click at [923, 249] on input "ISRC" at bounding box center [1077, 241] width 343 height 42
paste input "CA5KR2528127"
click at [930, 112] on input "Recording Title" at bounding box center [1077, 108] width 343 height 42
click at [950, 185] on input "Recording Artist Name" at bounding box center [1077, 174] width 343 height 42
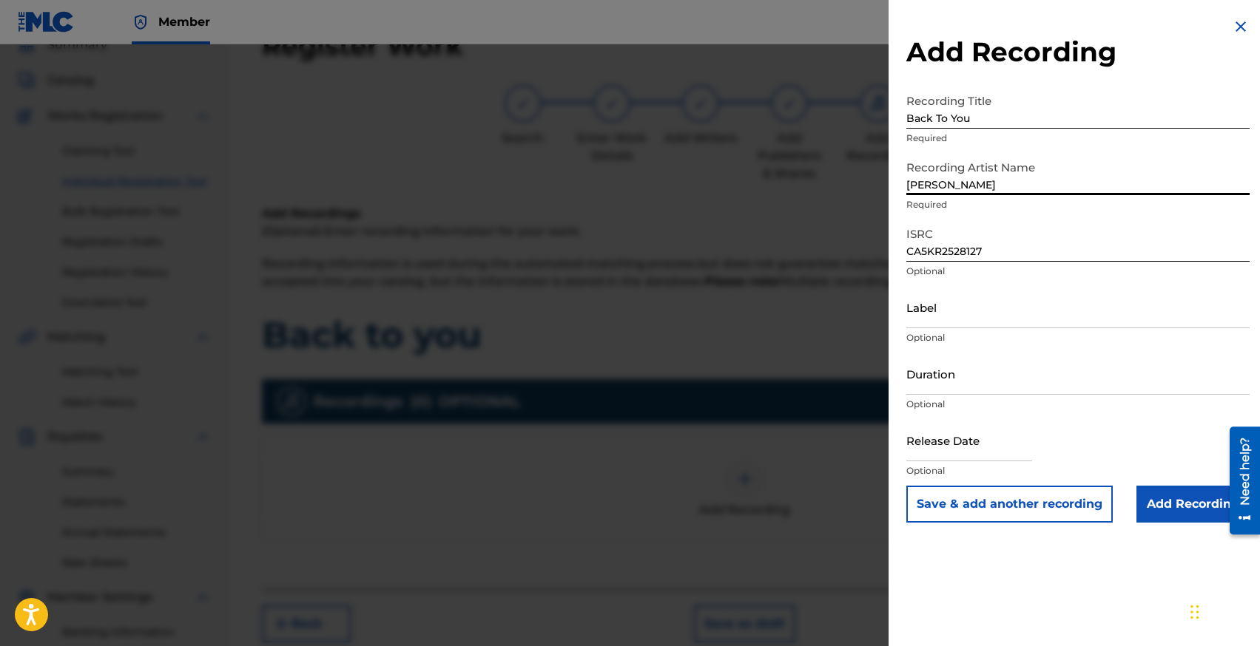
click at [936, 447] on input "text" at bounding box center [969, 440] width 126 height 42
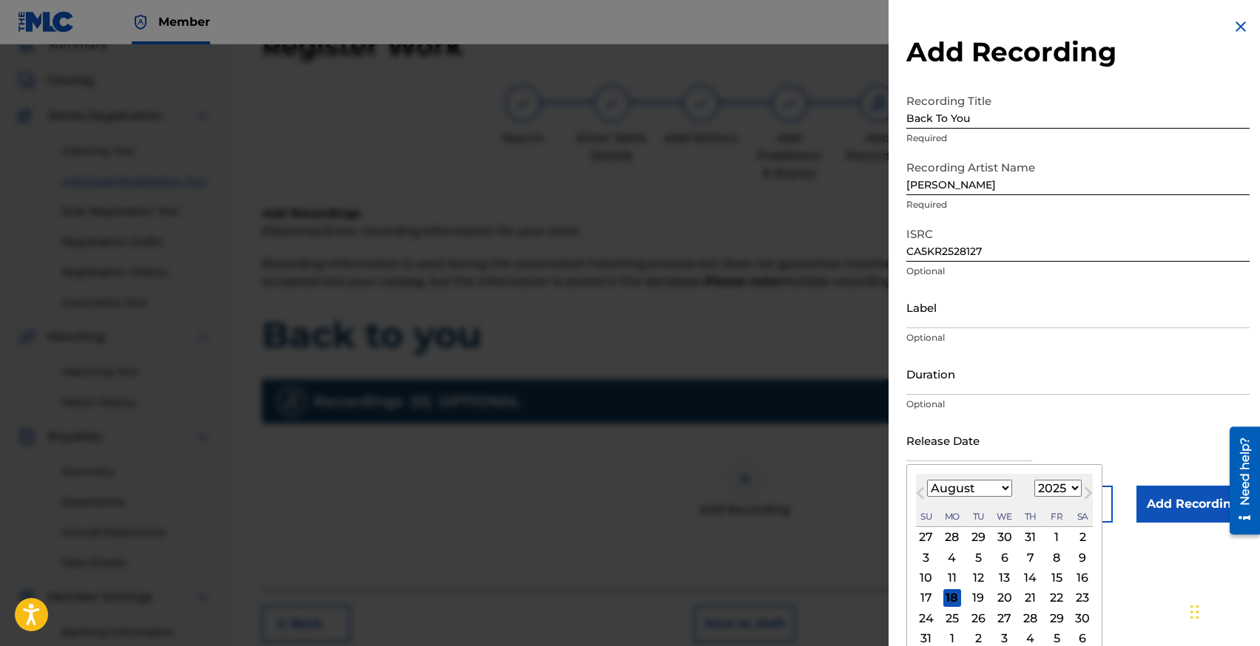
click at [939, 385] on input "Duration" at bounding box center [1077, 374] width 343 height 42
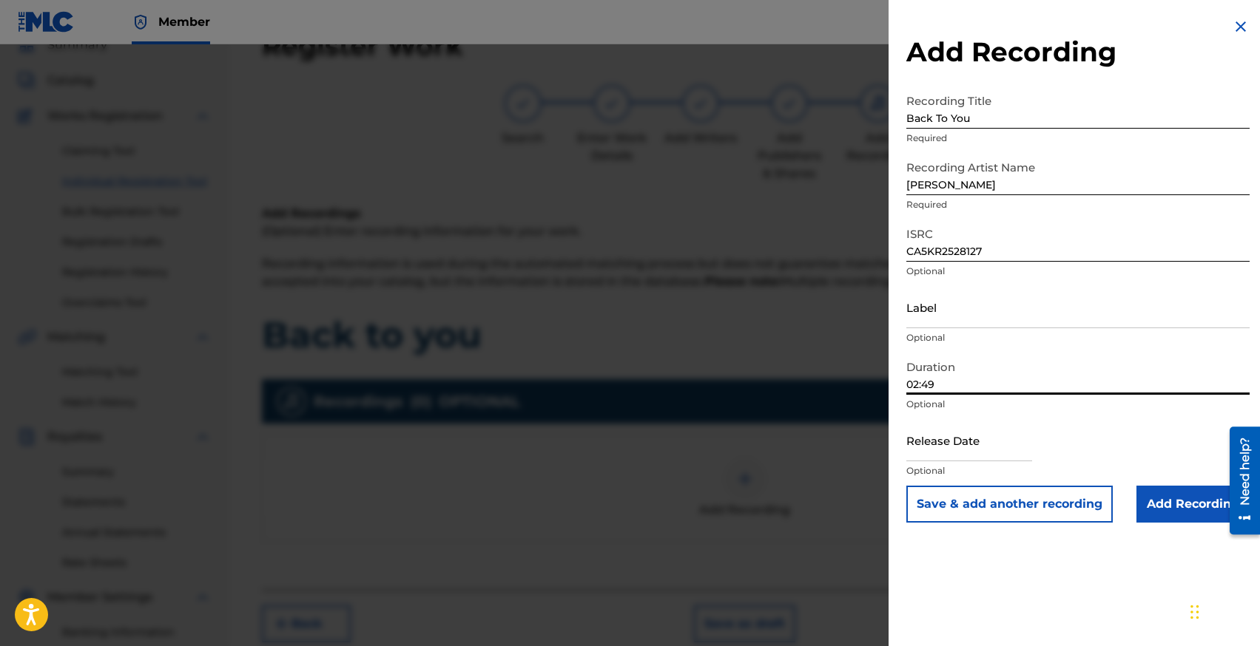
click at [942, 444] on input "text" at bounding box center [969, 440] width 126 height 42
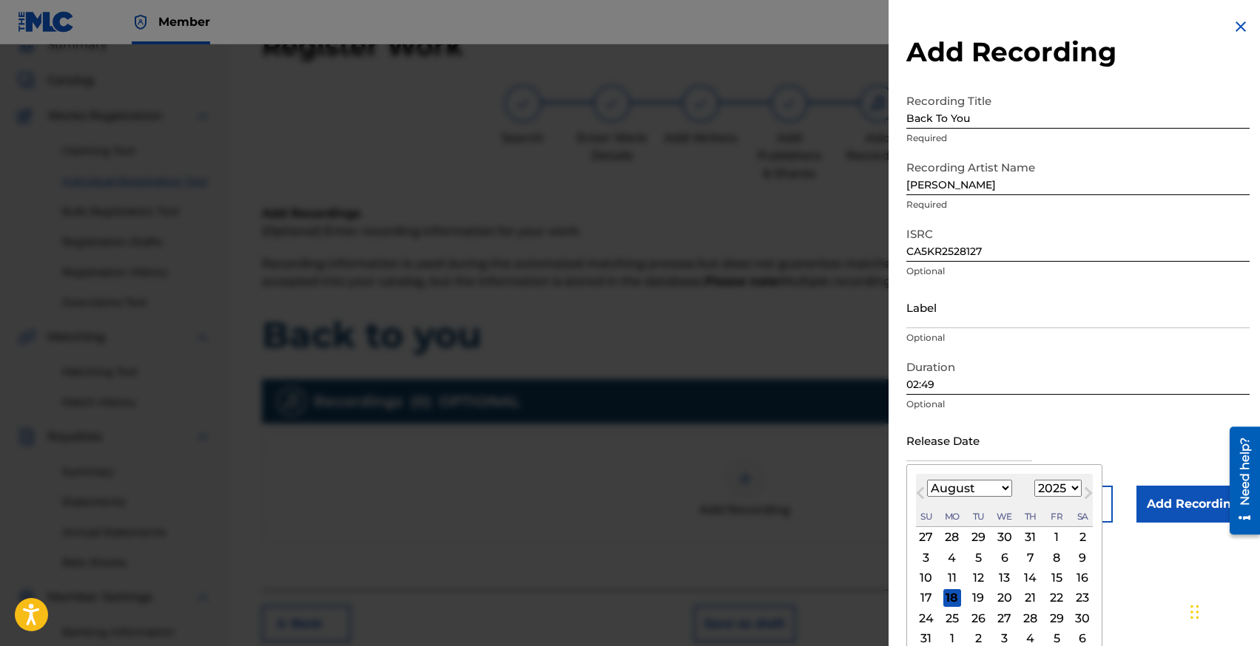
click at [933, 483] on select "January February March April May June July August September October November De…" at bounding box center [969, 488] width 85 height 17
click at [1054, 578] on div "16" at bounding box center [1056, 579] width 18 height 18
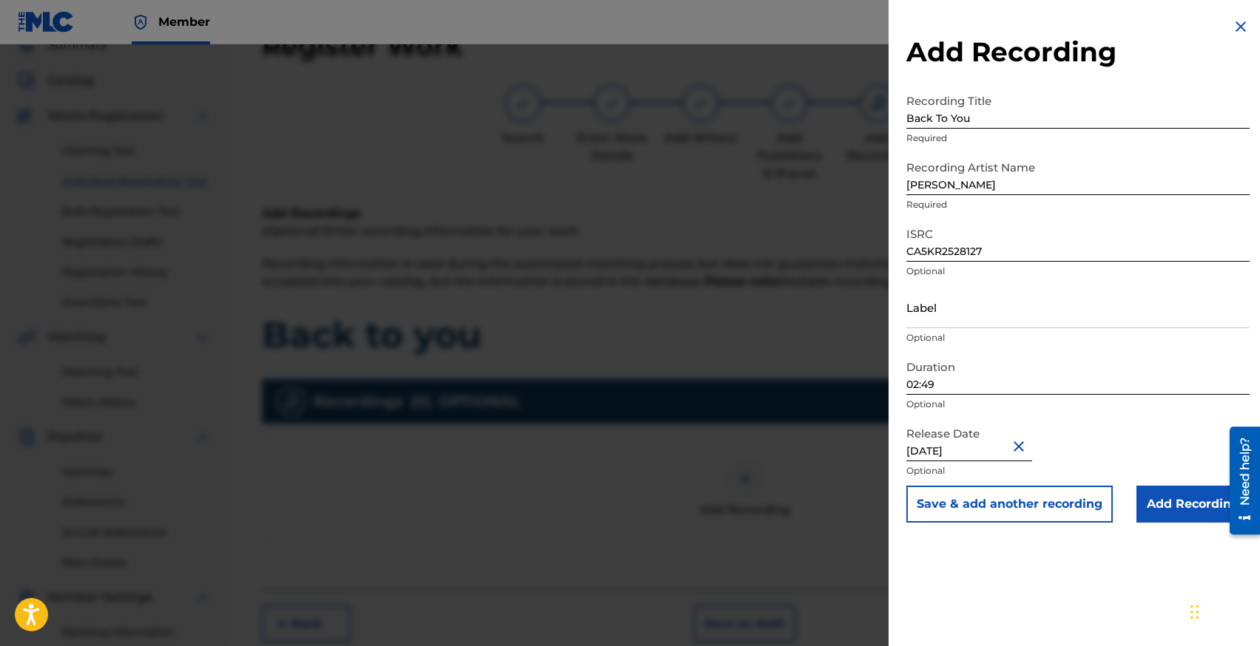
click at [1173, 493] on input "Add Recording" at bounding box center [1192, 504] width 113 height 37
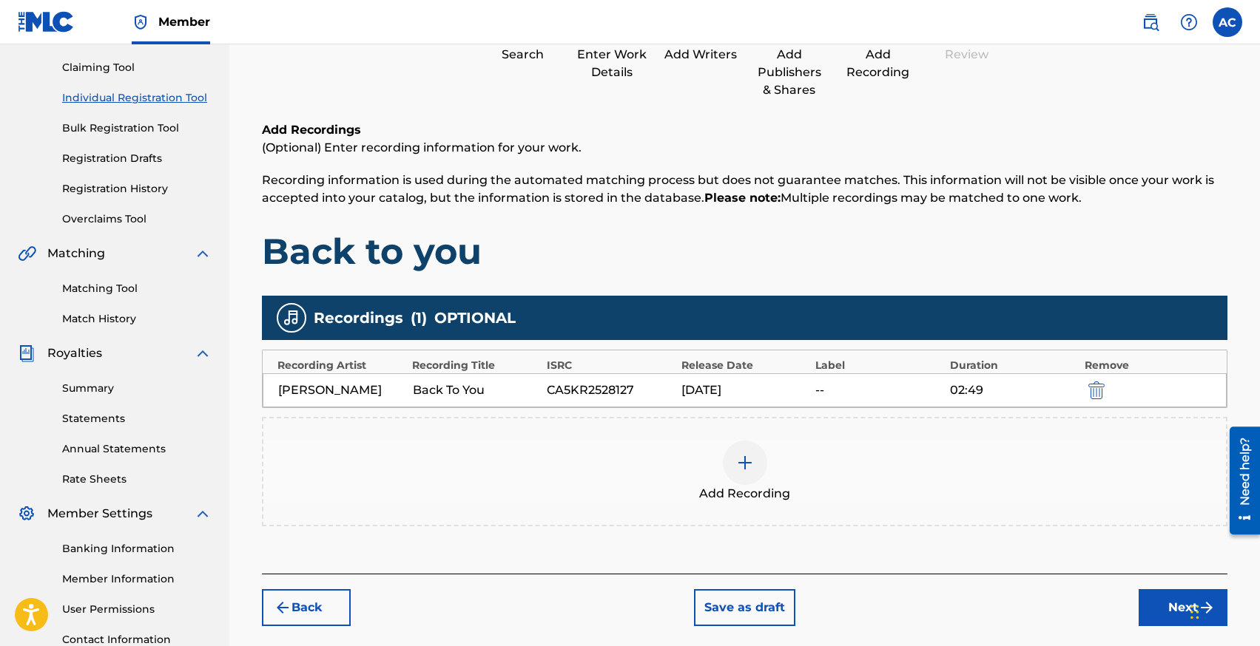
scroll to position [155, 0]
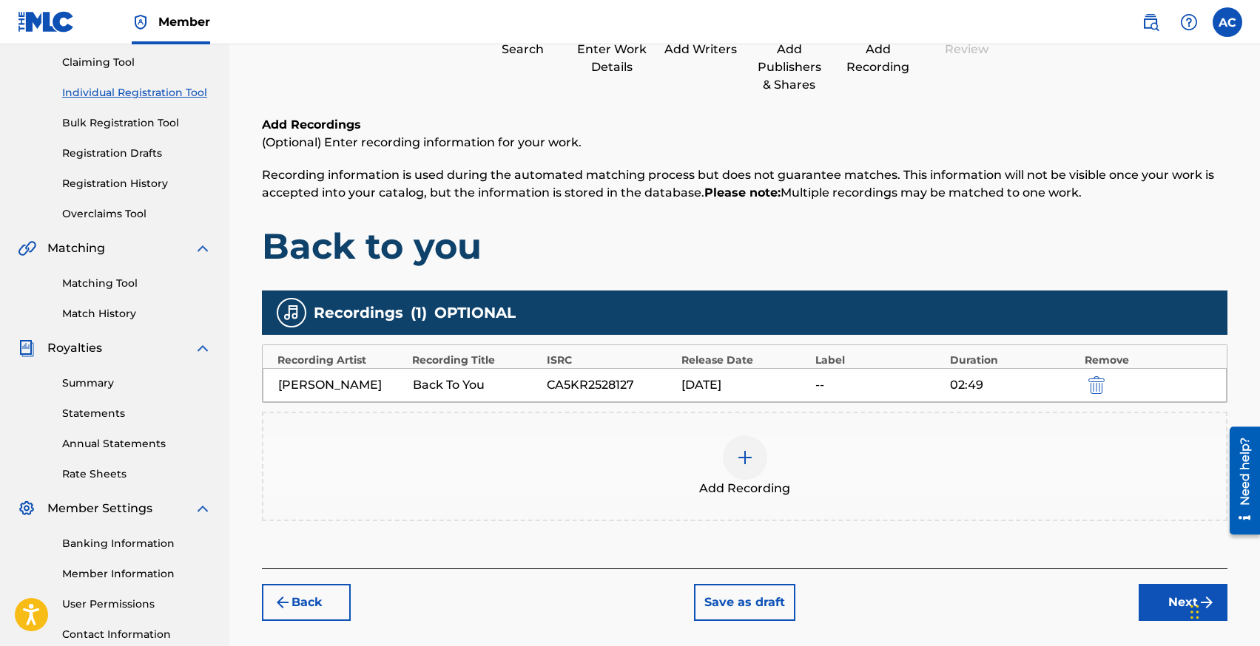
click at [767, 379] on div "[DATE]" at bounding box center [744, 385] width 127 height 18
click at [710, 382] on div "[DATE]" at bounding box center [744, 385] width 127 height 18
click at [1098, 381] on img "submit" at bounding box center [1096, 385] width 16 height 18
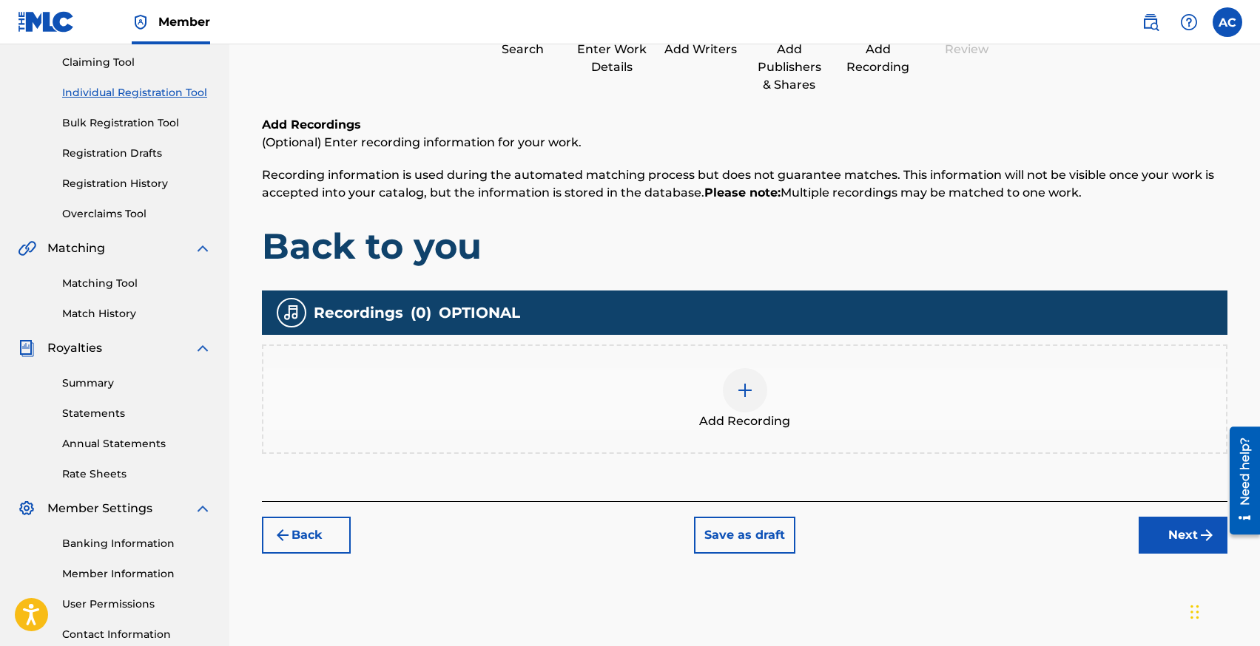
click at [738, 389] on img at bounding box center [745, 391] width 18 height 18
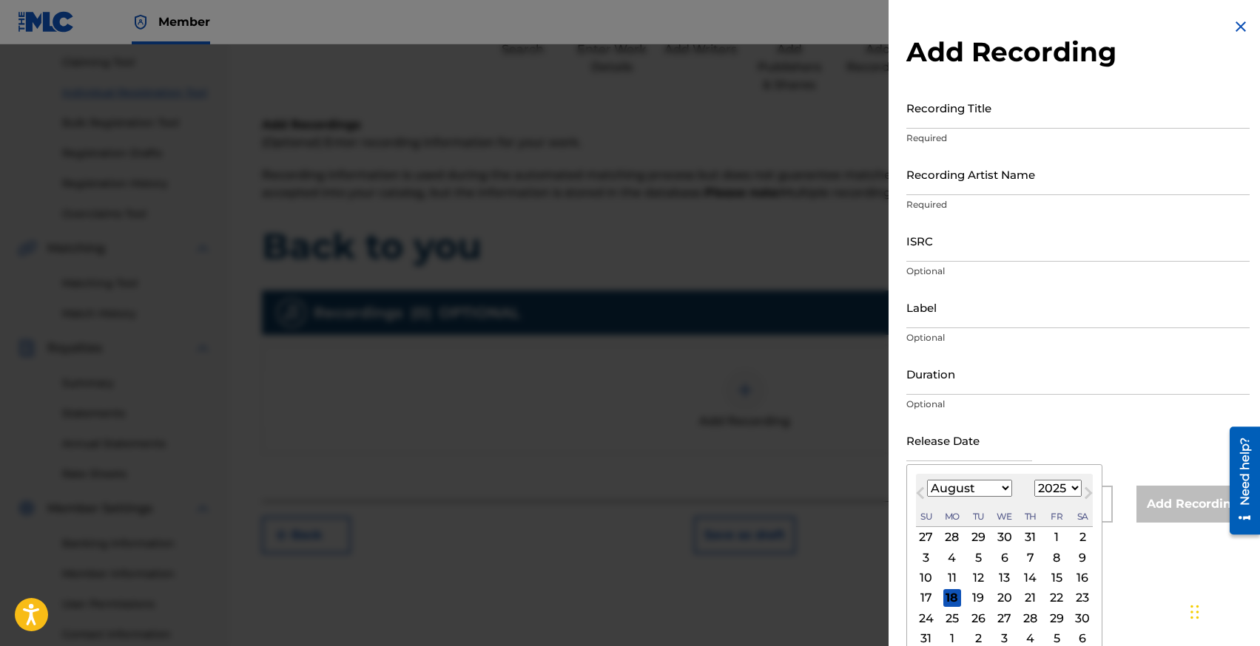
click at [940, 442] on input "text" at bounding box center [969, 440] width 126 height 42
click at [1089, 473] on div "Previous Month Next Month August [DATE] February March April May June July Augu…" at bounding box center [1004, 571] width 196 height 214
click at [986, 491] on select "January February March April May June July August September October November De…" at bounding box center [969, 488] width 85 height 17
click at [1058, 576] on div "16" at bounding box center [1056, 579] width 18 height 18
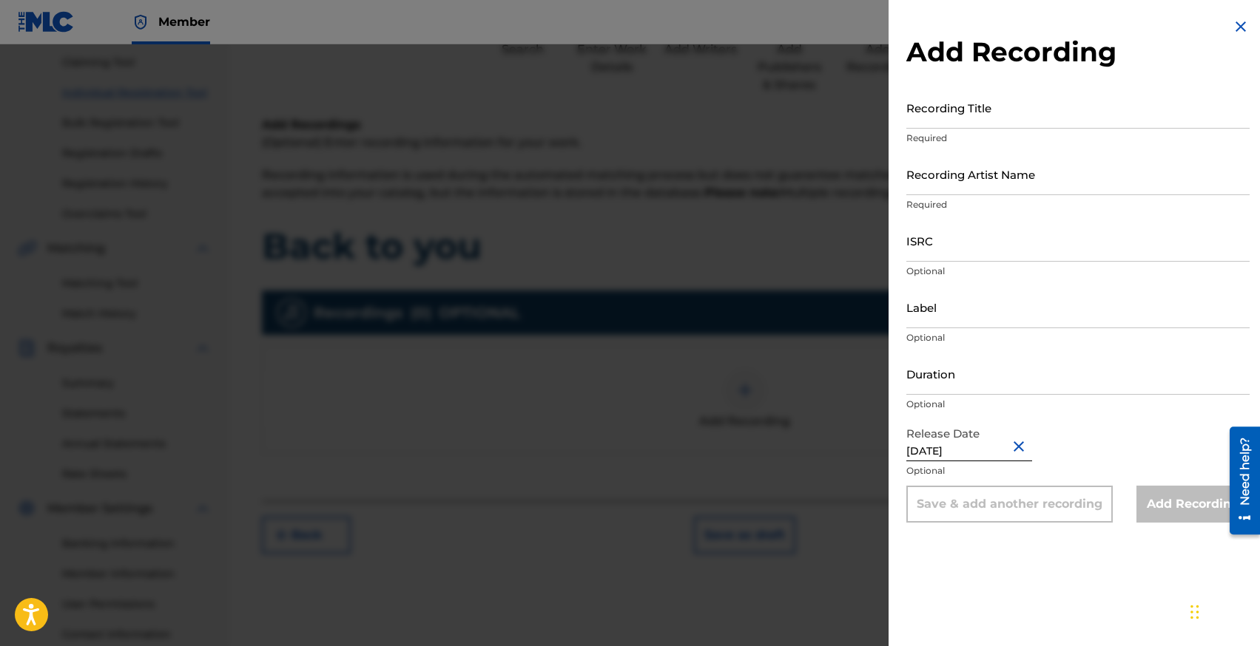
click at [927, 126] on input "Recording Title" at bounding box center [1077, 108] width 343 height 42
click at [930, 255] on input "ISRC" at bounding box center [1077, 241] width 343 height 42
paste input "CA5KR2528127"
click at [923, 108] on input "Recording Title" at bounding box center [1077, 108] width 343 height 42
click at [940, 118] on input "Back Yo You" at bounding box center [1077, 108] width 343 height 42
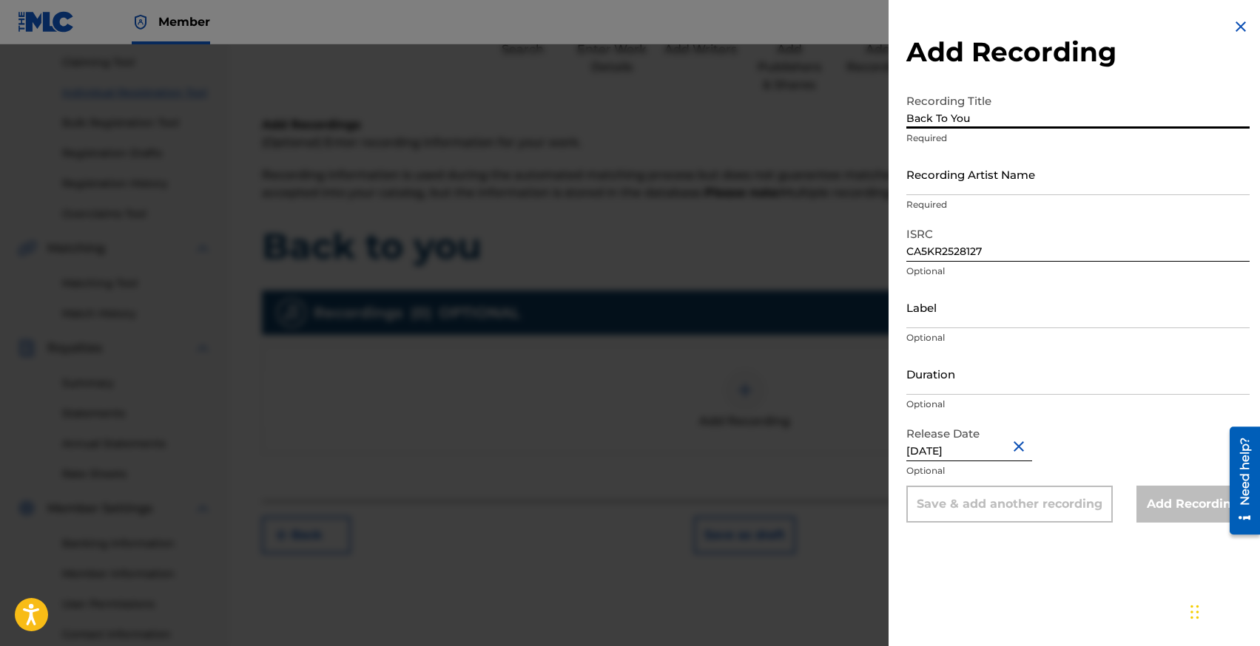
click at [957, 184] on input "Recording Artist Name" at bounding box center [1077, 174] width 343 height 42
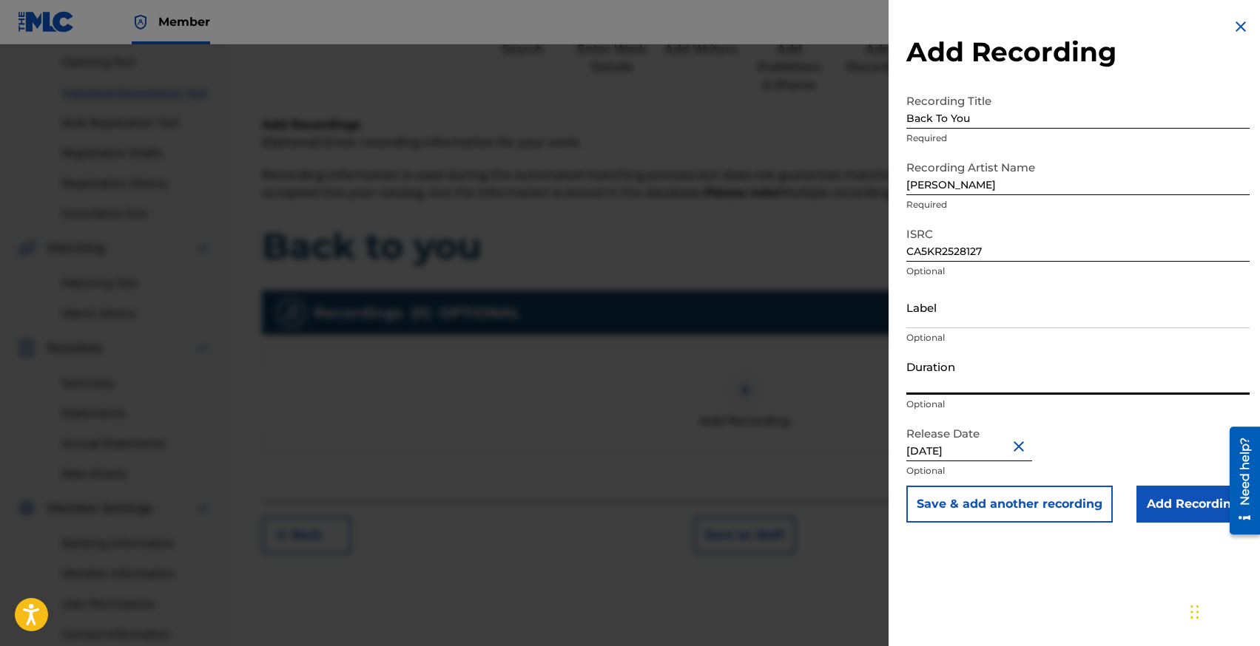
click at [937, 379] on input "Duration" at bounding box center [1077, 374] width 343 height 42
click at [1154, 504] on input "Add Recording" at bounding box center [1192, 504] width 113 height 37
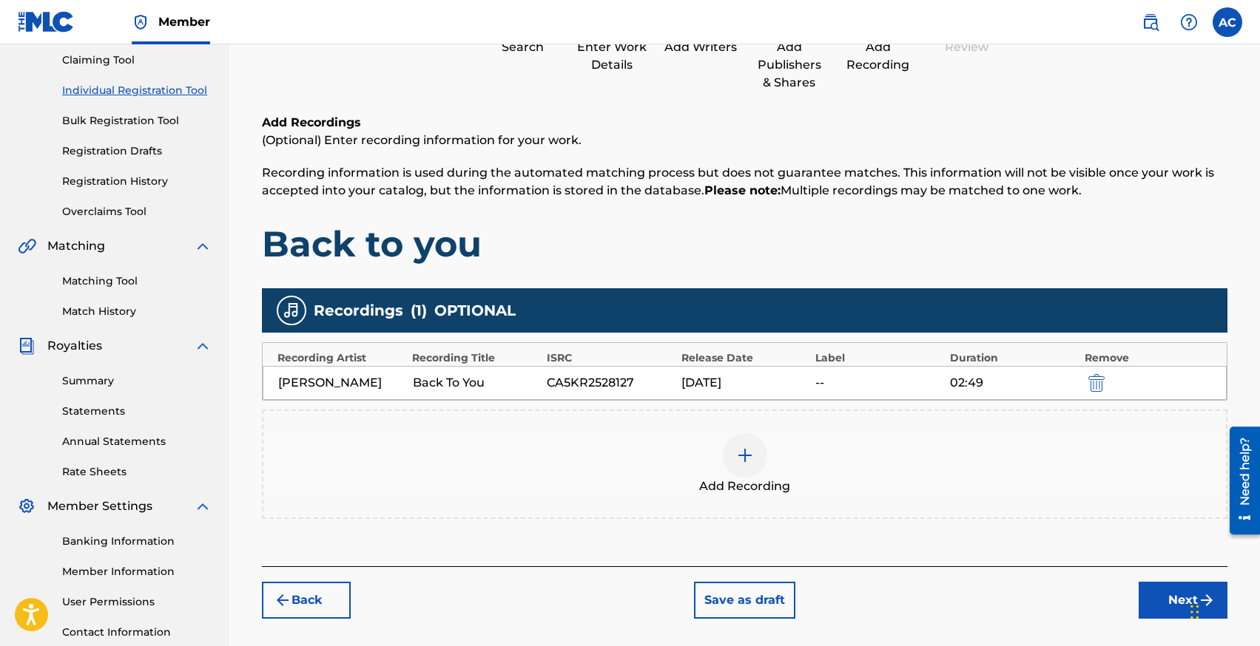
click at [1163, 589] on button "Next" at bounding box center [1182, 600] width 89 height 37
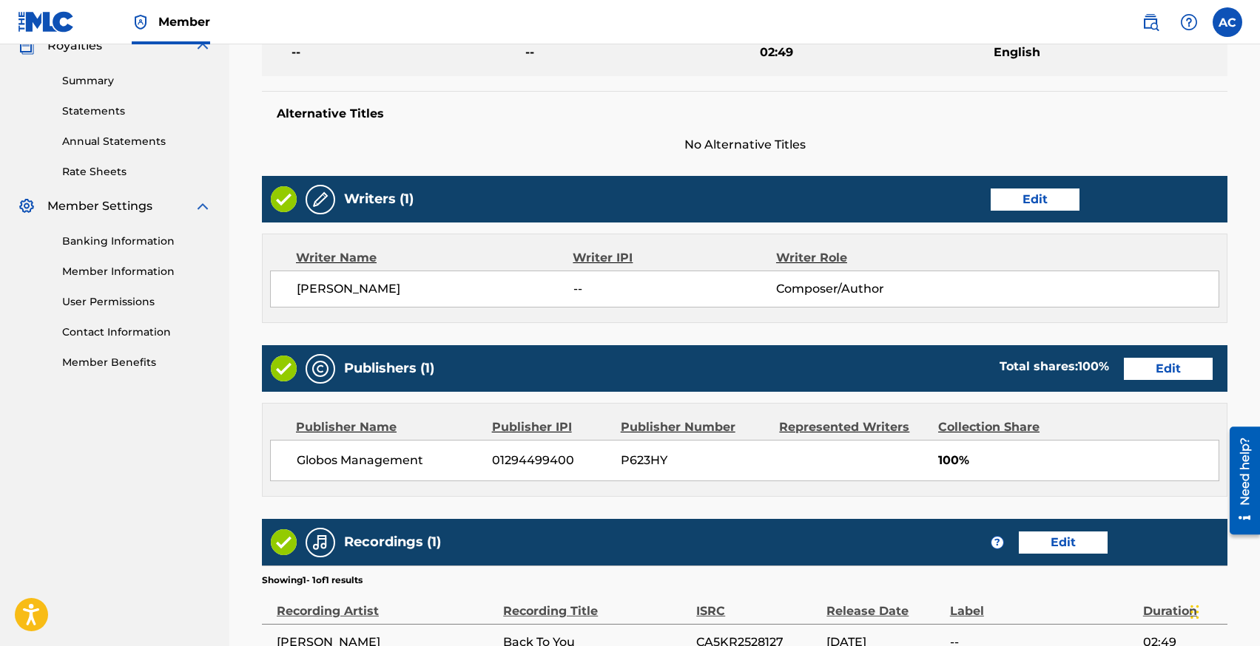
scroll to position [632, 0]
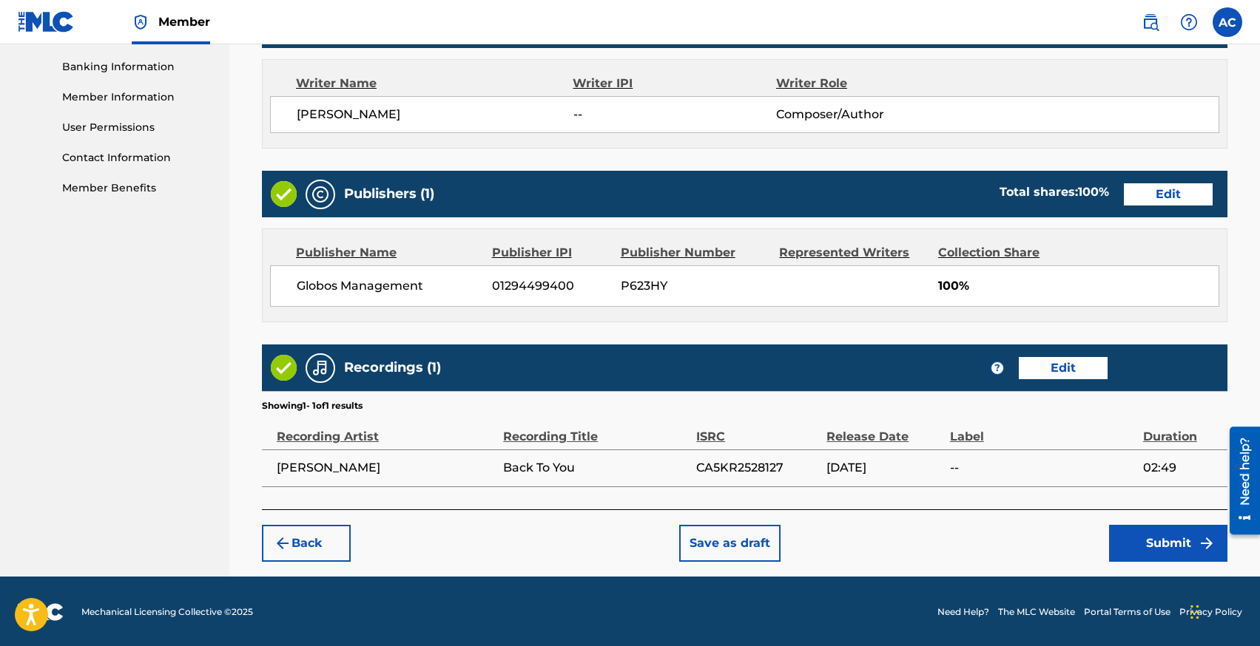
click at [1136, 550] on button "Submit" at bounding box center [1168, 543] width 118 height 37
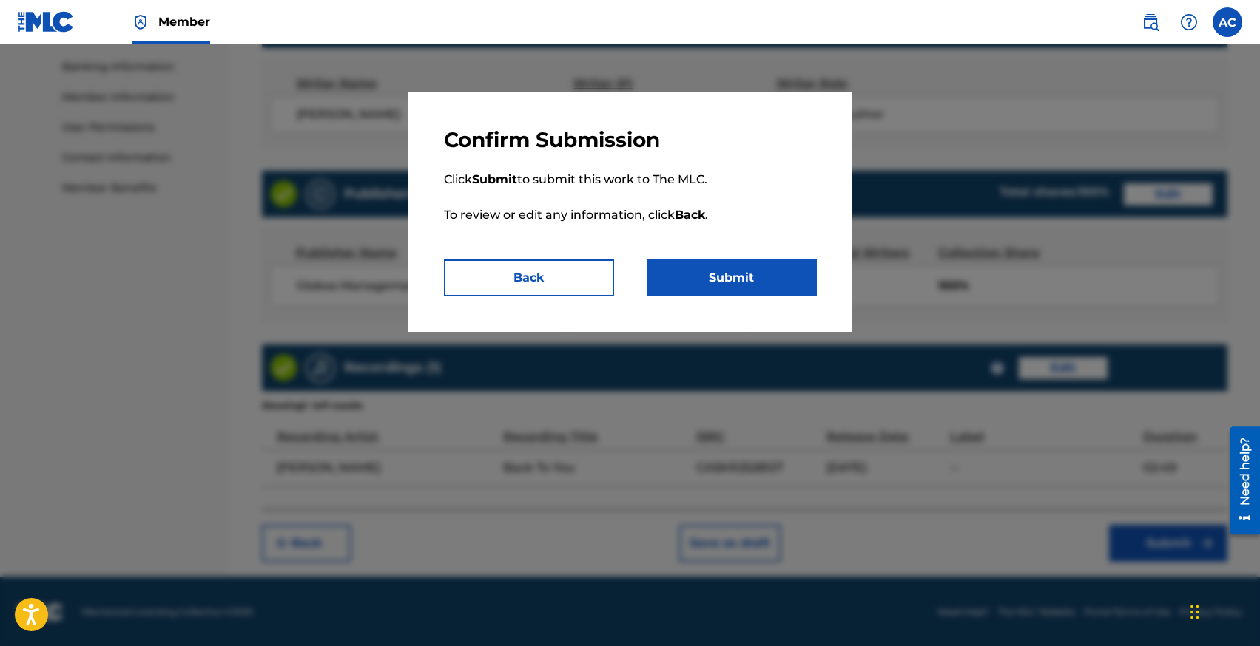
click at [735, 274] on button "Submit" at bounding box center [731, 278] width 170 height 37
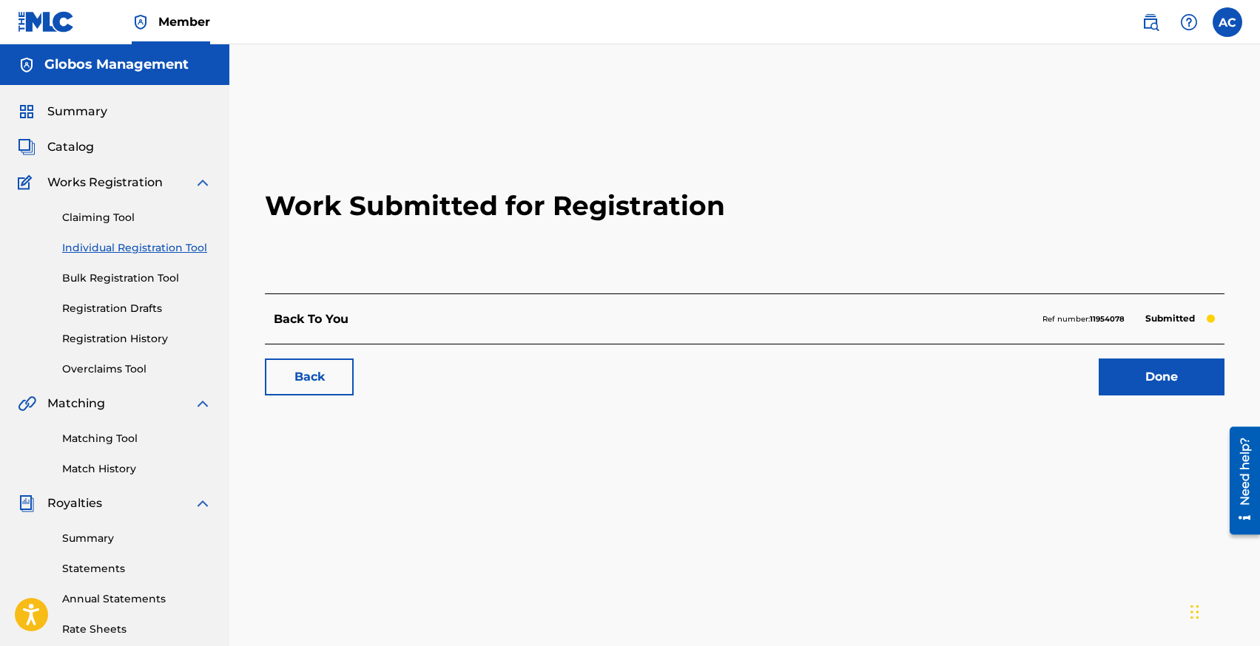
click at [90, 245] on link "Individual Registration Tool" at bounding box center [136, 248] width 149 height 16
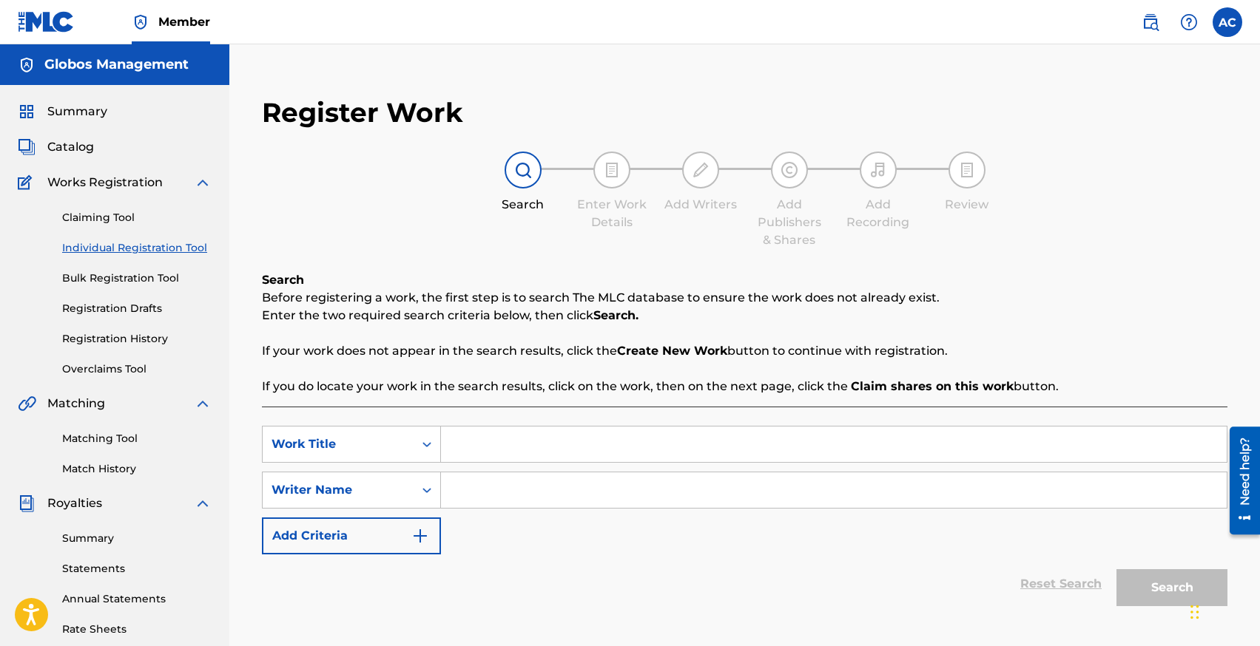
click at [96, 251] on link "Individual Registration Tool" at bounding box center [136, 248] width 149 height 16
click at [485, 451] on input "Search Form" at bounding box center [833, 445] width 785 height 36
click at [476, 496] on input "Search Form" at bounding box center [833, 491] width 785 height 36
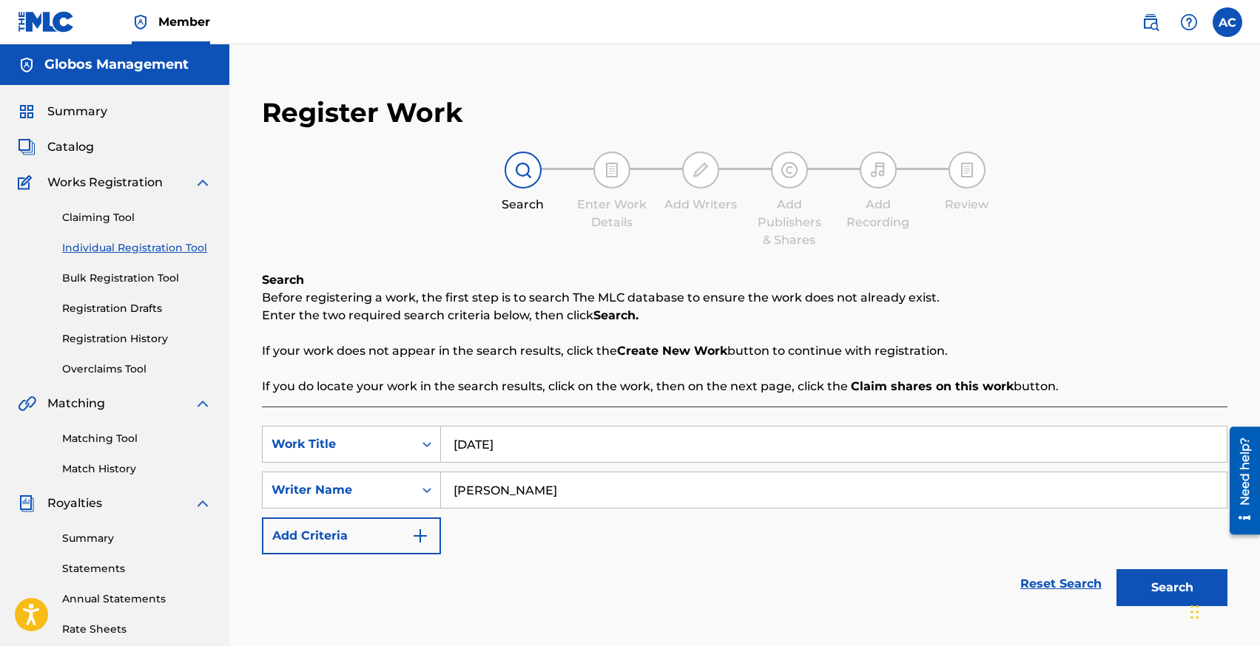
click at [1116, 570] on button "Search" at bounding box center [1171, 588] width 111 height 37
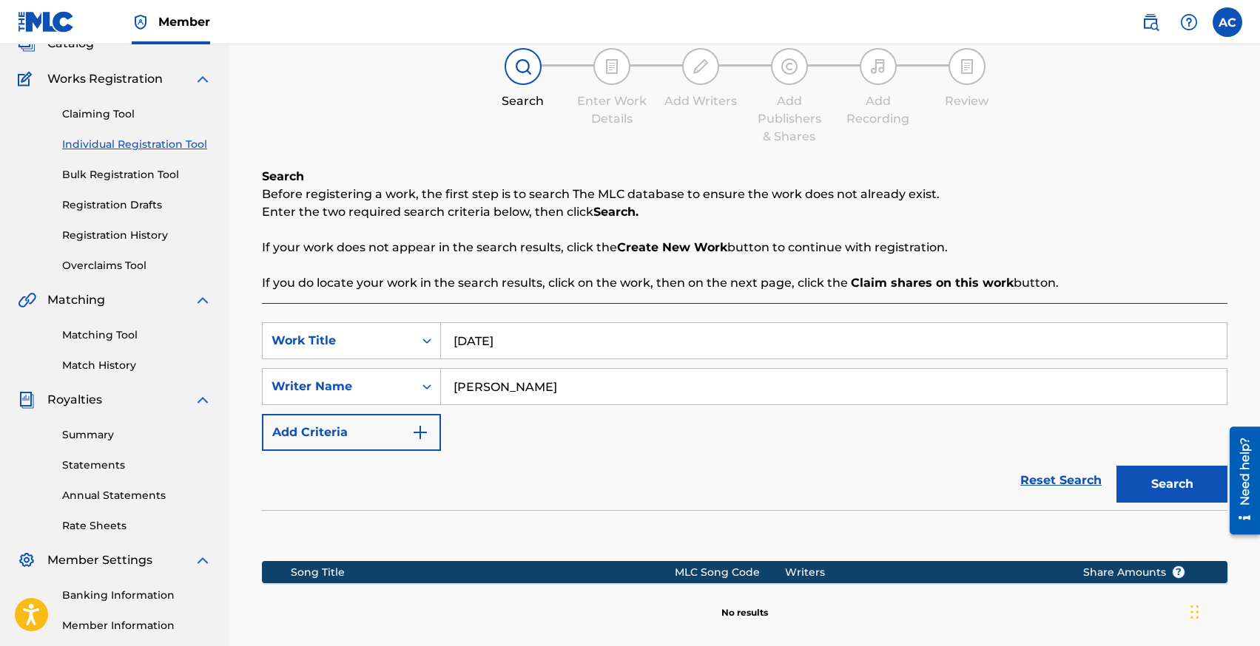
scroll to position [274, 0]
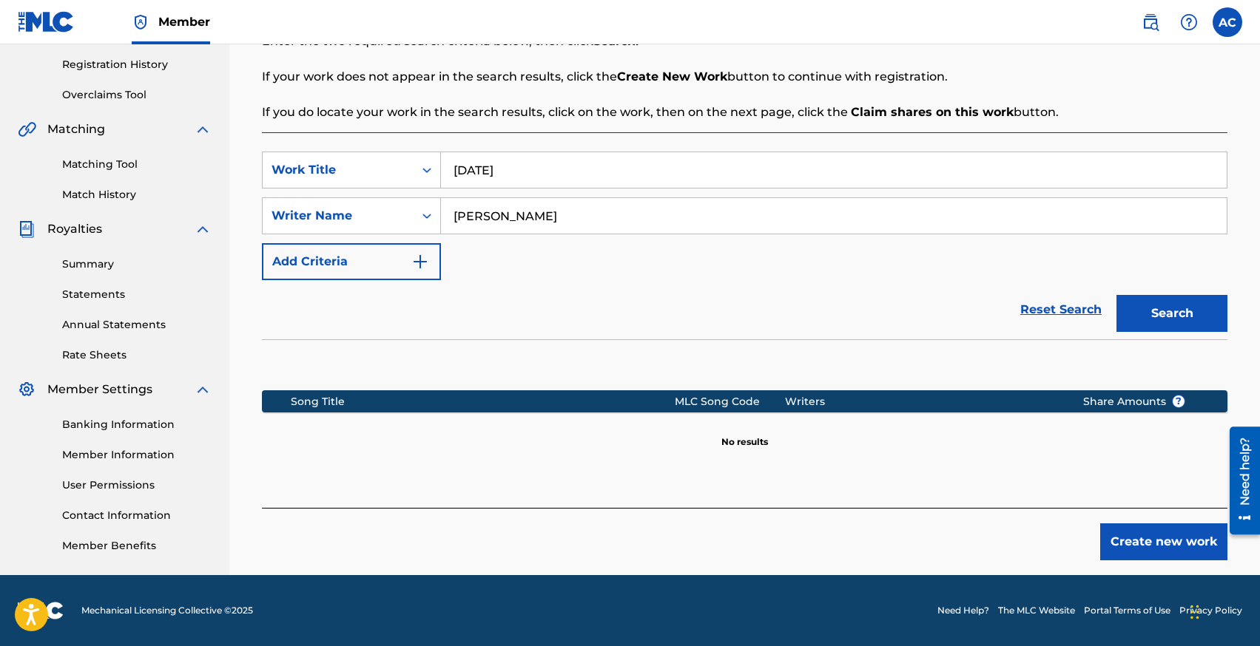
click at [1120, 541] on button "Create new work" at bounding box center [1163, 542] width 127 height 37
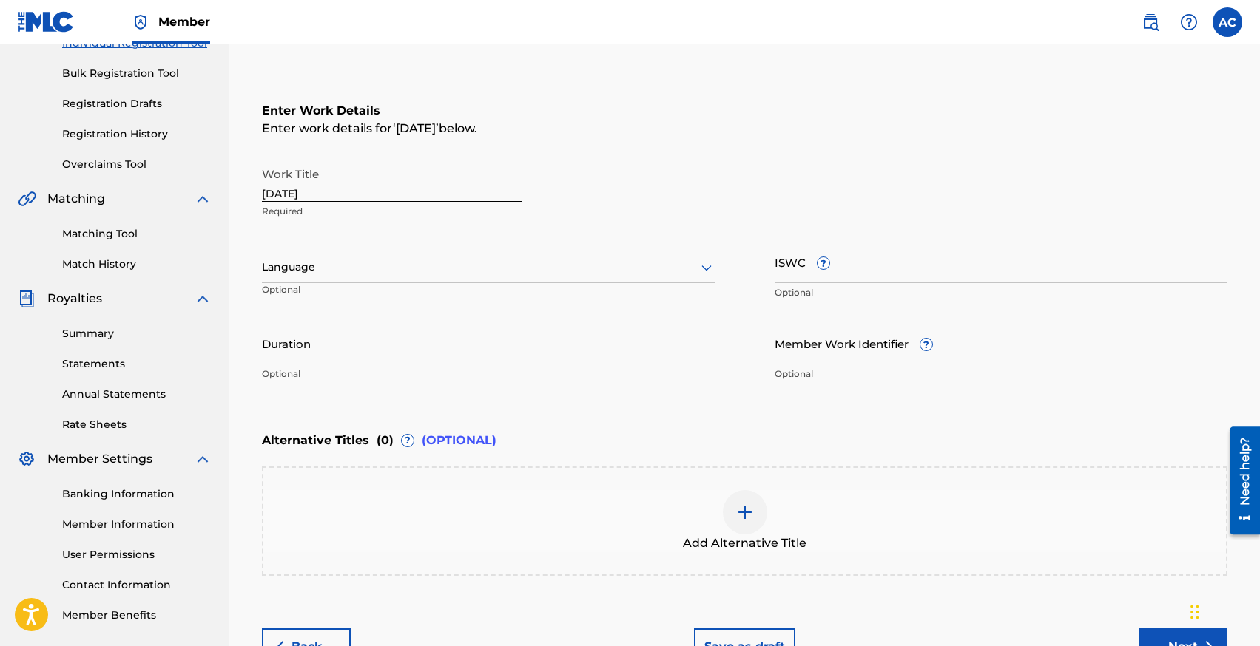
scroll to position [189, 0]
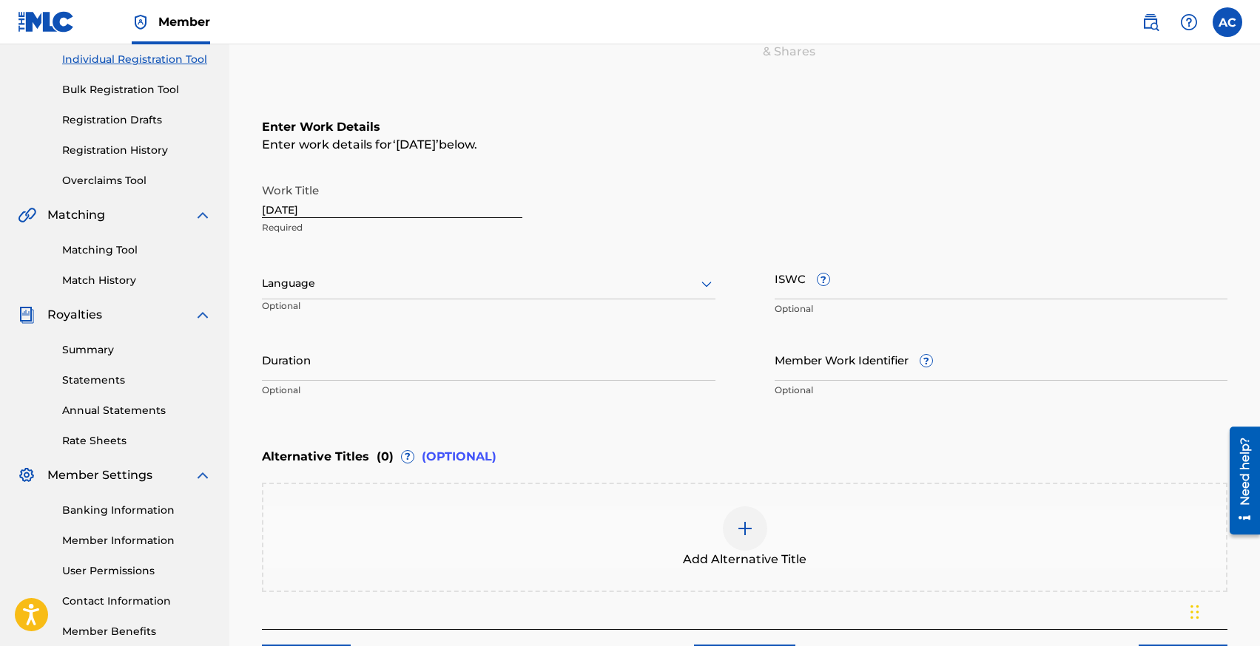
click at [268, 208] on input "[DATE]" at bounding box center [392, 197] width 260 height 42
click at [393, 285] on div at bounding box center [488, 283] width 453 height 18
click at [350, 297] on div "Language" at bounding box center [488, 283] width 453 height 31
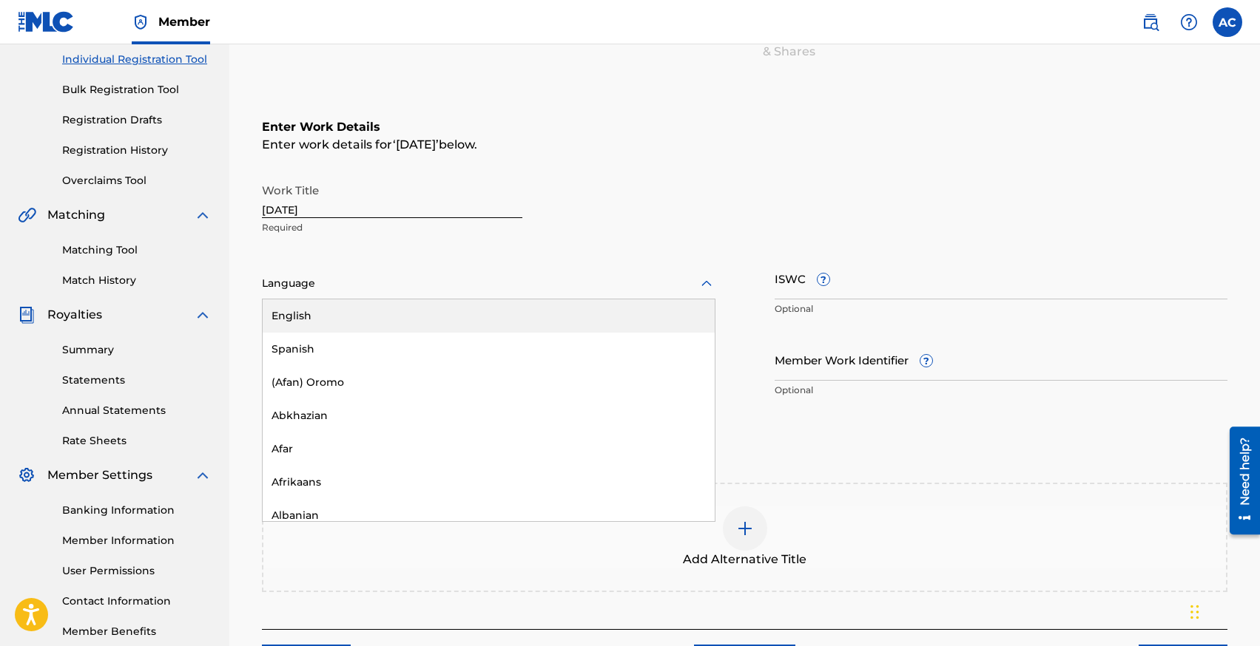
click at [355, 316] on div "English" at bounding box center [489, 316] width 452 height 33
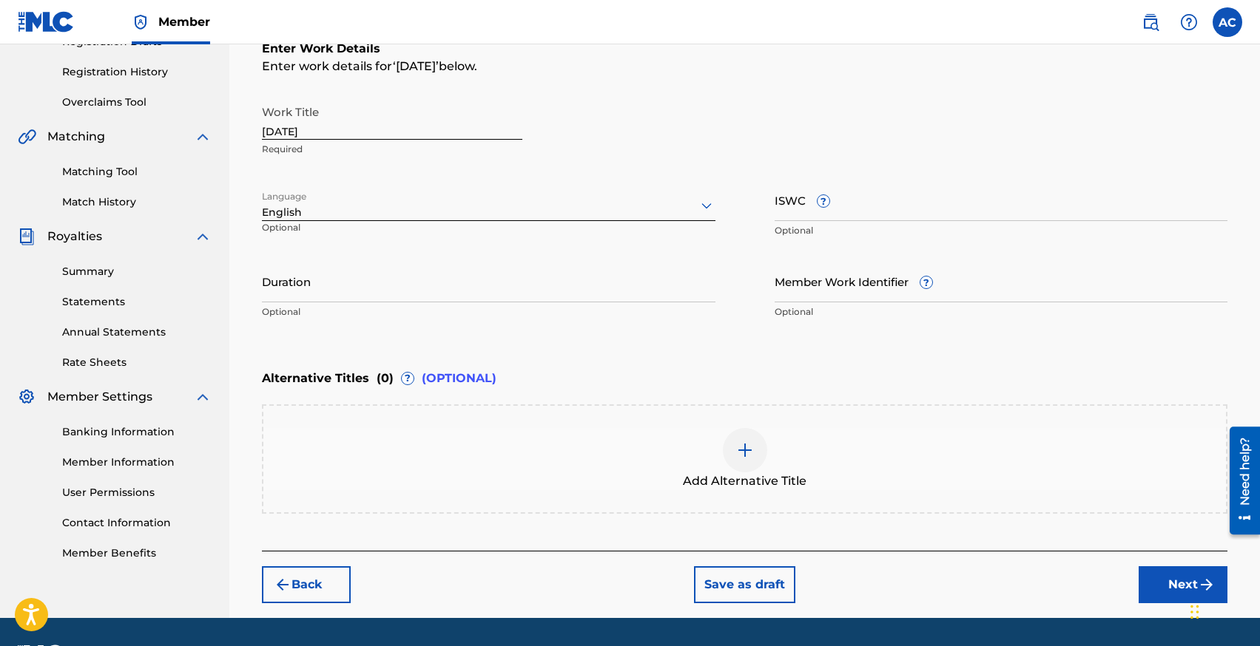
scroll to position [276, 0]
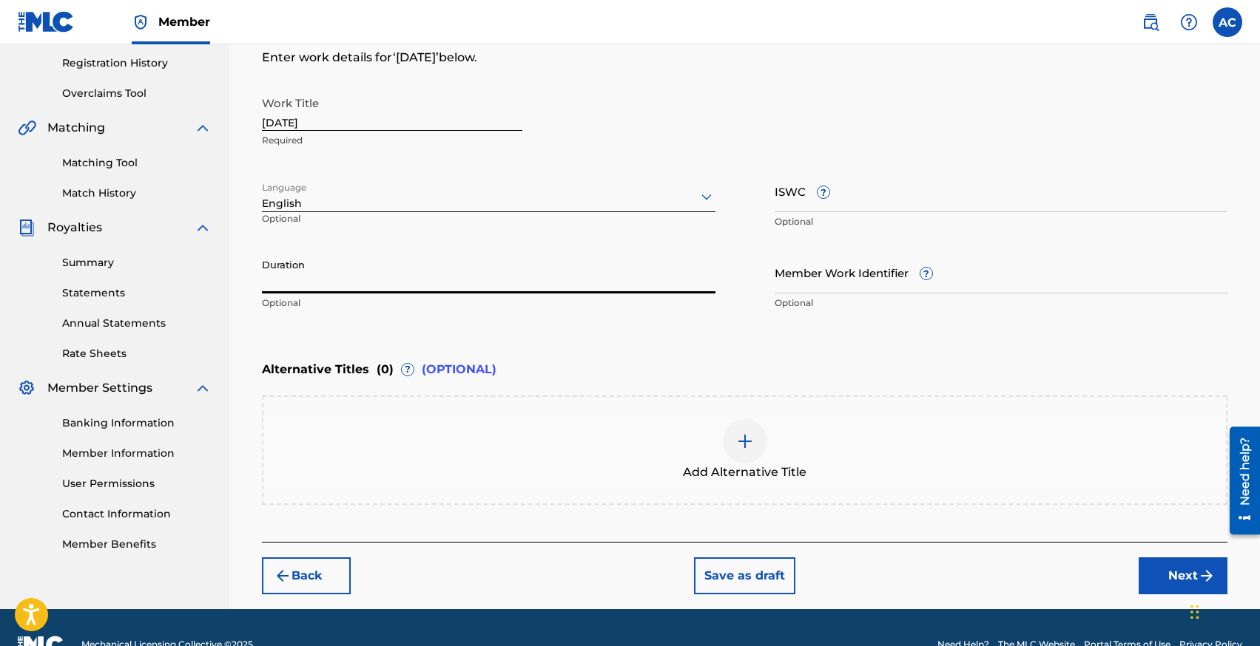
click at [323, 280] on input "Duration" at bounding box center [488, 272] width 453 height 42
click at [1152, 568] on button "Next" at bounding box center [1182, 576] width 89 height 37
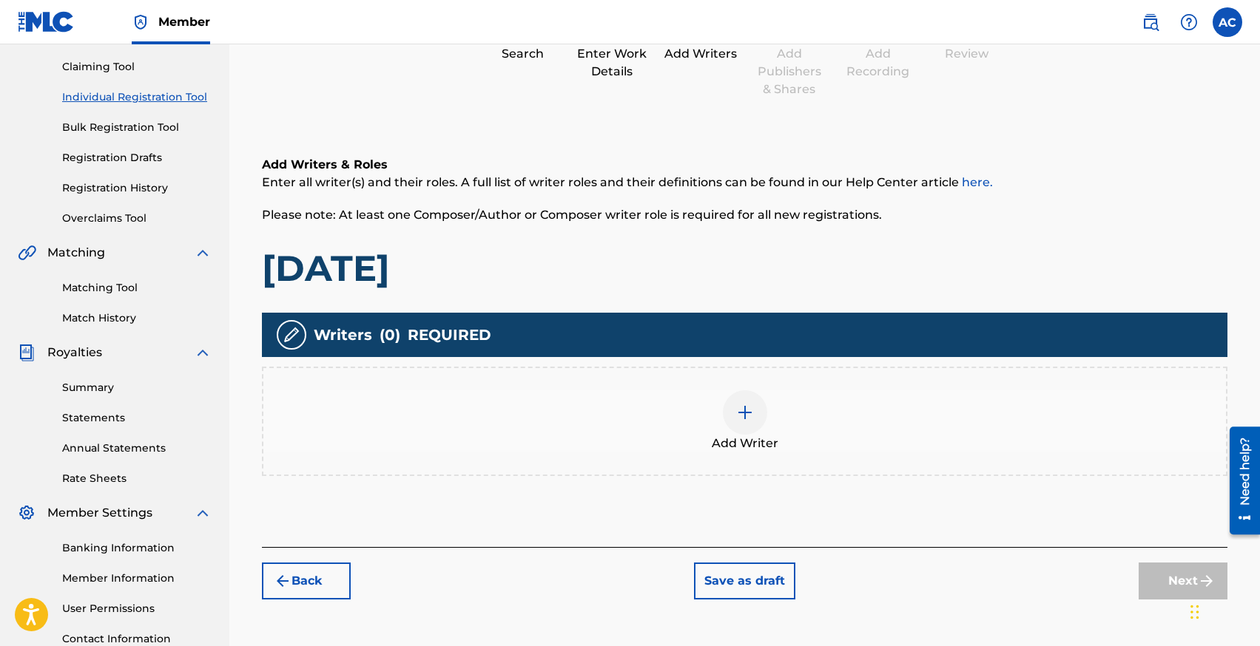
scroll to position [67, 0]
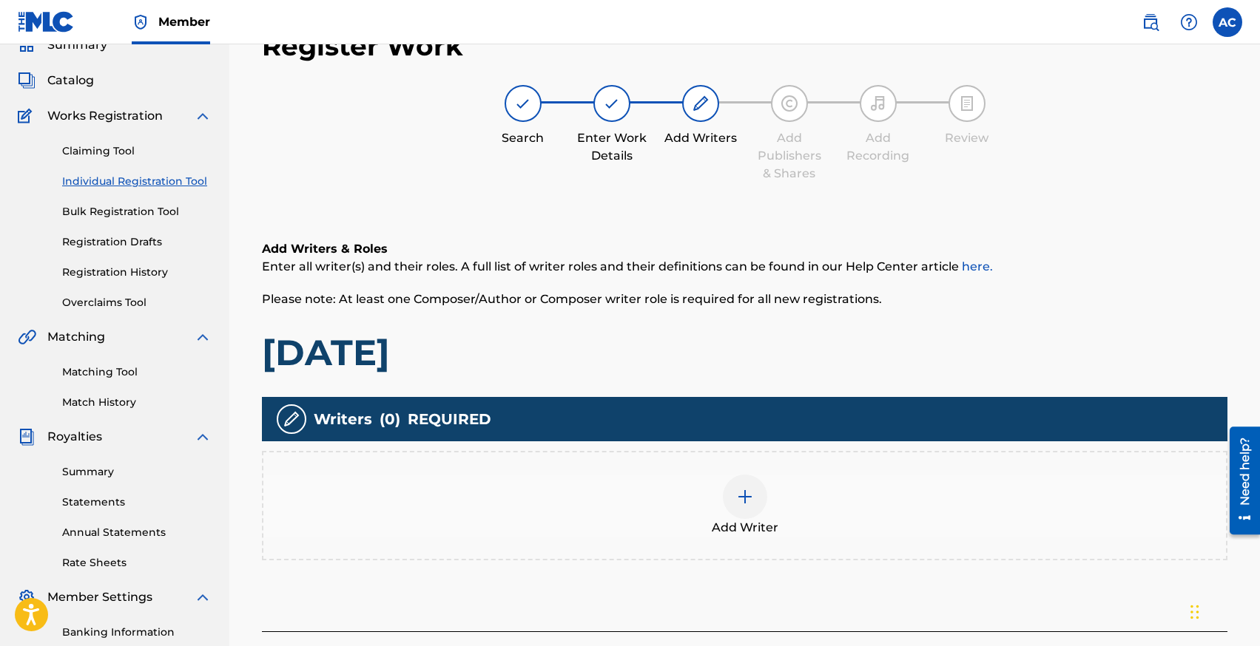
click at [726, 491] on div at bounding box center [745, 497] width 44 height 44
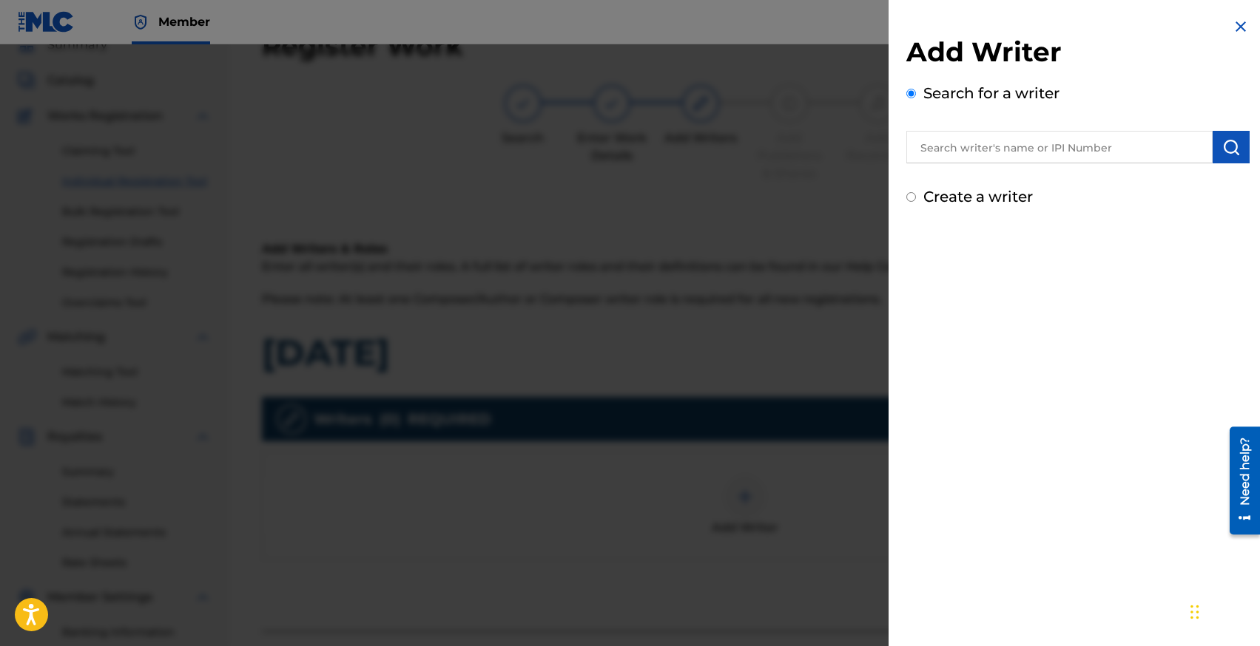
click at [1087, 155] on input "text" at bounding box center [1059, 147] width 306 height 33
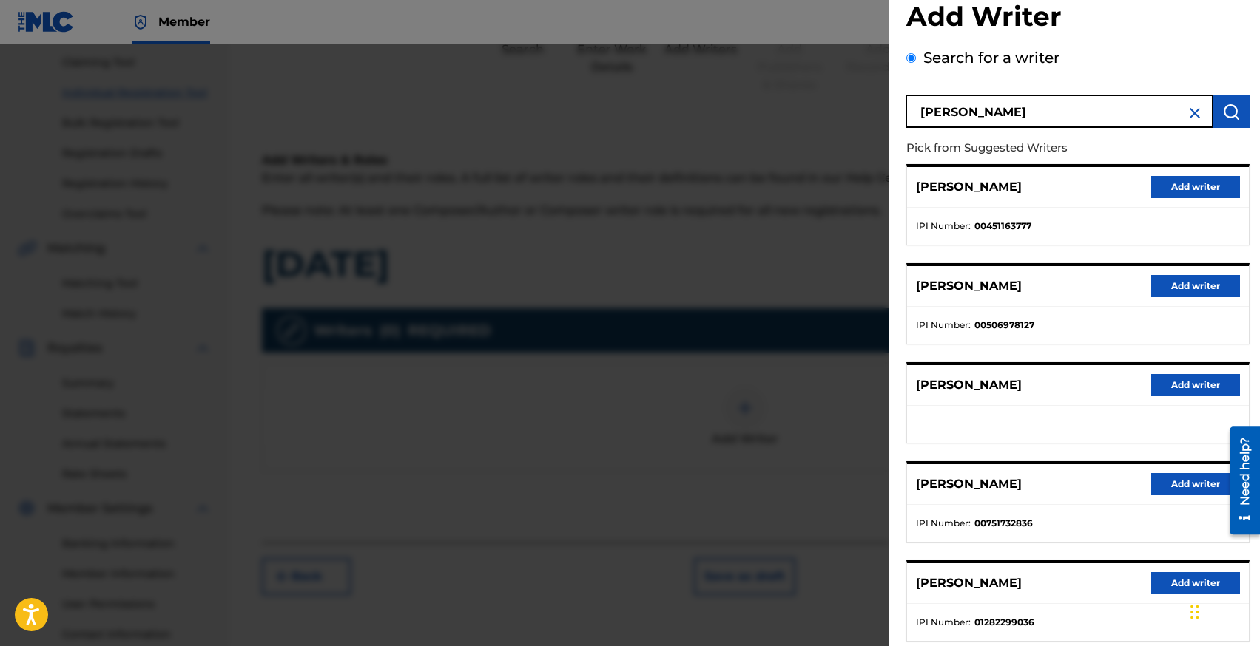
scroll to position [35, 0]
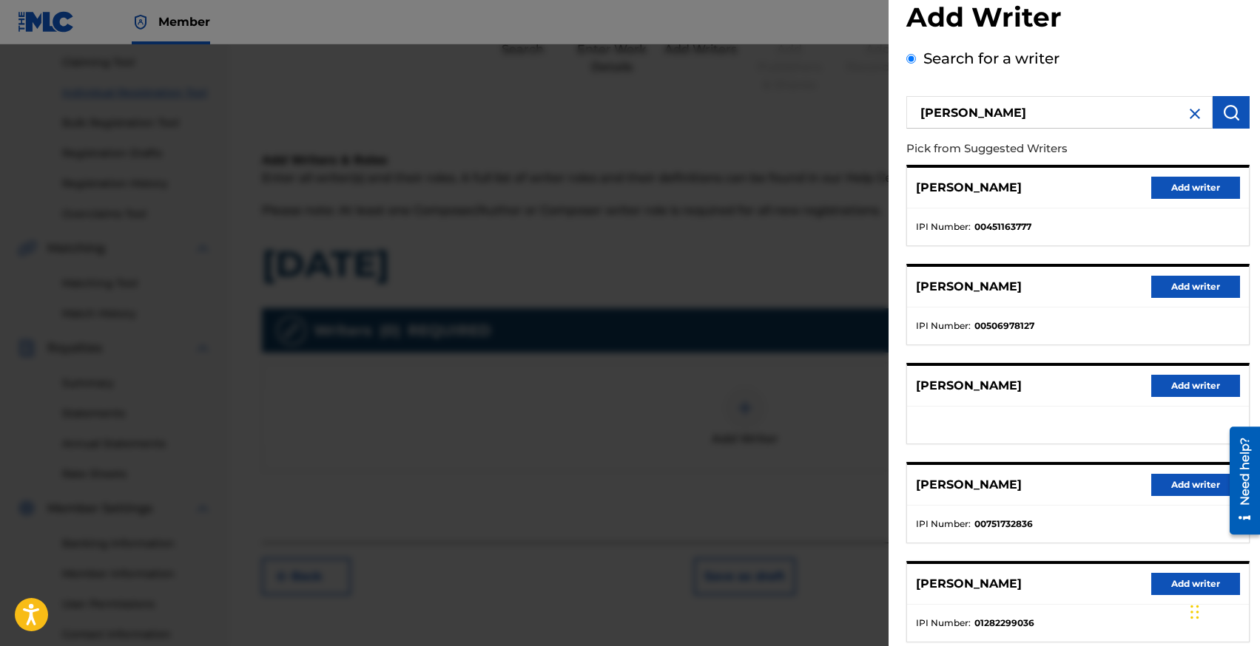
click at [1166, 386] on button "Add writer" at bounding box center [1195, 386] width 89 height 22
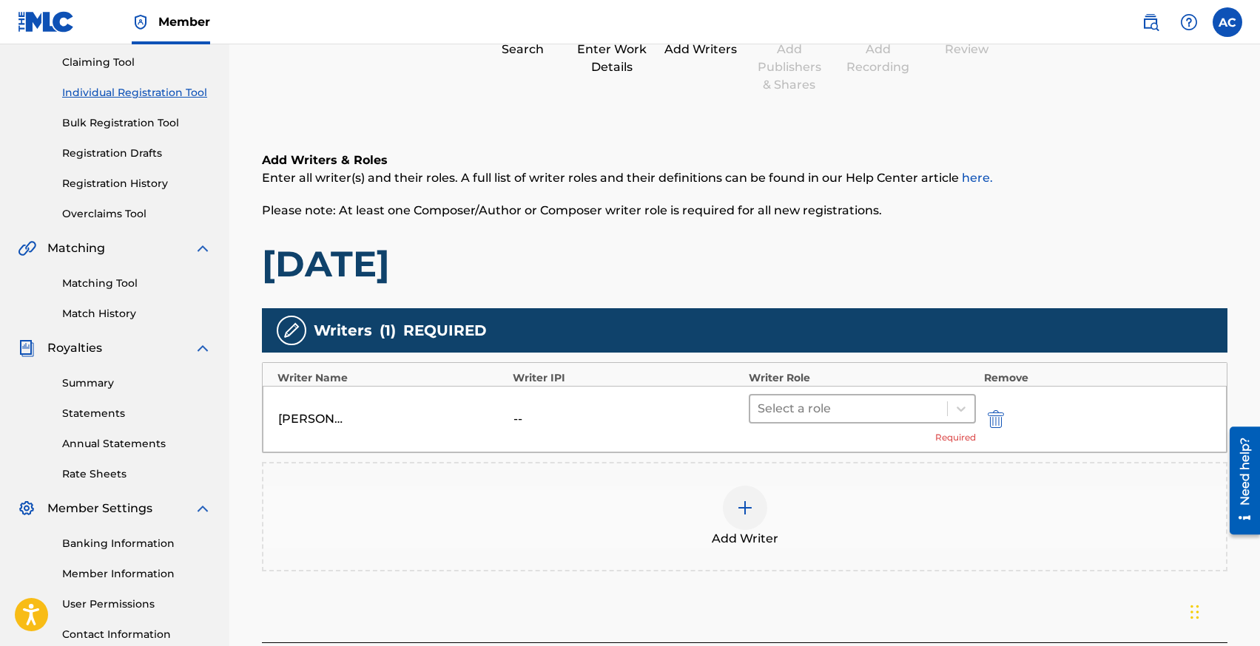
click at [757, 411] on div "Select a role" at bounding box center [848, 409] width 197 height 27
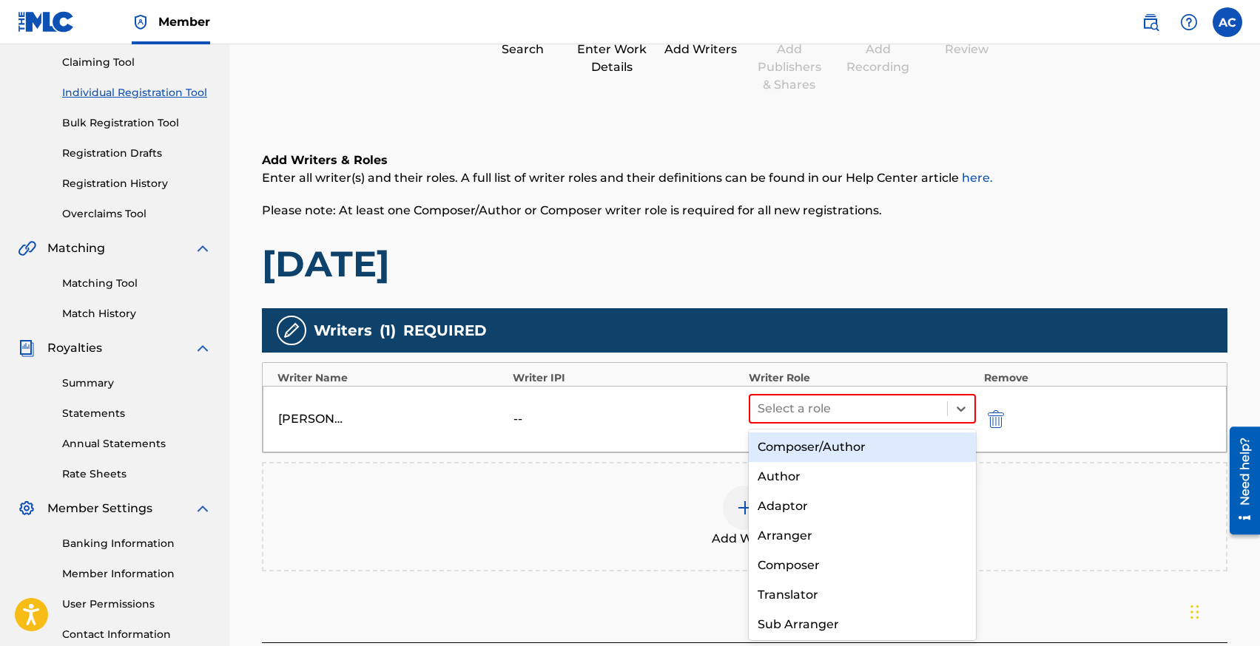
click at [789, 444] on div "Composer/Author" at bounding box center [862, 448] width 228 height 30
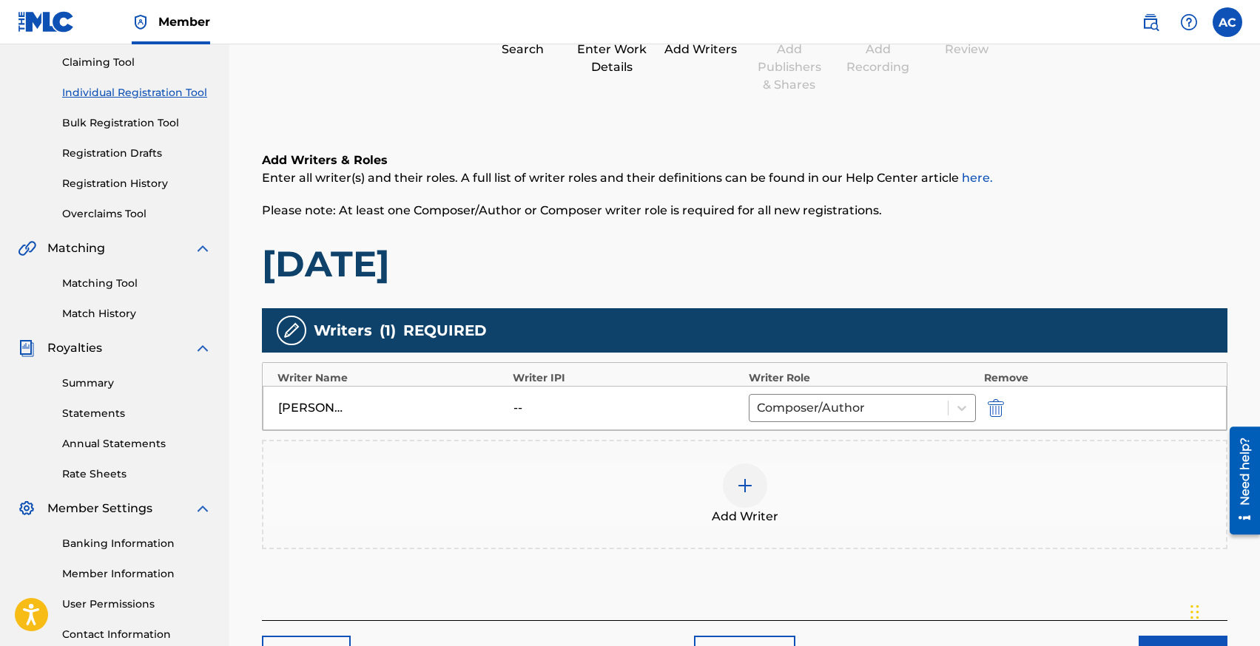
click at [758, 474] on div at bounding box center [745, 486] width 44 height 44
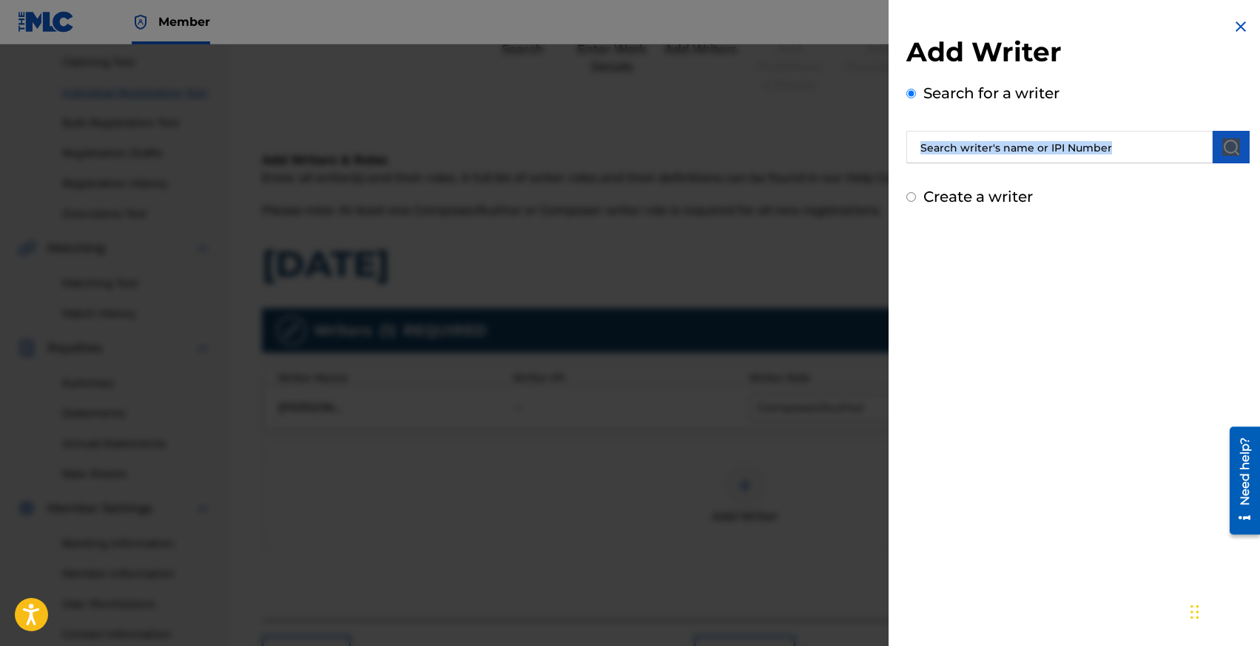
click at [984, 163] on div "Add Writer Search for a writer Create a writer" at bounding box center [1077, 122] width 343 height 172
click at [984, 153] on input "text" at bounding box center [1059, 147] width 306 height 33
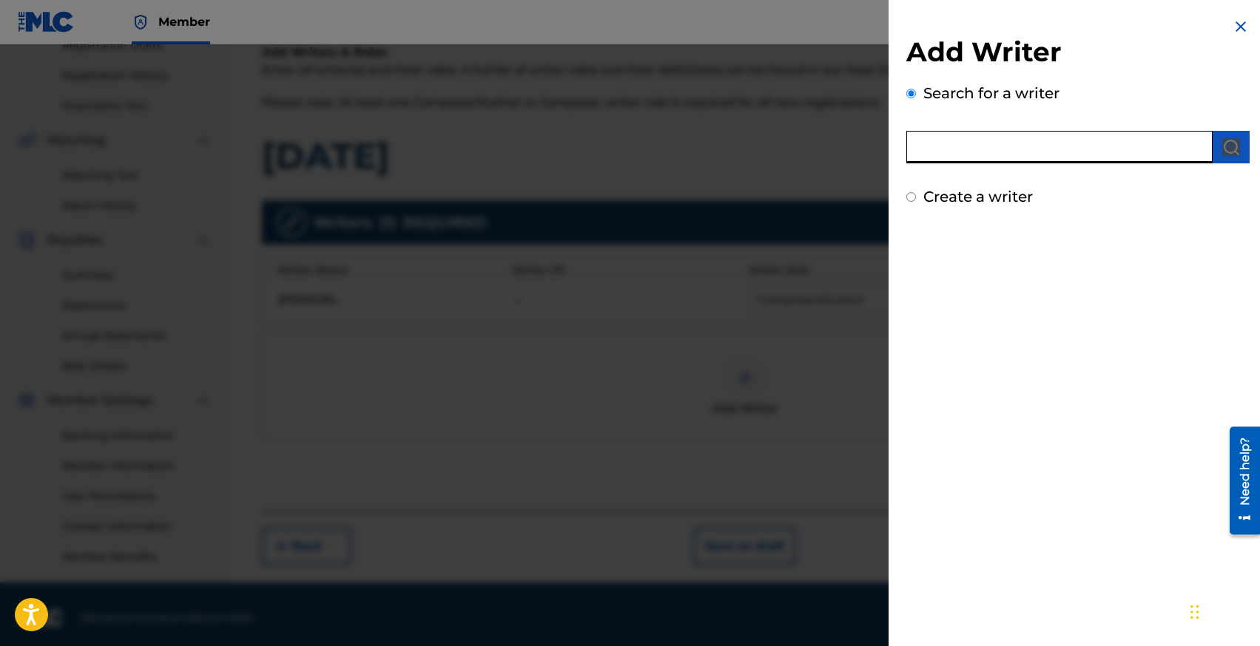
scroll to position [271, 0]
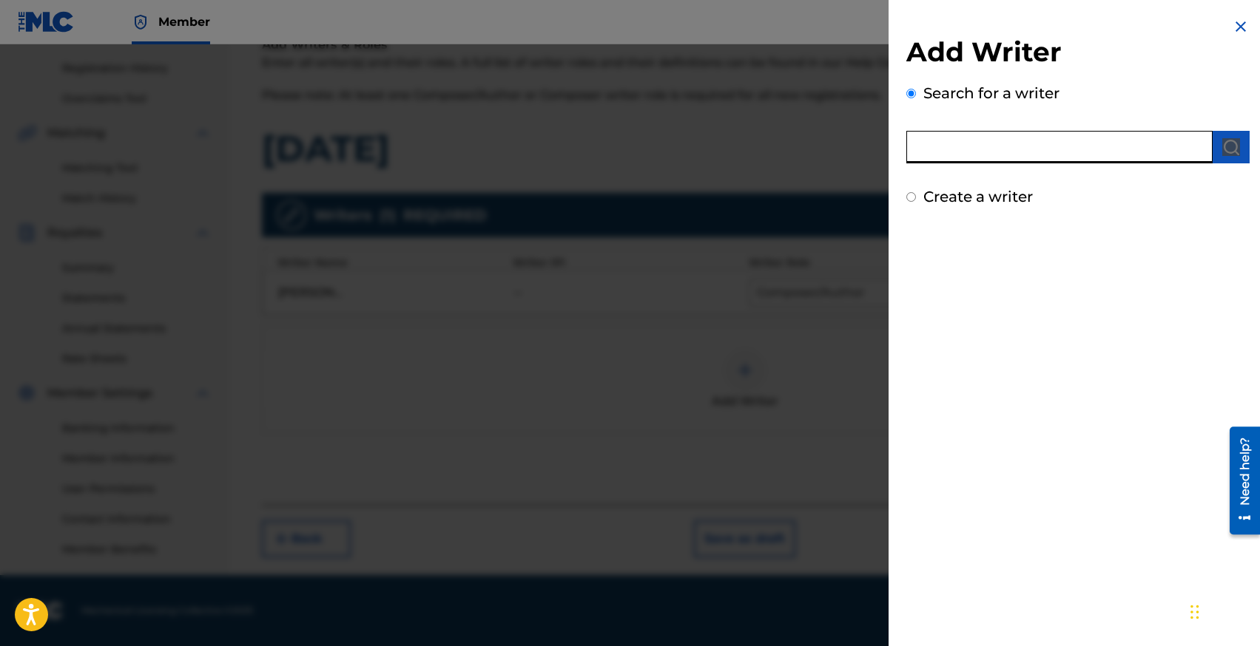
click at [984, 153] on input "text" at bounding box center [1059, 147] width 306 height 33
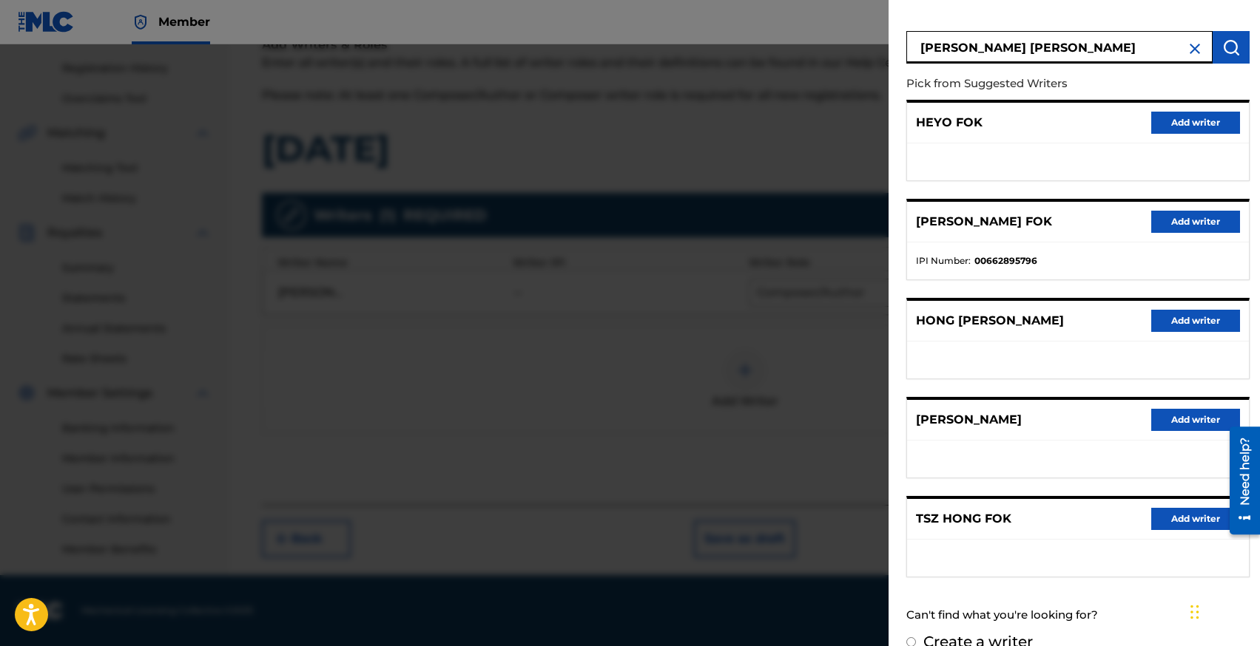
scroll to position [96, 0]
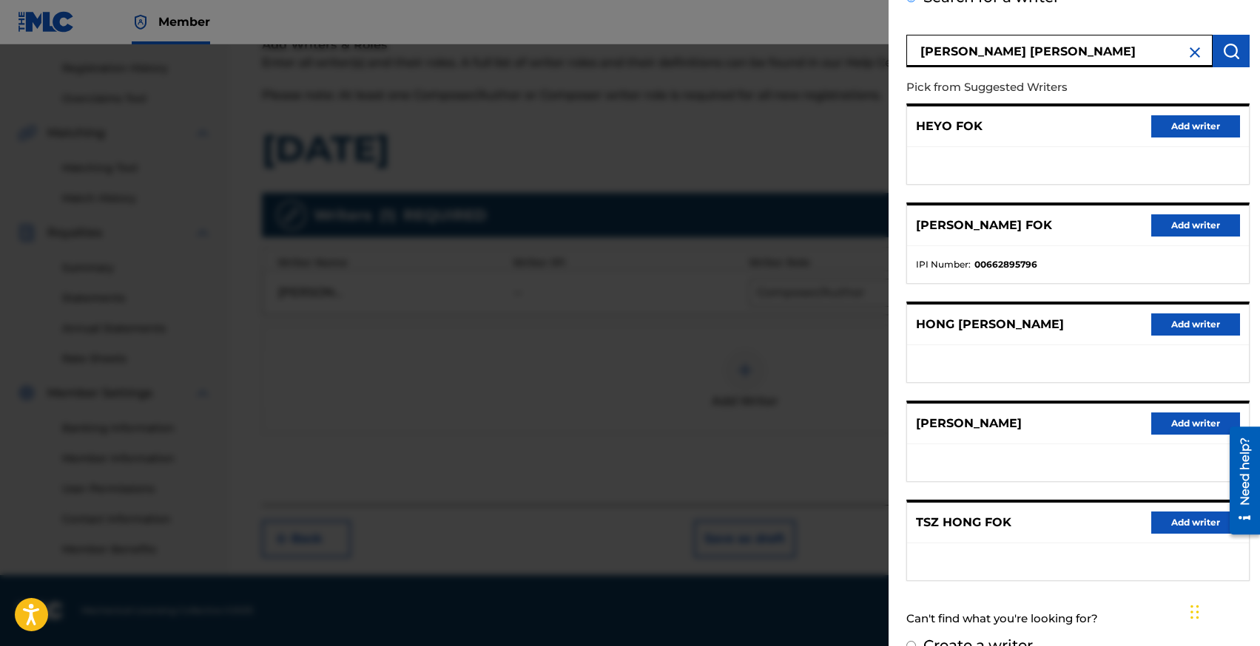
click at [1175, 524] on button "Add writer" at bounding box center [1195, 523] width 89 height 22
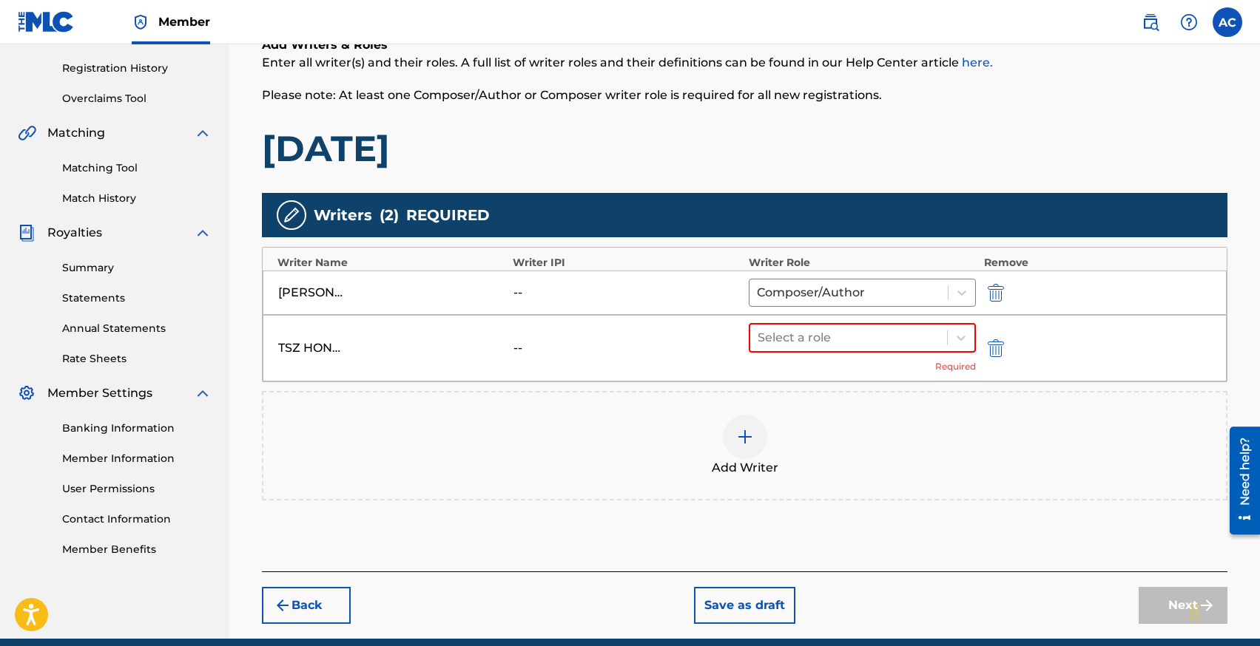
click at [799, 354] on div "Select a role Required" at bounding box center [862, 348] width 228 height 50
click at [800, 346] on div at bounding box center [848, 338] width 183 height 21
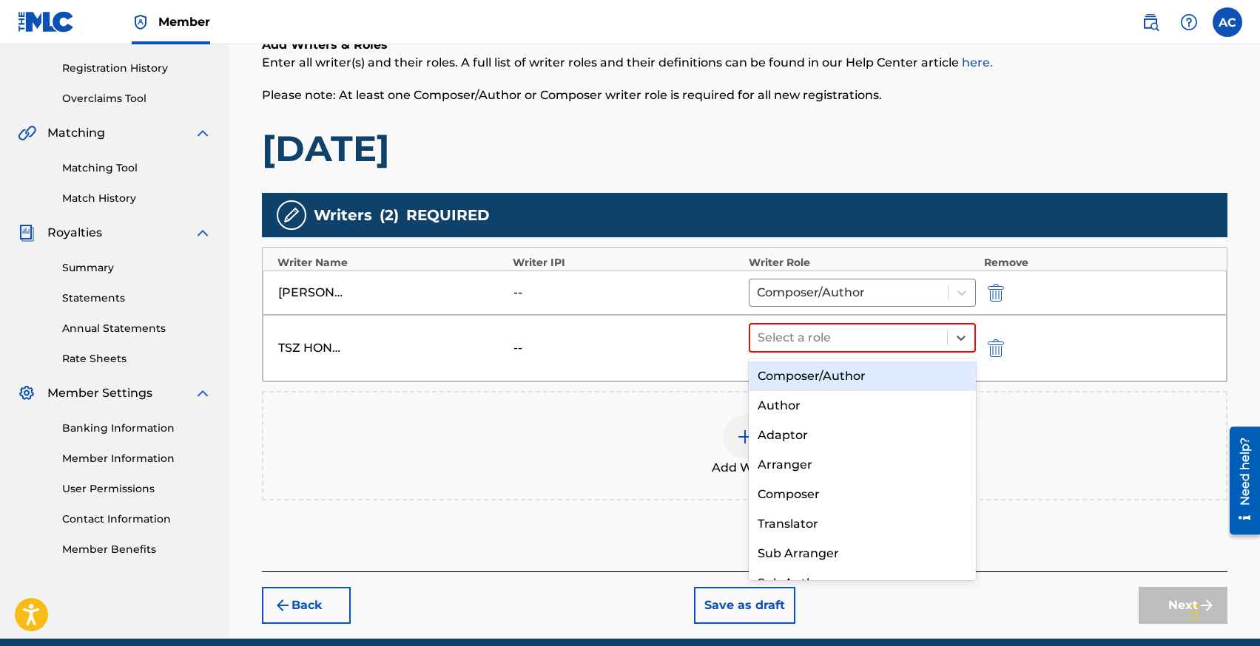
click at [800, 375] on div "Composer/Author" at bounding box center [862, 377] width 228 height 30
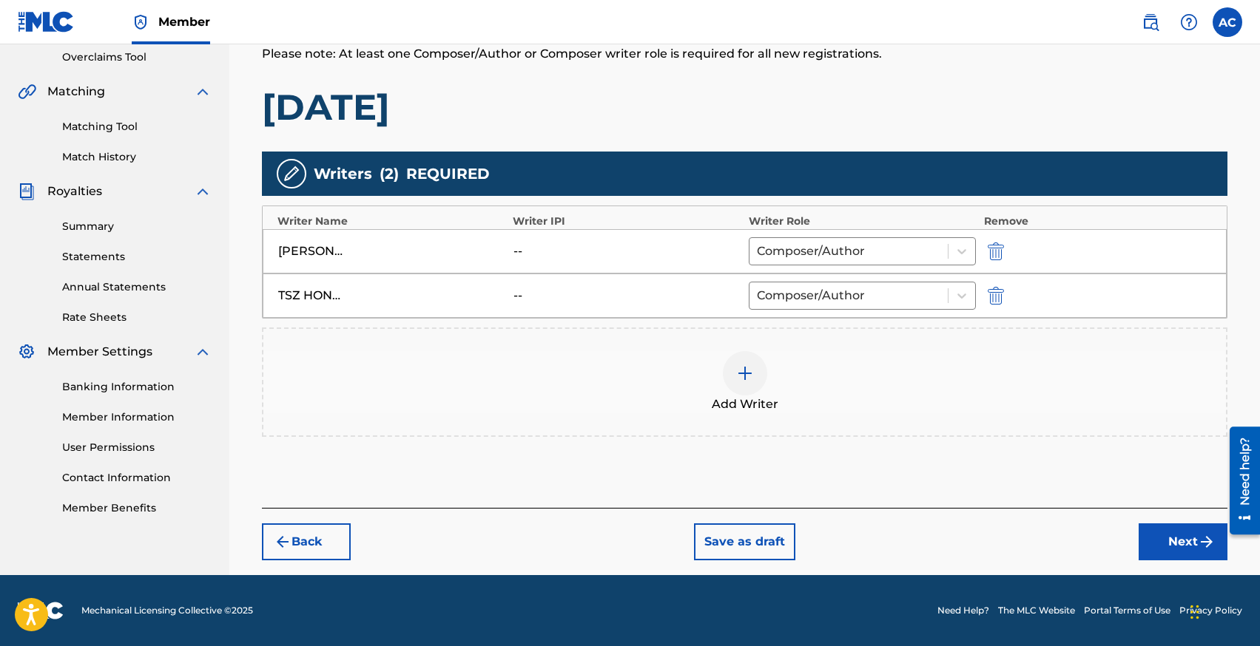
click at [1149, 534] on button "Next" at bounding box center [1182, 542] width 89 height 37
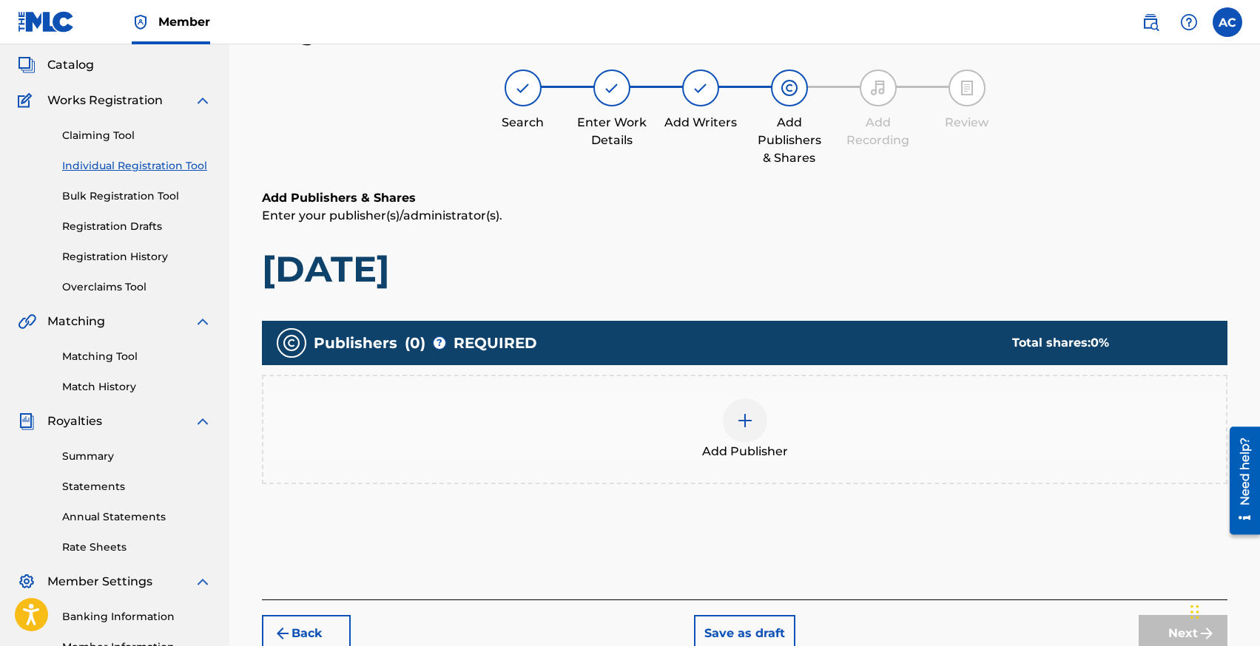
scroll to position [67, 0]
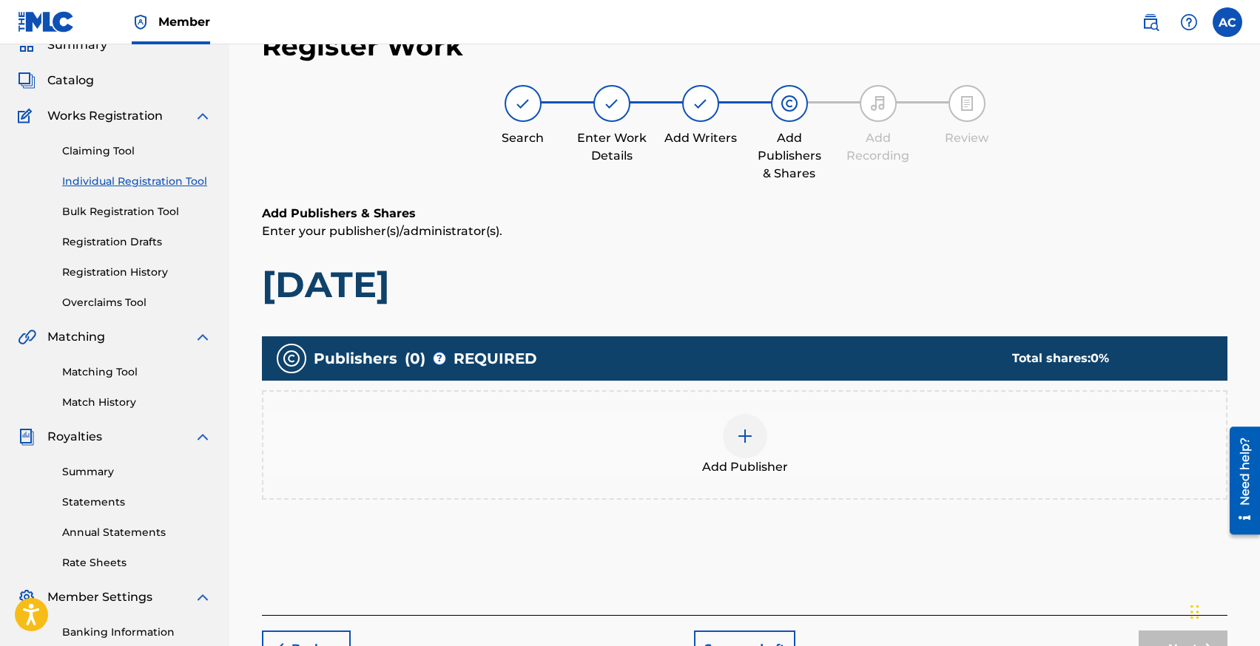
click at [708, 421] on div "Add Publisher" at bounding box center [744, 445] width 962 height 62
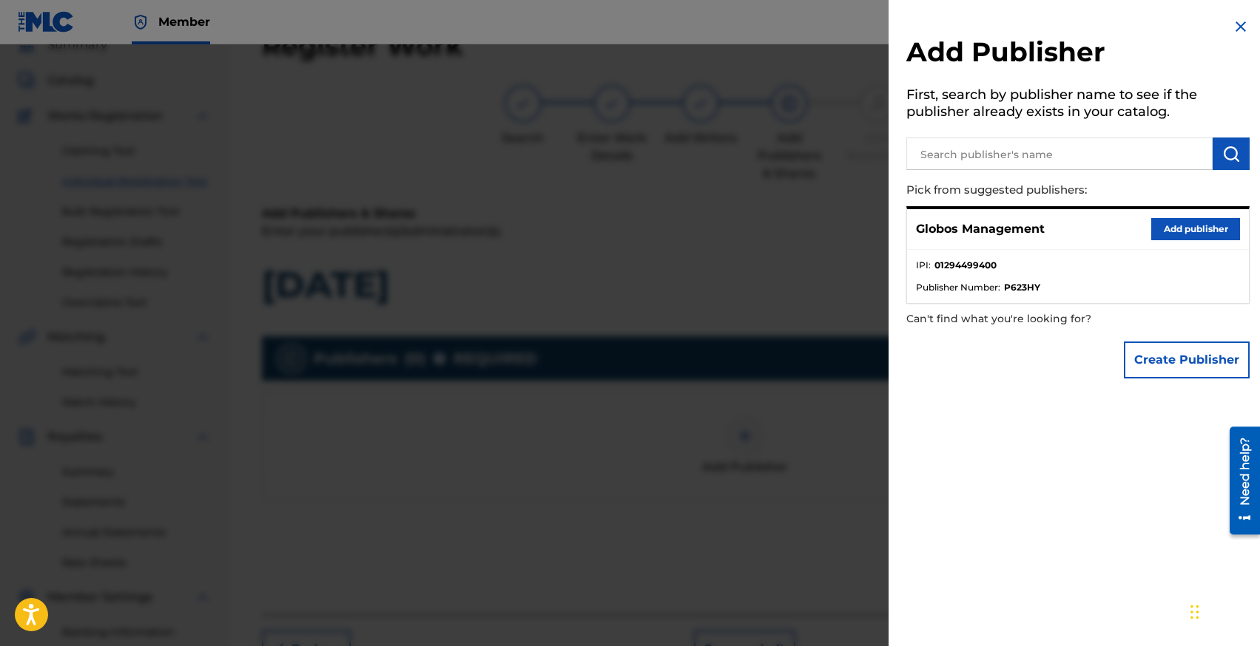
click at [1160, 230] on button "Add publisher" at bounding box center [1195, 229] width 89 height 22
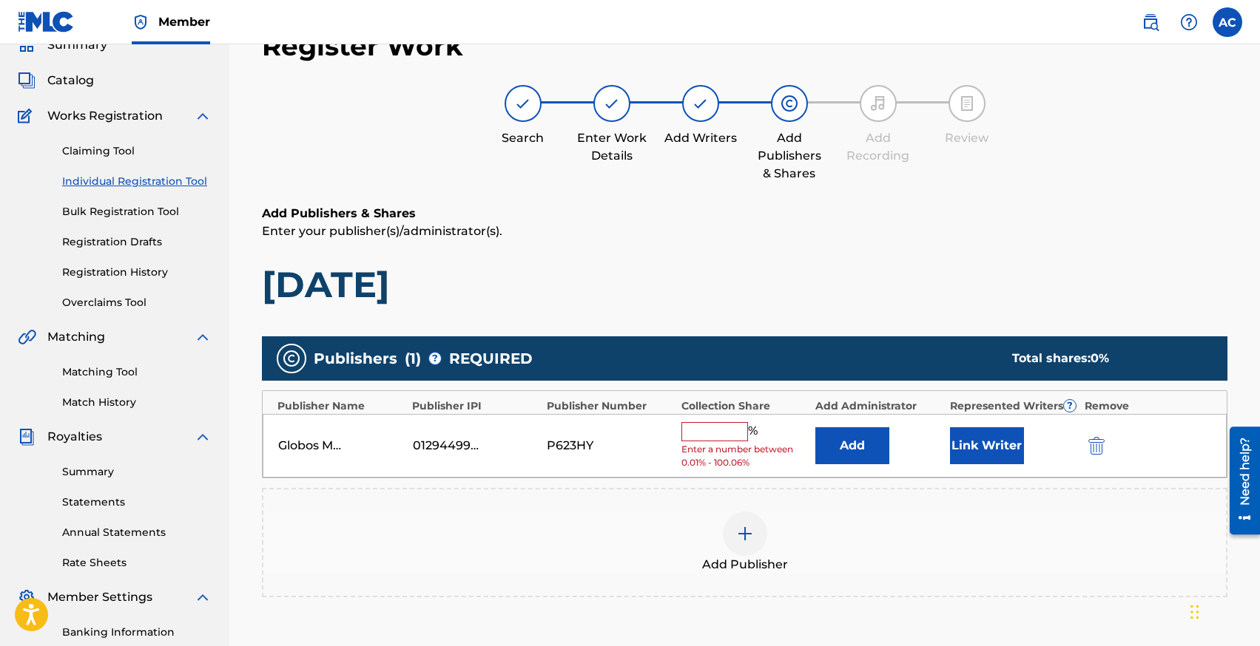
click at [719, 442] on div "% Enter a number between 0.01% - 100.06%" at bounding box center [744, 446] width 127 height 48
click at [709, 433] on input "text" at bounding box center [714, 431] width 67 height 19
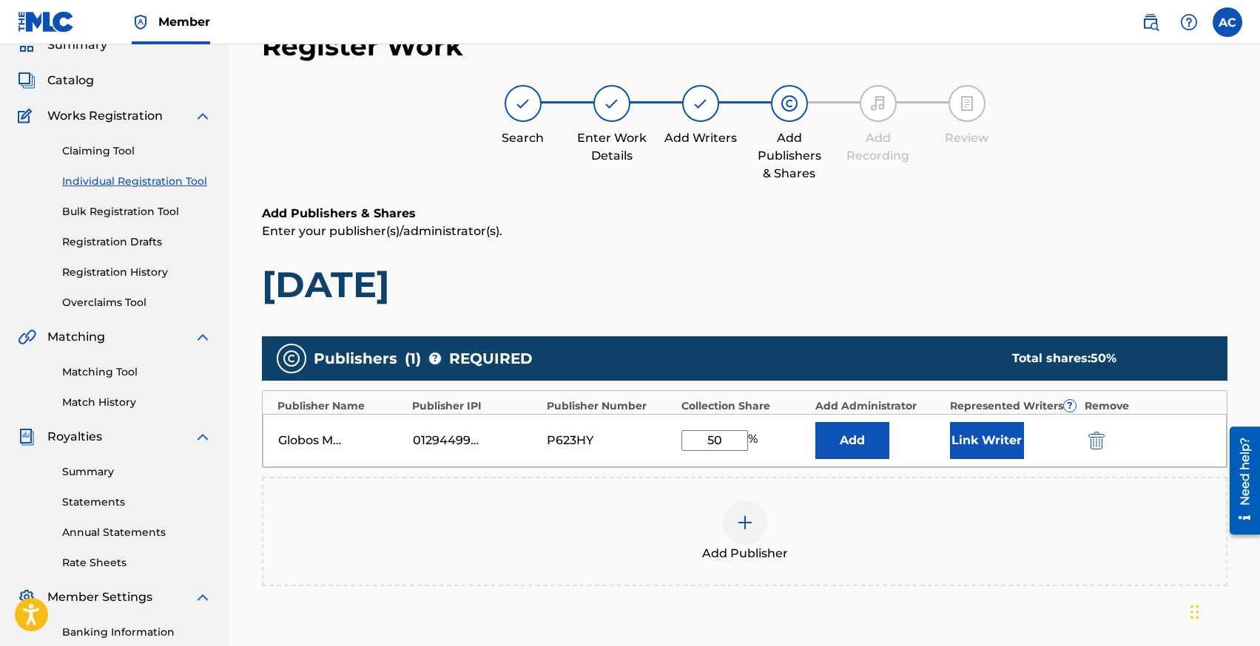
click at [1015, 430] on button "Link Writer" at bounding box center [987, 440] width 74 height 37
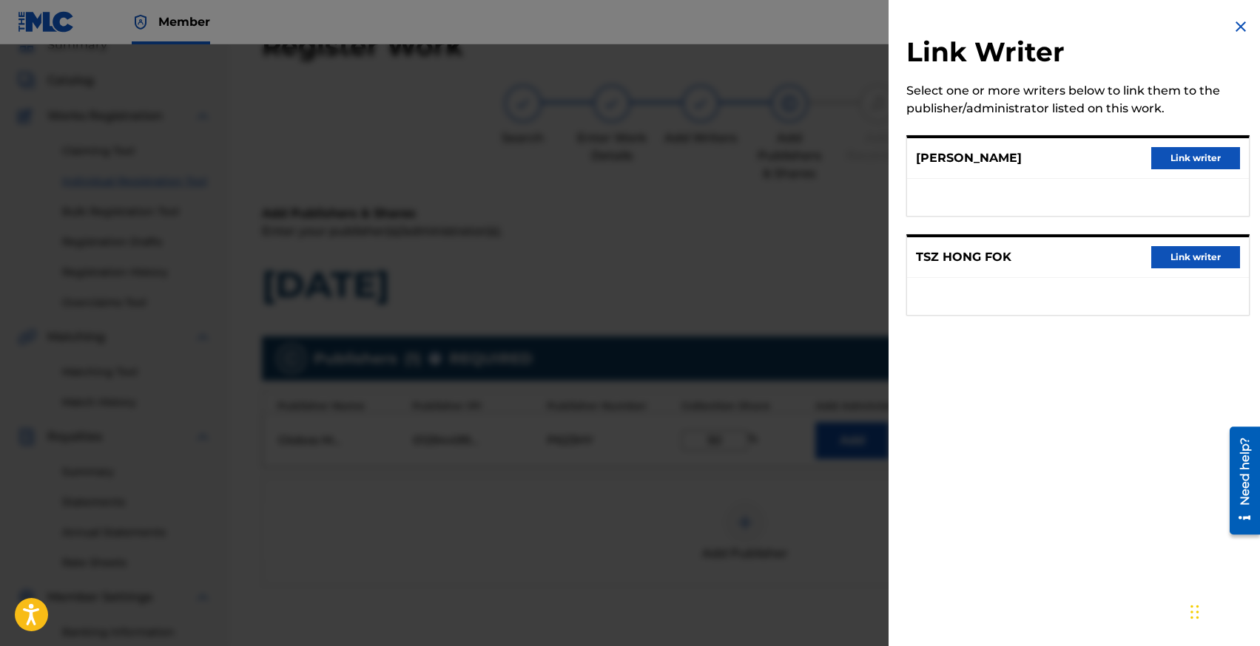
click at [1200, 148] on button "Link writer" at bounding box center [1195, 158] width 89 height 22
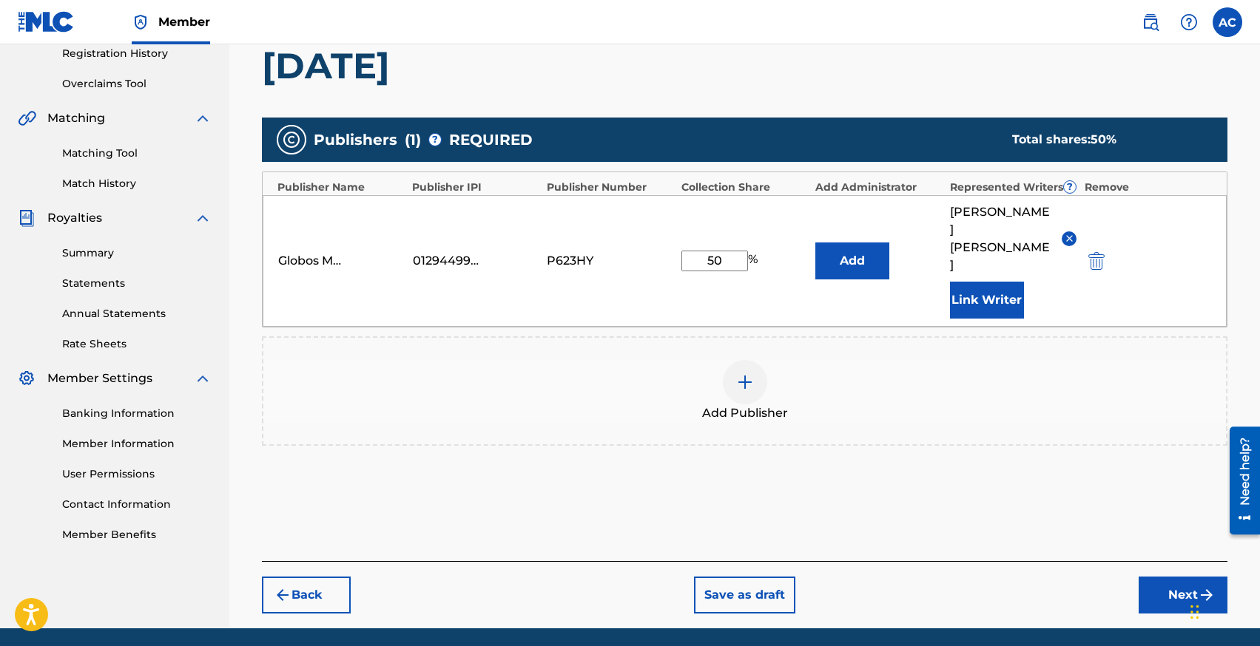
click at [1172, 577] on button "Next" at bounding box center [1182, 595] width 89 height 37
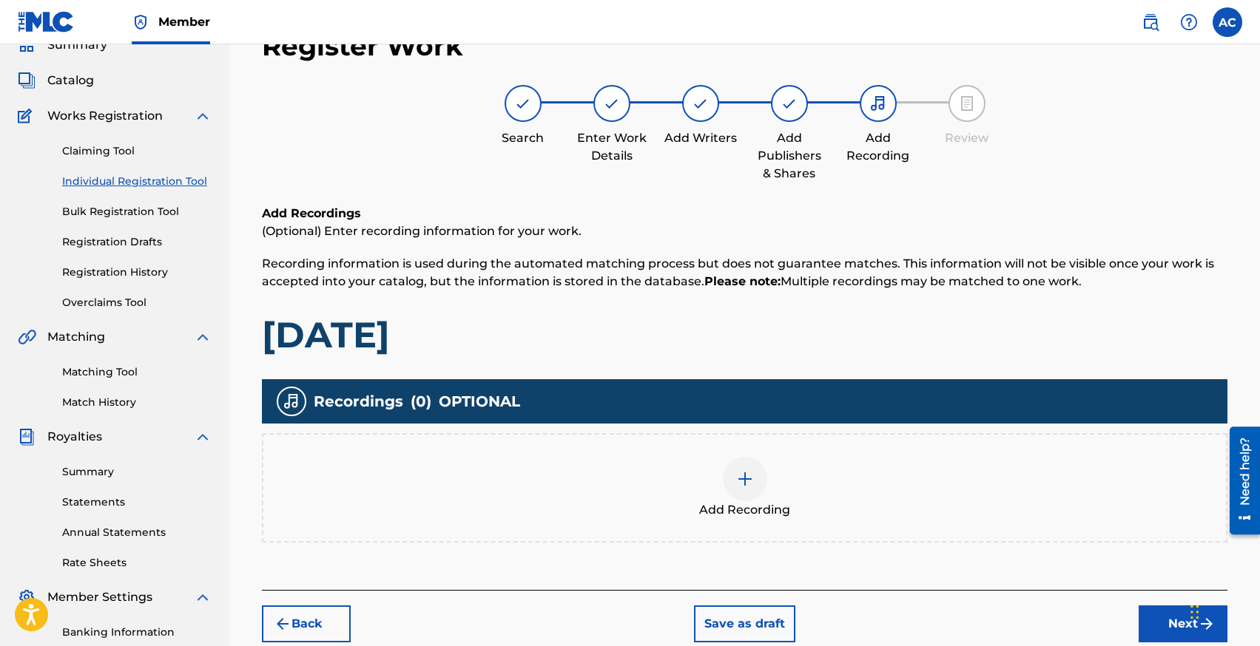
click at [718, 485] on div "Add Recording" at bounding box center [744, 488] width 962 height 62
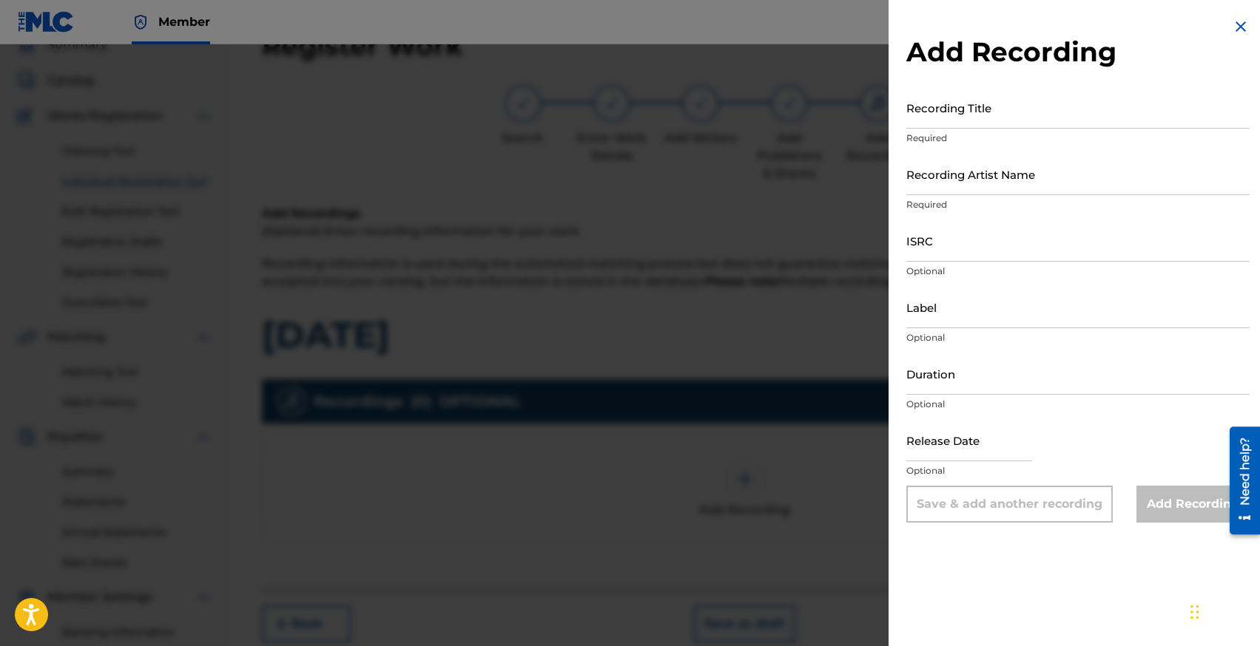
click at [954, 243] on input "ISRC" at bounding box center [1077, 241] width 343 height 42
click at [940, 118] on input "Recording Title" at bounding box center [1077, 108] width 343 height 42
click at [942, 175] on input "Recording Artist Name" at bounding box center [1077, 174] width 343 height 42
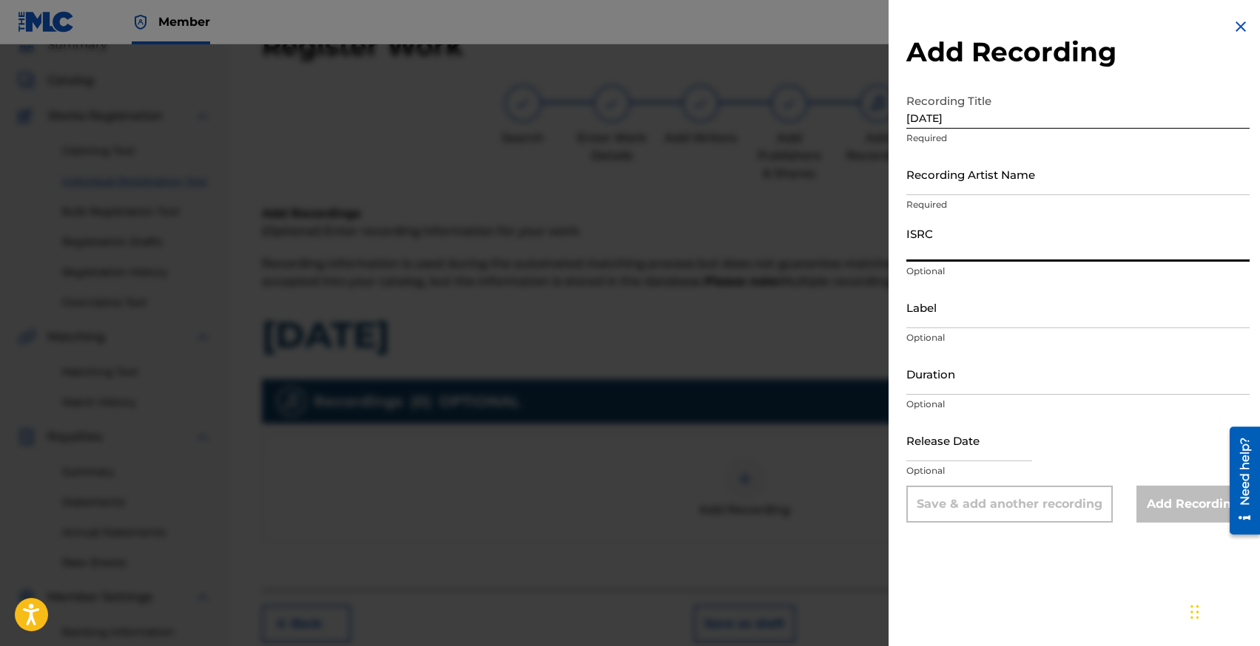
click at [925, 249] on input "ISRC" at bounding box center [1077, 241] width 343 height 42
paste input "NLYK92500221"
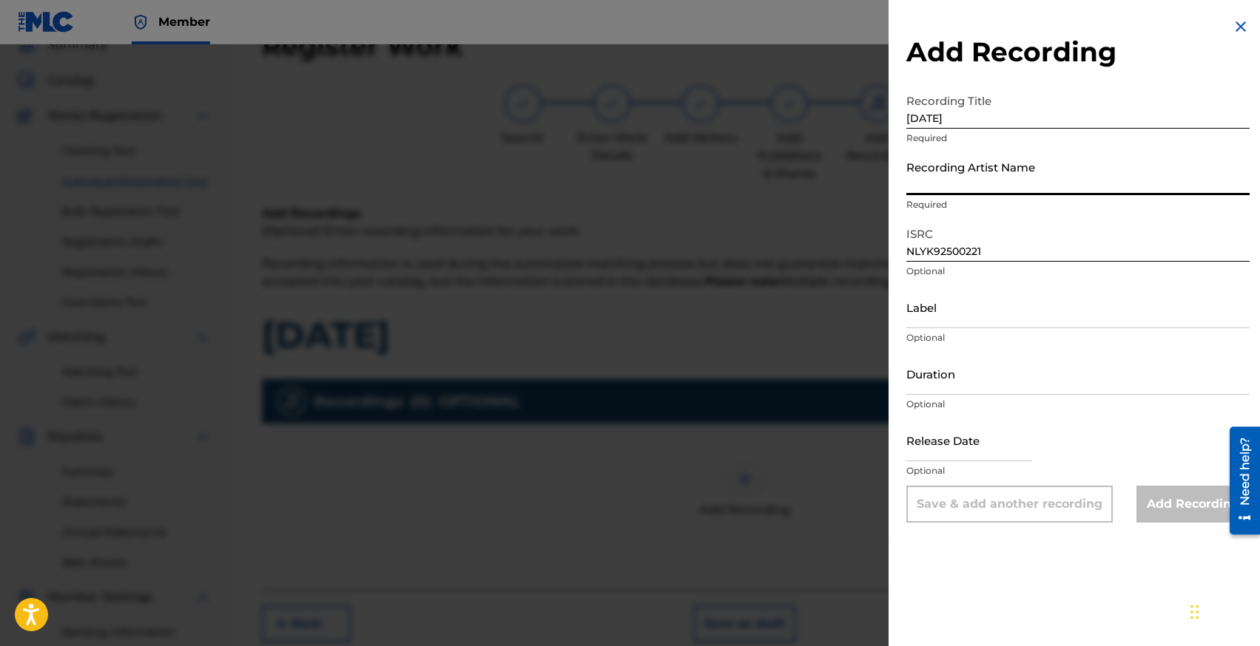
click at [935, 188] on input "Recording Artist Name" at bounding box center [1077, 174] width 343 height 42
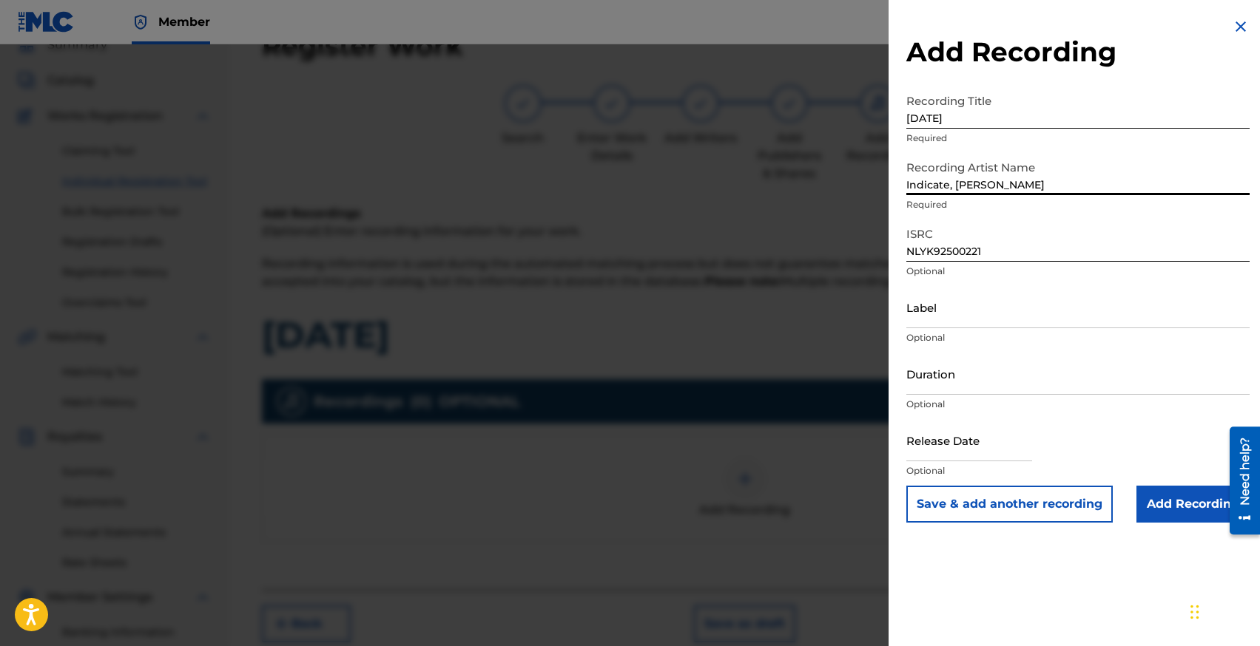
click at [1151, 494] on input "Add Recording" at bounding box center [1192, 504] width 113 height 37
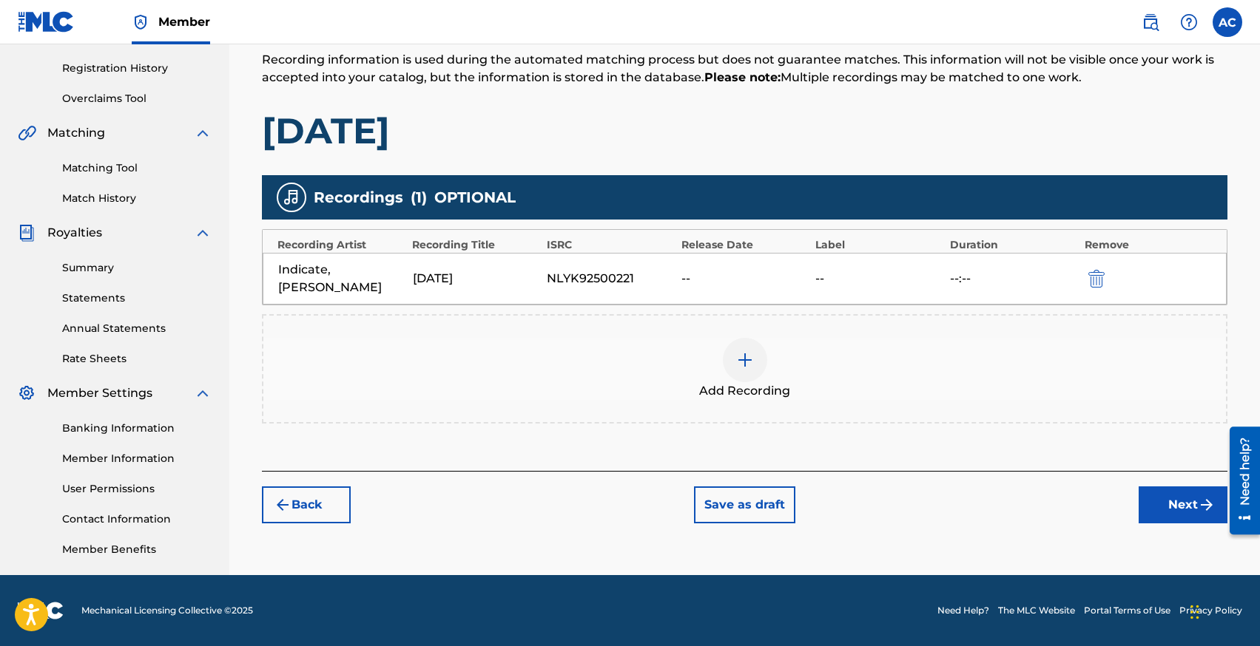
click at [1171, 487] on button "Next" at bounding box center [1182, 505] width 89 height 37
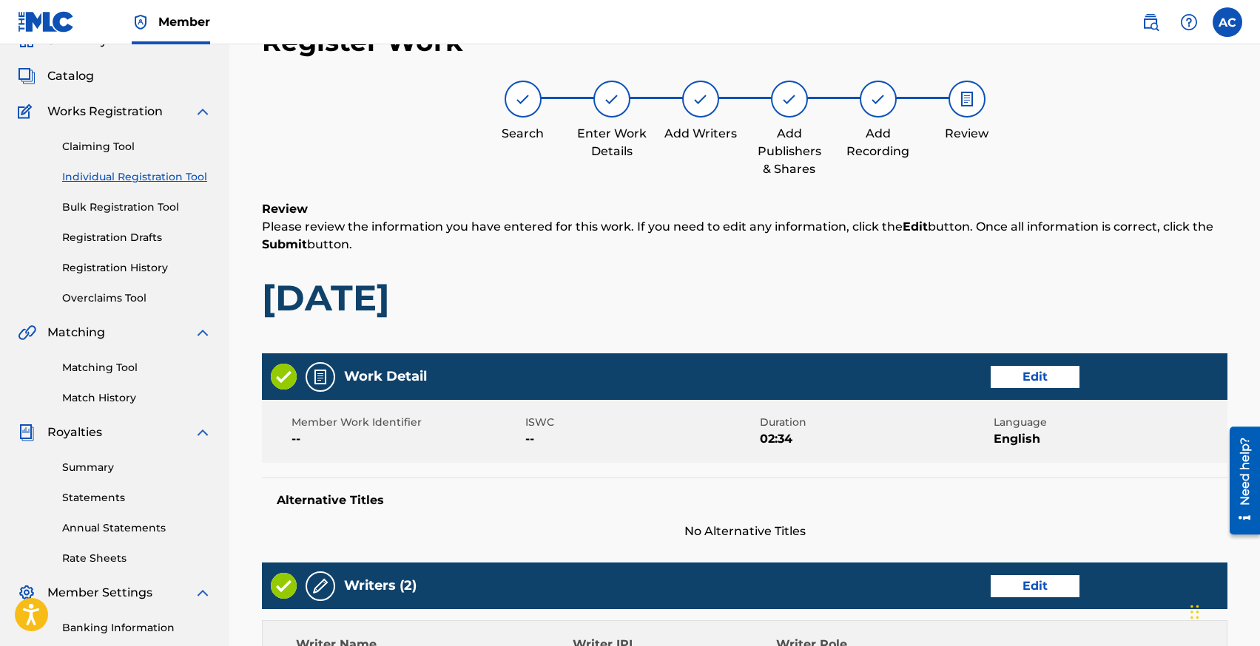
scroll to position [643, 0]
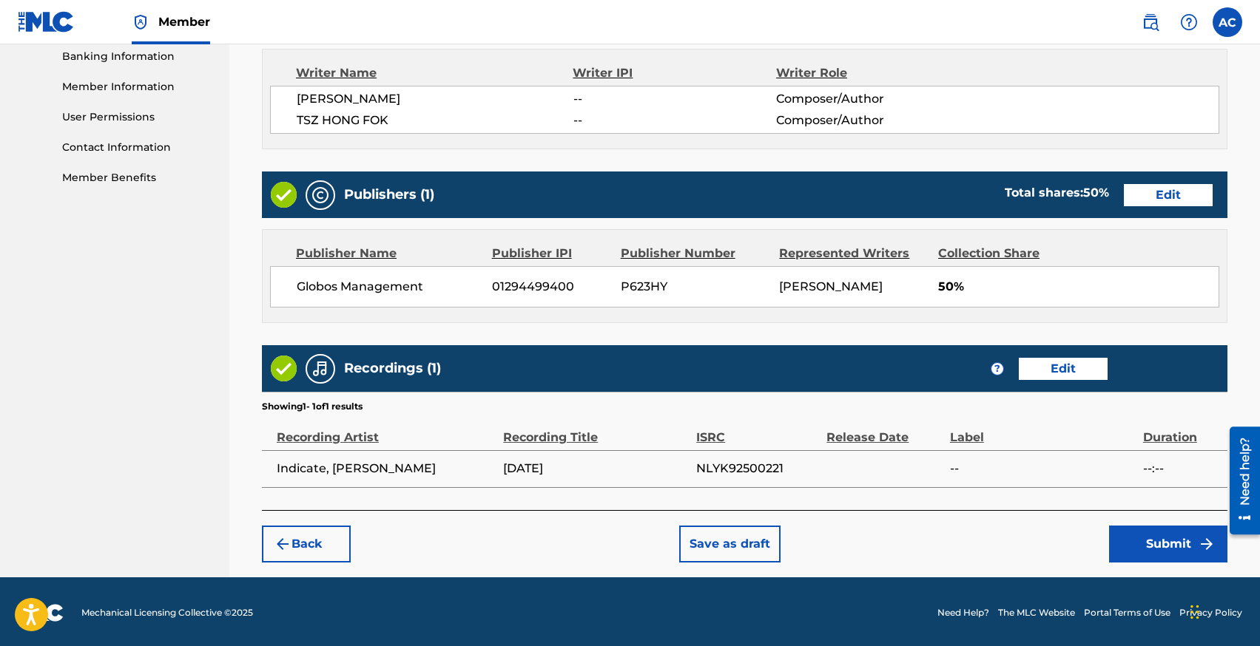
click at [1142, 547] on button "Submit" at bounding box center [1168, 544] width 118 height 37
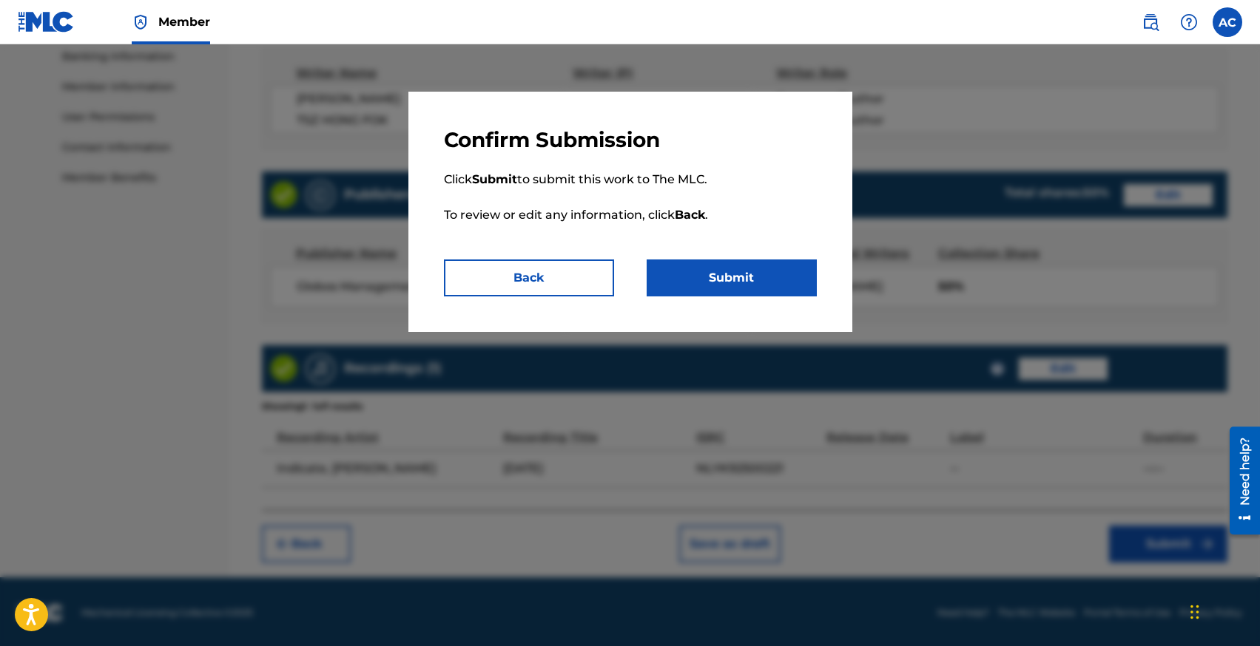
click at [757, 278] on button "Submit" at bounding box center [731, 278] width 170 height 37
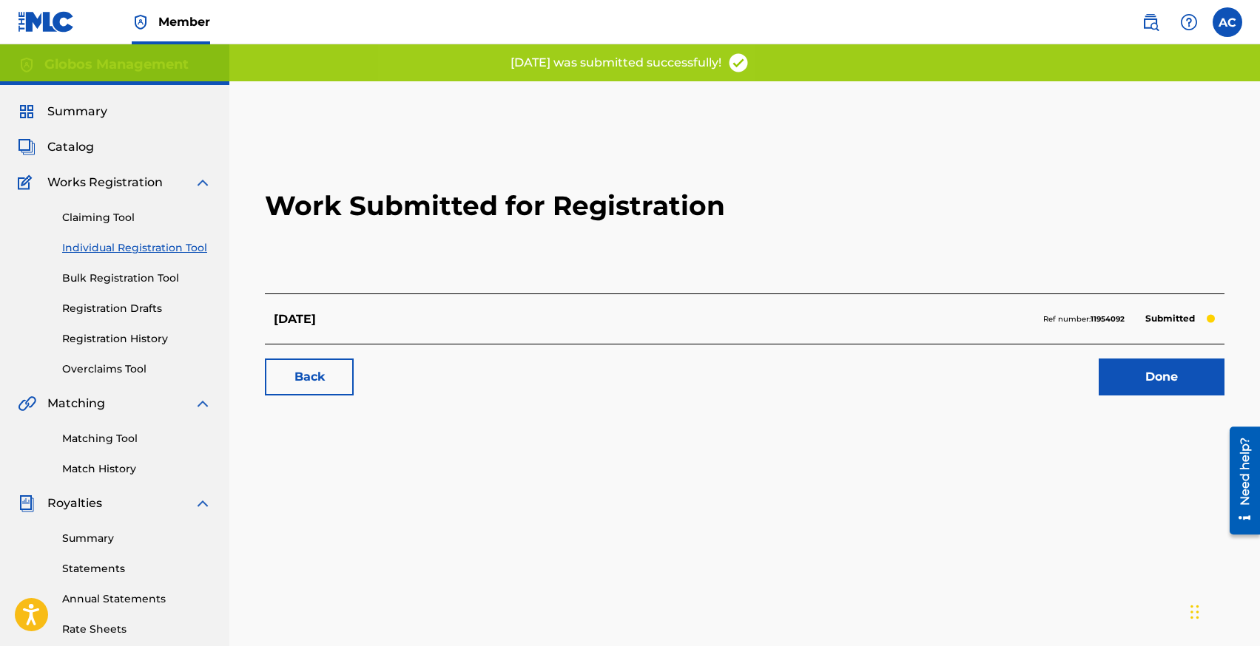
click at [152, 247] on link "Individual Registration Tool" at bounding box center [136, 248] width 149 height 16
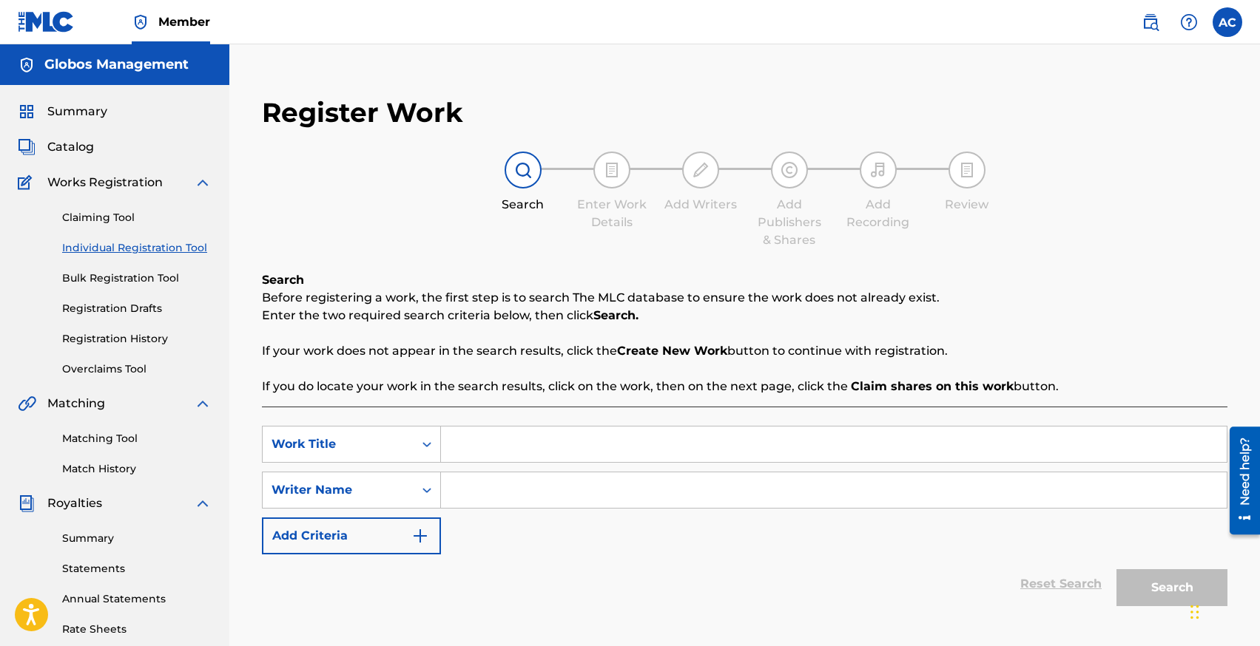
click at [121, 247] on link "Individual Registration Tool" at bounding box center [136, 248] width 149 height 16
click at [547, 438] on input "Search Form" at bounding box center [833, 445] width 785 height 36
click at [115, 338] on link "Registration History" at bounding box center [136, 339] width 149 height 16
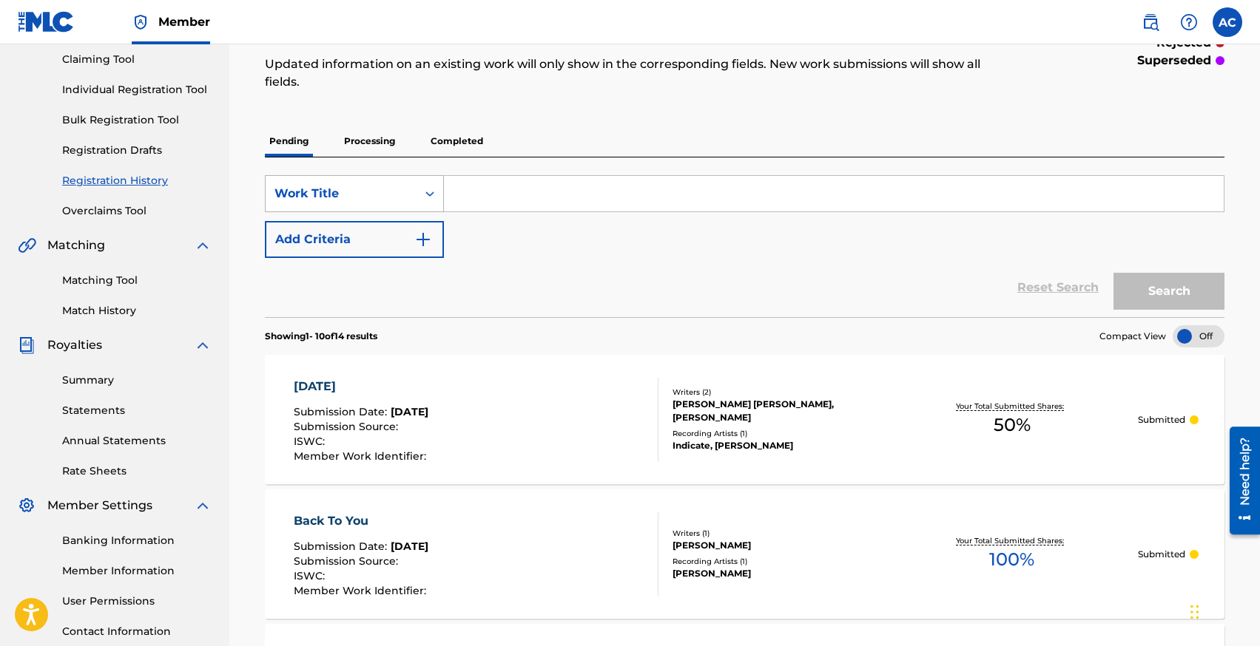
scroll to position [157, 0]
click at [107, 89] on link "Individual Registration Tool" at bounding box center [136, 92] width 149 height 16
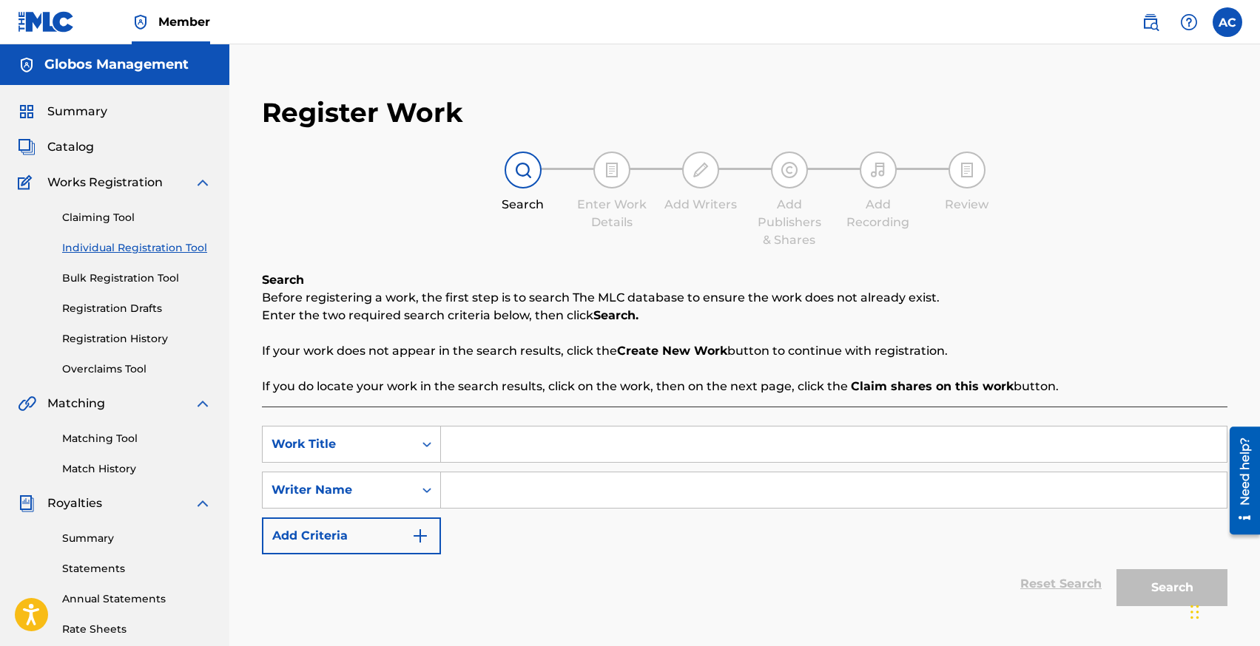
click at [530, 444] on input "Search Form" at bounding box center [833, 445] width 785 height 36
click at [507, 482] on input "Search Form" at bounding box center [833, 491] width 785 height 36
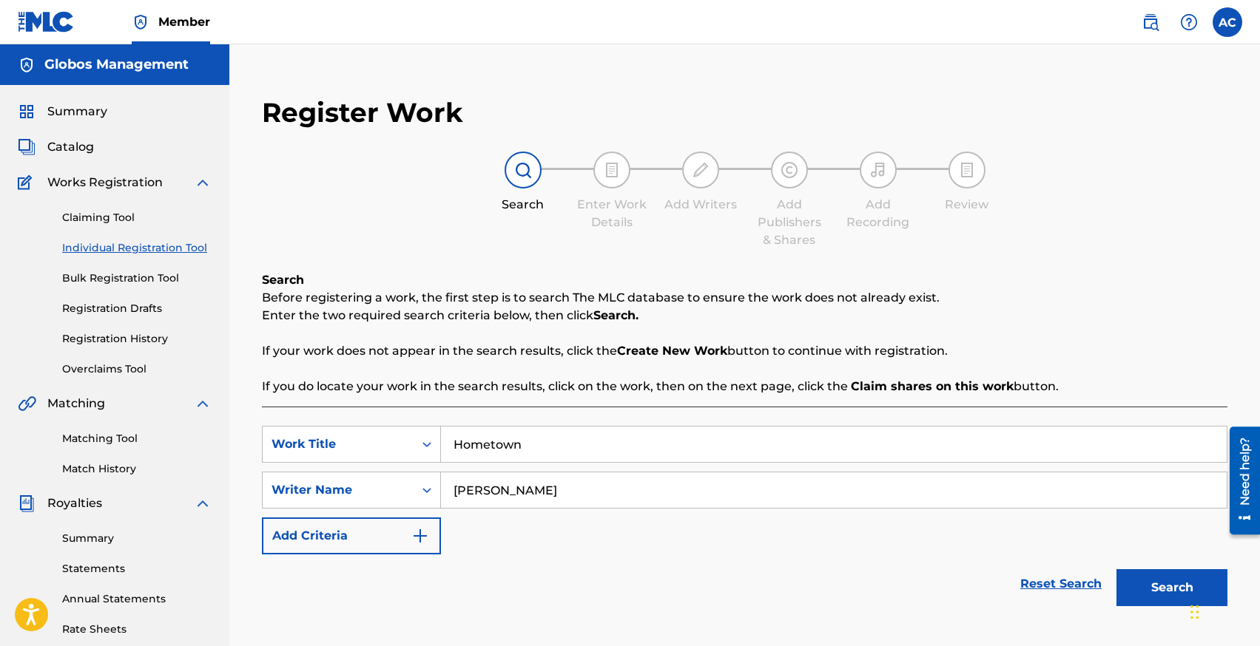
click at [1116, 570] on button "Search" at bounding box center [1171, 588] width 111 height 37
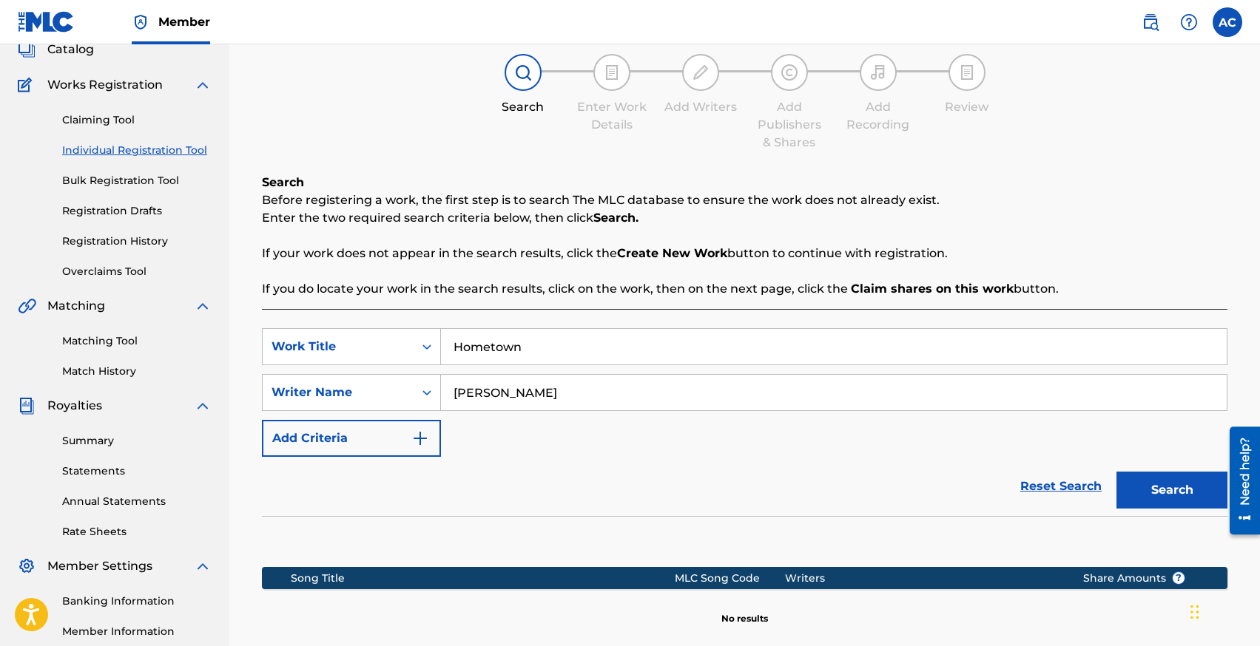
scroll to position [274, 0]
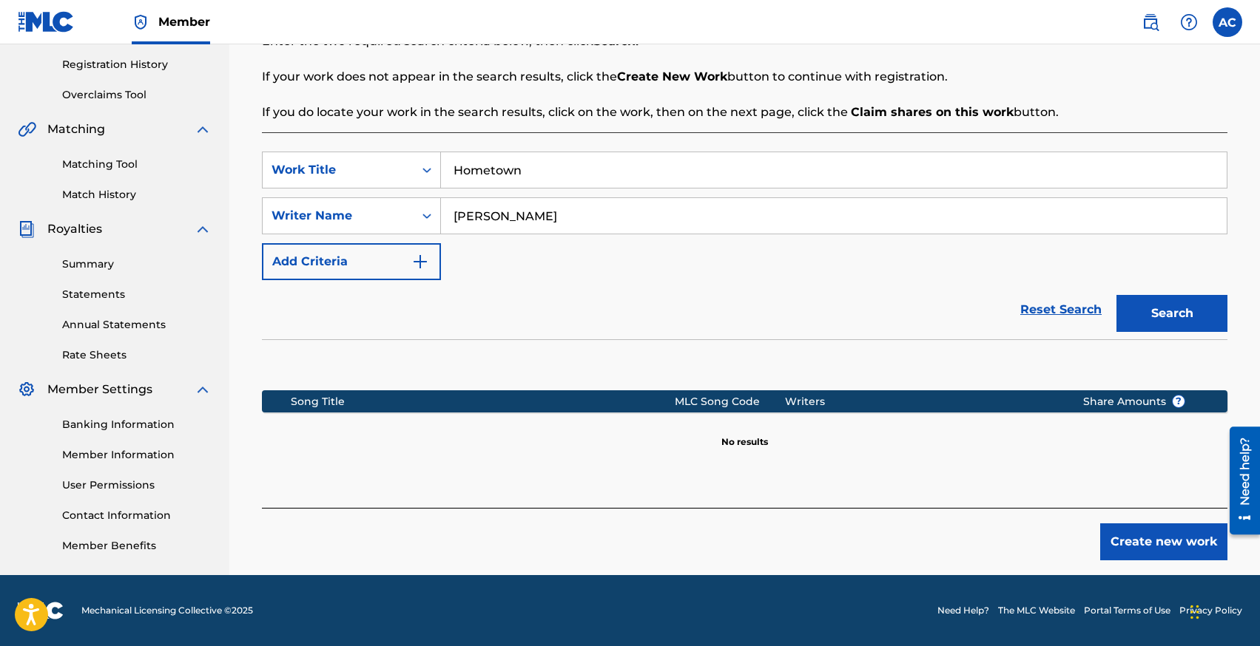
click at [1186, 552] on button "Create new work" at bounding box center [1163, 542] width 127 height 37
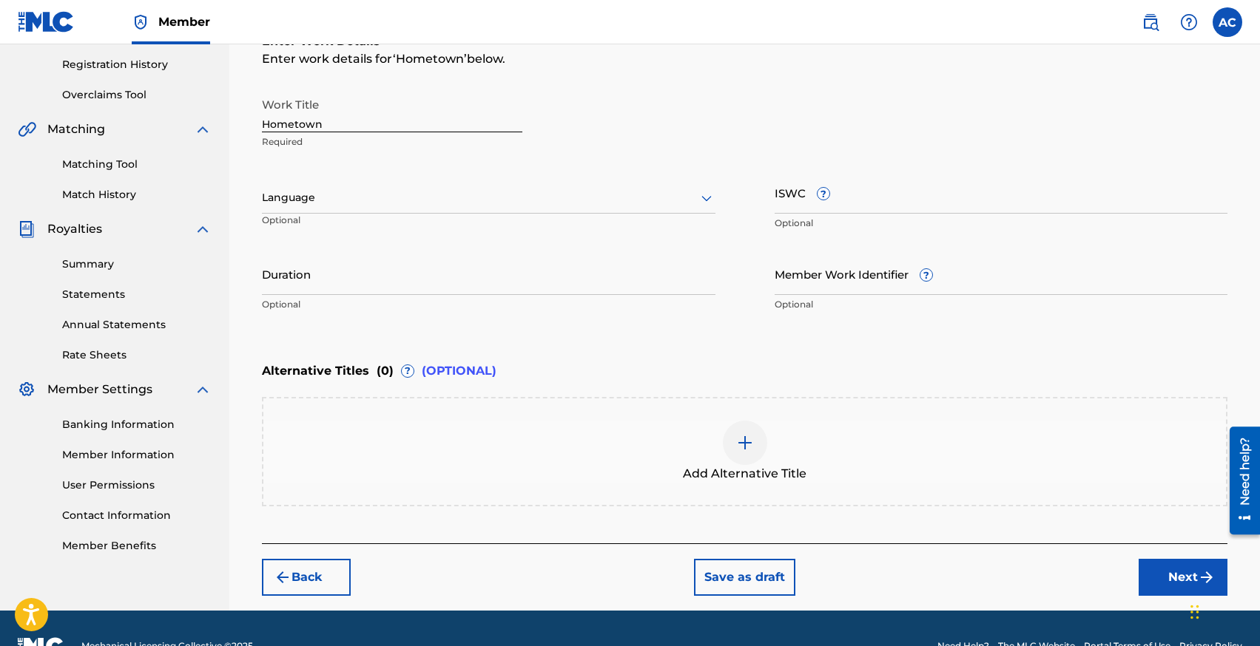
click at [399, 195] on div at bounding box center [488, 198] width 453 height 18
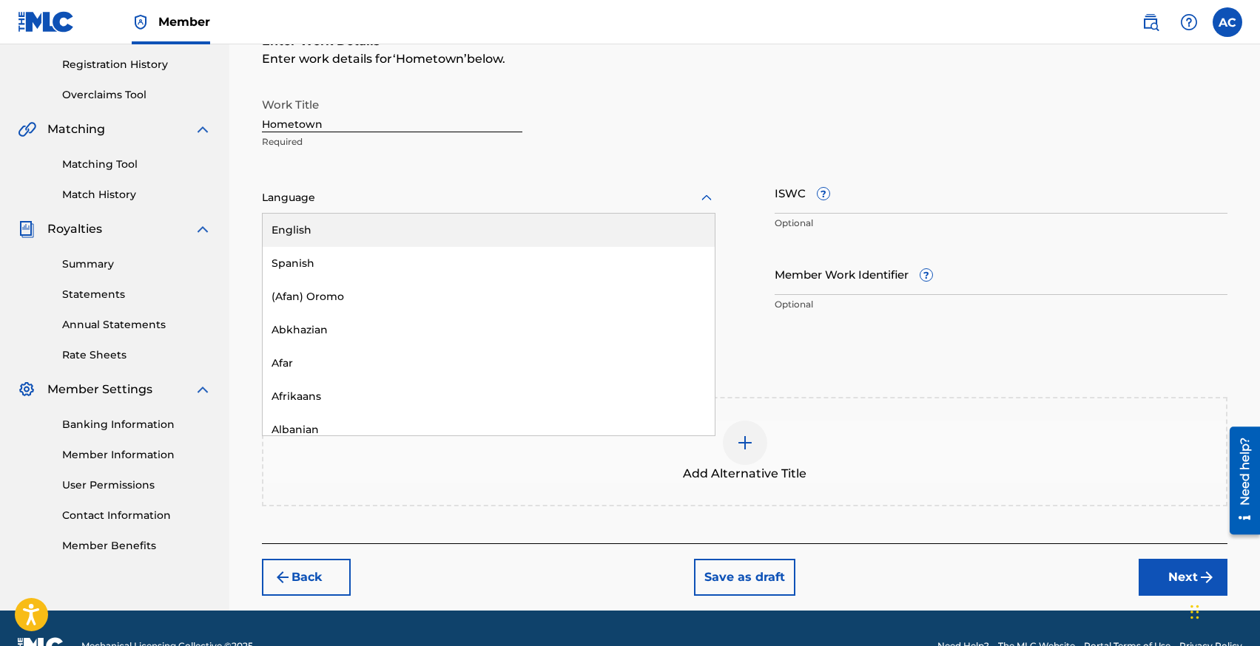
click at [396, 229] on div "English" at bounding box center [489, 230] width 452 height 33
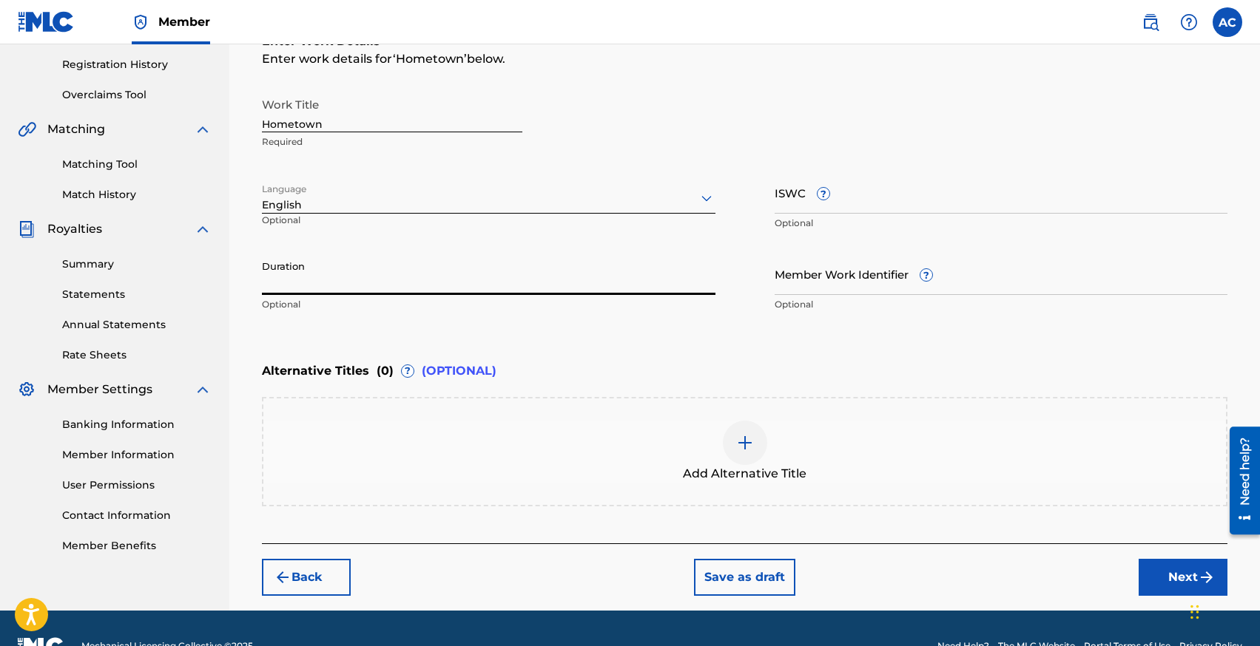
click at [396, 269] on input "Duration" at bounding box center [488, 274] width 453 height 42
click at [1149, 565] on button "Next" at bounding box center [1182, 577] width 89 height 37
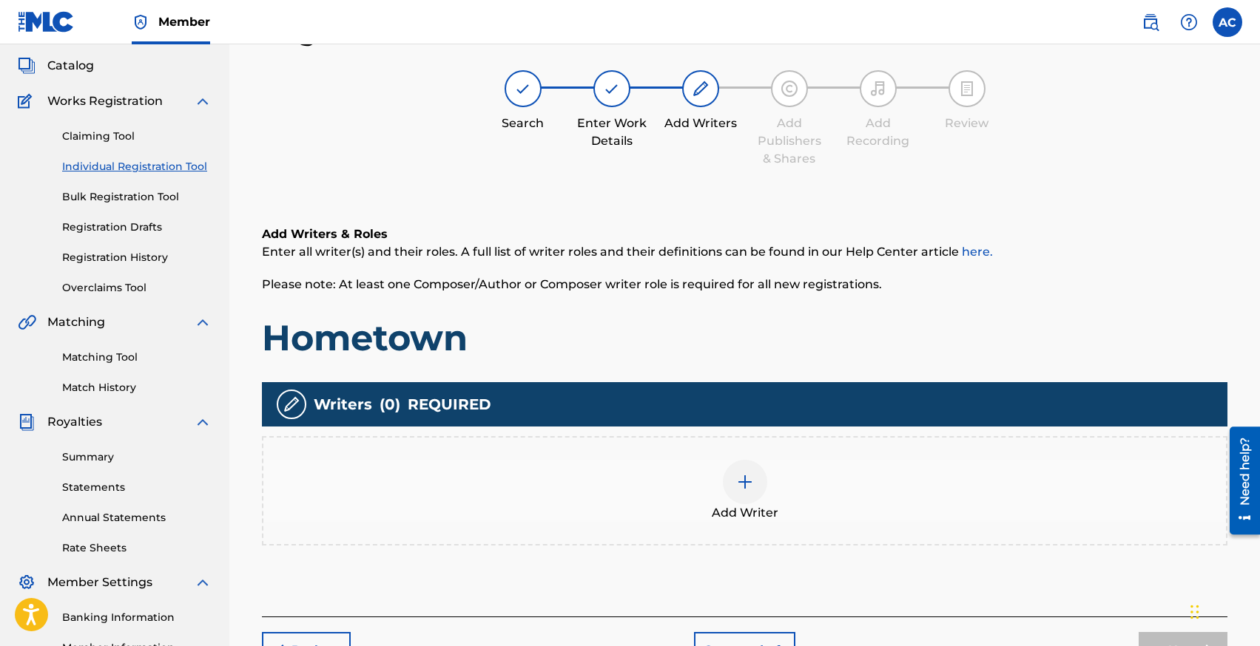
scroll to position [67, 0]
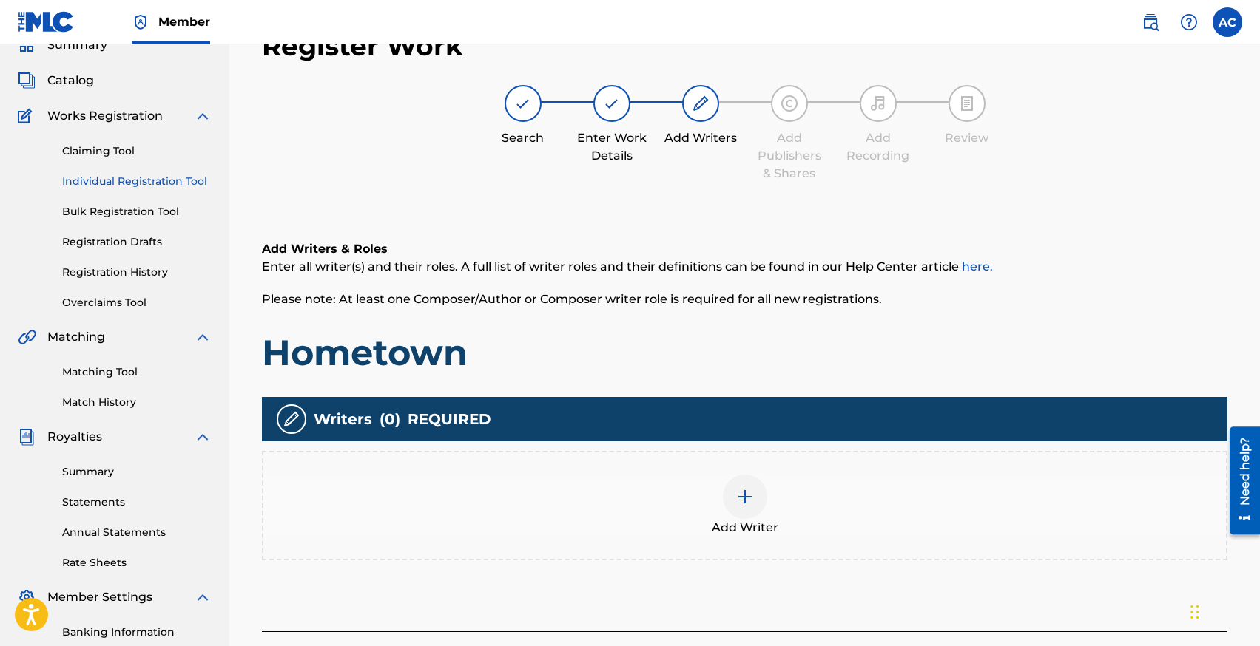
click at [750, 527] on span "Add Writer" at bounding box center [745, 528] width 67 height 18
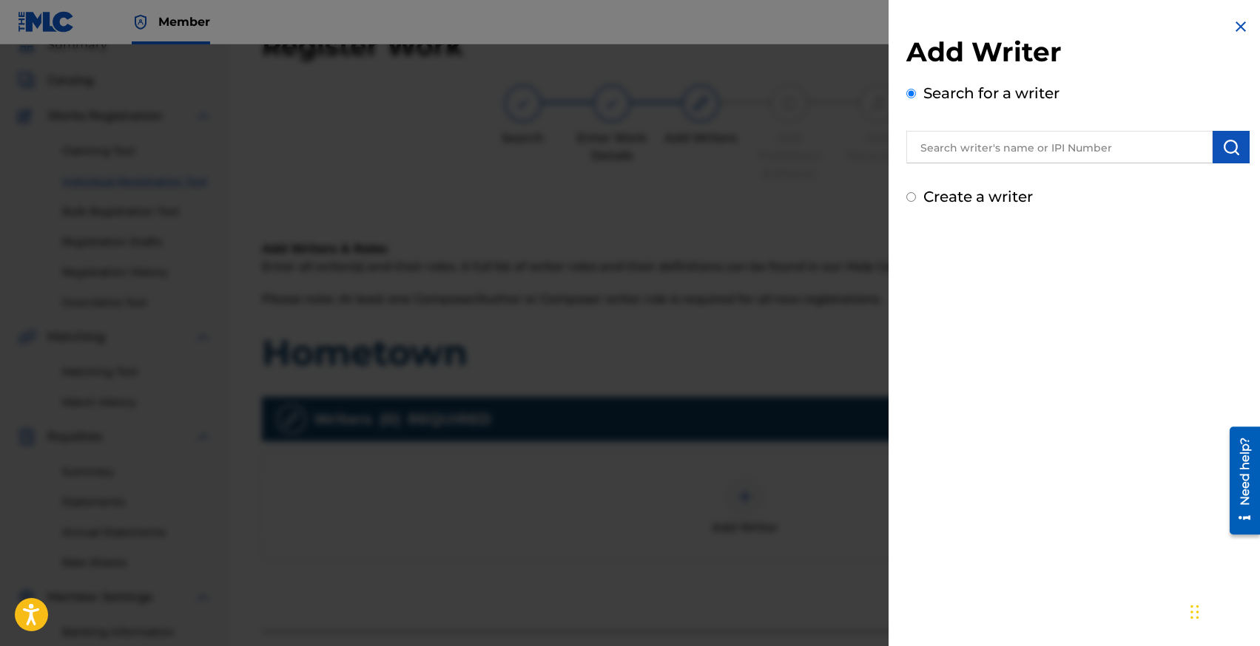
click at [1002, 158] on input "text" at bounding box center [1059, 147] width 306 height 33
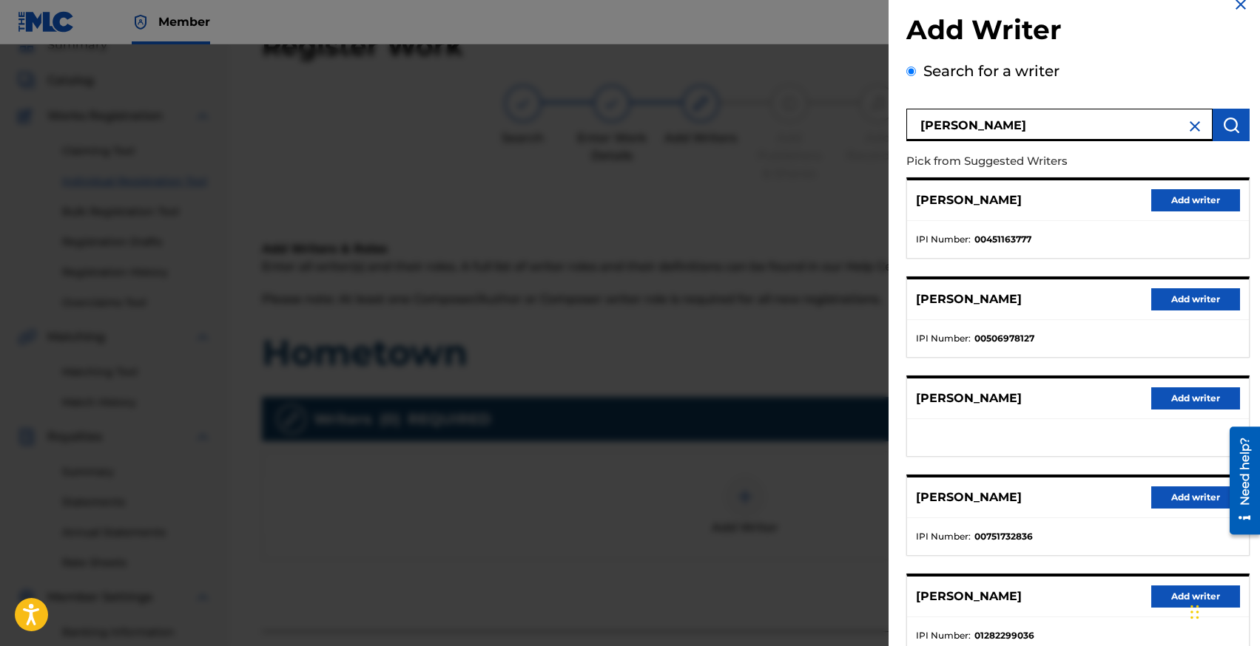
scroll to position [24, 0]
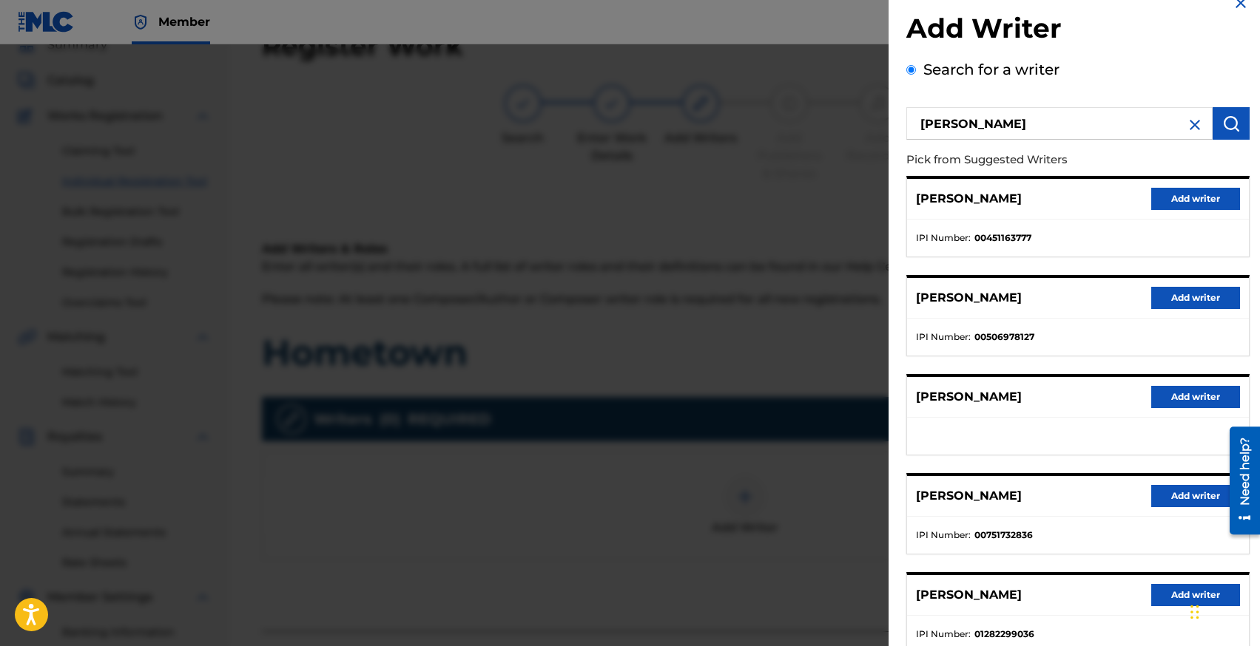
click at [1173, 398] on button "Add writer" at bounding box center [1195, 397] width 89 height 22
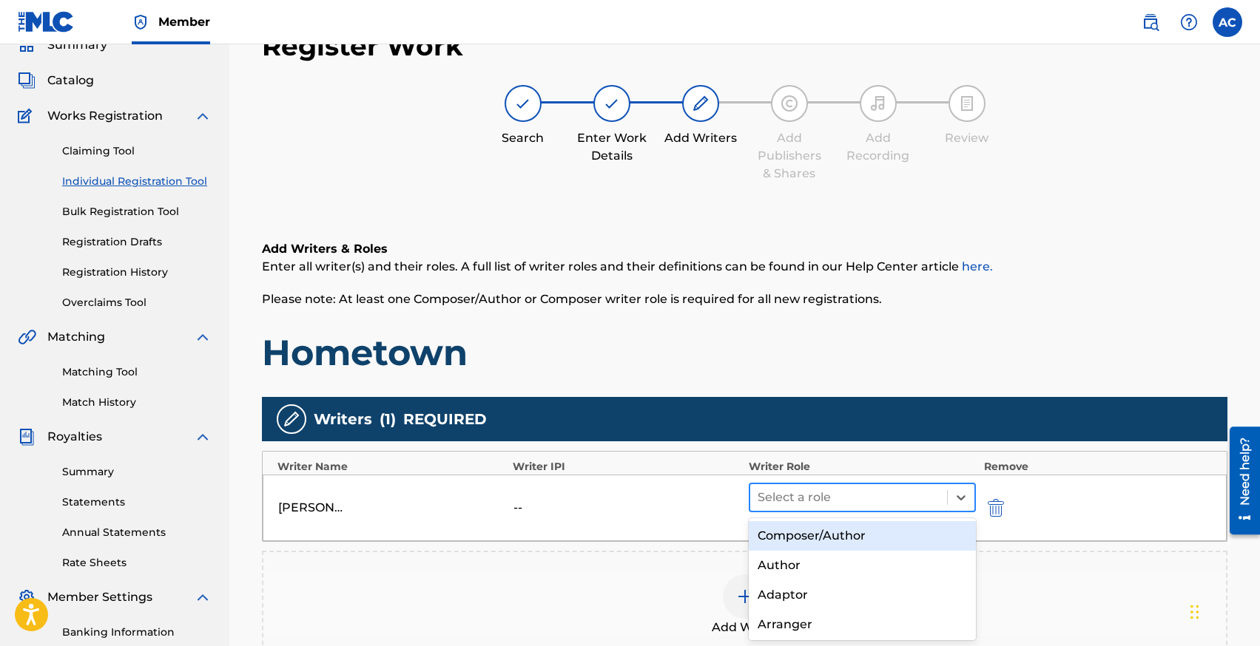
click at [881, 495] on div at bounding box center [848, 497] width 183 height 21
click at [872, 531] on div "Composer/Author" at bounding box center [862, 536] width 228 height 30
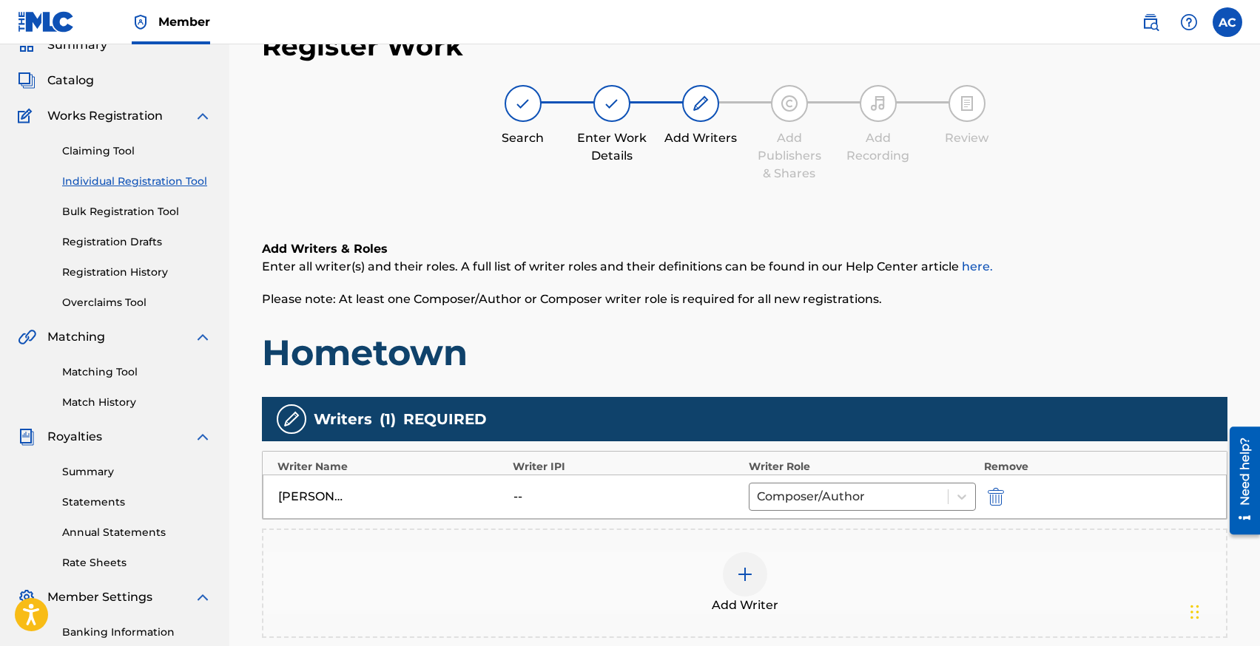
click at [748, 586] on div at bounding box center [745, 574] width 44 height 44
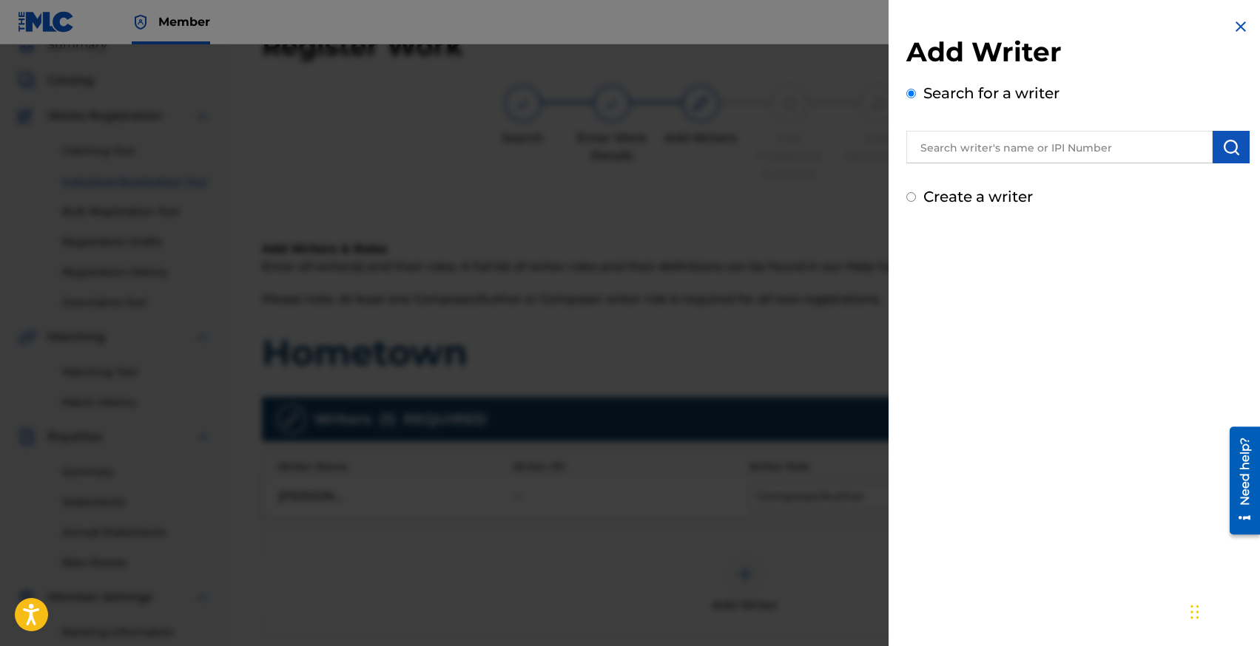
click at [945, 156] on input "text" at bounding box center [1059, 147] width 306 height 33
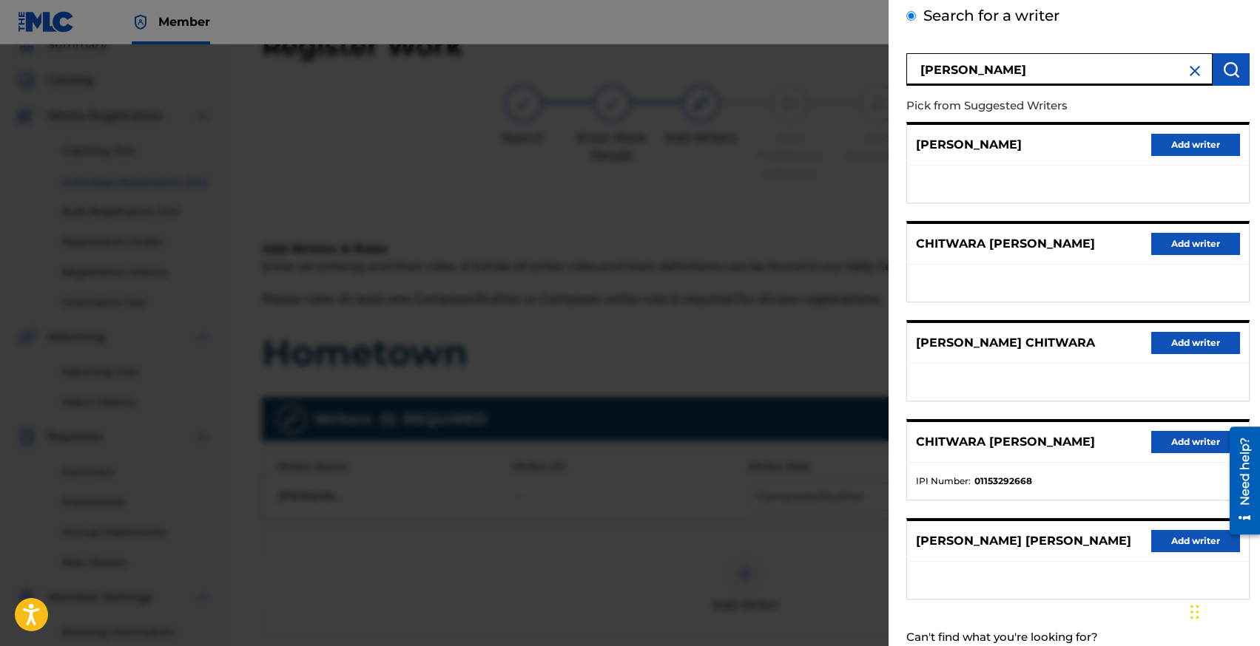
scroll to position [103, 0]
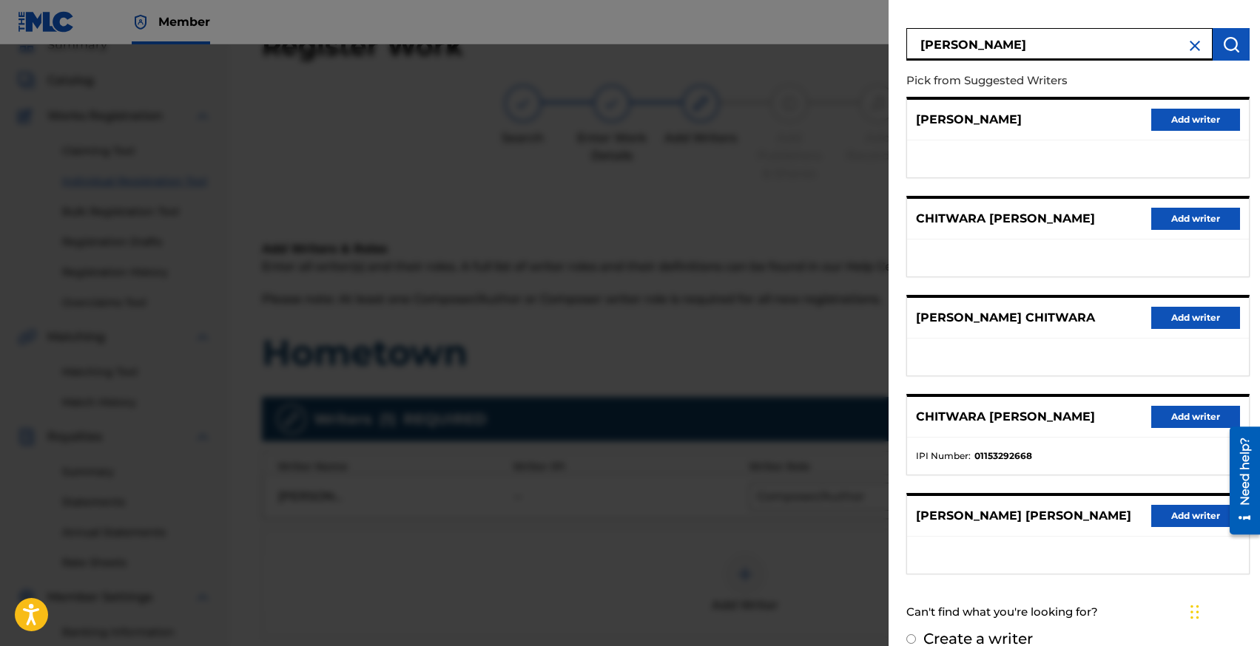
click at [1163, 416] on button "Add writer" at bounding box center [1195, 417] width 89 height 22
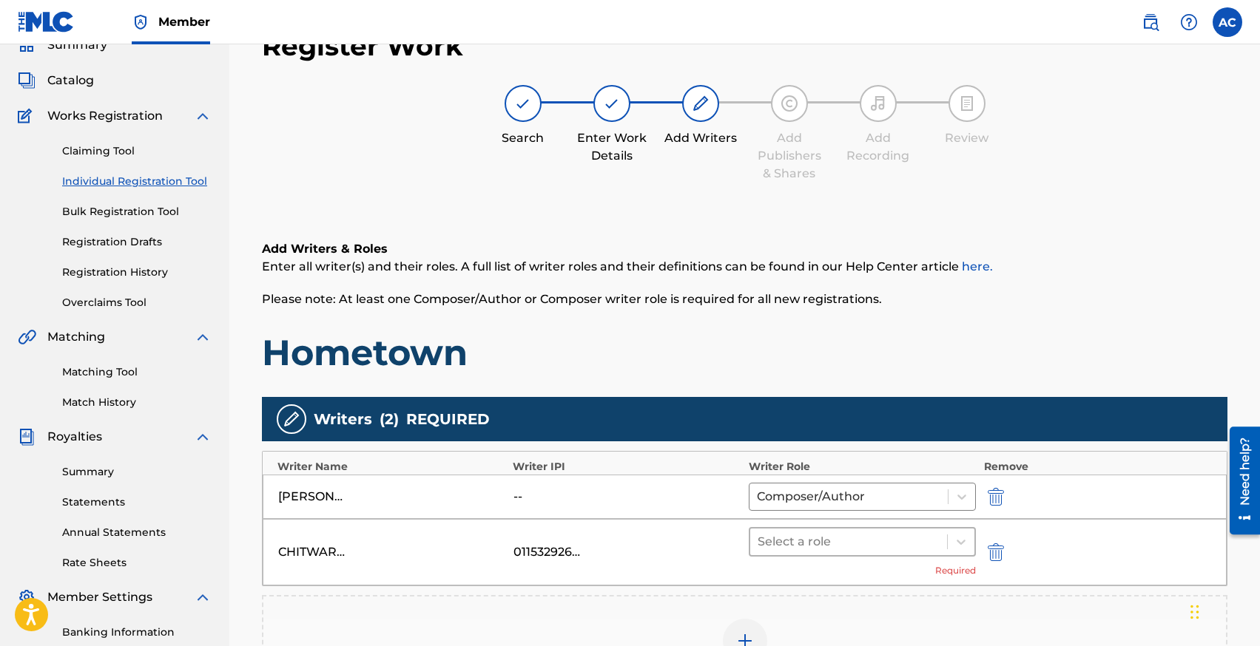
click at [801, 540] on div at bounding box center [848, 542] width 183 height 21
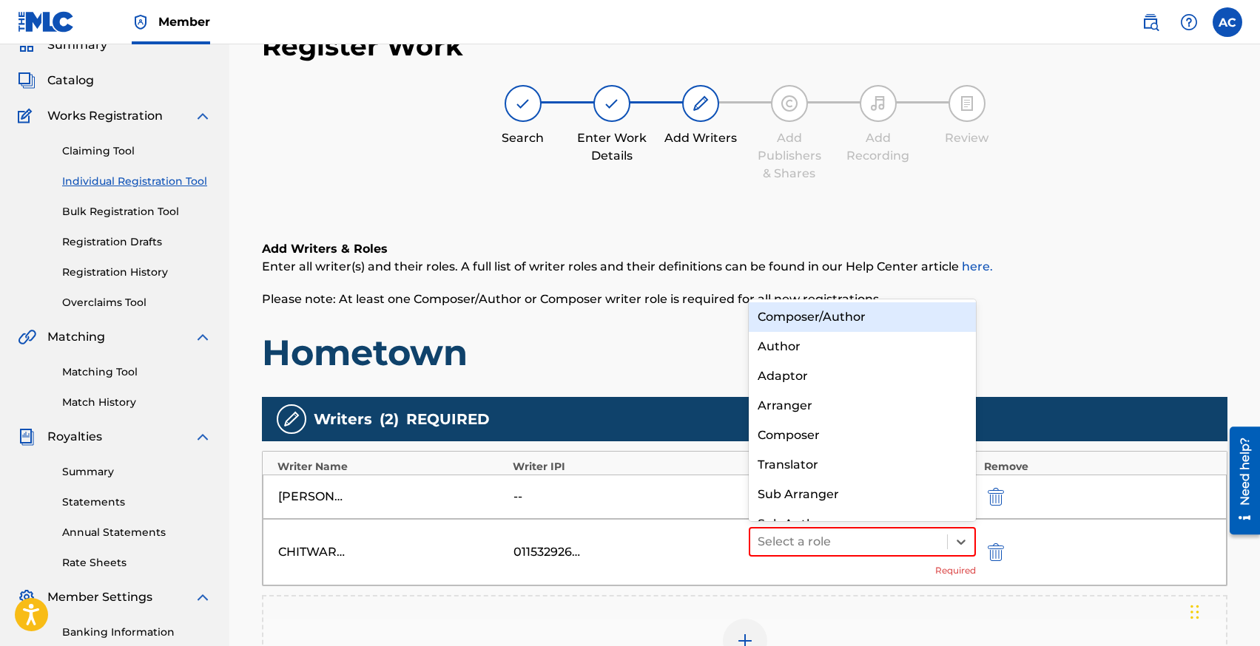
click at [785, 326] on div "Composer/Author" at bounding box center [862, 318] width 228 height 30
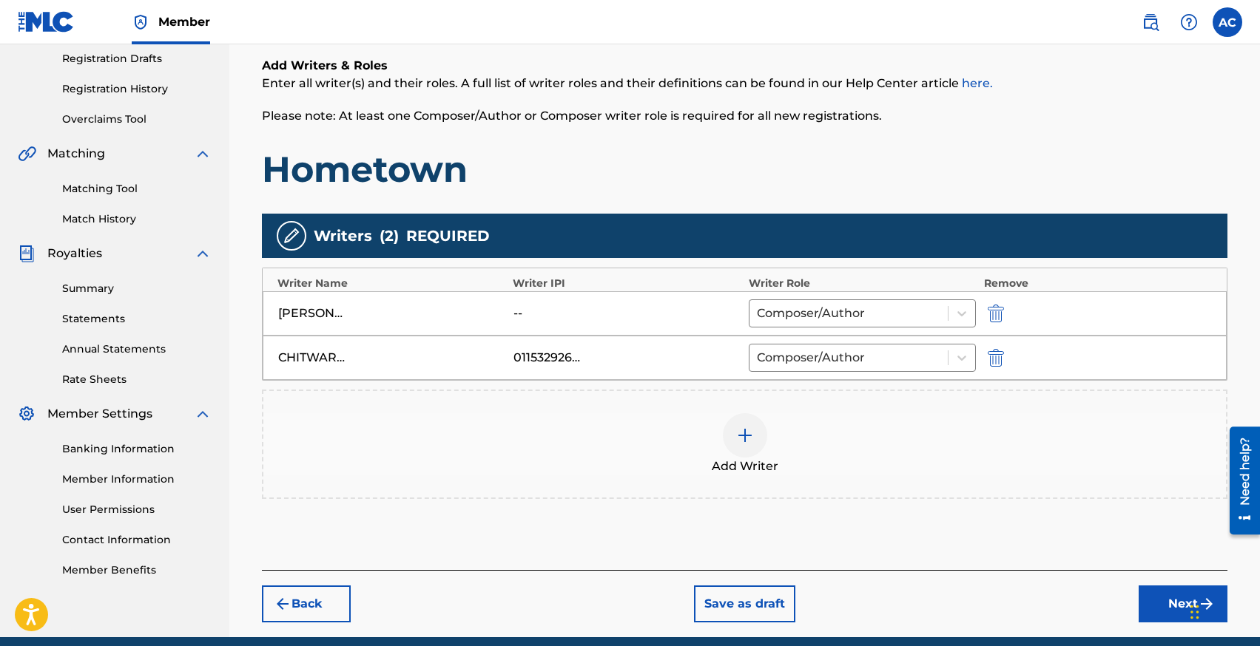
scroll to position [274, 0]
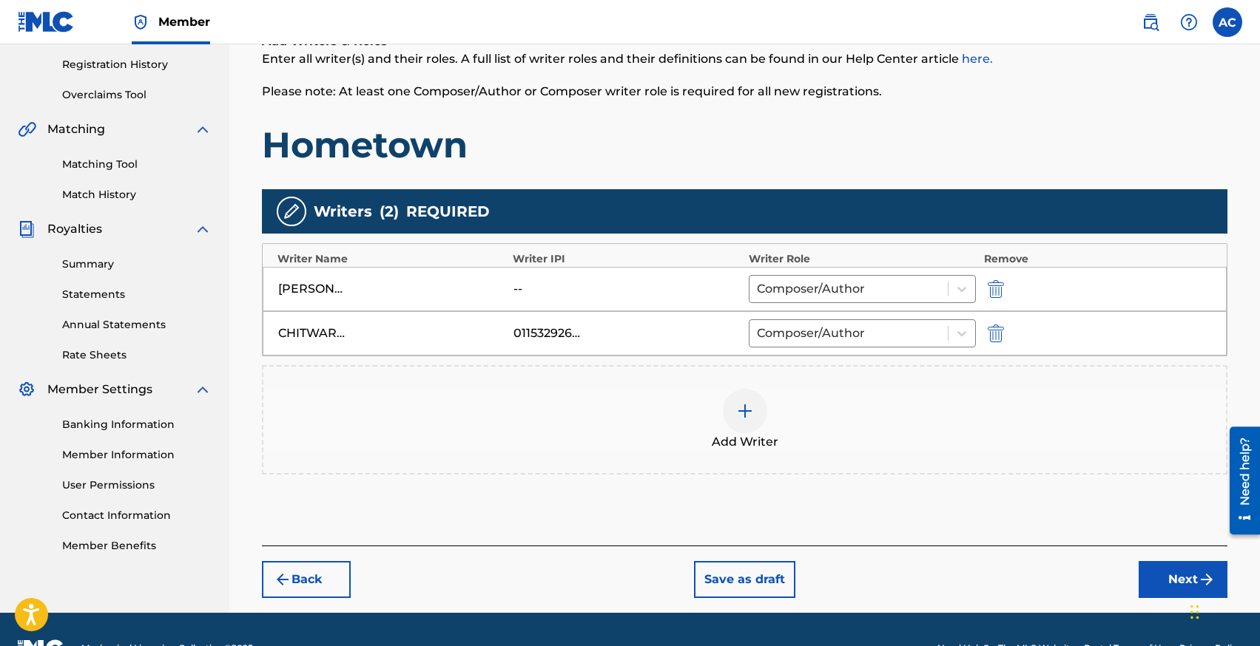
click at [748, 417] on img at bounding box center [745, 411] width 18 height 18
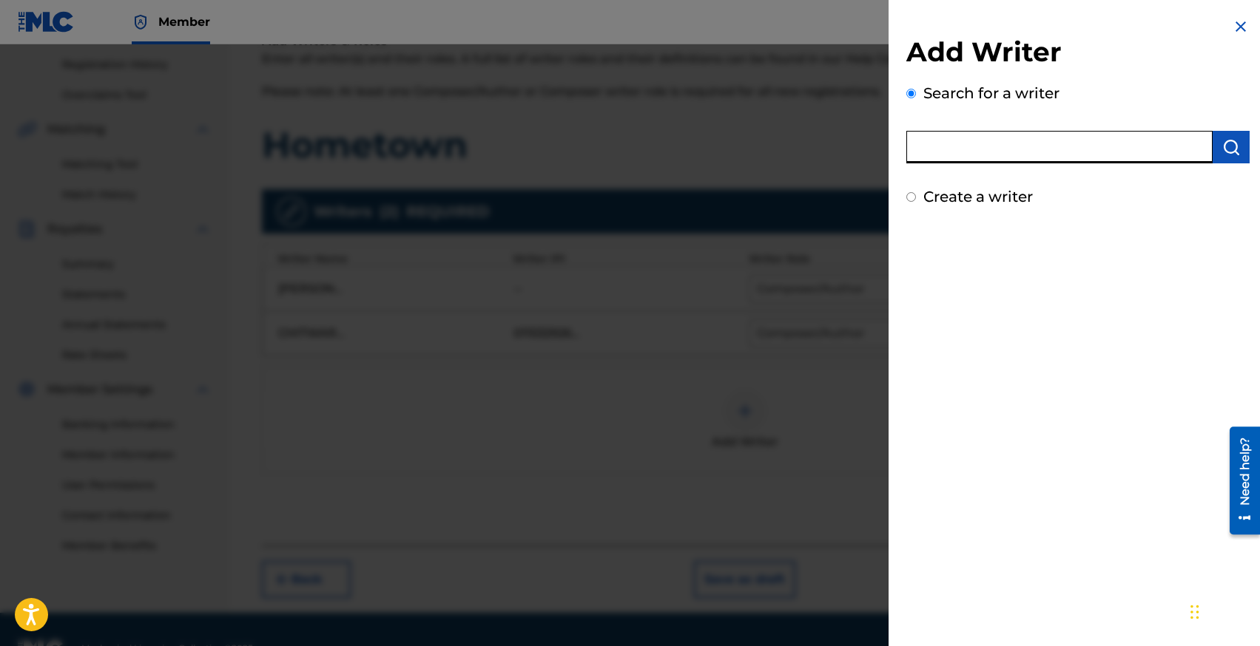
click at [1024, 139] on input "text" at bounding box center [1059, 147] width 306 height 33
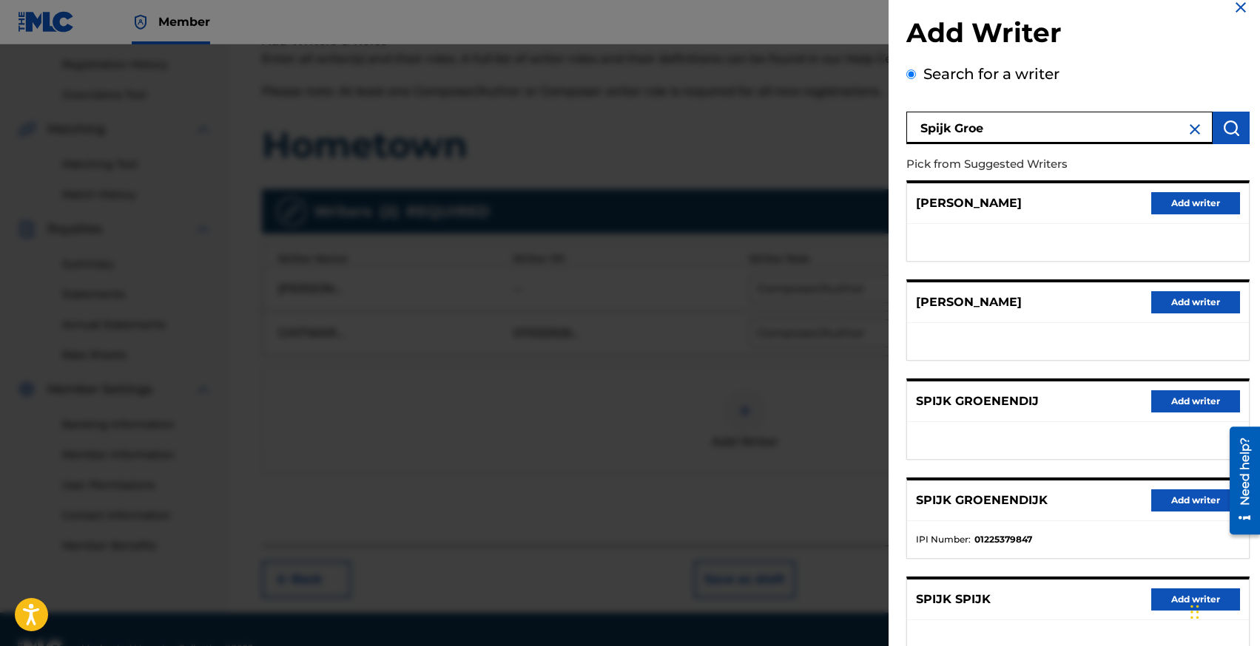
scroll to position [20, 0]
click at [1186, 503] on button "Add writer" at bounding box center [1195, 500] width 89 height 22
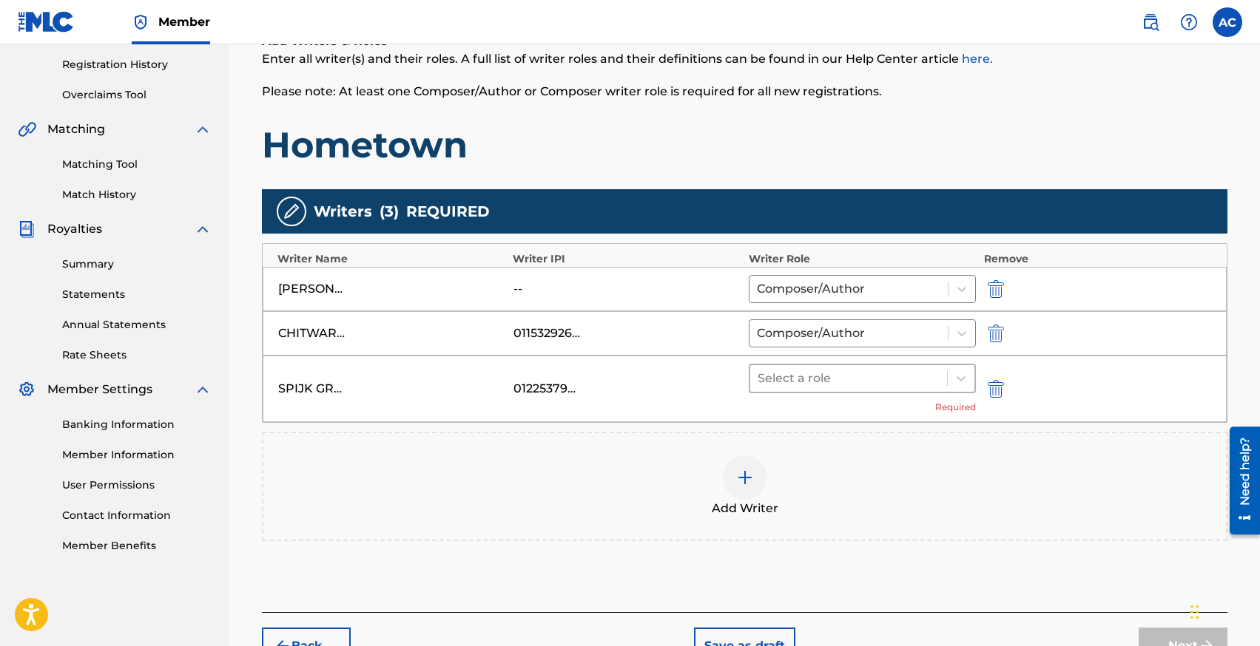
click at [779, 388] on div at bounding box center [848, 378] width 183 height 21
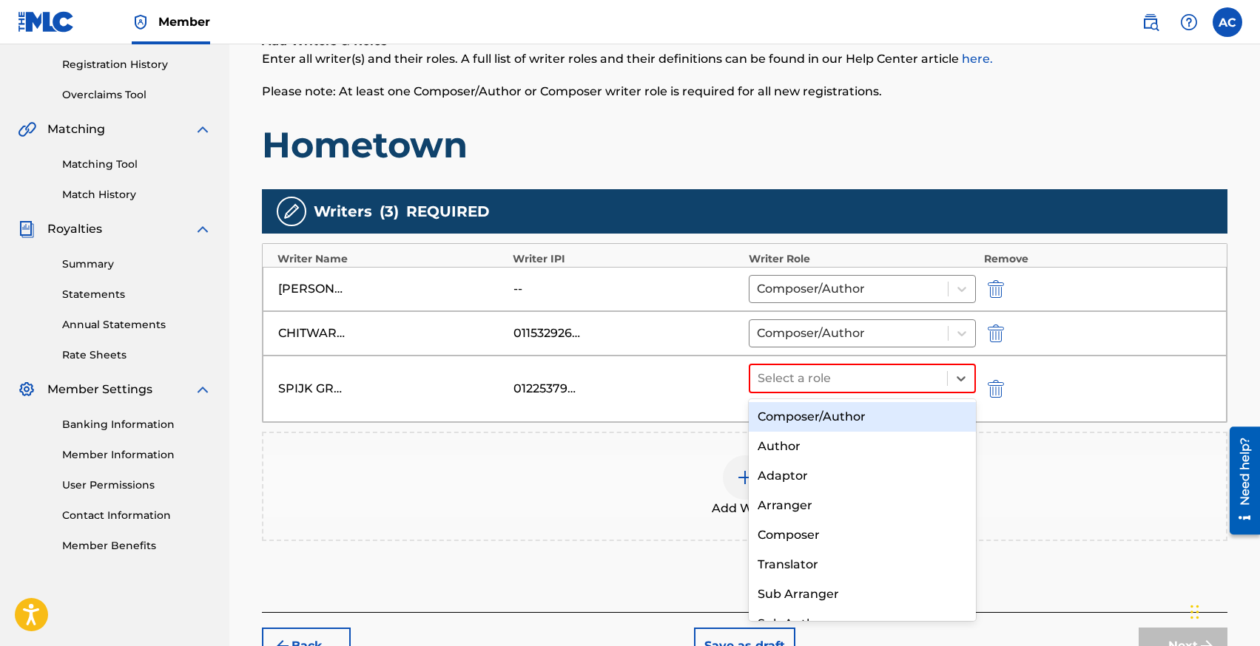
click at [786, 413] on div "Composer/Author" at bounding box center [862, 417] width 228 height 30
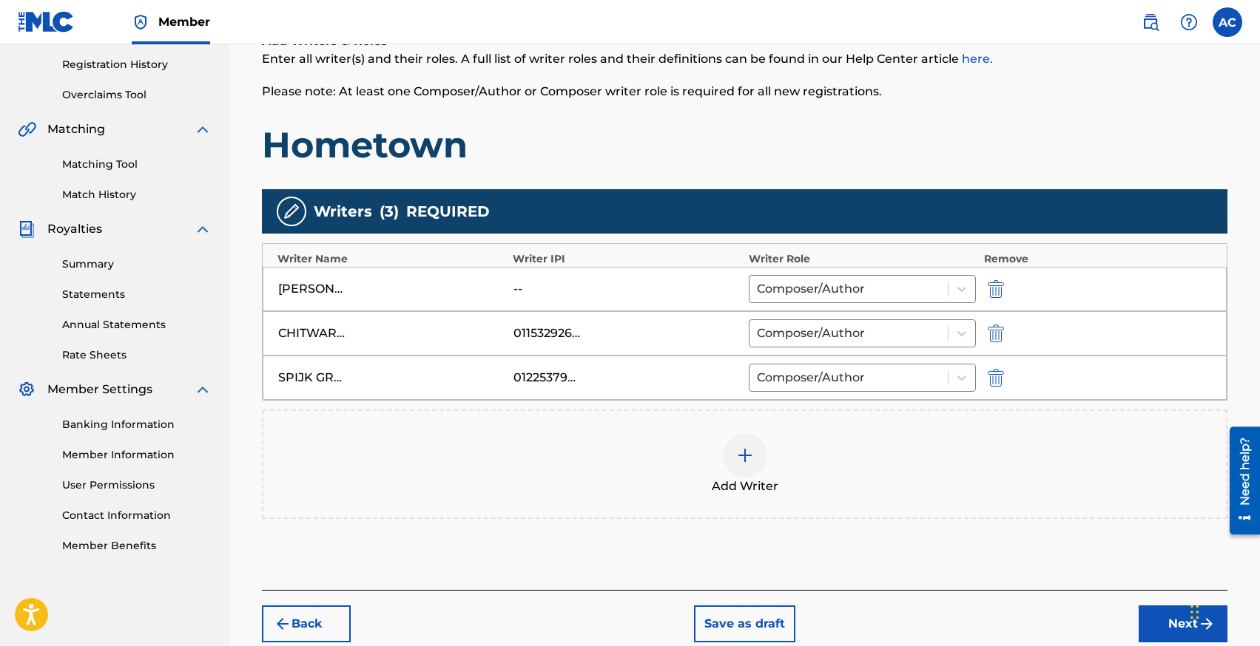
scroll to position [356, 0]
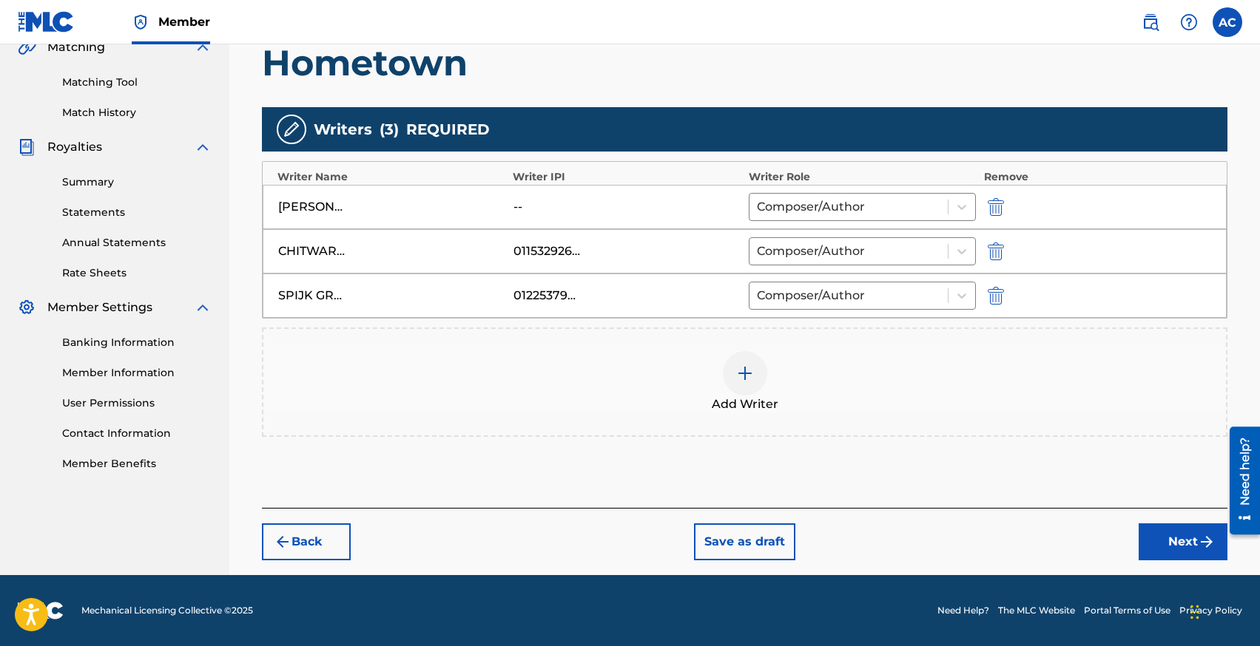
click at [1164, 533] on button "Next" at bounding box center [1182, 542] width 89 height 37
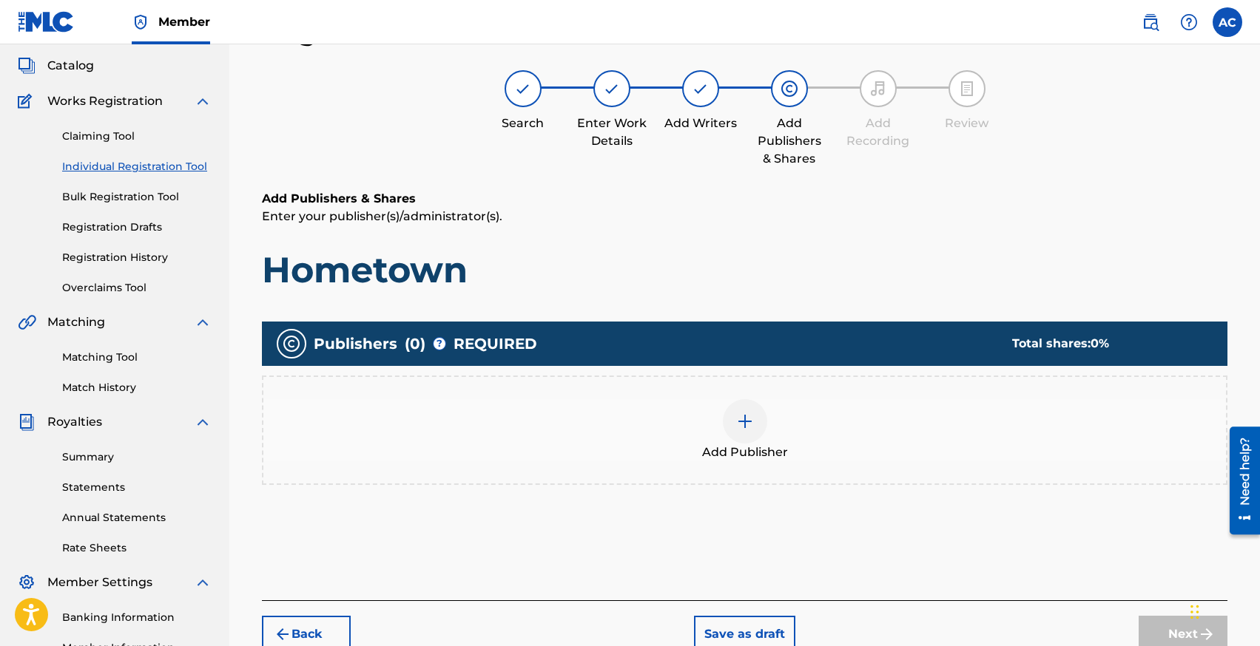
scroll to position [67, 0]
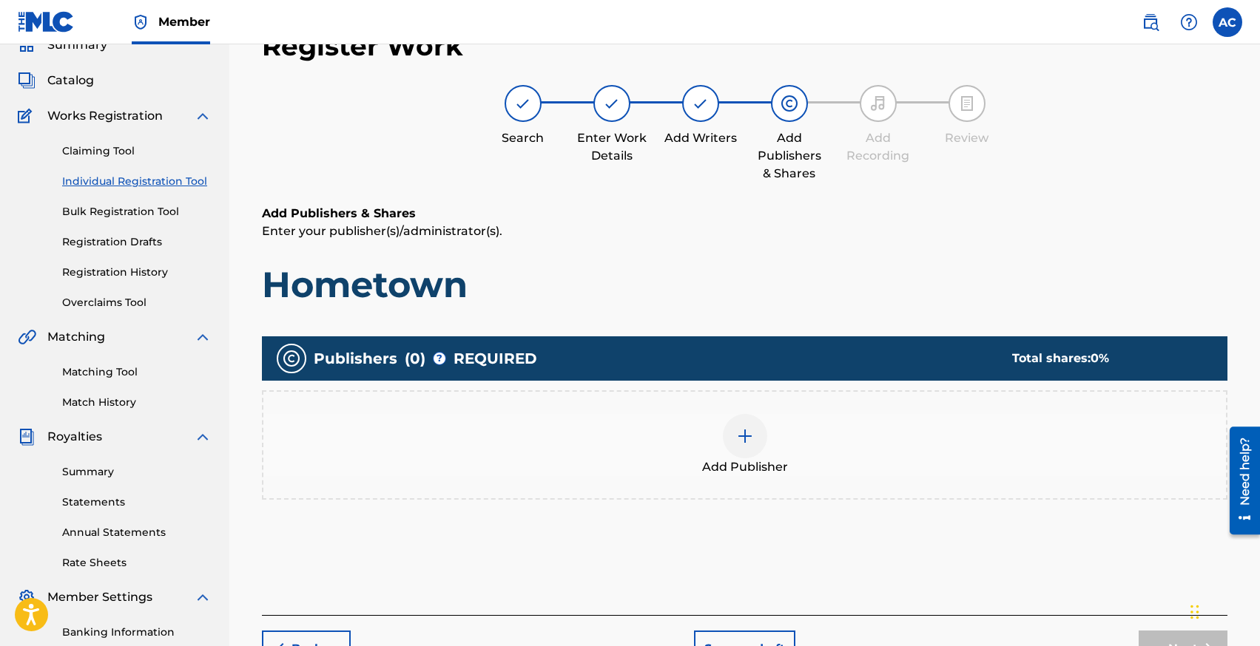
click at [730, 442] on div at bounding box center [745, 436] width 44 height 44
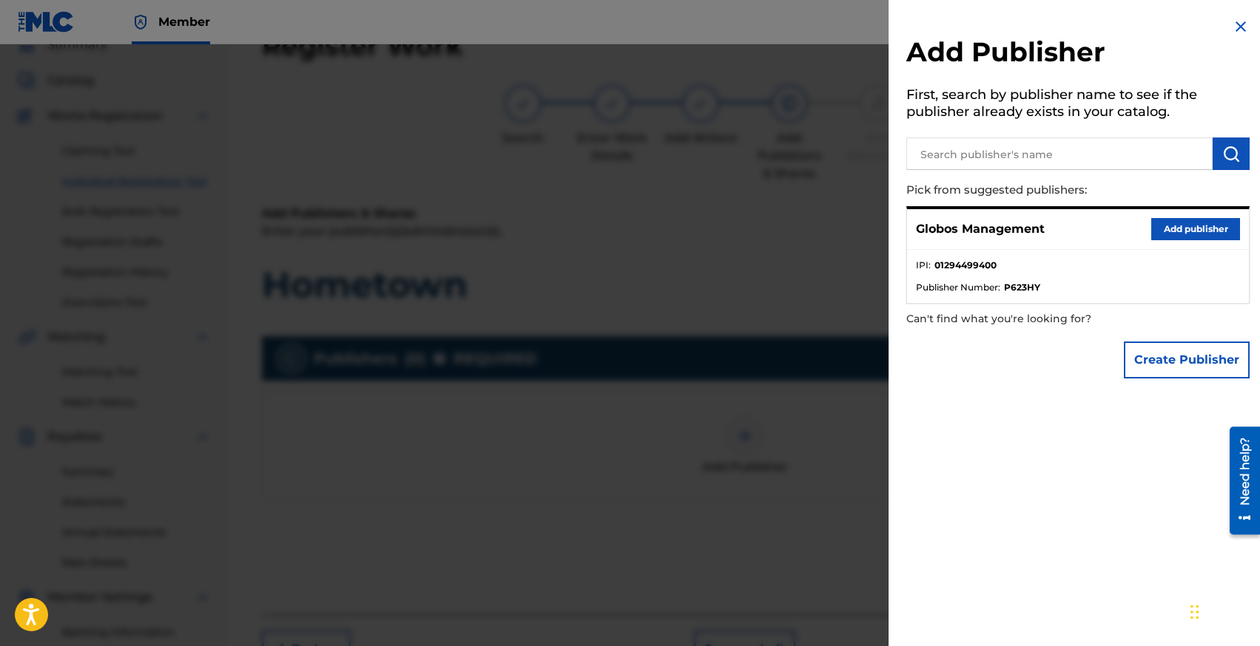
click at [1163, 226] on button "Add publisher" at bounding box center [1195, 229] width 89 height 22
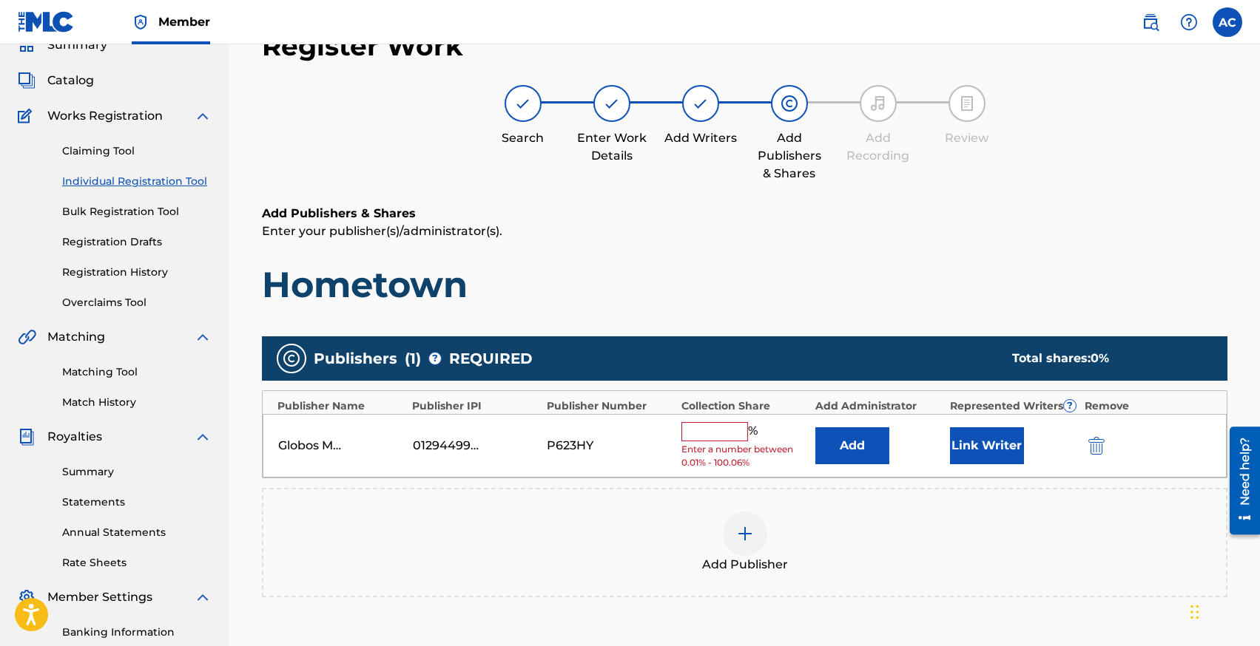
click at [712, 432] on input "text" at bounding box center [714, 431] width 67 height 19
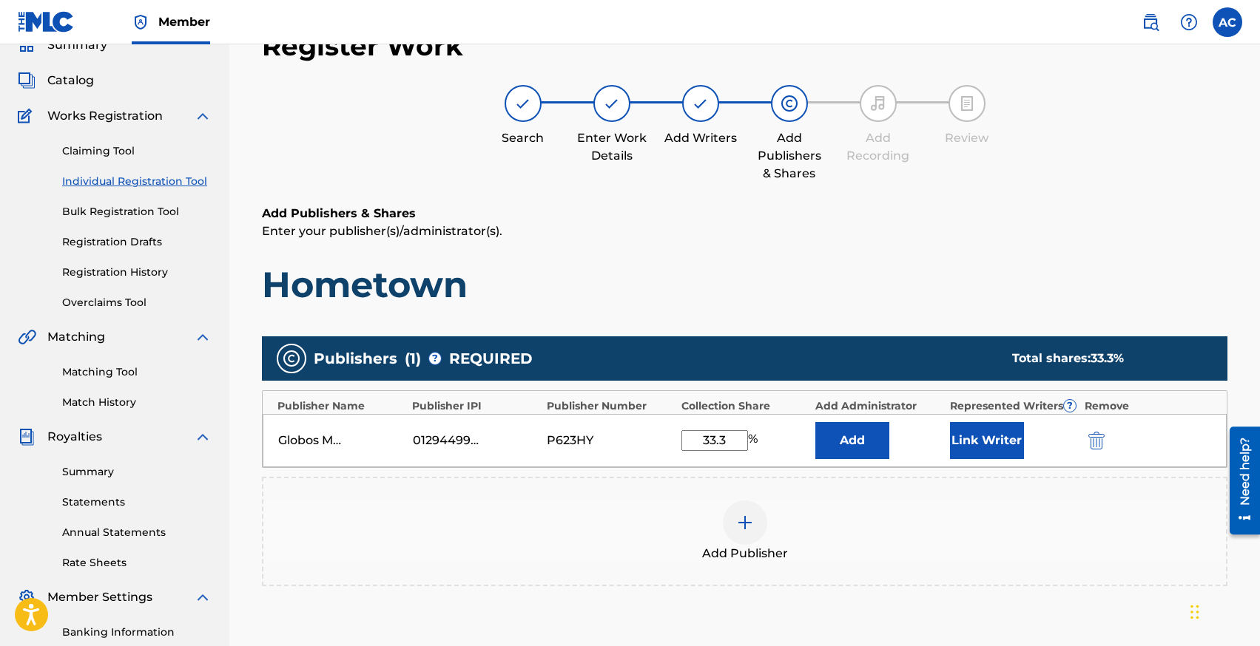
click at [959, 437] on button "Link Writer" at bounding box center [987, 440] width 74 height 37
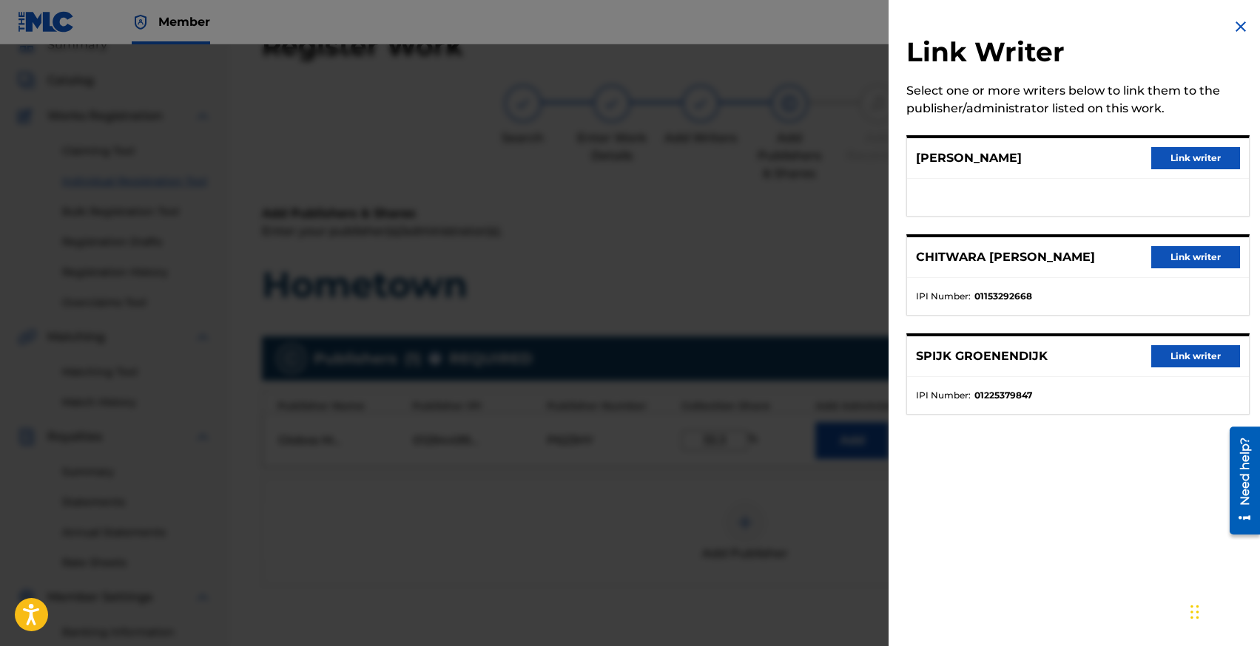
click at [1175, 156] on button "Link writer" at bounding box center [1195, 158] width 89 height 22
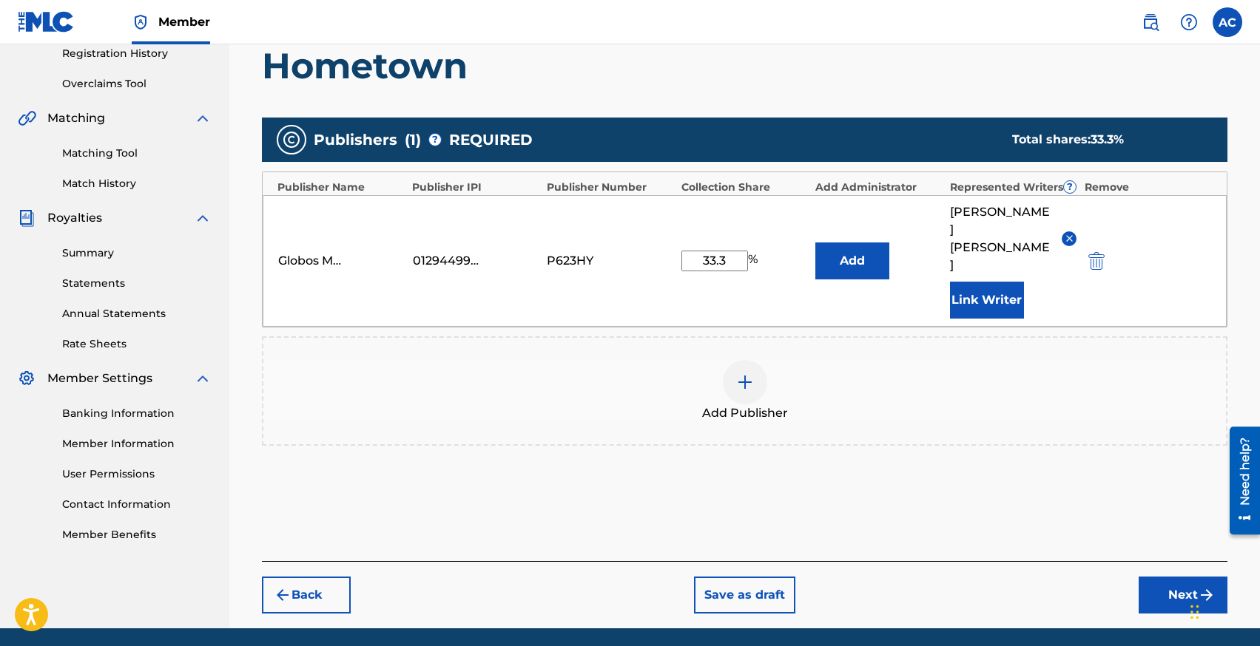
click at [1154, 577] on button "Next" at bounding box center [1182, 595] width 89 height 37
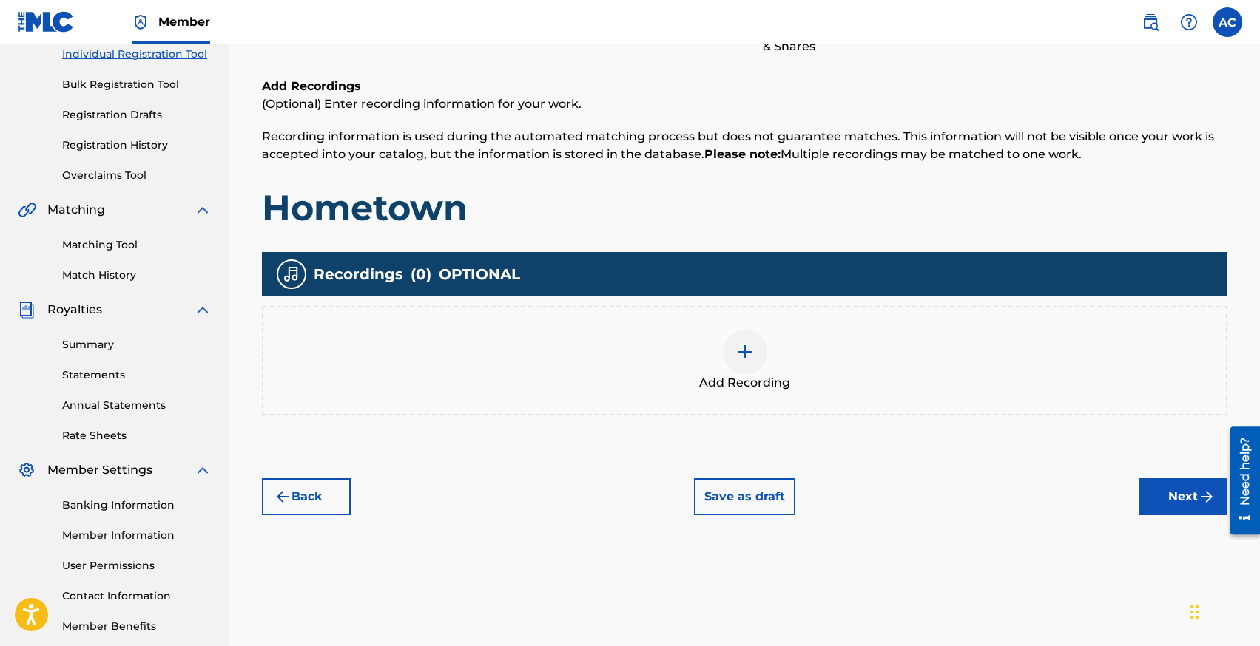
scroll to position [271, 0]
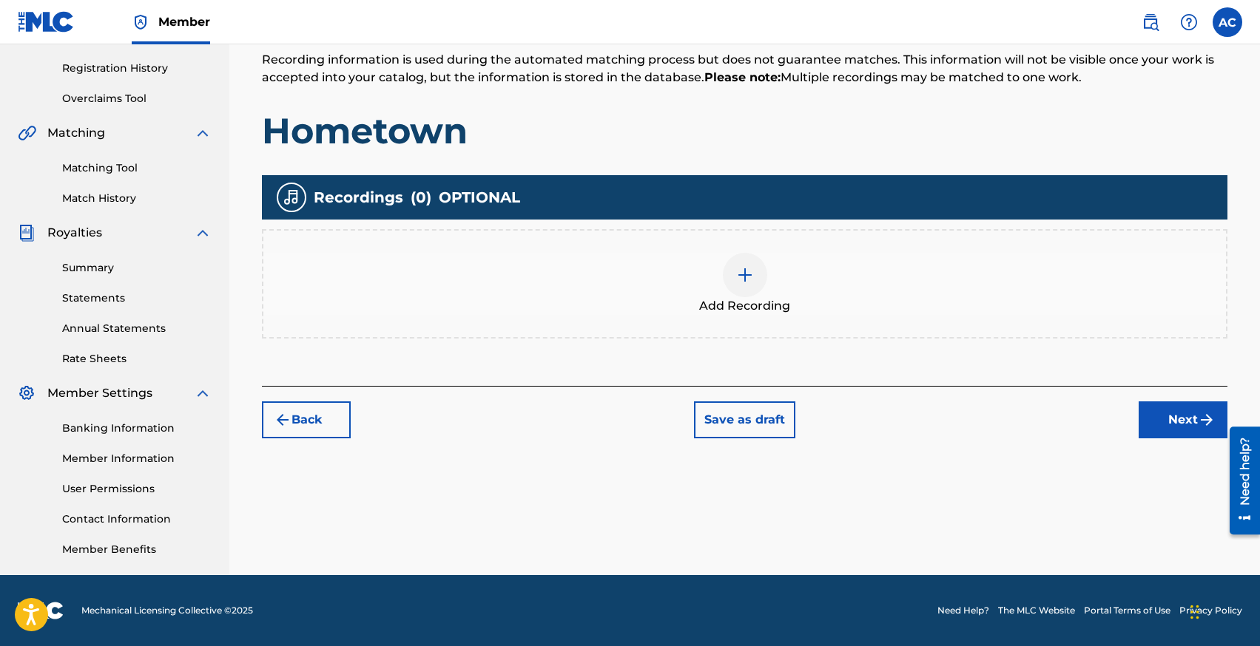
click at [737, 276] on img at bounding box center [745, 275] width 18 height 18
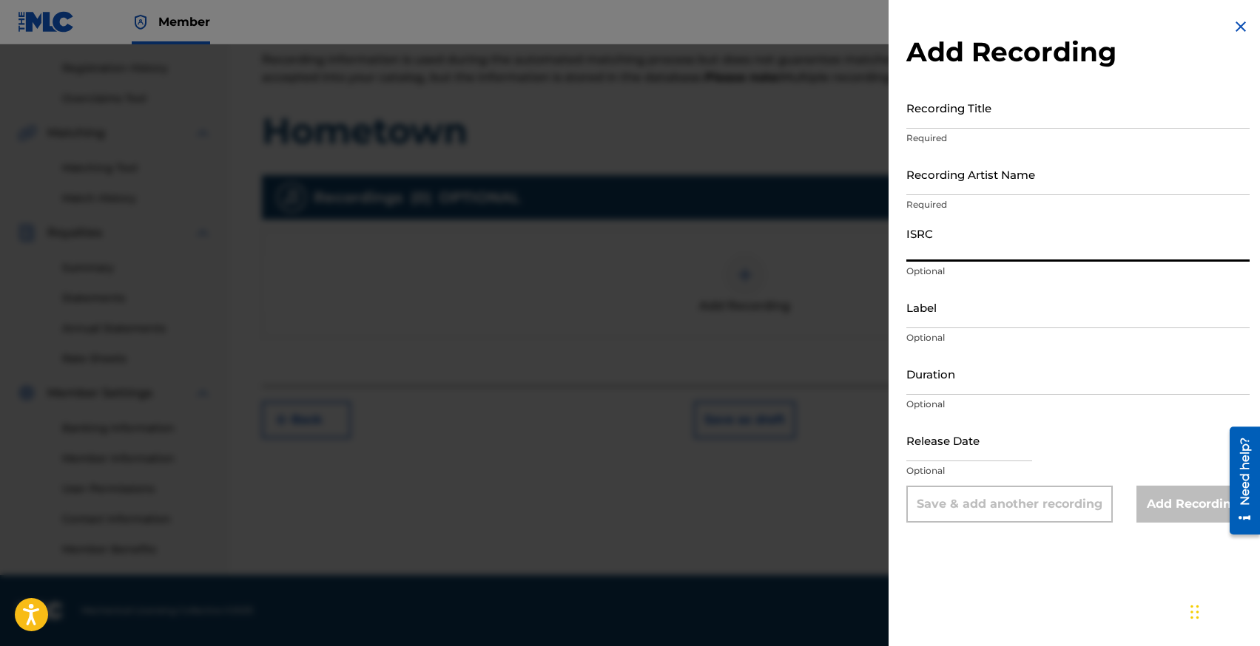
click at [929, 251] on input "ISRC" at bounding box center [1077, 241] width 343 height 42
click at [368, 179] on div at bounding box center [630, 367] width 1260 height 646
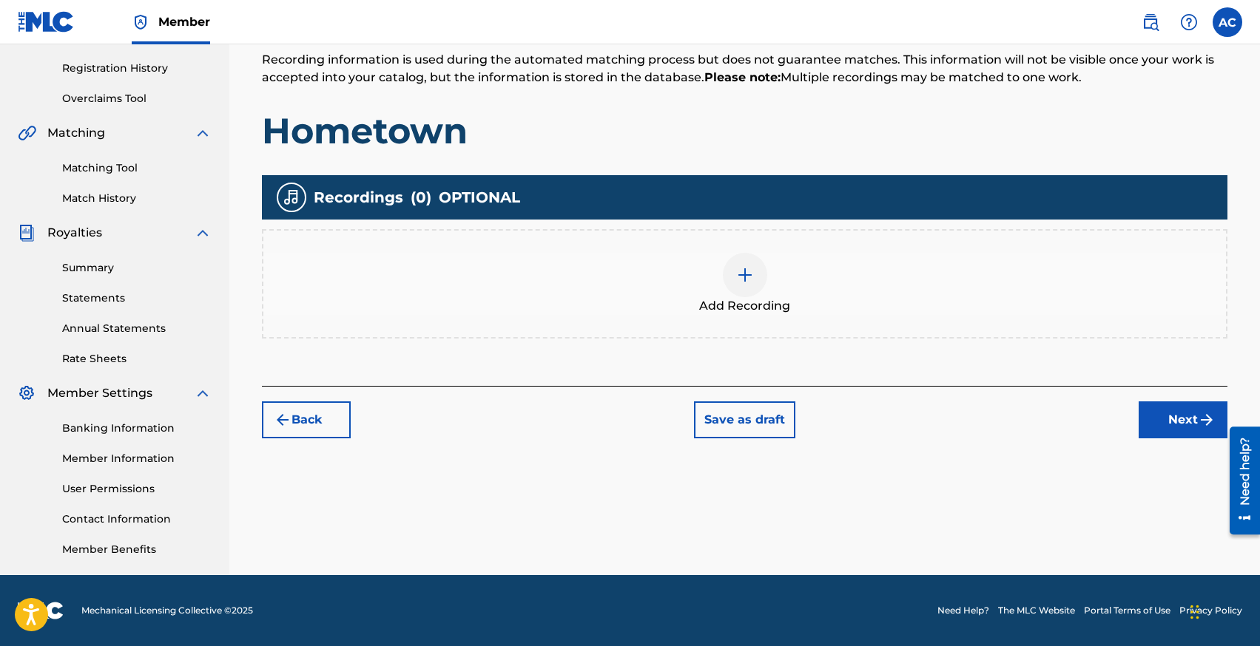
click at [579, 281] on div "Add Recording" at bounding box center [744, 284] width 962 height 62
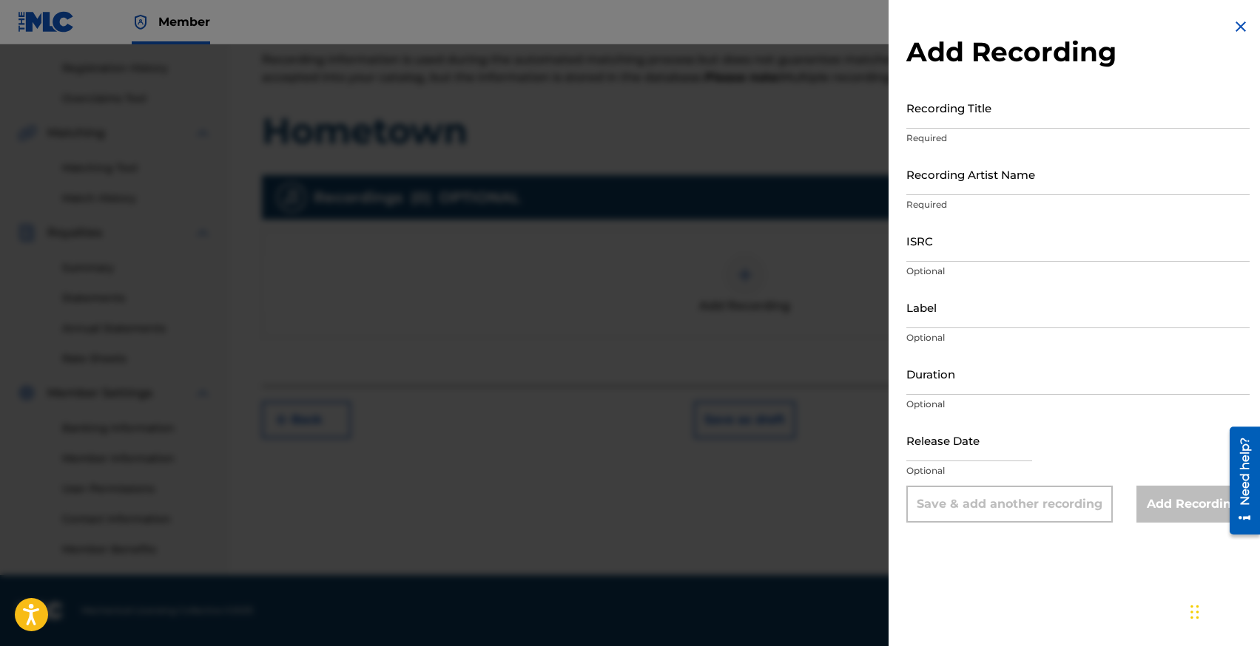
click at [949, 446] on input "text" at bounding box center [969, 440] width 126 height 42
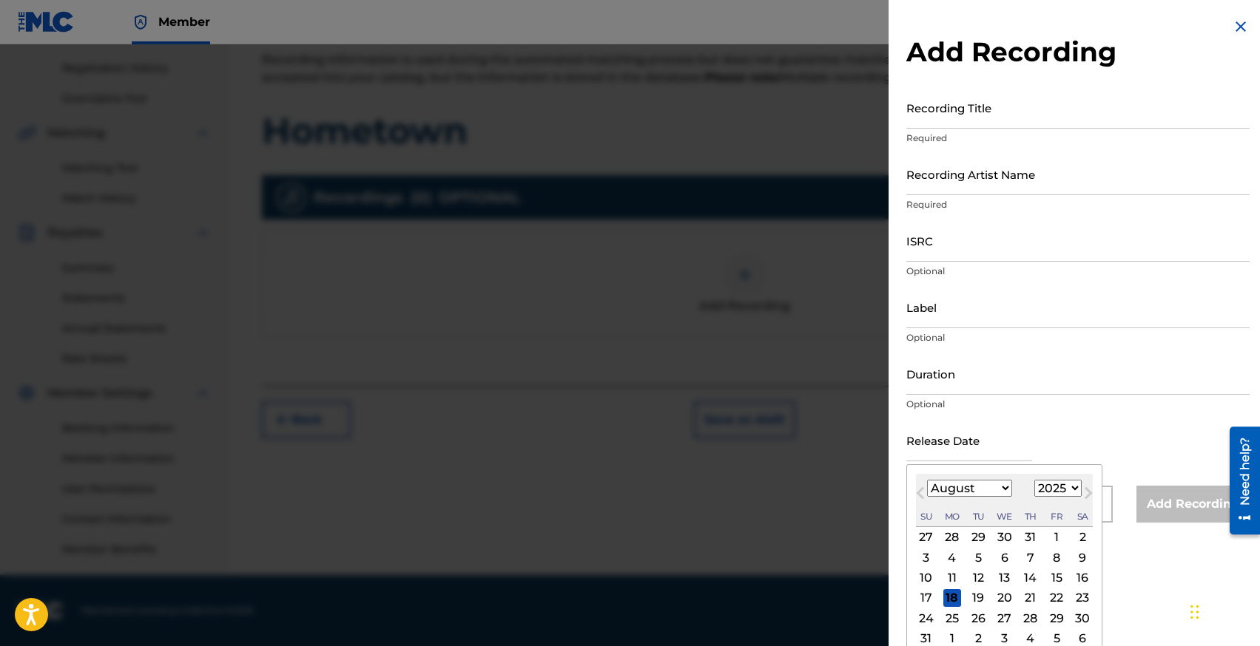
click at [937, 490] on select "January February March April May June July August September October November De…" at bounding box center [969, 488] width 85 height 17
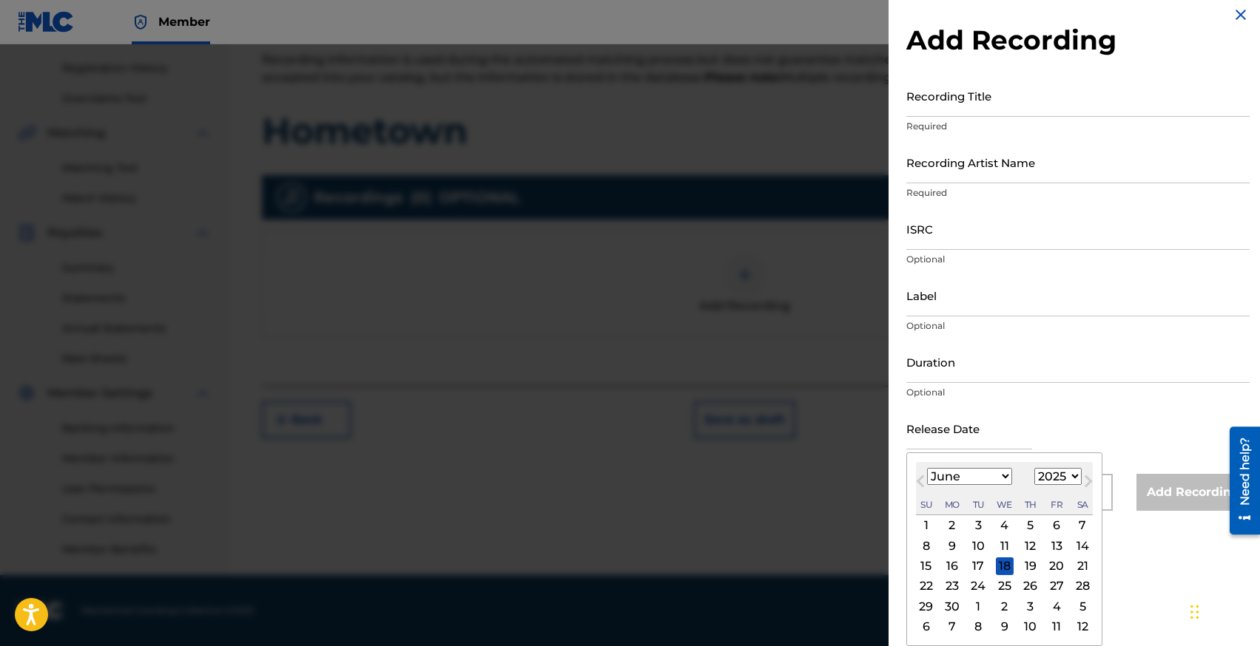
click at [1055, 583] on div "27" at bounding box center [1056, 587] width 18 height 18
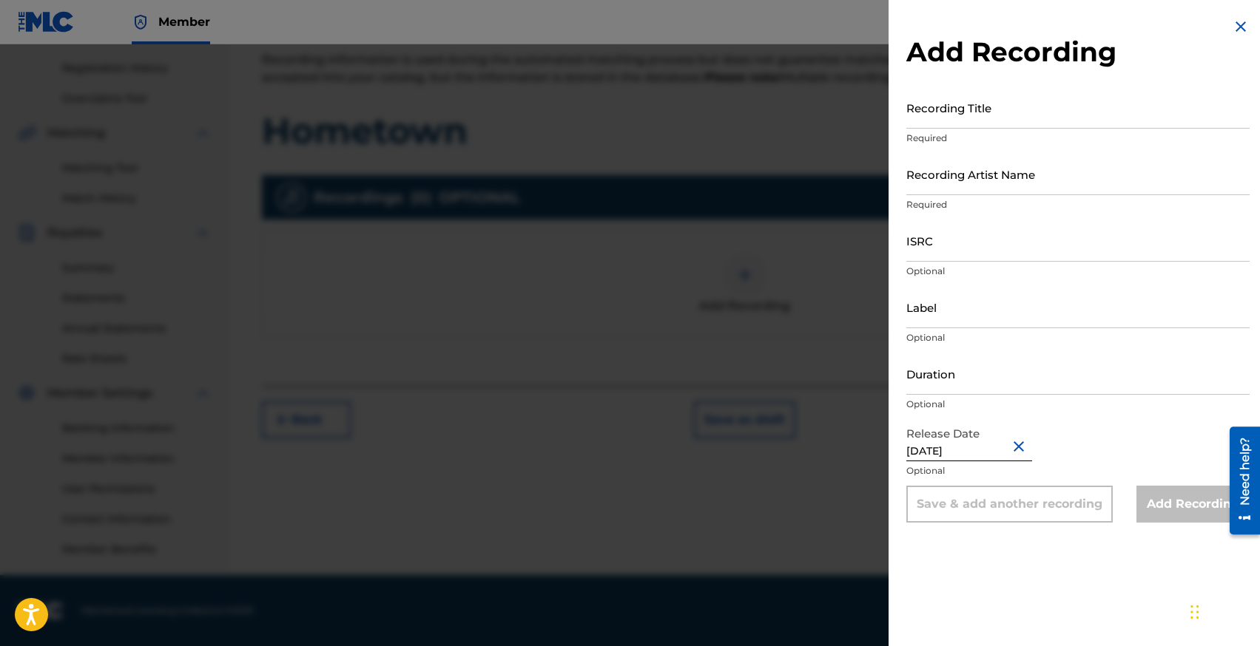
scroll to position [0, 0]
click at [925, 384] on input "Duration" at bounding box center [1077, 374] width 343 height 42
click at [923, 240] on input "ISRC" at bounding box center [1077, 241] width 343 height 42
paste input "[URL][DOMAIN_NAME]"
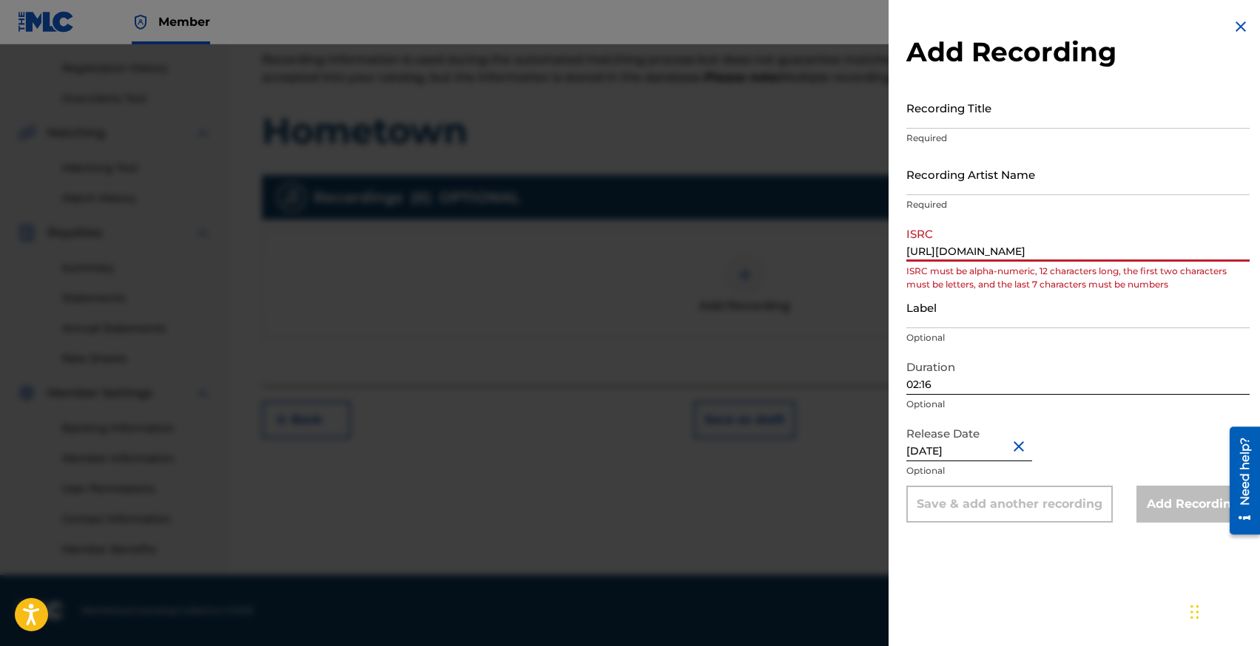
scroll to position [0, 79]
click at [925, 243] on input "[URL][DOMAIN_NAME]" at bounding box center [1077, 241] width 343 height 42
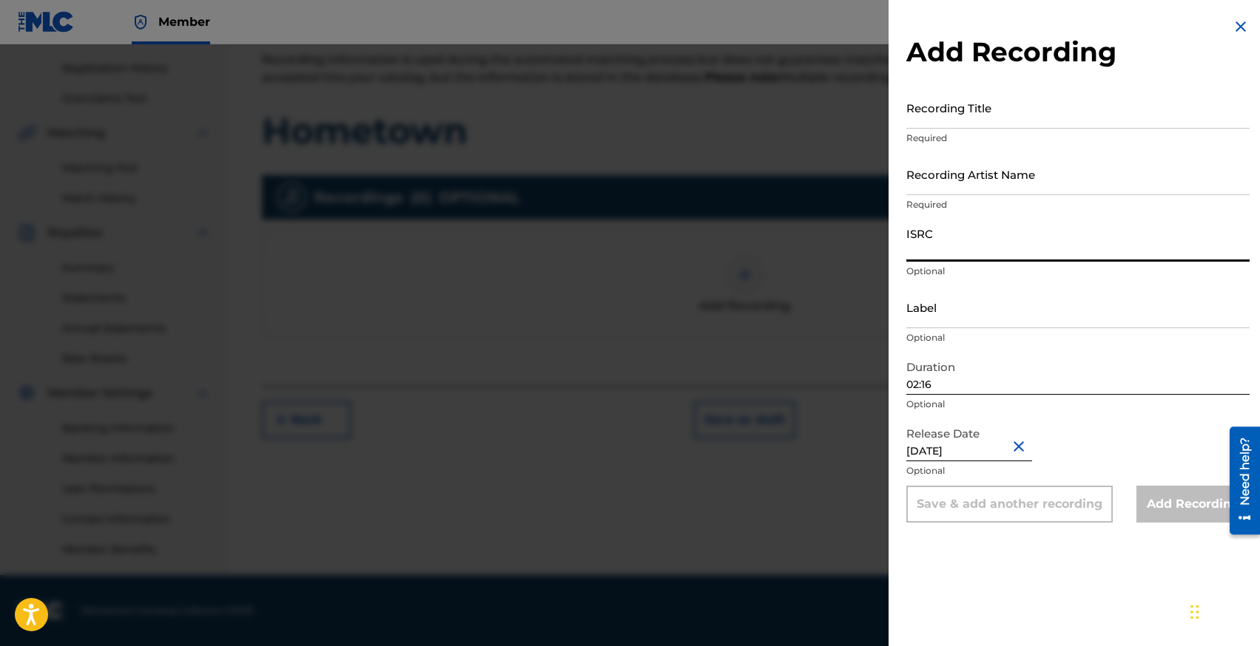
paste input "CH6542544721"
click at [944, 186] on input "Recording Artist Name" at bounding box center [1077, 174] width 343 height 42
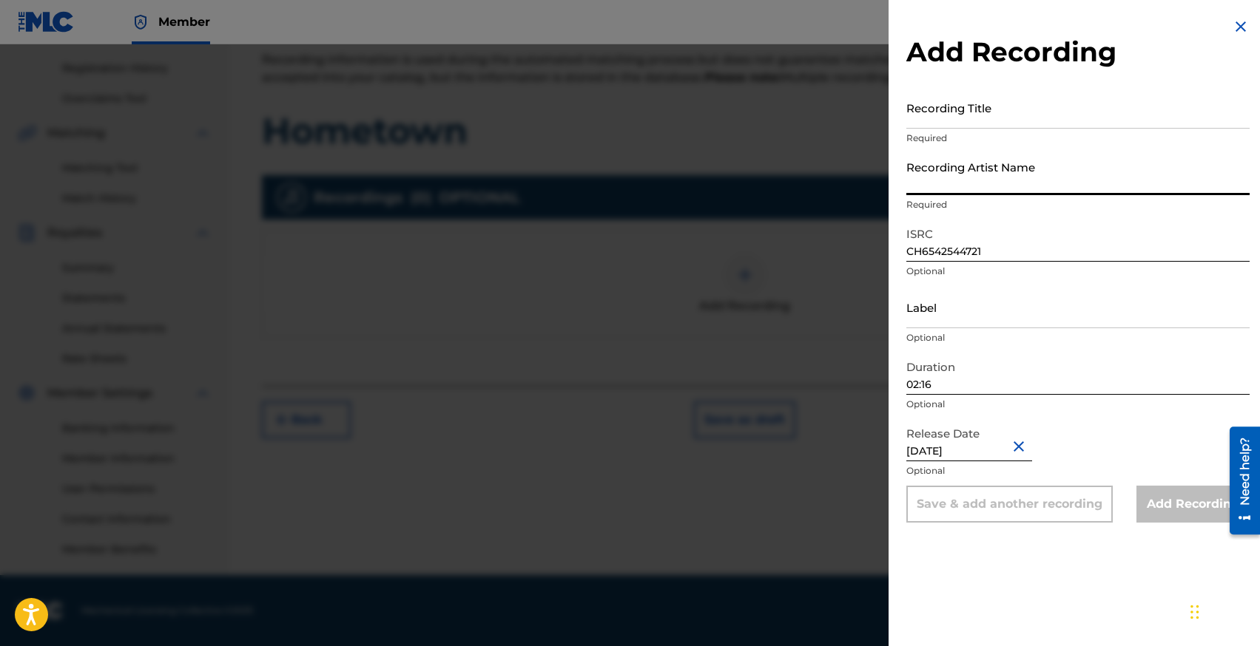
paste input "[PERSON_NAME], Spijk, [PERSON_NAME]"
click at [928, 118] on input "Recording Title" at bounding box center [1077, 108] width 343 height 42
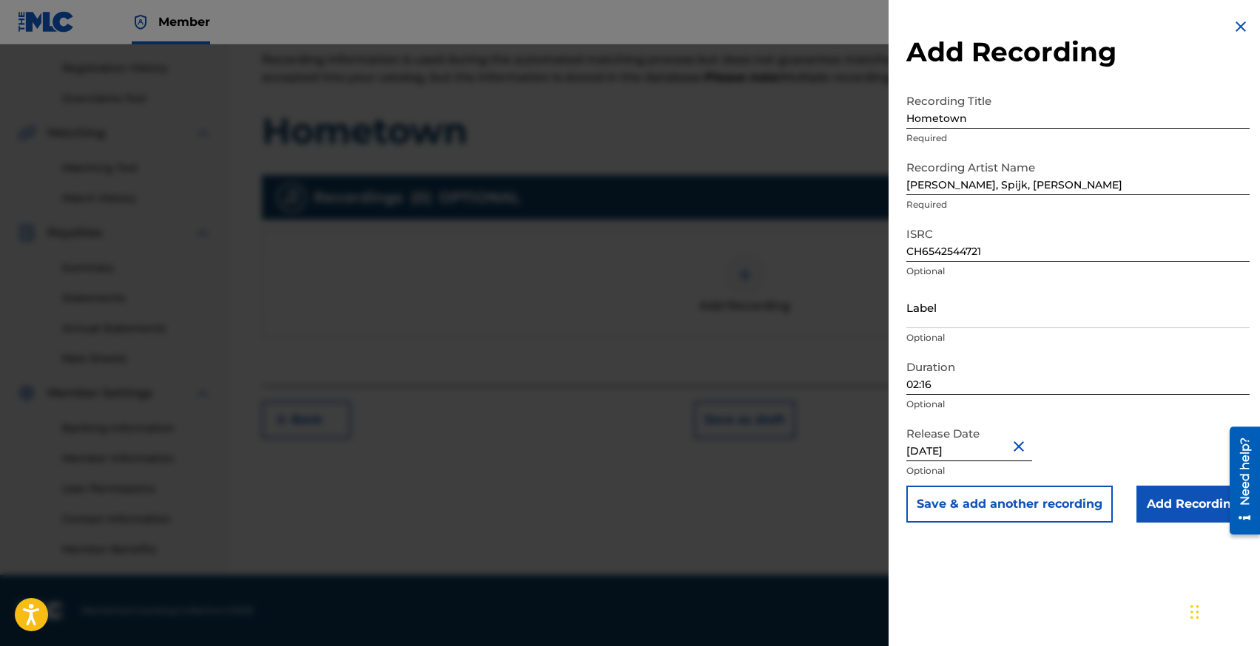
click at [1163, 500] on input "Add Recording" at bounding box center [1192, 504] width 113 height 37
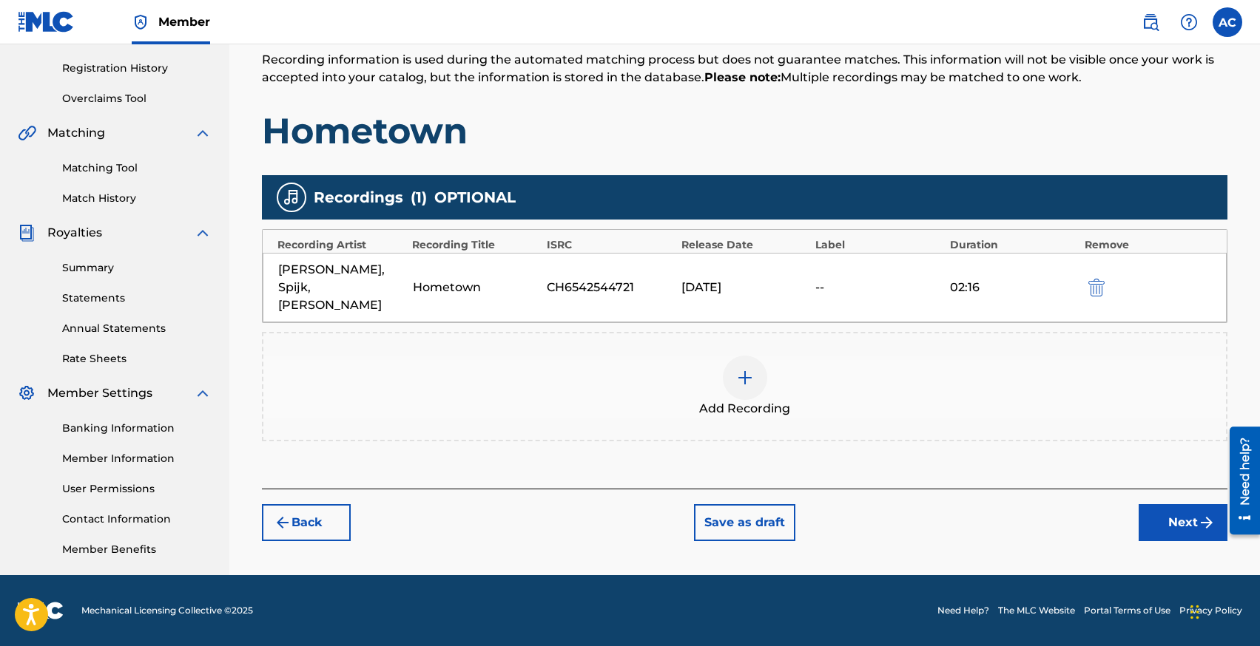
click at [1175, 504] on button "Next" at bounding box center [1182, 522] width 89 height 37
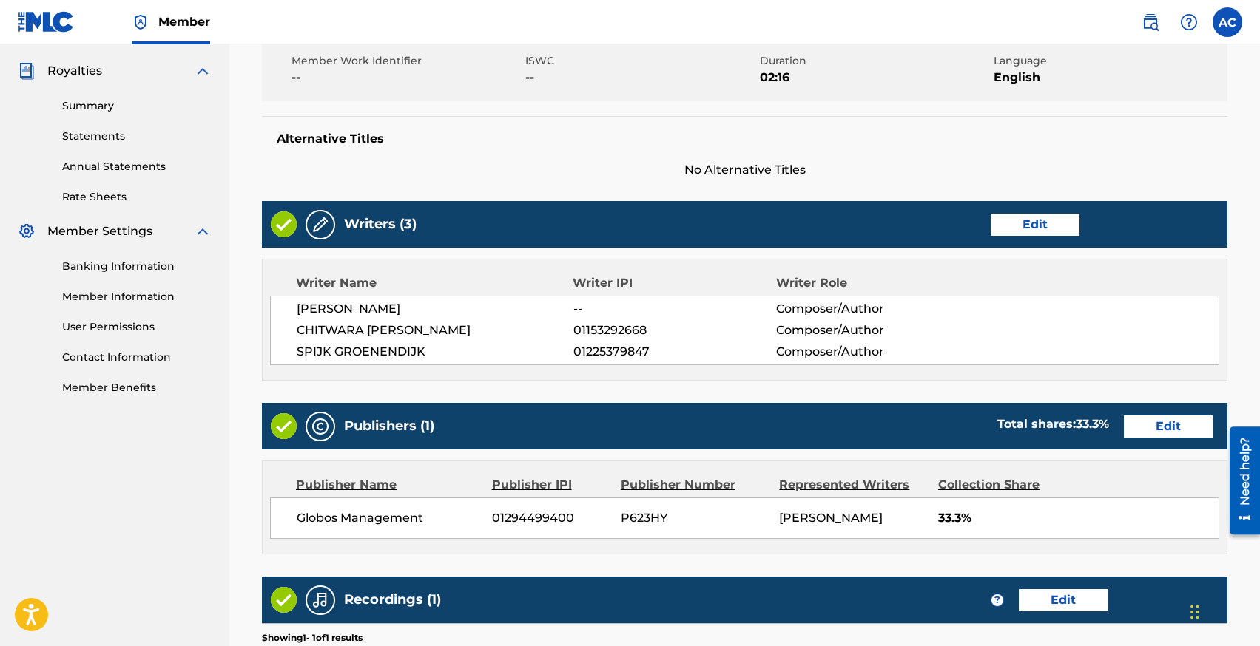
scroll to position [664, 0]
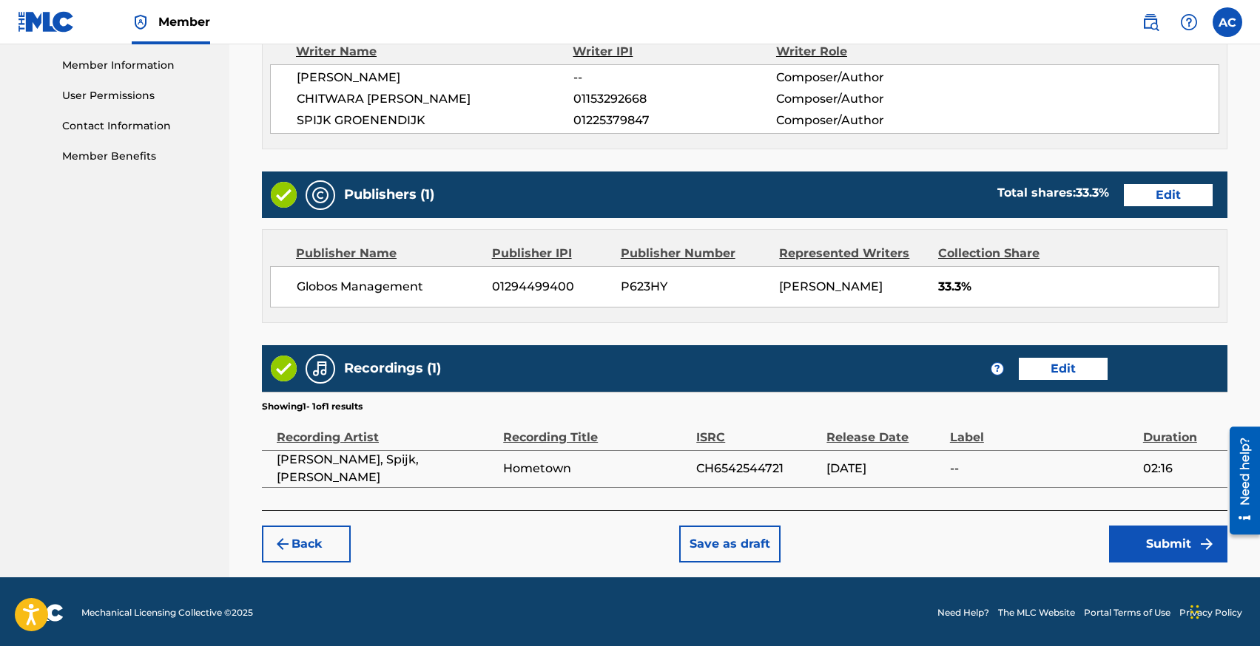
click at [1138, 530] on button "Submit" at bounding box center [1168, 544] width 118 height 37
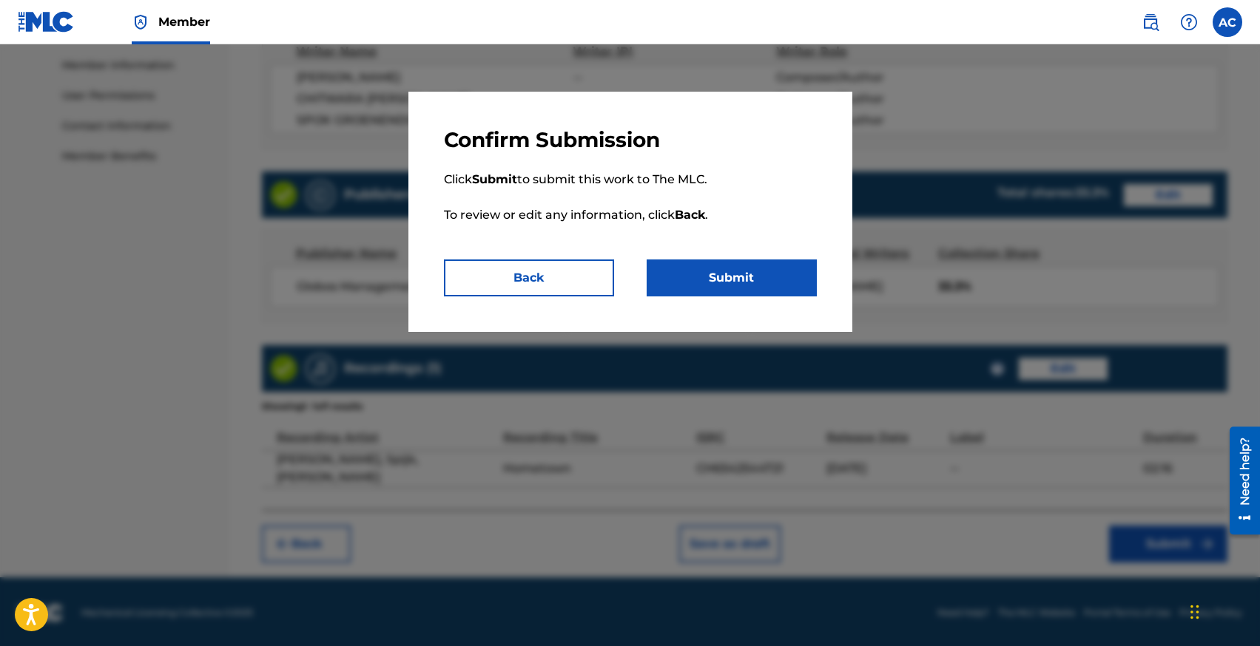
click at [768, 278] on button "Submit" at bounding box center [731, 278] width 170 height 37
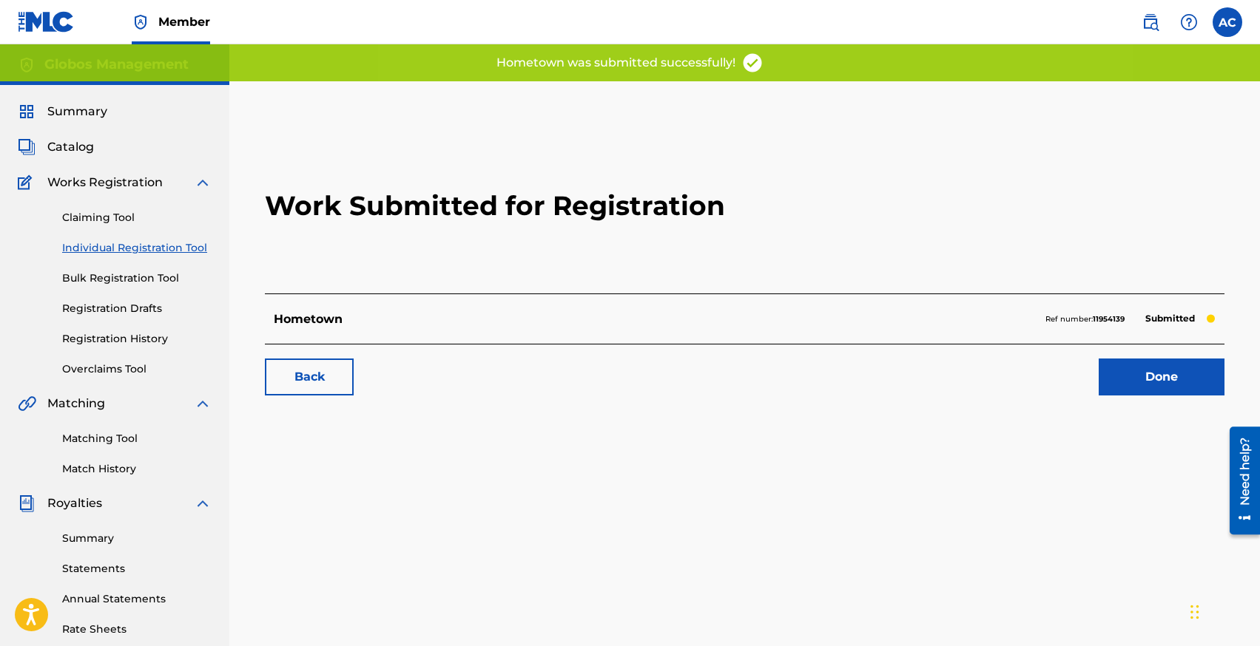
click at [131, 248] on link "Individual Registration Tool" at bounding box center [136, 248] width 149 height 16
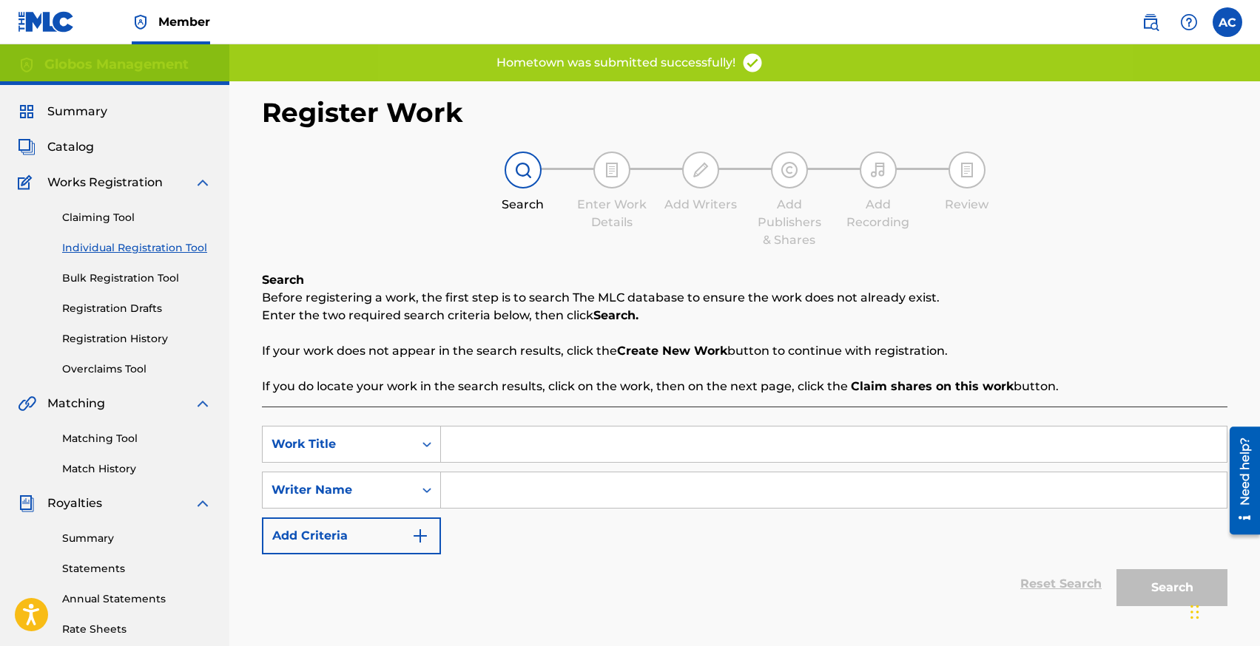
click at [80, 107] on span "Summary" at bounding box center [77, 112] width 60 height 18
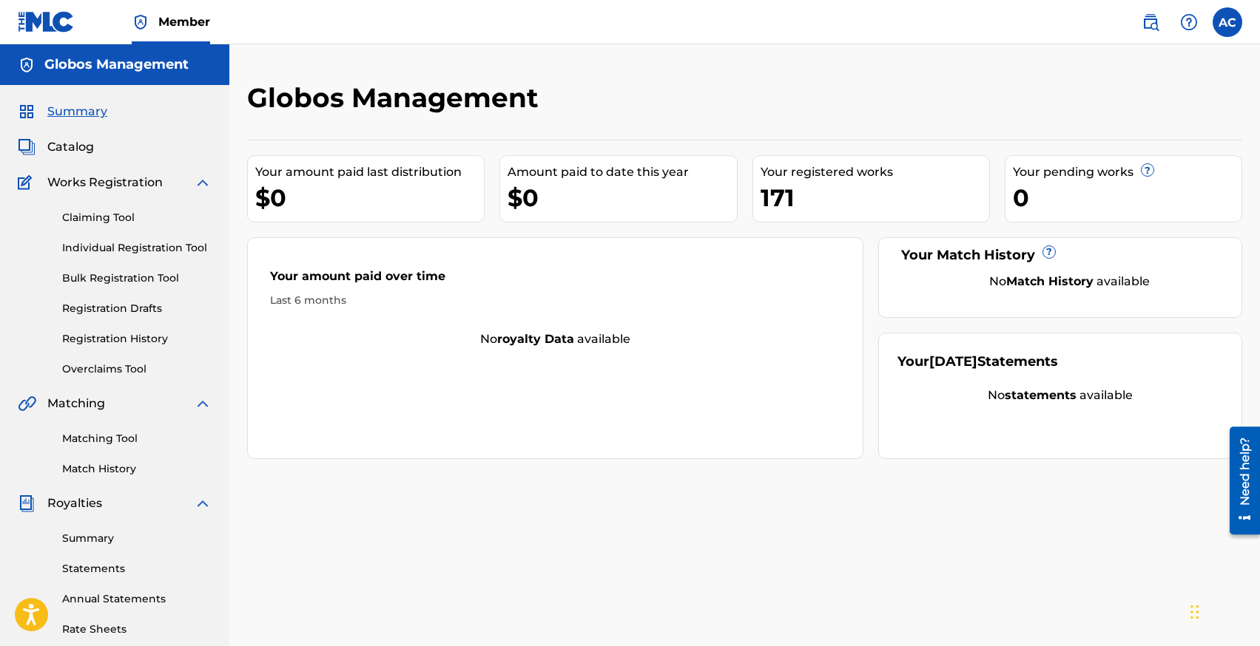
click at [284, 198] on div "$0" at bounding box center [369, 197] width 229 height 33
click at [322, 168] on div "Your amount paid last distribution" at bounding box center [369, 172] width 229 height 18
click at [322, 143] on div "Your amount paid last distribution $0 Amount paid to date this year $0 Your reg…" at bounding box center [744, 300] width 995 height 320
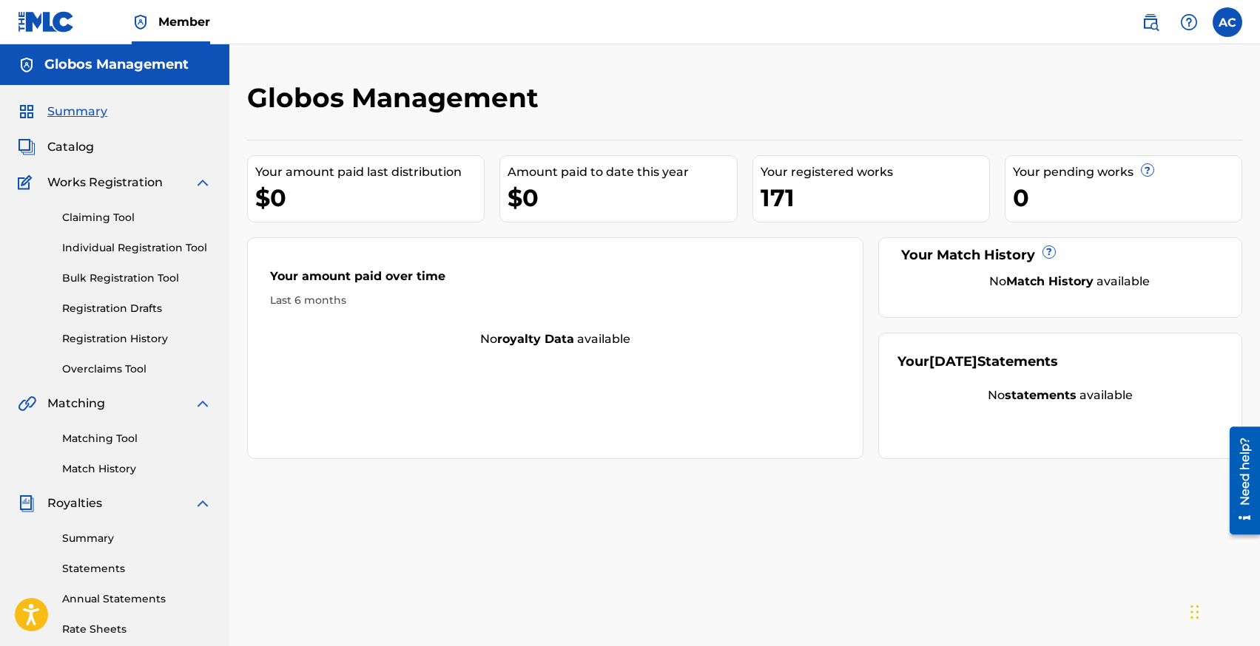
click at [168, 13] on link "Member" at bounding box center [171, 22] width 78 height 44
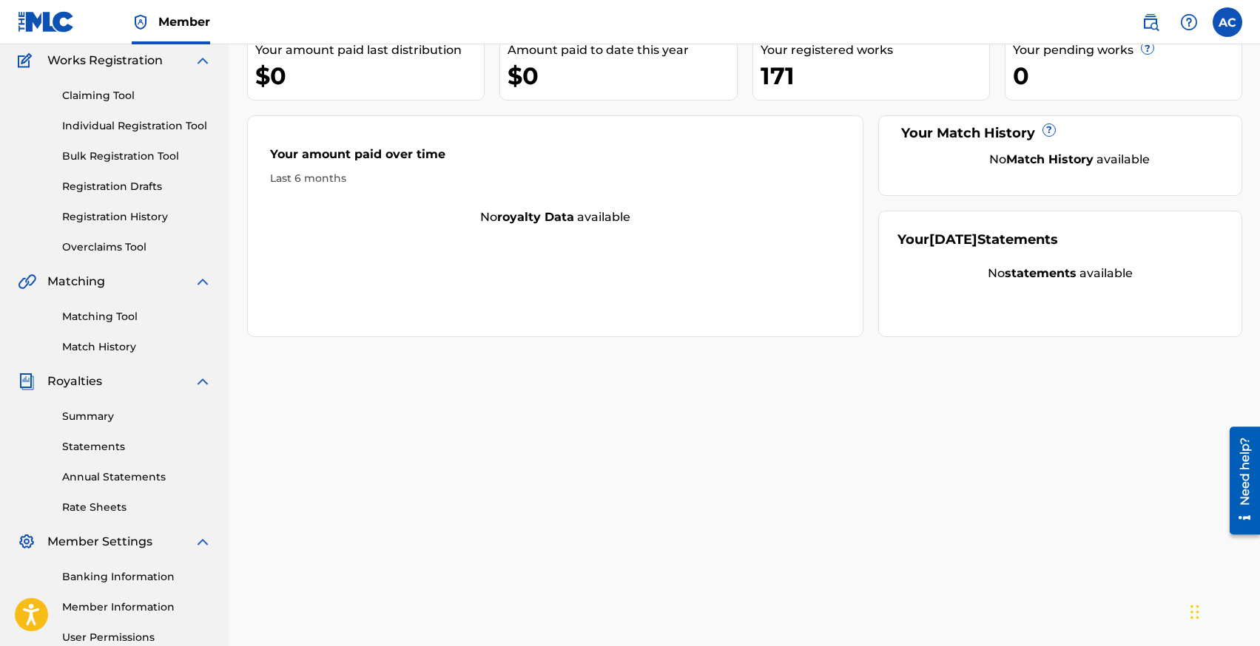
scroll to position [106, 0]
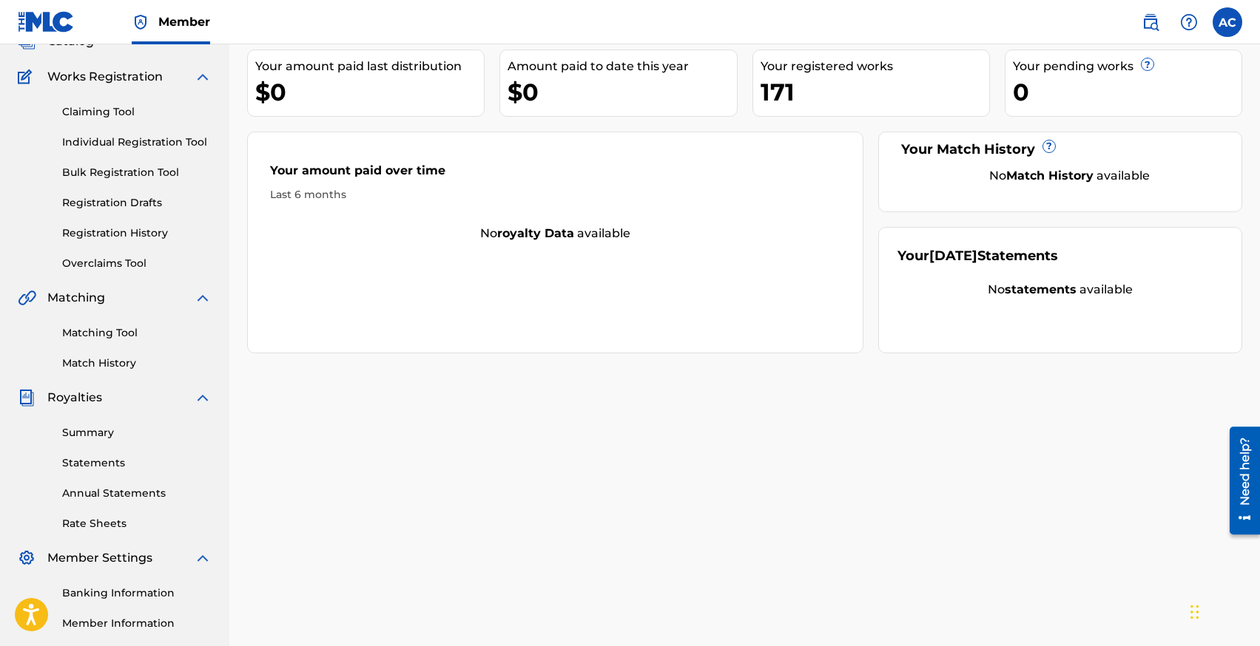
click at [1044, 288] on strong "statements" at bounding box center [1040, 290] width 72 height 14
click at [1013, 178] on strong "Match History" at bounding box center [1049, 176] width 87 height 14
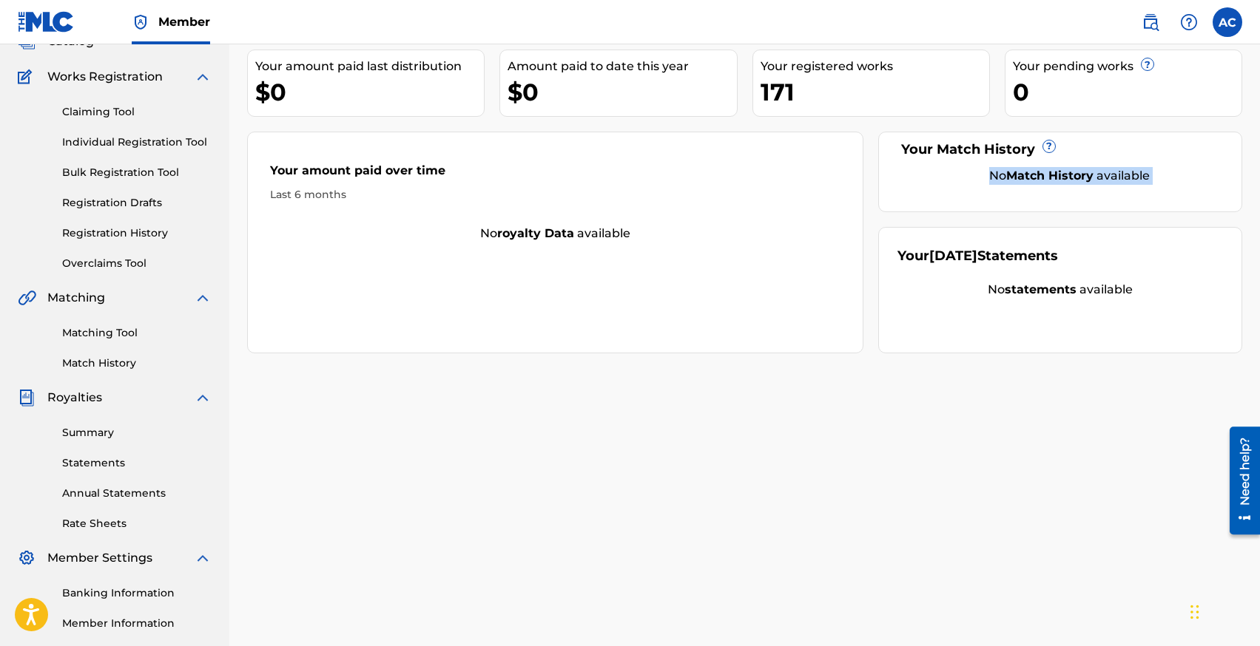
click at [1013, 178] on strong "Match History" at bounding box center [1049, 176] width 87 height 14
click at [932, 178] on div "No Match History available" at bounding box center [1069, 176] width 307 height 18
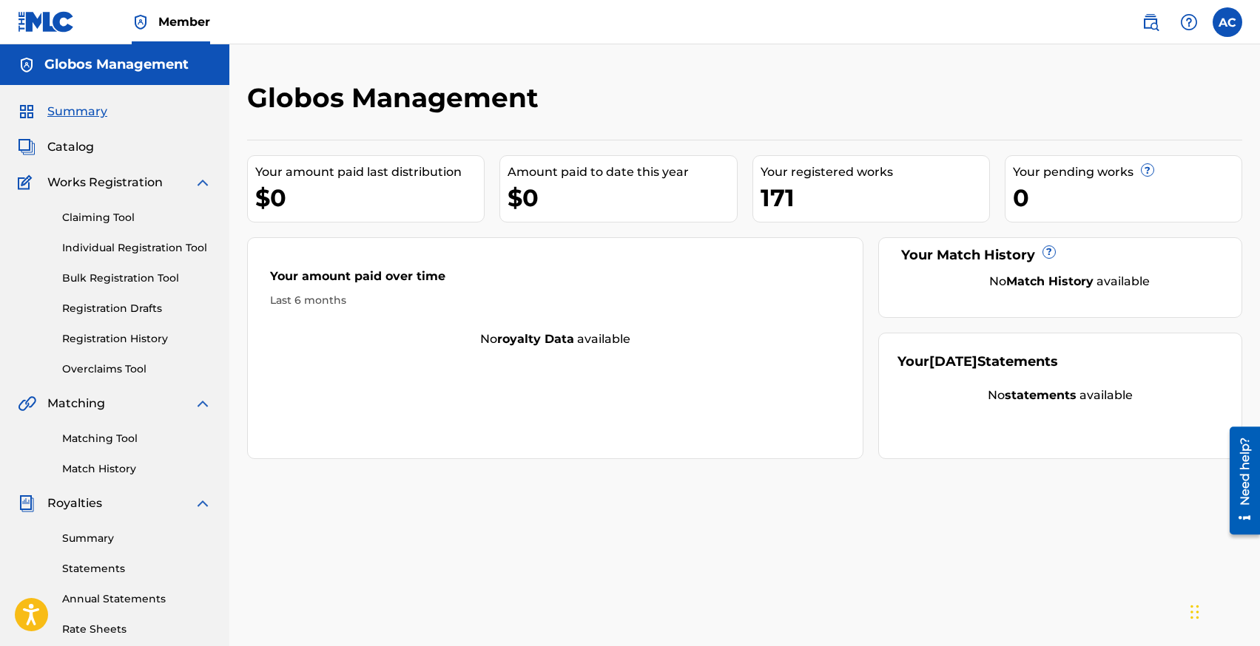
click at [93, 247] on link "Individual Registration Tool" at bounding box center [136, 248] width 149 height 16
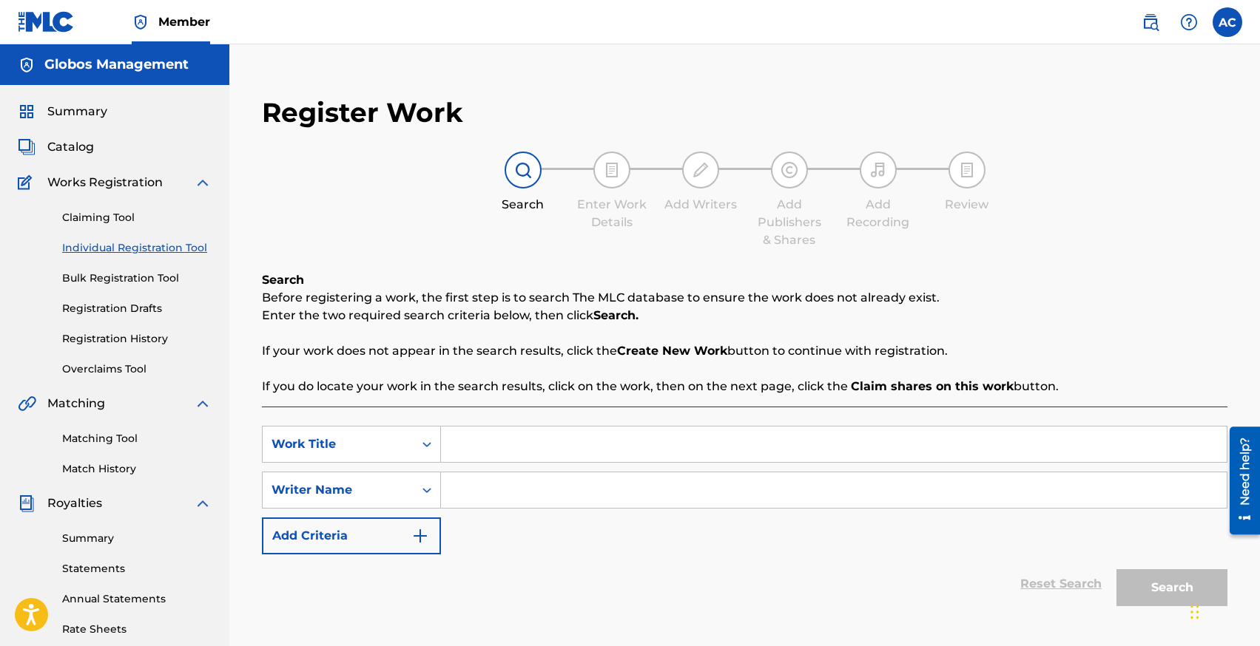
click at [94, 247] on link "Individual Registration Tool" at bounding box center [136, 248] width 149 height 16
click at [467, 442] on input "Search Form" at bounding box center [833, 445] width 785 height 36
click at [490, 486] on input "Search Form" at bounding box center [833, 491] width 785 height 36
click at [518, 484] on input "Search Form" at bounding box center [833, 491] width 785 height 36
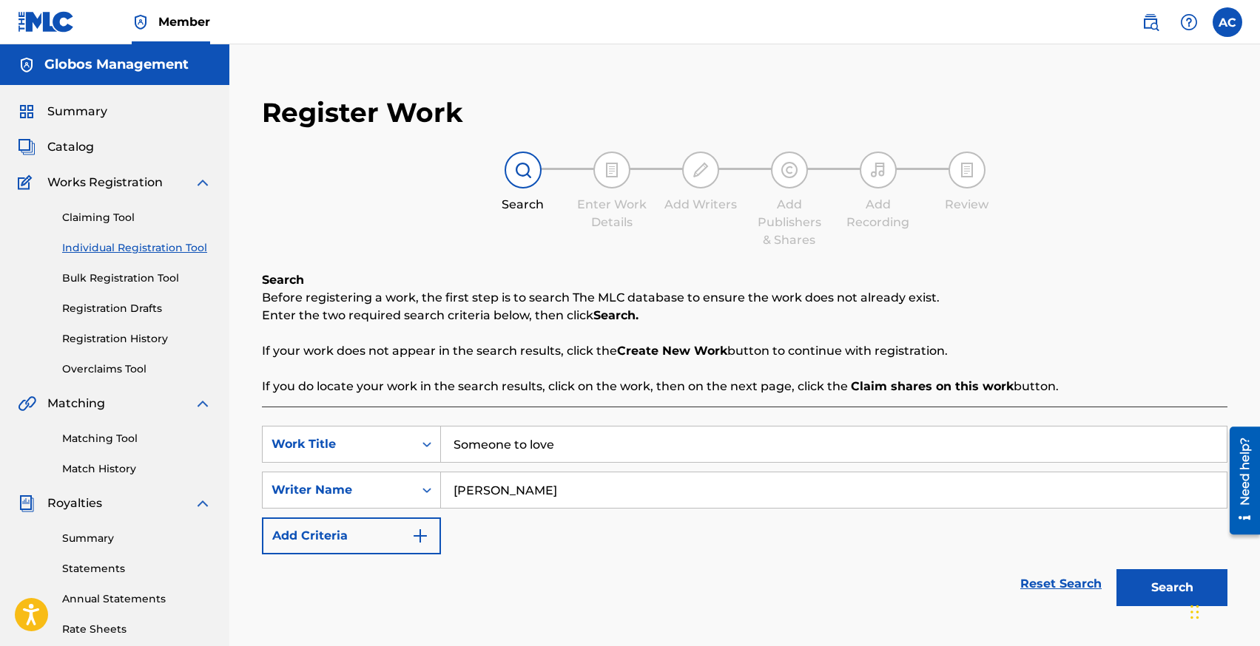
click at [1116, 570] on button "Search" at bounding box center [1171, 588] width 111 height 37
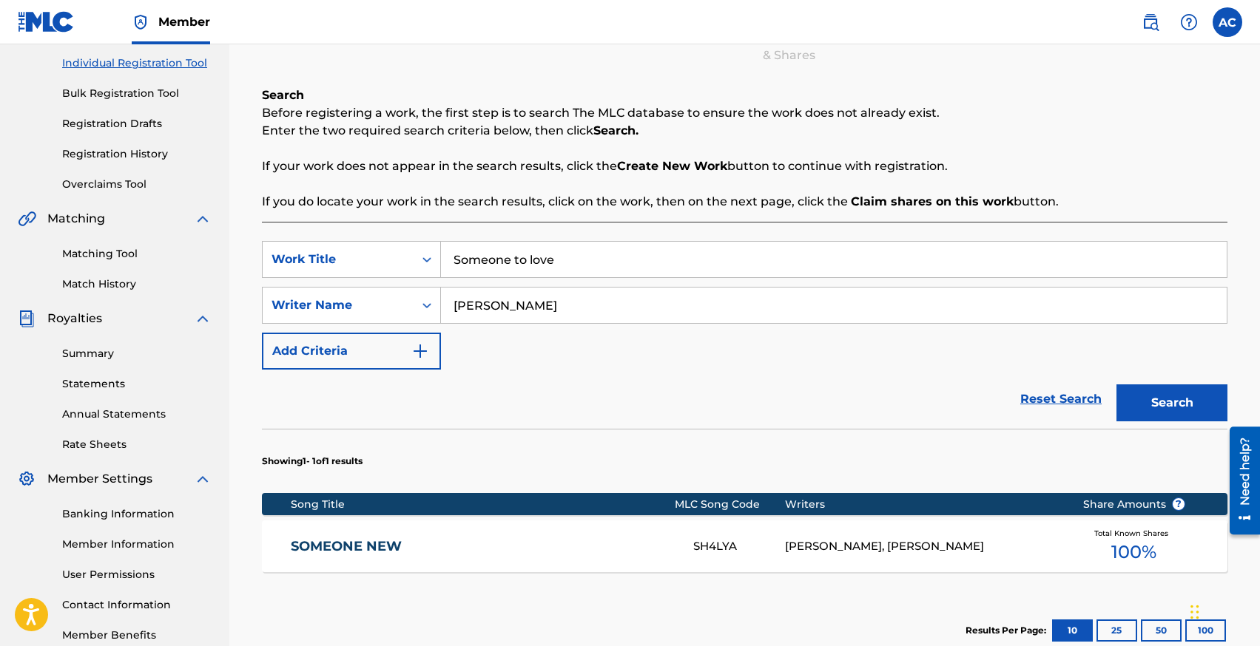
scroll to position [378, 0]
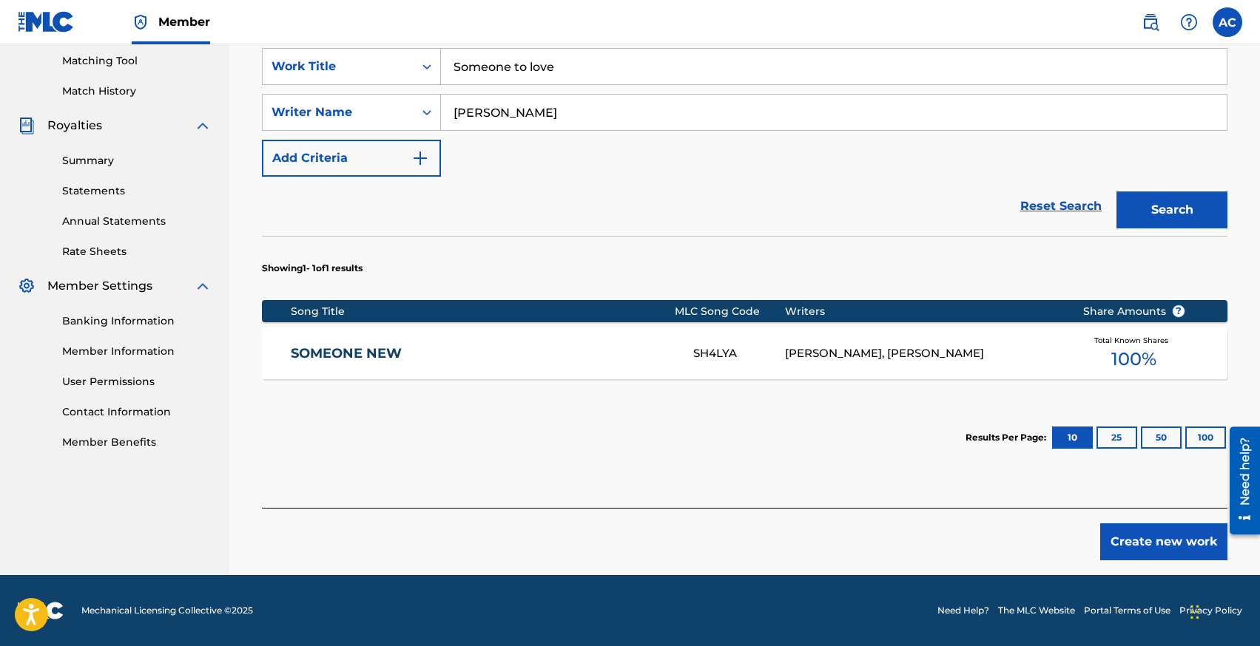
click at [1149, 547] on button "Create new work" at bounding box center [1163, 542] width 127 height 37
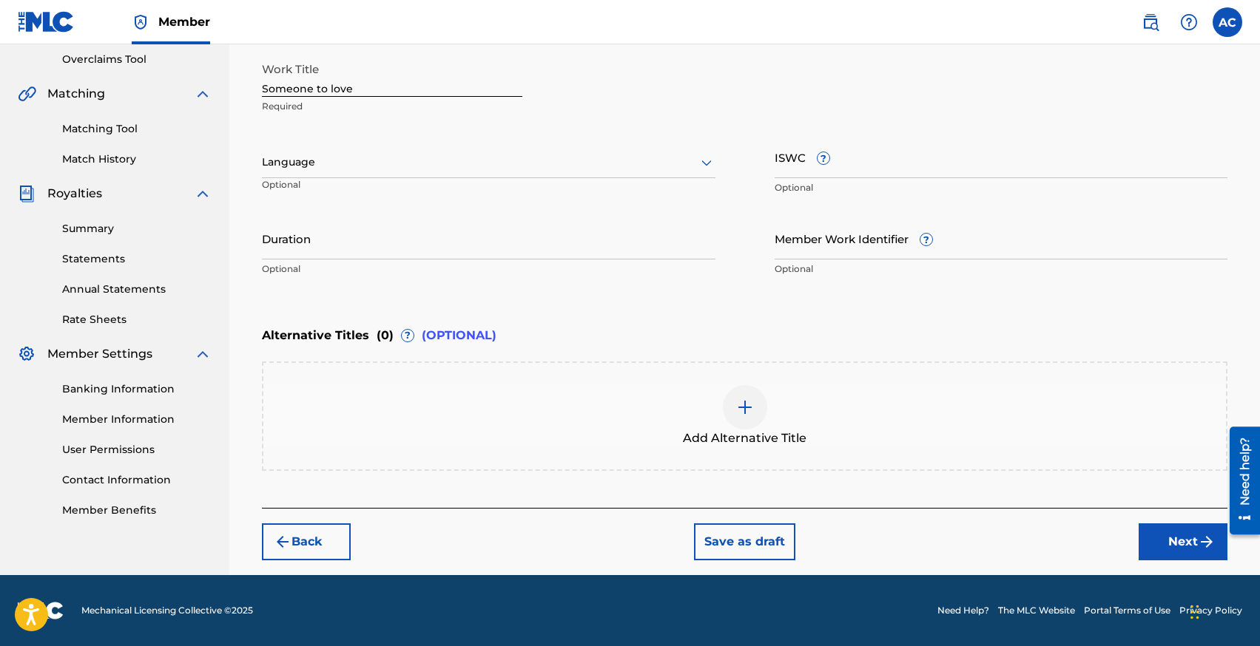
scroll to position [309, 0]
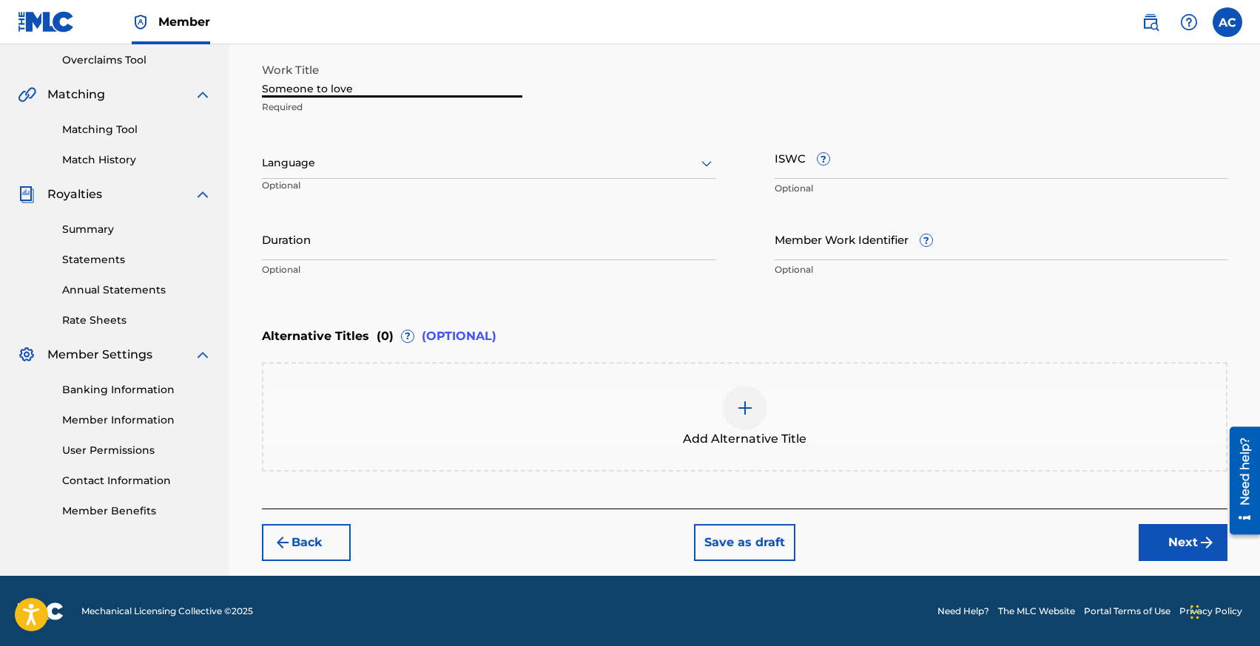
drag, startPoint x: 319, startPoint y: 88, endPoint x: 459, endPoint y: 89, distance: 139.8
click at [454, 89] on input "Someone to love" at bounding box center [392, 76] width 260 height 42
click at [311, 84] on input "SomeoneTo Love" at bounding box center [392, 76] width 260 height 42
click at [331, 175] on div "Language" at bounding box center [488, 163] width 453 height 31
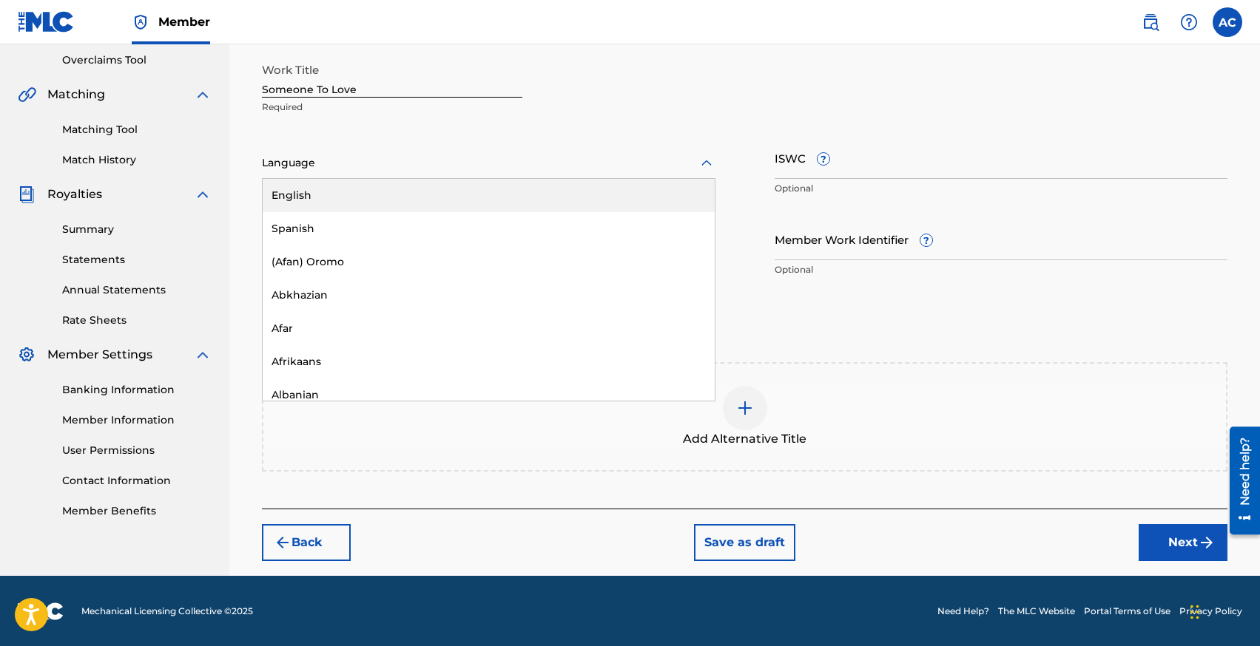
click at [328, 197] on div "English" at bounding box center [489, 195] width 452 height 33
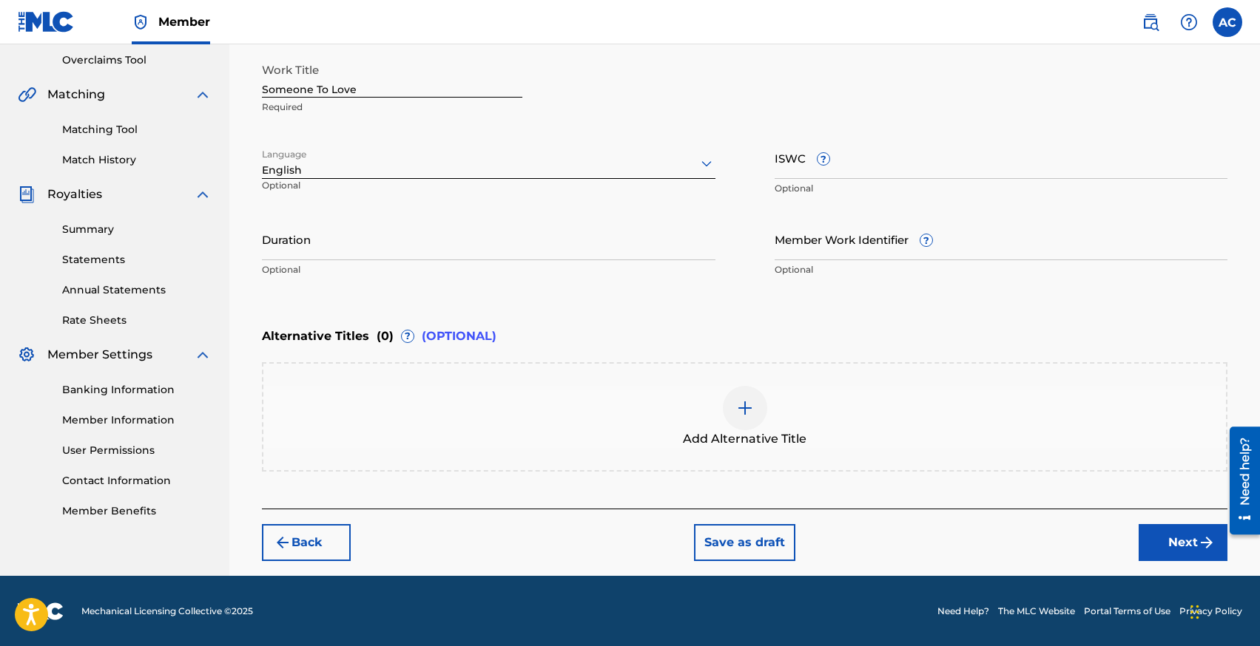
click at [307, 254] on input "Duration" at bounding box center [488, 239] width 453 height 42
click at [1163, 543] on button "Next" at bounding box center [1182, 542] width 89 height 37
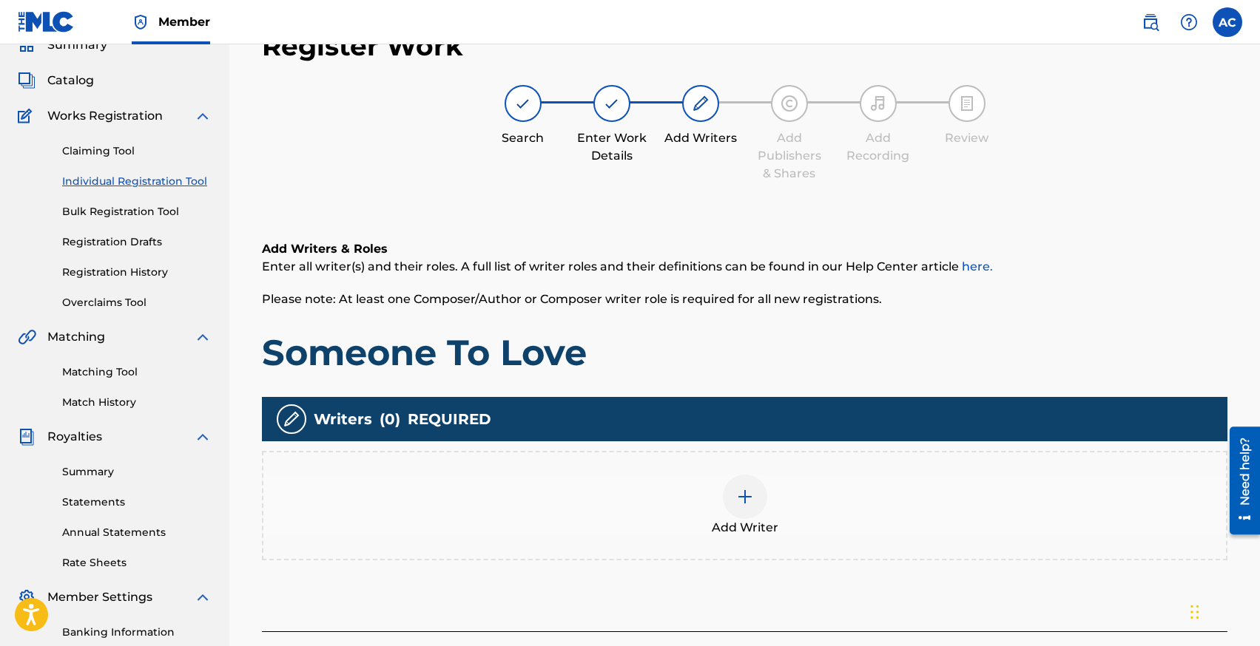
scroll to position [67, 0]
click at [736, 486] on div at bounding box center [745, 497] width 44 height 44
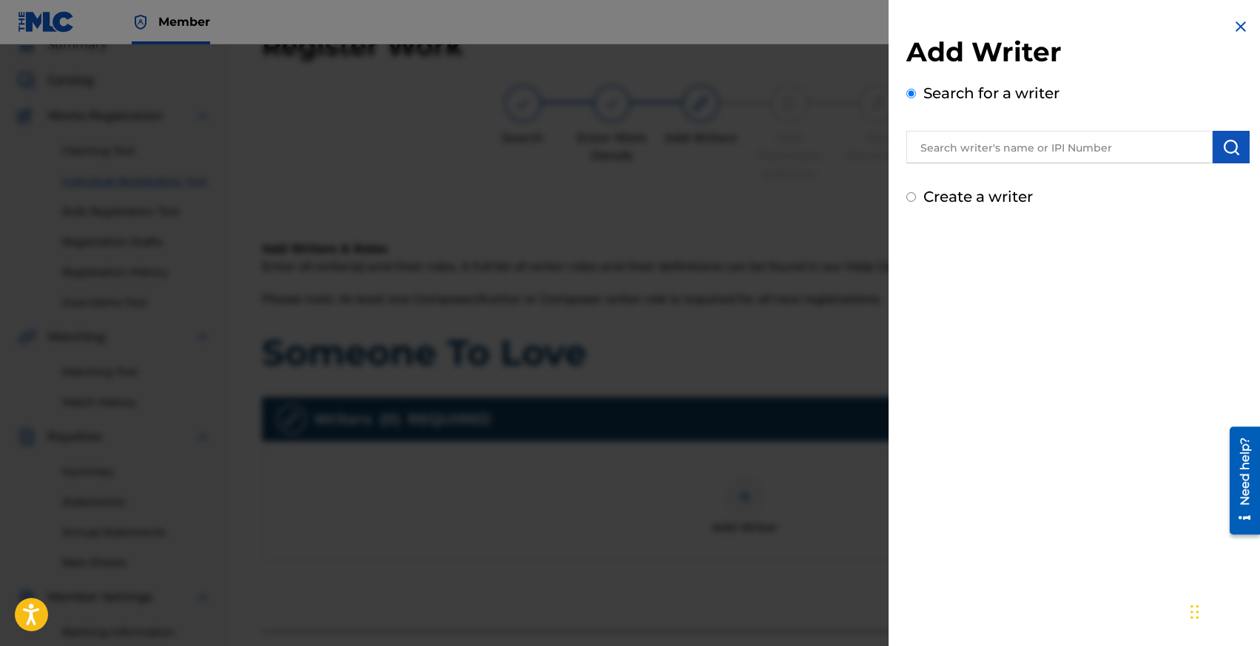
click at [995, 138] on input "text" at bounding box center [1059, 147] width 306 height 33
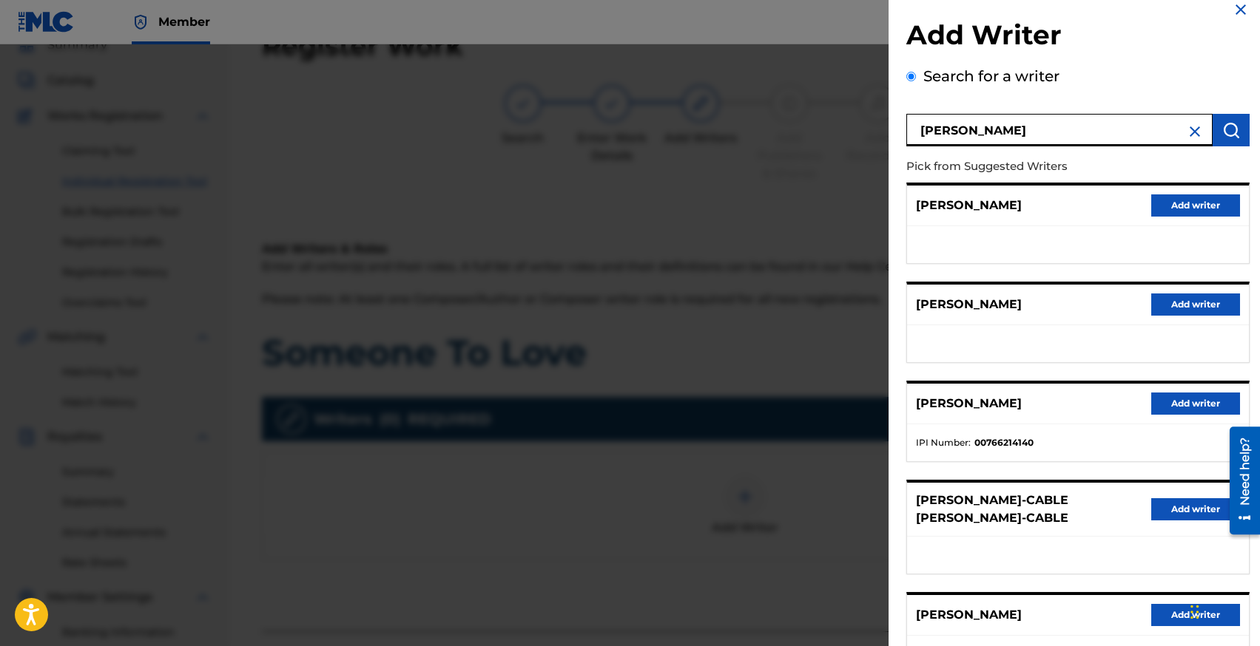
scroll to position [18, 0]
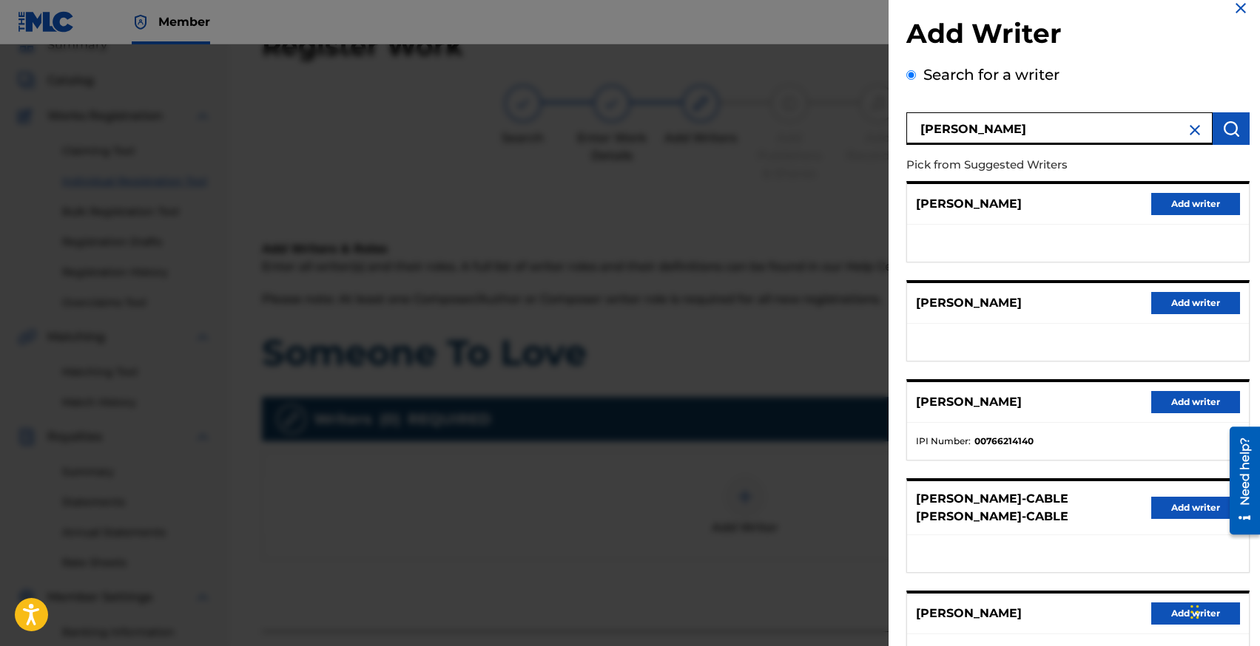
click at [975, 124] on input "[PERSON_NAME]" at bounding box center [1059, 128] width 306 height 33
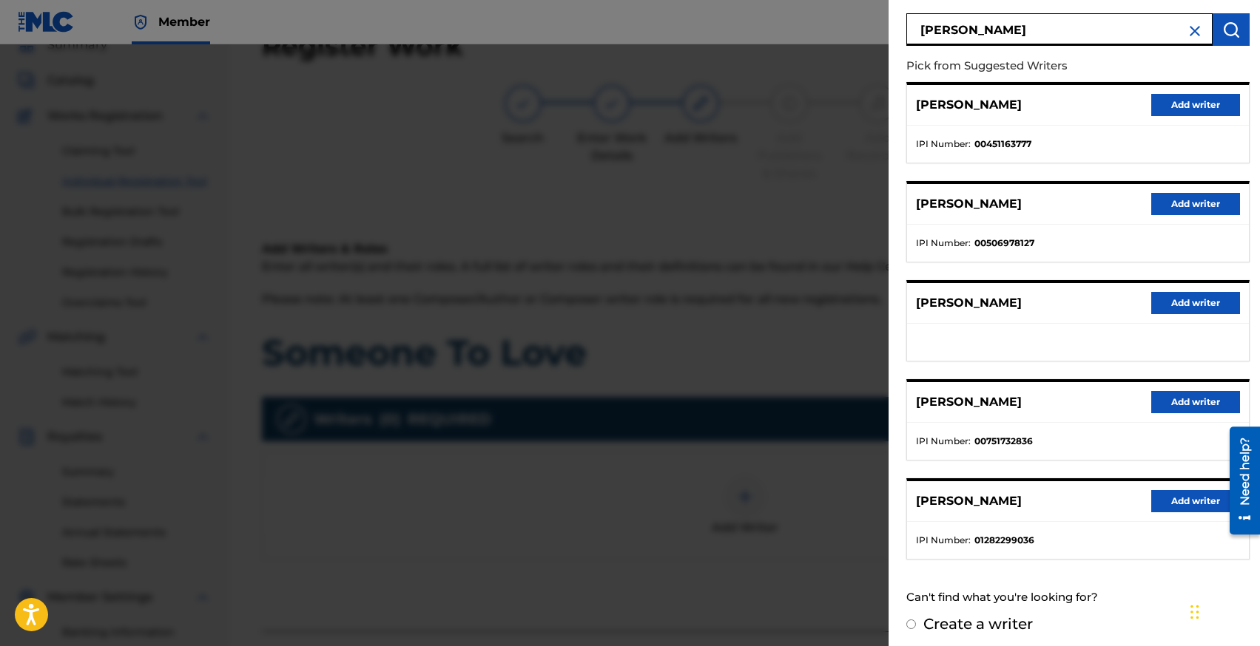
scroll to position [117, 0]
click at [1174, 305] on button "Add writer" at bounding box center [1195, 304] width 89 height 22
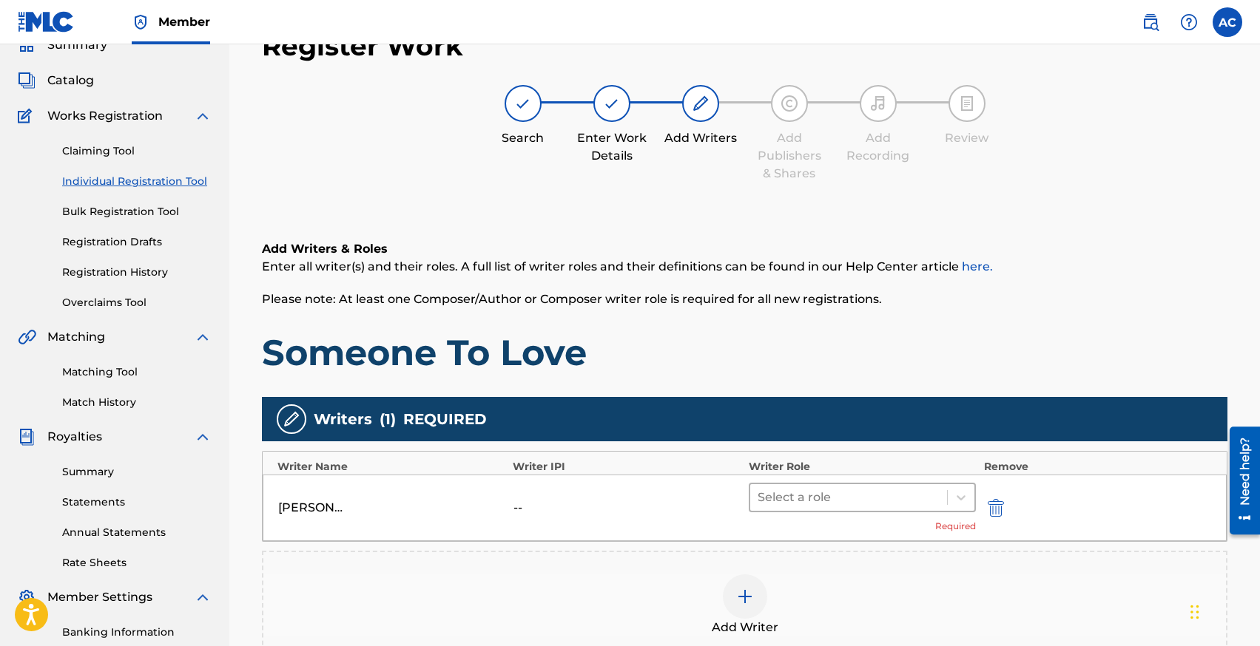
click at [790, 484] on div "Select a role" at bounding box center [848, 497] width 197 height 27
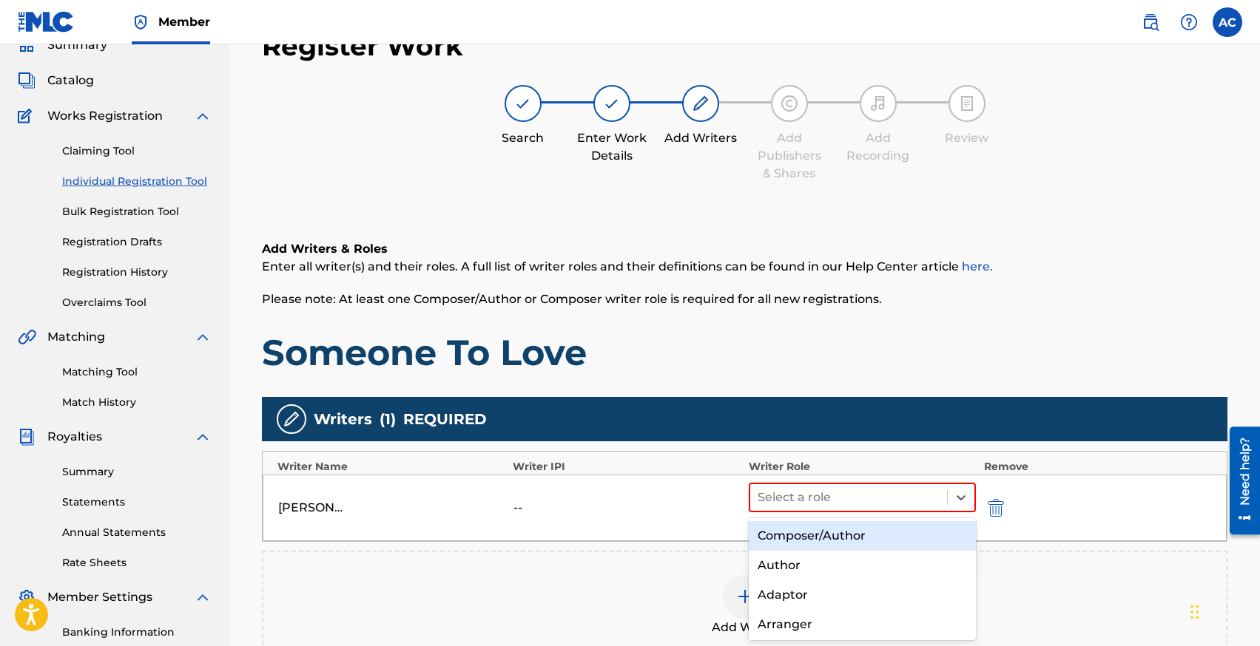
click at [790, 533] on div "Composer/Author" at bounding box center [862, 536] width 228 height 30
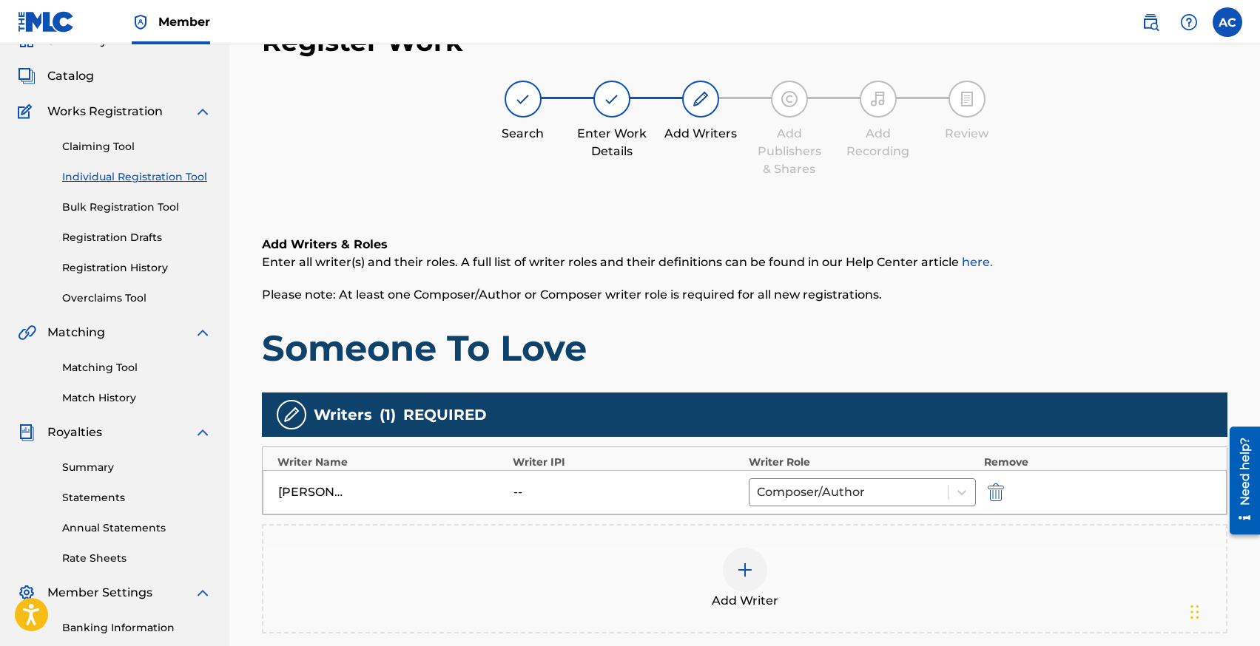
scroll to position [112, 0]
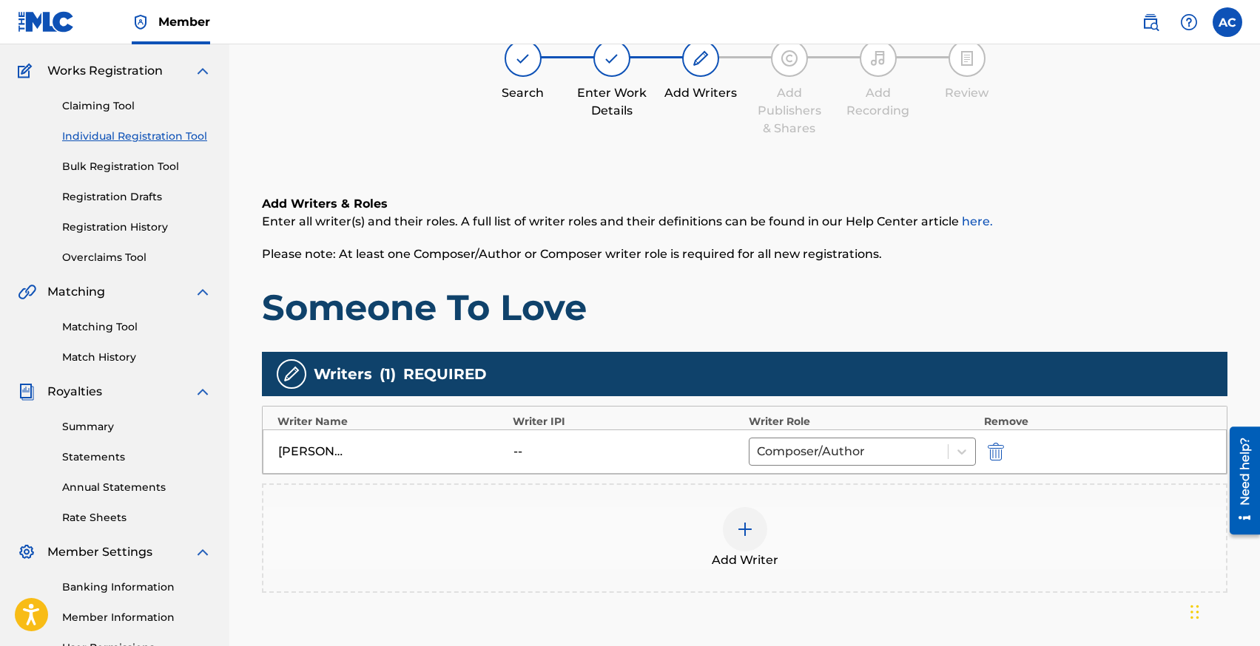
click at [749, 524] on img at bounding box center [745, 530] width 18 height 18
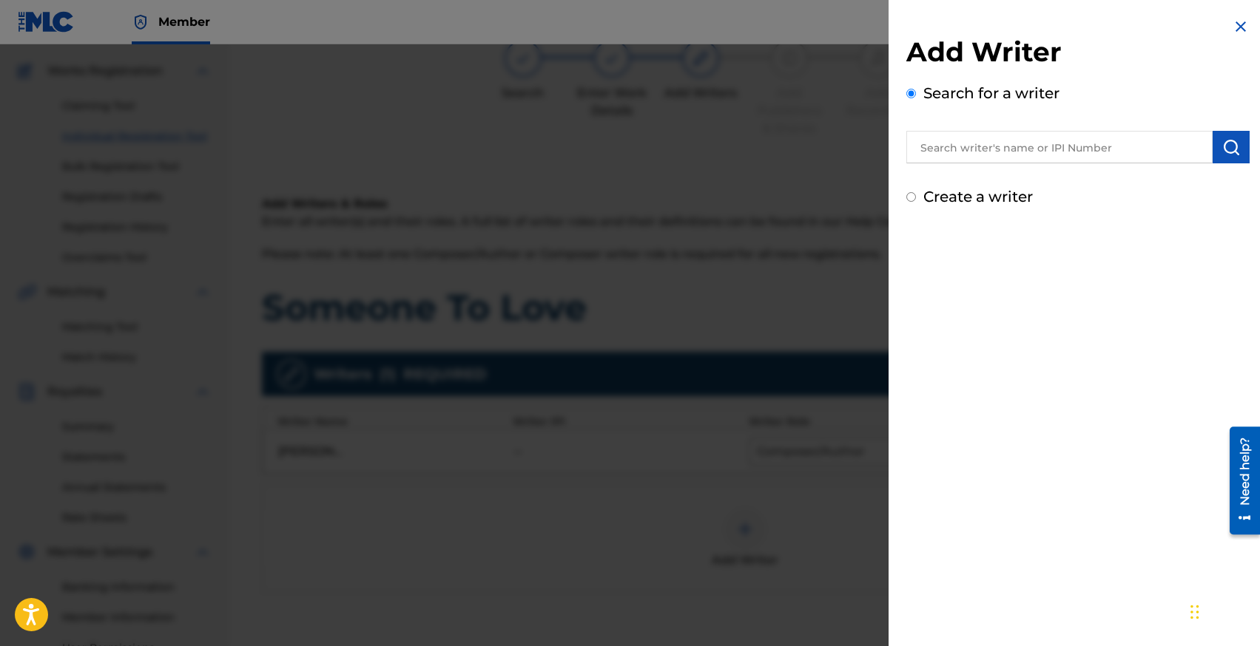
click at [998, 172] on div "Add Writer Search for a writer Create a writer" at bounding box center [1077, 122] width 343 height 172
click at [1006, 146] on input "text" at bounding box center [1059, 147] width 306 height 33
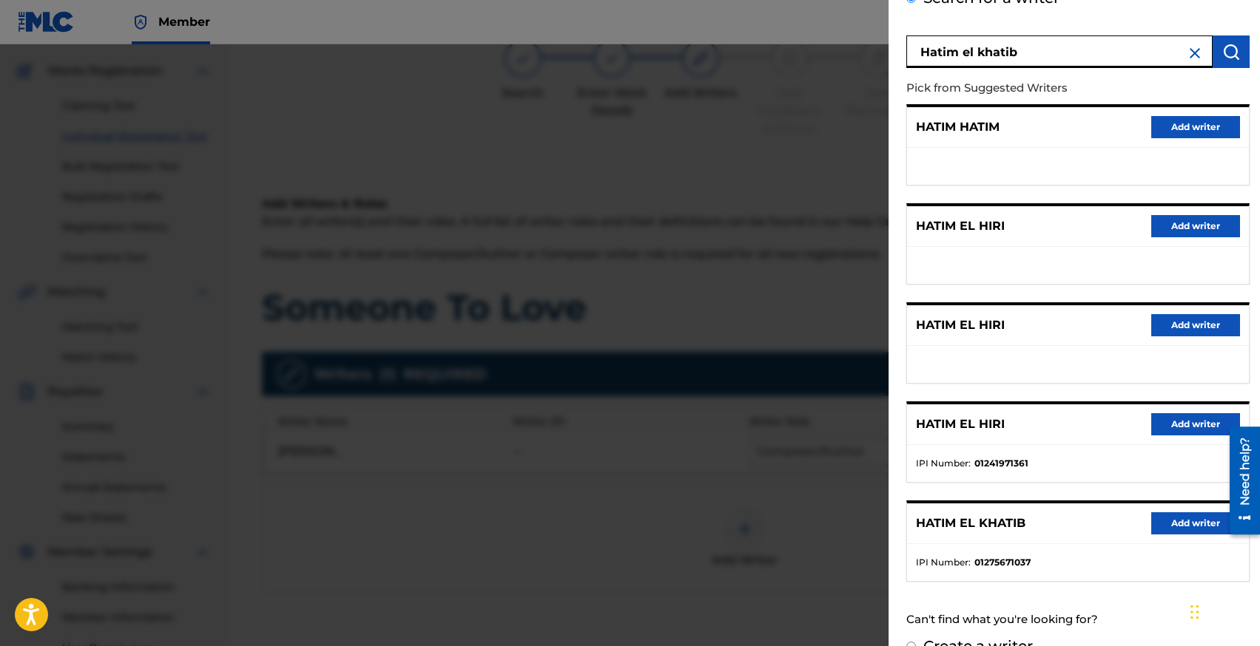
scroll to position [124, 0]
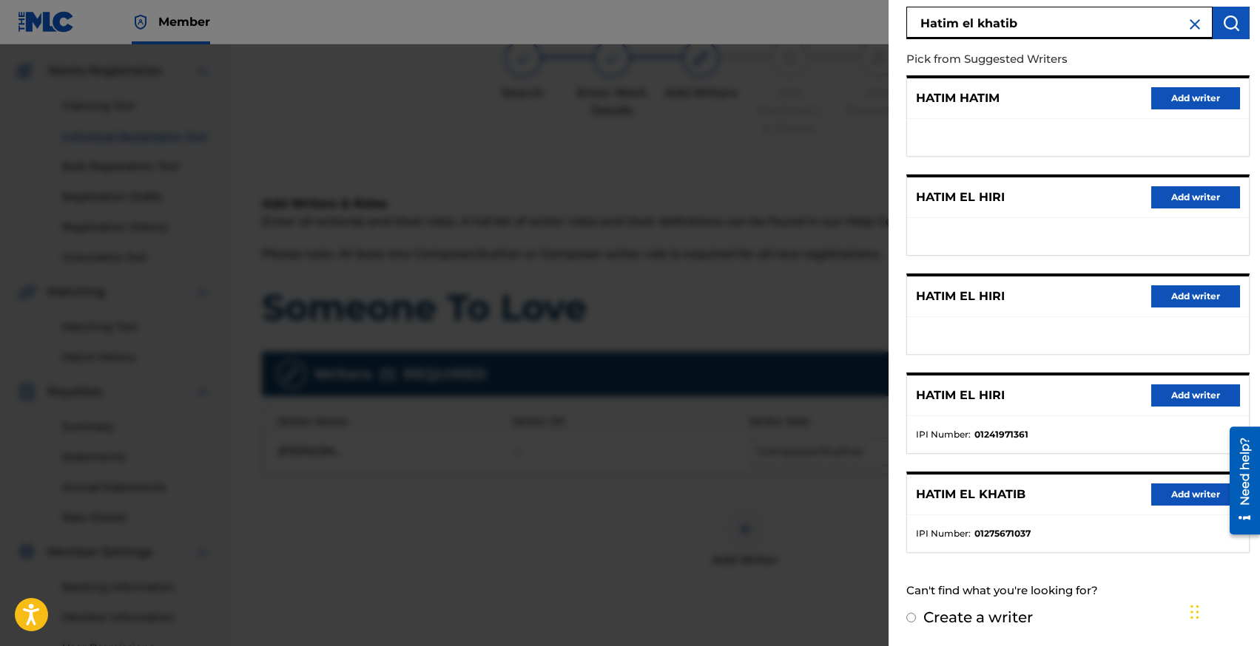
click at [1182, 494] on button "Add writer" at bounding box center [1195, 495] width 89 height 22
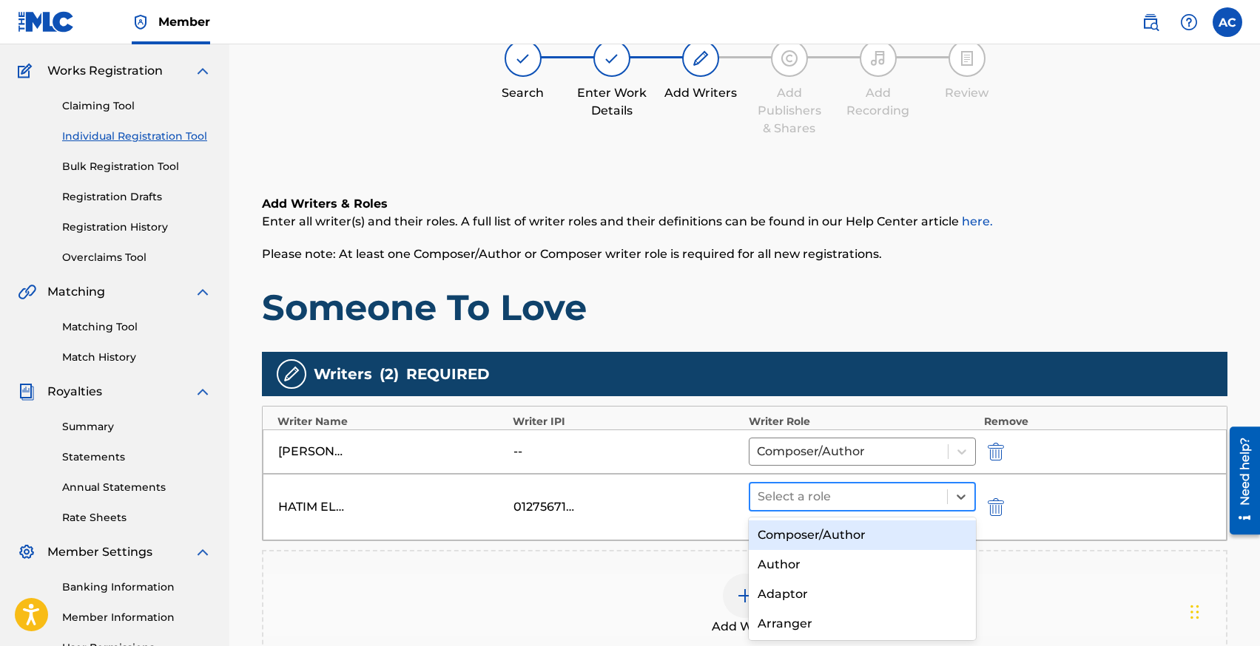
click at [814, 496] on div at bounding box center [848, 497] width 183 height 21
click at [814, 524] on div "Composer/Author" at bounding box center [862, 536] width 228 height 30
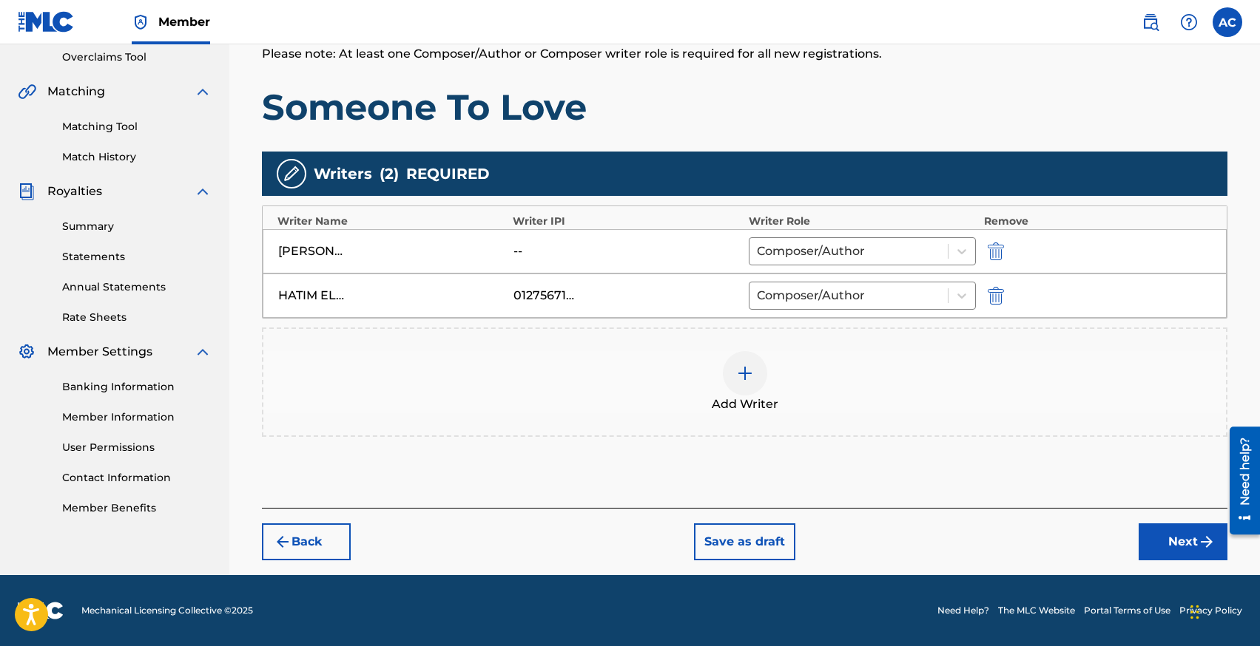
click at [1183, 535] on button "Next" at bounding box center [1182, 542] width 89 height 37
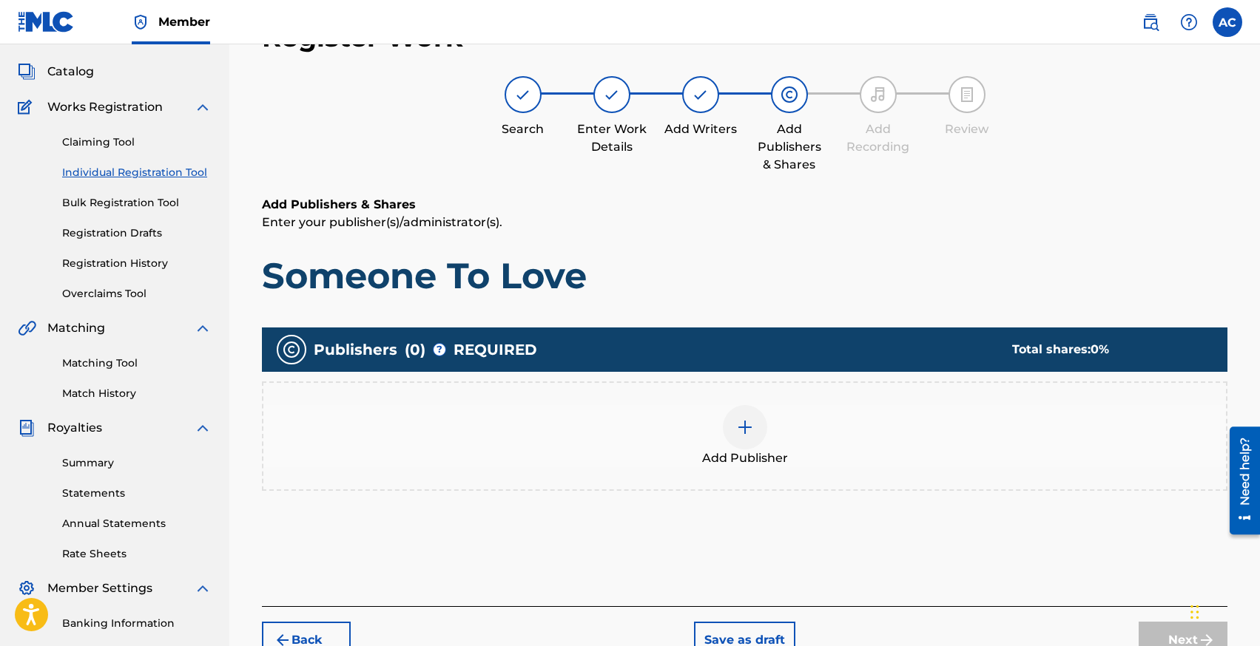
scroll to position [67, 0]
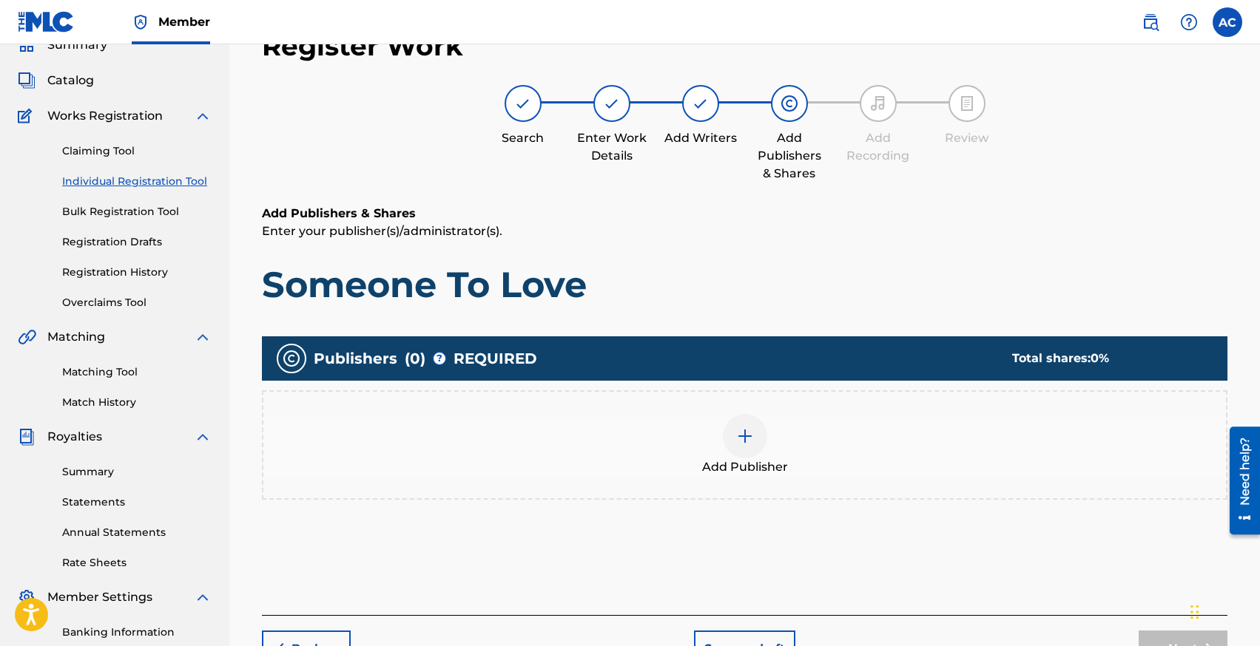
click at [743, 435] on img at bounding box center [745, 436] width 18 height 18
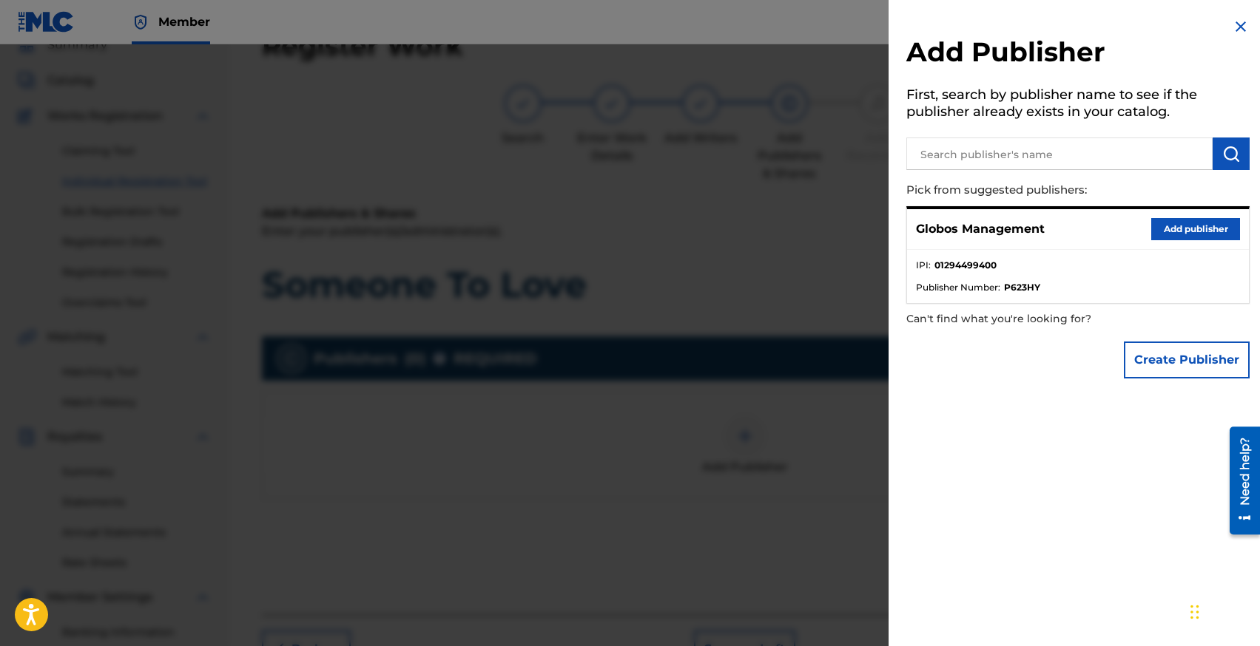
click at [1177, 237] on button "Add publisher" at bounding box center [1195, 229] width 89 height 22
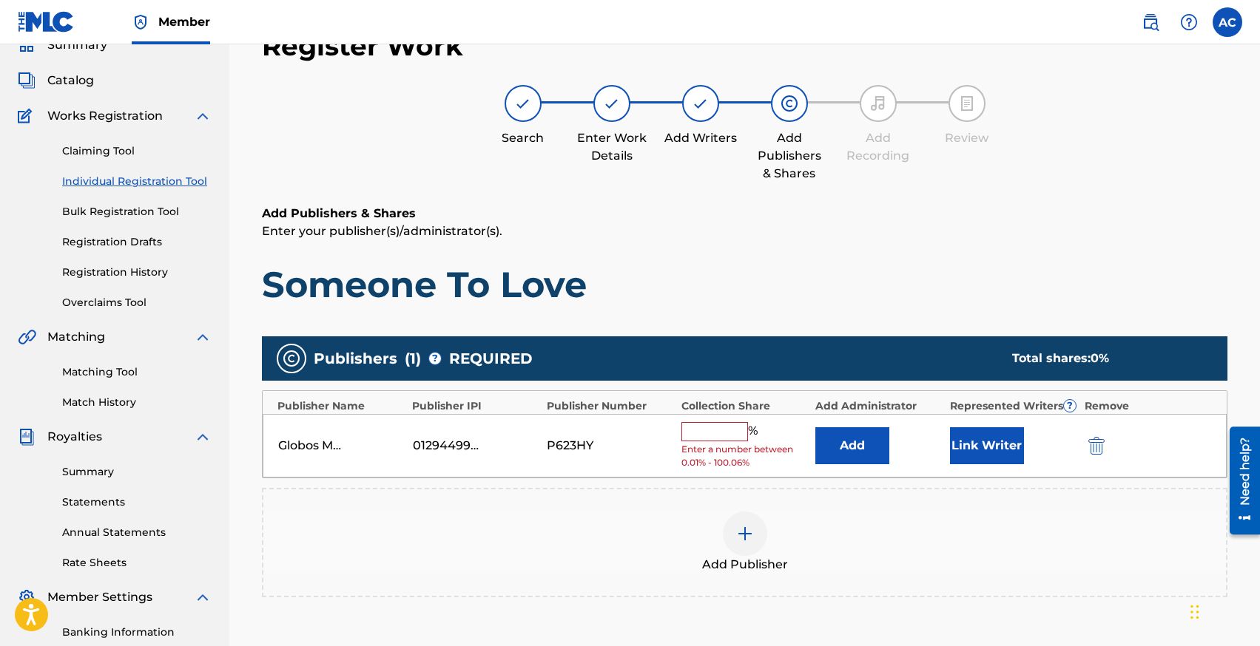
click at [734, 431] on input "text" at bounding box center [714, 431] width 67 height 19
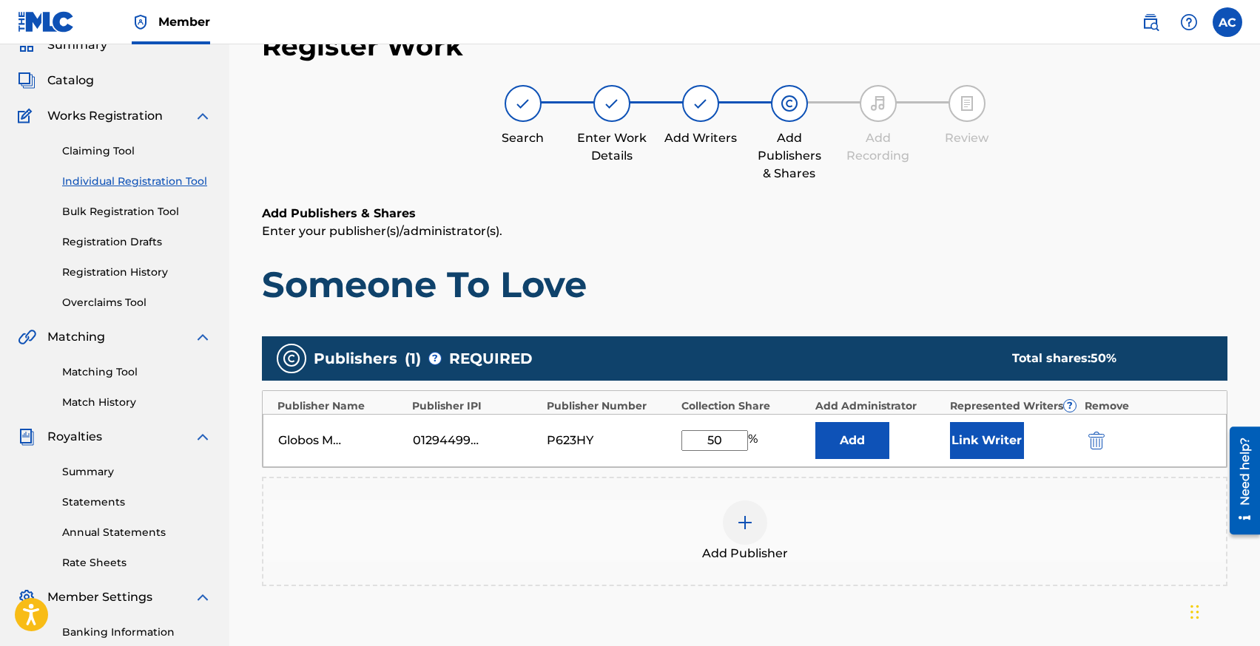
click at [980, 440] on button "Link Writer" at bounding box center [987, 440] width 74 height 37
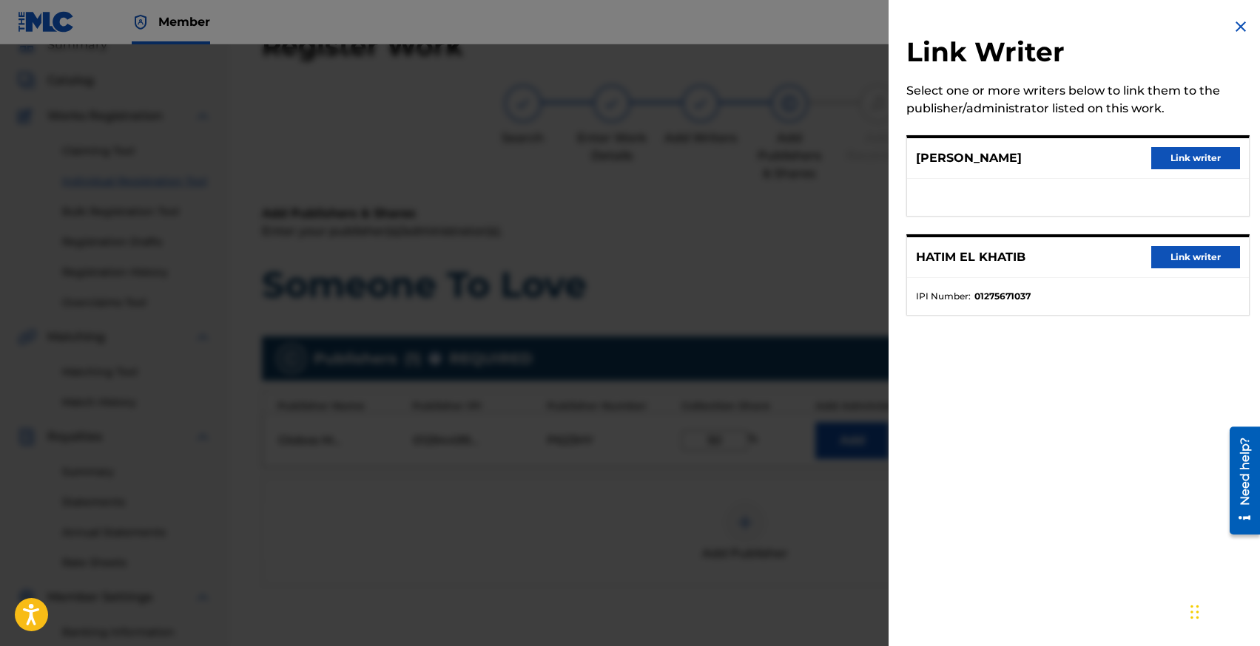
click at [1153, 152] on button "Link writer" at bounding box center [1195, 158] width 89 height 22
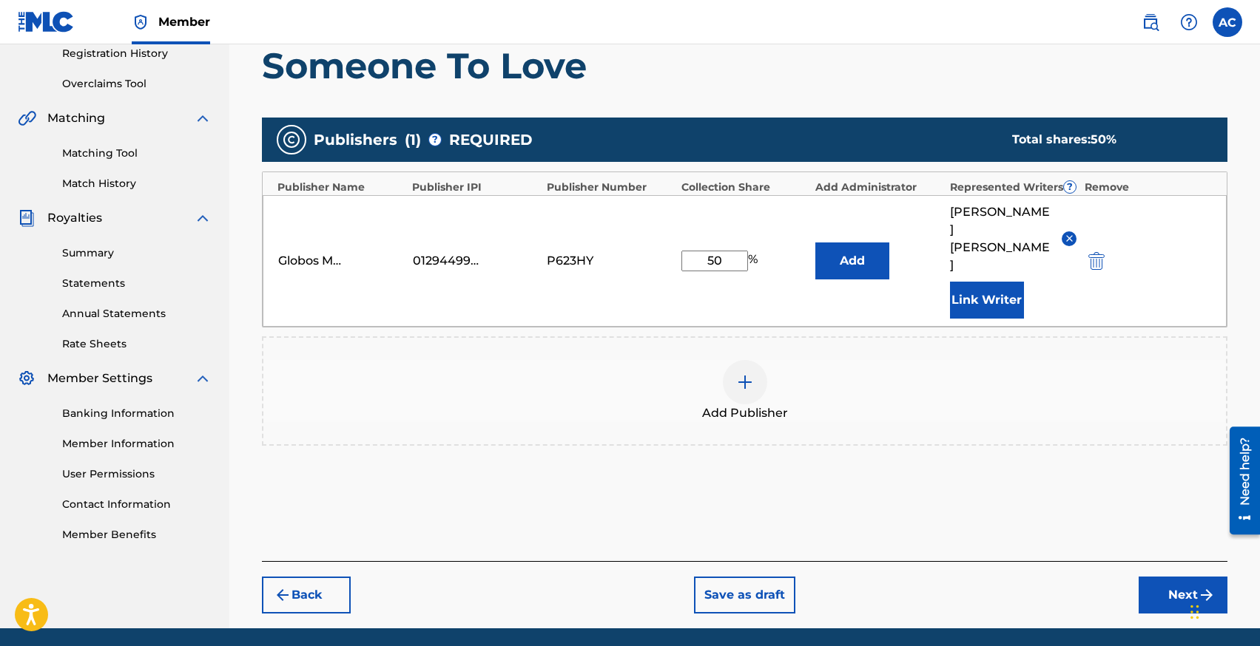
click at [1159, 577] on button "Next" at bounding box center [1182, 595] width 89 height 37
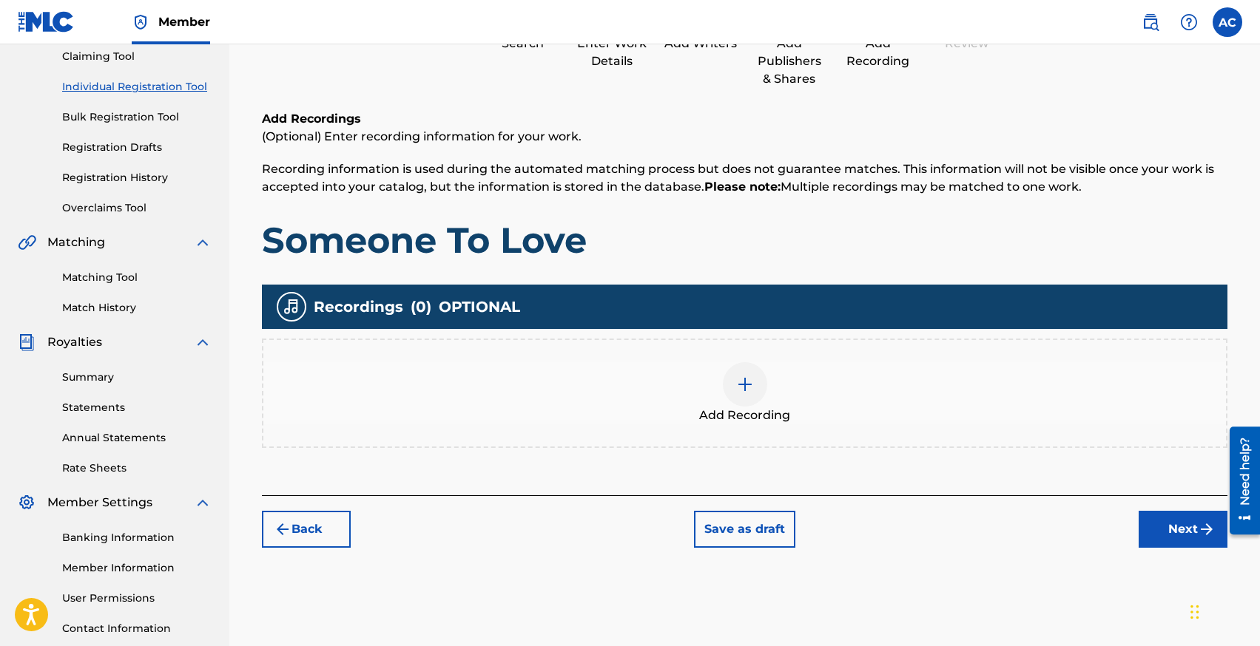
scroll to position [271, 0]
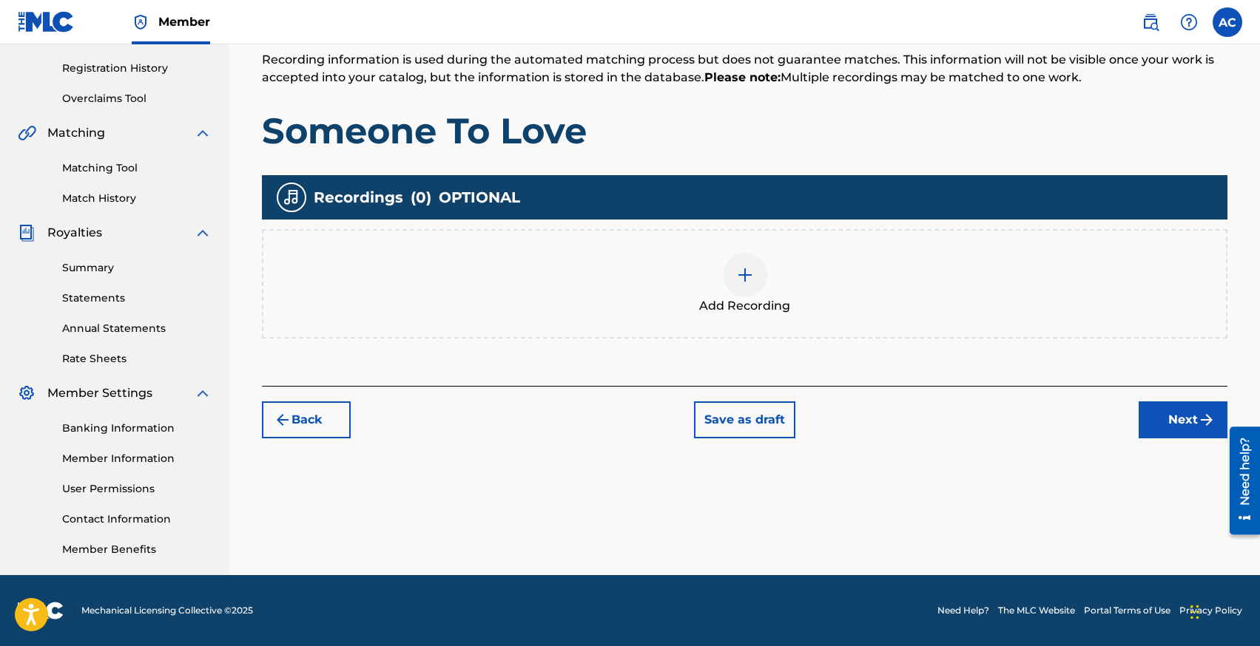
click at [740, 269] on img at bounding box center [745, 275] width 18 height 18
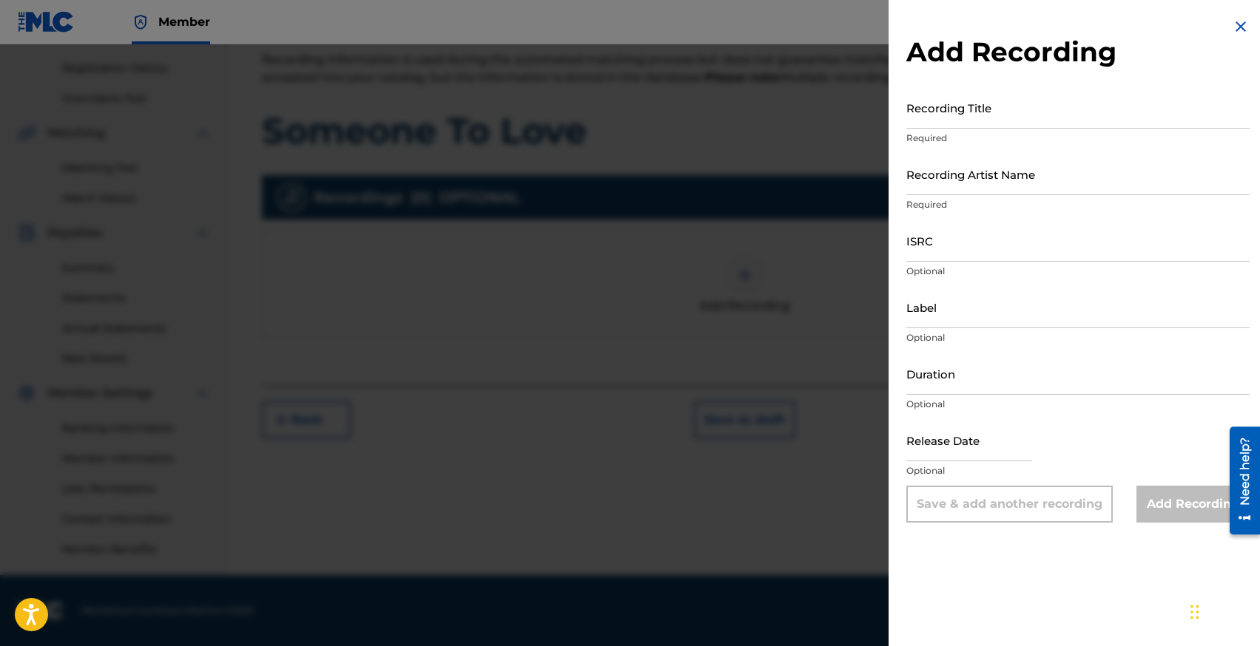
click at [941, 101] on input "Recording Title" at bounding box center [1077, 108] width 343 height 42
click at [944, 251] on input "ISRC" at bounding box center [1077, 241] width 343 height 42
paste input "NL5L52500041"
click at [953, 116] on input "Recording Title" at bounding box center [1077, 108] width 343 height 42
click at [950, 191] on input "Recording Artist Name" at bounding box center [1077, 174] width 343 height 42
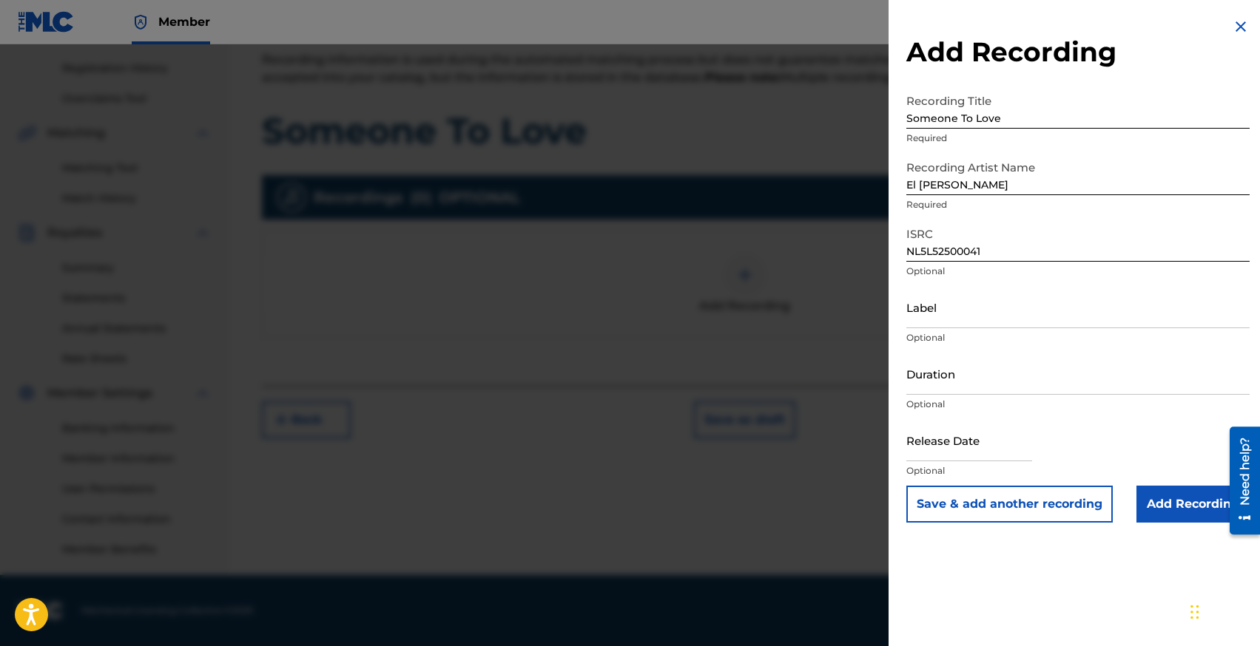
click at [1166, 518] on input "Add Recording" at bounding box center [1192, 504] width 113 height 37
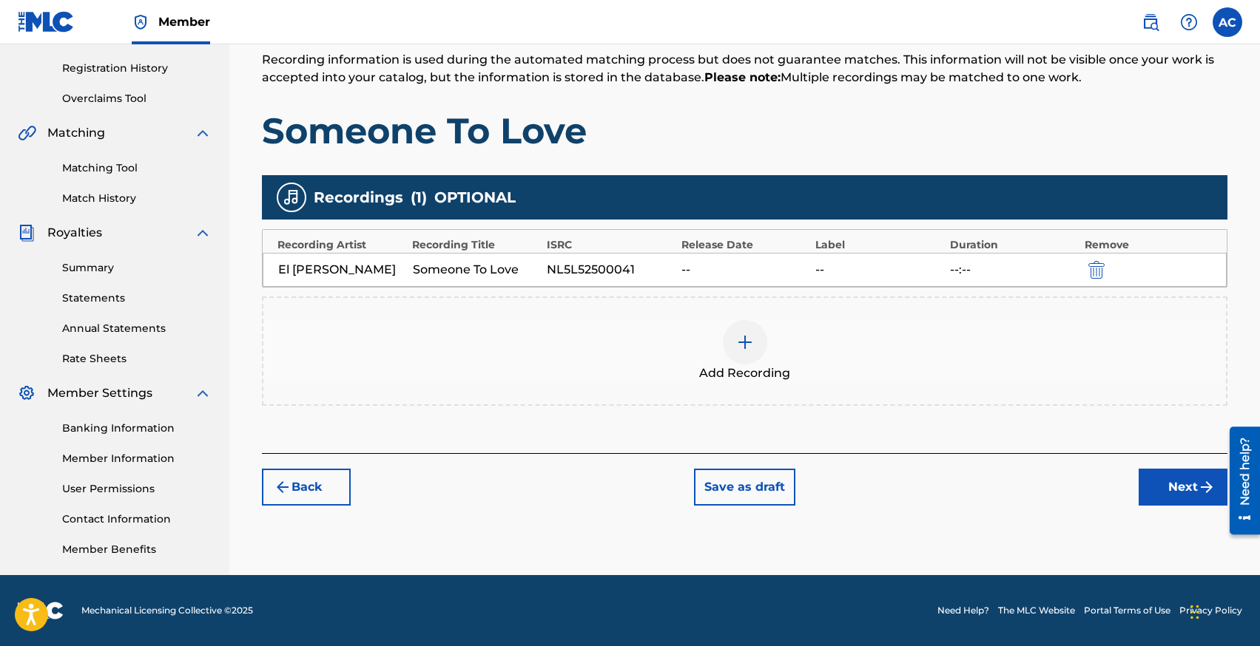
click at [1172, 485] on button "Next" at bounding box center [1182, 487] width 89 height 37
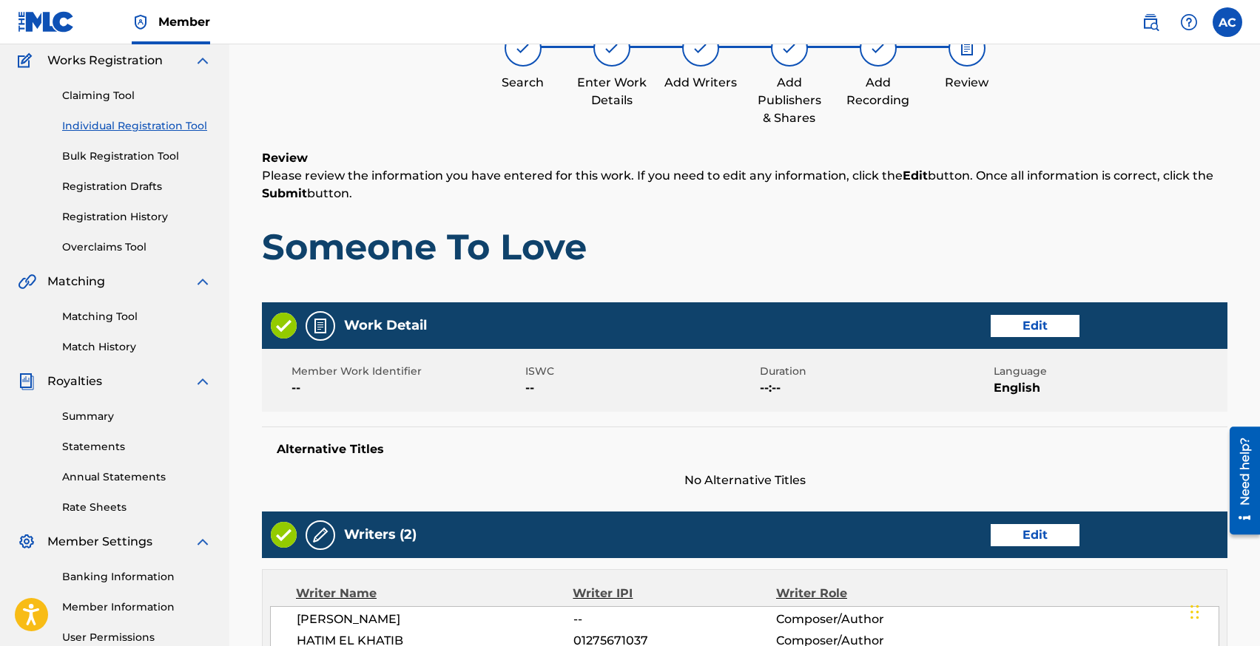
scroll to position [643, 0]
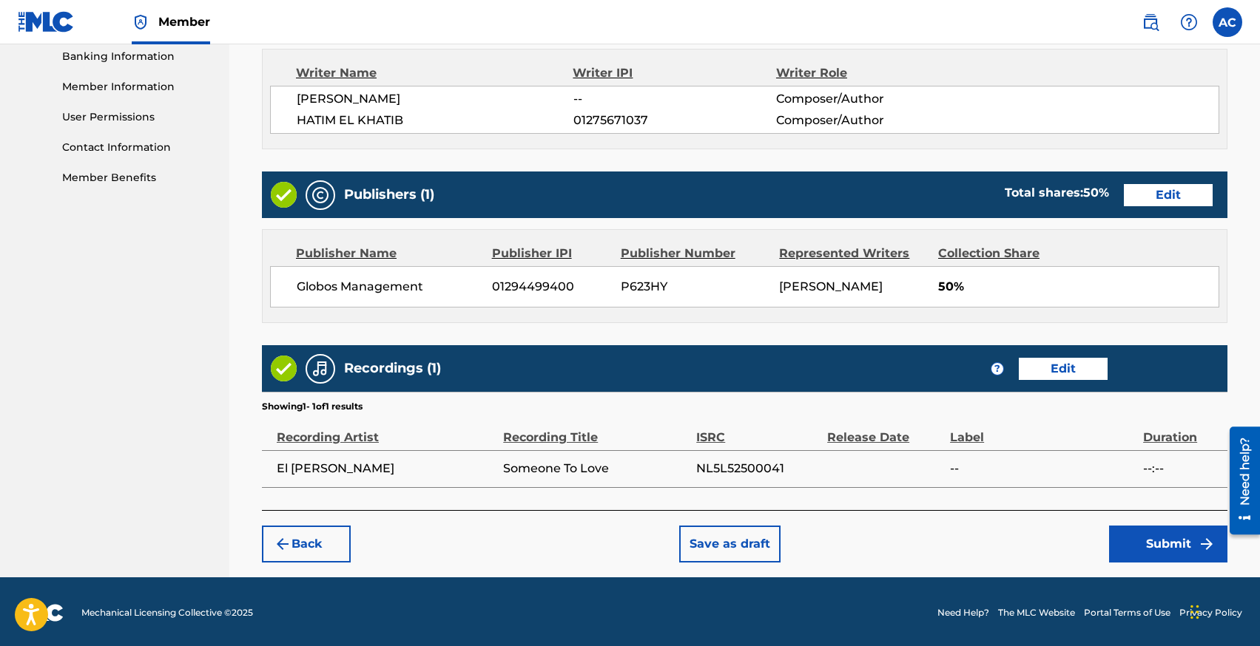
click at [1129, 536] on button "Submit" at bounding box center [1168, 544] width 118 height 37
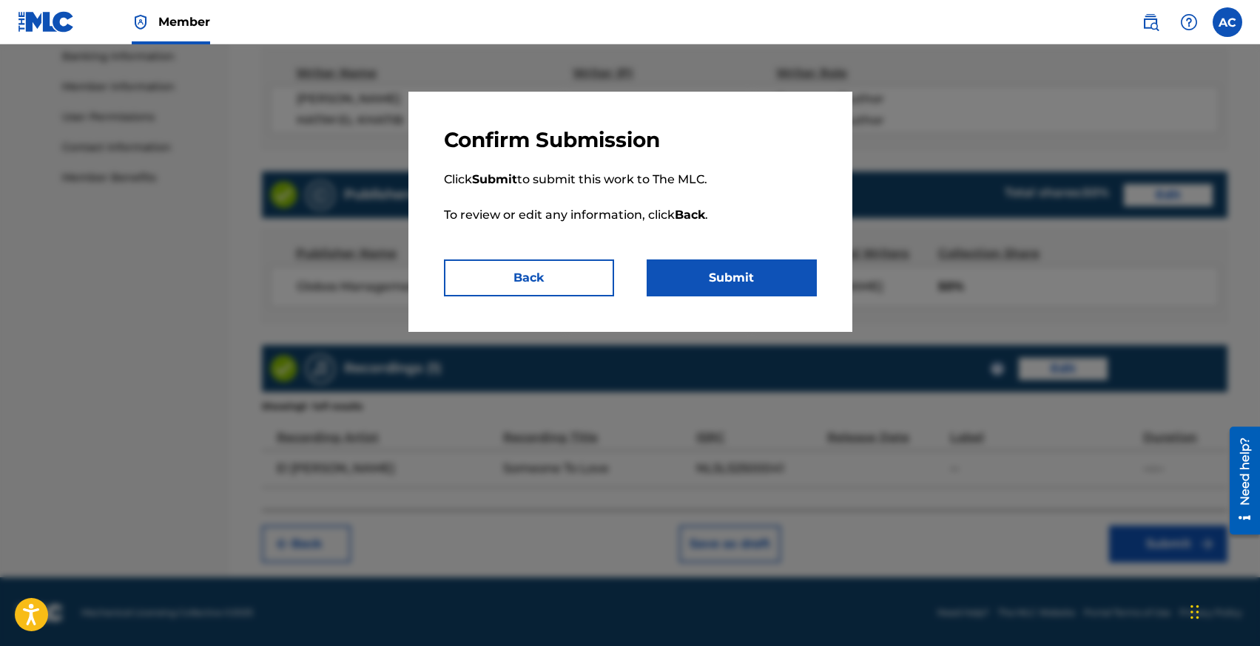
click at [750, 283] on button "Submit" at bounding box center [731, 278] width 170 height 37
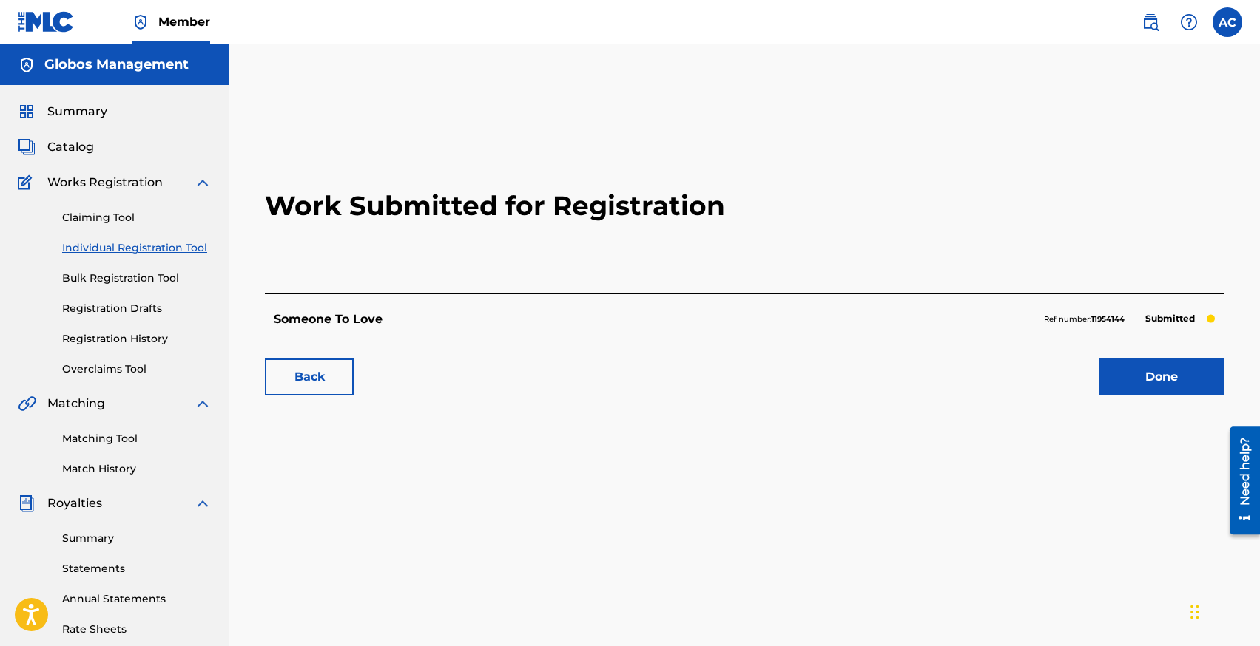
click at [97, 249] on link "Individual Registration Tool" at bounding box center [136, 248] width 149 height 16
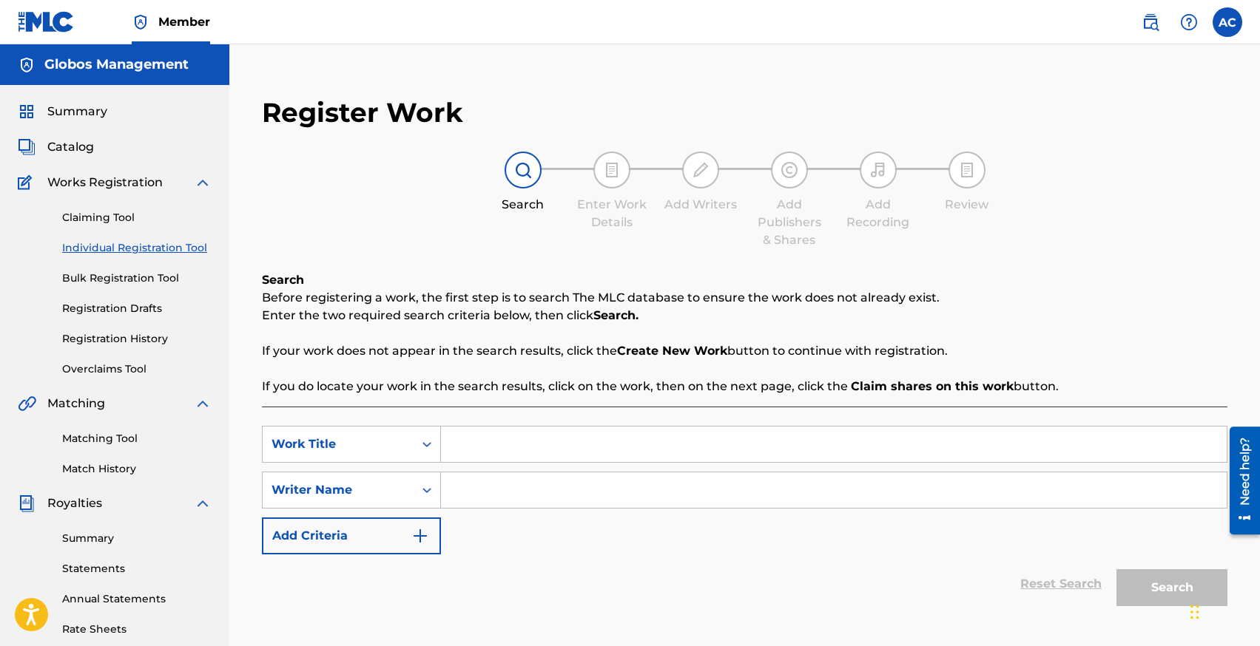
click at [460, 446] on input "Search Form" at bounding box center [833, 445] width 785 height 36
click at [497, 491] on input "Search Form" at bounding box center [833, 491] width 785 height 36
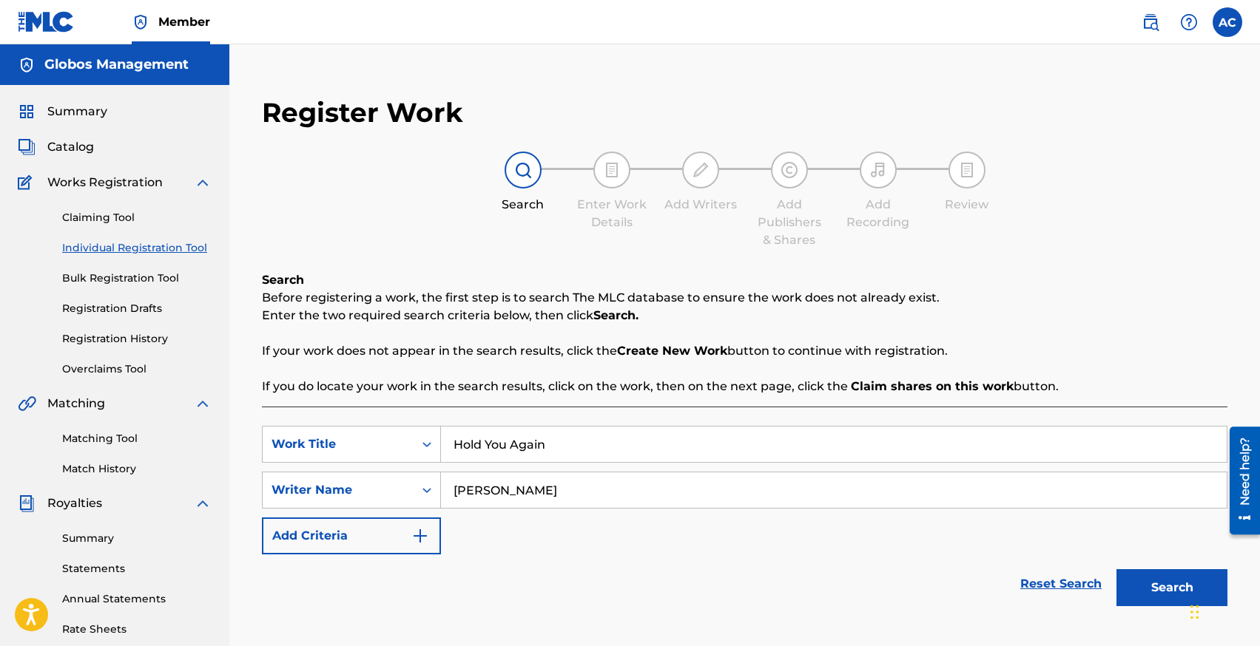
click at [1116, 570] on button "Search" at bounding box center [1171, 588] width 111 height 37
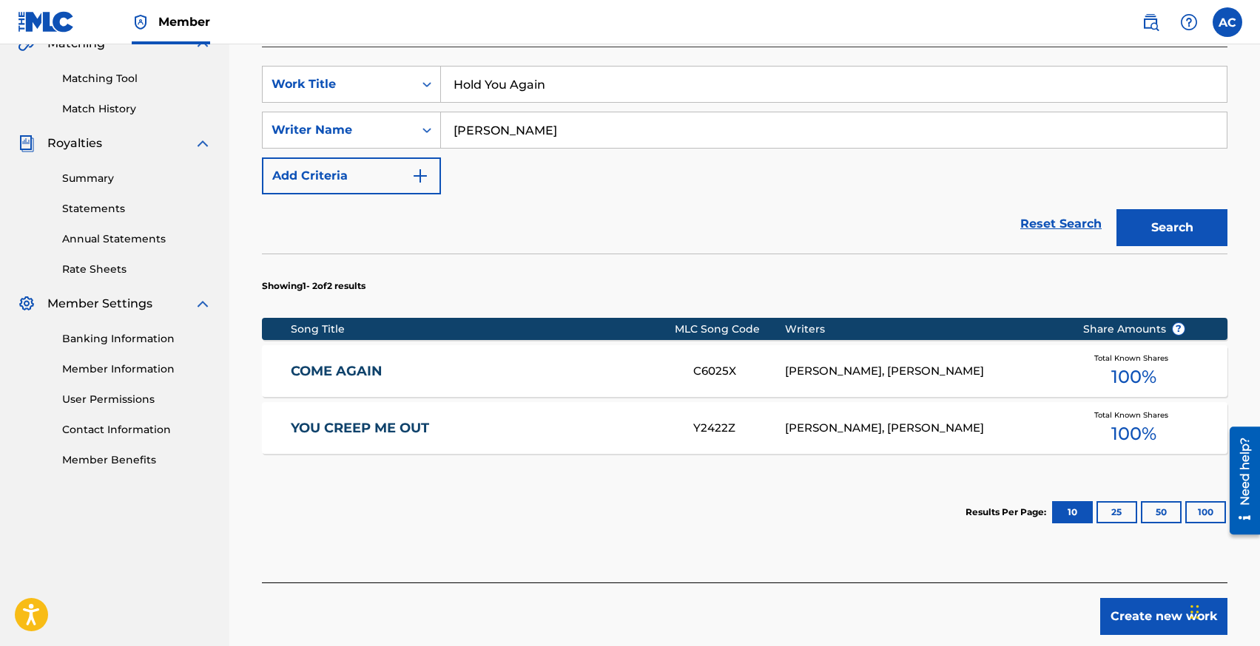
click at [1139, 613] on button "Create new work" at bounding box center [1163, 616] width 127 height 37
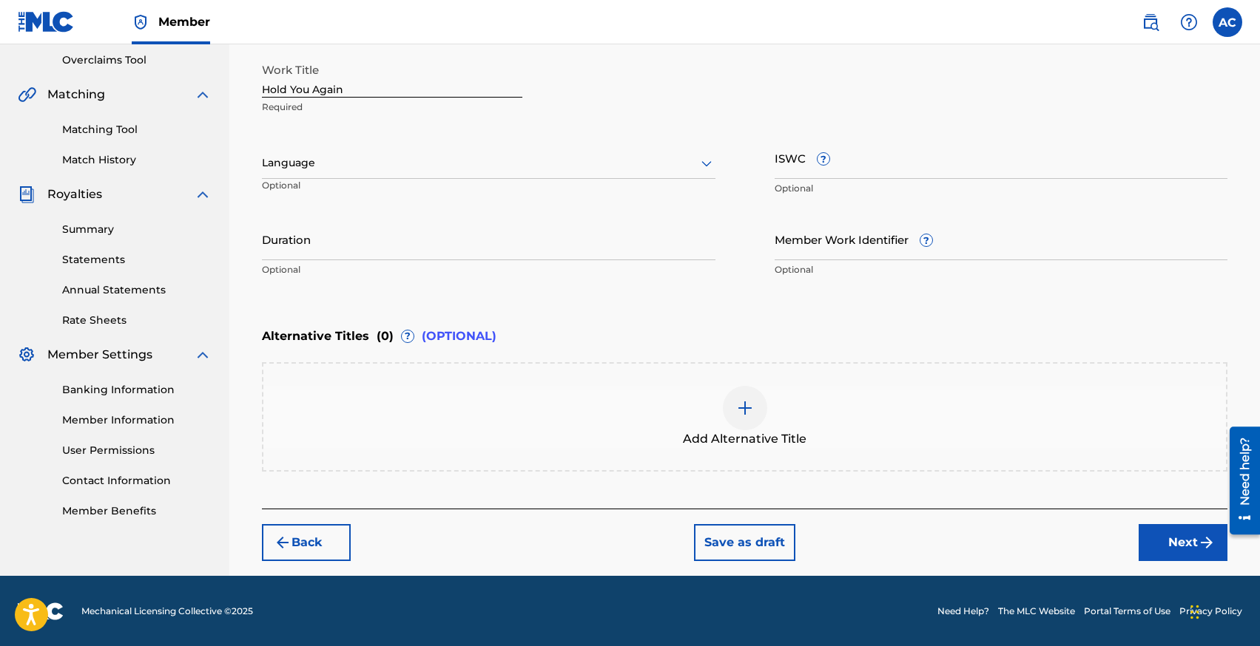
click at [308, 158] on div at bounding box center [488, 163] width 453 height 18
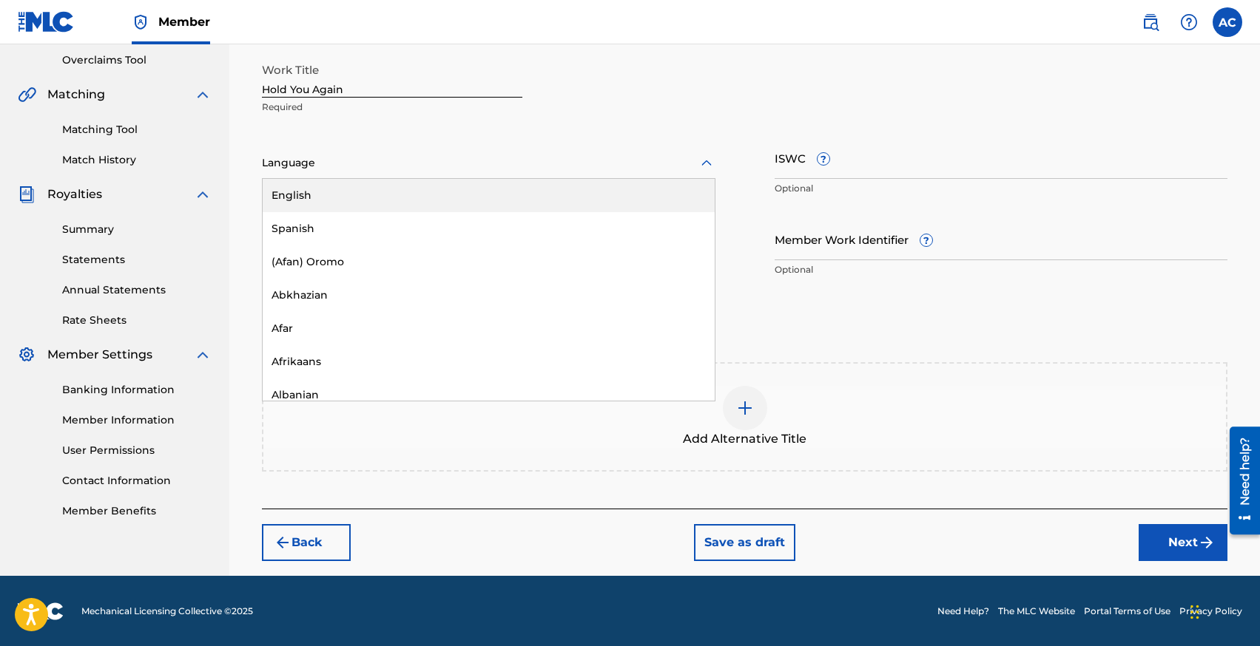
click at [319, 199] on div "English" at bounding box center [489, 195] width 452 height 33
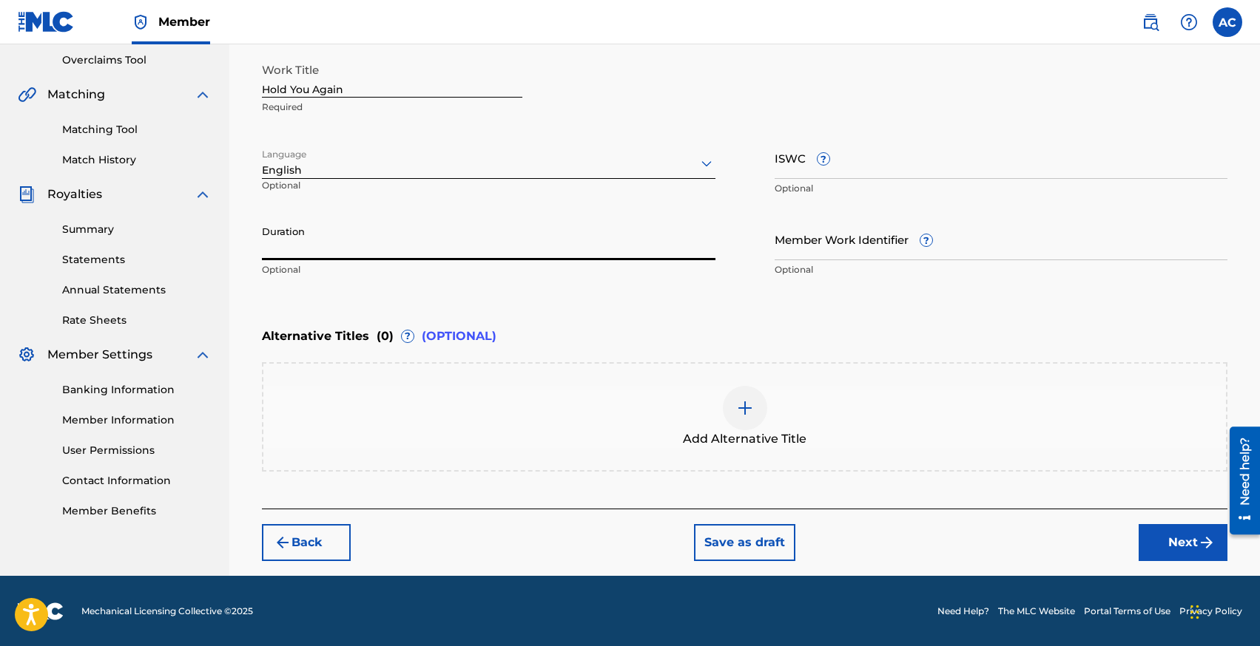
click at [321, 242] on input "Duration" at bounding box center [488, 239] width 453 height 42
click at [1158, 552] on button "Next" at bounding box center [1182, 542] width 89 height 37
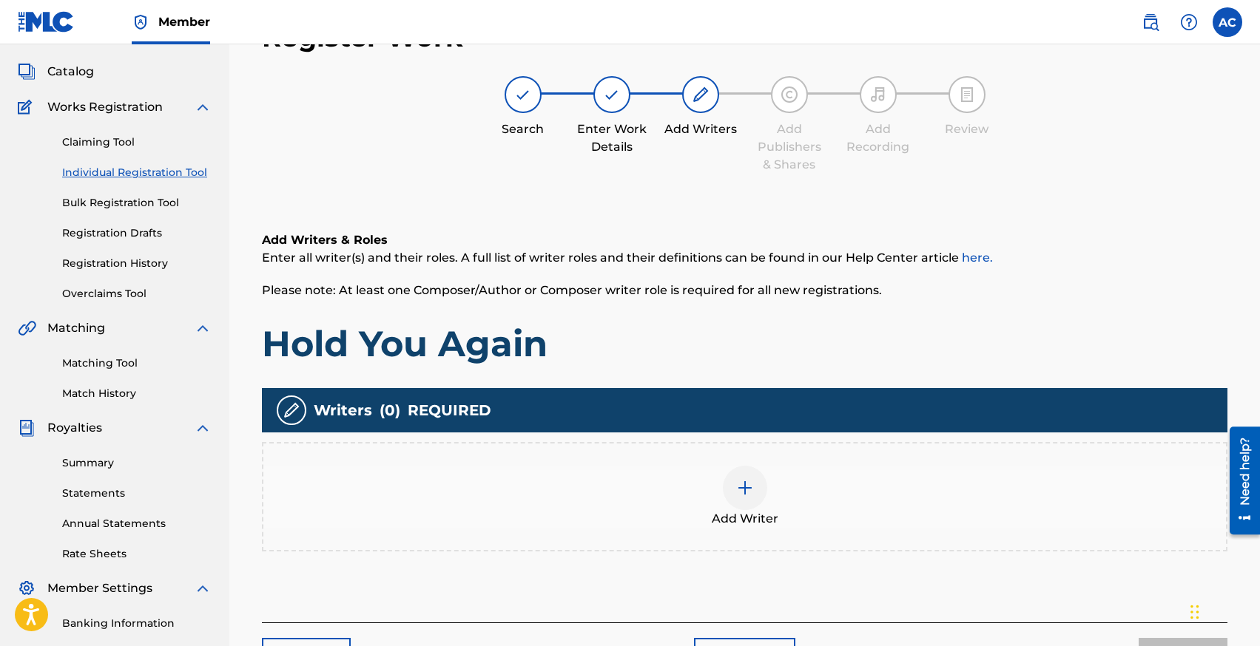
scroll to position [67, 0]
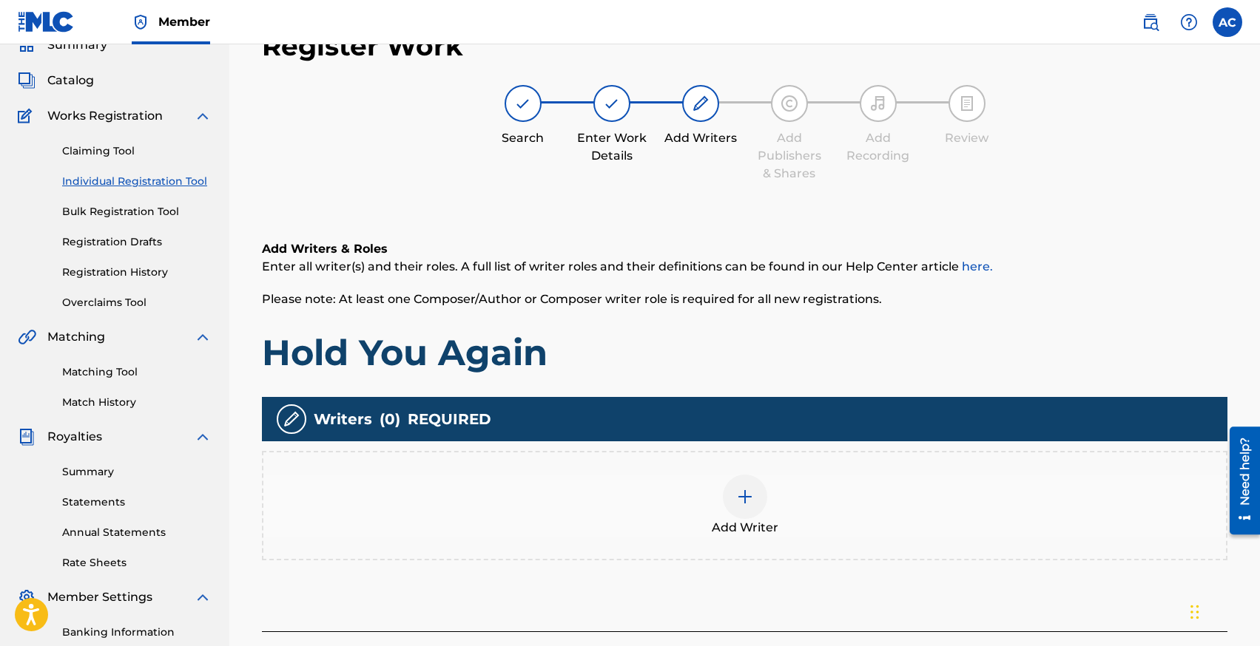
click at [740, 530] on span "Add Writer" at bounding box center [745, 528] width 67 height 18
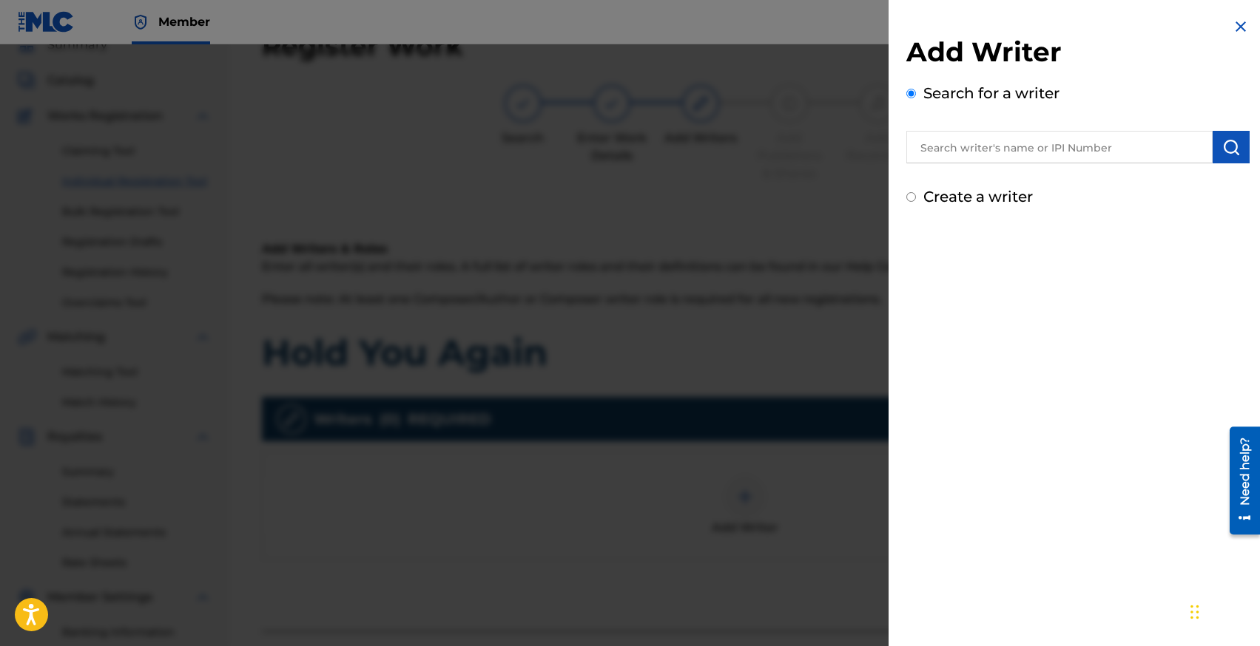
click at [961, 143] on input "text" at bounding box center [1059, 147] width 306 height 33
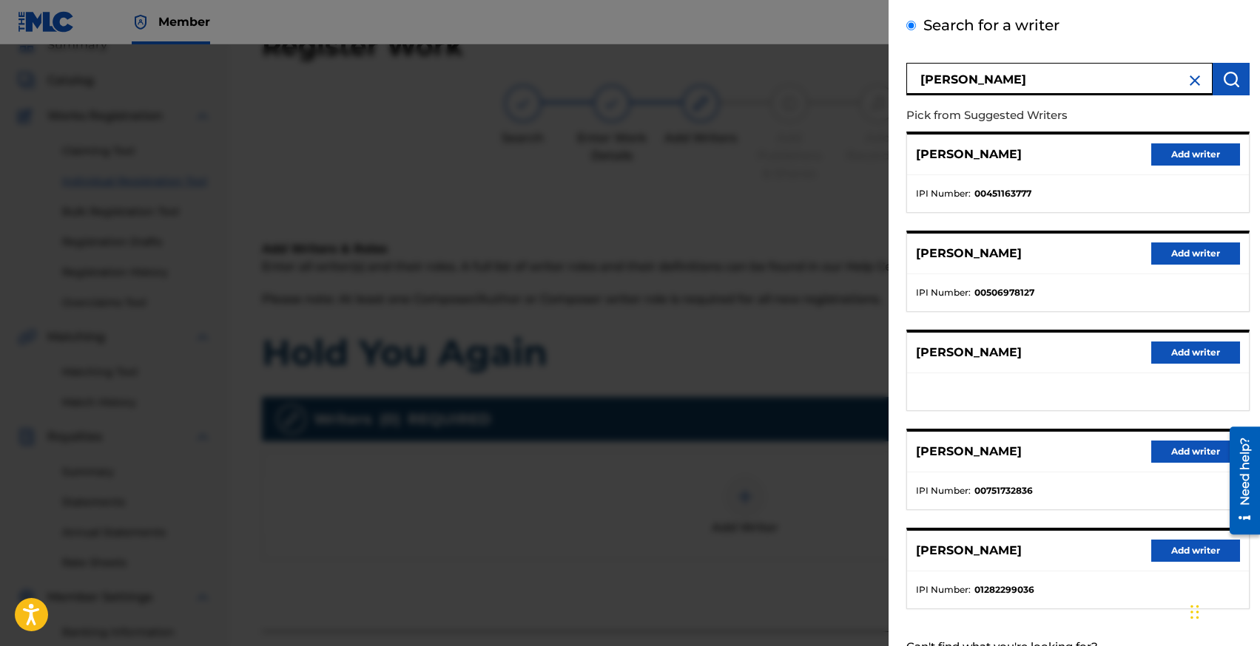
scroll to position [90, 0]
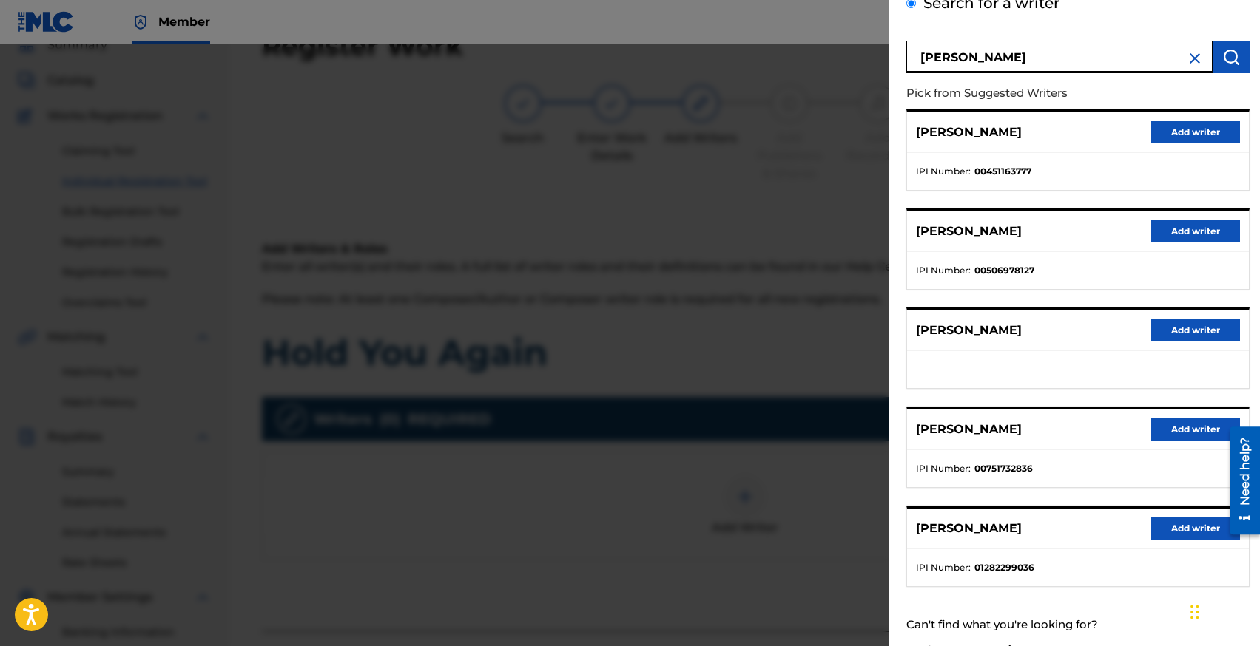
click at [1179, 334] on button "Add writer" at bounding box center [1195, 331] width 89 height 22
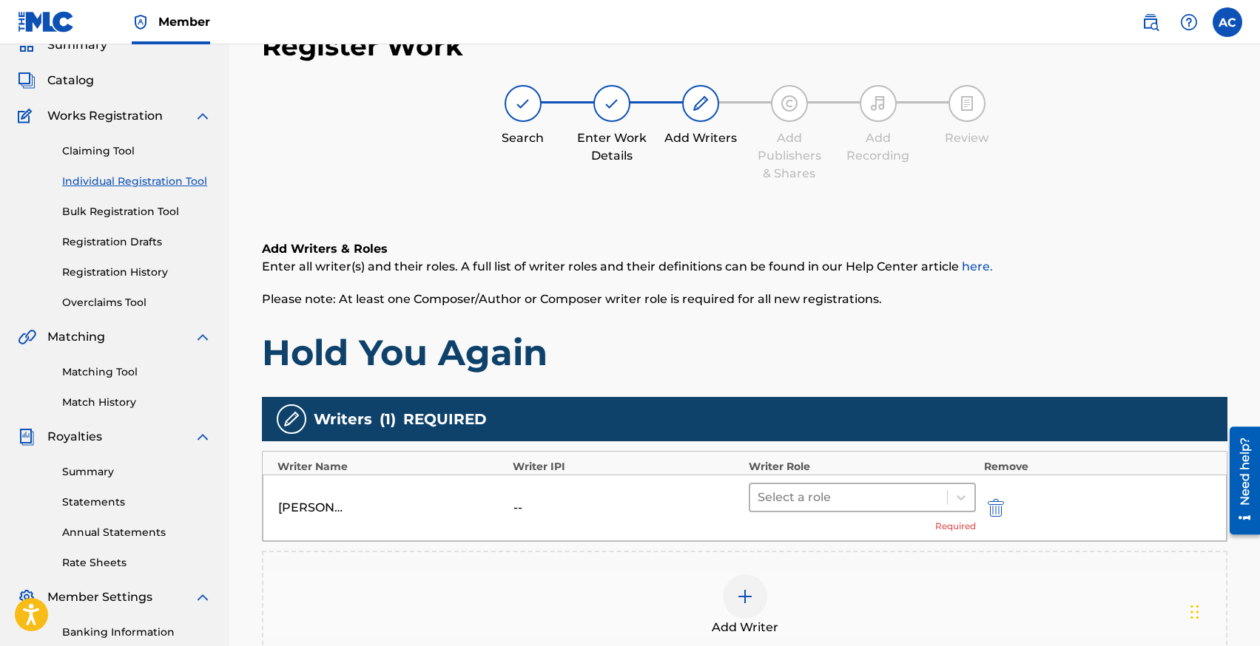
click at [812, 501] on div at bounding box center [848, 497] width 183 height 21
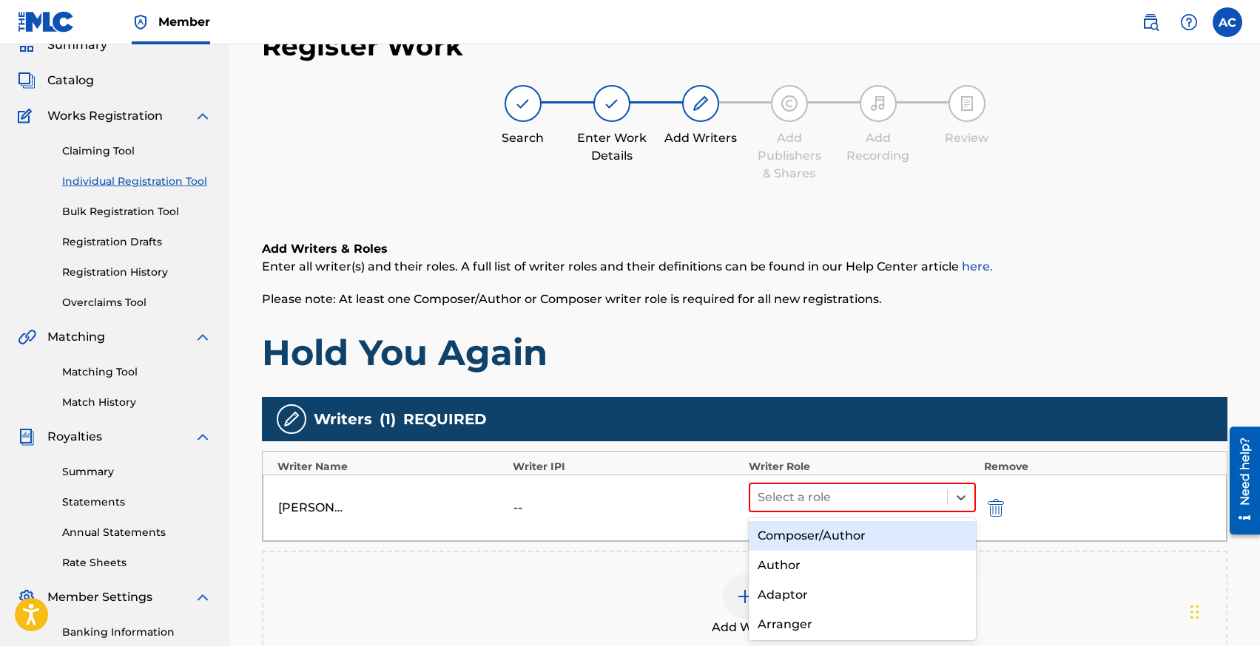
click at [806, 533] on div "Composer/Author" at bounding box center [862, 536] width 228 height 30
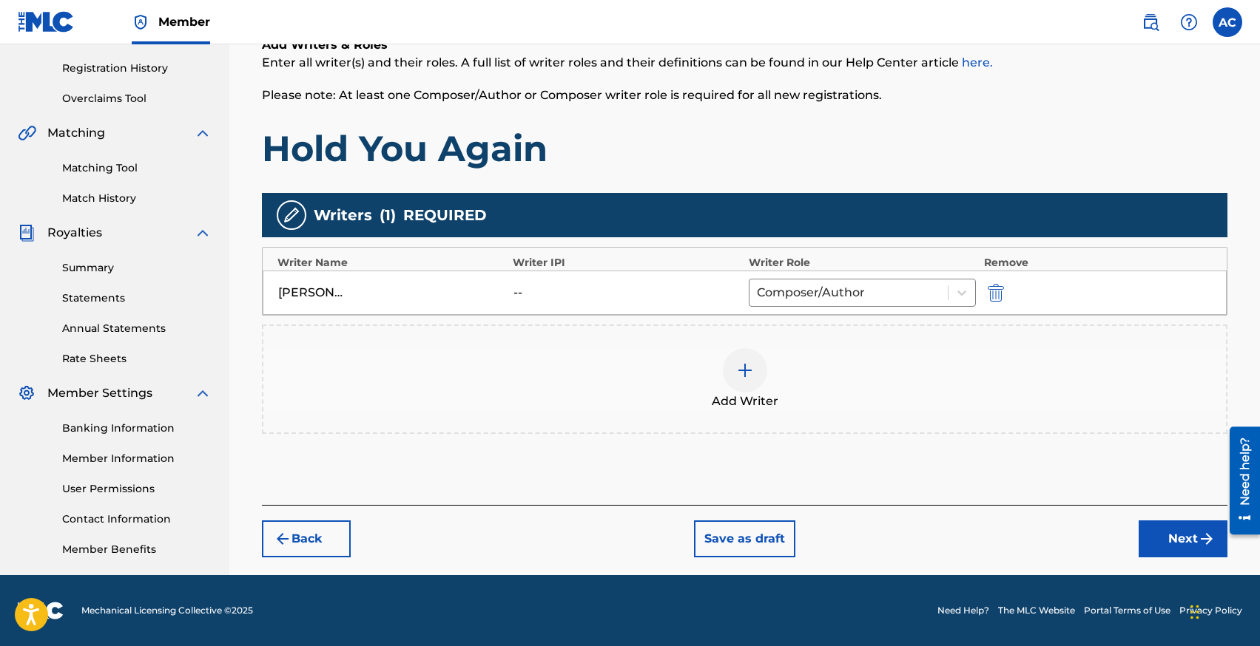
click at [1155, 538] on button "Next" at bounding box center [1182, 539] width 89 height 37
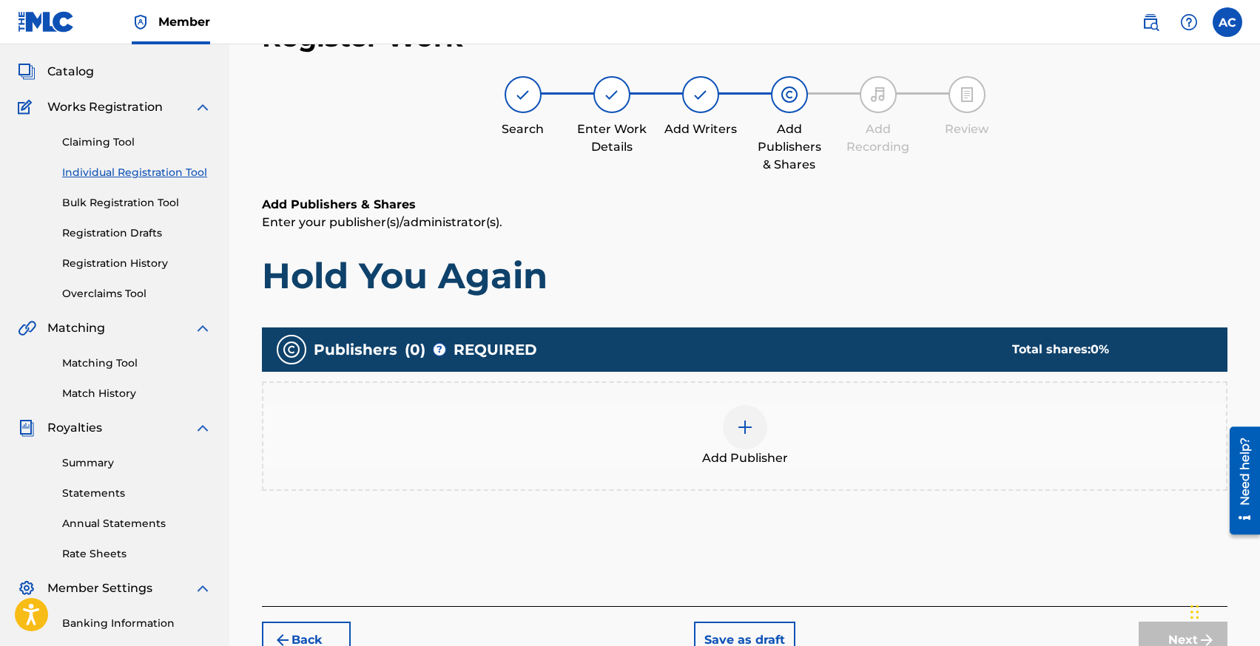
scroll to position [67, 0]
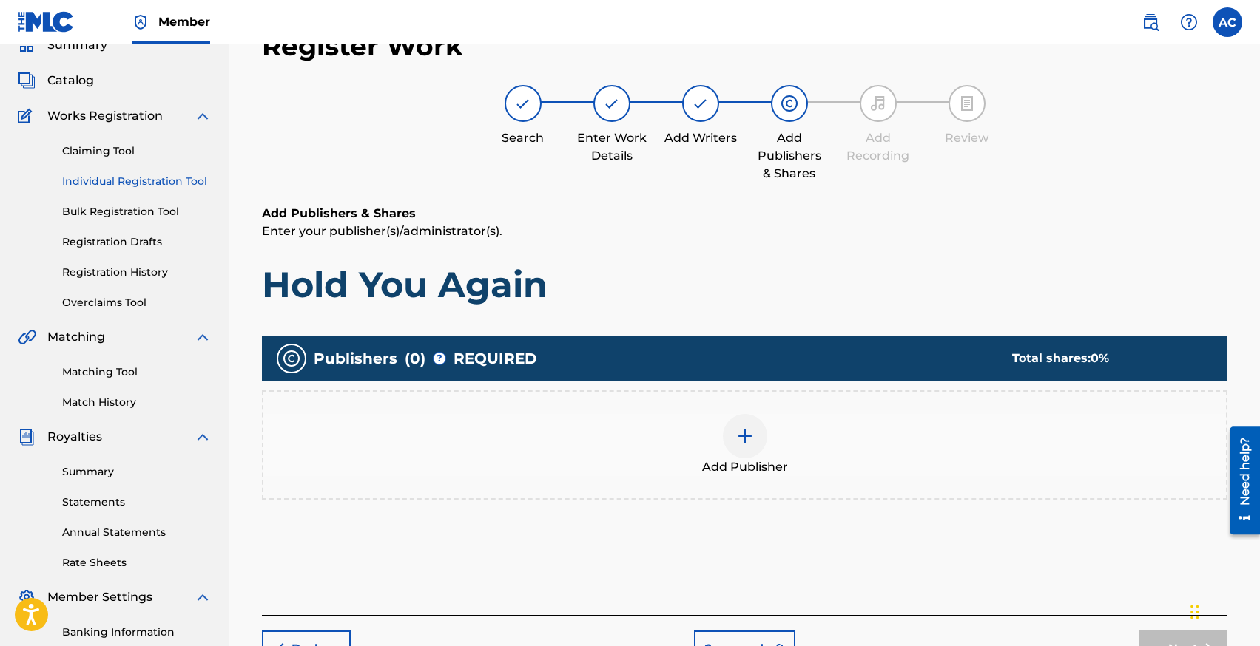
click at [780, 454] on div "Add Publisher" at bounding box center [744, 445] width 962 height 62
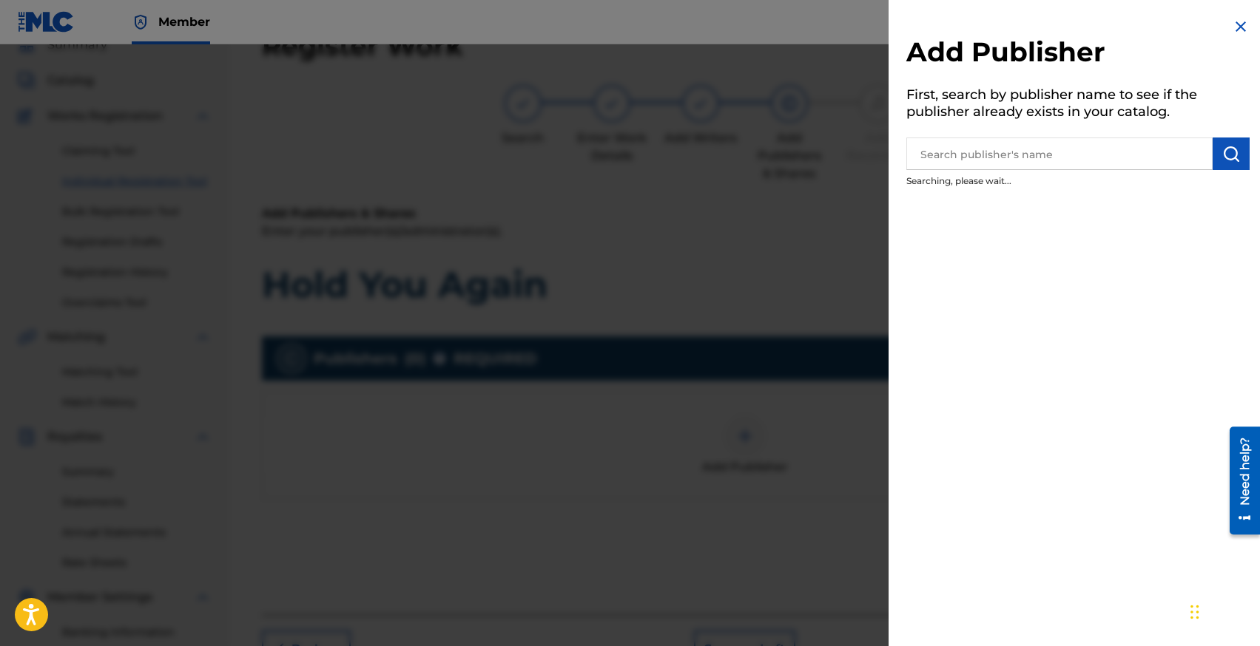
click at [1025, 157] on input "text" at bounding box center [1059, 154] width 306 height 33
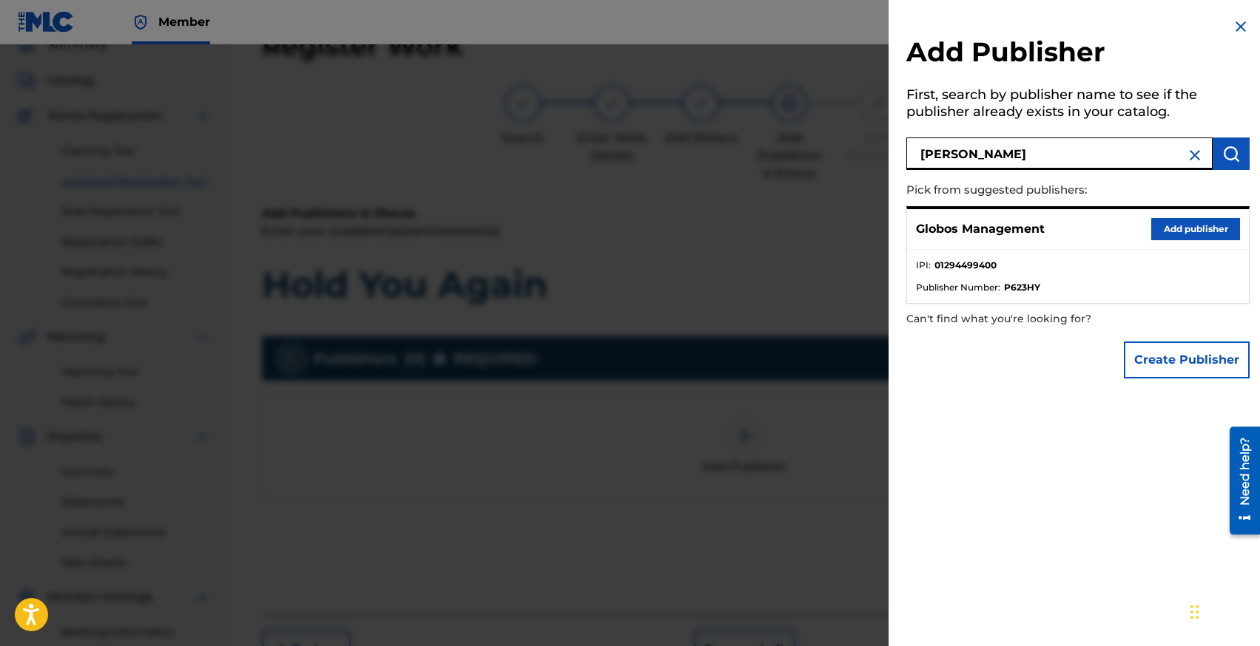
click at [1165, 231] on button "Add publisher" at bounding box center [1195, 229] width 89 height 22
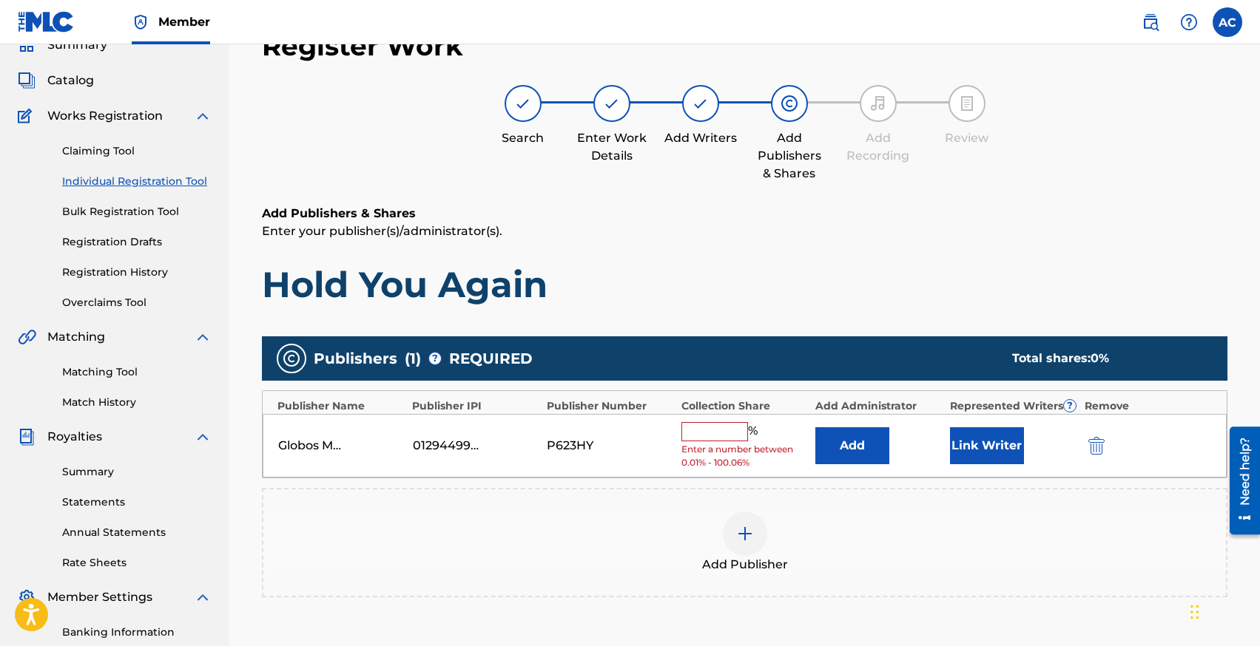
click at [724, 430] on input "text" at bounding box center [714, 431] width 67 height 19
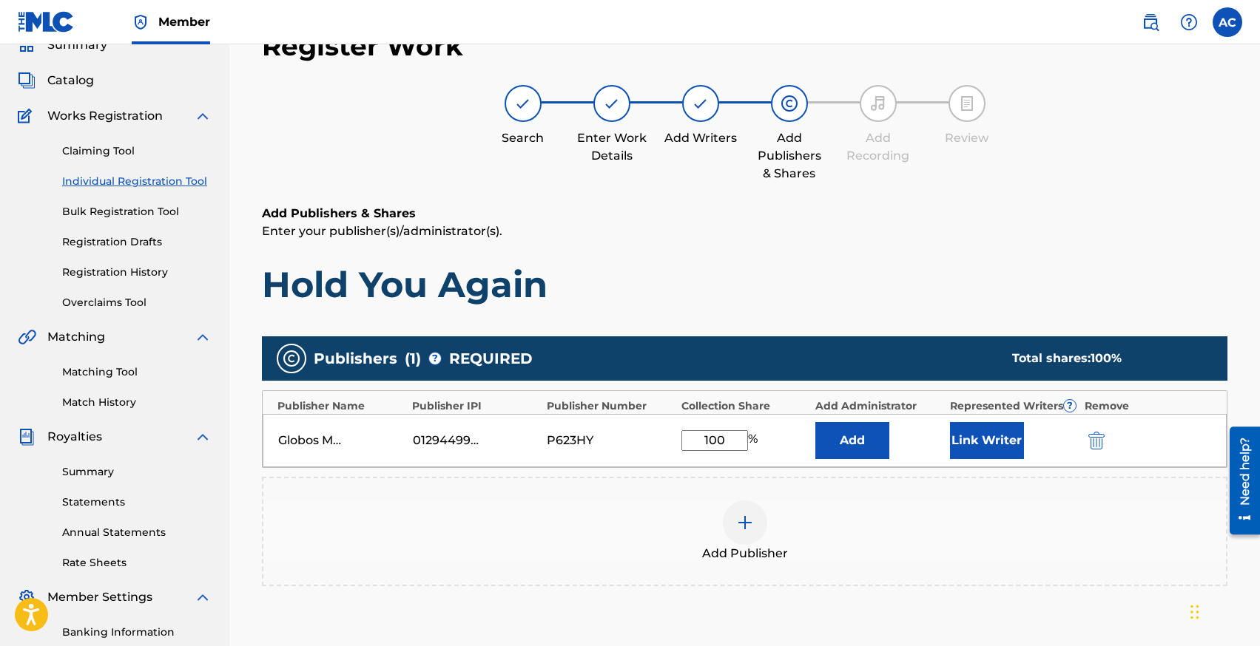
click at [990, 432] on button "Link Writer" at bounding box center [987, 440] width 74 height 37
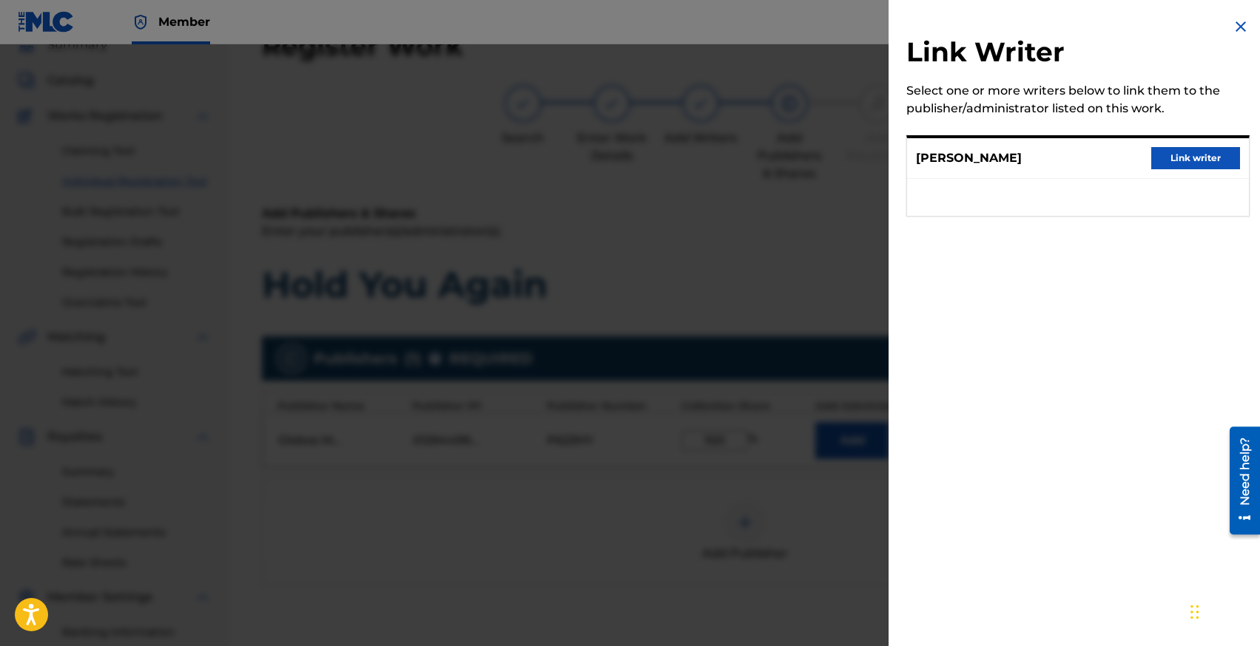
click at [811, 462] on div at bounding box center [630, 367] width 1260 height 646
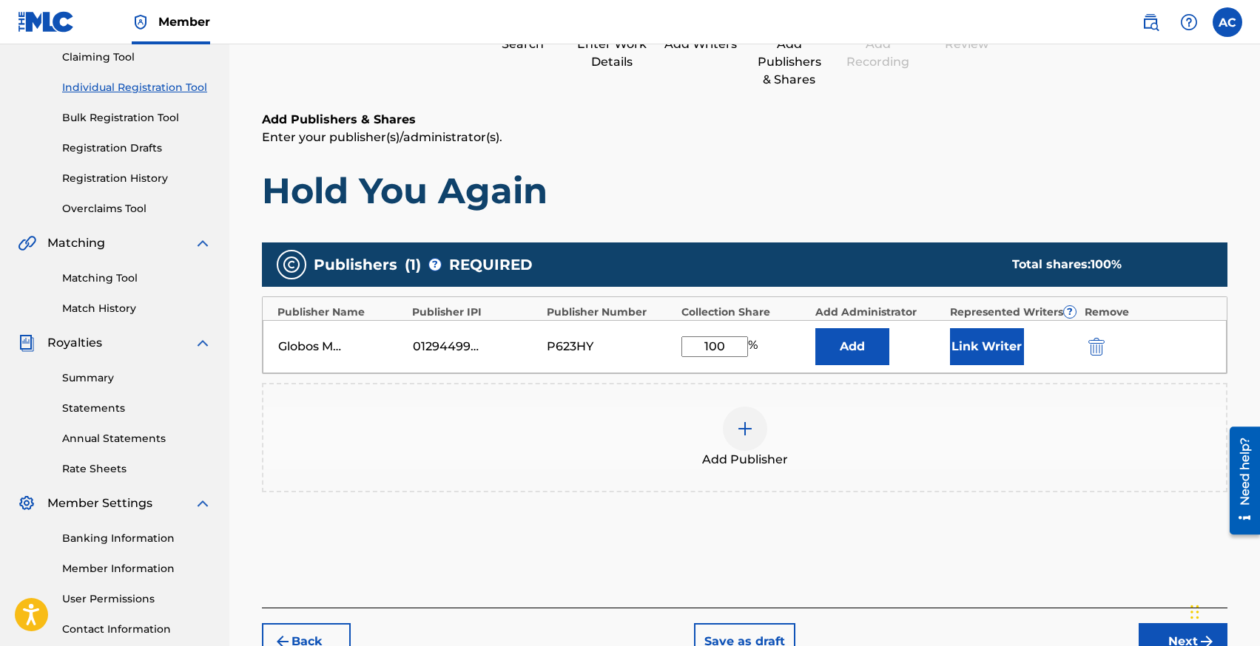
scroll to position [165, 0]
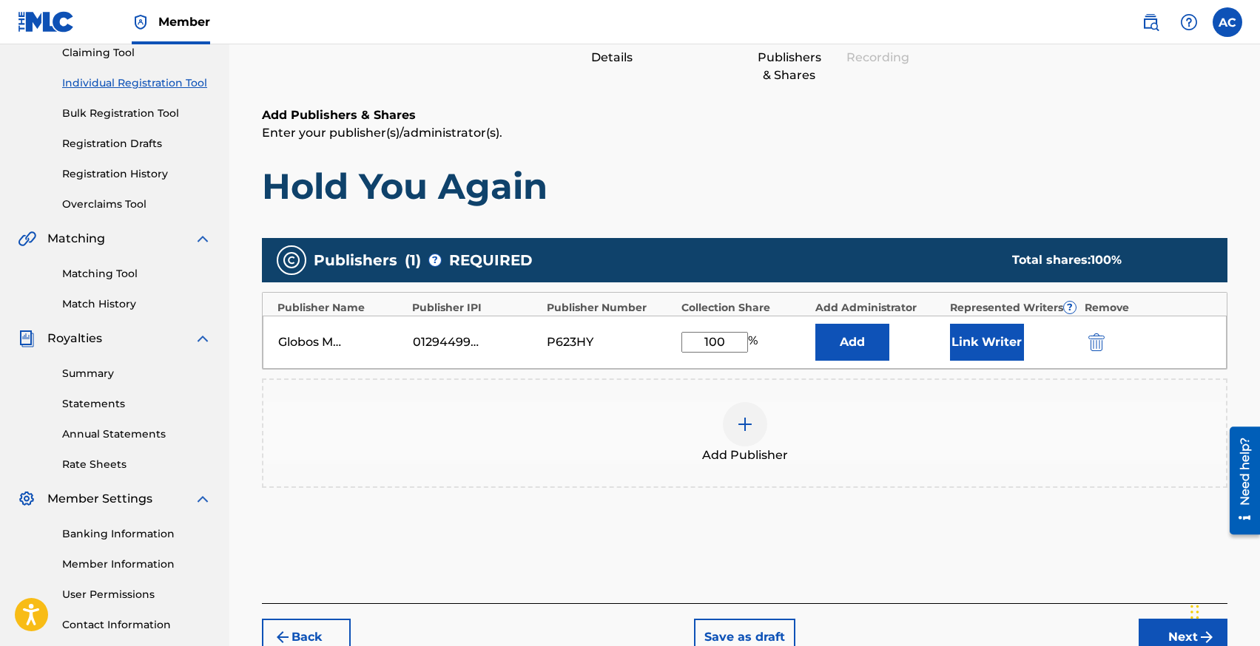
click at [999, 331] on button "Link Writer" at bounding box center [987, 342] width 74 height 37
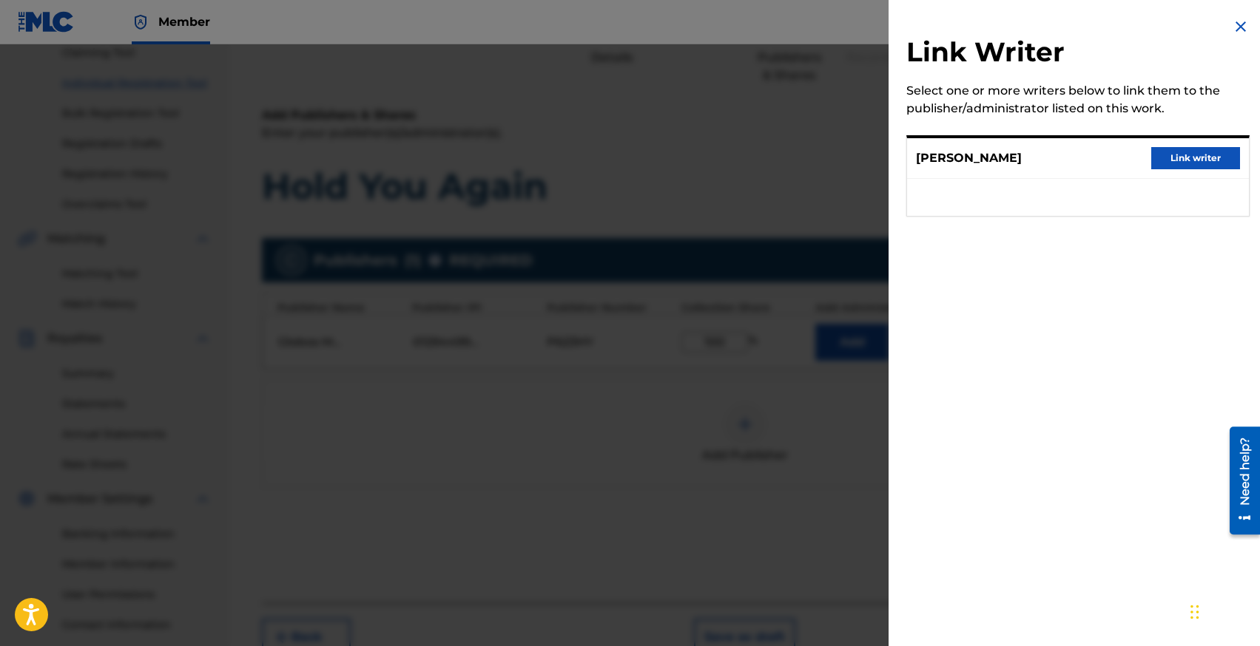
click at [1169, 160] on button "Link writer" at bounding box center [1195, 158] width 89 height 22
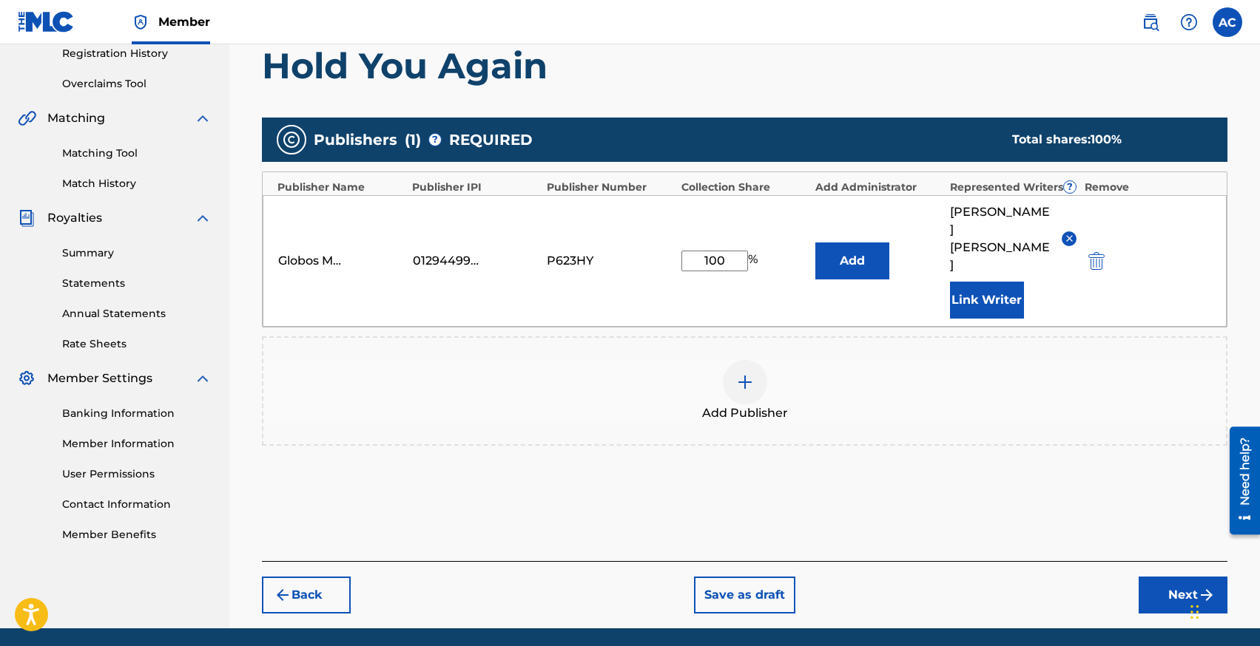
click at [1167, 577] on button "Next" at bounding box center [1182, 595] width 89 height 37
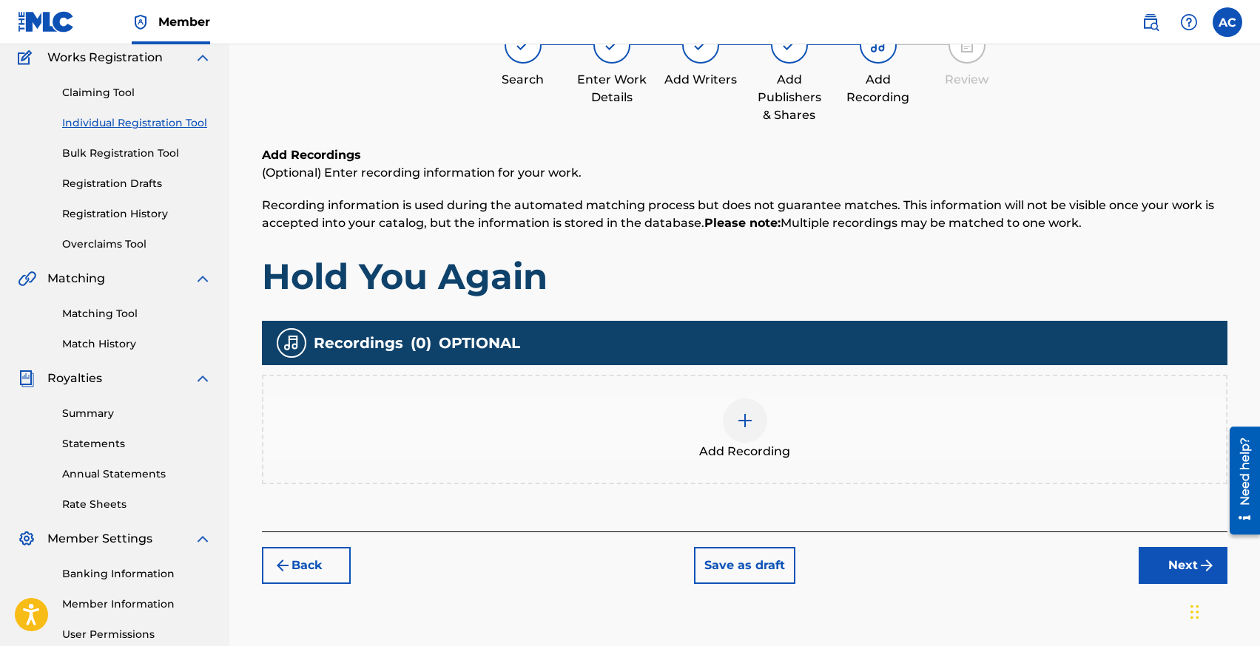
scroll to position [271, 0]
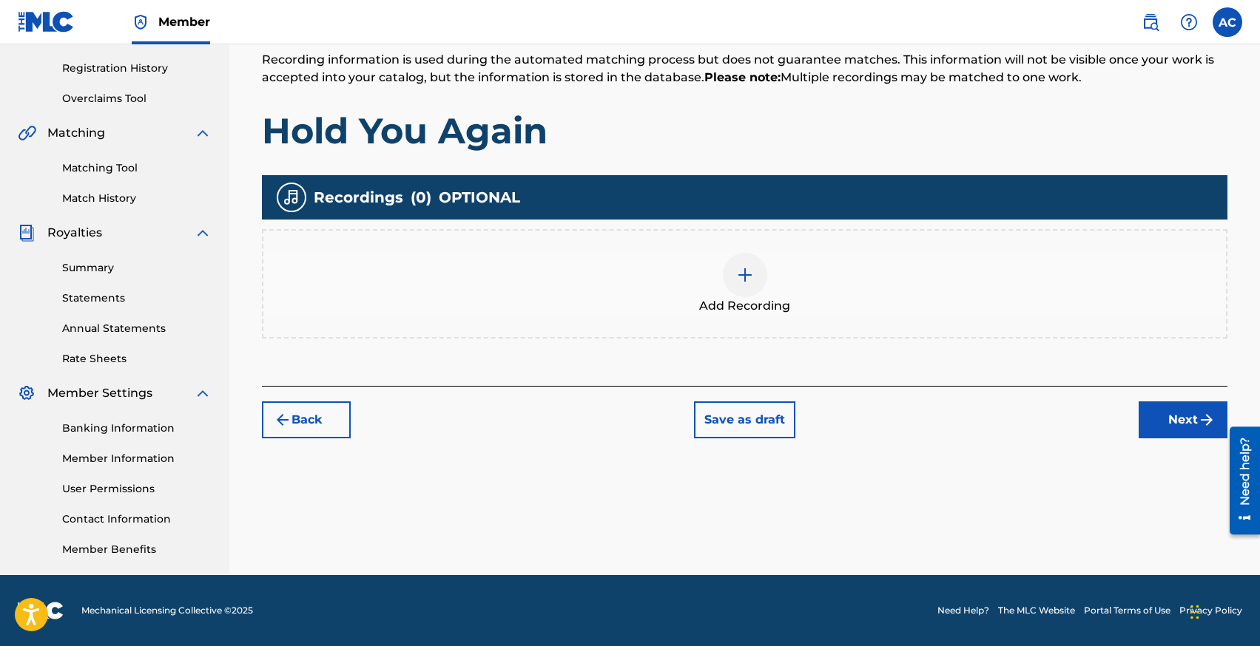
click at [743, 262] on div at bounding box center [745, 275] width 44 height 44
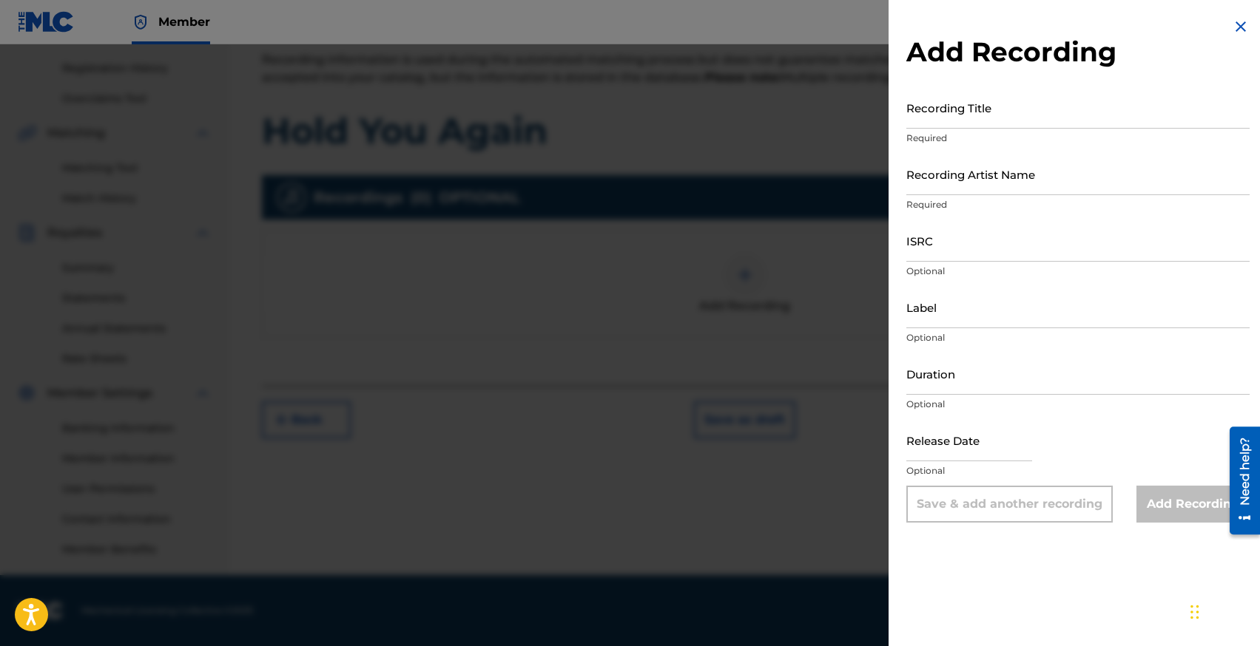
click at [930, 262] on div "ISRC Optional" at bounding box center [1077, 253] width 343 height 67
click at [931, 251] on input "ISRC" at bounding box center [1077, 241] width 343 height 42
paste input "DEPI82565015"
click at [947, 456] on input "text" at bounding box center [969, 440] width 126 height 42
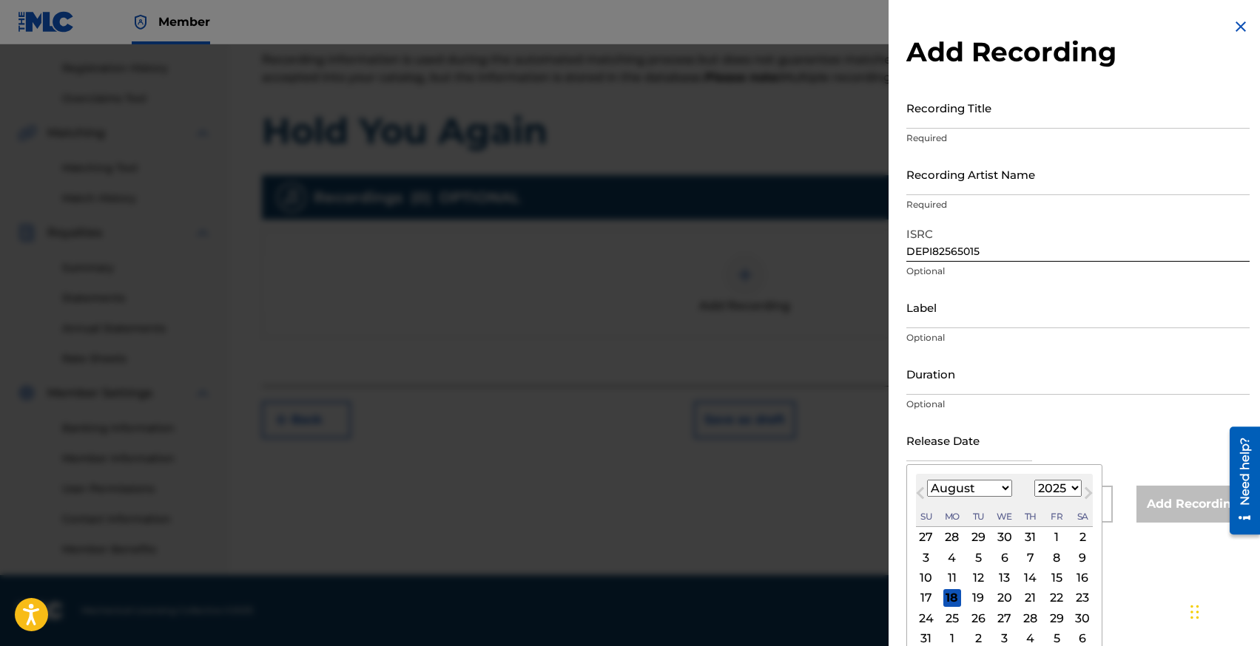
click at [939, 481] on select "January February March April May June July August September October November De…" at bounding box center [969, 488] width 85 height 17
click at [1052, 598] on div "25" at bounding box center [1056, 598] width 18 height 18
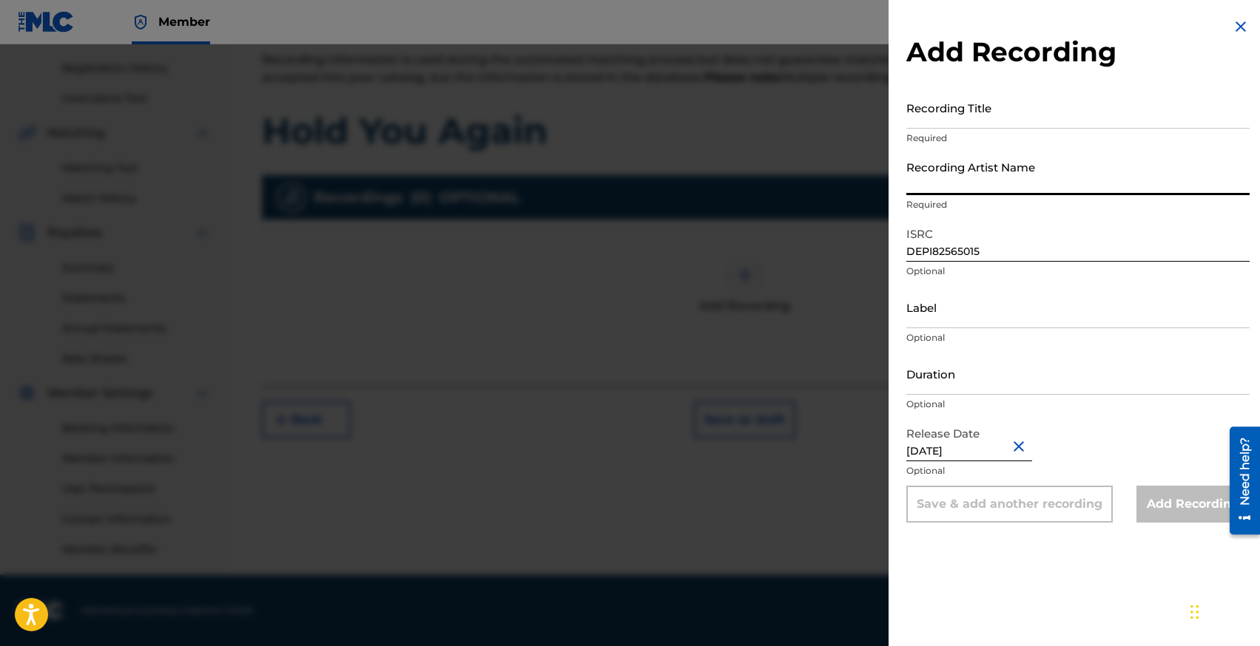
click at [931, 178] on input "Recording Artist Name" at bounding box center [1077, 174] width 343 height 42
click at [935, 120] on input "Recording Title" at bounding box center [1077, 108] width 343 height 42
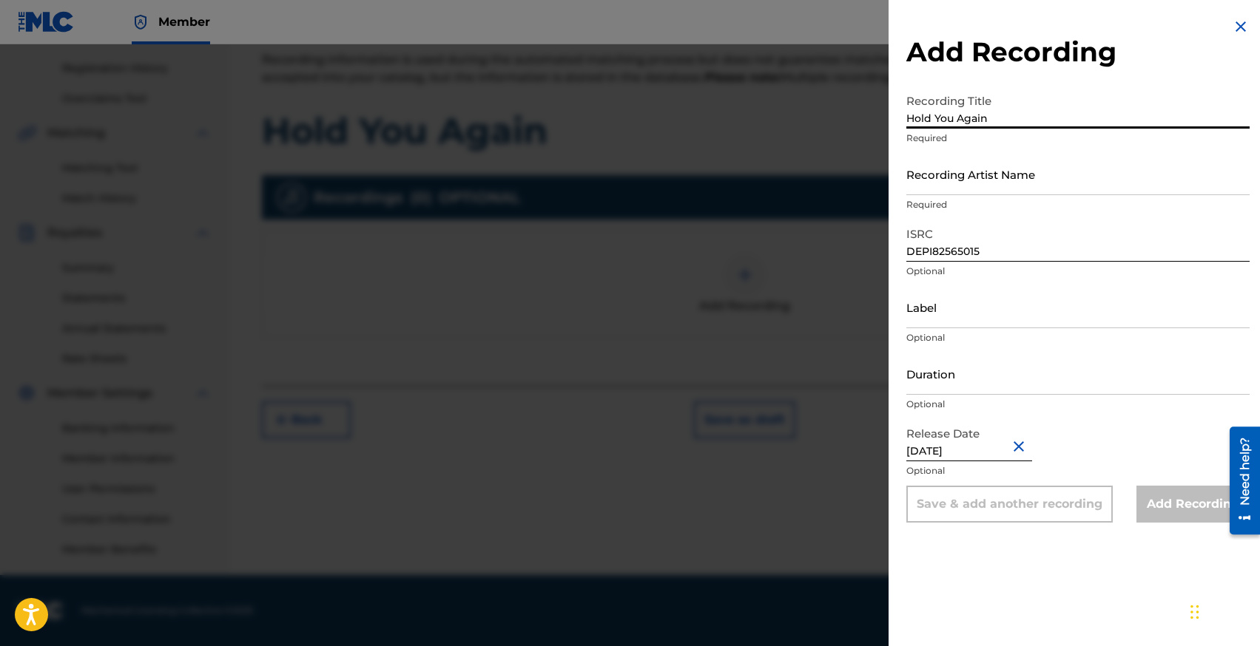
click at [935, 181] on input "Recording Artist Name" at bounding box center [1077, 174] width 343 height 42
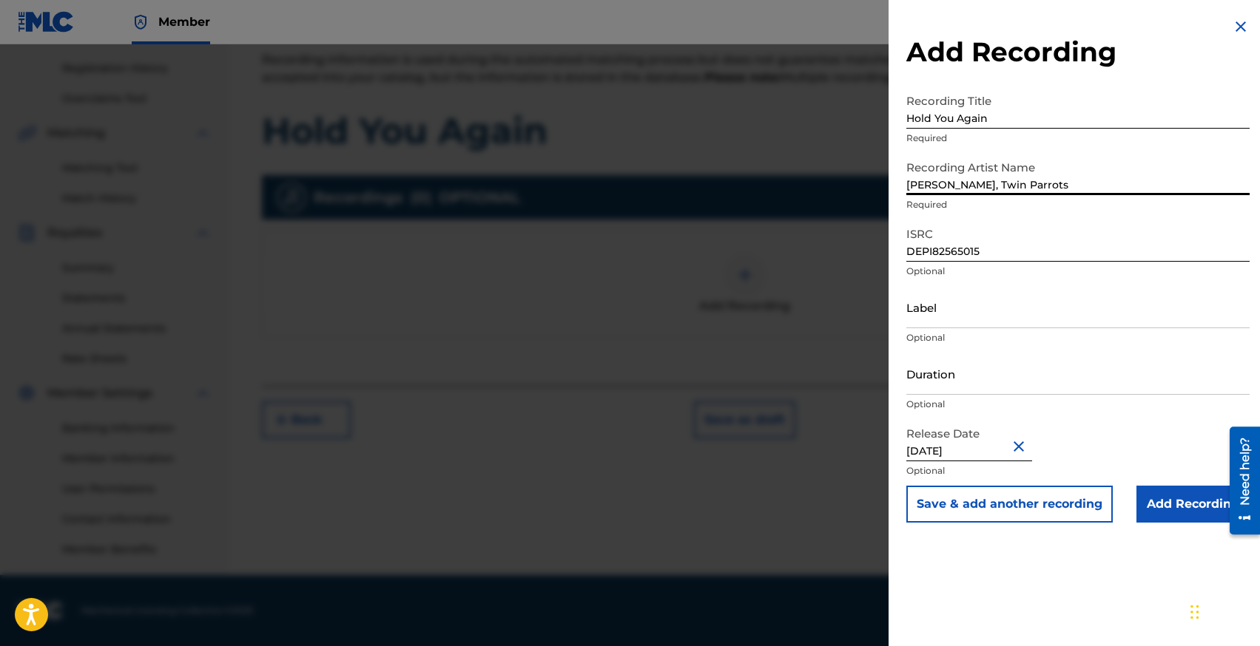
click at [1166, 507] on input "Add Recording" at bounding box center [1192, 504] width 113 height 37
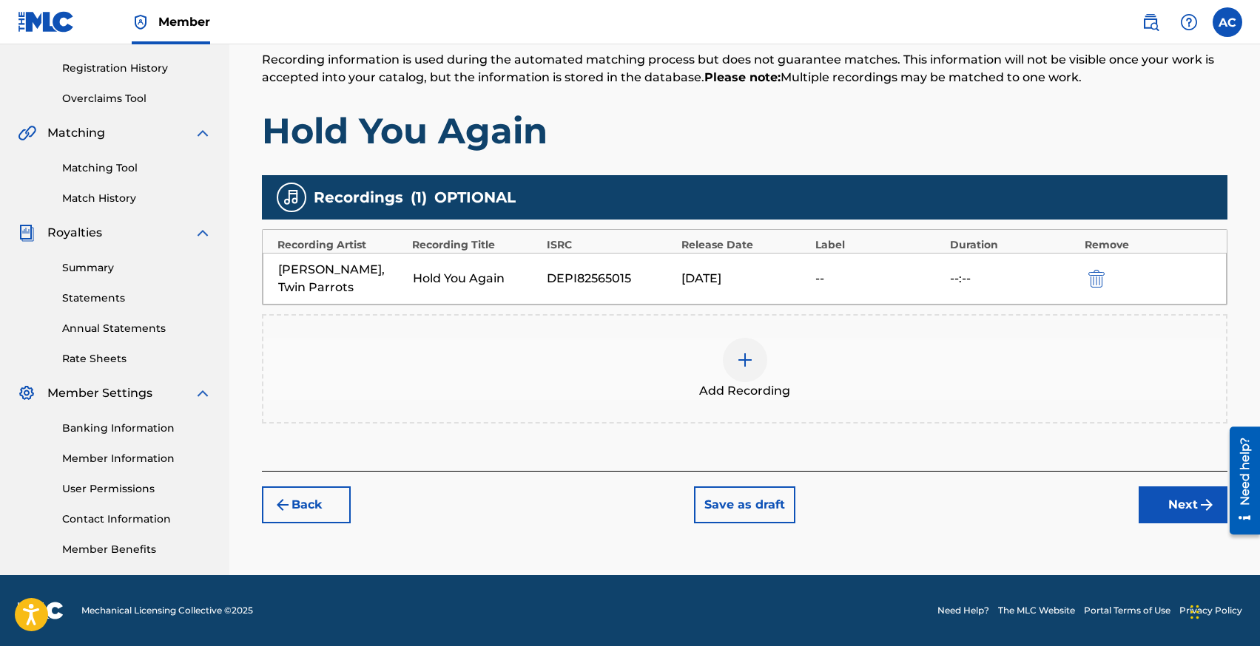
click at [1163, 487] on button "Next" at bounding box center [1182, 505] width 89 height 37
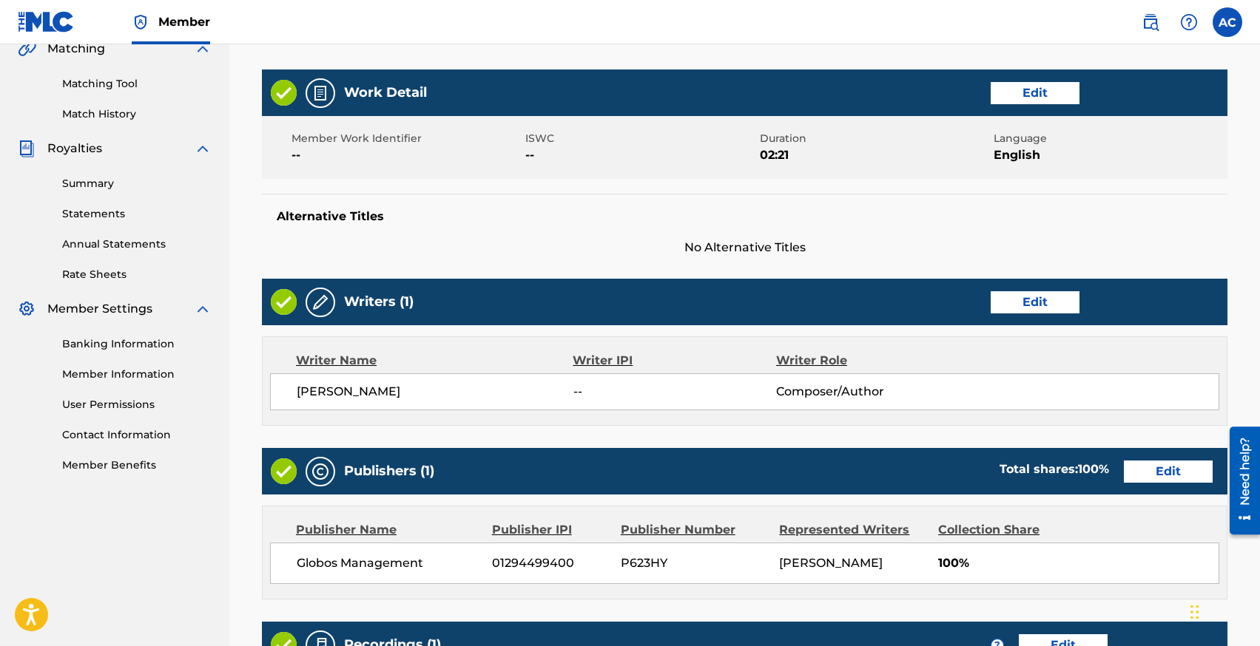
scroll to position [632, 0]
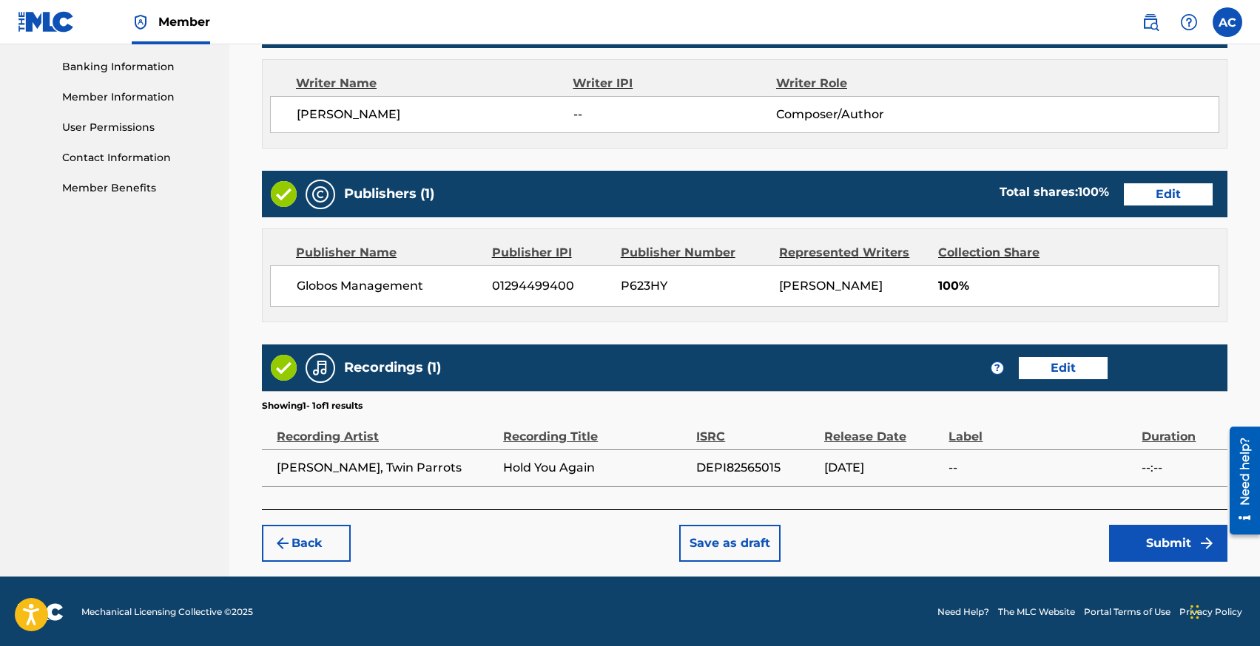
click at [1138, 530] on button "Submit" at bounding box center [1168, 543] width 118 height 37
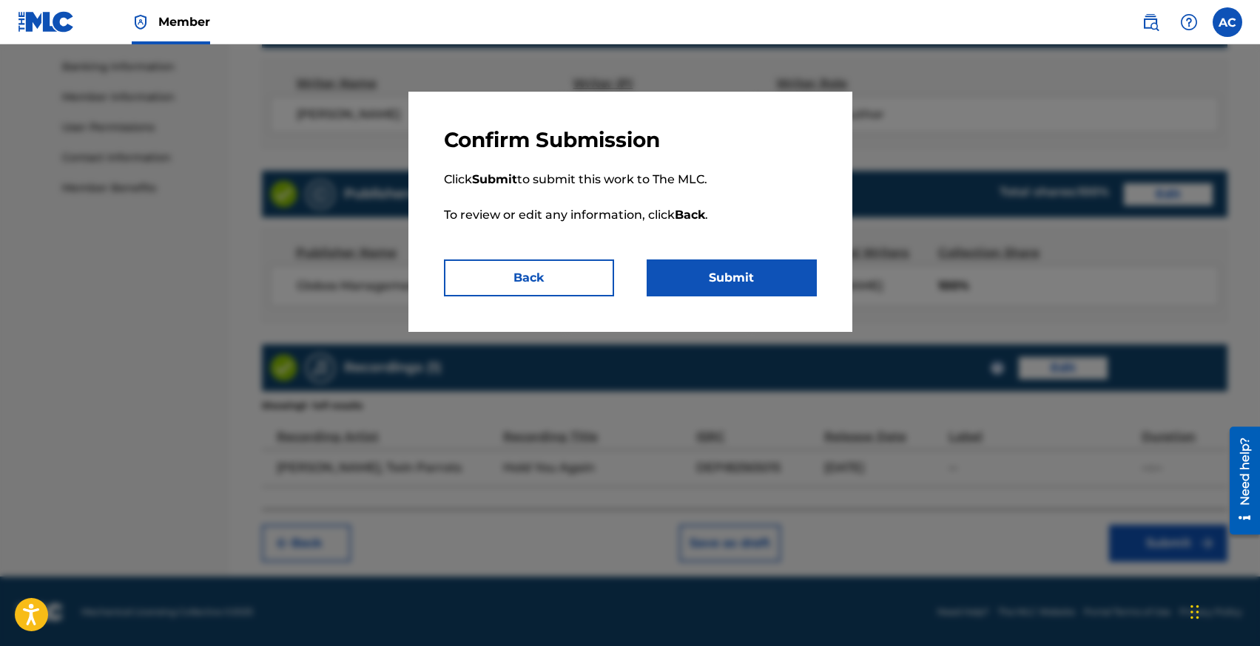
click at [763, 284] on button "Submit" at bounding box center [731, 278] width 170 height 37
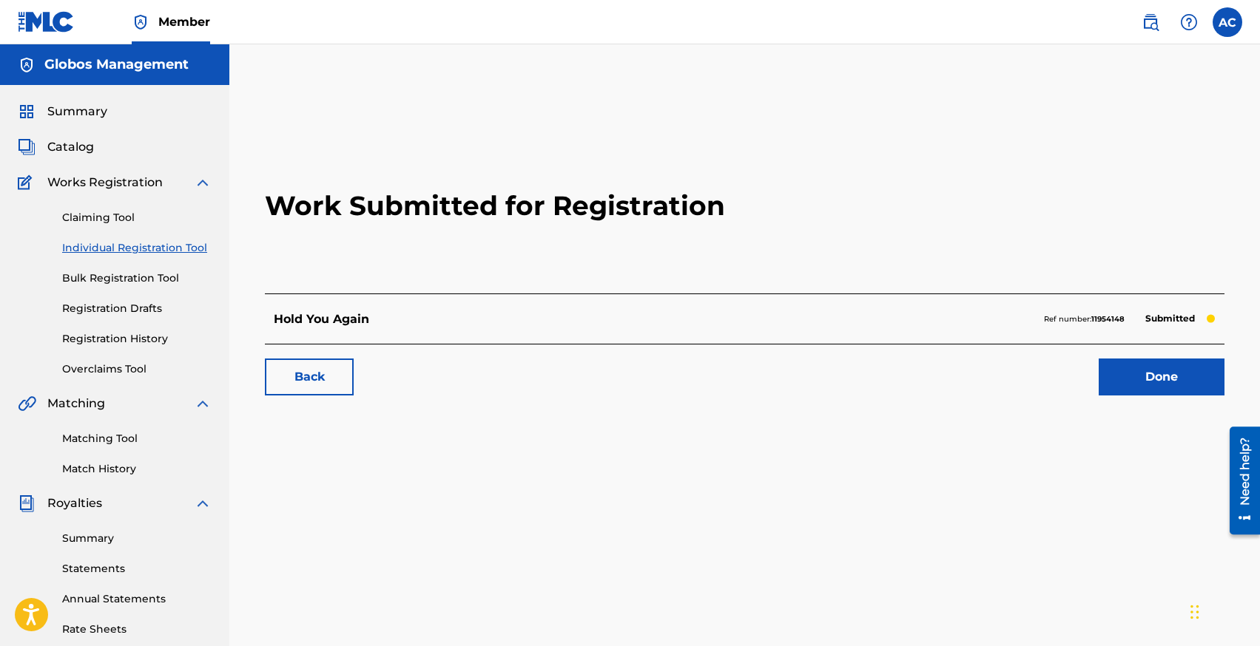
click at [146, 249] on link "Individual Registration Tool" at bounding box center [136, 248] width 149 height 16
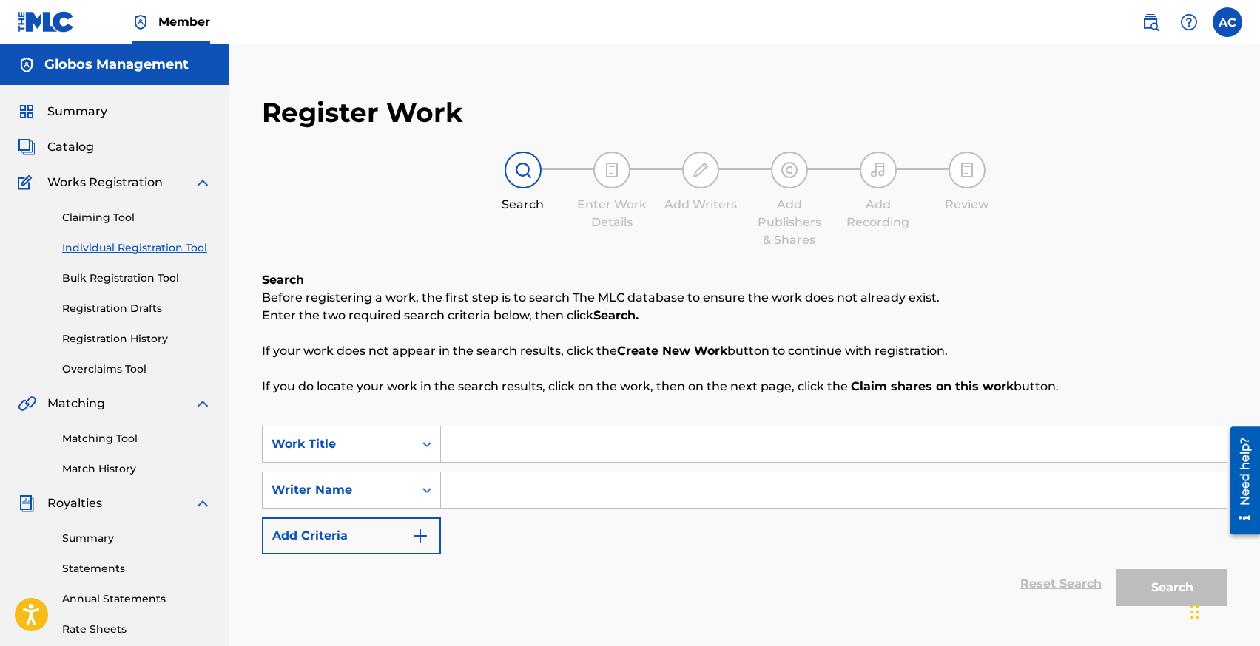
click at [632, 446] on input "Search Form" at bounding box center [833, 445] width 785 height 36
click at [564, 478] on input "Search Form" at bounding box center [833, 491] width 785 height 36
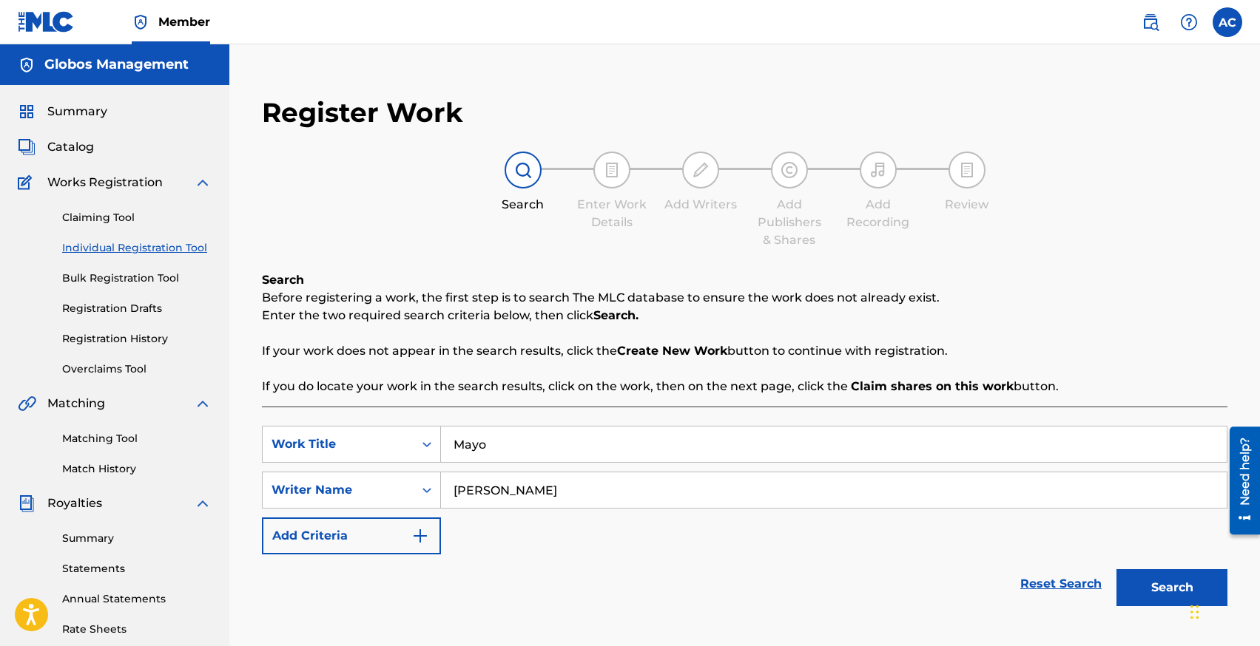
click at [1116, 570] on button "Search" at bounding box center [1171, 588] width 111 height 37
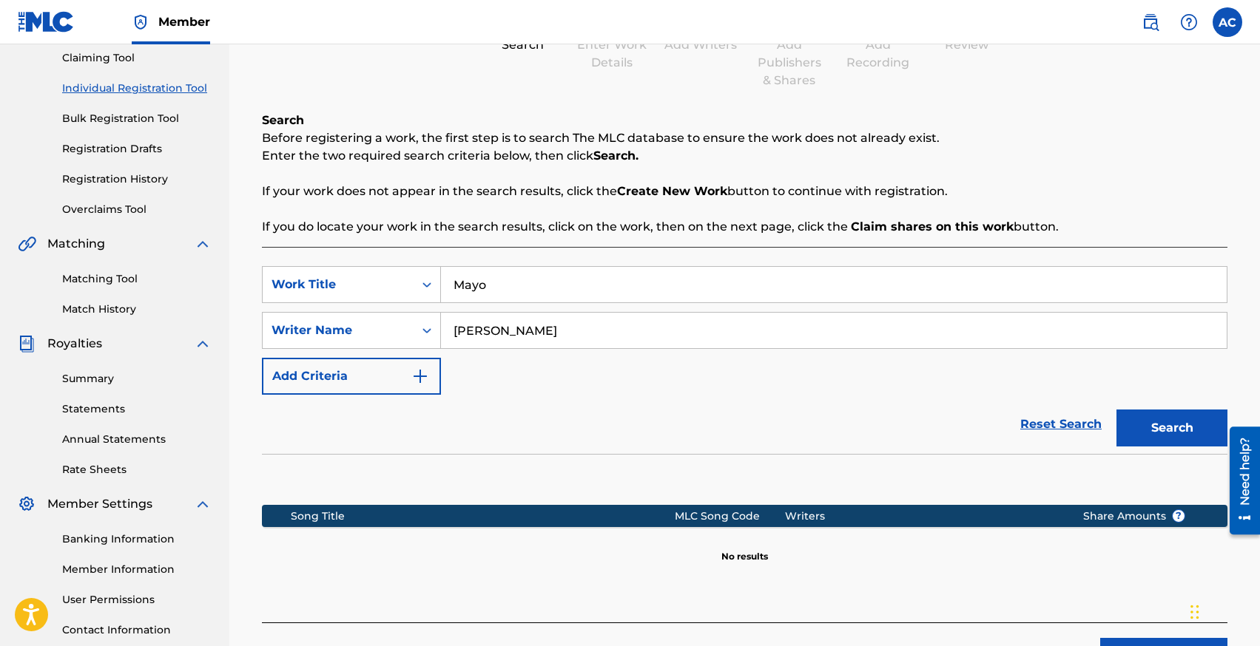
scroll to position [274, 0]
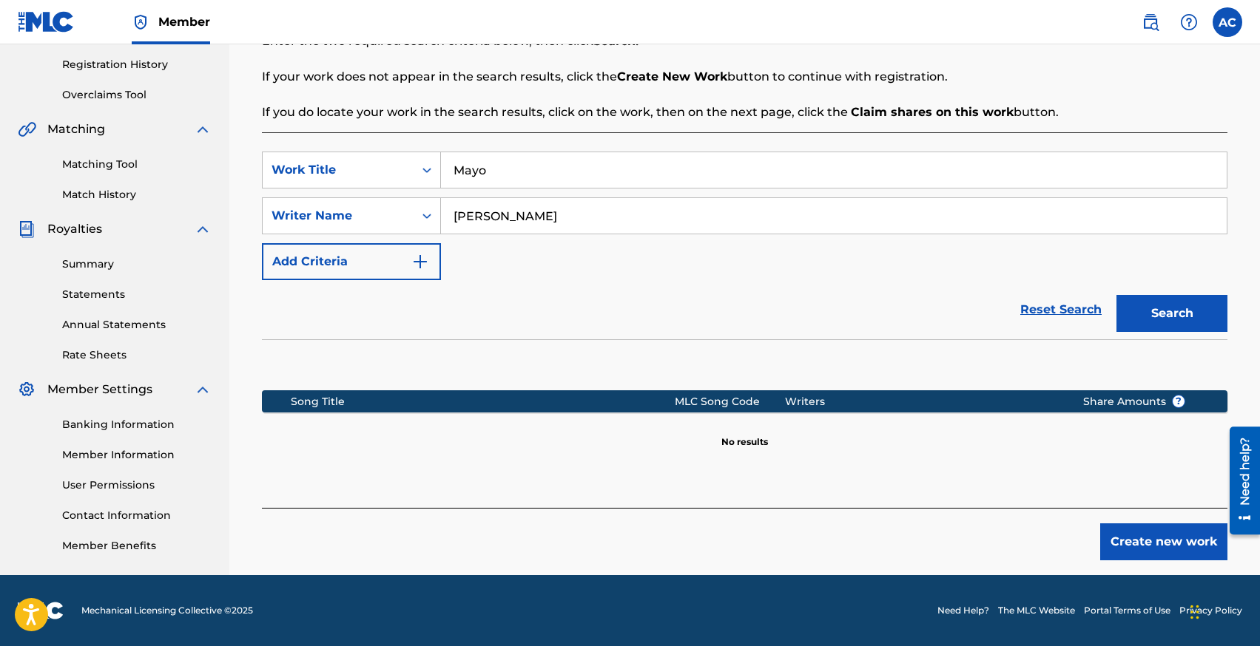
click at [1146, 567] on div "Register Work Search Enter Work Details Add Writers Add Publishers & Shares Add…" at bounding box center [744, 191] width 995 height 768
click at [1146, 542] on button "Create new work" at bounding box center [1163, 542] width 127 height 37
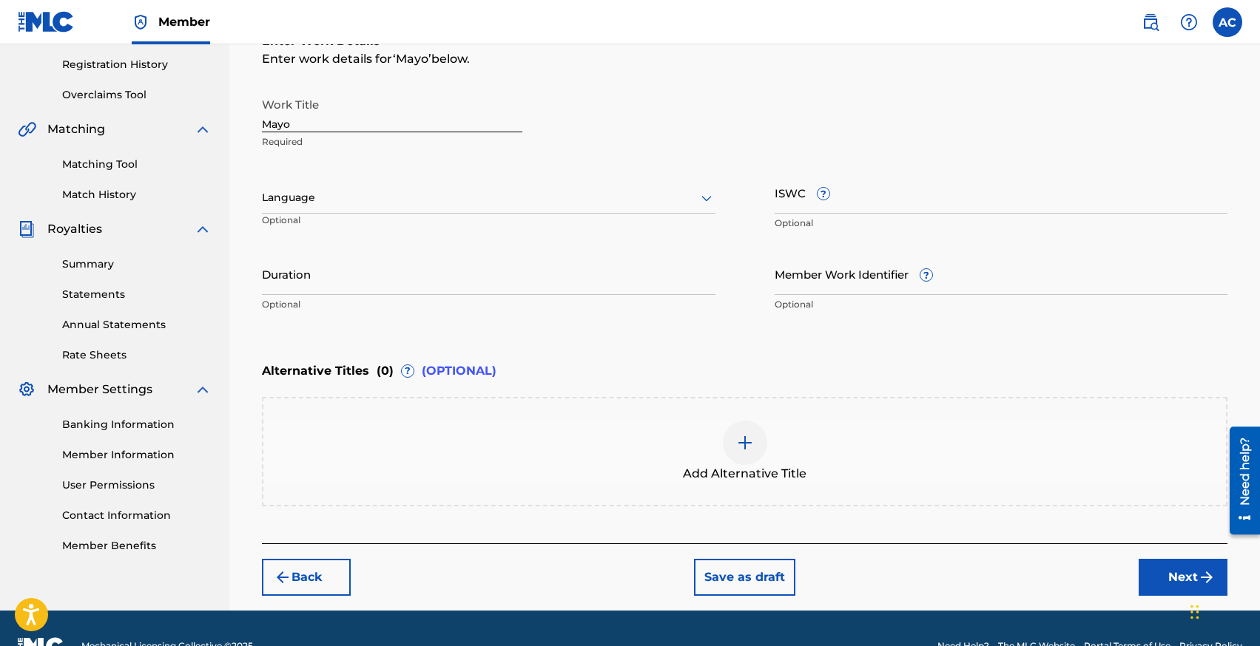
click at [326, 186] on div "Language" at bounding box center [488, 198] width 453 height 31
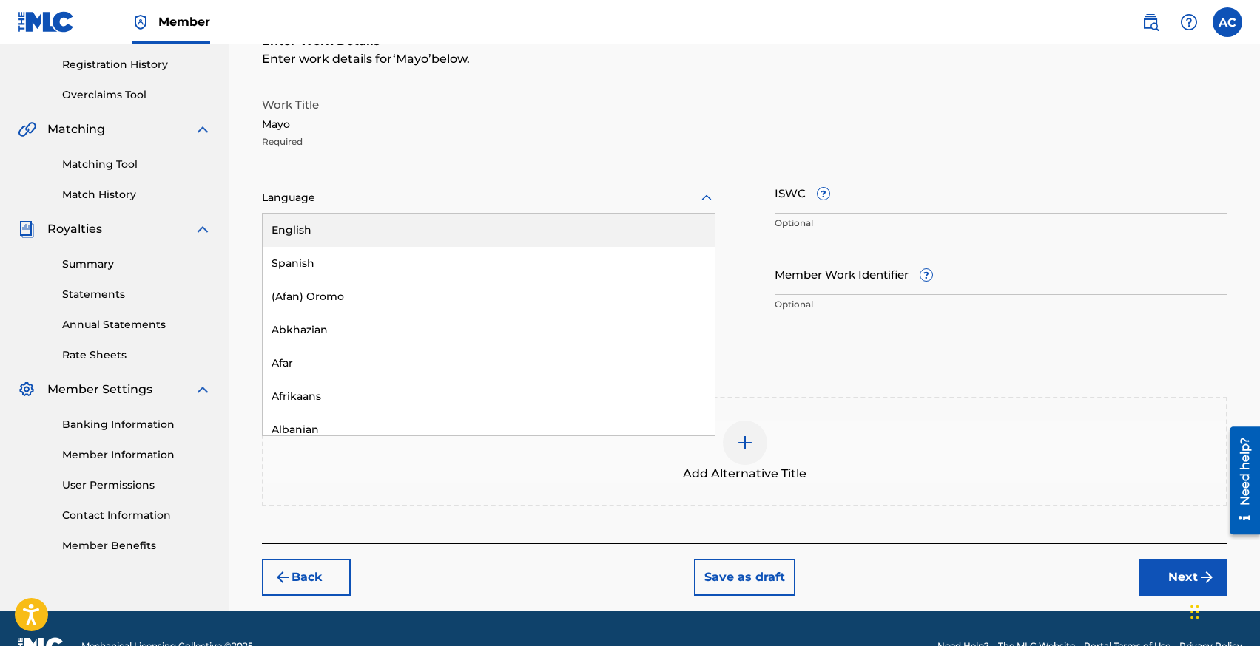
click at [328, 231] on div "English" at bounding box center [489, 230] width 452 height 33
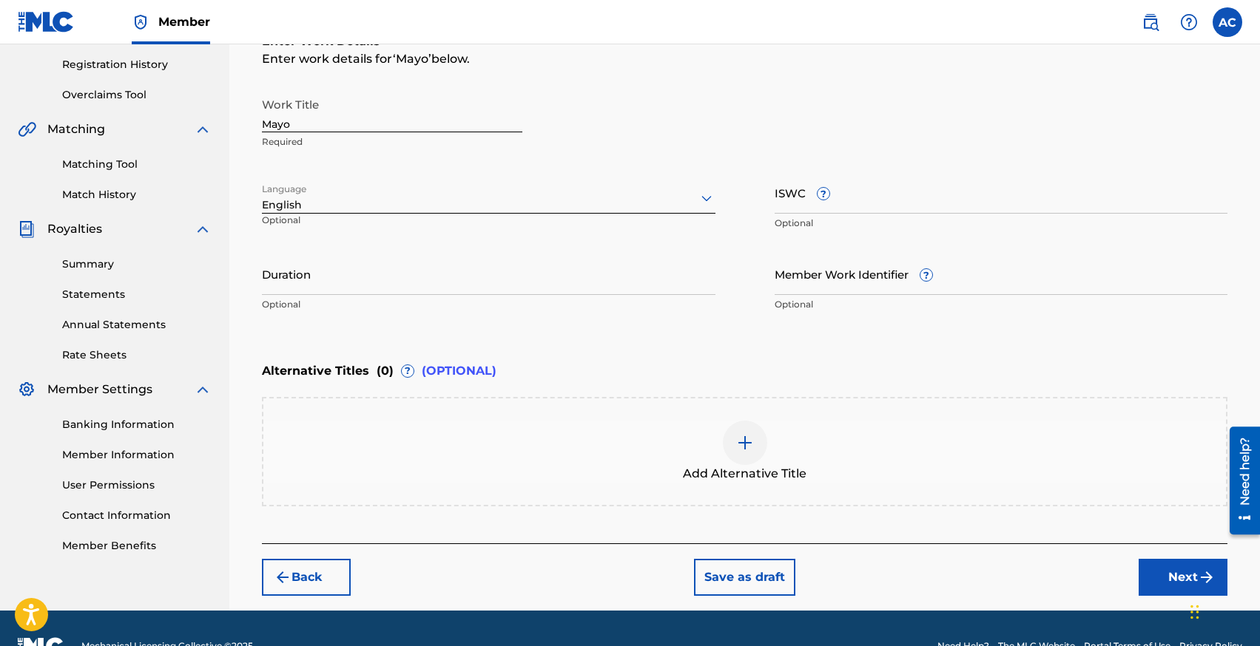
click at [340, 274] on input "Duration" at bounding box center [488, 274] width 453 height 42
click at [1172, 586] on button "Next" at bounding box center [1182, 577] width 89 height 37
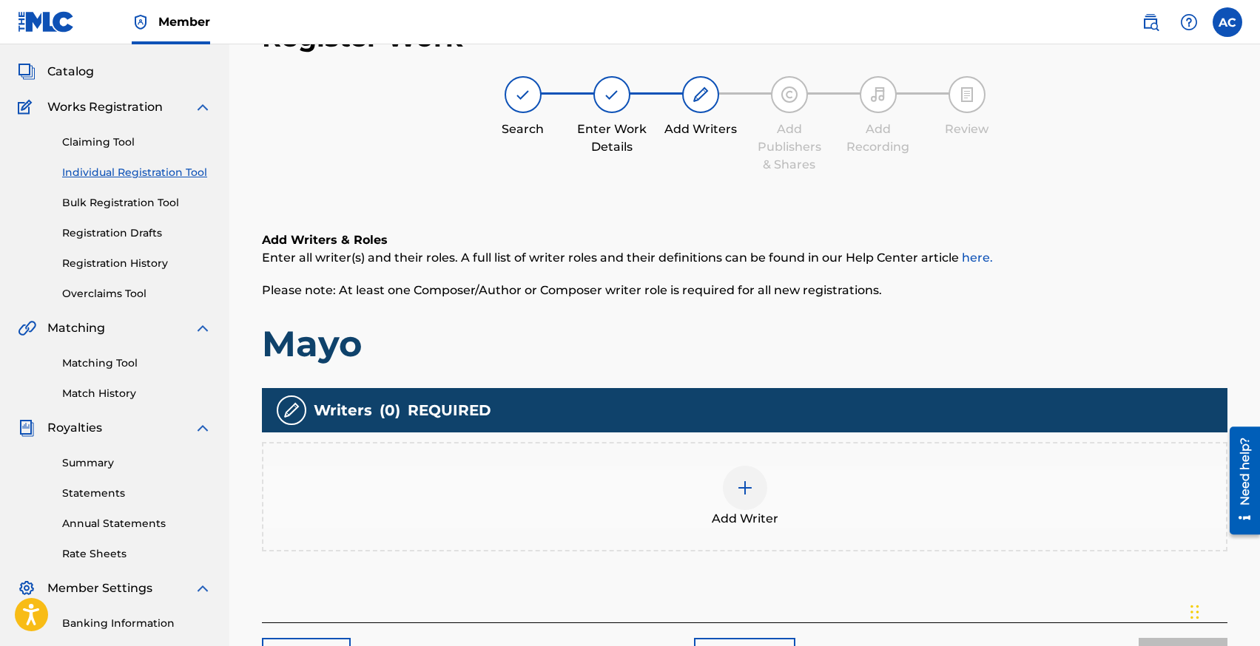
scroll to position [67, 0]
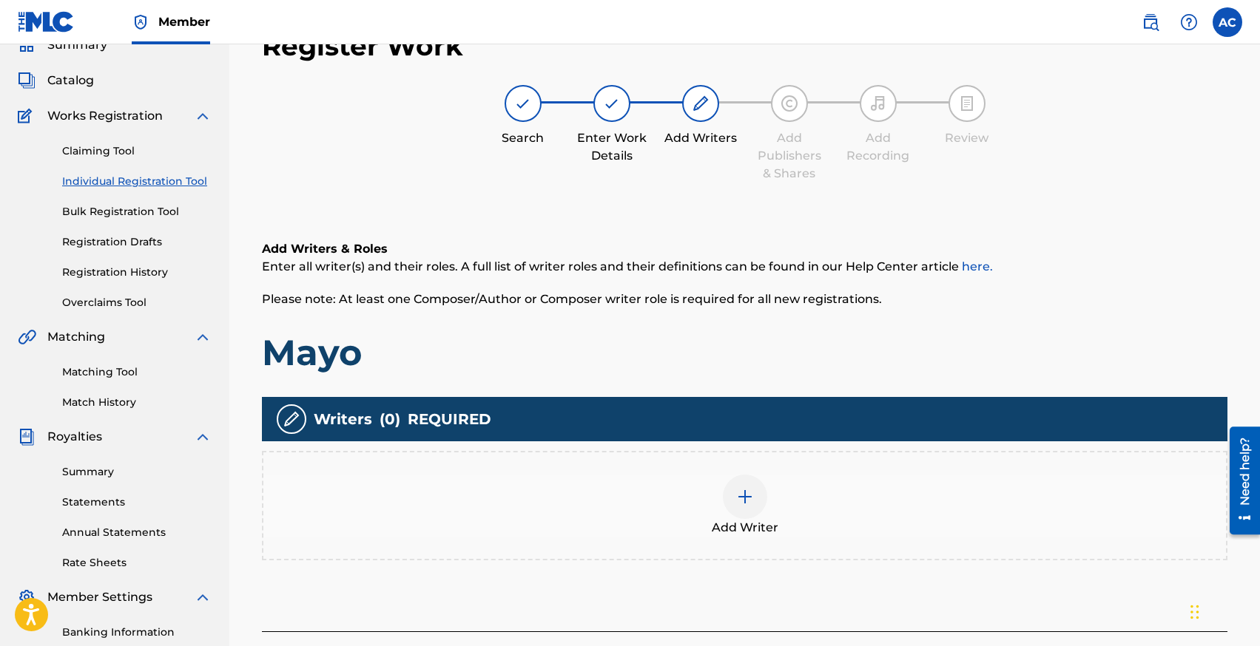
click at [751, 503] on img at bounding box center [745, 497] width 18 height 18
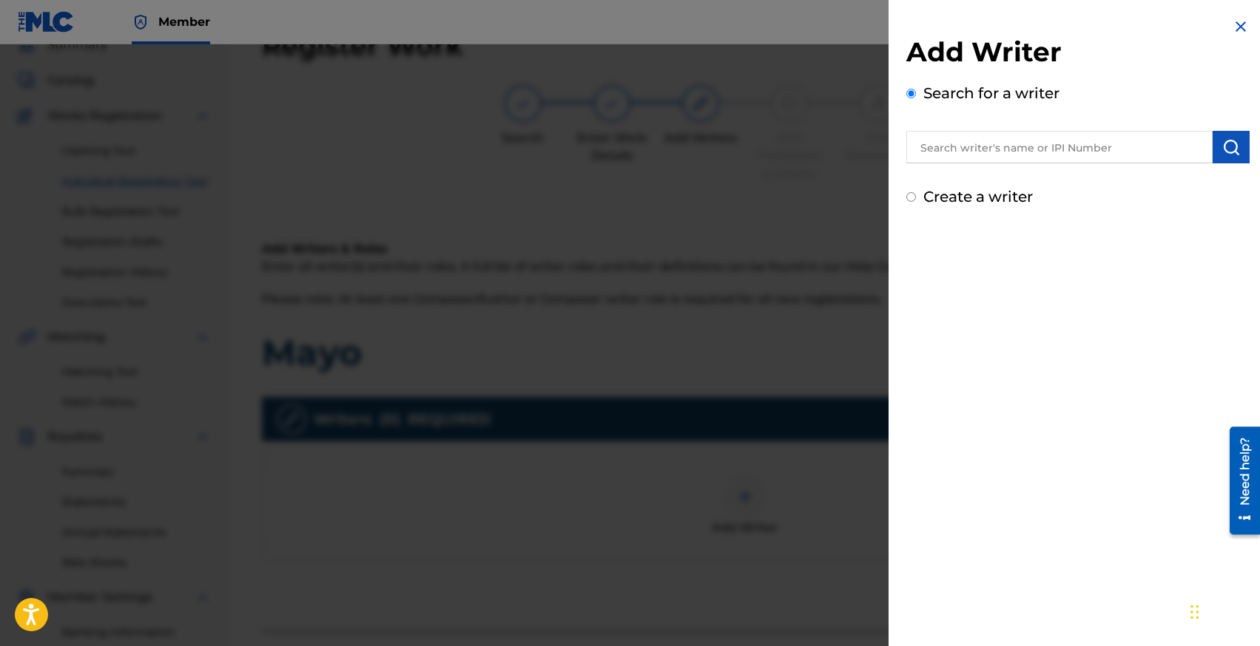
click at [990, 148] on input "text" at bounding box center [1059, 147] width 306 height 33
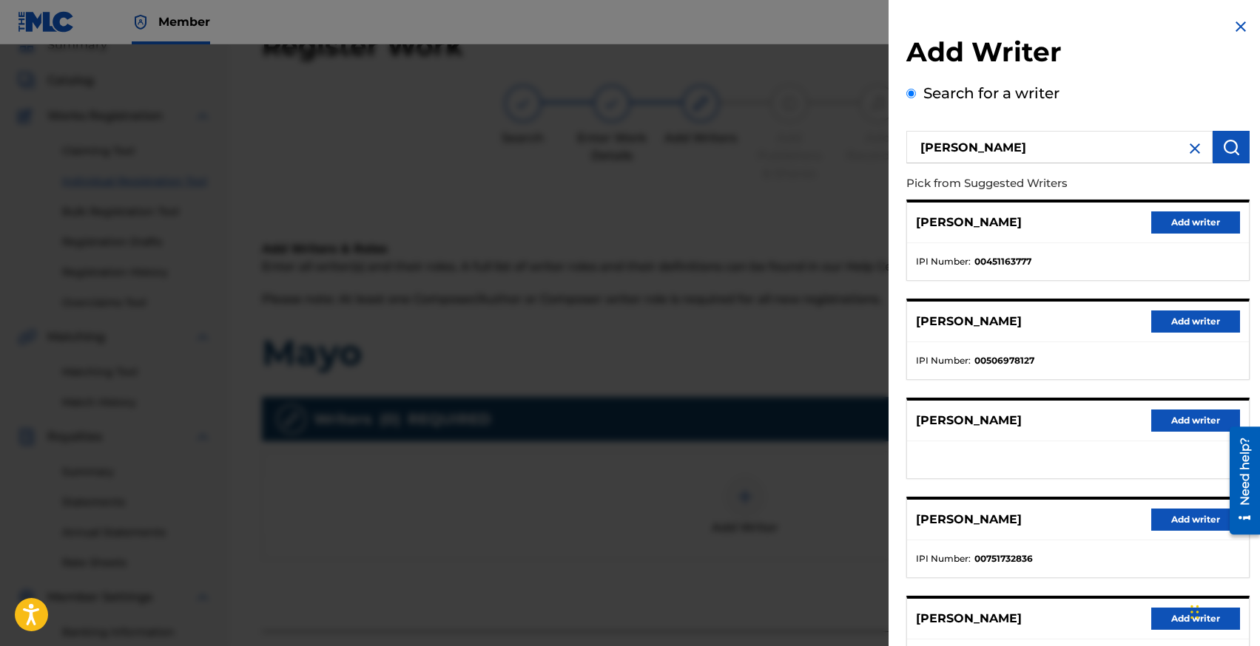
click at [1161, 416] on button "Add writer" at bounding box center [1195, 421] width 89 height 22
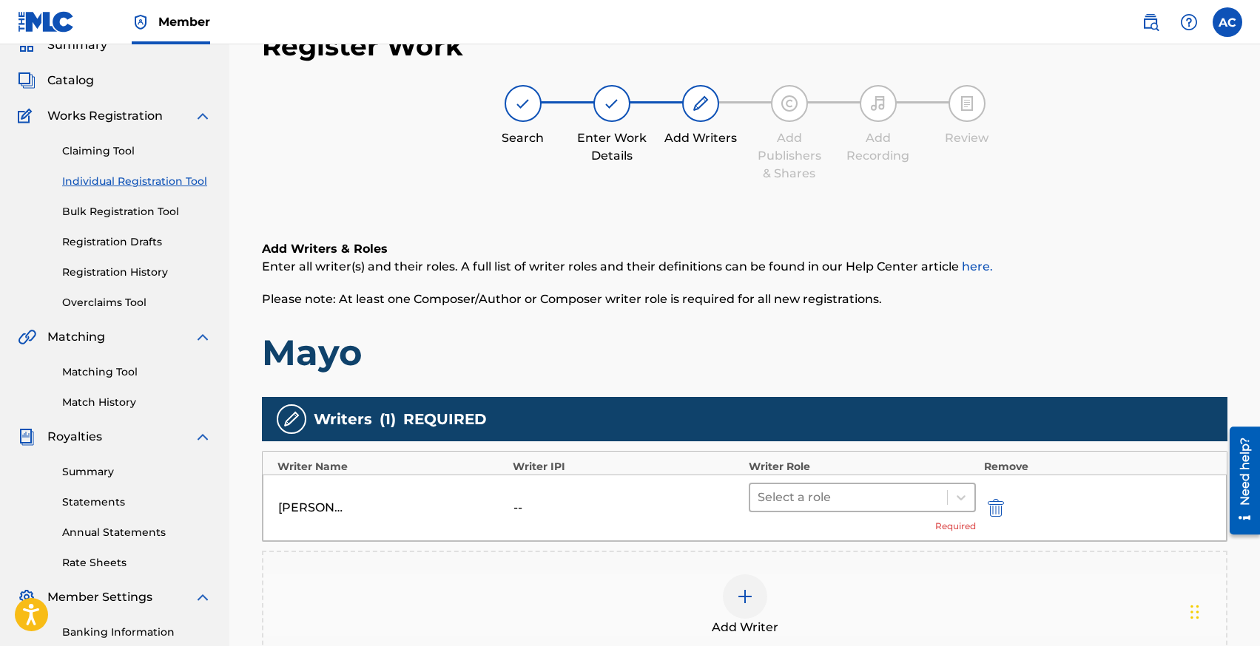
click at [787, 503] on div at bounding box center [848, 497] width 183 height 21
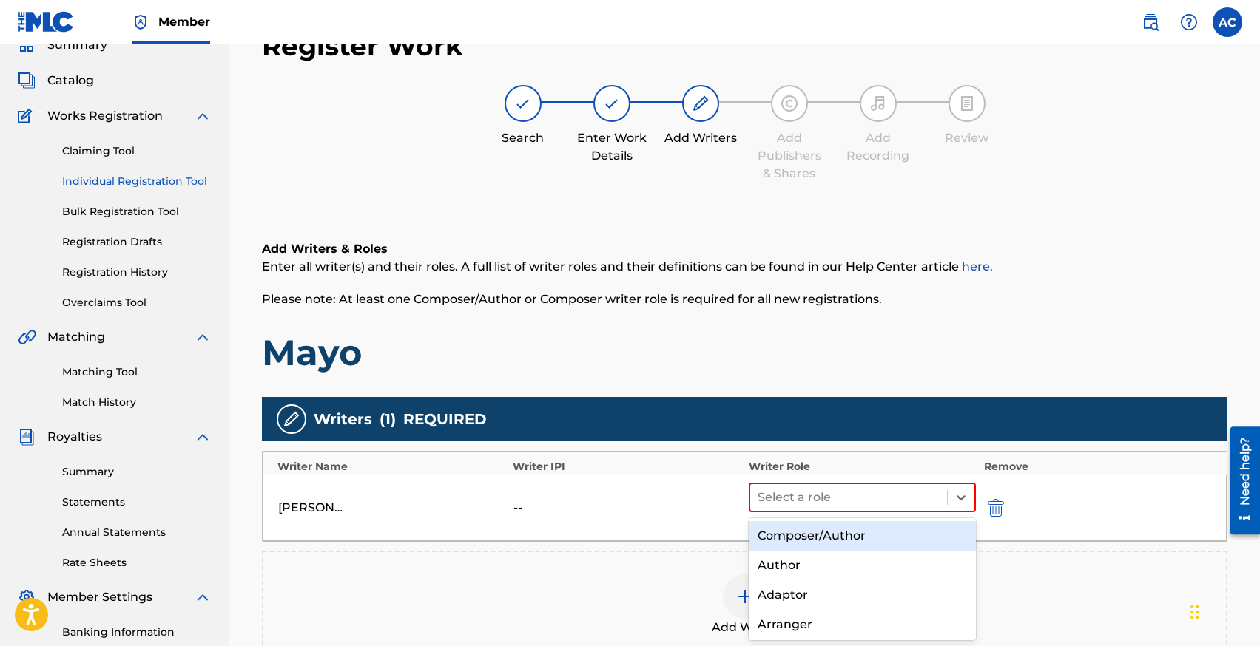
click at [792, 533] on div "Composer/Author" at bounding box center [862, 536] width 228 height 30
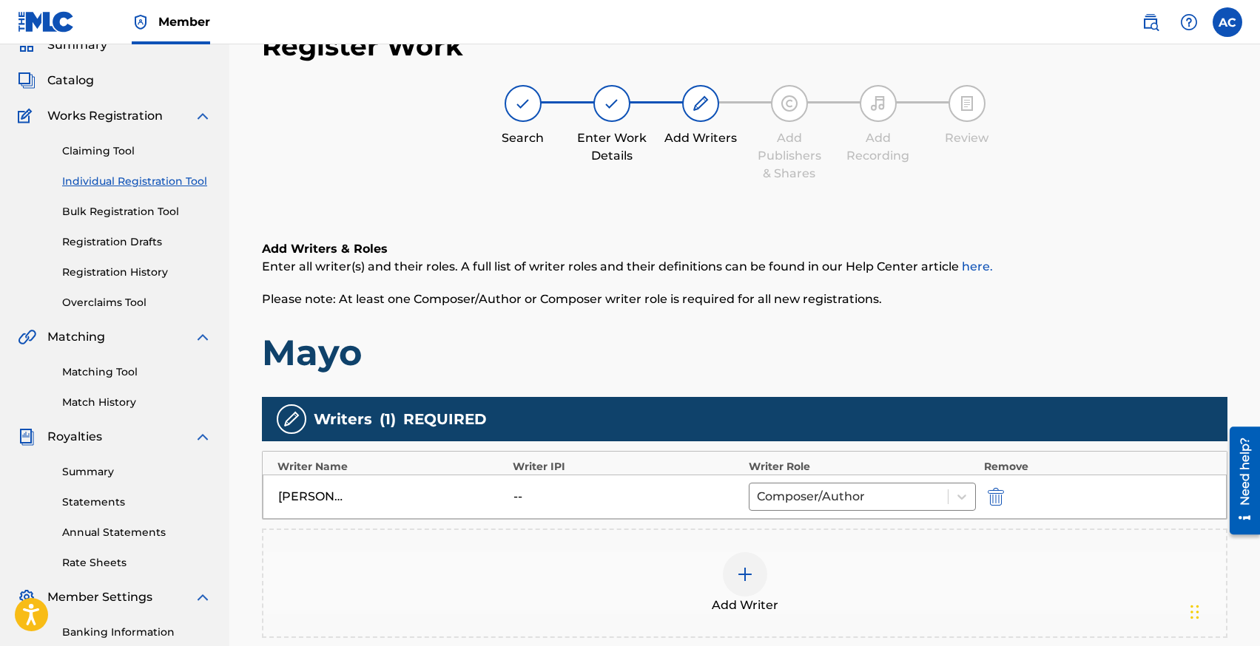
click at [751, 576] on img at bounding box center [745, 575] width 18 height 18
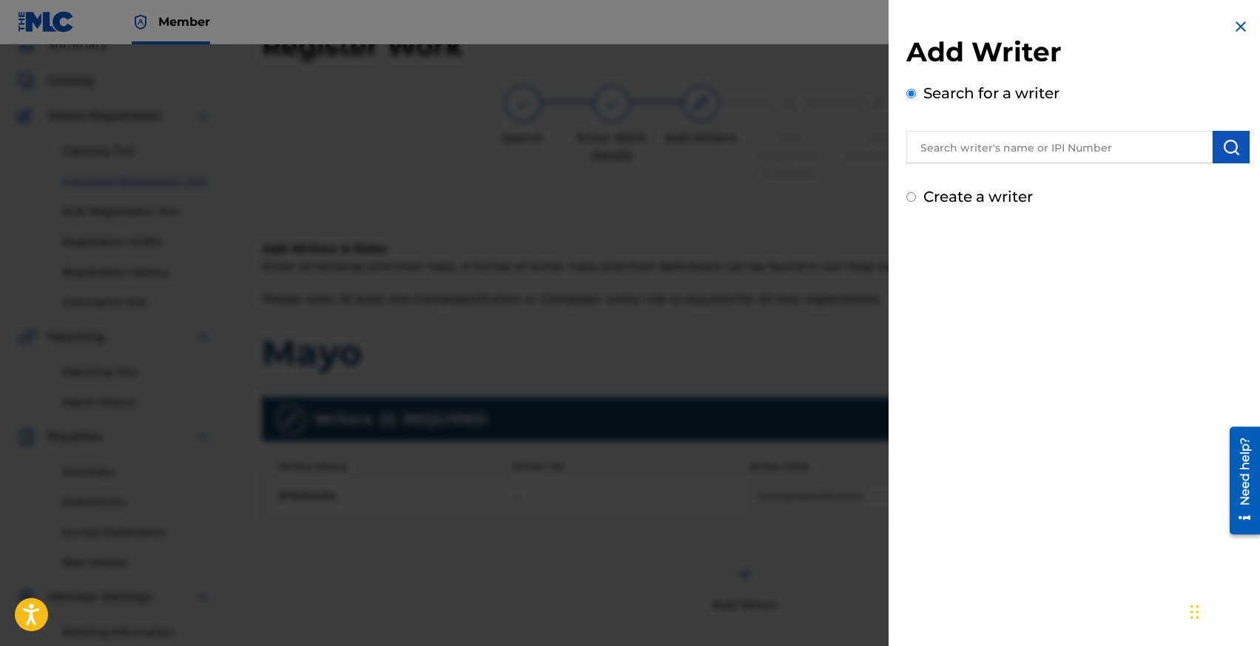
click at [981, 160] on input "text" at bounding box center [1059, 147] width 306 height 33
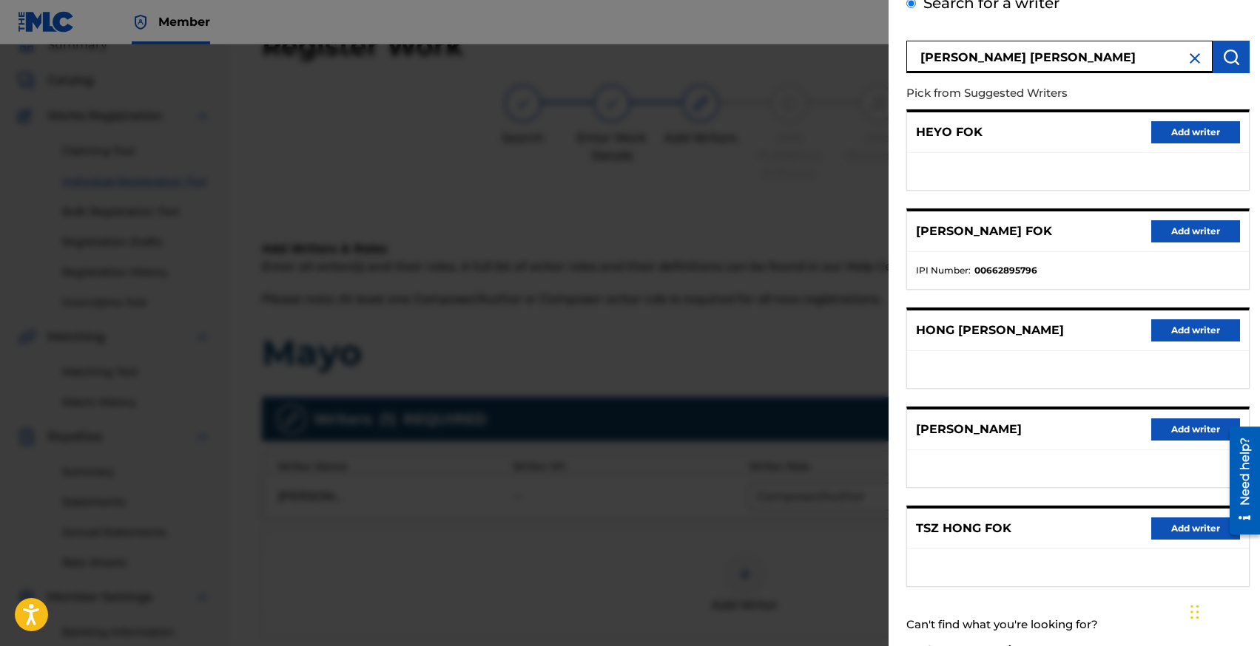
scroll to position [103, 0]
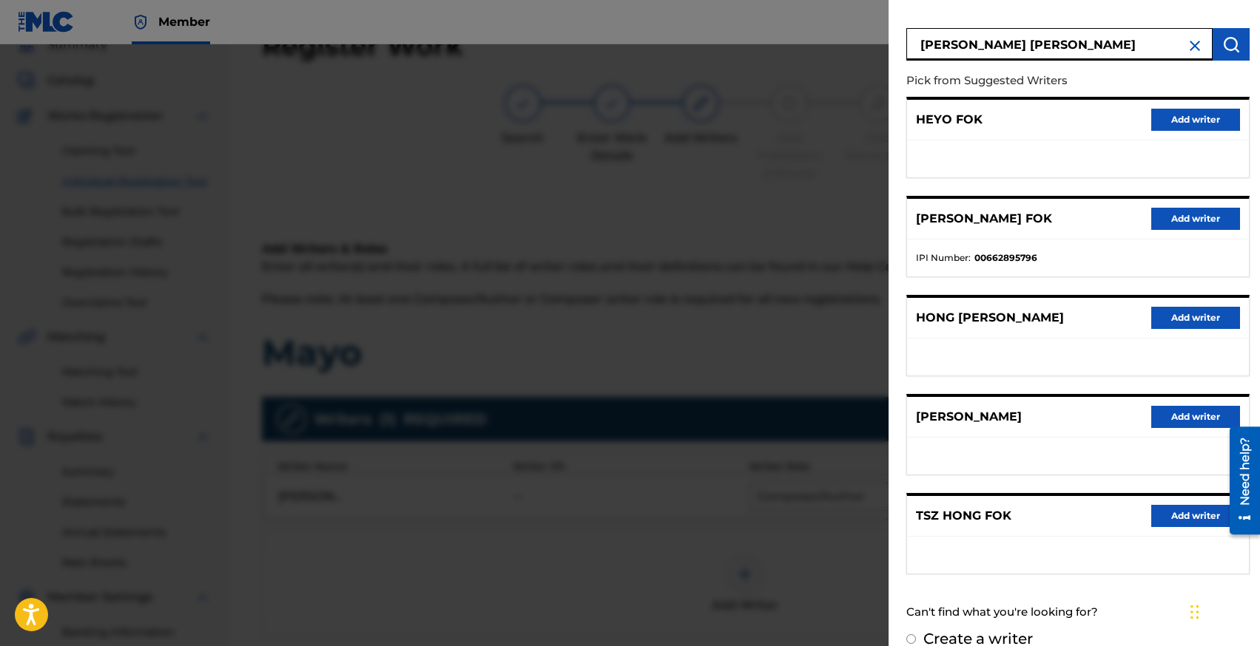
click at [1172, 512] on button "Add writer" at bounding box center [1195, 516] width 89 height 22
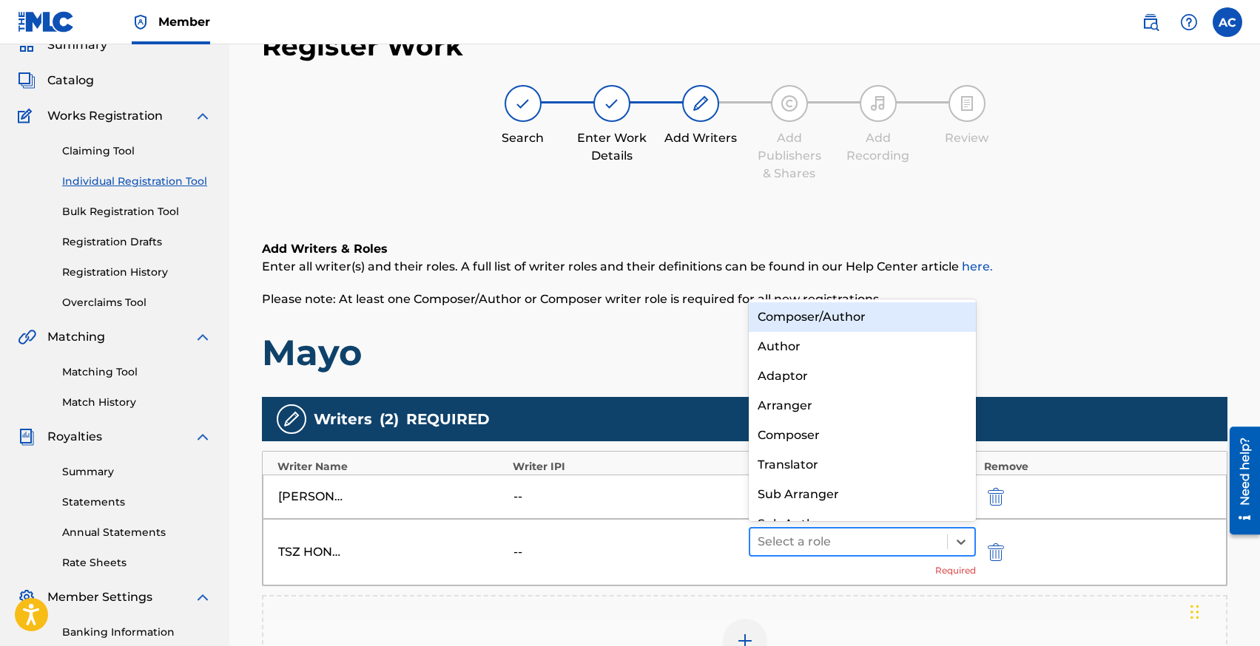
click at [878, 539] on div at bounding box center [848, 542] width 183 height 21
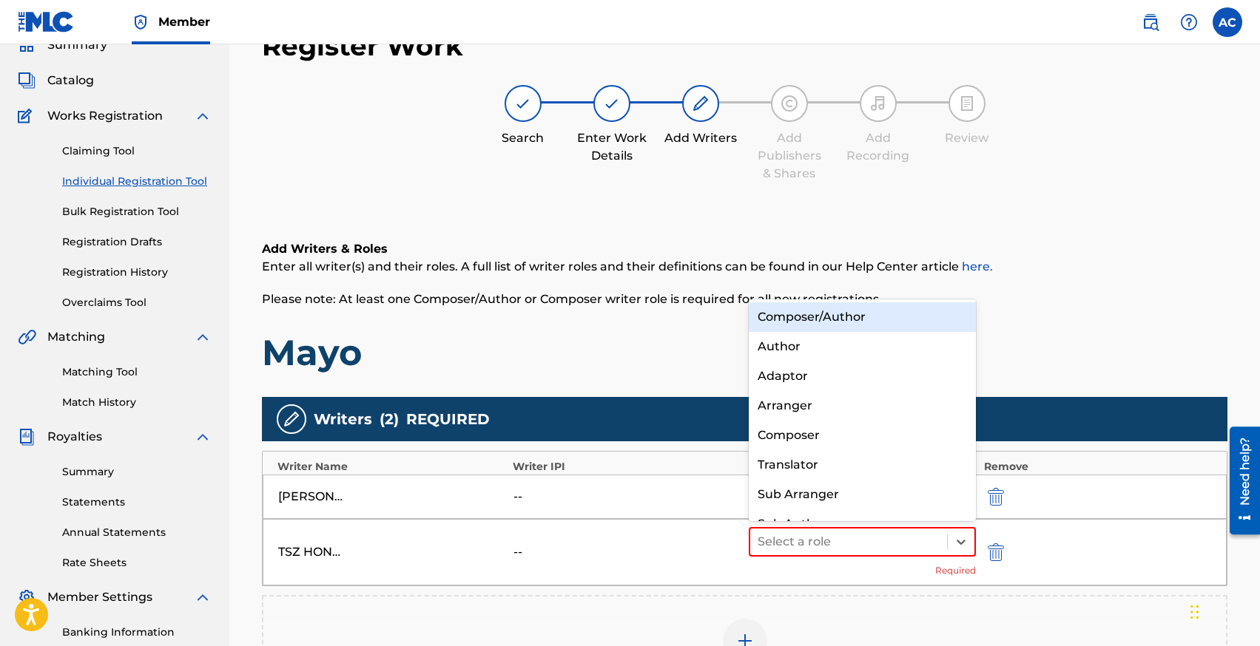
click at [805, 326] on div "Composer/Author" at bounding box center [862, 318] width 228 height 30
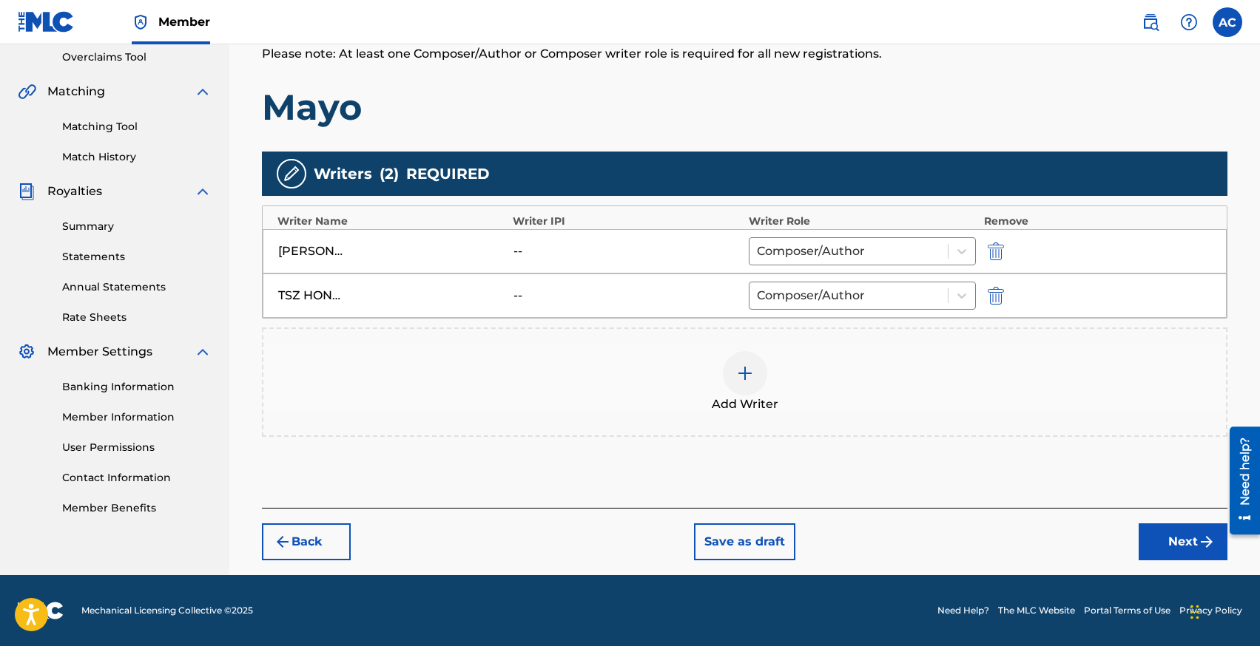
click at [1165, 530] on button "Next" at bounding box center [1182, 542] width 89 height 37
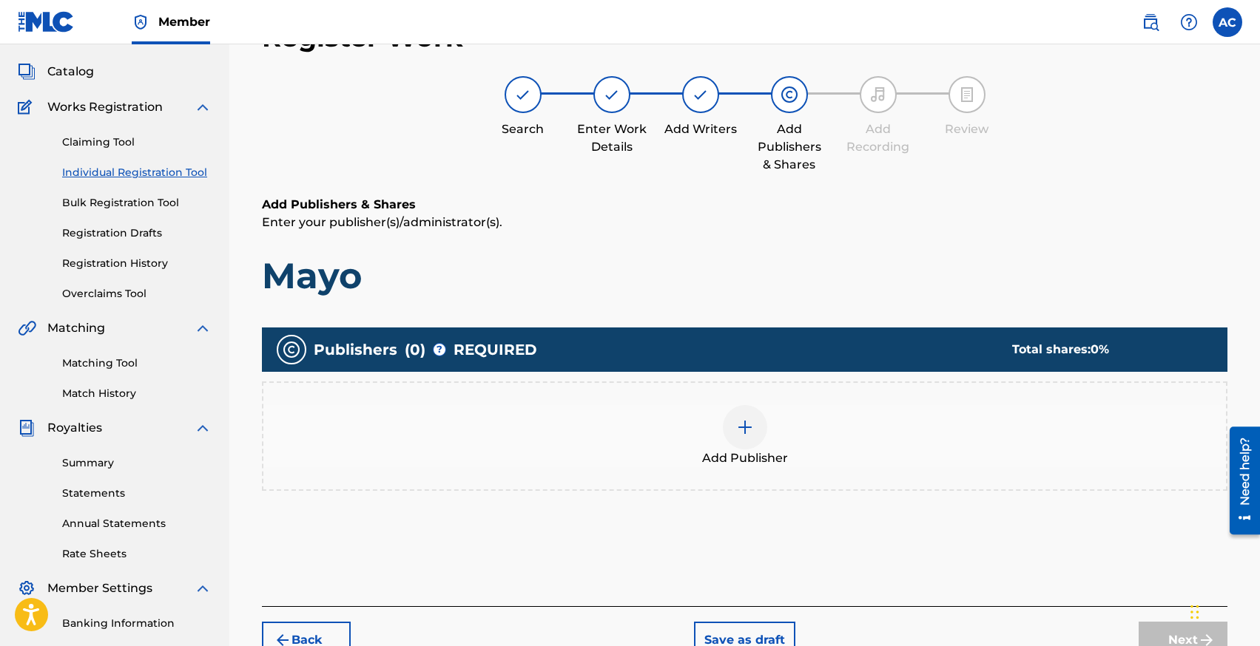
scroll to position [67, 0]
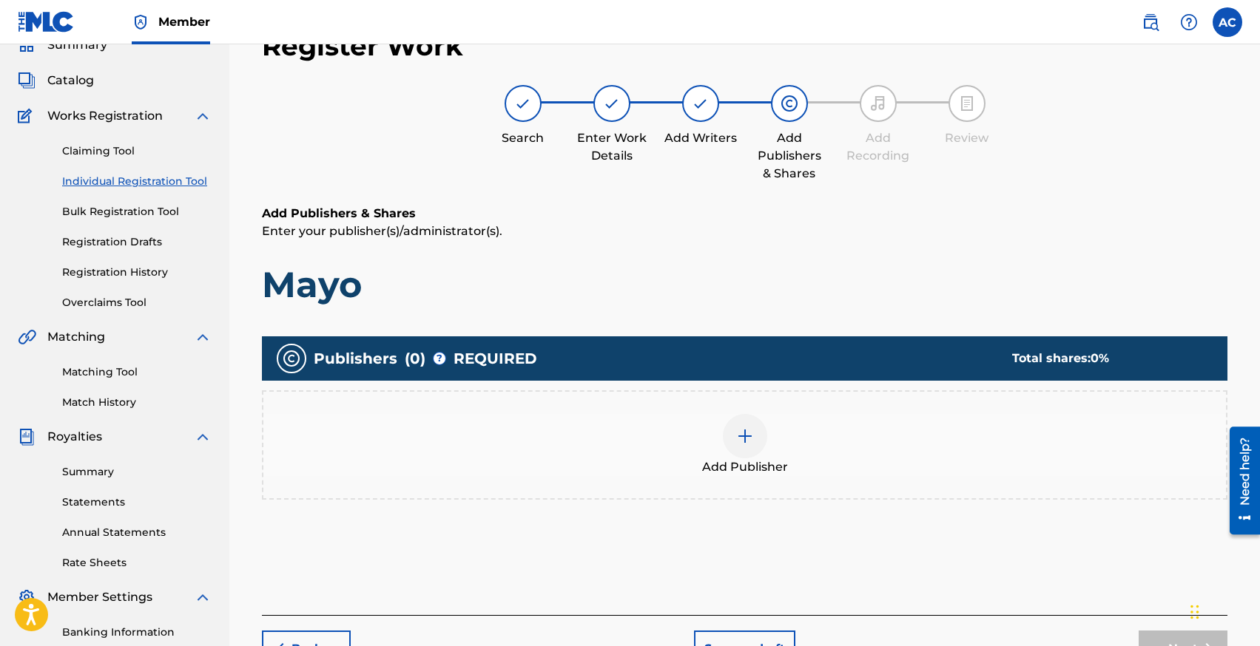
click at [730, 428] on div at bounding box center [745, 436] width 44 height 44
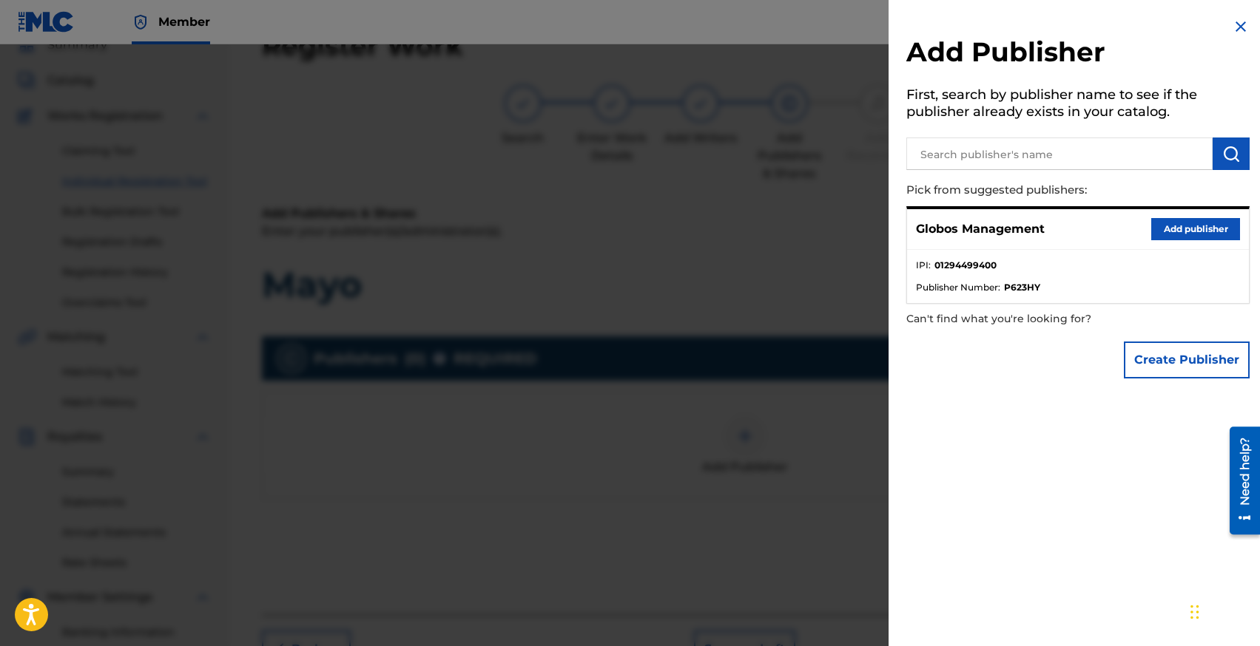
click at [1164, 234] on button "Add publisher" at bounding box center [1195, 229] width 89 height 22
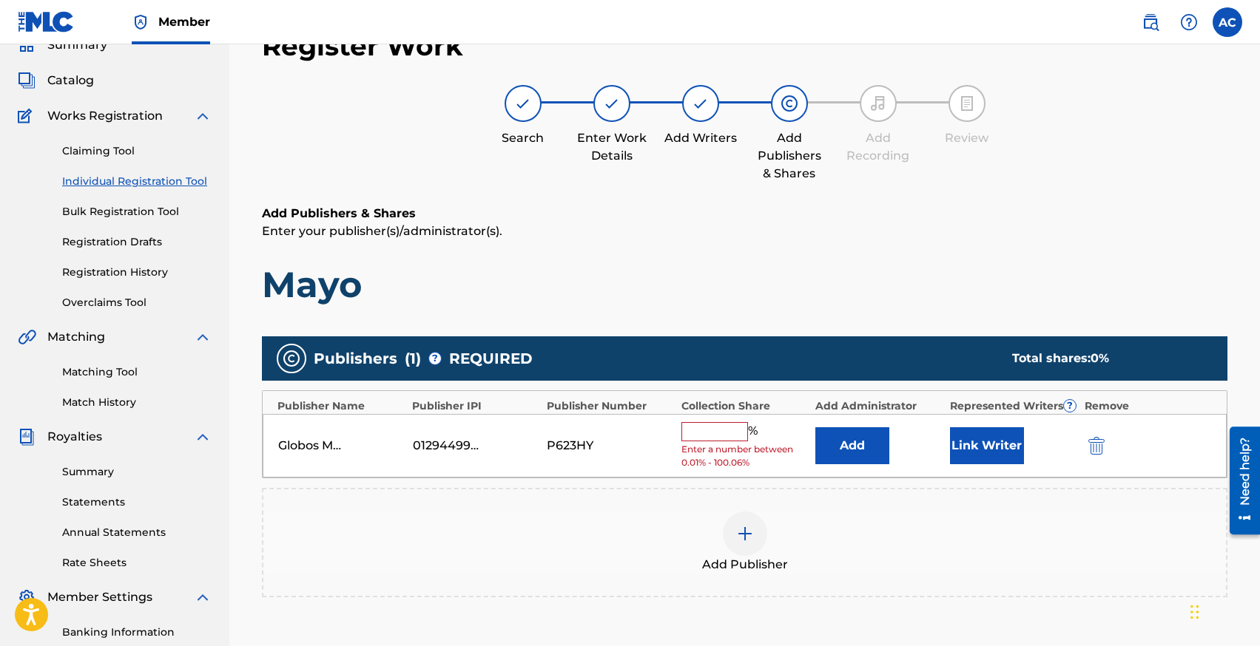
click at [722, 426] on input "text" at bounding box center [714, 431] width 67 height 19
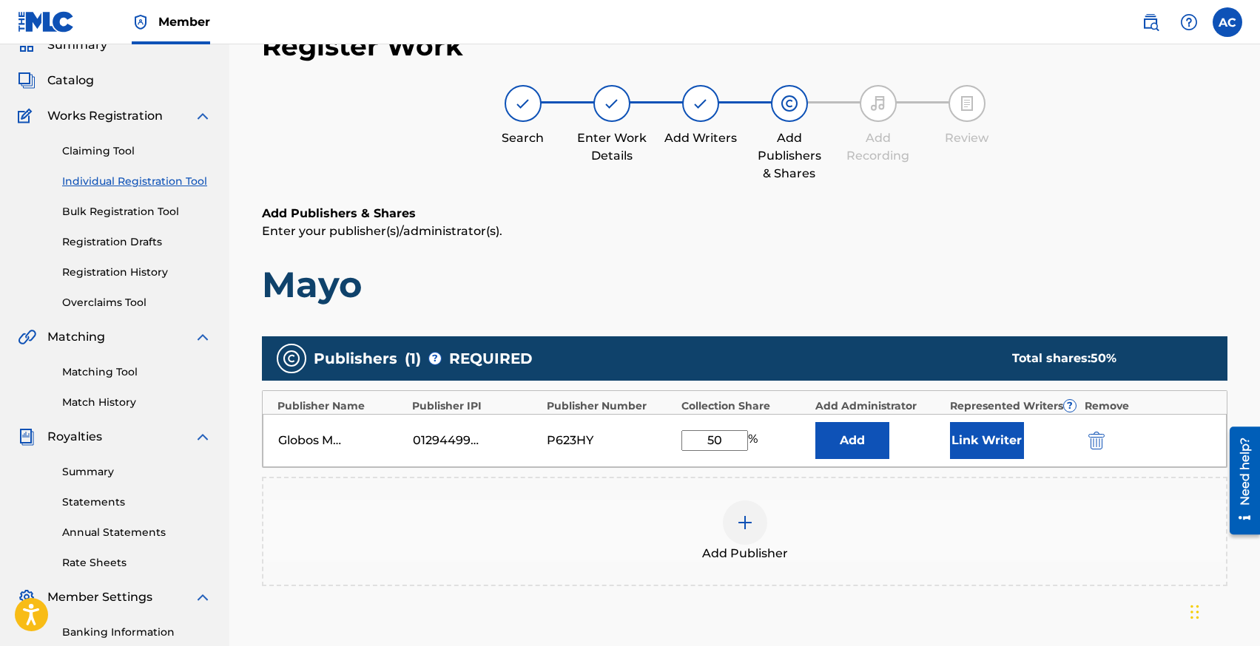
click at [996, 433] on button "Link Writer" at bounding box center [987, 440] width 74 height 37
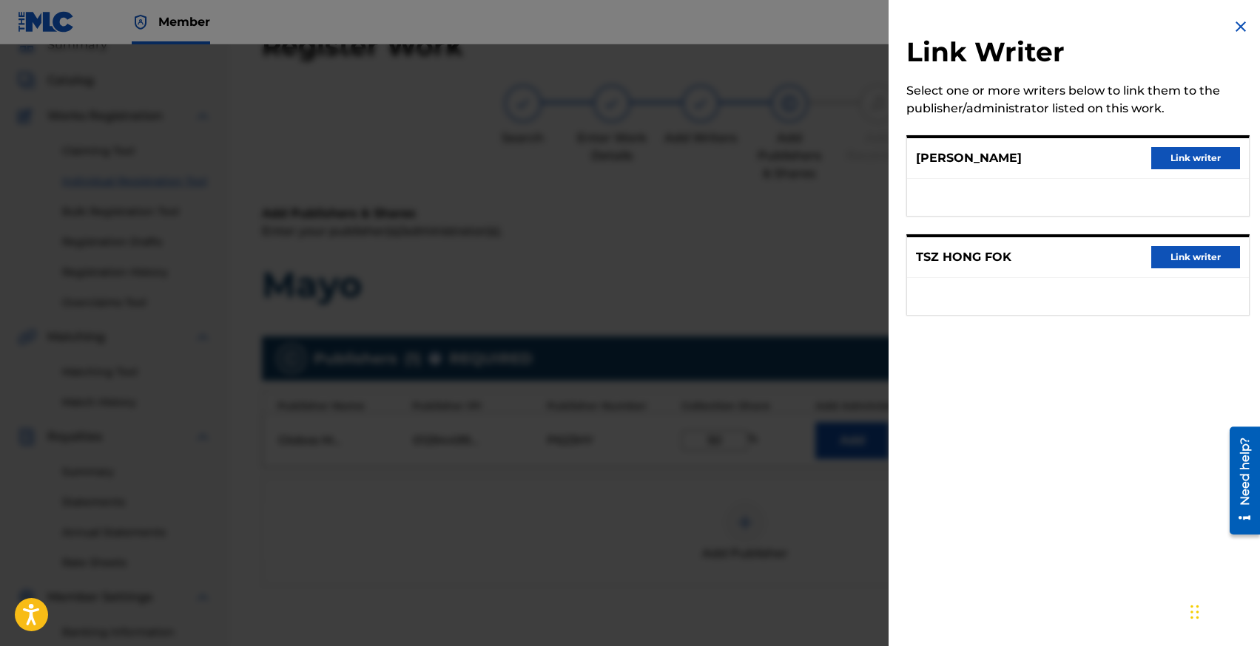
click at [1185, 164] on button "Link writer" at bounding box center [1195, 158] width 89 height 22
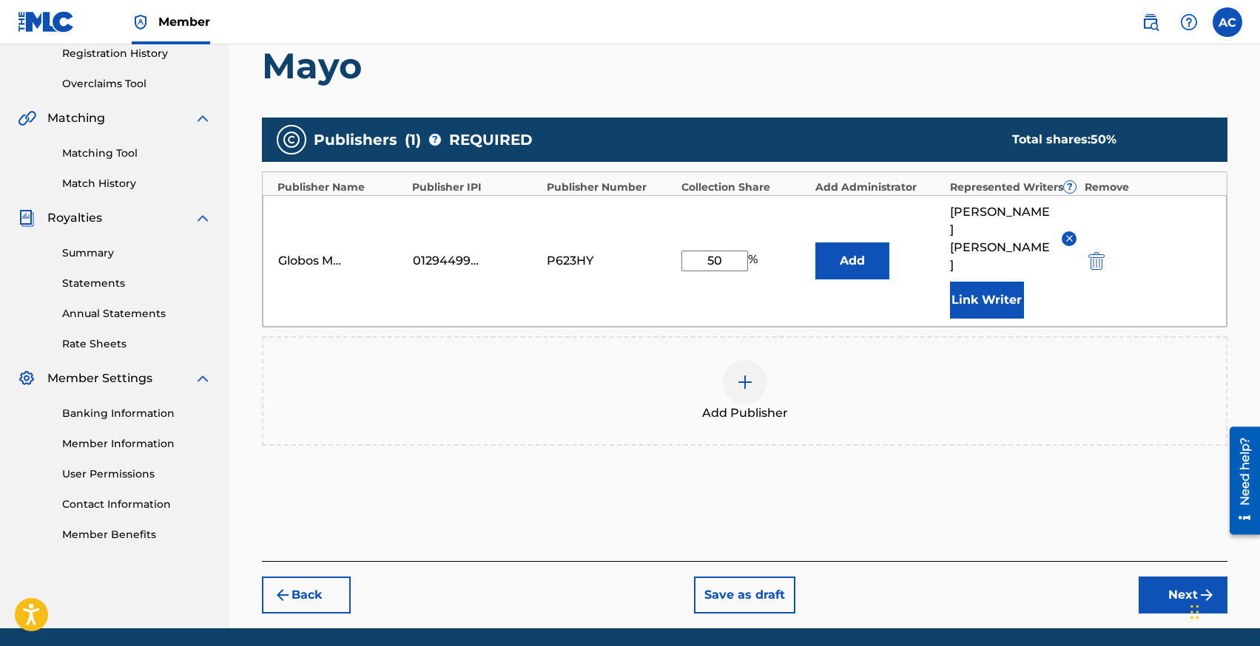
click at [1169, 577] on button "Next" at bounding box center [1182, 595] width 89 height 37
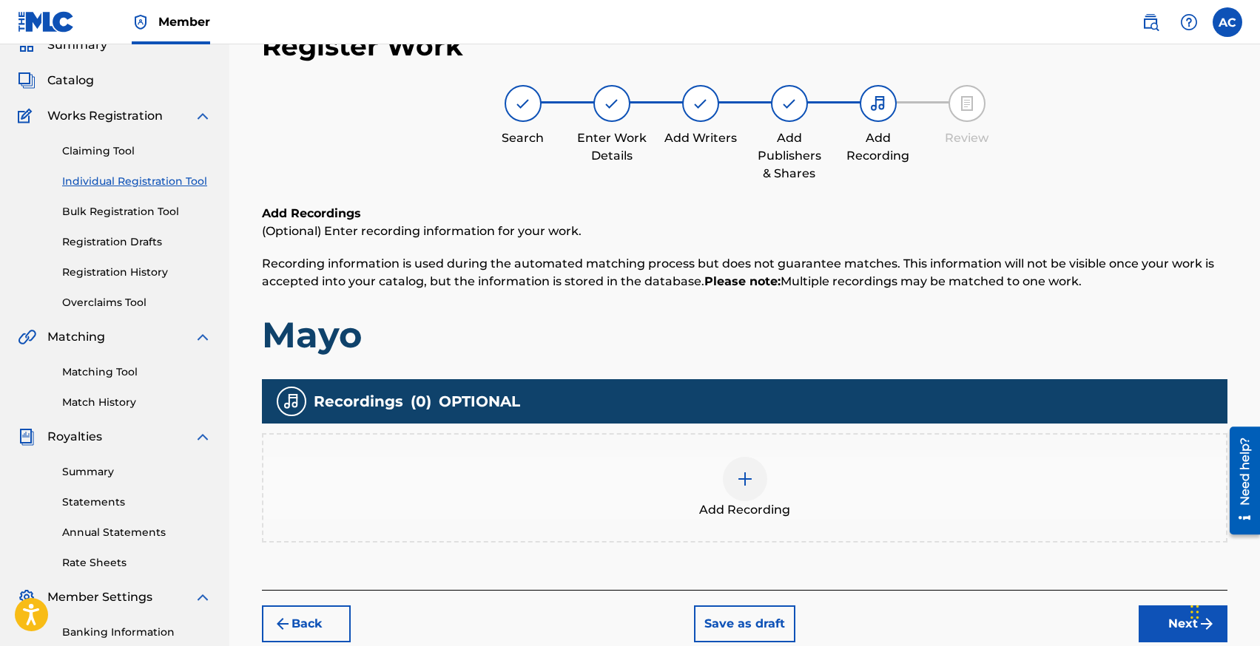
click at [729, 490] on div at bounding box center [745, 479] width 44 height 44
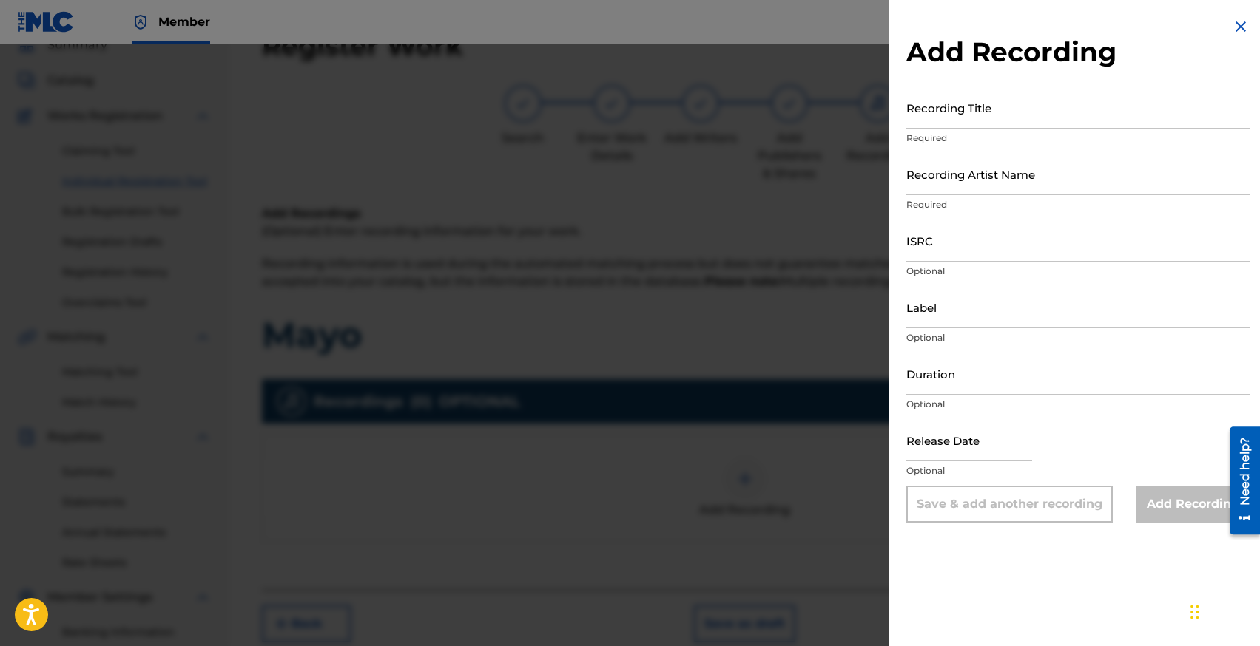
click at [934, 243] on input "ISRC" at bounding box center [1077, 241] width 343 height 42
paste input "DEPI82522484"
click at [935, 129] on div "Recording Title Required" at bounding box center [1077, 120] width 343 height 67
click at [935, 112] on input "Recording Title" at bounding box center [1077, 108] width 343 height 42
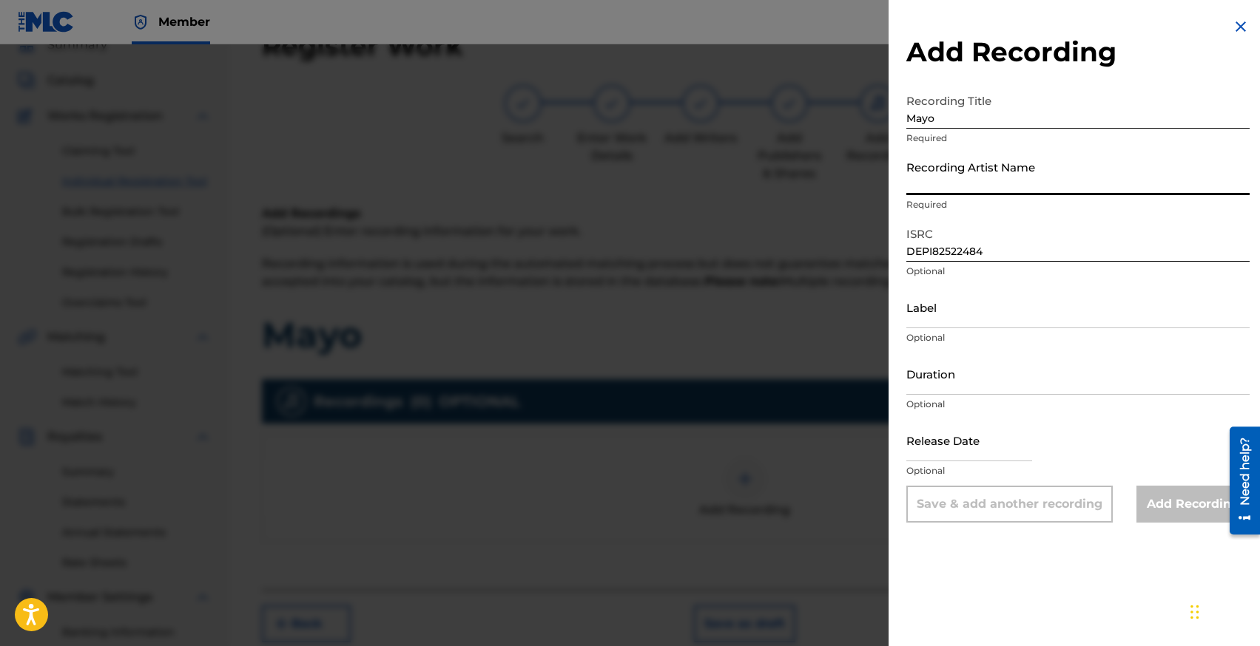
click at [933, 176] on input "Recording Artist Name" at bounding box center [1077, 174] width 343 height 42
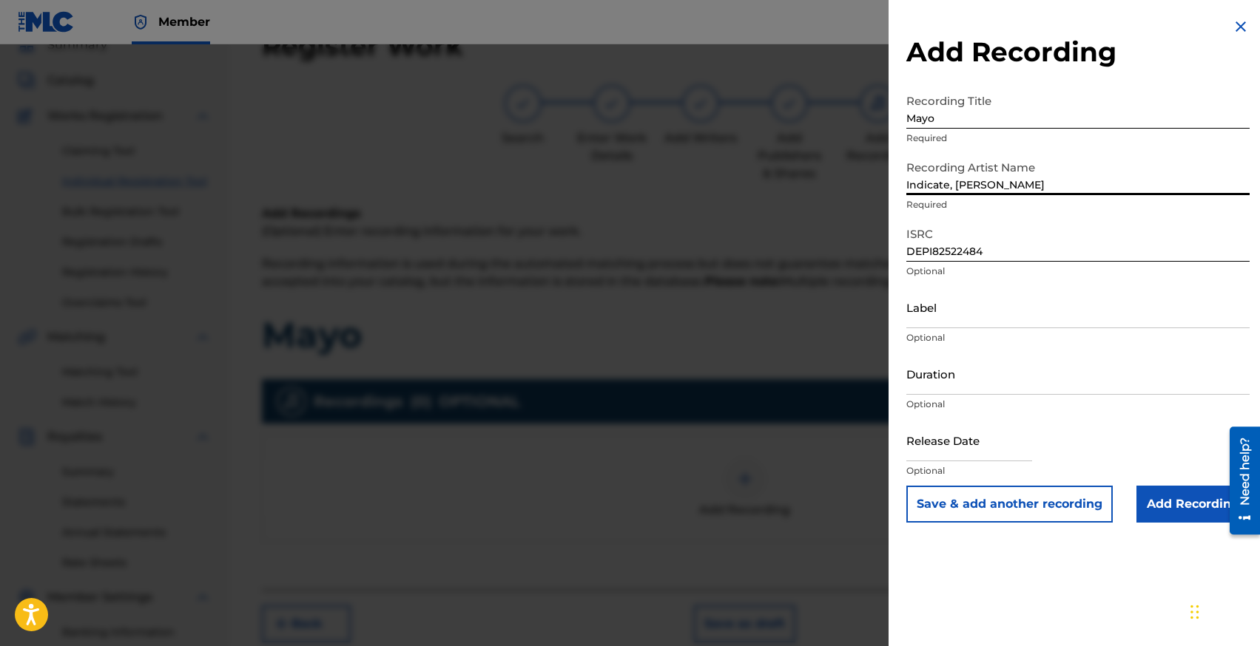
click at [971, 452] on input "text" at bounding box center [969, 440] width 126 height 42
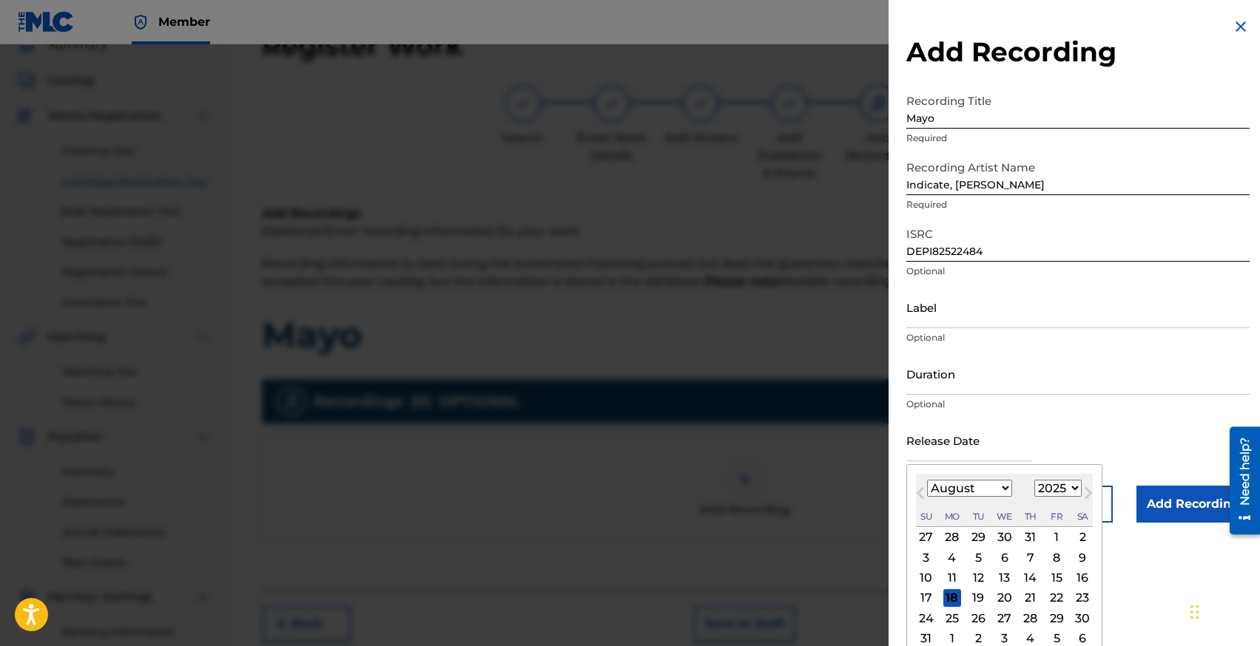
click at [1052, 540] on div "1" at bounding box center [1056, 538] width 18 height 18
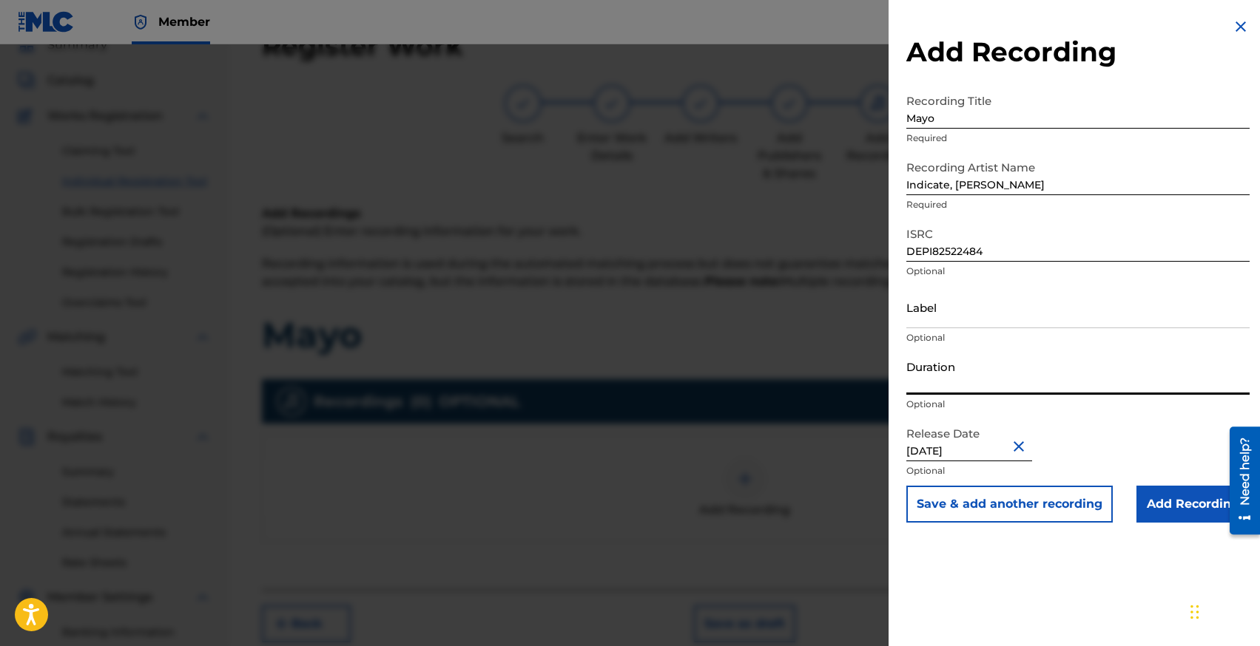
click at [961, 390] on input "Duration" at bounding box center [1077, 374] width 343 height 42
click at [1166, 507] on input "Add Recording" at bounding box center [1192, 504] width 113 height 37
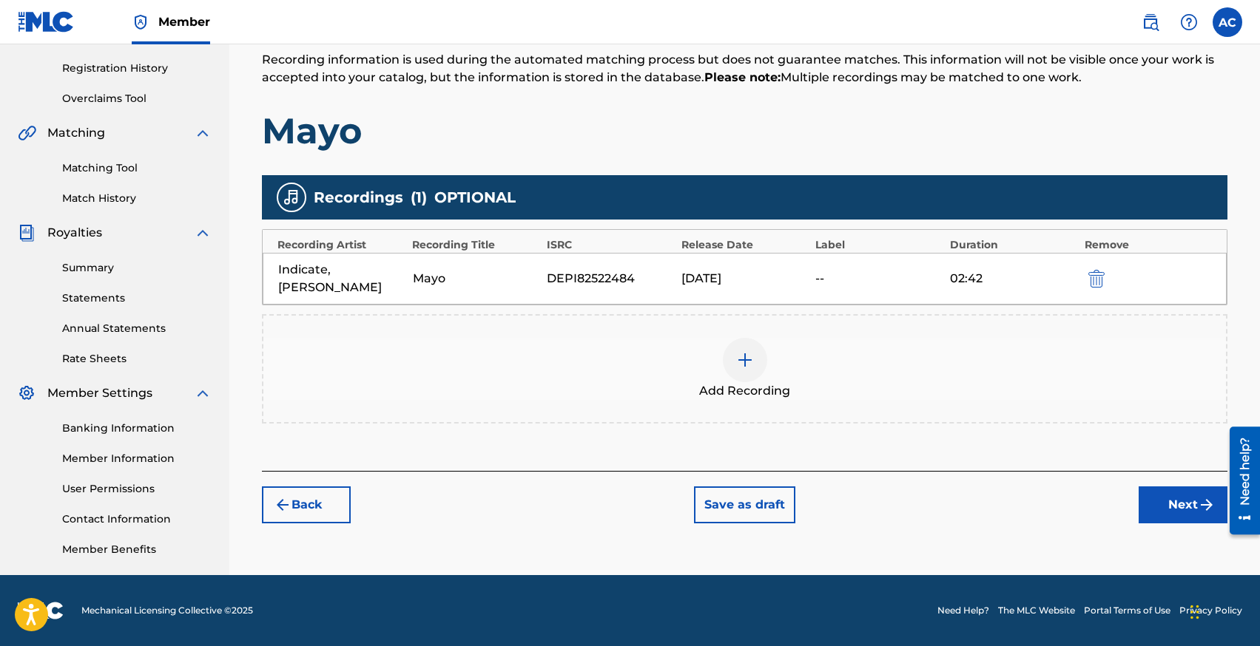
click at [1158, 493] on button "Next" at bounding box center [1182, 505] width 89 height 37
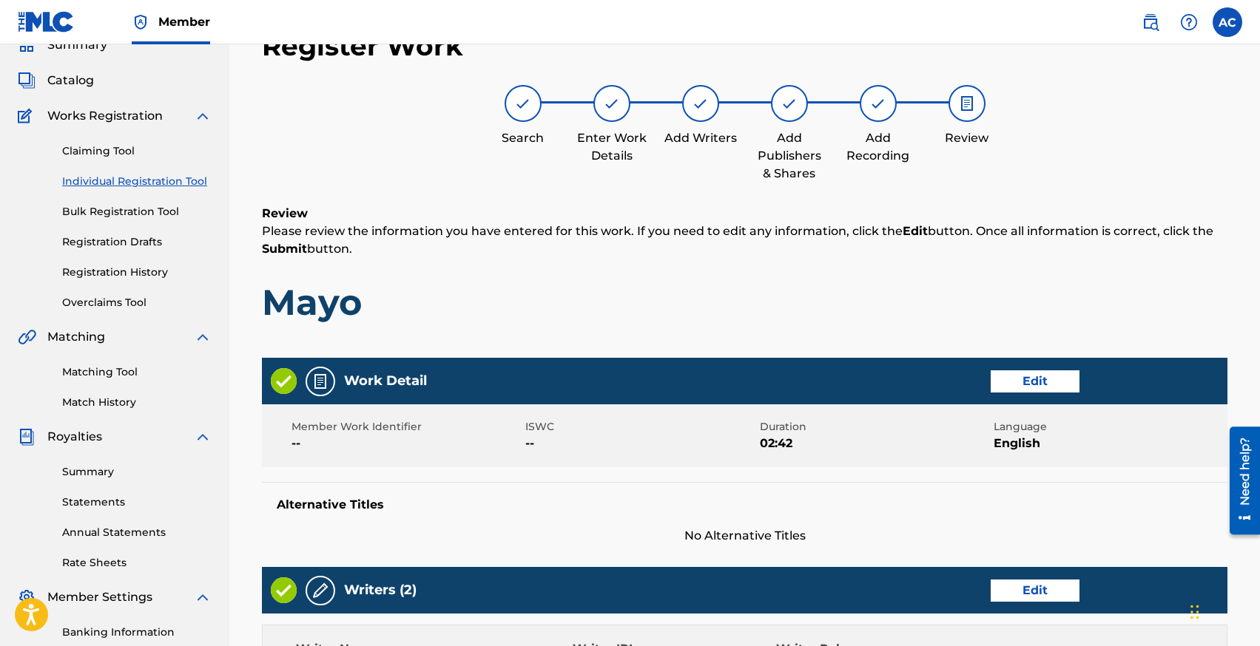
scroll to position [643, 0]
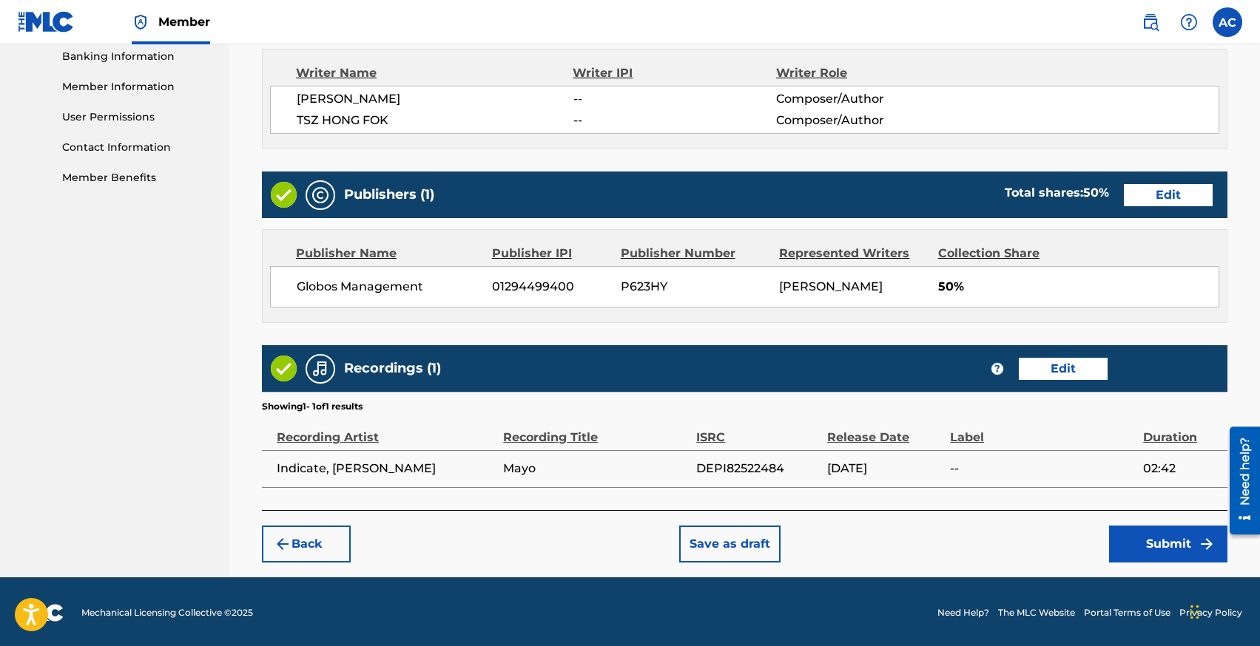
click at [1142, 530] on button "Submit" at bounding box center [1168, 544] width 118 height 37
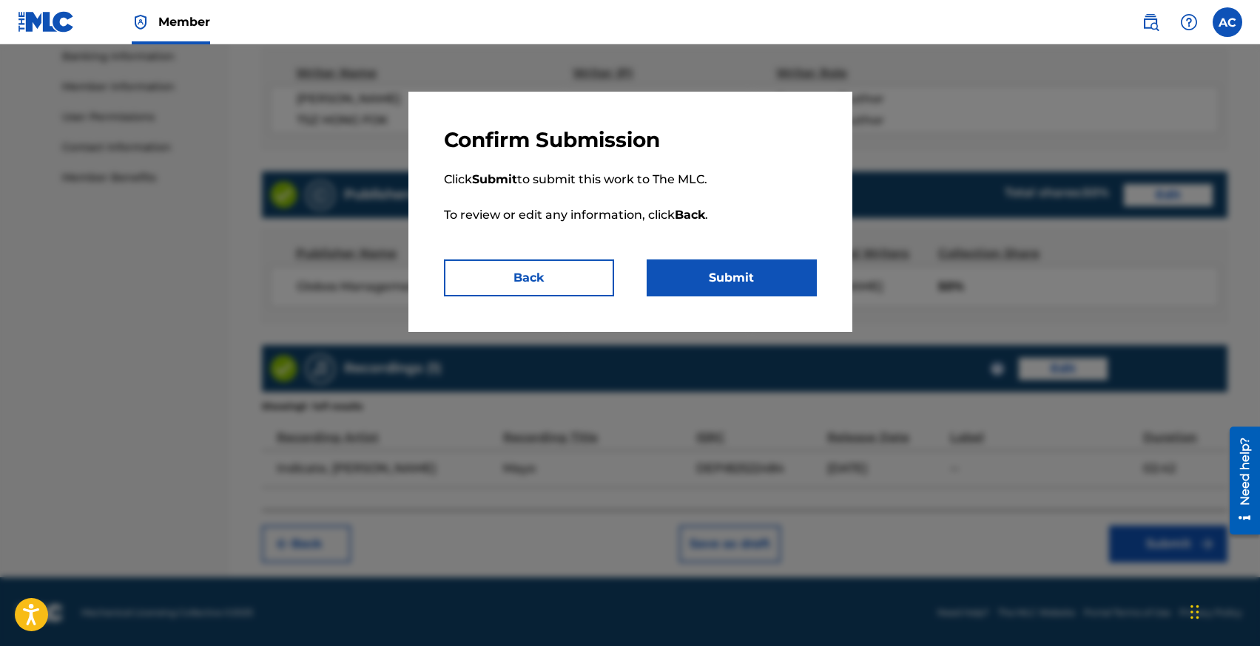
click at [741, 288] on button "Submit" at bounding box center [731, 278] width 170 height 37
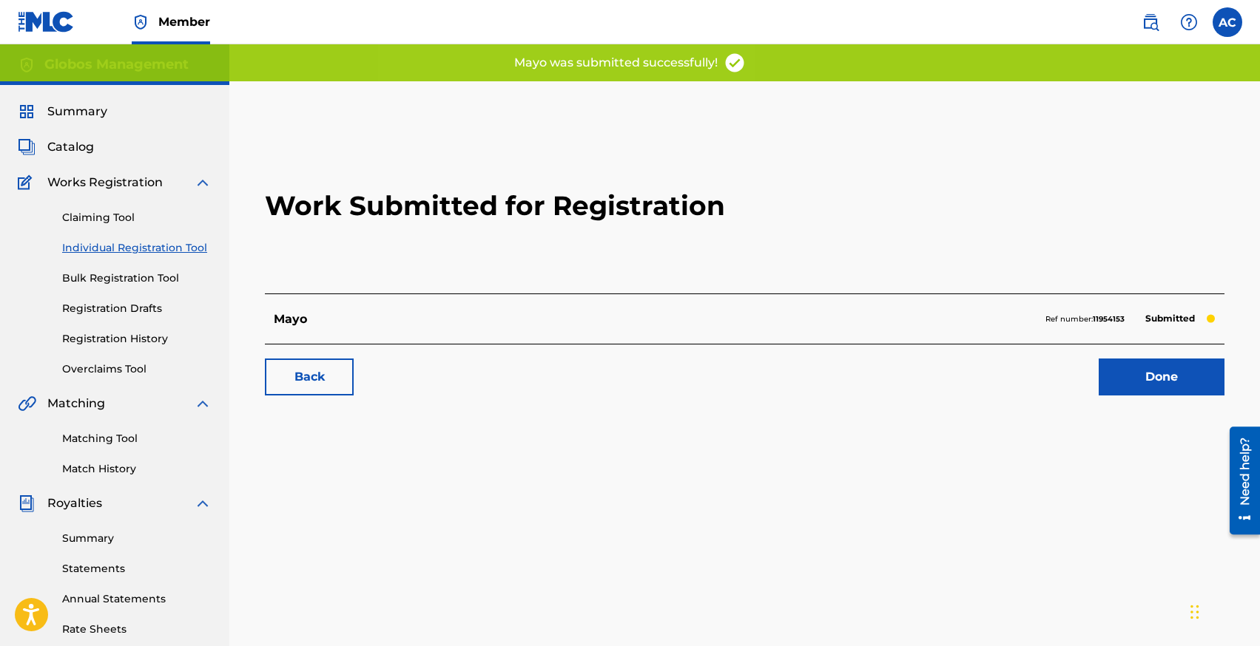
click at [111, 246] on link "Individual Registration Tool" at bounding box center [136, 248] width 149 height 16
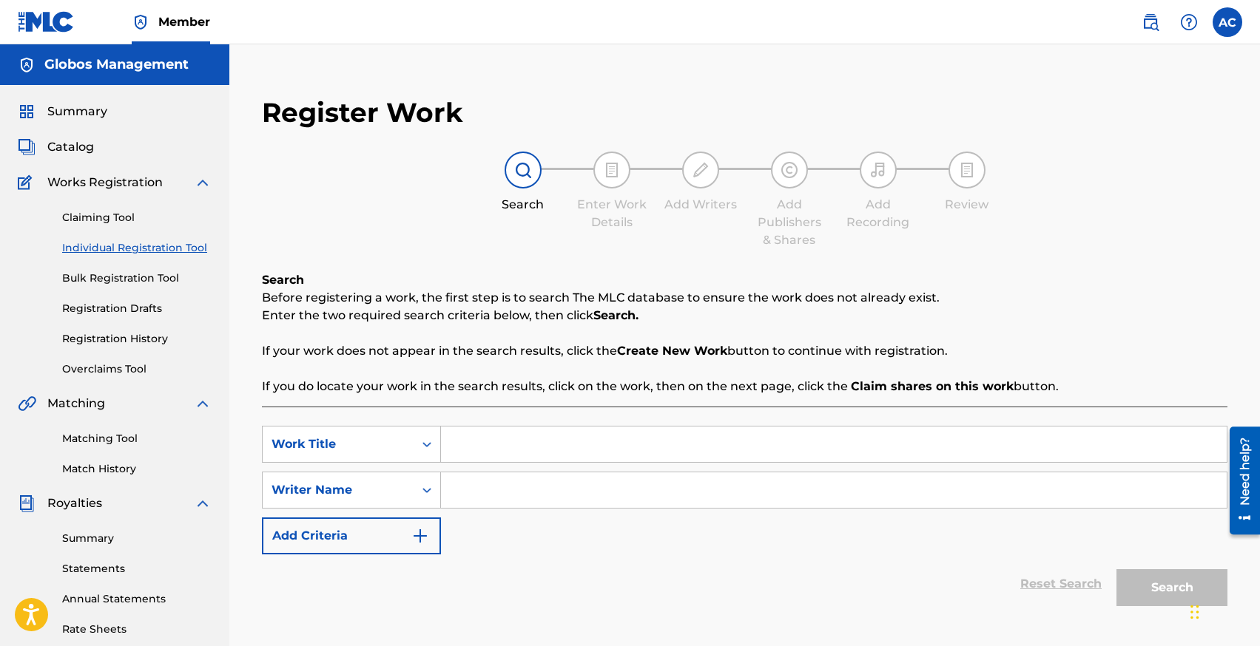
click at [142, 249] on link "Individual Registration Tool" at bounding box center [136, 248] width 149 height 16
click at [492, 441] on input "Search Form" at bounding box center [833, 445] width 785 height 36
click at [104, 342] on link "Registration History" at bounding box center [136, 339] width 149 height 16
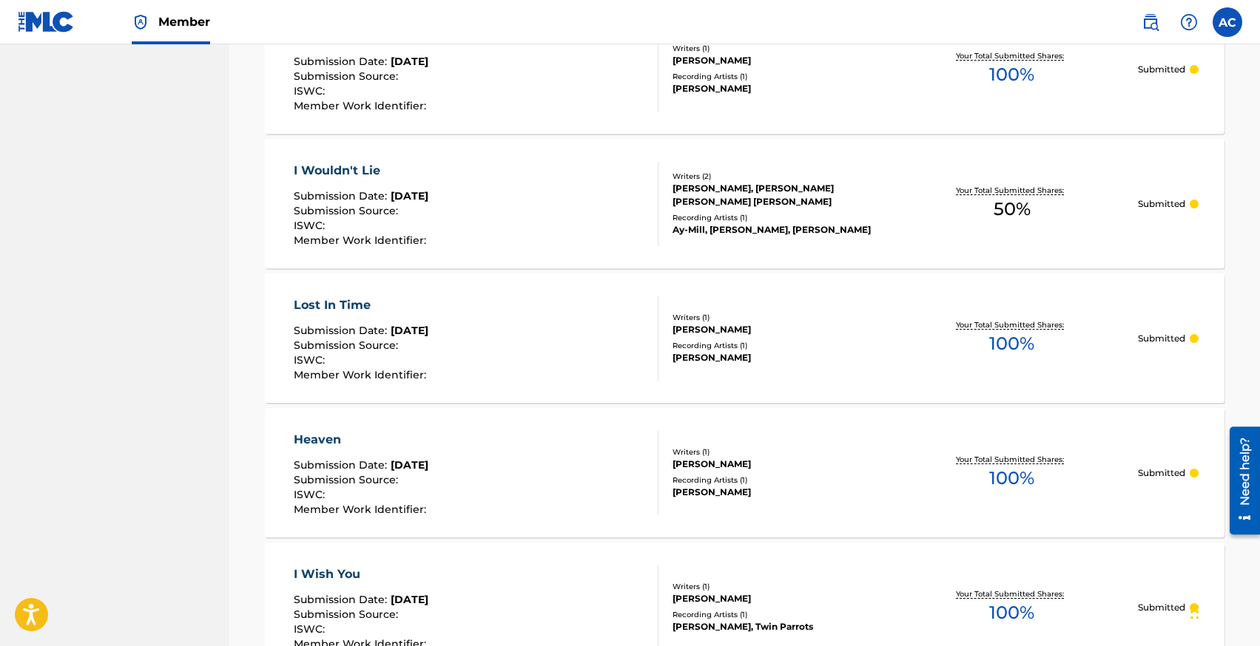
scroll to position [1379, 0]
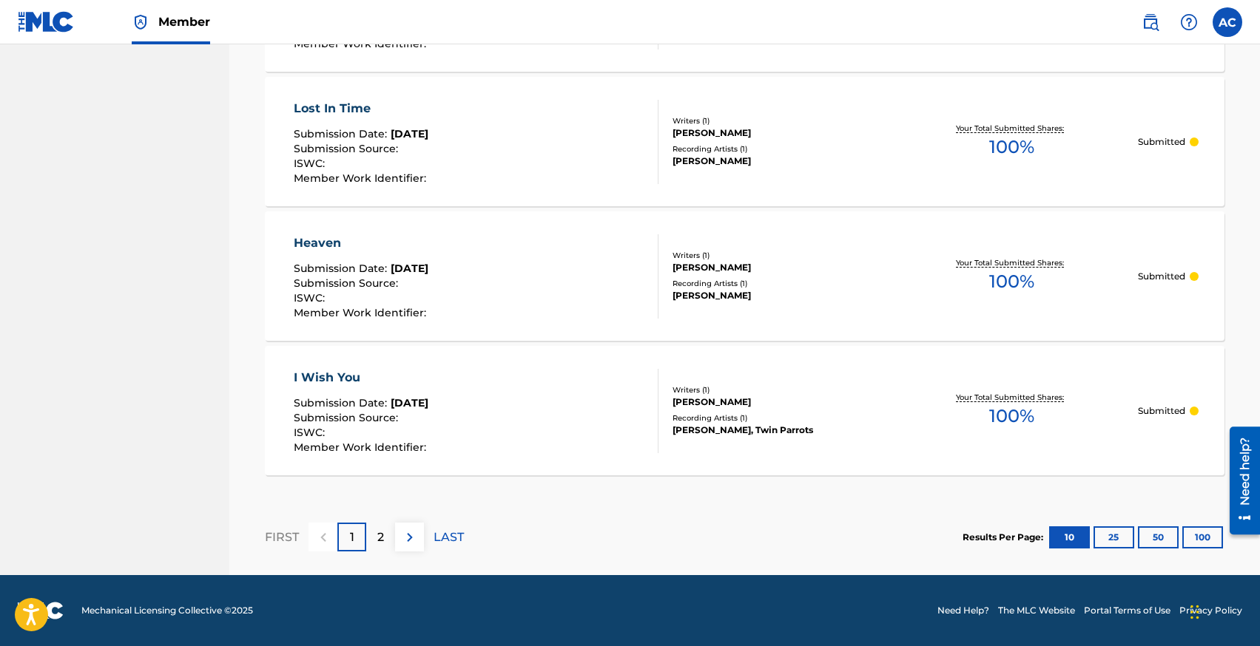
click at [381, 534] on p "2" at bounding box center [380, 538] width 7 height 18
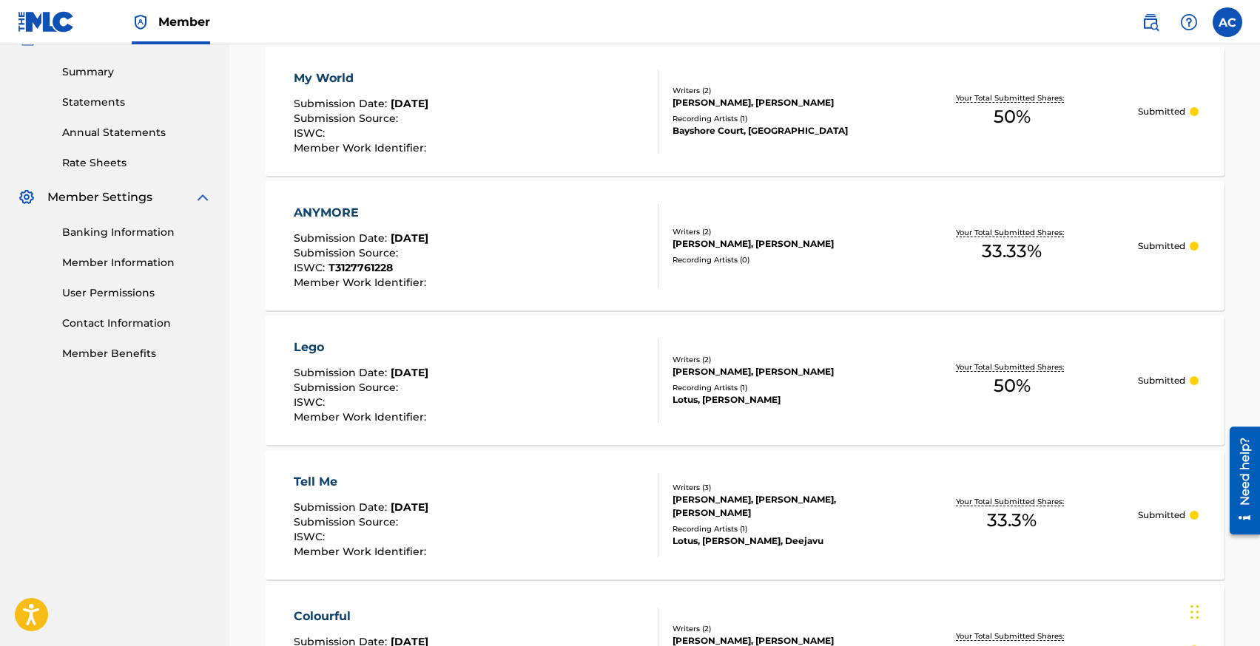
scroll to position [445, 0]
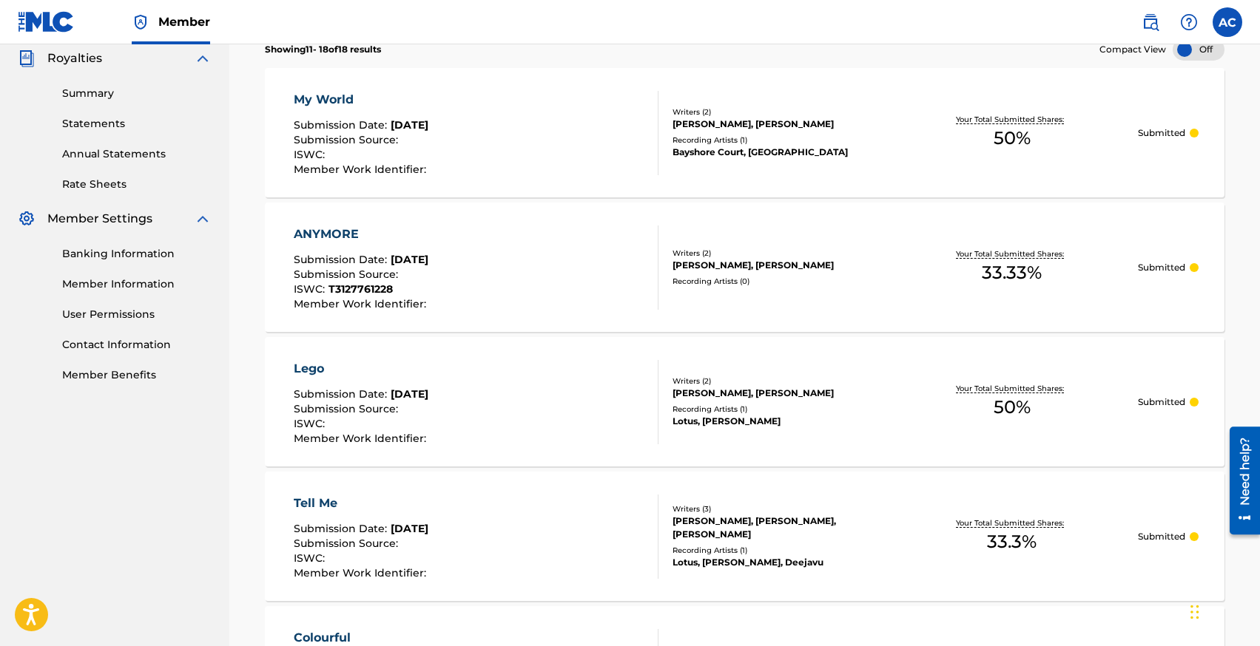
click at [319, 239] on div "ANYMORE" at bounding box center [362, 235] width 136 height 18
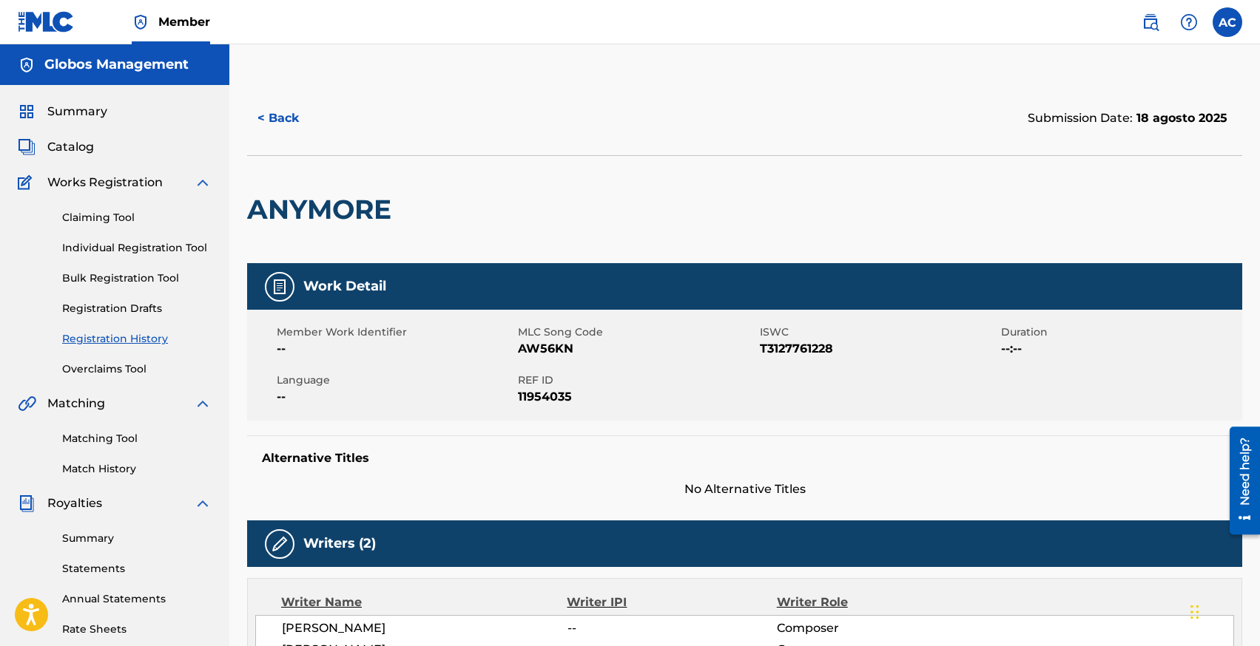
click at [271, 119] on button "< Back" at bounding box center [291, 118] width 89 height 37
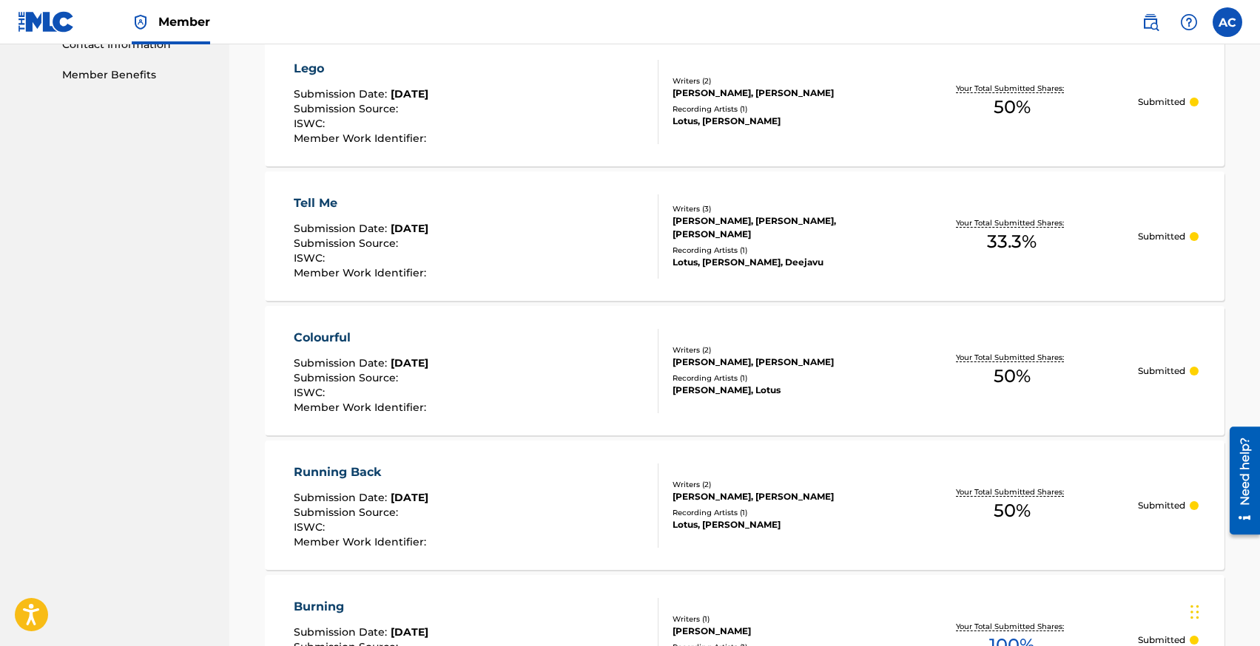
scroll to position [1109, 0]
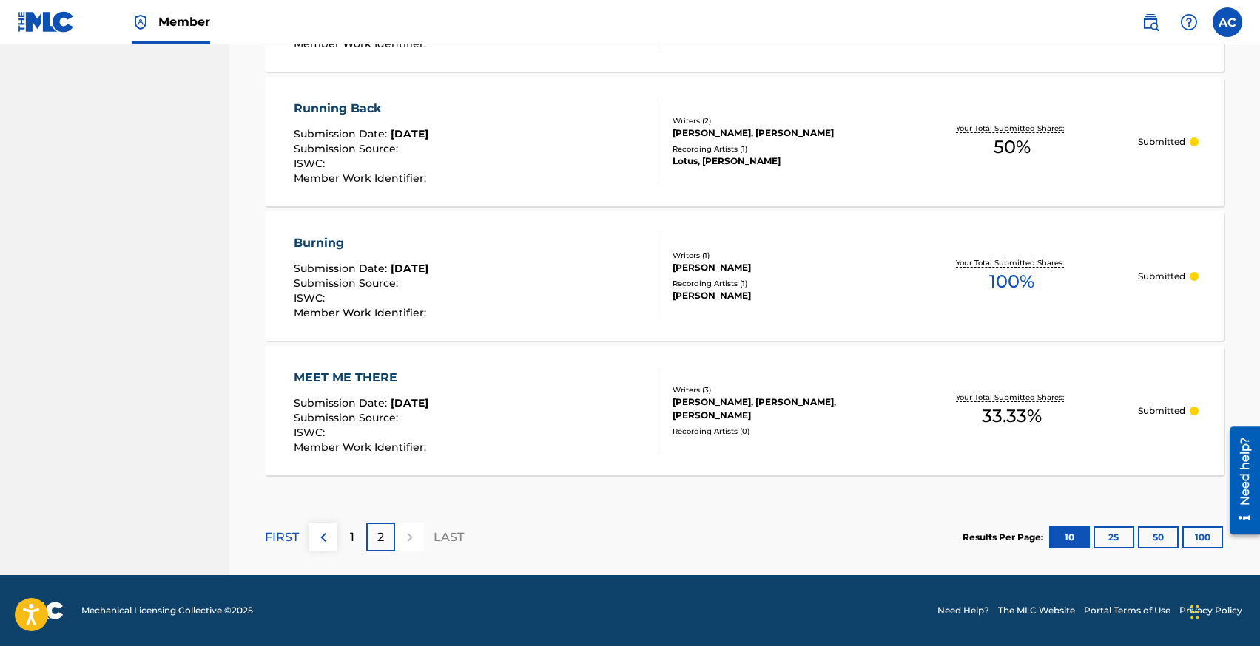
click at [353, 542] on div "1" at bounding box center [351, 537] width 29 height 29
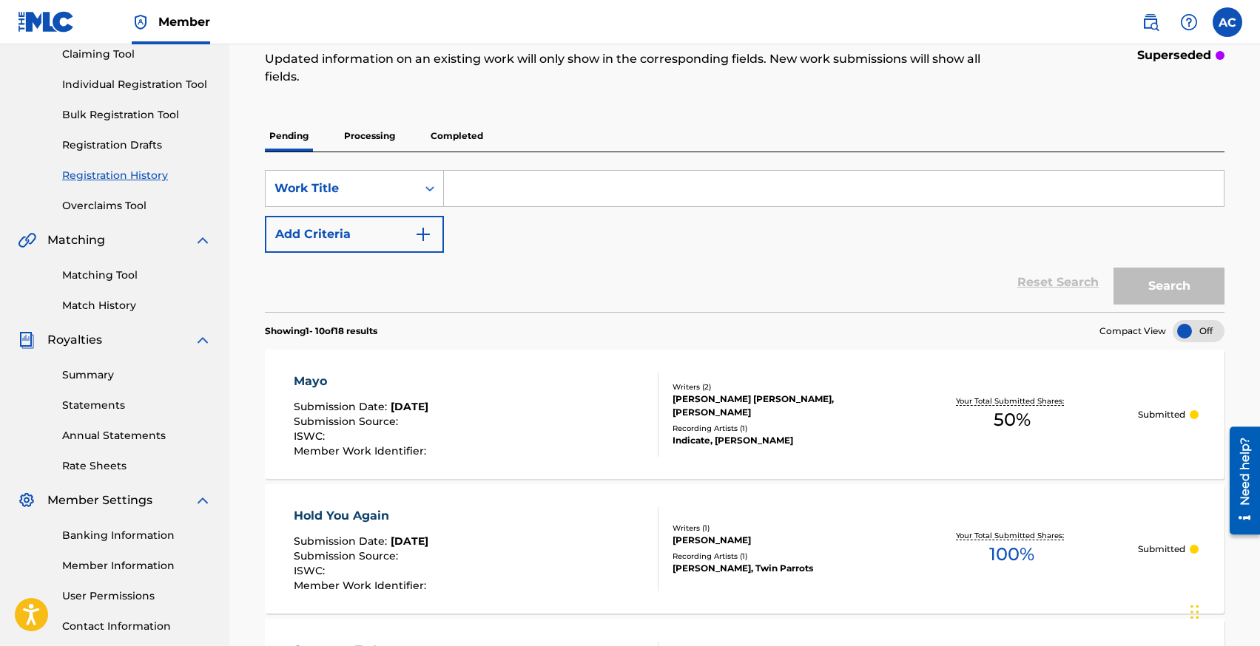
scroll to position [0, 0]
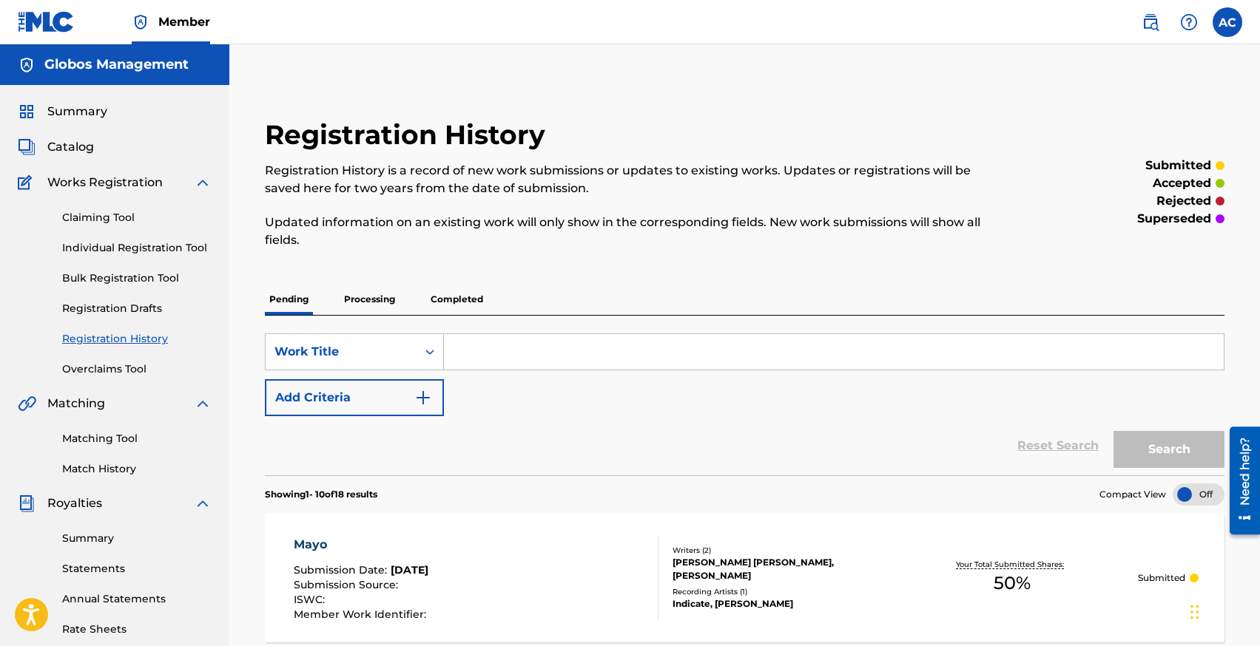
click at [112, 244] on link "Individual Registration Tool" at bounding box center [136, 248] width 149 height 16
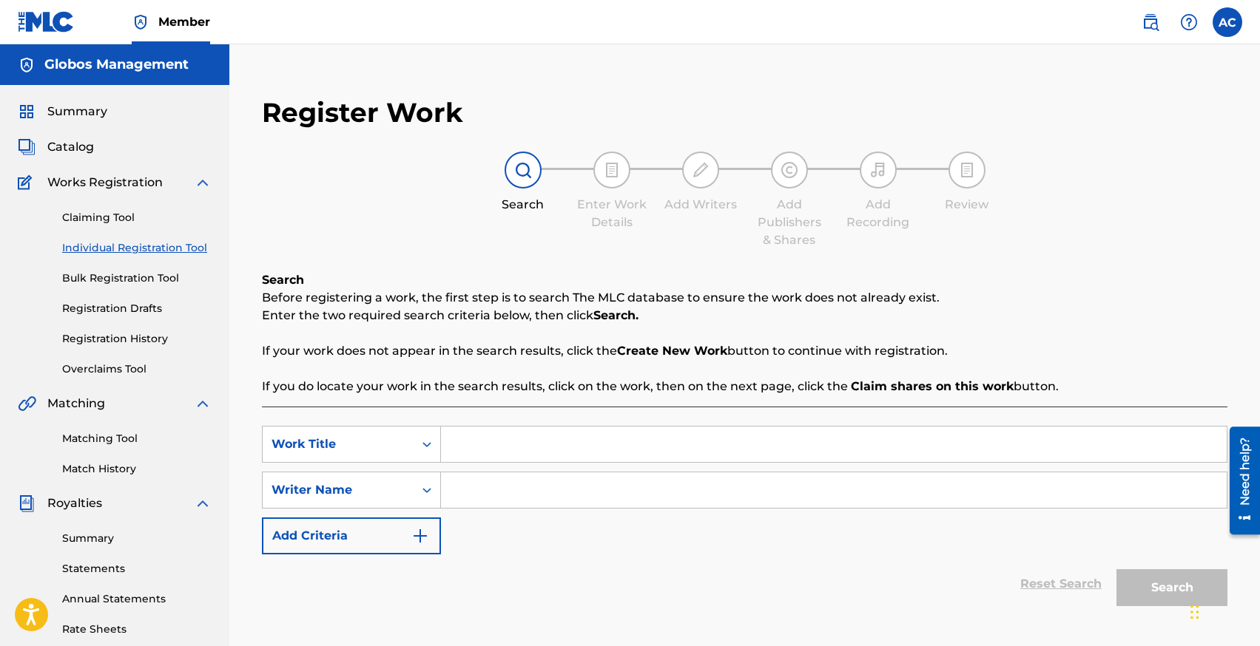
click at [544, 439] on input "Search Form" at bounding box center [833, 445] width 785 height 36
click at [497, 485] on input "Search Form" at bounding box center [833, 491] width 785 height 36
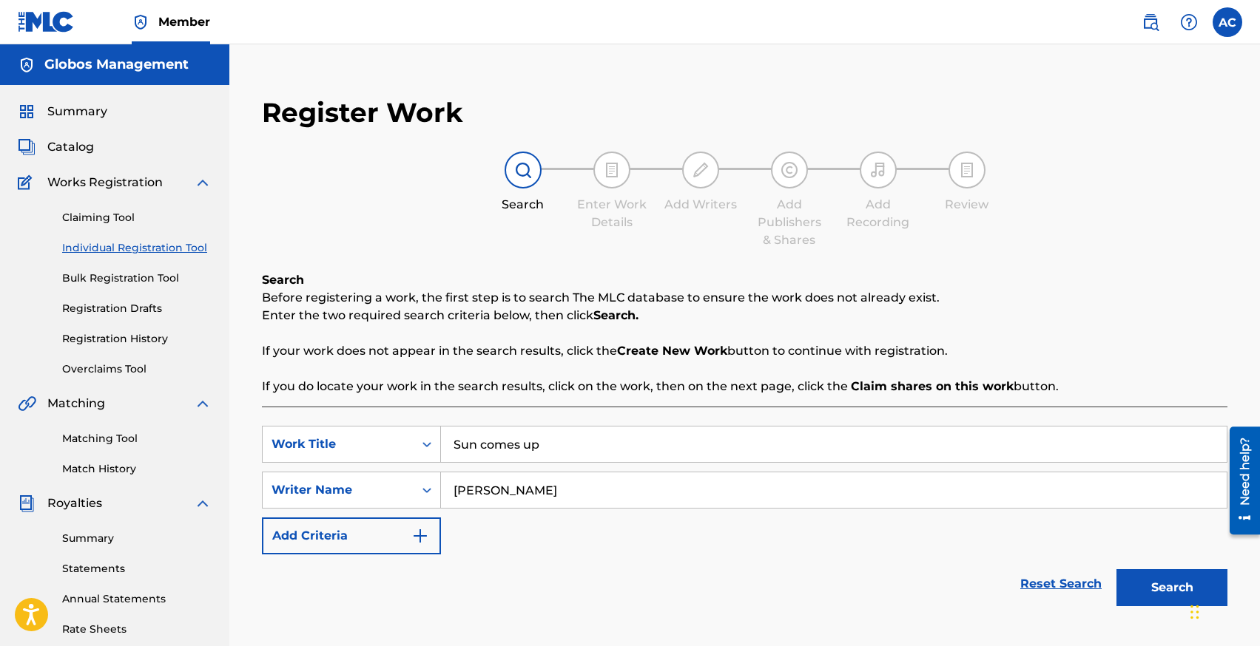
click at [1116, 570] on button "Search" at bounding box center [1171, 588] width 111 height 37
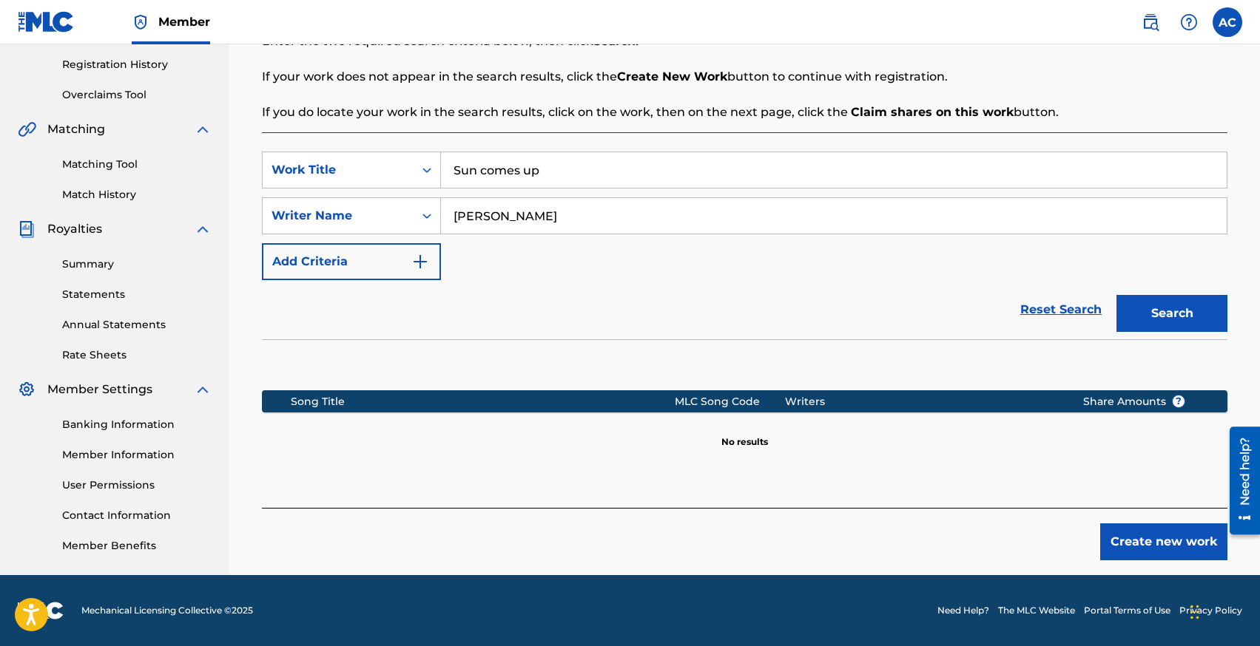
click at [1152, 523] on div "Create new work" at bounding box center [744, 534] width 965 height 53
click at [1152, 535] on button "Create new work" at bounding box center [1163, 542] width 127 height 37
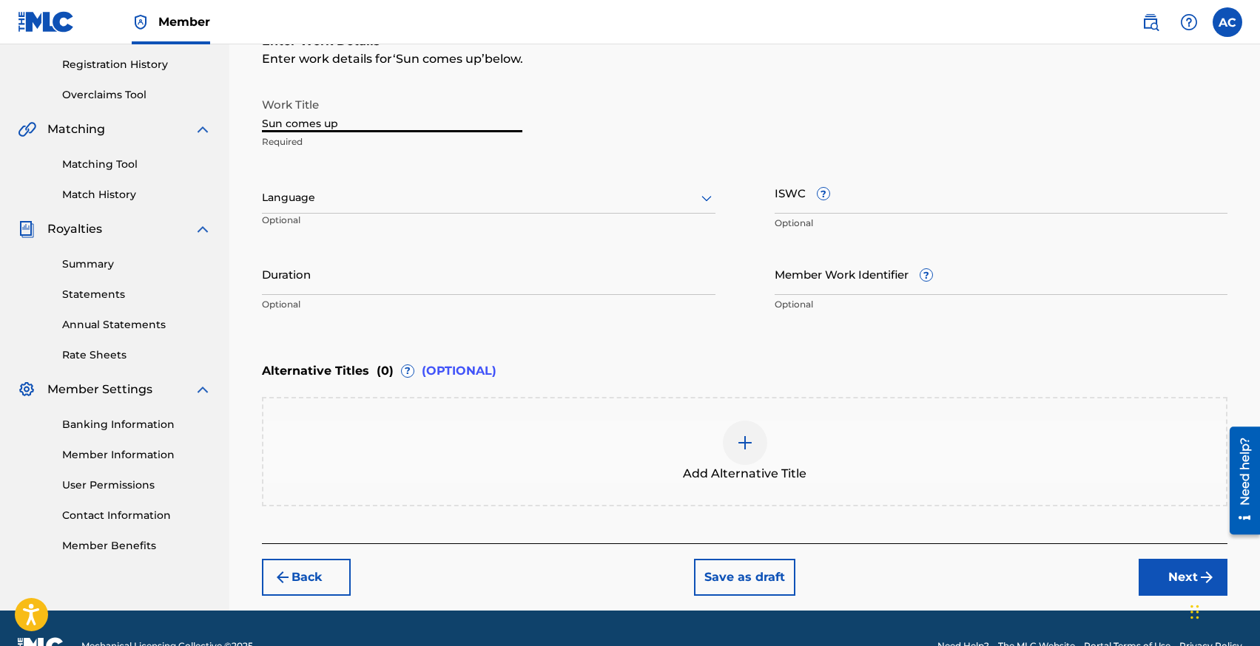
drag, startPoint x: 289, startPoint y: 124, endPoint x: 440, endPoint y: 124, distance: 150.9
click at [431, 124] on input "Sun comes up" at bounding box center [392, 111] width 260 height 42
click at [427, 190] on div at bounding box center [488, 198] width 453 height 18
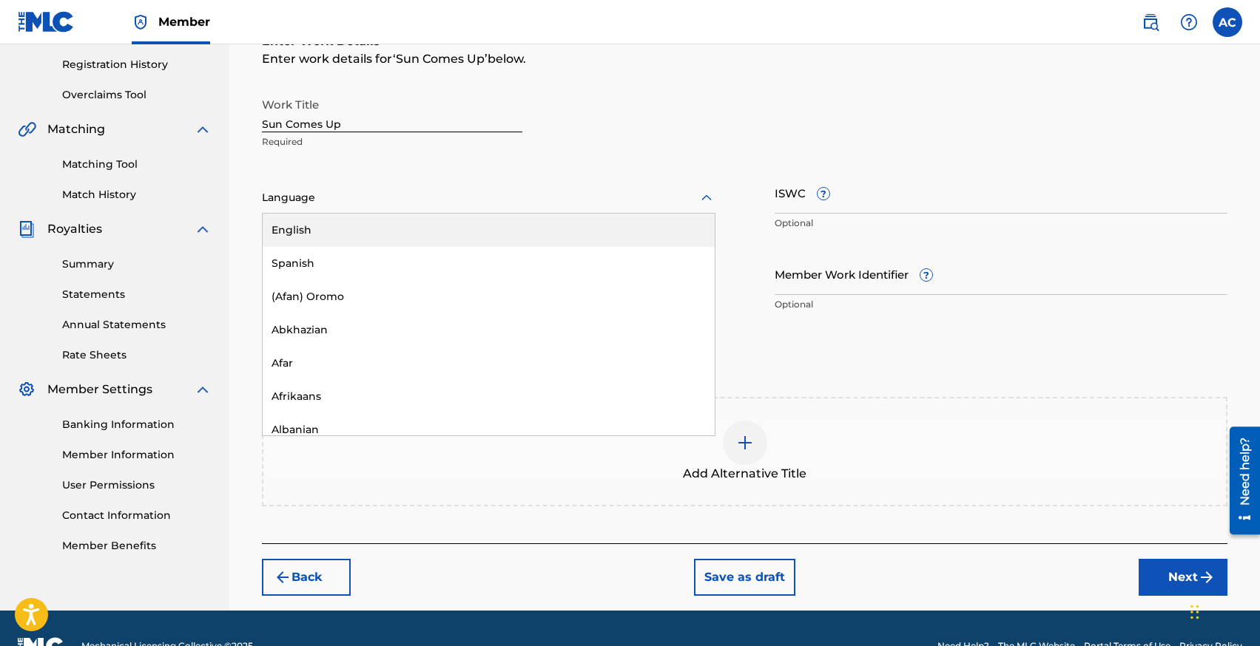
click at [386, 233] on div "English" at bounding box center [489, 230] width 452 height 33
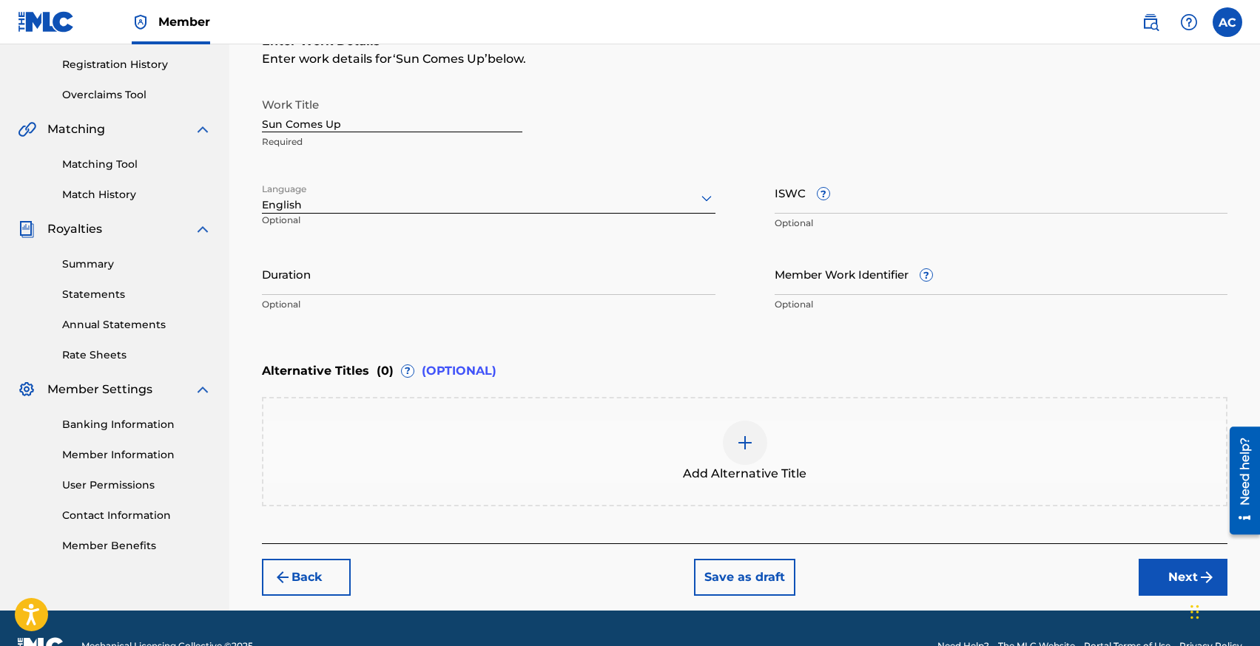
click at [381, 267] on input "Duration" at bounding box center [488, 274] width 453 height 42
click at [1156, 577] on button "Next" at bounding box center [1182, 577] width 89 height 37
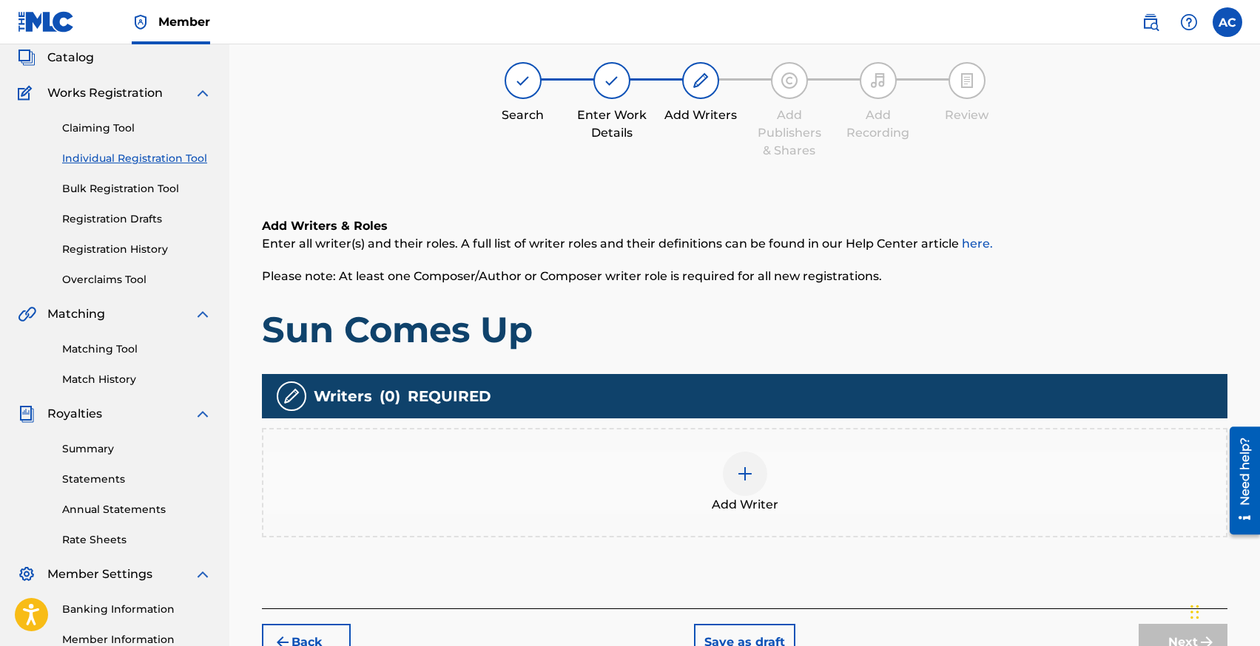
scroll to position [67, 0]
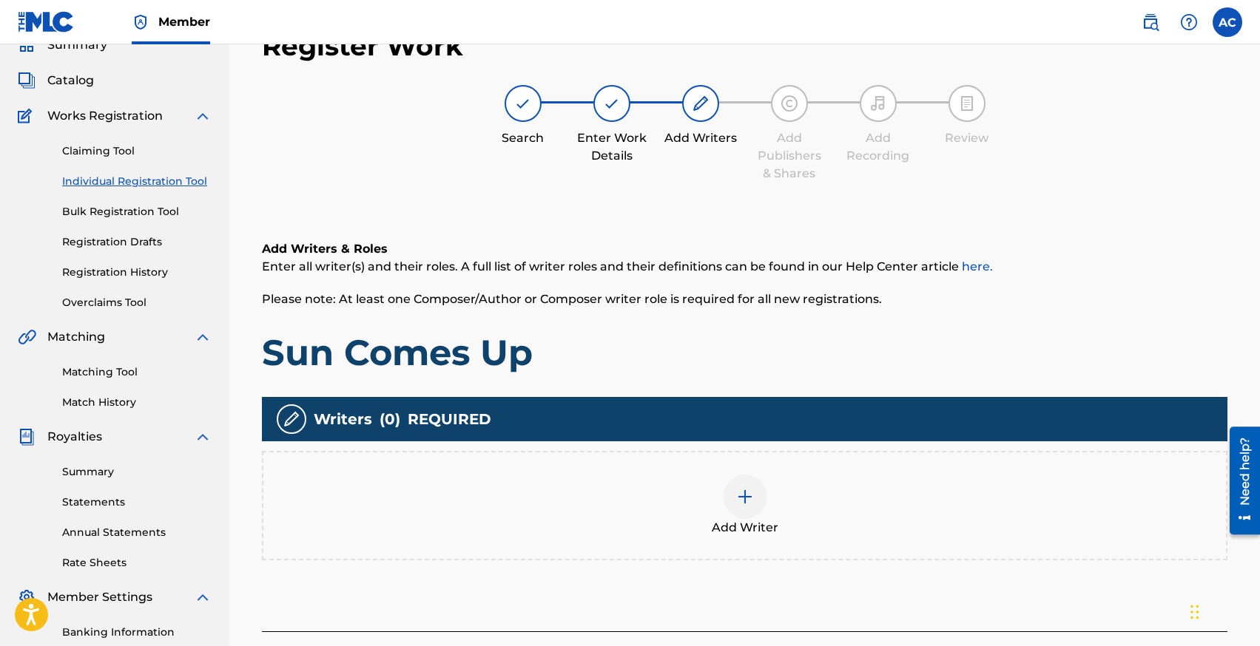
click at [728, 550] on div "Add Writer" at bounding box center [744, 505] width 965 height 109
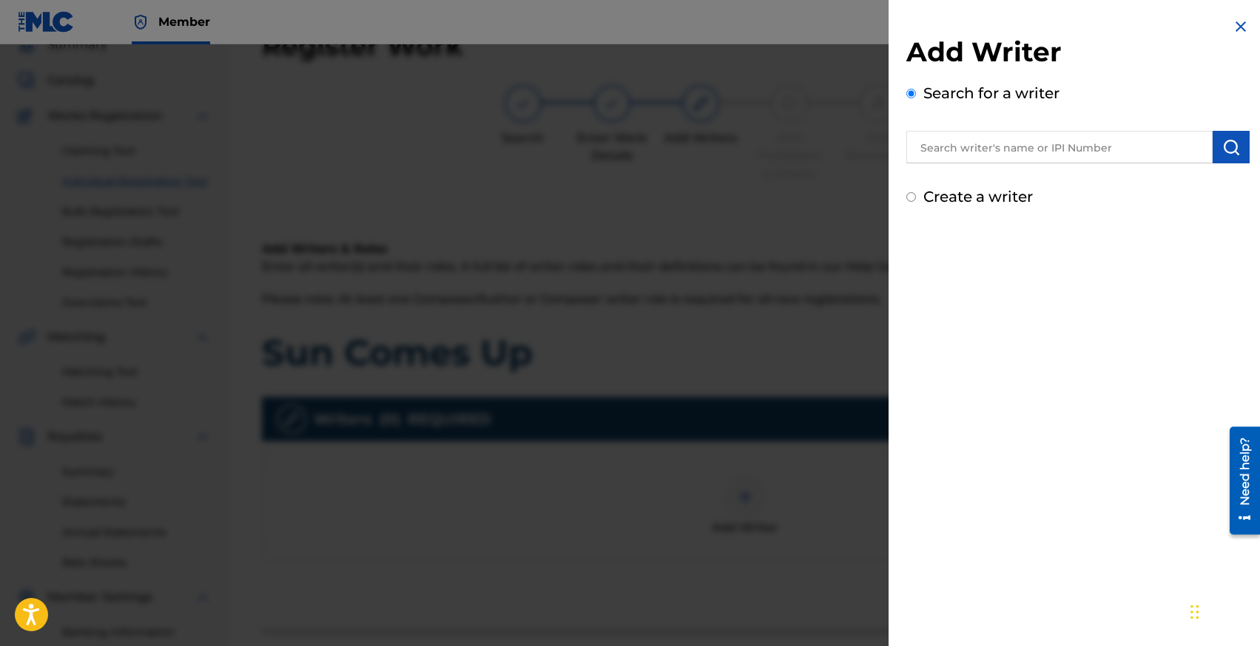
click at [936, 150] on input "text" at bounding box center [1059, 147] width 306 height 33
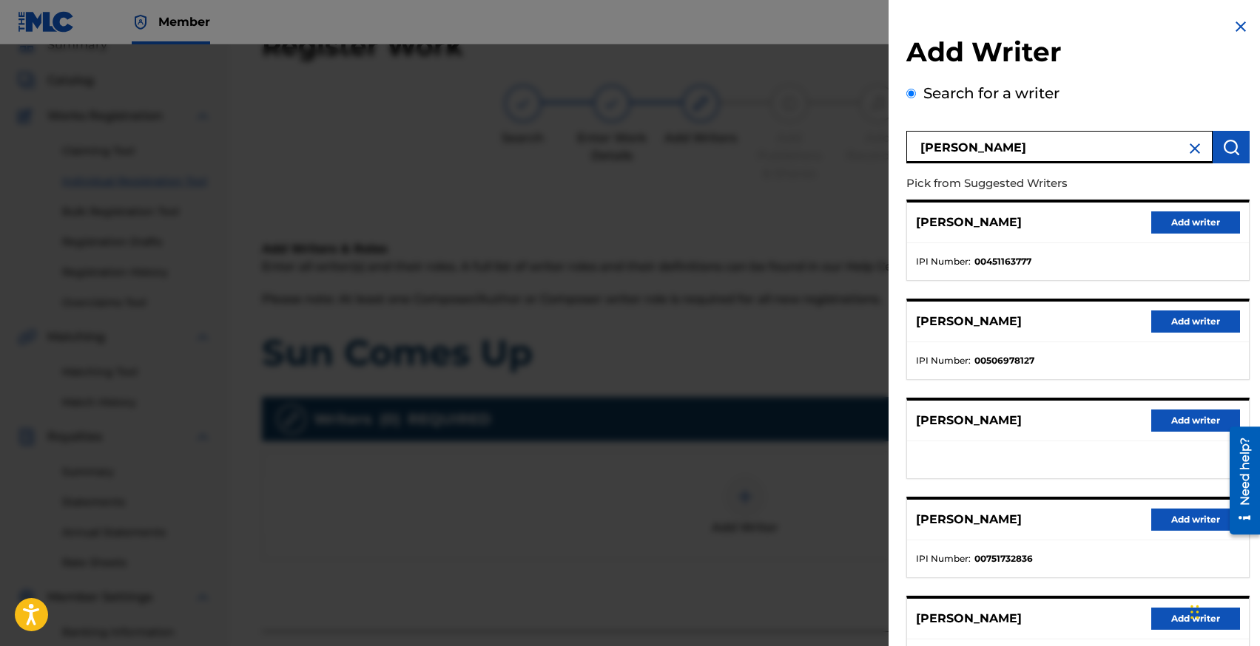
scroll to position [34, 0]
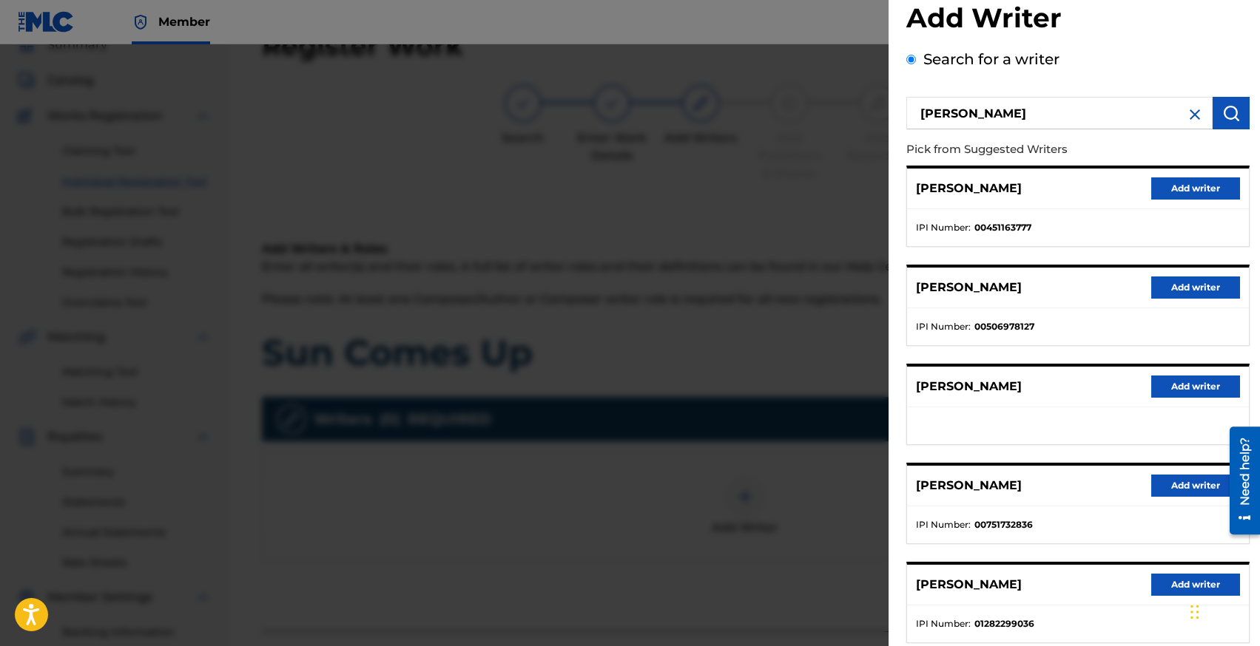
click at [1170, 389] on button "Add writer" at bounding box center [1195, 387] width 89 height 22
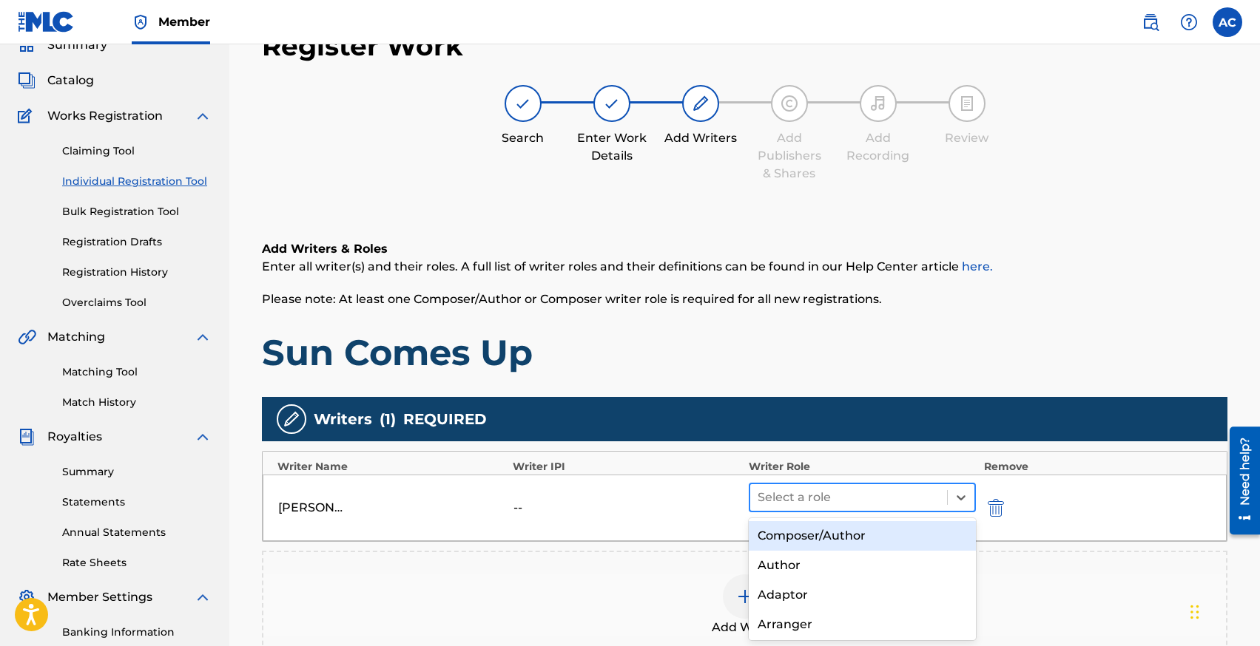
click at [815, 499] on div at bounding box center [848, 497] width 183 height 21
click at [808, 536] on div "Composer/Author" at bounding box center [862, 536] width 228 height 30
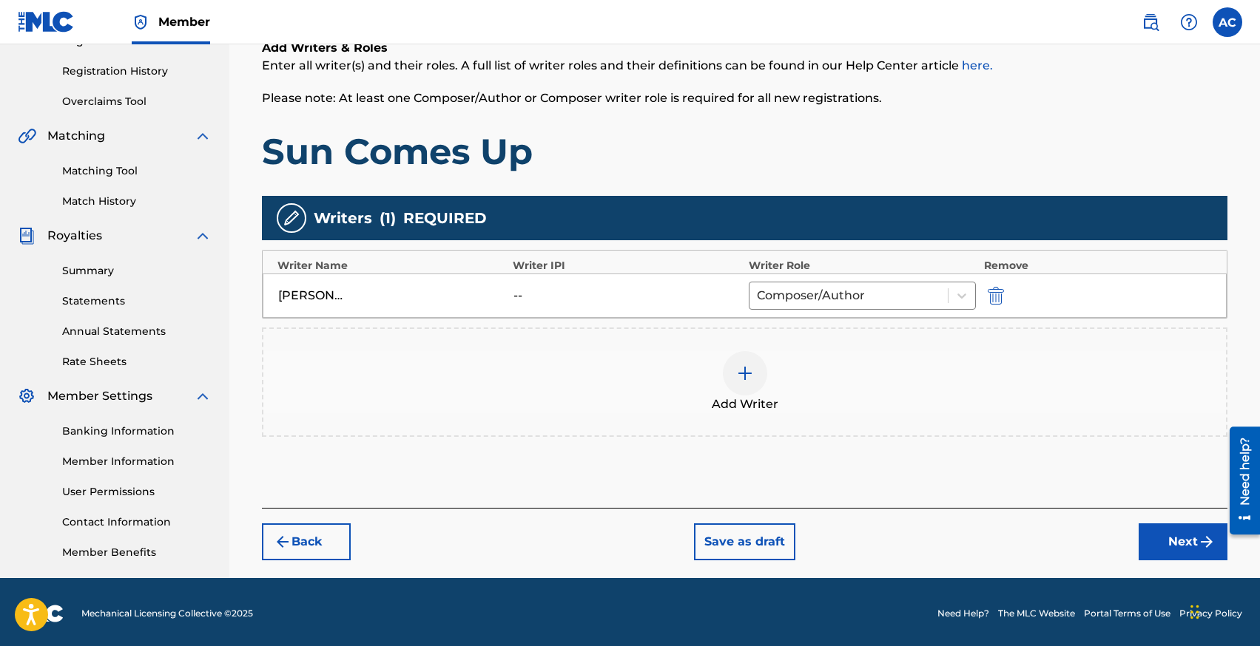
scroll to position [271, 0]
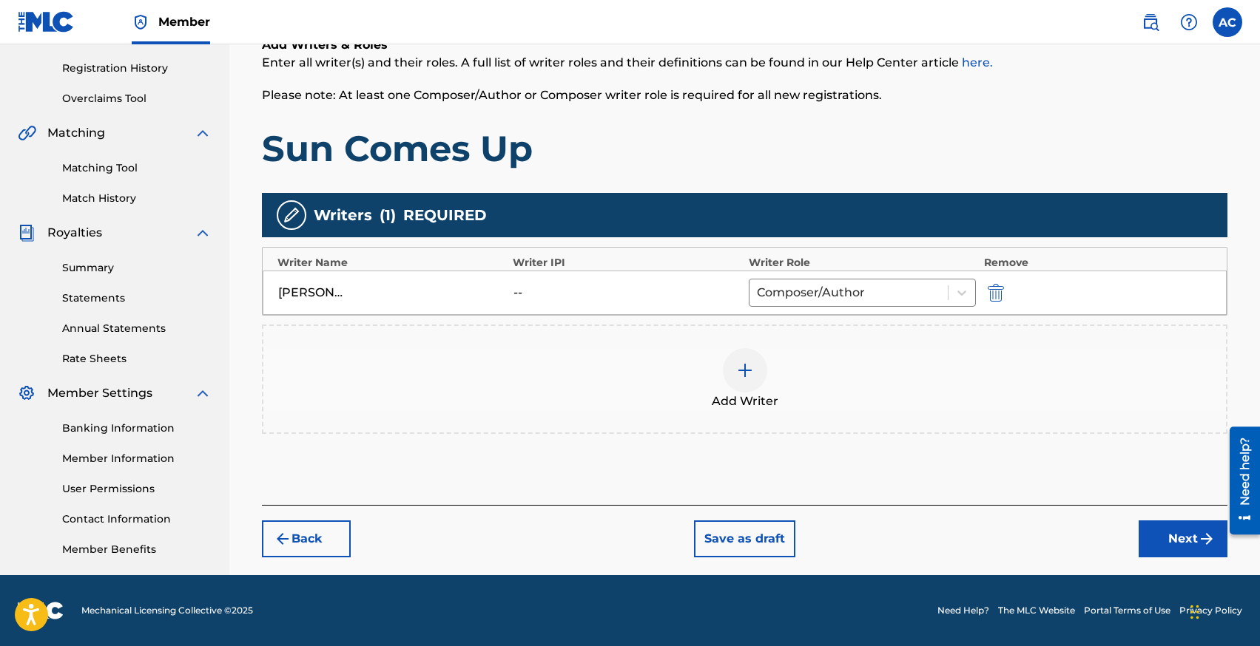
click at [758, 359] on div at bounding box center [745, 370] width 44 height 44
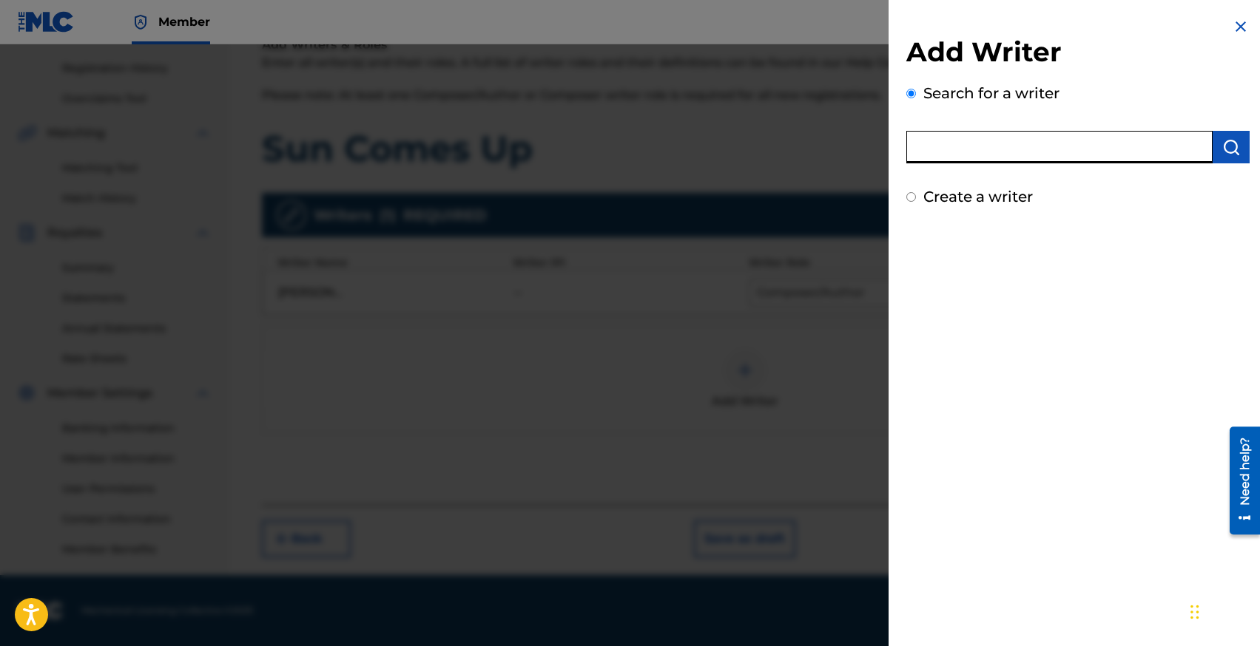
click at [950, 163] on input "text" at bounding box center [1059, 147] width 306 height 33
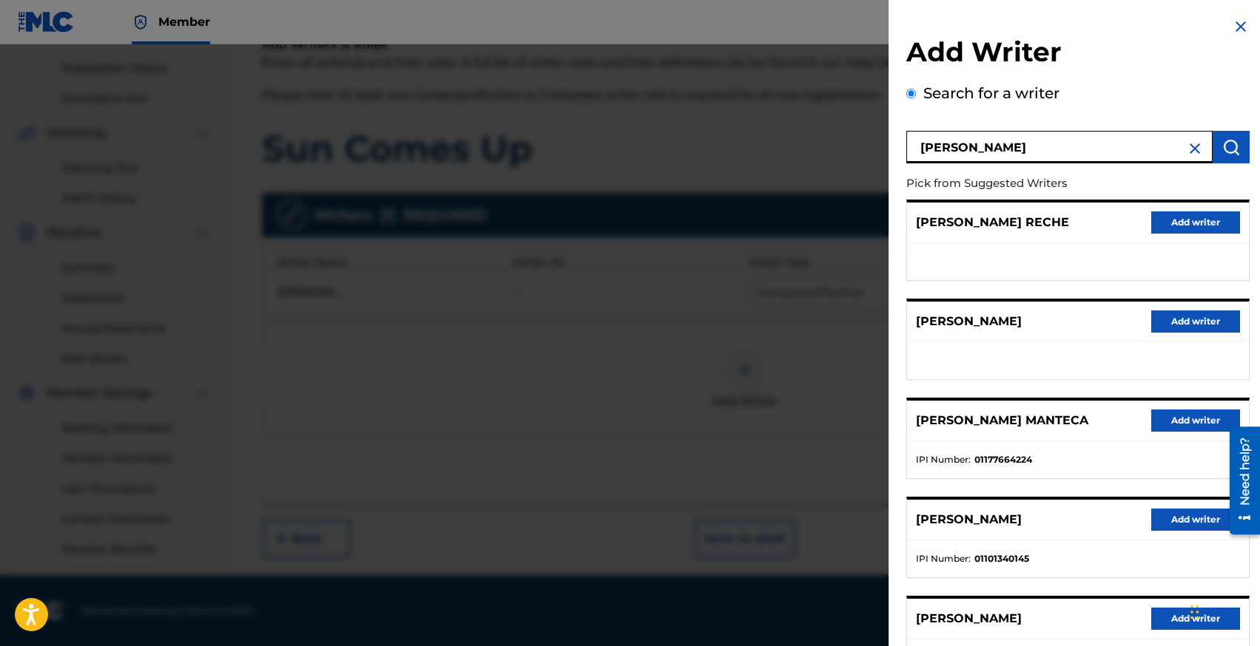
click at [970, 146] on input "[PERSON_NAME]" at bounding box center [1059, 147] width 306 height 33
click at [1156, 219] on button "Add writer" at bounding box center [1195, 223] width 89 height 22
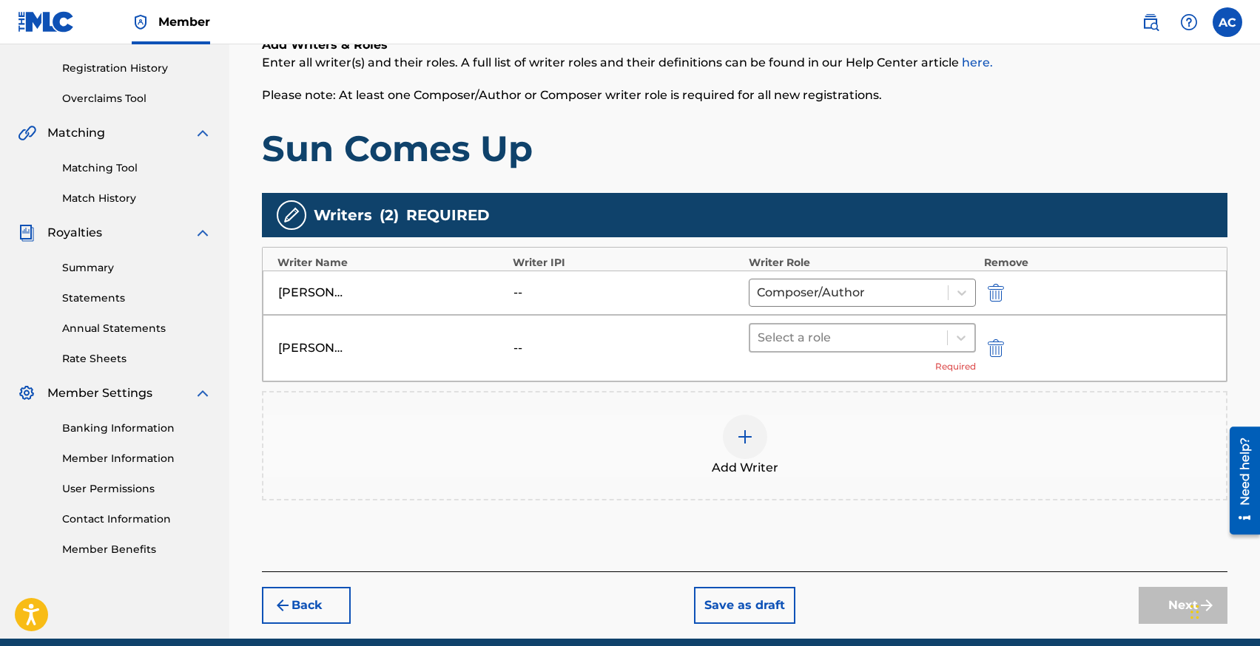
click at [805, 339] on div at bounding box center [848, 338] width 183 height 21
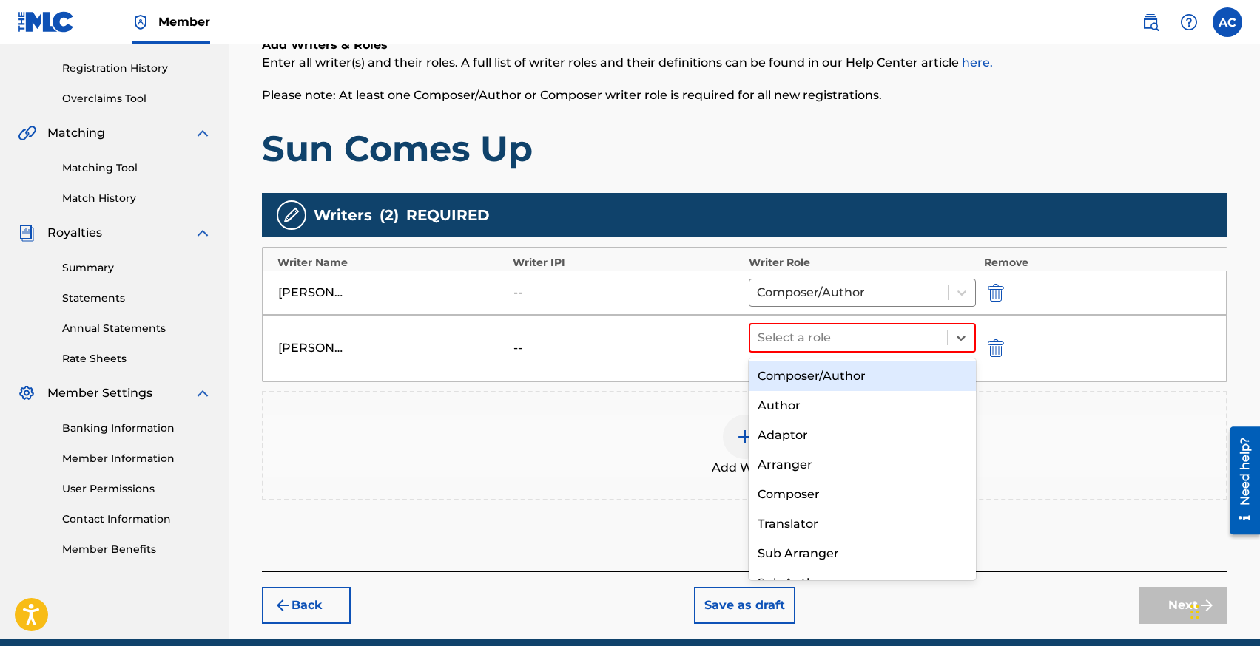
click at [805, 372] on div "Composer/Author" at bounding box center [862, 377] width 228 height 30
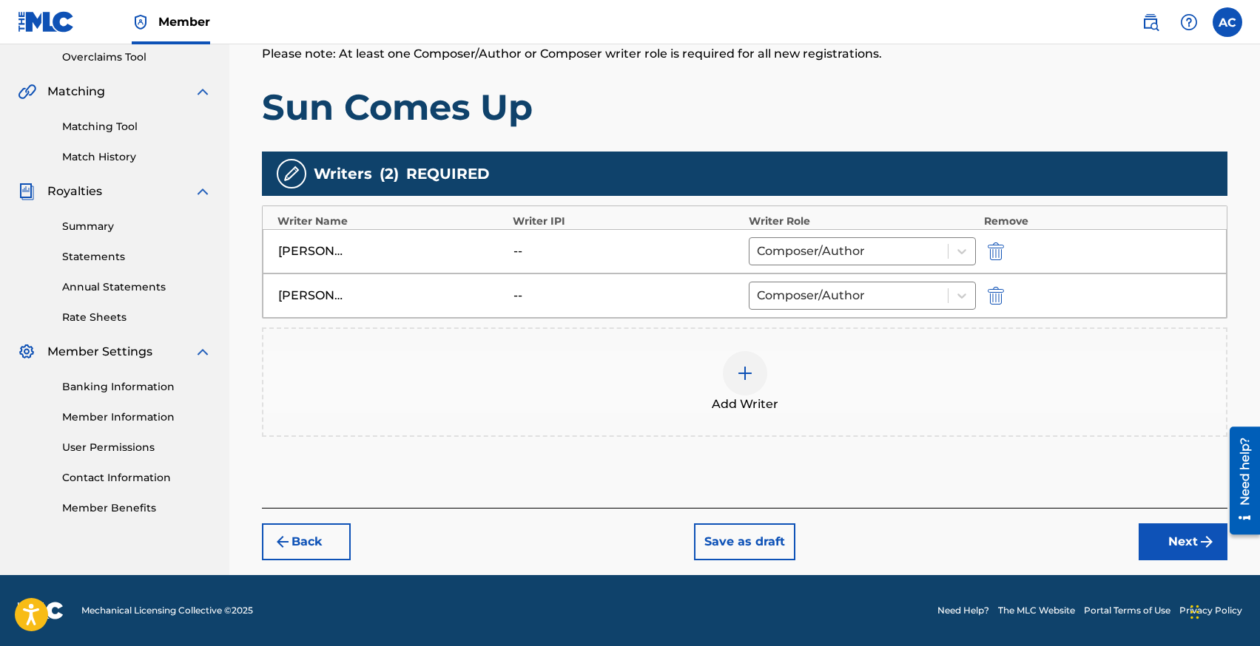
click at [1145, 543] on button "Next" at bounding box center [1182, 542] width 89 height 37
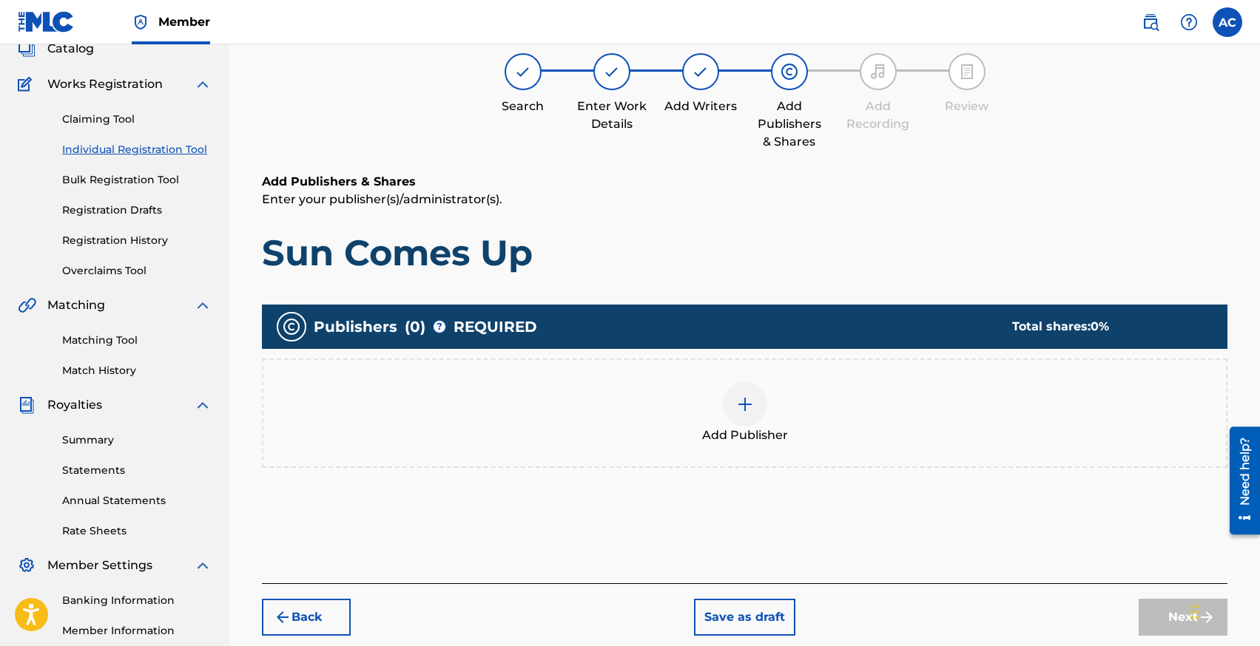
scroll to position [67, 0]
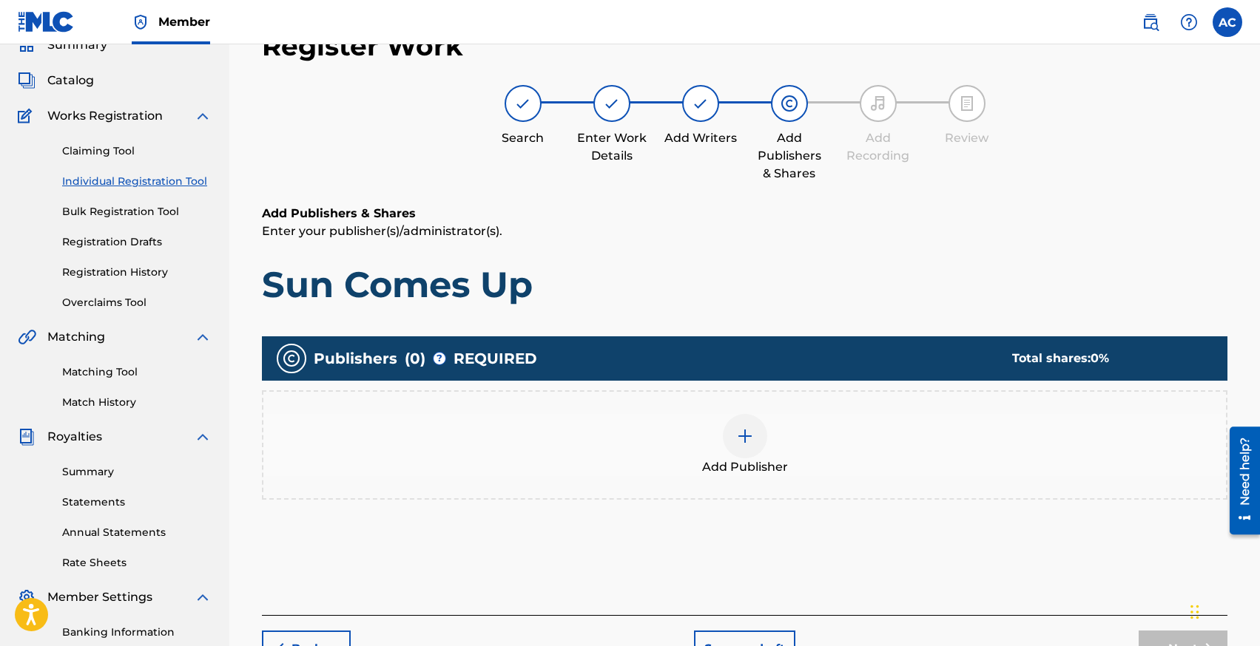
click at [743, 457] on div at bounding box center [745, 436] width 44 height 44
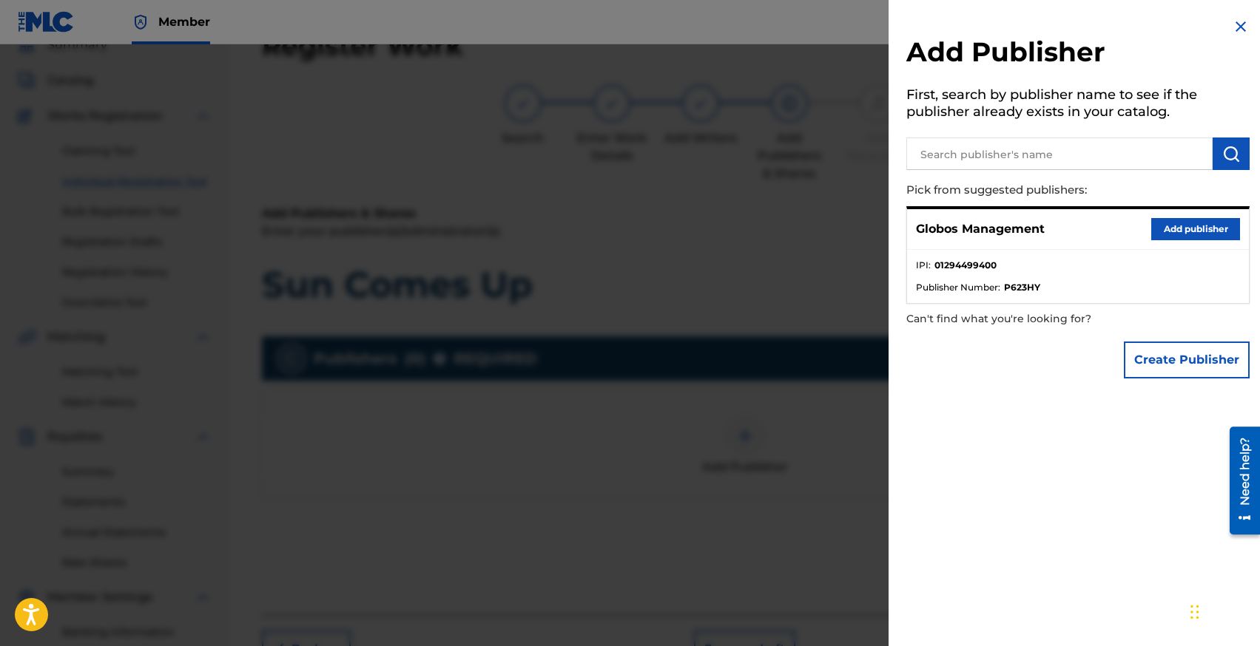
click at [1161, 237] on button "Add publisher" at bounding box center [1195, 229] width 89 height 22
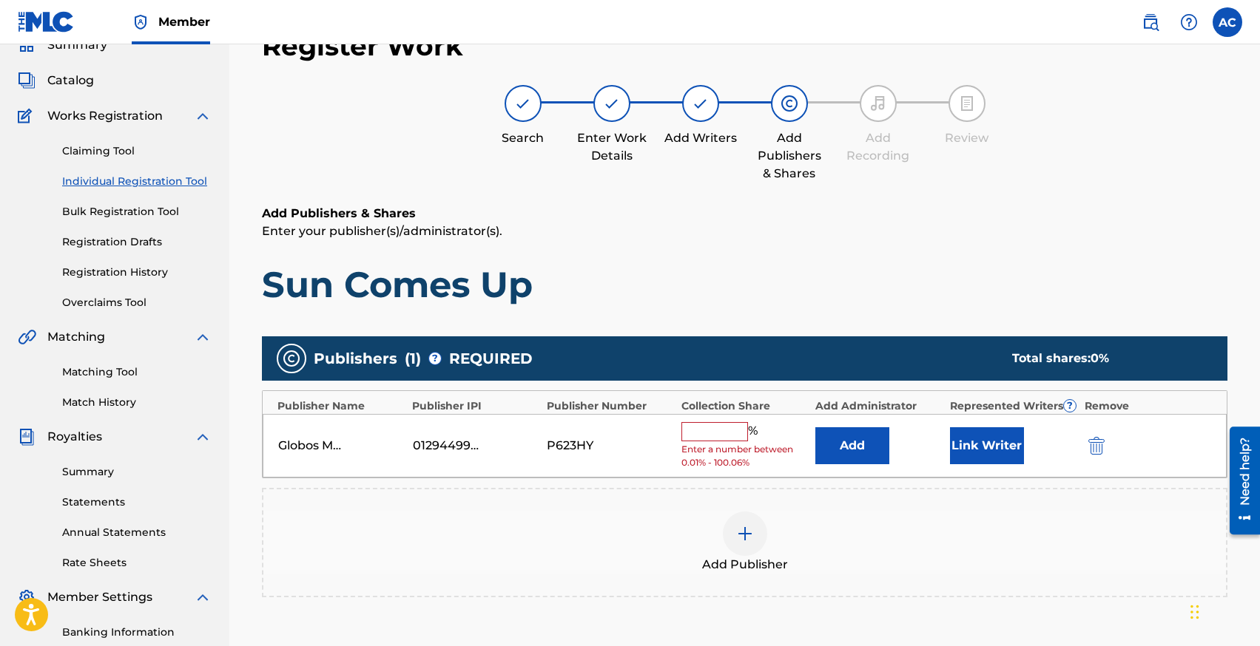
click at [708, 432] on input "text" at bounding box center [714, 431] width 67 height 19
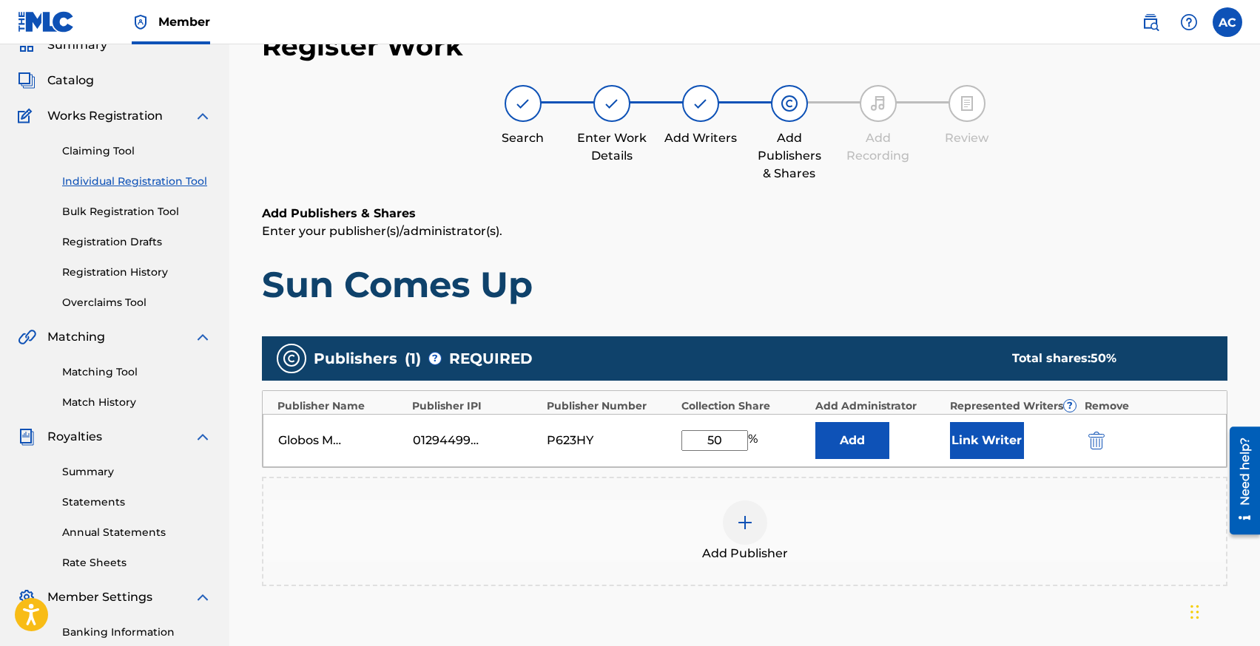
click at [959, 439] on button "Link Writer" at bounding box center [987, 440] width 74 height 37
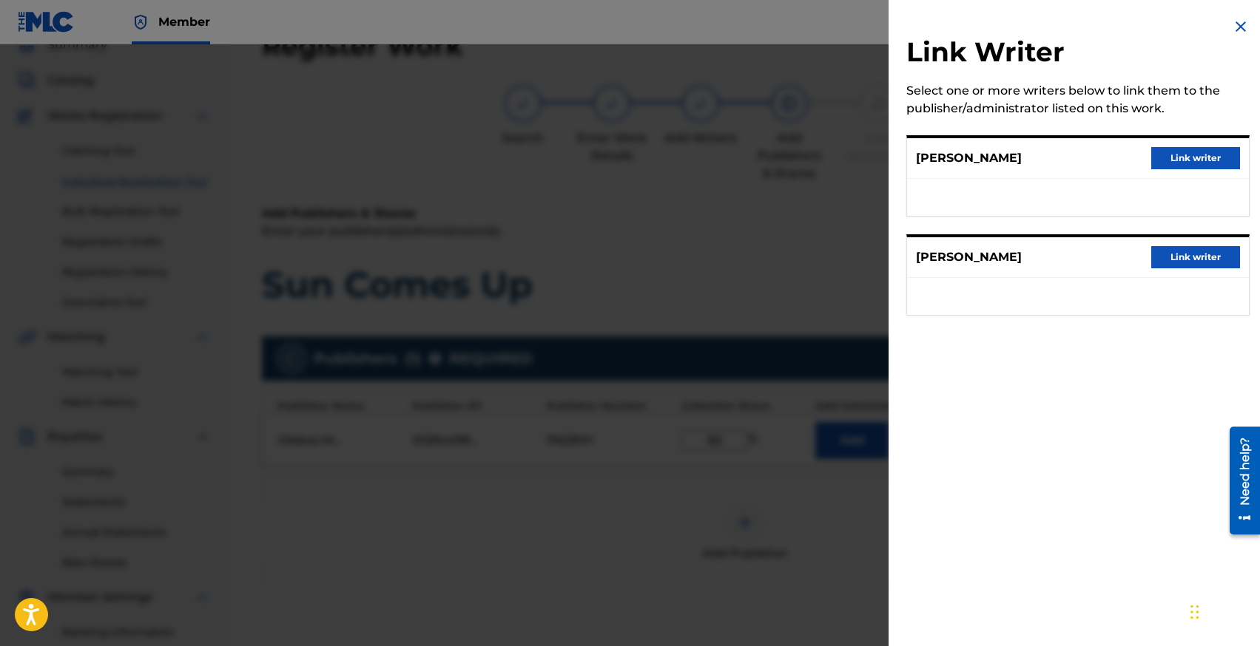
click at [1173, 161] on button "Link writer" at bounding box center [1195, 158] width 89 height 22
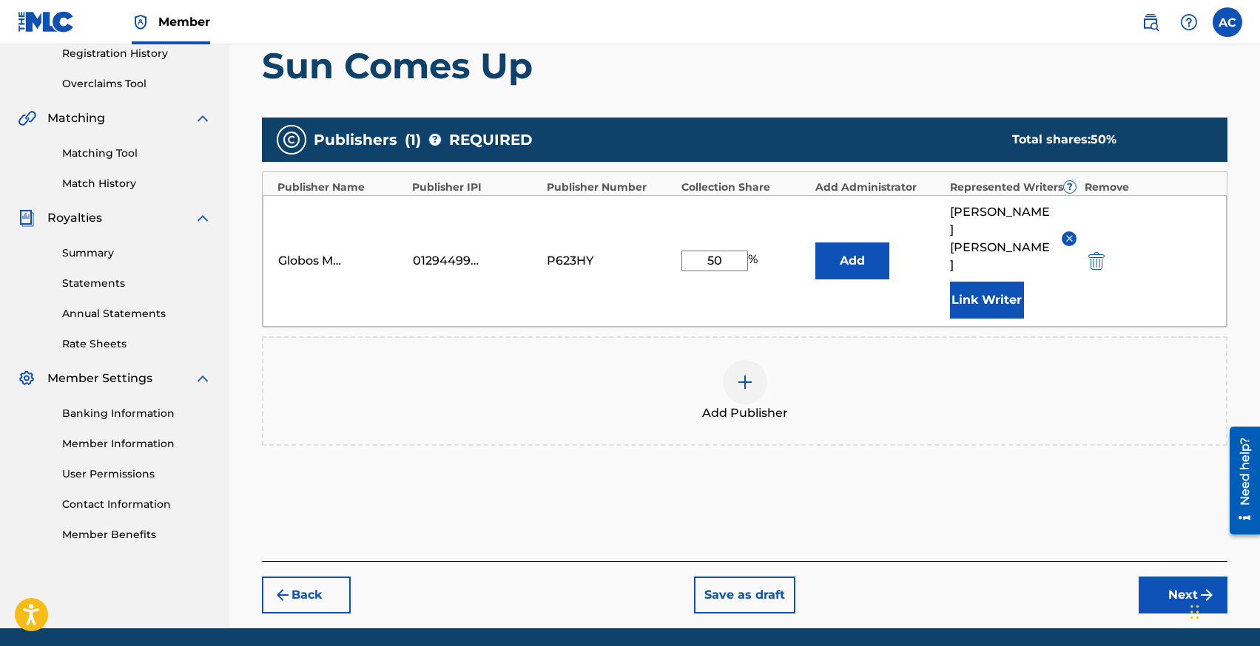
click at [1172, 577] on button "Next" at bounding box center [1182, 595] width 89 height 37
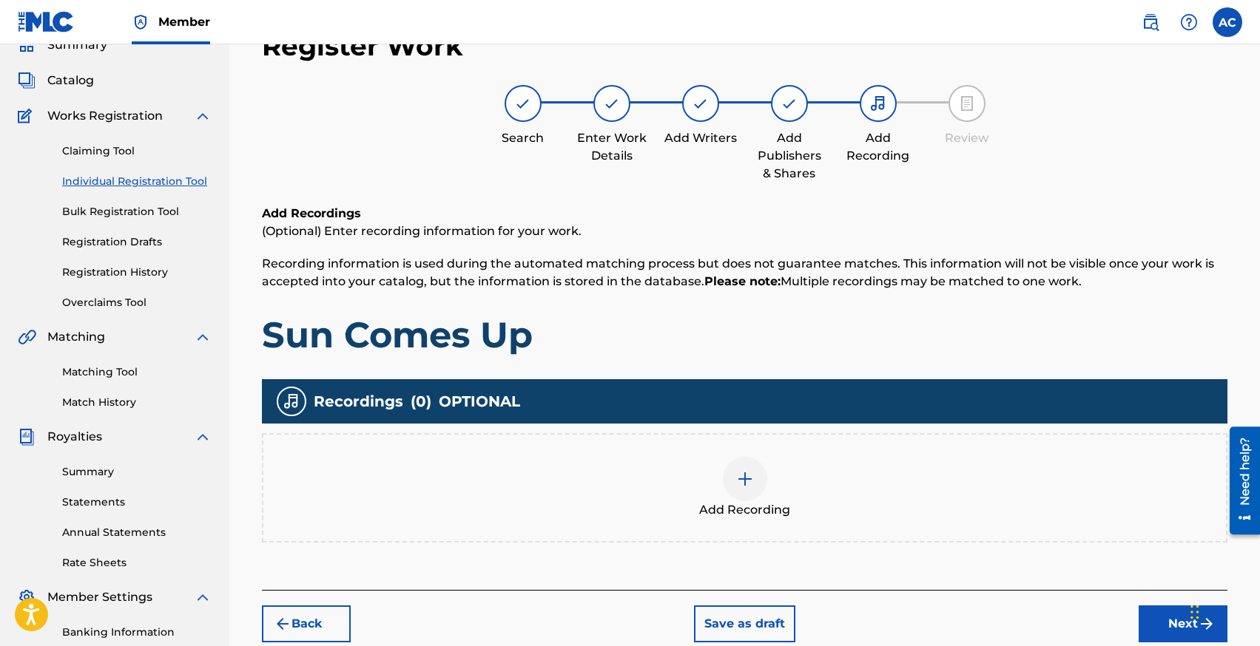
click at [749, 498] on div at bounding box center [745, 479] width 44 height 44
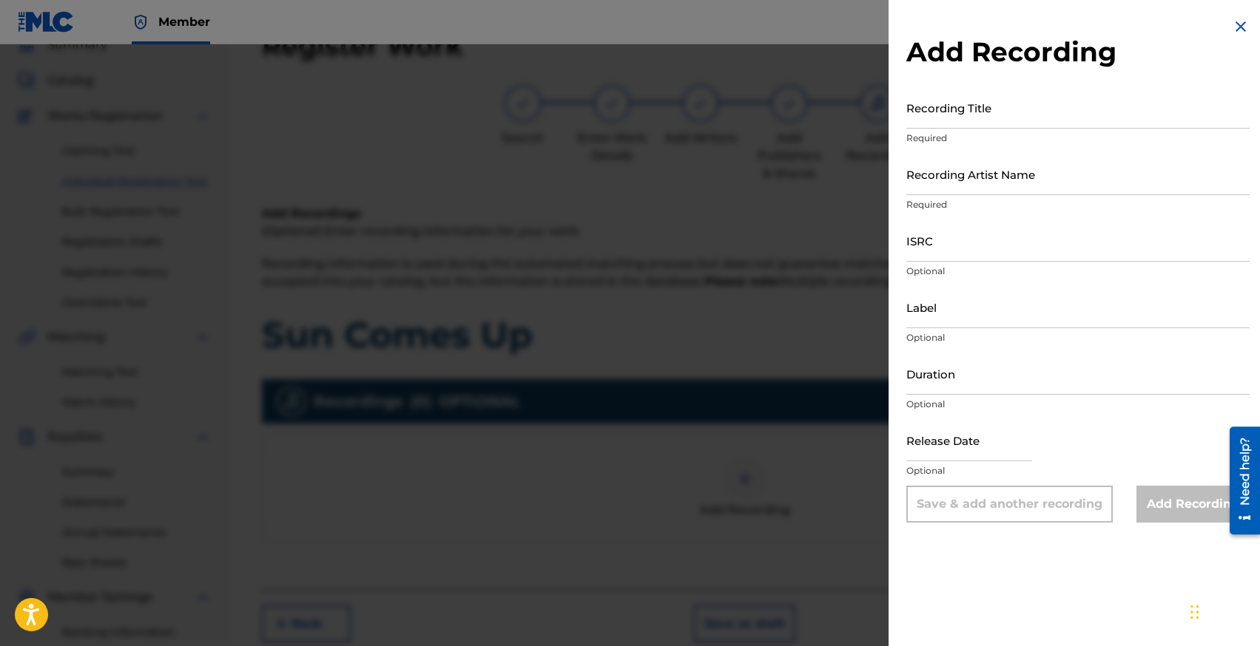
click at [970, 119] on input "Recording Title" at bounding box center [1077, 108] width 343 height 42
click at [974, 188] on input "Recording Artist Name" at bounding box center [1077, 174] width 343 height 42
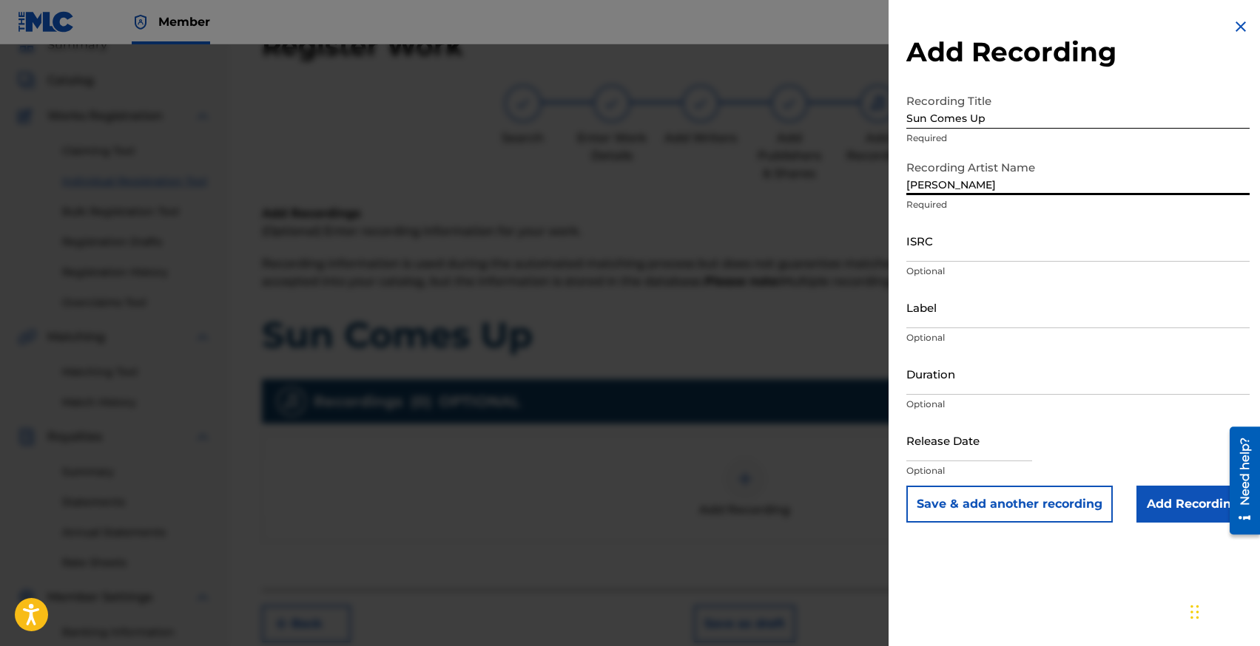
click at [902, 179] on div "Add Recording Recording Title Sun Comes Up Required Recording Artist Name [PERS…" at bounding box center [1077, 270] width 379 height 541
click at [925, 181] on input "[PERSON_NAME]" at bounding box center [1077, 174] width 343 height 42
click at [916, 244] on input "ISRC" at bounding box center [1077, 241] width 343 height 42
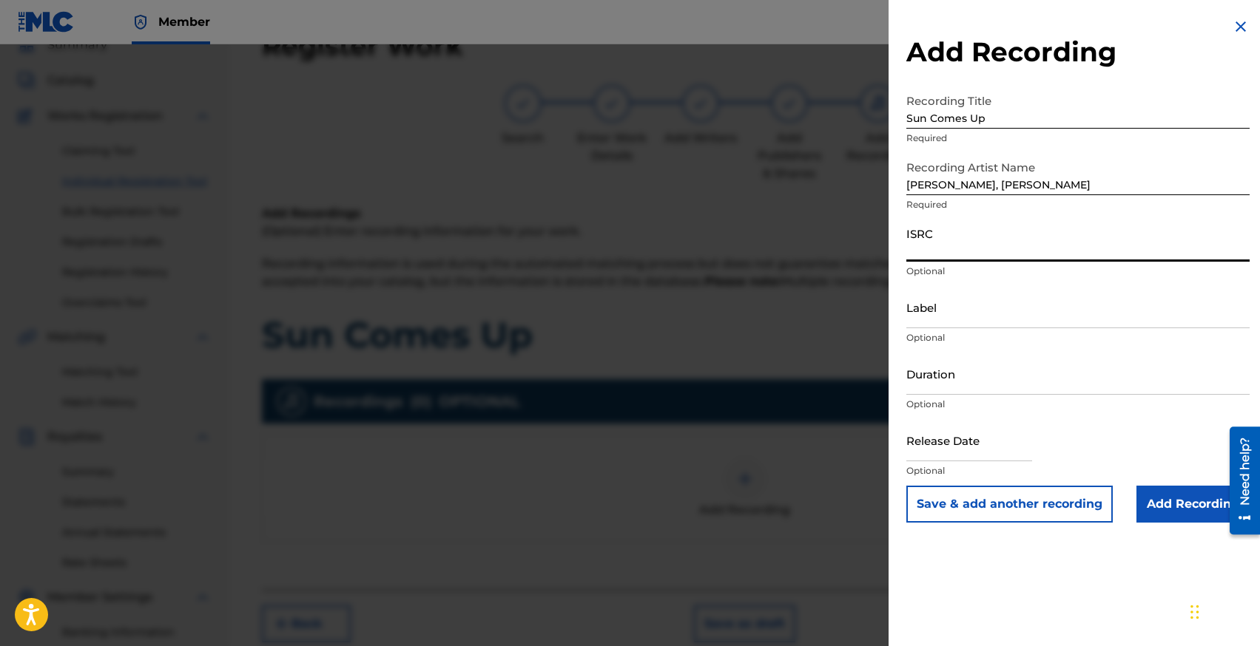
paste input "NLT2H2500501"
click at [942, 377] on input "Duration" at bounding box center [1077, 374] width 343 height 42
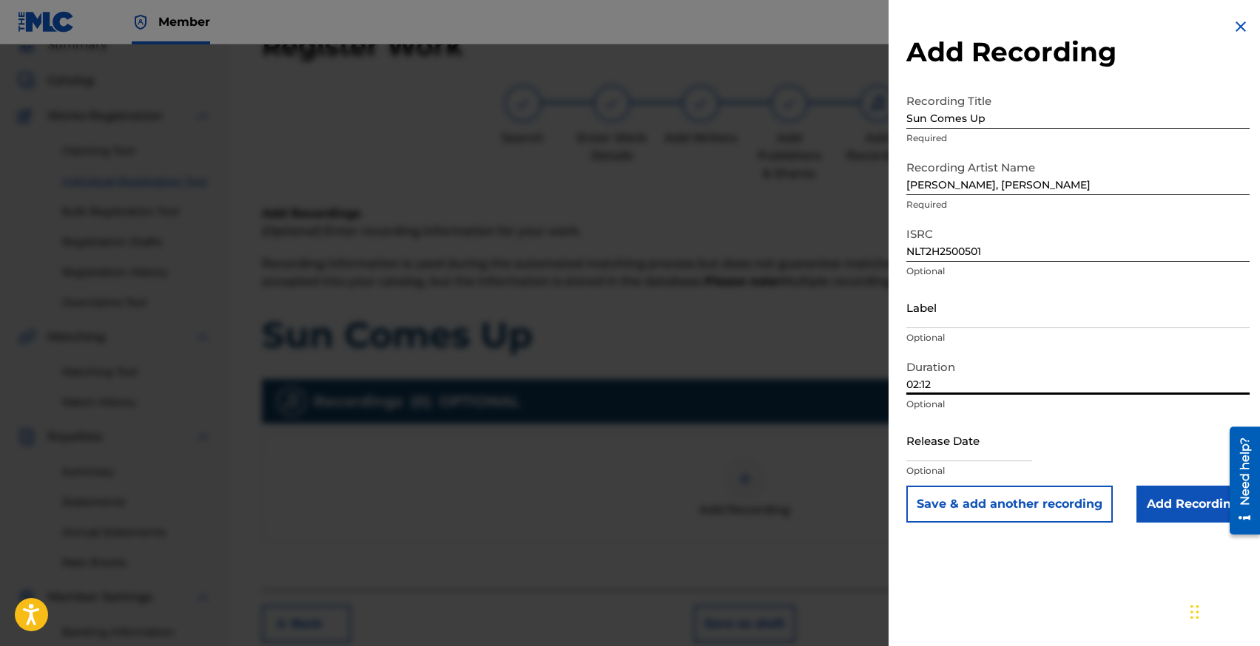
click at [926, 447] on input "text" at bounding box center [969, 440] width 126 height 42
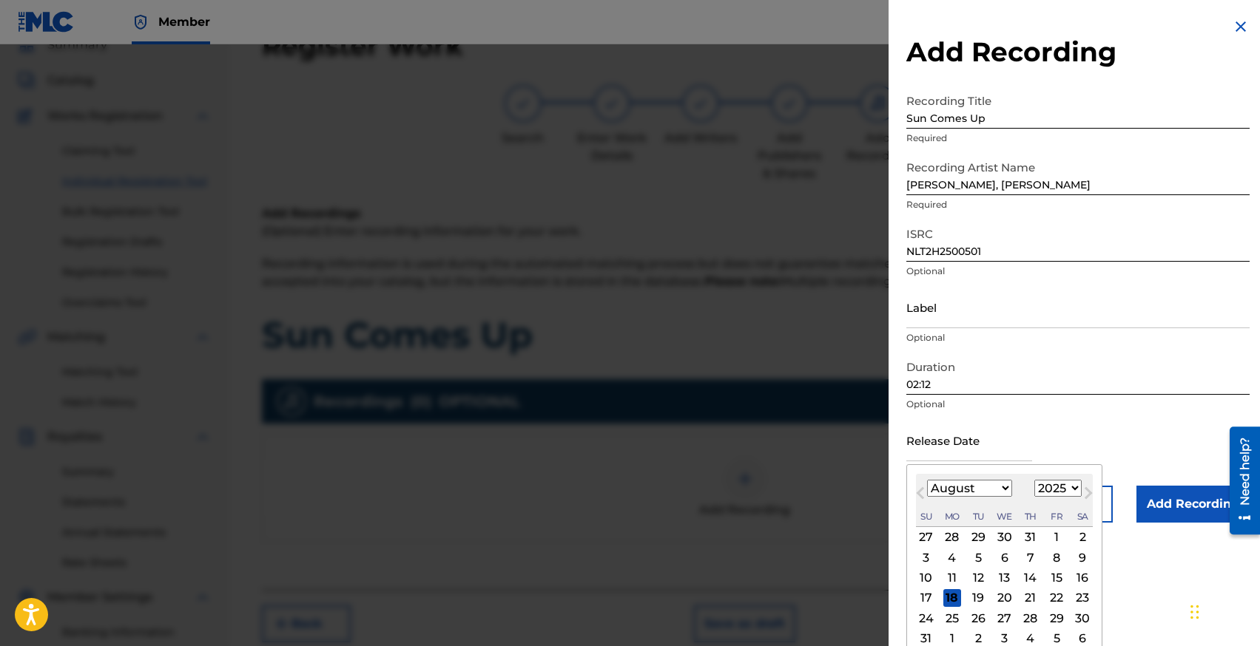
click at [1095, 478] on div "Previous Month Next Month August [DATE] February March April May June July Augu…" at bounding box center [1004, 571] width 196 height 214
click at [1055, 564] on div "8" at bounding box center [1056, 558] width 18 height 18
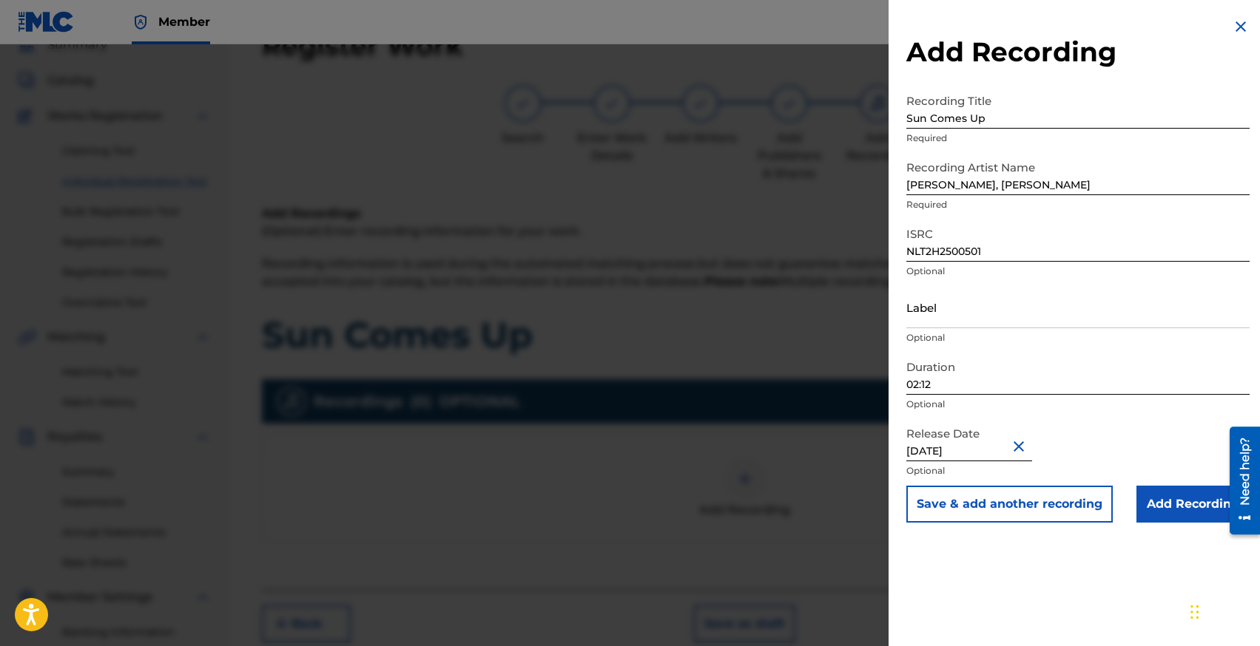
click at [1180, 499] on input "Add Recording" at bounding box center [1192, 504] width 113 height 37
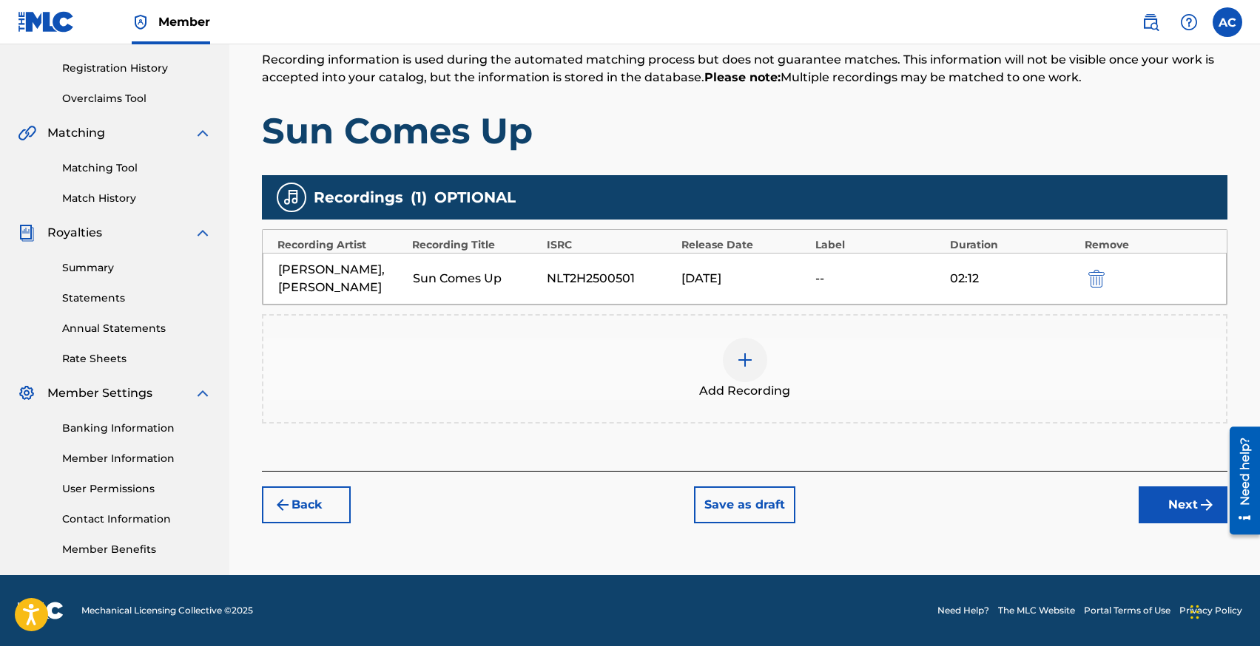
click at [1185, 488] on button "Next" at bounding box center [1182, 505] width 89 height 37
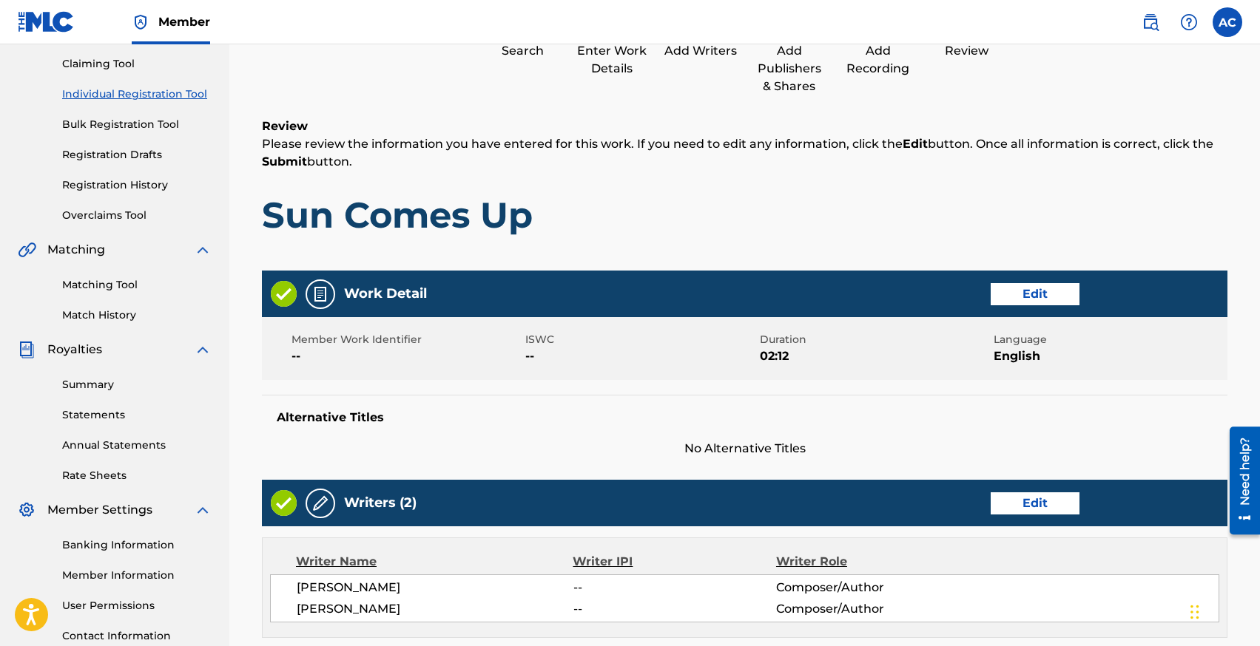
scroll to position [643, 0]
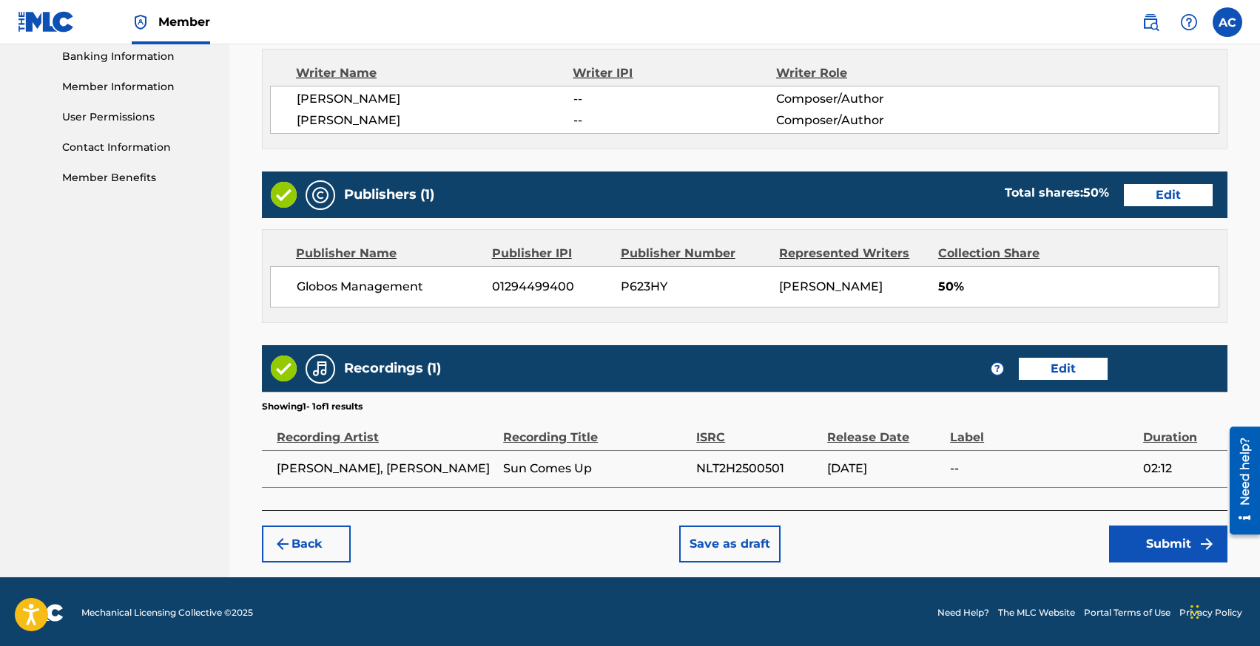
click at [1133, 521] on div "Back Save as draft Submit" at bounding box center [744, 536] width 965 height 53
click at [1137, 533] on button "Submit" at bounding box center [1168, 544] width 118 height 37
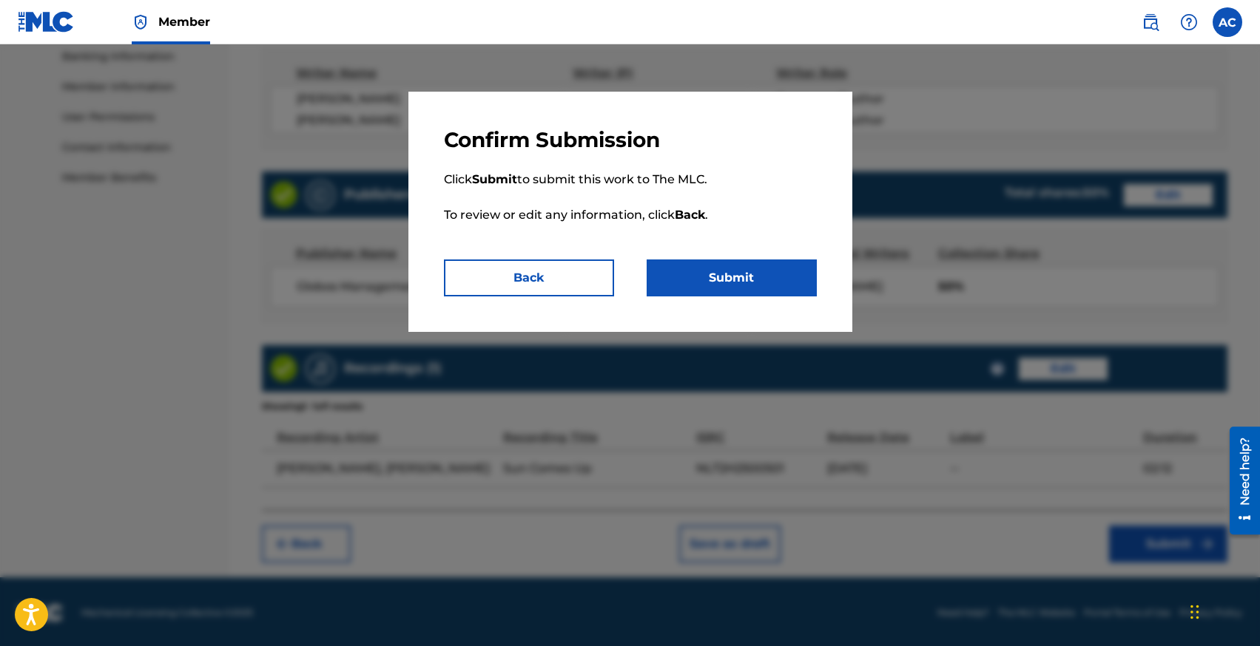
click at [761, 275] on button "Submit" at bounding box center [731, 278] width 170 height 37
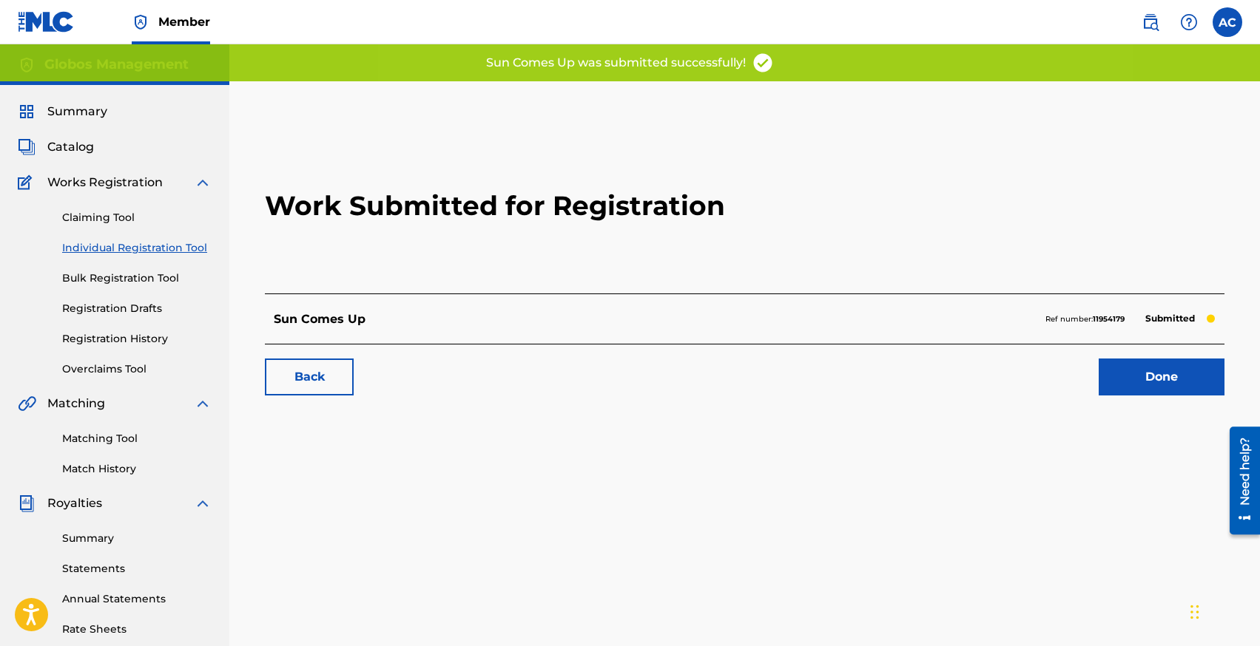
click at [121, 252] on link "Individual Registration Tool" at bounding box center [136, 248] width 149 height 16
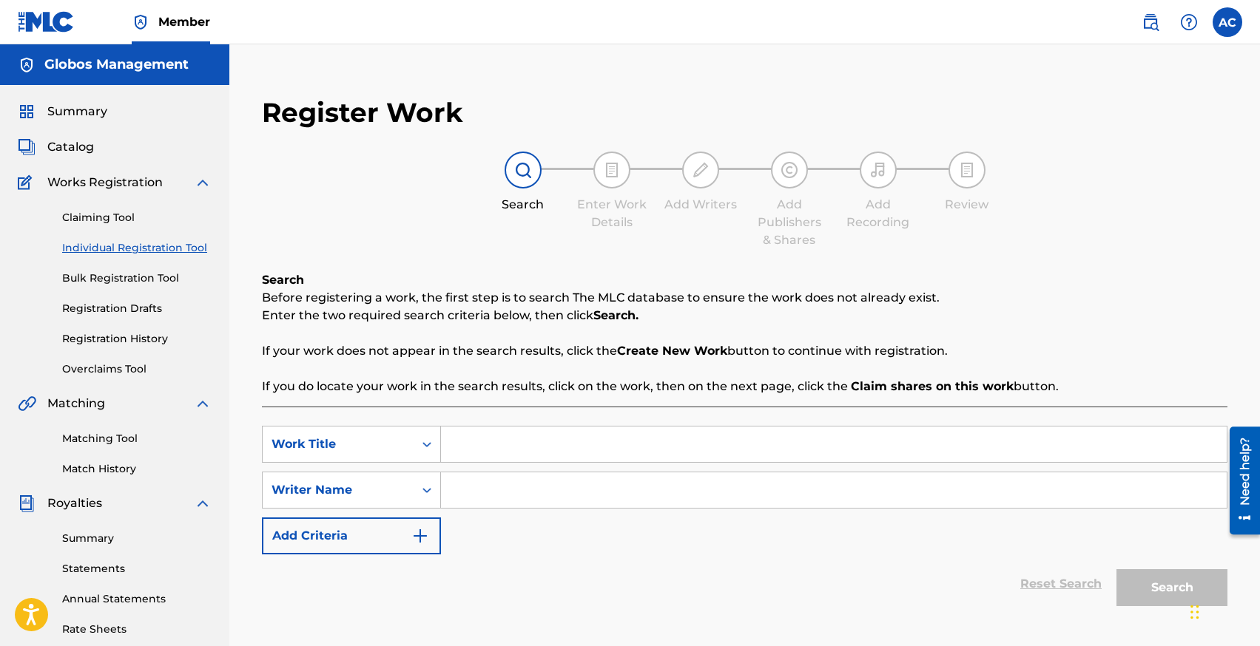
click at [70, 120] on span "Summary" at bounding box center [77, 112] width 60 height 18
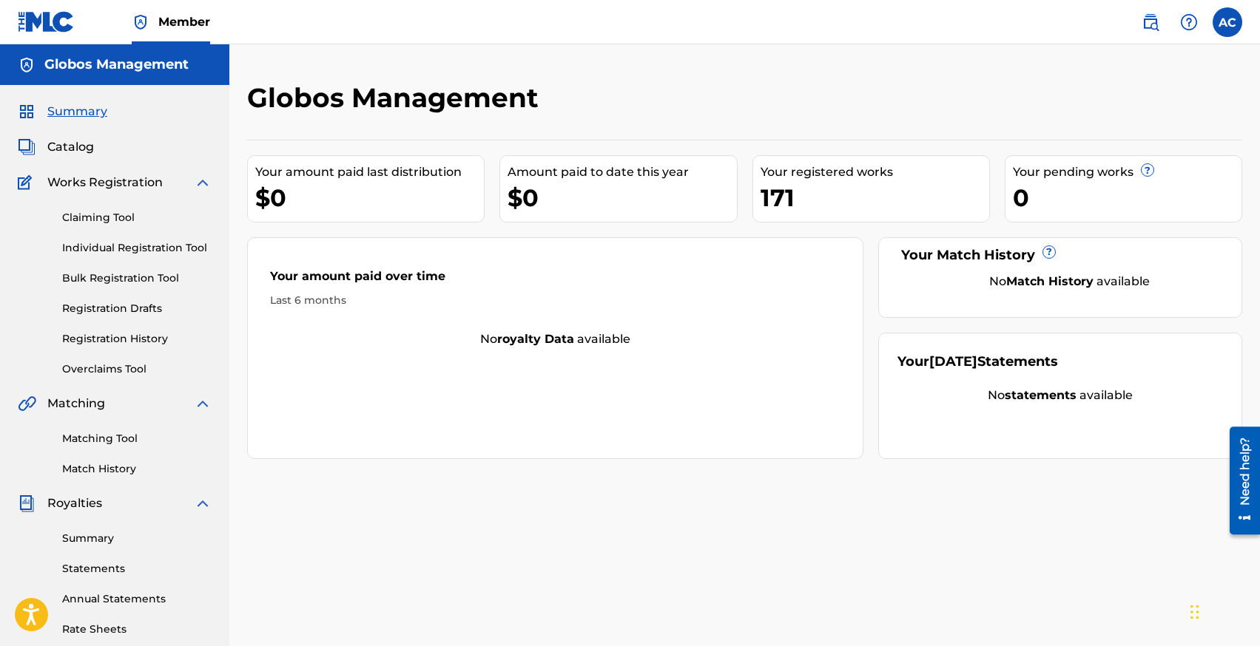
click at [107, 244] on link "Individual Registration Tool" at bounding box center [136, 248] width 149 height 16
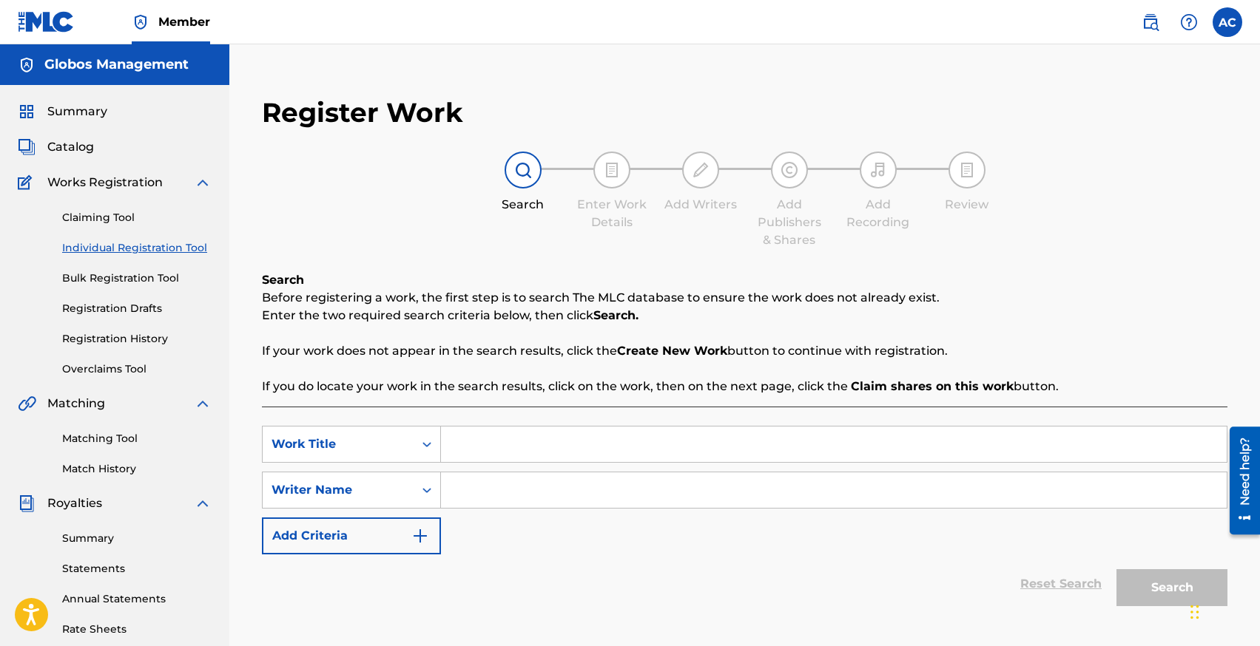
click at [559, 436] on input "Search Form" at bounding box center [833, 445] width 785 height 36
click at [550, 499] on input "Search Form" at bounding box center [833, 491] width 785 height 36
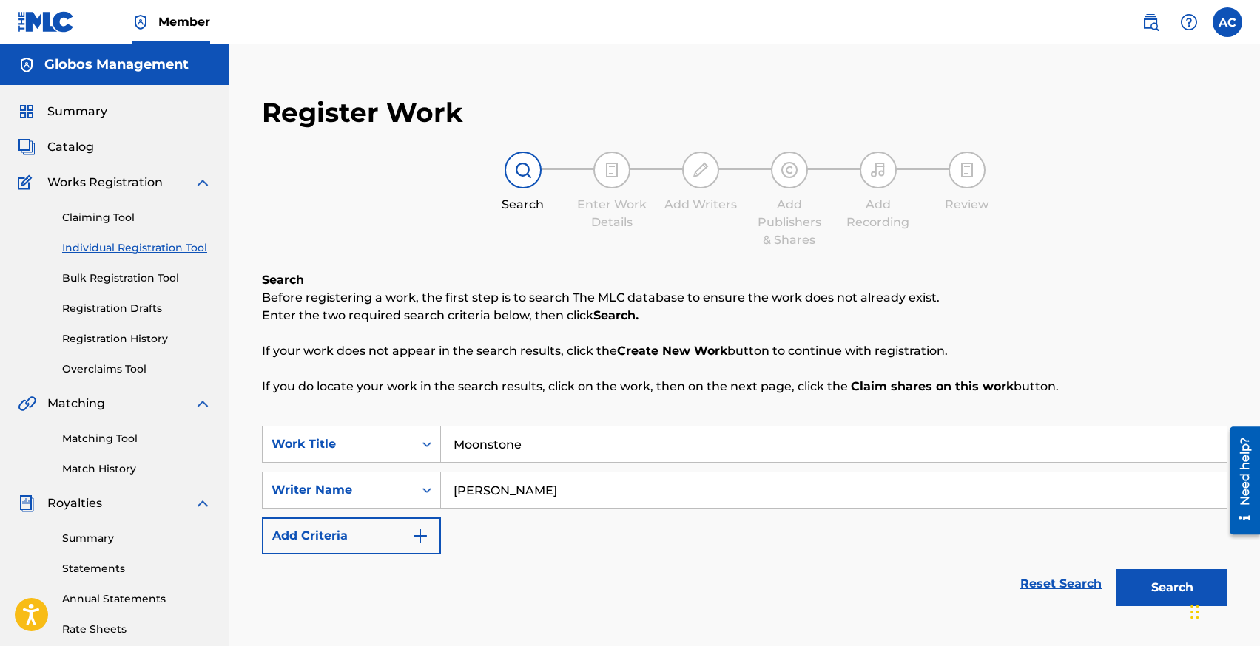
click at [1116, 570] on button "Search" at bounding box center [1171, 588] width 111 height 37
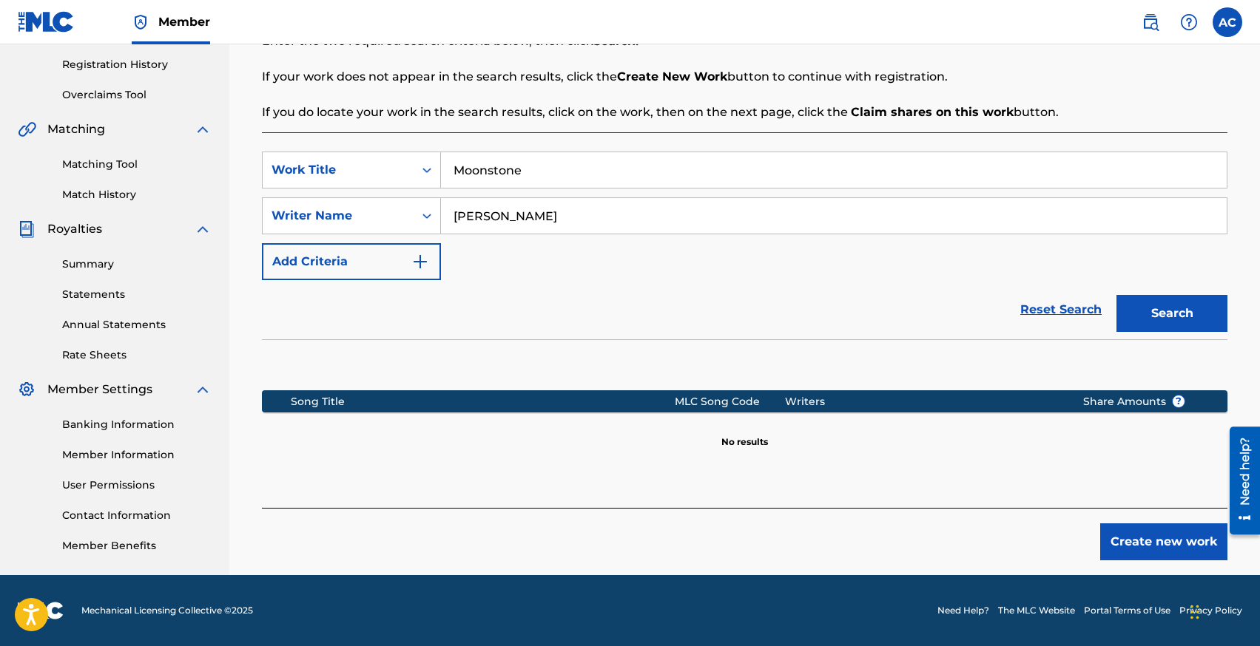
click at [1136, 537] on button "Create new work" at bounding box center [1163, 542] width 127 height 37
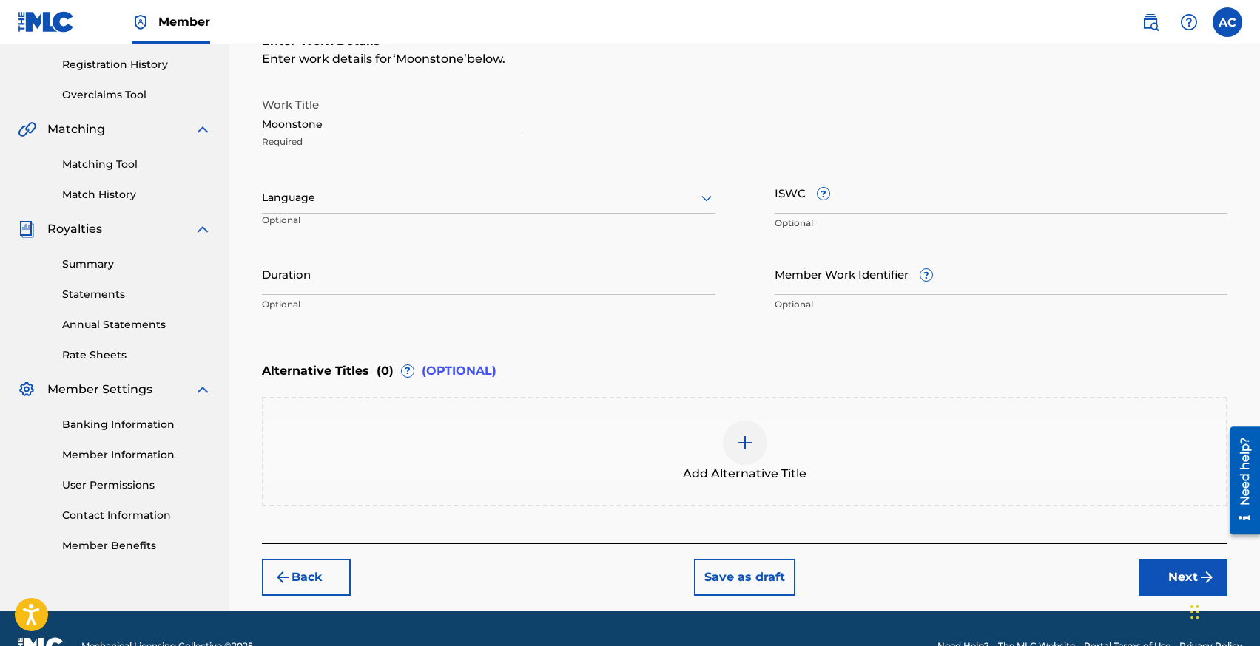
click at [360, 123] on input "Moonstone" at bounding box center [392, 111] width 260 height 42
click at [338, 195] on div at bounding box center [488, 198] width 453 height 18
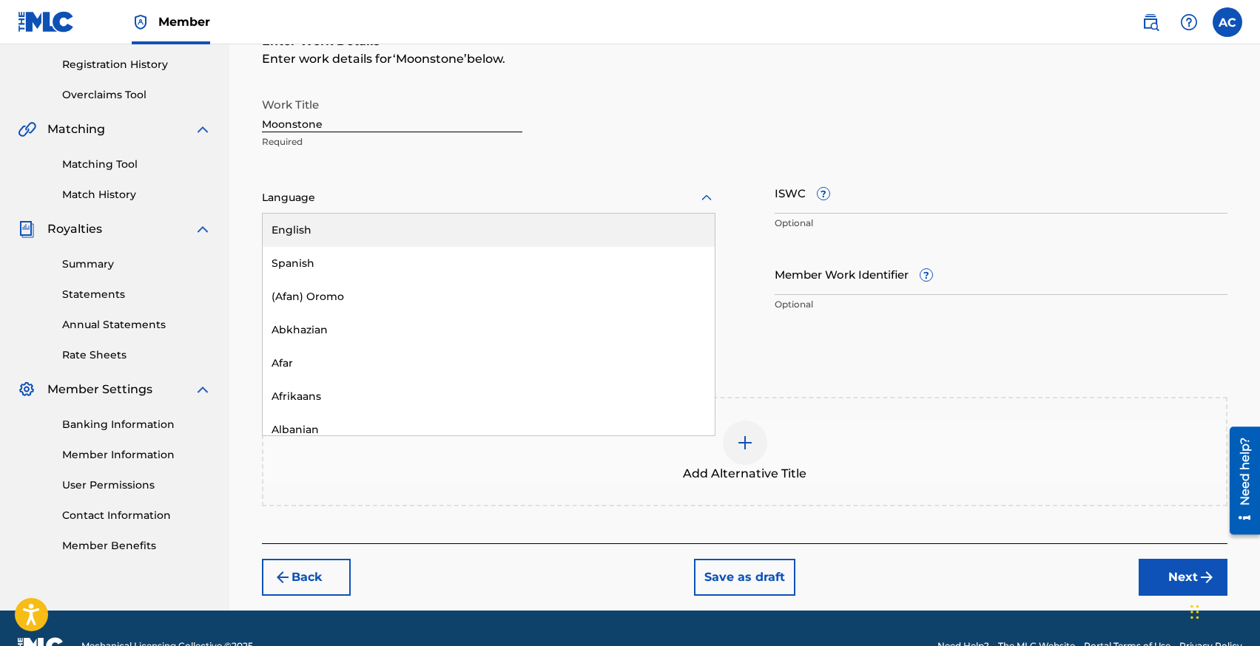
click at [338, 237] on div "English" at bounding box center [489, 230] width 452 height 33
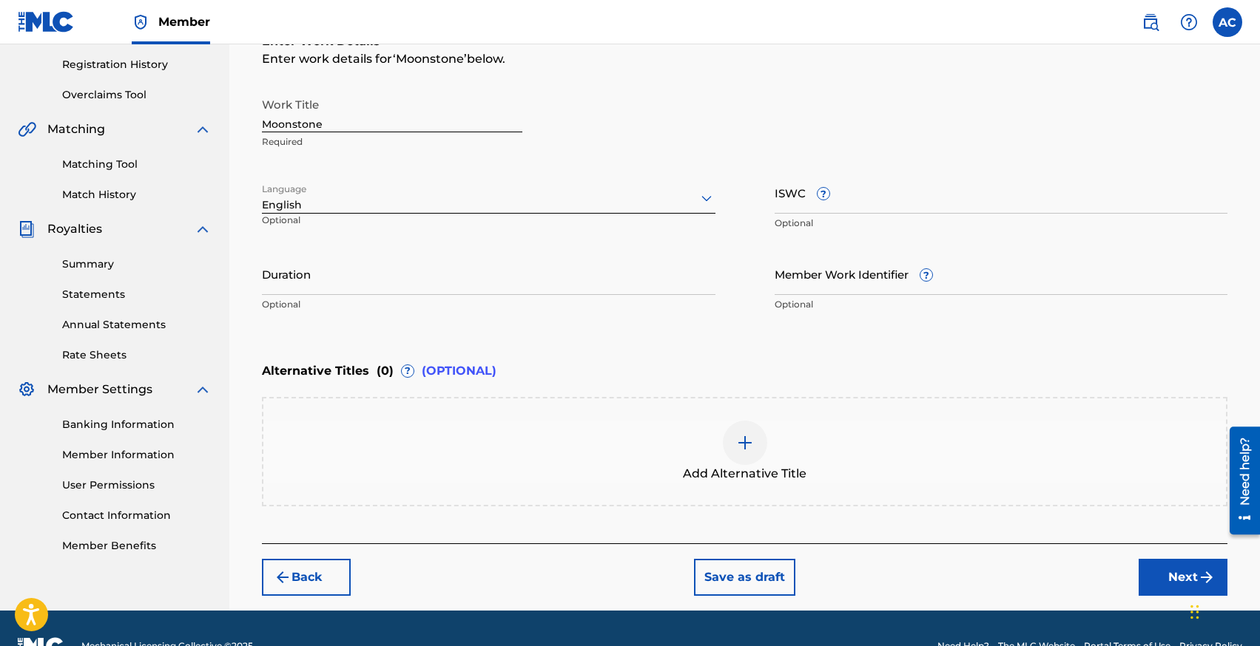
click at [606, 276] on input "Duration" at bounding box center [488, 274] width 453 height 42
click at [1154, 571] on button "Next" at bounding box center [1182, 577] width 89 height 37
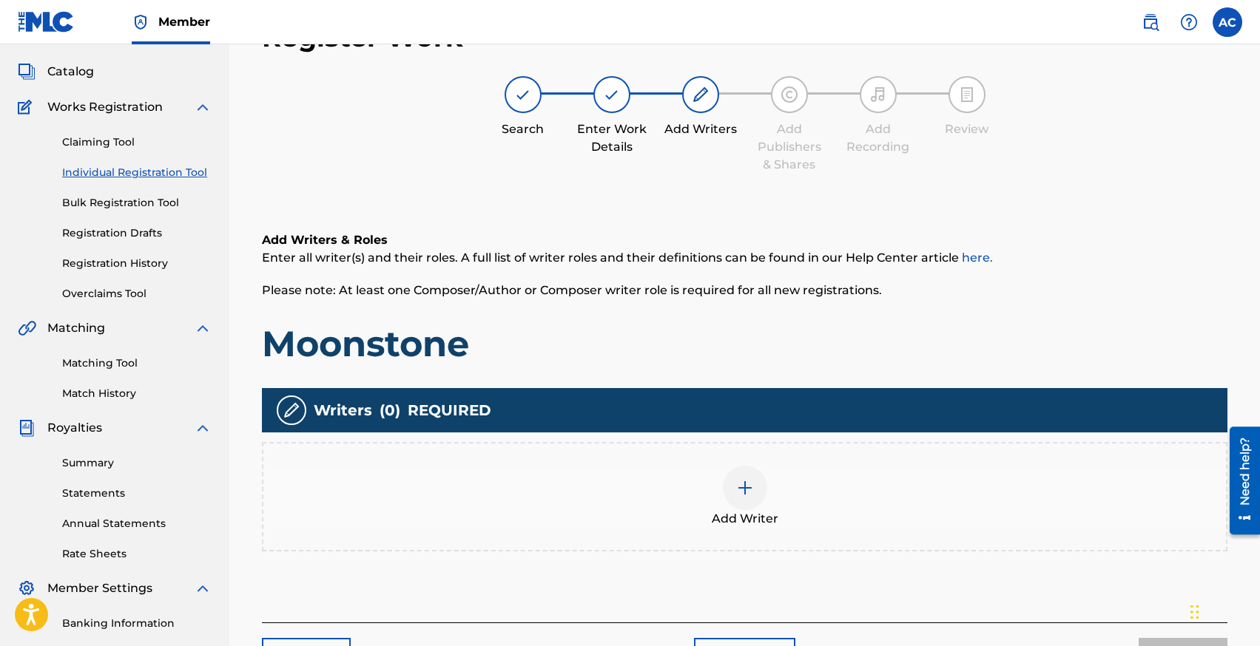
scroll to position [67, 0]
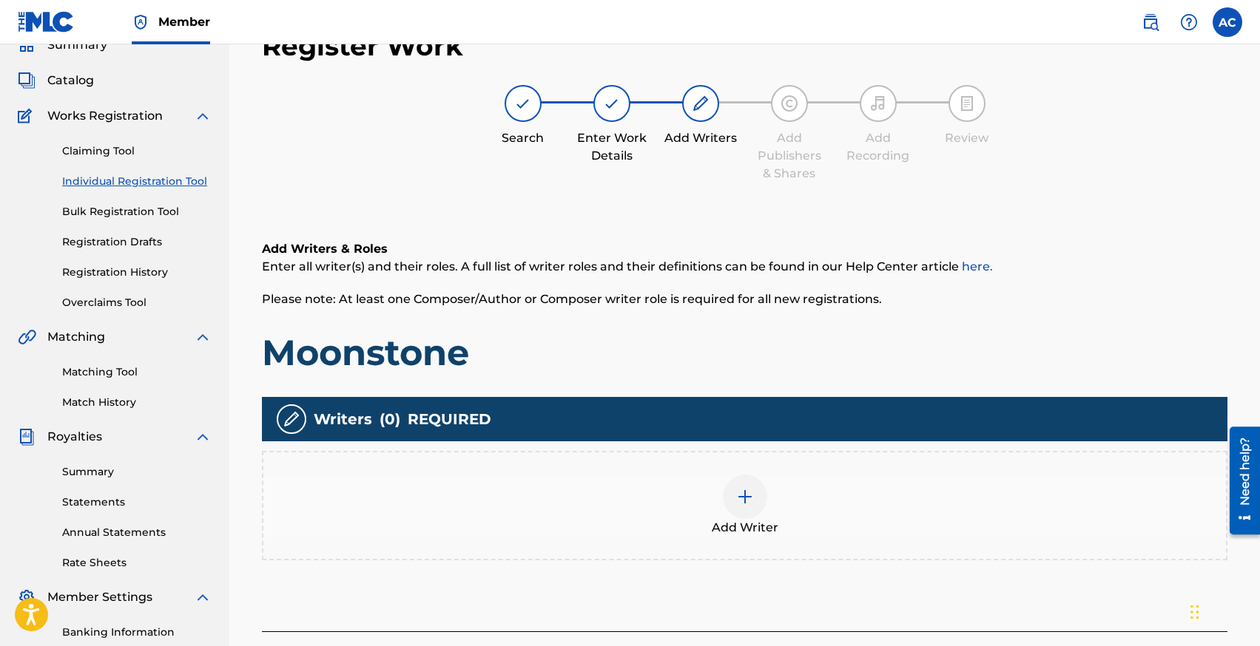
click at [657, 498] on div "Add Writer" at bounding box center [744, 506] width 962 height 62
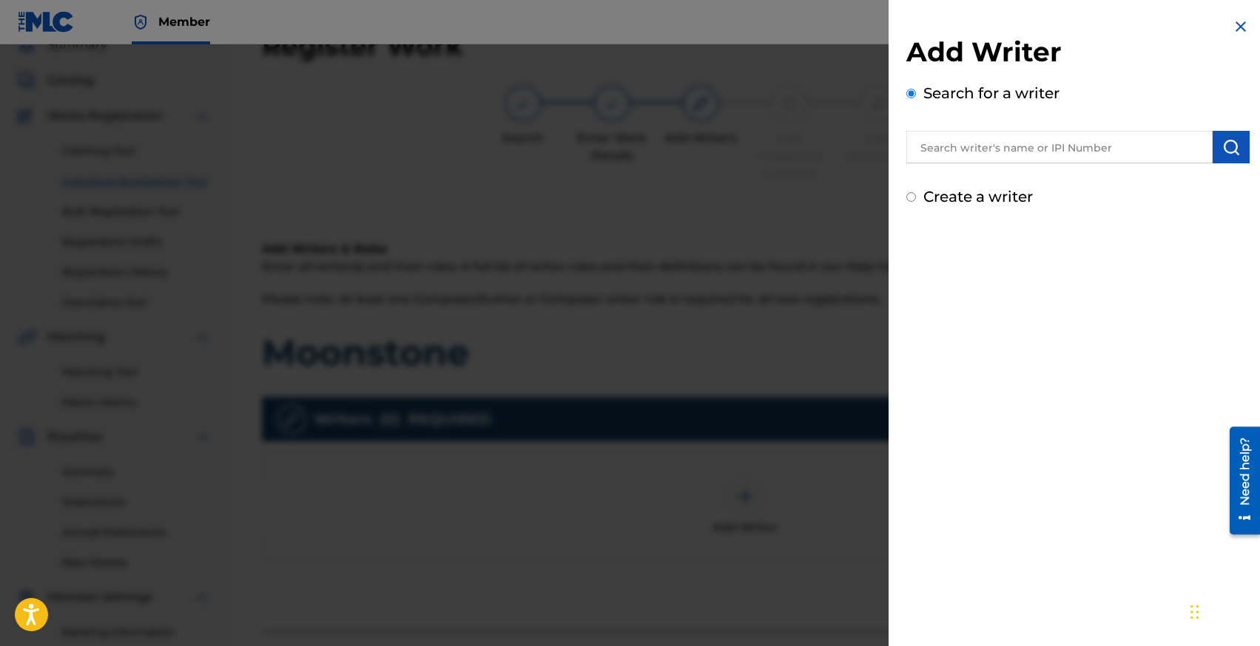
click at [1013, 158] on input "text" at bounding box center [1059, 147] width 306 height 33
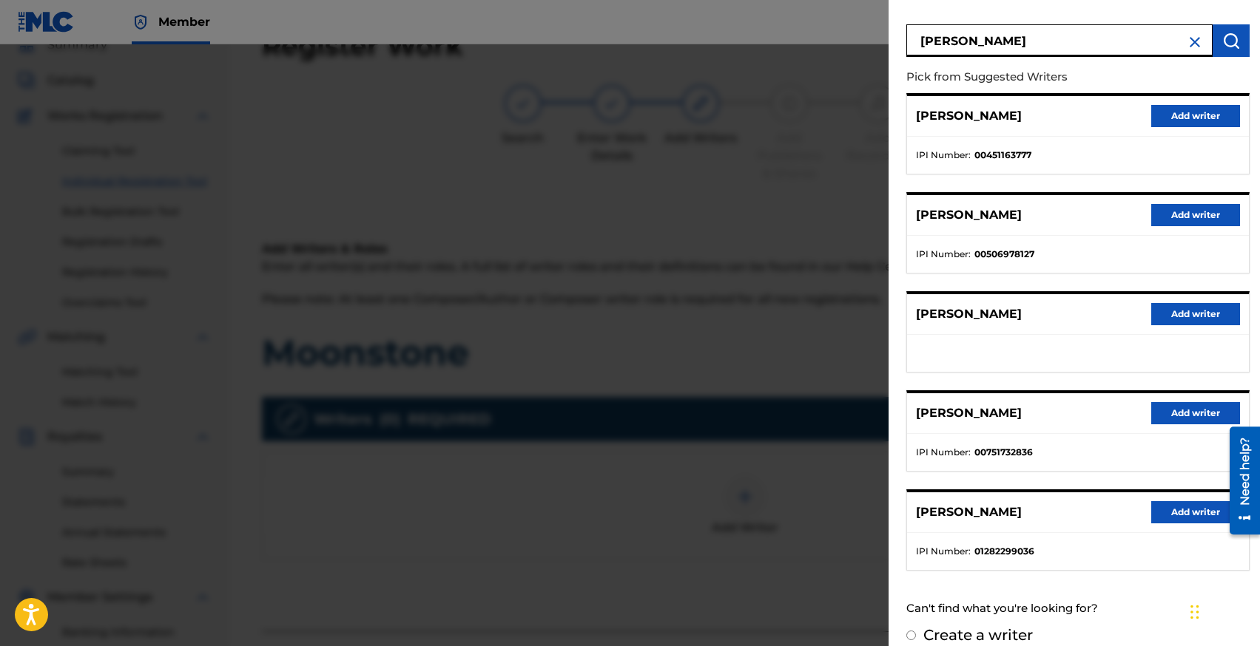
scroll to position [106, 0]
click at [1172, 308] on button "Add writer" at bounding box center [1195, 315] width 89 height 22
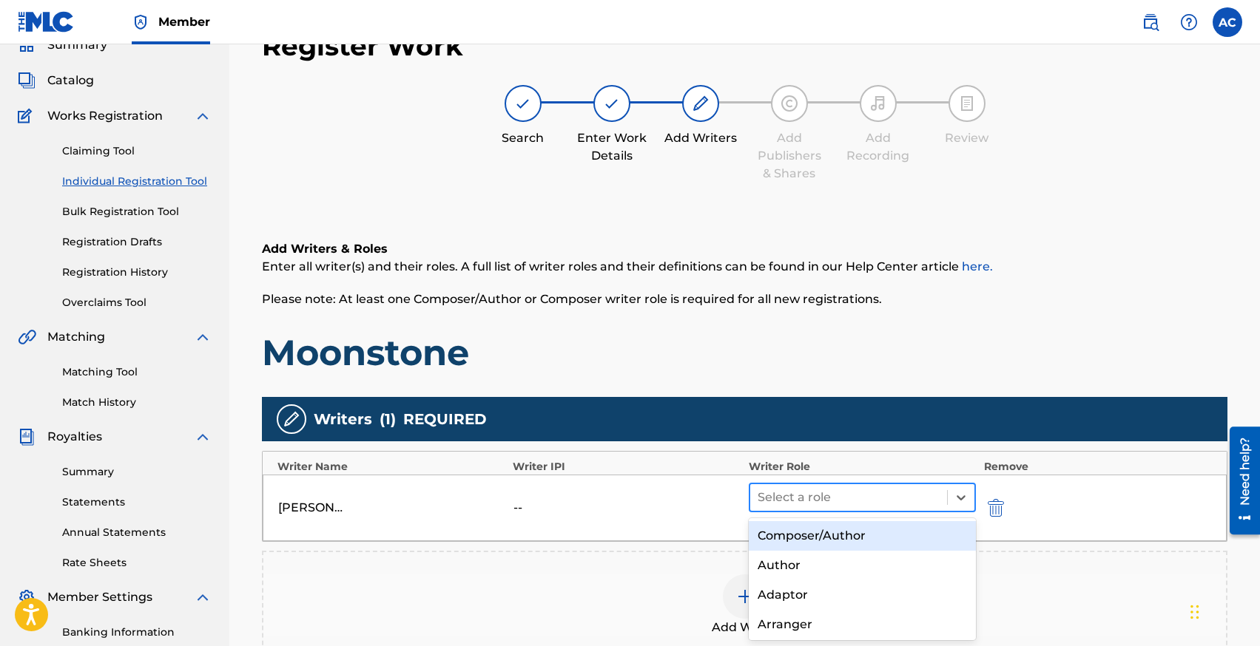
click at [787, 494] on div at bounding box center [848, 497] width 183 height 21
click at [788, 535] on div "Composer/Author" at bounding box center [862, 536] width 228 height 30
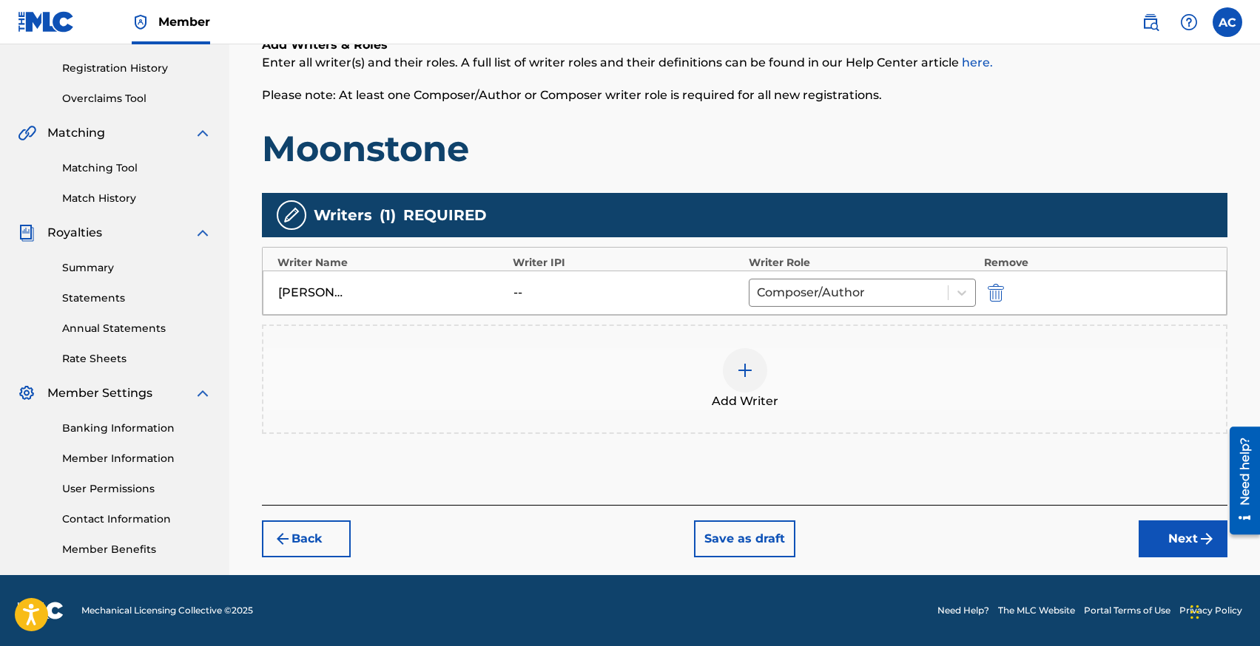
click at [1157, 531] on button "Next" at bounding box center [1182, 539] width 89 height 37
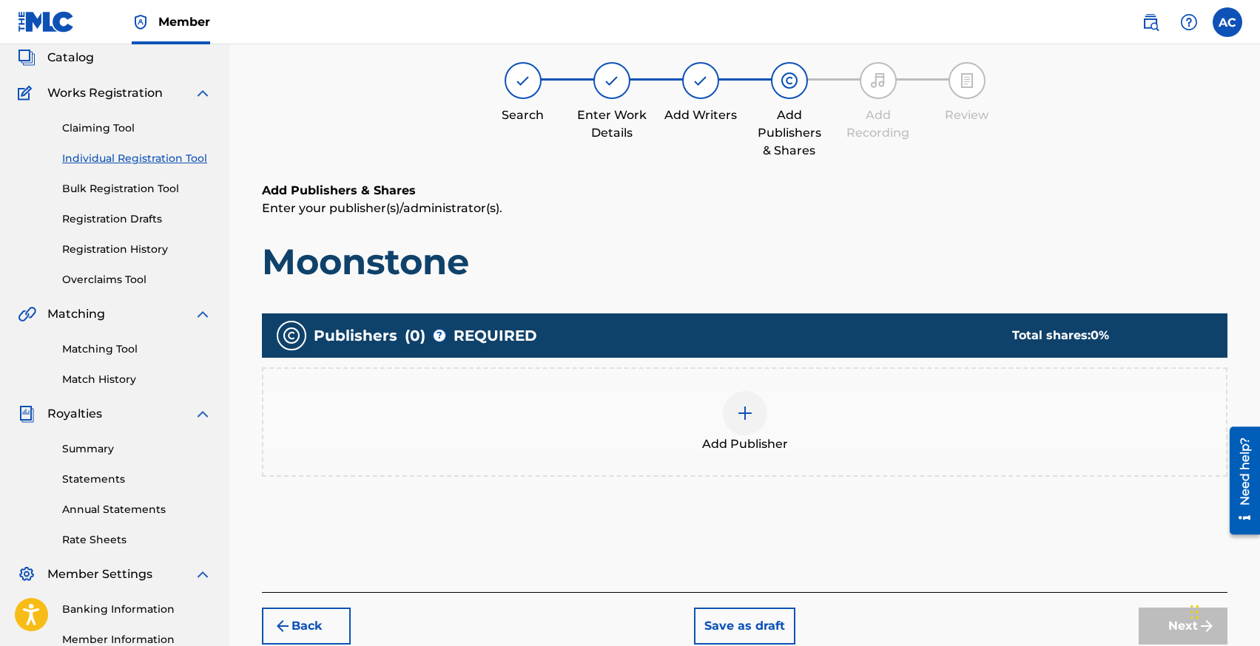
scroll to position [67, 0]
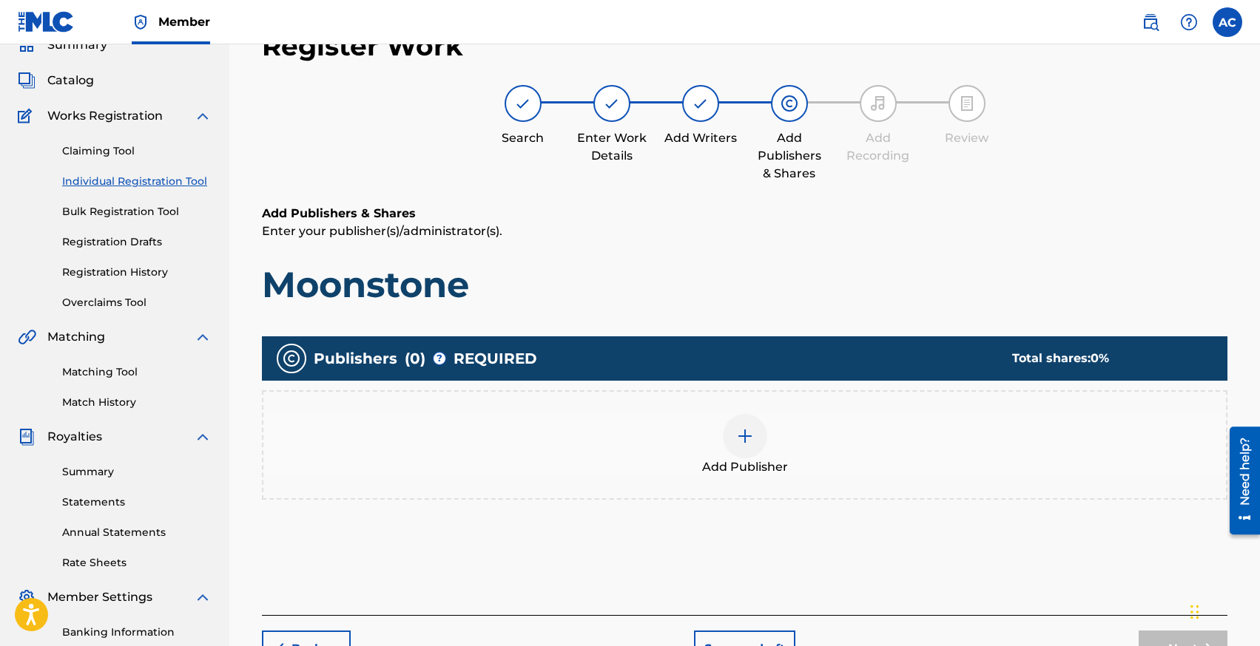
click at [770, 422] on div "Add Publisher" at bounding box center [744, 445] width 962 height 62
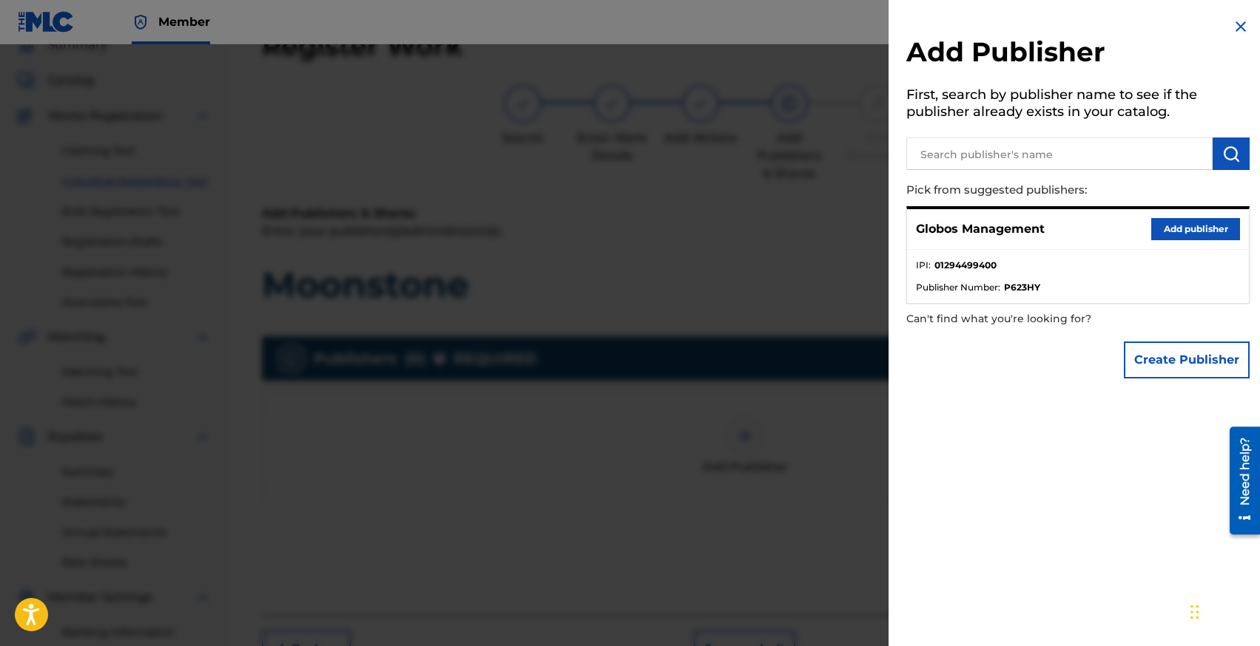
click at [1152, 231] on button "Add publisher" at bounding box center [1195, 229] width 89 height 22
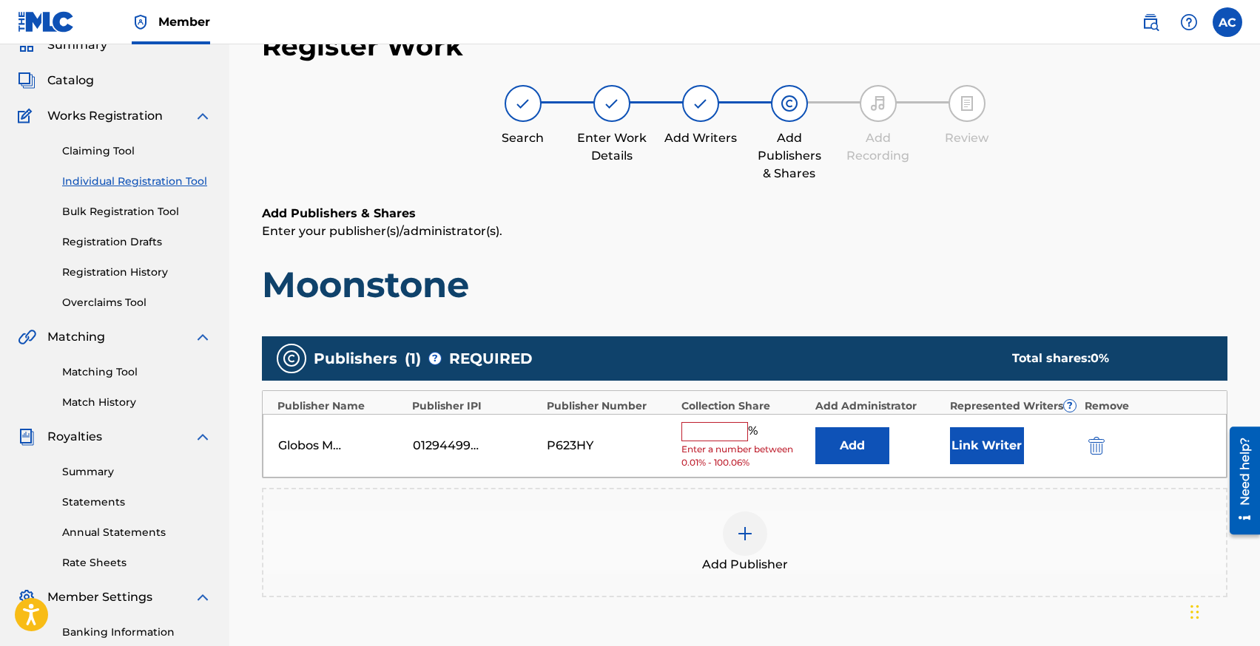
click at [978, 441] on button "Link Writer" at bounding box center [987, 445] width 74 height 37
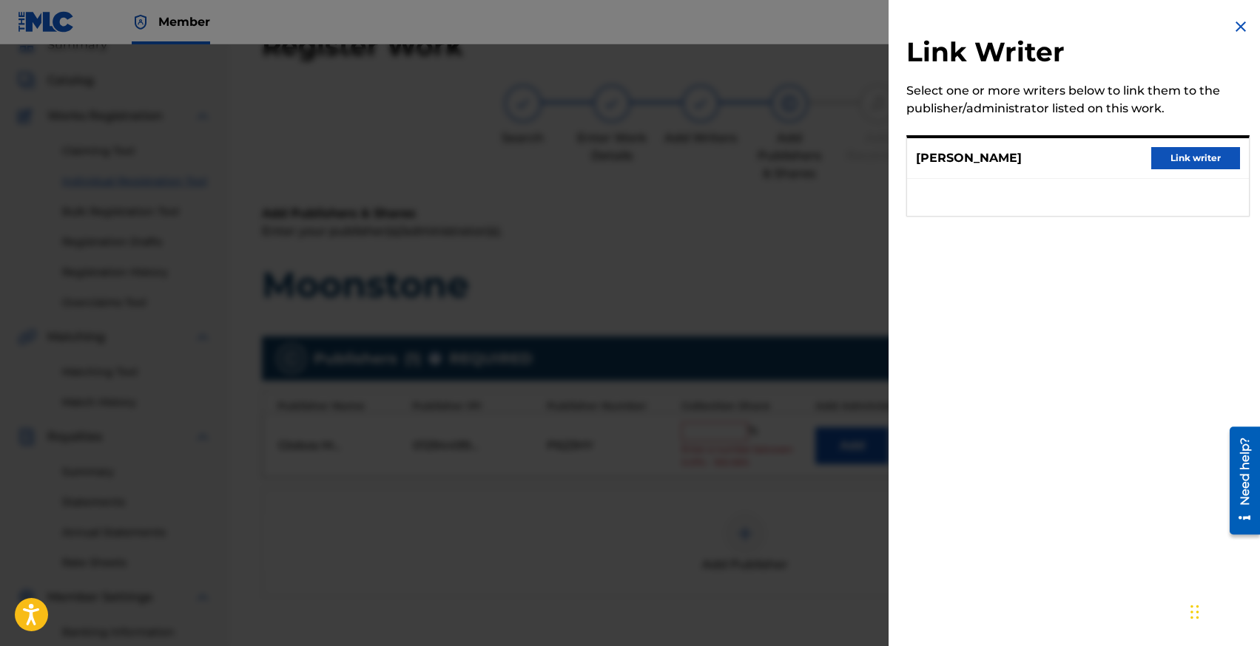
drag, startPoint x: 1186, startPoint y: 154, endPoint x: 1143, endPoint y: 175, distance: 48.0
click at [1186, 155] on button "Link writer" at bounding box center [1195, 158] width 89 height 22
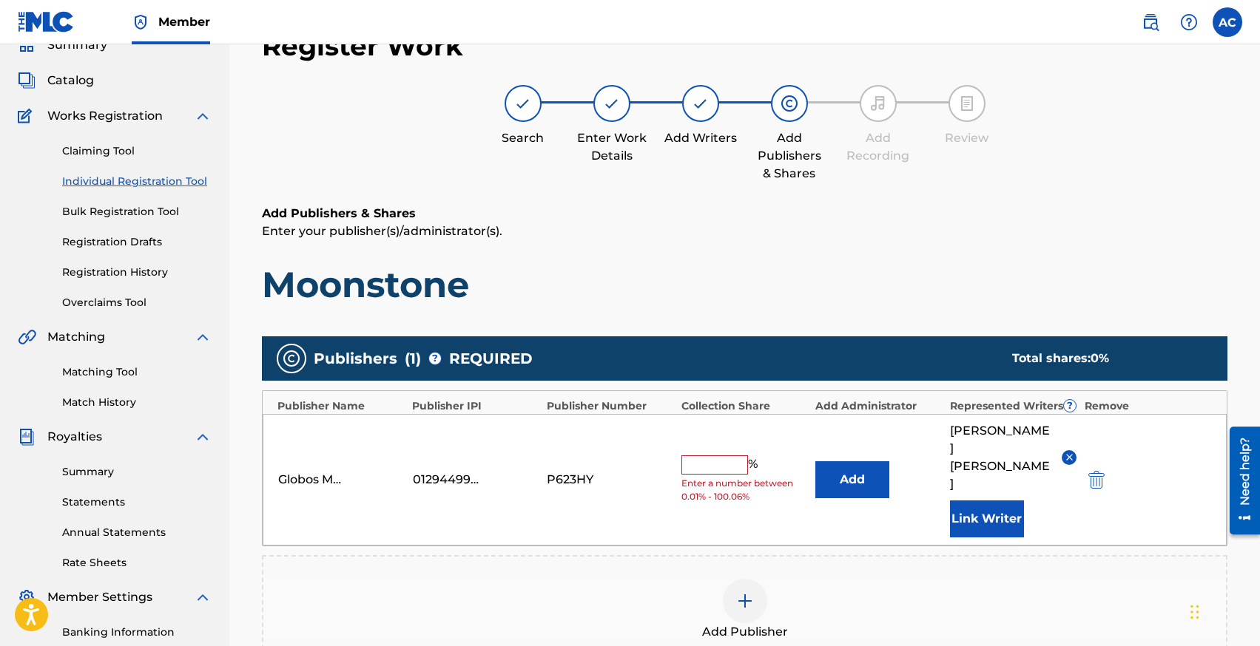
click at [716, 456] on input "text" at bounding box center [714, 465] width 67 height 19
click at [647, 579] on div "Add Publisher" at bounding box center [744, 610] width 962 height 62
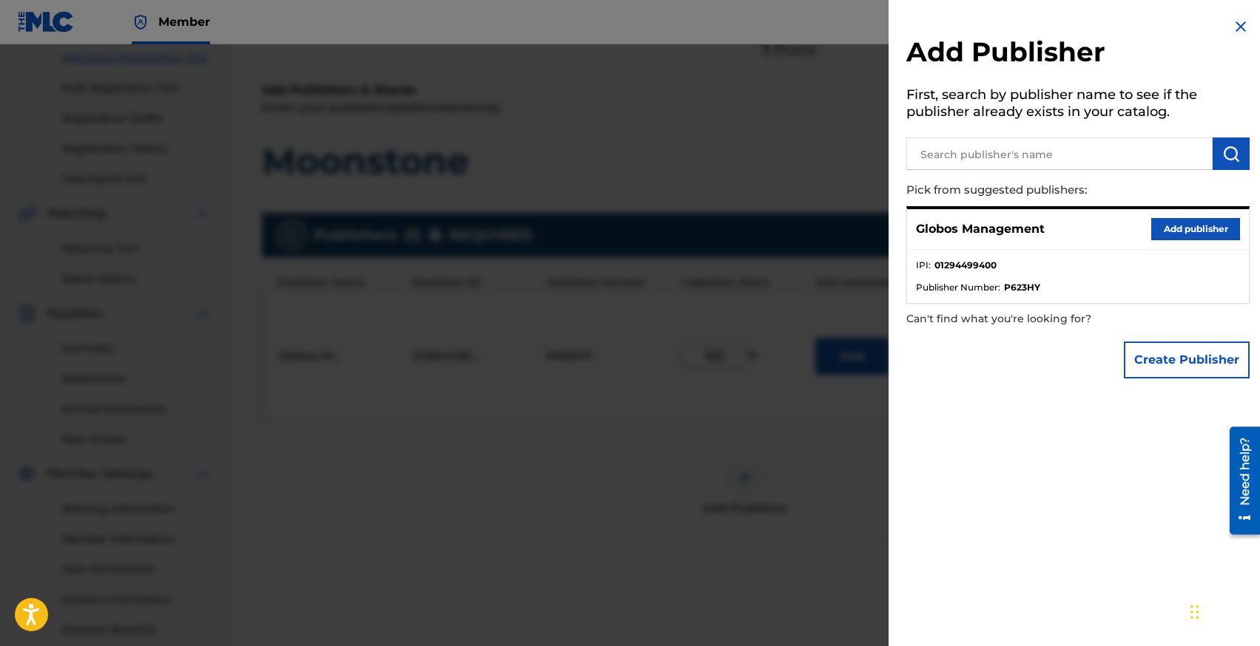
scroll to position [285, 0]
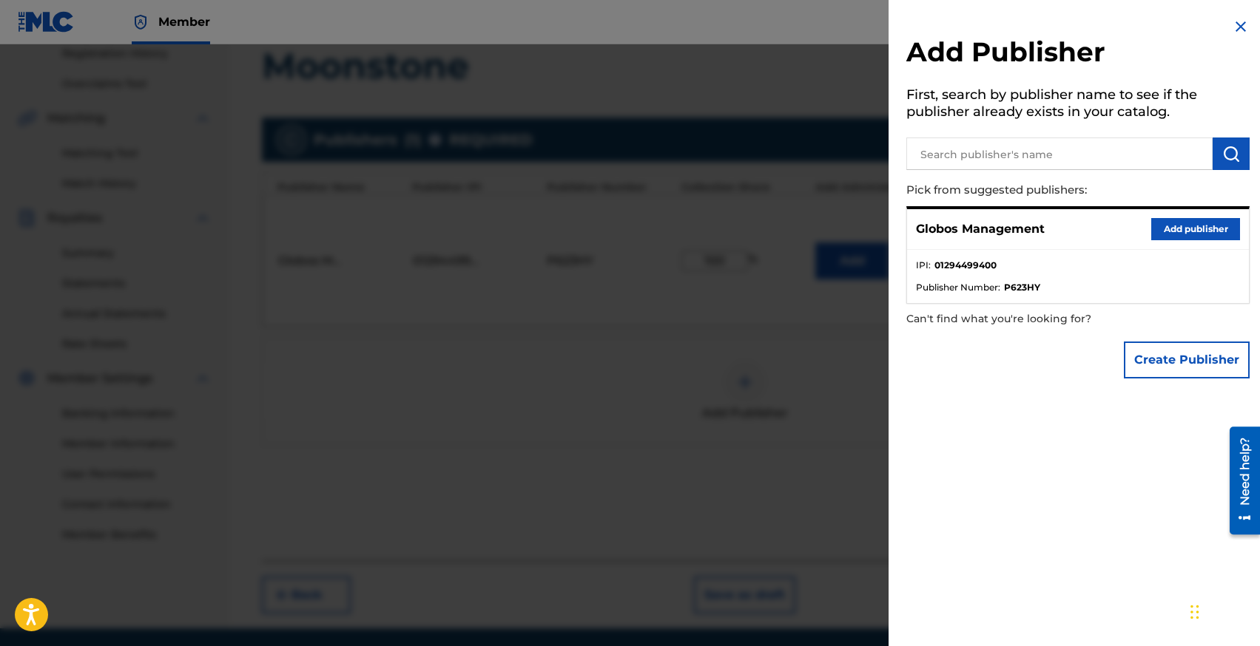
click at [753, 445] on div at bounding box center [630, 367] width 1260 height 646
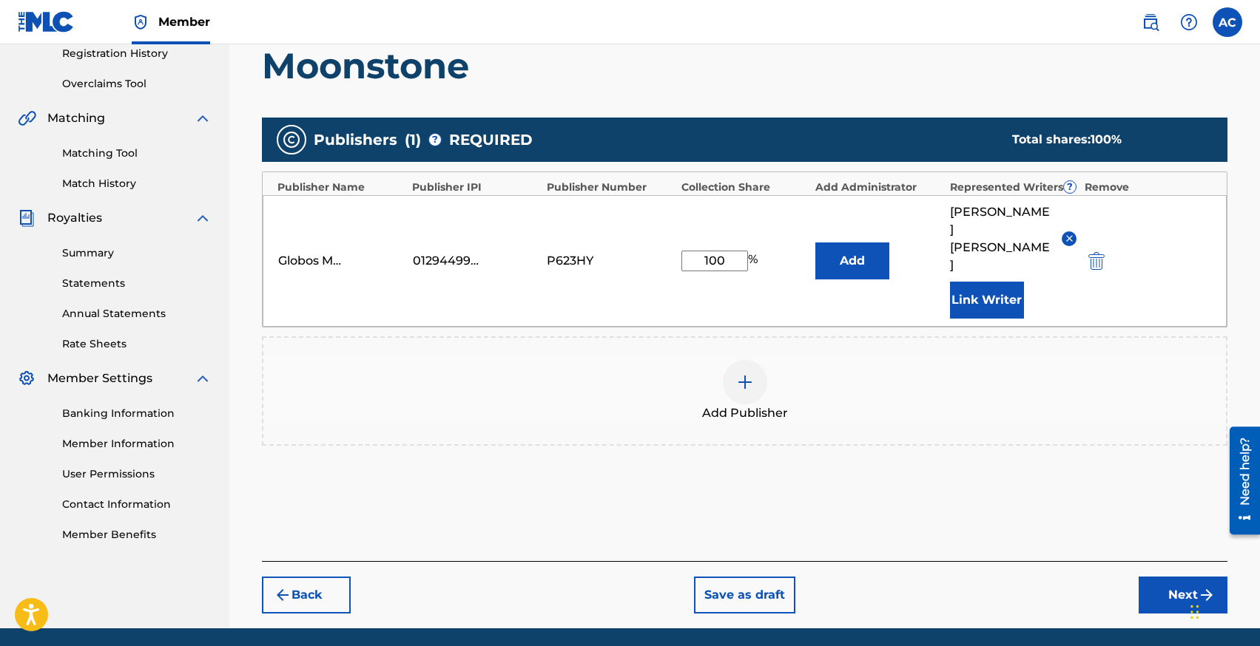
click at [1144, 577] on button "Next" at bounding box center [1182, 595] width 89 height 37
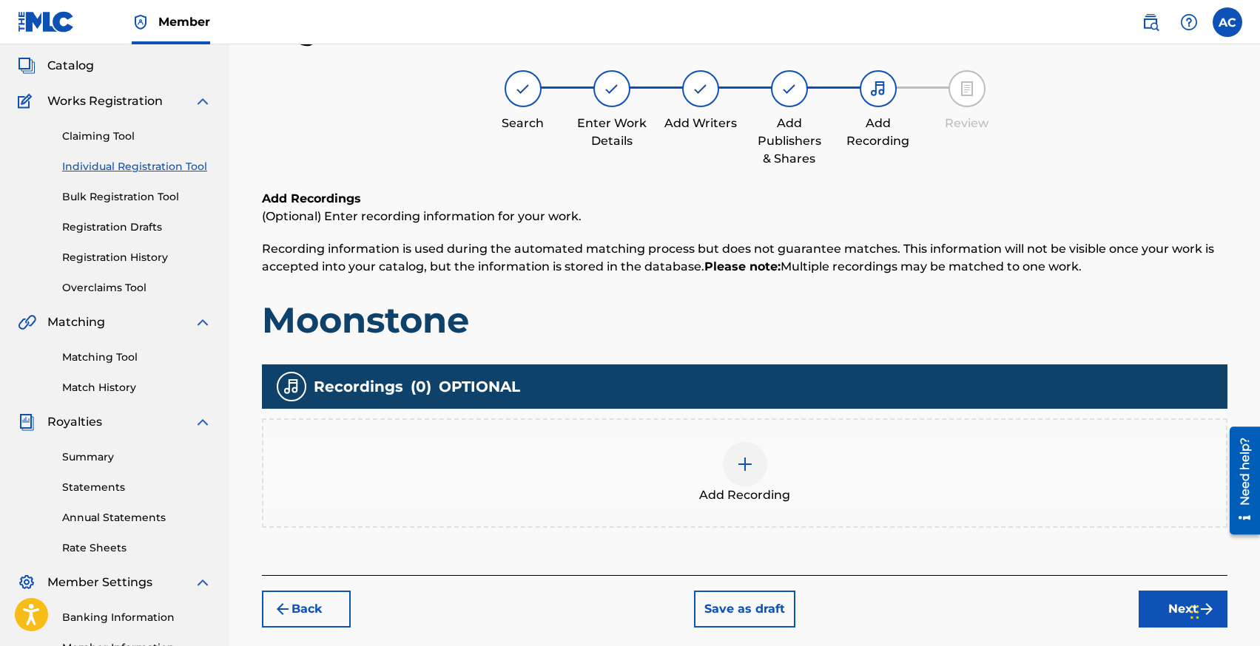
scroll to position [67, 0]
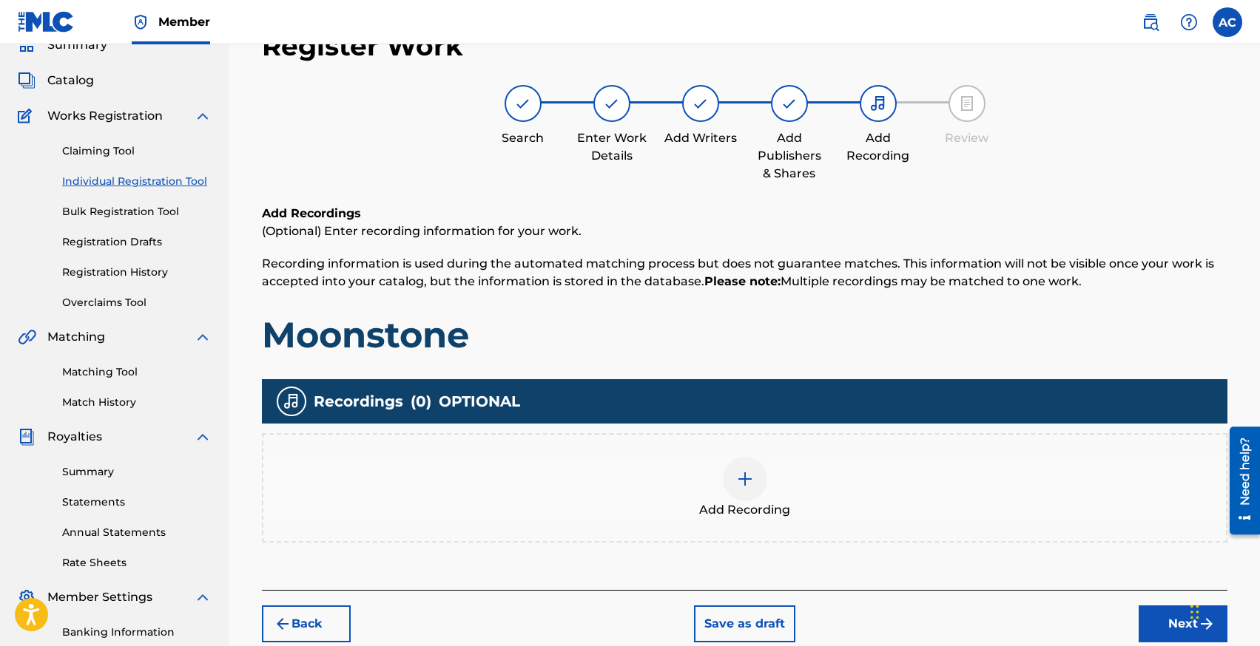
click at [745, 464] on div at bounding box center [745, 479] width 44 height 44
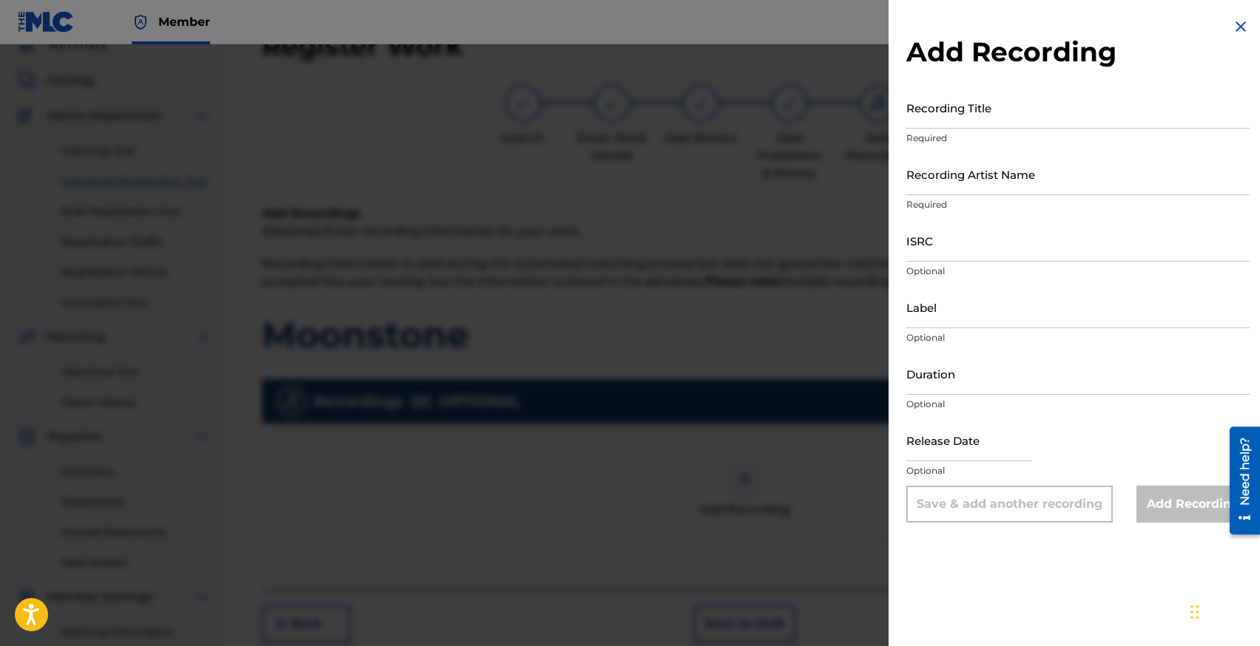
click at [948, 112] on input "Recording Title" at bounding box center [1077, 108] width 343 height 42
click at [940, 180] on input "Recording Artist Name" at bounding box center [1077, 174] width 343 height 42
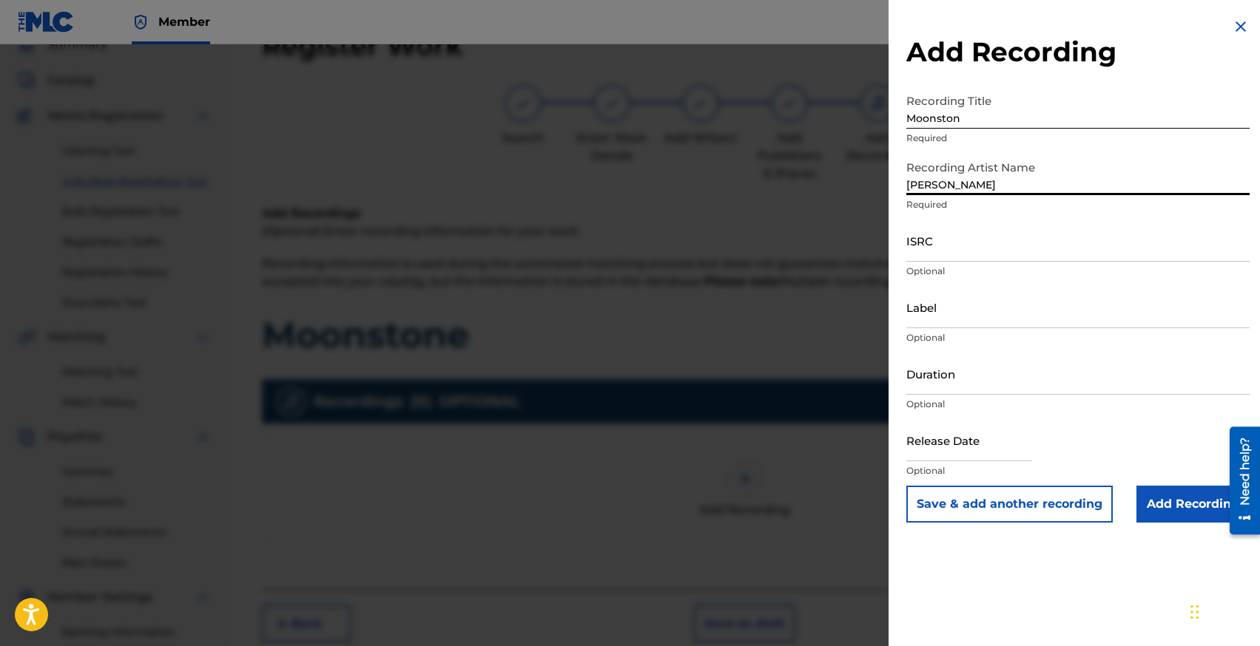
click at [910, 181] on input "[PERSON_NAME]" at bounding box center [1077, 174] width 343 height 42
click at [925, 258] on input "ISRC" at bounding box center [1077, 241] width 343 height 42
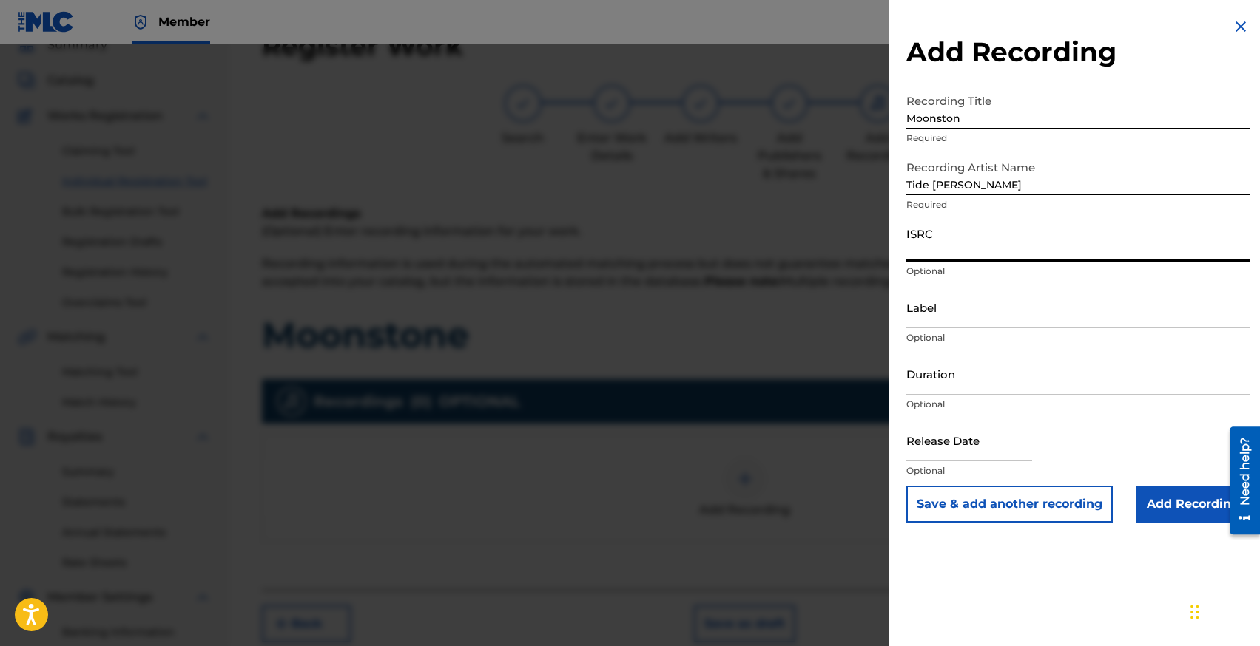
click at [942, 251] on input "ISRC" at bounding box center [1077, 241] width 343 height 42
paste input "NLYK92500423"
click at [966, 453] on input "text" at bounding box center [969, 440] width 126 height 42
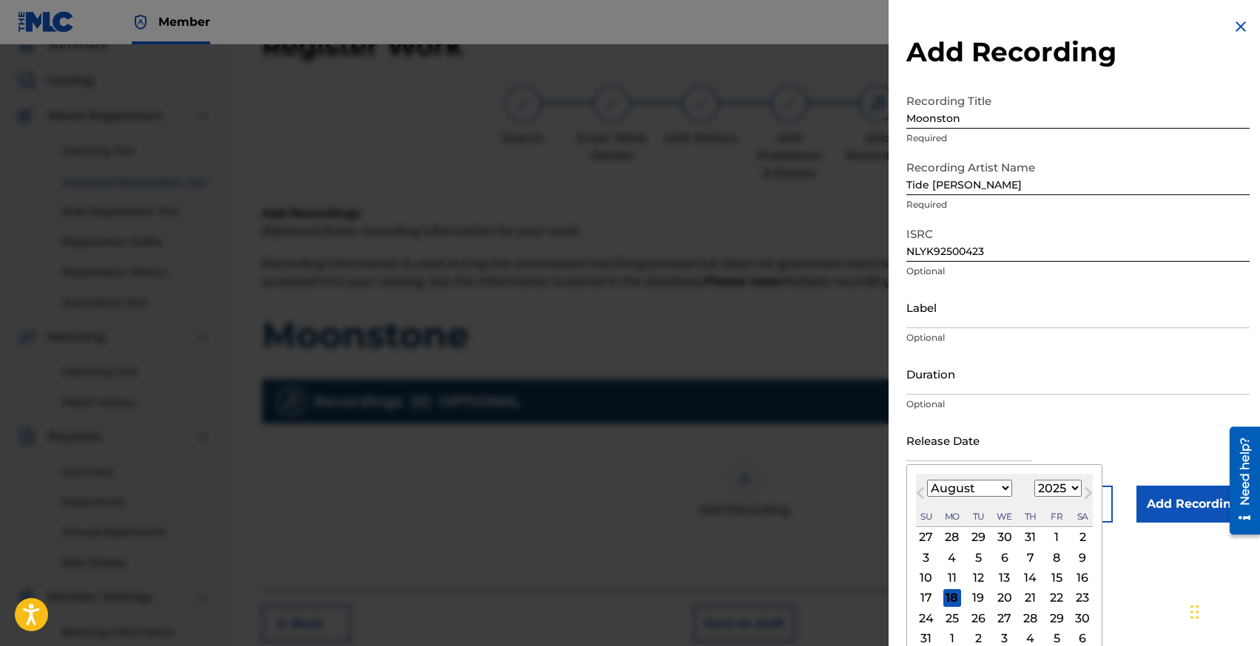
click at [921, 508] on div "Su" at bounding box center [926, 517] width 18 height 18
click at [1054, 575] on div "15" at bounding box center [1056, 579] width 18 height 18
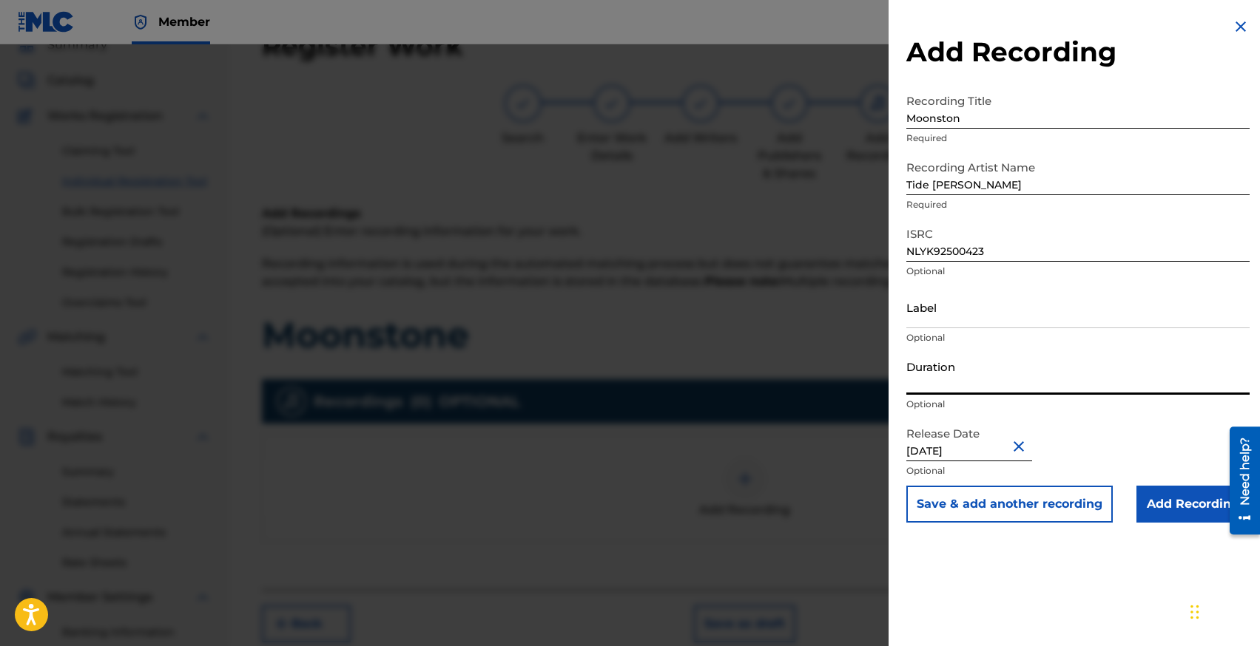
click at [945, 374] on input "Duration" at bounding box center [1077, 374] width 343 height 42
click at [1148, 498] on input "Add Recording" at bounding box center [1192, 504] width 113 height 37
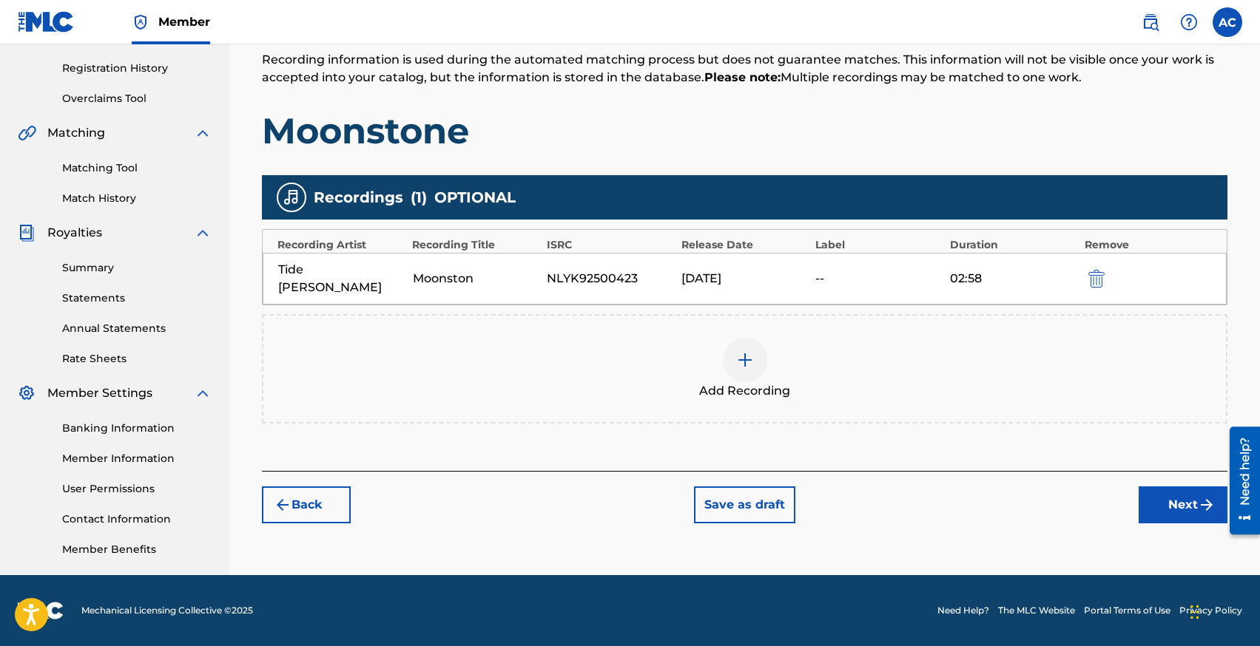
click at [1168, 487] on button "Next" at bounding box center [1182, 505] width 89 height 37
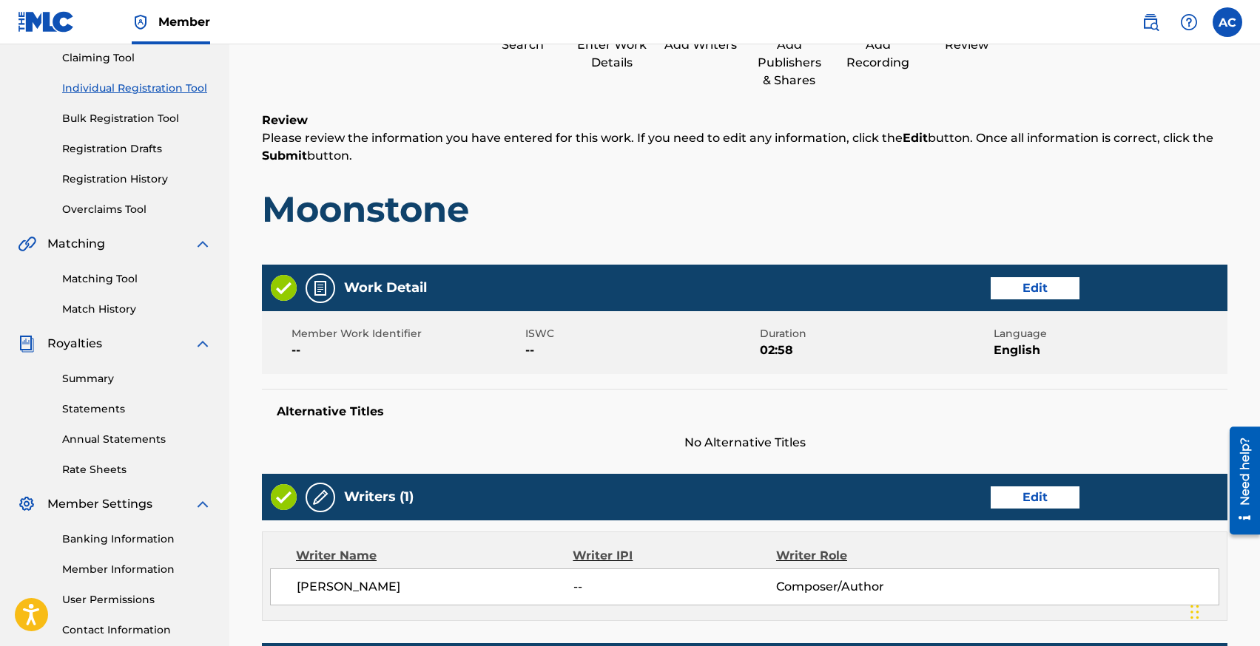
scroll to position [632, 0]
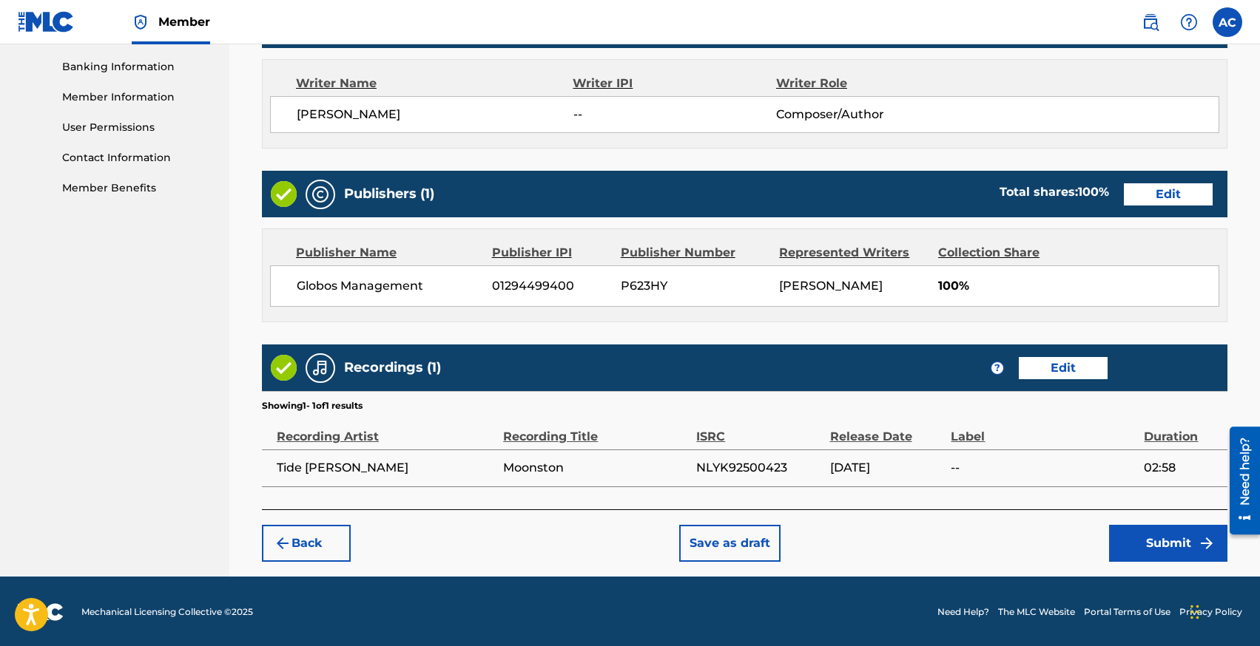
click at [1147, 530] on button "Submit" at bounding box center [1168, 543] width 118 height 37
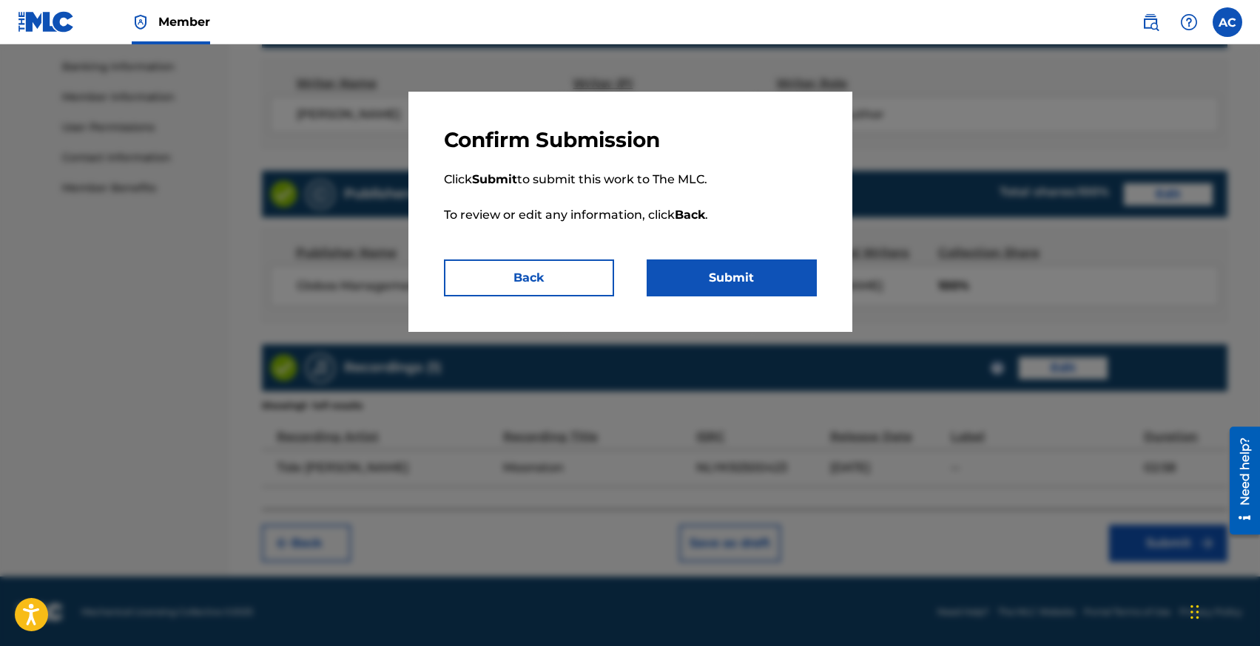
click at [746, 289] on button "Submit" at bounding box center [731, 278] width 170 height 37
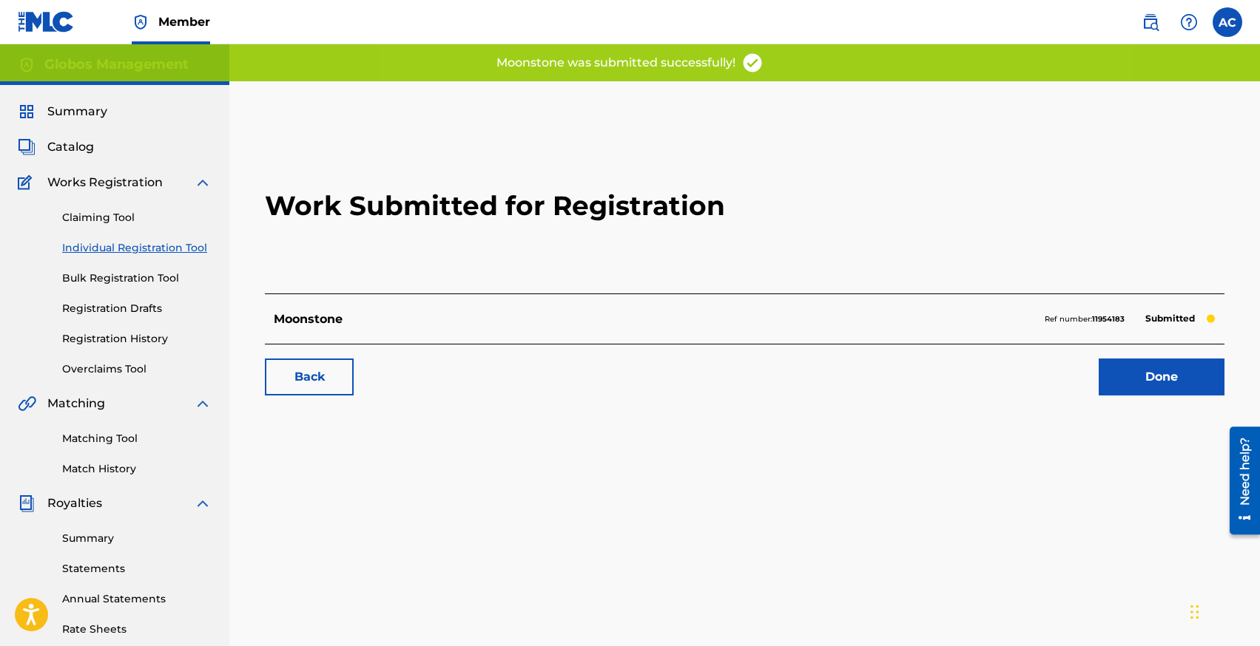
click at [142, 243] on link "Individual Registration Tool" at bounding box center [136, 248] width 149 height 16
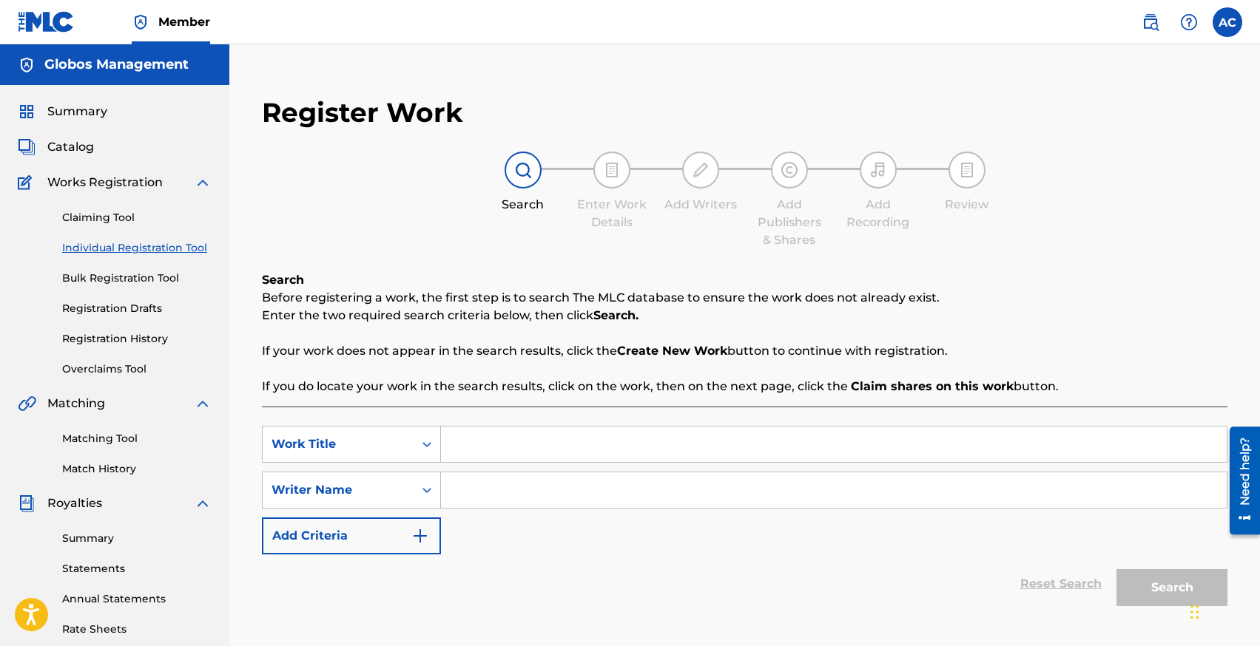
click at [103, 249] on link "Individual Registration Tool" at bounding box center [136, 248] width 149 height 16
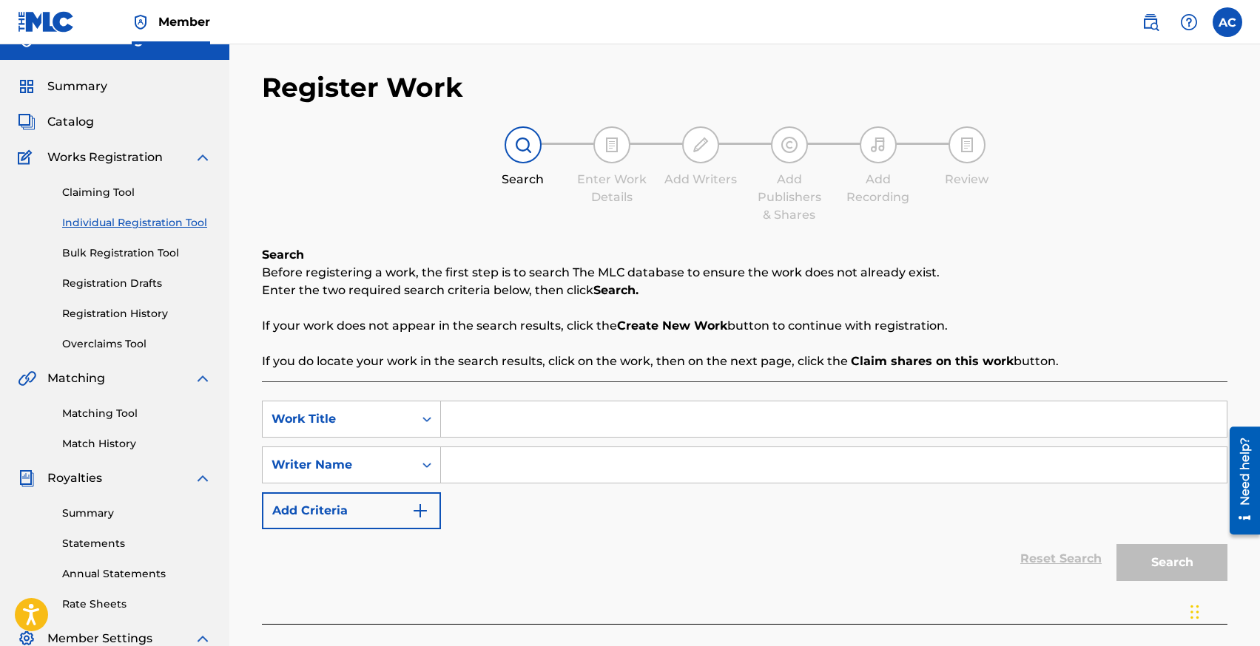
click at [501, 411] on input "Search Form" at bounding box center [833, 420] width 785 height 36
click at [99, 308] on link "Registration History" at bounding box center [136, 314] width 149 height 16
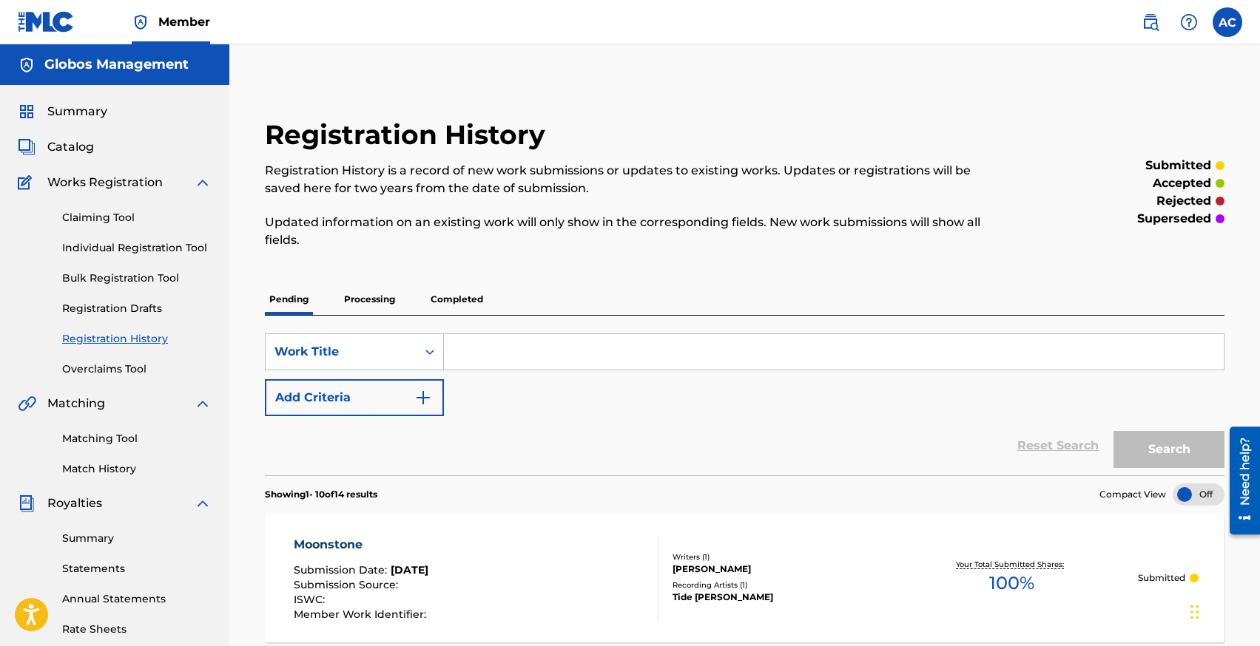
click at [75, 112] on span "Summary" at bounding box center [77, 112] width 60 height 18
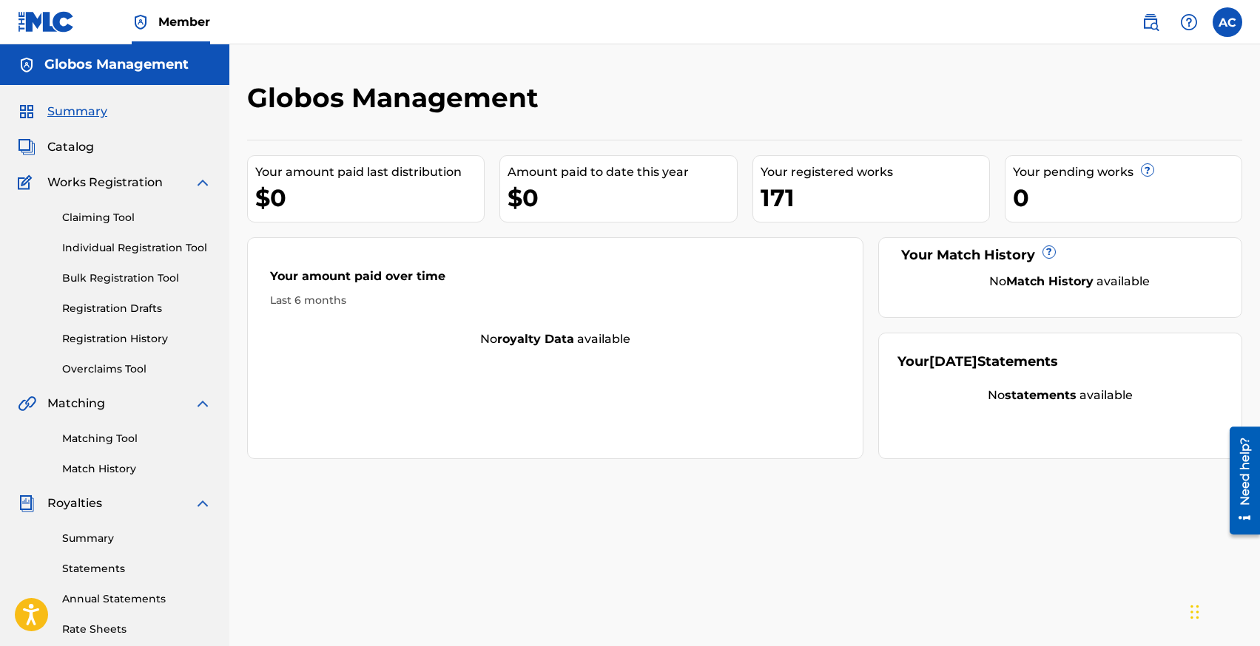
click at [109, 334] on link "Registration History" at bounding box center [136, 339] width 149 height 16
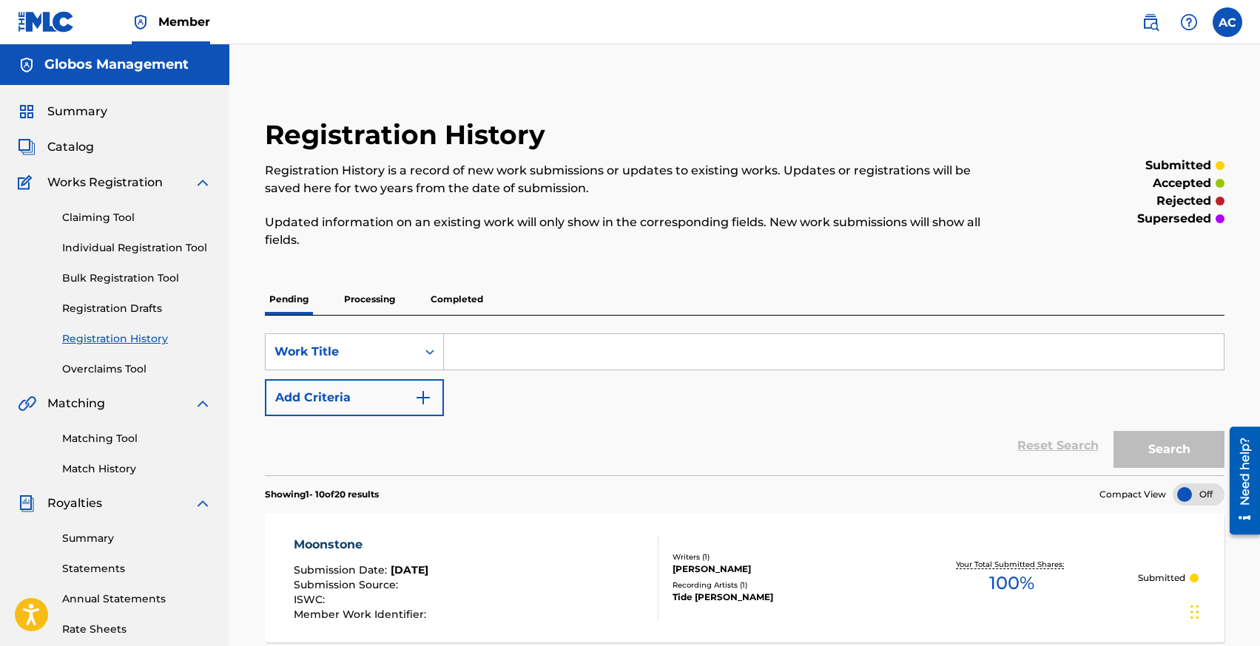
click at [374, 294] on p "Processing" at bounding box center [369, 299] width 60 height 31
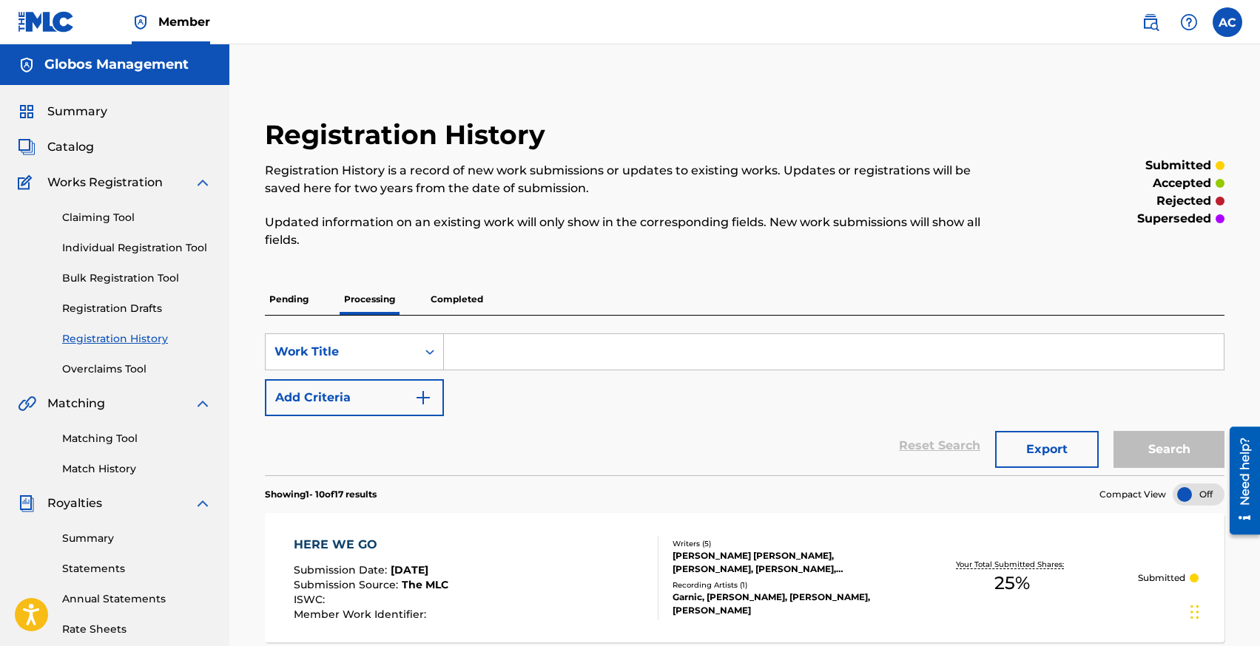
click at [461, 293] on p "Completed" at bounding box center [456, 299] width 61 height 31
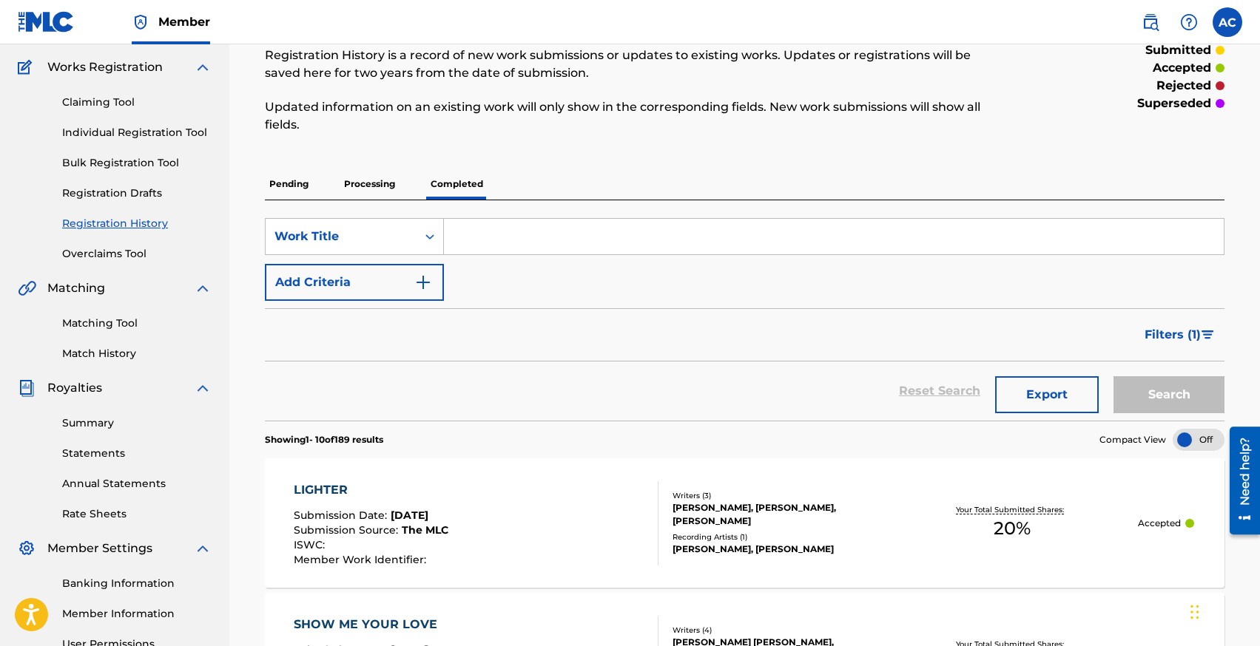
scroll to position [117, 0]
click at [372, 183] on p "Processing" at bounding box center [369, 182] width 60 height 31
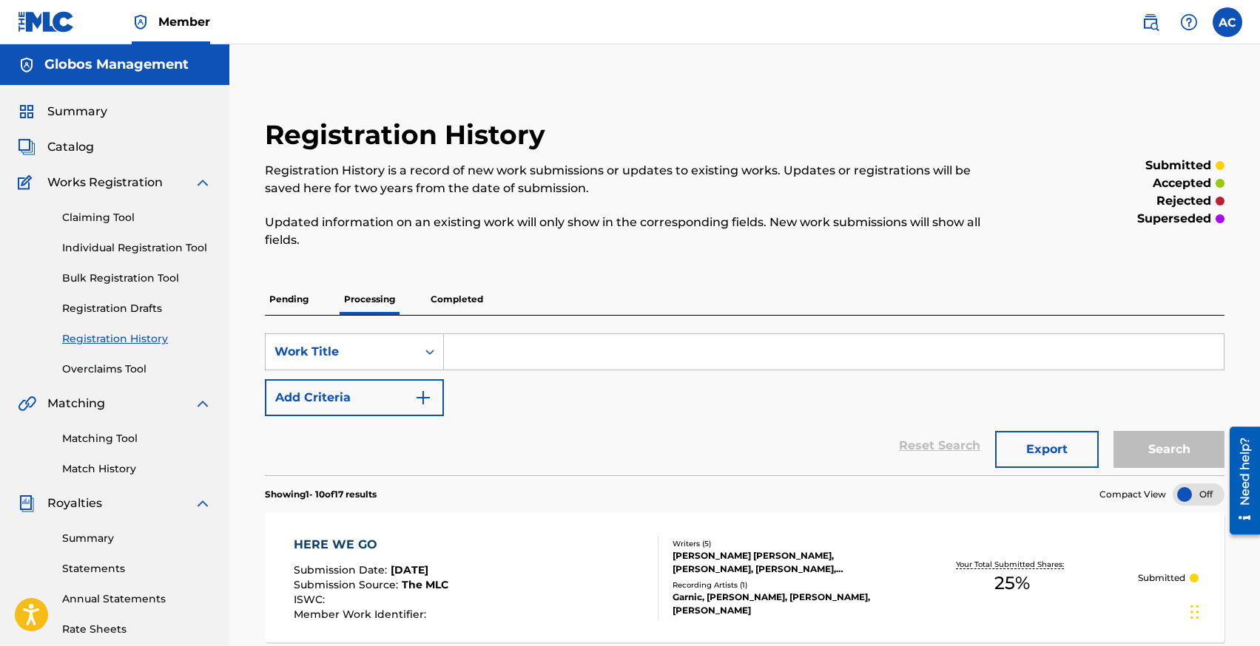
click at [452, 301] on p "Completed" at bounding box center [456, 299] width 61 height 31
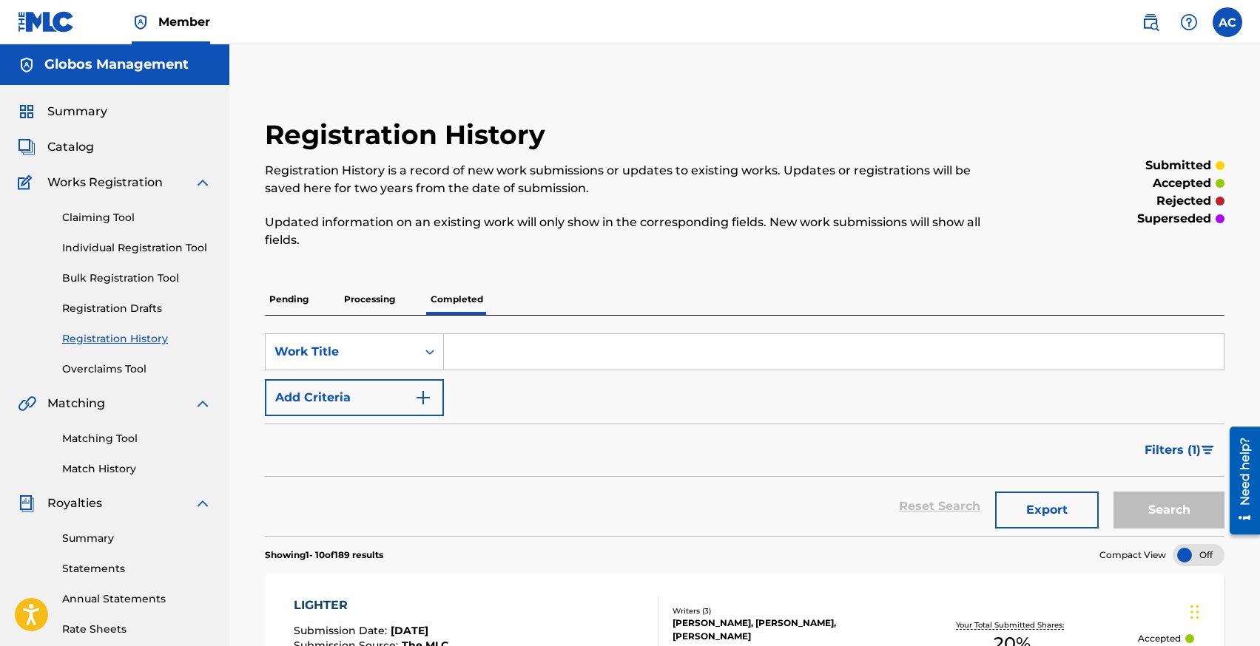
click at [362, 307] on p "Processing" at bounding box center [369, 299] width 60 height 31
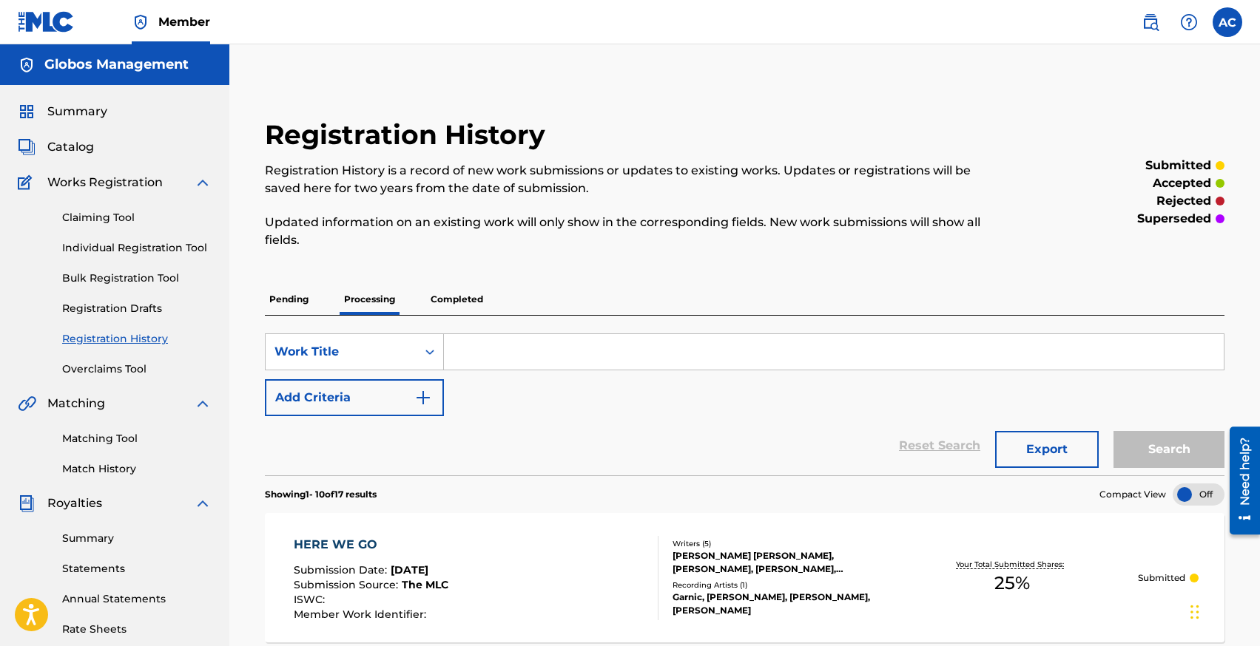
click at [81, 109] on span "Summary" at bounding box center [77, 112] width 60 height 18
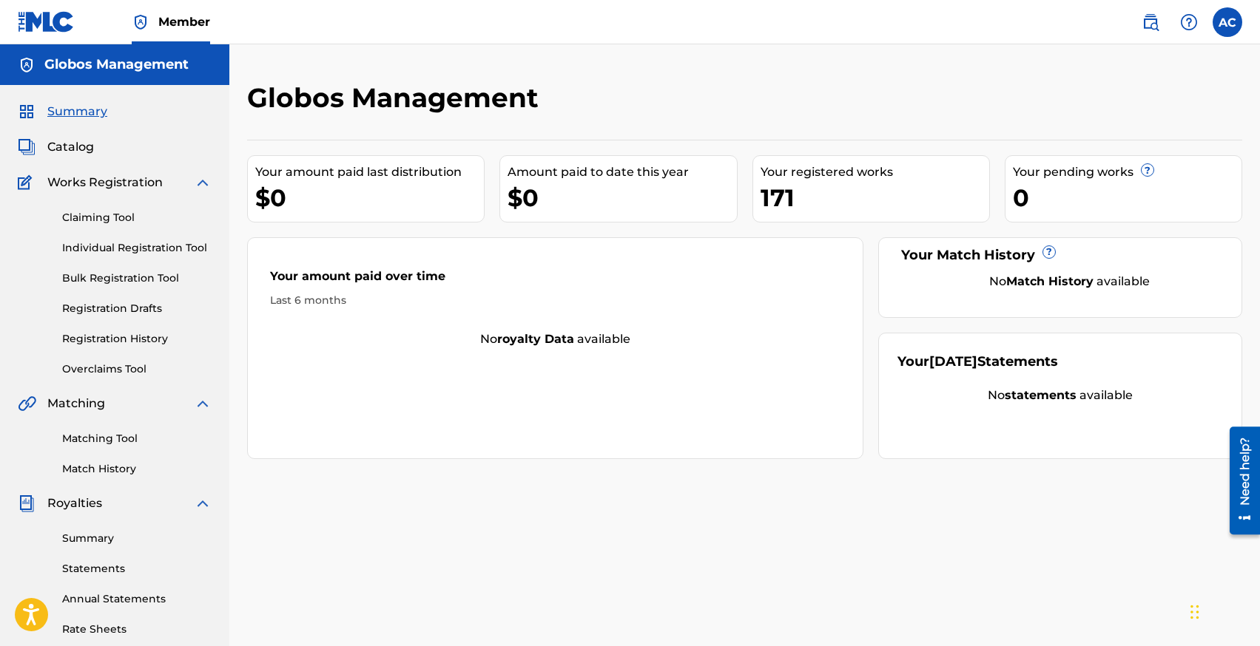
click at [118, 254] on link "Individual Registration Tool" at bounding box center [136, 248] width 149 height 16
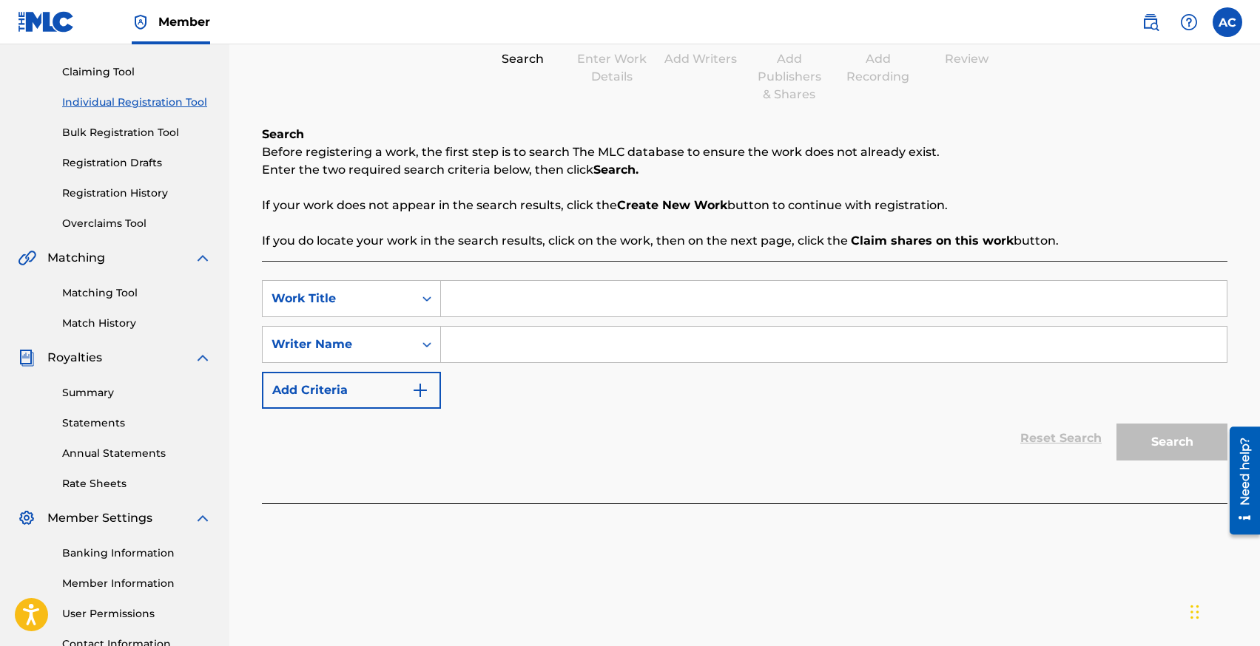
scroll to position [187, 0]
